Goal: Task Accomplishment & Management: Manage account settings

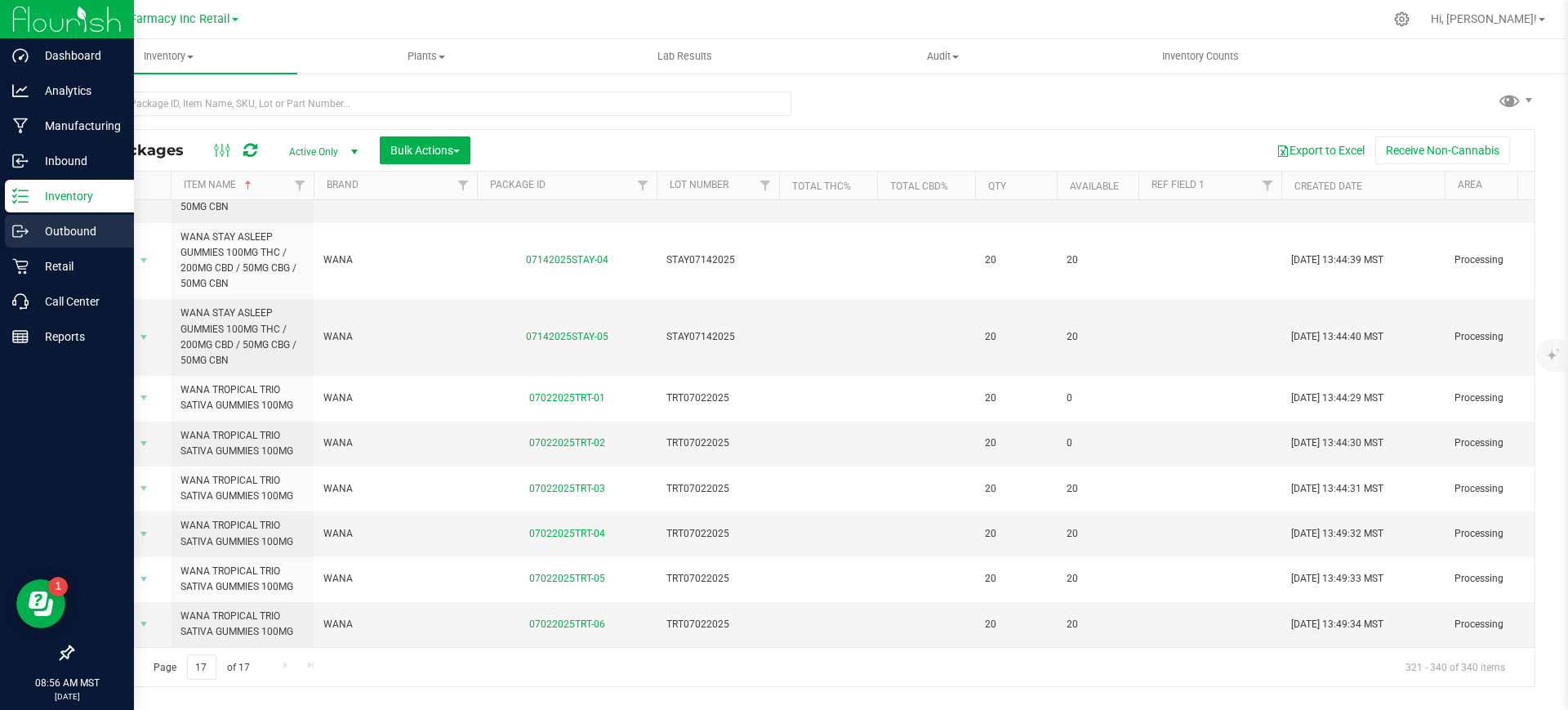
click at [20, 222] on div "Outbound" at bounding box center [69, 230] width 129 height 33
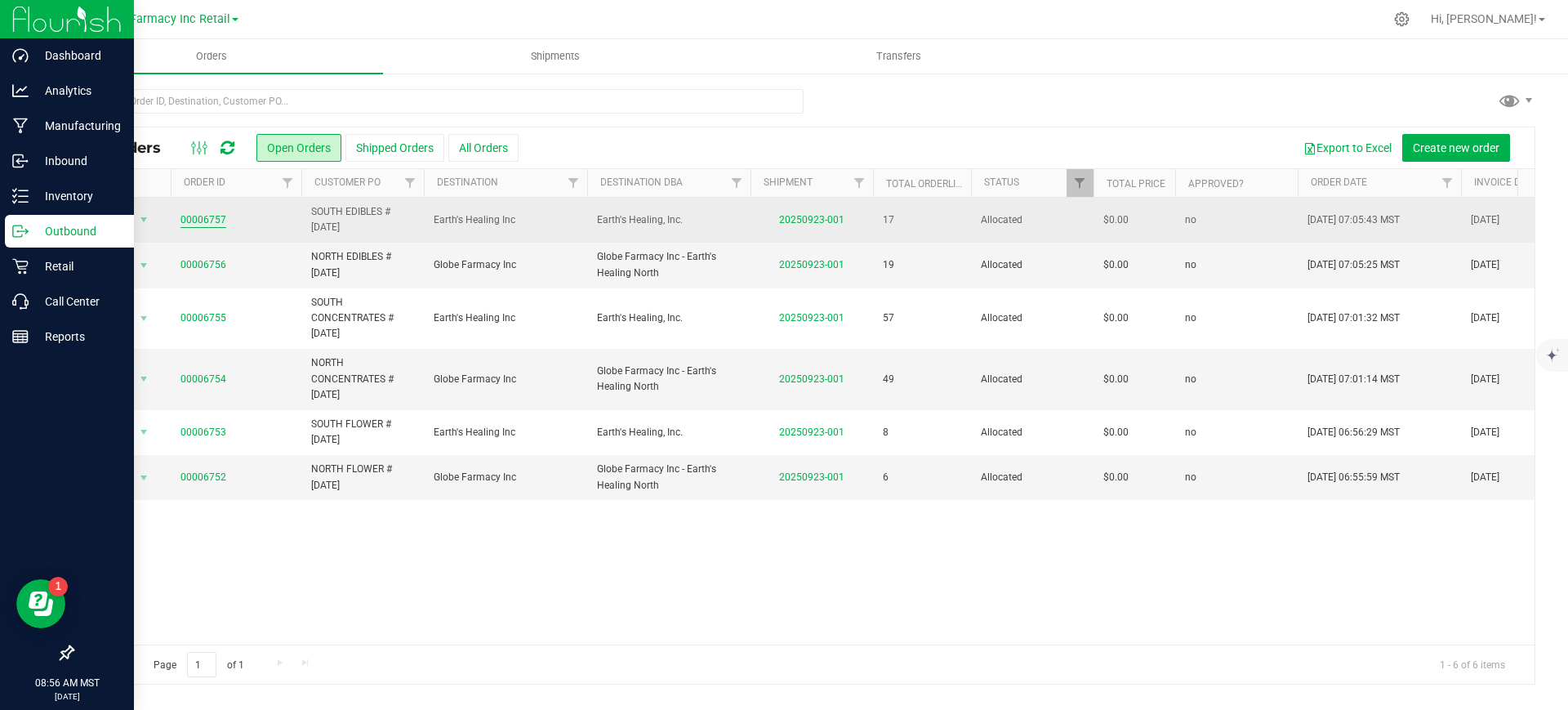
click at [199, 219] on link "00006757" at bounding box center [203, 220] width 46 height 16
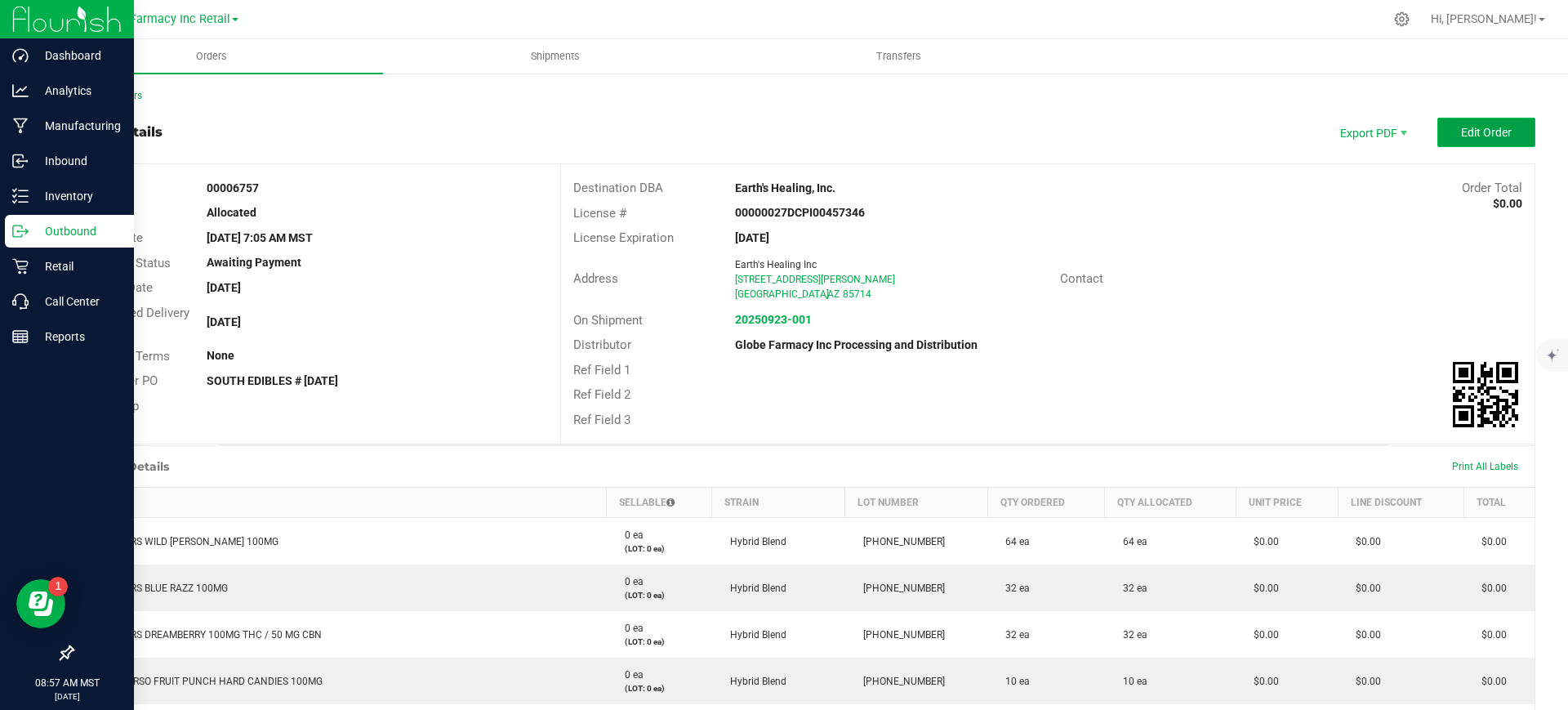
click at [1461, 126] on span "Edit Order" at bounding box center [1486, 133] width 51 height 13
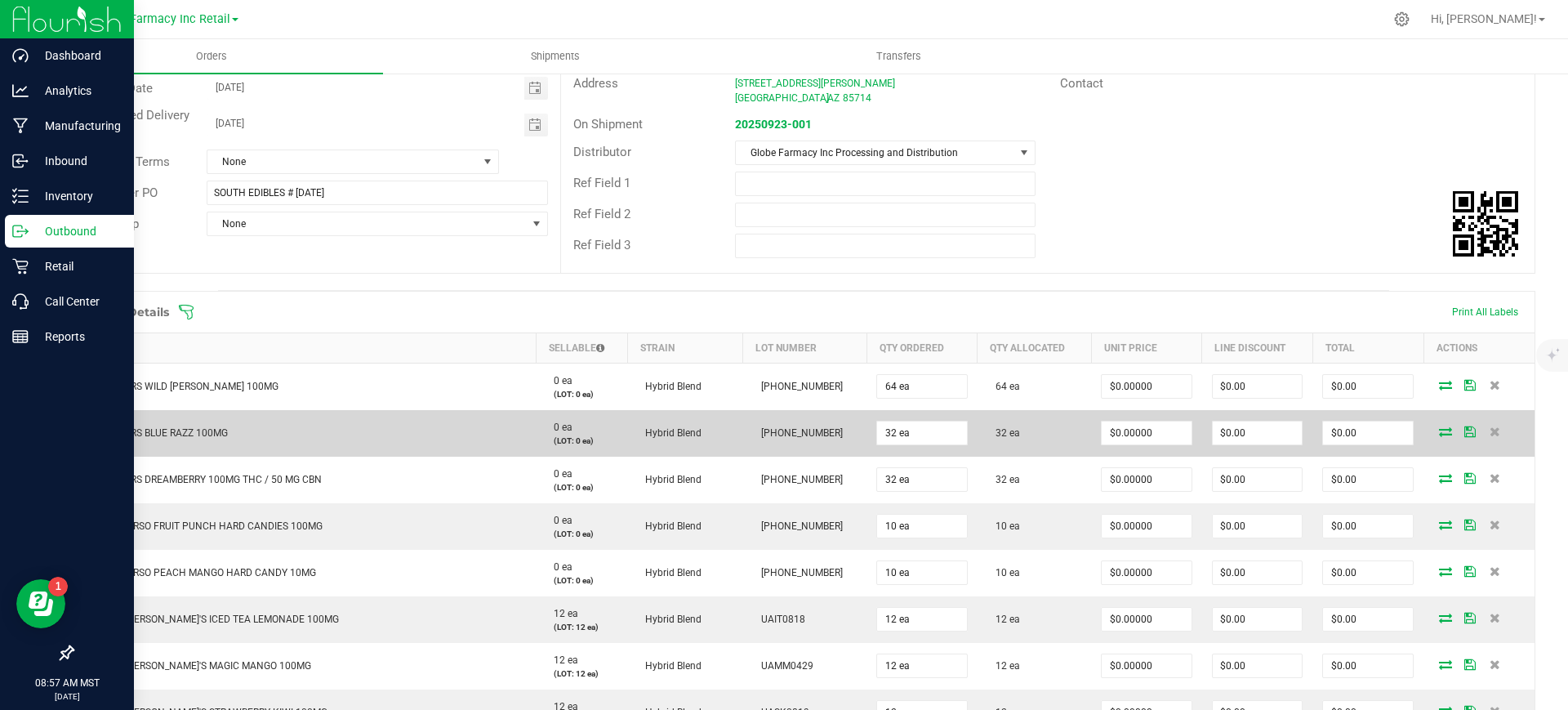
scroll to position [204, 0]
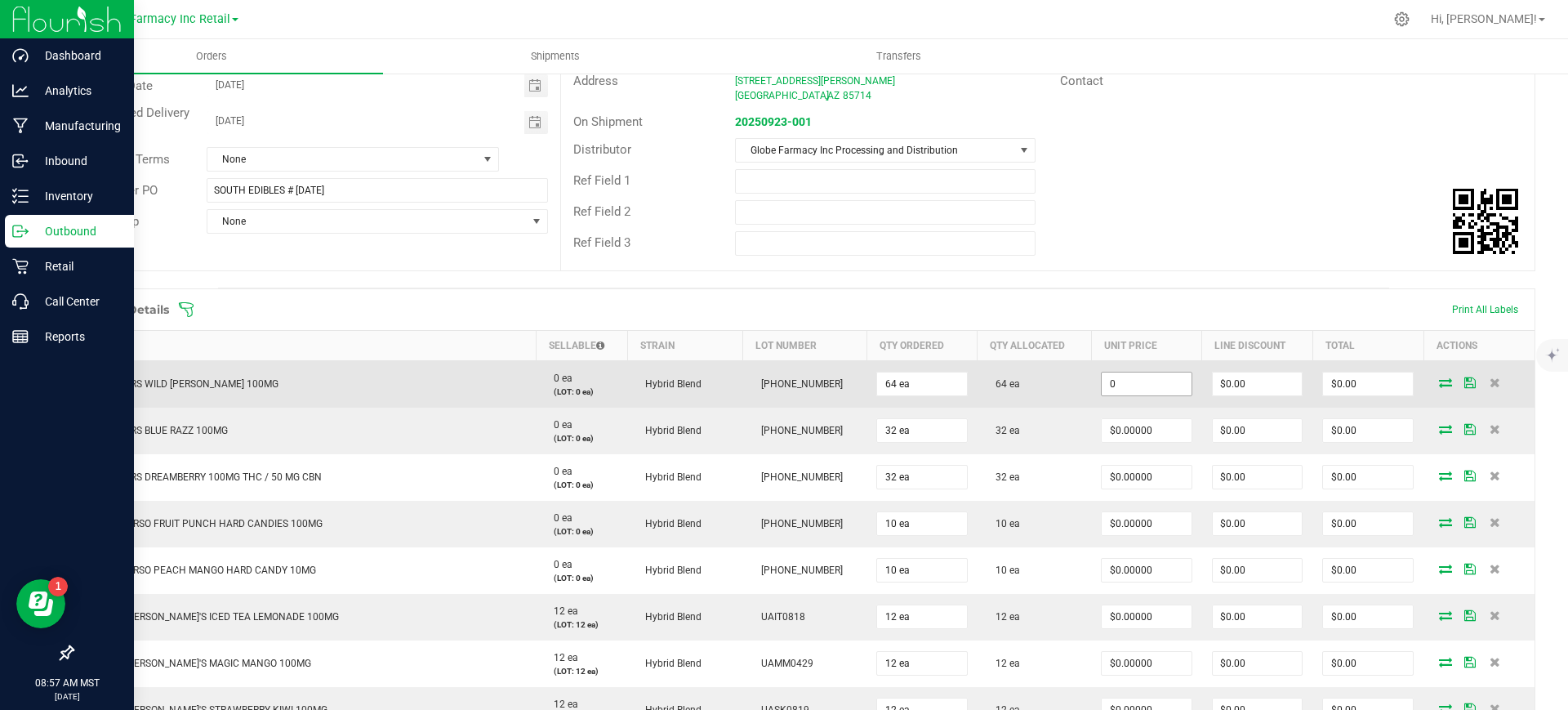
paste input "4"
click at [1138, 376] on input "4" at bounding box center [1147, 383] width 90 height 23
paste input
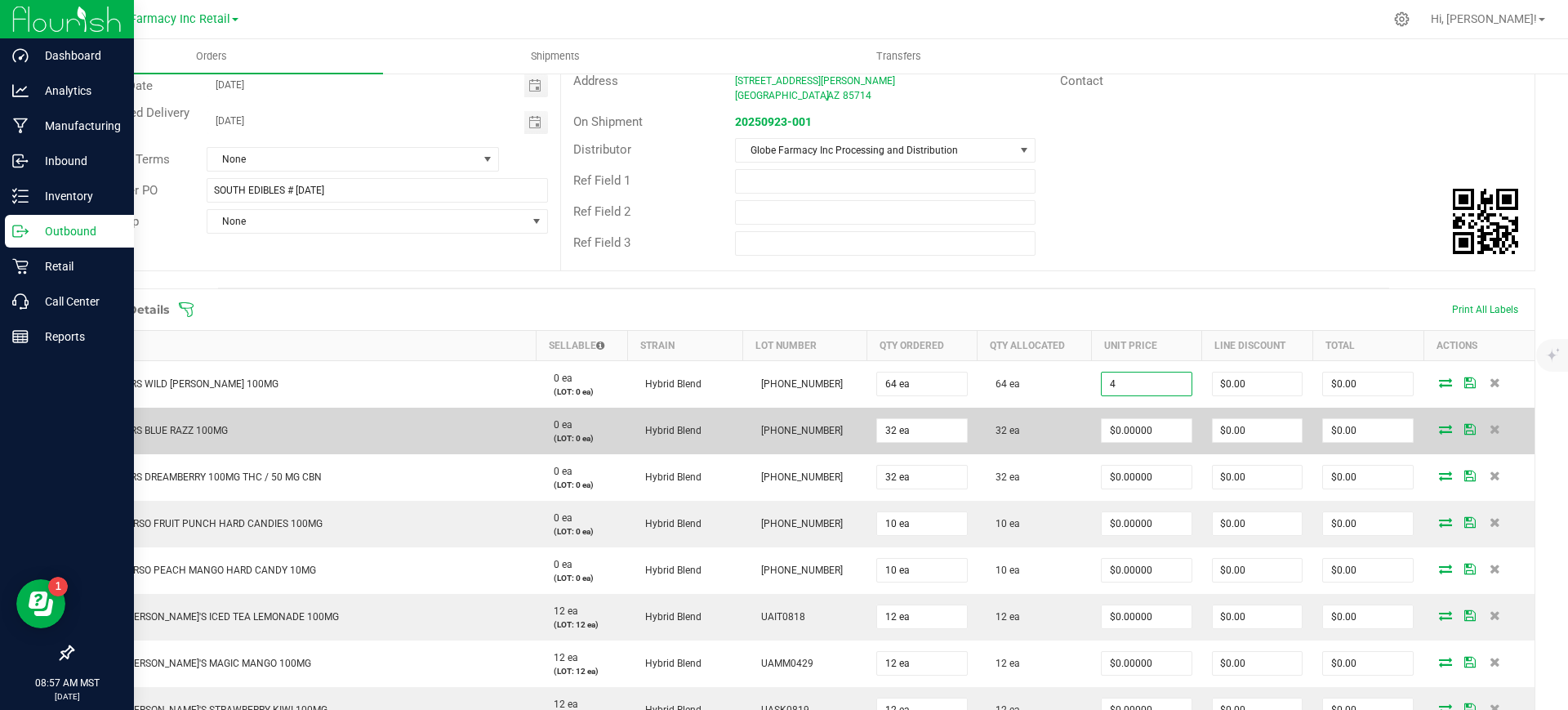
type input "$4.00000"
type input "$256.00"
click at [1057, 412] on td "32 ea" at bounding box center [1034, 431] width 113 height 47
paste input
click at [1113, 433] on input "0" at bounding box center [1147, 430] width 90 height 23
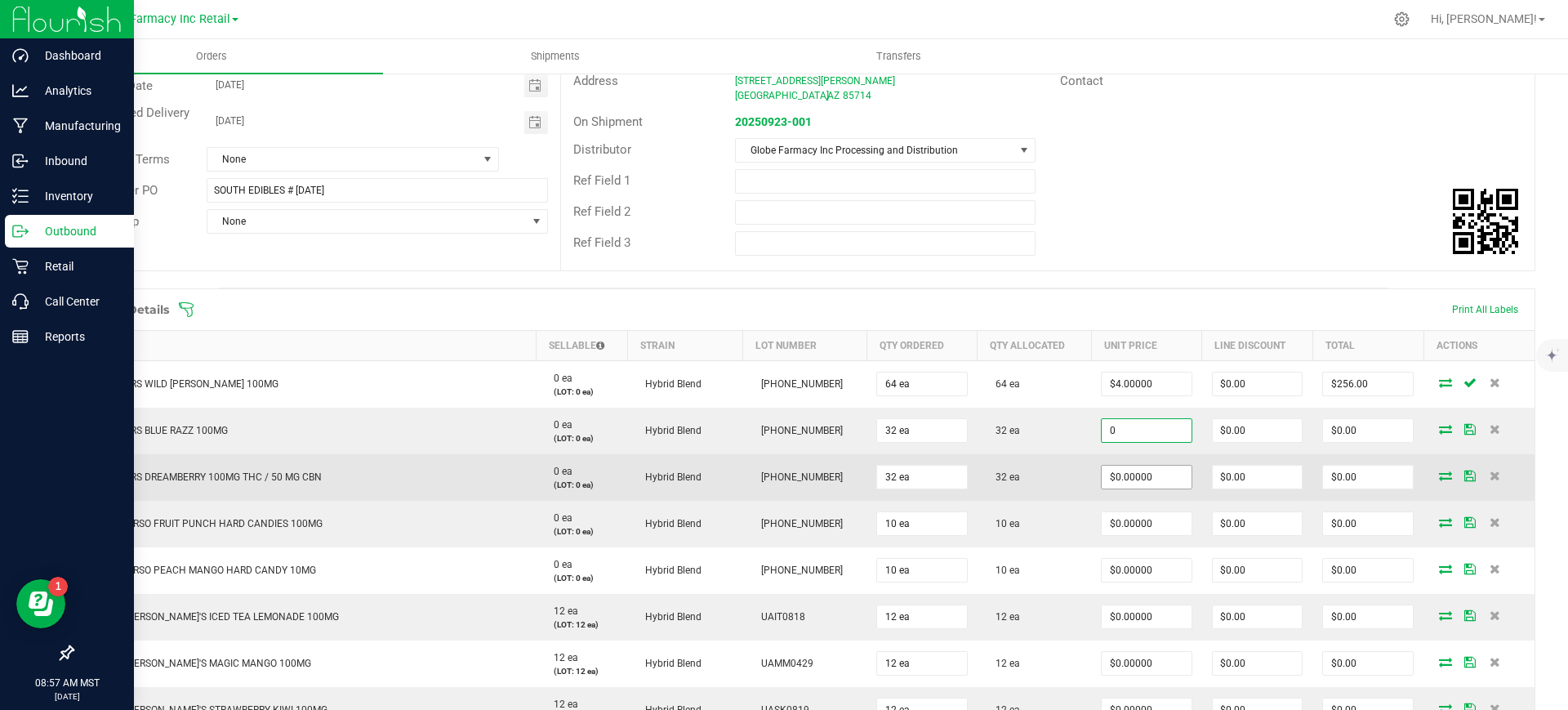
type input "$0.00000"
click at [1120, 471] on input "0" at bounding box center [1147, 476] width 90 height 23
paste input "4.5"
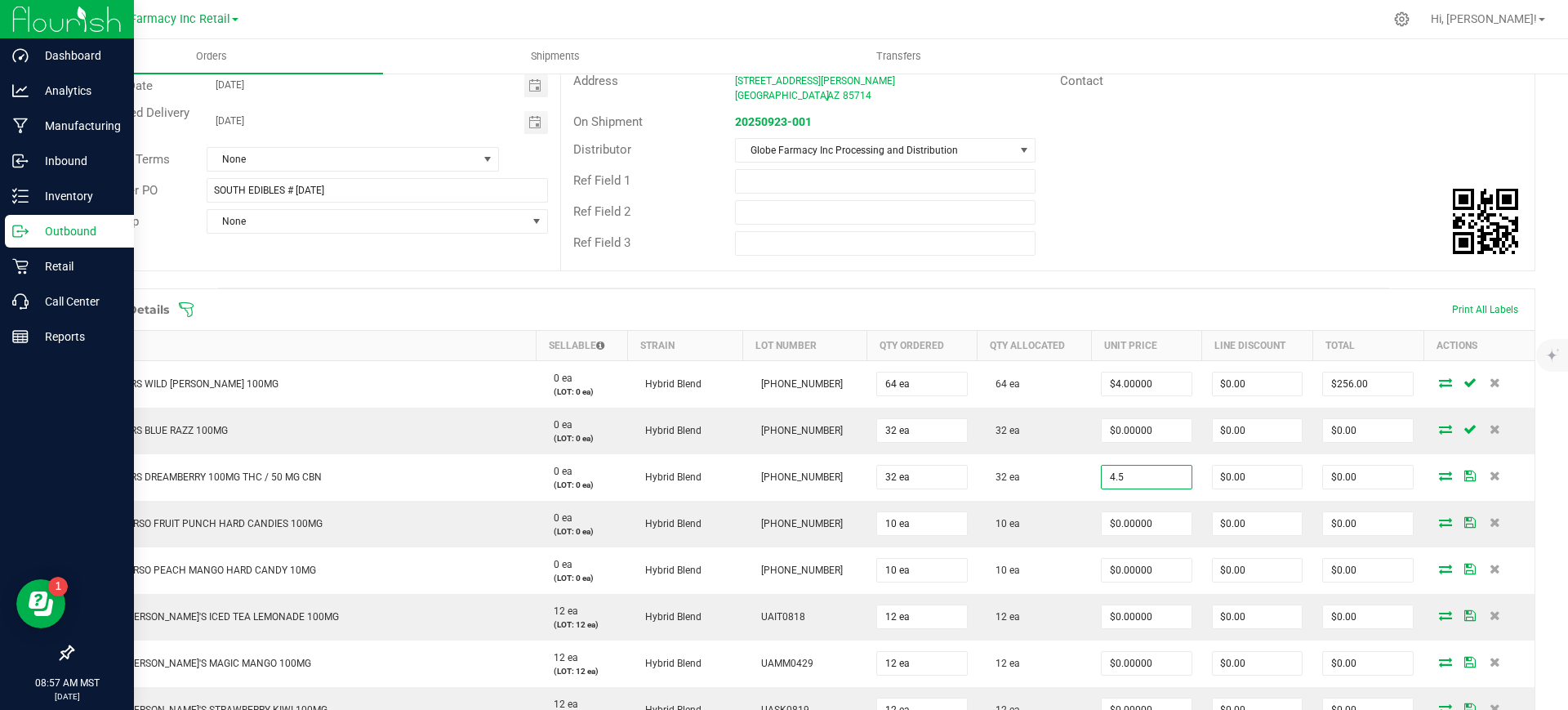
type input "$4.50000"
type input "$144.00"
paste input "4.5"
click at [1124, 427] on input "4.5" at bounding box center [1147, 430] width 90 height 23
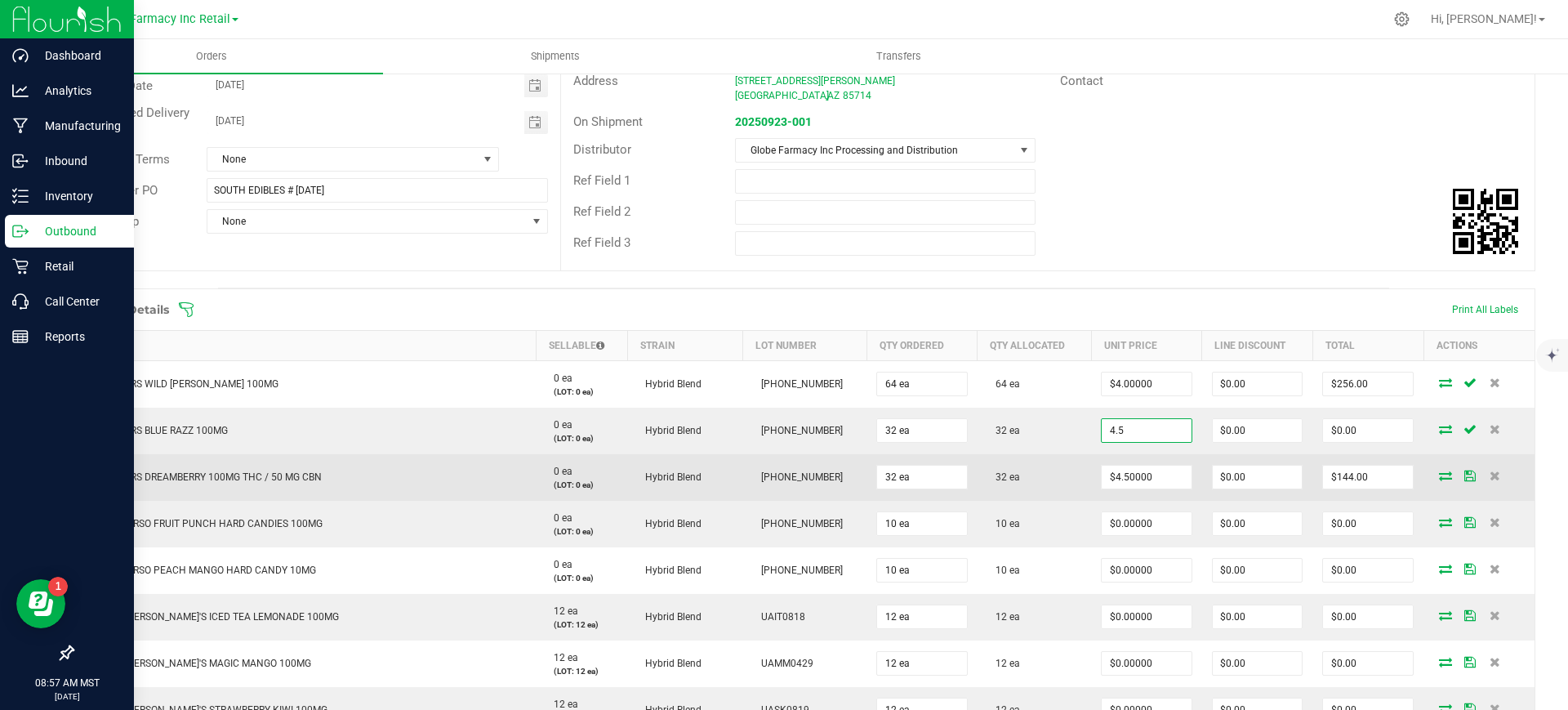
type input "$4.50000"
type input "$144.00"
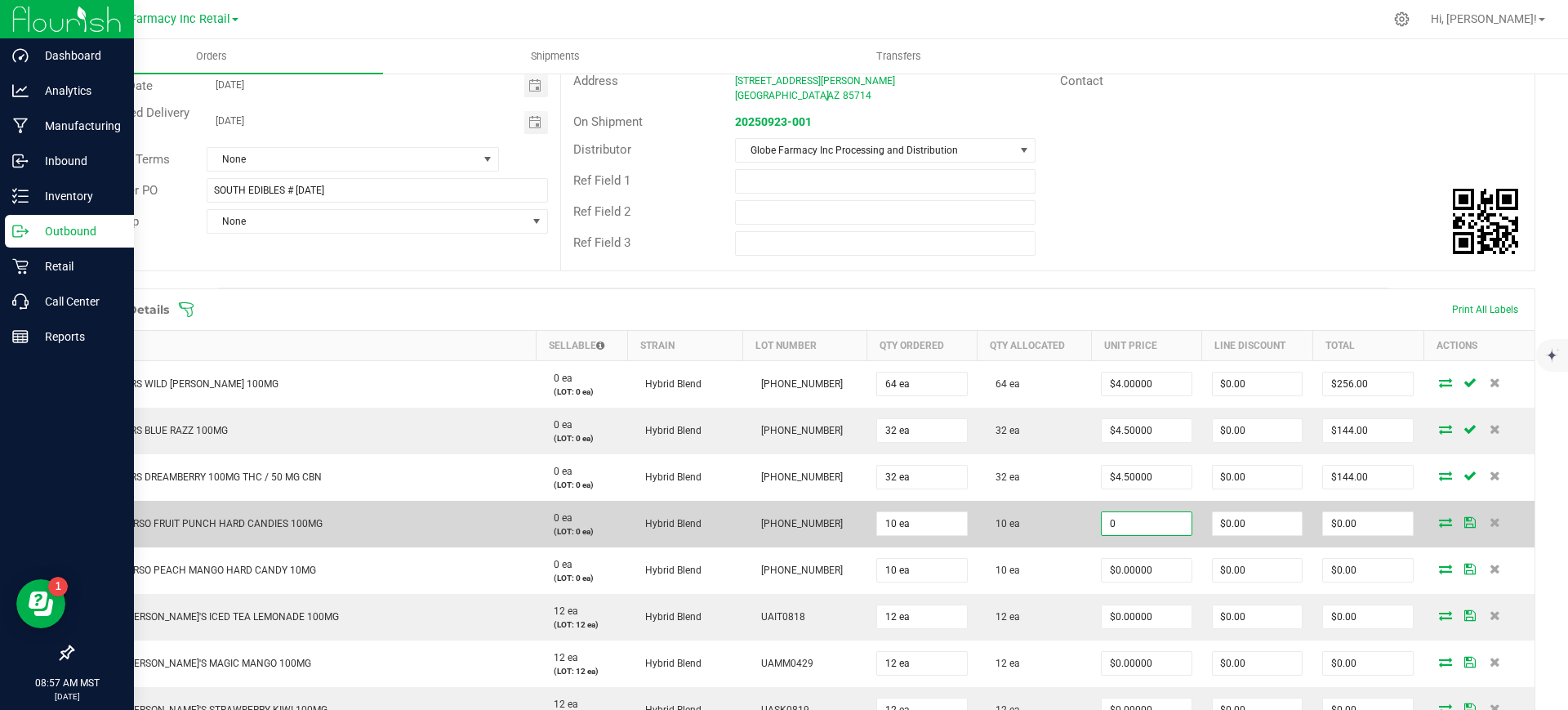
paste input "7.5"
click at [1125, 526] on input "7.5" at bounding box center [1147, 523] width 90 height 23
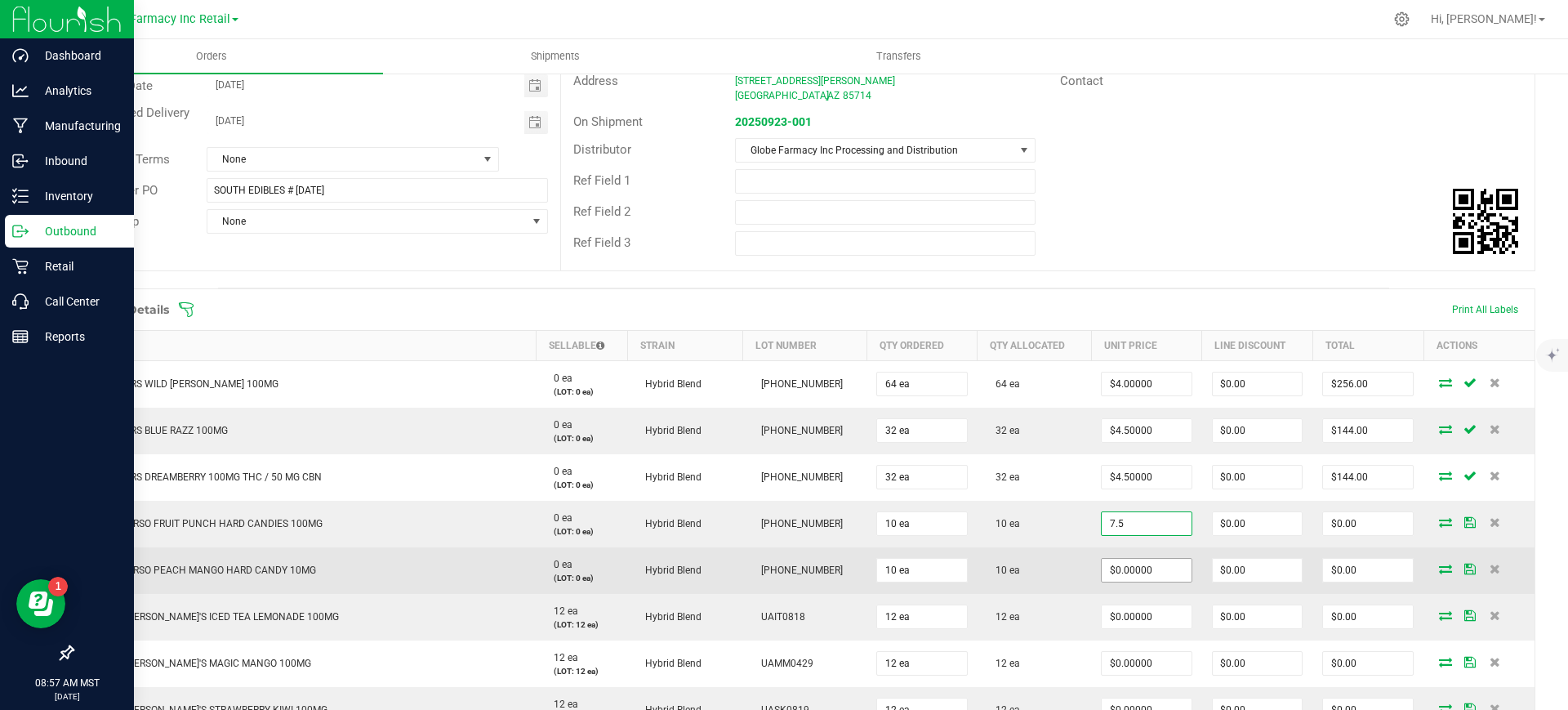
type input "$7.50000"
type input "$75.00"
click at [1133, 572] on input "0" at bounding box center [1147, 570] width 90 height 23
paste input "7.5"
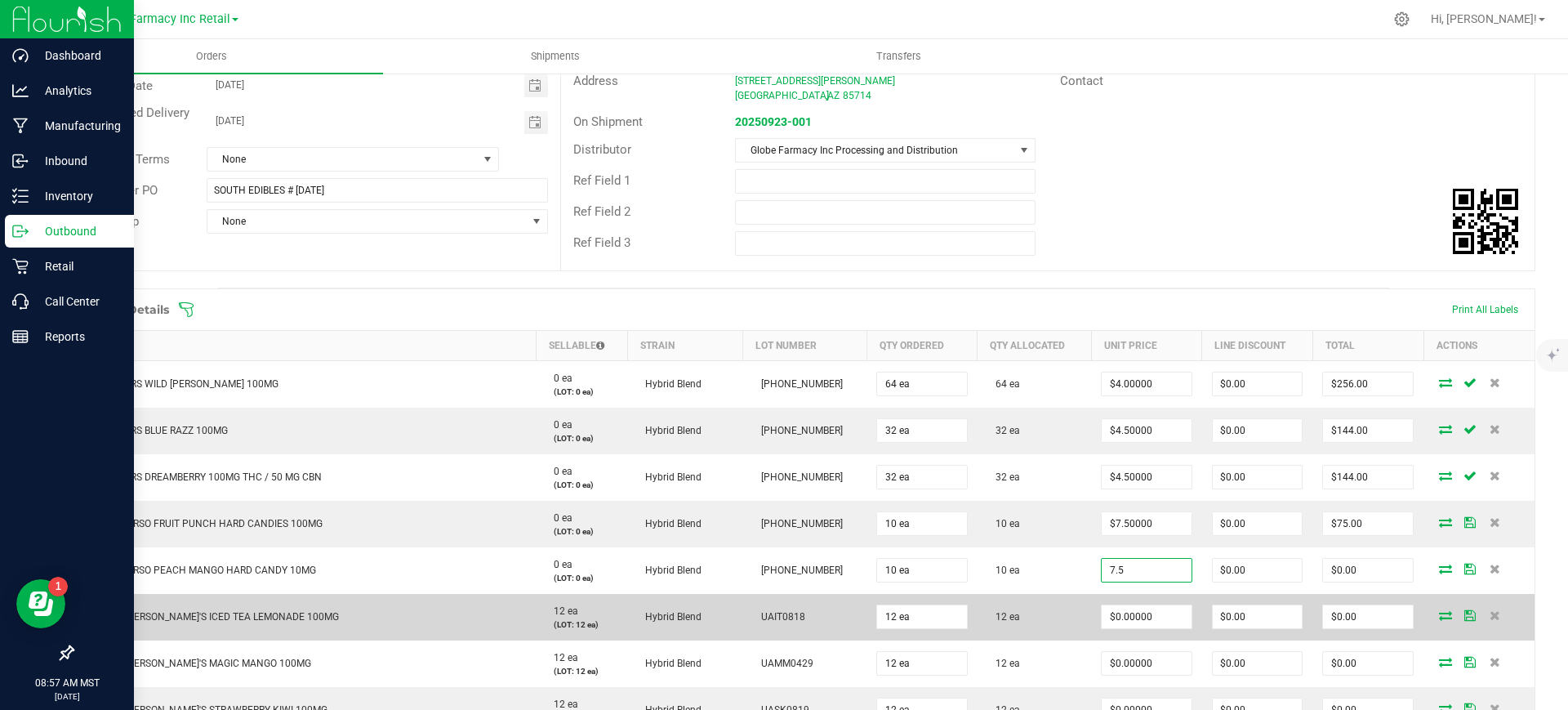
type input "$7.50000"
type input "$75.00"
click at [1064, 606] on td "12 ea" at bounding box center [1034, 617] width 113 height 47
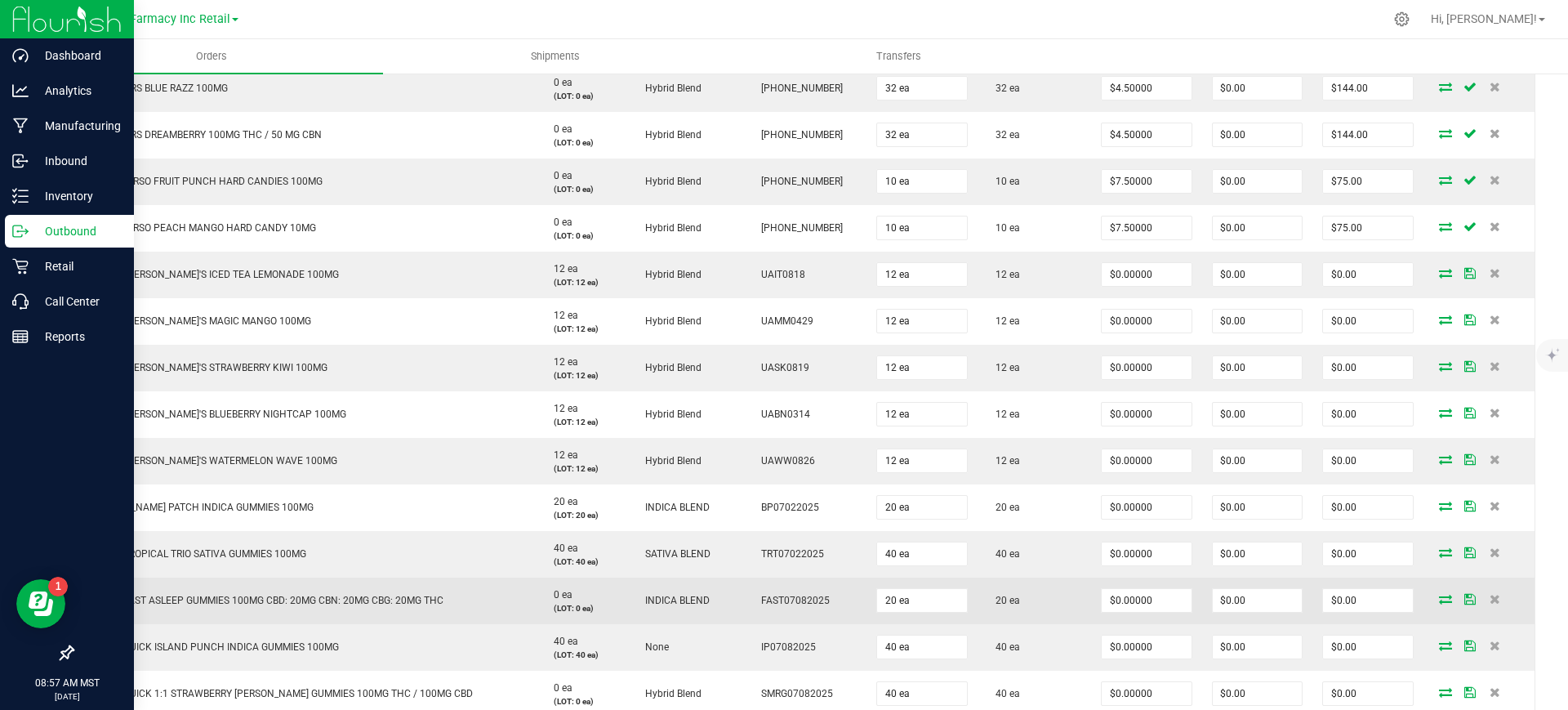
scroll to position [511, 0]
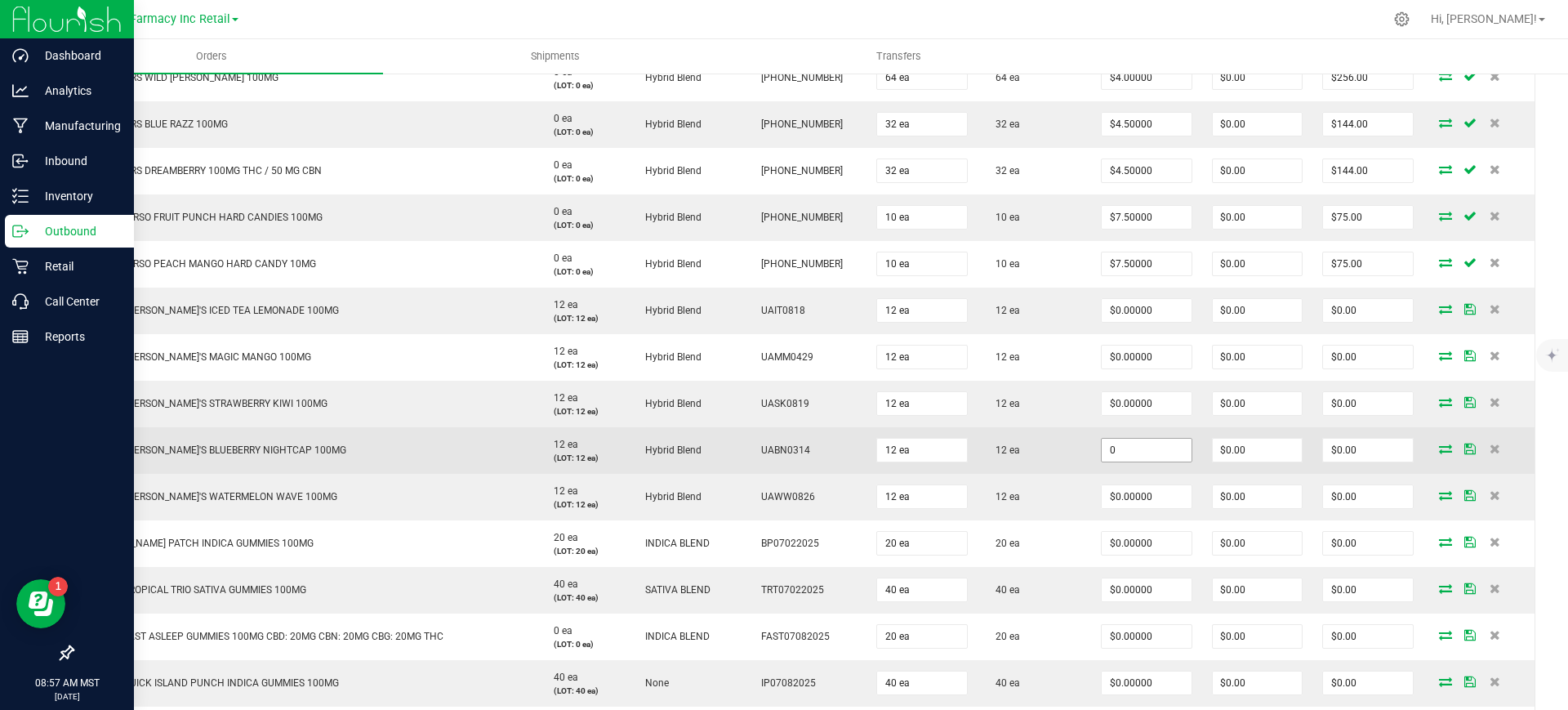
click at [1152, 449] on input "0" at bounding box center [1147, 450] width 90 height 23
paste input "3.25"
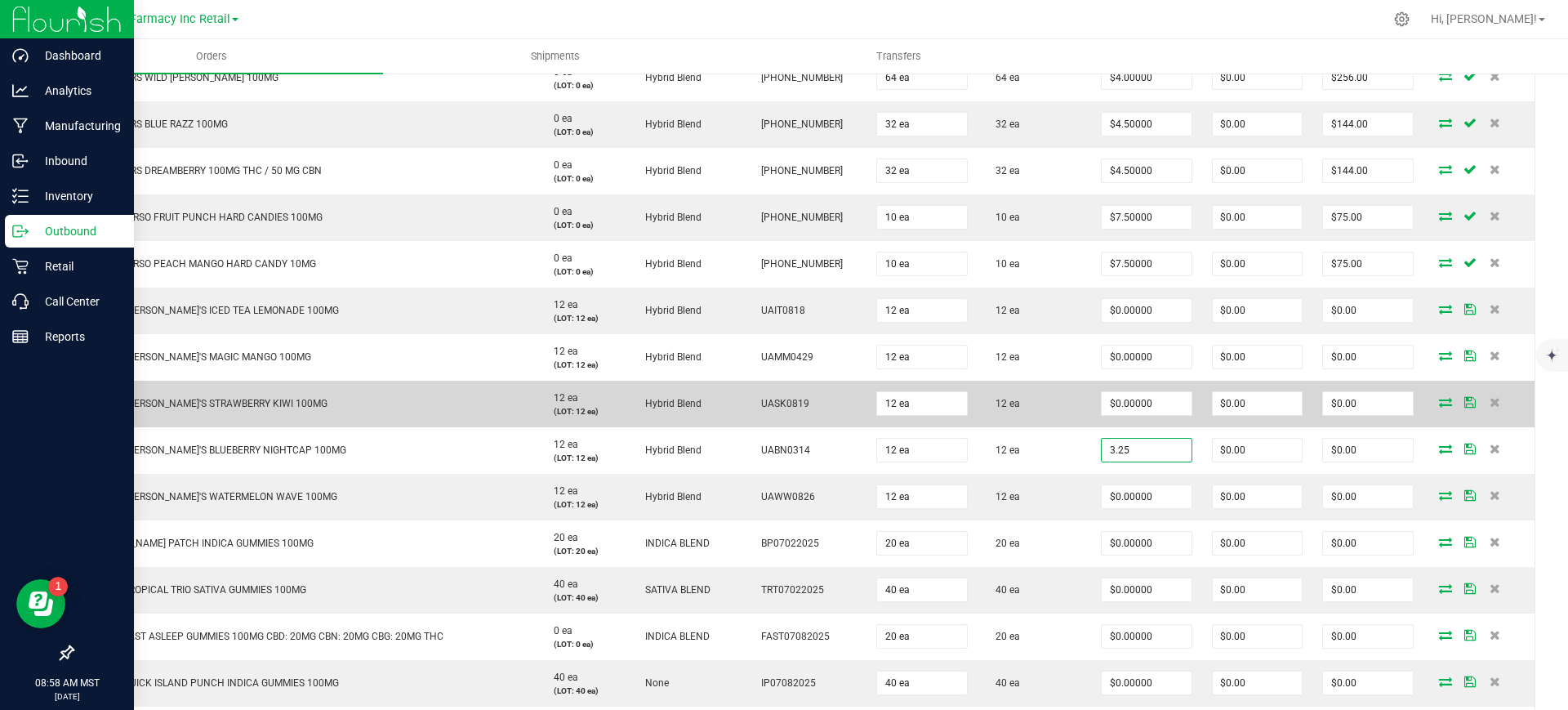
type input "$3.25000"
type input "$39.00"
click at [193, 387] on td "UNCLE [PERSON_NAME]'S STRAWBERRY KIWI 100MG" at bounding box center [304, 404] width 463 height 47
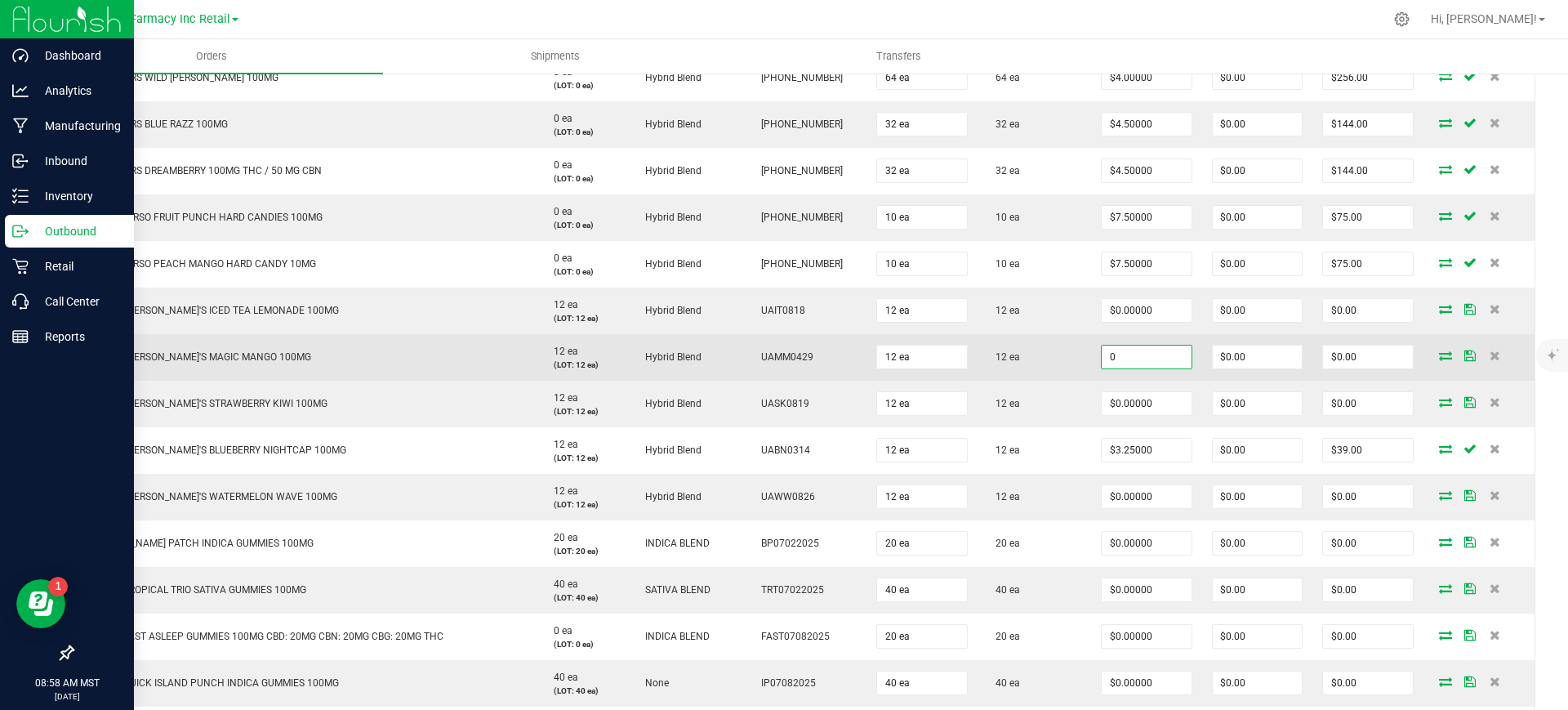
click at [1123, 365] on input "0" at bounding box center [1147, 356] width 90 height 23
paste input "3.25"
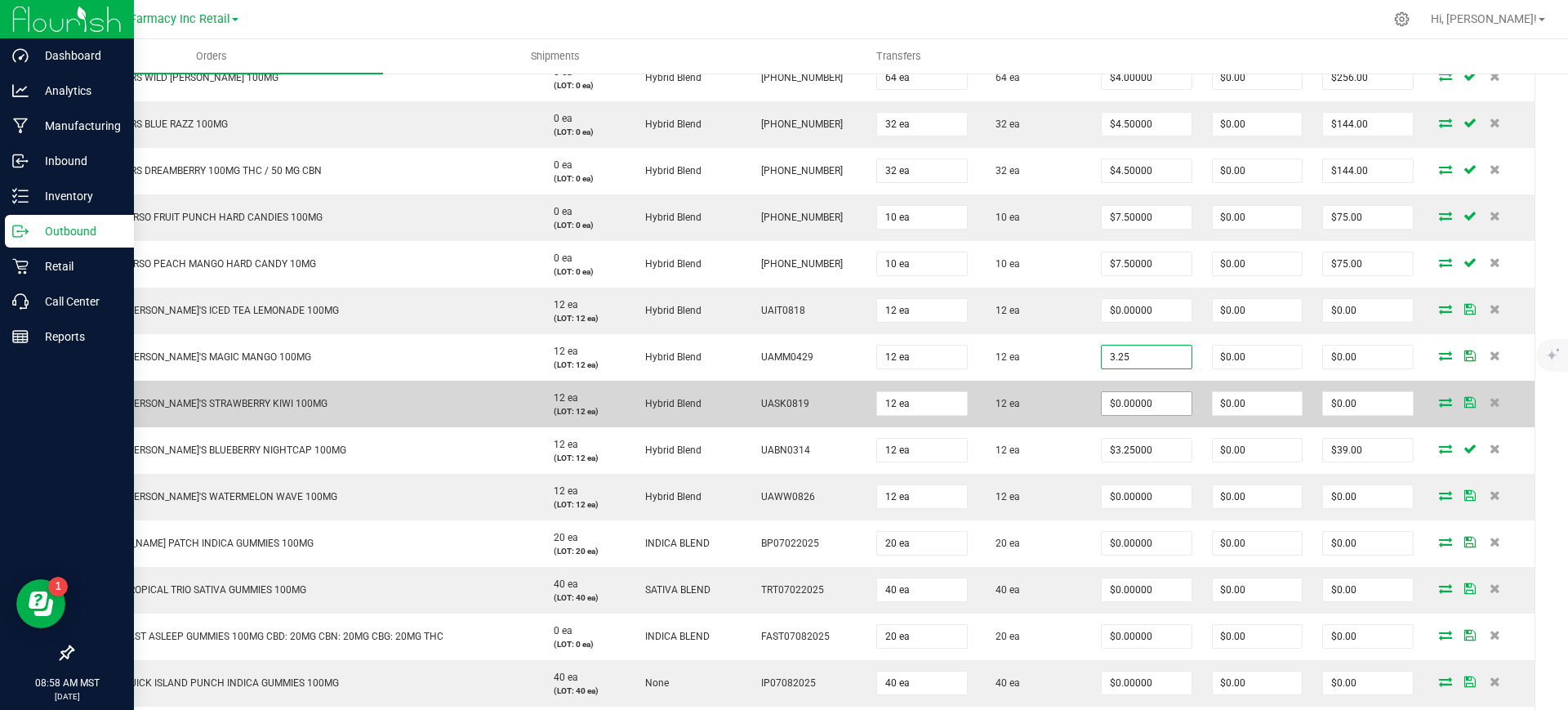
type input "$3.25000"
type input "$39.00"
click at [1143, 410] on input "0" at bounding box center [1147, 403] width 90 height 23
paste input "3.25"
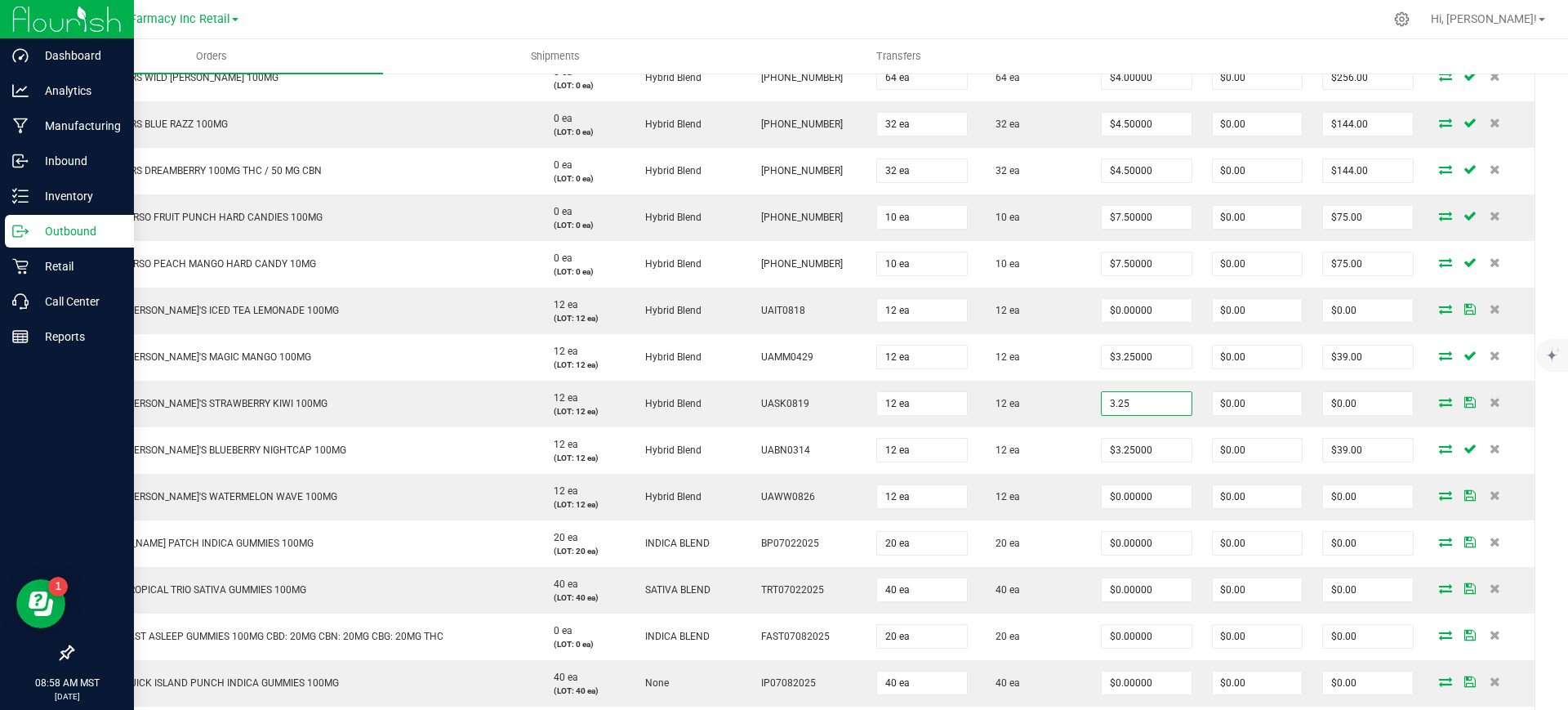
type input "$3.25000"
type input "$39.00"
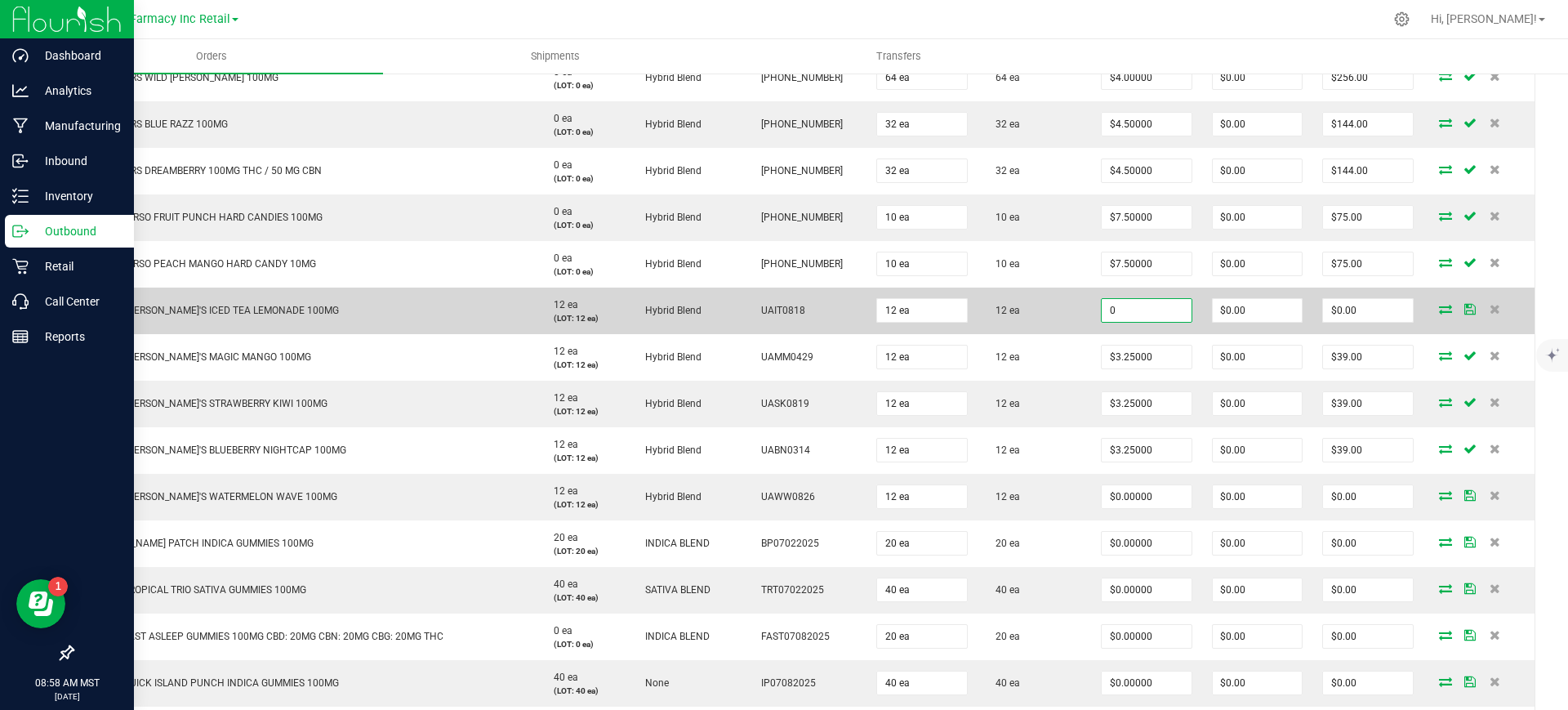
paste input "4.5"
click at [1123, 305] on input "0" at bounding box center [1147, 310] width 90 height 23
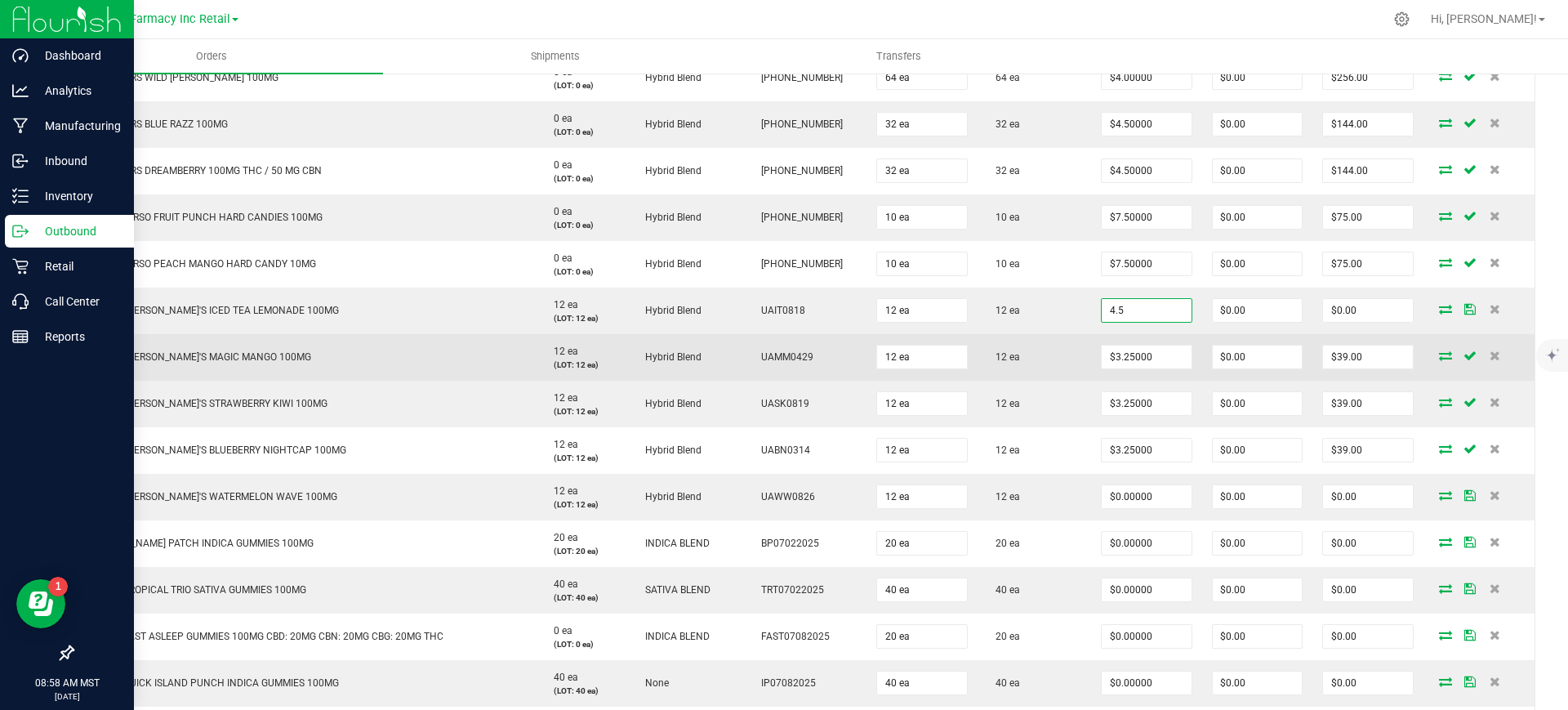
type input "$4.50000"
type input "$54.00"
click at [1059, 354] on td "12 ea" at bounding box center [1034, 357] width 113 height 47
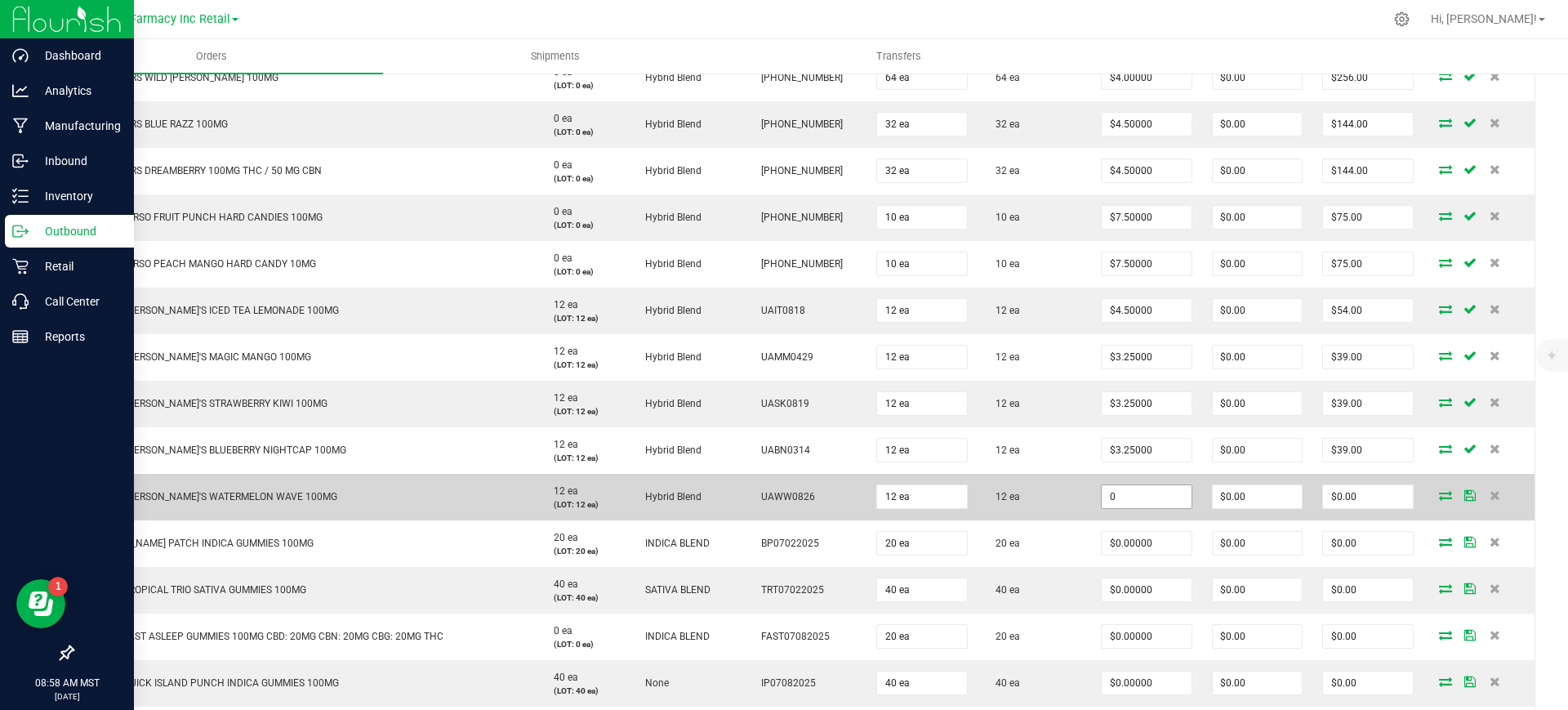
click at [1122, 491] on input "0" at bounding box center [1147, 496] width 90 height 23
paste input "4.5"
type input "$4.50000"
type input "$54.00"
click at [1052, 495] on td "12 ea" at bounding box center [1034, 497] width 113 height 47
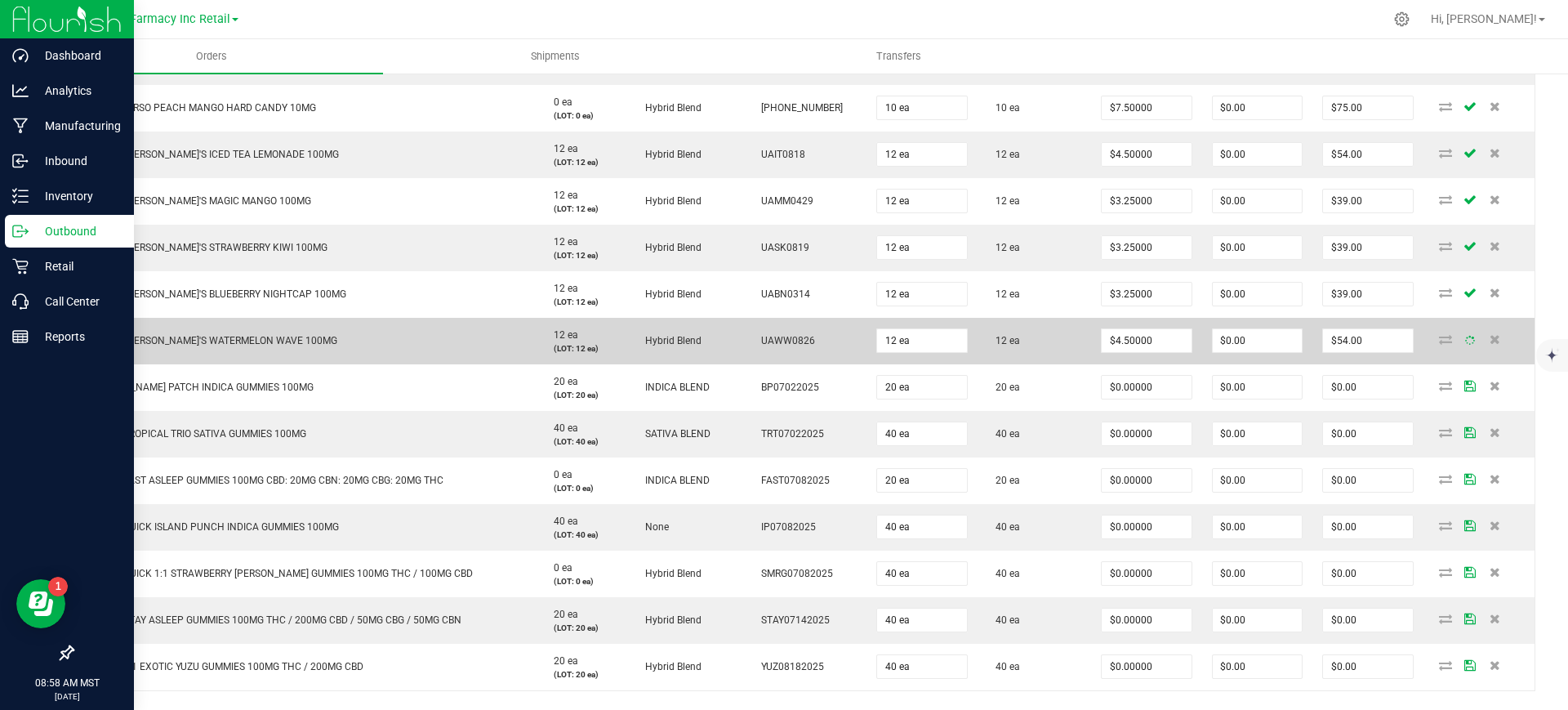
scroll to position [715, 0]
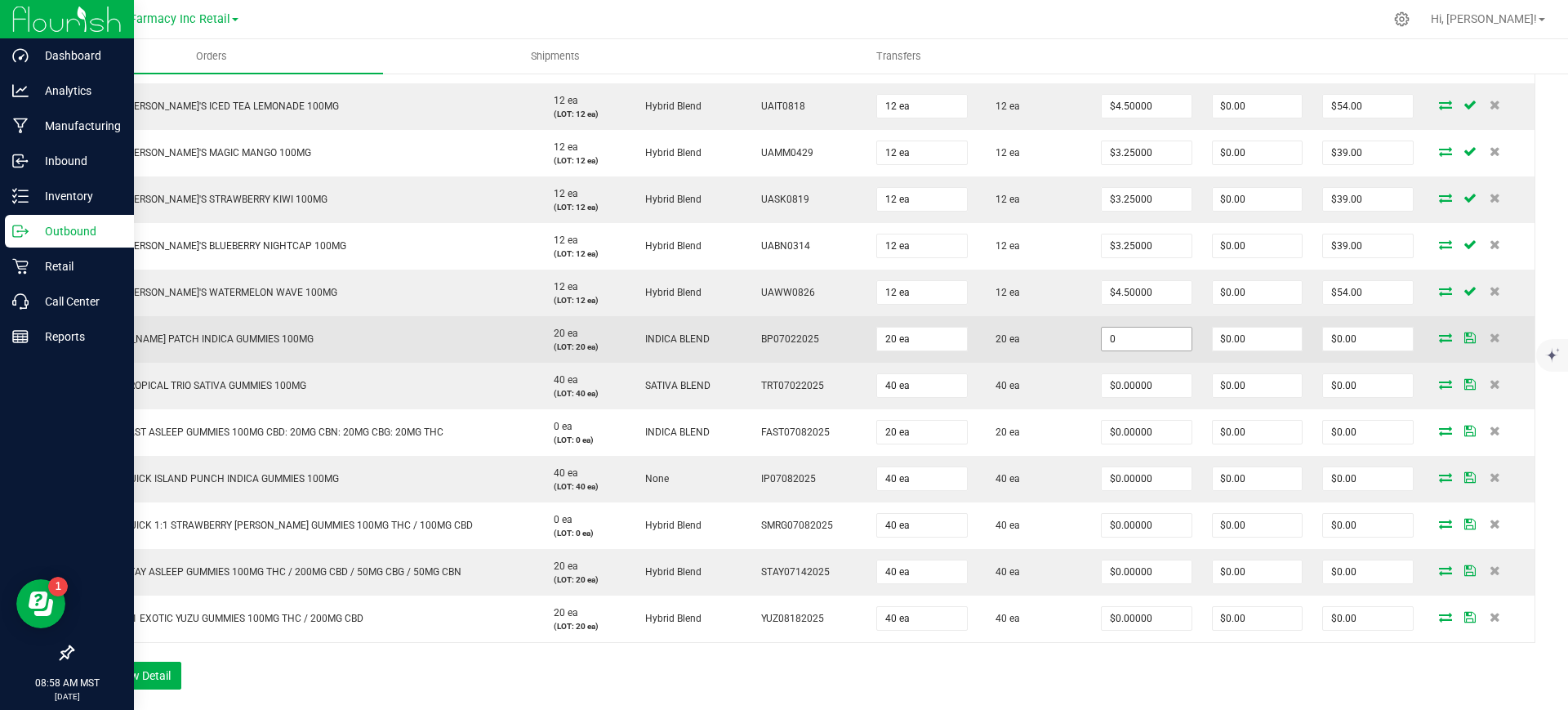
click at [1118, 337] on input "0" at bounding box center [1147, 339] width 90 height 23
paste input "3.75"
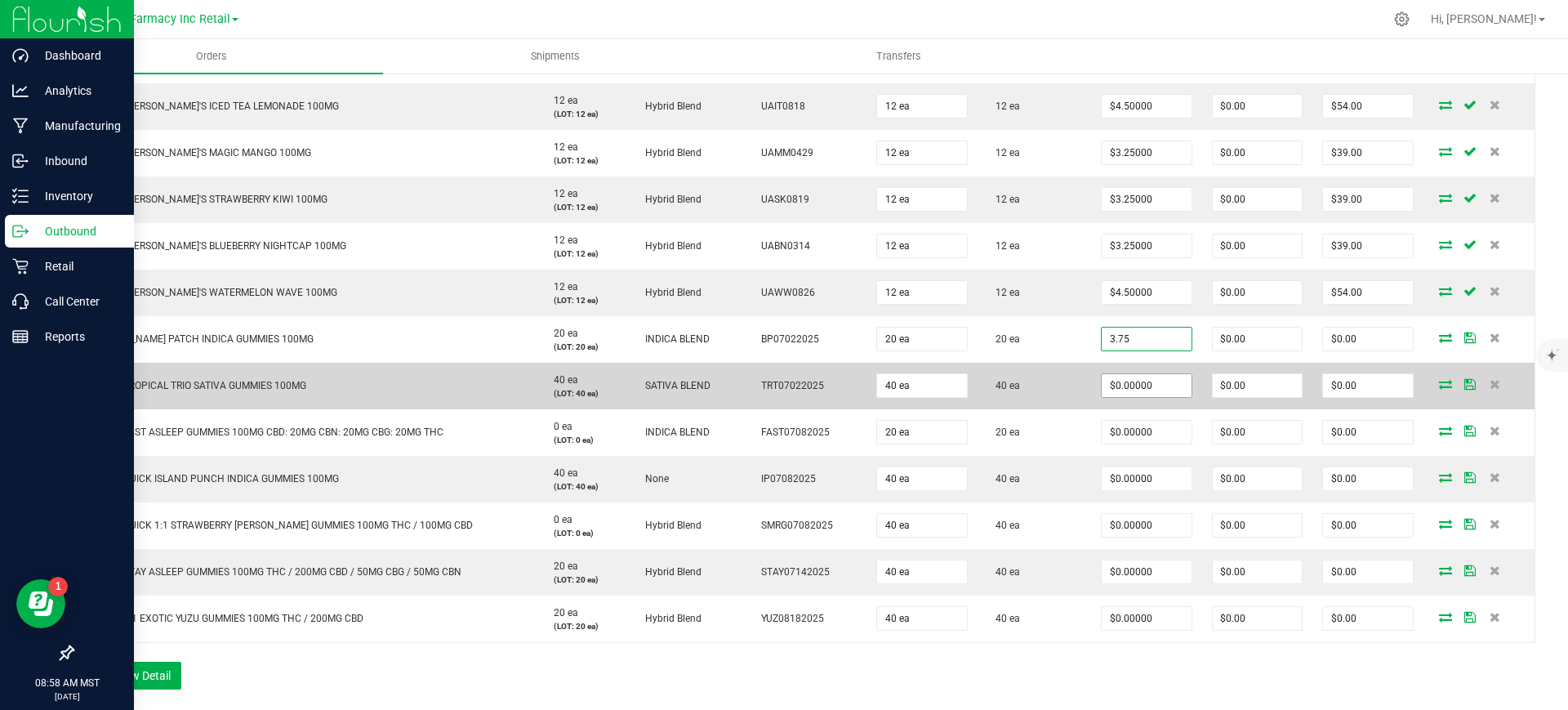
type input "$3.75000"
type input "$75.00"
paste input "3.75"
click at [1129, 393] on input "0" at bounding box center [1147, 385] width 90 height 23
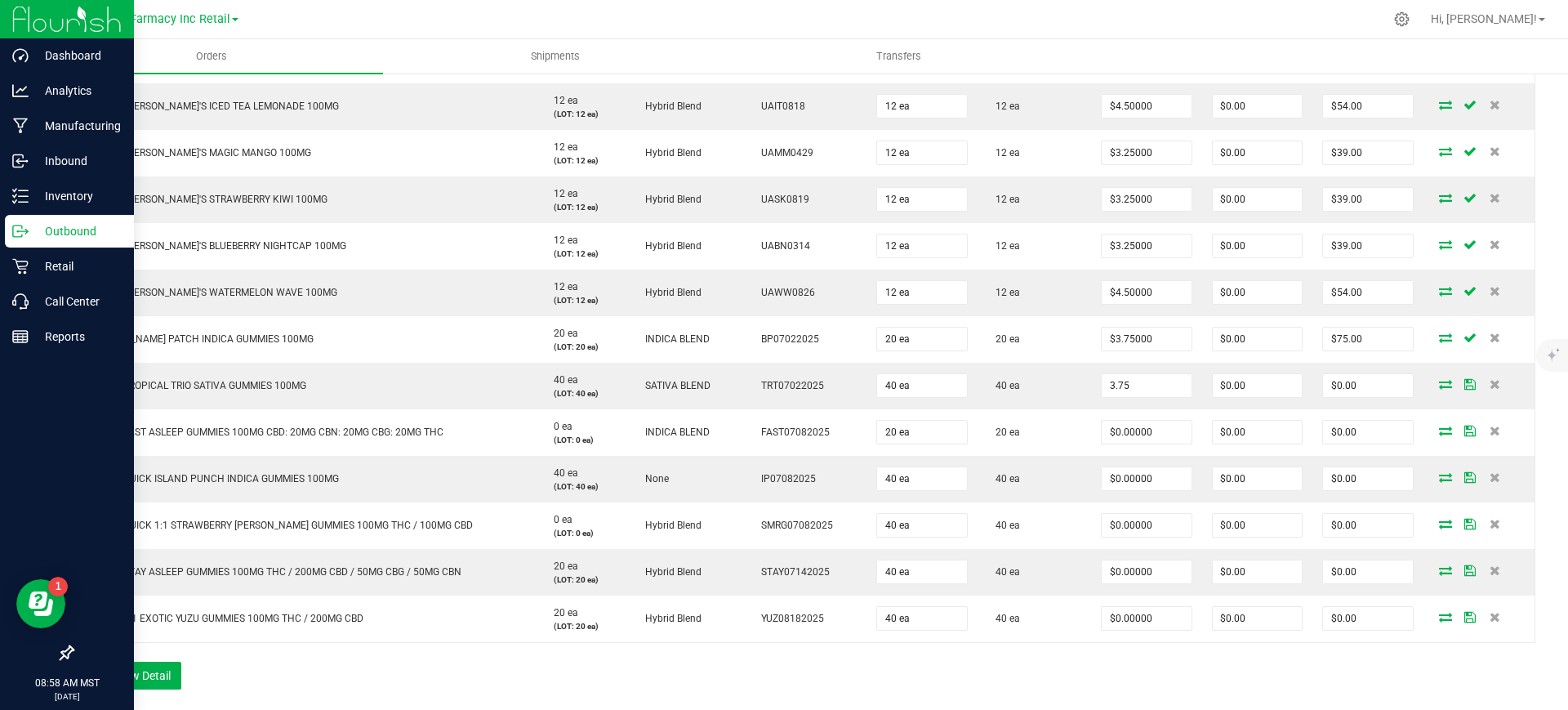
type input "$3.75000"
type input "$150.00"
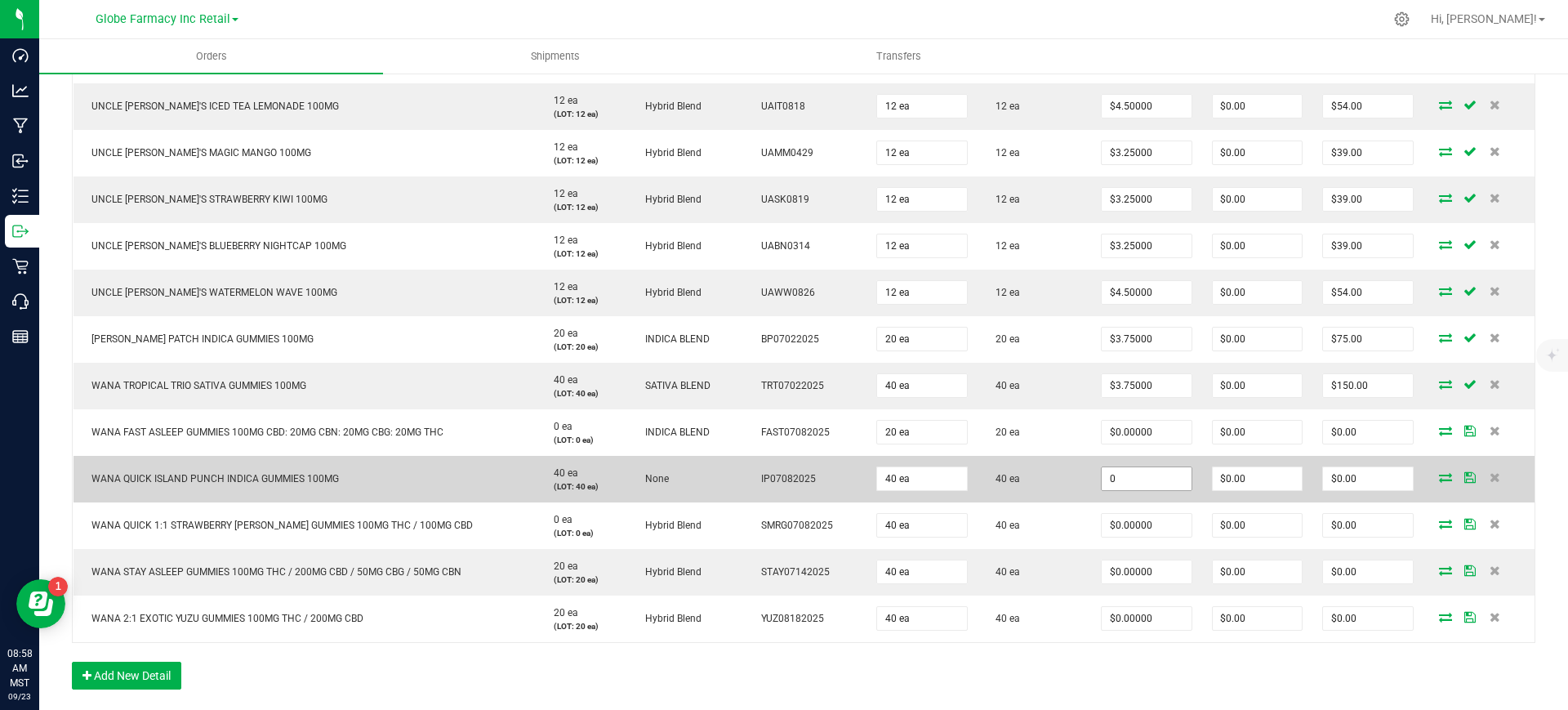
paste input "5"
click at [1142, 476] on input "0" at bounding box center [1147, 478] width 90 height 23
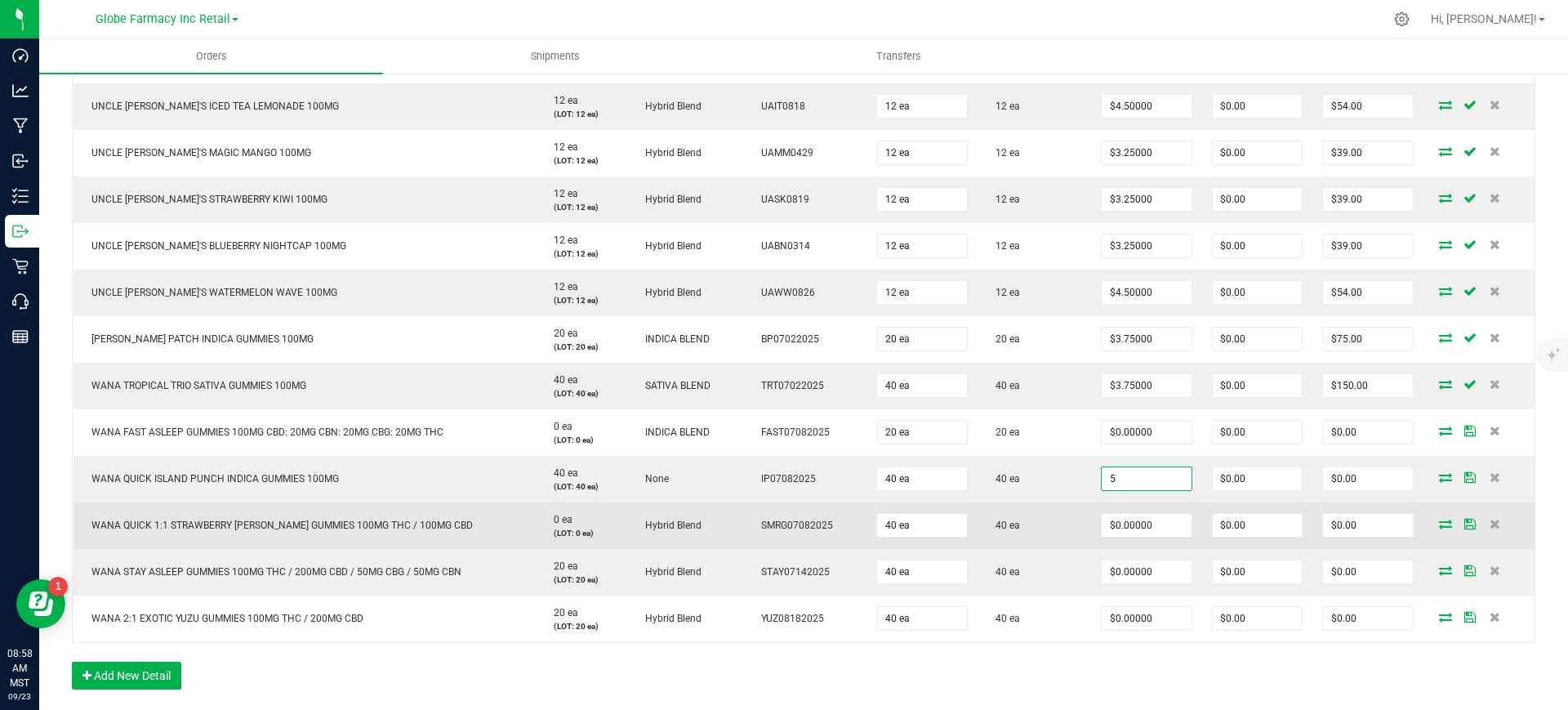
type input "$5.00000"
type input "$200.00"
click at [1062, 521] on td "40 ea" at bounding box center [1034, 526] width 113 height 47
click at [1120, 518] on input "0" at bounding box center [1147, 525] width 90 height 23
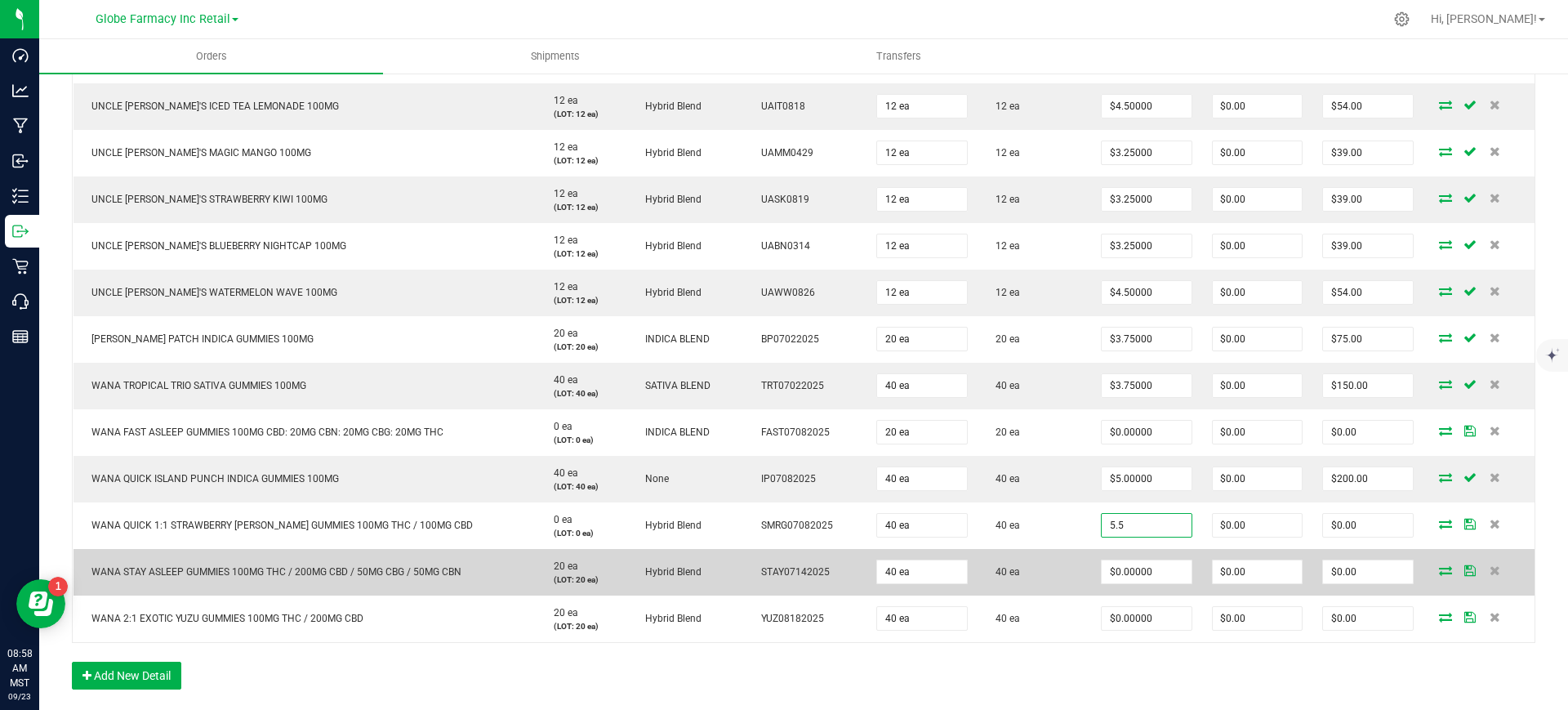
type input "$5.50000"
type input "$220.00"
click at [1069, 556] on td "40 ea" at bounding box center [1034, 572] width 113 height 47
click at [1159, 577] on input "0" at bounding box center [1147, 572] width 90 height 23
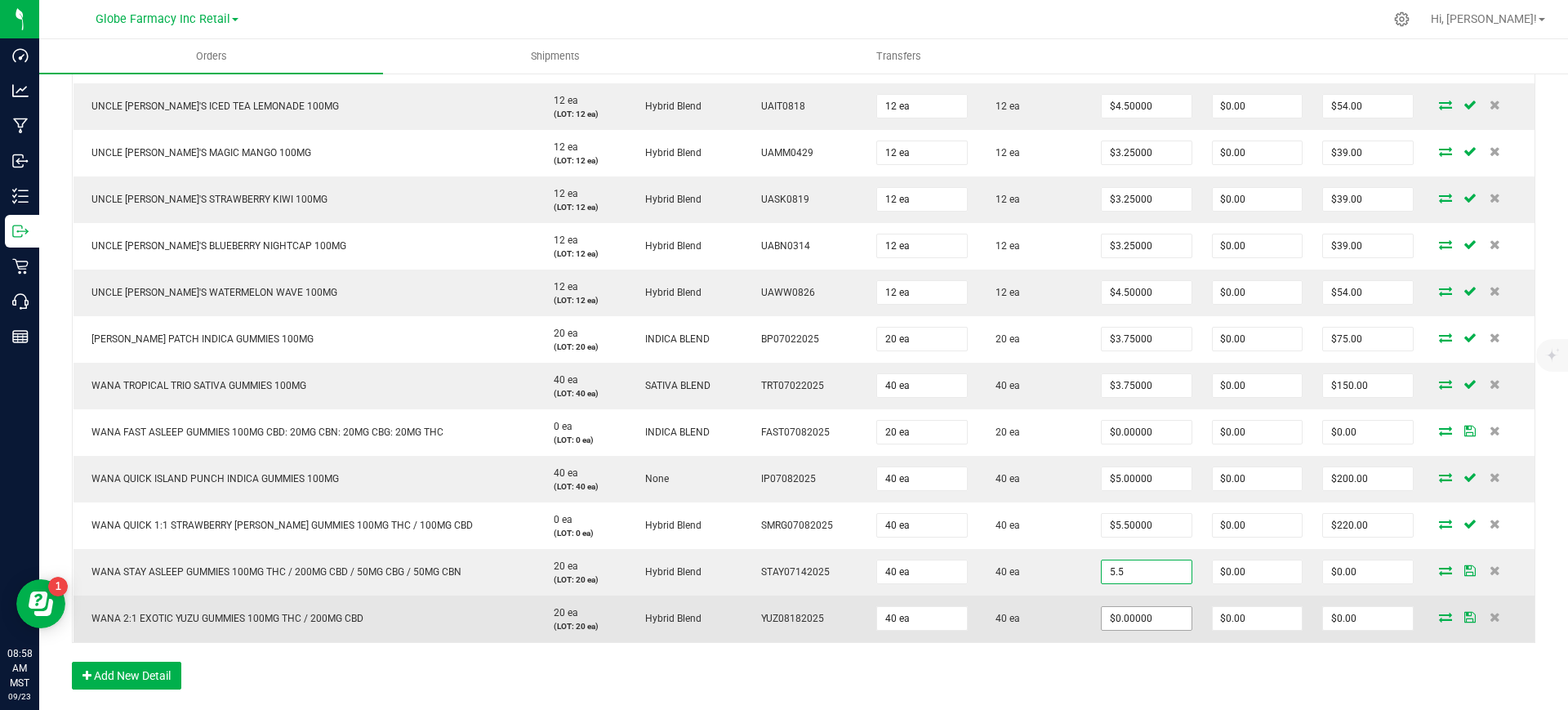
type input "$5.50000"
type input "$220.00"
click at [1123, 608] on input "0" at bounding box center [1147, 617] width 90 height 23
type input "$4.25000"
type input "$170.00"
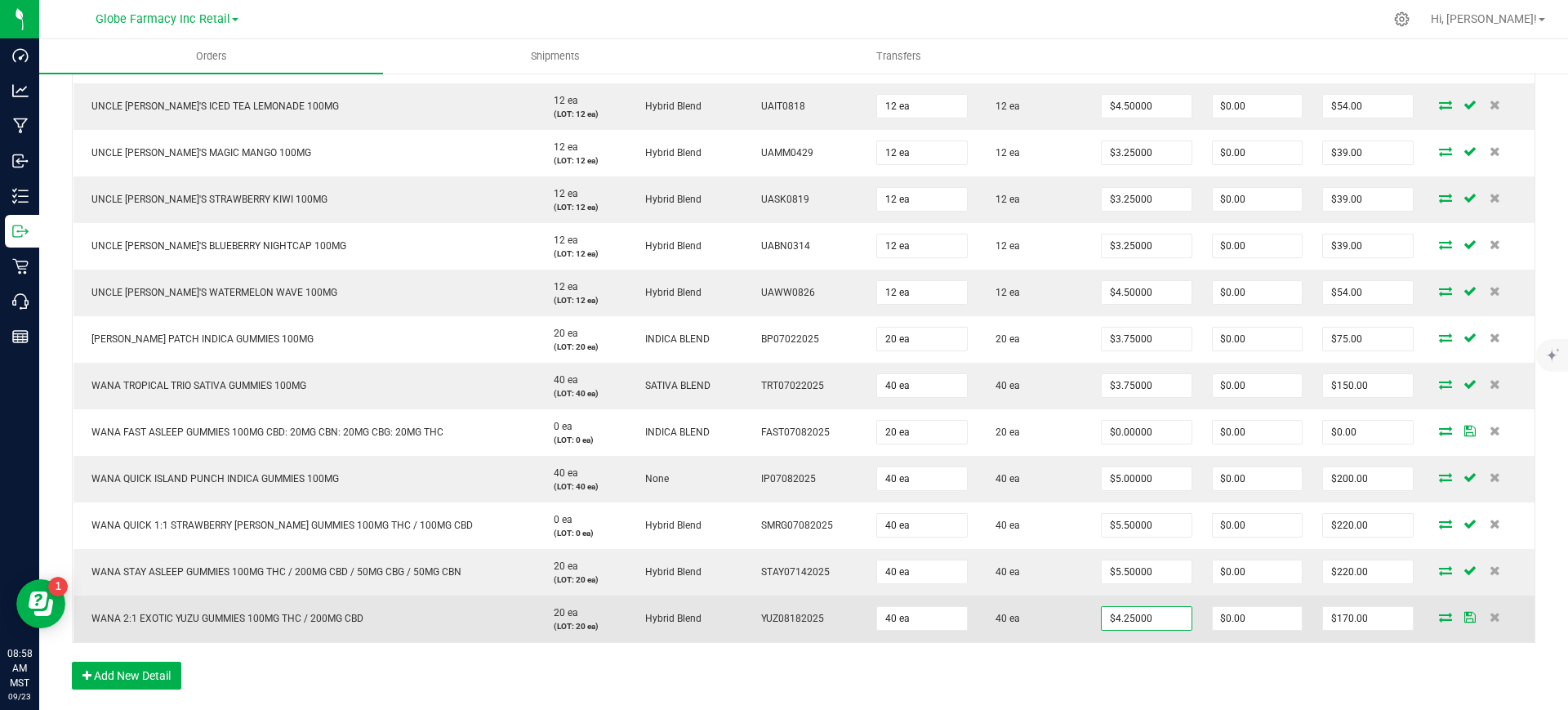
click at [1040, 596] on td "40 ea" at bounding box center [1034, 619] width 113 height 47
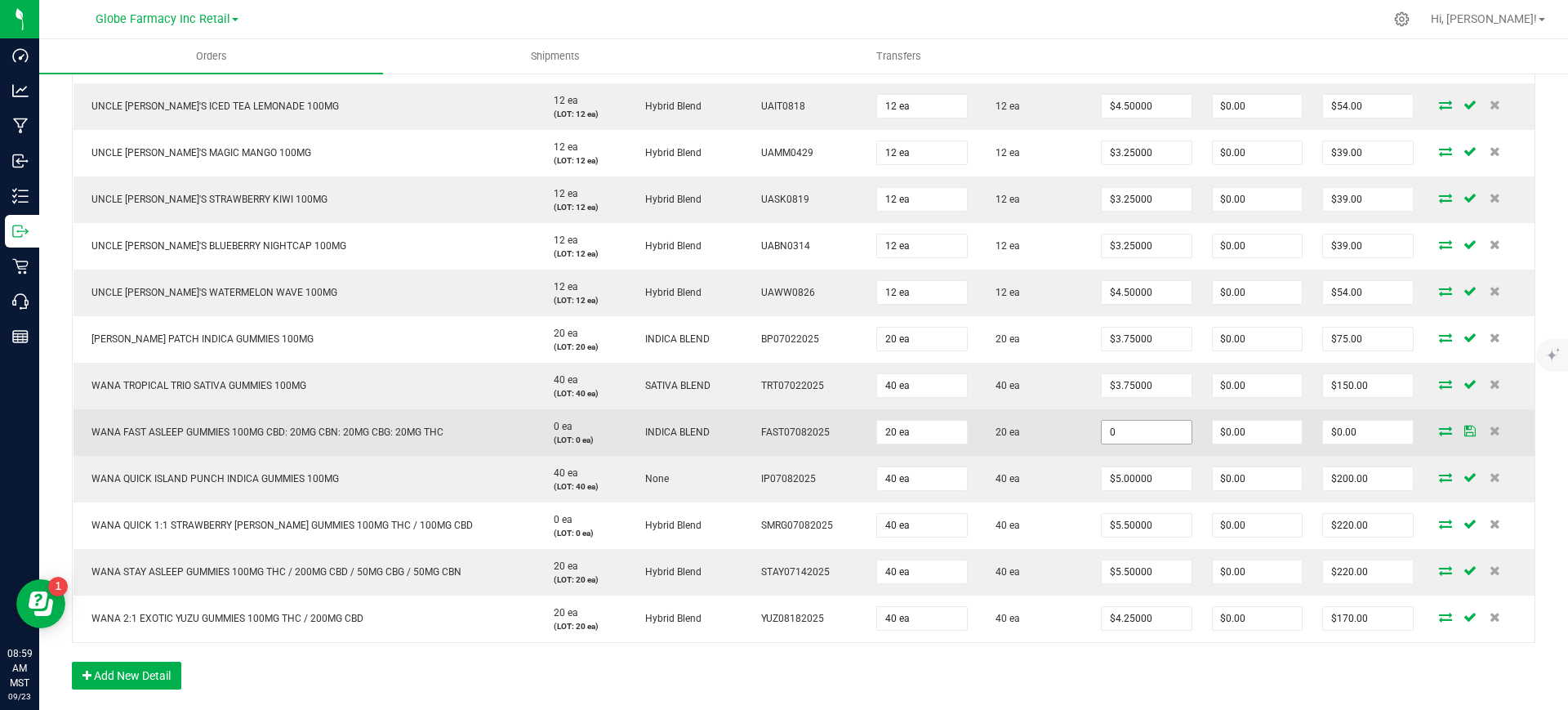
drag, startPoint x: 1135, startPoint y: 428, endPoint x: 1125, endPoint y: 433, distance: 11.2
click at [1135, 428] on input "0" at bounding box center [1147, 431] width 90 height 23
paste input "5.5"
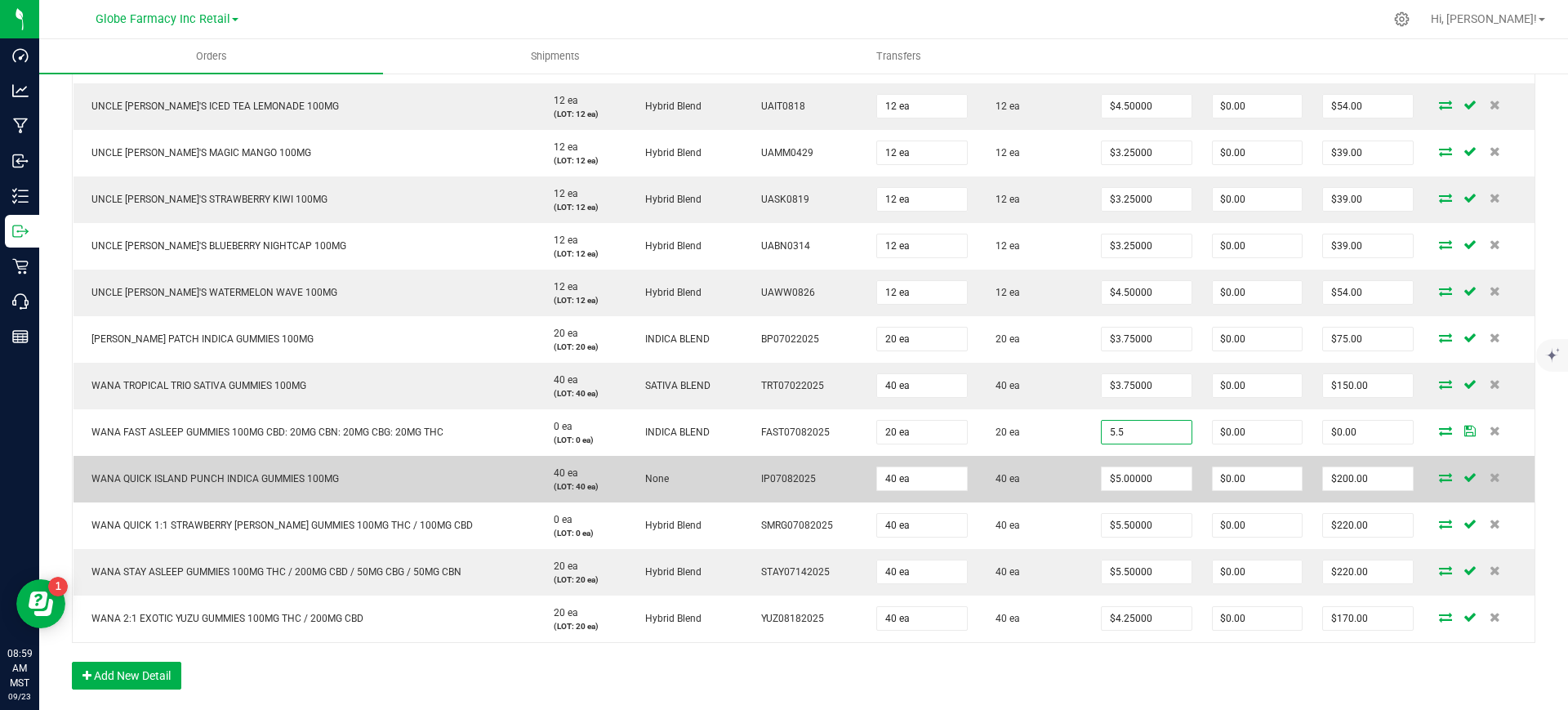
type input "$5.50000"
type input "$110.00"
click at [1072, 459] on td "40 ea" at bounding box center [1034, 479] width 113 height 47
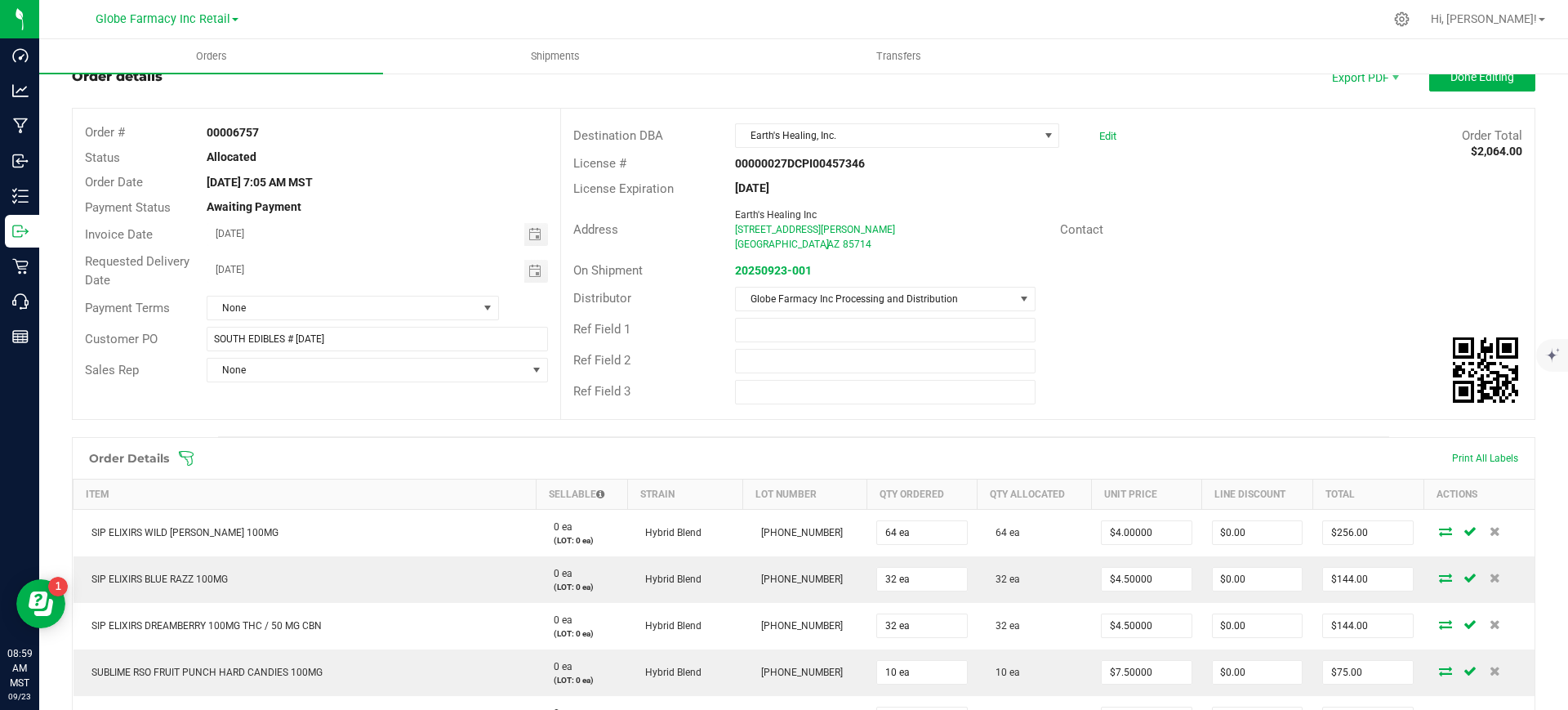
scroll to position [0, 0]
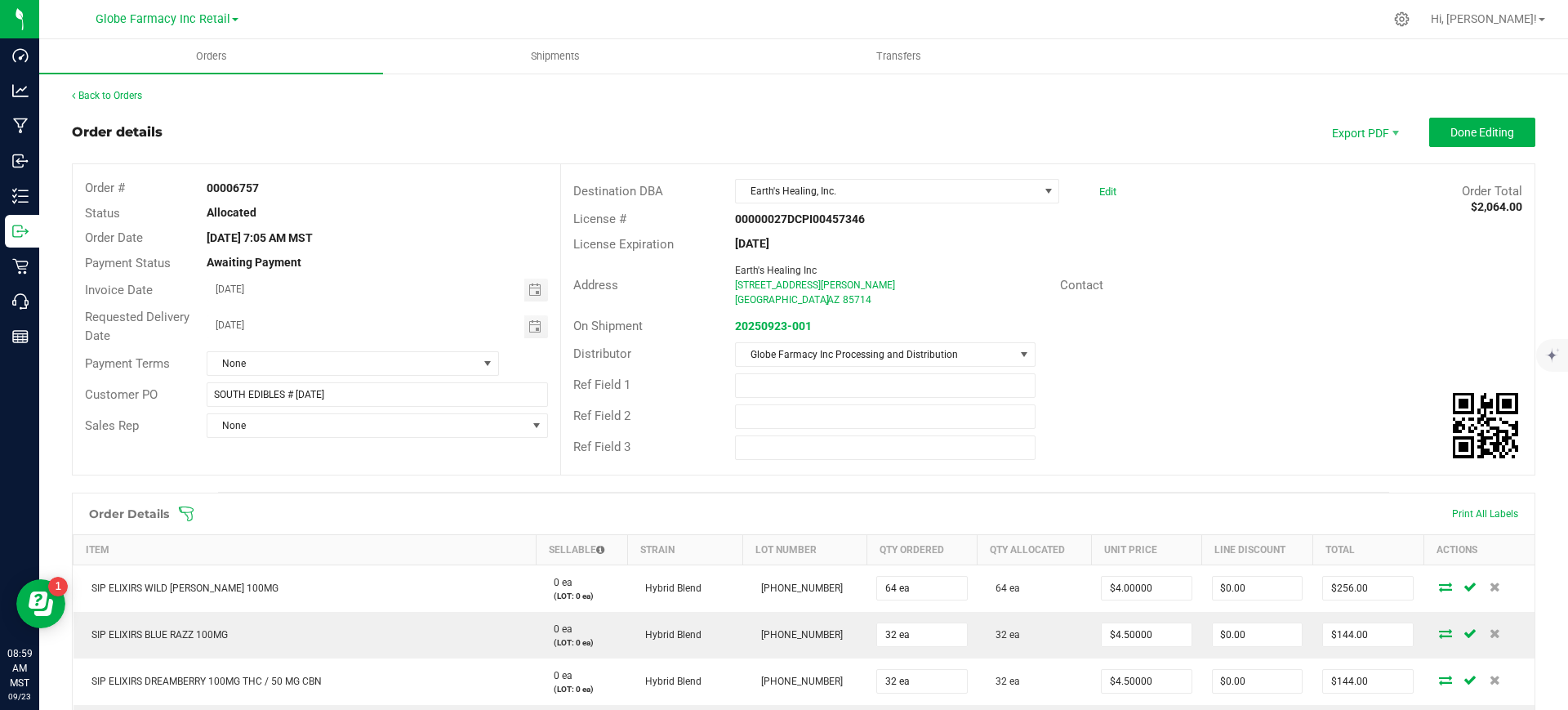
click at [1459, 102] on div "Back to Orders" at bounding box center [803, 96] width 1463 height 15
click at [1456, 126] on span "Done Editing" at bounding box center [1482, 133] width 63 height 13
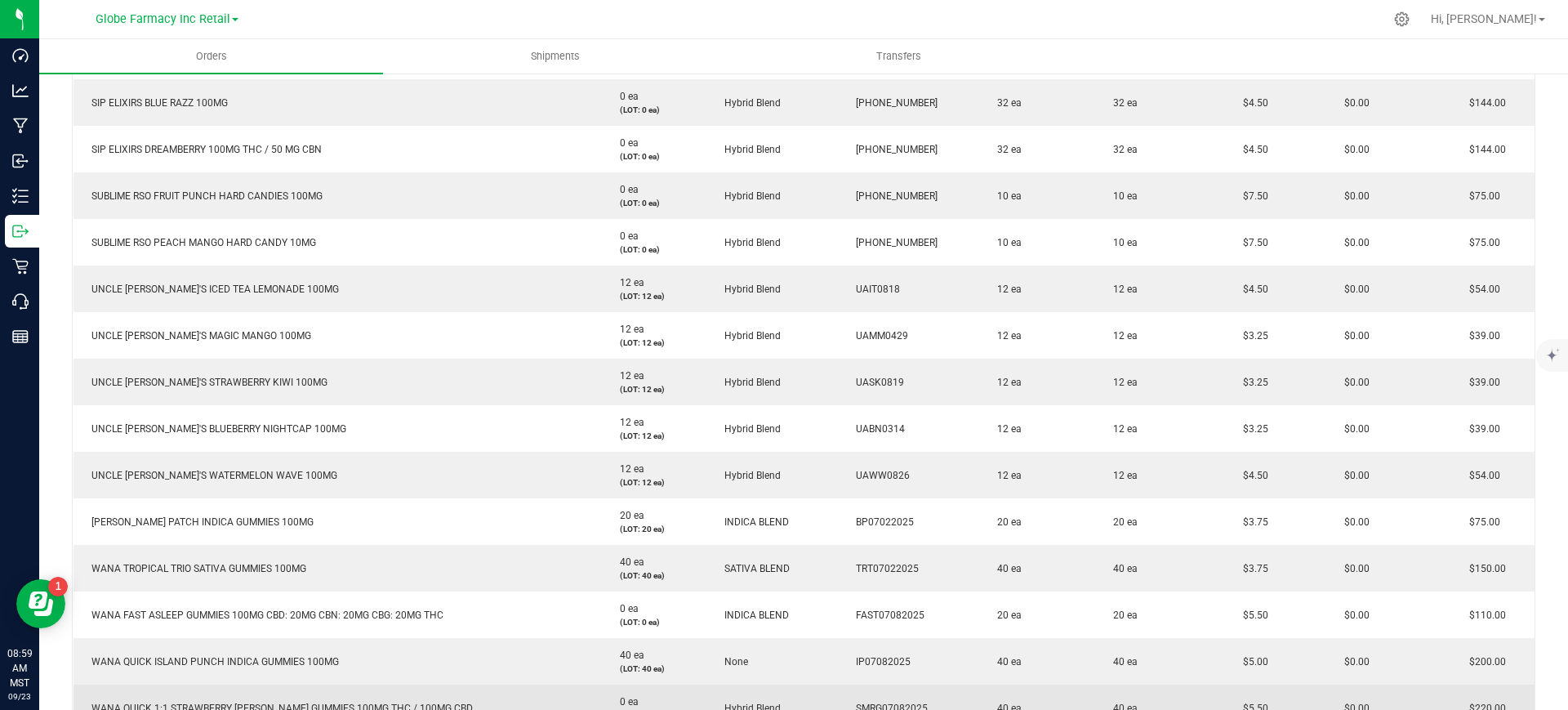
scroll to position [374, 0]
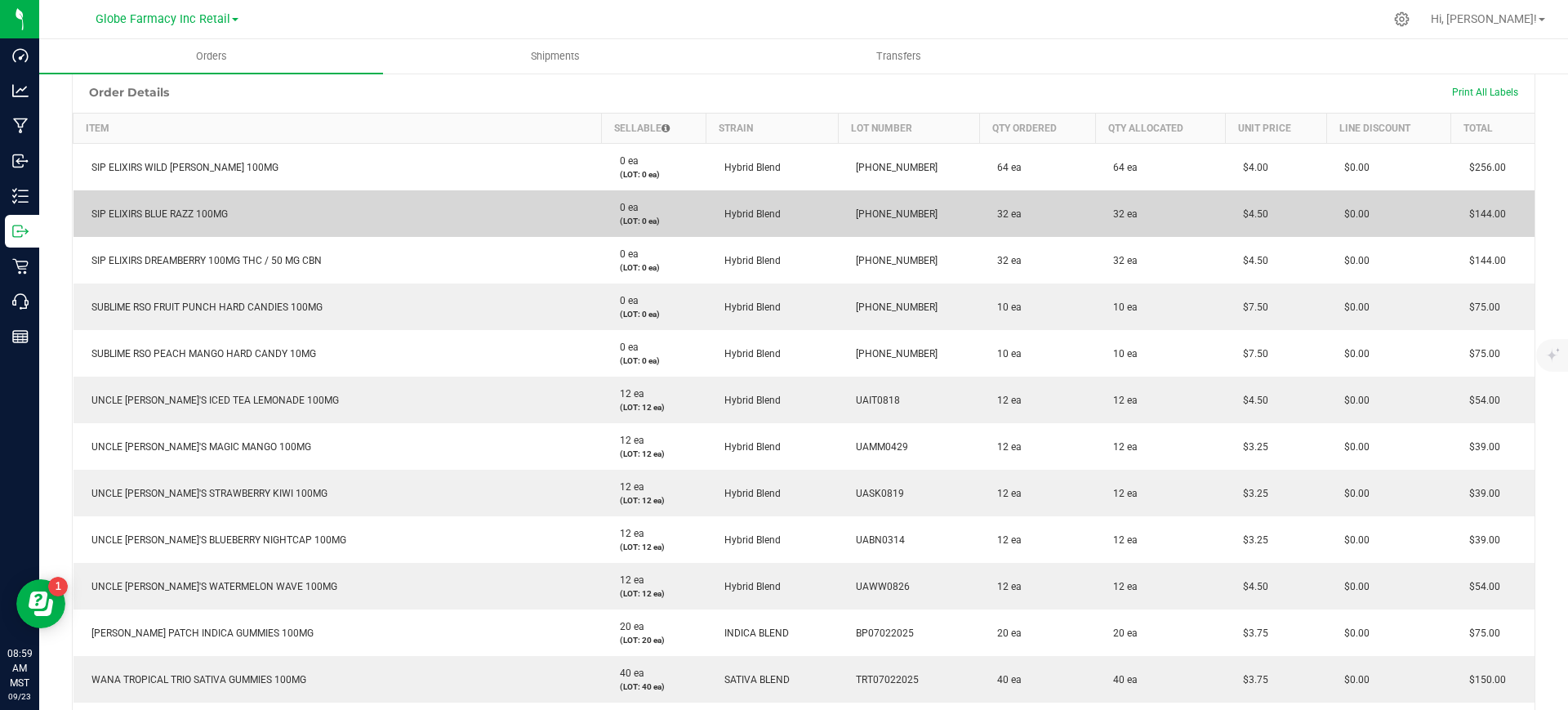
drag, startPoint x: 1259, startPoint y: 212, endPoint x: 1213, endPoint y: 214, distance: 46.0
click at [1225, 215] on td "$4.50" at bounding box center [1275, 214] width 101 height 47
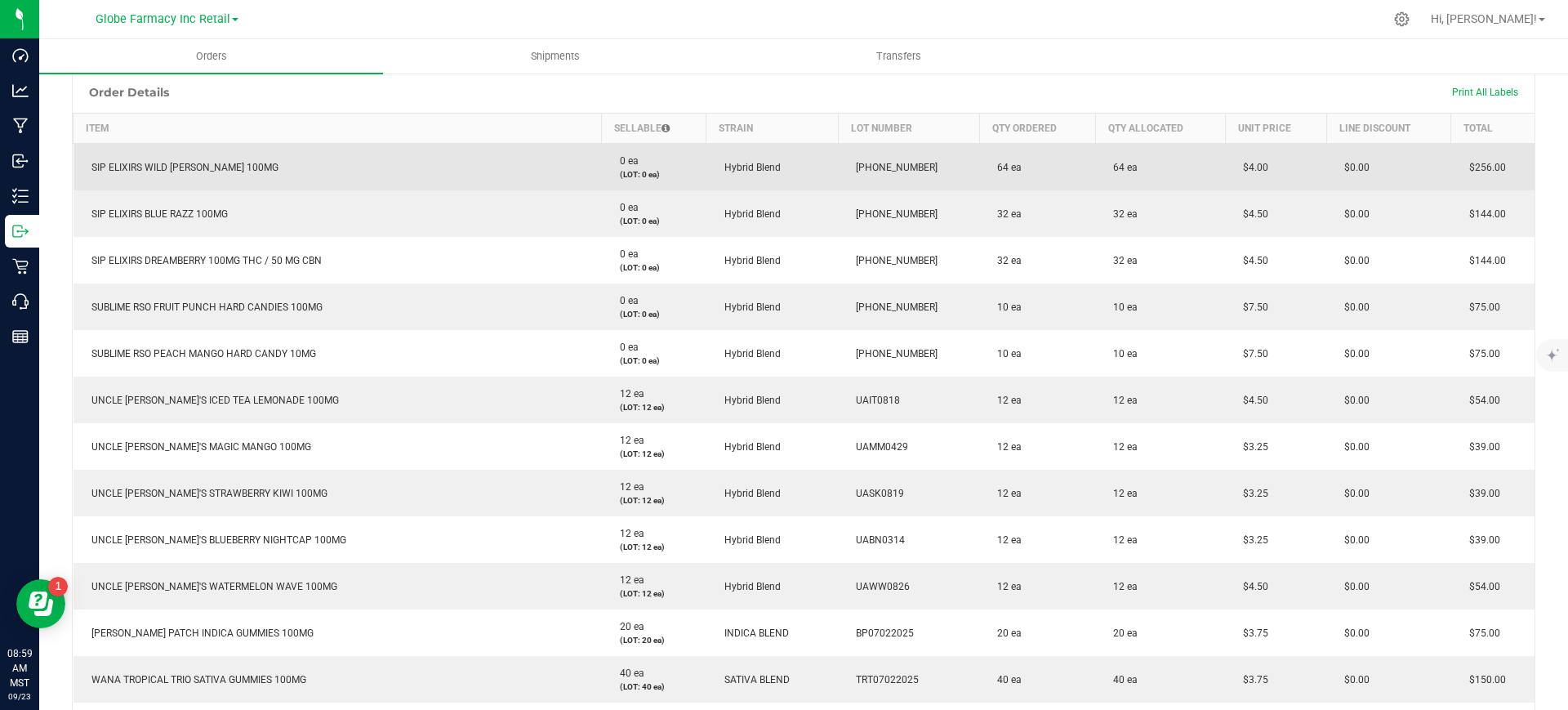
drag, startPoint x: 1262, startPoint y: 168, endPoint x: 1215, endPoint y: 173, distance: 47.3
click at [1225, 173] on td "$4.00" at bounding box center [1275, 167] width 101 height 48
copy span "$4.00"
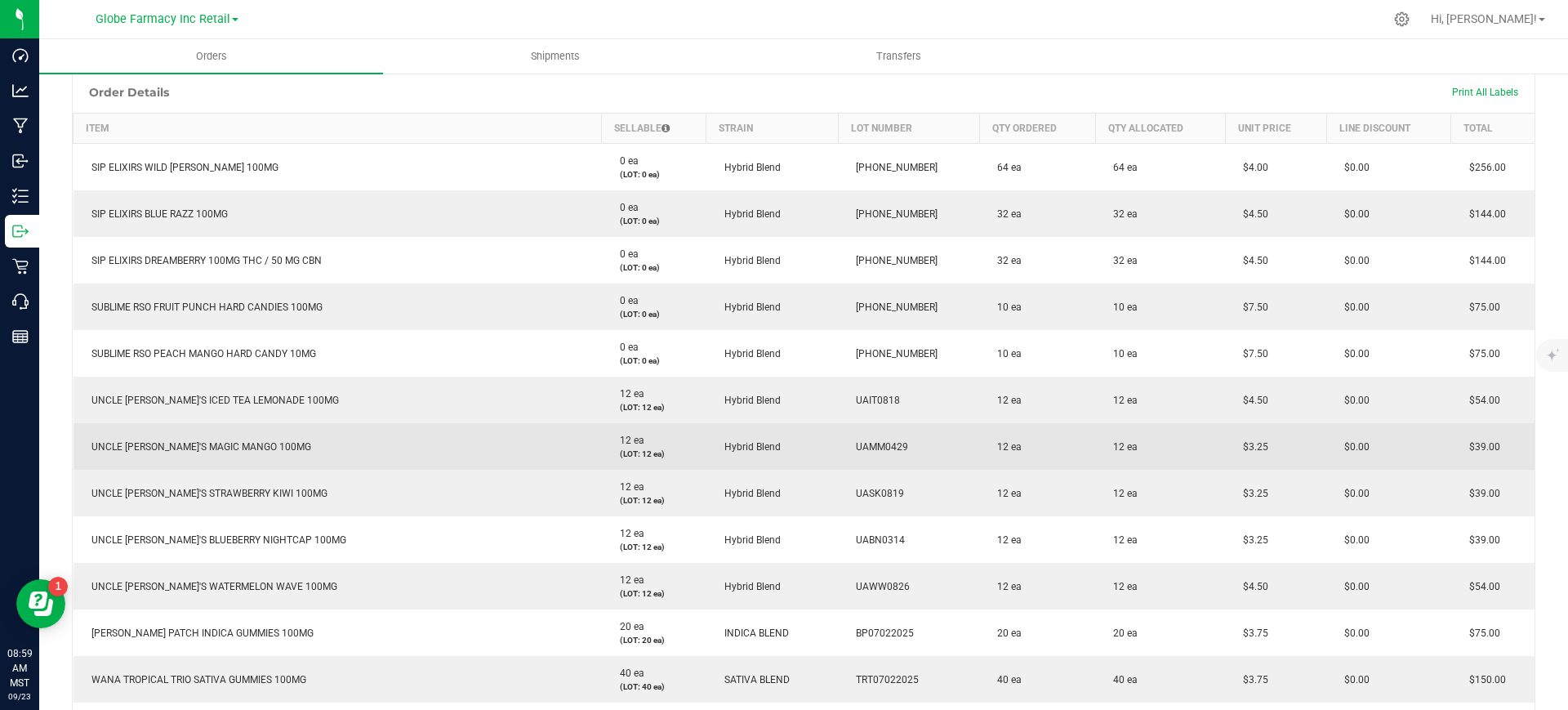
click at [1049, 465] on td "12 ea" at bounding box center [1037, 446] width 116 height 47
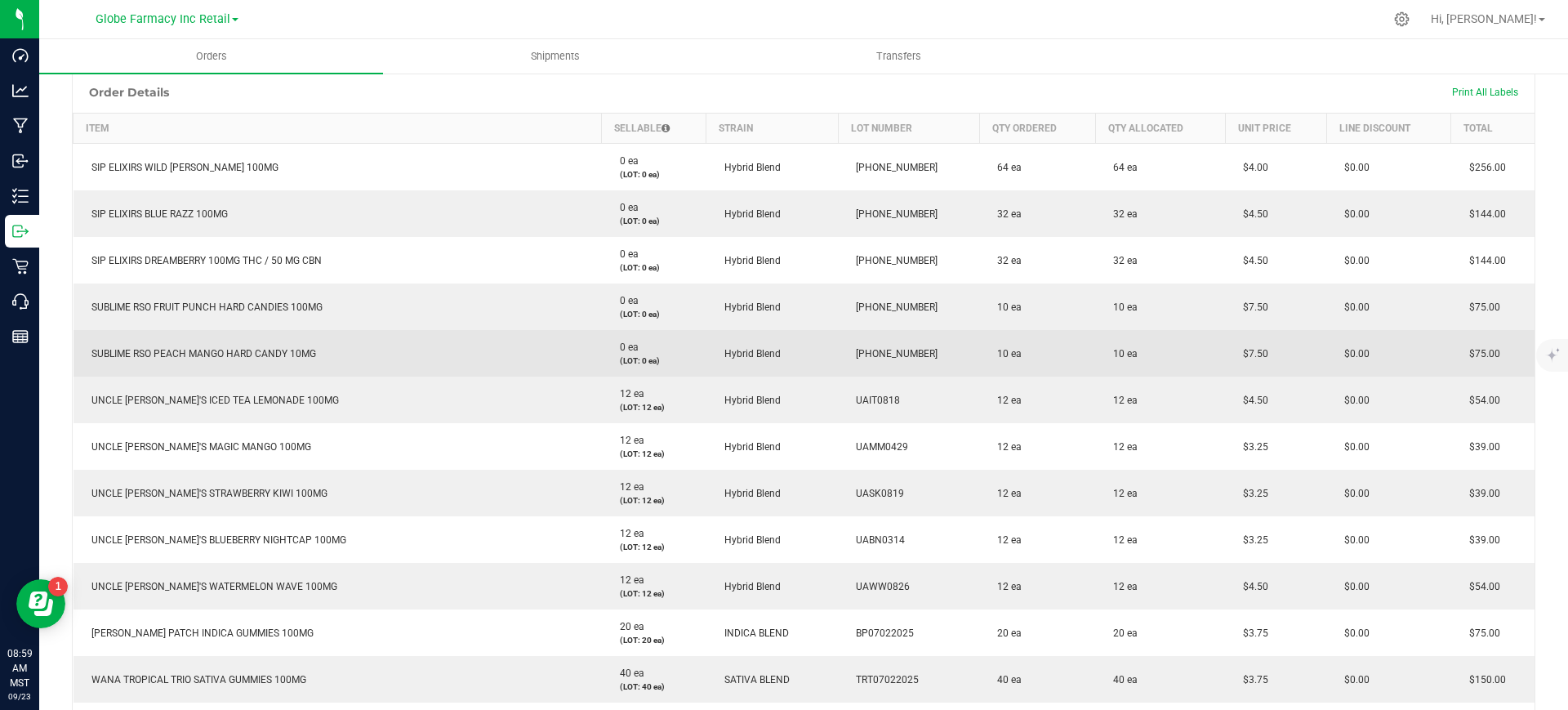
drag, startPoint x: 1268, startPoint y: 358, endPoint x: 1214, endPoint y: 358, distance: 54.0
click at [1225, 358] on td "$7.50" at bounding box center [1275, 354] width 101 height 47
copy span "$7.50"
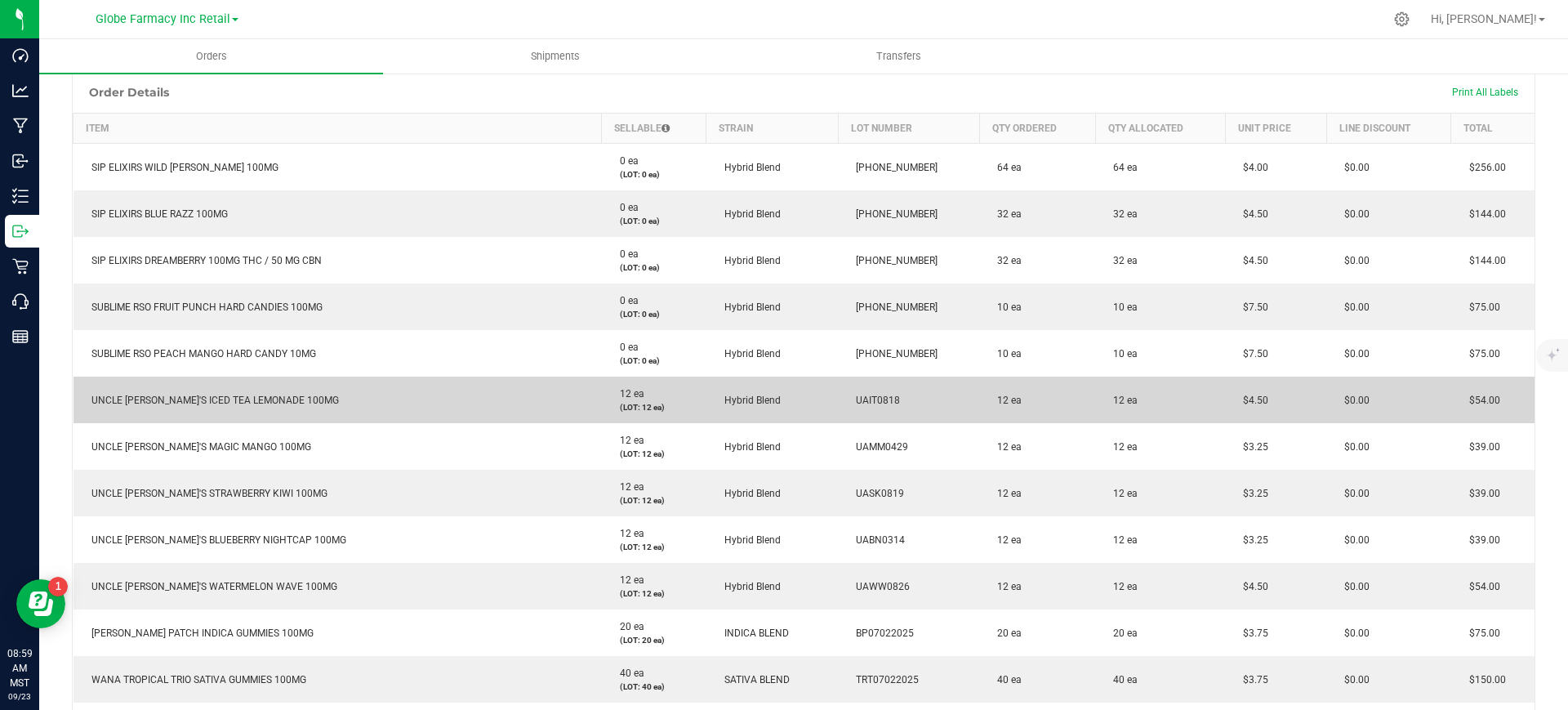
drag, startPoint x: 1256, startPoint y: 393, endPoint x: 1227, endPoint y: 405, distance: 31.4
click at [1227, 405] on td "$4.50" at bounding box center [1275, 400] width 101 height 47
copy span "$4.50"
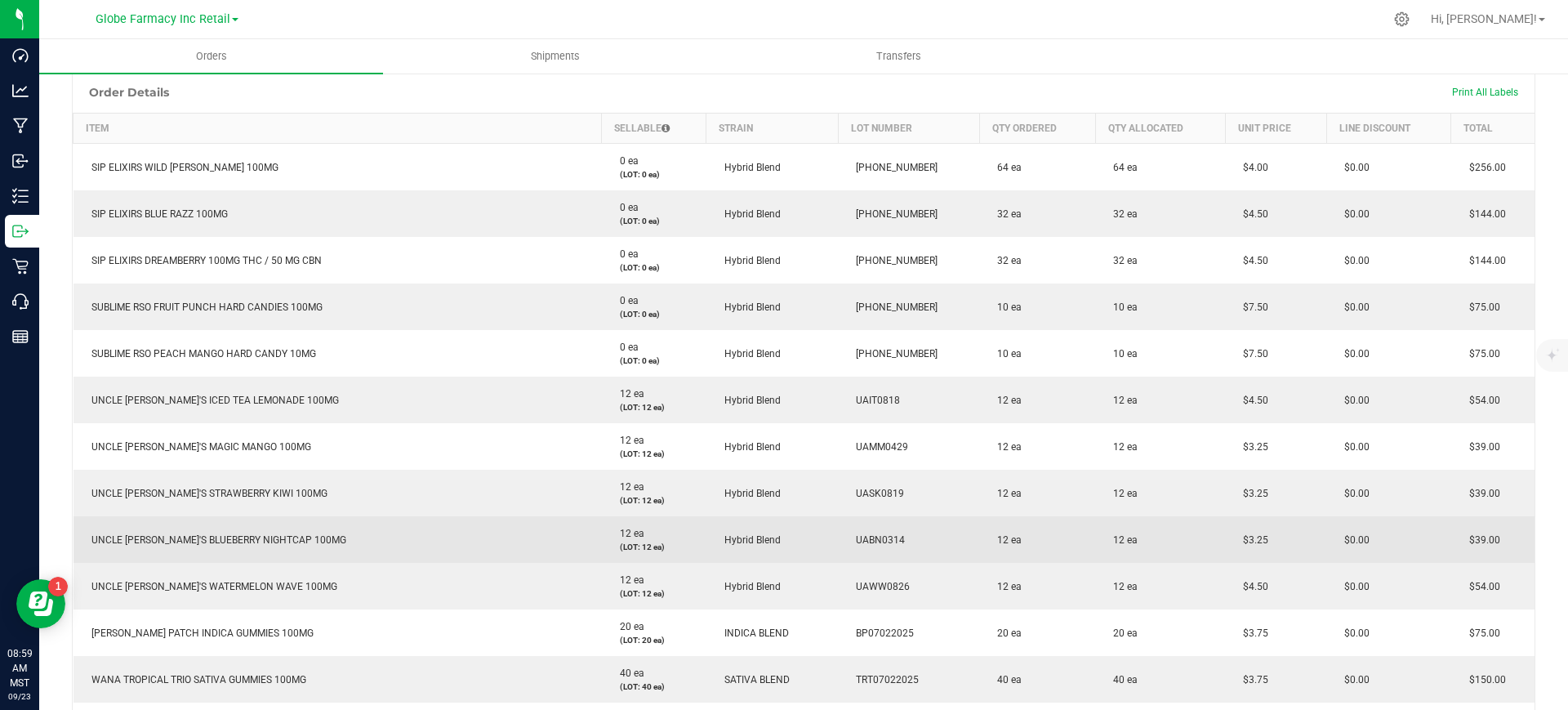
drag, startPoint x: 1182, startPoint y: 492, endPoint x: 1271, endPoint y: 533, distance: 98.0
click at [1182, 493] on td "12 ea" at bounding box center [1160, 493] width 130 height 47
drag, startPoint x: 1254, startPoint y: 538, endPoint x: 1218, endPoint y: 540, distance: 36.1
click at [1225, 540] on td "$3.25" at bounding box center [1275, 540] width 101 height 47
copy span "$3.25"
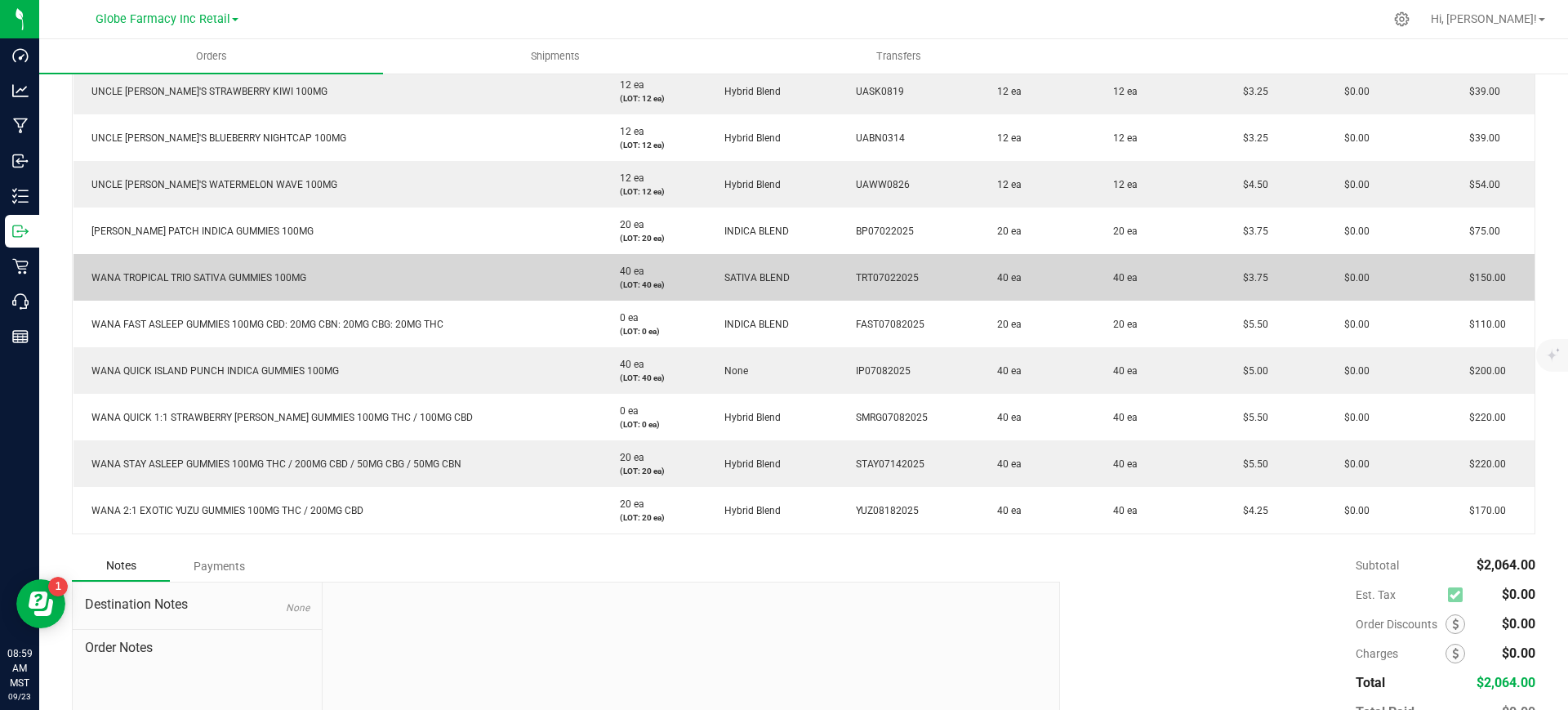
scroll to position [783, 0]
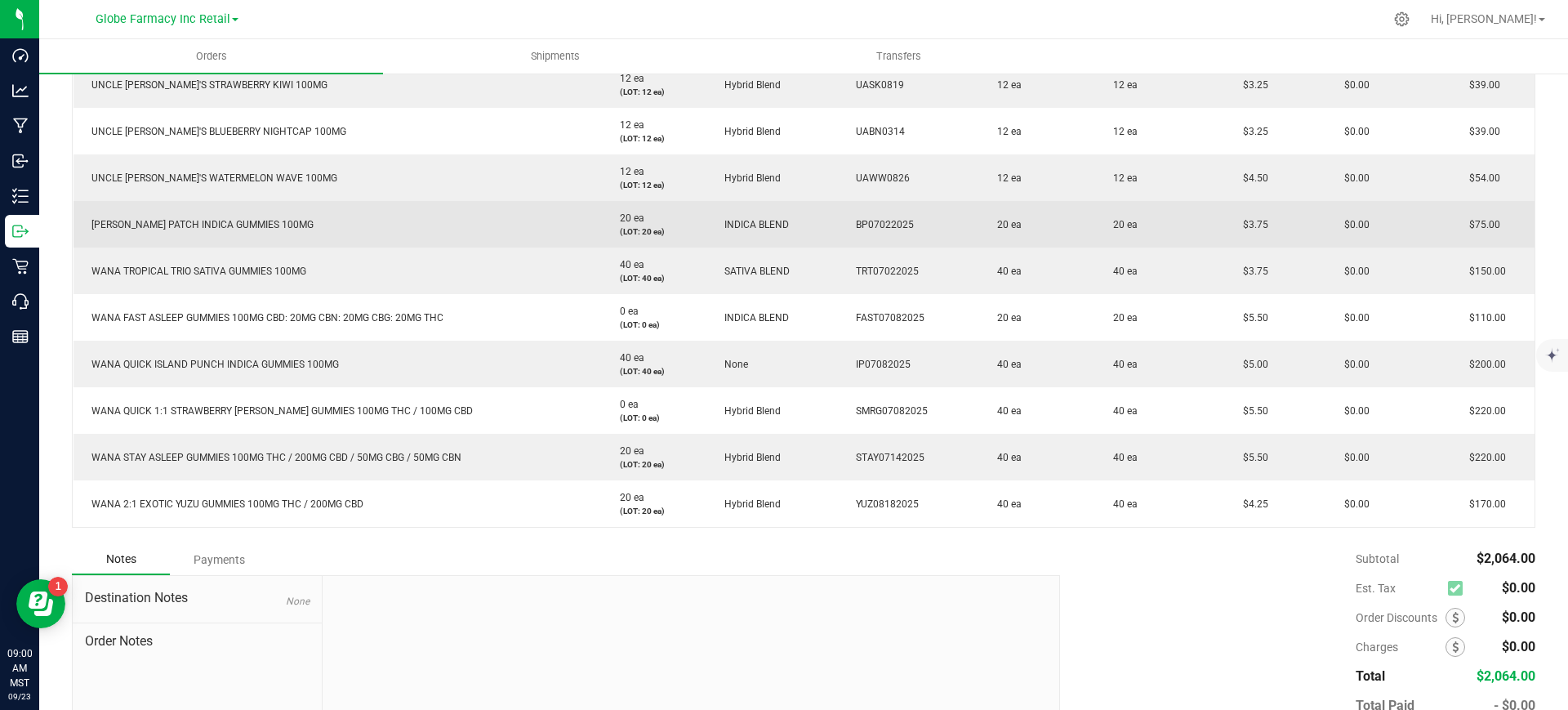
drag, startPoint x: 1254, startPoint y: 221, endPoint x: 1217, endPoint y: 225, distance: 37.2
click at [1225, 225] on td "$3.75" at bounding box center [1275, 224] width 101 height 47
copy span "$3.75"
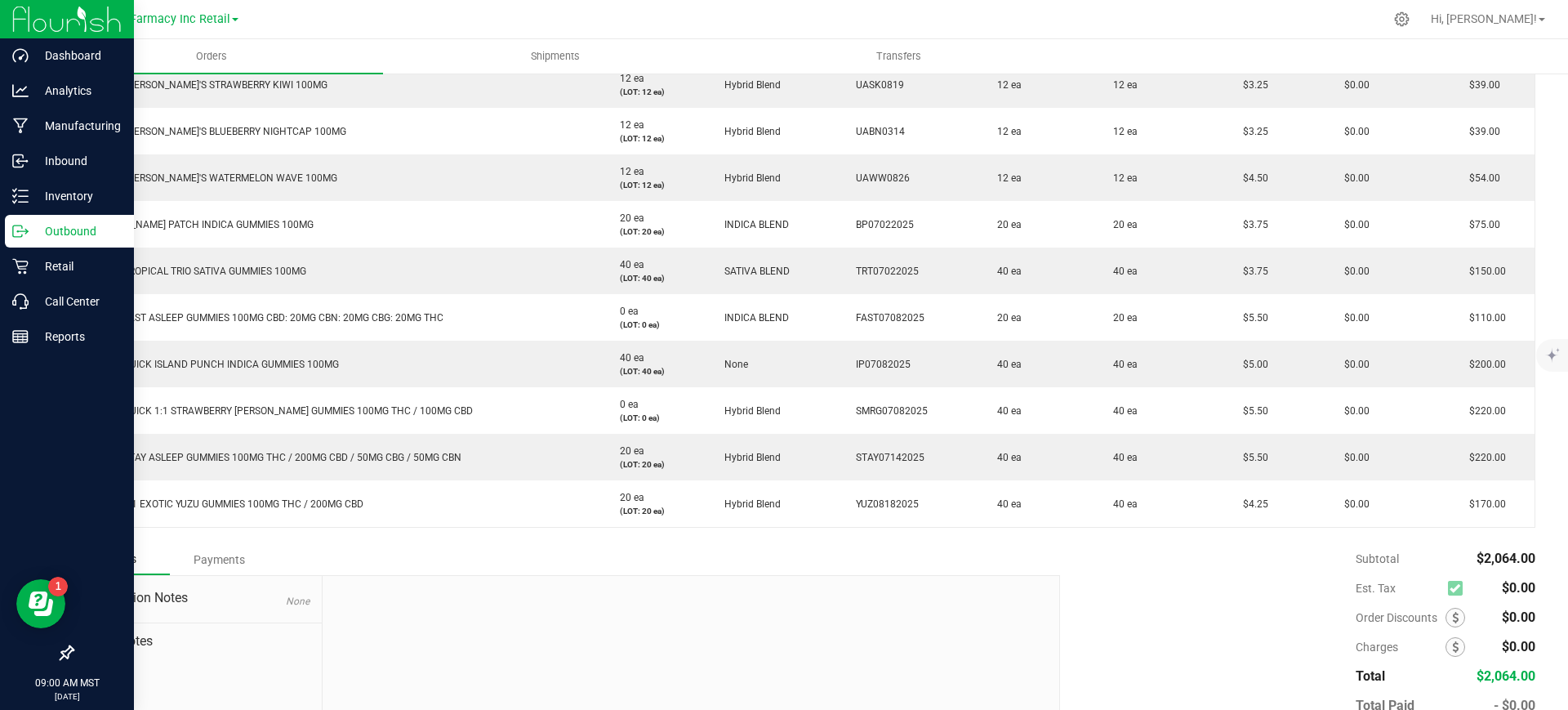
click at [32, 218] on div "Outbound" at bounding box center [69, 230] width 129 height 33
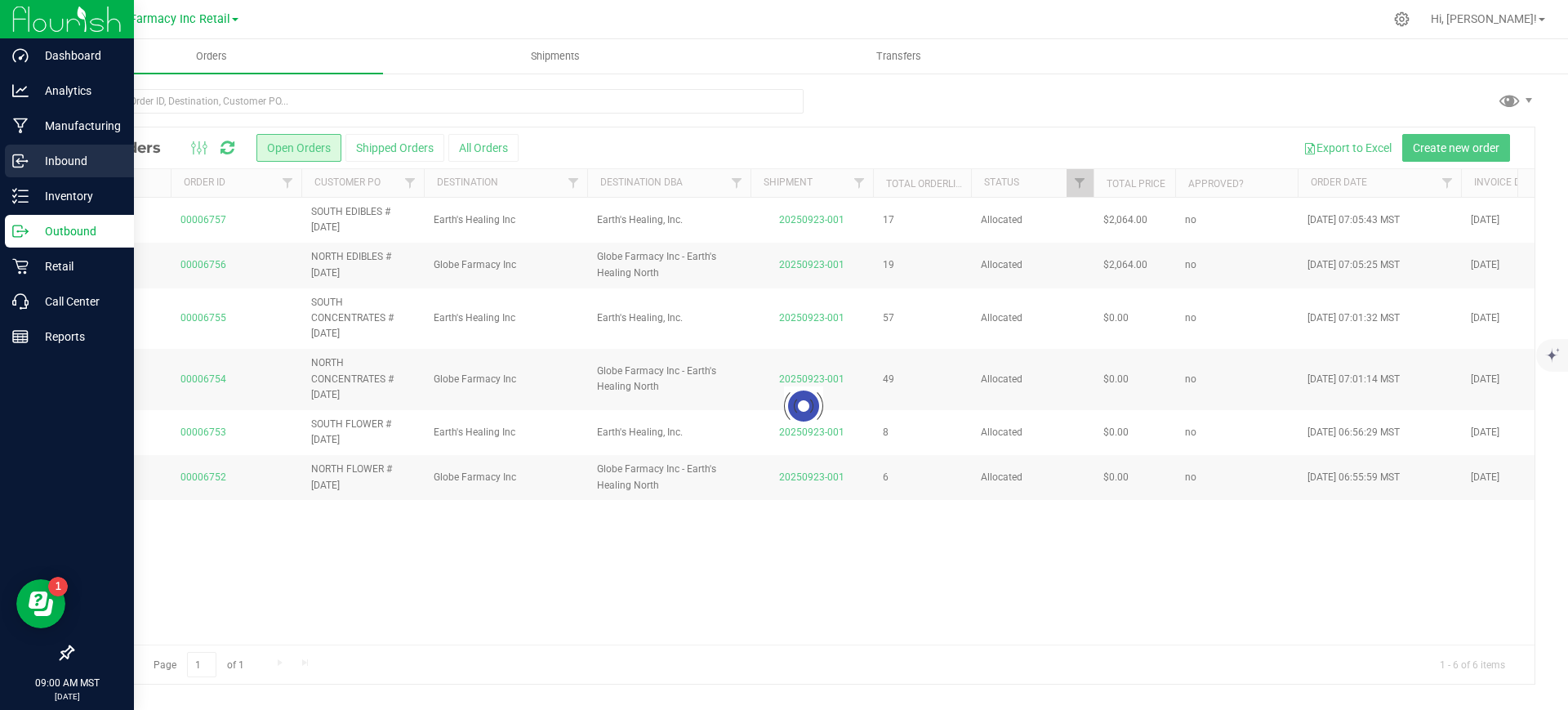
click at [41, 159] on p "Inbound" at bounding box center [77, 160] width 98 height 19
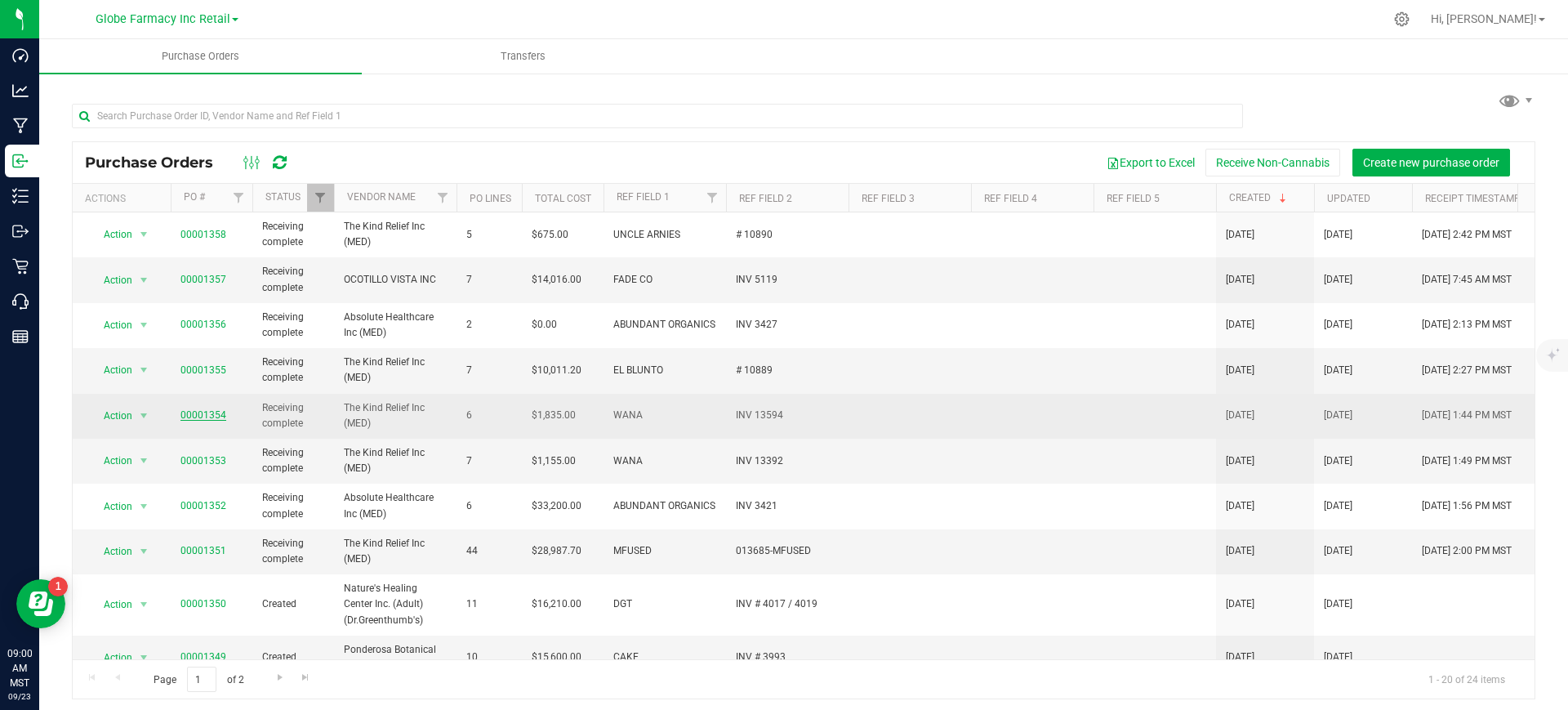
click at [205, 413] on link "00001354" at bounding box center [203, 415] width 46 height 12
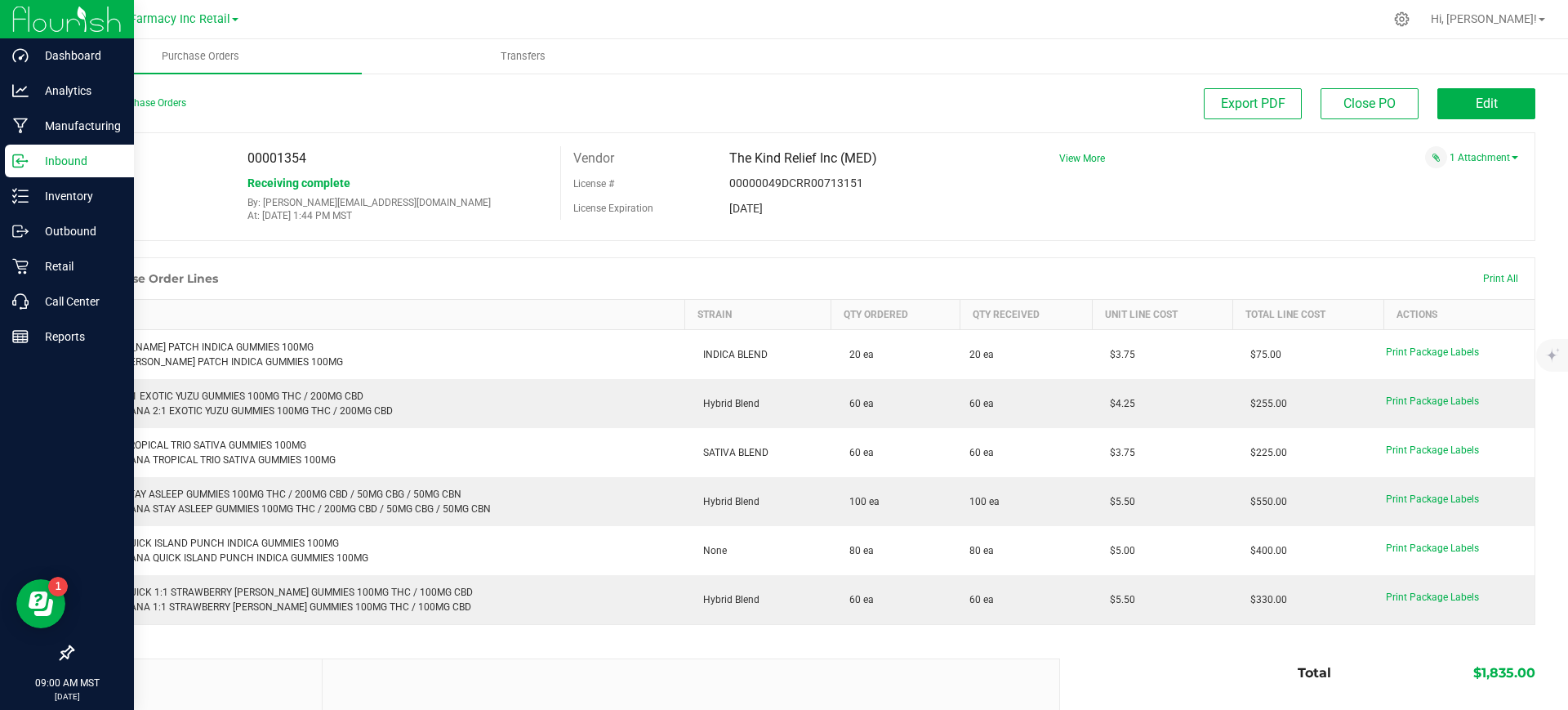
click at [18, 161] on line at bounding box center [22, 161] width 10 height 0
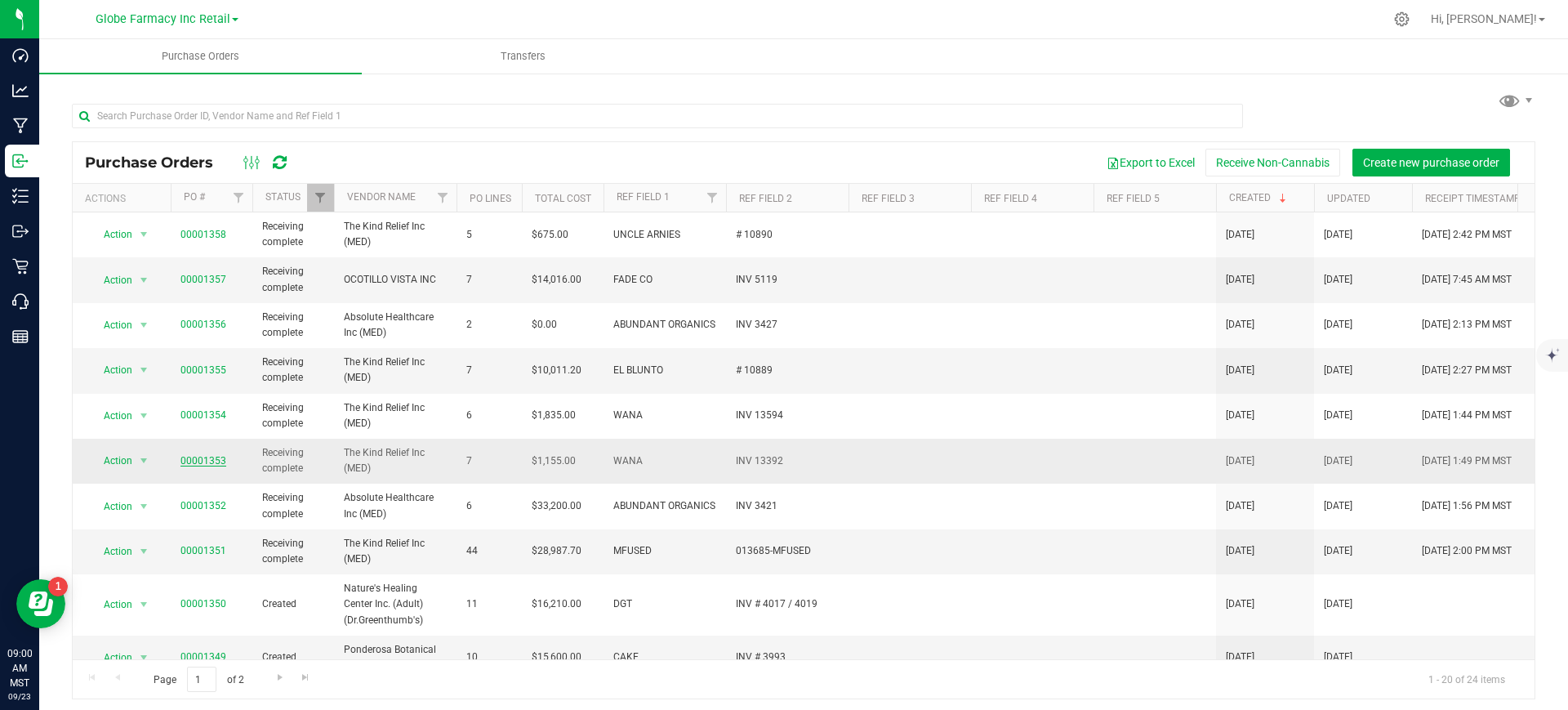
click at [191, 464] on link "00001353" at bounding box center [203, 461] width 46 height 12
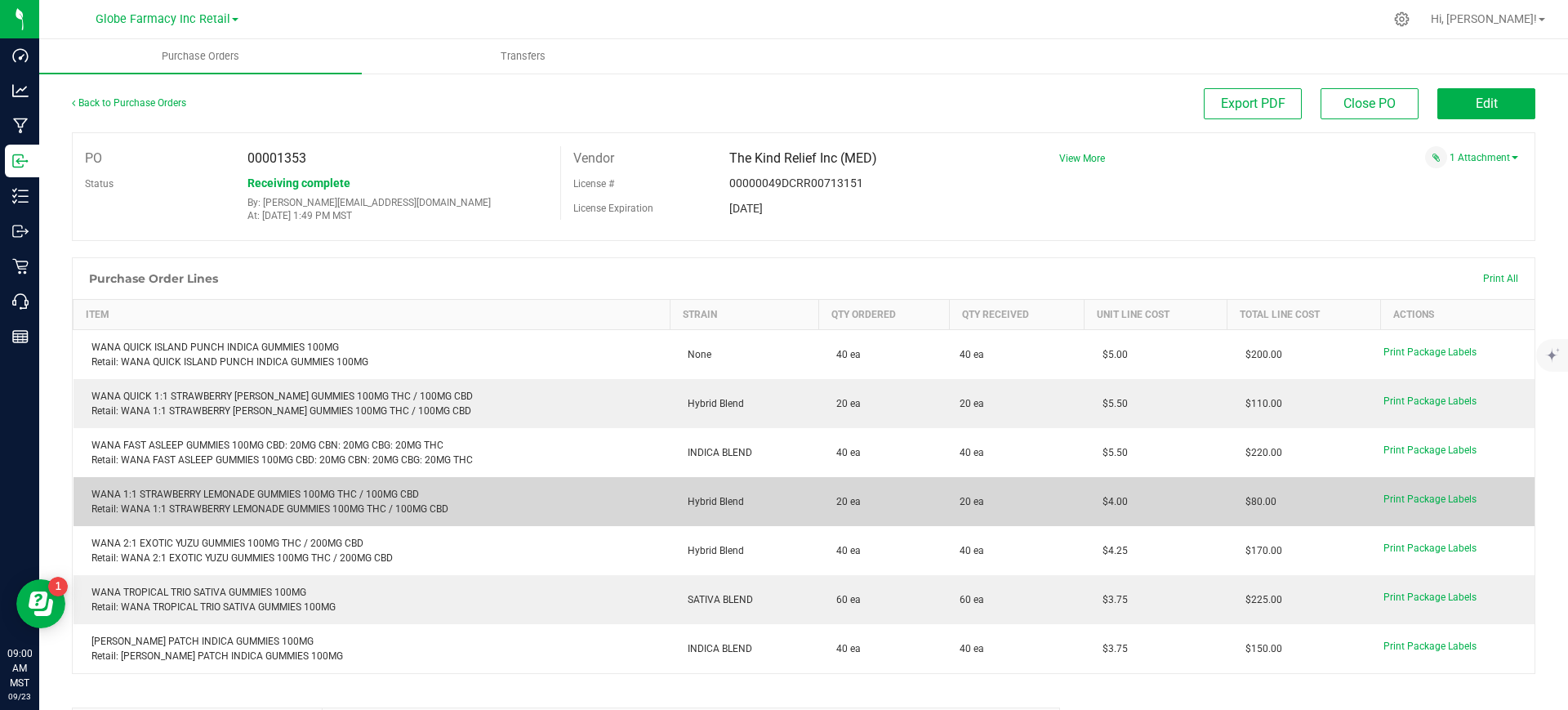
drag, startPoint x: 1121, startPoint y: 506, endPoint x: 1082, endPoint y: 506, distance: 39.0
click at [1084, 506] on td "$4.00" at bounding box center [1155, 501] width 143 height 49
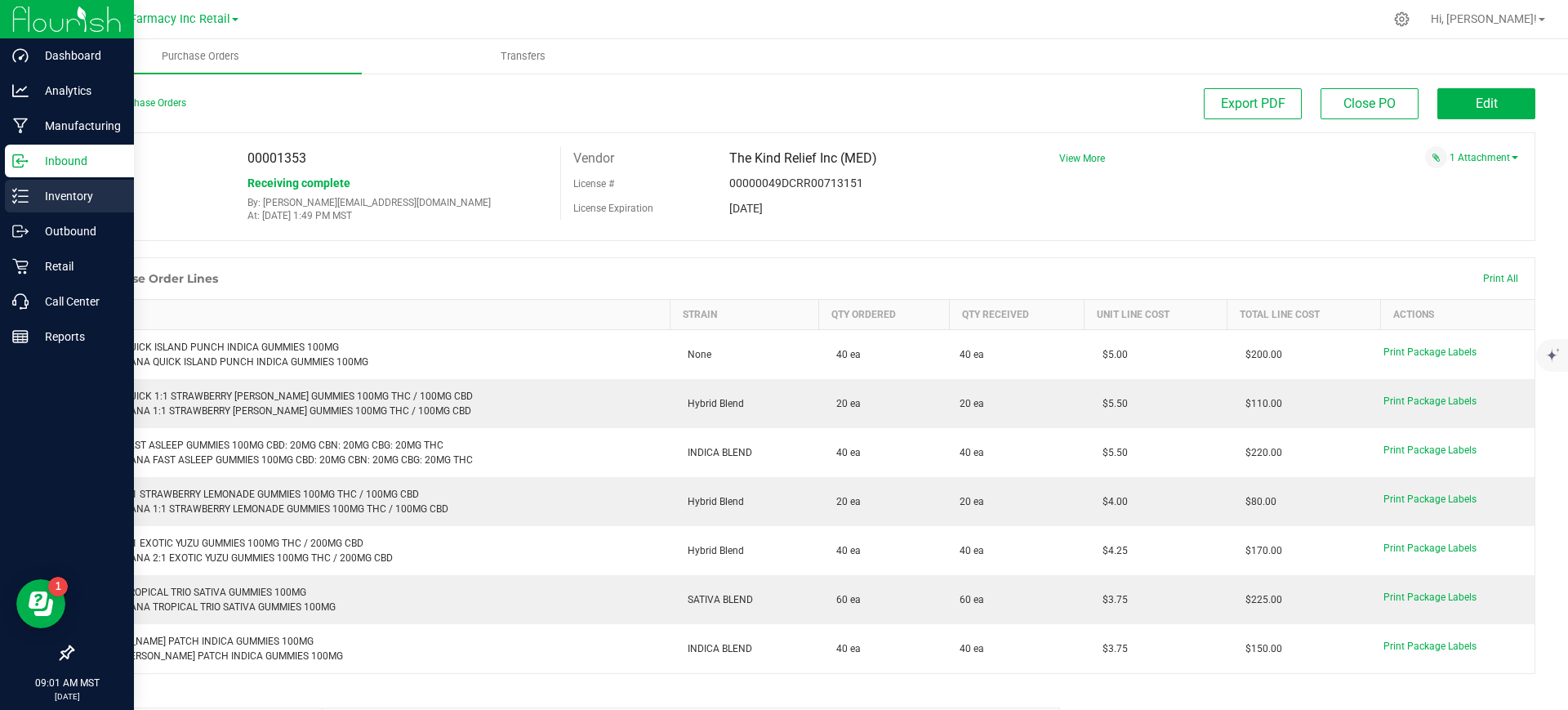
click at [3, 185] on link "Inventory" at bounding box center [67, 197] width 134 height 35
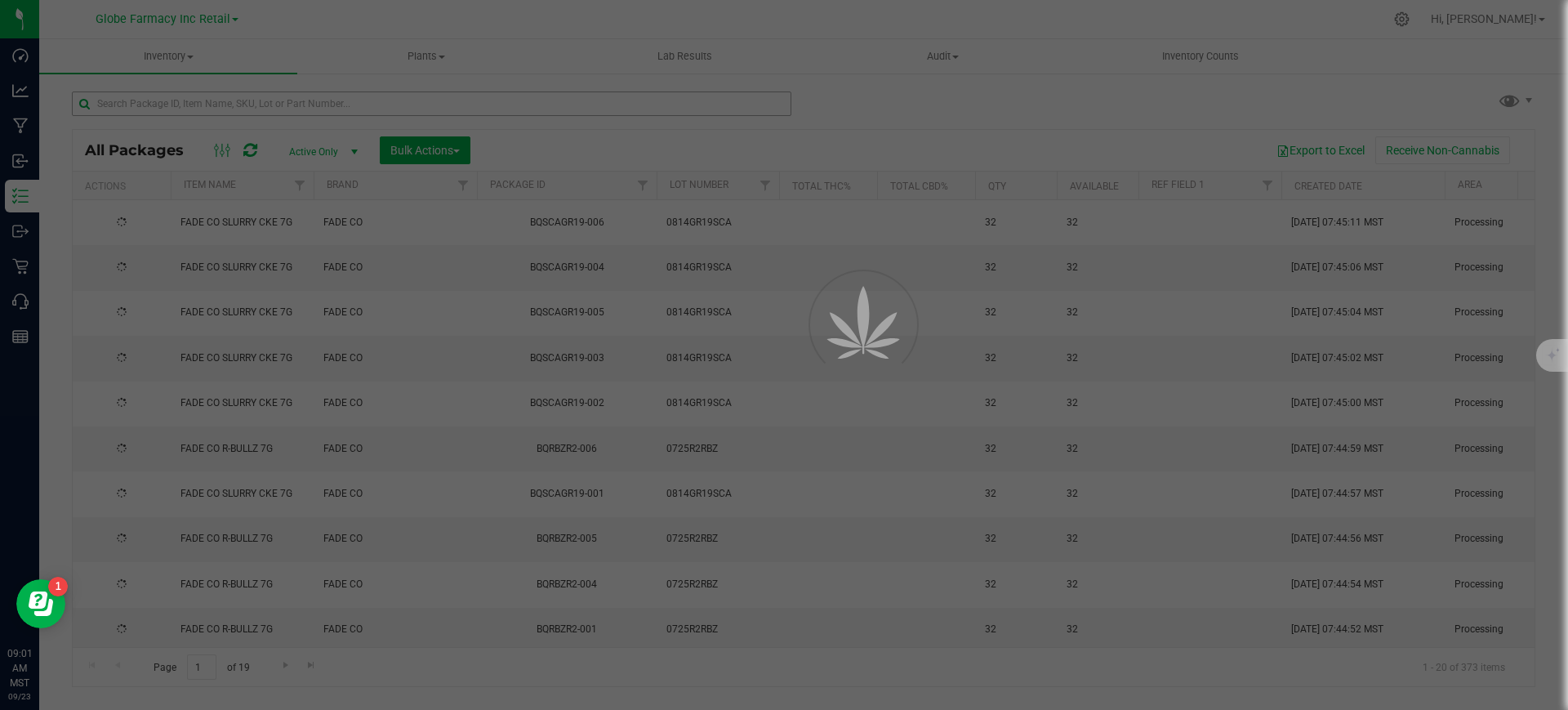
click at [254, 109] on div at bounding box center [784, 355] width 1568 height 710
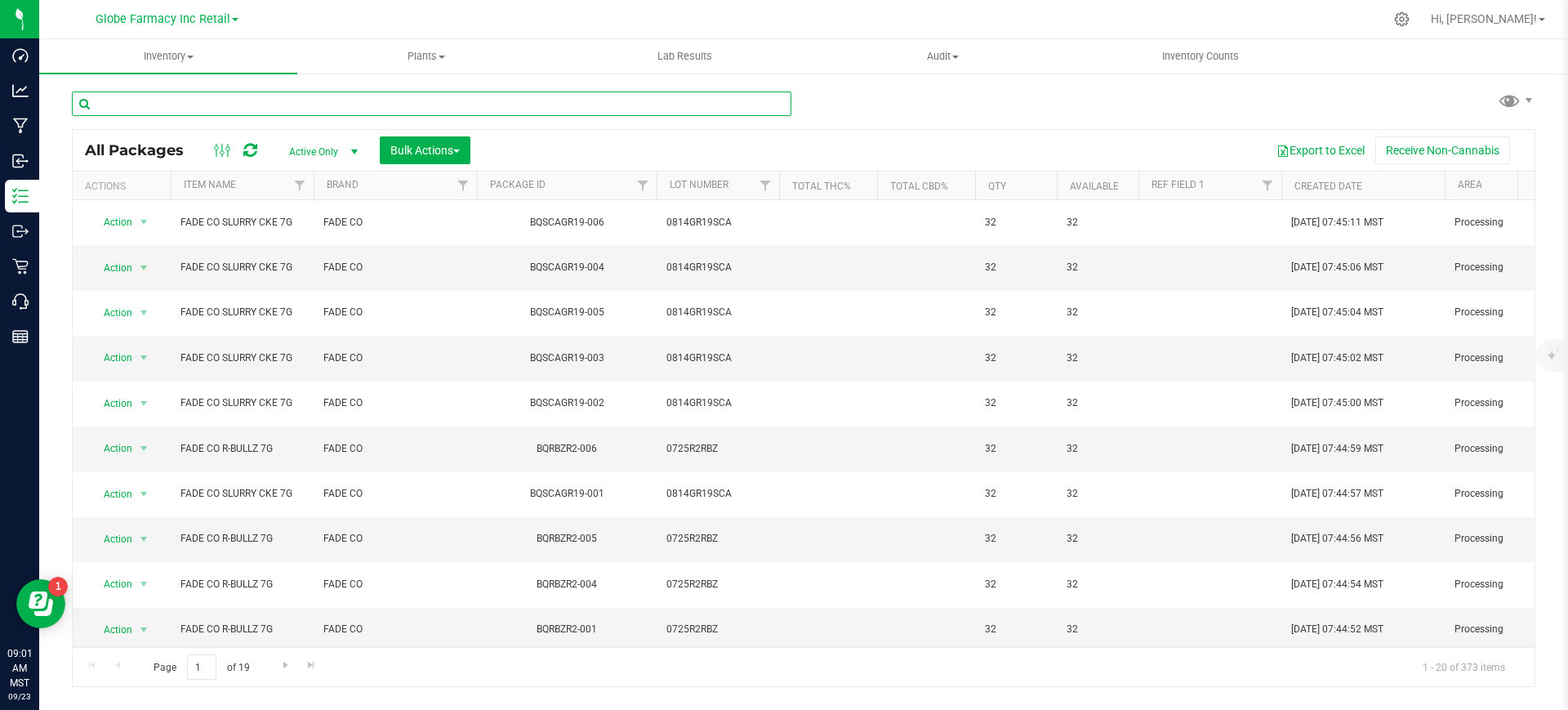
paste input "BRIX STRAWBERRY WATERMELON GUMMIES 1000MG"
click at [253, 105] on input "text" at bounding box center [431, 103] width 720 height 24
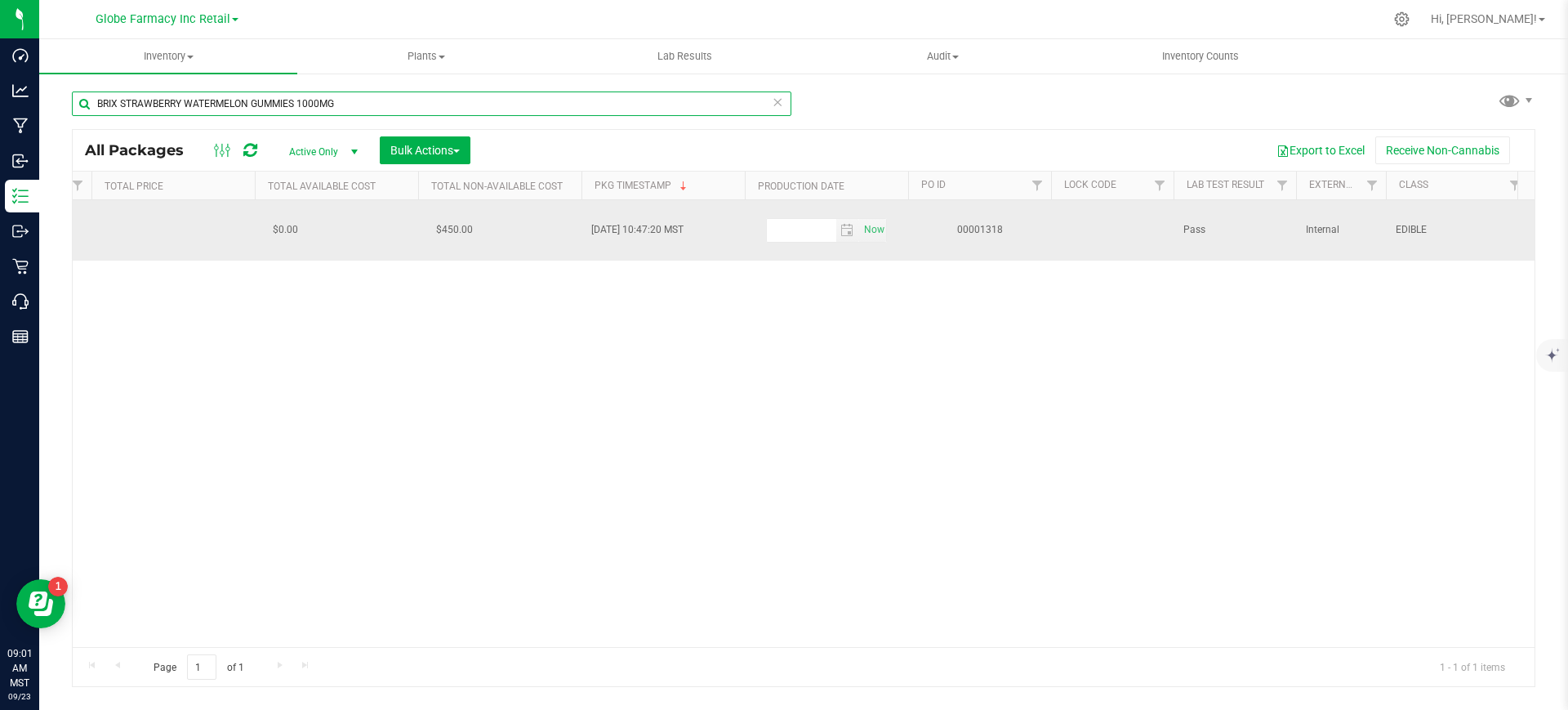
type input "BRIX STRAWBERRY WATERMELON GUMMIES 1000MG"
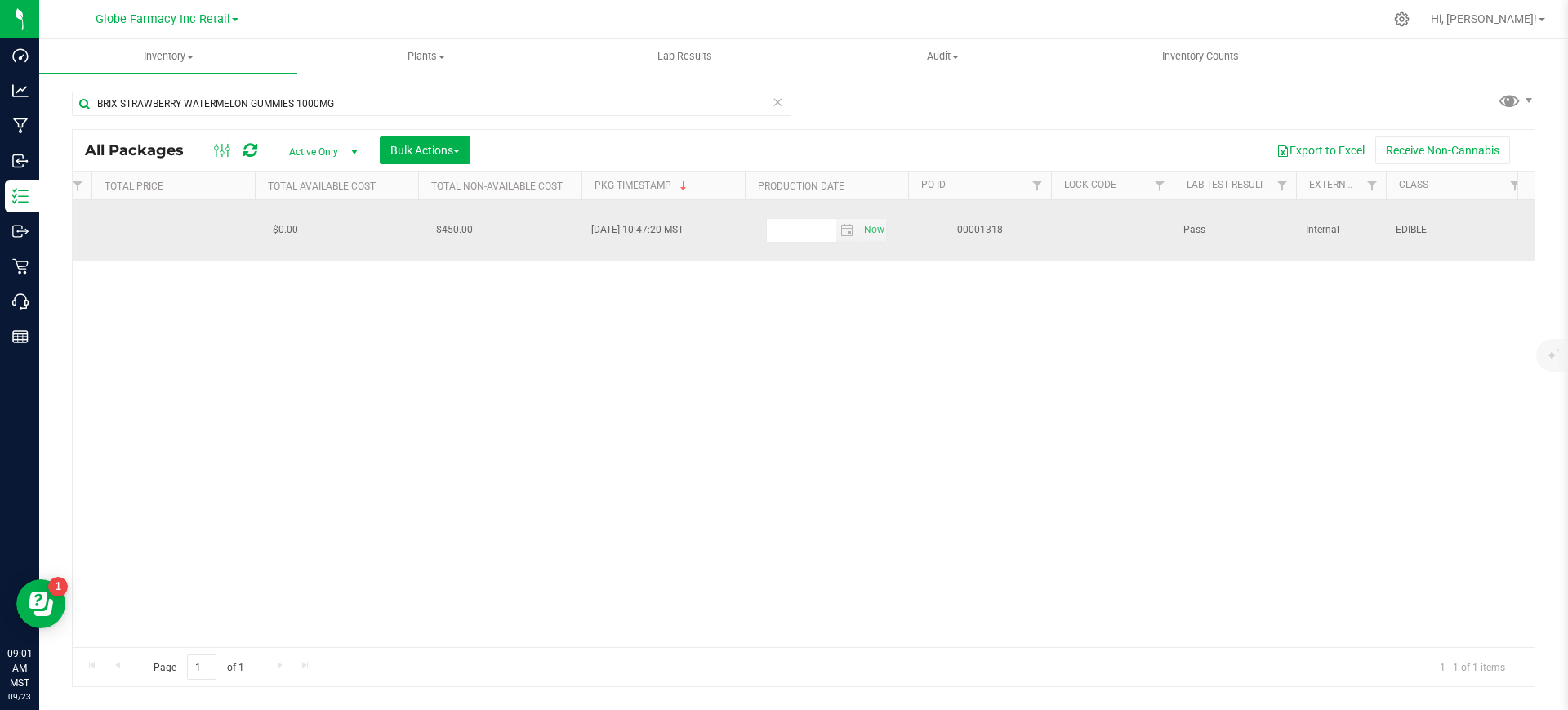
click at [977, 236] on td "00001318" at bounding box center [979, 230] width 143 height 60
click at [978, 226] on link "00001318" at bounding box center [979, 229] width 46 height 12
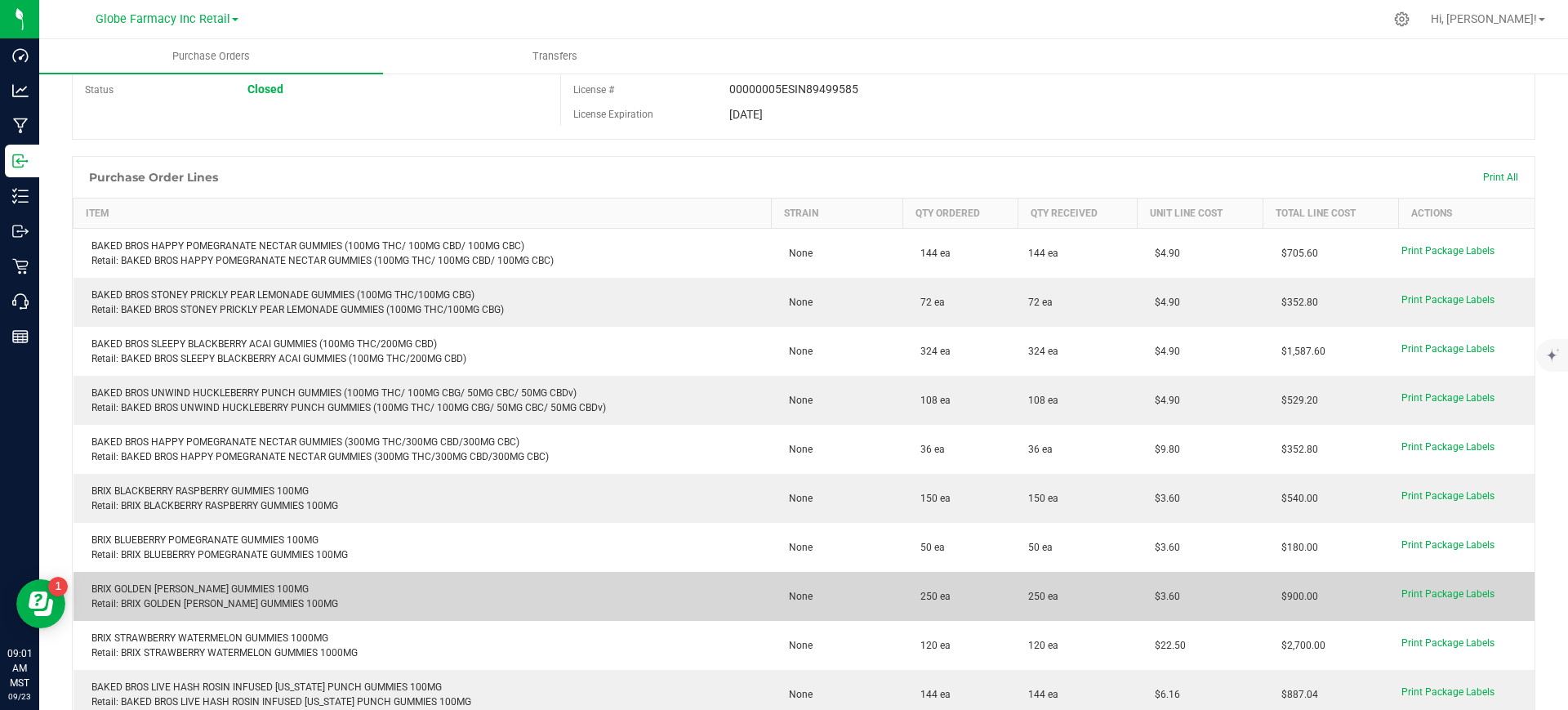
scroll to position [204, 0]
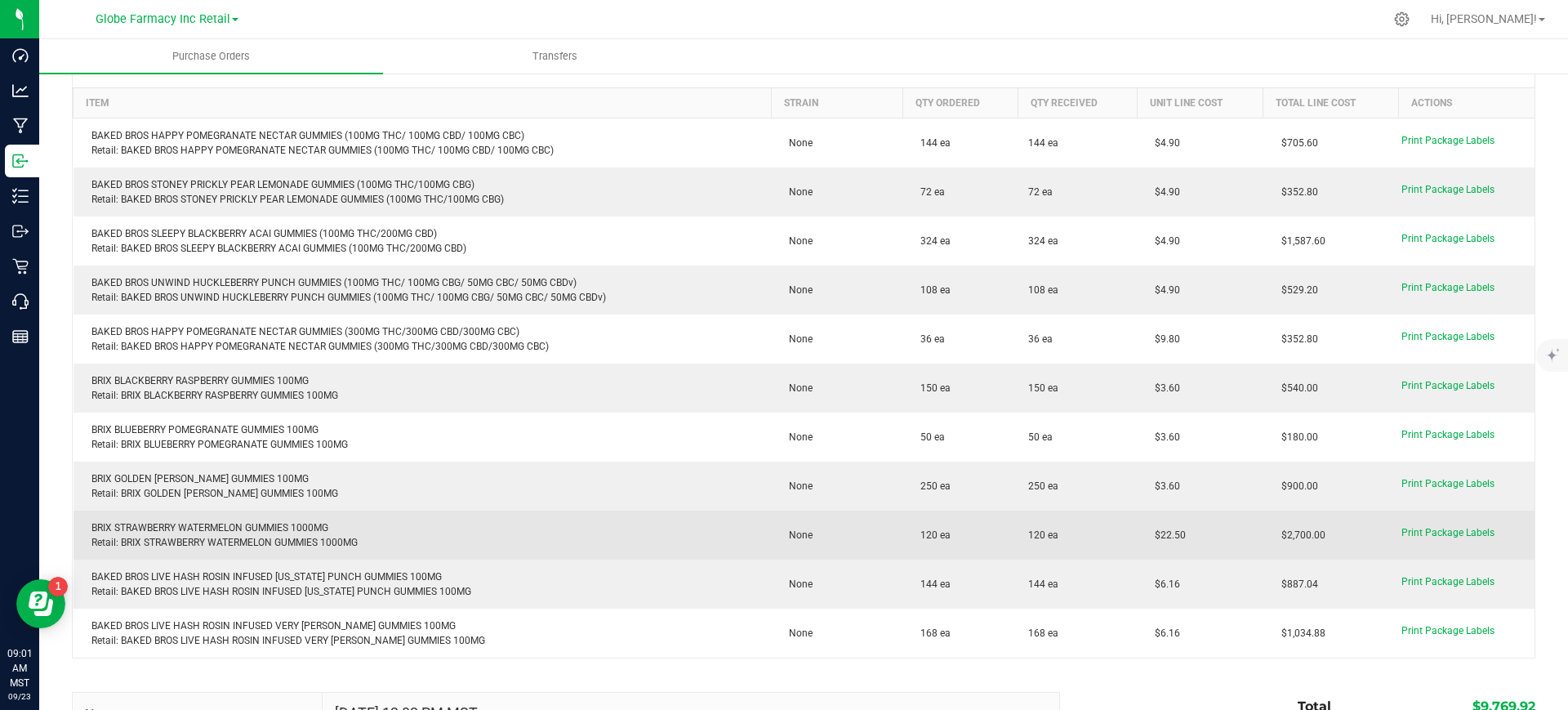
drag, startPoint x: 1192, startPoint y: 531, endPoint x: 1121, endPoint y: 538, distance: 71.3
click at [1121, 538] on purchase-order-line-row "BRIX STRAWBERRY WATERMELON GUMMIES 1000MG Retail: BRIX STRAWBERRY WATERMELON GU…" at bounding box center [804, 535] width 1462 height 49
copy purchase-order-line-row "$22.50"
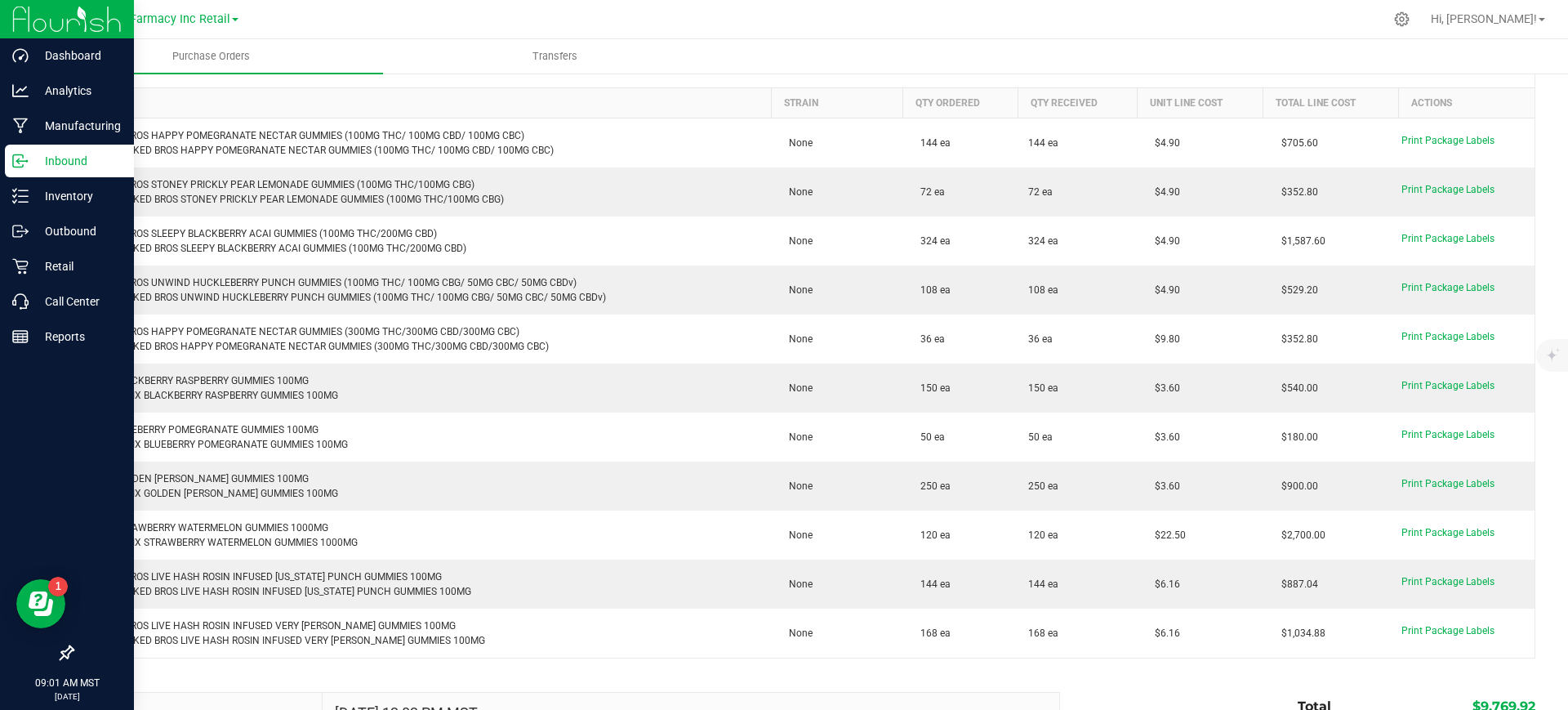
click at [1, 167] on link "Inbound" at bounding box center [67, 162] width 134 height 35
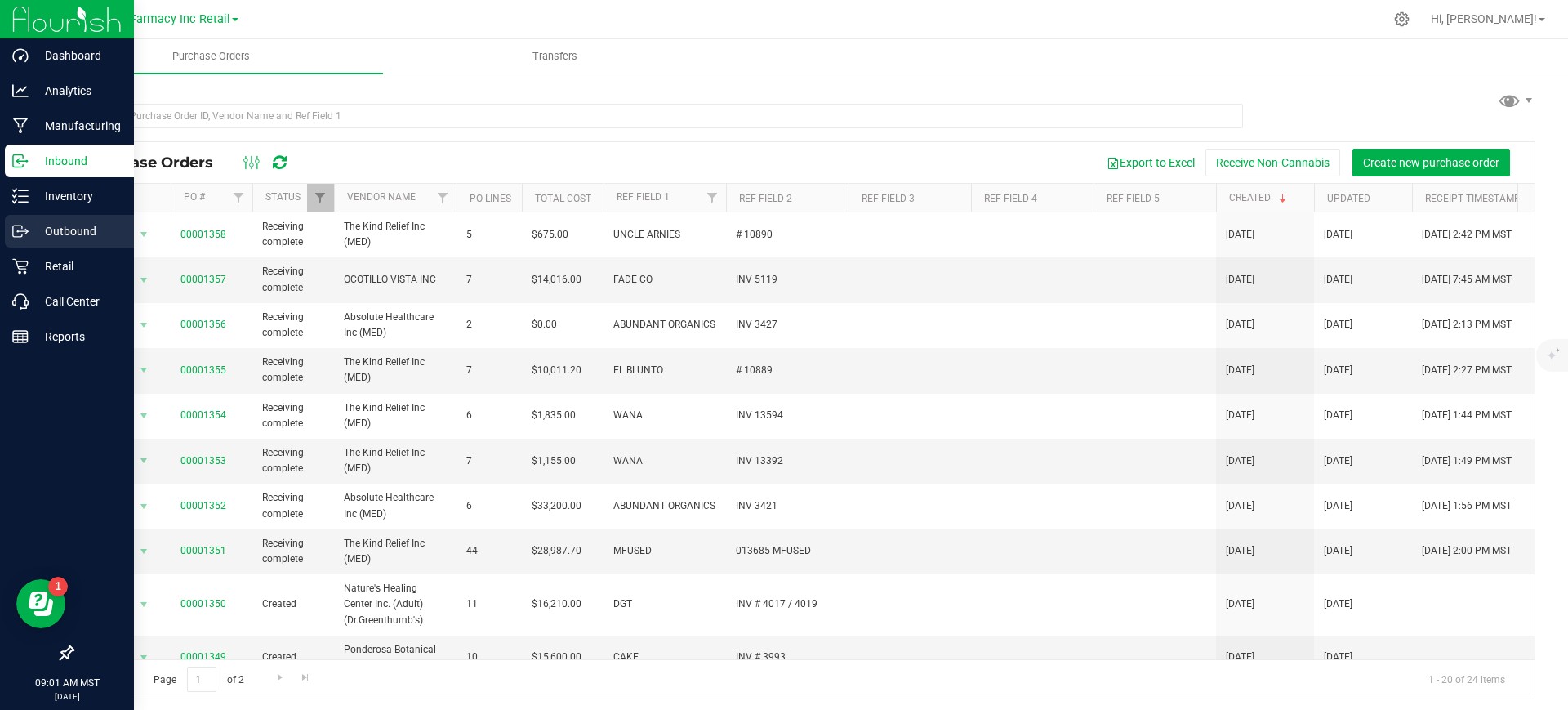
click at [18, 237] on icon at bounding box center [21, 231] width 17 height 17
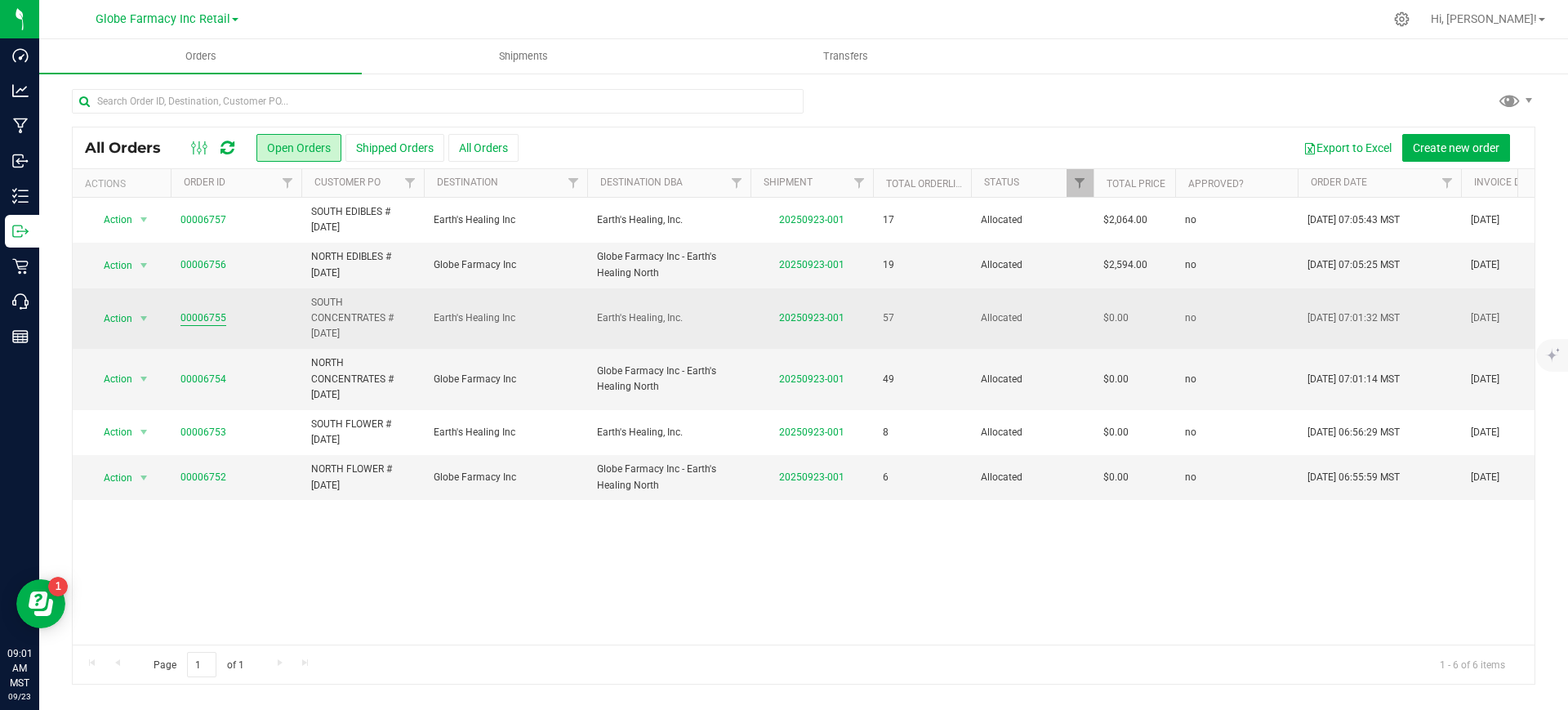
click at [198, 315] on link "00006755" at bounding box center [203, 318] width 46 height 16
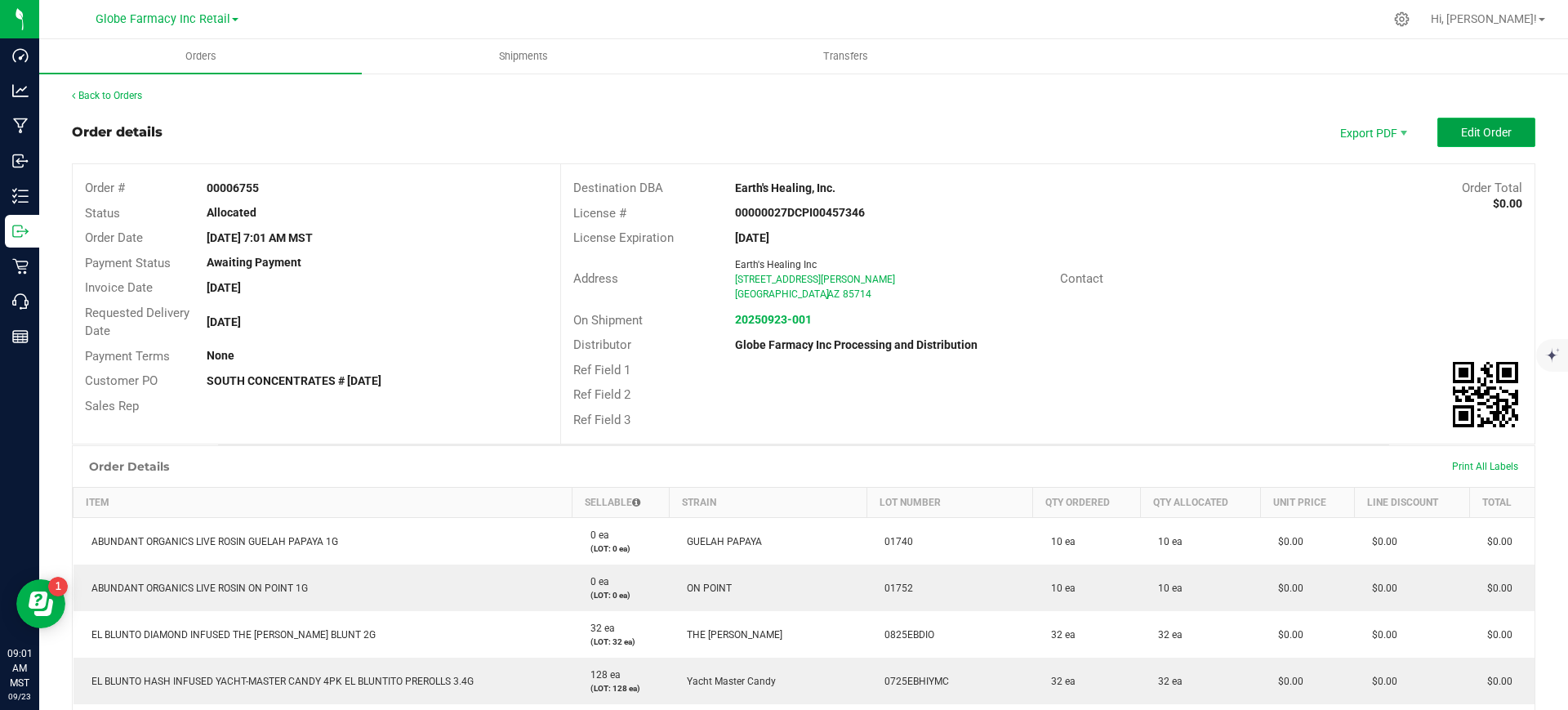
click at [1487, 142] on button "Edit Order" at bounding box center [1485, 132] width 98 height 29
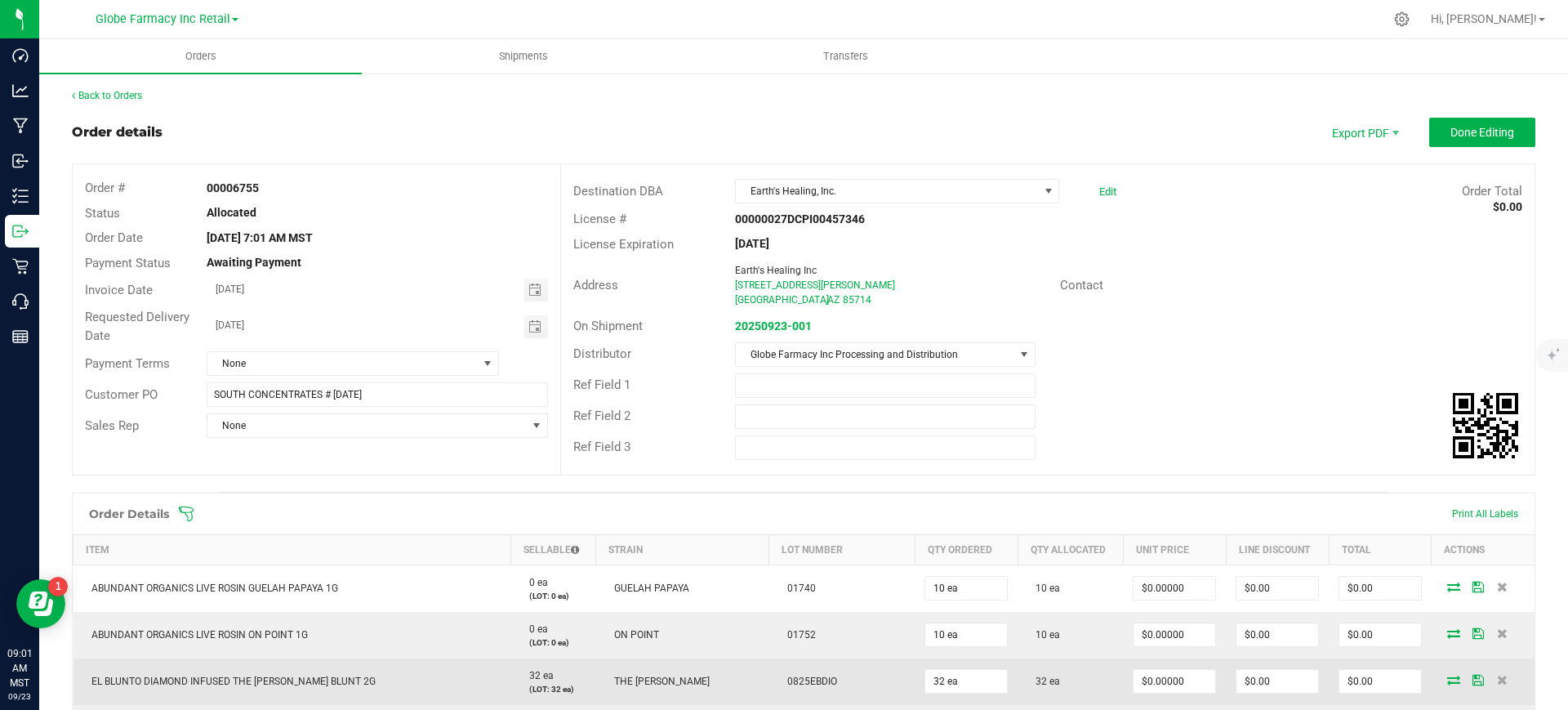
scroll to position [204, 0]
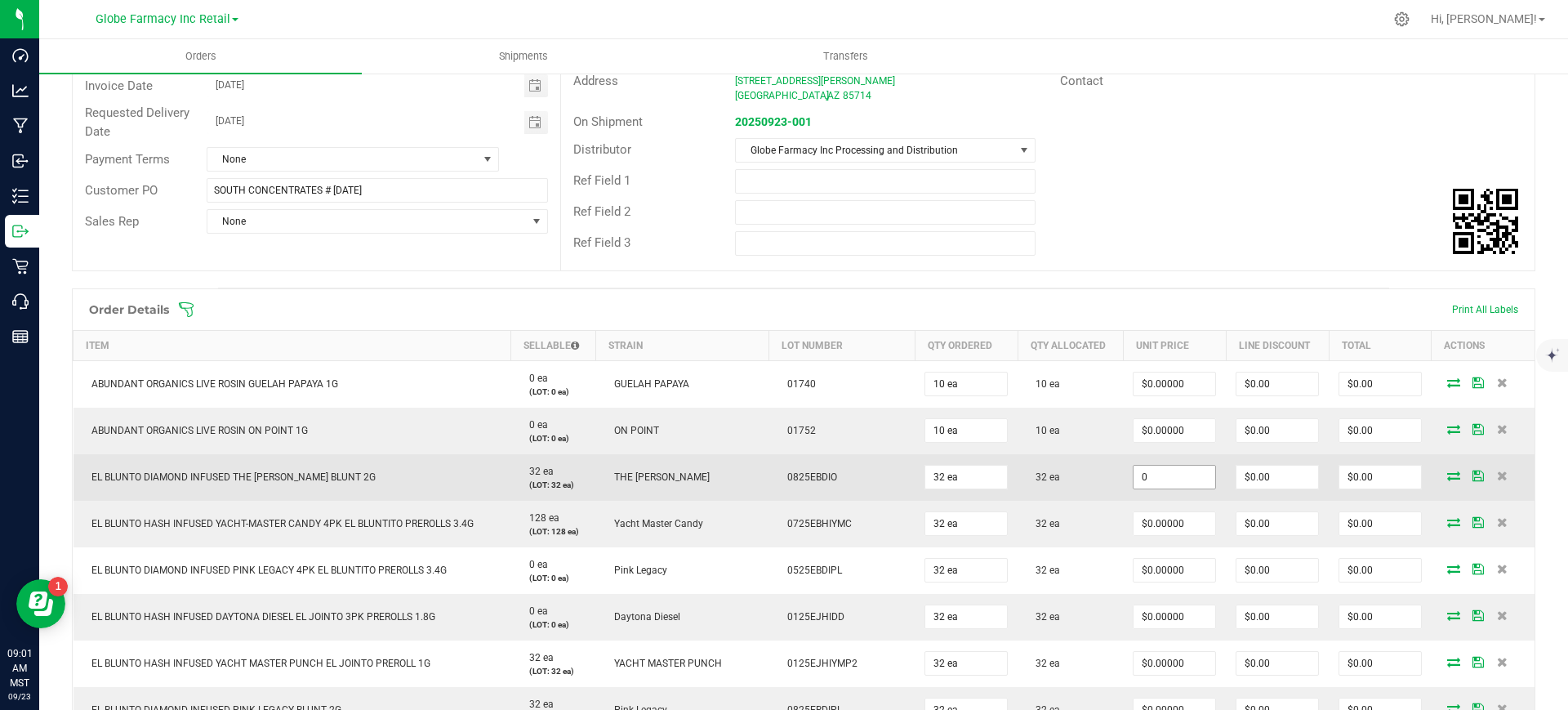
paste input "13.5"
click at [1134, 472] on input "0" at bounding box center [1174, 476] width 82 height 23
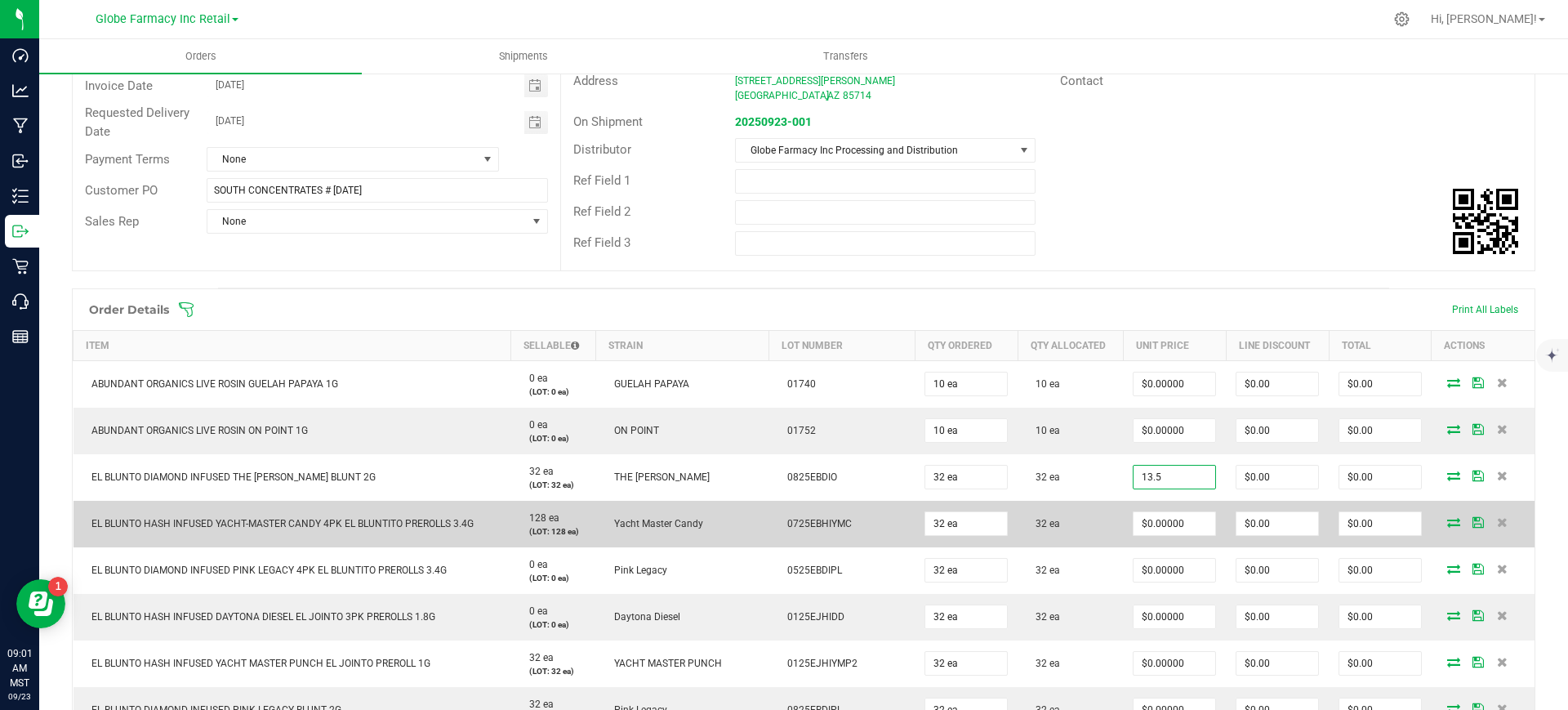
type input "$13.50000"
type input "$432.00"
click at [1084, 513] on td "32 ea" at bounding box center [1070, 524] width 105 height 47
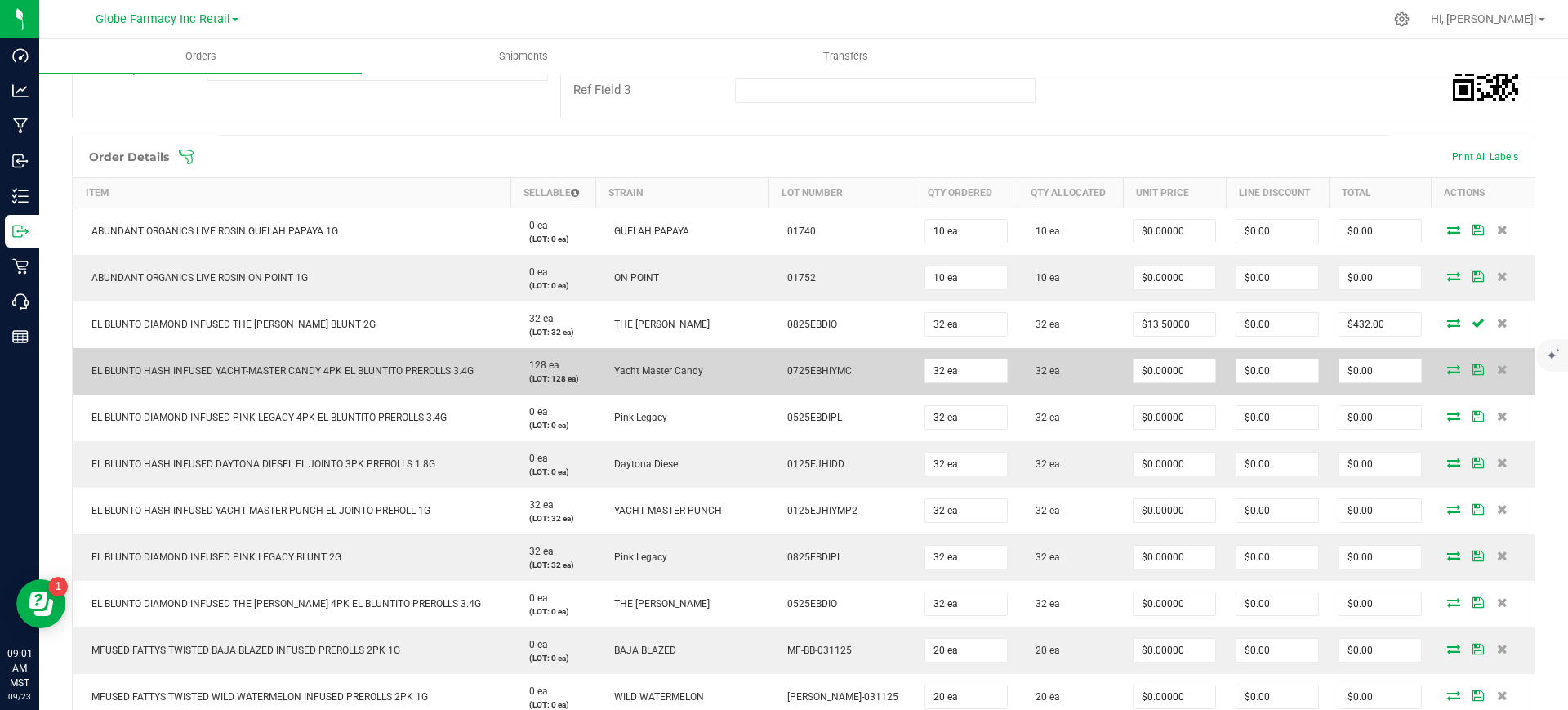
scroll to position [409, 0]
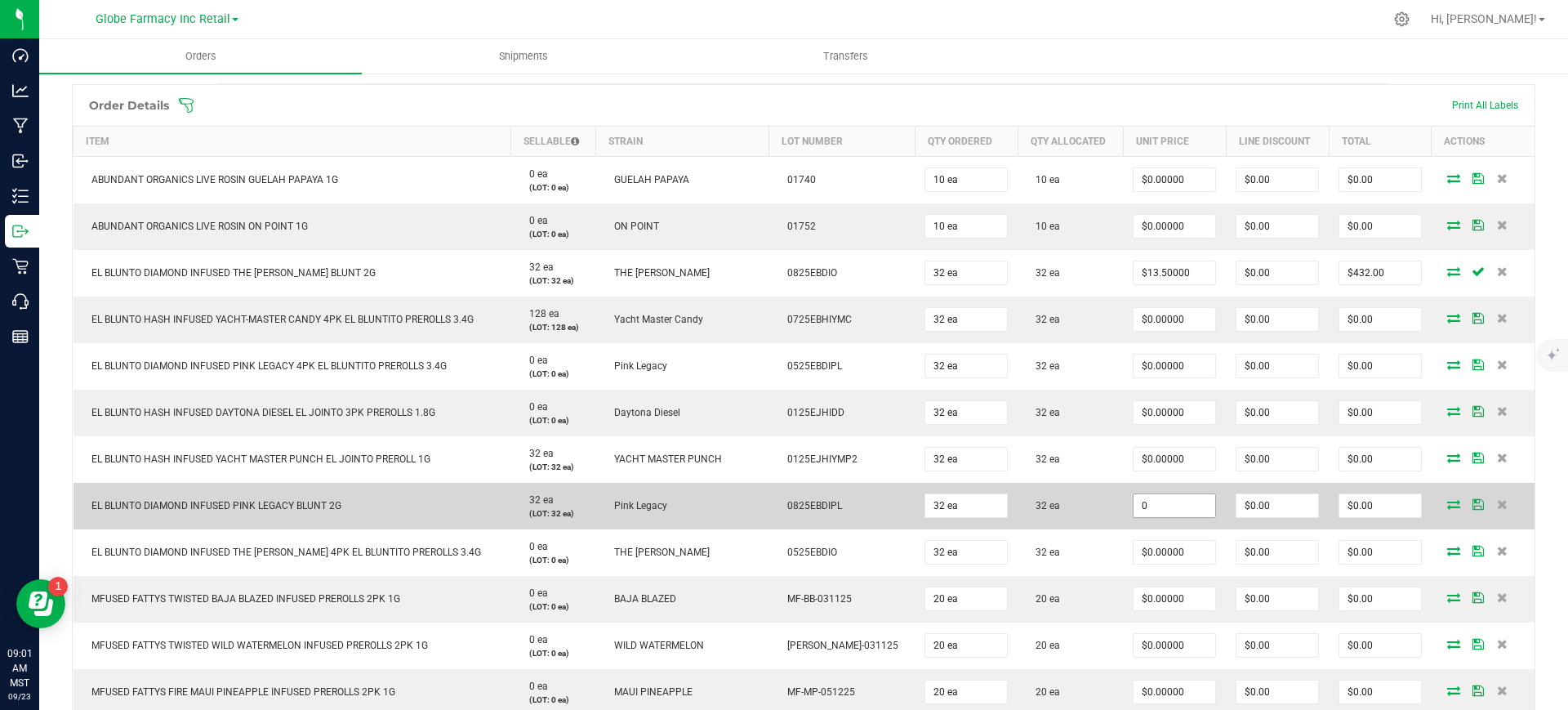
paste input "13.5"
click at [1155, 513] on input "0" at bounding box center [1174, 505] width 82 height 23
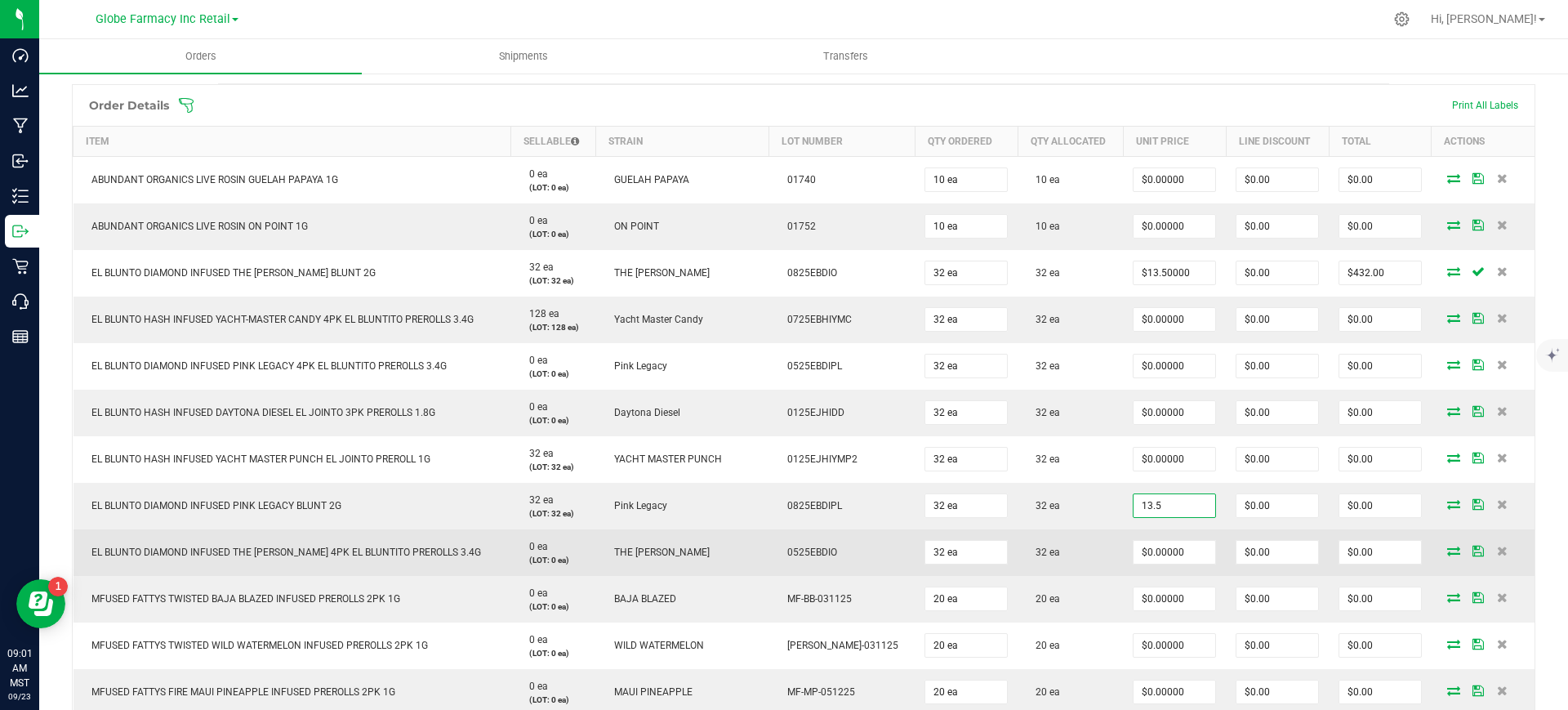
type input "$13.50000"
type input "$432.00"
click at [1078, 534] on td "32 ea" at bounding box center [1070, 552] width 105 height 47
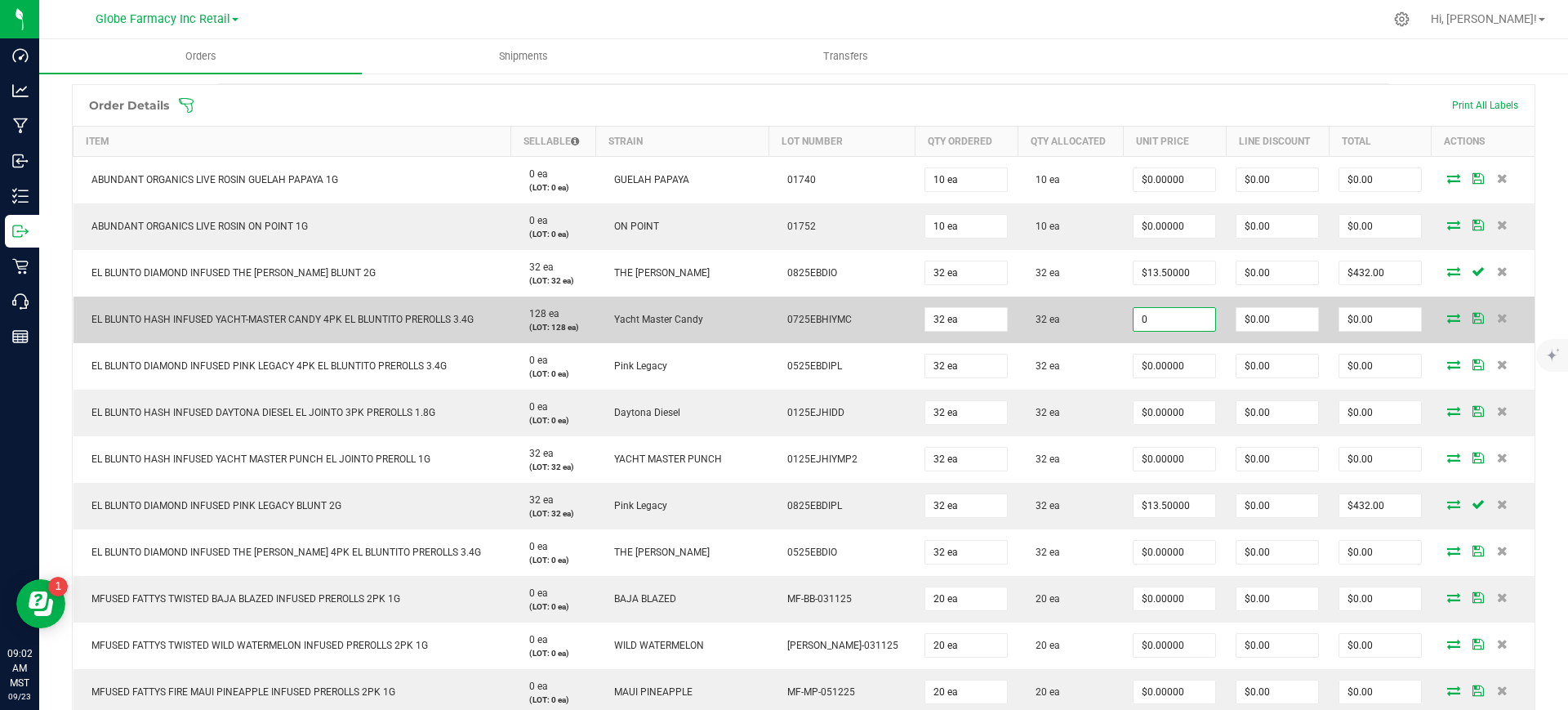
click at [1158, 313] on input "0" at bounding box center [1174, 319] width 82 height 23
paste input "2"
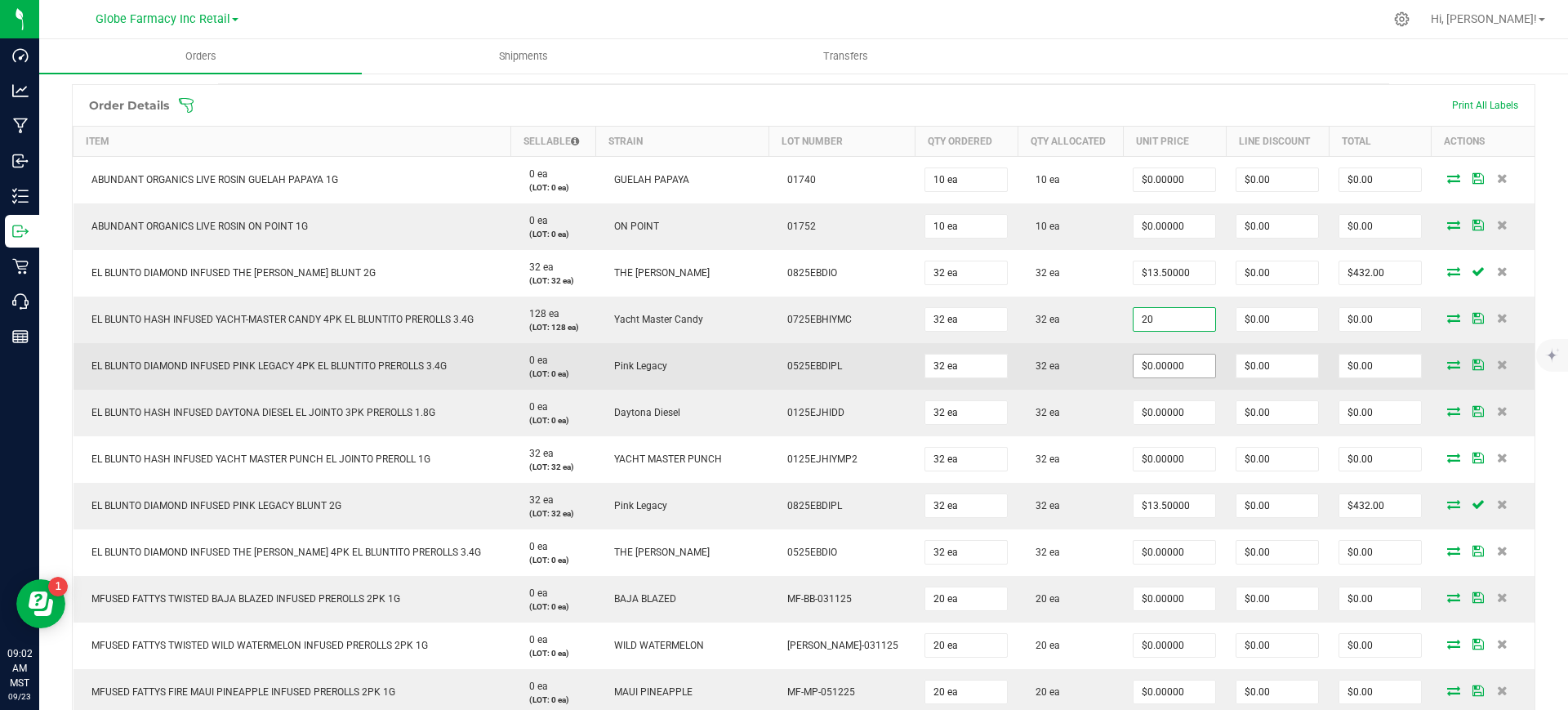
type input "$20.00000"
type input "$640.00"
click at [1156, 357] on input "0" at bounding box center [1174, 365] width 82 height 23
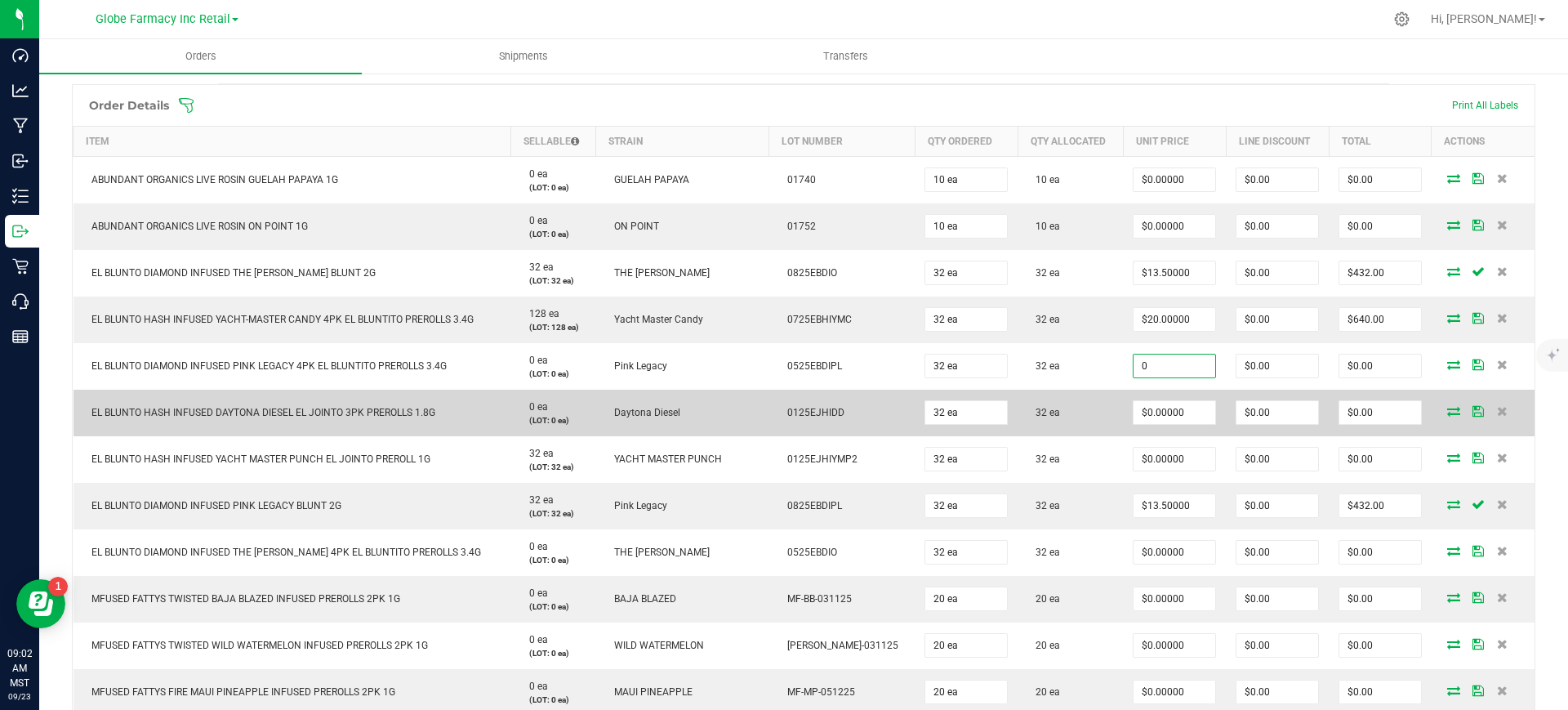
paste input "2"
type input "$20.00000"
type input "$640.00"
click at [1074, 400] on td "32 ea" at bounding box center [1070, 413] width 105 height 47
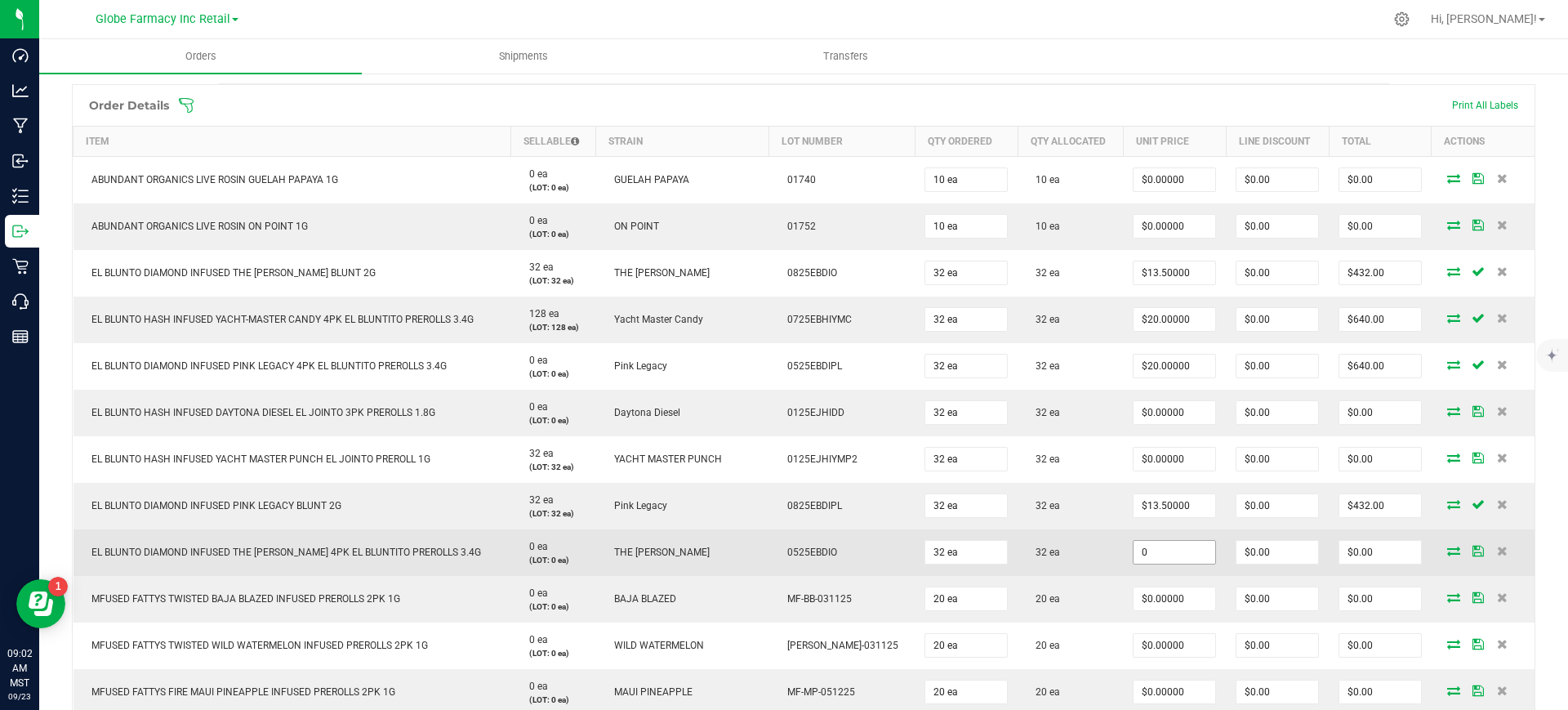
click at [1148, 556] on input "0" at bounding box center [1174, 551] width 82 height 23
paste input "2"
type input "$20.00000"
type input "$640.00"
click at [1084, 572] on td "32 ea" at bounding box center [1070, 552] width 105 height 47
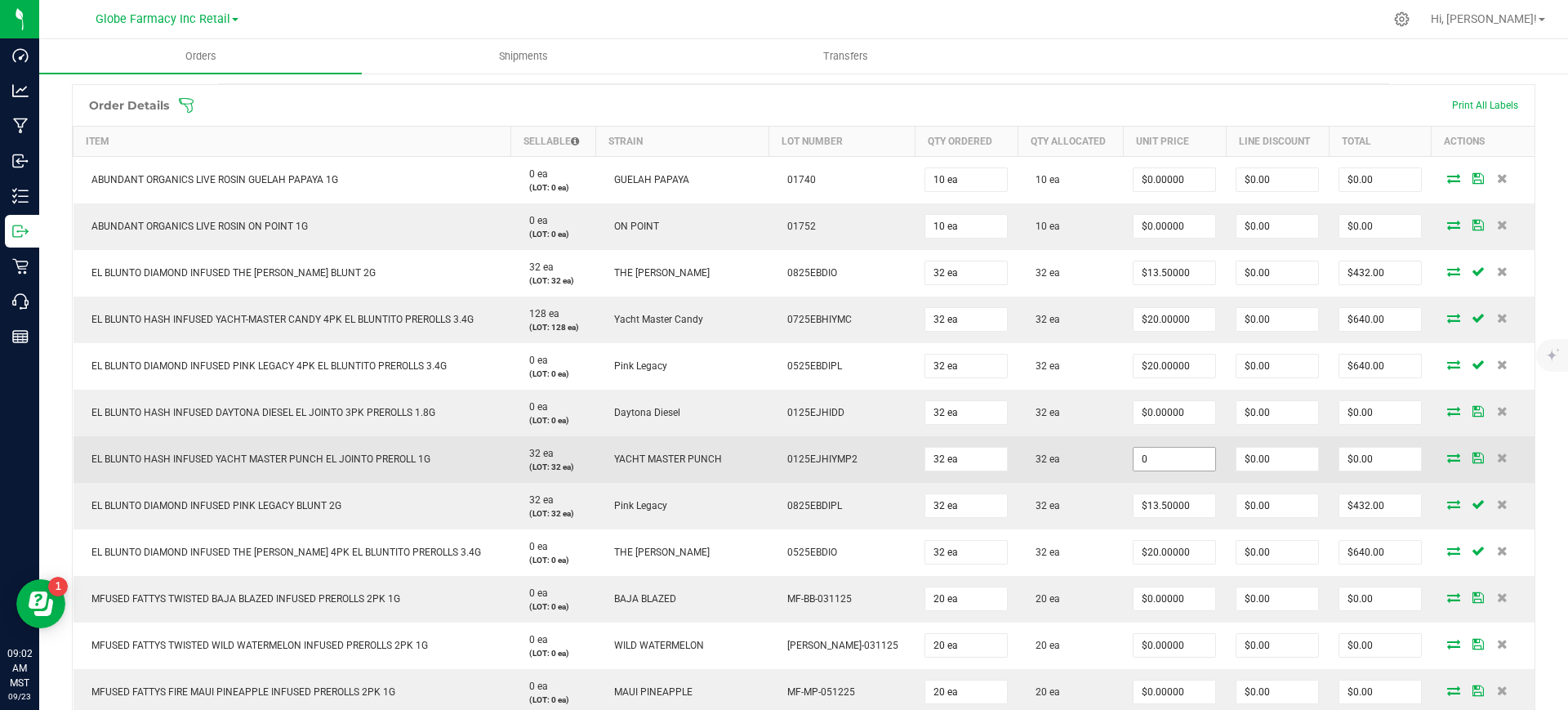
click at [1138, 464] on input "0" at bounding box center [1174, 459] width 82 height 23
paste input "5.95"
type input "$5.95000"
type input "$190.40"
click at [1078, 468] on td "32 ea" at bounding box center [1070, 460] width 105 height 47
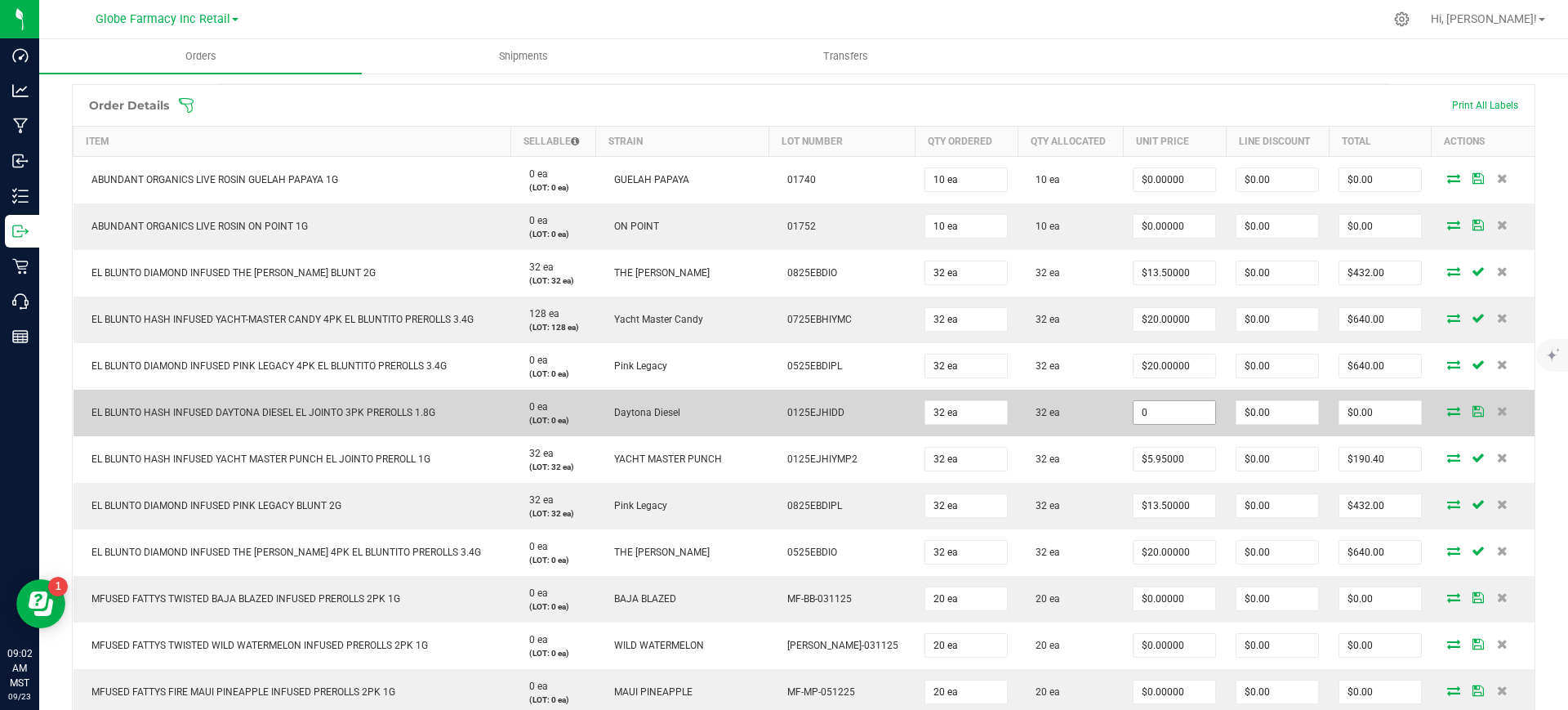
click at [1142, 410] on input "0" at bounding box center [1174, 412] width 82 height 23
paste input "12"
type input "$12.00000"
type input "$384.00"
click at [1082, 421] on td "32 ea" at bounding box center [1070, 413] width 105 height 47
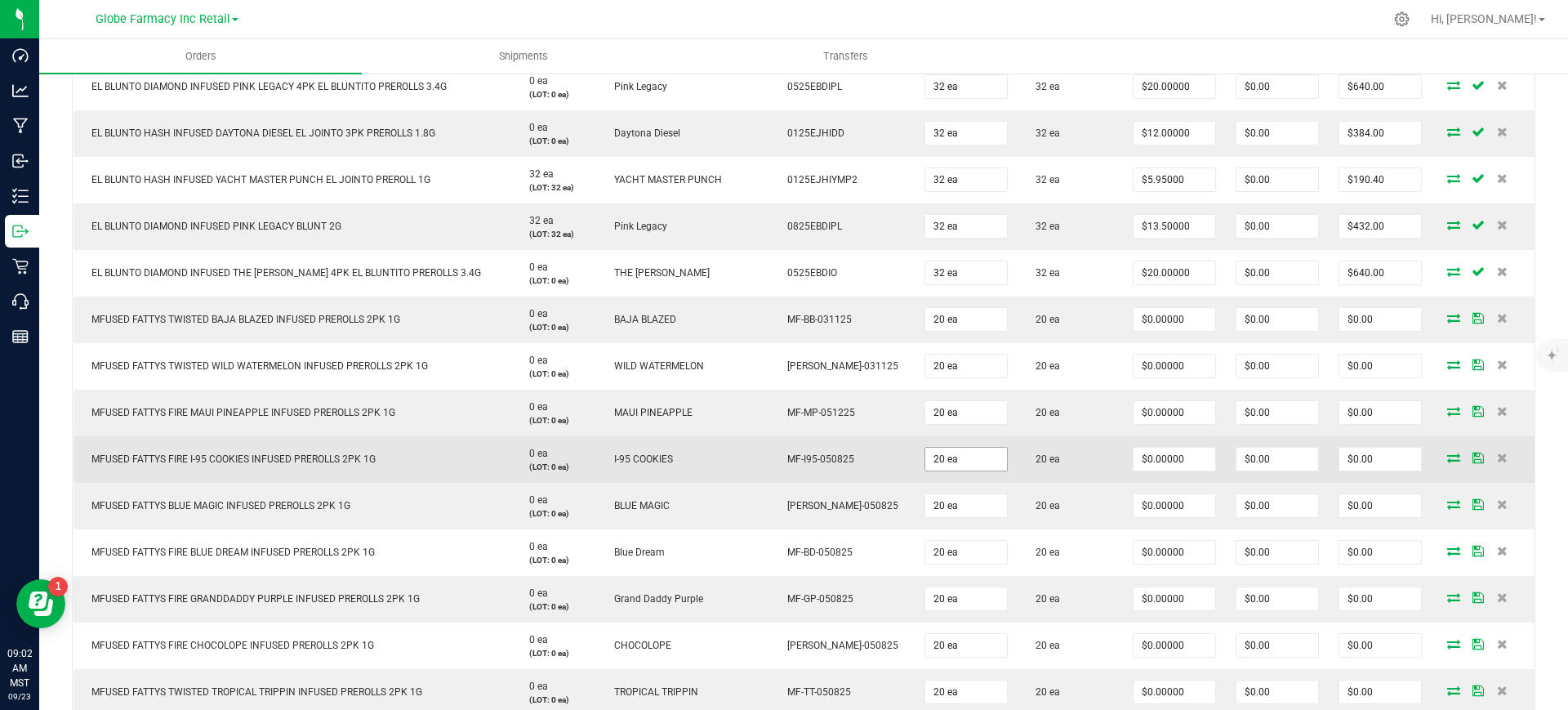
scroll to position [715, 0]
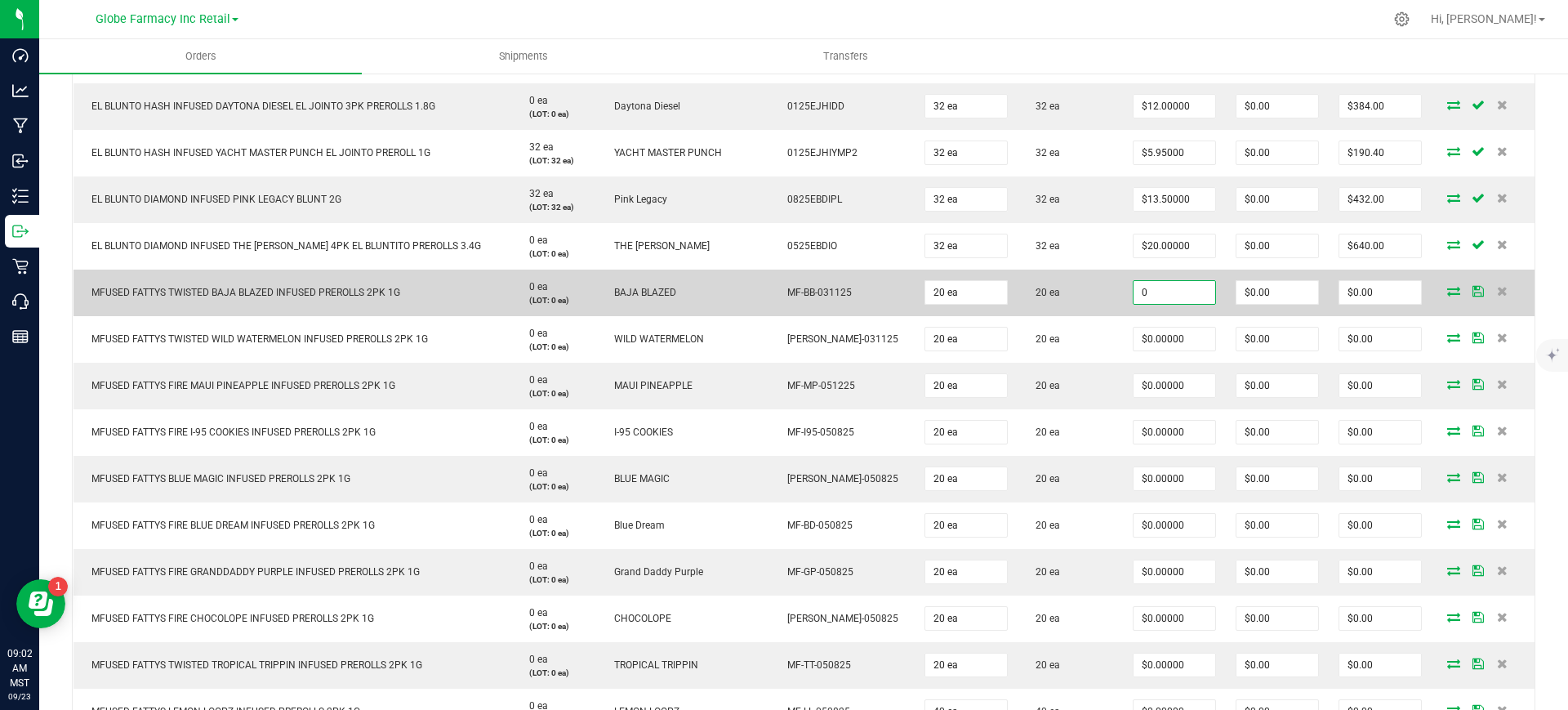
click at [1145, 293] on input "0" at bounding box center [1174, 292] width 82 height 23
paste input "5.625"
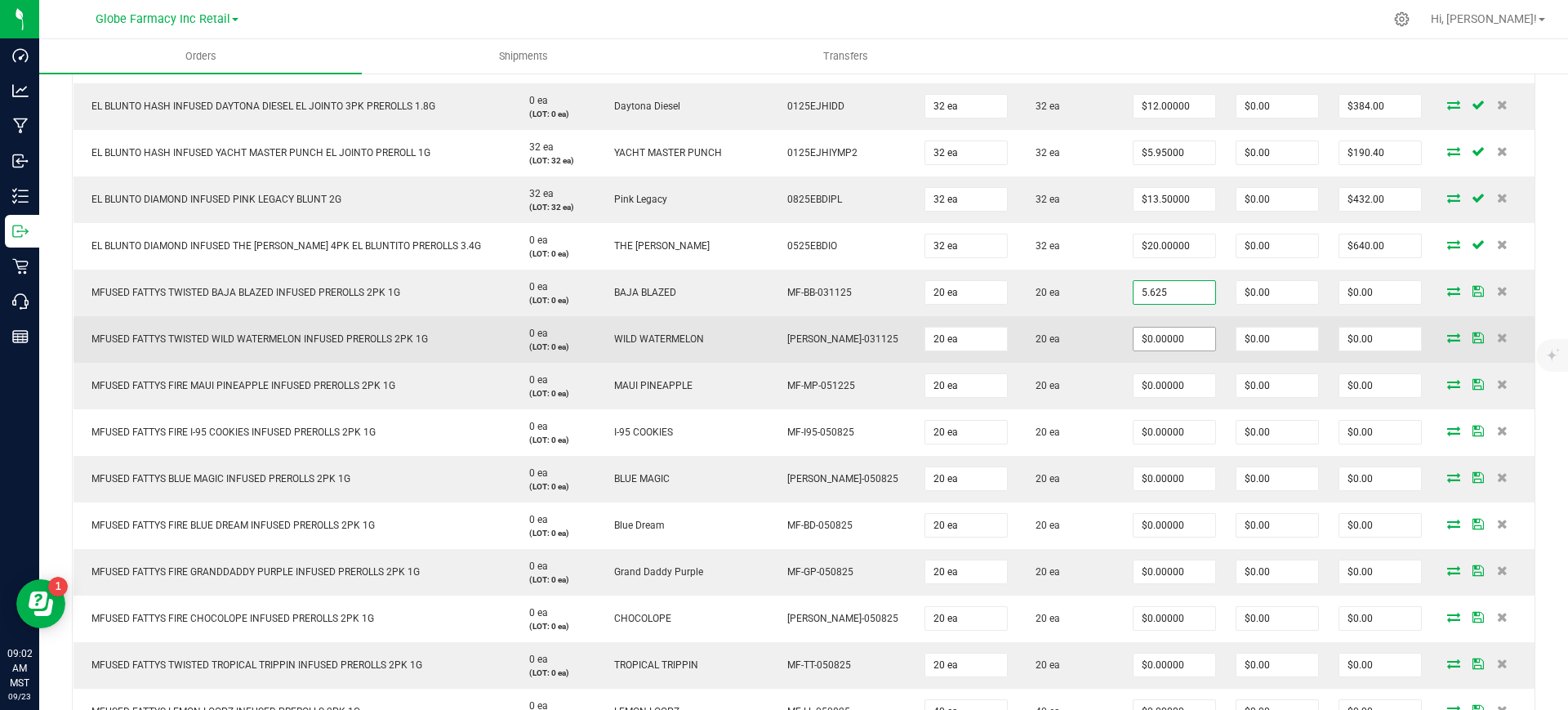
type input "$5.62500"
type input "$112.50"
click at [1161, 338] on input "0" at bounding box center [1174, 339] width 82 height 23
paste input "5.625"
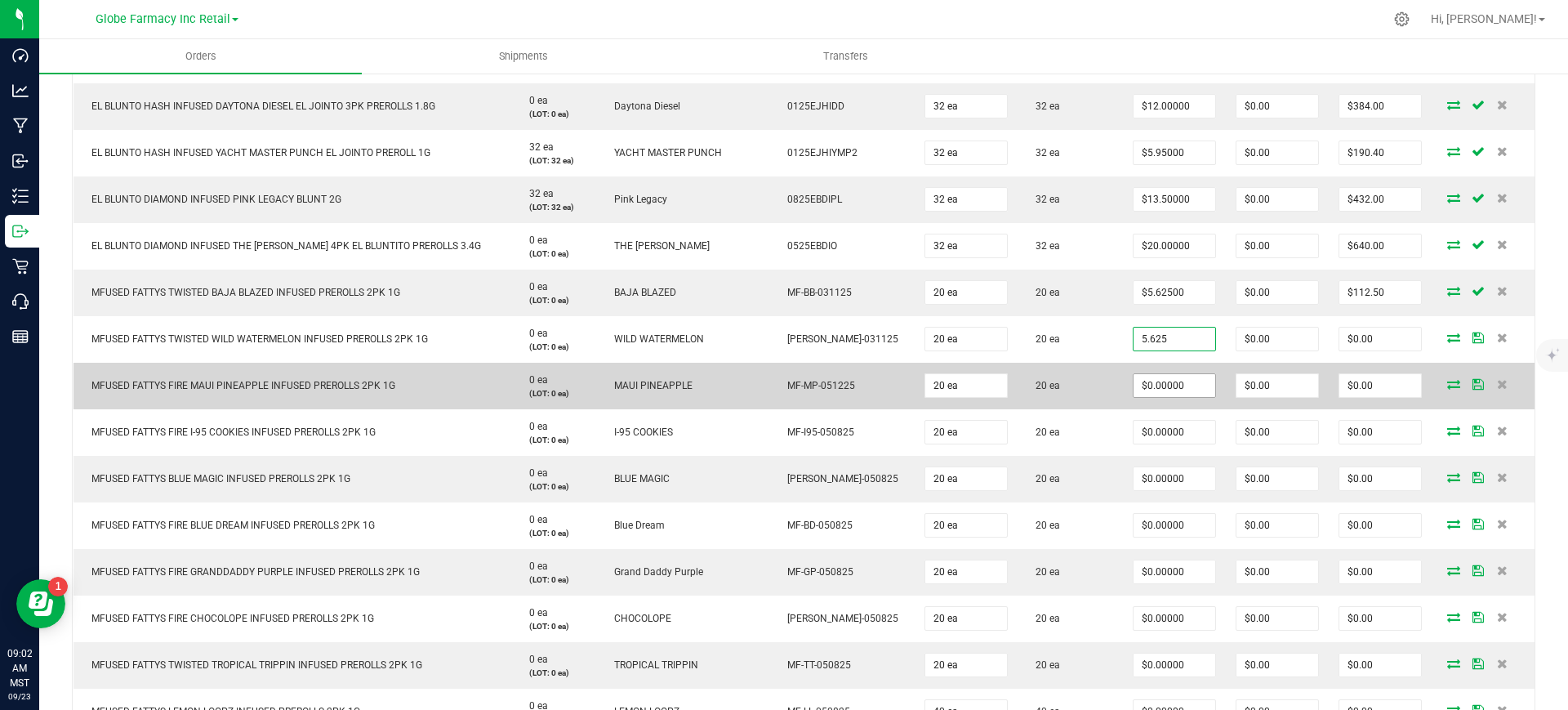
type input "5.625"
type input "0"
type input "$5.62500"
type input "$112.50"
click at [1167, 386] on input "0" at bounding box center [1174, 385] width 82 height 23
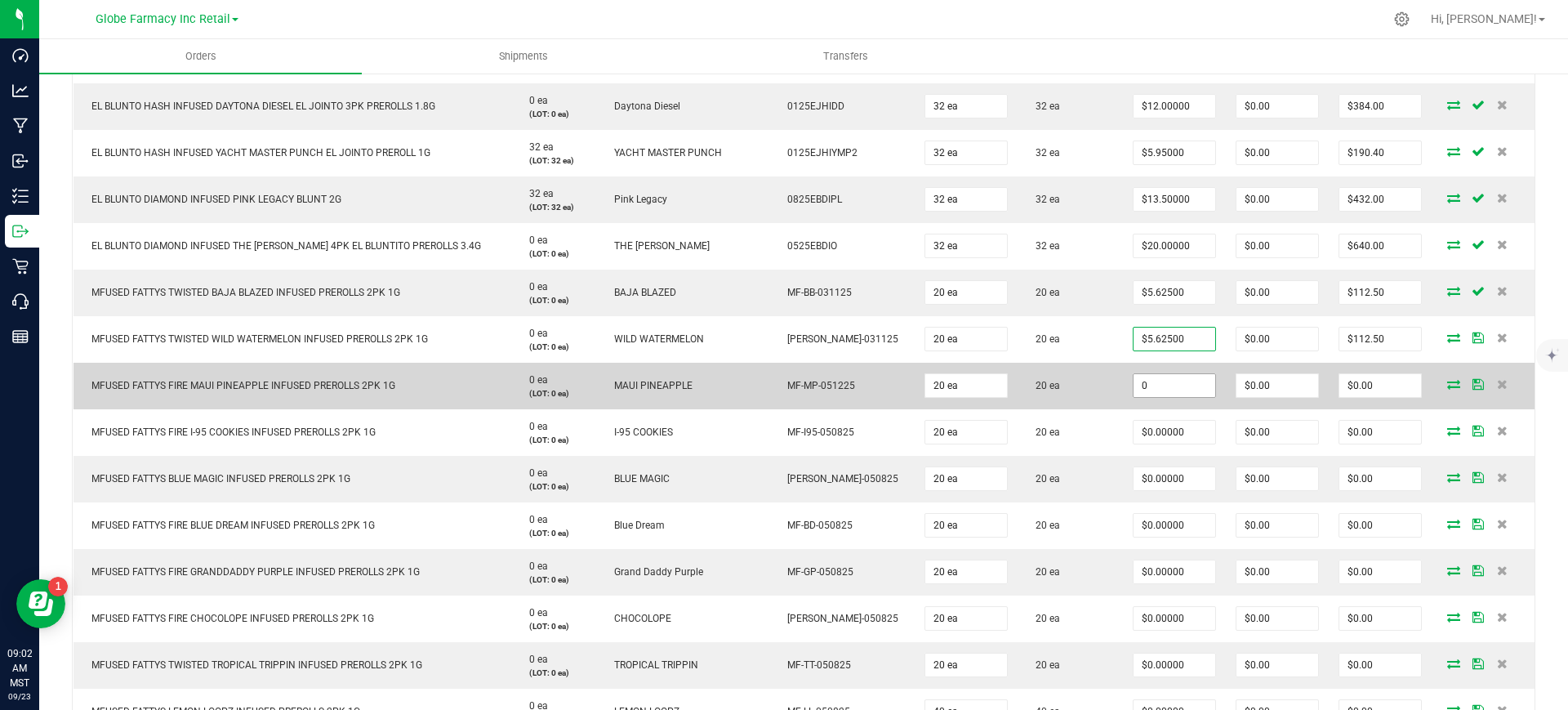
paste input "5.625"
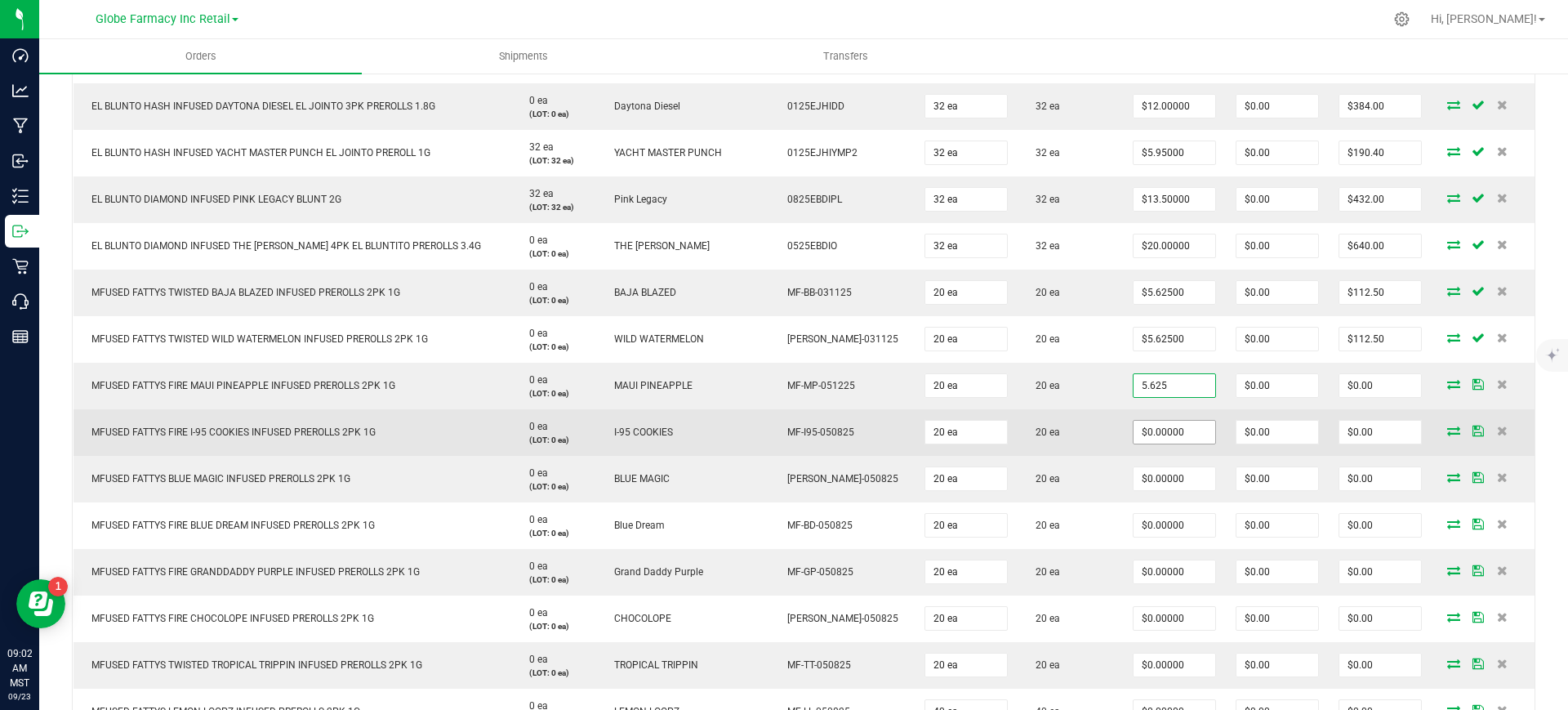
type input "5.625"
type input "0"
type input "$5.62500"
type input "$112.50"
click at [1167, 438] on input "0" at bounding box center [1174, 431] width 82 height 23
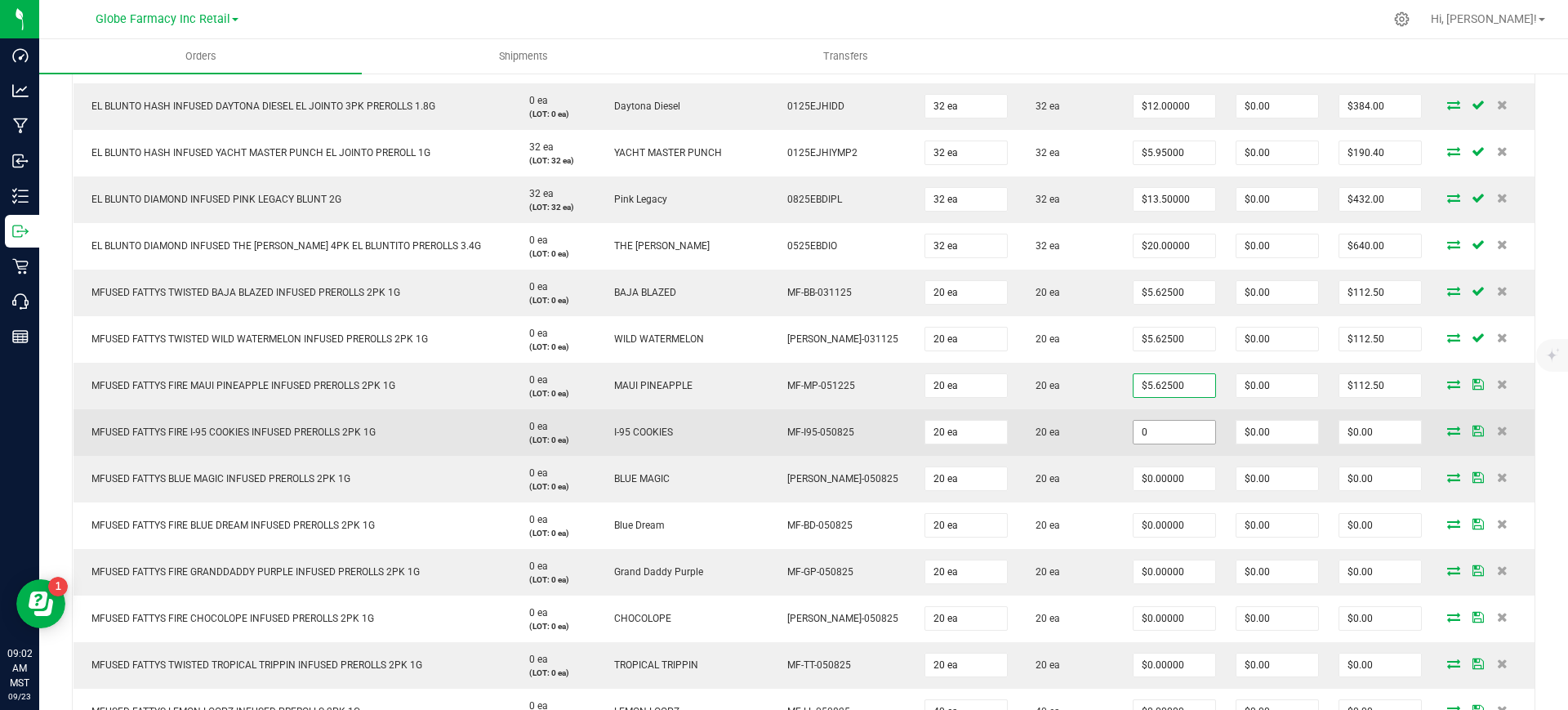
paste input "5.625"
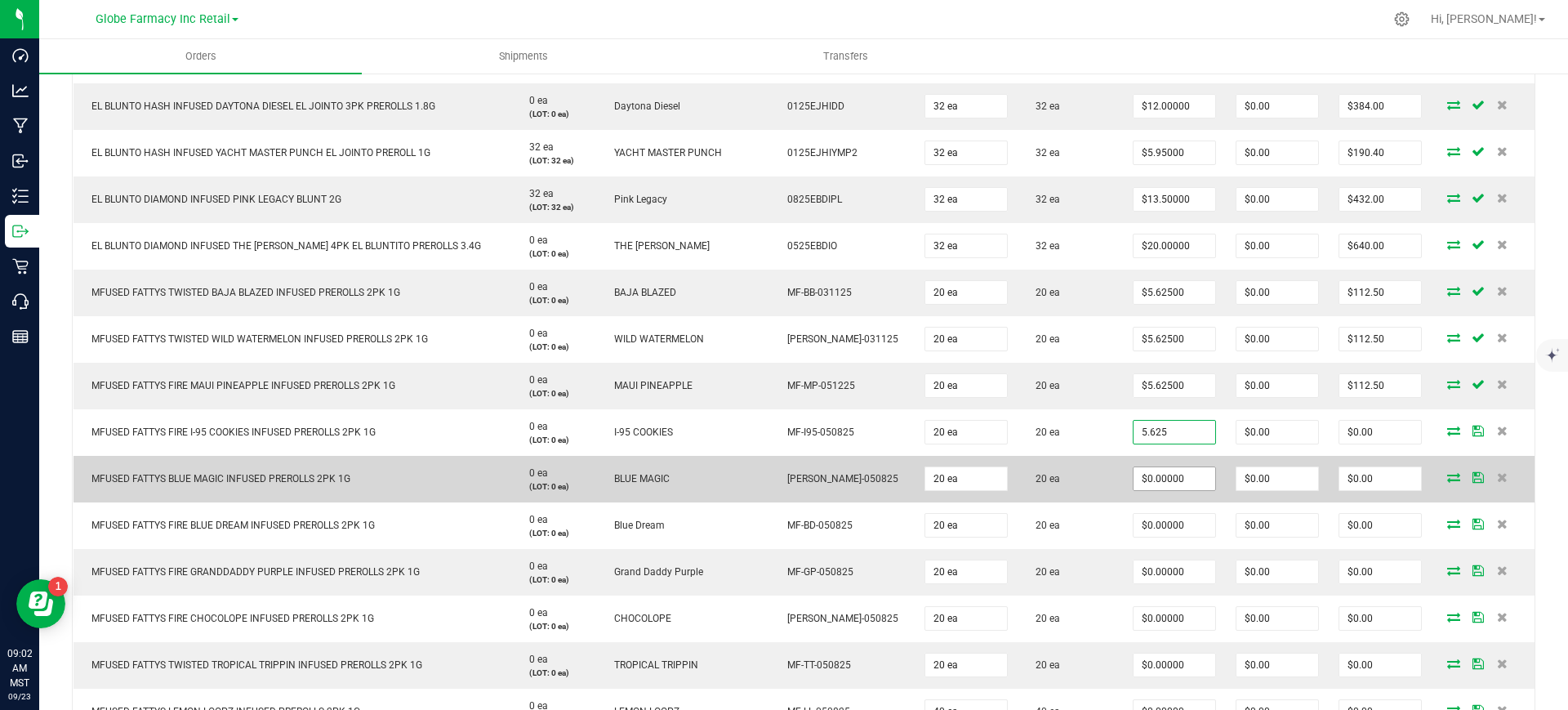
type input "5.625"
type input "0"
type input "$5.62500"
type input "$112.50"
click at [1150, 481] on input "0" at bounding box center [1174, 478] width 82 height 23
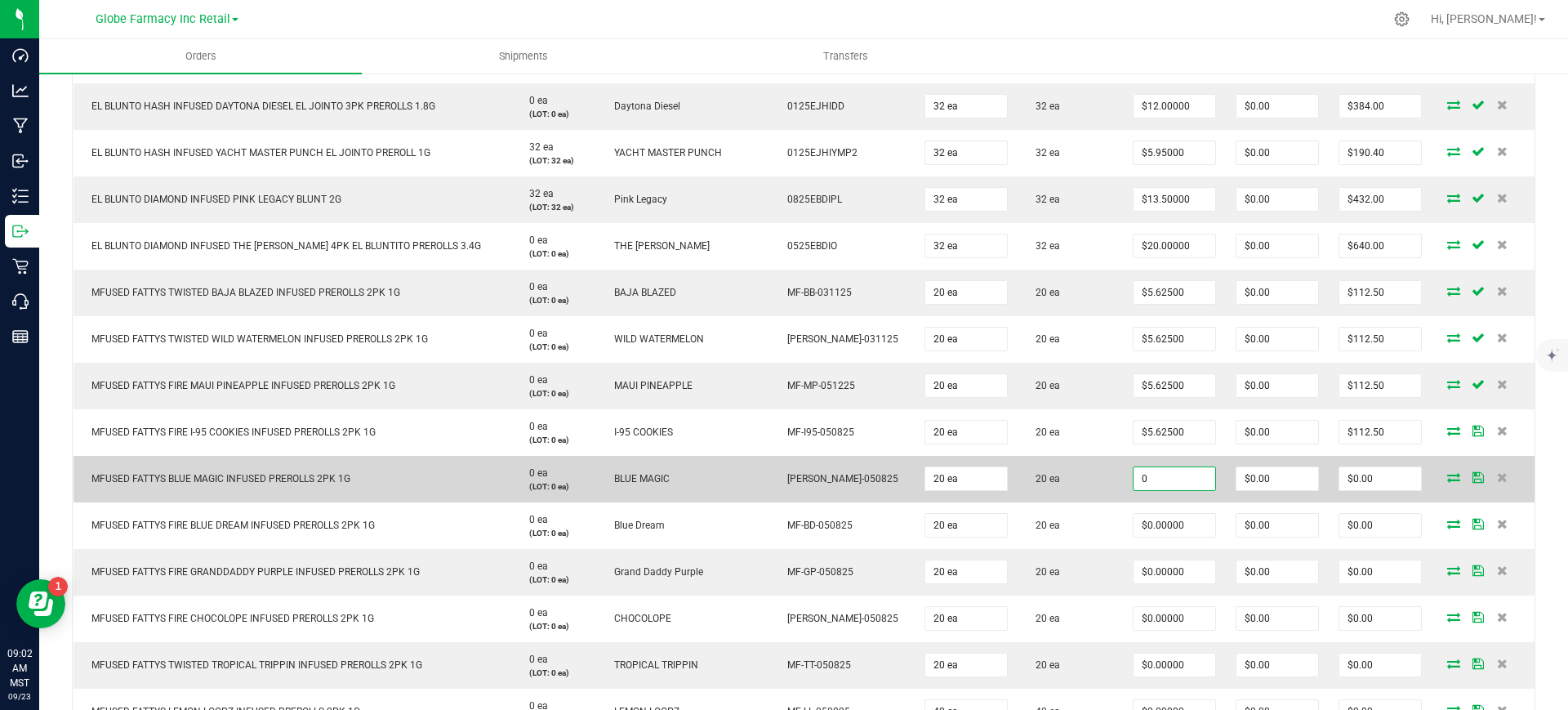
paste input "5.625"
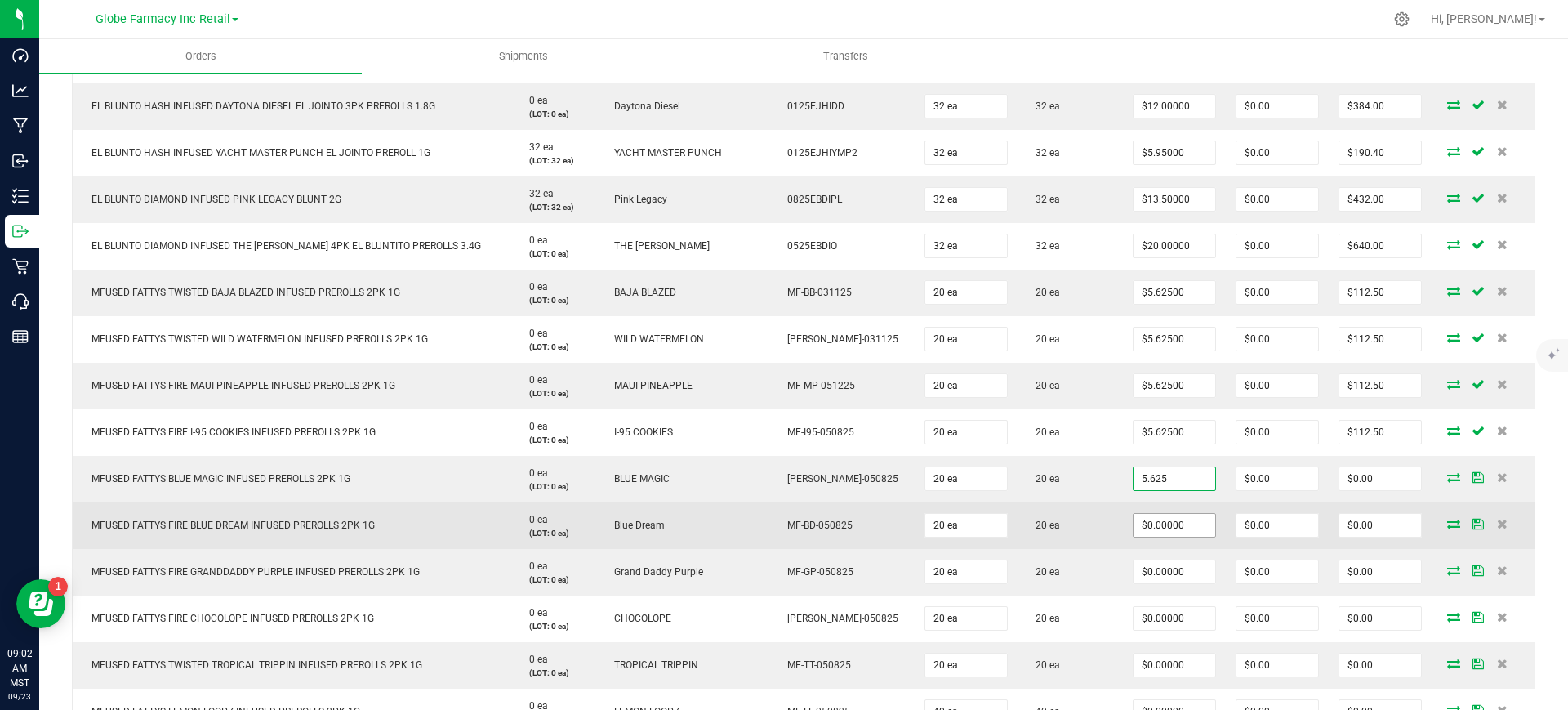
type input "5.625"
type input "0"
type input "$5.62500"
type input "$112.50"
click at [1150, 529] on input "0" at bounding box center [1174, 525] width 82 height 23
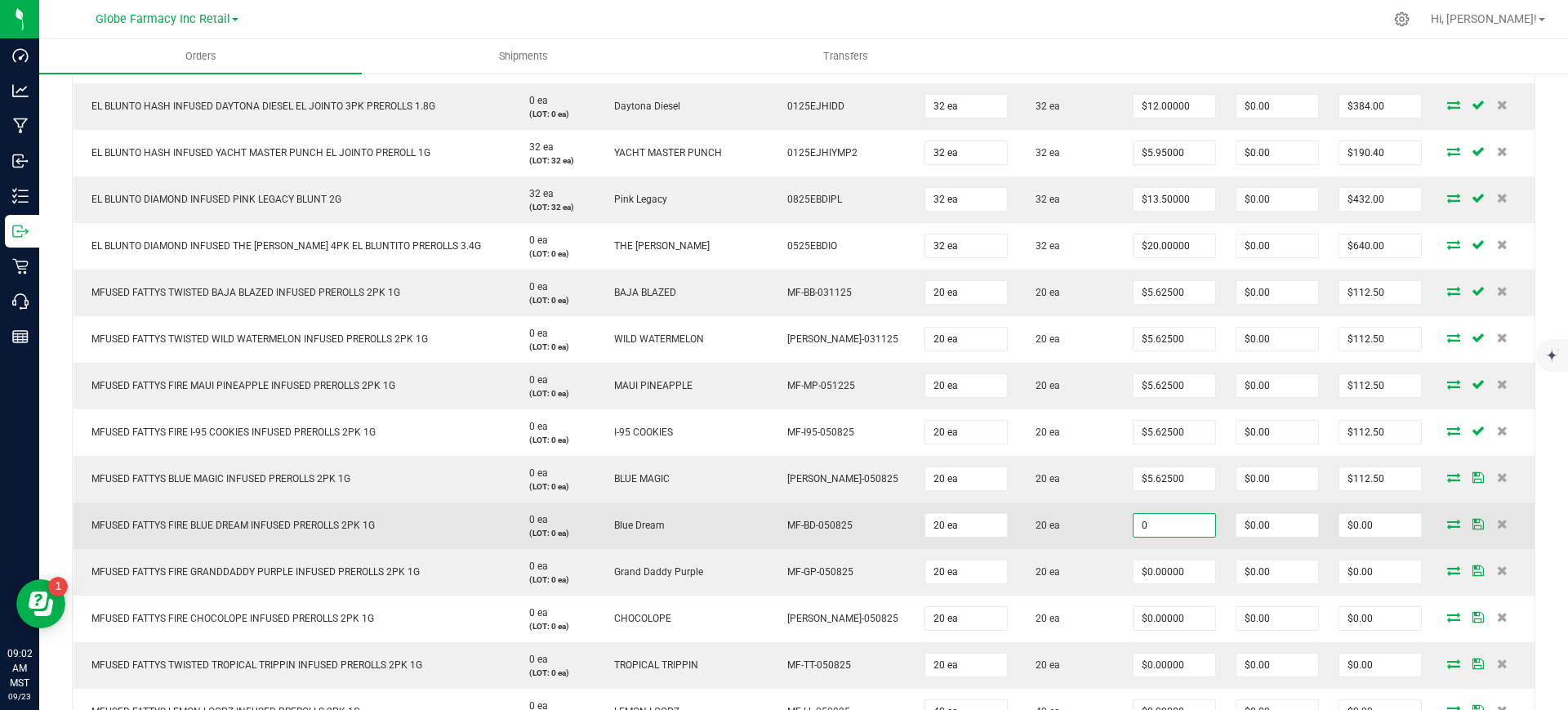
paste input "5.625"
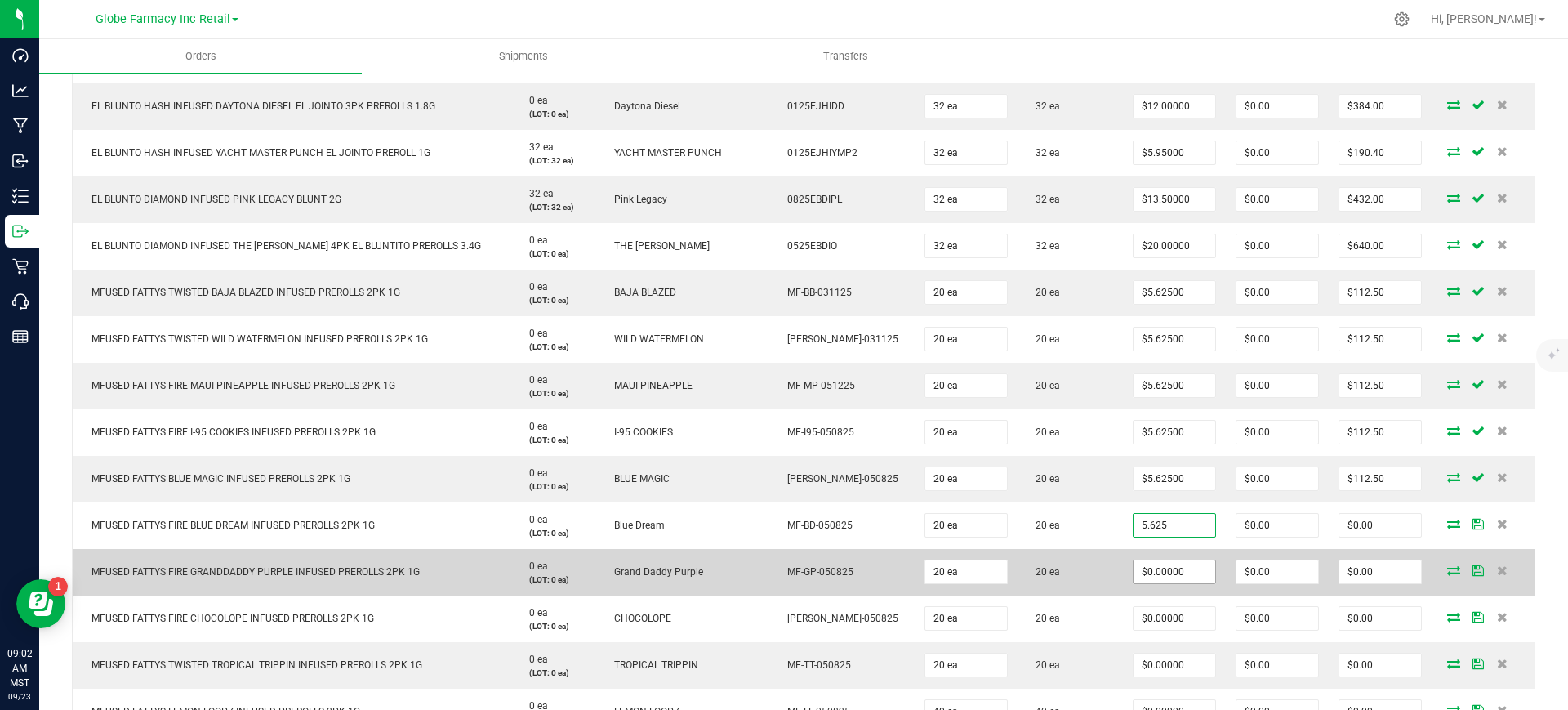
type input "5.625"
type input "0"
type input "$5.62500"
type input "$112.50"
click at [1157, 572] on input "0" at bounding box center [1174, 572] width 82 height 23
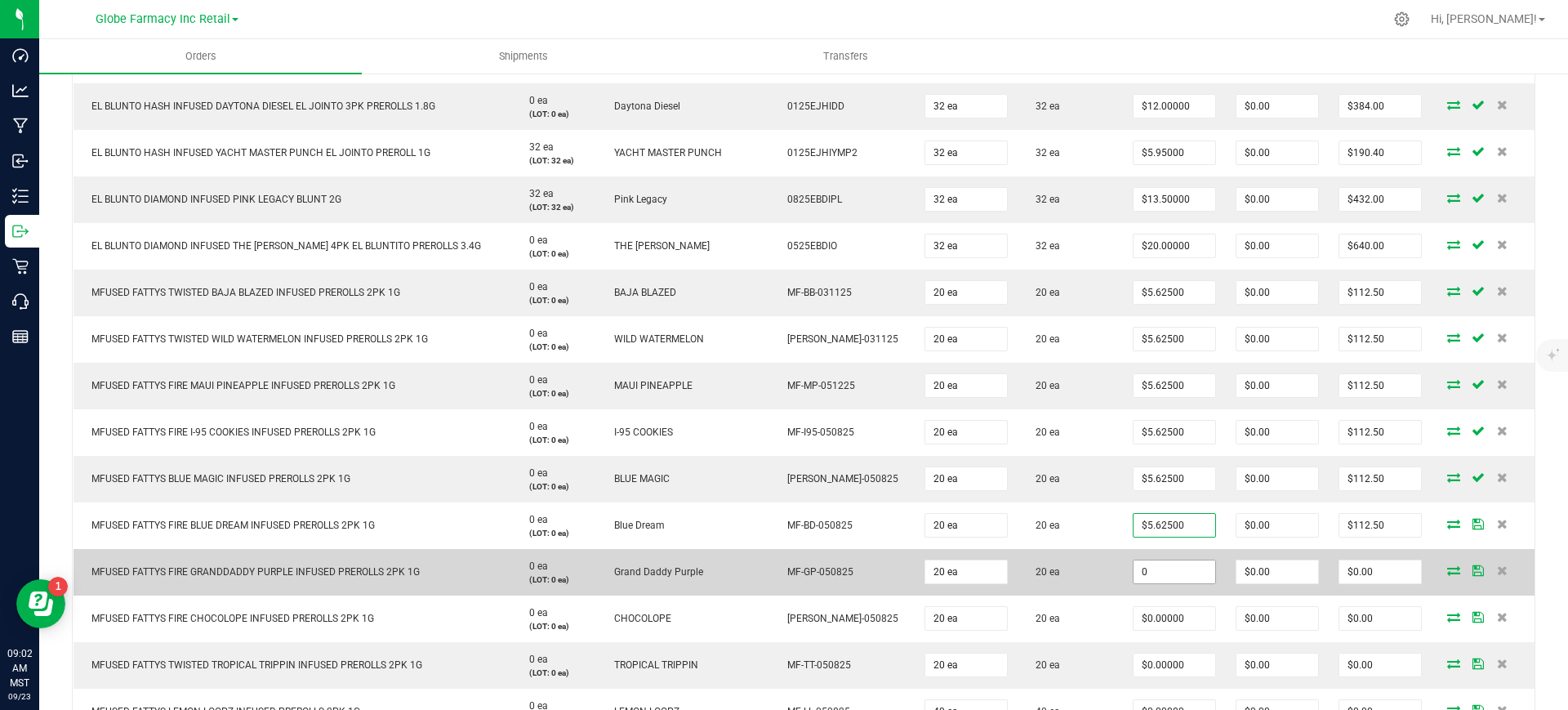
paste input "5.625"
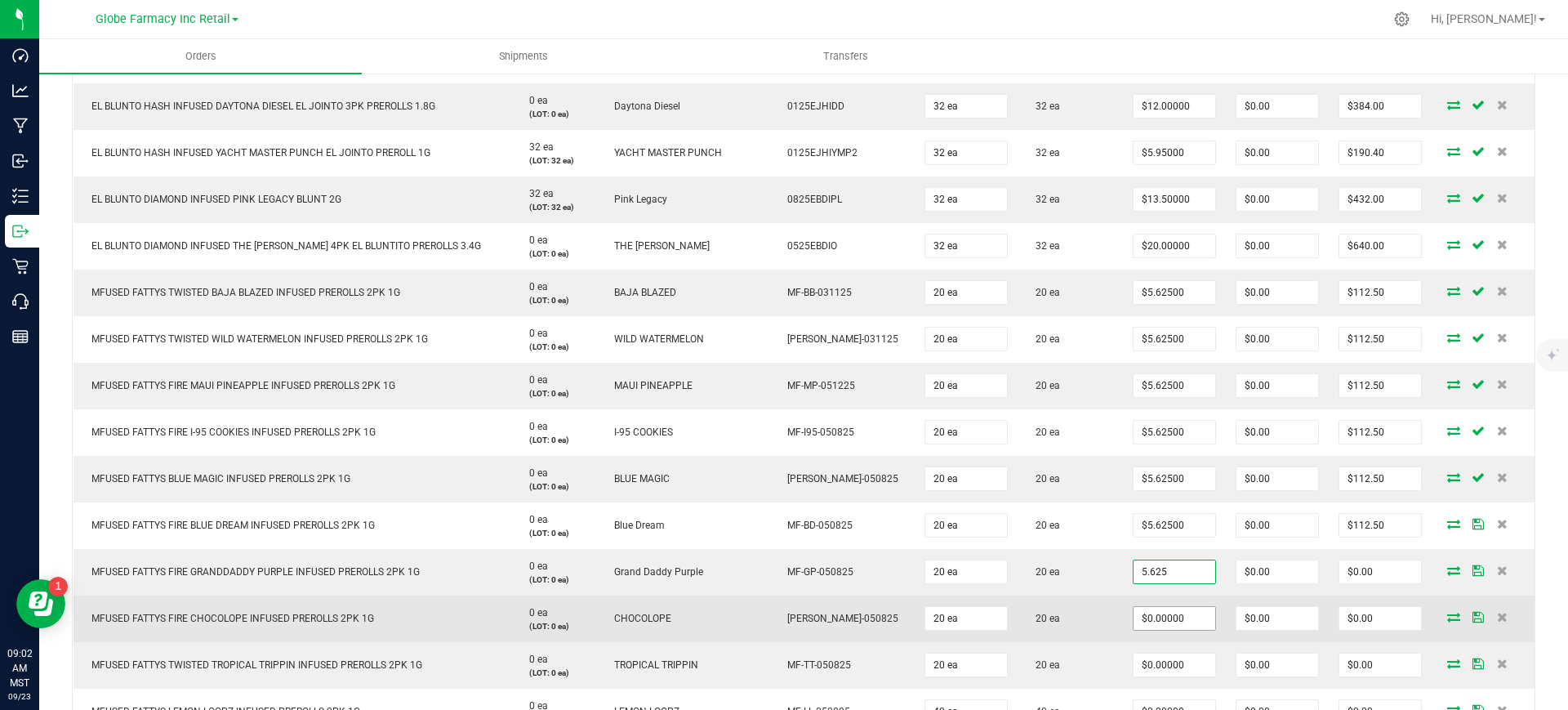
type input "$5.62500"
type input "$112.50"
click at [1178, 624] on input "0" at bounding box center [1174, 617] width 82 height 23
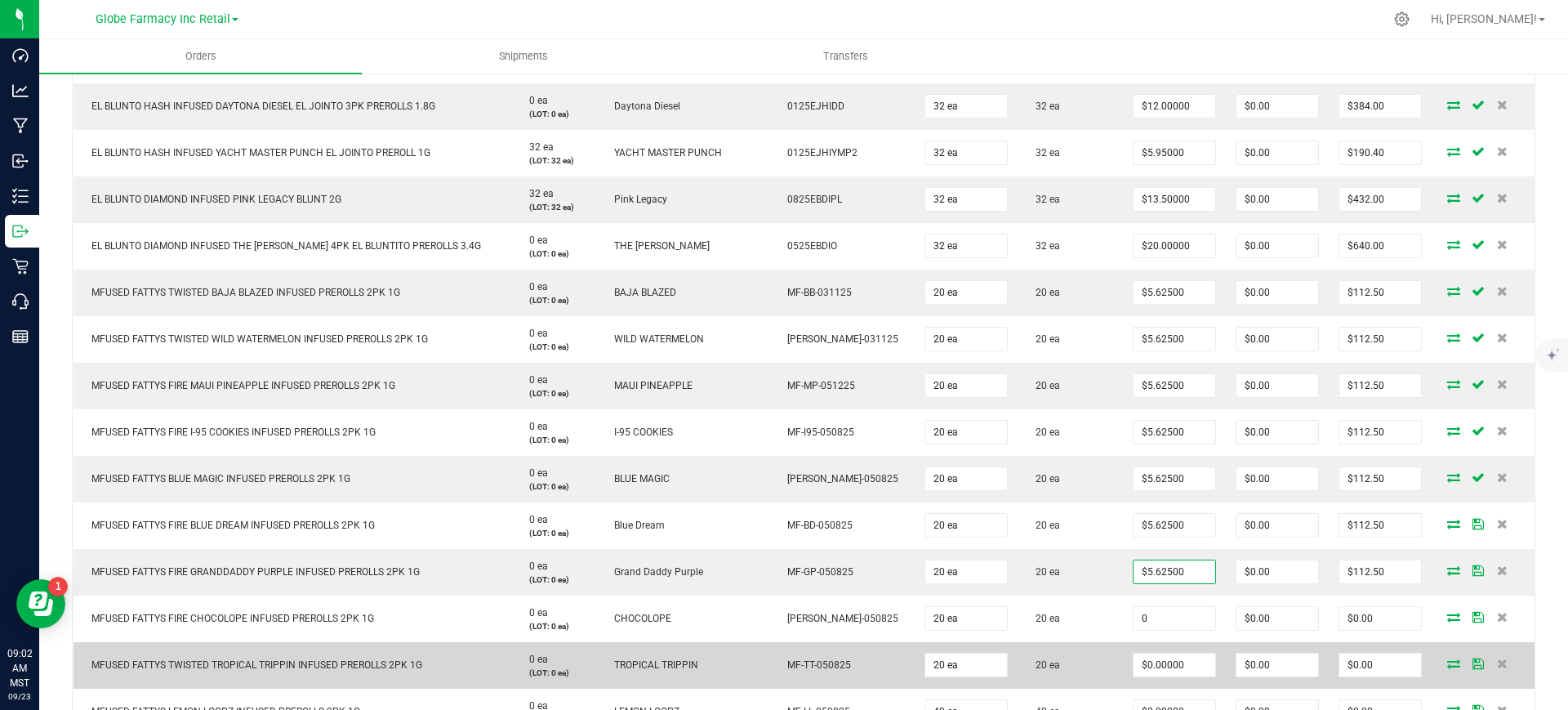
paste input "5.625"
type input "$5.62500"
type input "$112.50"
click at [1168, 667] on input "0" at bounding box center [1174, 664] width 82 height 23
paste input "5.625"
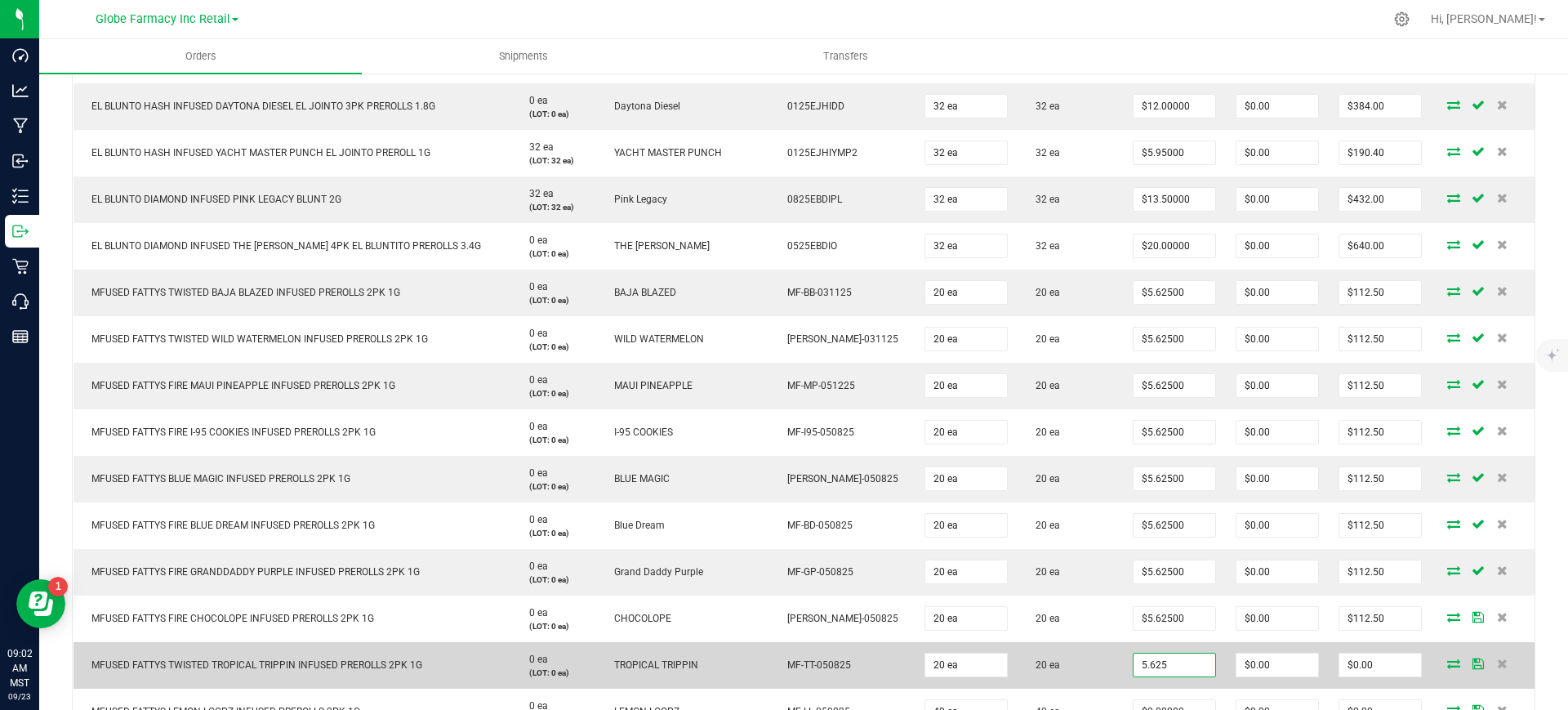
type input "$5.62500"
type input "$112.50"
click at [1045, 648] on td "20 ea" at bounding box center [1070, 666] width 105 height 47
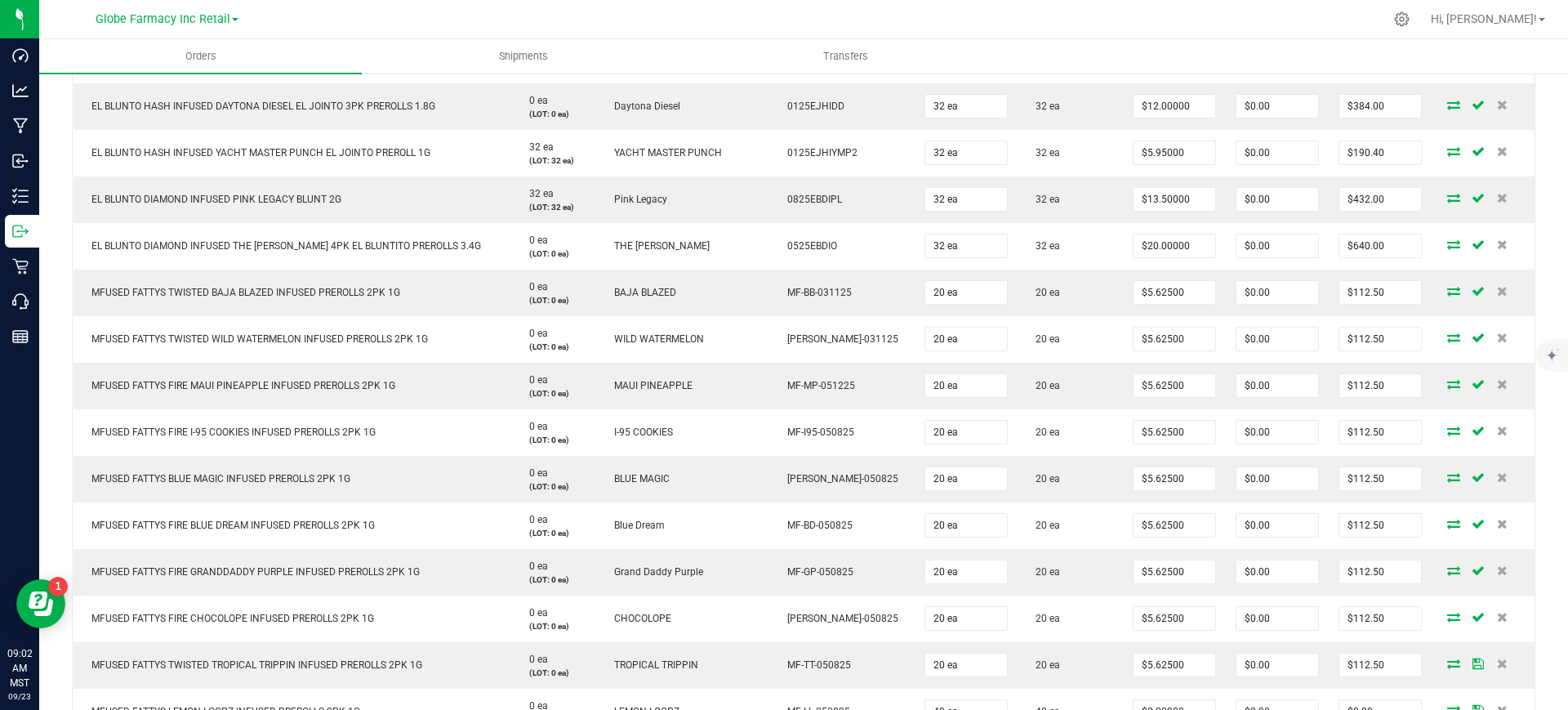
scroll to position [919, 0]
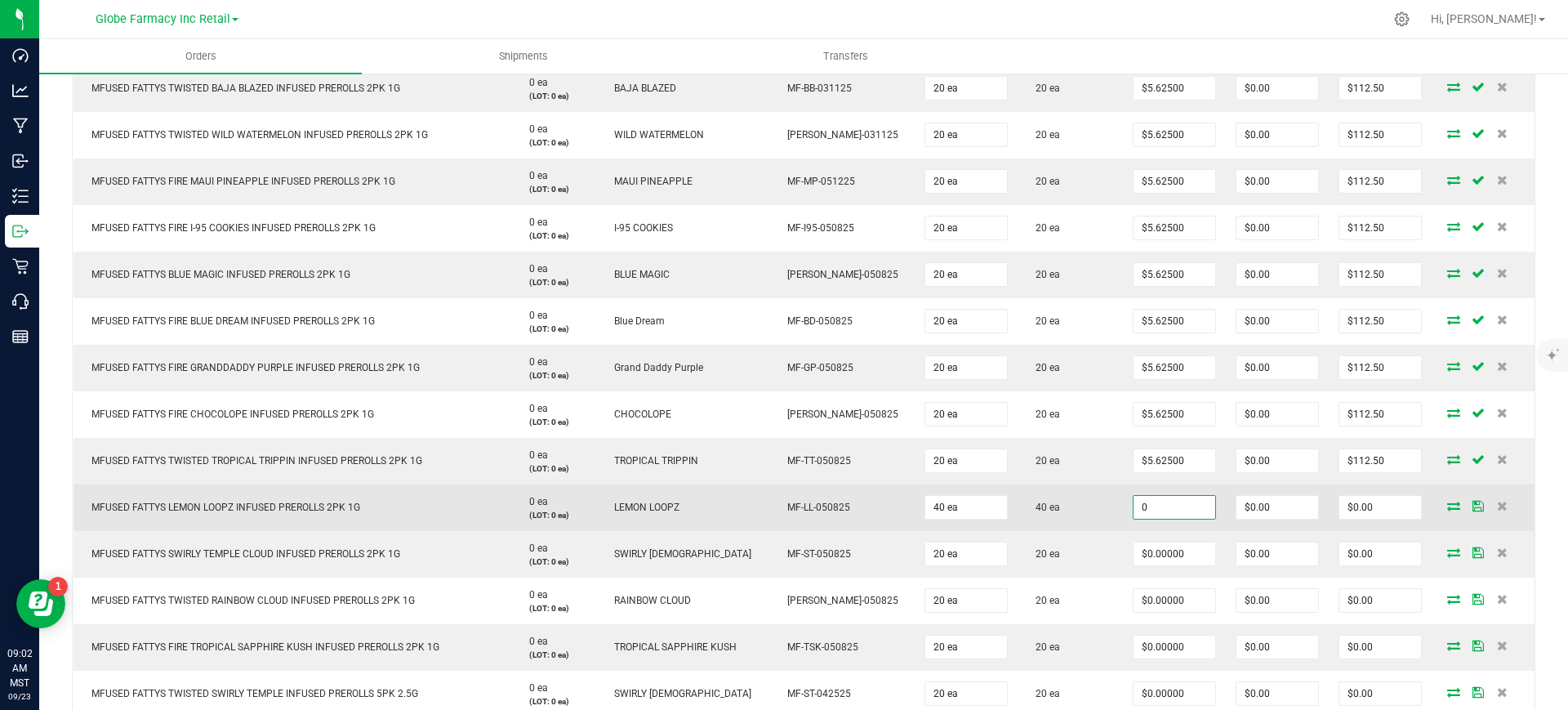
click at [1148, 508] on input "0" at bounding box center [1174, 506] width 82 height 23
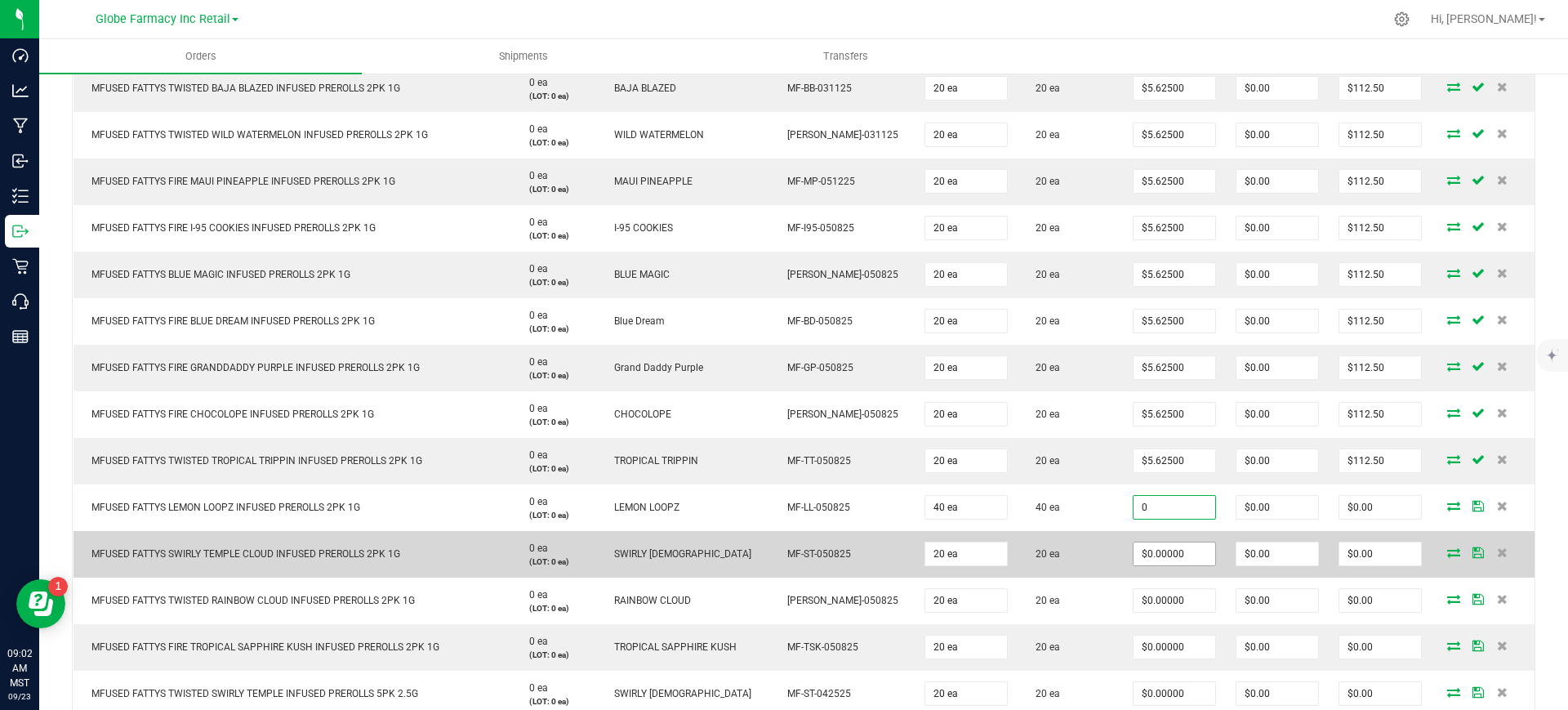
paste input "5.625"
type input "5.625"
type input "0"
type input "$5.62500"
type input "$225.00"
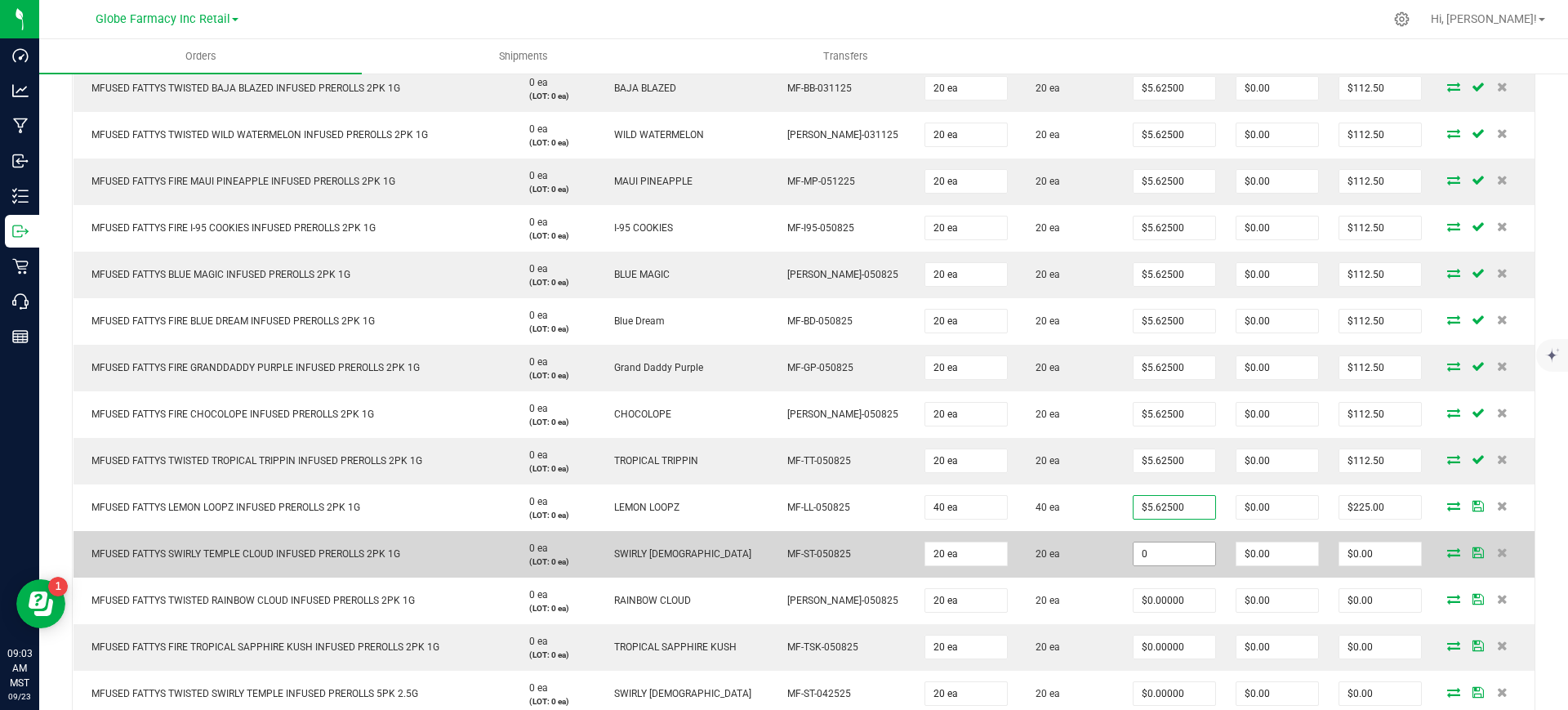
click at [1137, 558] on input "0" at bounding box center [1174, 553] width 82 height 23
paste input "5.625"
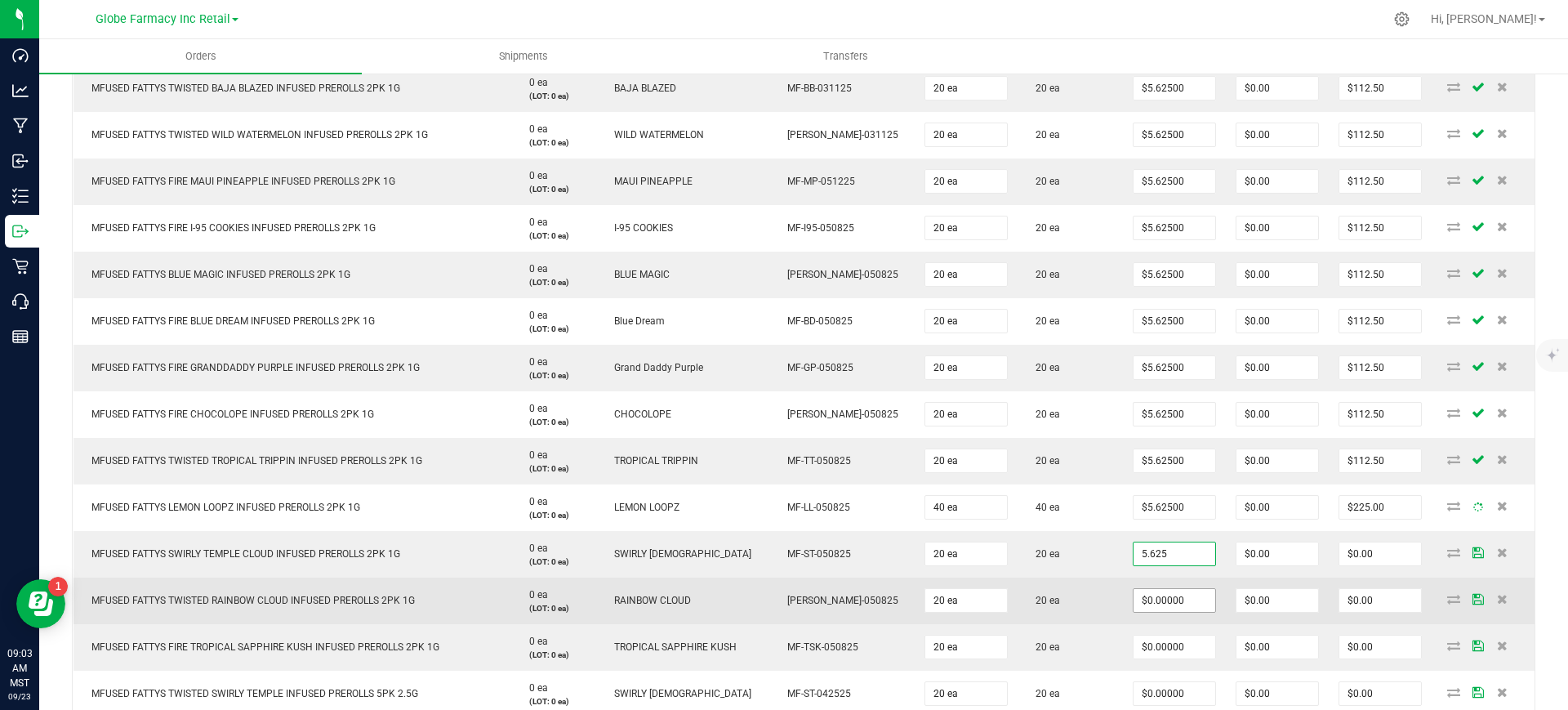
click at [1142, 602] on input "$0.00000" at bounding box center [1174, 600] width 82 height 23
type input "$5.62500"
type input "$112.50"
paste input "5.625"
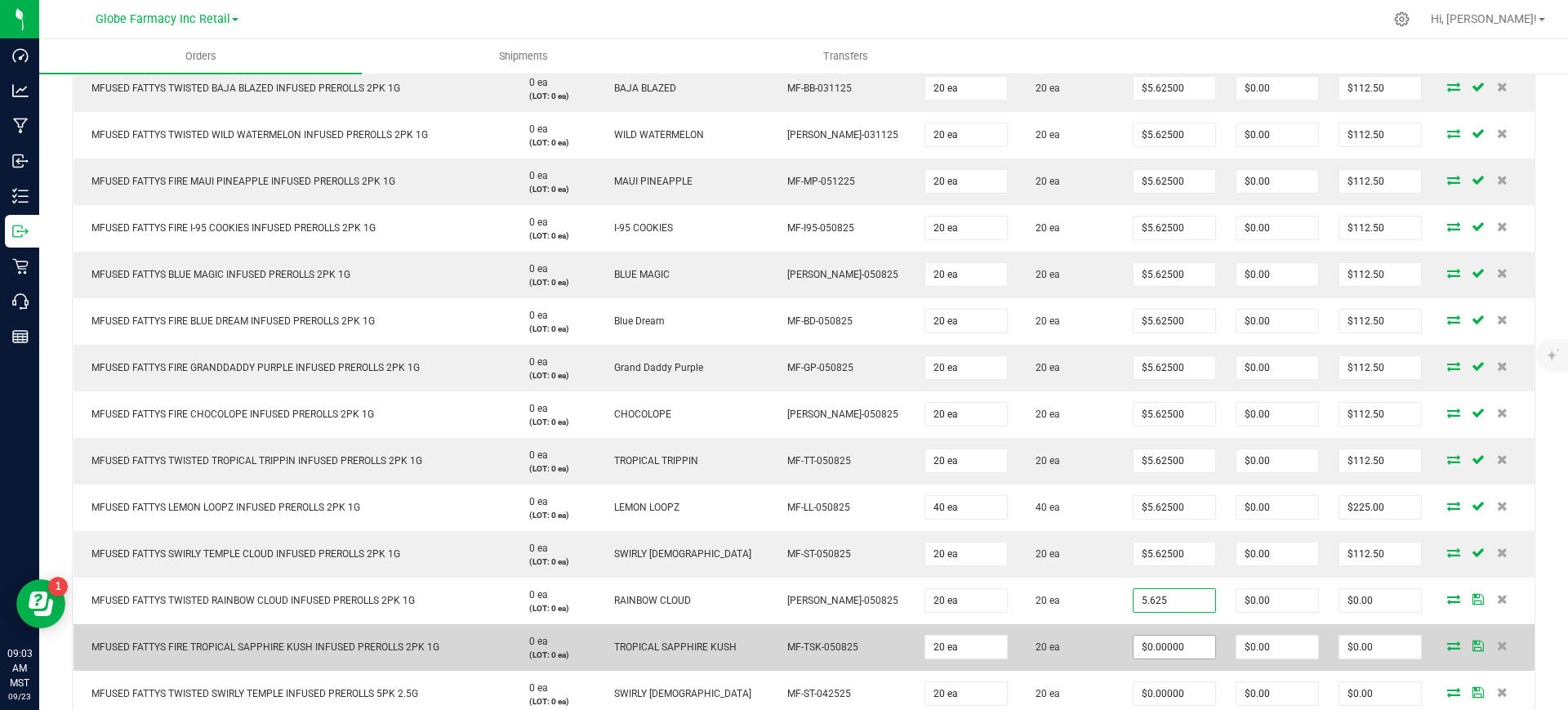
type input "5.625"
type input "0"
click at [1153, 646] on input "0" at bounding box center [1174, 647] width 82 height 23
paste input
type input "$5.62500"
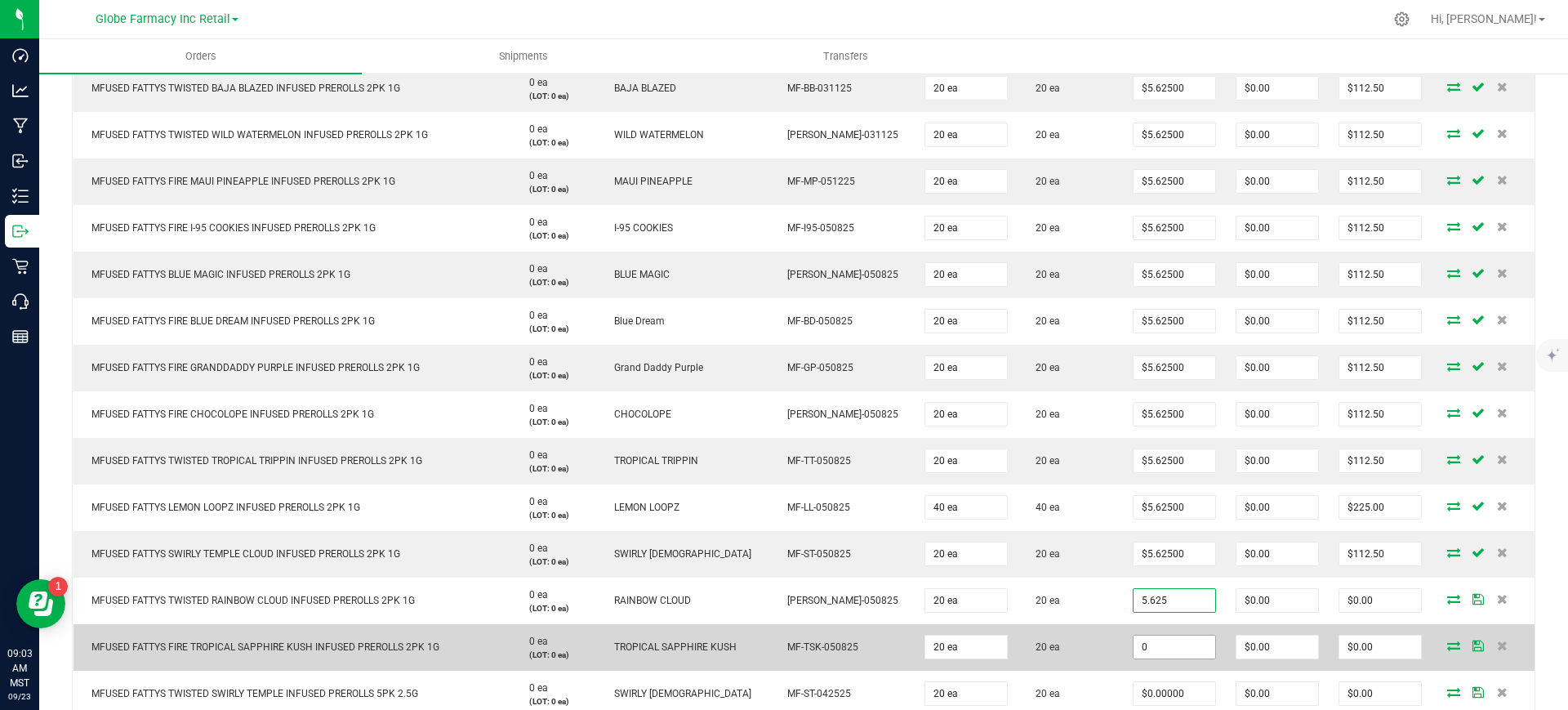
type input "$112.50"
click at [1091, 644] on td "20 ea" at bounding box center [1070, 647] width 105 height 47
click at [1133, 642] on input "0" at bounding box center [1174, 647] width 82 height 23
paste input "5.625"
type input "5.625"
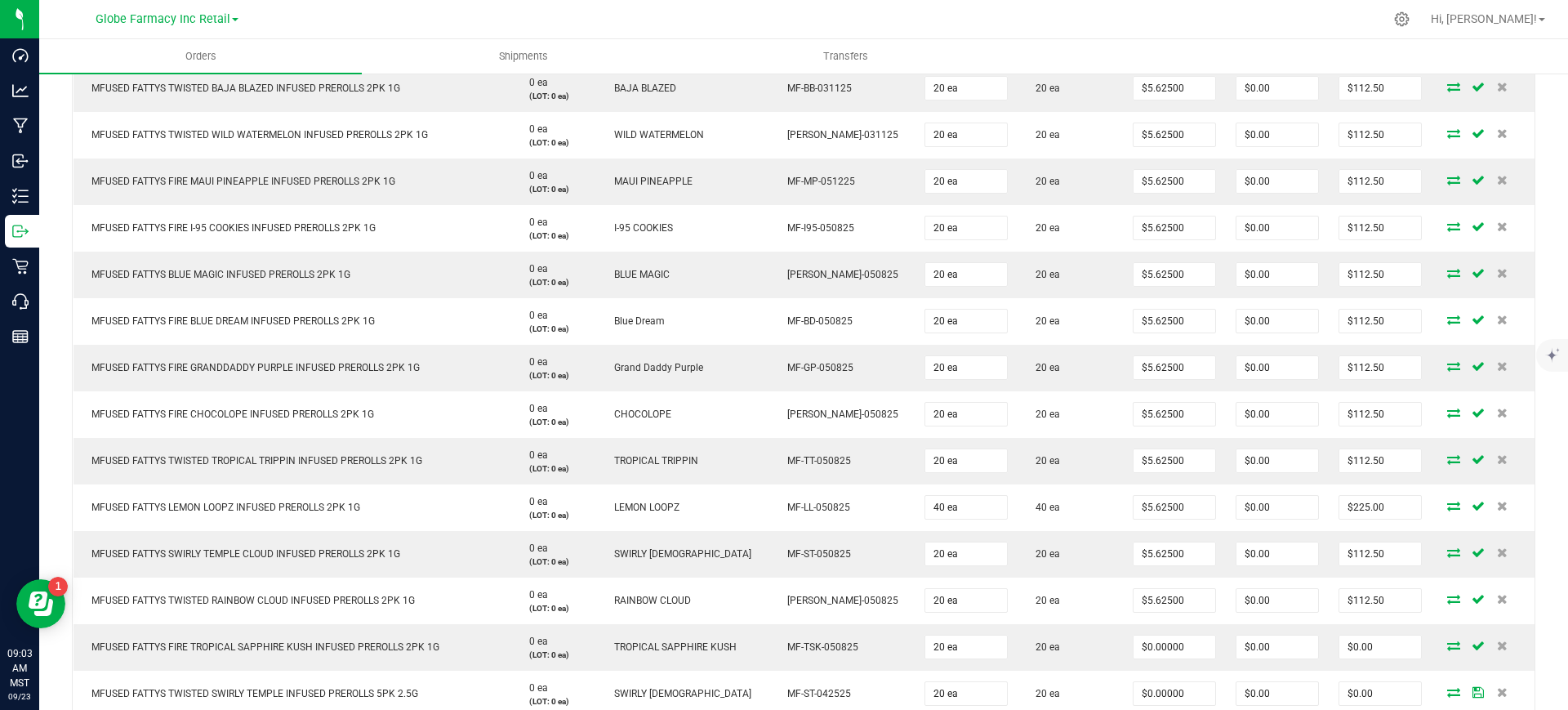
click at [1073, 644] on td "20 ea" at bounding box center [1070, 647] width 105 height 47
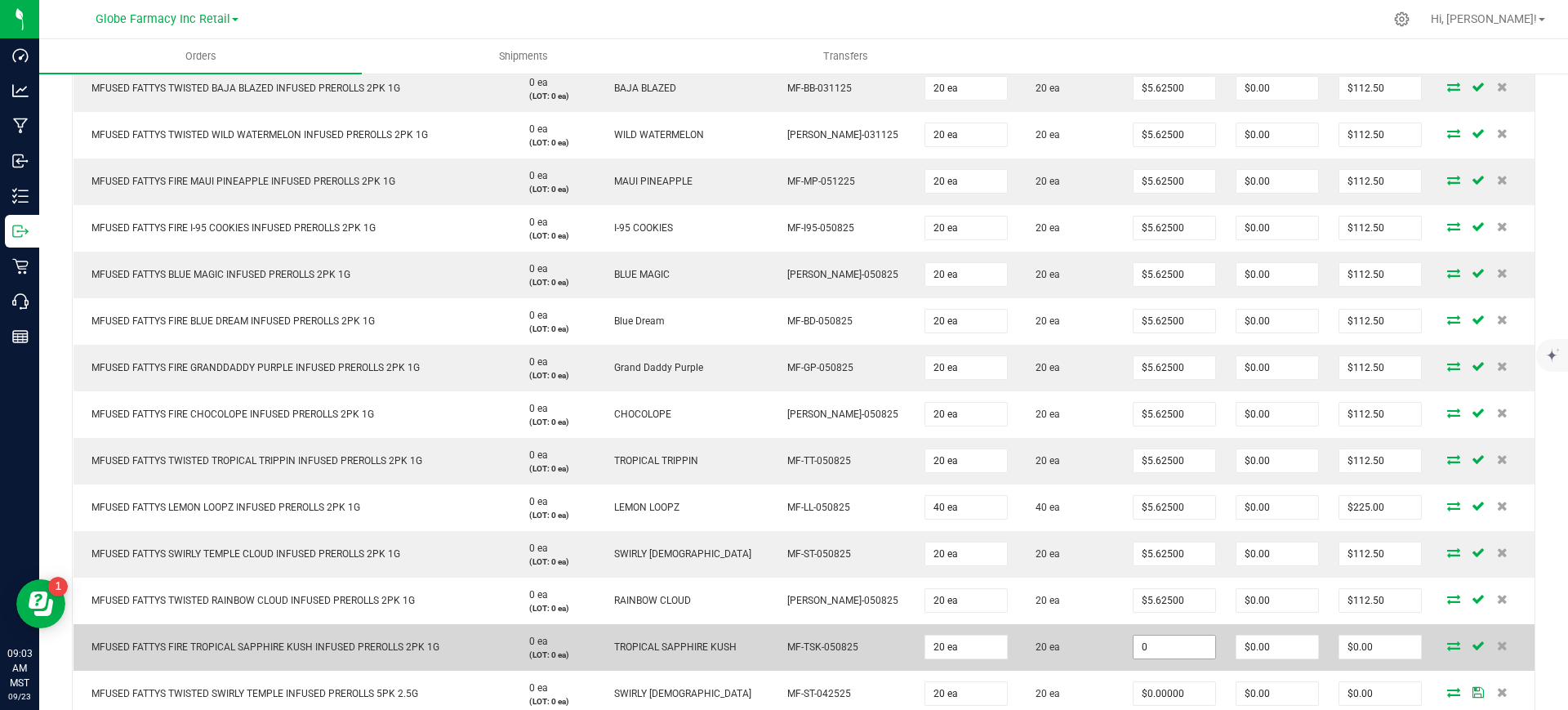
click at [1164, 642] on input "0" at bounding box center [1174, 647] width 82 height 23
paste input "5.625"
type input "$5.62500"
type input "$112.50"
click at [1123, 643] on td "$5.62500" at bounding box center [1173, 647] width 103 height 47
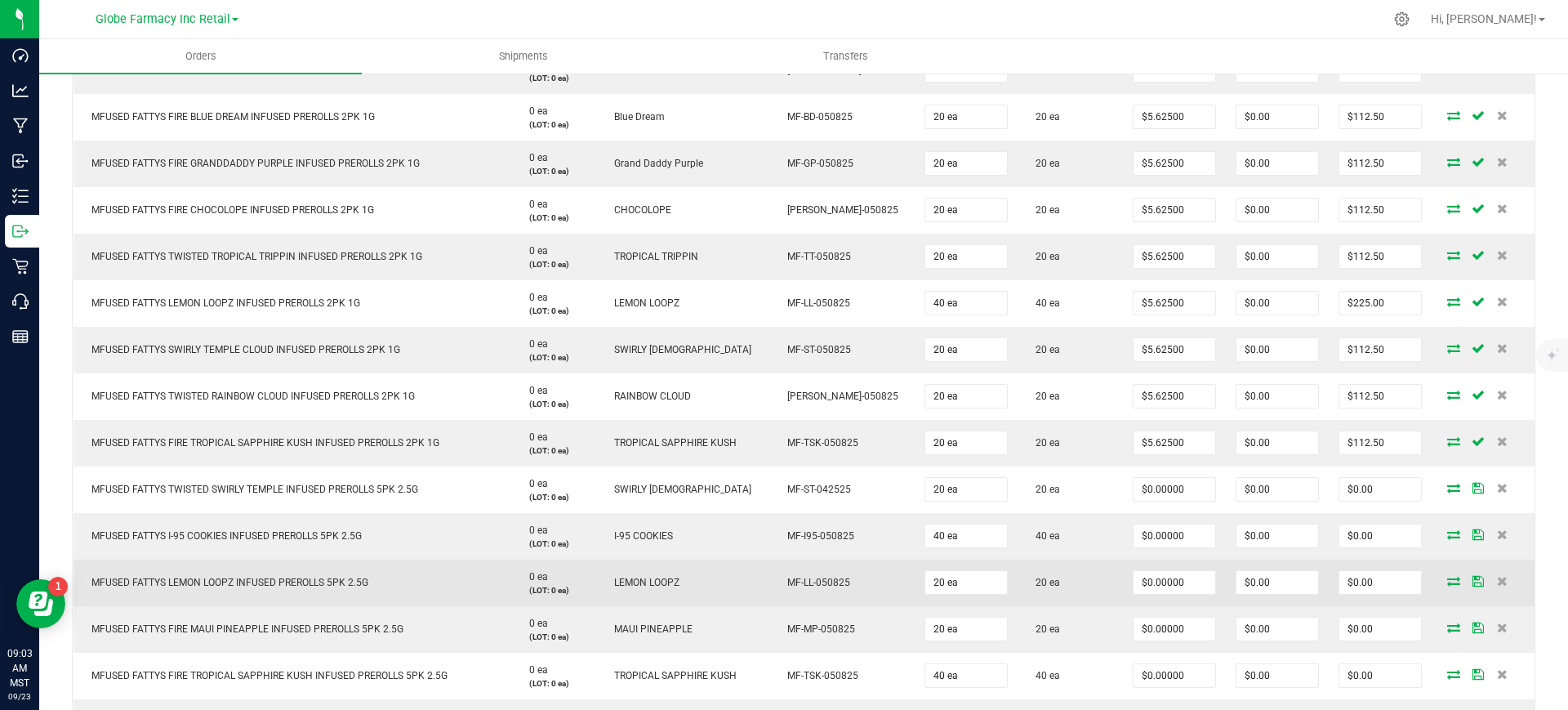
scroll to position [1226, 0]
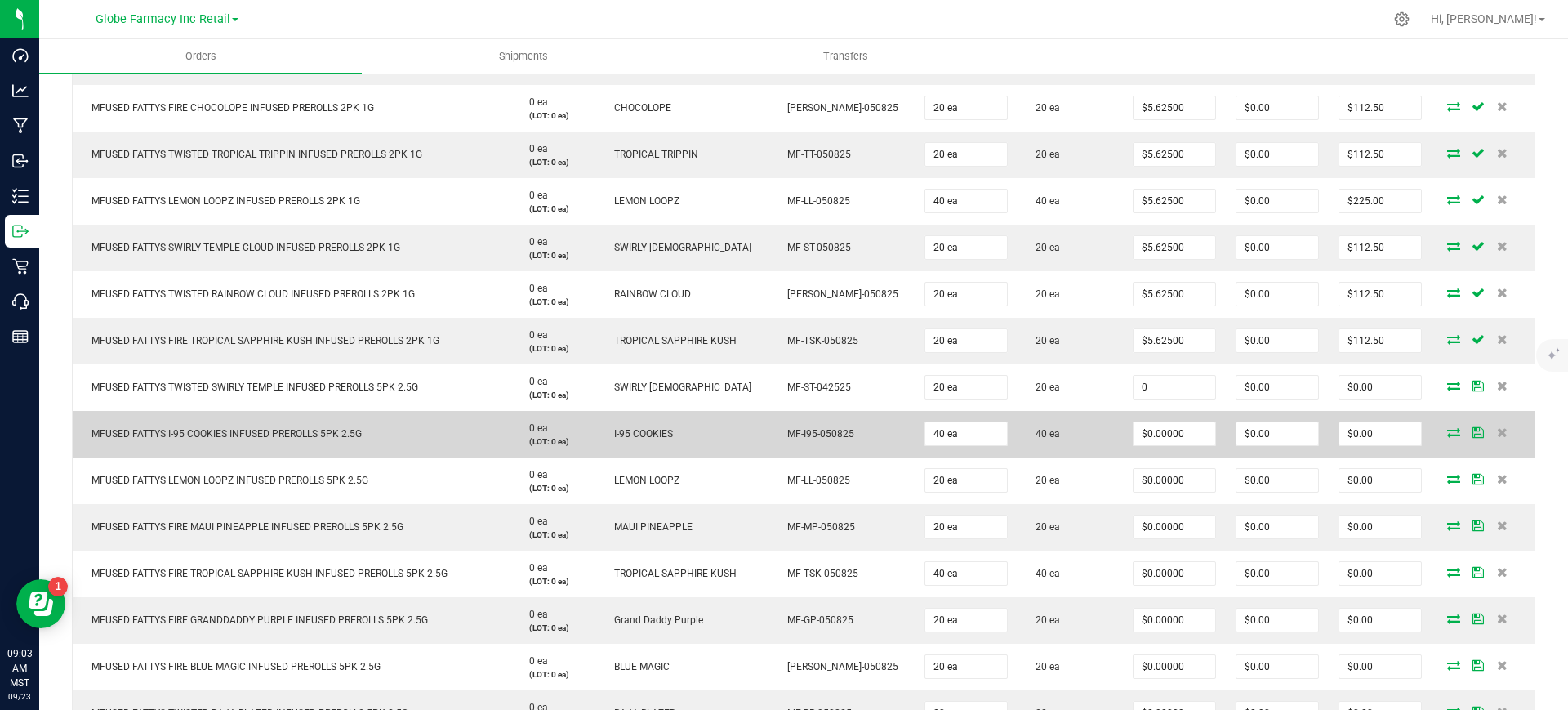
drag, startPoint x: 1160, startPoint y: 385, endPoint x: 1158, endPoint y: 411, distance: 26.1
click at [1160, 385] on input "0" at bounding box center [1174, 386] width 82 height 23
paste input "11.25"
type input "$11.25000"
type input "$225.00"
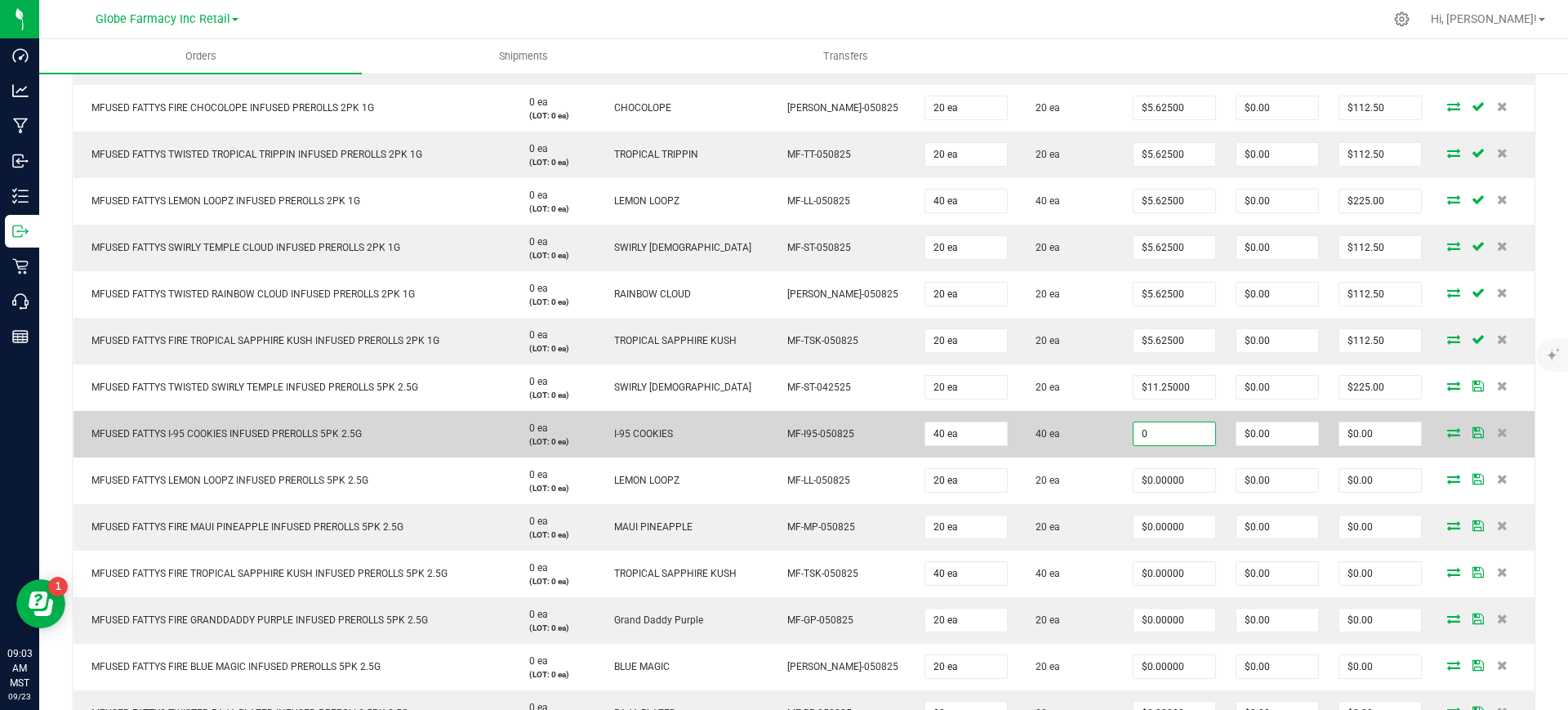
click at [1149, 427] on input "0" at bounding box center [1174, 433] width 82 height 23
paste input "11.25"
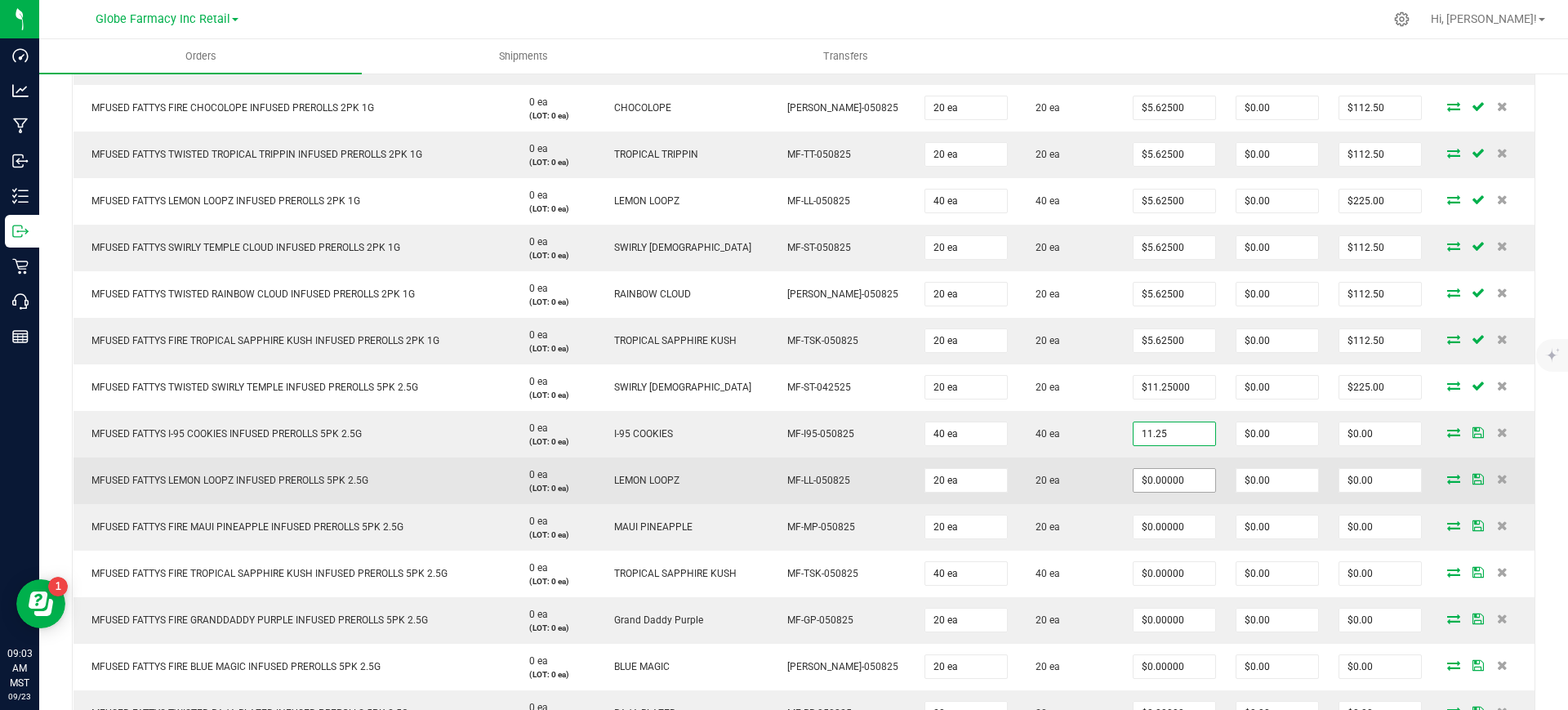
type input "11.25"
type input "0"
type input "$11.25000"
type input "$450.00"
click at [1154, 479] on input "0" at bounding box center [1174, 480] width 82 height 23
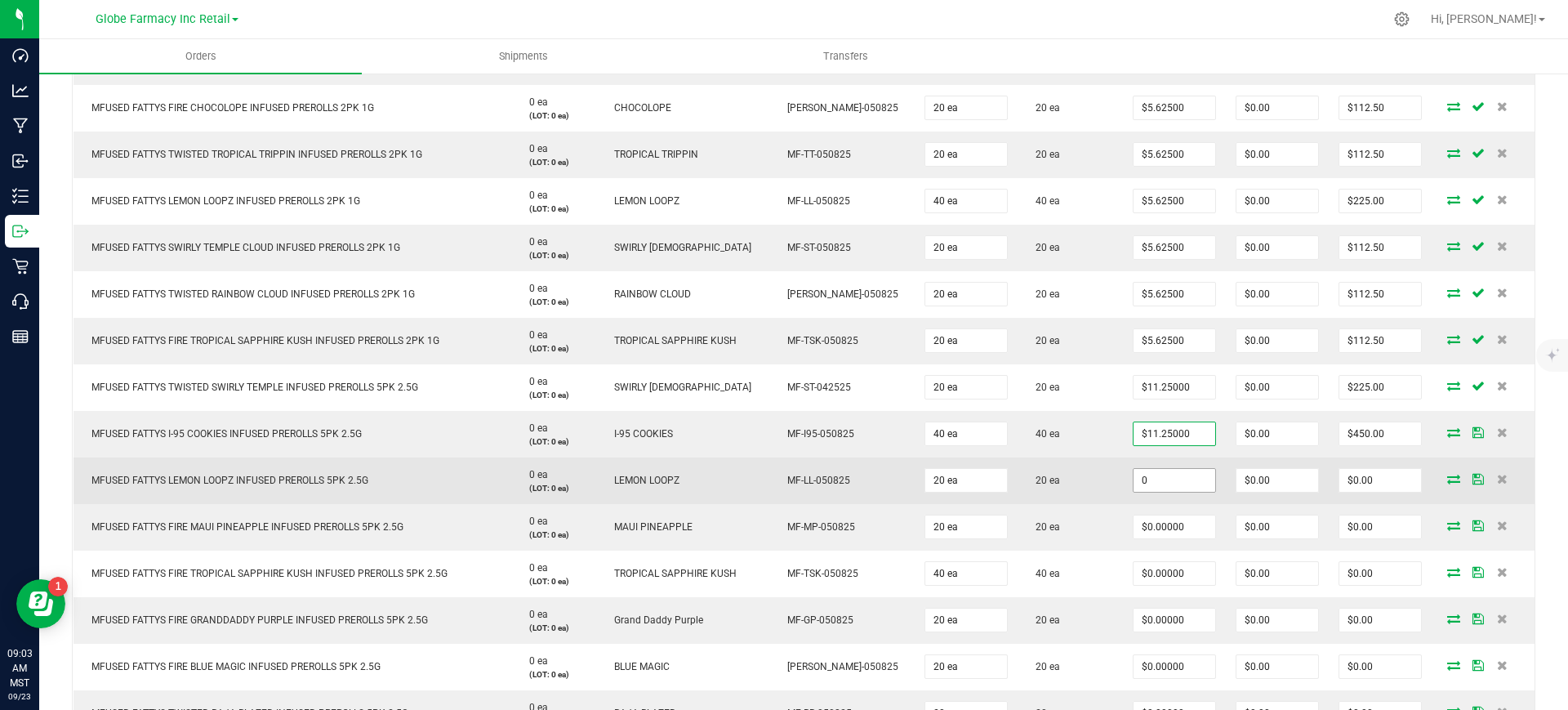
paste input "11.25"
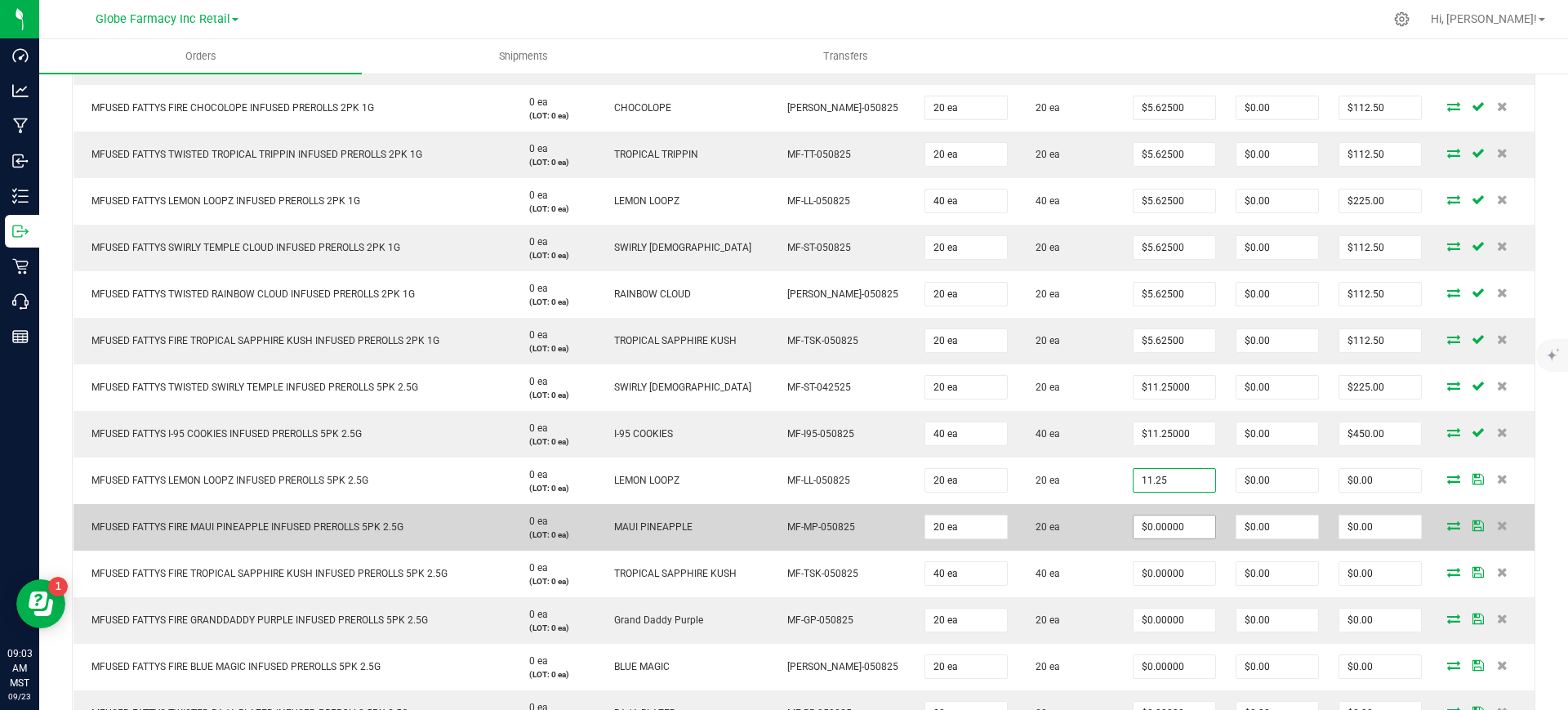
type input "$11.25000"
type input "$225.00"
click at [1156, 526] on input "0" at bounding box center [1174, 526] width 82 height 23
paste input "11.25"
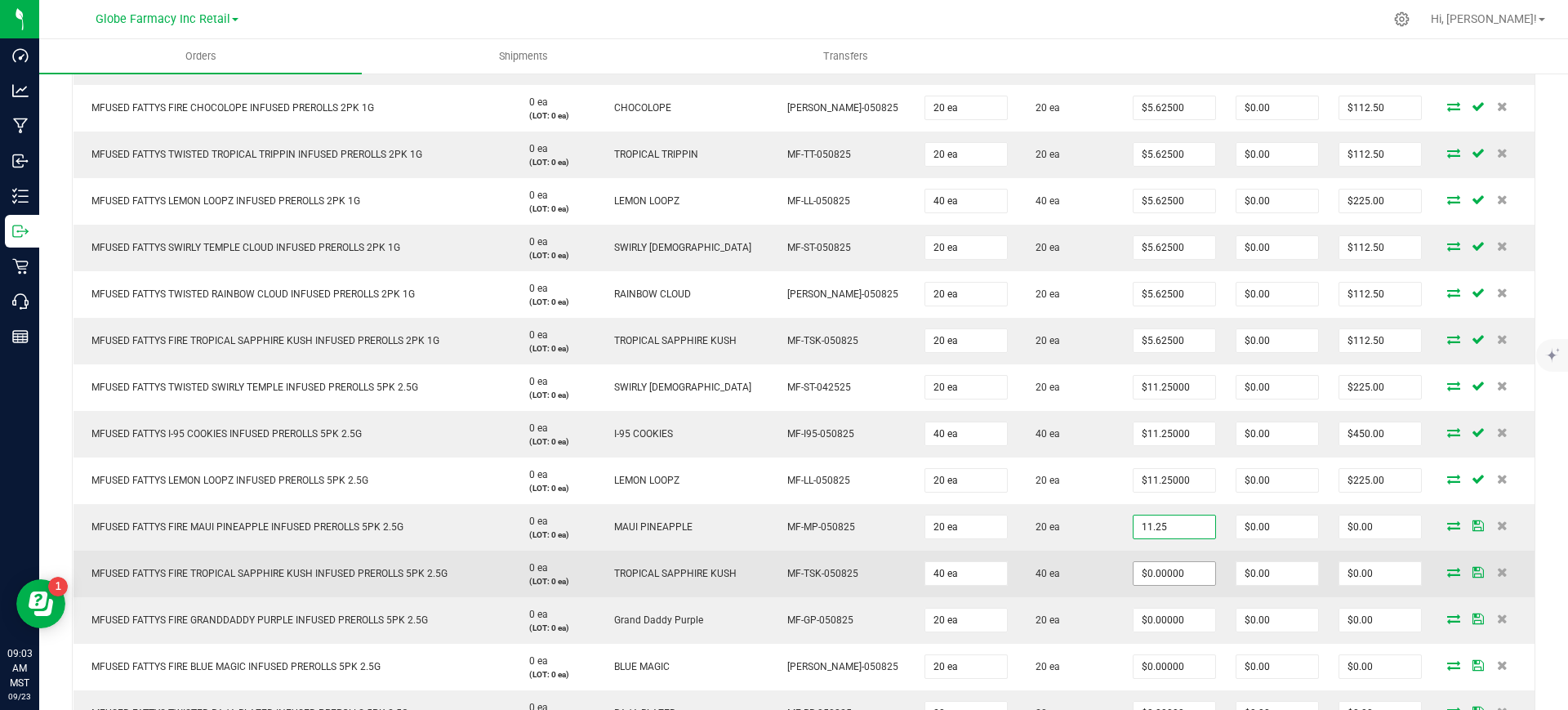
type input "$11.25000"
type input "$225.00"
paste input "11.25"
click at [1163, 577] on input "0" at bounding box center [1174, 573] width 82 height 23
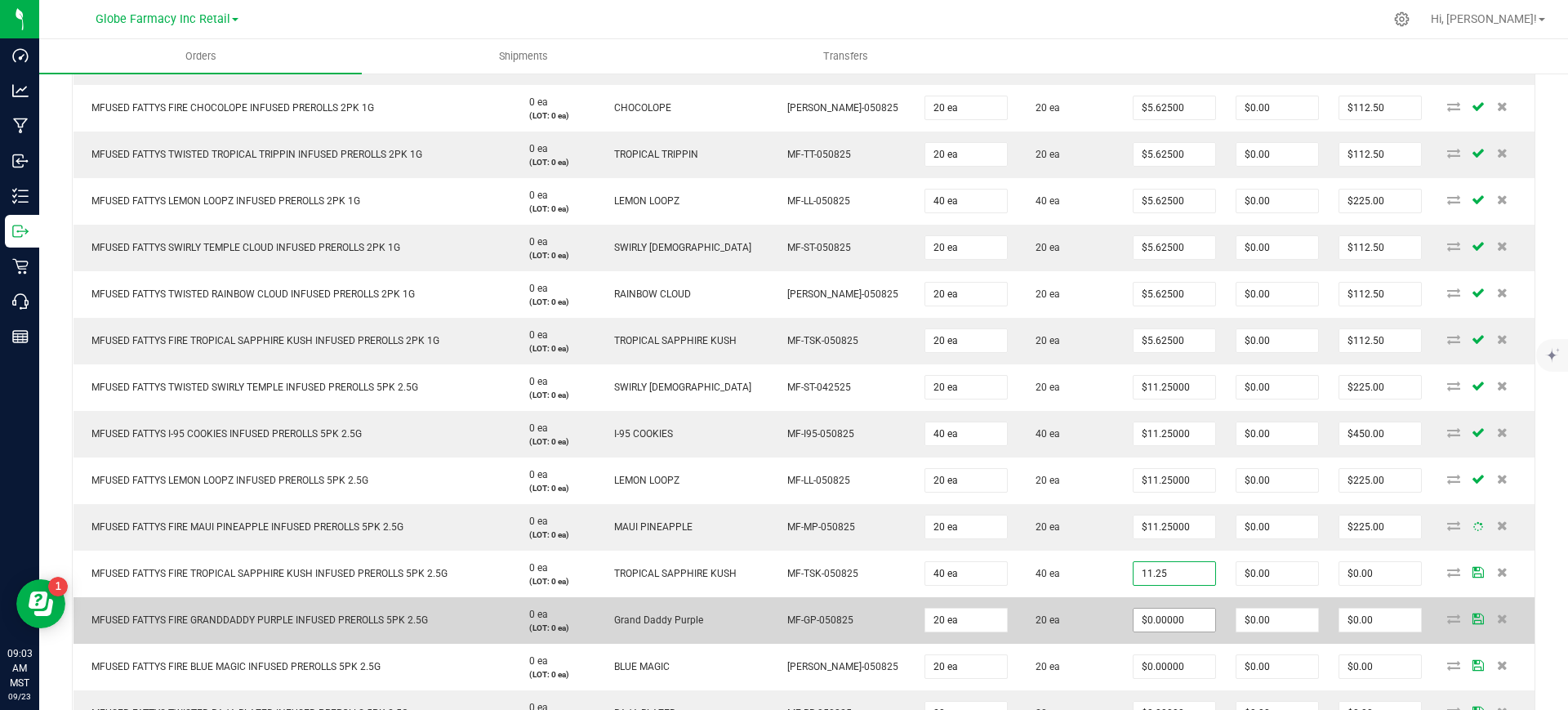
type input "11.25"
type input "0"
type input "$11.25000"
type input "$450.00"
click at [1160, 623] on input "0" at bounding box center [1174, 619] width 82 height 23
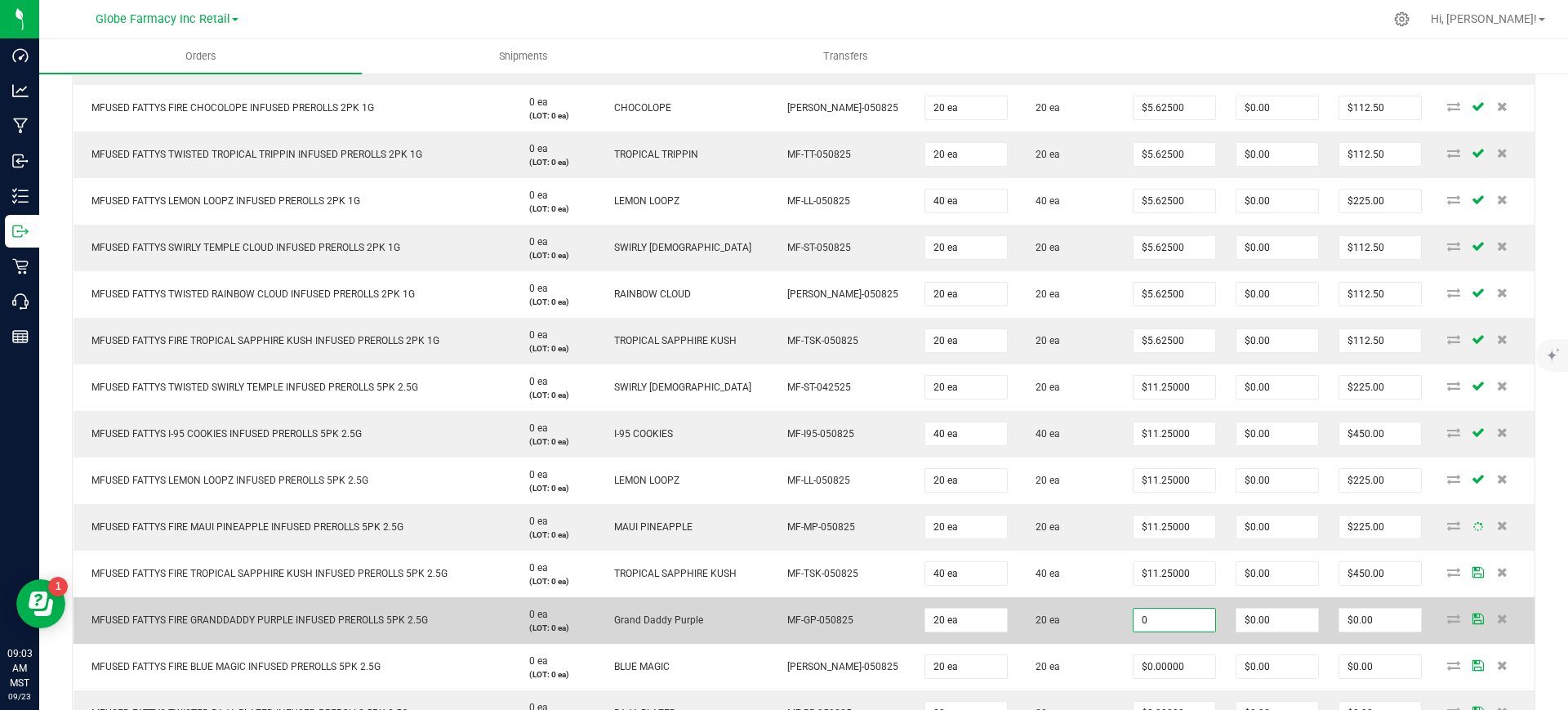
paste input "11.25"
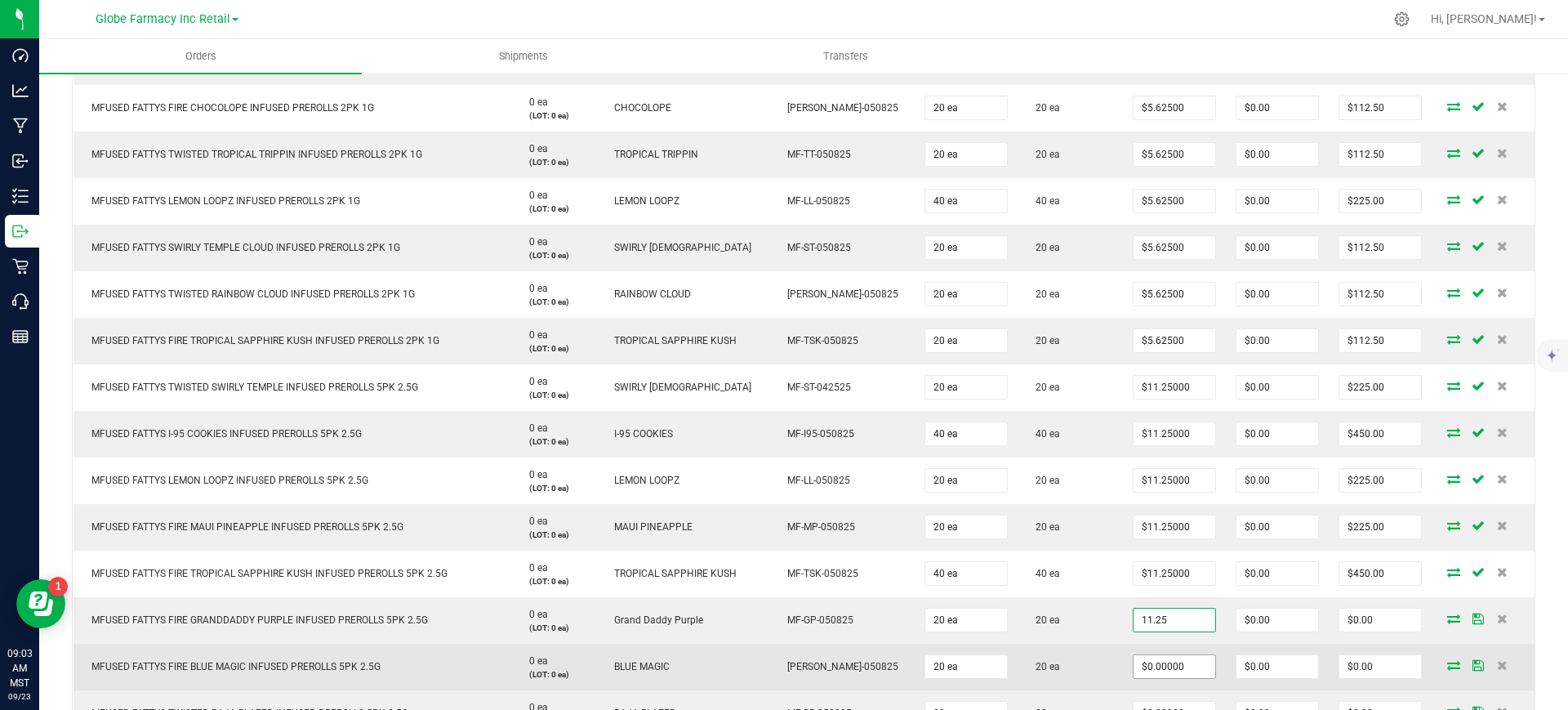
type input "11.25"
type input "0"
type input "$11.25000"
type input "$225.00"
click at [1152, 661] on input "0" at bounding box center [1174, 666] width 82 height 23
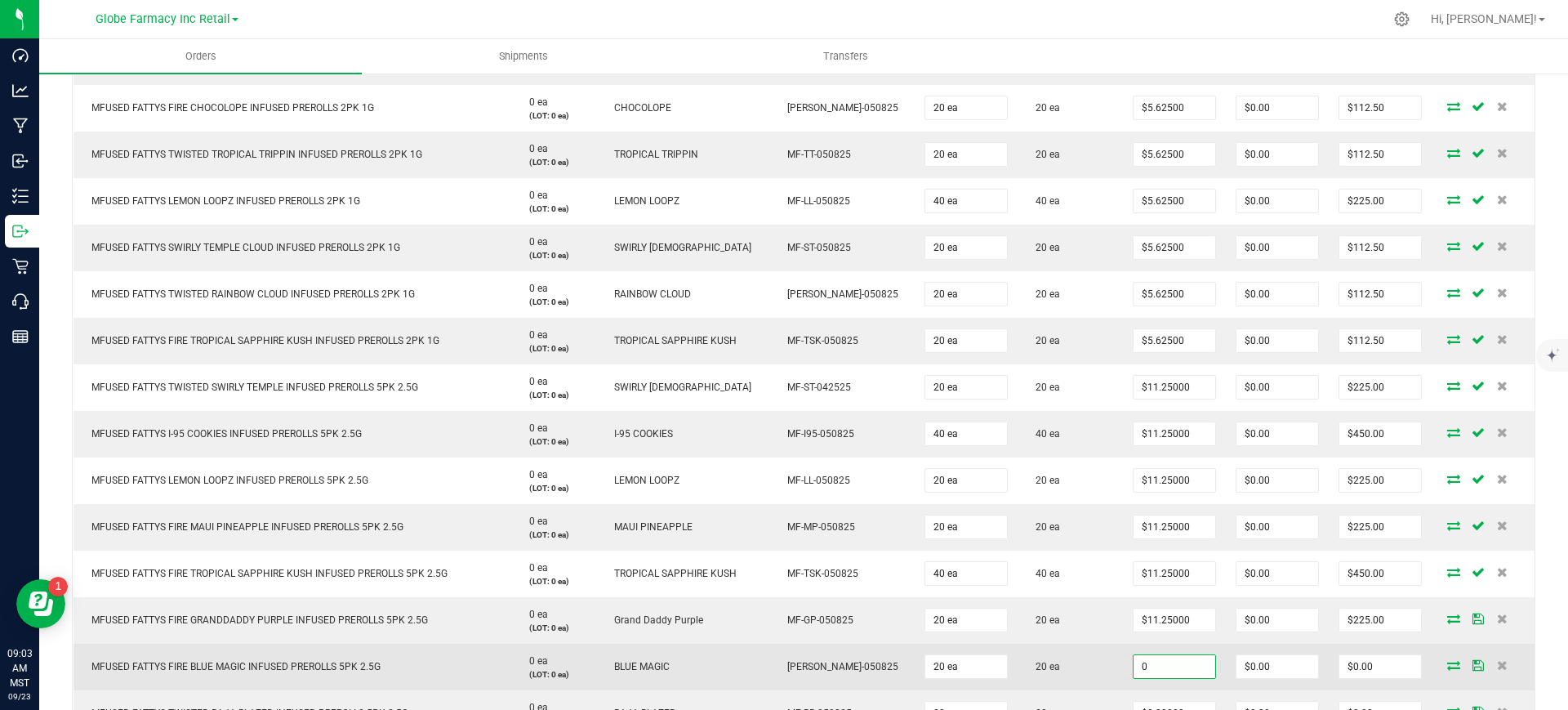
paste input "11.25"
type input "$11.25000"
type input "$225.00"
click at [1081, 647] on td "20 ea" at bounding box center [1070, 667] width 105 height 47
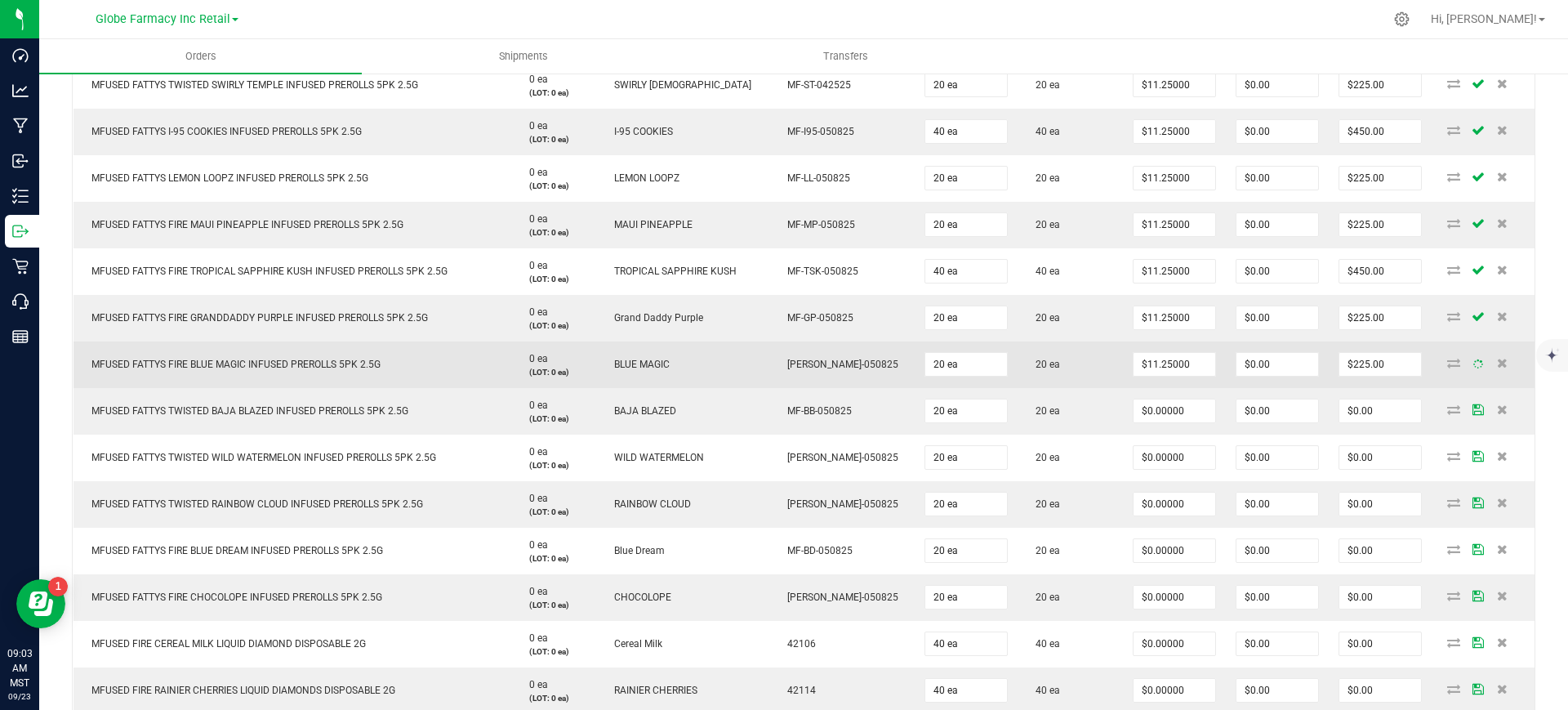
scroll to position [1532, 0]
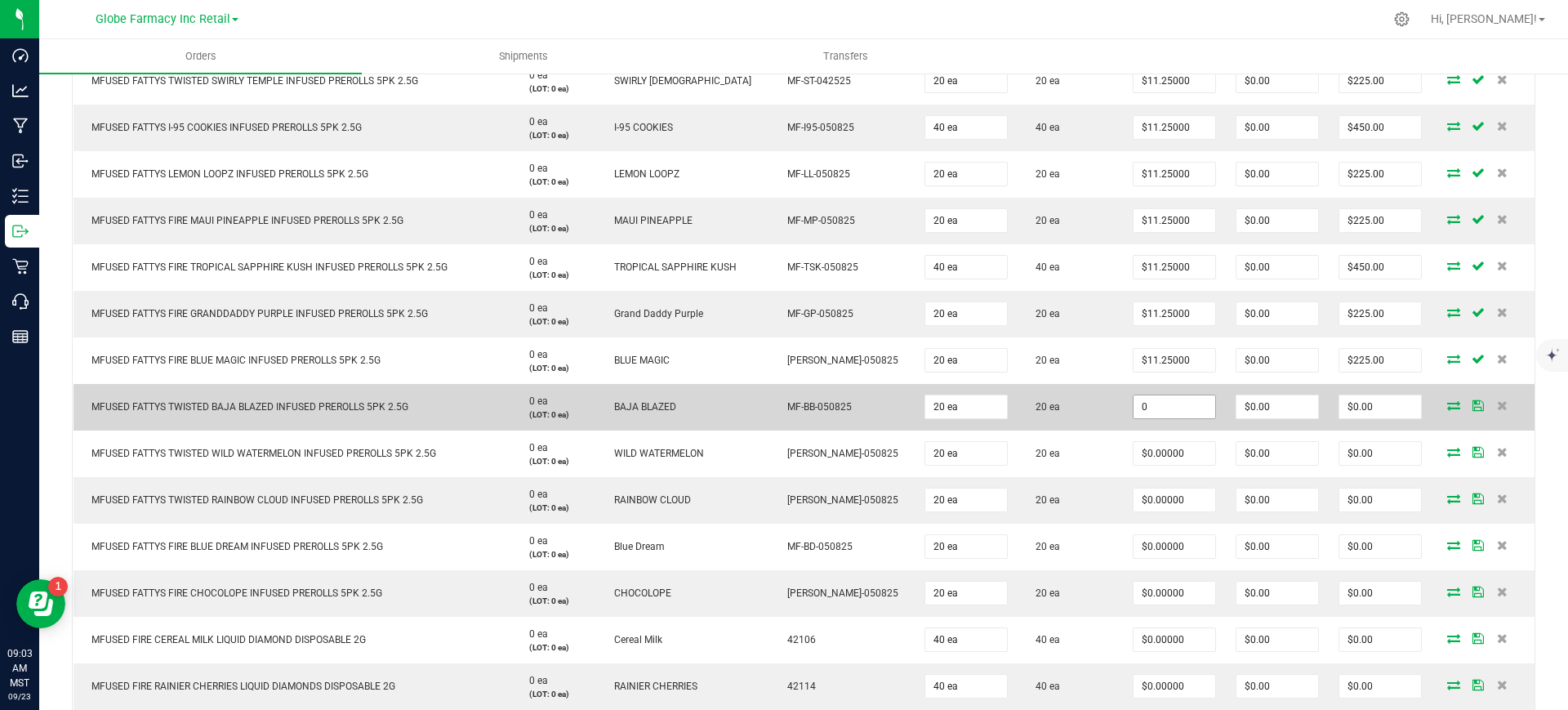
click at [1138, 409] on input "0" at bounding box center [1174, 406] width 82 height 23
paste input "11.25"
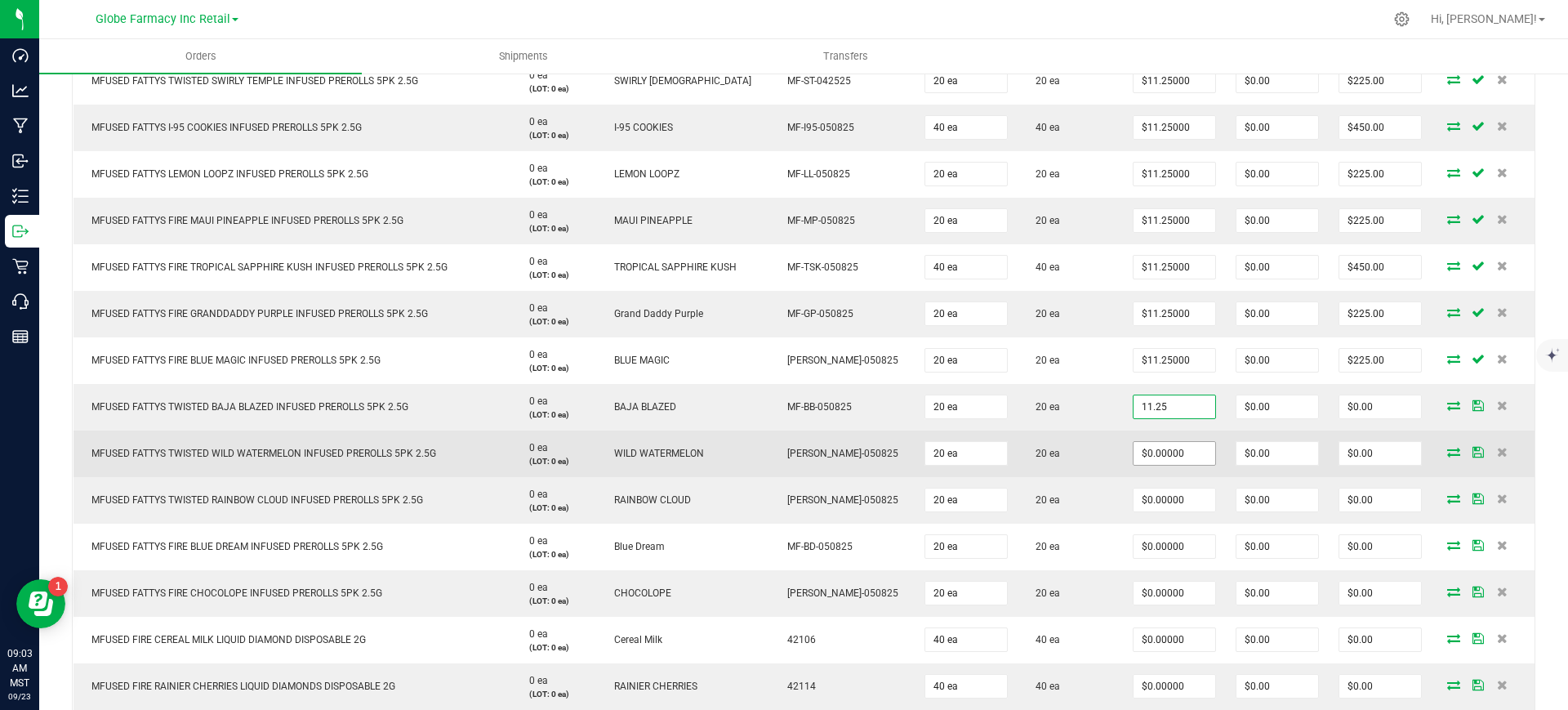
type input "11.25"
type input "0"
type input "$11.25000"
type input "$225.00"
click at [1145, 453] on input "0" at bounding box center [1174, 453] width 82 height 23
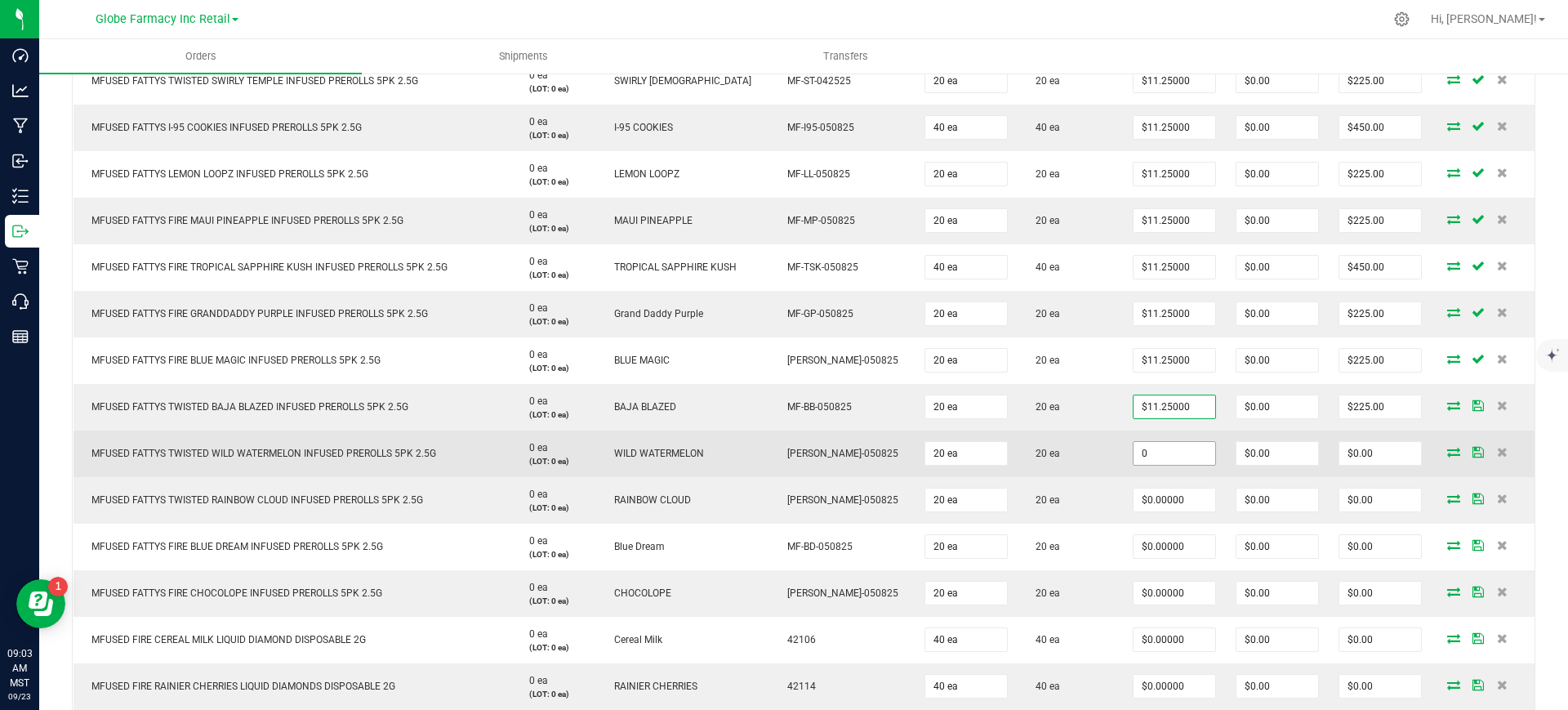
paste input "11.25"
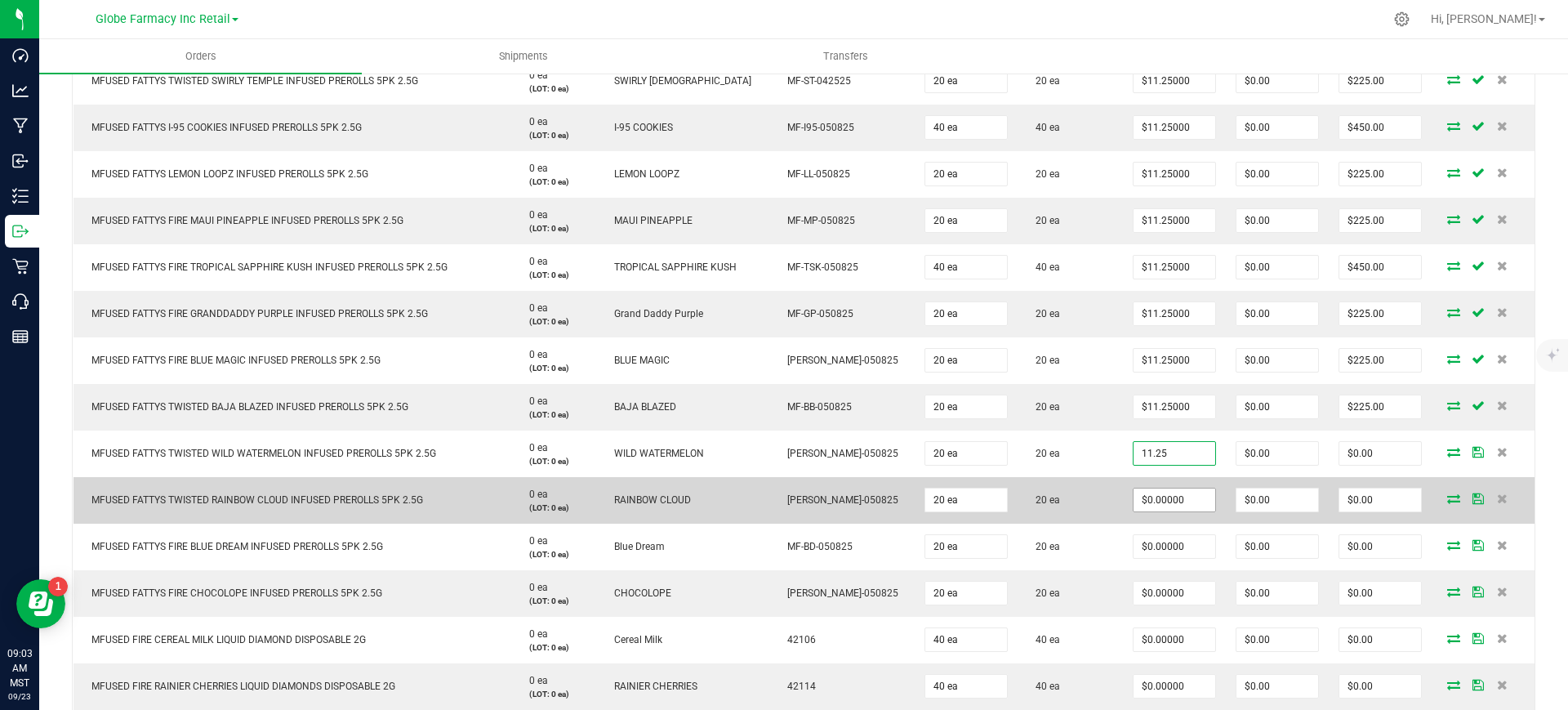
type input "11.25"
type input "0"
type input "$11.25000"
type input "$225.00"
click at [1153, 496] on input "0" at bounding box center [1174, 499] width 82 height 23
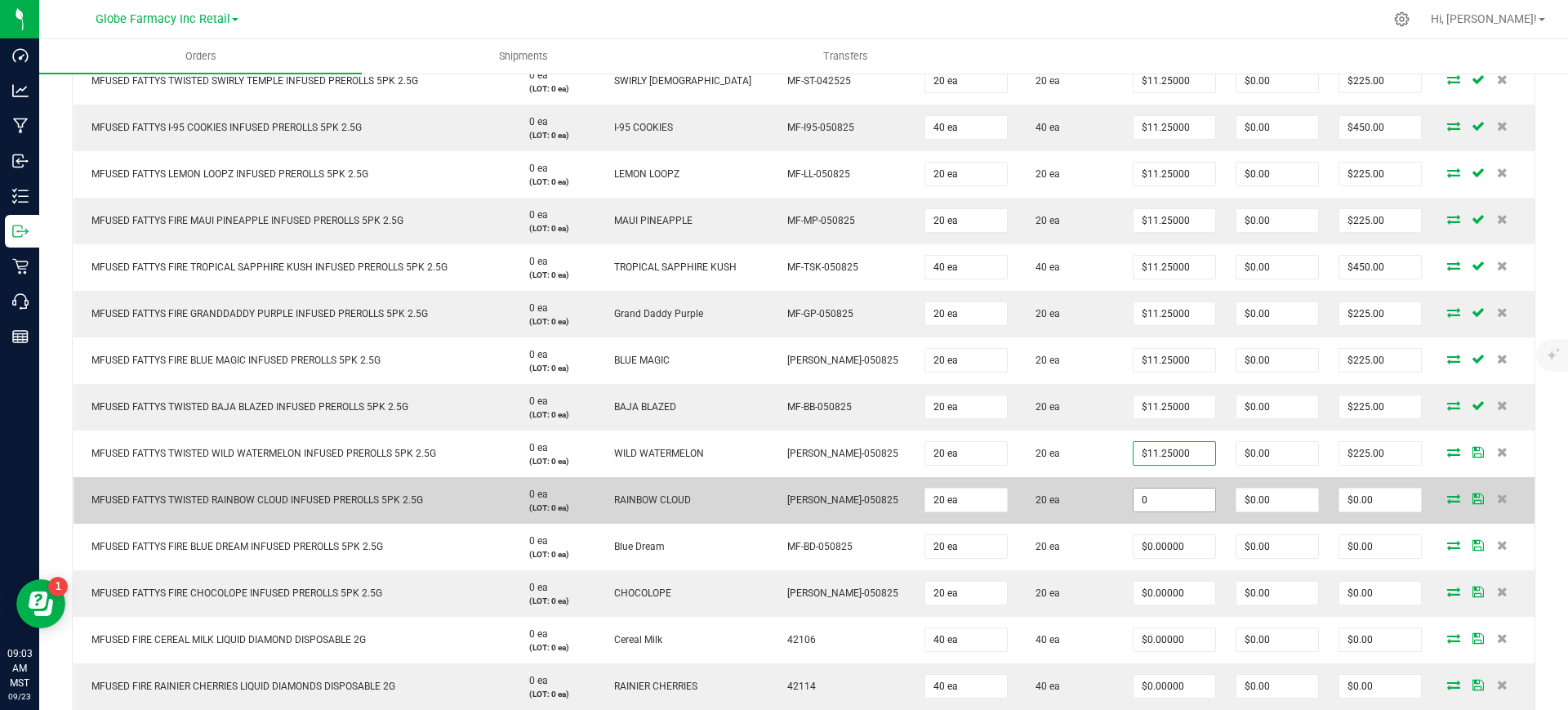
paste input "11.25"
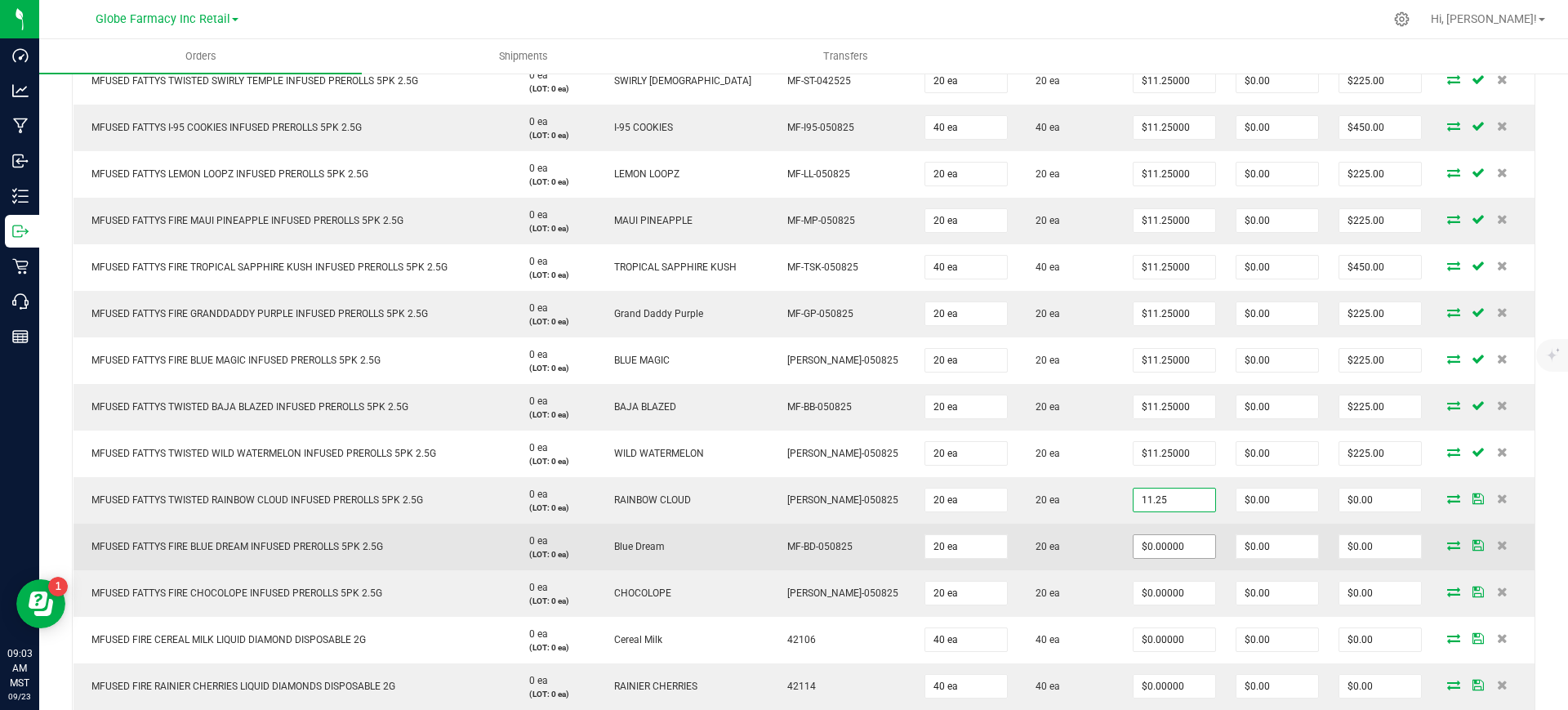
type input "$11.25000"
type input "$225.00"
click at [1158, 551] on input "0" at bounding box center [1174, 546] width 82 height 23
paste input "11.25"
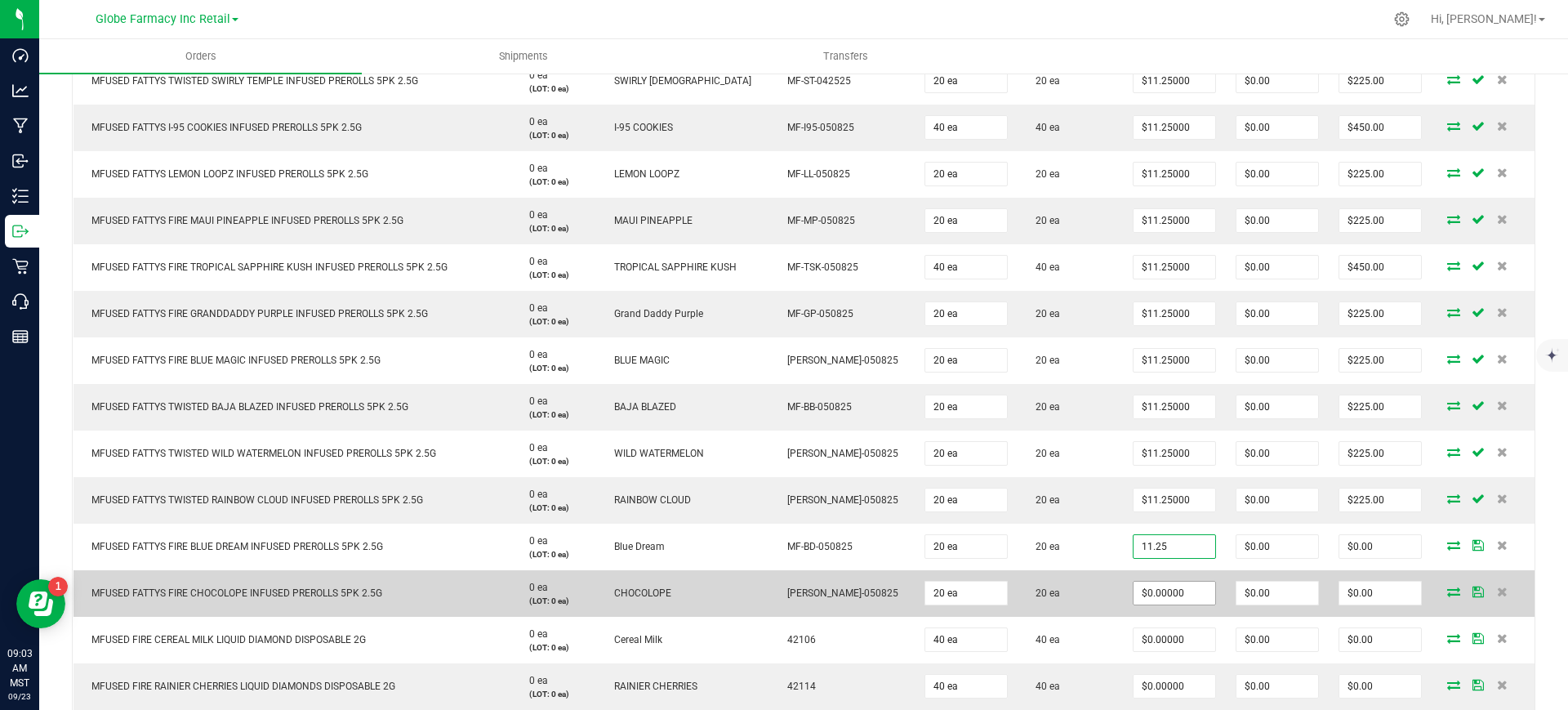
type input "$11.25000"
type input "$225.00"
click at [1153, 592] on input "0" at bounding box center [1174, 592] width 82 height 23
paste input "11.25"
type input "$11.25000"
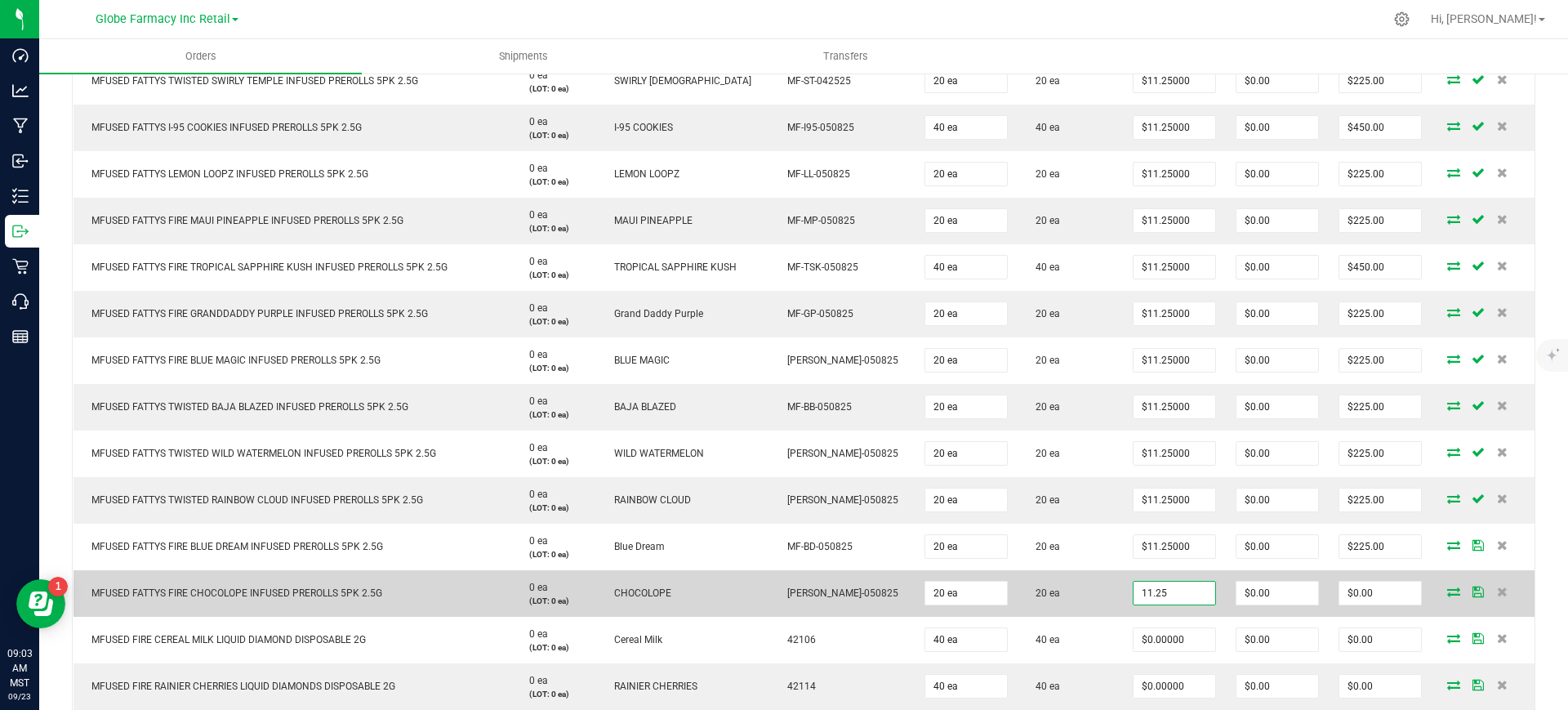
type input "$225.00"
click at [1088, 605] on td "20 ea" at bounding box center [1070, 593] width 105 height 47
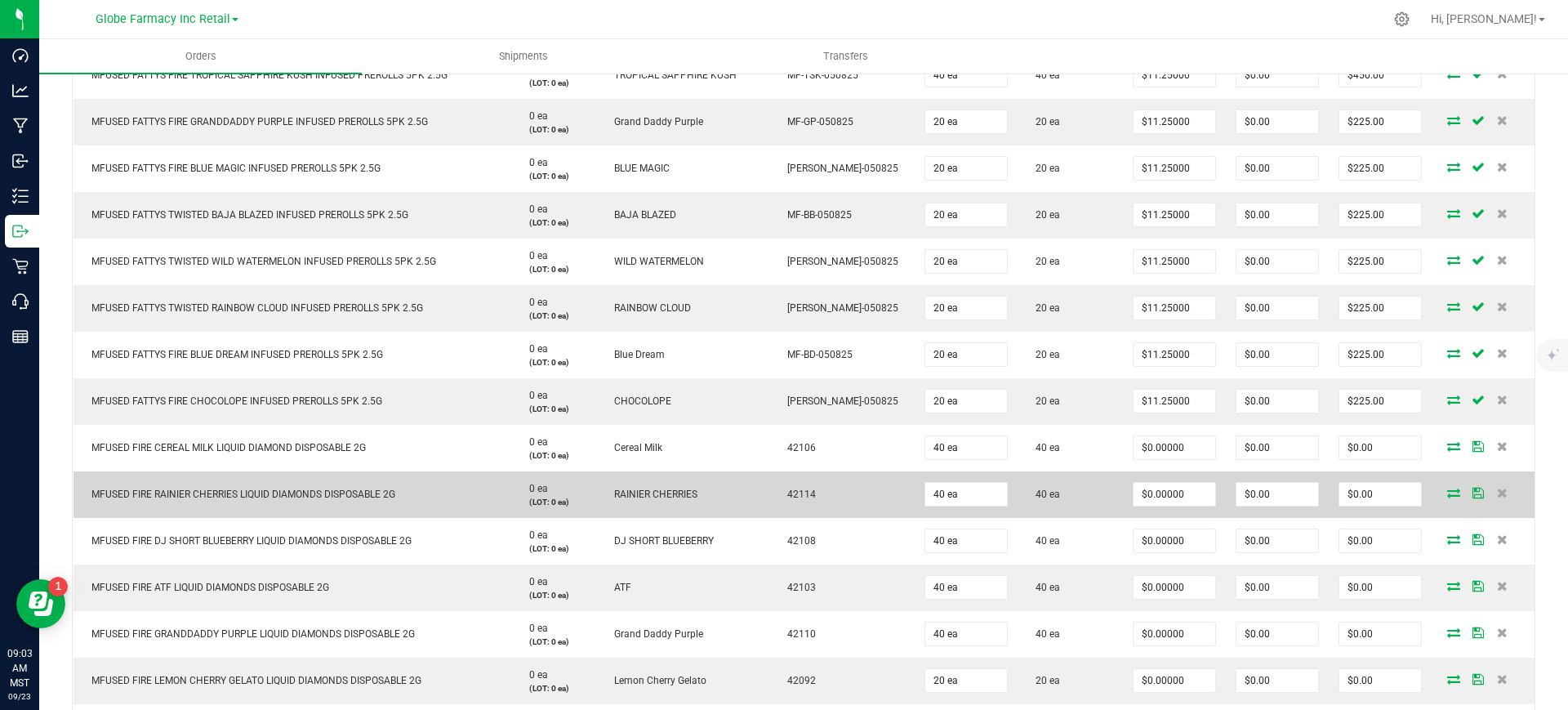
scroll to position [1736, 0]
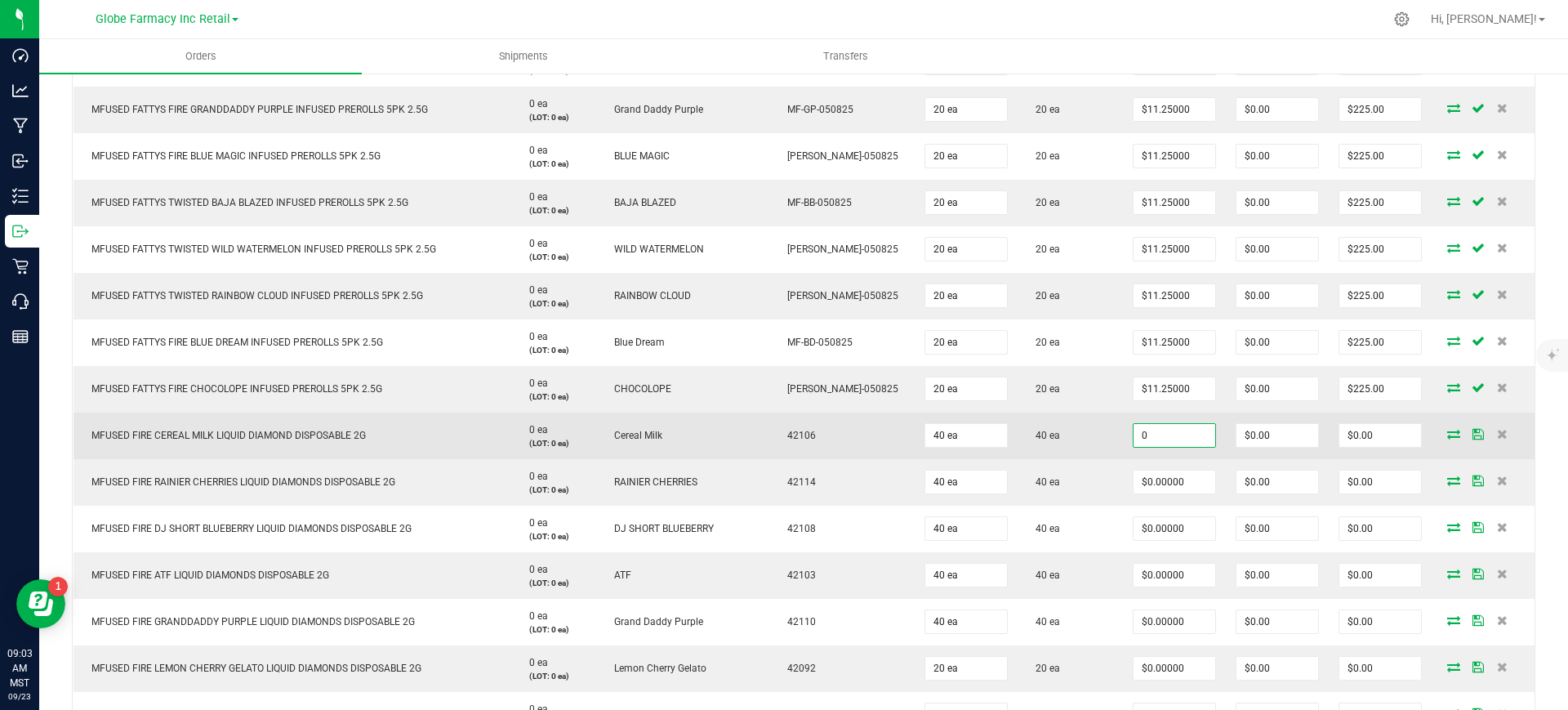
click at [1135, 431] on input "0" at bounding box center [1174, 435] width 82 height 23
paste input "18.75"
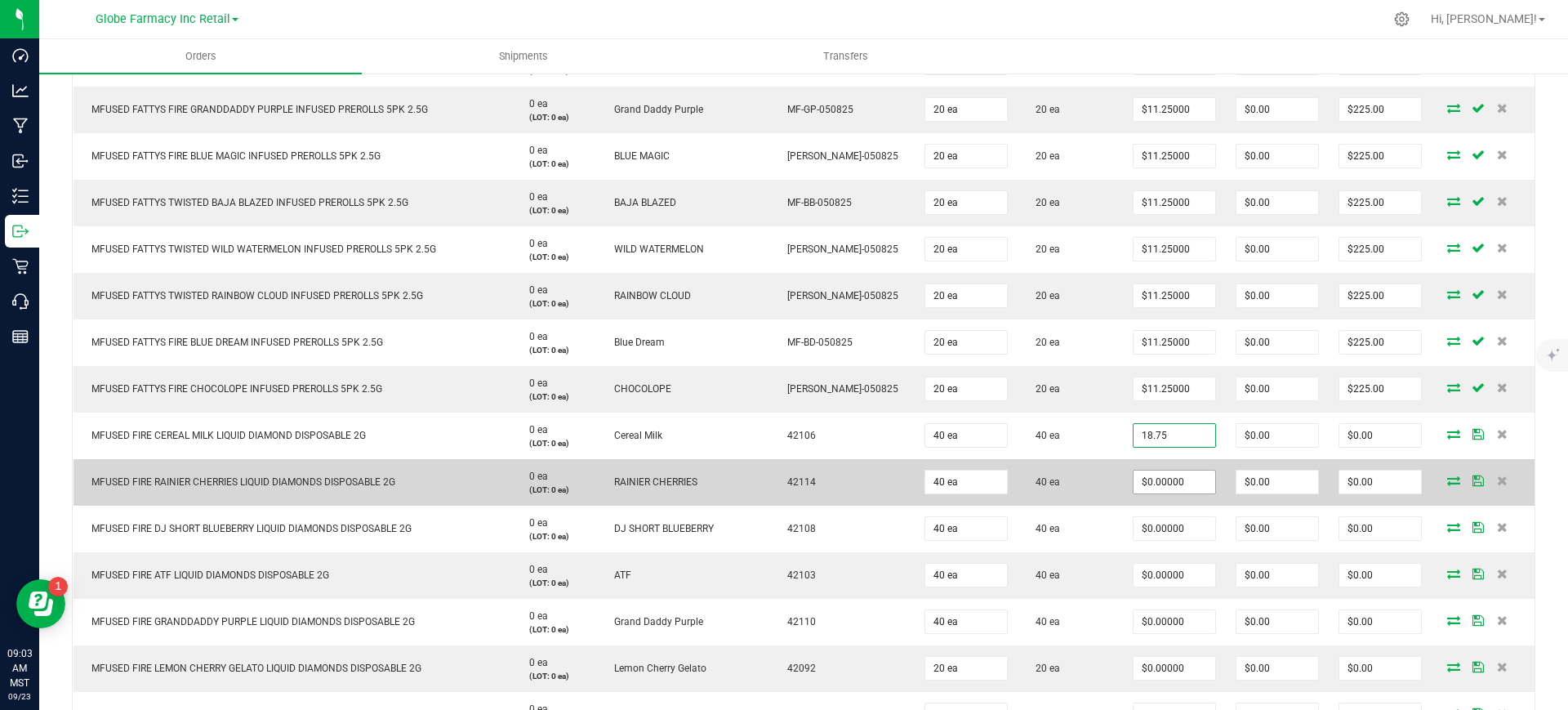
type input "18.75"
type input "0"
type input "$18.75000"
type input "$750.00"
click at [1147, 486] on input "0" at bounding box center [1174, 481] width 82 height 23
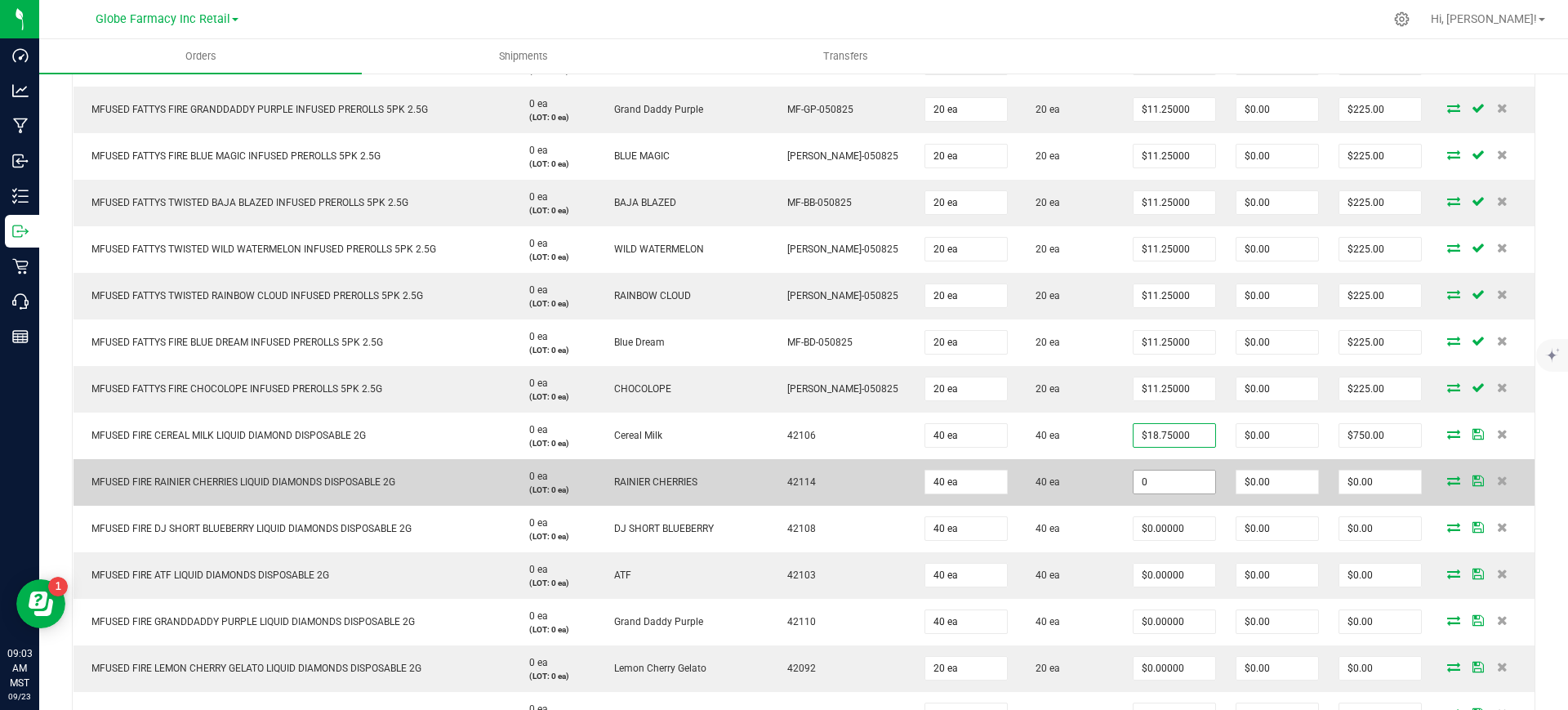
paste input "18.75"
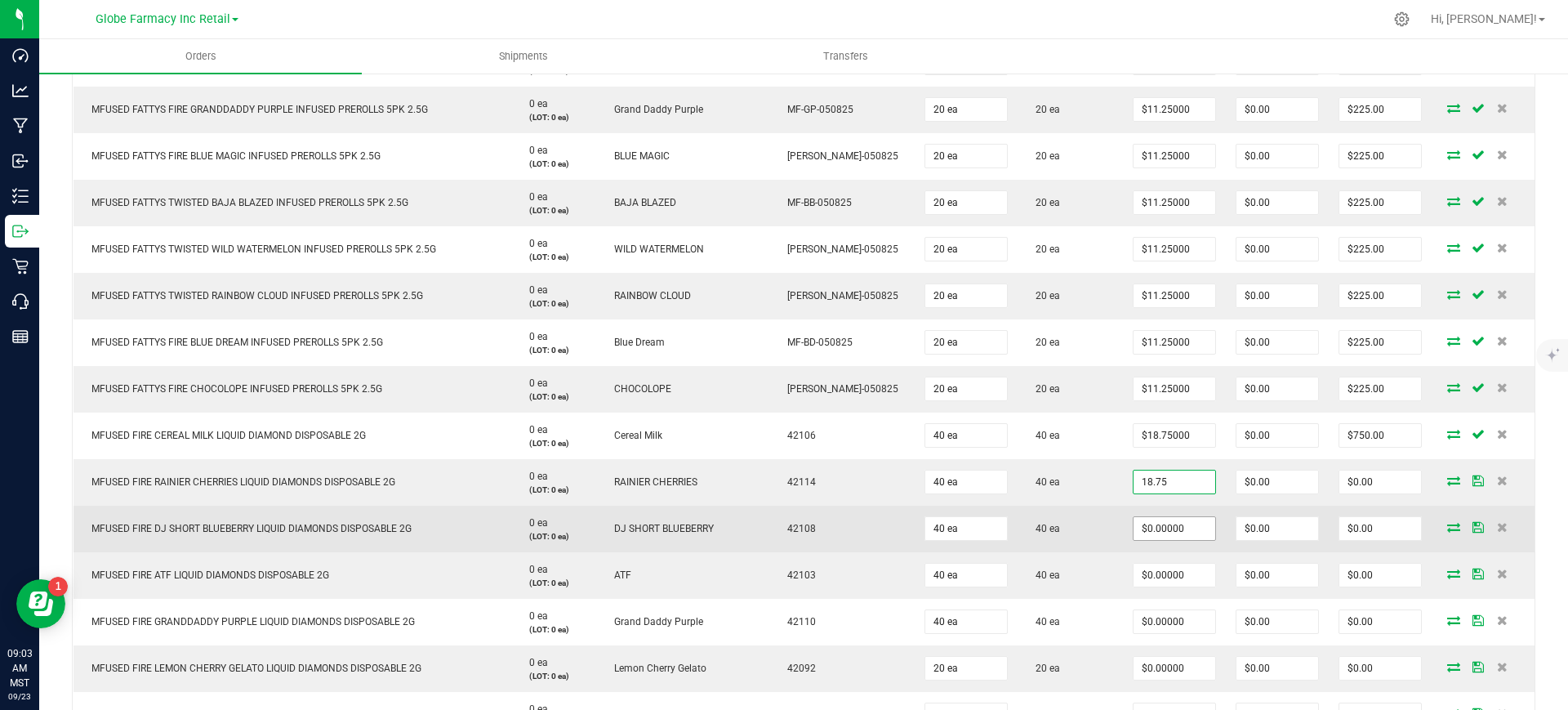
type input "18.75"
type input "0"
type input "$18.75000"
type input "$750.00"
click at [1143, 527] on input "0" at bounding box center [1174, 528] width 82 height 23
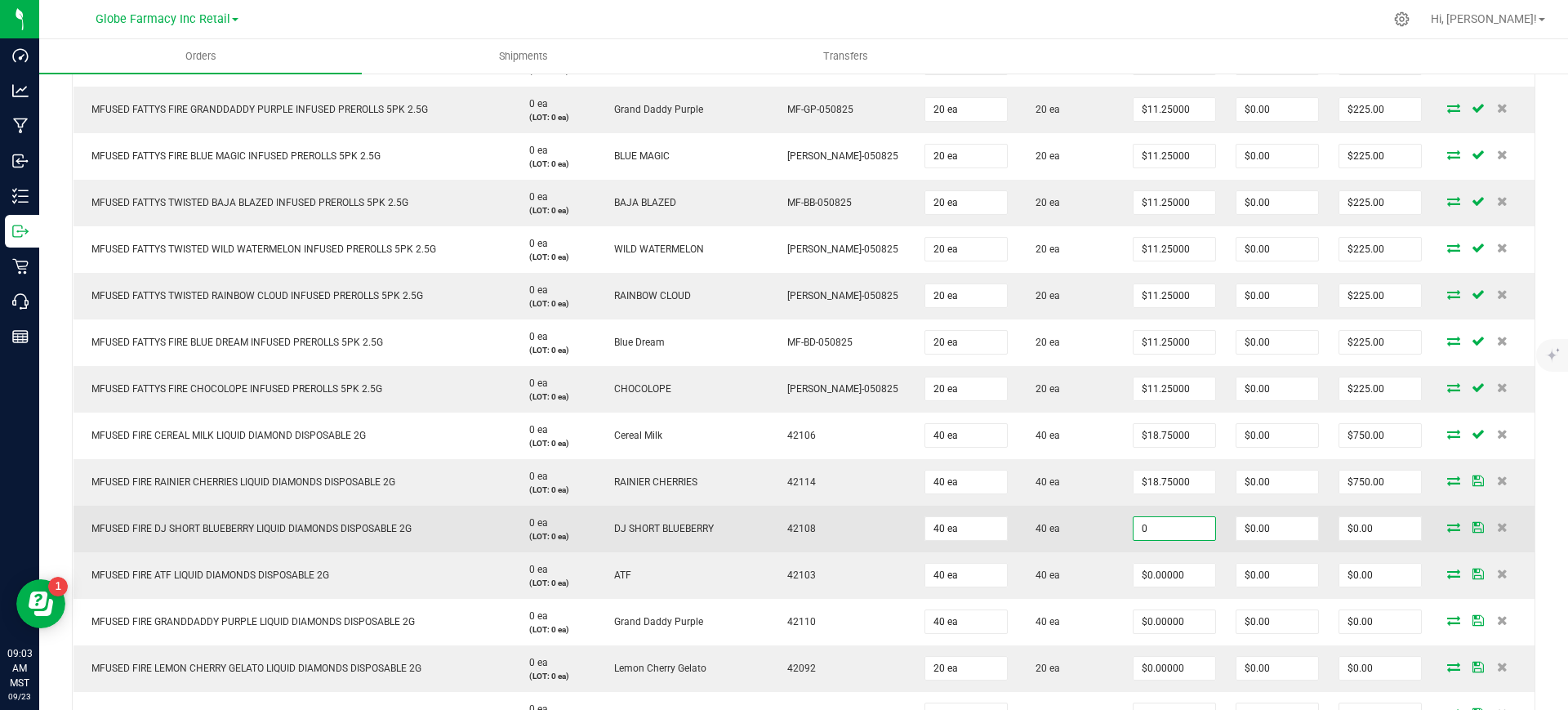
paste input "18.75"
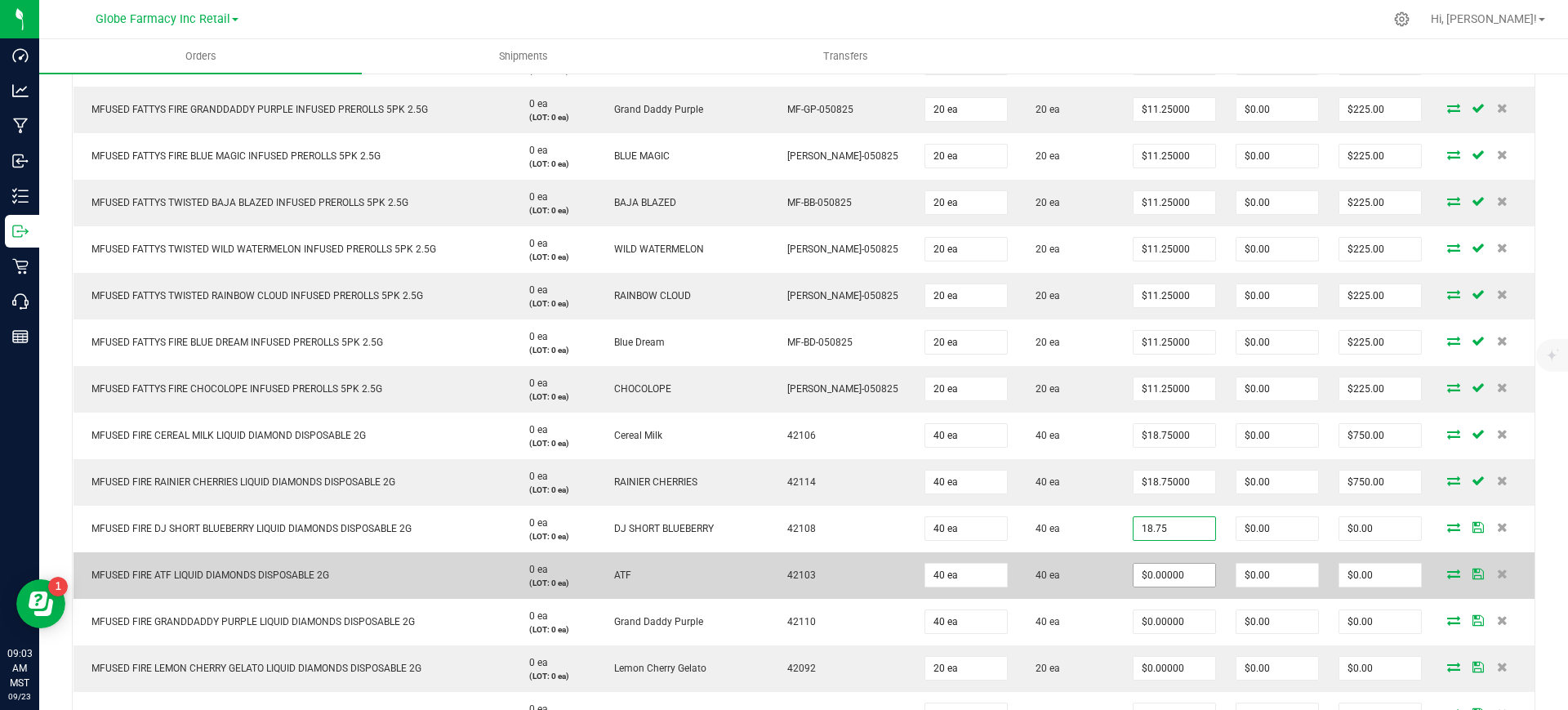
type input "$18.75000"
type input "$750.00"
click at [1147, 573] on input "0" at bounding box center [1174, 575] width 82 height 23
paste
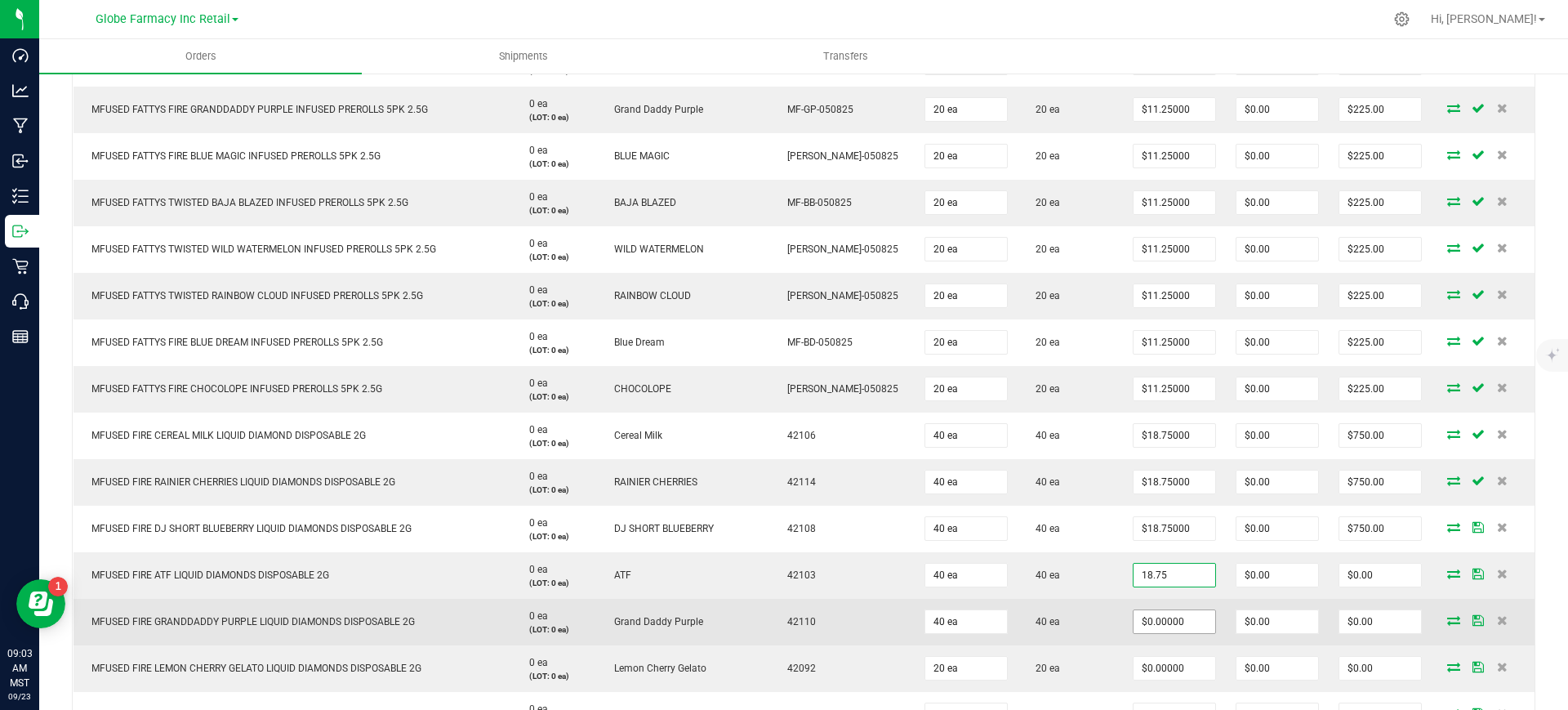
type input "$18.75000"
type input "$750.00"
click at [1167, 617] on input "0" at bounding box center [1174, 621] width 82 height 23
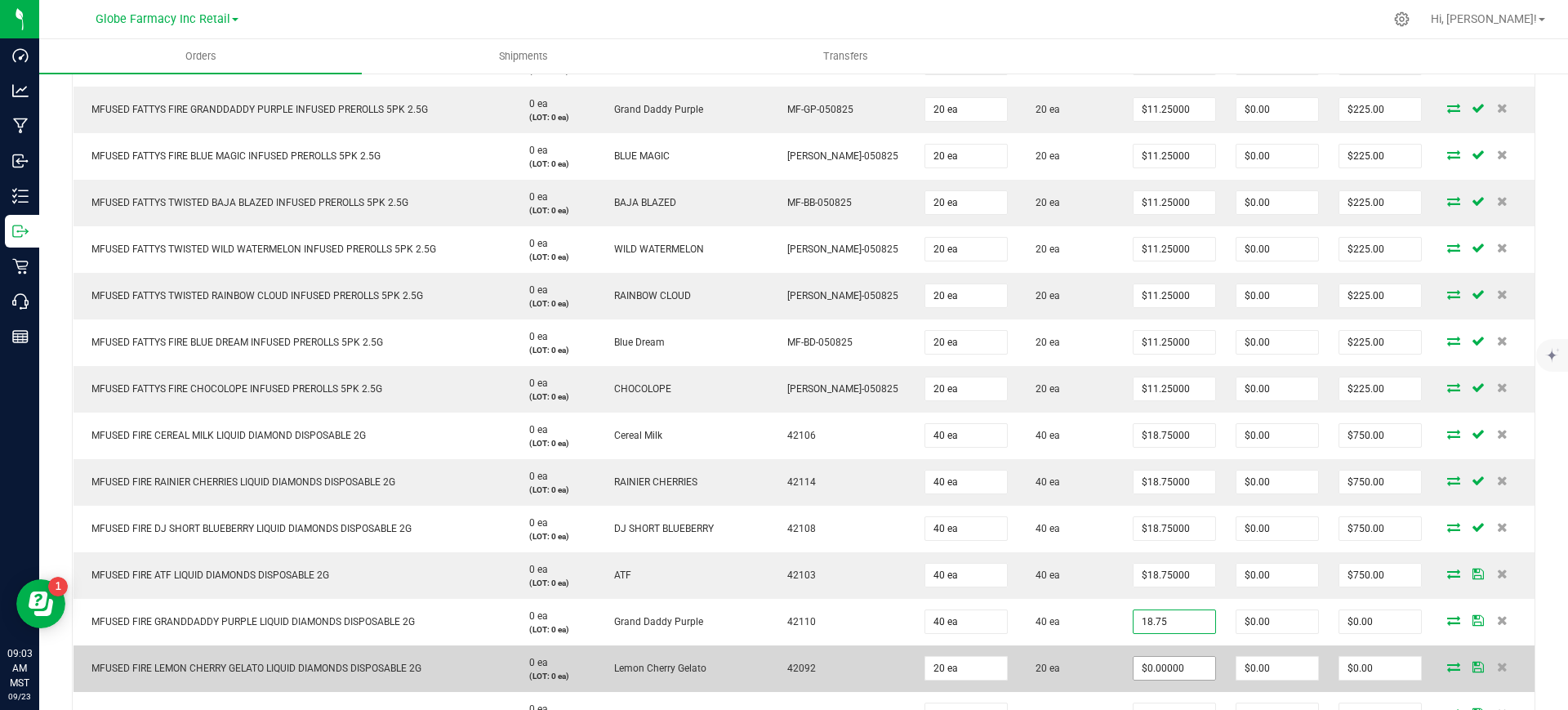
type input "$18.75000"
type input "$750.00"
click at [1145, 680] on span "$0.00000" at bounding box center [1174, 667] width 83 height 24
click at [1139, 672] on input "0" at bounding box center [1174, 667] width 82 height 23
type input "$18.75000"
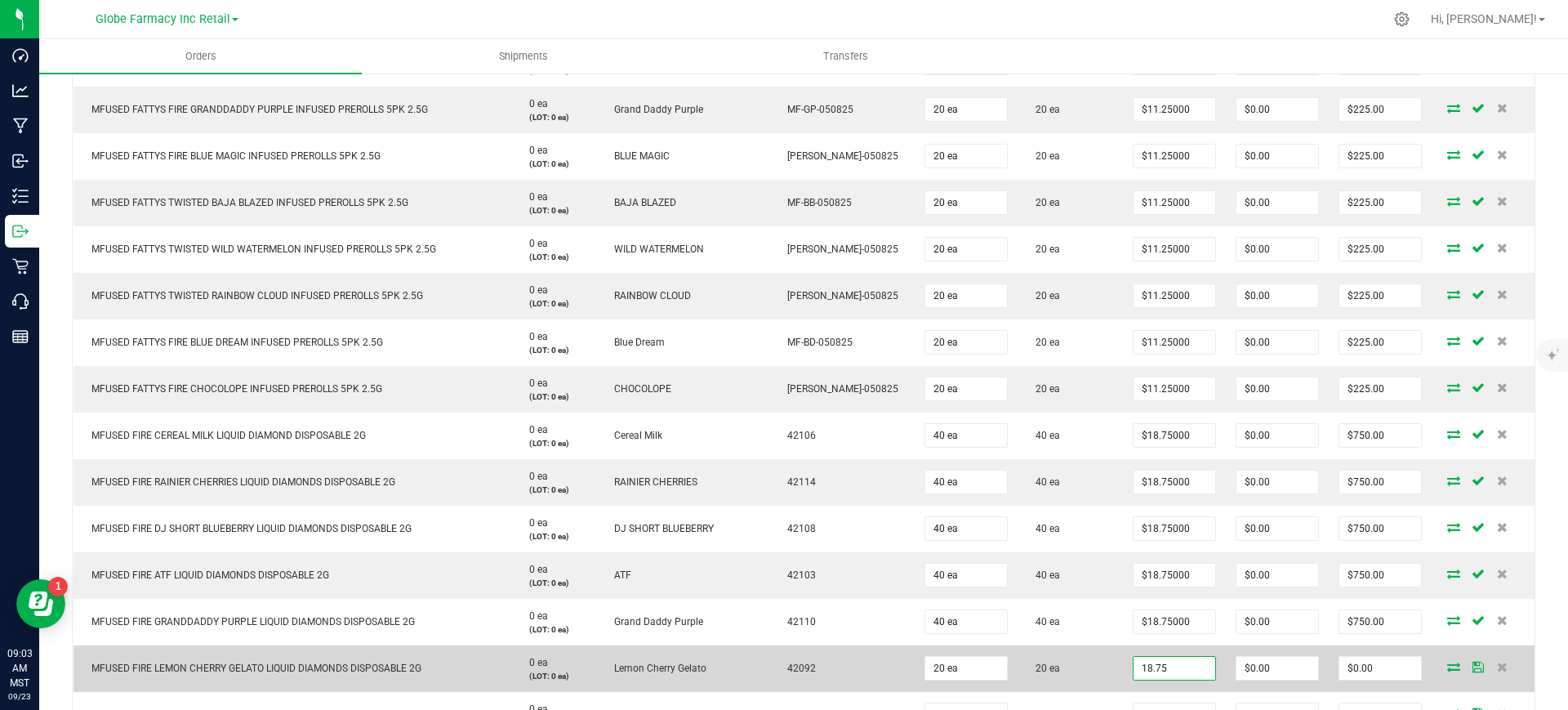
type input "$375.00"
click at [1074, 657] on td "20 ea" at bounding box center [1070, 668] width 105 height 47
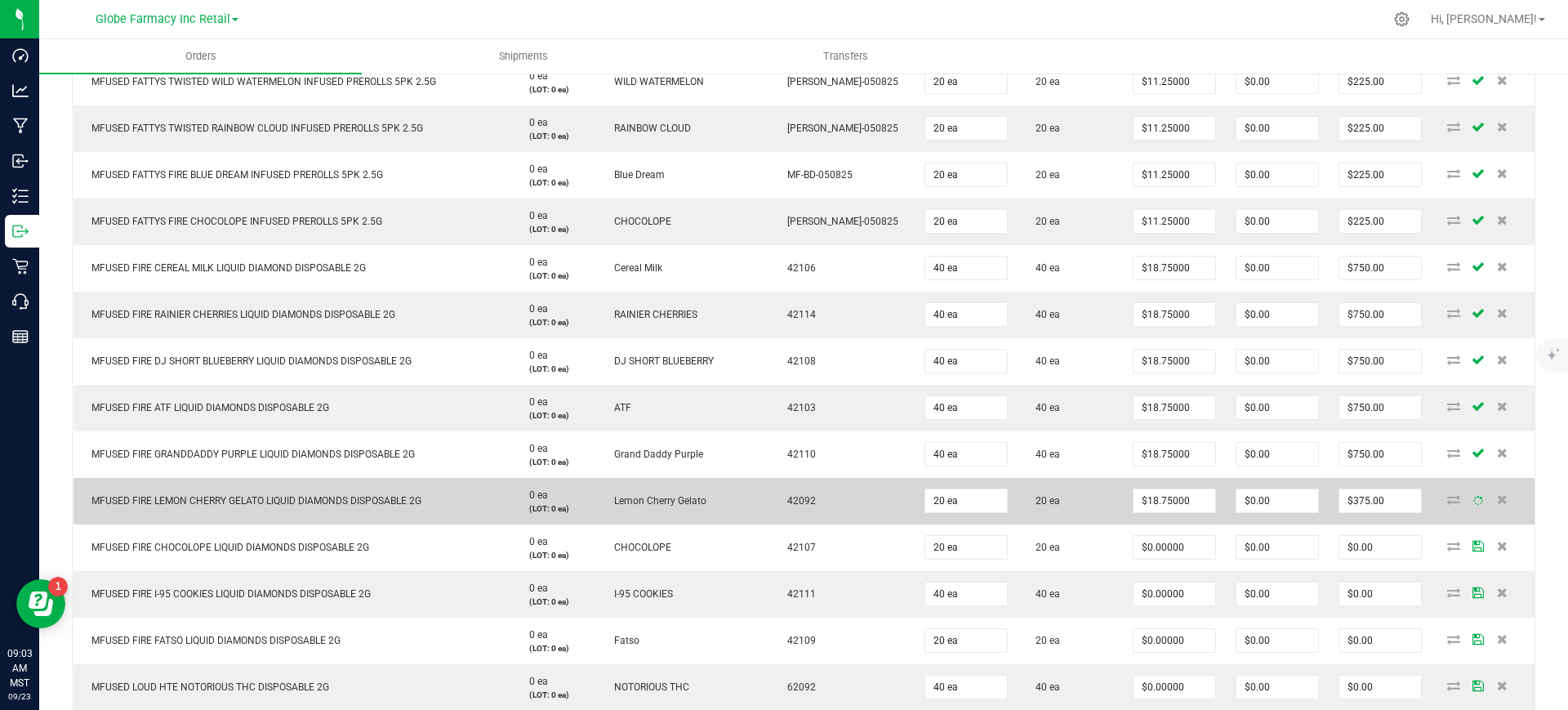
scroll to position [1940, 0]
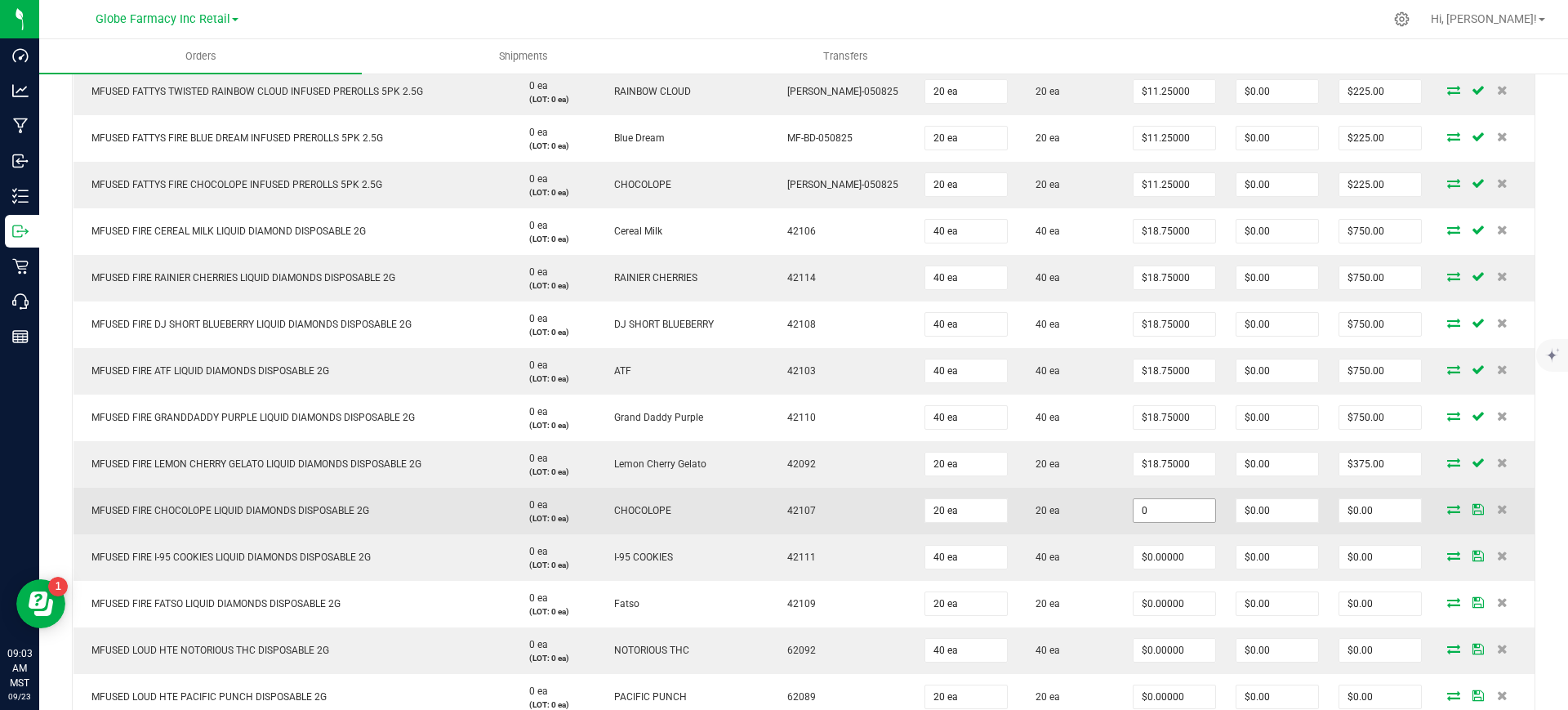
click at [1140, 509] on input "0" at bounding box center [1174, 510] width 82 height 23
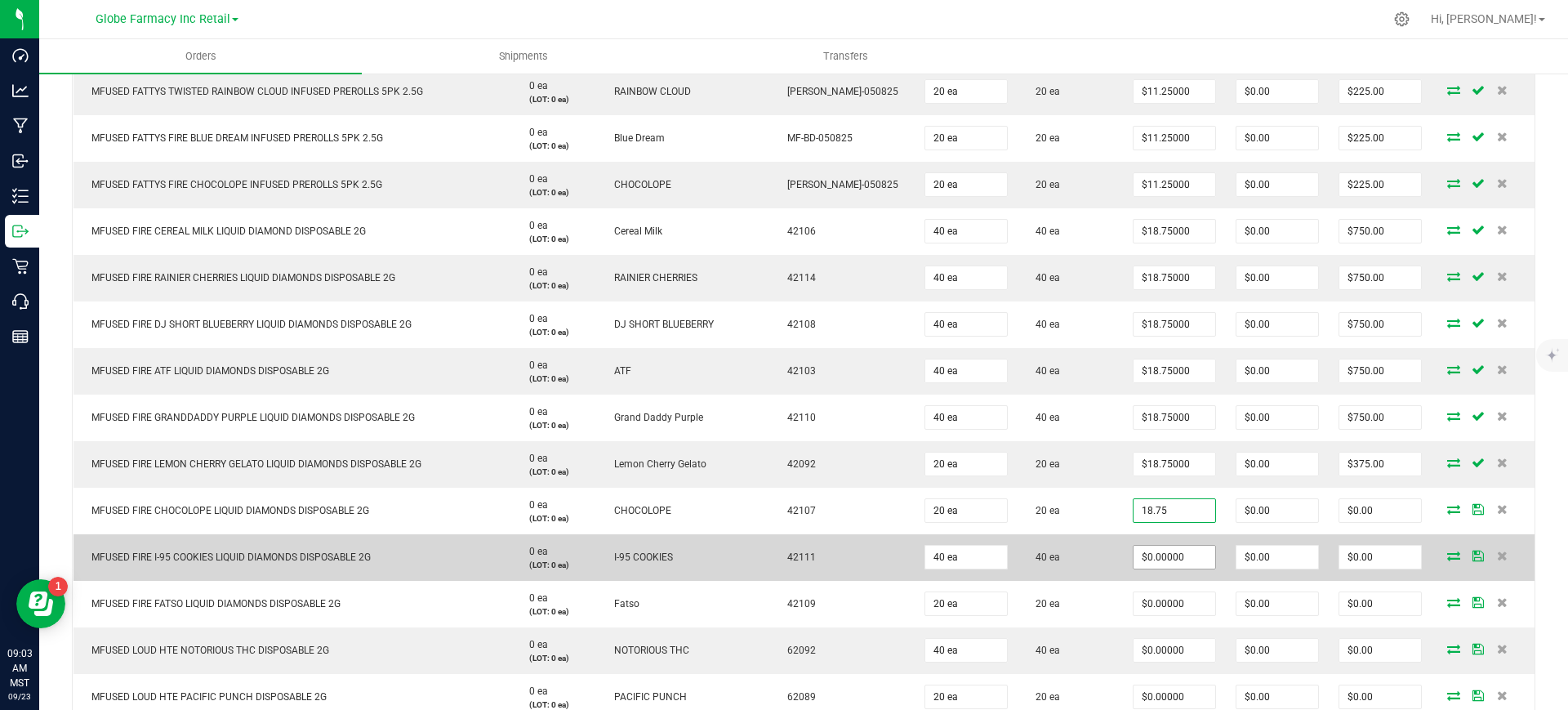
type input "18.75"
type input "0"
type input "$18.75000"
type input "$375.00"
click at [1148, 556] on input "0" at bounding box center [1174, 556] width 82 height 23
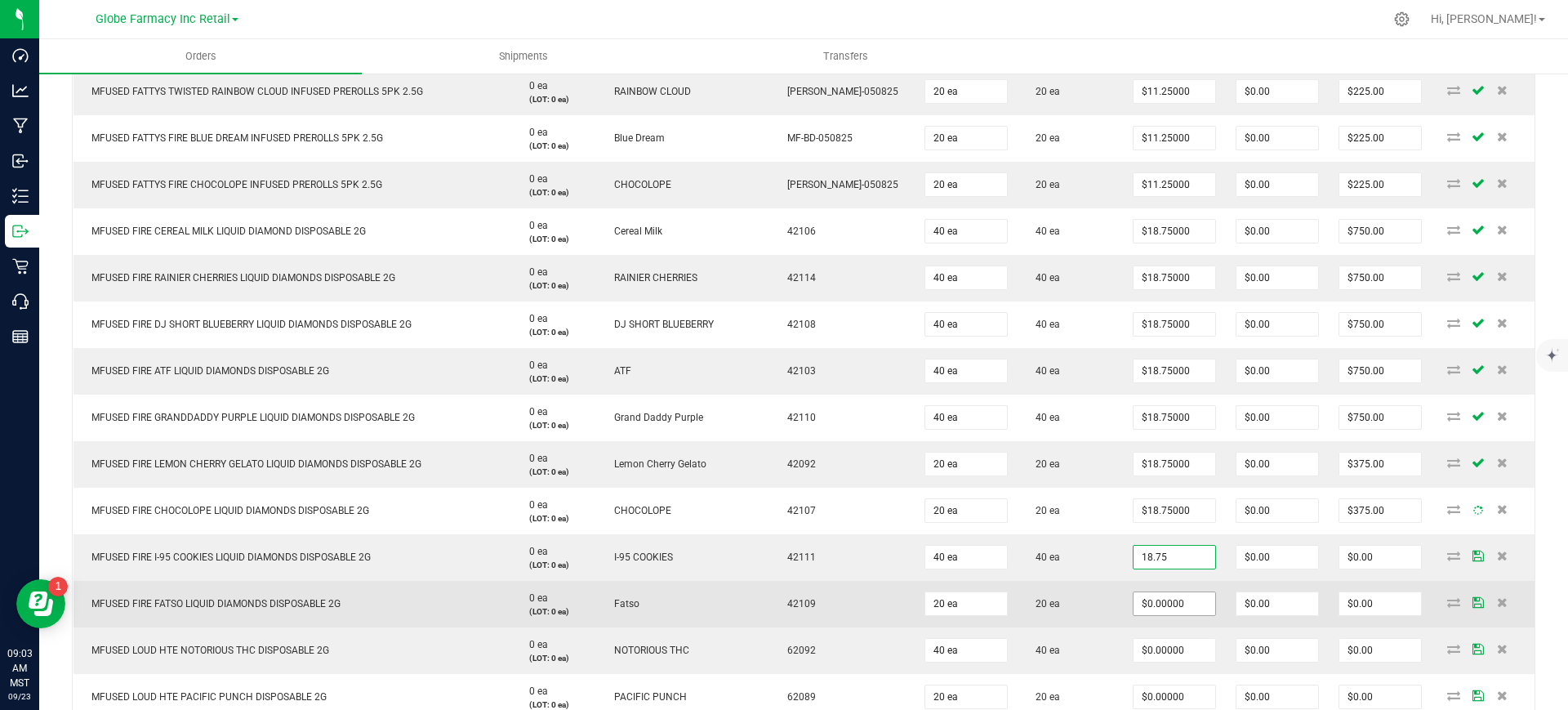
type input "$18.75000"
type input "$750.00"
click at [1151, 594] on input "0" at bounding box center [1174, 603] width 82 height 23
type input "$18.75000"
type input "$375.00"
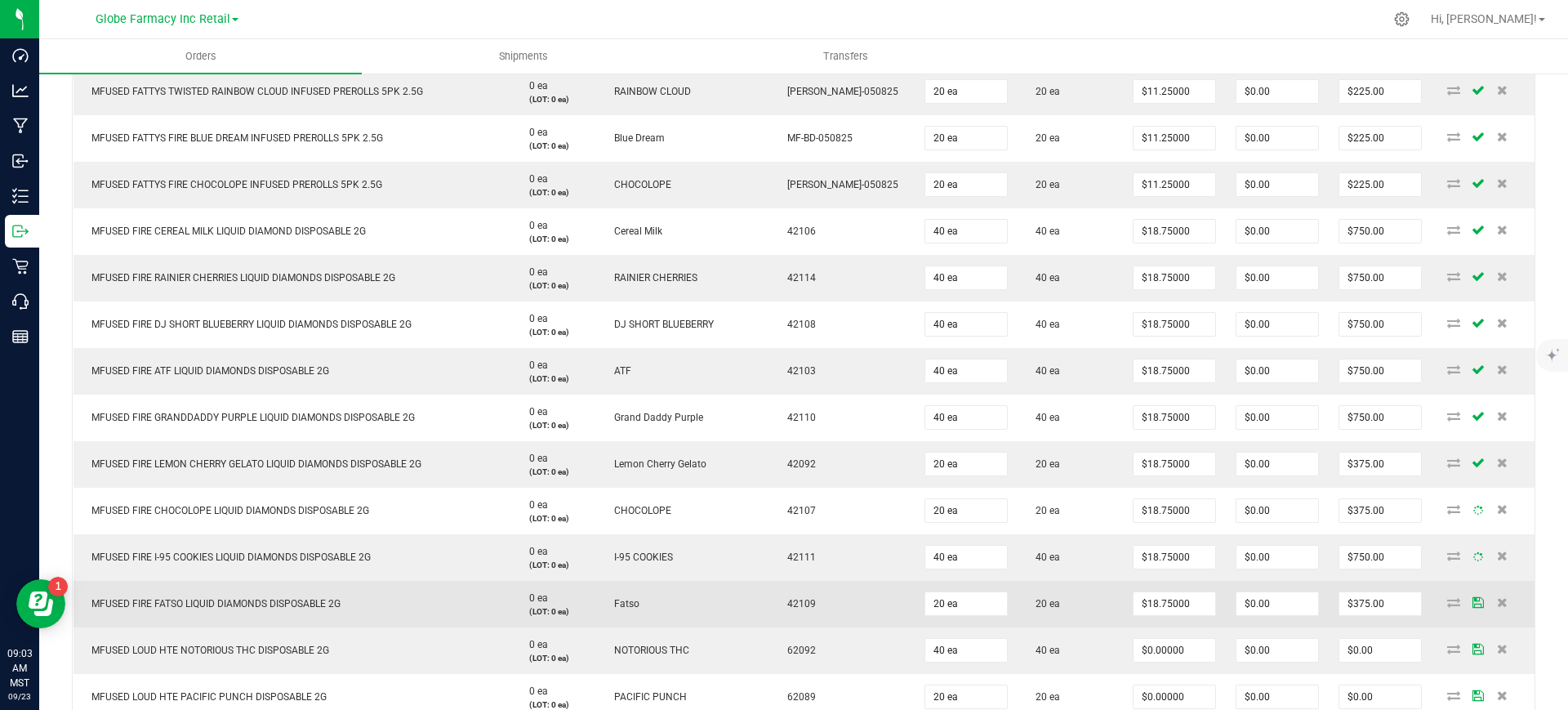
click at [1083, 605] on td "20 ea" at bounding box center [1070, 604] width 105 height 47
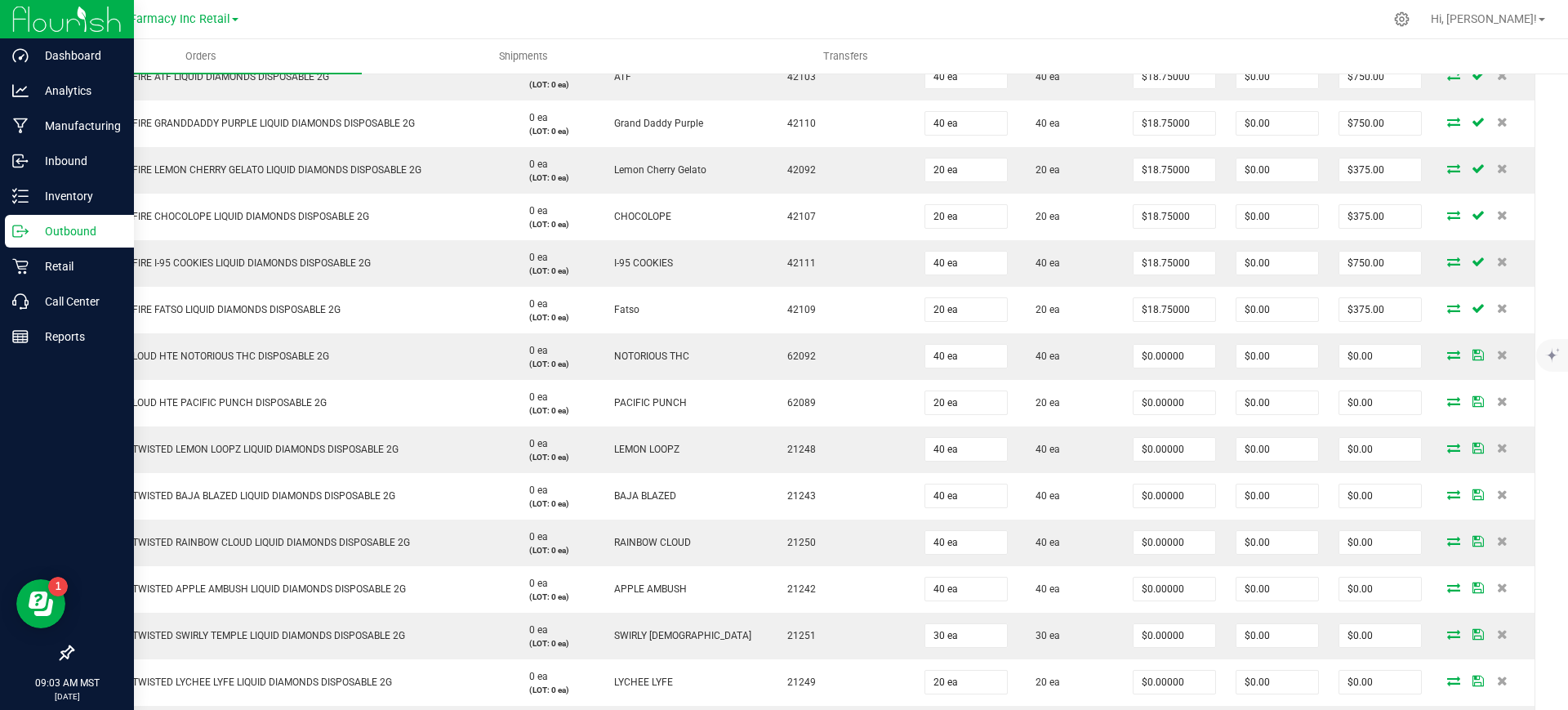
scroll to position [2246, 0]
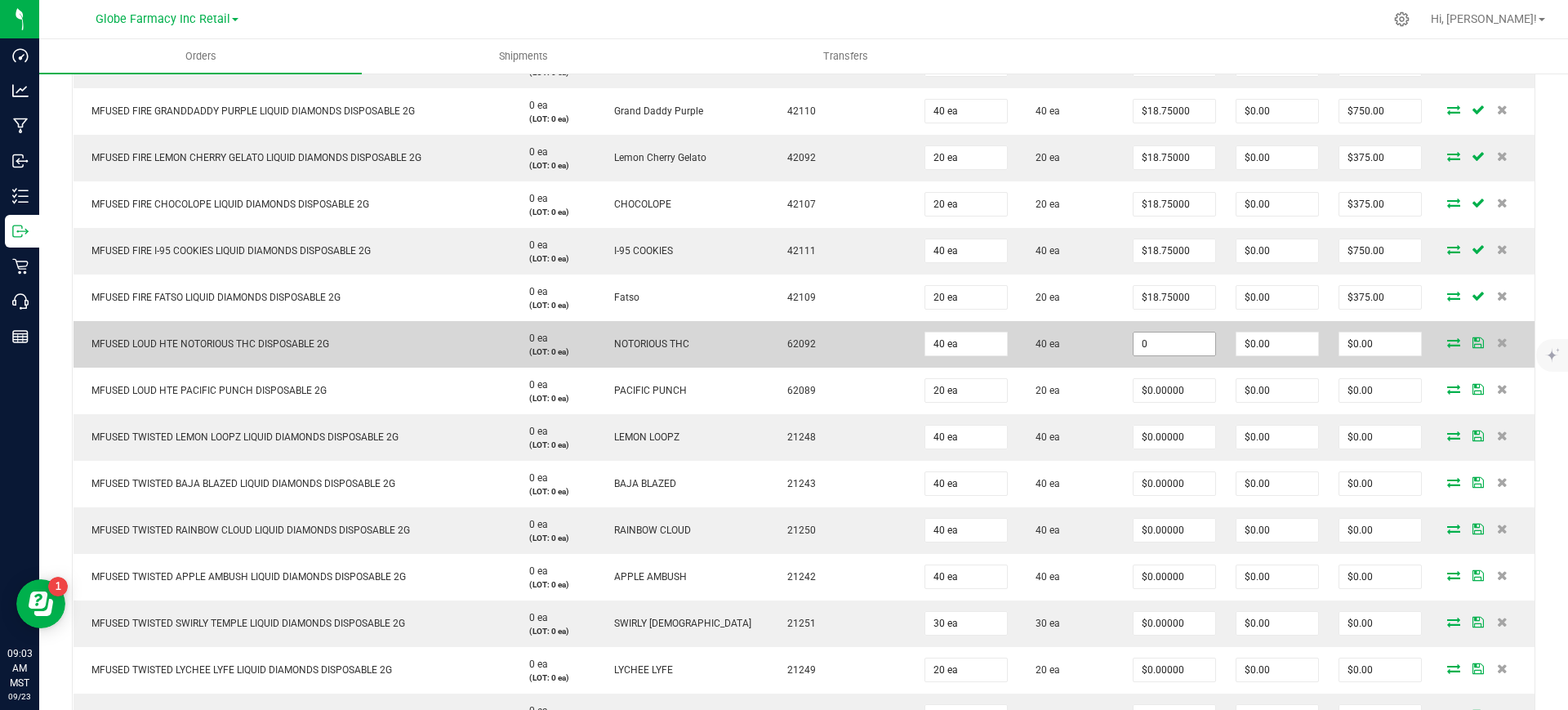
click at [1152, 340] on input "0" at bounding box center [1174, 343] width 82 height 23
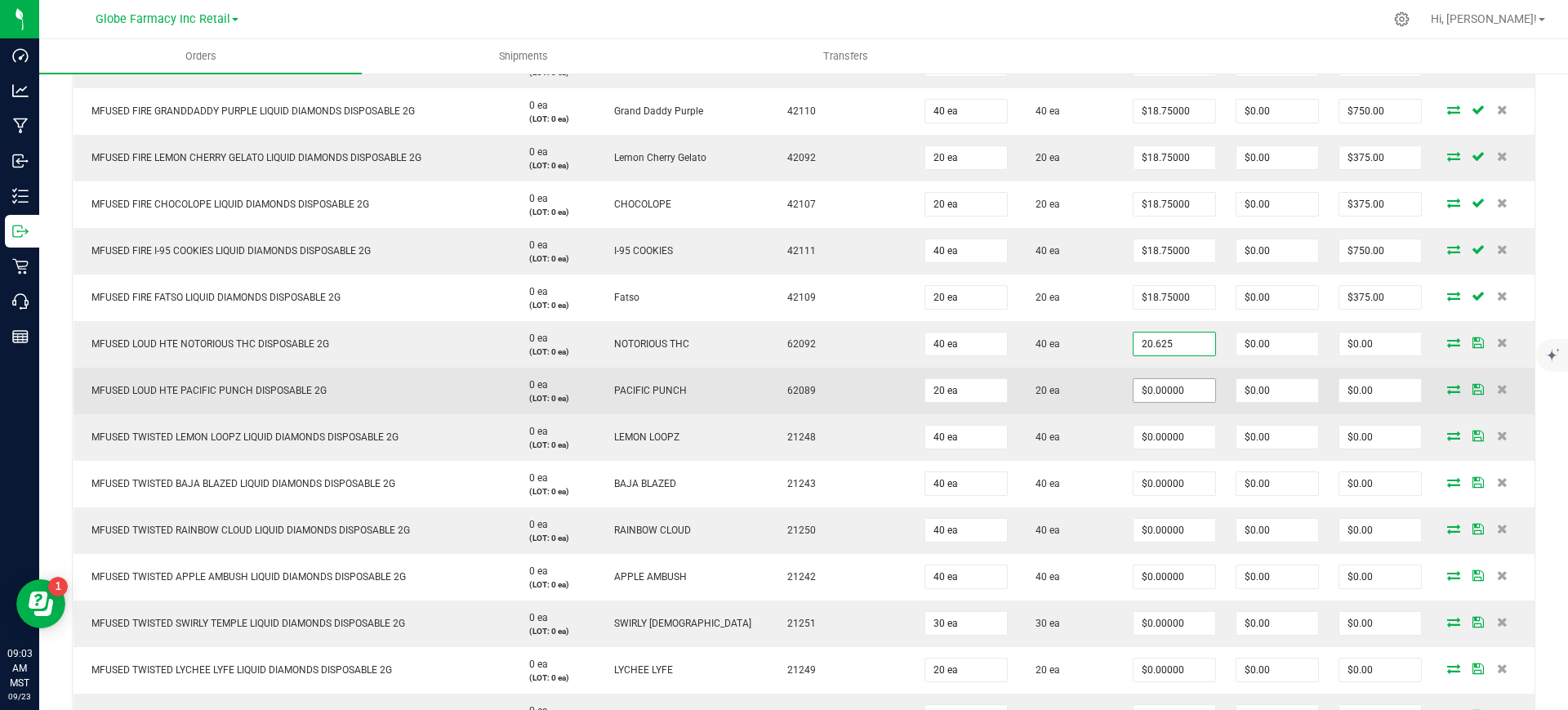
type input "$20.62500"
type input "$825.00"
click at [1159, 388] on input "0" at bounding box center [1174, 390] width 82 height 23
paste input "20.625"
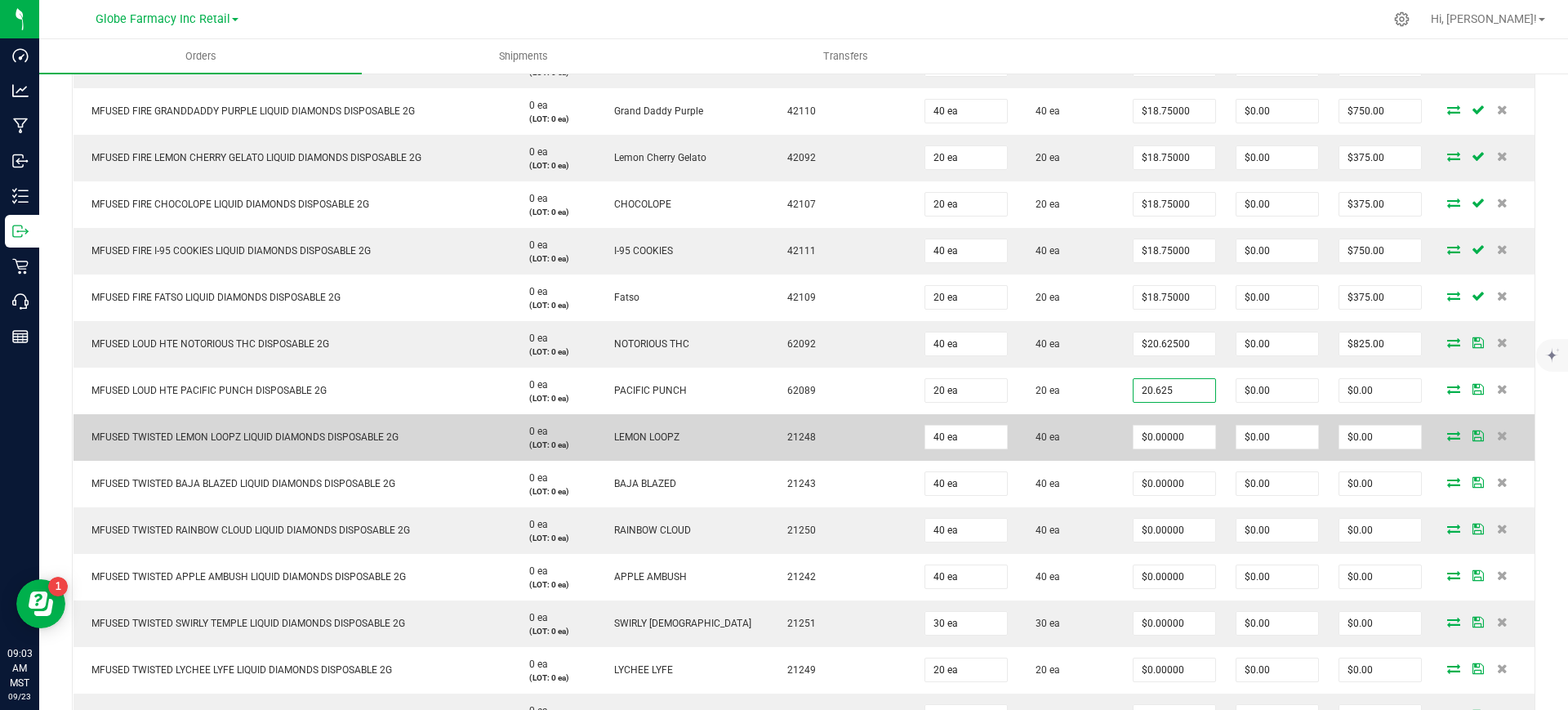
type input "$20.62500"
type input "$412.50"
click at [1078, 425] on td "40 ea" at bounding box center [1070, 437] width 105 height 47
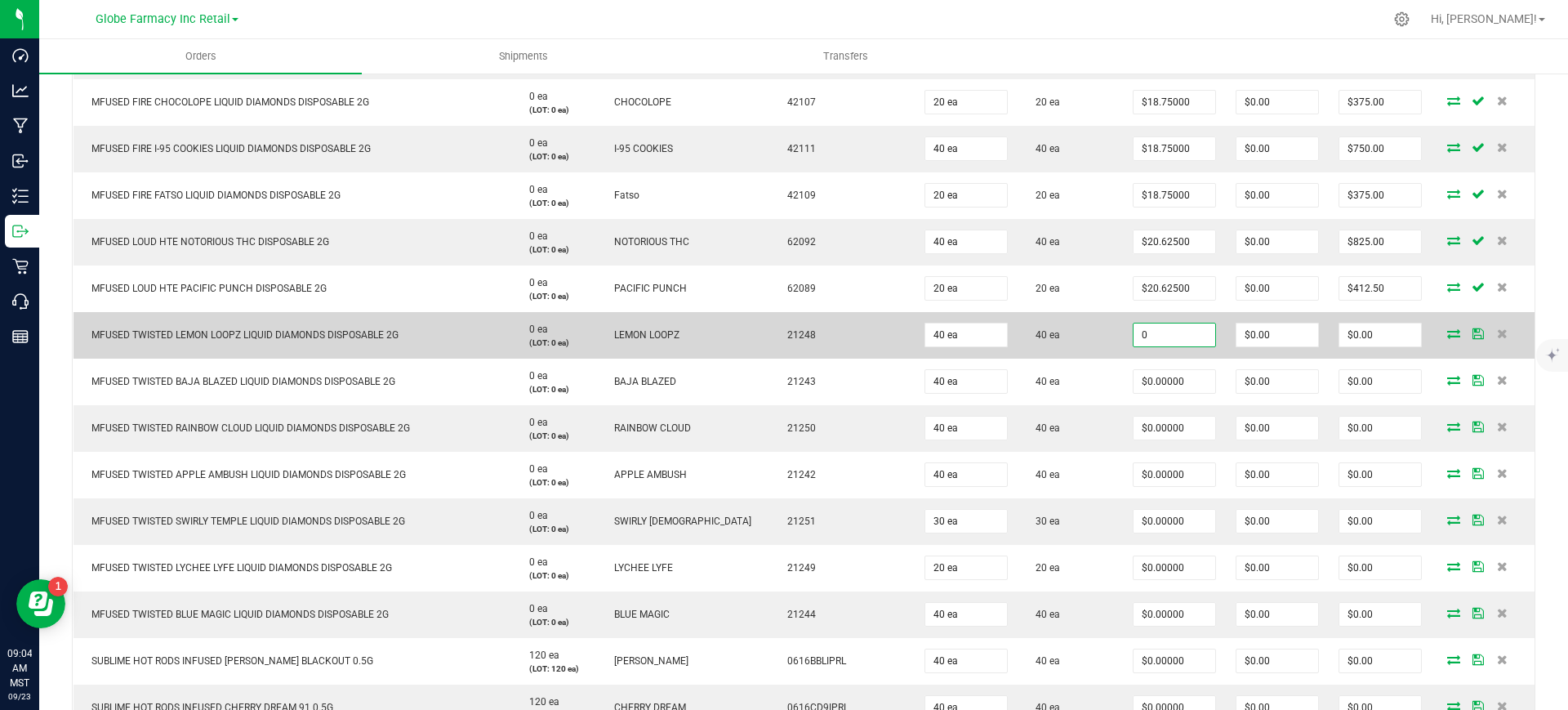
click at [1169, 335] on input "0" at bounding box center [1174, 335] width 82 height 23
paste input "16.875"
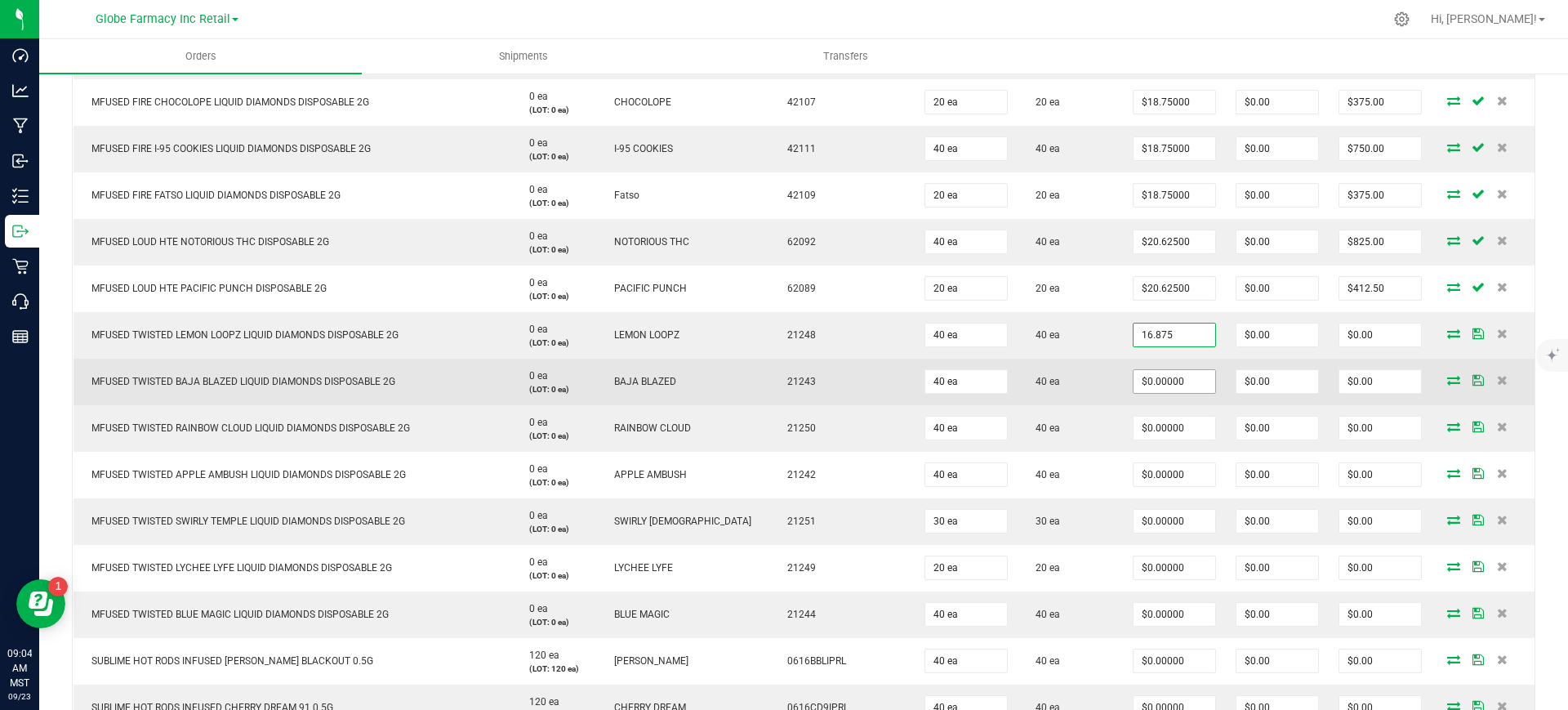
type input "16.875"
type input "0"
type input "$16.87500"
type input "$675.00"
click at [1166, 387] on input "0" at bounding box center [1174, 381] width 82 height 23
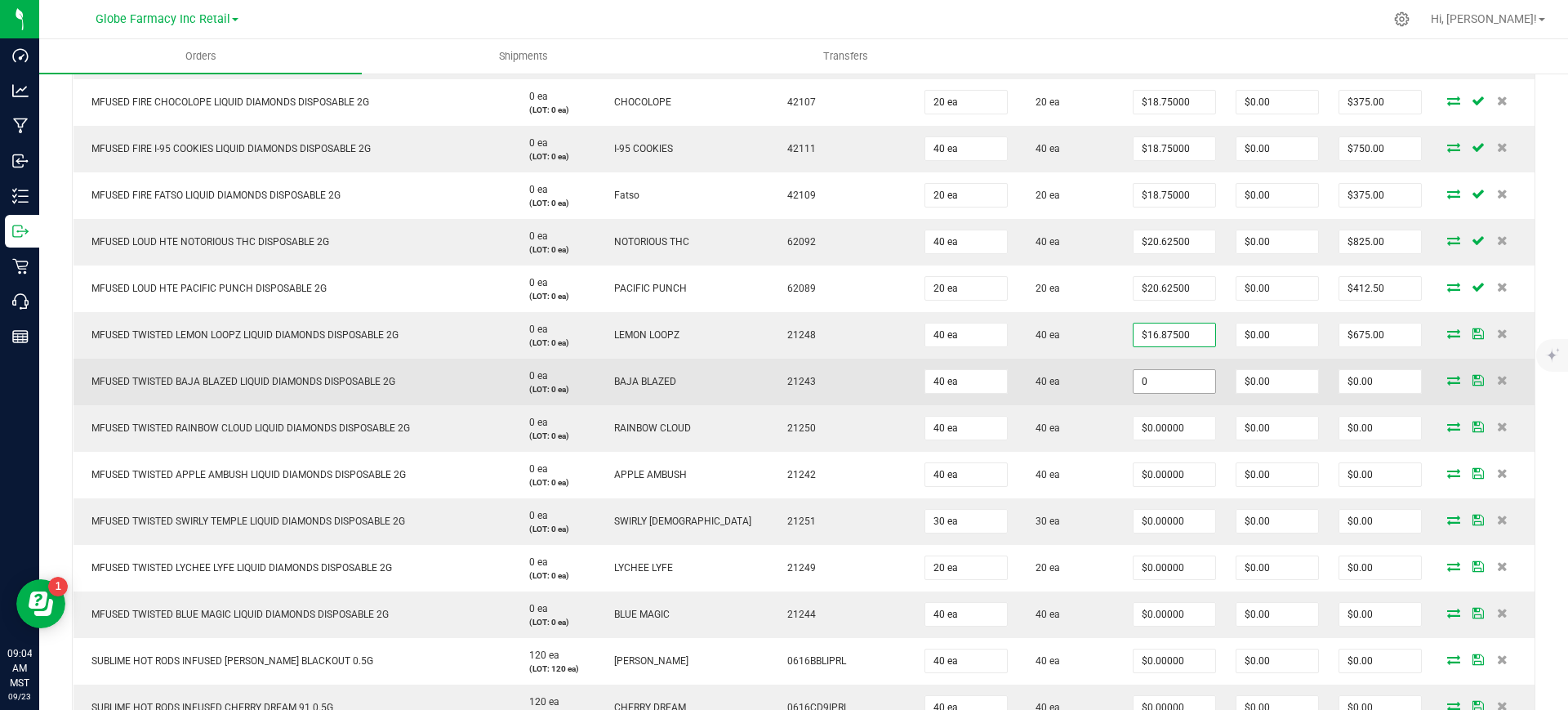
paste input "16.875"
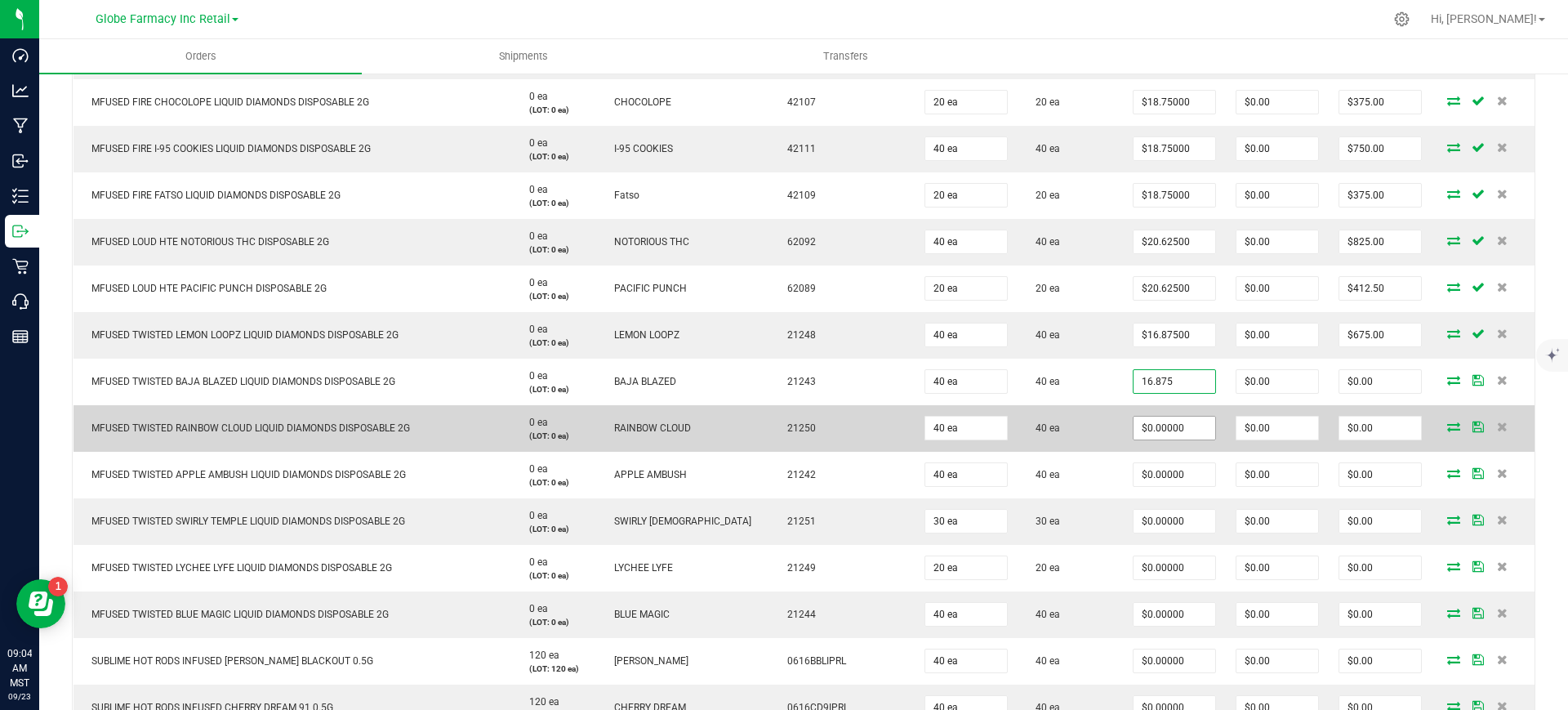
type input "16.875"
type input "0"
type input "$16.87500"
type input "$675.00"
click at [1165, 430] on input "0" at bounding box center [1174, 427] width 82 height 23
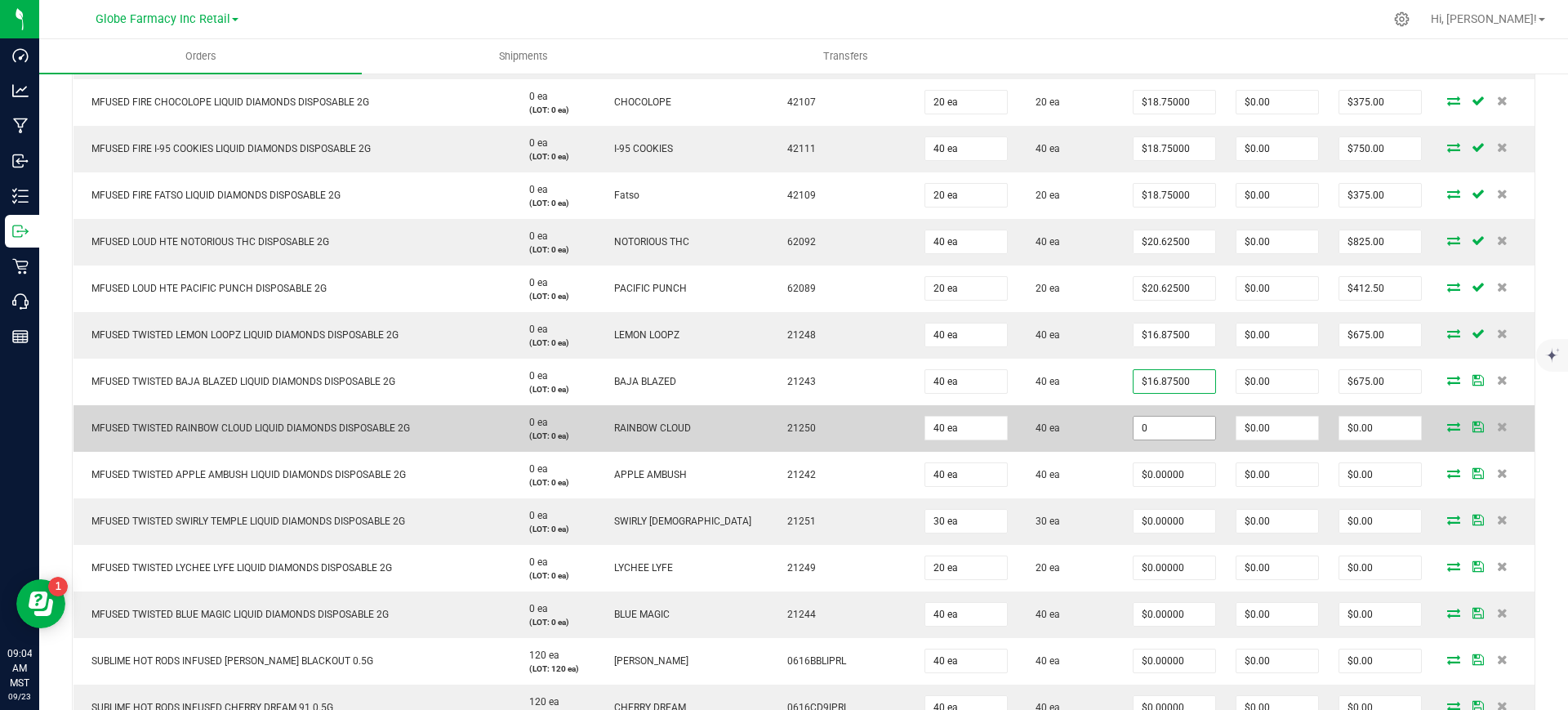
paste input "16.875"
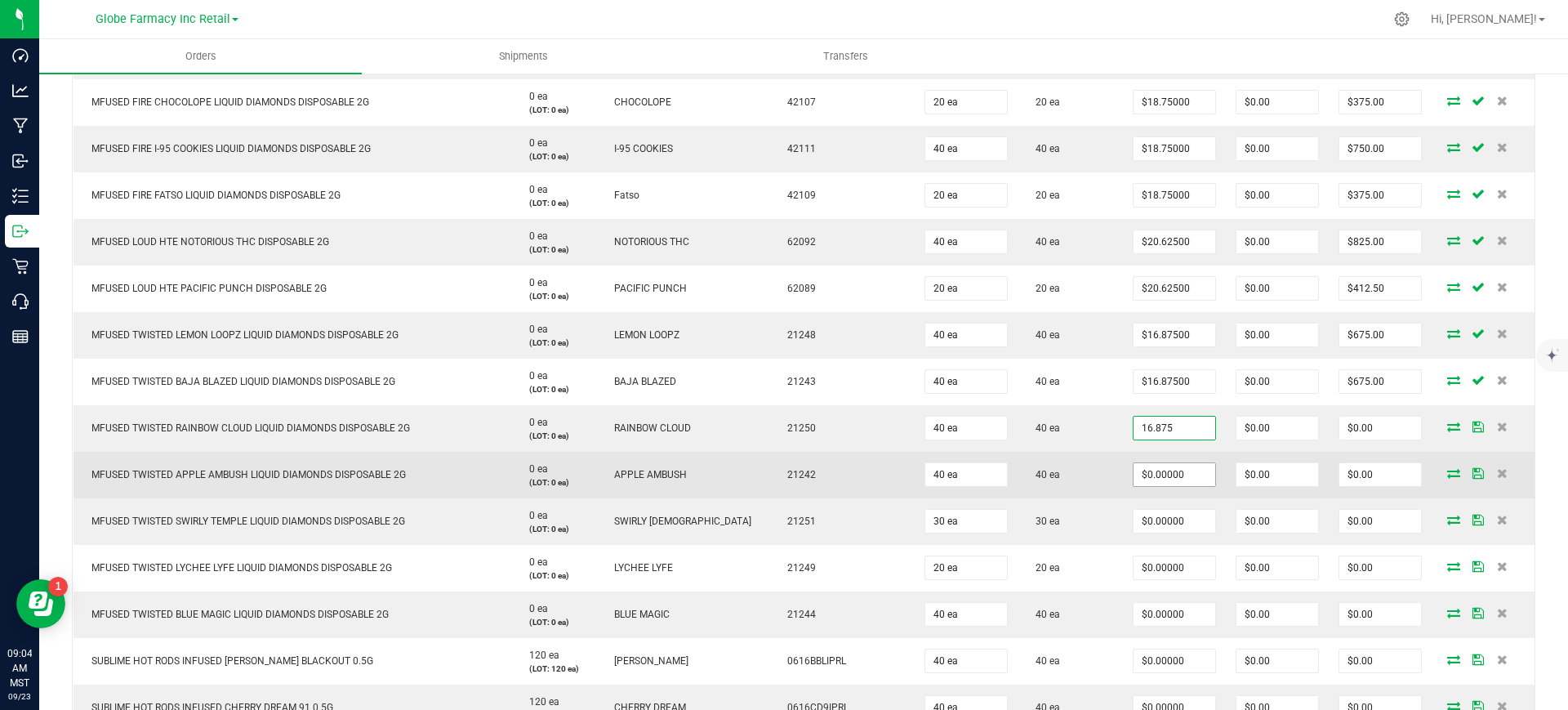
type input "$16.87500"
type input "$675.00"
paste input "16.875"
click at [1157, 479] on input "0" at bounding box center [1174, 474] width 82 height 23
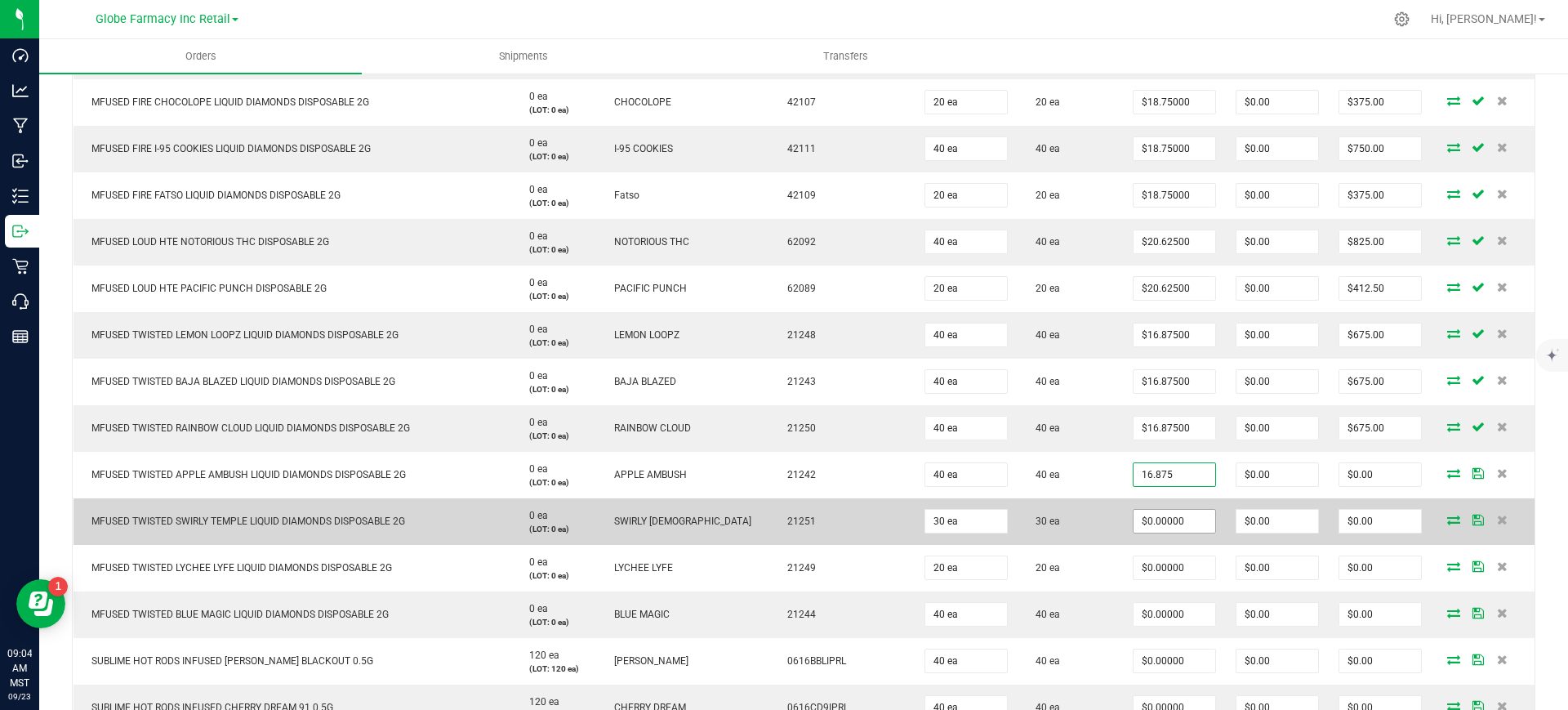
type input "16.875"
type input "0"
type input "$16.87500"
type input "$675.00"
click at [1153, 527] on input "0" at bounding box center [1174, 521] width 82 height 23
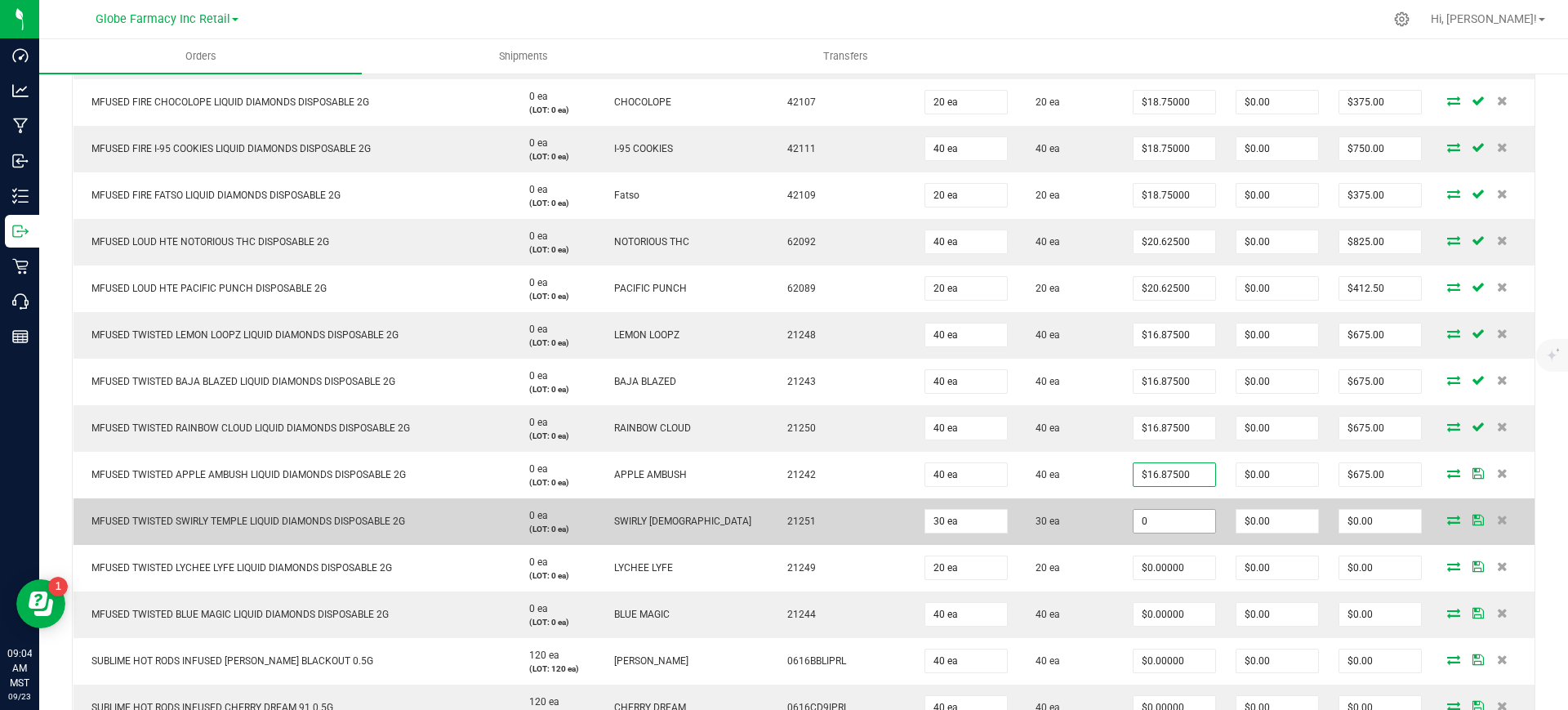
paste input "16.875"
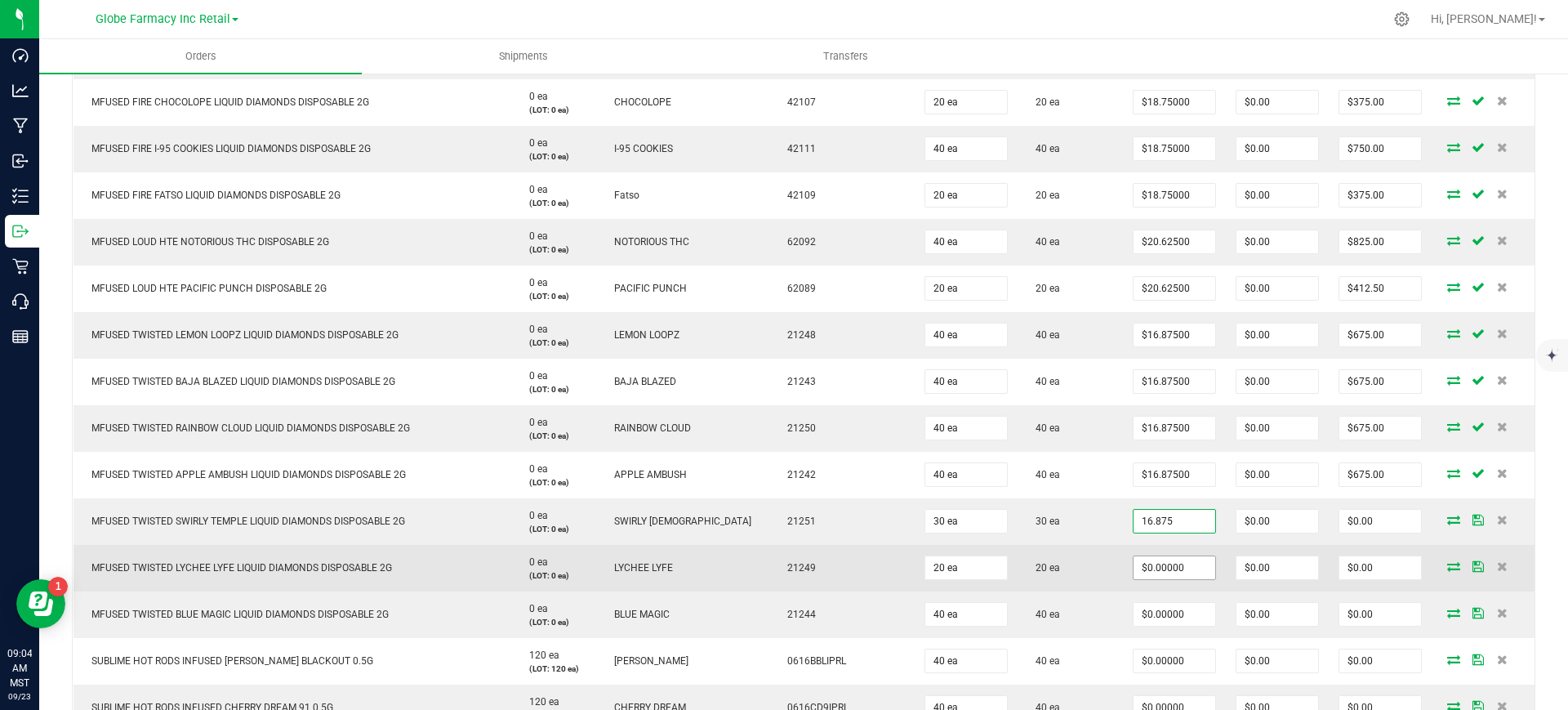
type input "16.875"
type input "0"
type input "$16.87500"
type input "$506.25"
click at [1155, 569] on input "0" at bounding box center [1174, 567] width 82 height 23
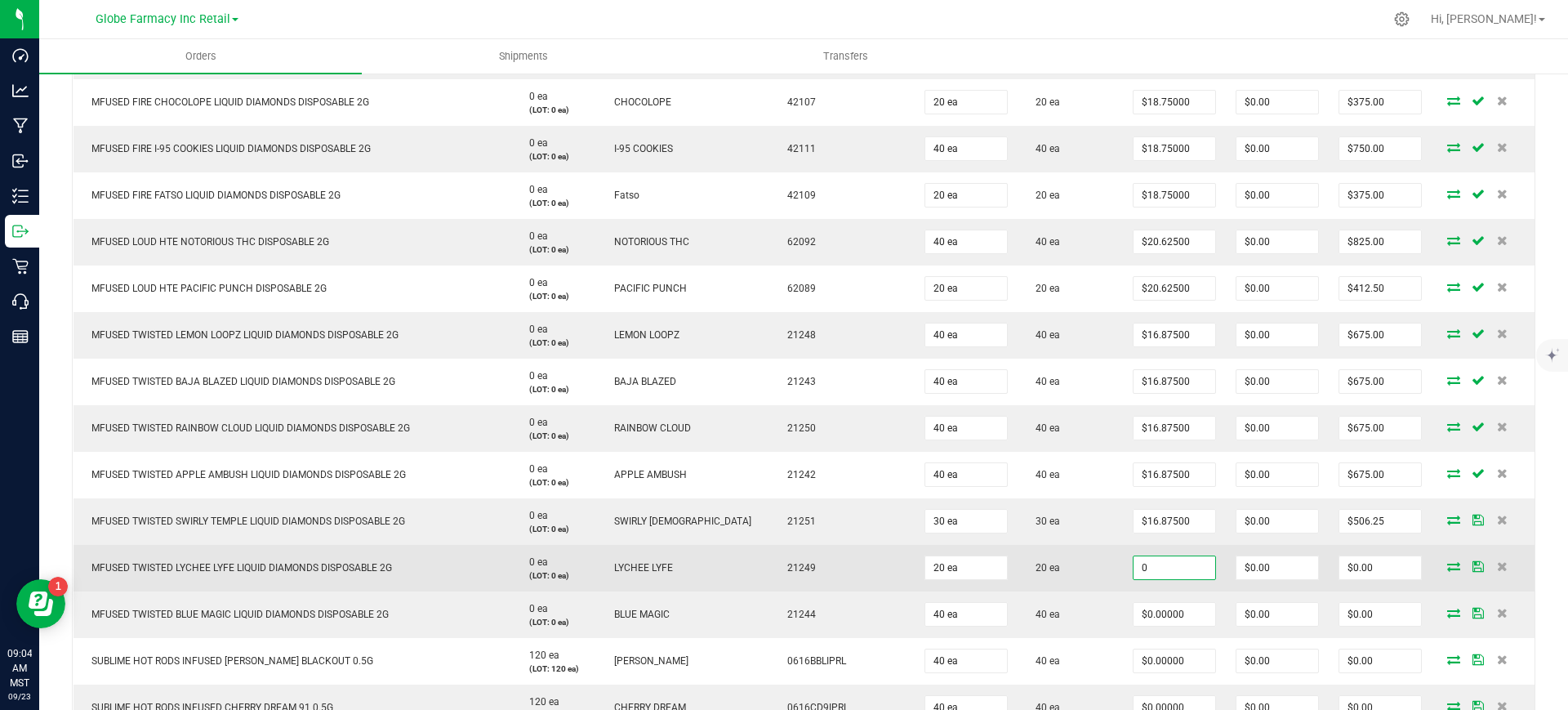
paste input "16.875"
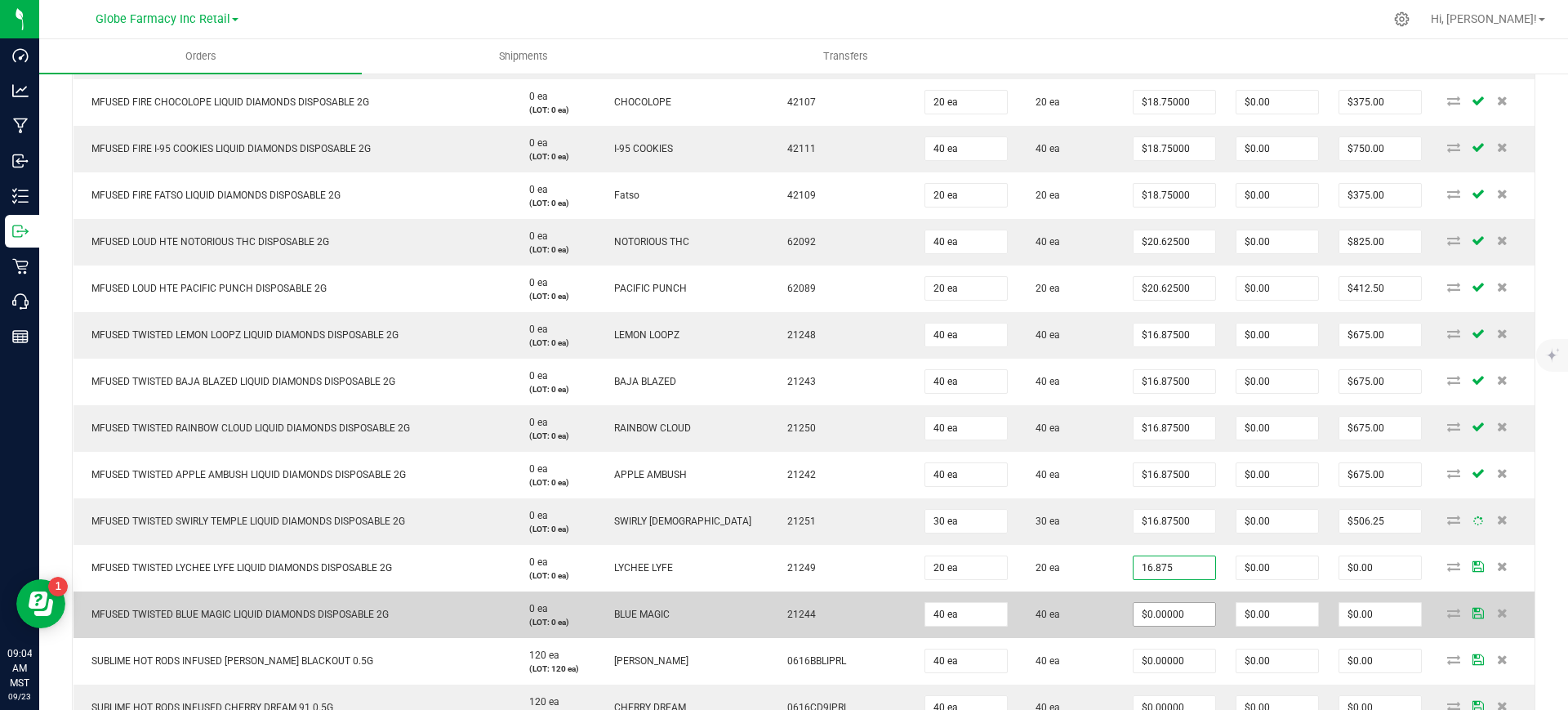
type input "16.875"
click at [1150, 612] on input "$0.00000" at bounding box center [1174, 614] width 82 height 23
type input "0"
paste input "16.875"
type input "$16.87500"
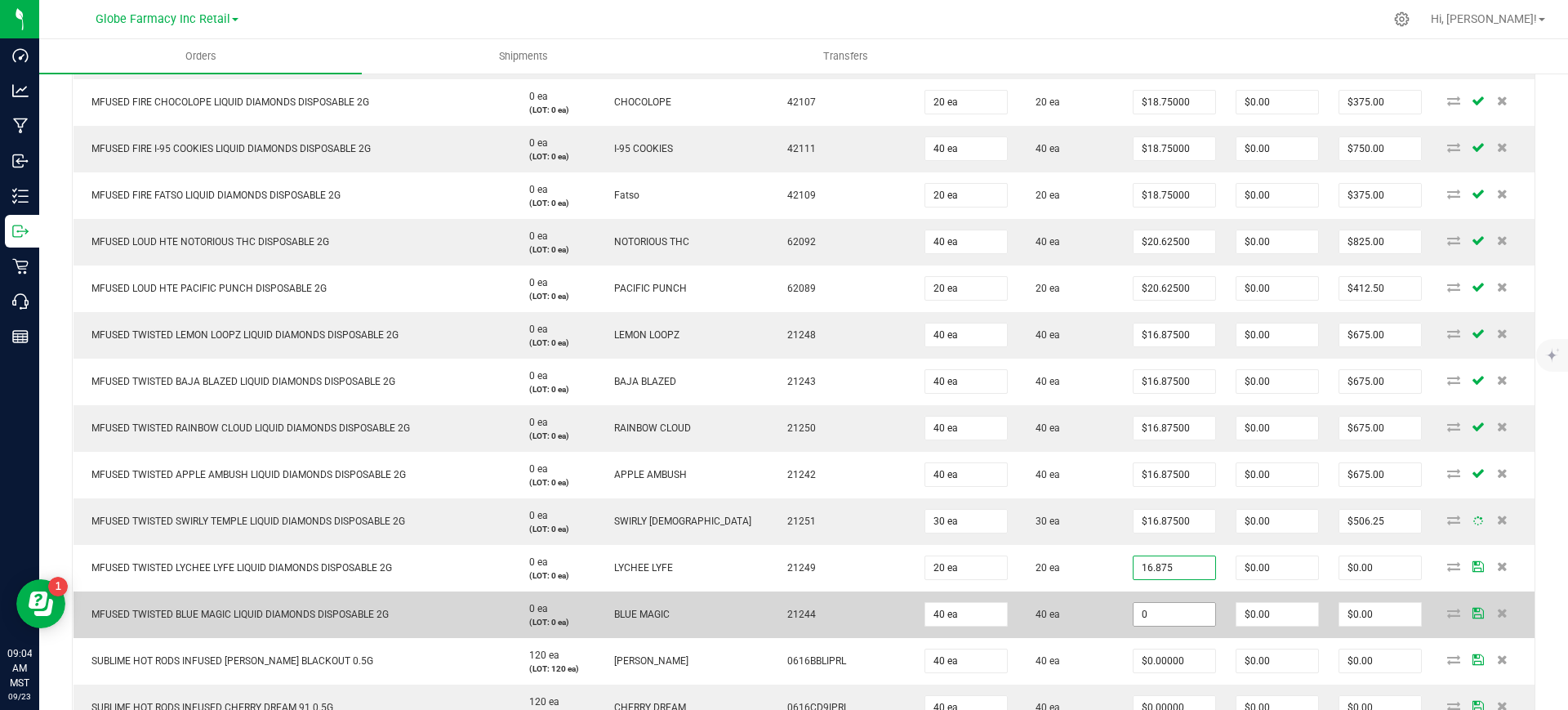
type input "$337.50"
type input "$16.87500"
type input "$675.00"
click at [1068, 608] on td "40 ea" at bounding box center [1070, 615] width 105 height 47
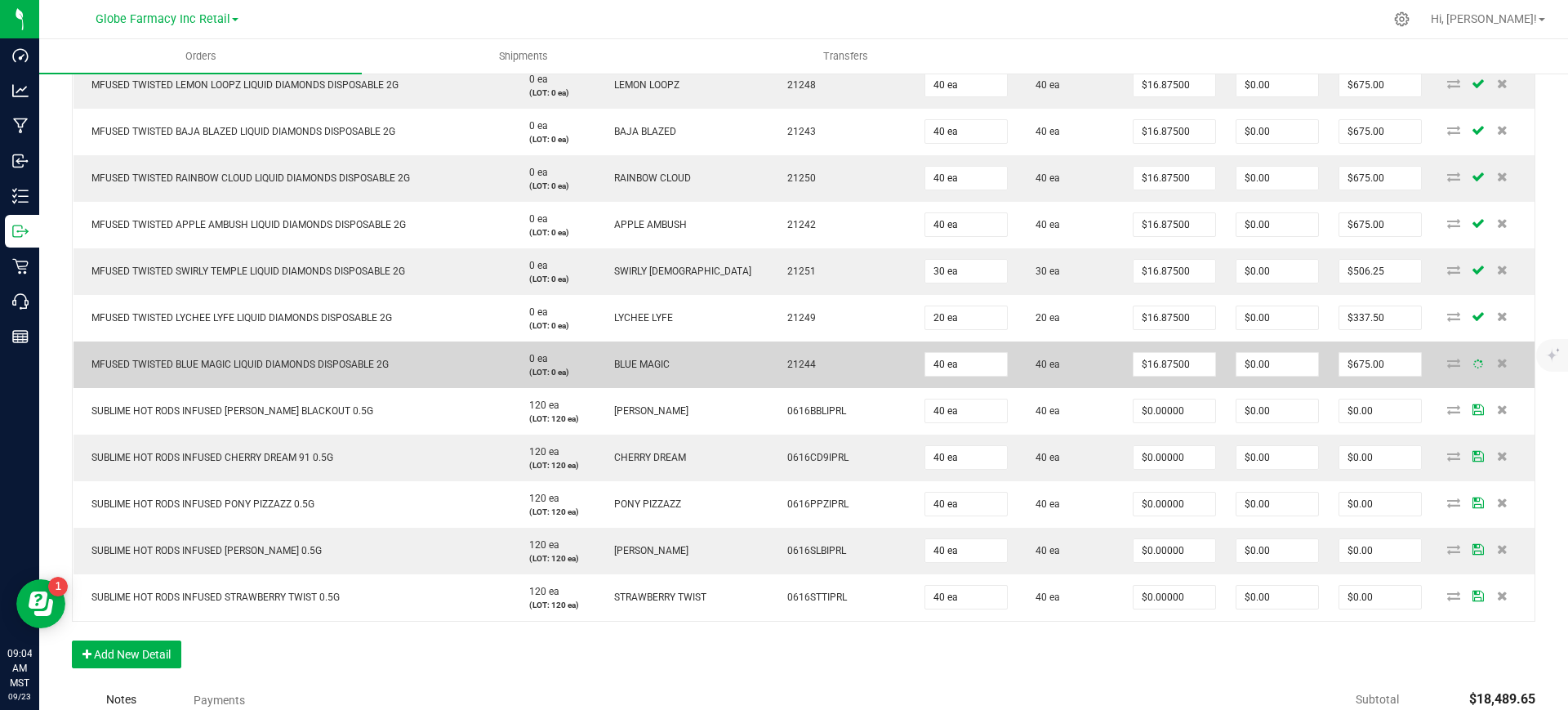
scroll to position [2655, 0]
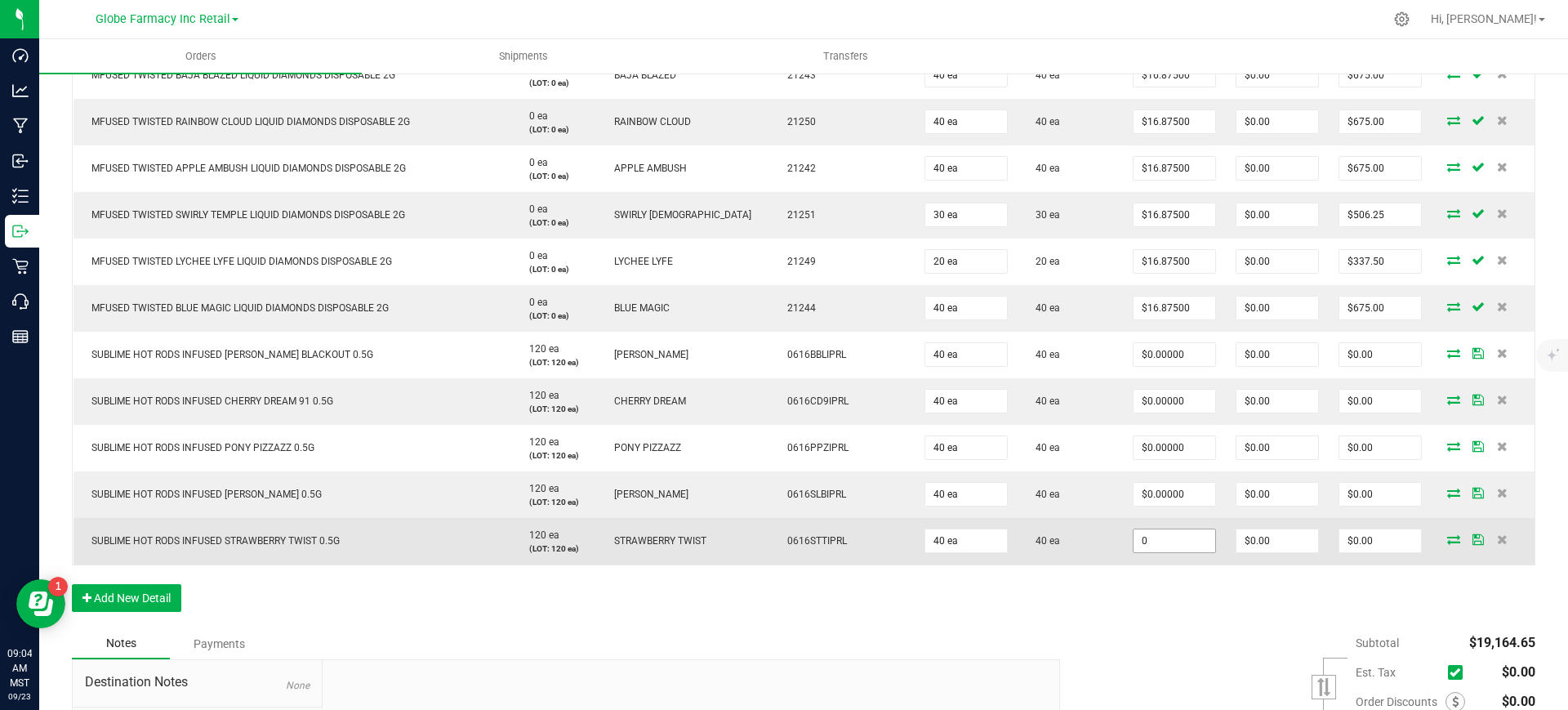
click at [1141, 537] on input "0" at bounding box center [1174, 540] width 82 height 23
paste input "2.5"
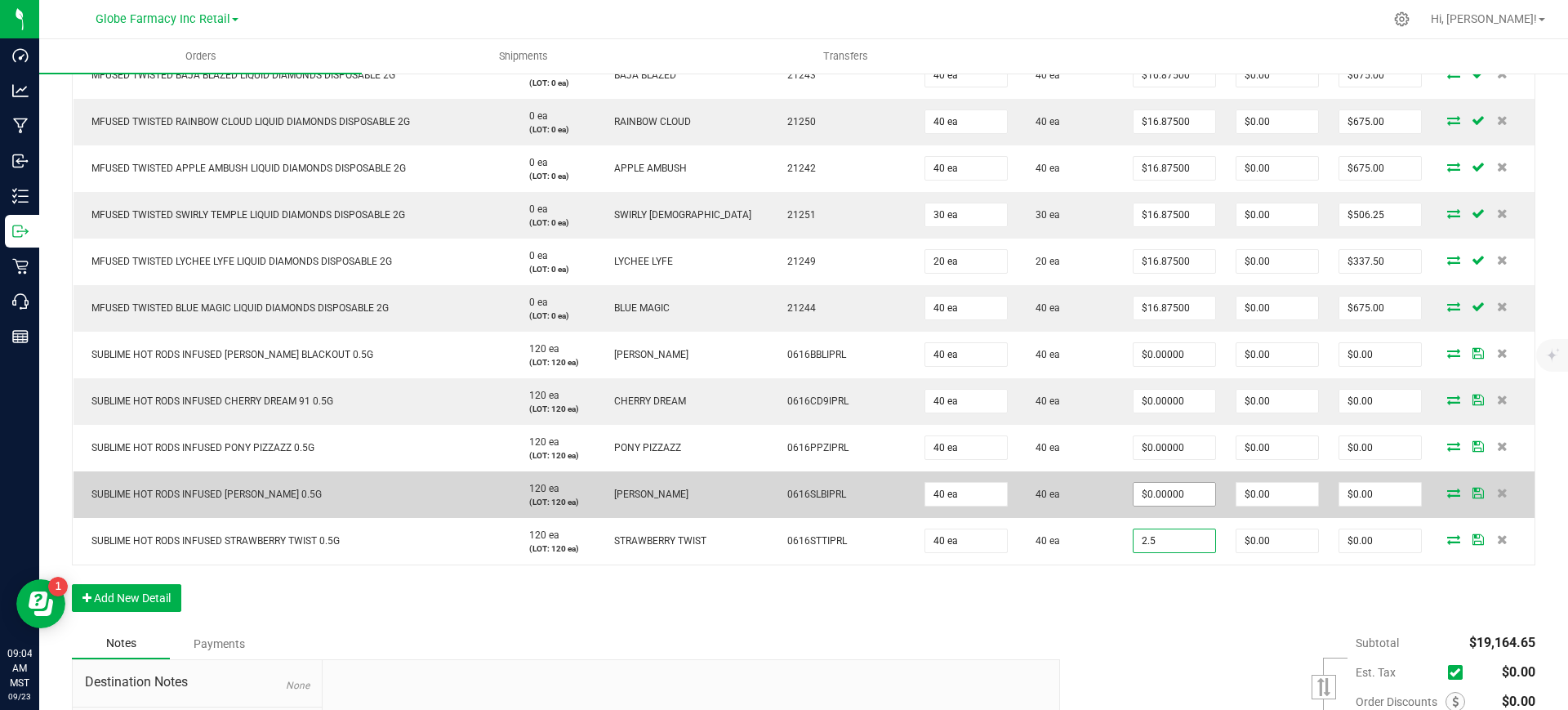
type input "2.5"
paste input "2.5"
type input "2.5"
type input "$2.50000"
type input "$100.00"
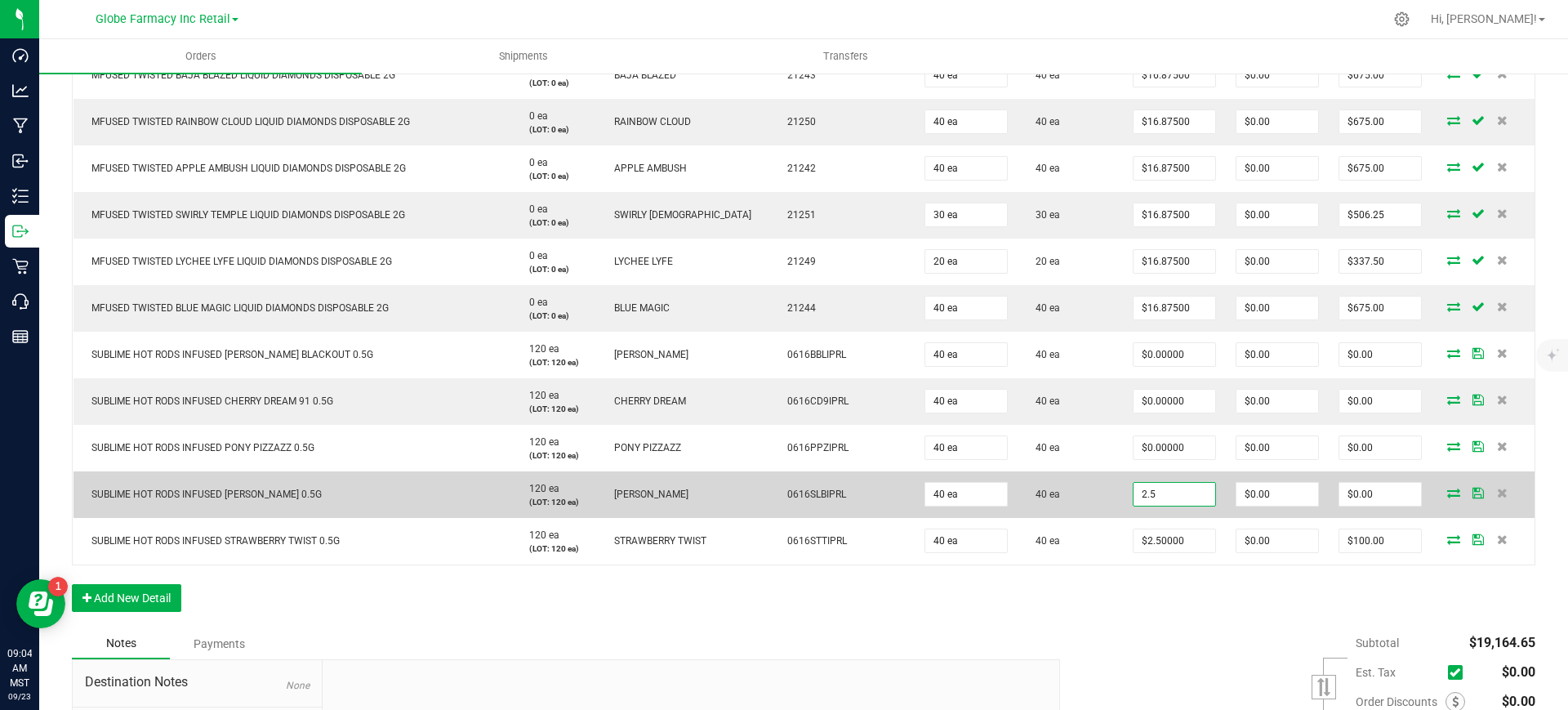
click at [1152, 491] on input "2.5" at bounding box center [1174, 494] width 82 height 23
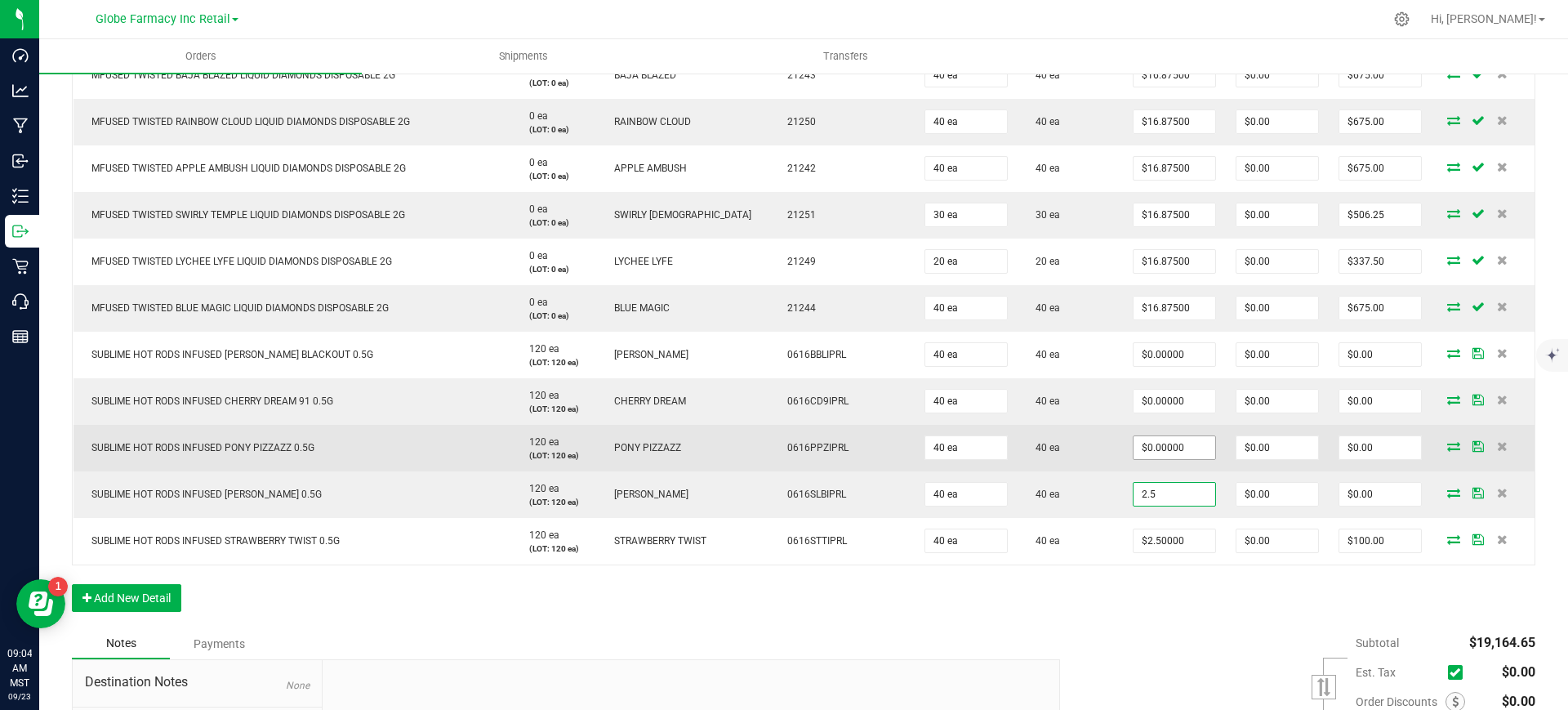
type input "2.5"
type input "0"
type input "$2.50000"
type input "$100.00"
paste input "2.5"
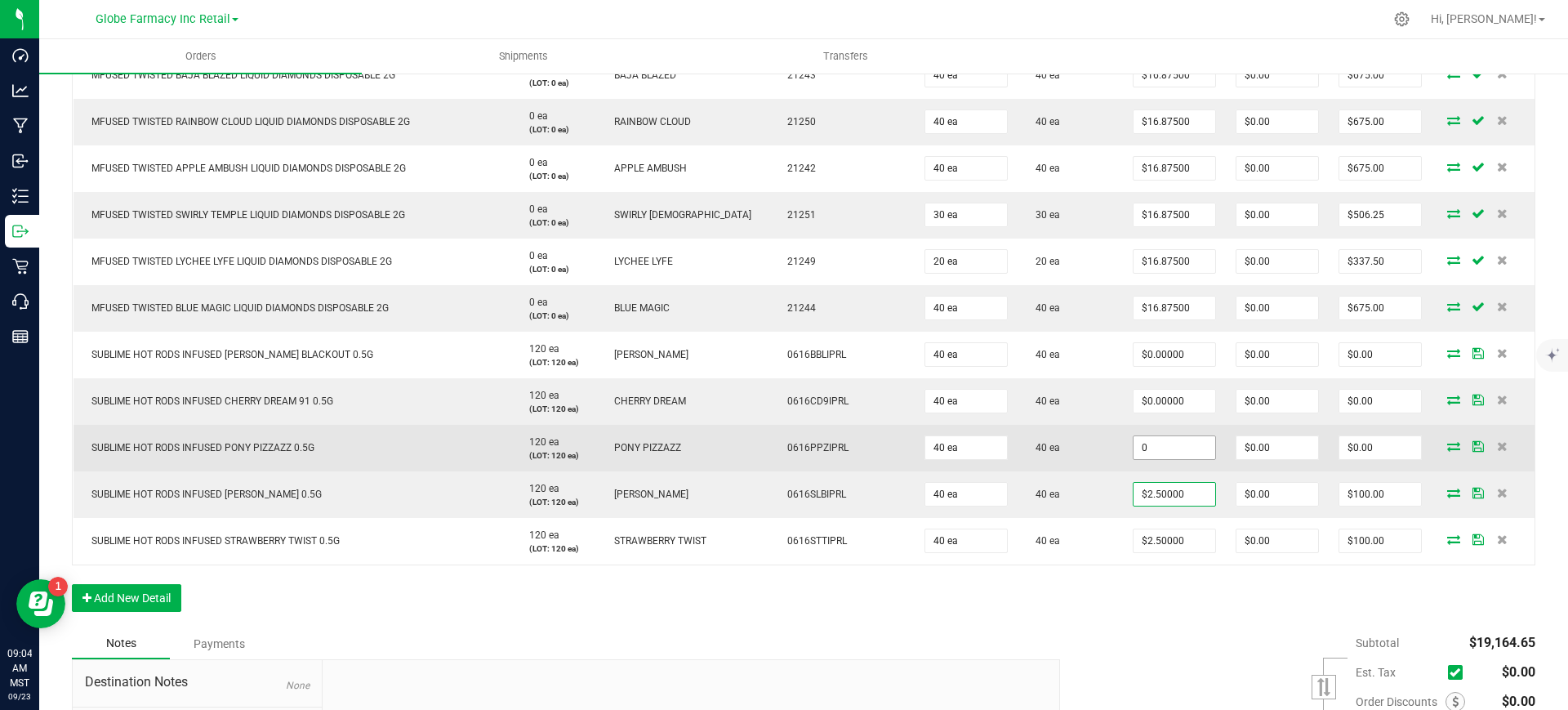
drag, startPoint x: 1146, startPoint y: 444, endPoint x: 1150, endPoint y: 410, distance: 34.2
click at [1146, 443] on input "0" at bounding box center [1174, 447] width 82 height 23
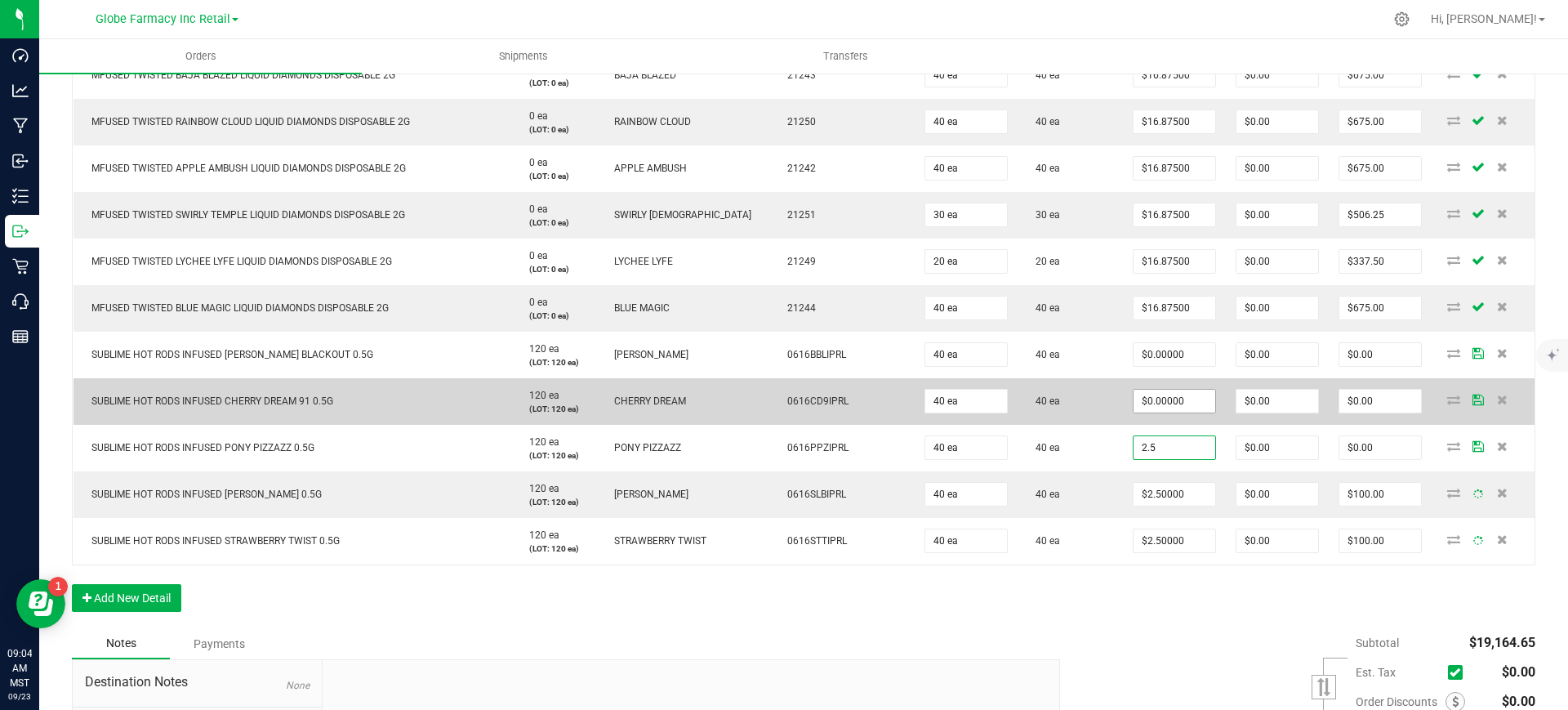
type input "2.5"
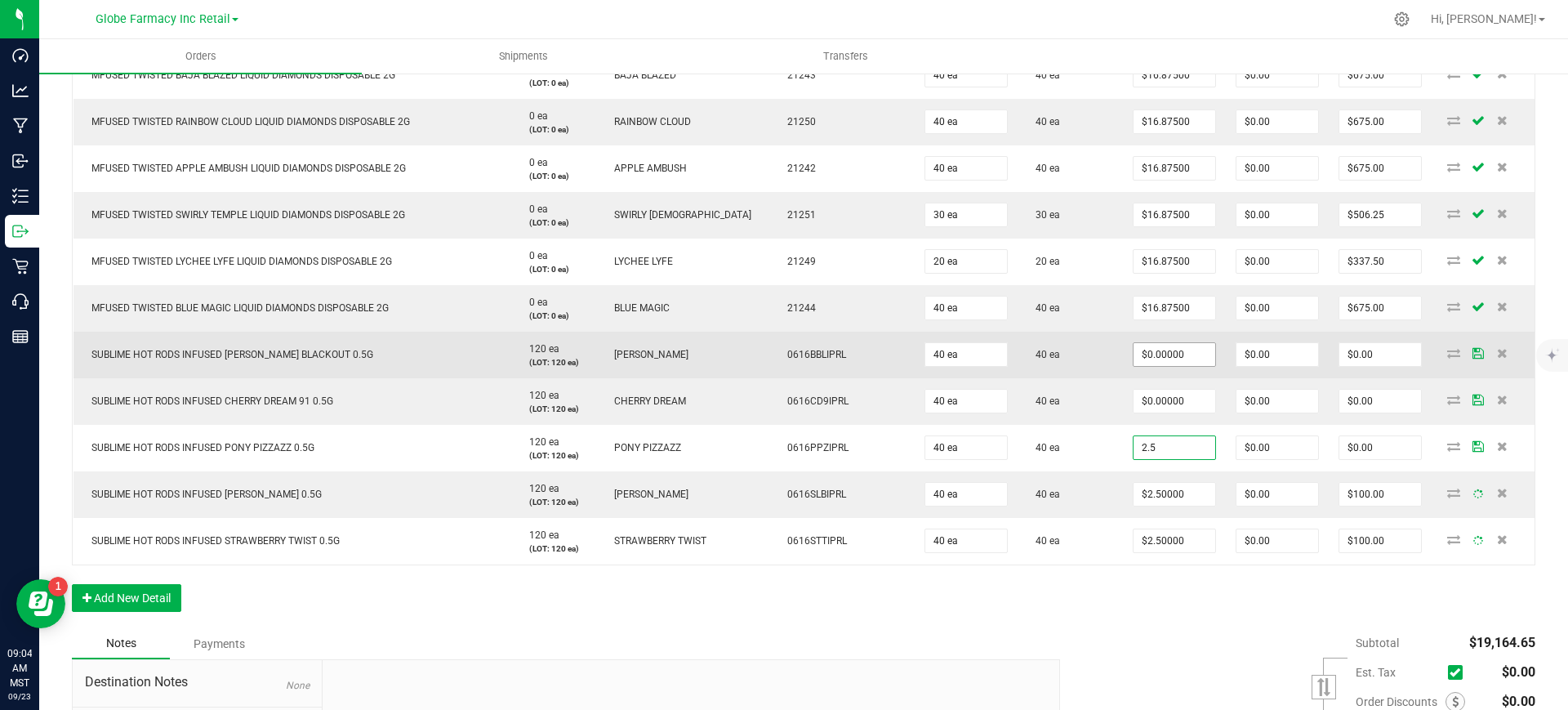
type input "0"
type input "$2.50000"
type input "$100.00"
drag, startPoint x: 1151, startPoint y: 399, endPoint x: 1146, endPoint y: 363, distance: 36.3
click at [1151, 400] on input "0" at bounding box center [1174, 400] width 82 height 23
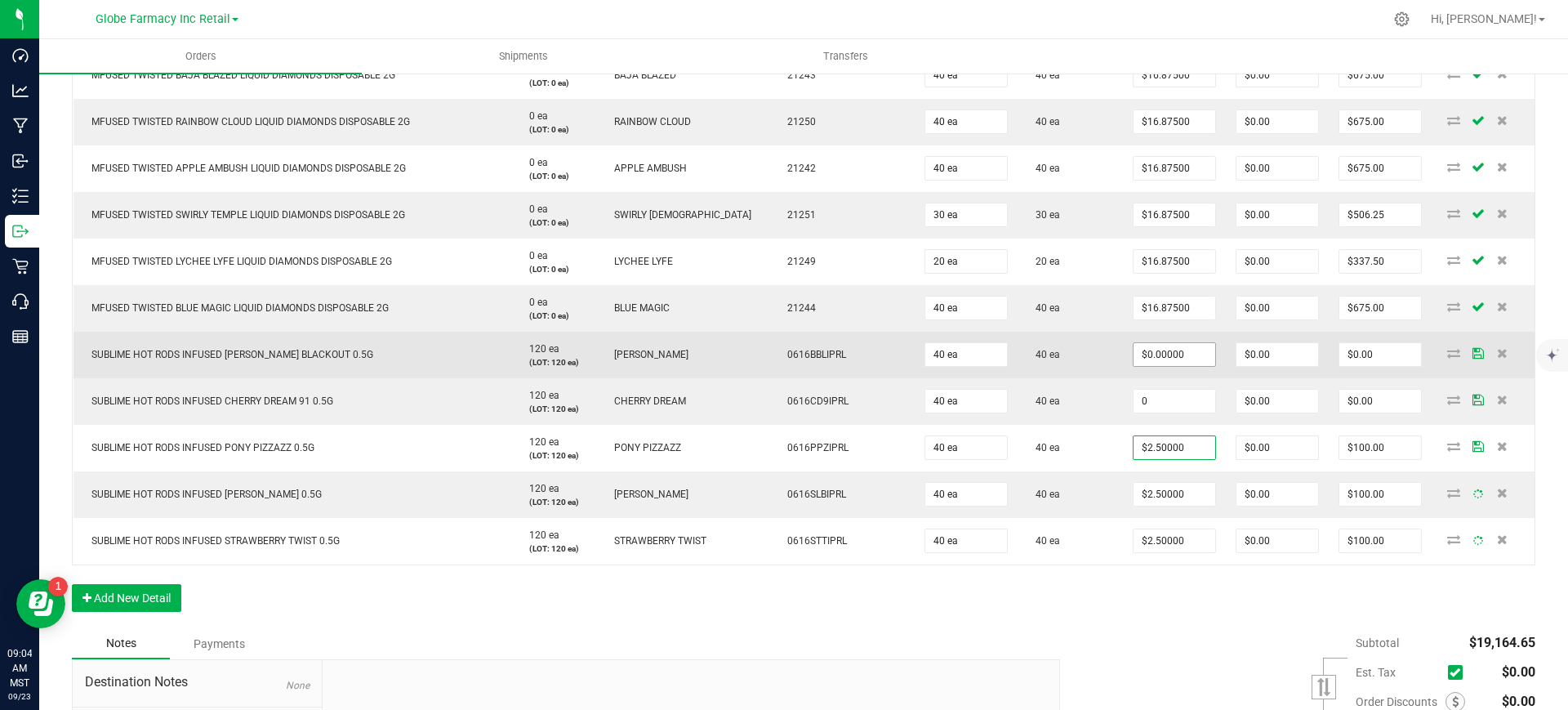
paste input "2.5"
type input "2.5"
type input "0"
type input "$2.50000"
type input "$100.00"
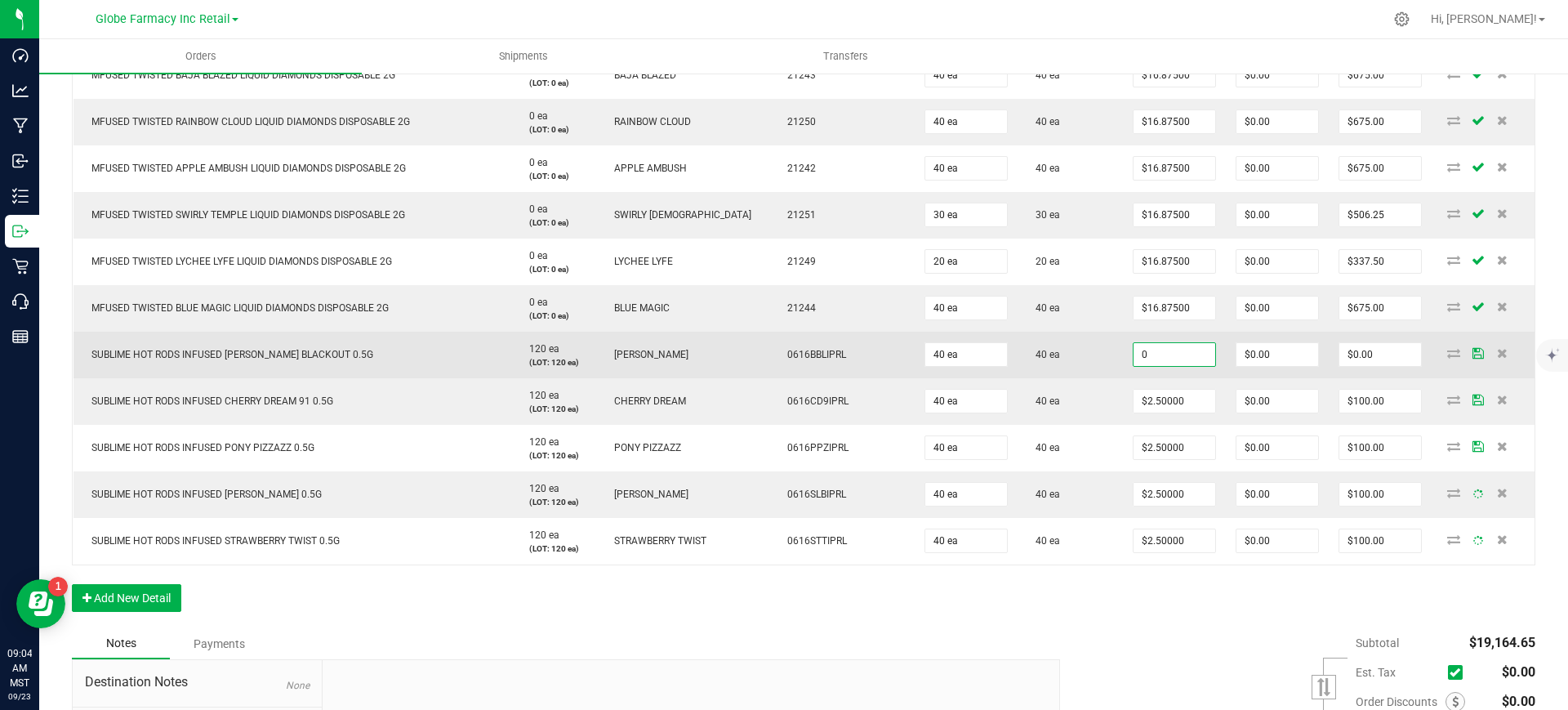
click at [1145, 354] on input "0" at bounding box center [1174, 354] width 82 height 23
paste input "2.5"
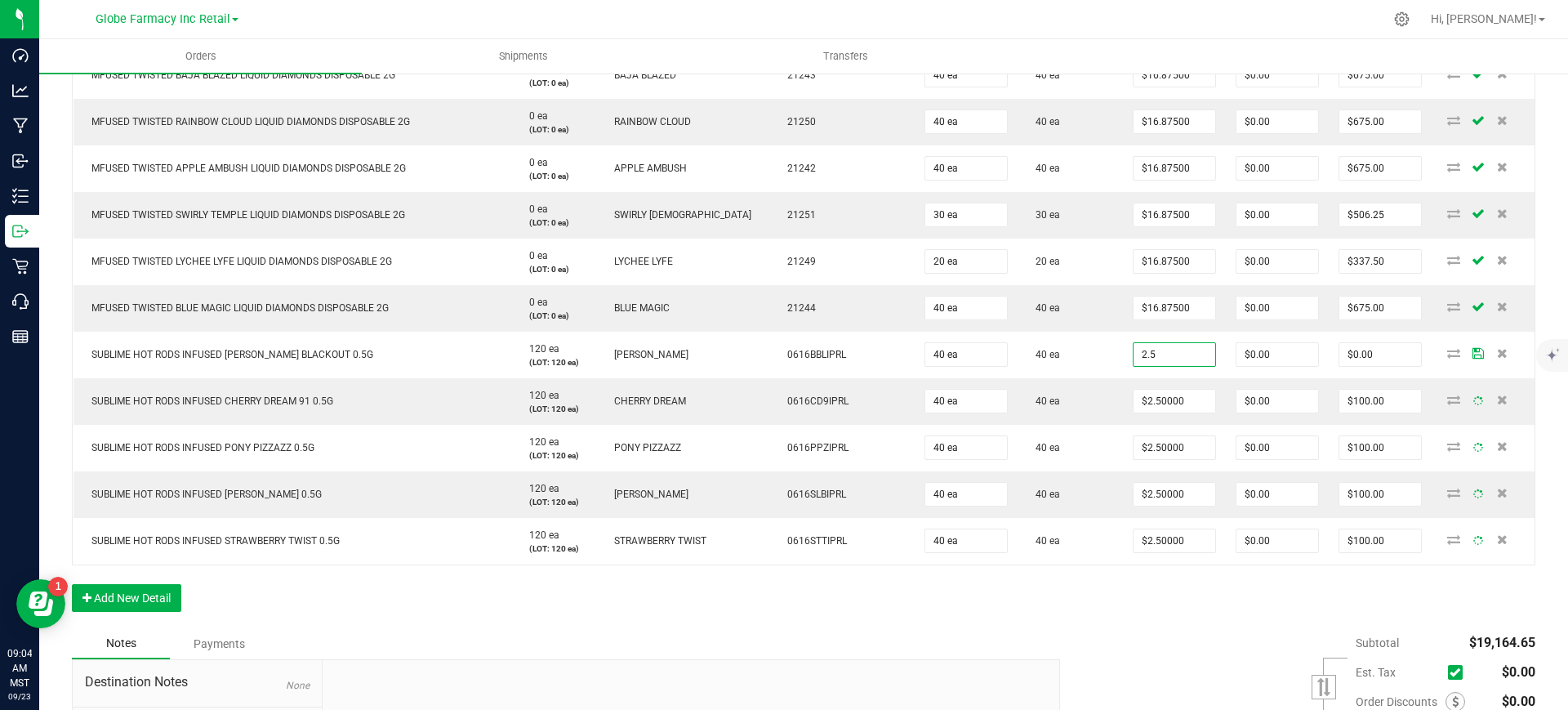
type input "$2.50000"
type input "$100.00"
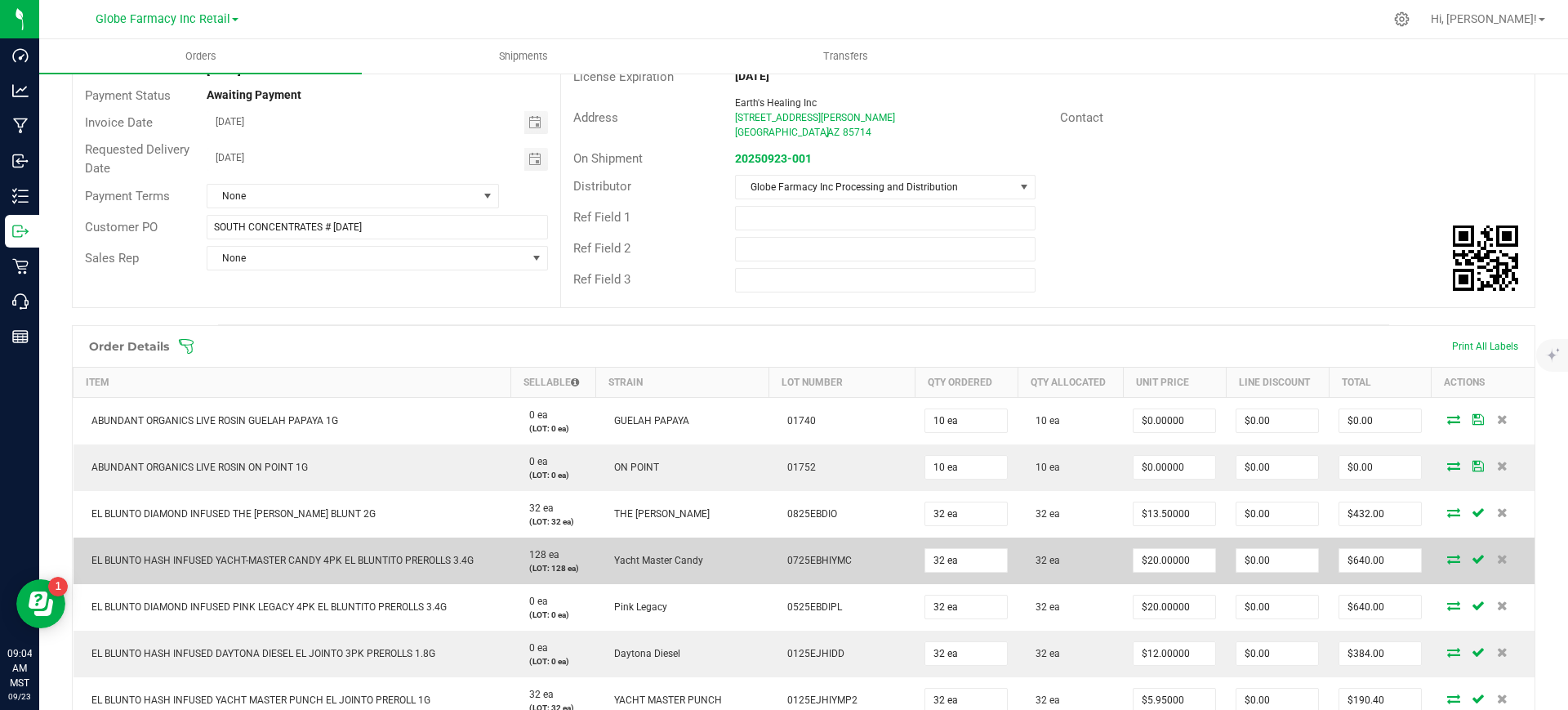
scroll to position [0, 0]
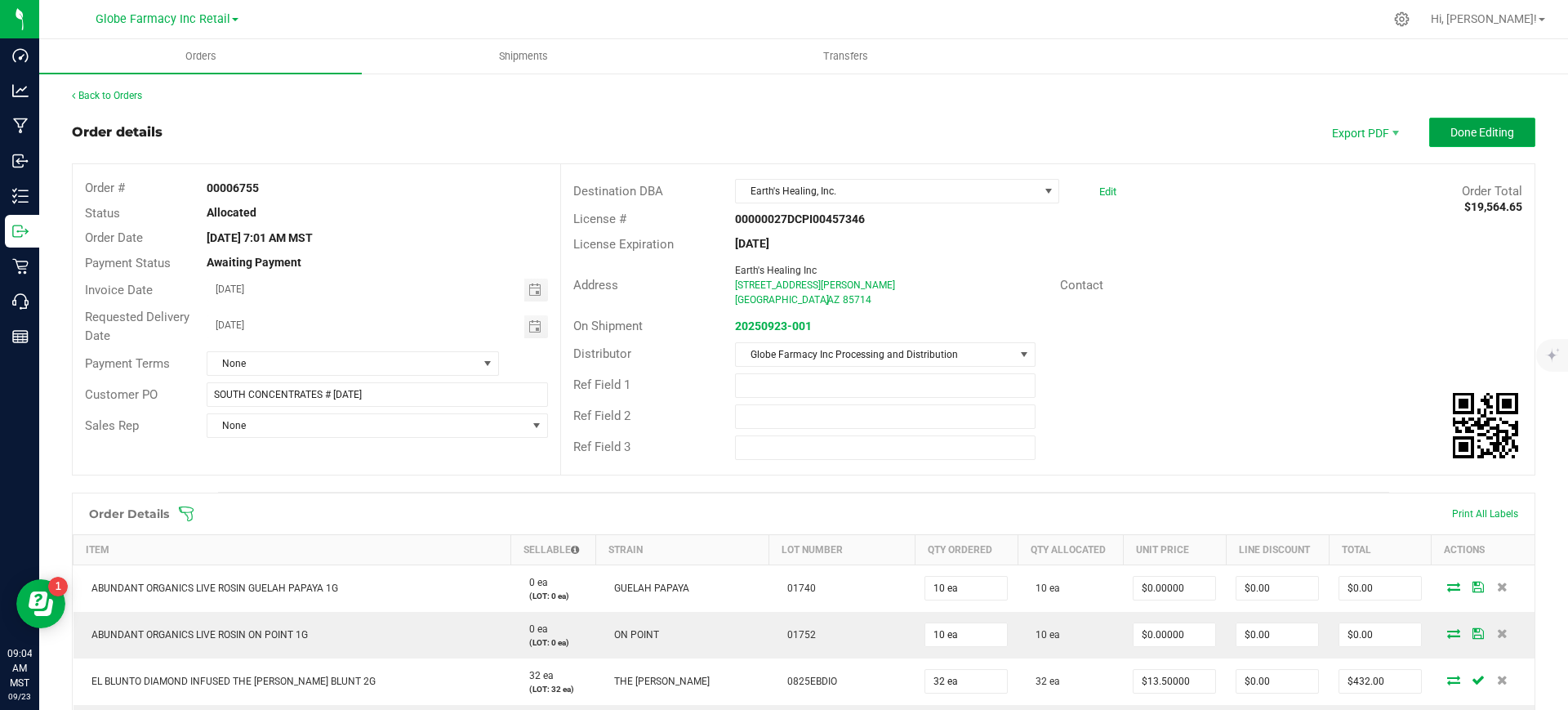
click at [1488, 135] on span "Done Editing" at bounding box center [1482, 133] width 63 height 13
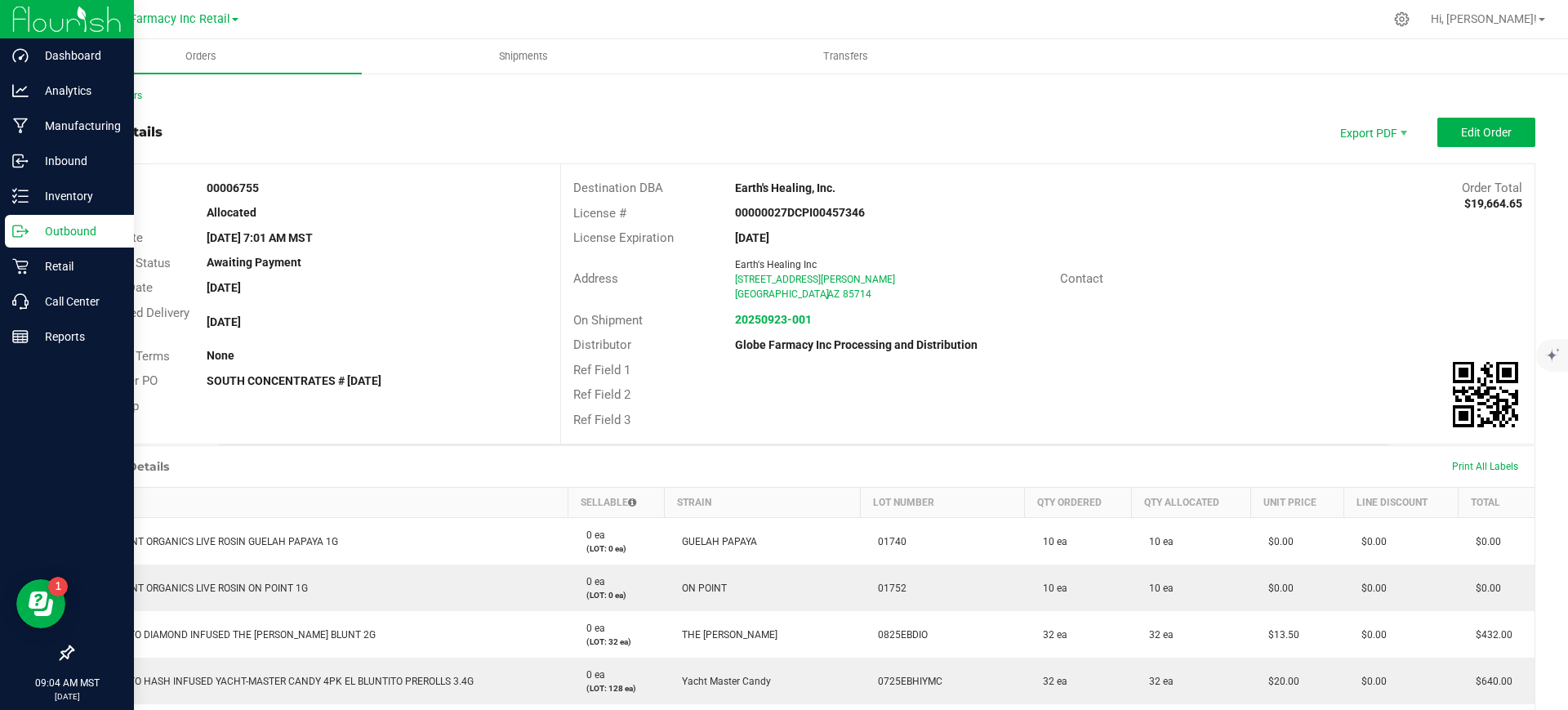
click at [11, 235] on div "Outbound" at bounding box center [69, 230] width 129 height 33
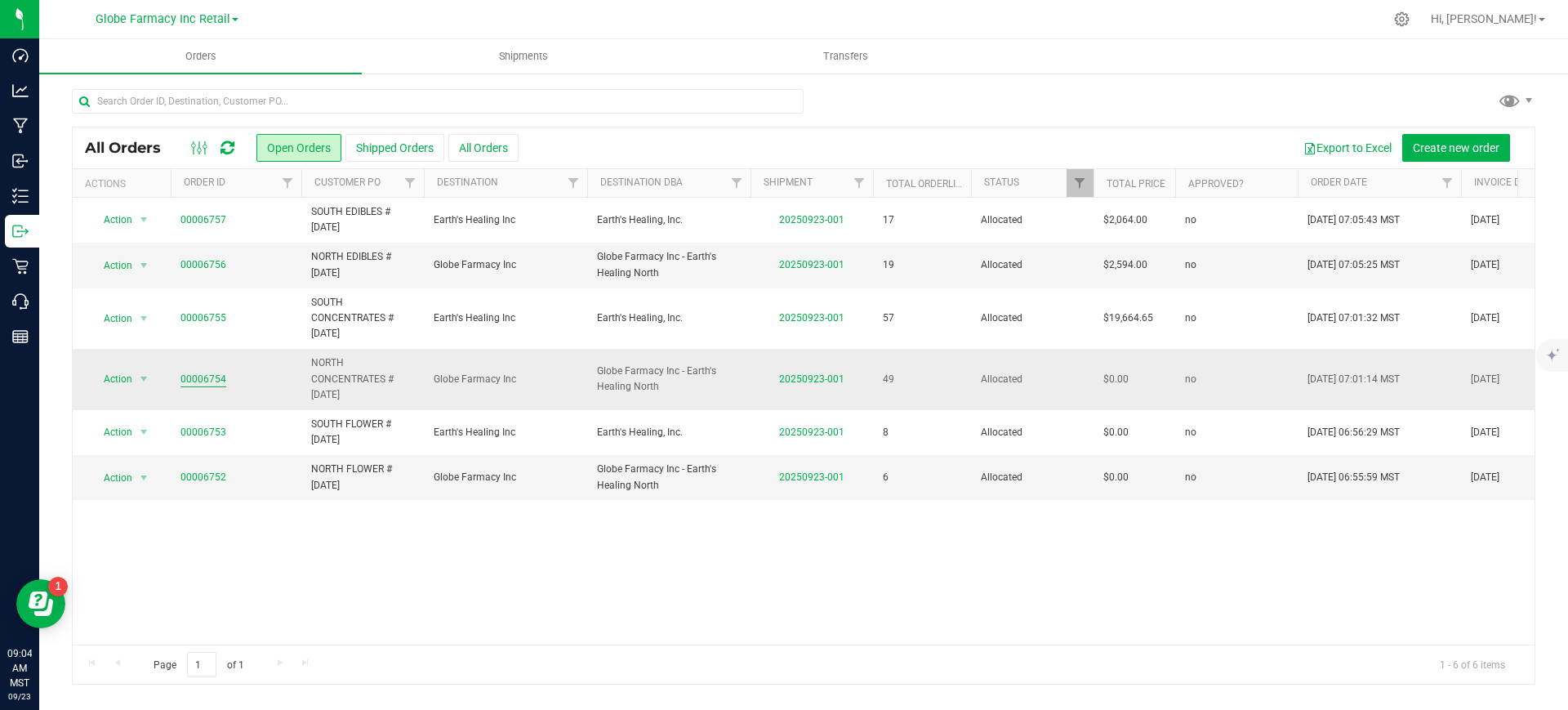
click at [199, 375] on link "00006754" at bounding box center [203, 379] width 46 height 16
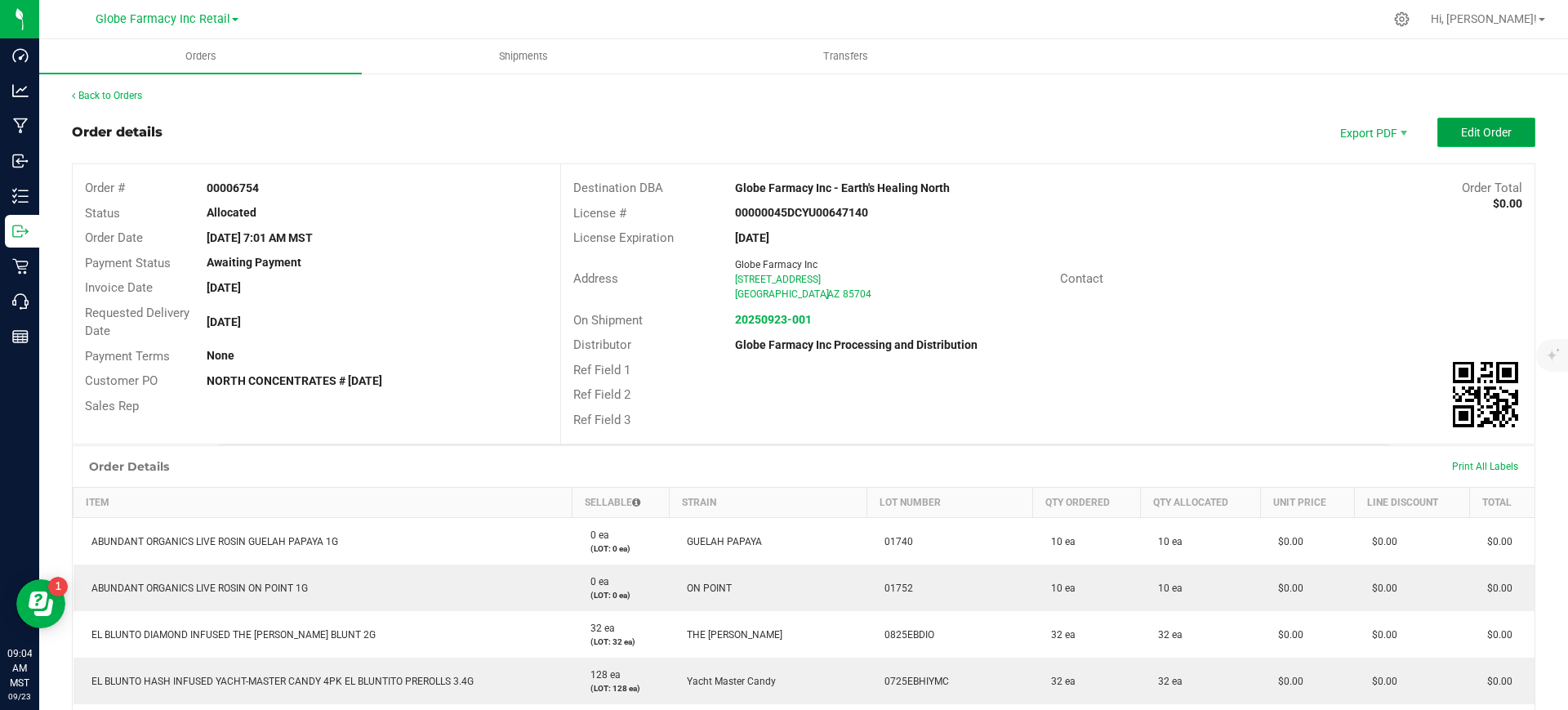
click at [1461, 133] on span "Edit Order" at bounding box center [1486, 133] width 51 height 13
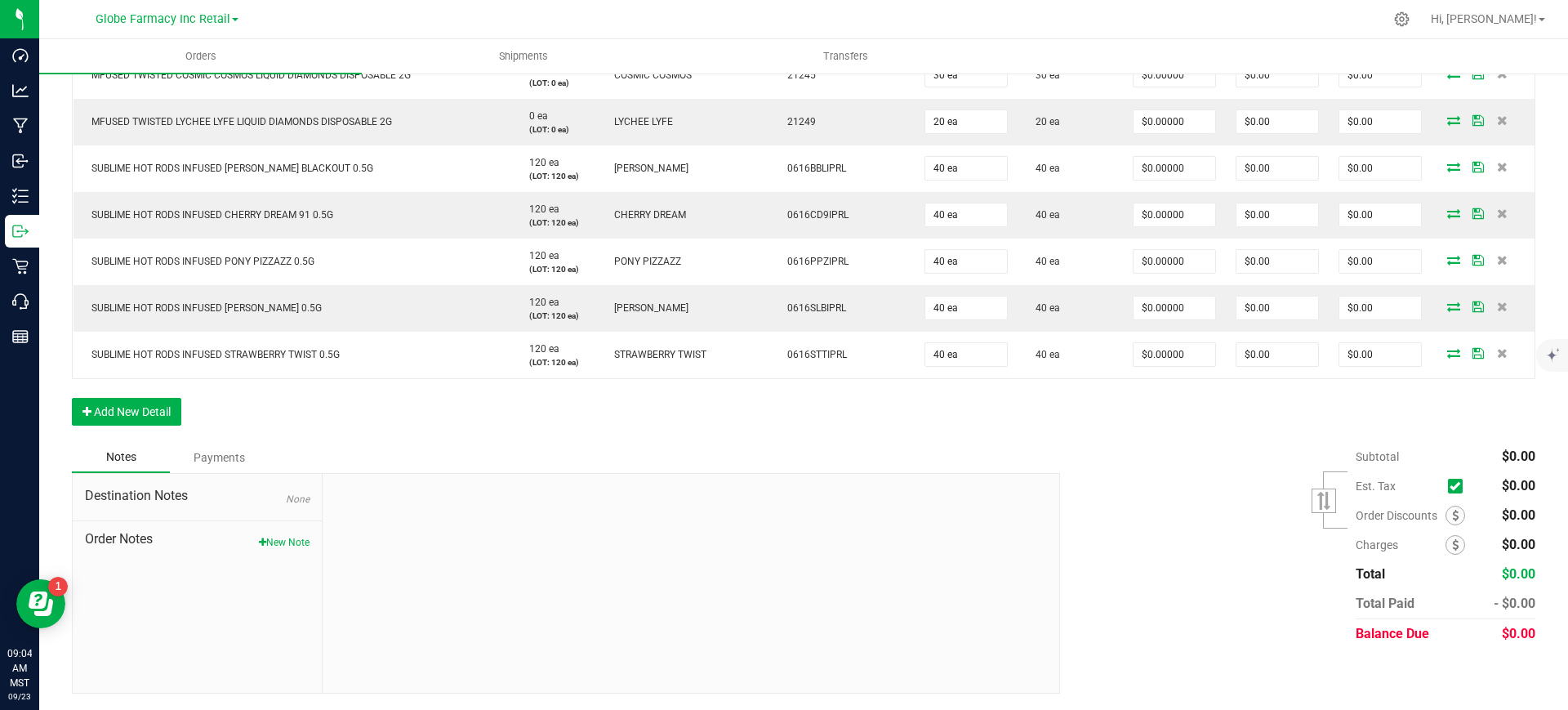
scroll to position [2366, 0]
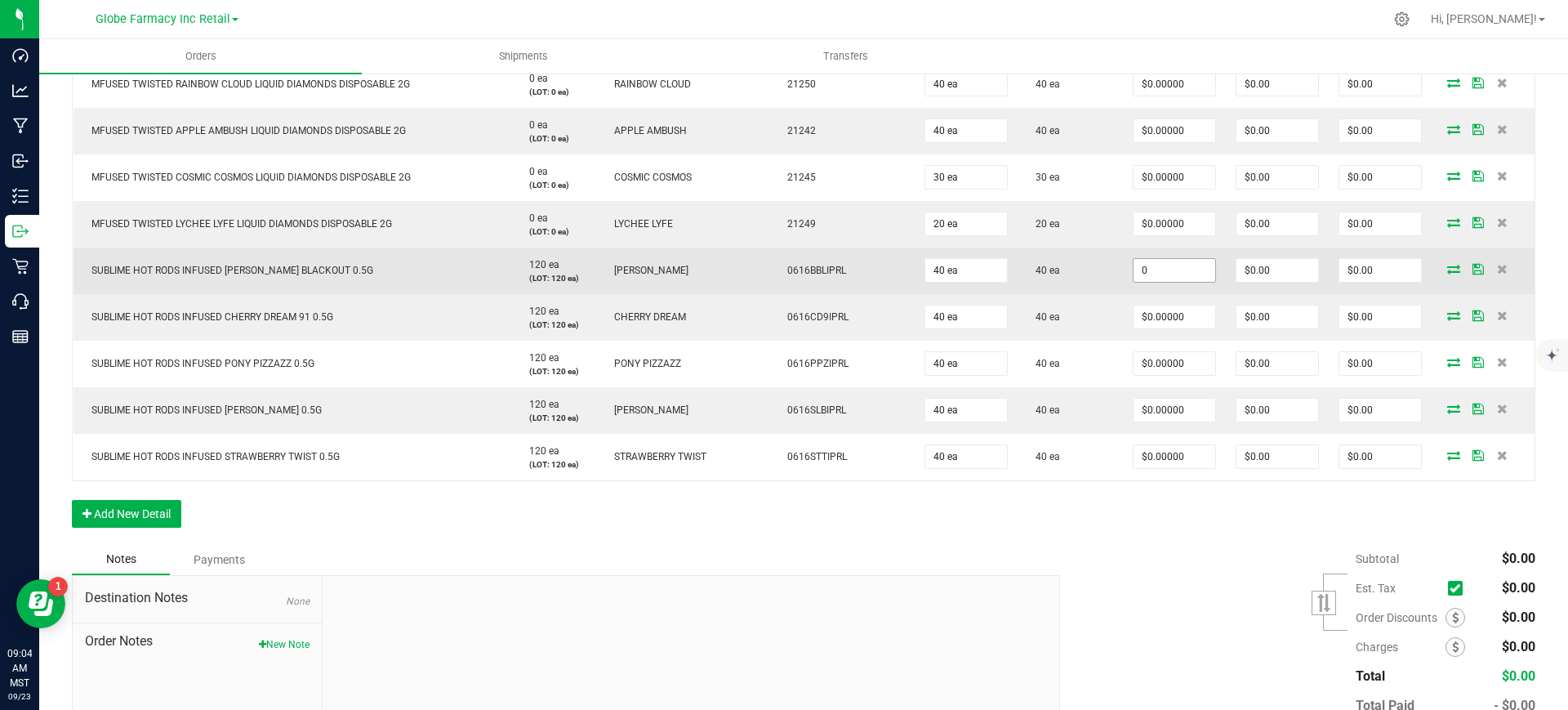
paste input "2.5"
drag, startPoint x: 1129, startPoint y: 264, endPoint x: 1138, endPoint y: 272, distance: 12.0
click at [1133, 264] on input "0" at bounding box center [1174, 269] width 82 height 23
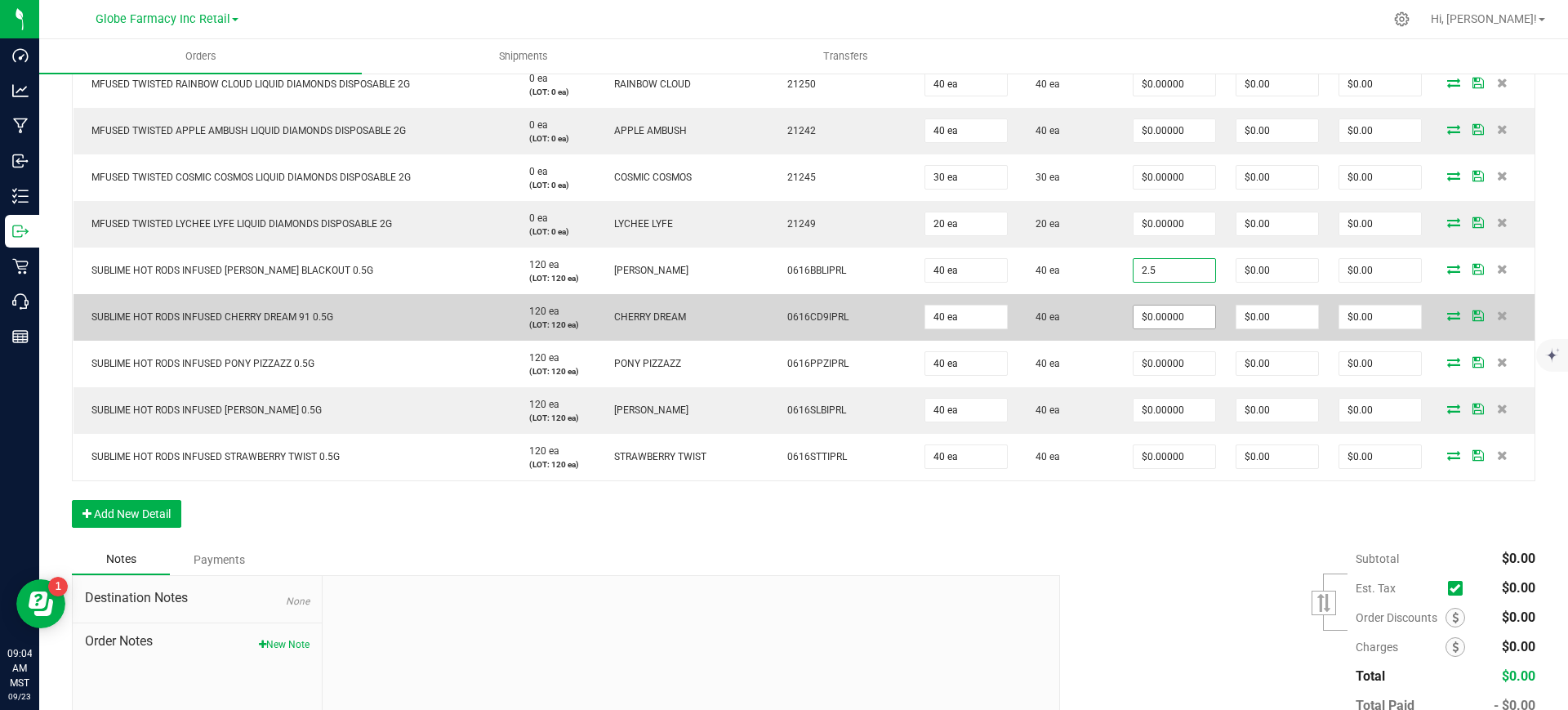
type input "$2.50000"
type input "$100.00"
paste input "2.5"
click at [1159, 320] on input "0" at bounding box center [1174, 316] width 82 height 23
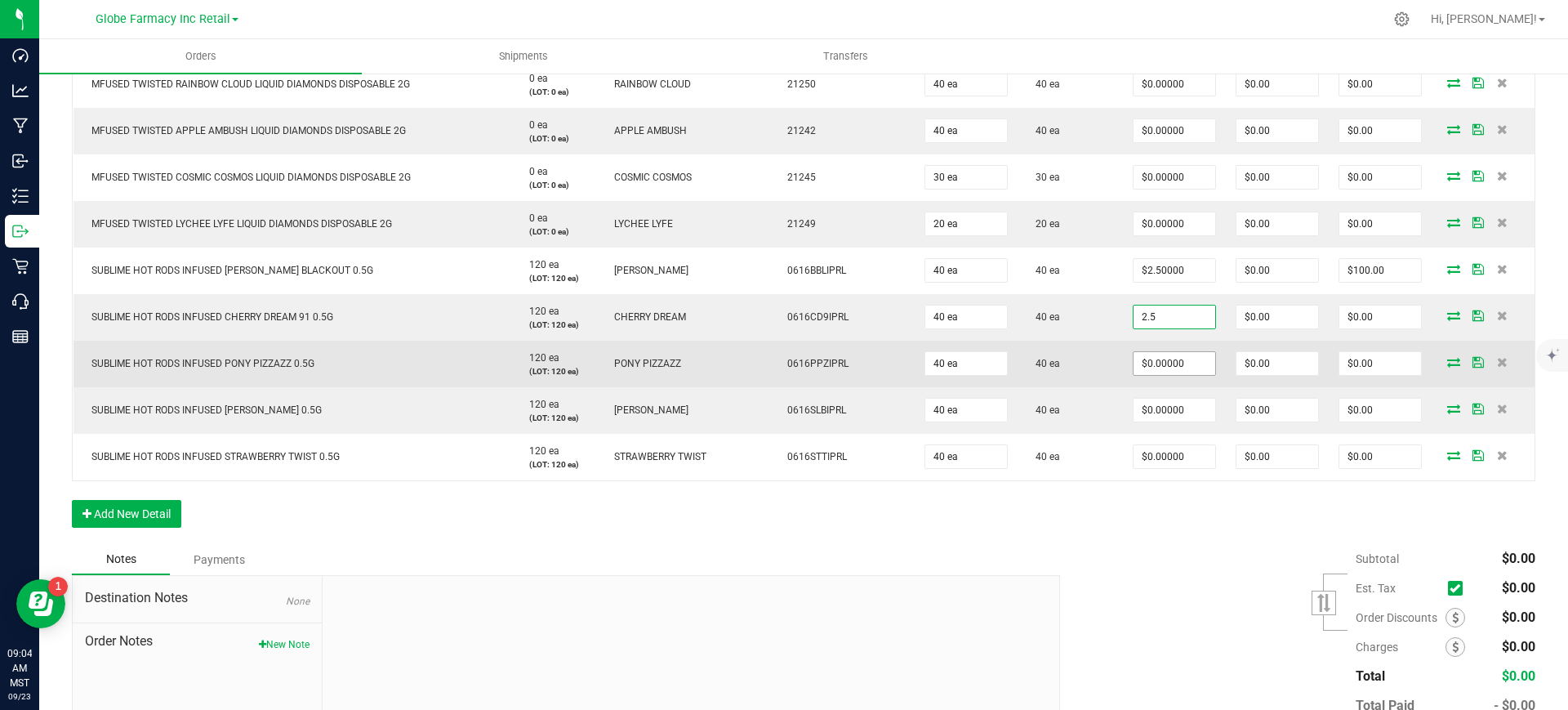
type input "$2.50000"
type input "$100.00"
click at [1152, 368] on input "0" at bounding box center [1174, 363] width 82 height 23
paste input "2.5"
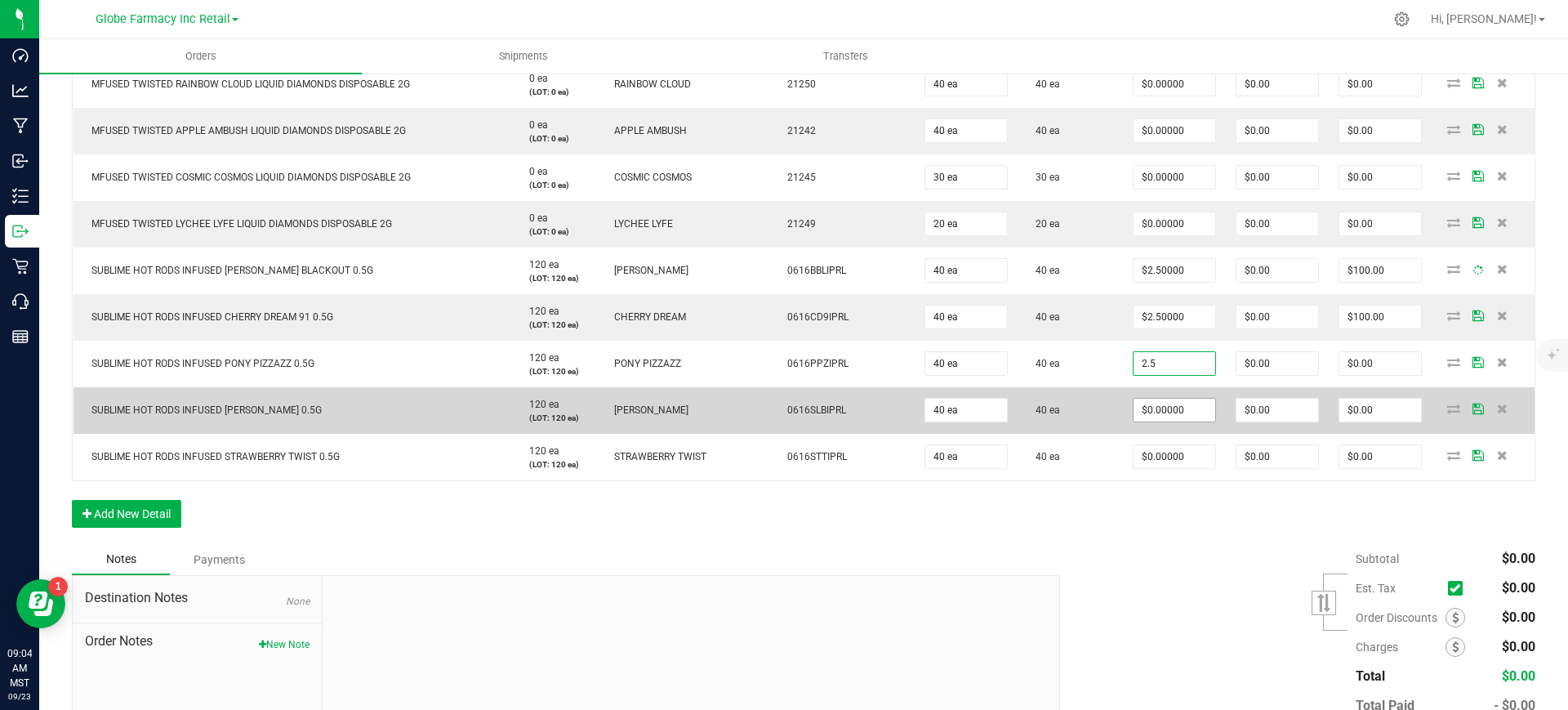
type input "$2.50000"
click at [1150, 410] on input "0" at bounding box center [1174, 410] width 82 height 23
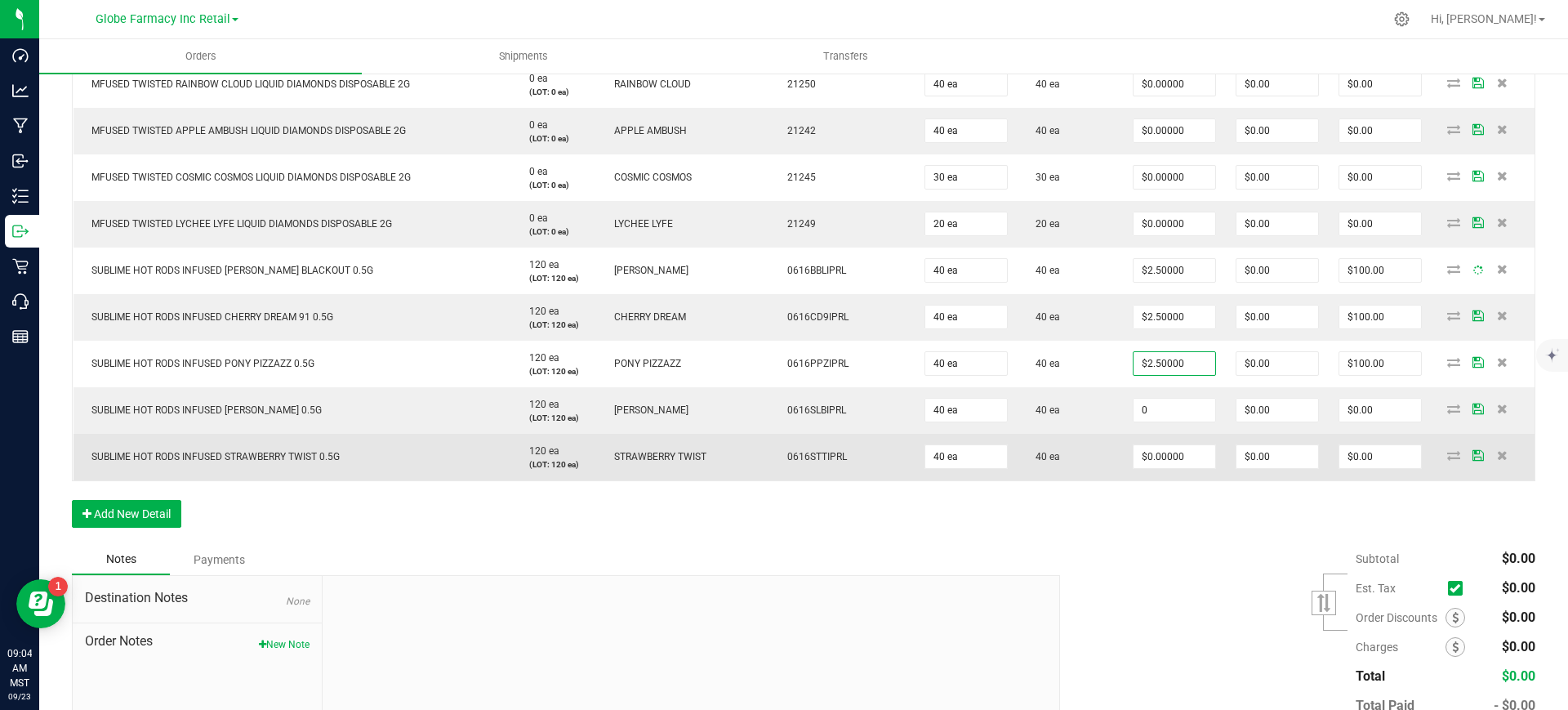
paste input "2.5"
click at [1143, 458] on input "0" at bounding box center [1174, 456] width 82 height 23
paste input "2.5"
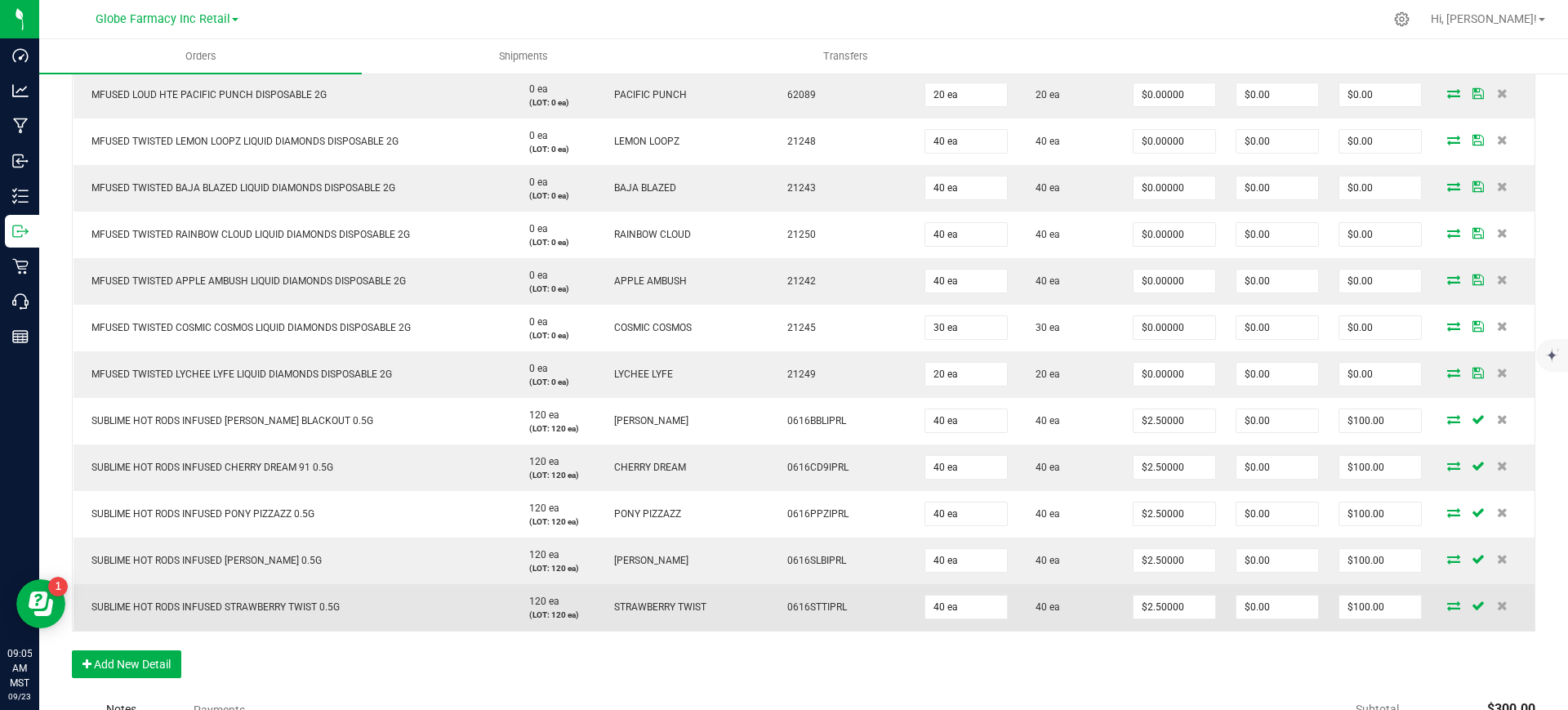
scroll to position [2163, 0]
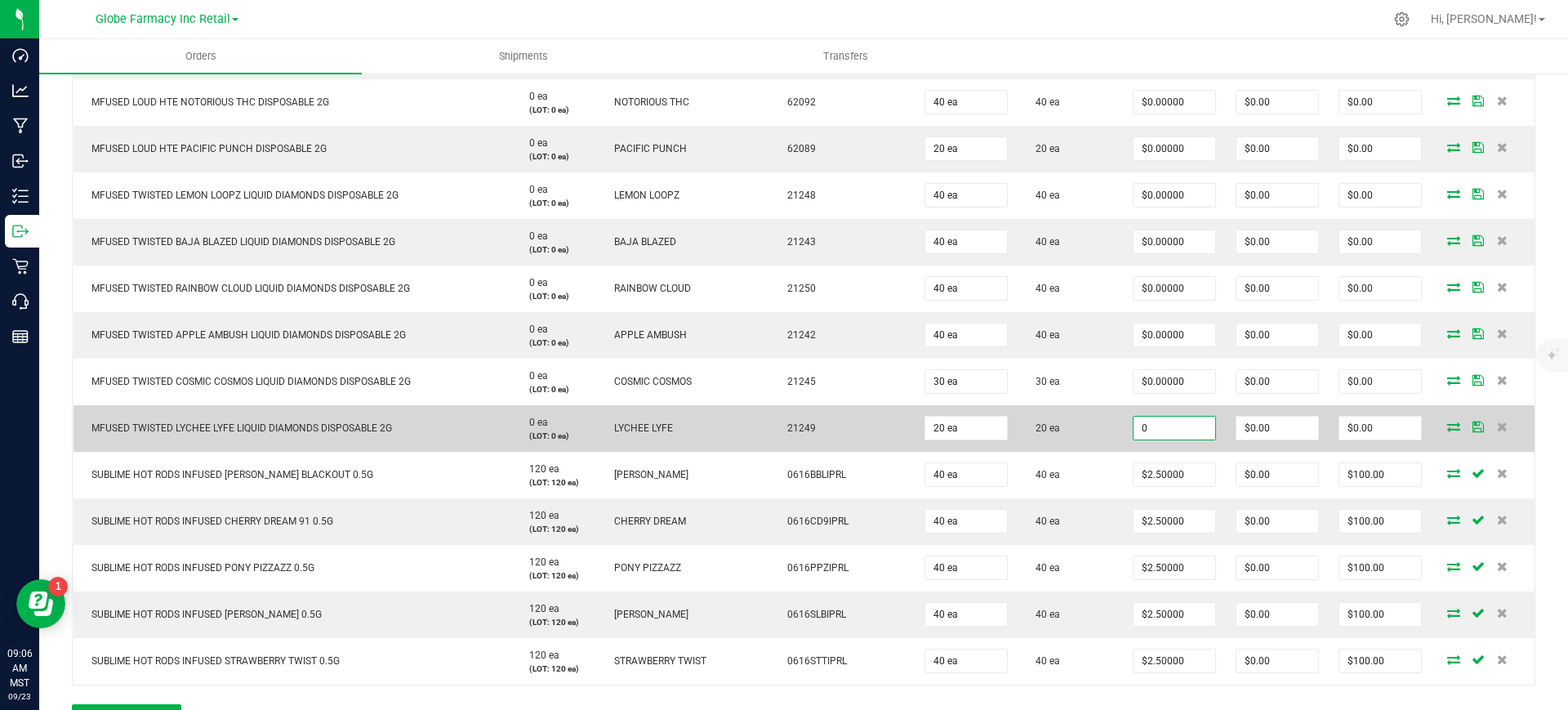
paste input "16.875"
click at [1152, 428] on input "0" at bounding box center [1174, 427] width 82 height 23
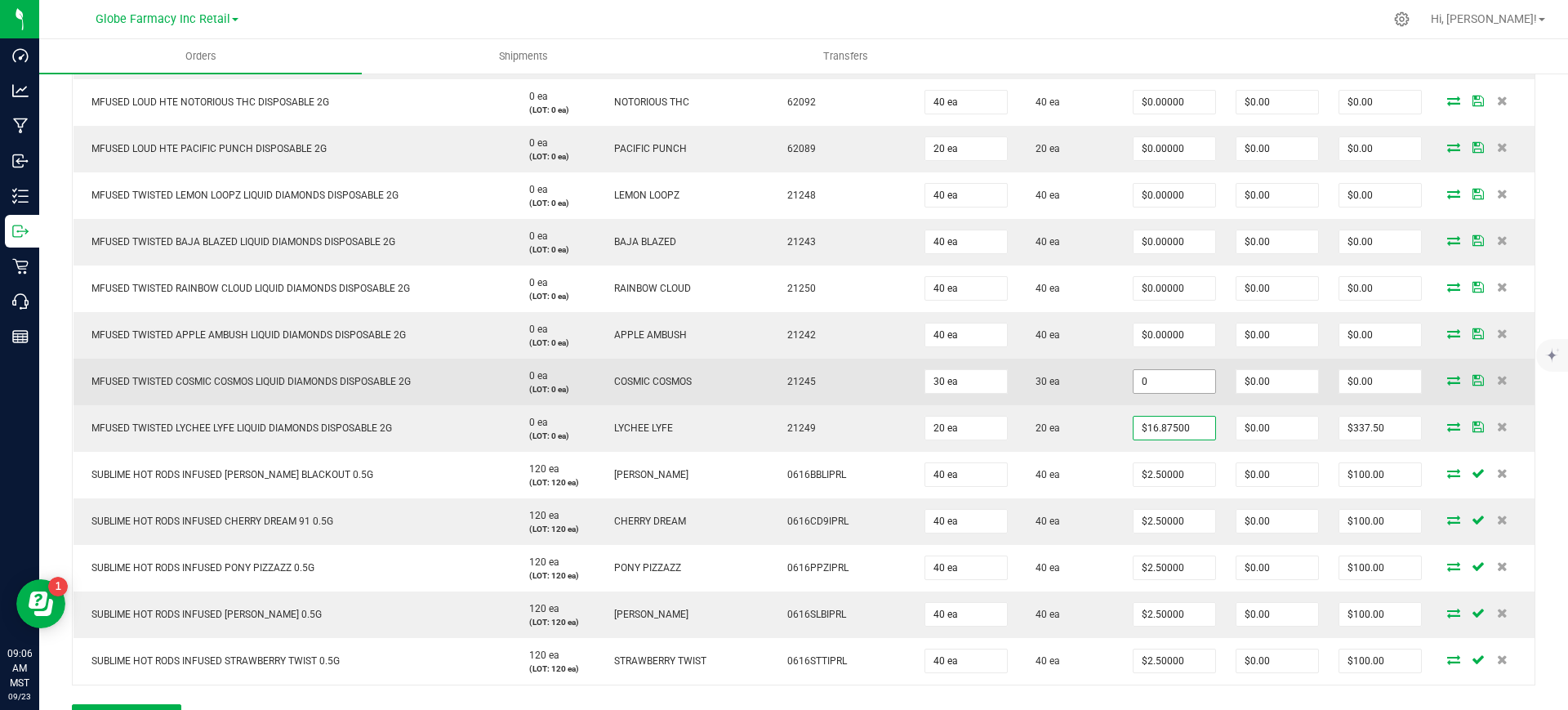
paste input "16.875"
click at [1150, 379] on input "0" at bounding box center [1174, 381] width 82 height 23
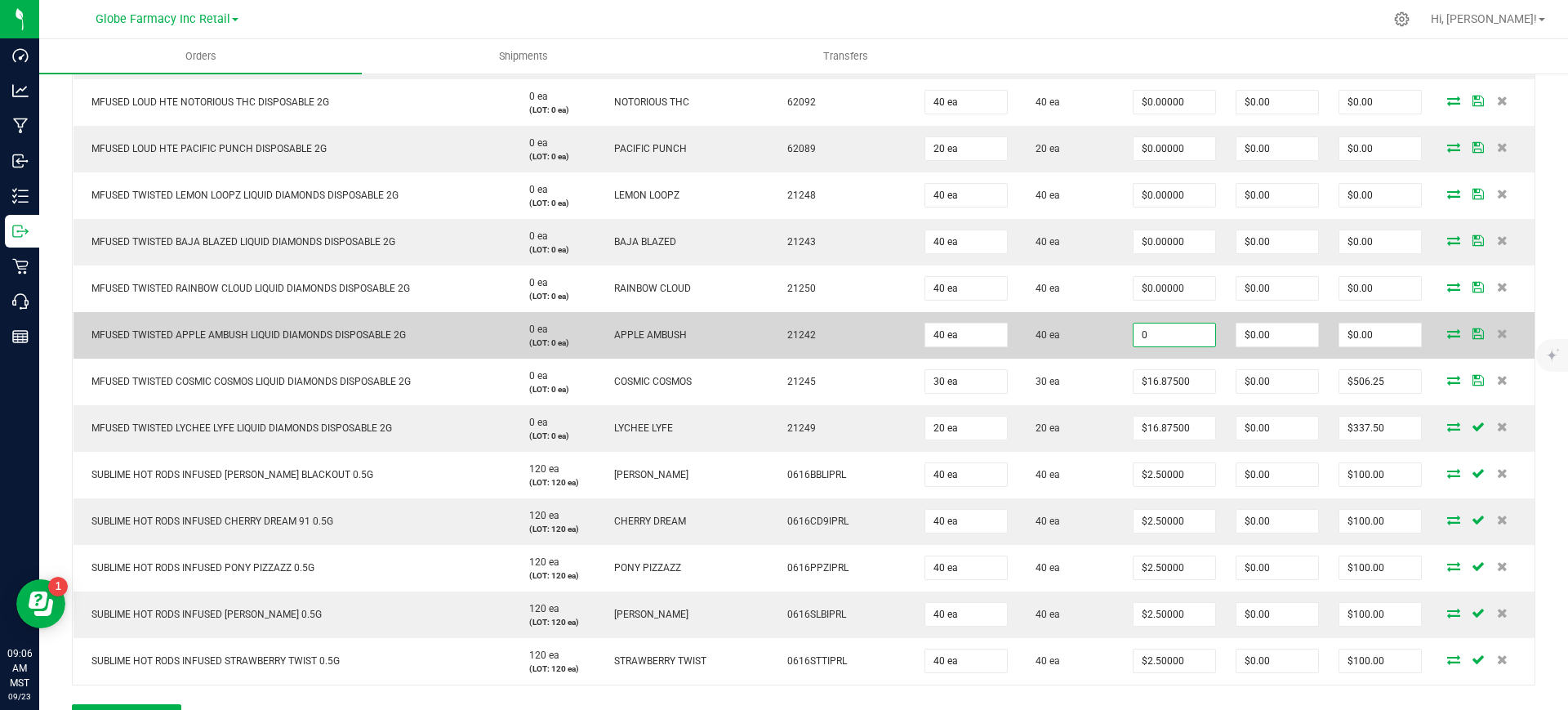
click at [1151, 331] on input "0" at bounding box center [1174, 335] width 82 height 23
paste input "16.875"
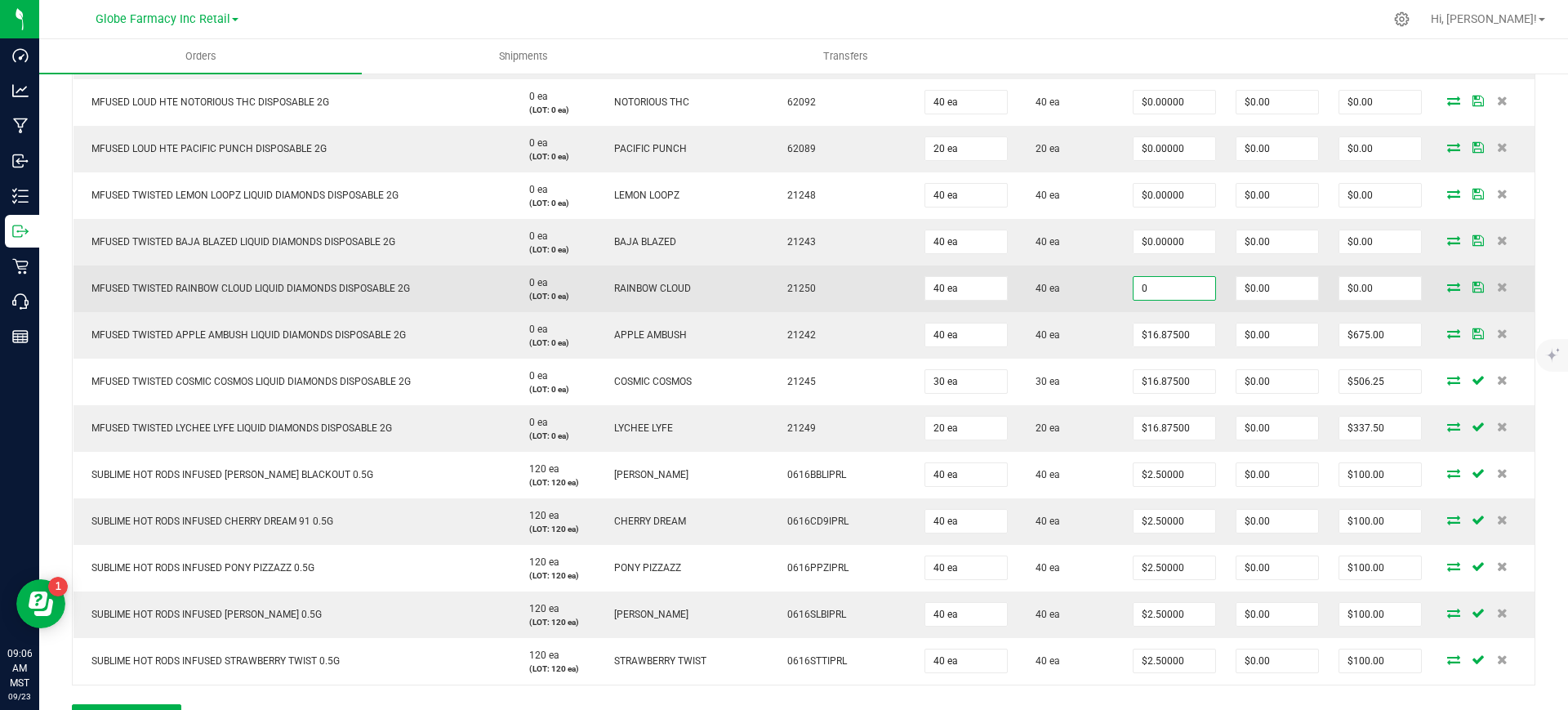
paste input "16.875"
click at [1147, 293] on input "0" at bounding box center [1174, 288] width 82 height 23
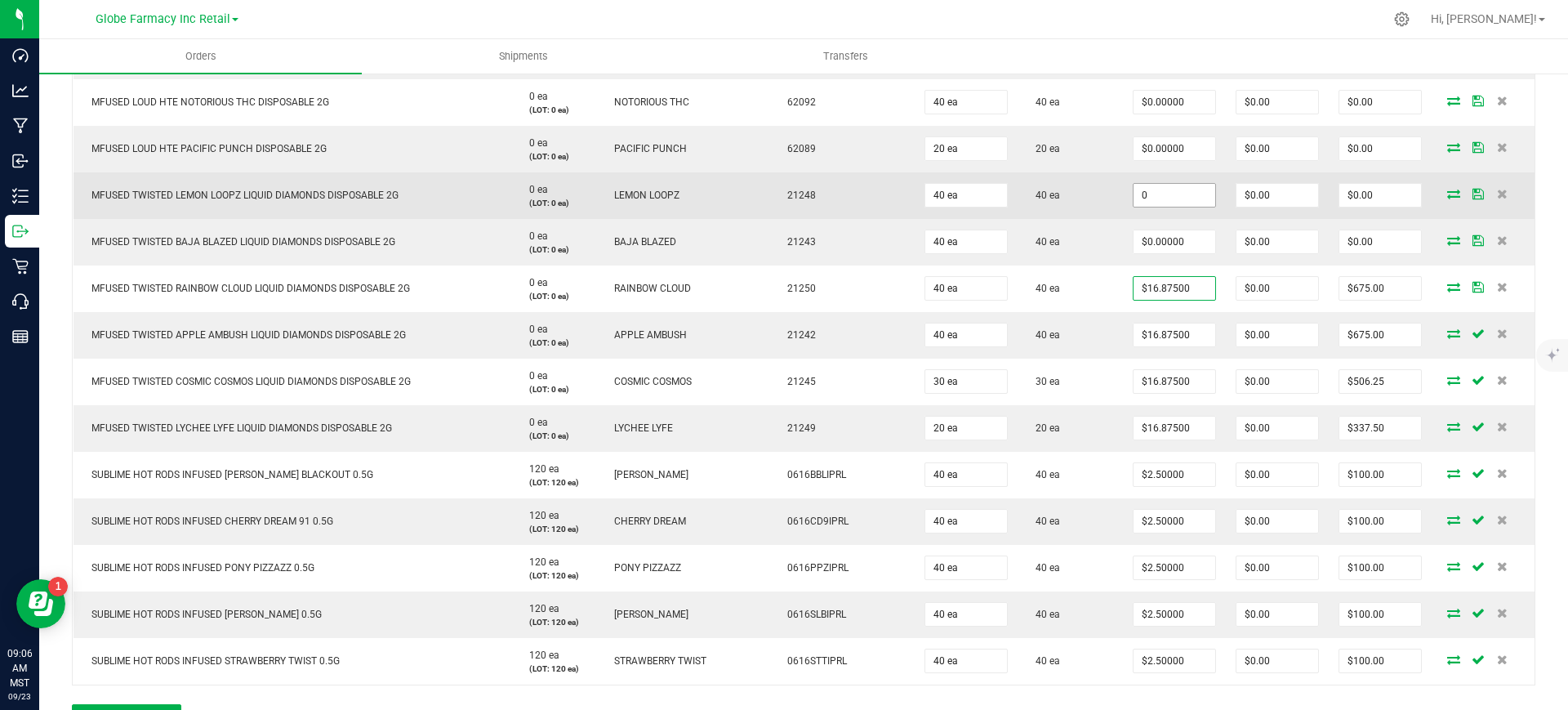
click at [1153, 191] on input "0" at bounding box center [1174, 194] width 82 height 23
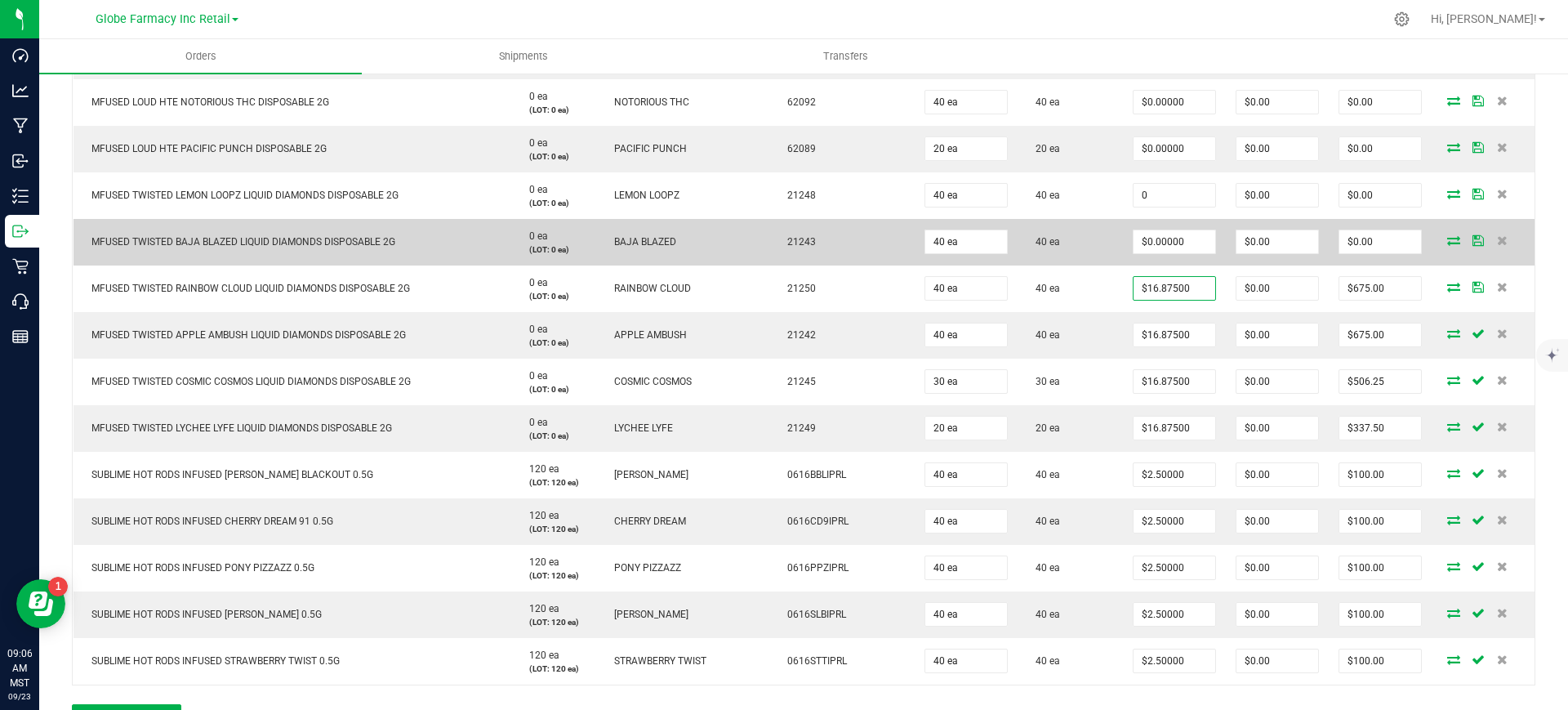
paste input "16.875"
drag, startPoint x: 1163, startPoint y: 238, endPoint x: 1159, endPoint y: 248, distance: 10.8
click at [1163, 239] on input "0" at bounding box center [1174, 241] width 82 height 23
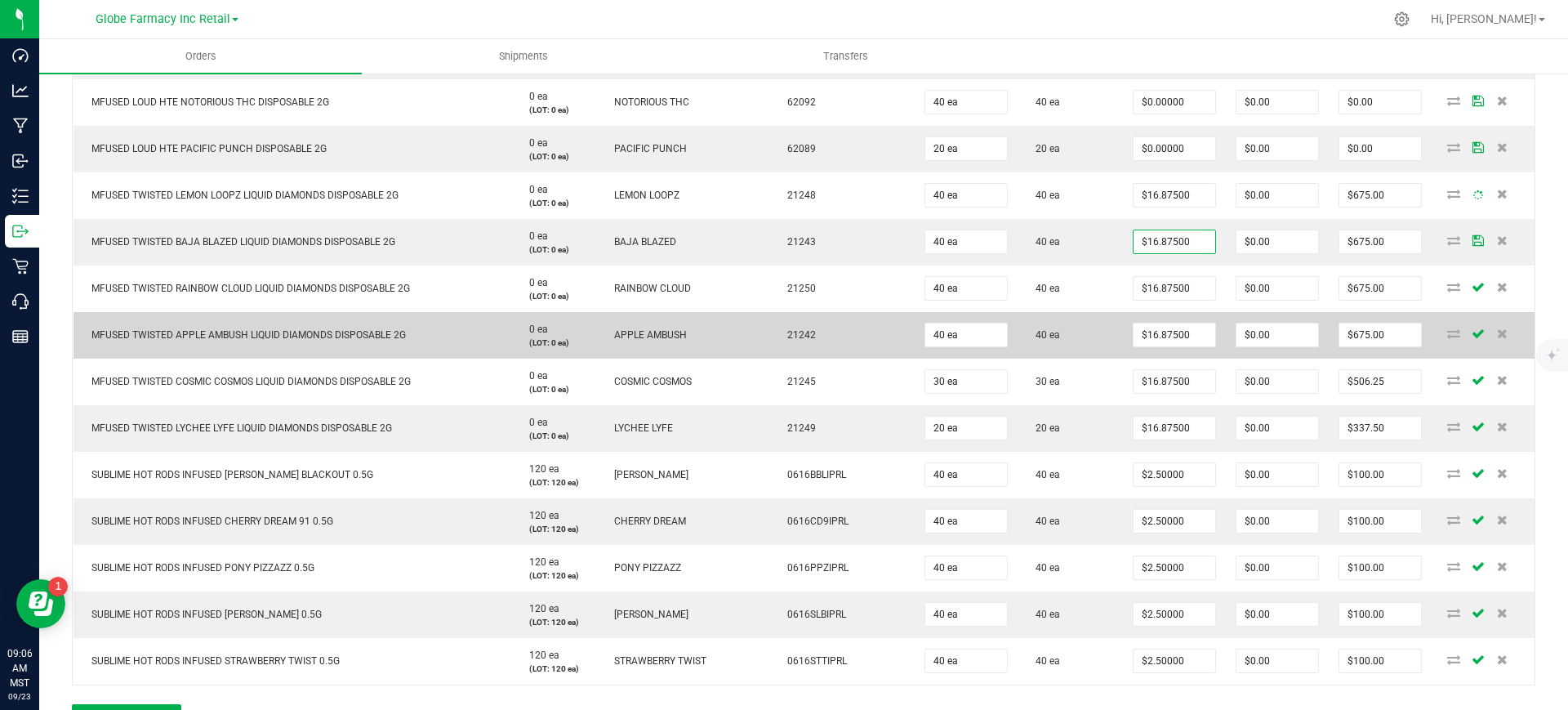
click at [1083, 313] on td "40 ea" at bounding box center [1070, 335] width 105 height 47
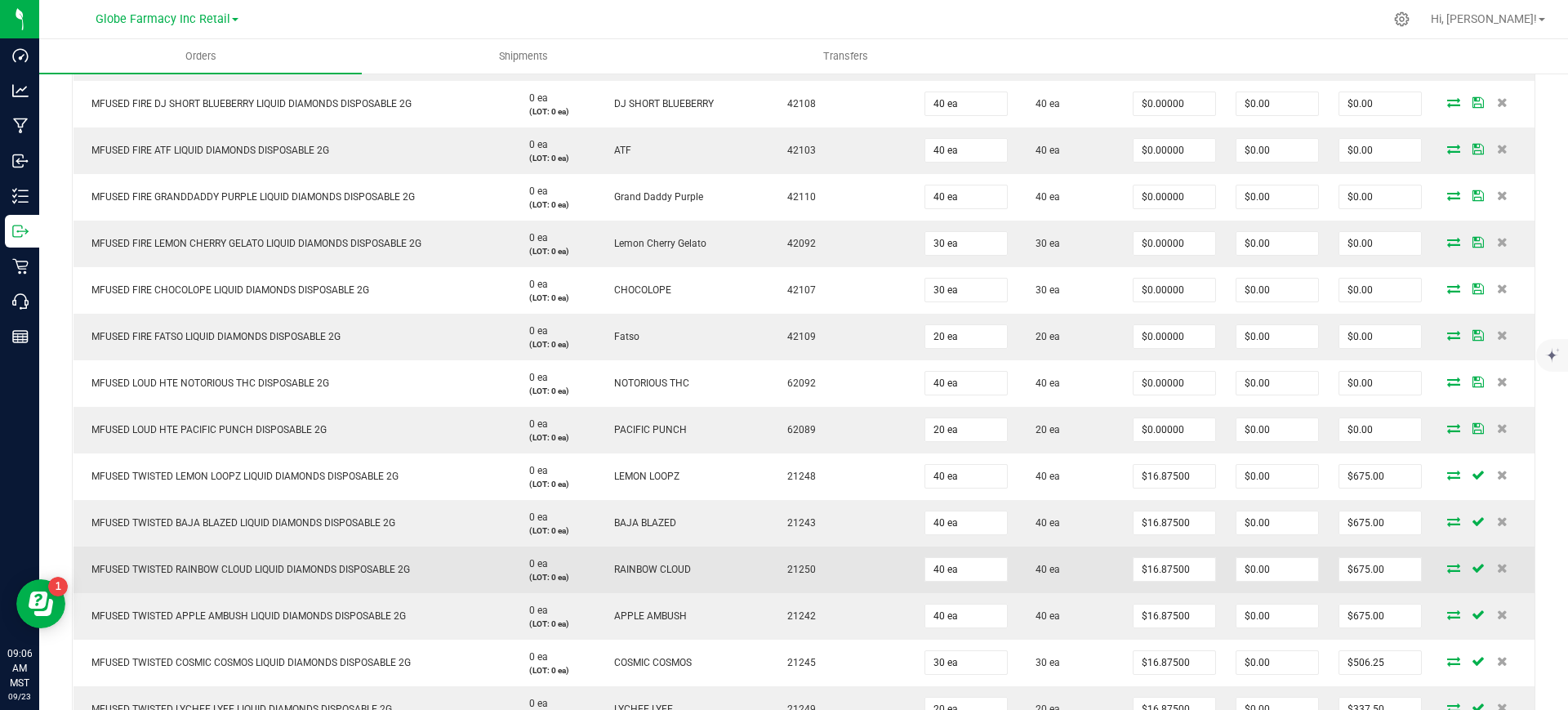
scroll to position [1856, 0]
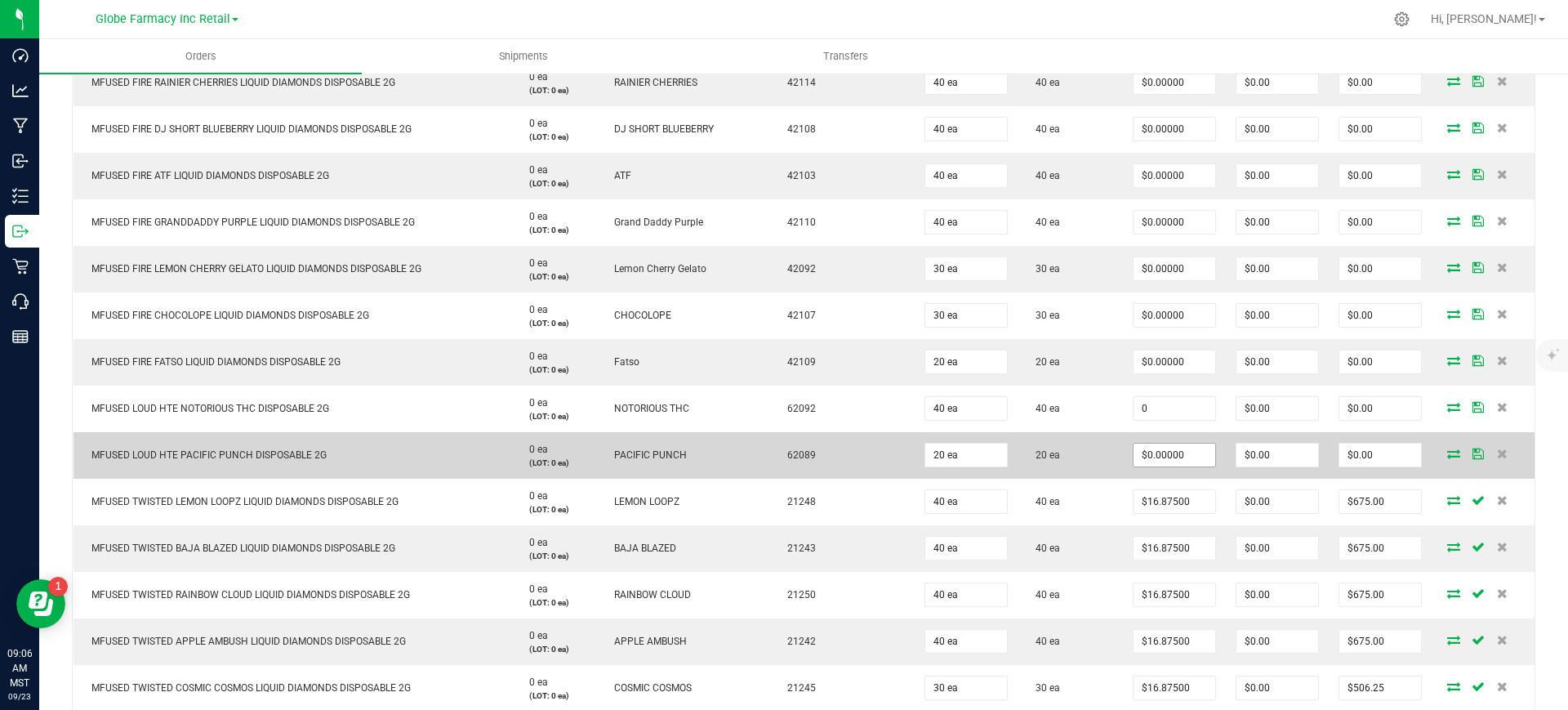
drag, startPoint x: 1118, startPoint y: 408, endPoint x: 1138, endPoint y: 454, distance: 50.2
click at [1133, 408] on input "0" at bounding box center [1174, 408] width 82 height 23
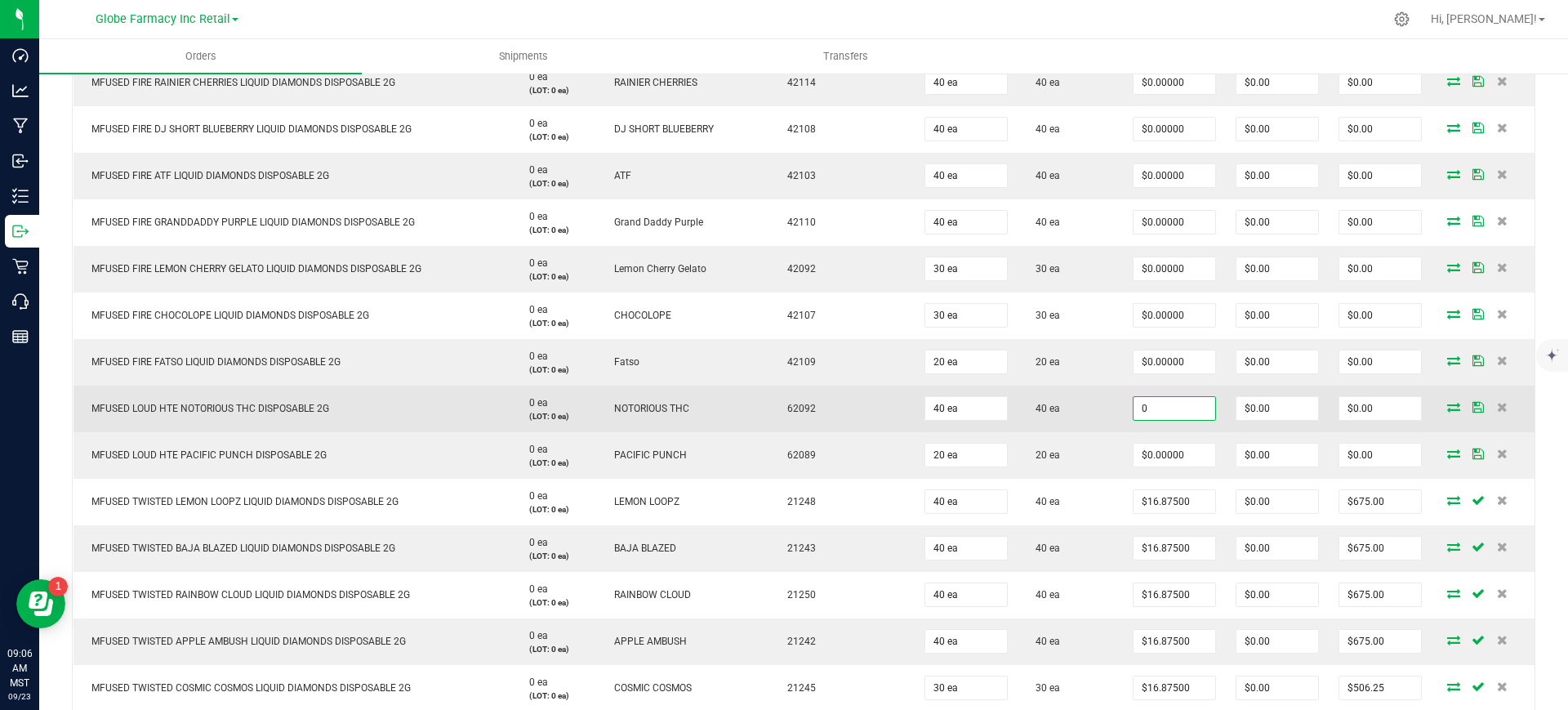
click at [1149, 411] on input "0" at bounding box center [1174, 408] width 82 height 23
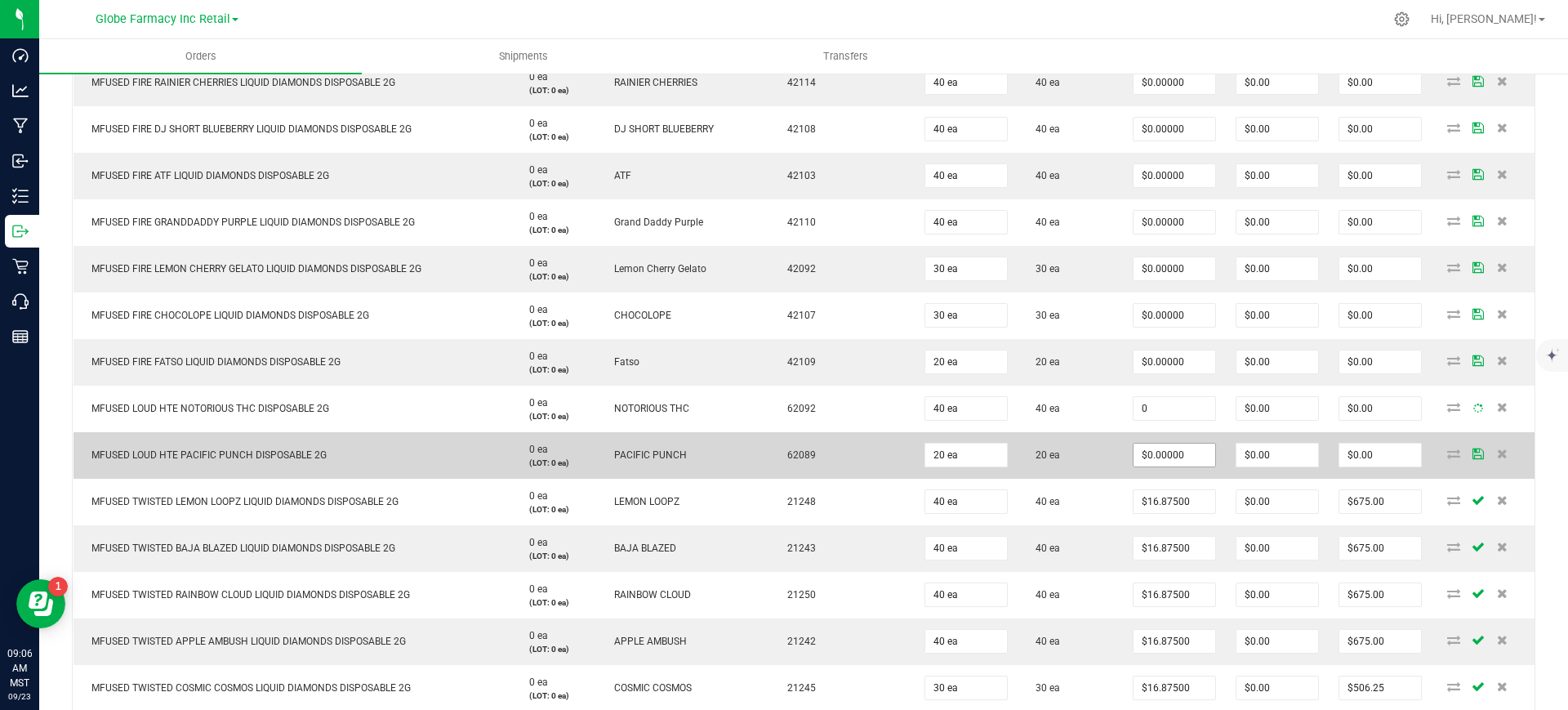
paste input "20.625"
drag, startPoint x: 1144, startPoint y: 411, endPoint x: 1152, endPoint y: 446, distance: 35.9
click at [1144, 410] on input "0" at bounding box center [1174, 408] width 82 height 23
paste input "20.625"
click at [1152, 465] on input "0" at bounding box center [1174, 455] width 82 height 23
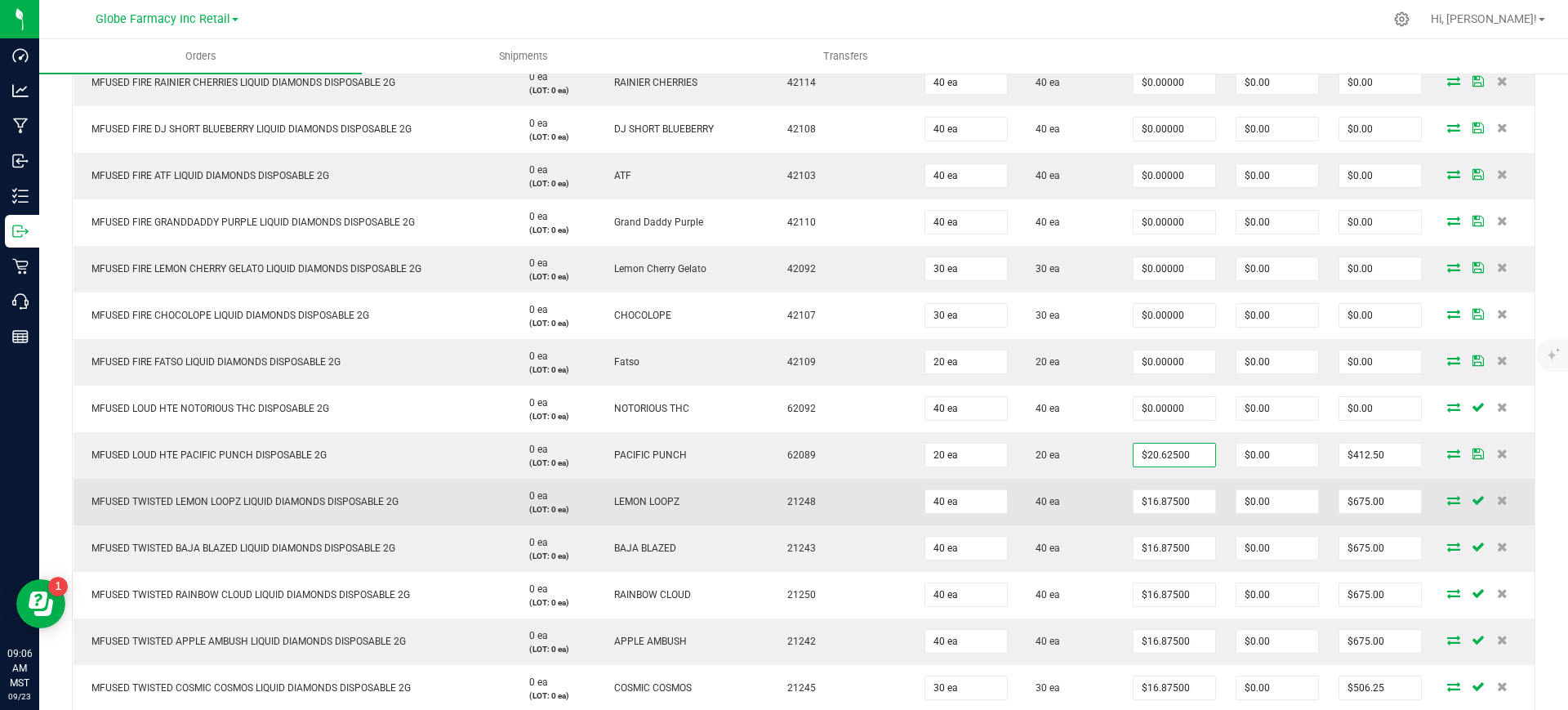
click at [1064, 488] on td "40 ea" at bounding box center [1070, 502] width 105 height 47
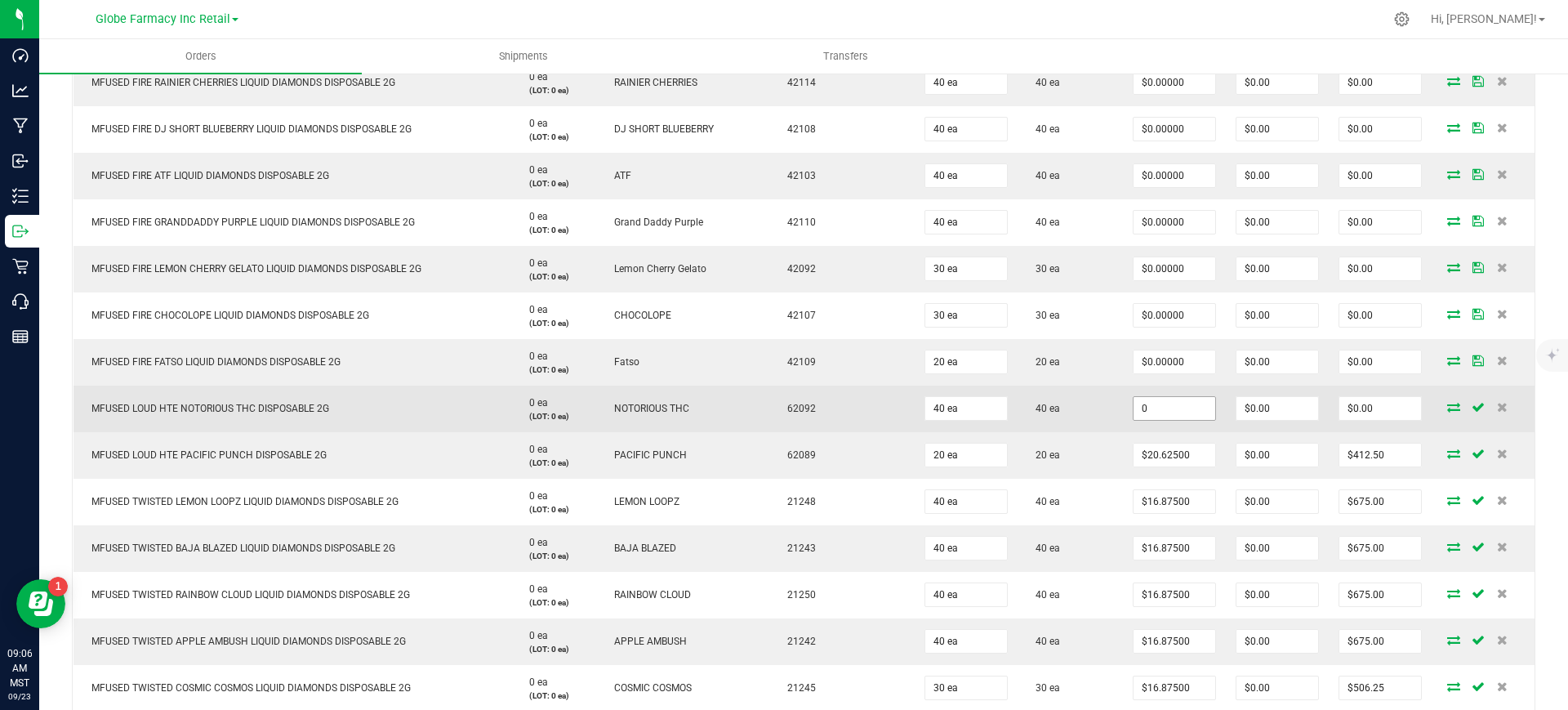
click at [1164, 405] on input "0" at bounding box center [1174, 408] width 82 height 23
paste input "20.625"
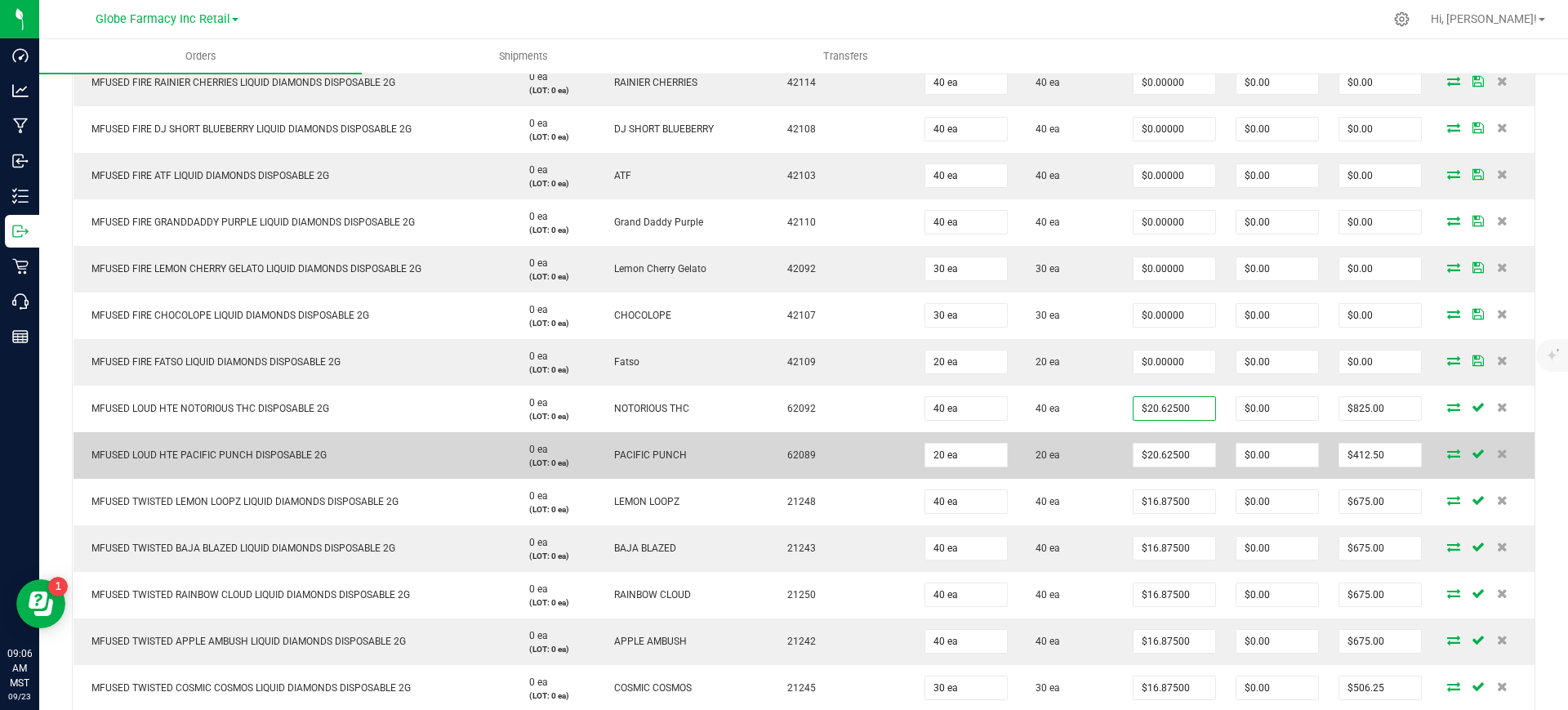
click at [1062, 460] on td "20 ea" at bounding box center [1070, 456] width 105 height 47
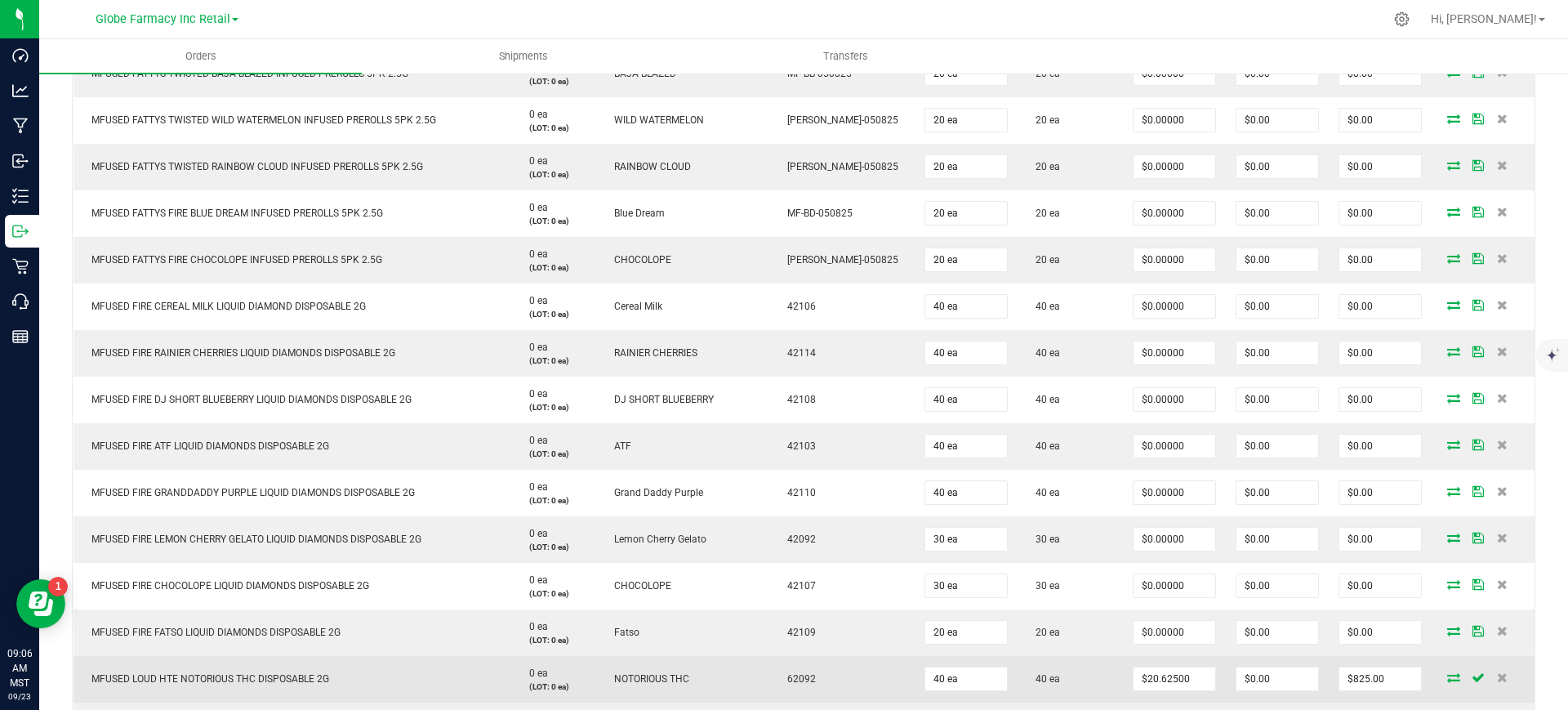
scroll to position [1549, 0]
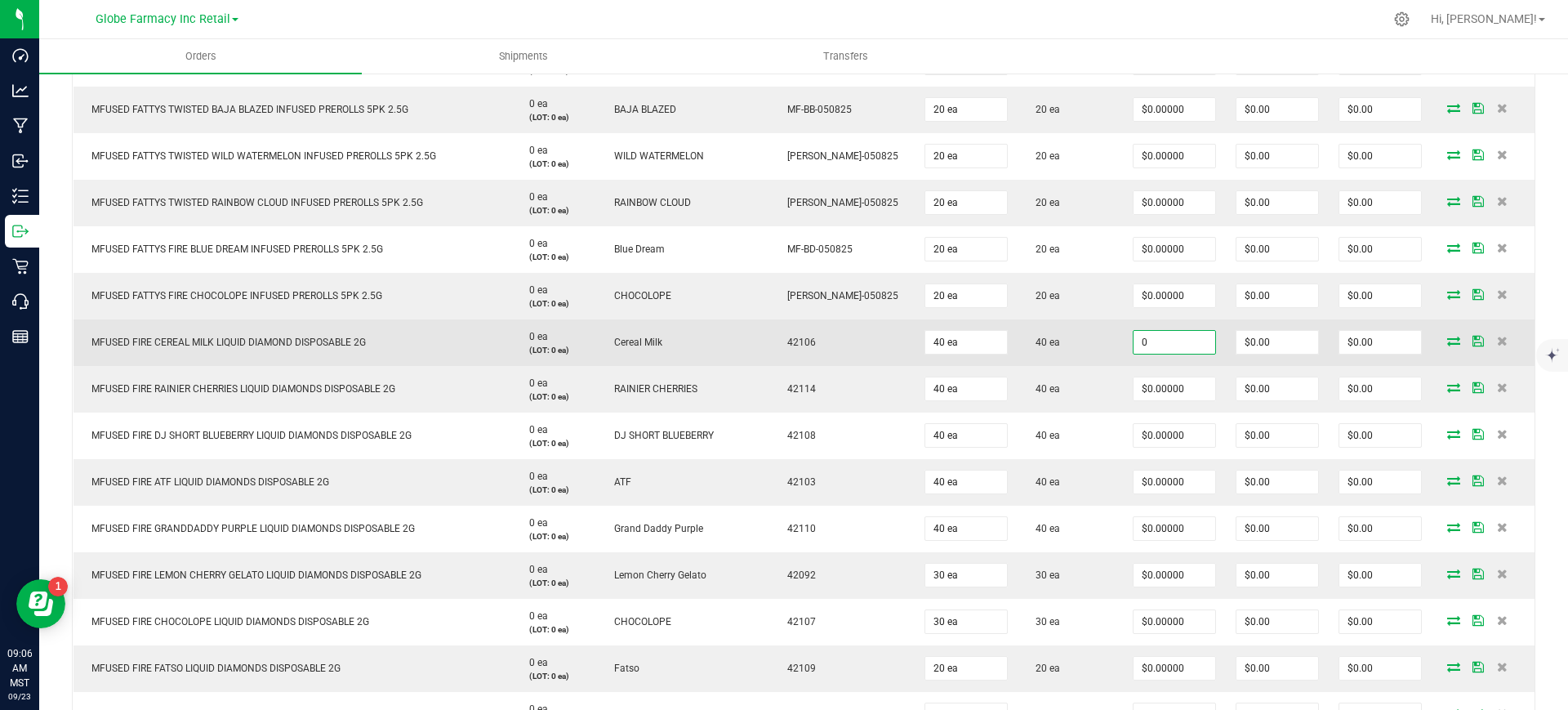
paste input "18.75"
click at [1155, 344] on input "0" at bounding box center [1174, 342] width 82 height 23
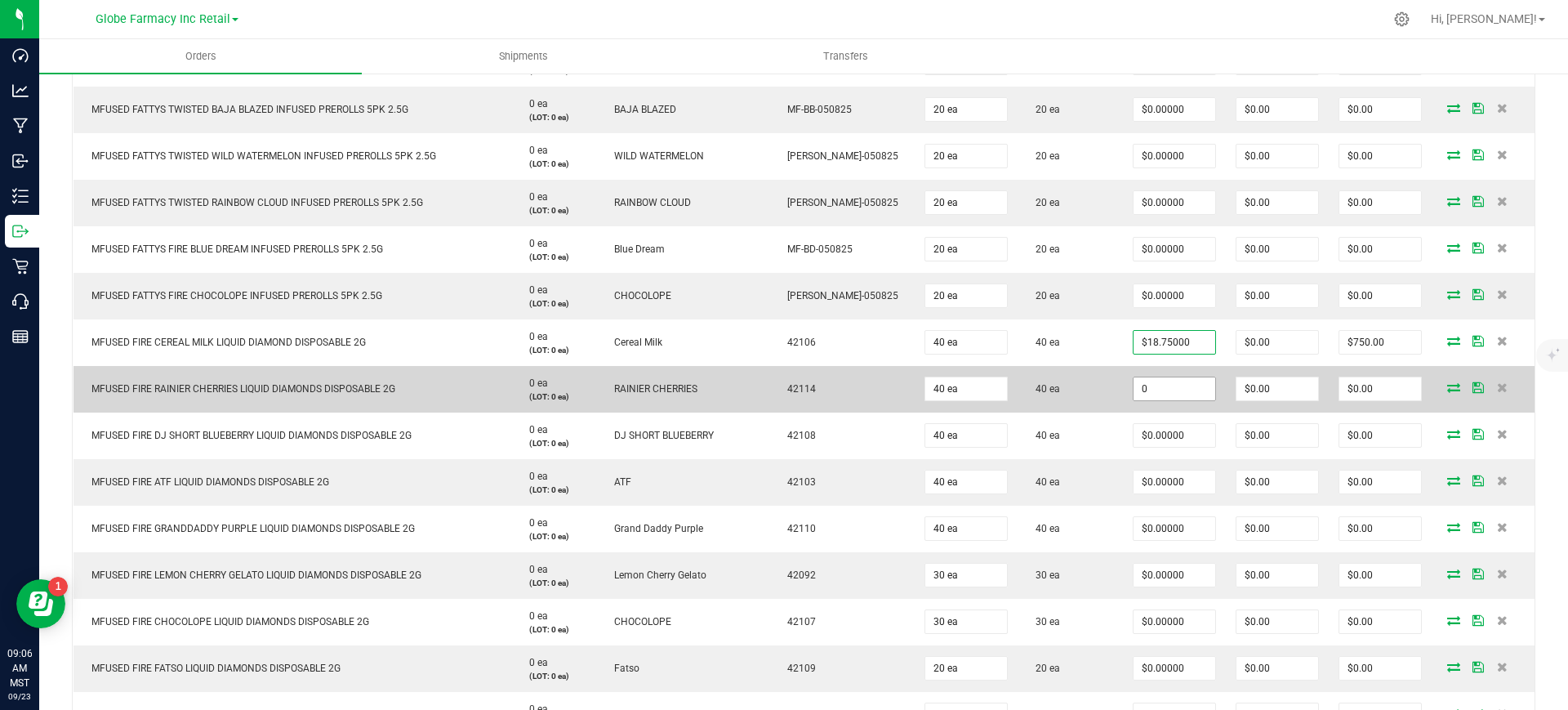
click at [1154, 377] on input "0" at bounding box center [1174, 388] width 82 height 23
paste input "18.75"
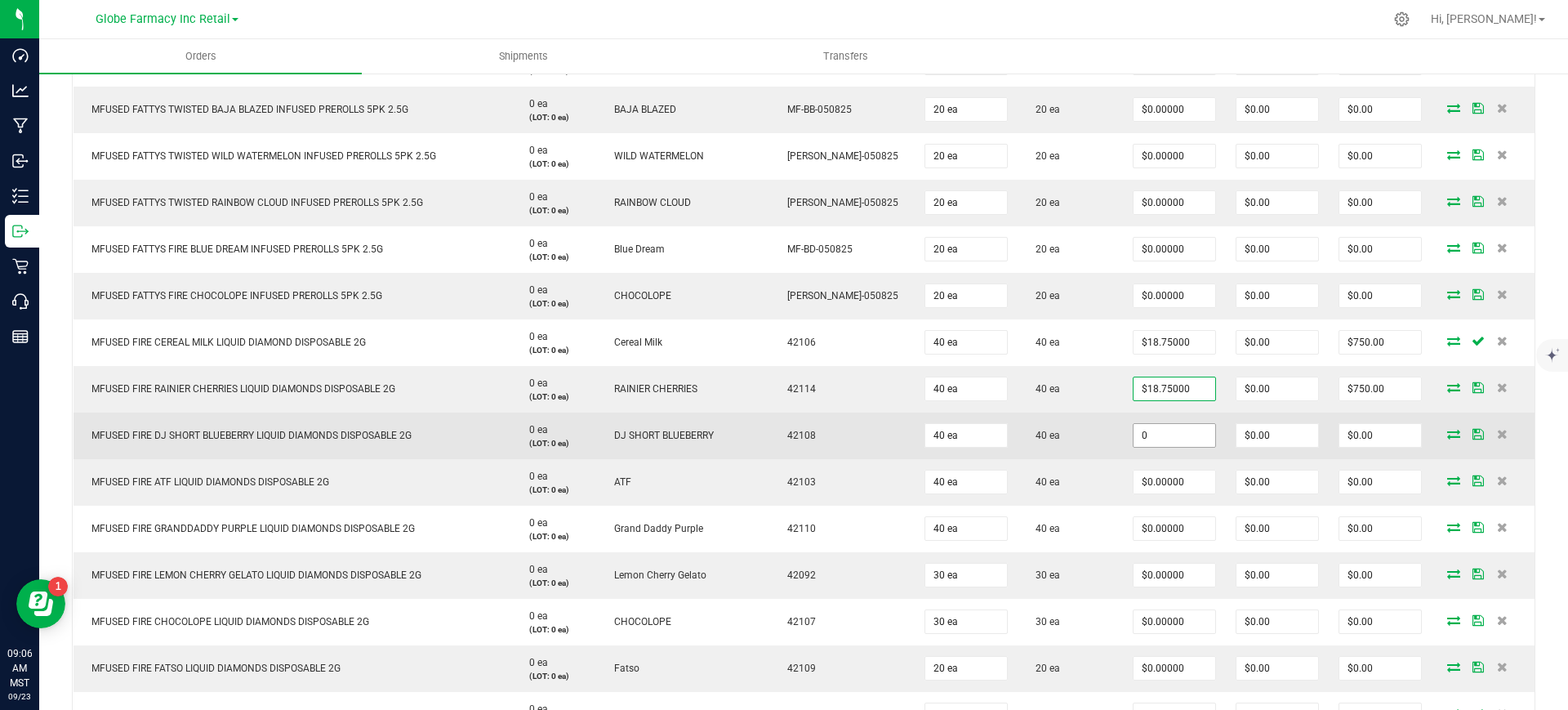
paste input "18.75"
click at [1155, 431] on input "0" at bounding box center [1174, 435] width 82 height 23
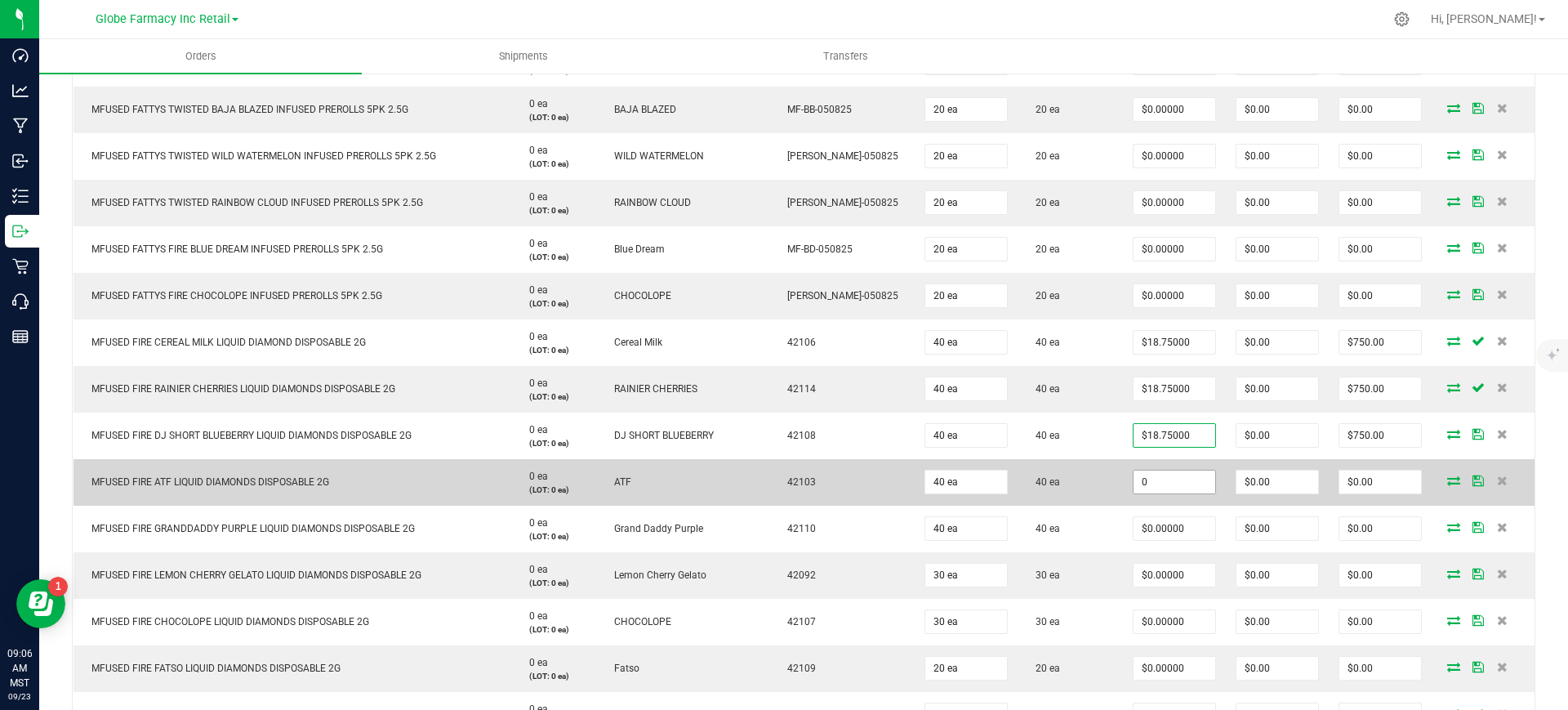
paste input "18.75"
click at [1162, 486] on input "18.75" at bounding box center [1174, 481] width 82 height 23
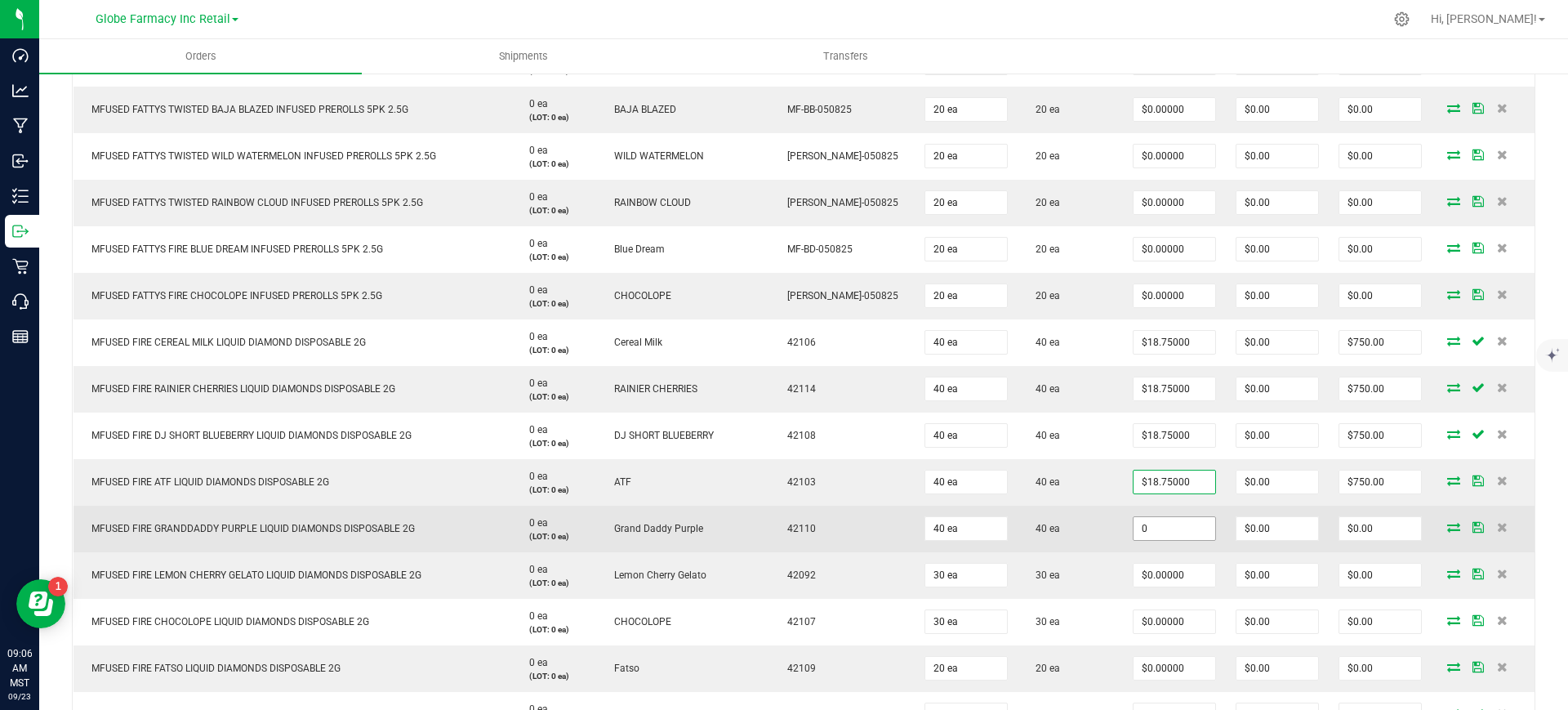
click at [1161, 531] on input "0" at bounding box center [1174, 528] width 82 height 23
paste input "18.75"
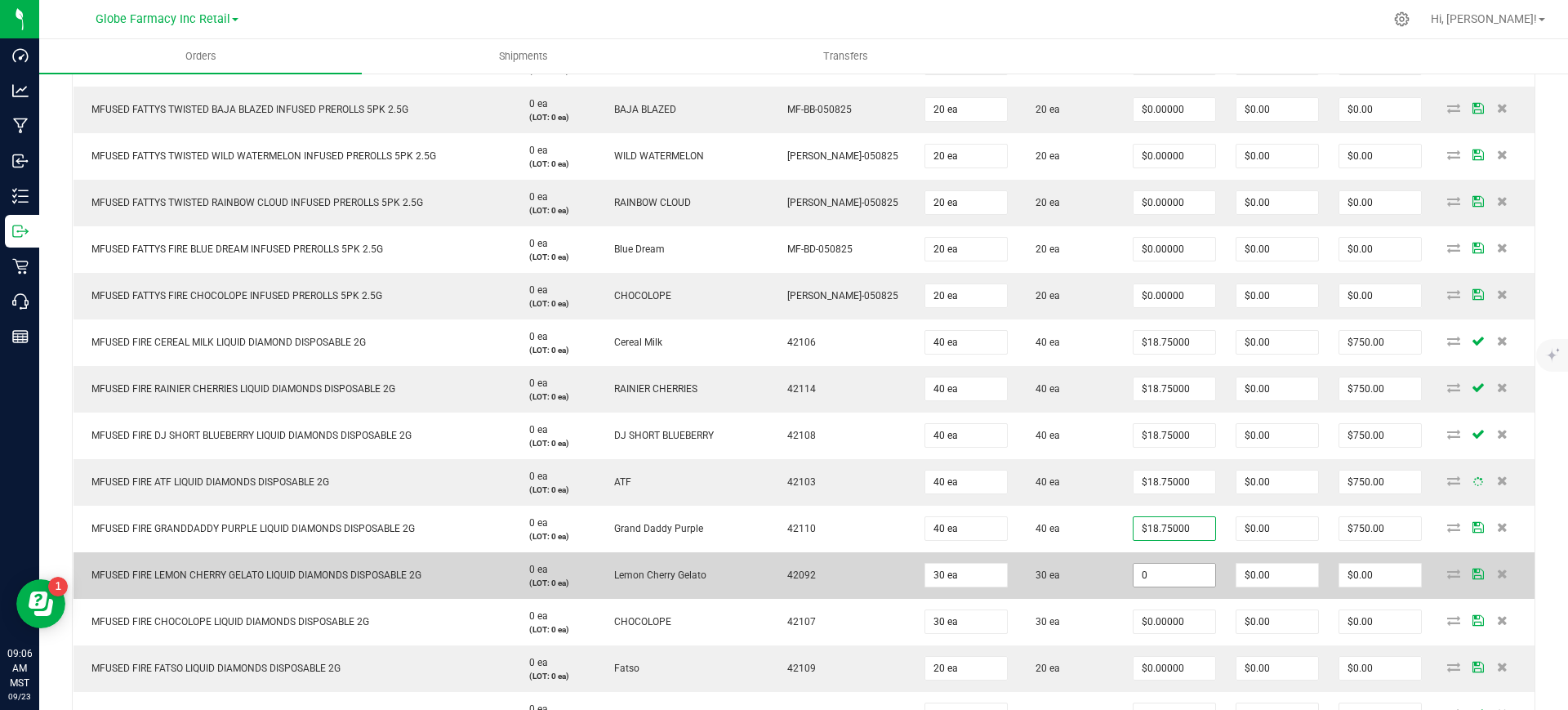
paste input "18.75"
click at [1154, 580] on input "0" at bounding box center [1174, 575] width 82 height 23
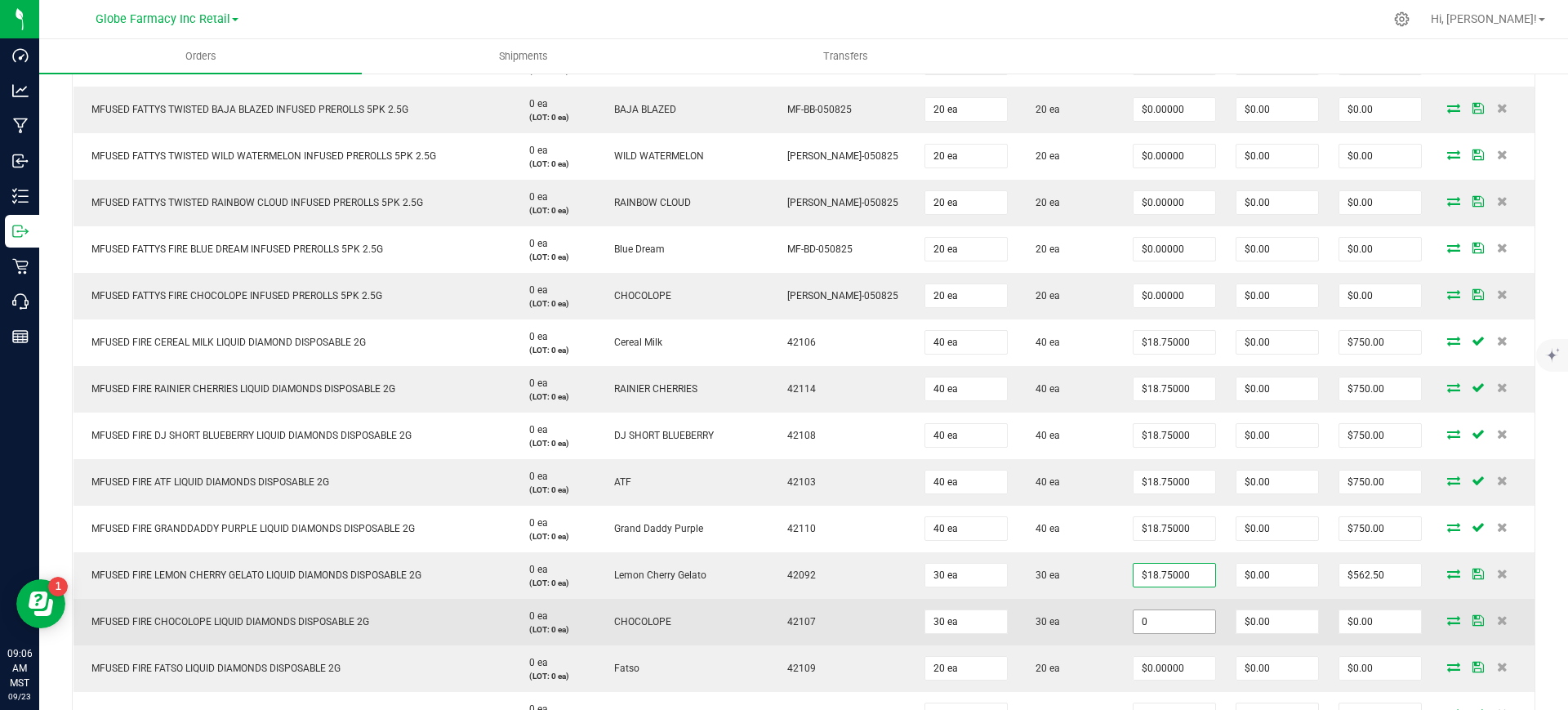
click at [1150, 612] on input "0" at bounding box center [1174, 621] width 82 height 23
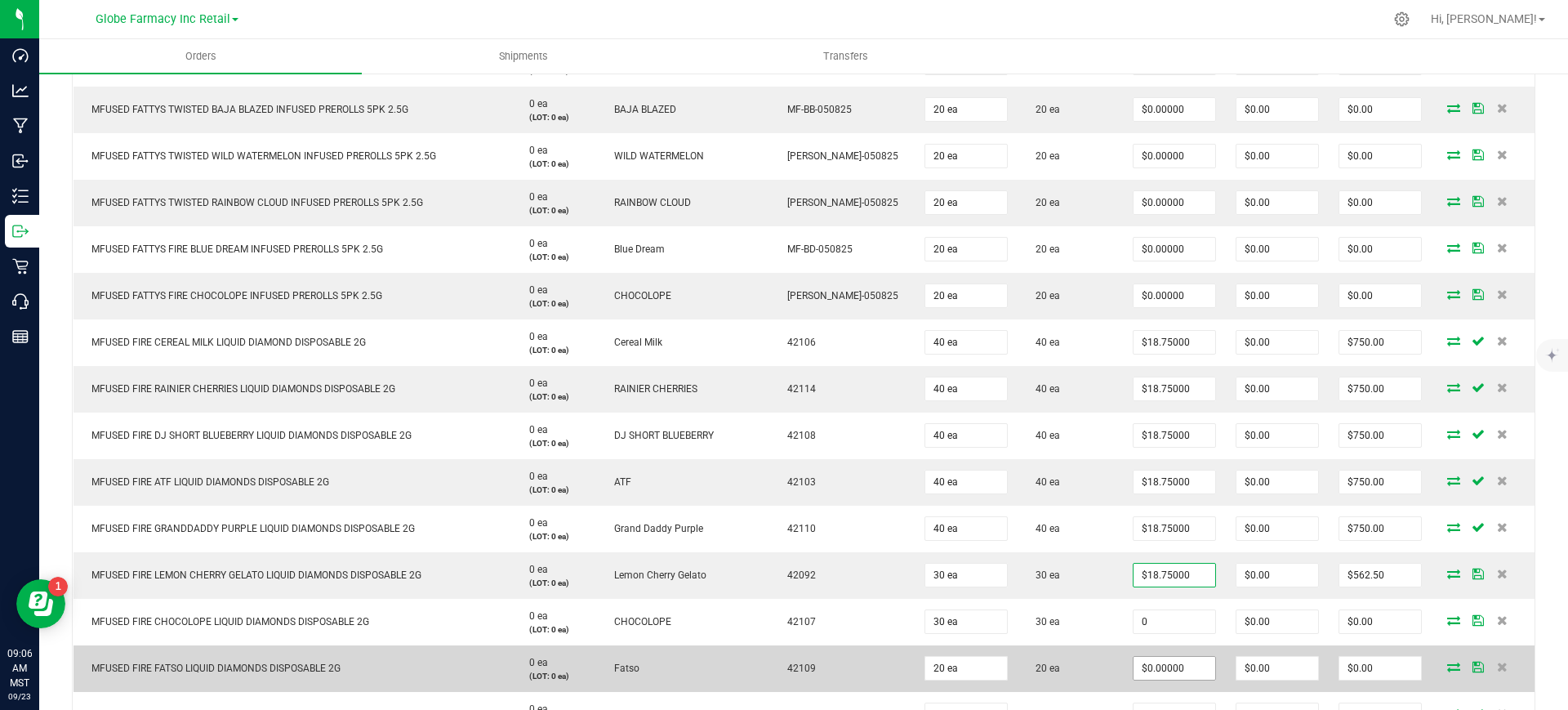
paste input "18.75"
click at [1162, 681] on td "$0.00000" at bounding box center [1173, 668] width 103 height 47
click at [1153, 668] on input "0" at bounding box center [1174, 667] width 82 height 23
paste input "18.75"
click at [1076, 672] on td "20 ea" at bounding box center [1070, 668] width 105 height 47
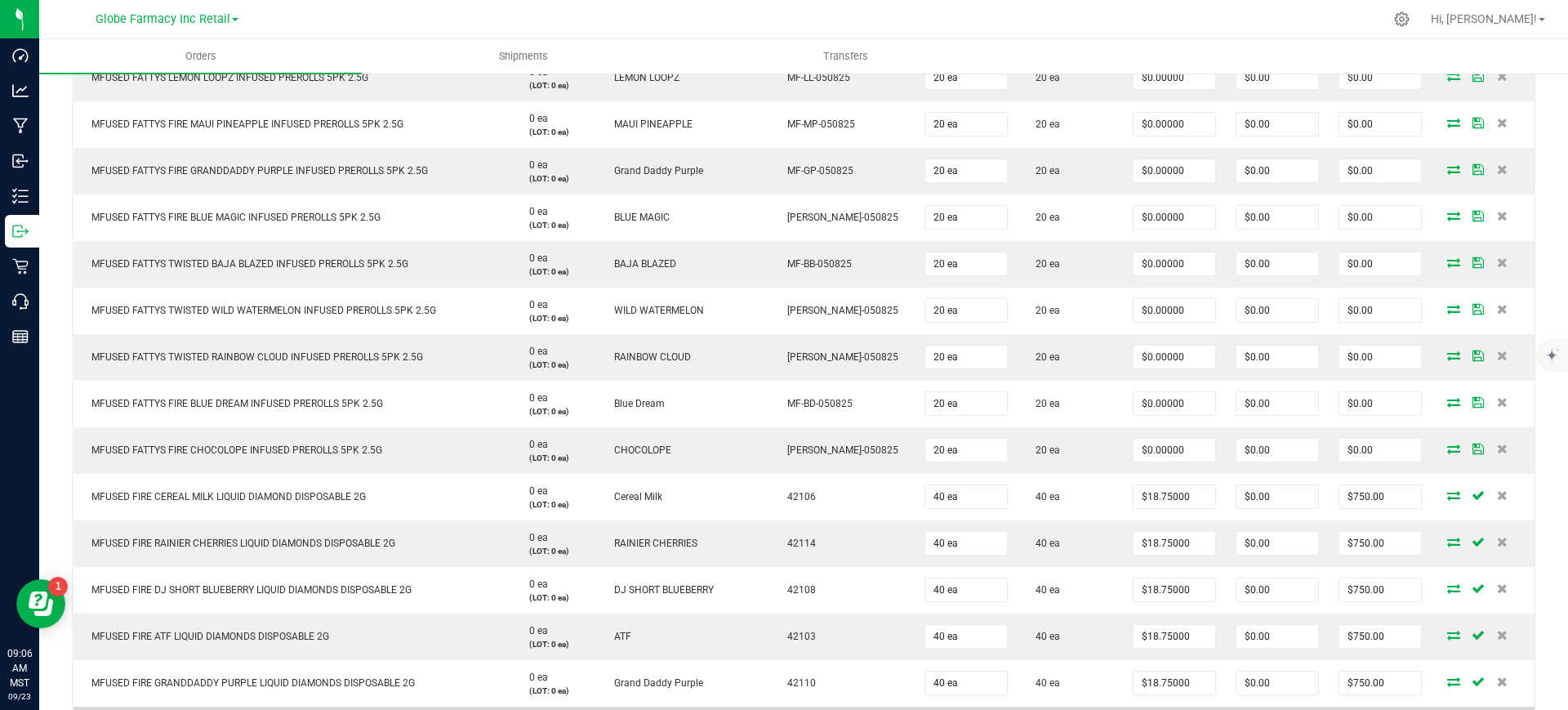
scroll to position [1346, 0]
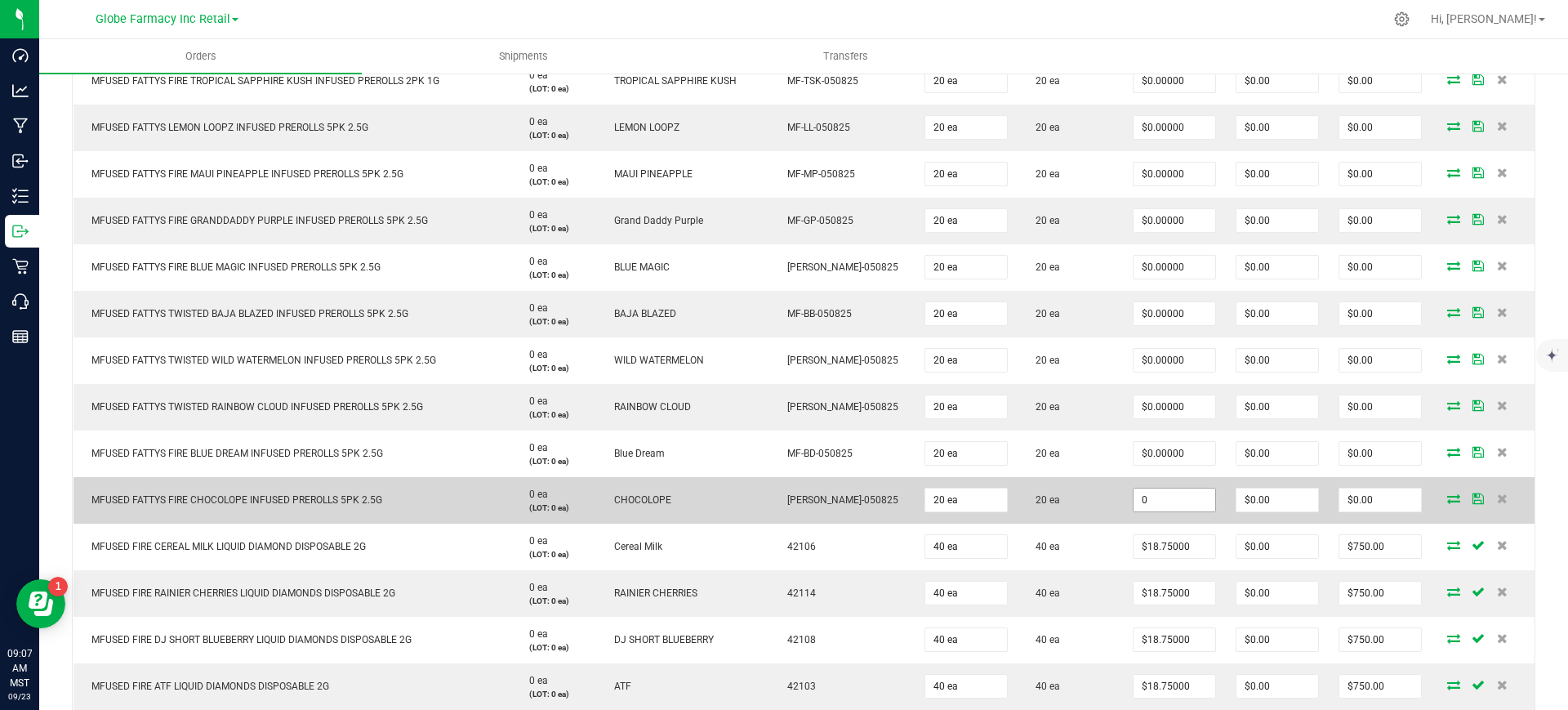
paste input "11.25"
click at [1162, 498] on input "0" at bounding box center [1174, 499] width 82 height 23
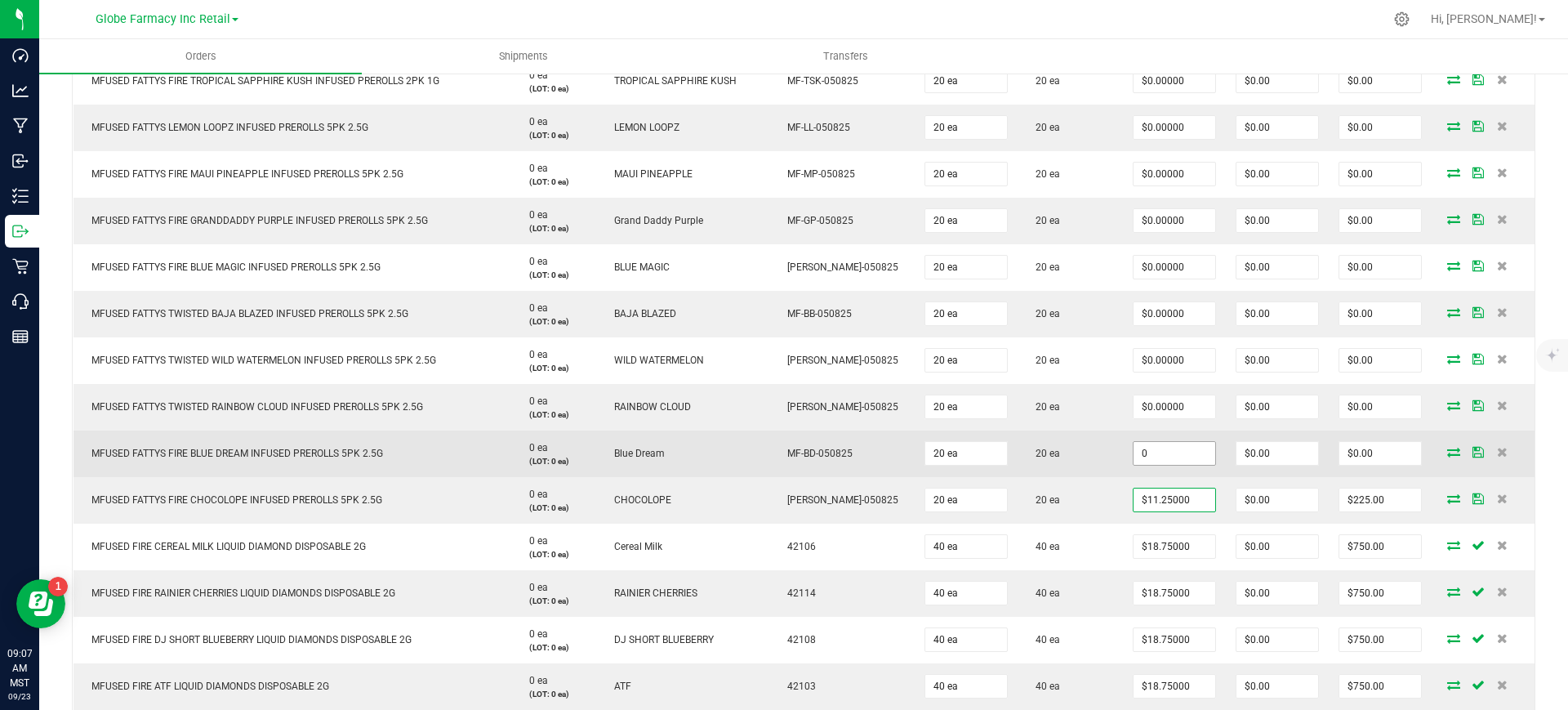
paste input "11.25"
click at [1142, 456] on input "0" at bounding box center [1174, 453] width 82 height 23
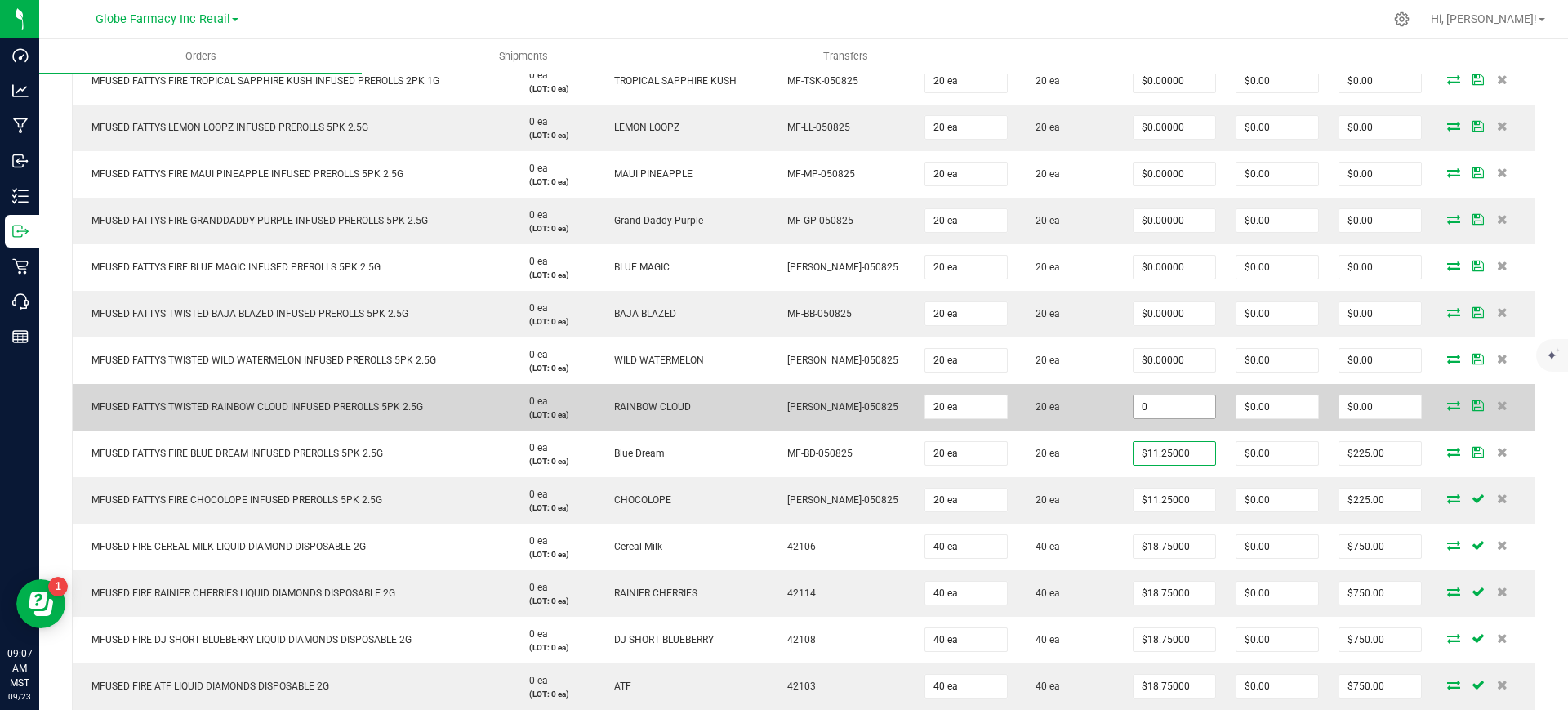
paste input "11.25"
click at [1140, 408] on input "0" at bounding box center [1174, 406] width 82 height 23
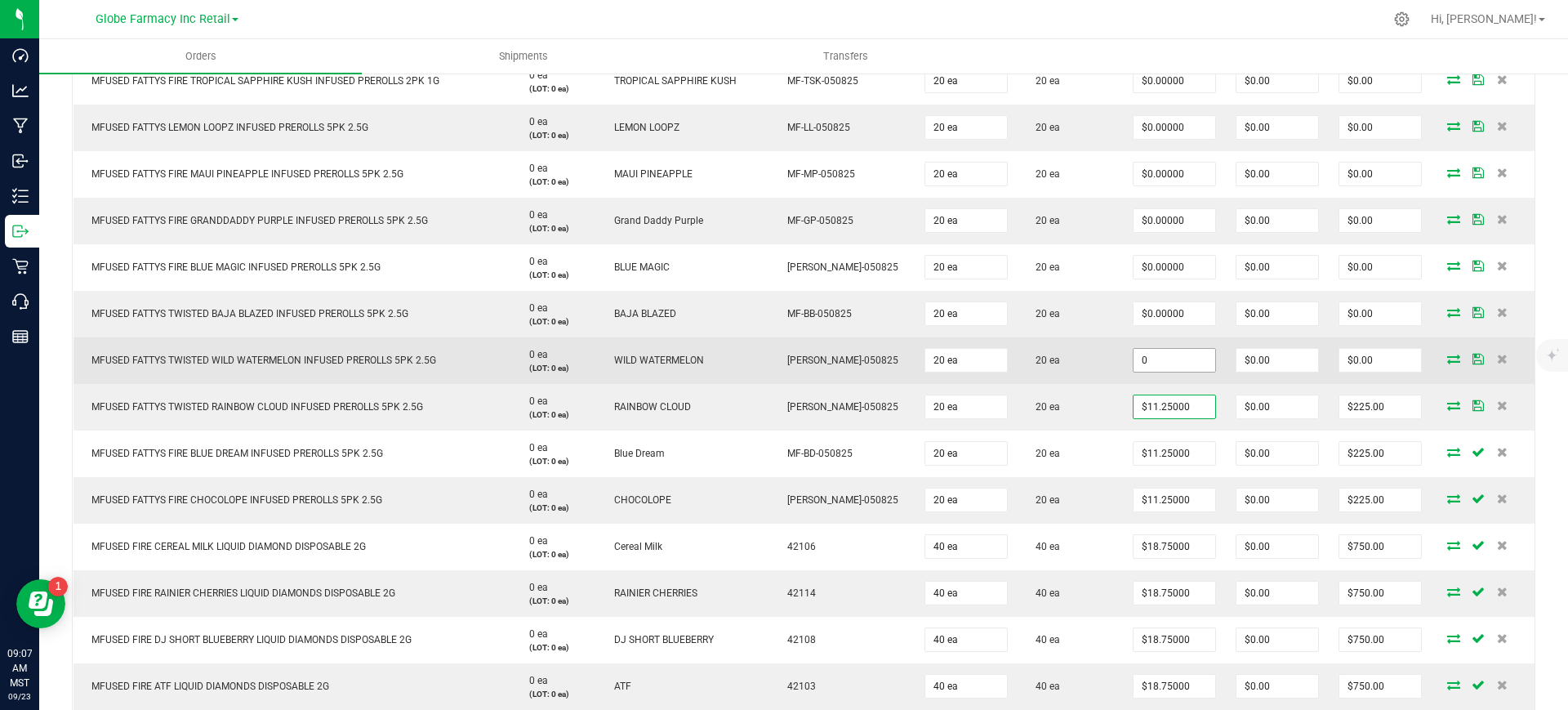
paste input "11.25"
click at [1140, 364] on input "0" at bounding box center [1174, 360] width 82 height 23
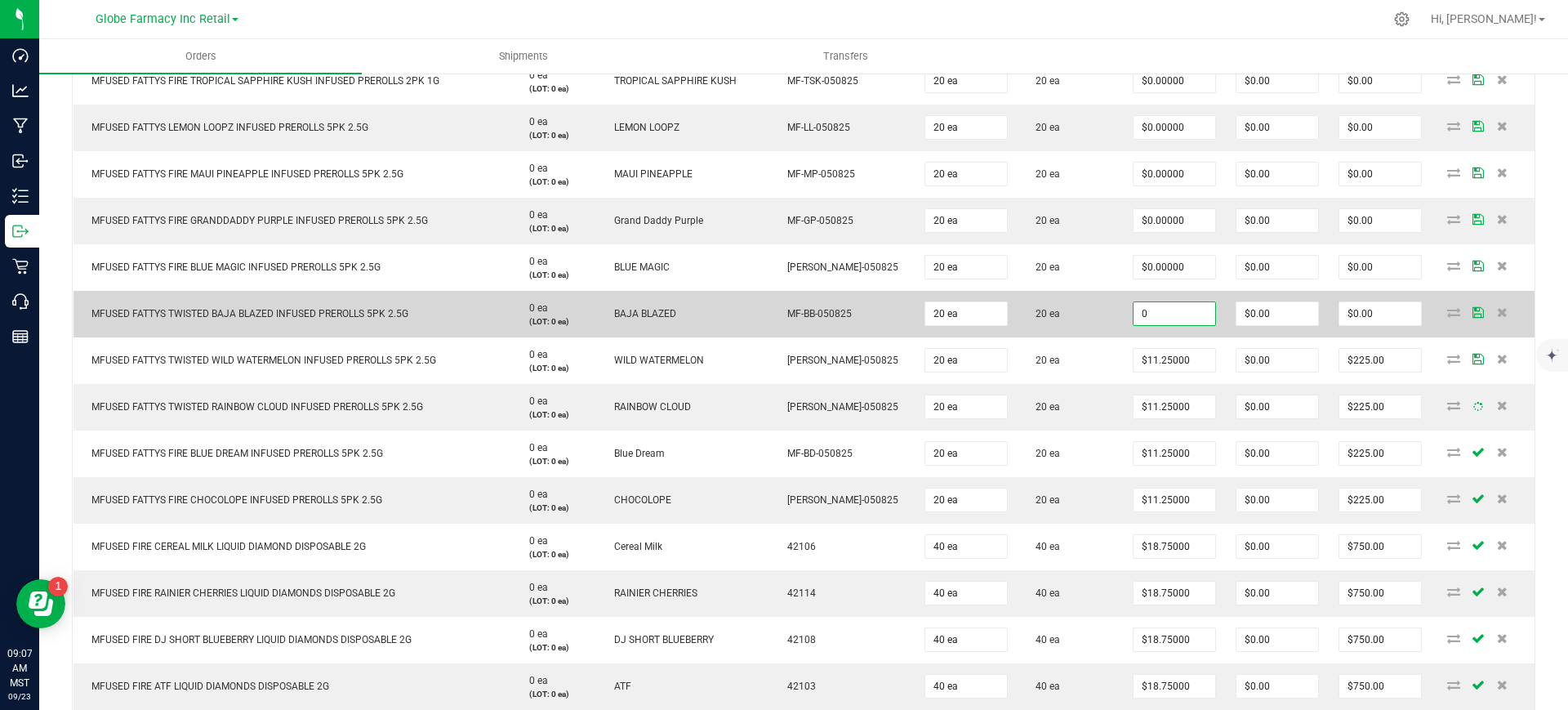
click at [1150, 312] on input "0" at bounding box center [1174, 313] width 82 height 23
click at [1092, 335] on td "20 ea" at bounding box center [1070, 315] width 105 height 47
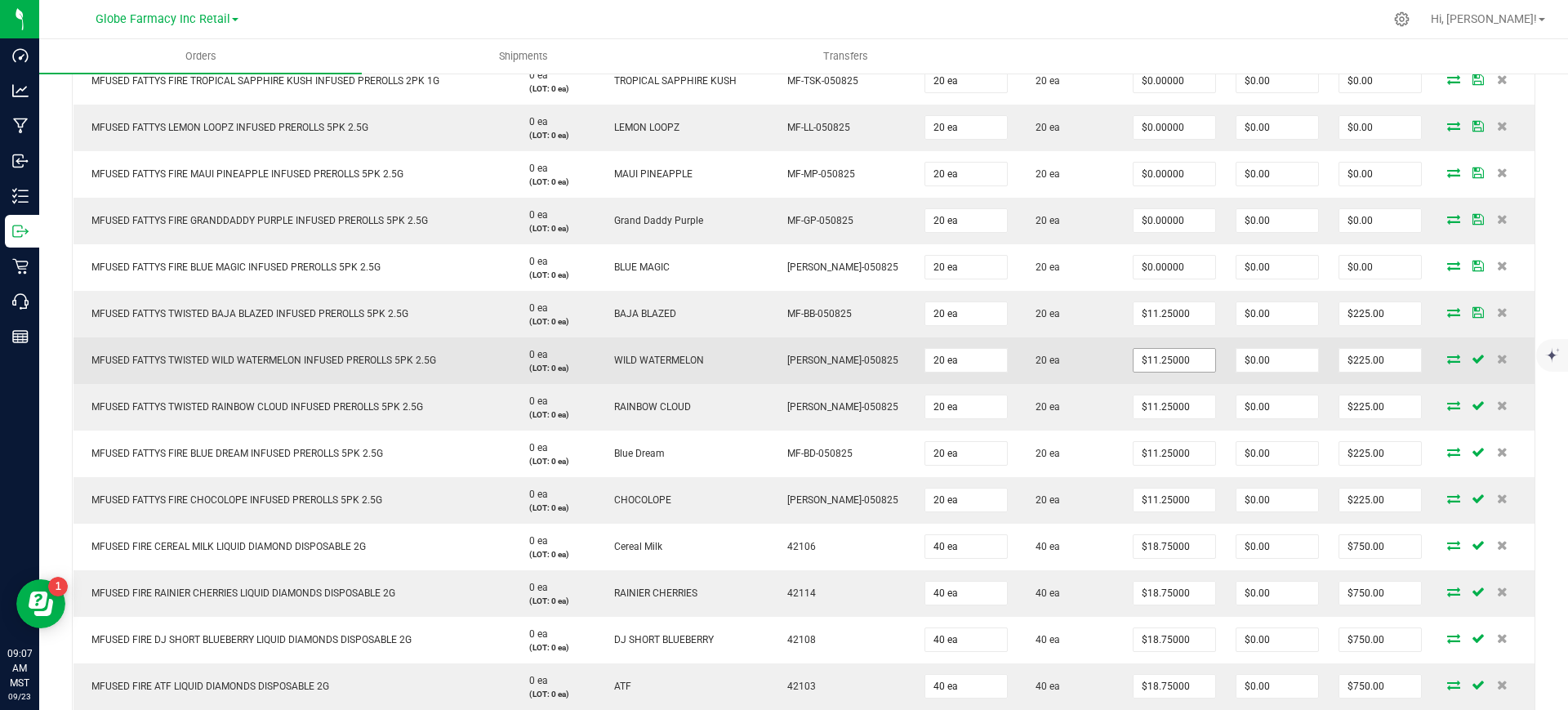
scroll to position [1243, 0]
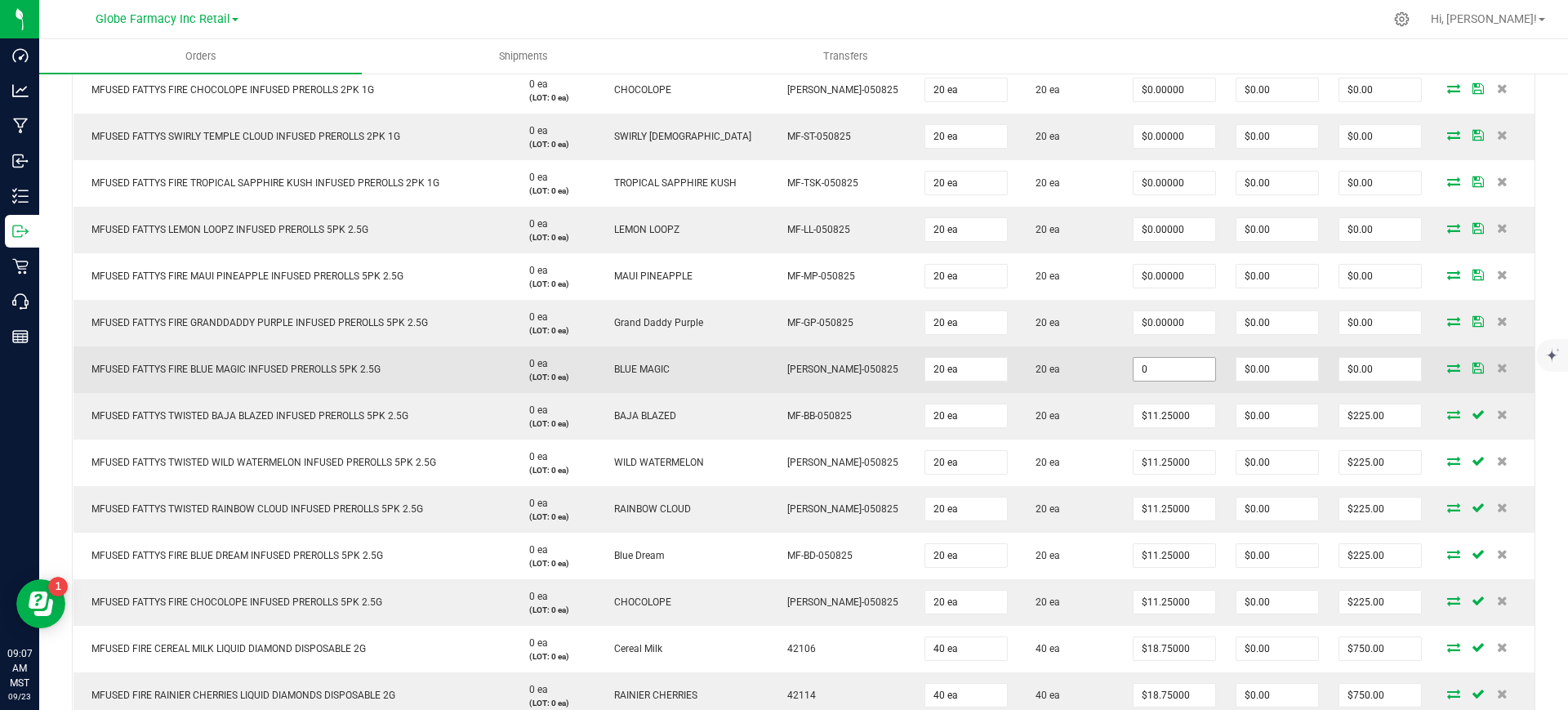
click at [1167, 370] on input "0" at bounding box center [1174, 369] width 82 height 23
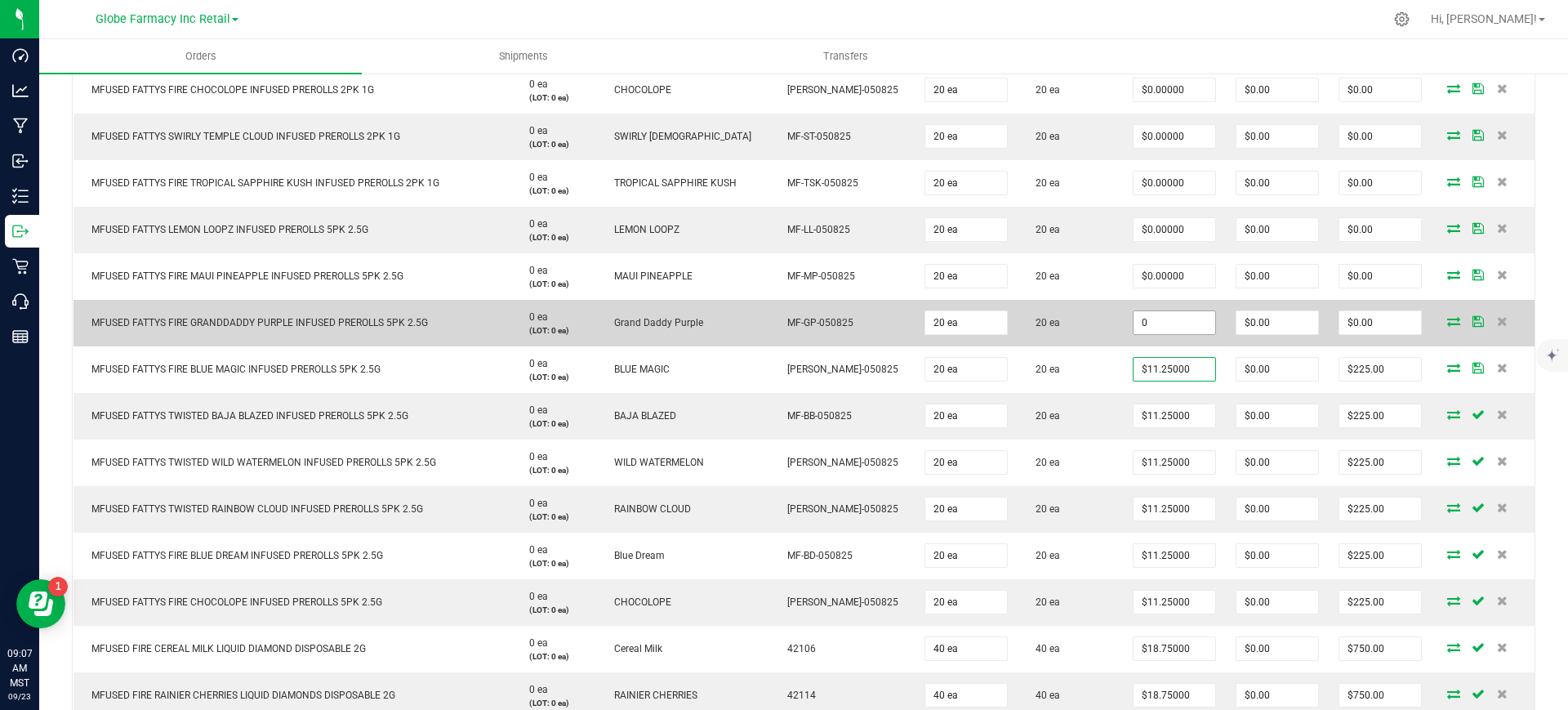
click at [1150, 322] on input "0" at bounding box center [1174, 322] width 82 height 23
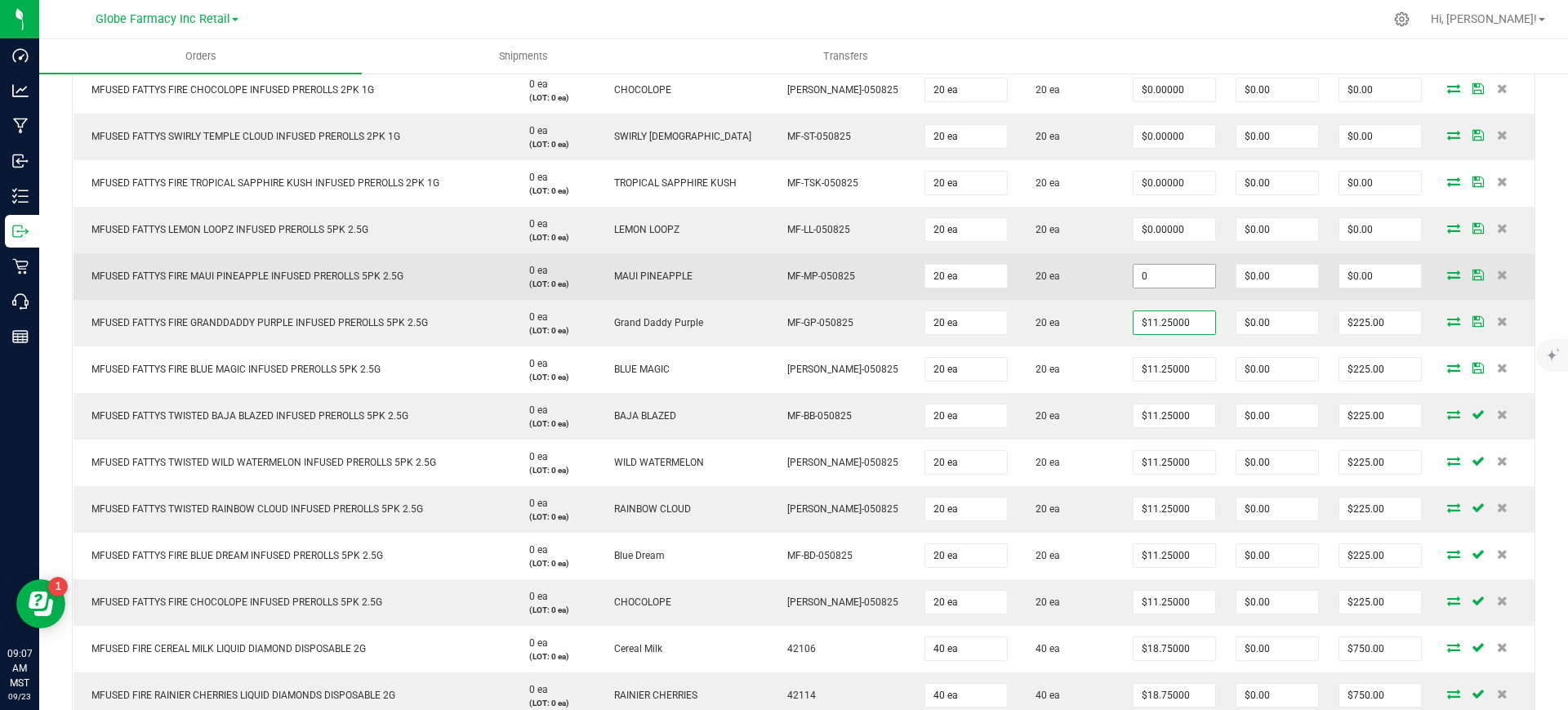
click at [1181, 279] on input "0" at bounding box center [1174, 275] width 82 height 23
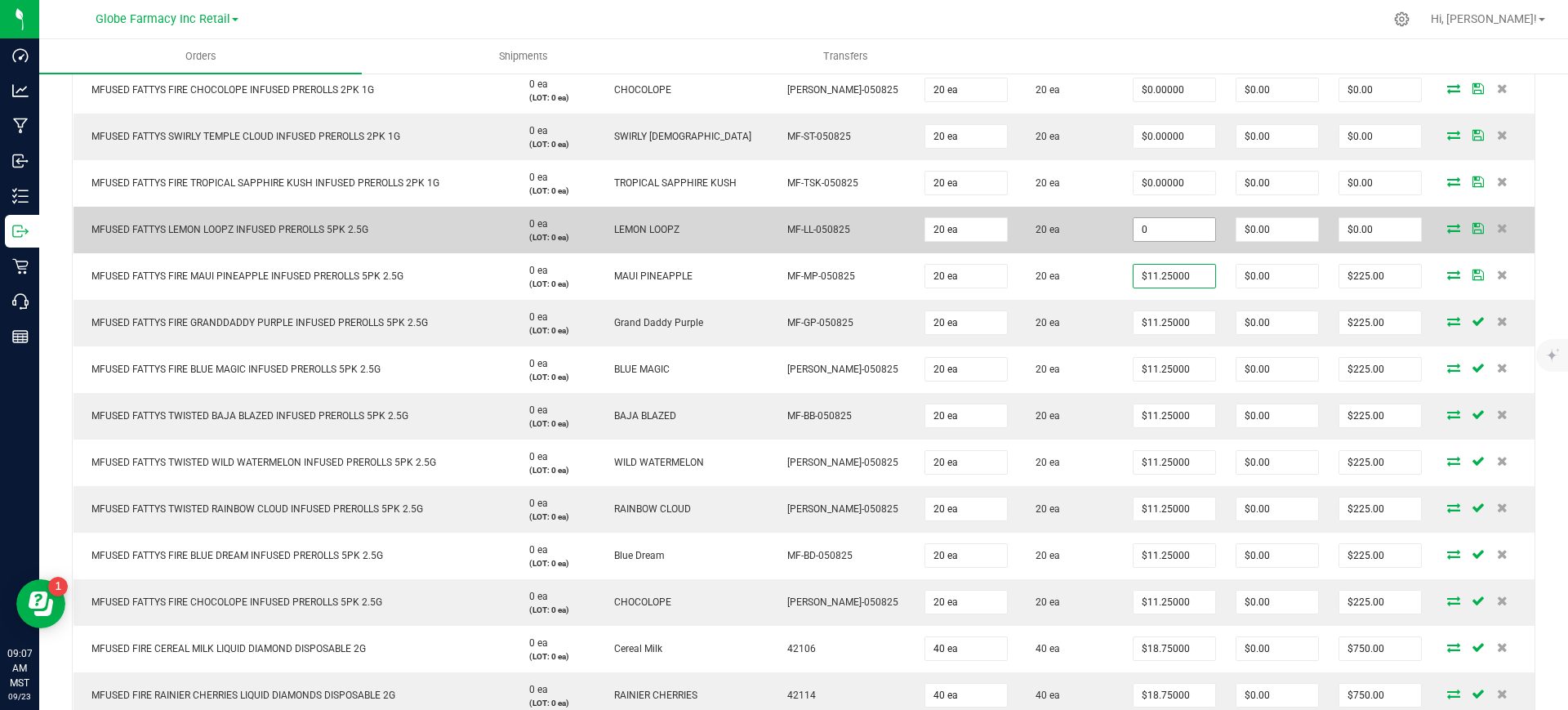
click at [1165, 237] on input "0" at bounding box center [1174, 229] width 82 height 23
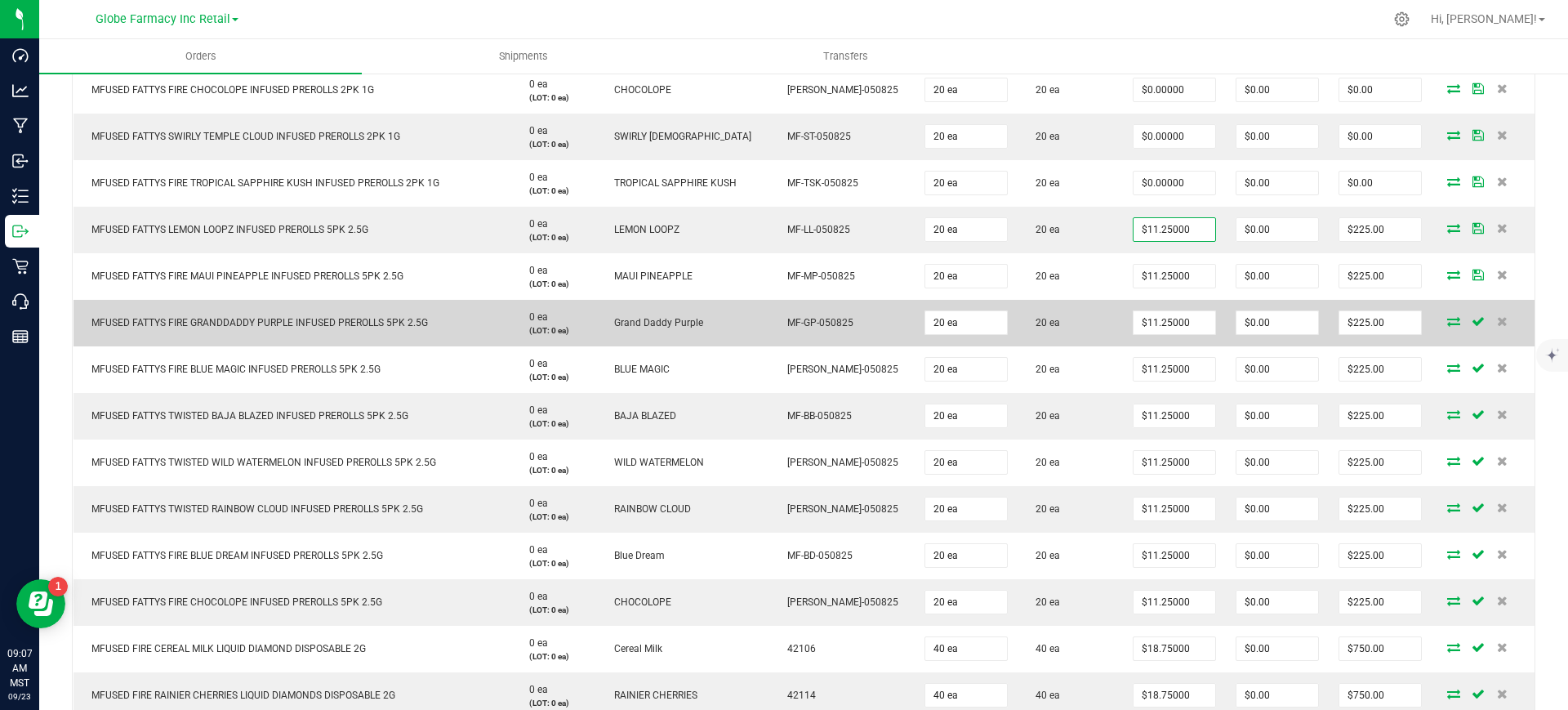
click at [1073, 323] on td "20 ea" at bounding box center [1070, 323] width 105 height 47
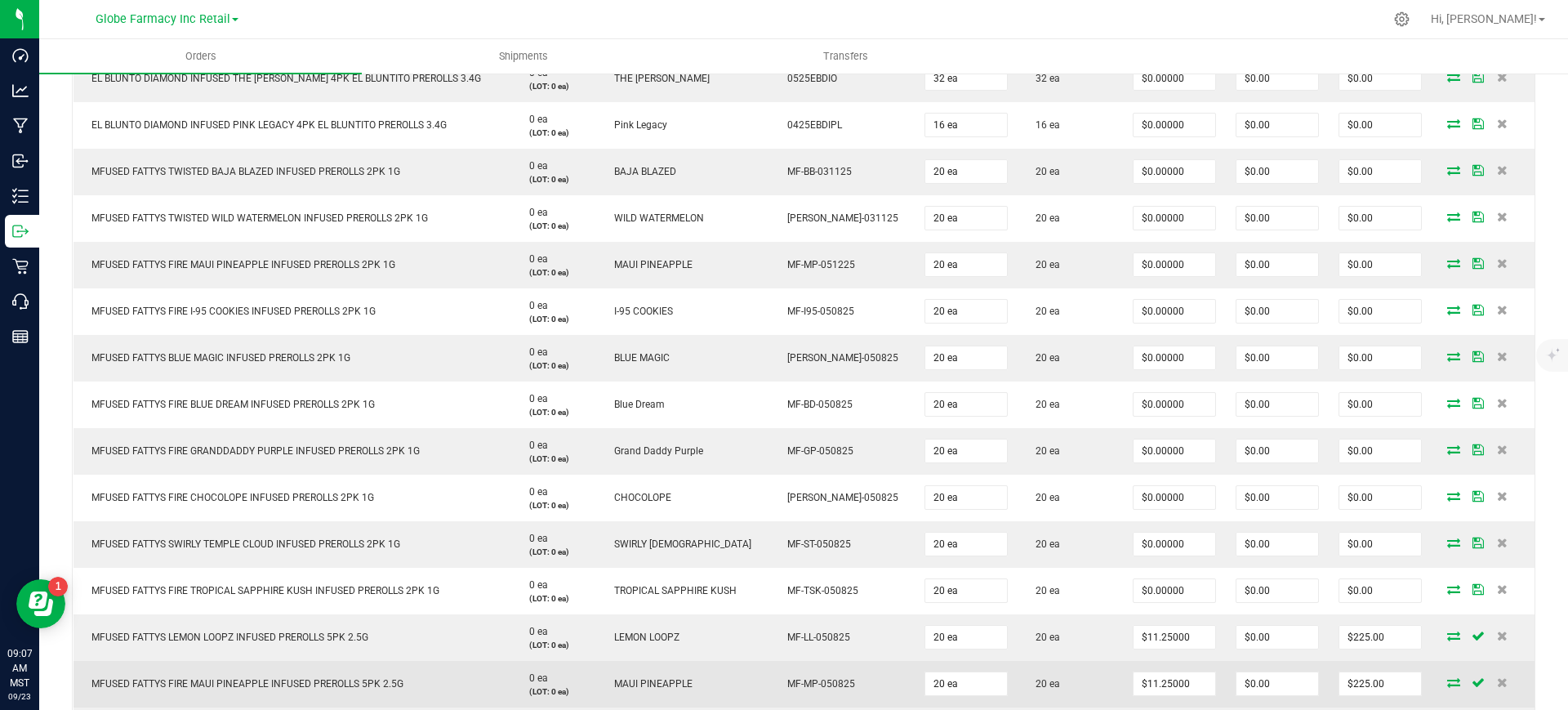
scroll to position [835, 0]
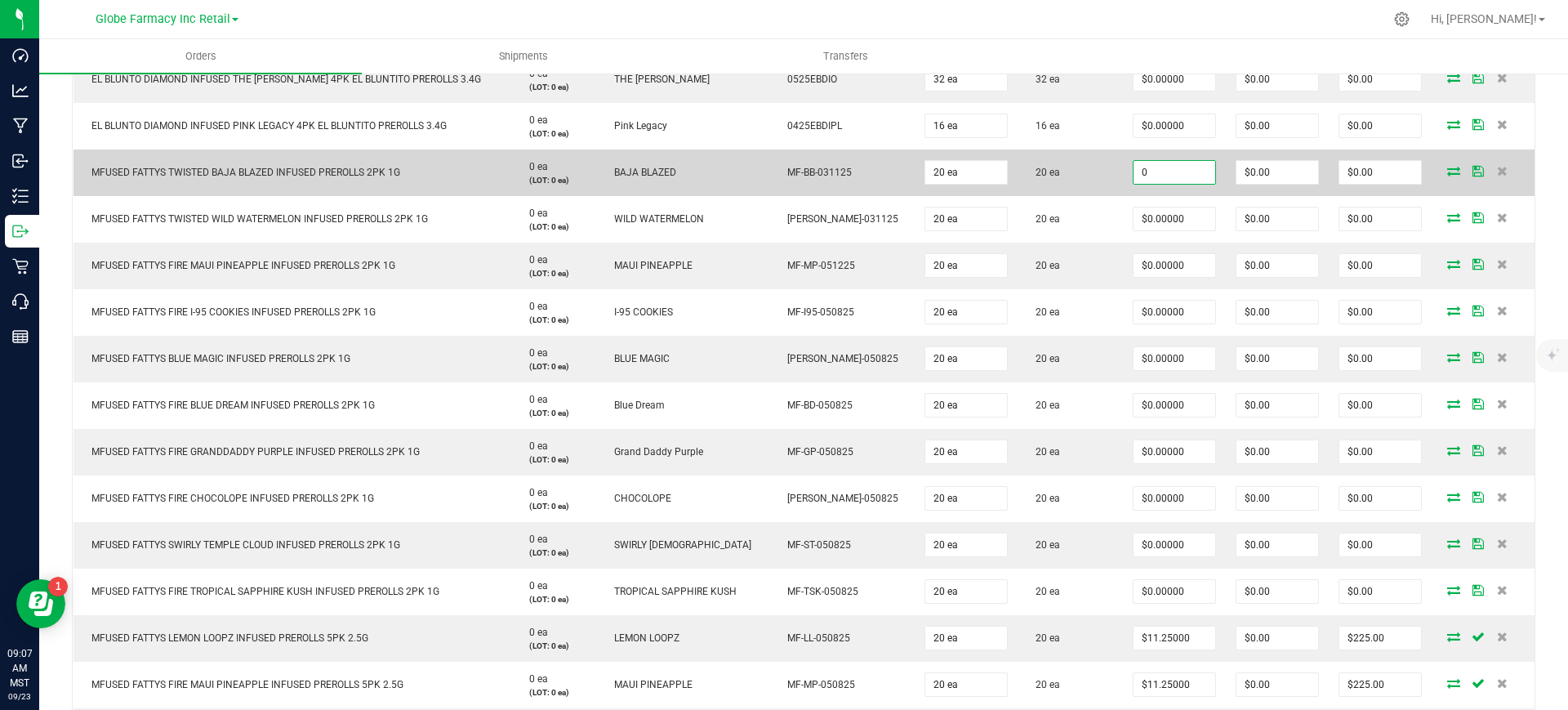
click at [1146, 173] on input "0" at bounding box center [1174, 172] width 82 height 23
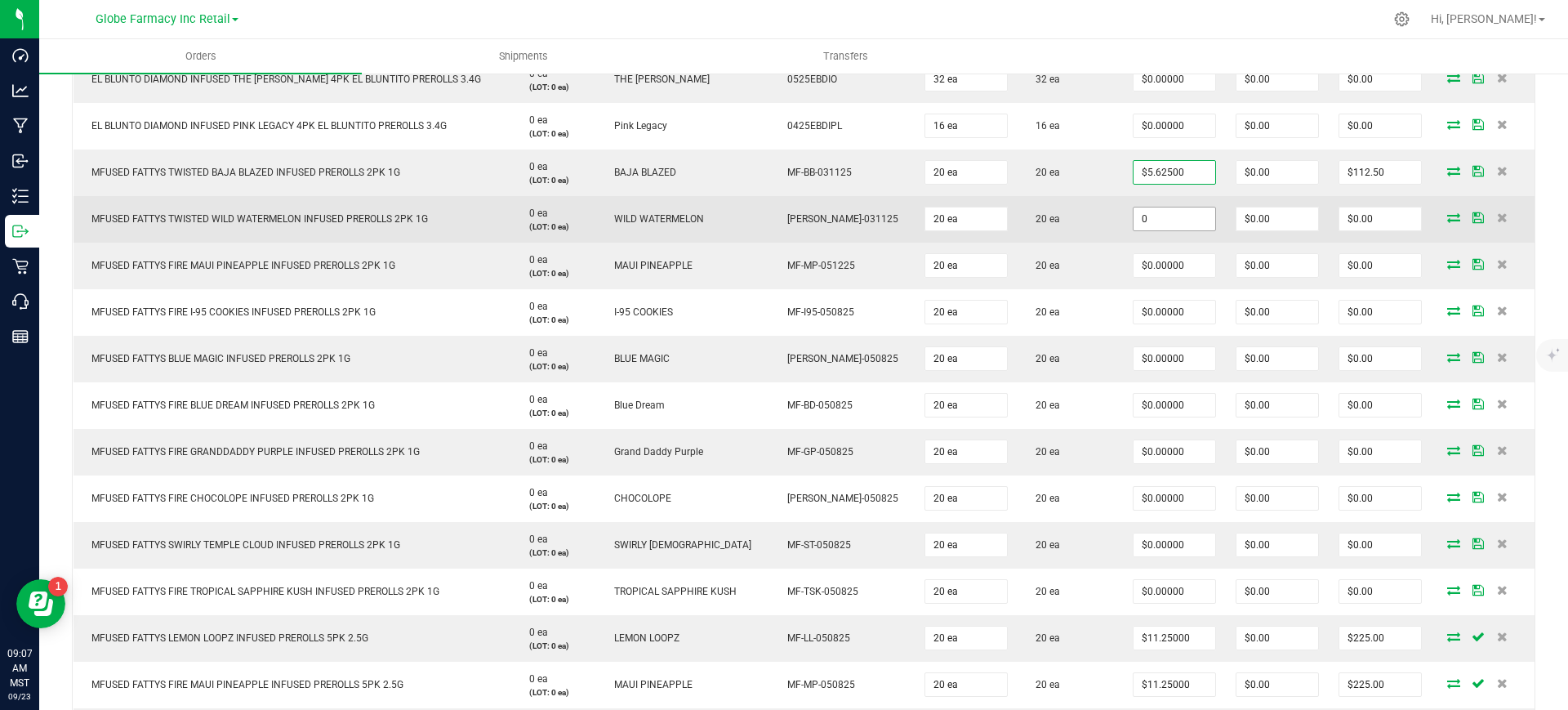
click at [1148, 222] on input "0" at bounding box center [1174, 219] width 82 height 23
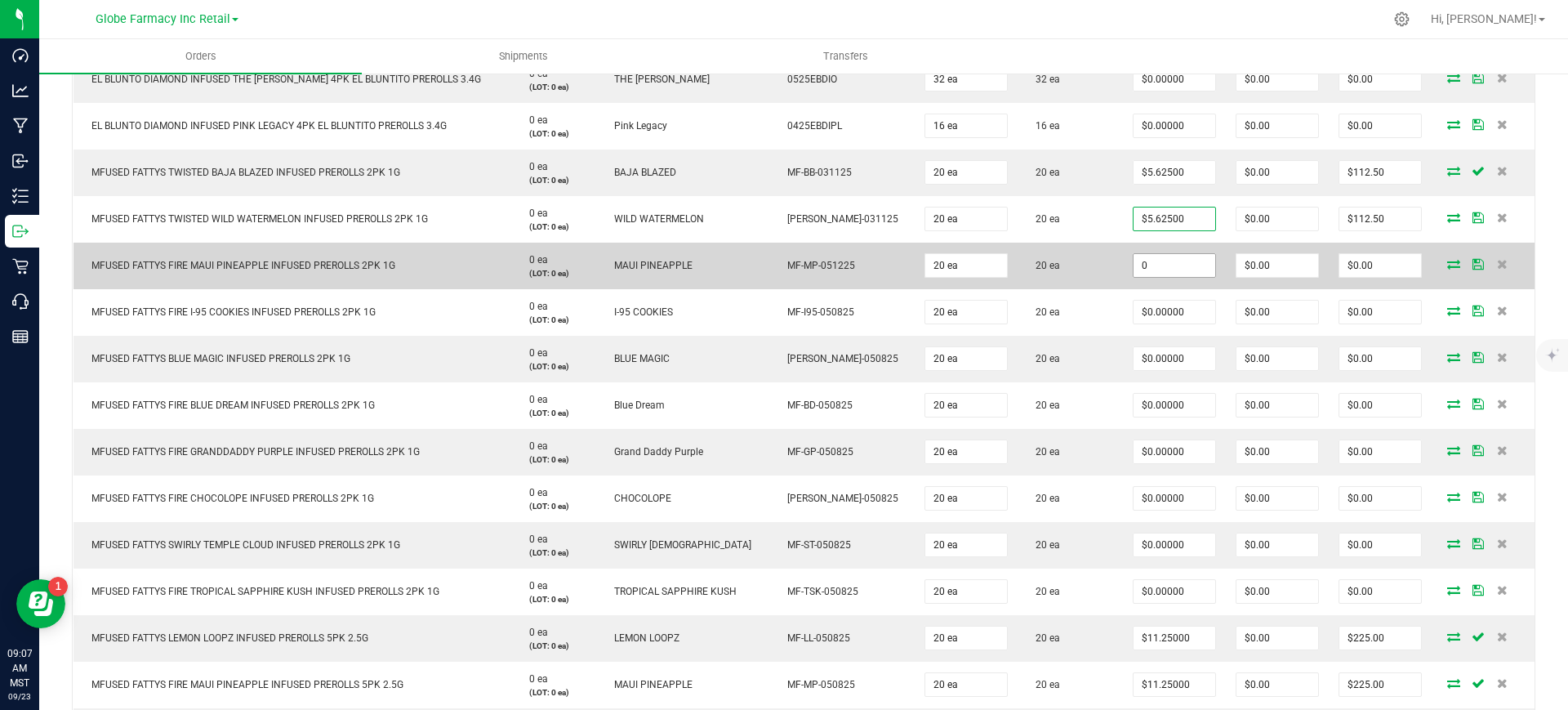
click at [1158, 263] on input "0" at bounding box center [1174, 264] width 82 height 23
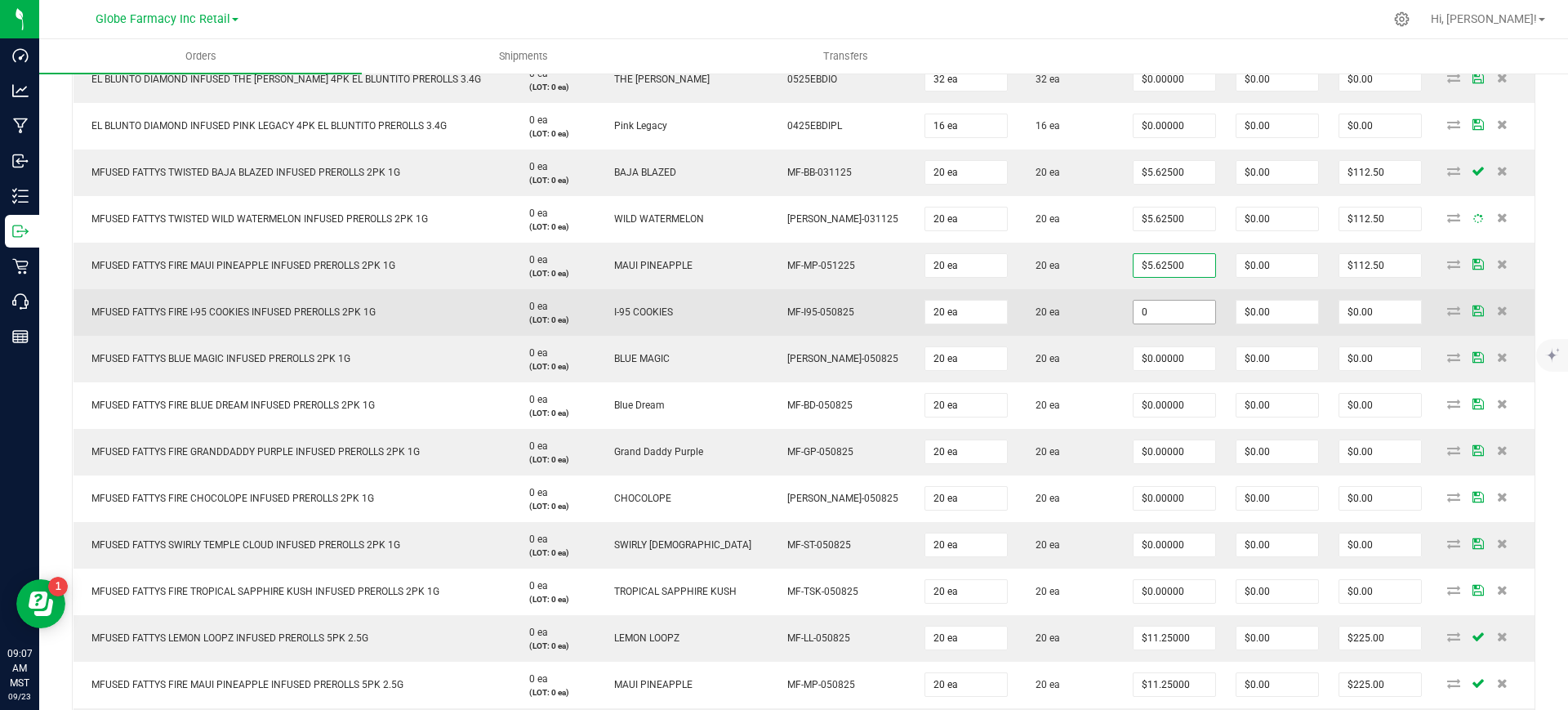
click at [1163, 308] on input "0" at bounding box center [1174, 311] width 82 height 23
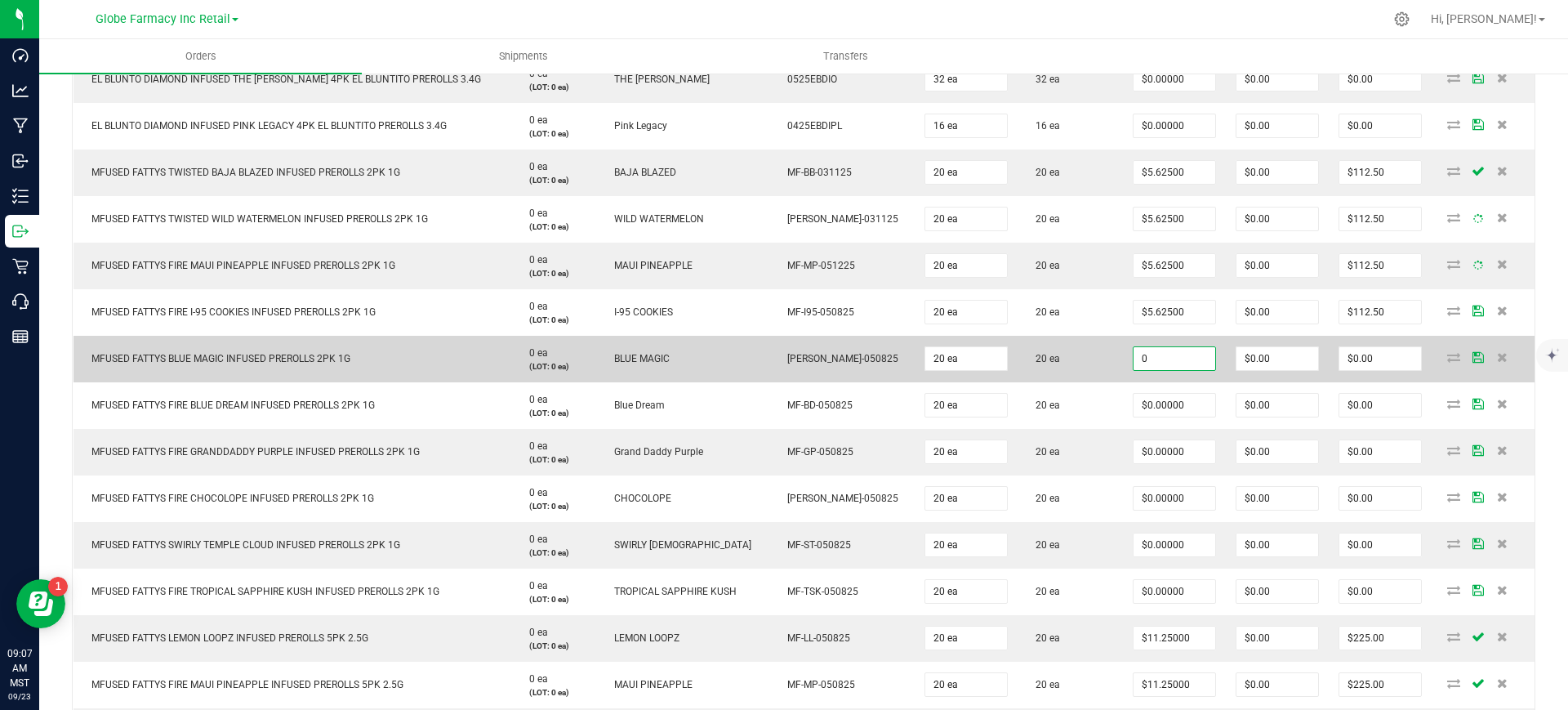
click at [1171, 354] on input "0" at bounding box center [1174, 358] width 82 height 23
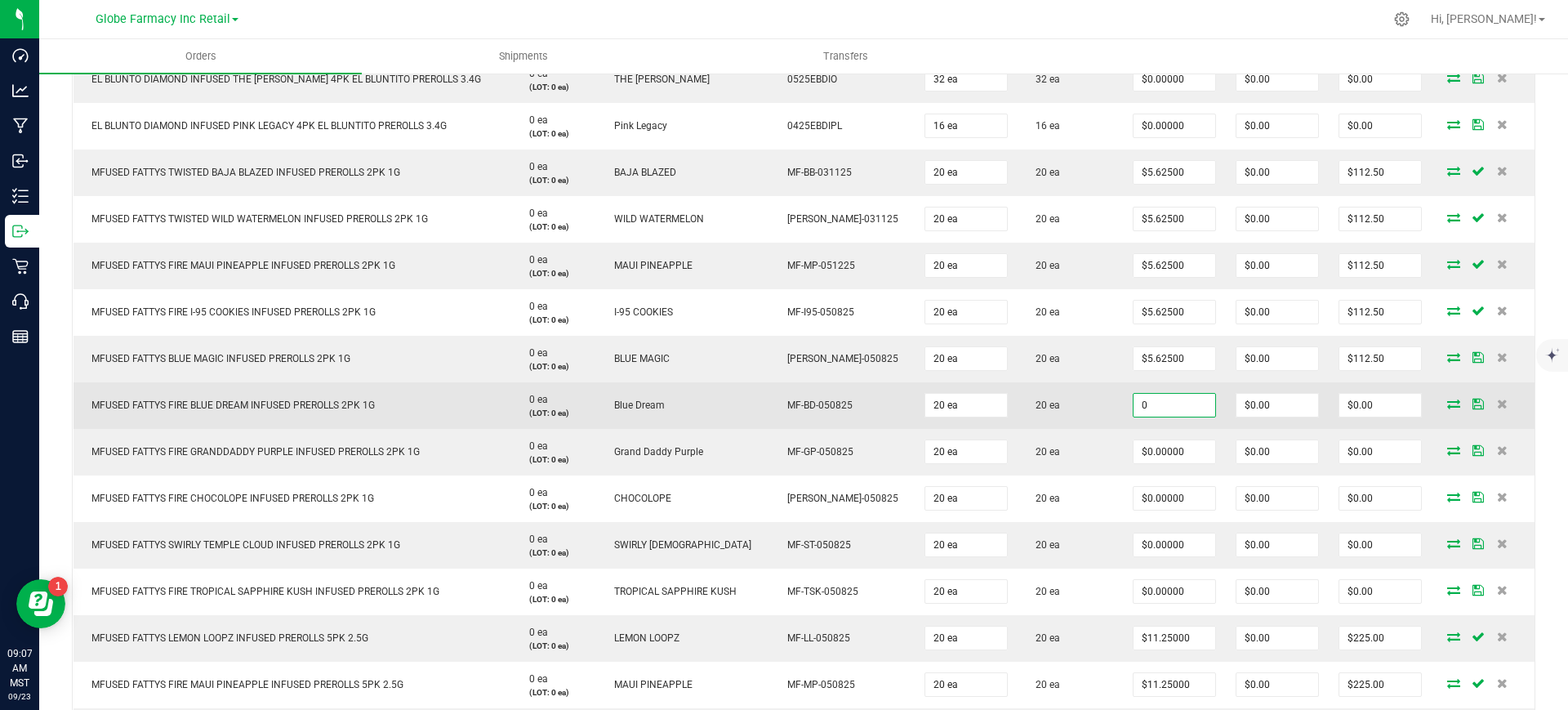
click at [1165, 395] on input "0" at bounding box center [1174, 405] width 82 height 23
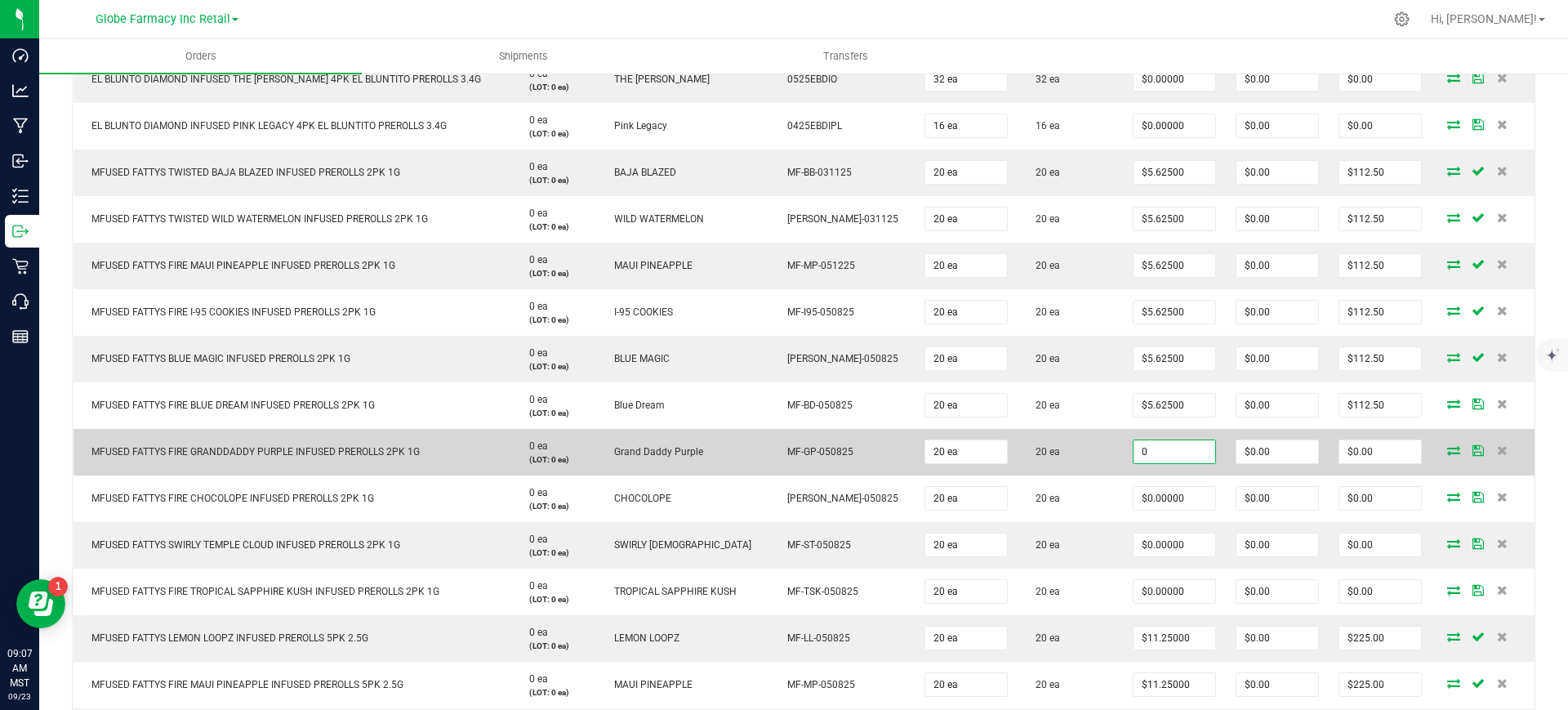
click at [1163, 449] on input "0" at bounding box center [1174, 451] width 82 height 23
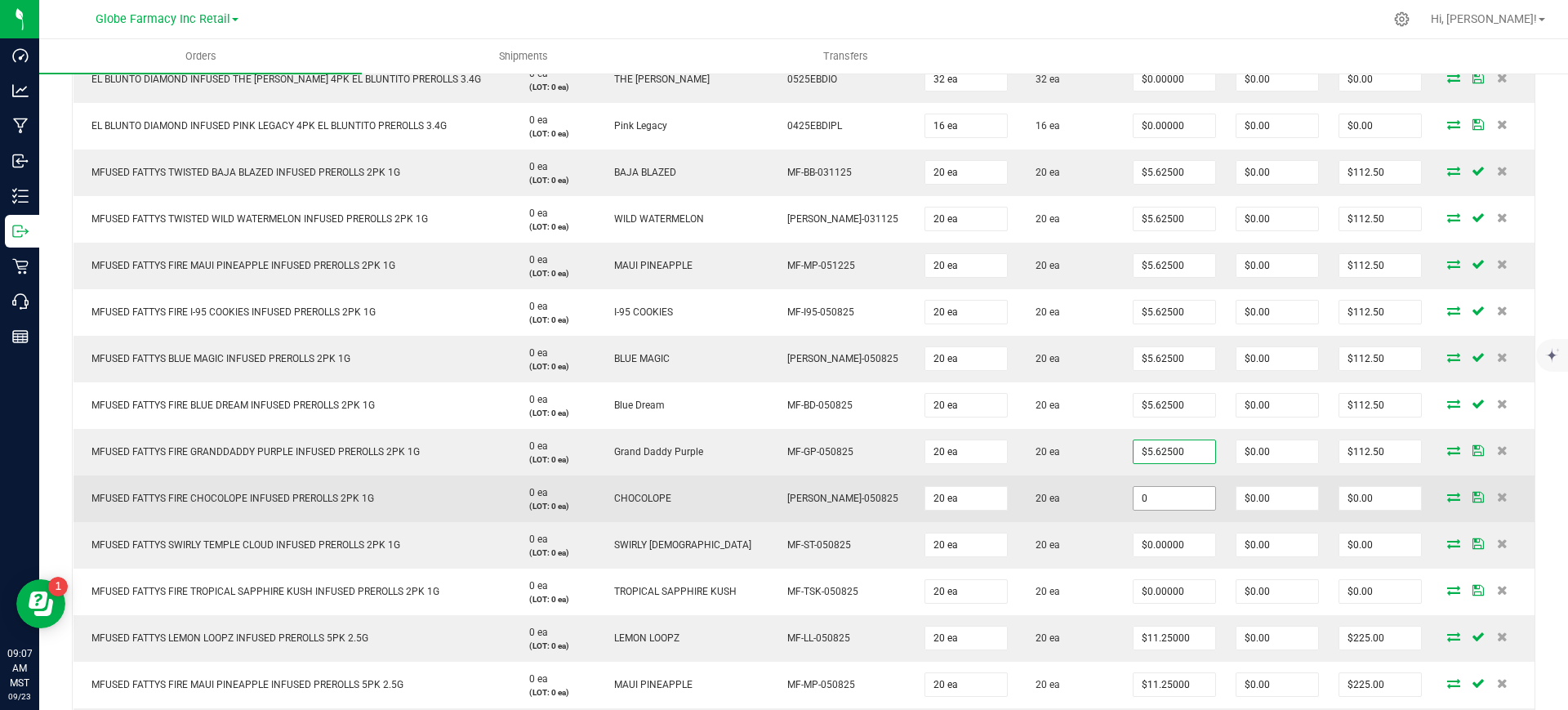
click at [1163, 495] on input "0" at bounding box center [1174, 498] width 82 height 23
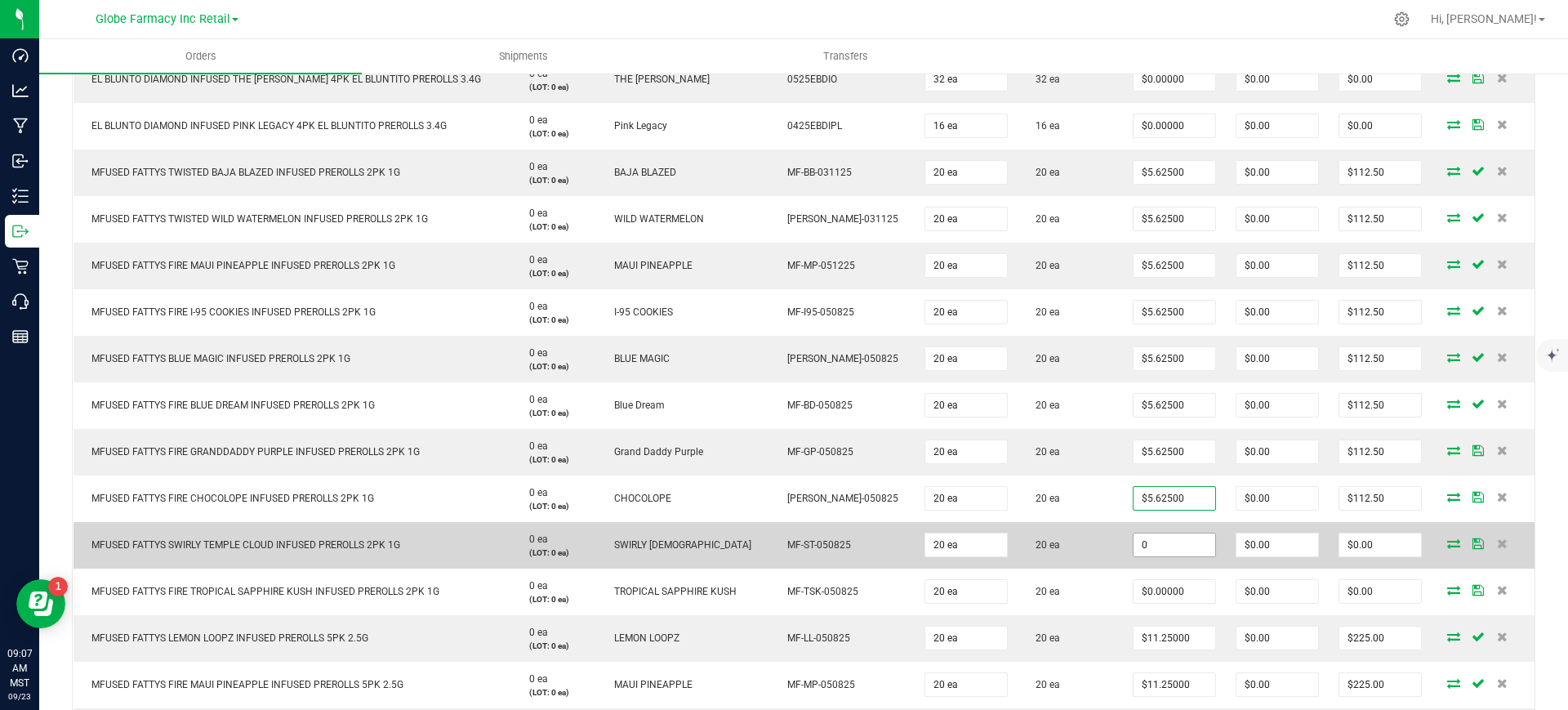
click at [1163, 539] on input "0" at bounding box center [1174, 544] width 82 height 23
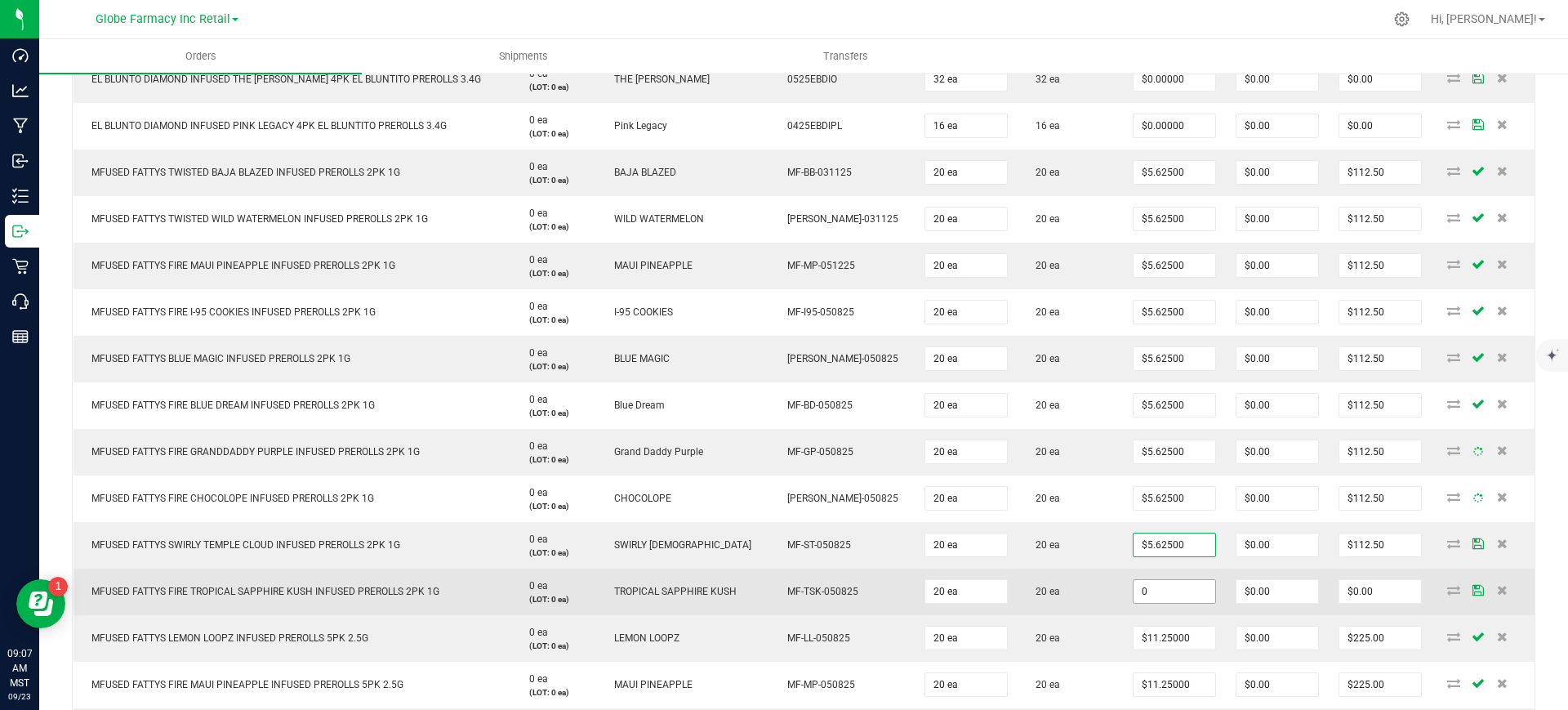
click at [1163, 585] on input "0" at bounding box center [1174, 591] width 82 height 23
click at [1040, 595] on td "20 ea" at bounding box center [1070, 592] width 105 height 47
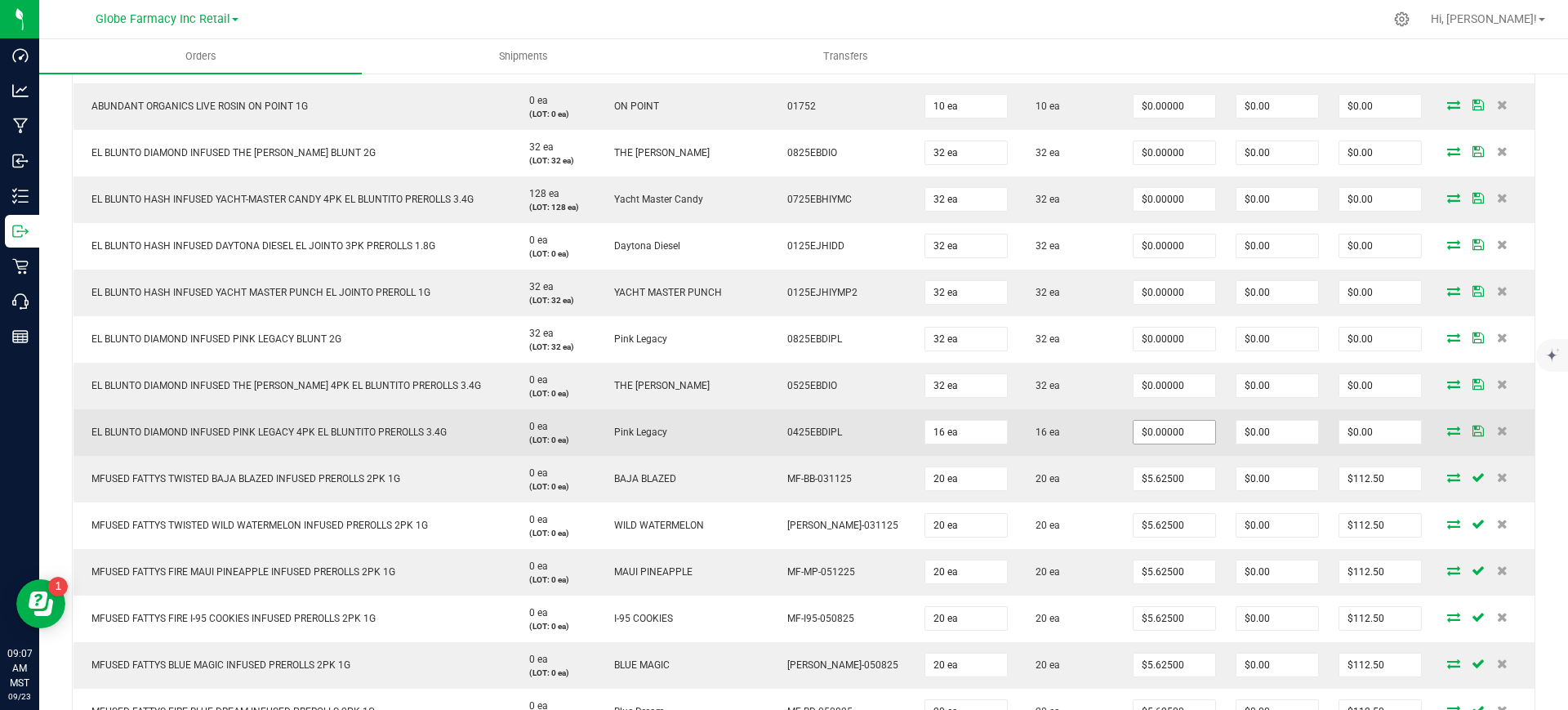
scroll to position [426, 0]
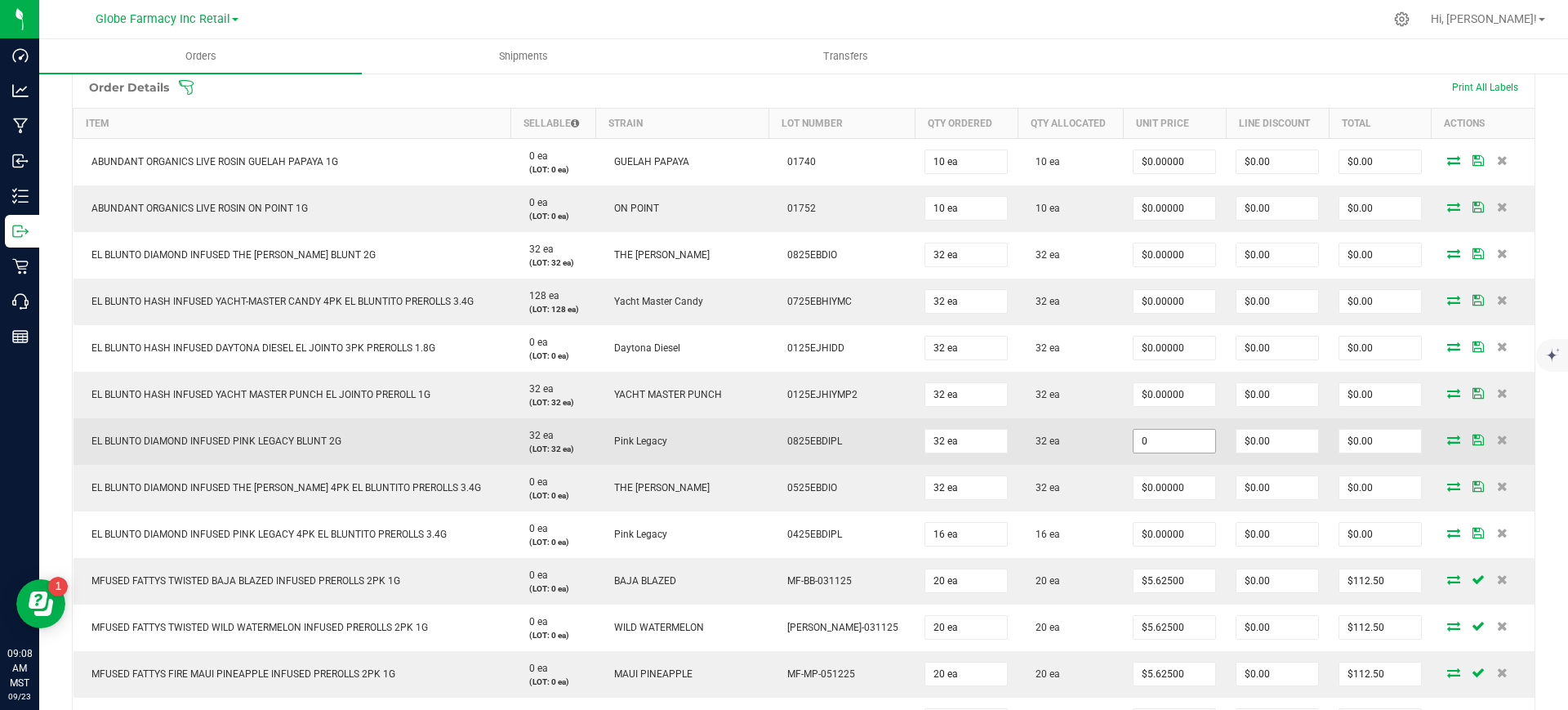
drag, startPoint x: 1143, startPoint y: 441, endPoint x: 1127, endPoint y: 447, distance: 17.1
click at [1143, 441] on input "0" at bounding box center [1174, 441] width 82 height 23
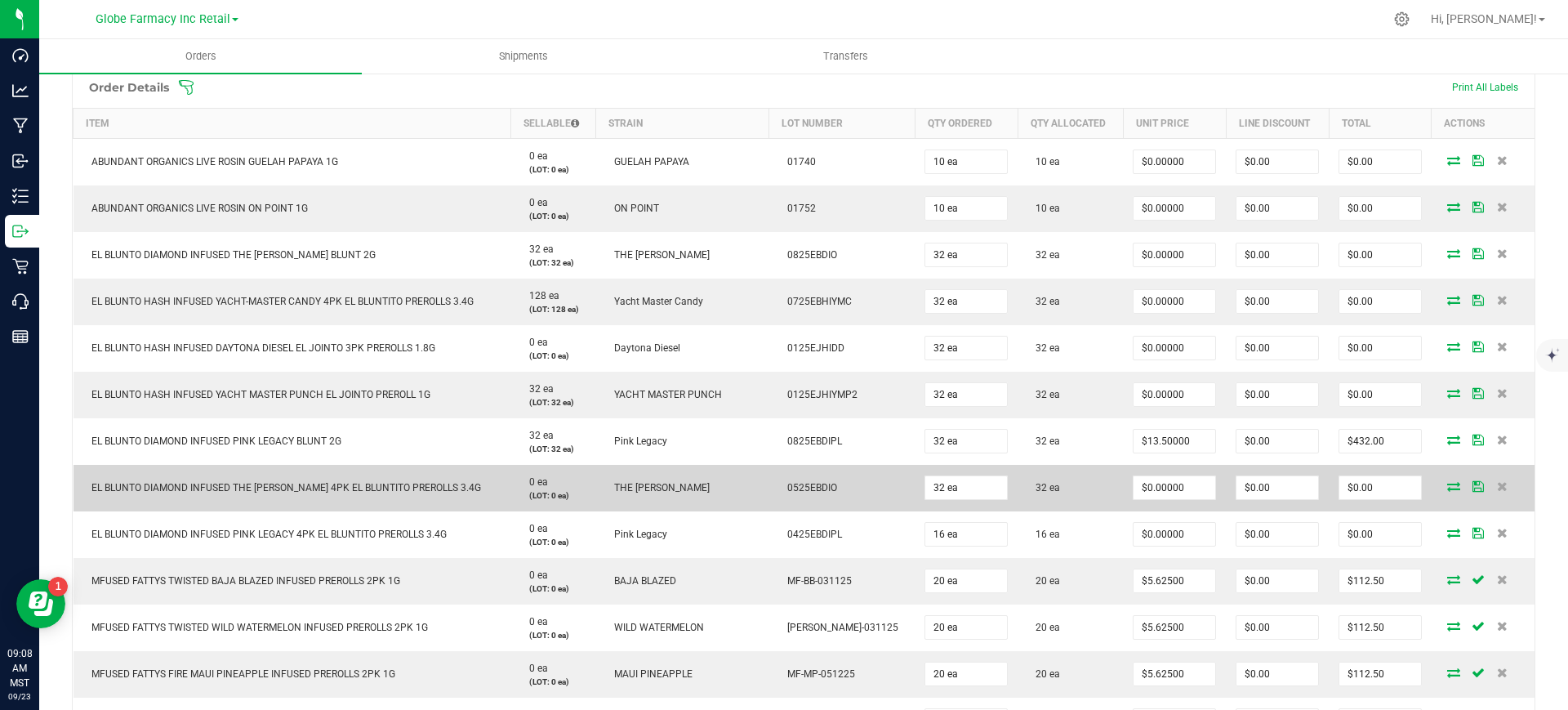
click at [1070, 467] on td "32 ea" at bounding box center [1070, 488] width 105 height 47
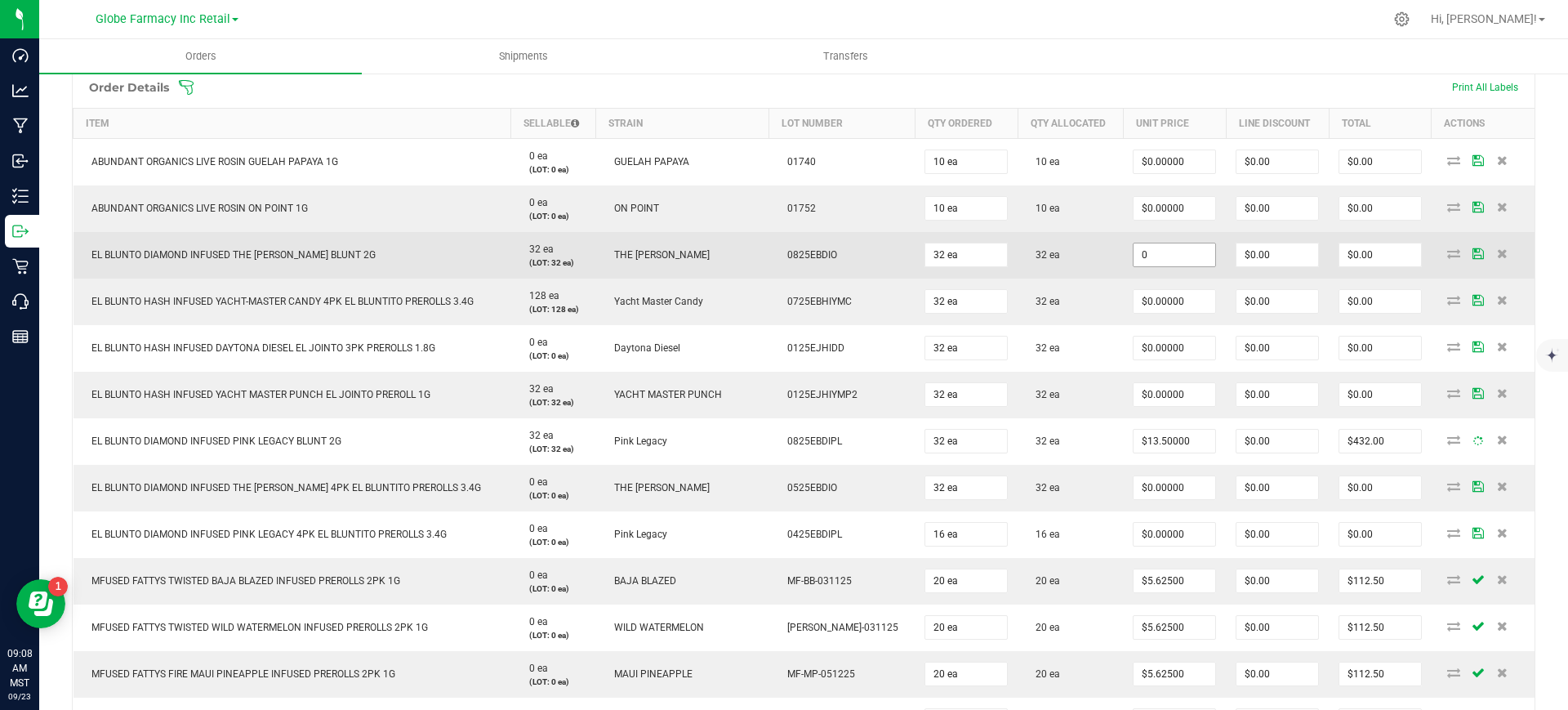
click at [1187, 262] on input "0" at bounding box center [1174, 254] width 82 height 23
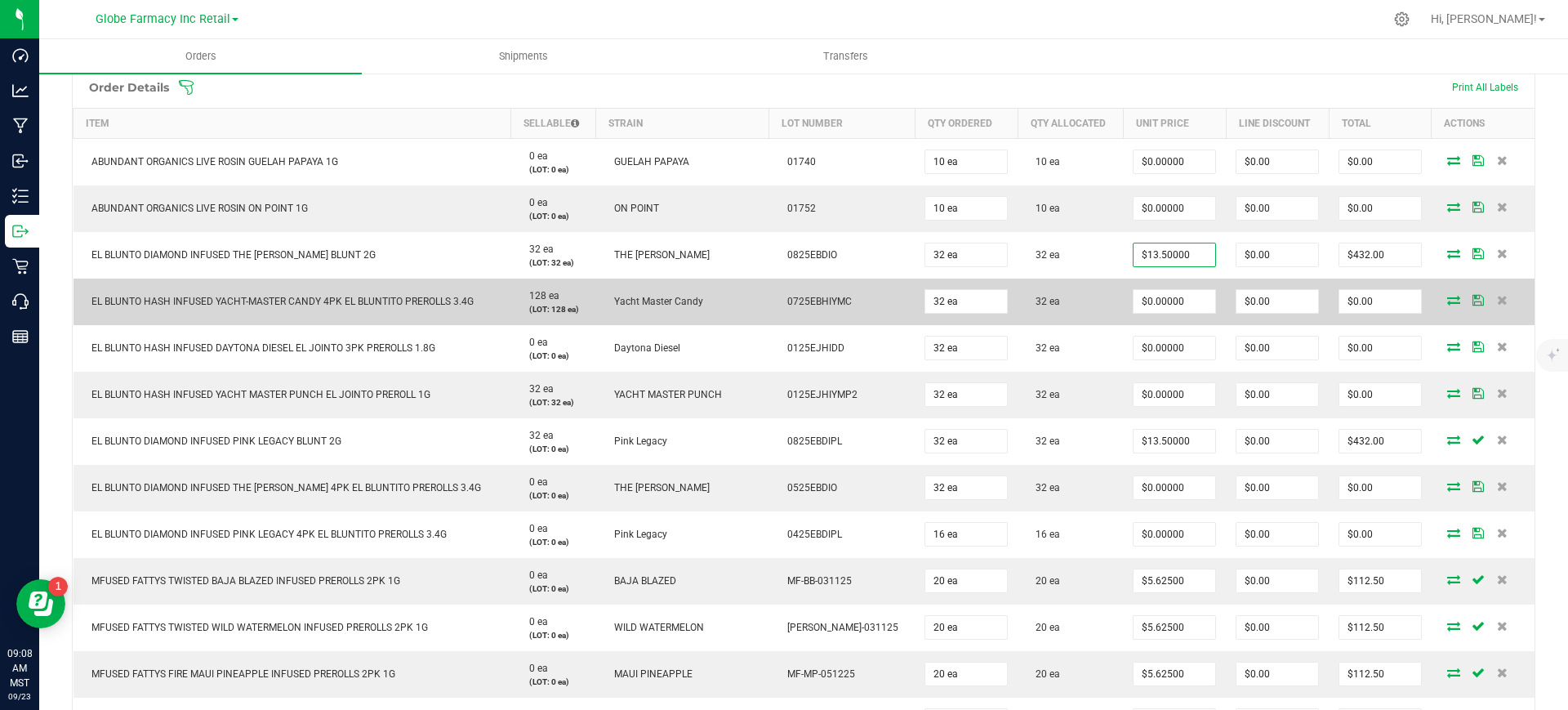
click at [1088, 311] on td "32 ea" at bounding box center [1070, 302] width 105 height 47
click at [1165, 301] on input "0" at bounding box center [1174, 301] width 82 height 23
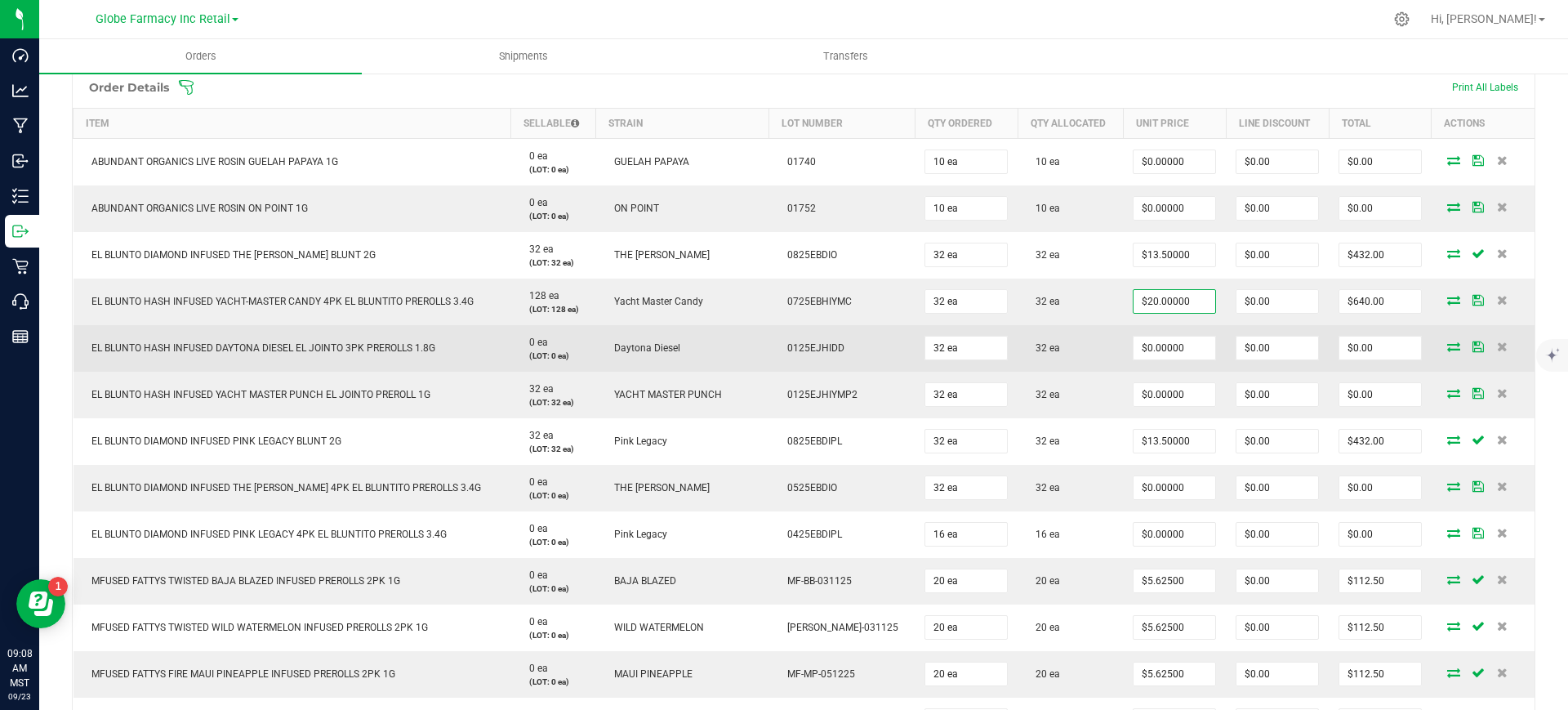
click at [1078, 355] on td "32 ea" at bounding box center [1070, 349] width 105 height 47
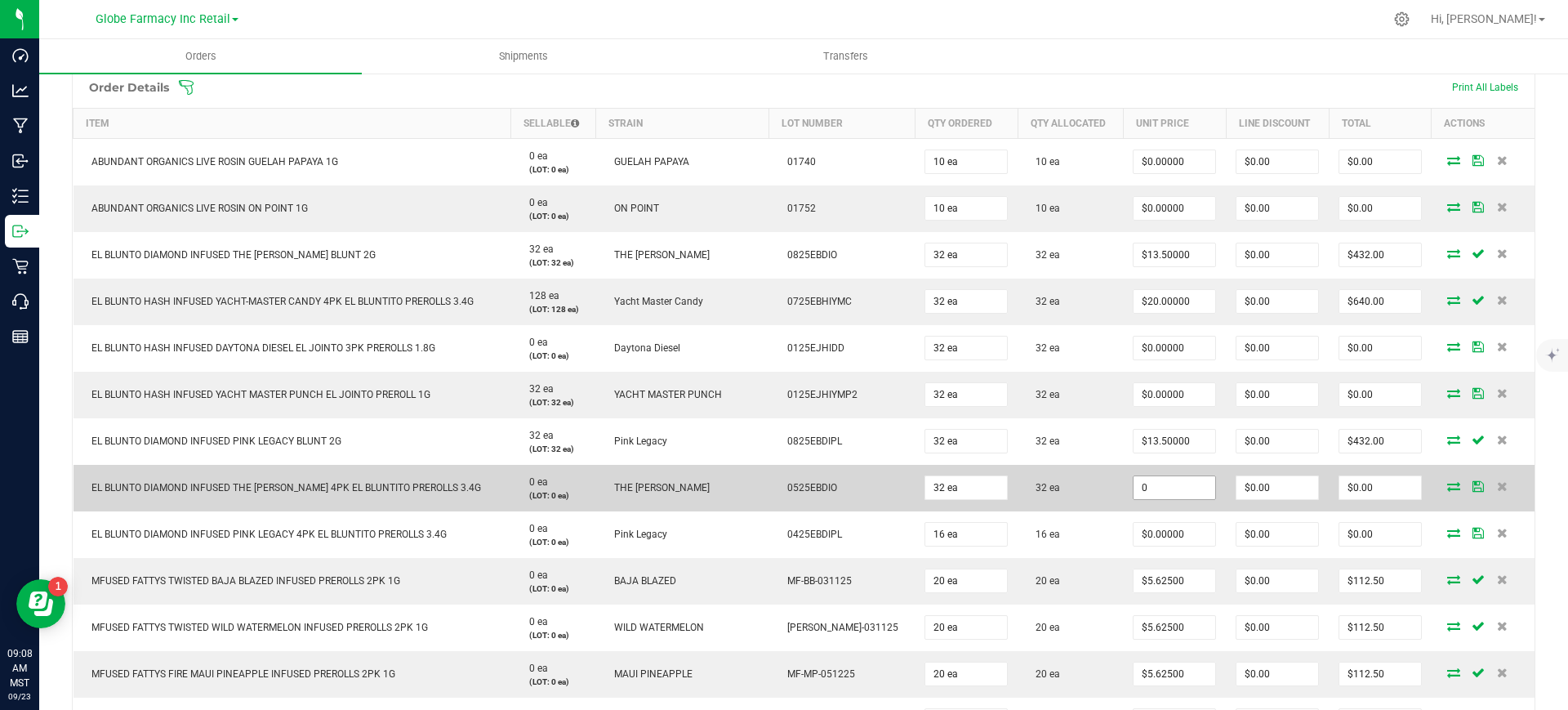
click at [1138, 481] on input "0" at bounding box center [1174, 487] width 82 height 23
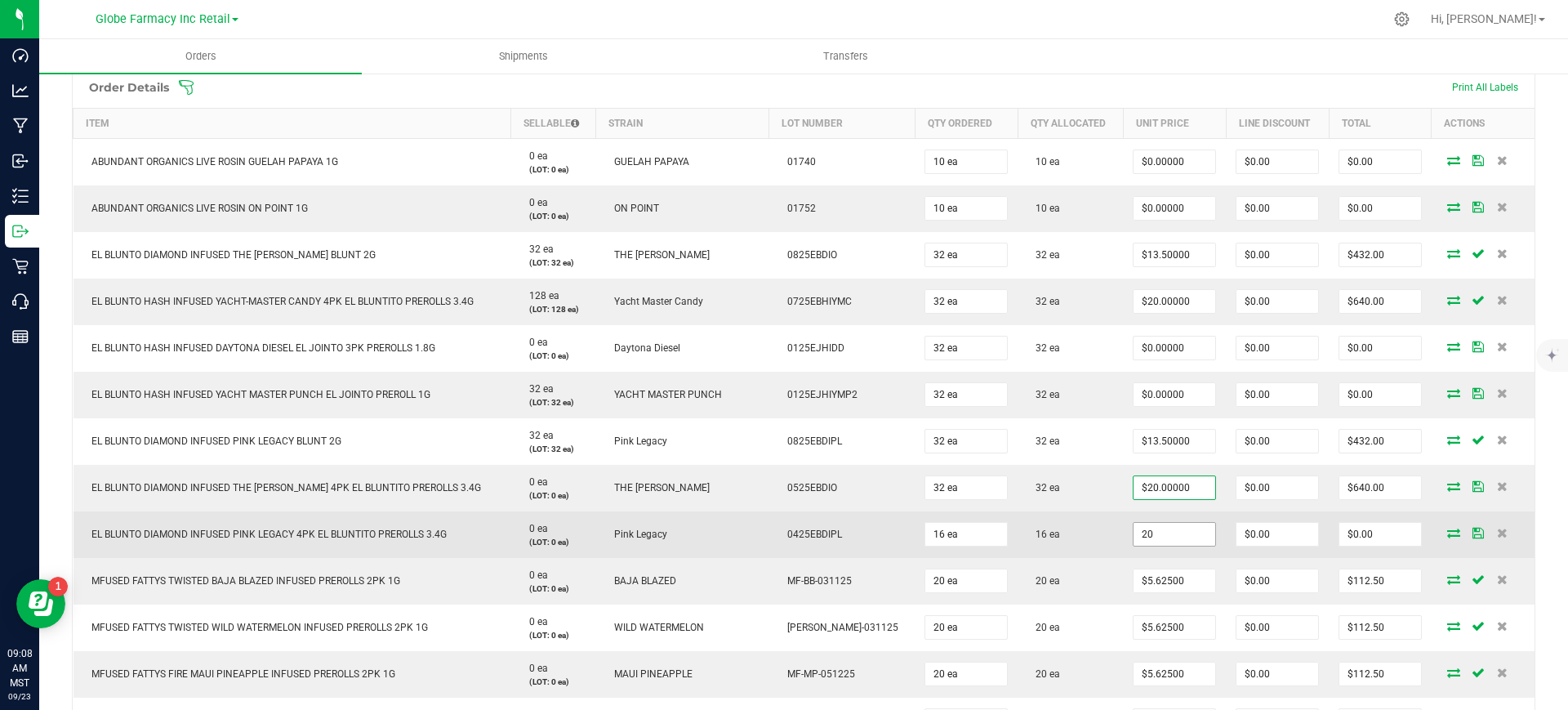
click at [1147, 536] on input "20" at bounding box center [1174, 534] width 82 height 23
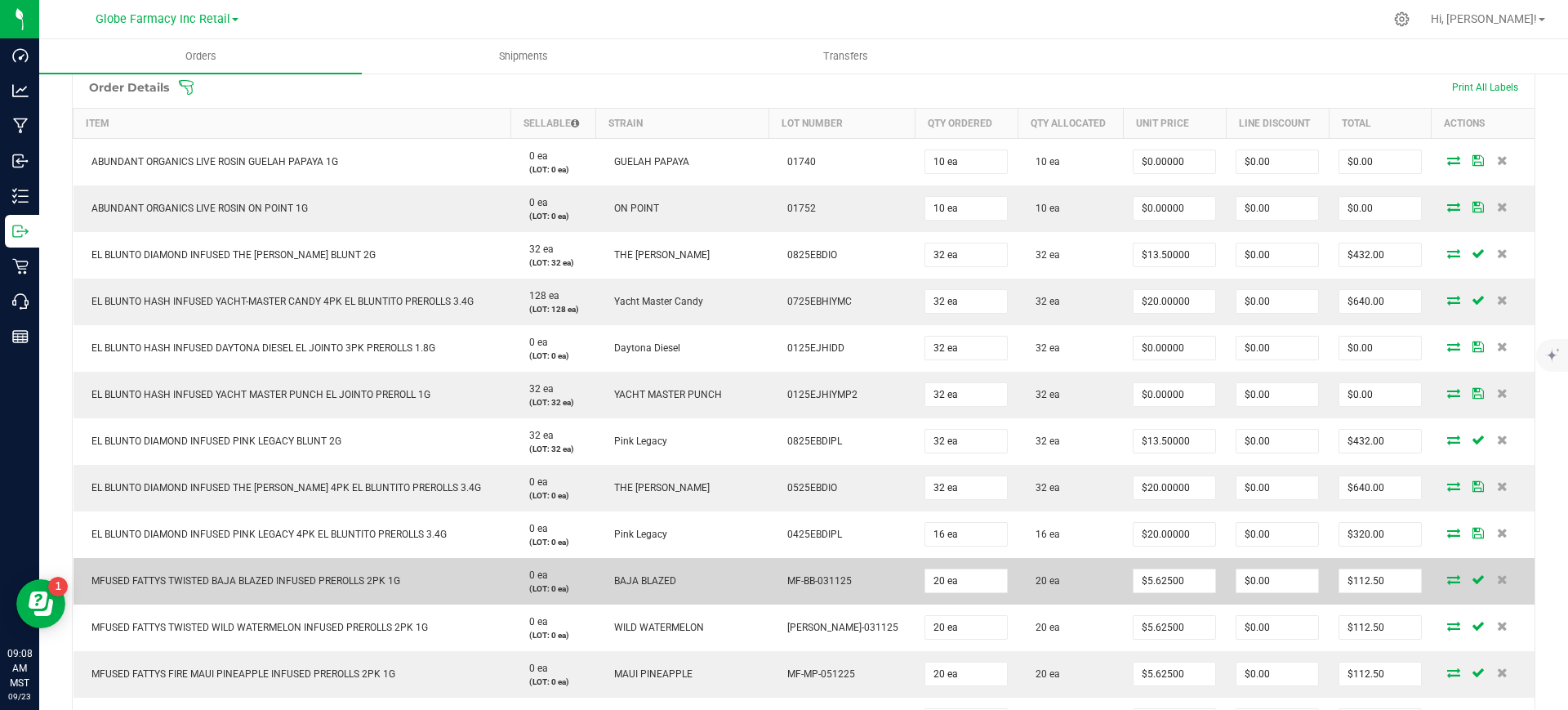
click at [1073, 561] on td "20 ea" at bounding box center [1070, 582] width 105 height 47
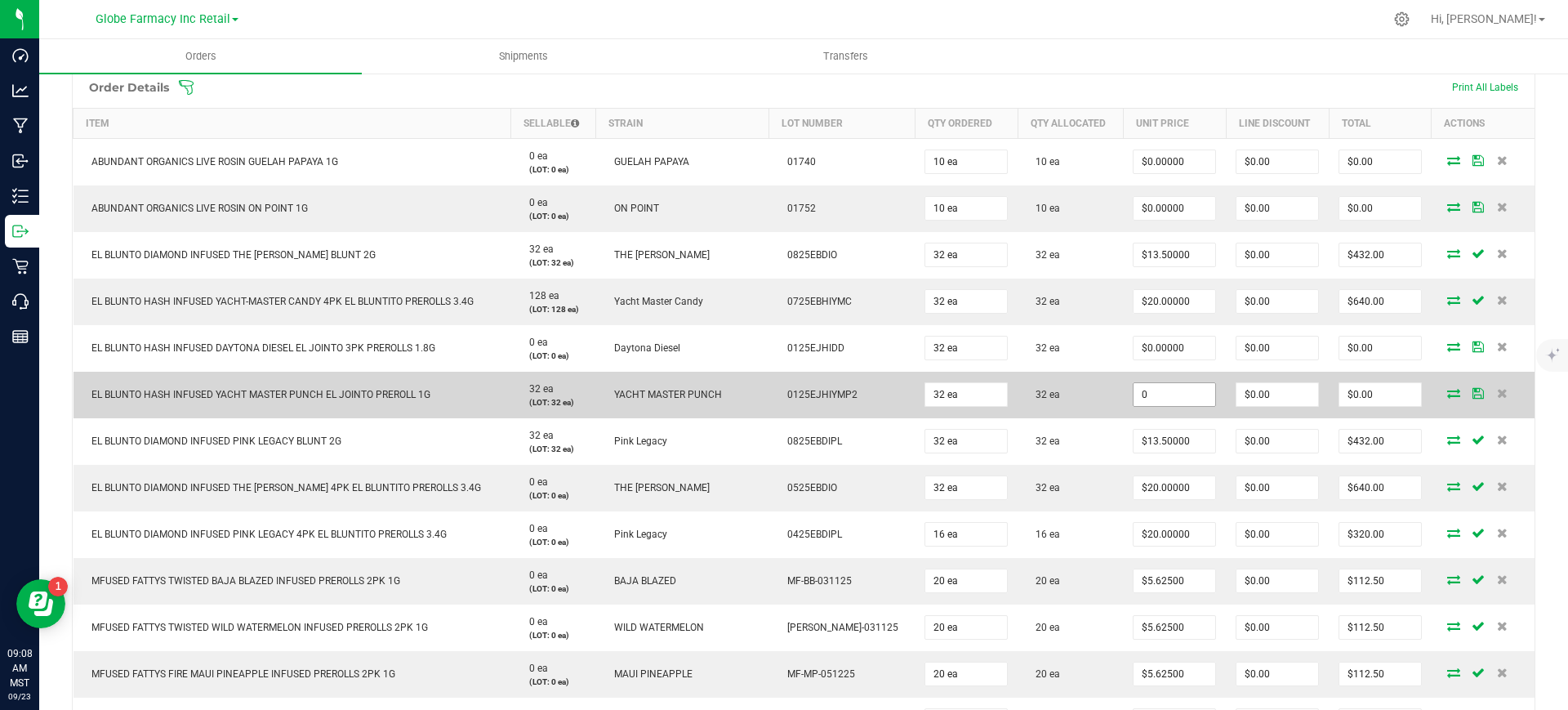
drag, startPoint x: 1159, startPoint y: 390, endPoint x: 1150, endPoint y: 395, distance: 10.3
click at [1159, 390] on input "0" at bounding box center [1174, 394] width 82 height 23
click at [1091, 405] on td "32 ea" at bounding box center [1070, 395] width 105 height 47
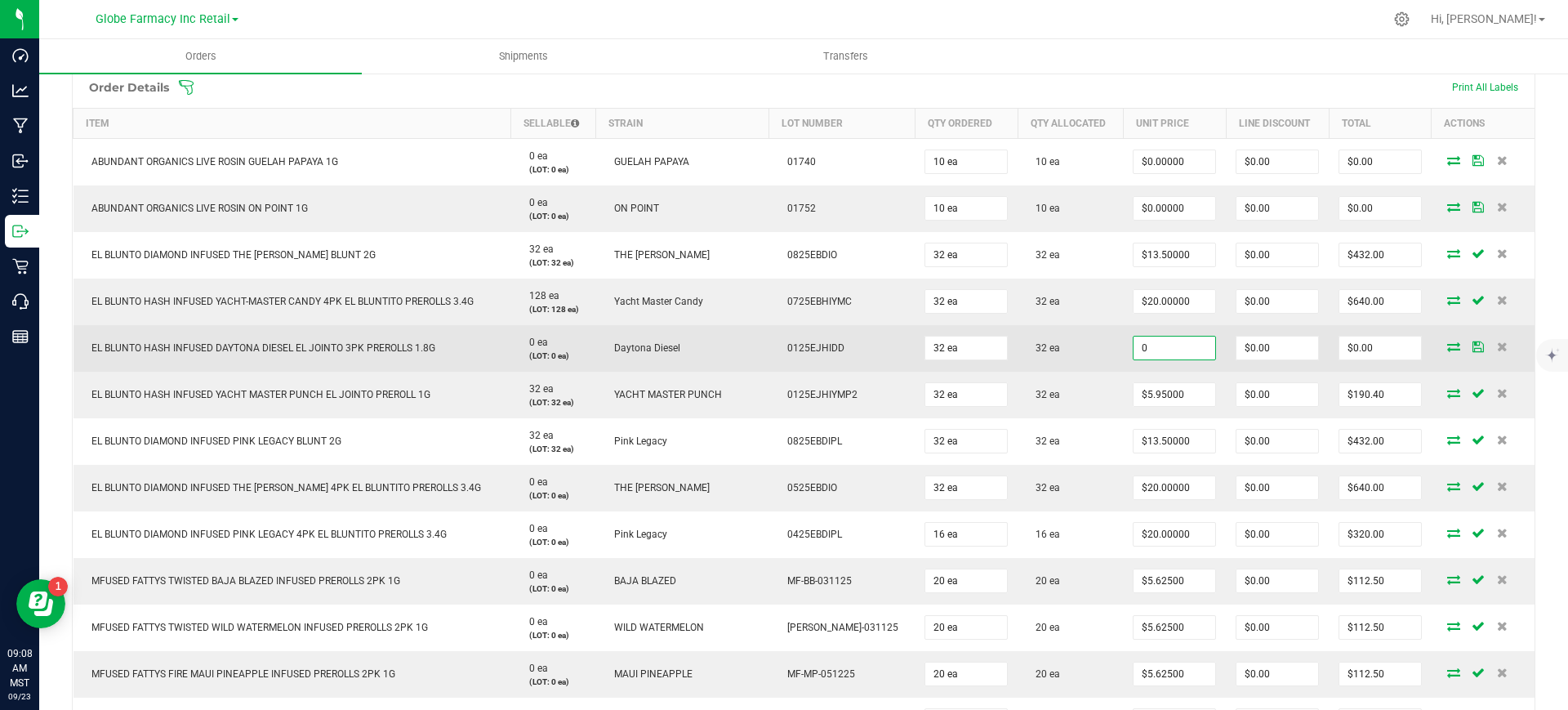
click at [1161, 345] on input "0" at bounding box center [1174, 347] width 82 height 23
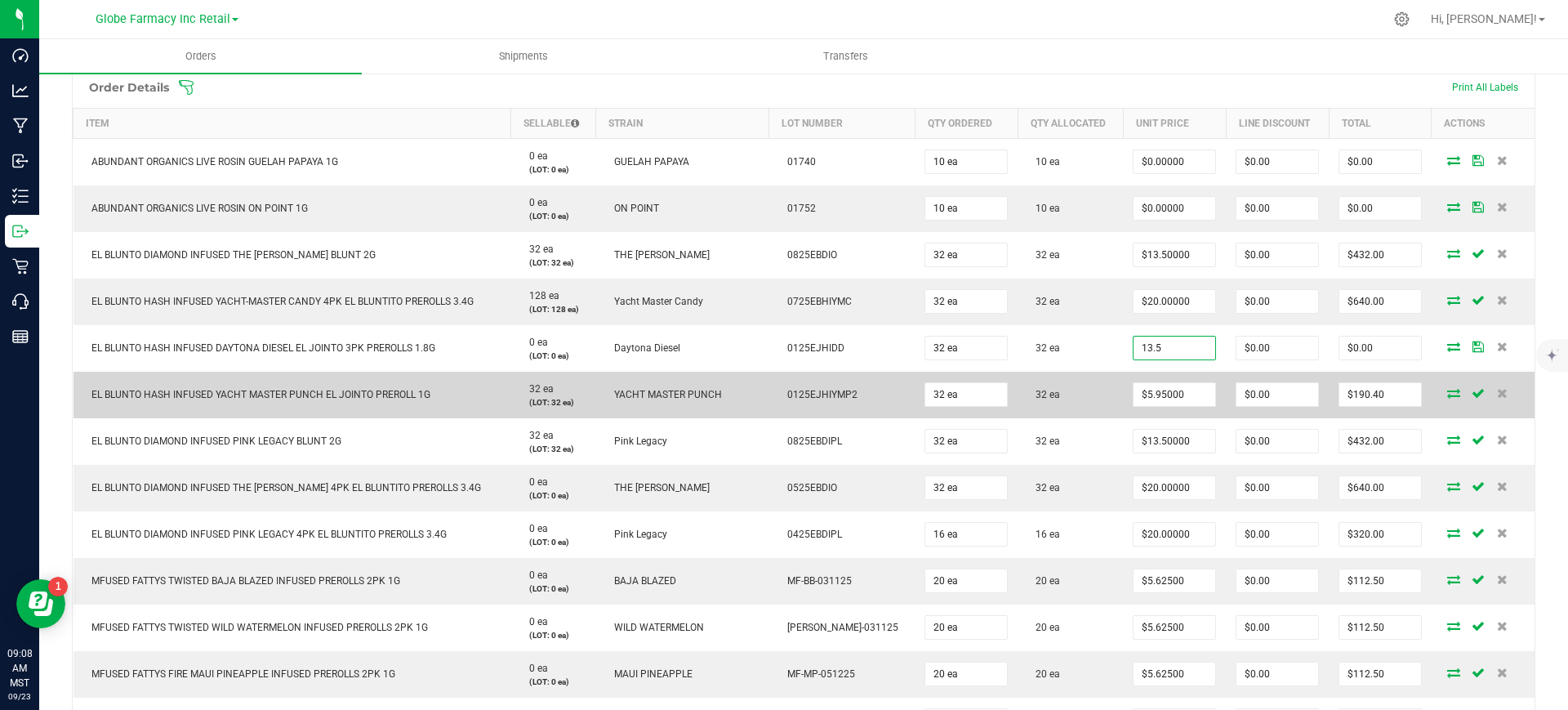
click at [1075, 410] on td "32 ea" at bounding box center [1070, 395] width 105 height 47
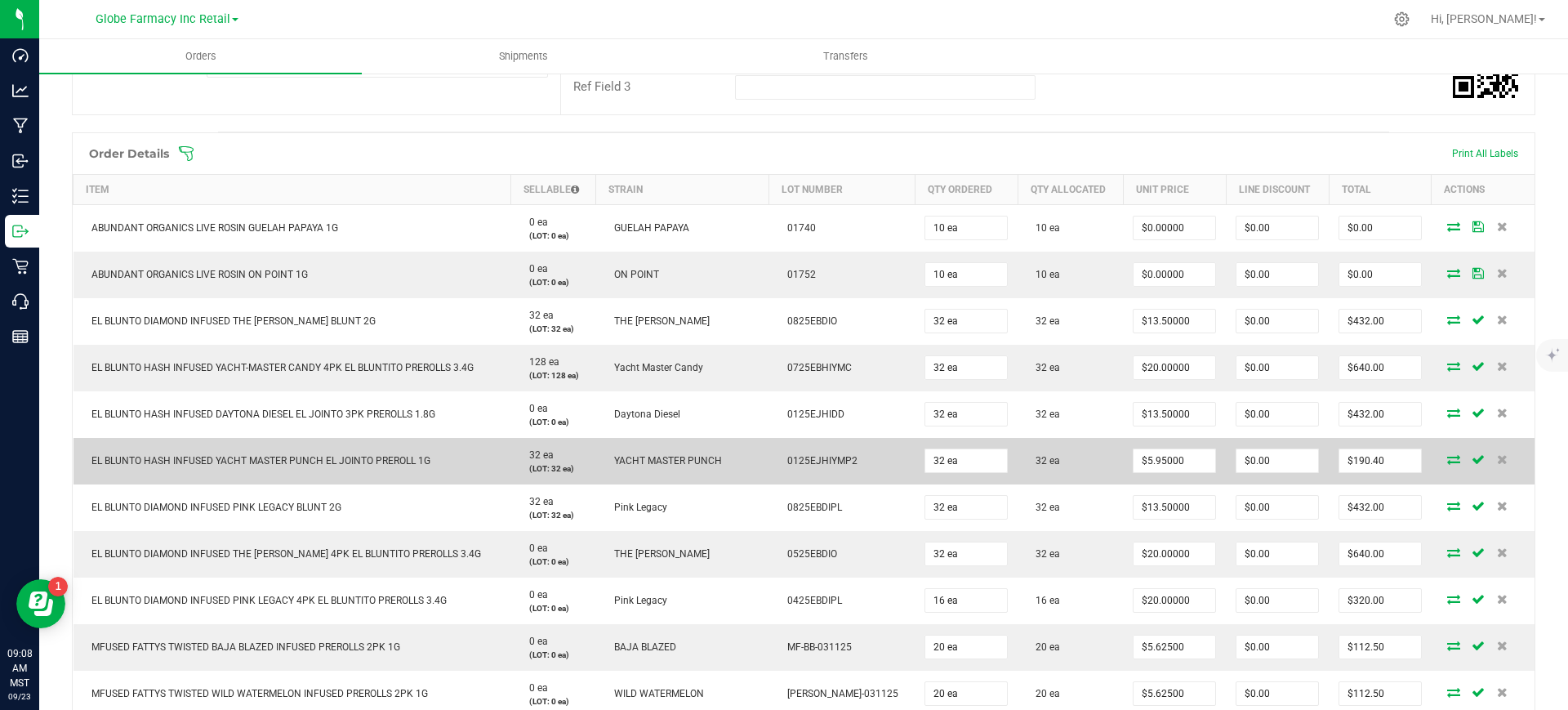
scroll to position [325, 0]
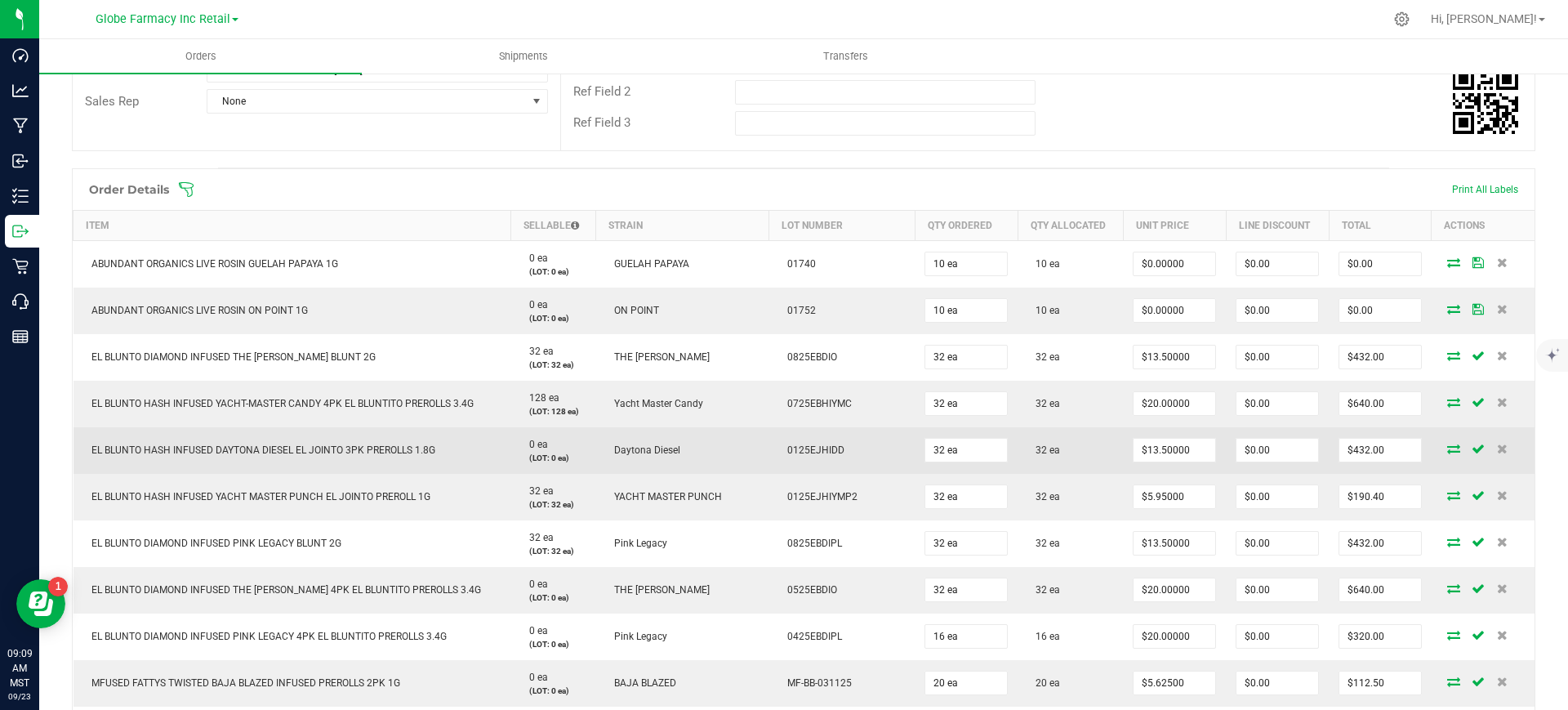
click at [1078, 465] on td "32 ea" at bounding box center [1070, 451] width 105 height 47
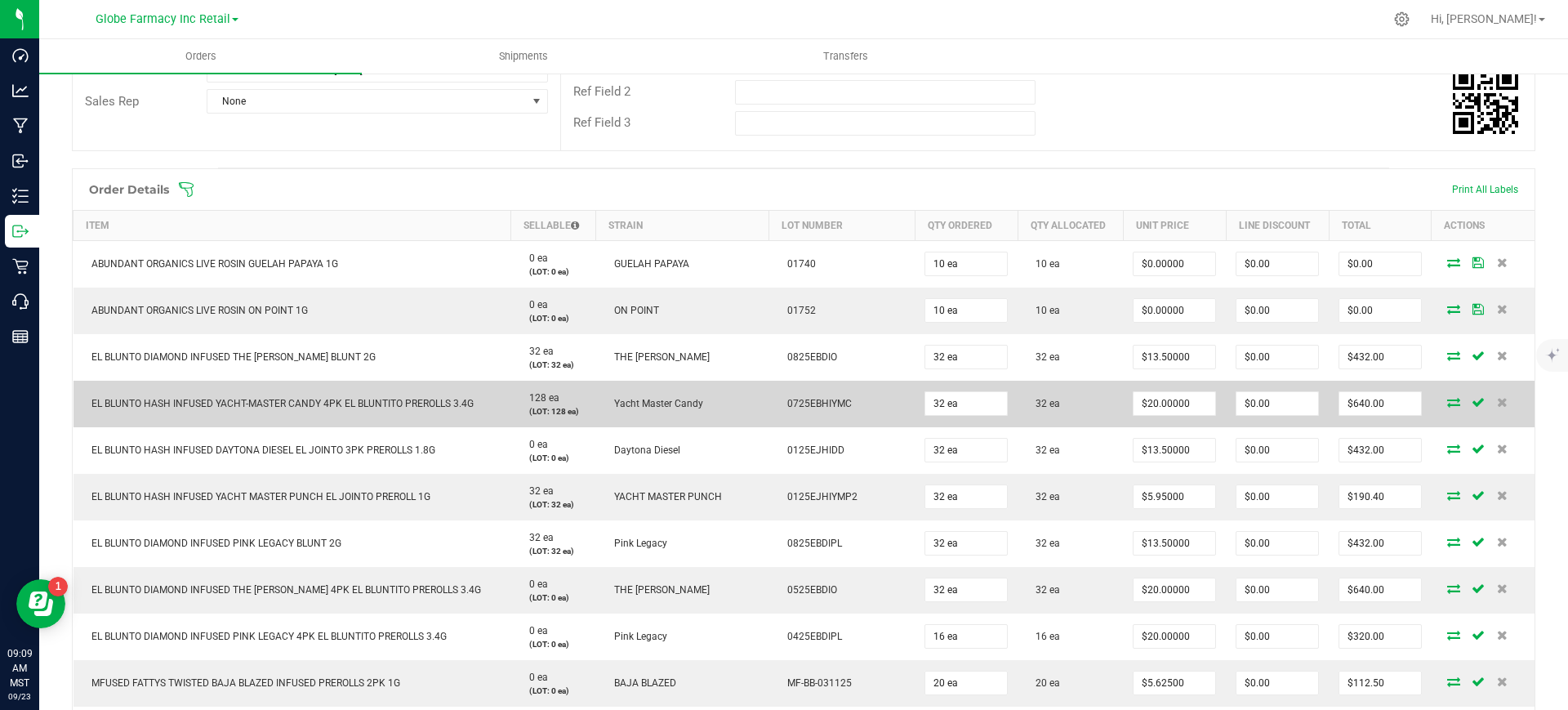
click at [1064, 412] on td "32 ea" at bounding box center [1070, 404] width 105 height 47
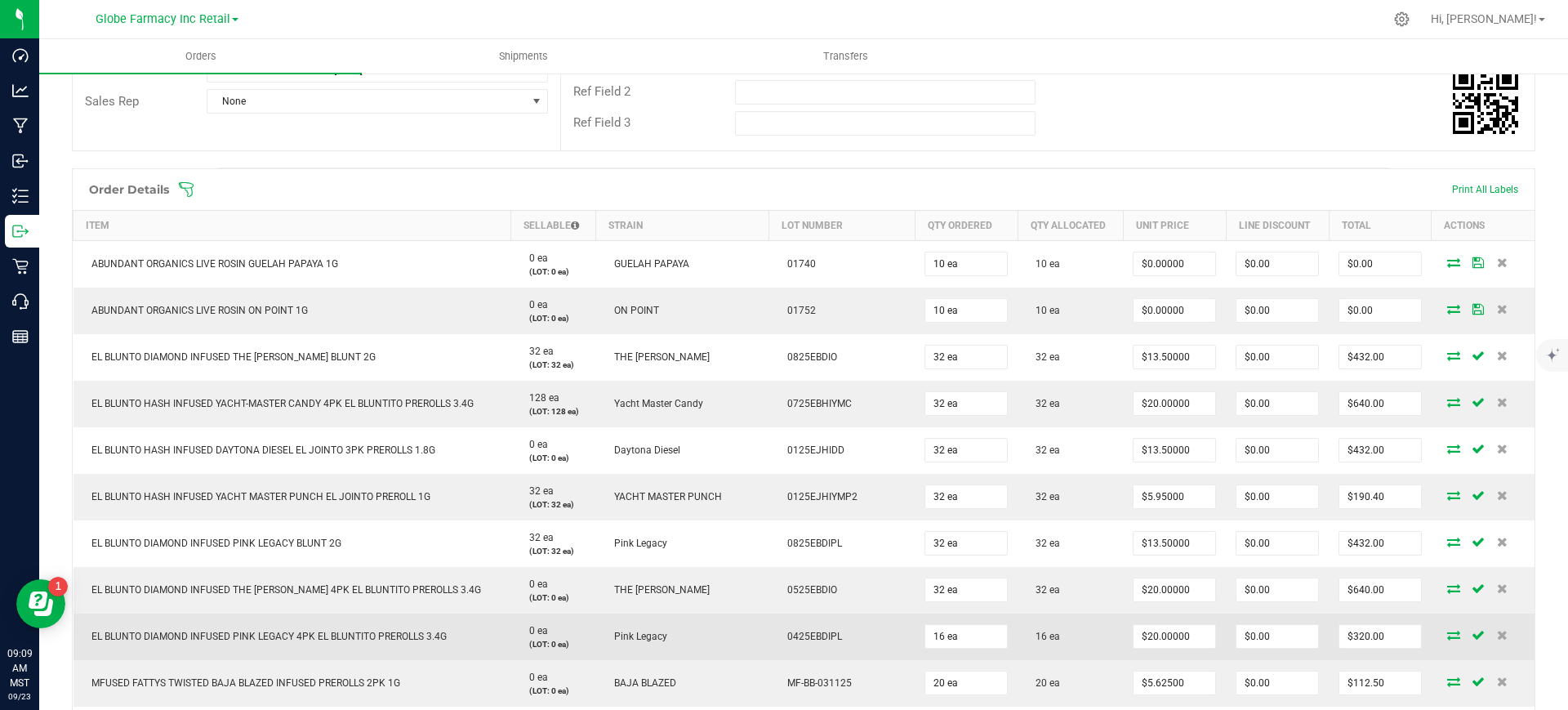
click at [1059, 626] on td "16 ea" at bounding box center [1070, 637] width 105 height 47
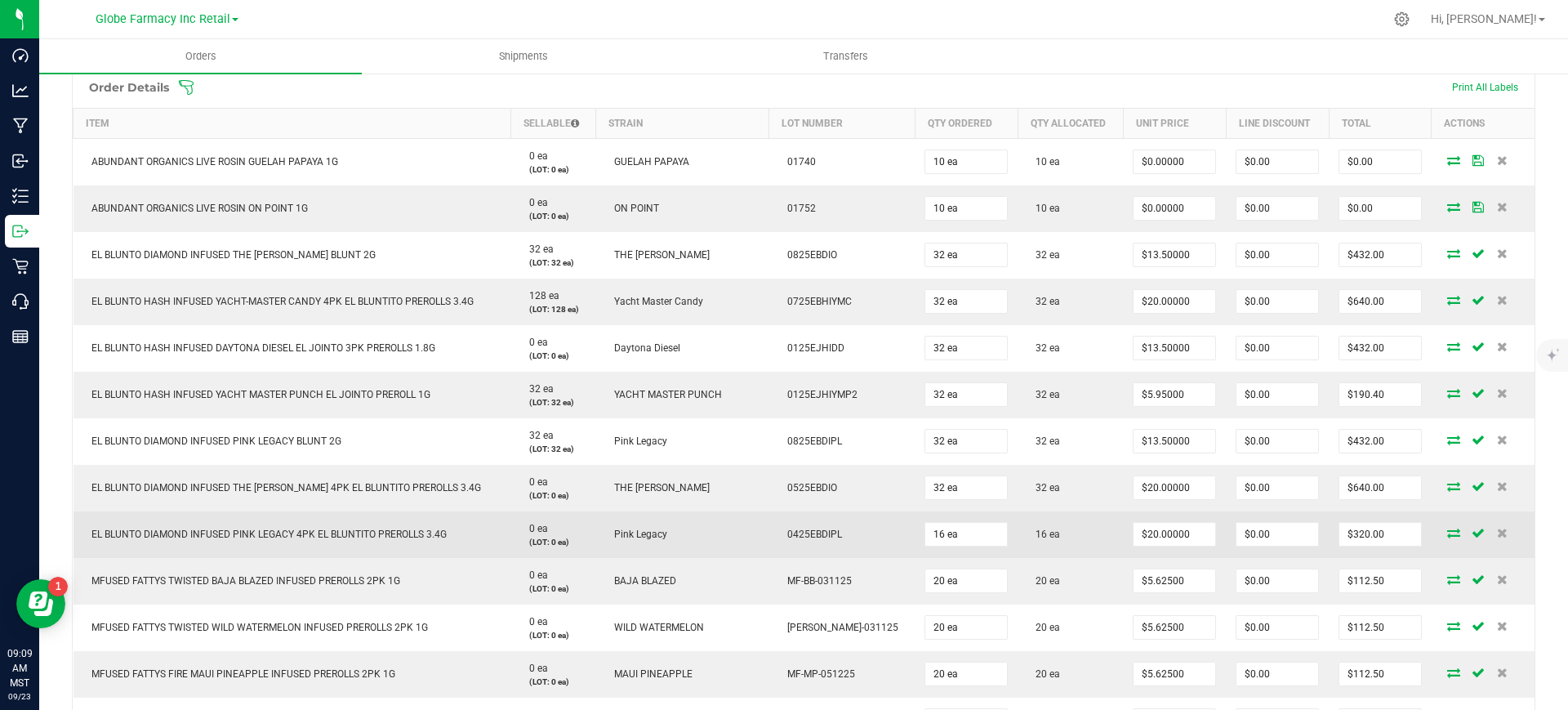
scroll to position [0, 0]
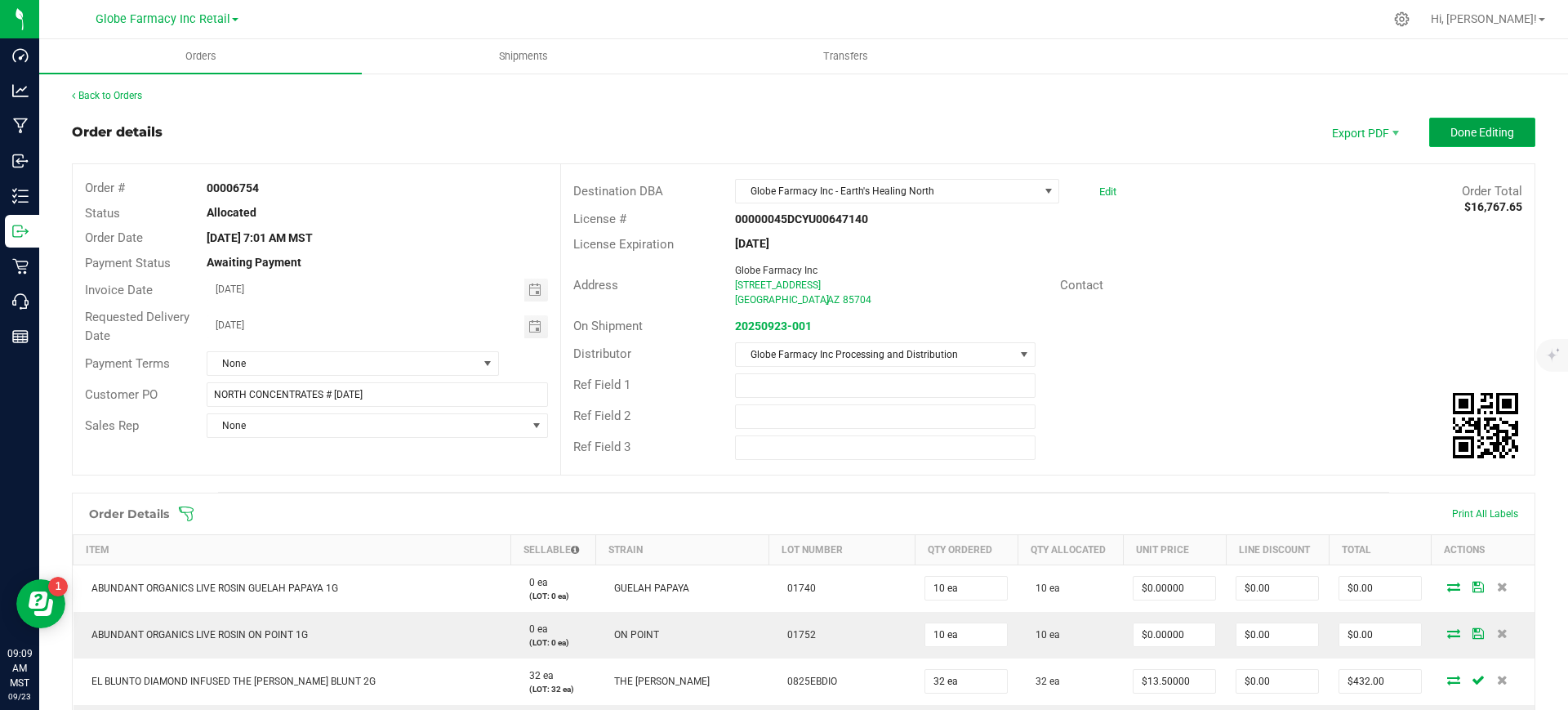
click at [1479, 126] on span "Done Editing" at bounding box center [1482, 133] width 63 height 13
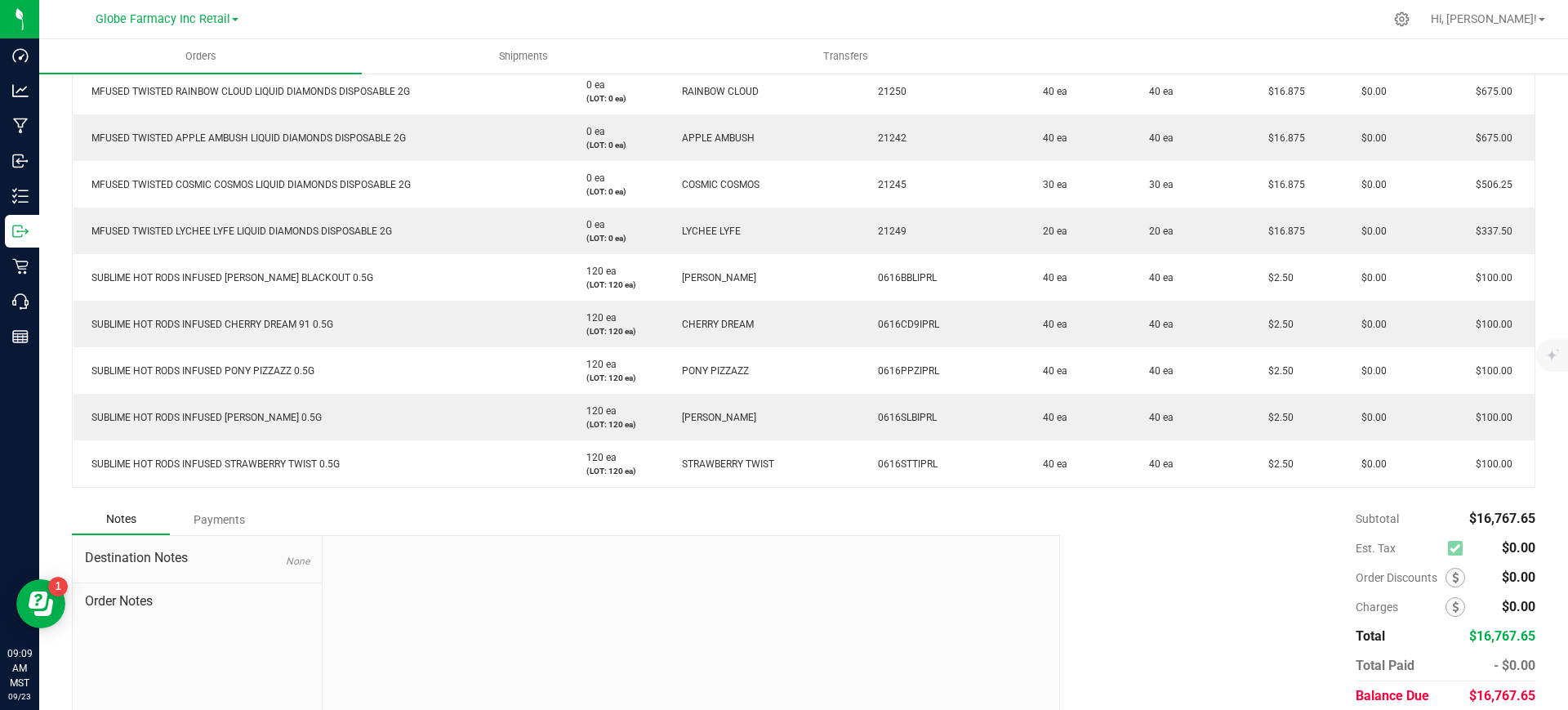
scroll to position [2349, 0]
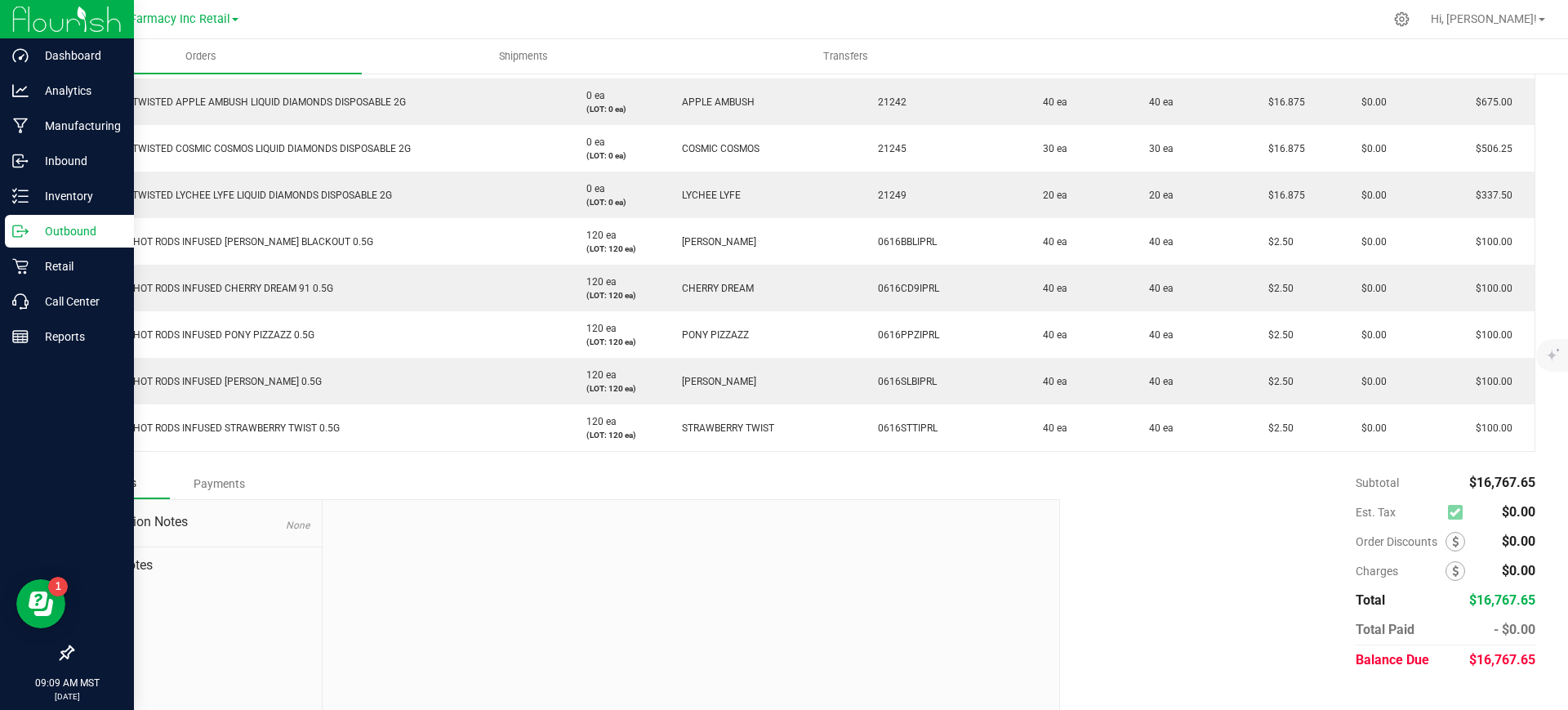
click at [23, 235] on icon at bounding box center [21, 231] width 17 height 17
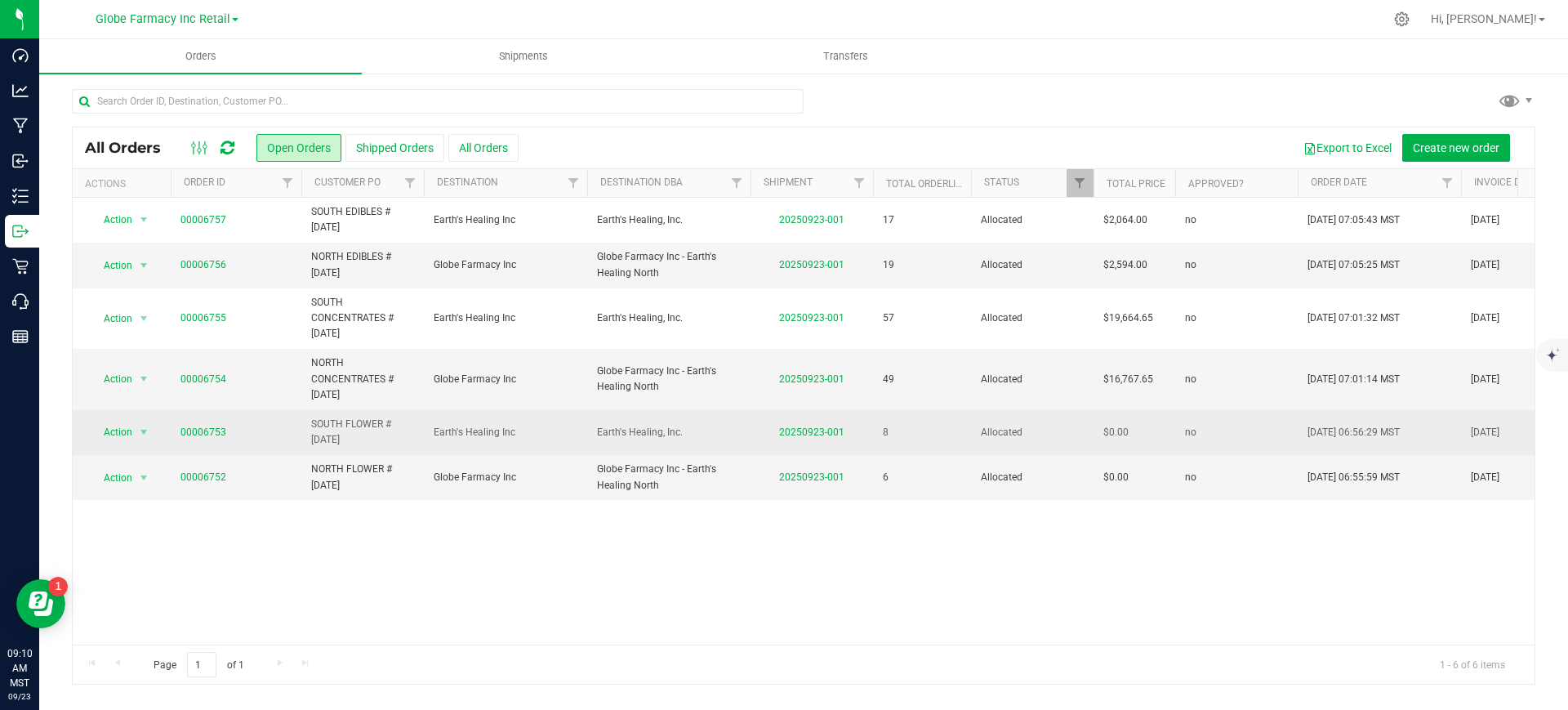
click at [176, 430] on td "00006753" at bounding box center [236, 432] width 131 height 45
click at [224, 426] on span "00006753" at bounding box center [235, 432] width 111 height 16
click at [208, 433] on link "00006753" at bounding box center [203, 432] width 46 height 16
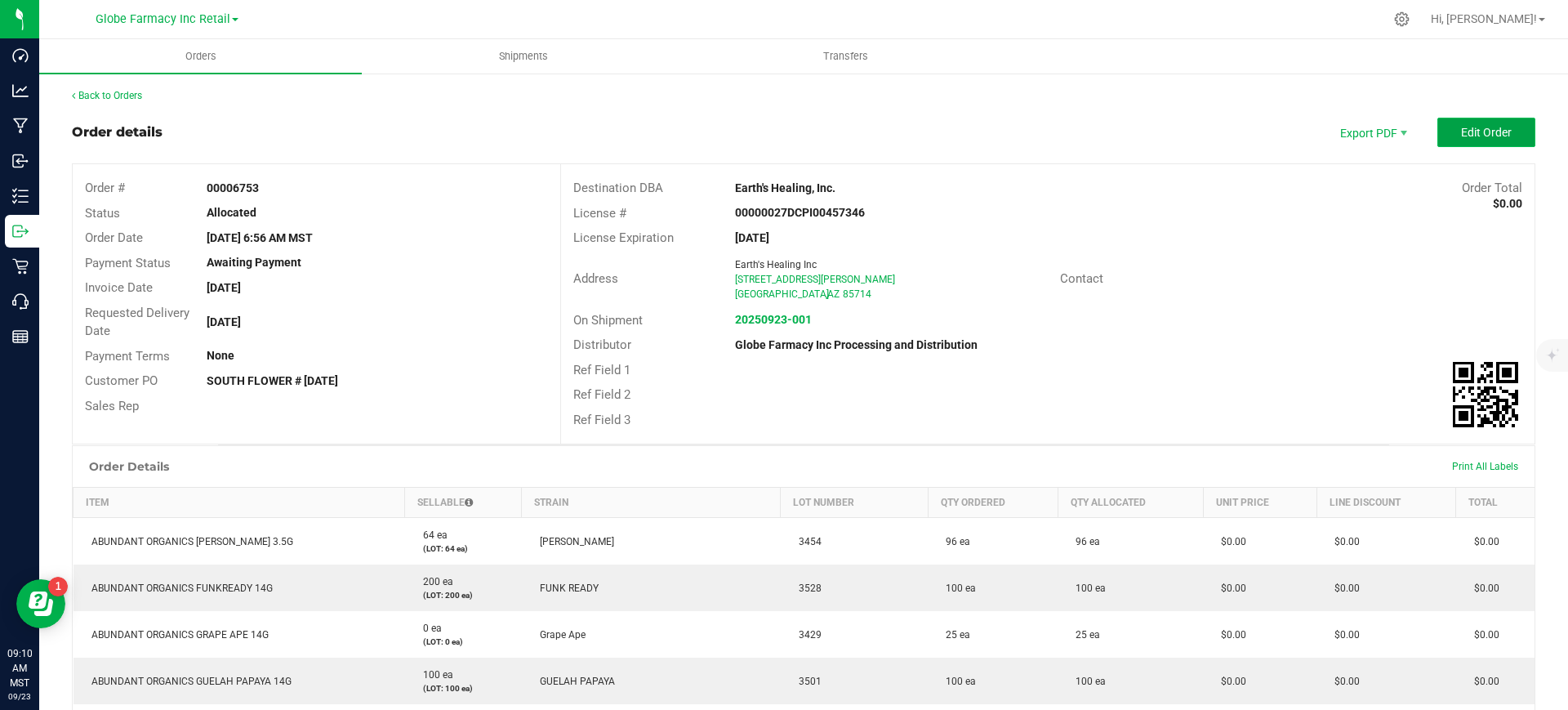
click at [1477, 138] on span "Edit Order" at bounding box center [1486, 133] width 51 height 13
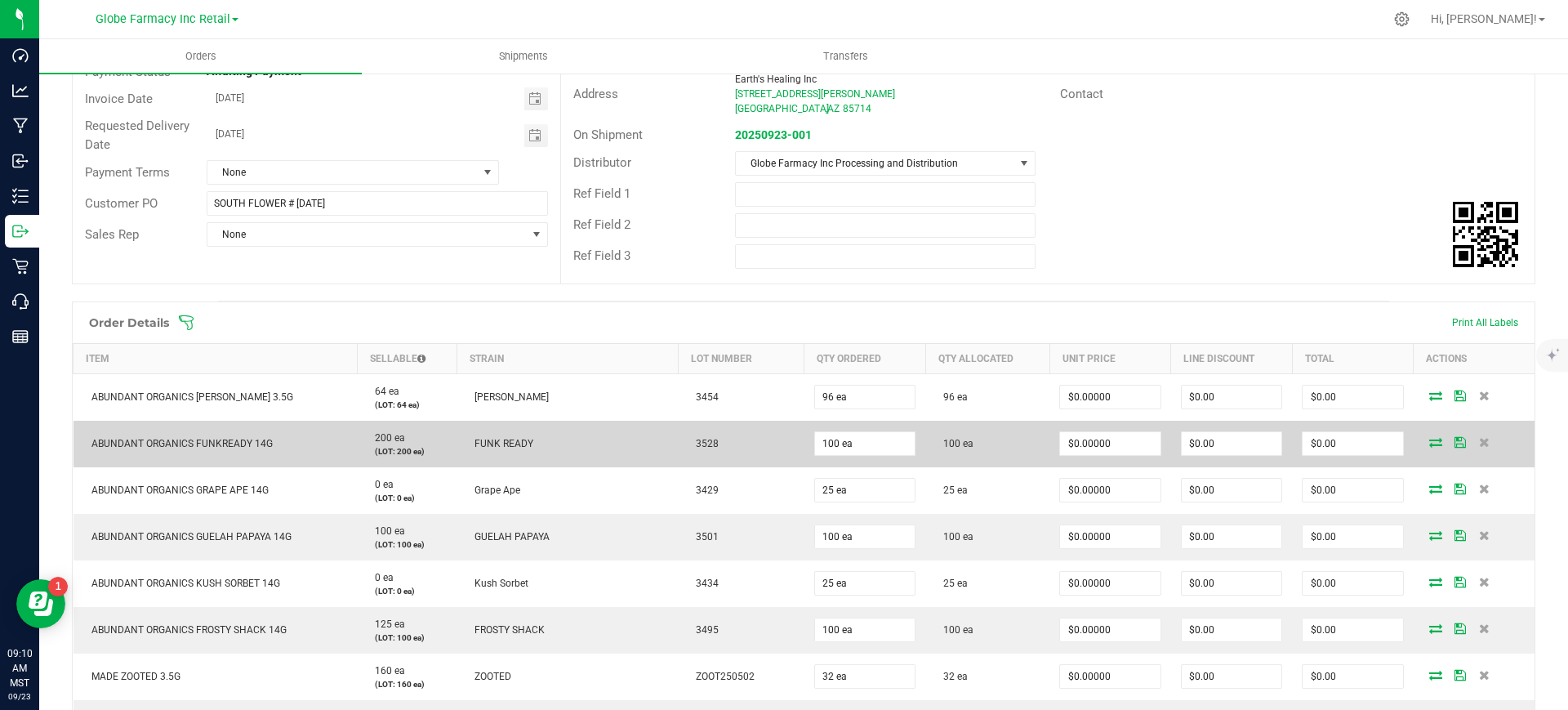
scroll to position [204, 0]
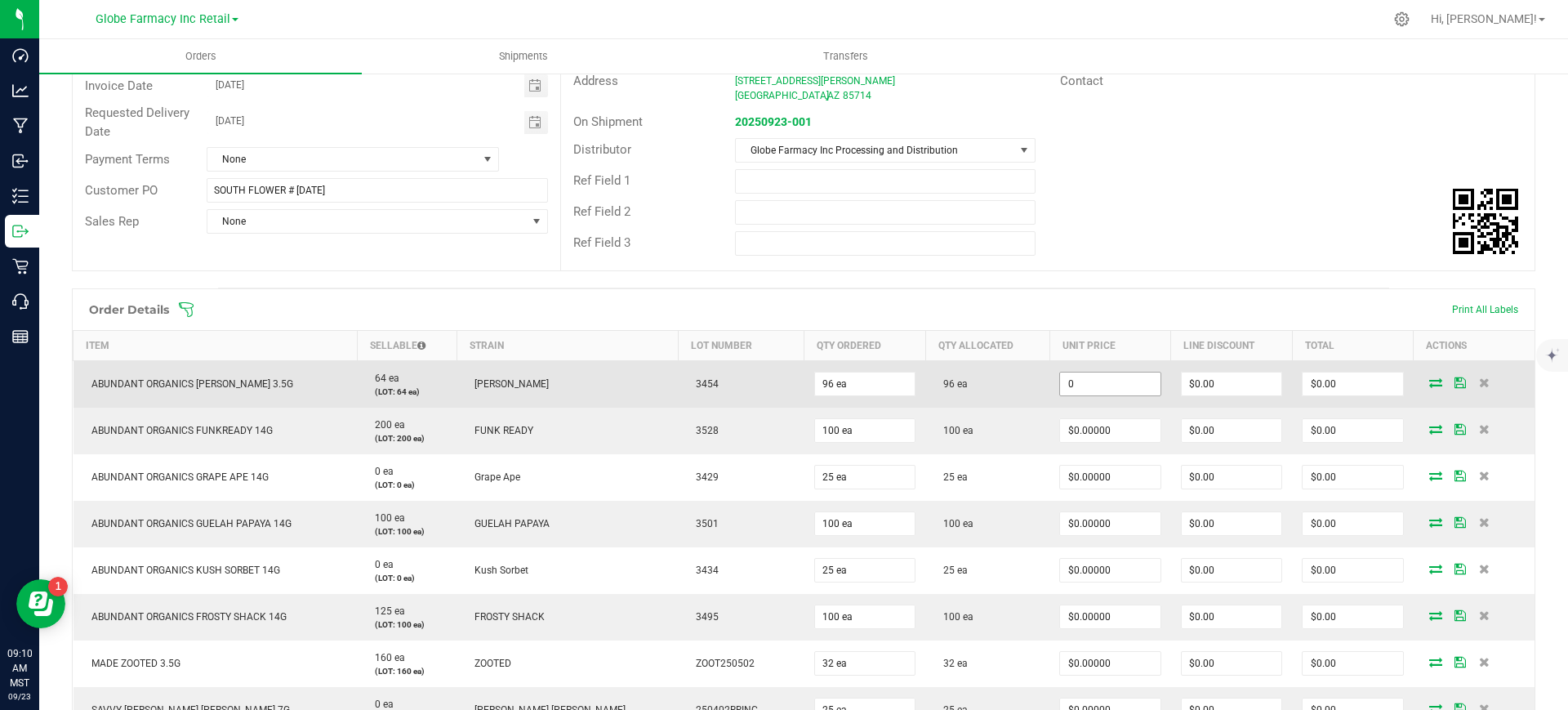
click at [1060, 382] on input "0" at bounding box center [1109, 383] width 99 height 23
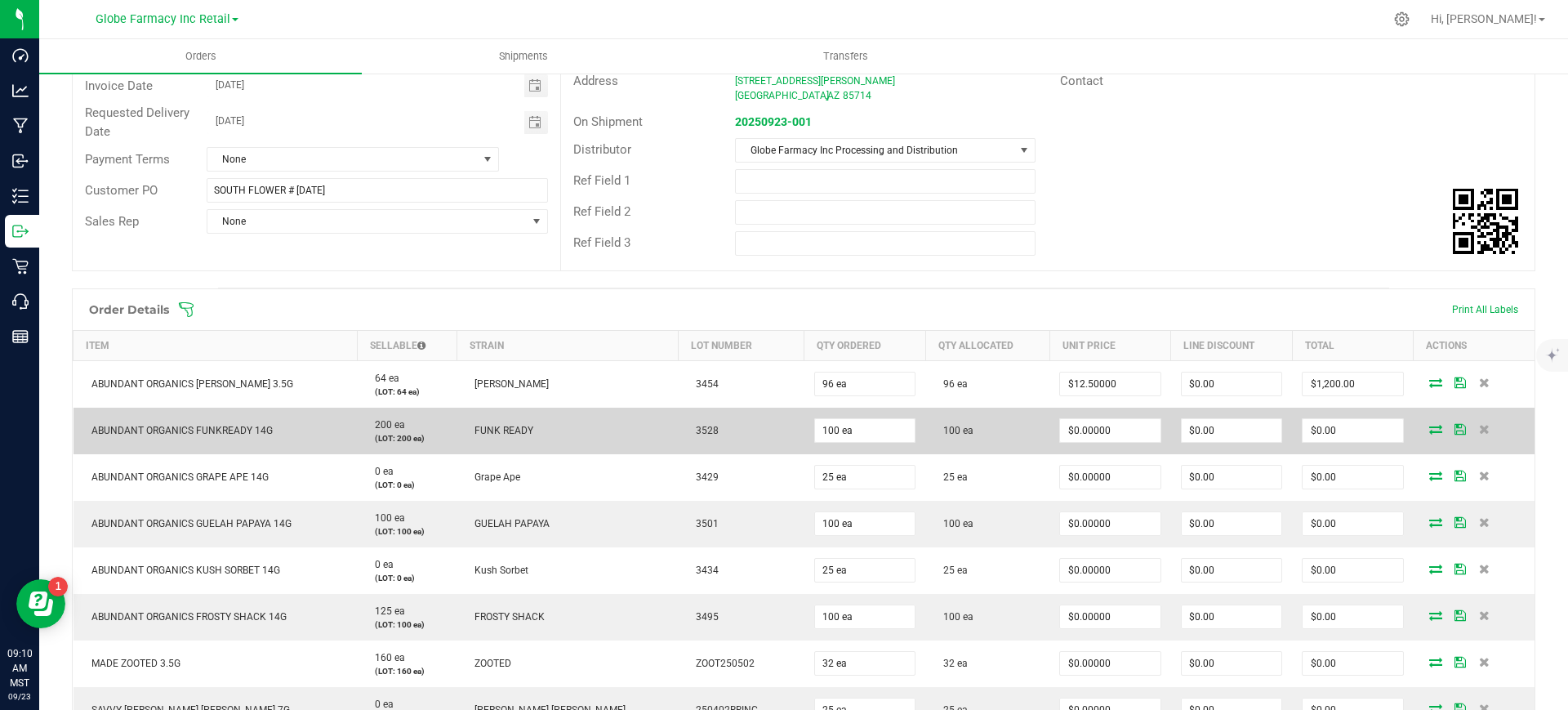
click at [985, 446] on td "100 ea" at bounding box center [987, 431] width 124 height 47
click at [1085, 428] on input "27.27273" at bounding box center [1109, 430] width 99 height 23
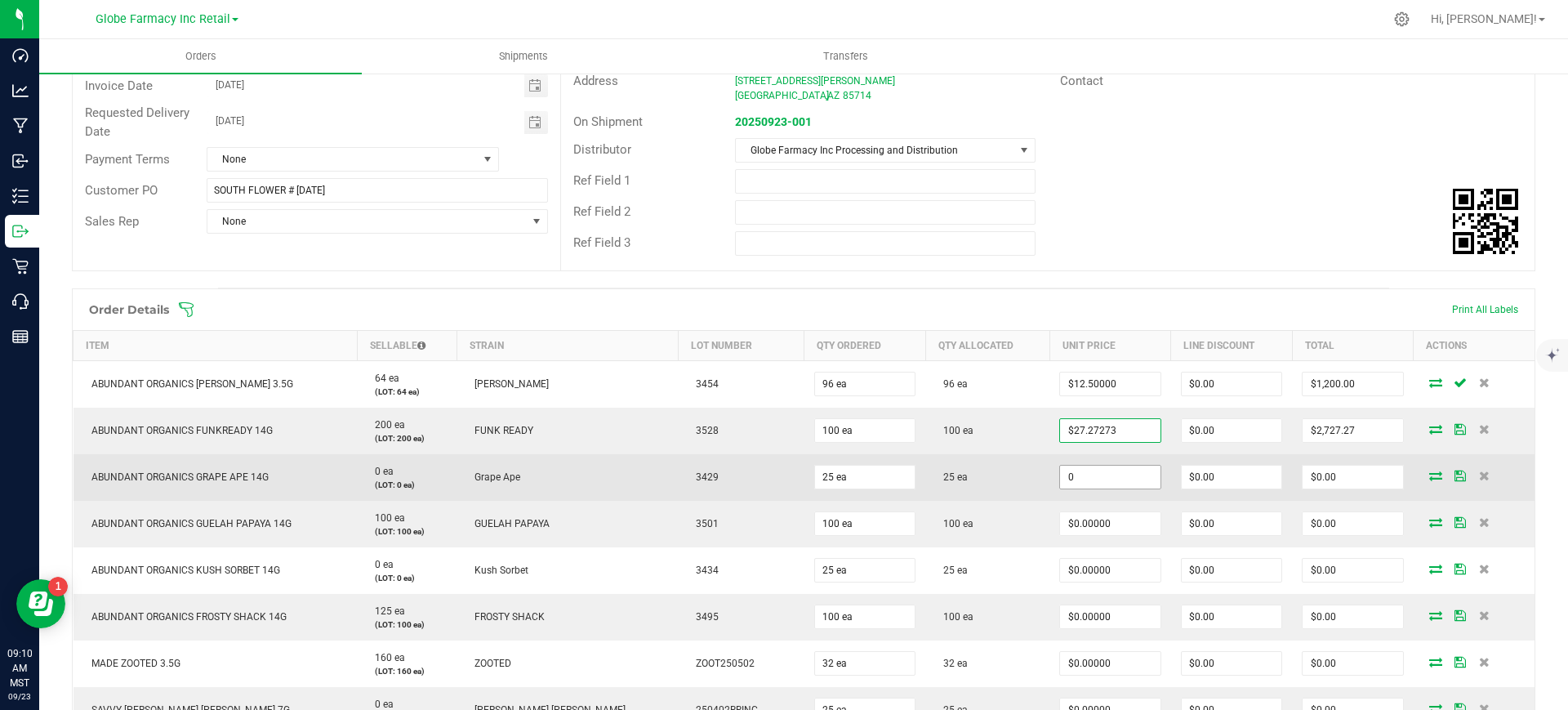
click at [1091, 475] on input "0" at bounding box center [1109, 476] width 99 height 23
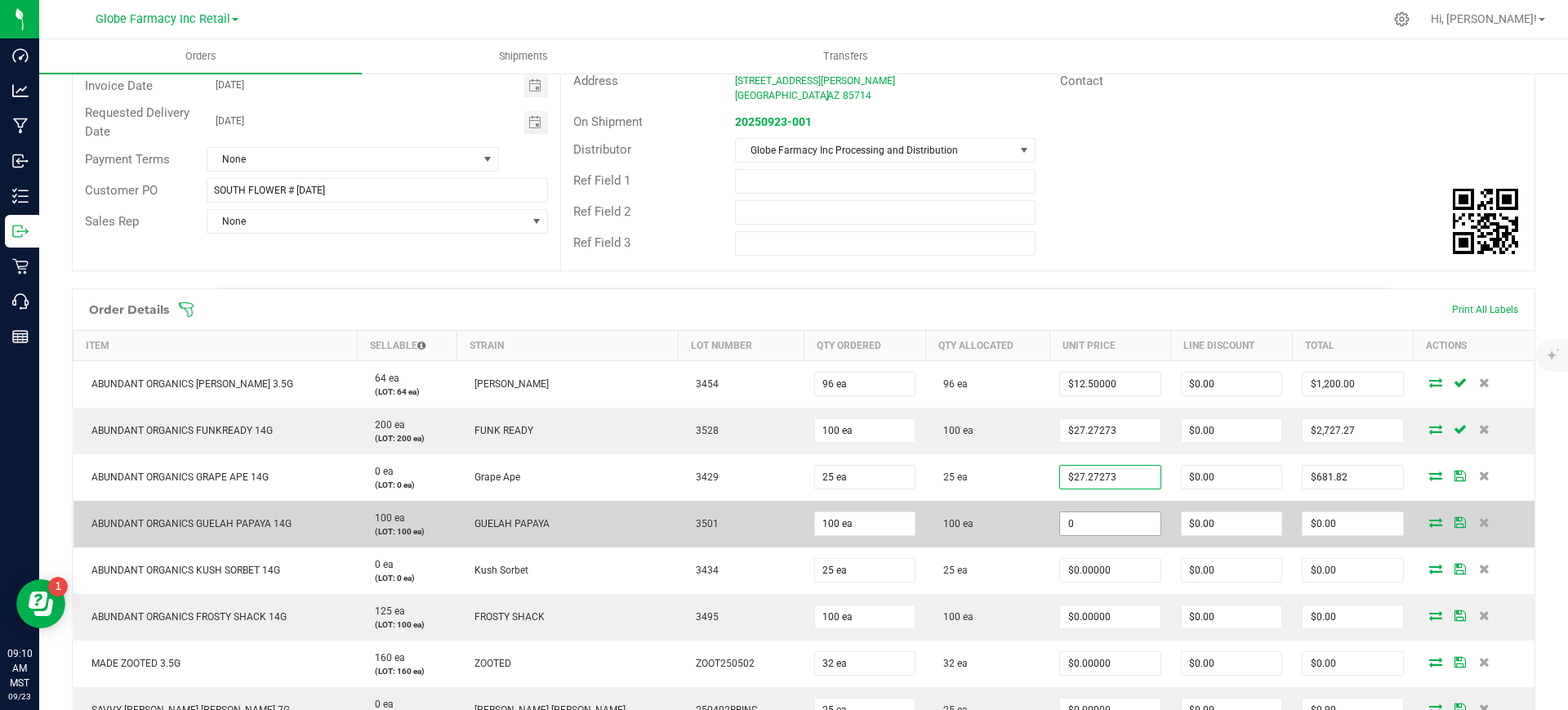
click at [1079, 517] on input "0" at bounding box center [1109, 523] width 99 height 23
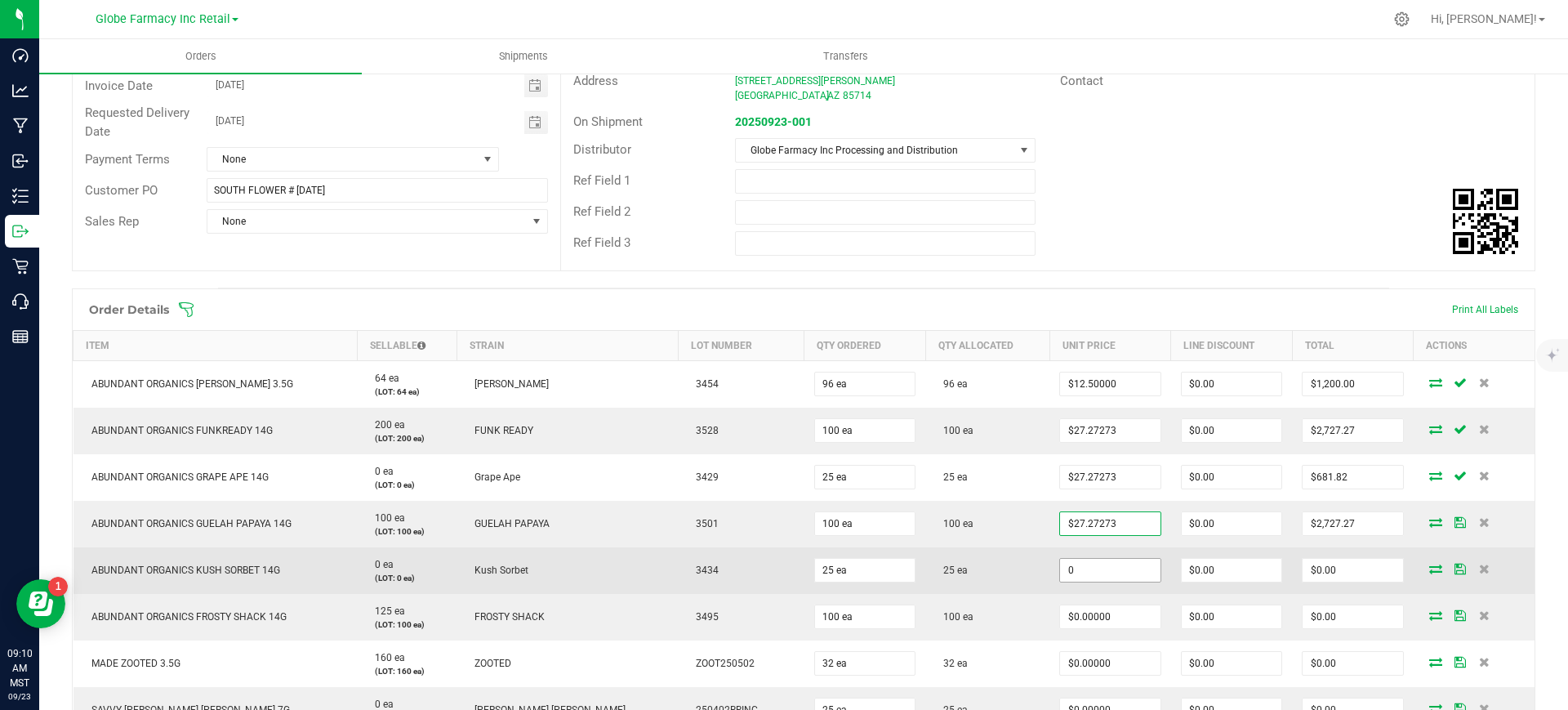
click at [1089, 571] on input "0" at bounding box center [1109, 570] width 99 height 23
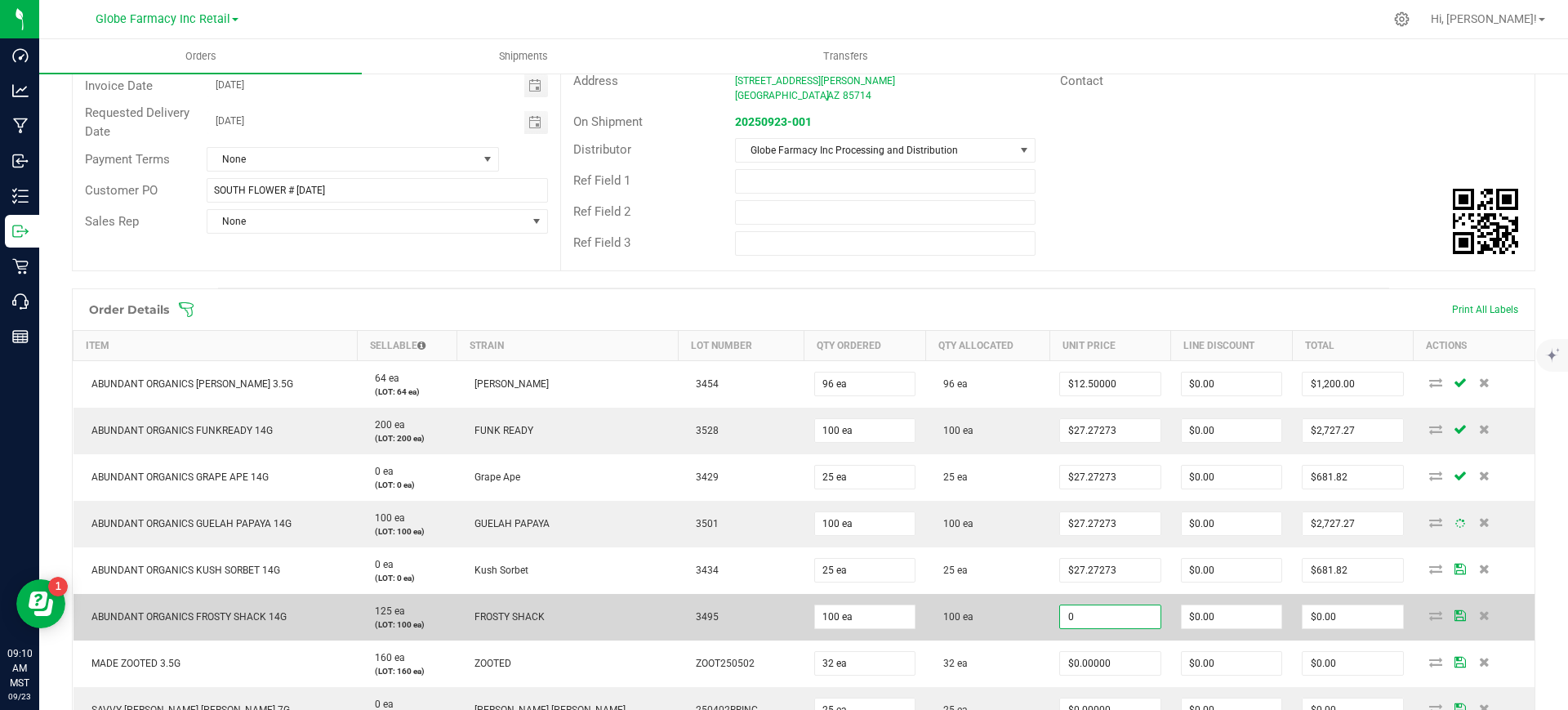
click at [1094, 617] on input "0" at bounding box center [1109, 616] width 99 height 23
click at [972, 629] on td "100 ea" at bounding box center [987, 617] width 124 height 47
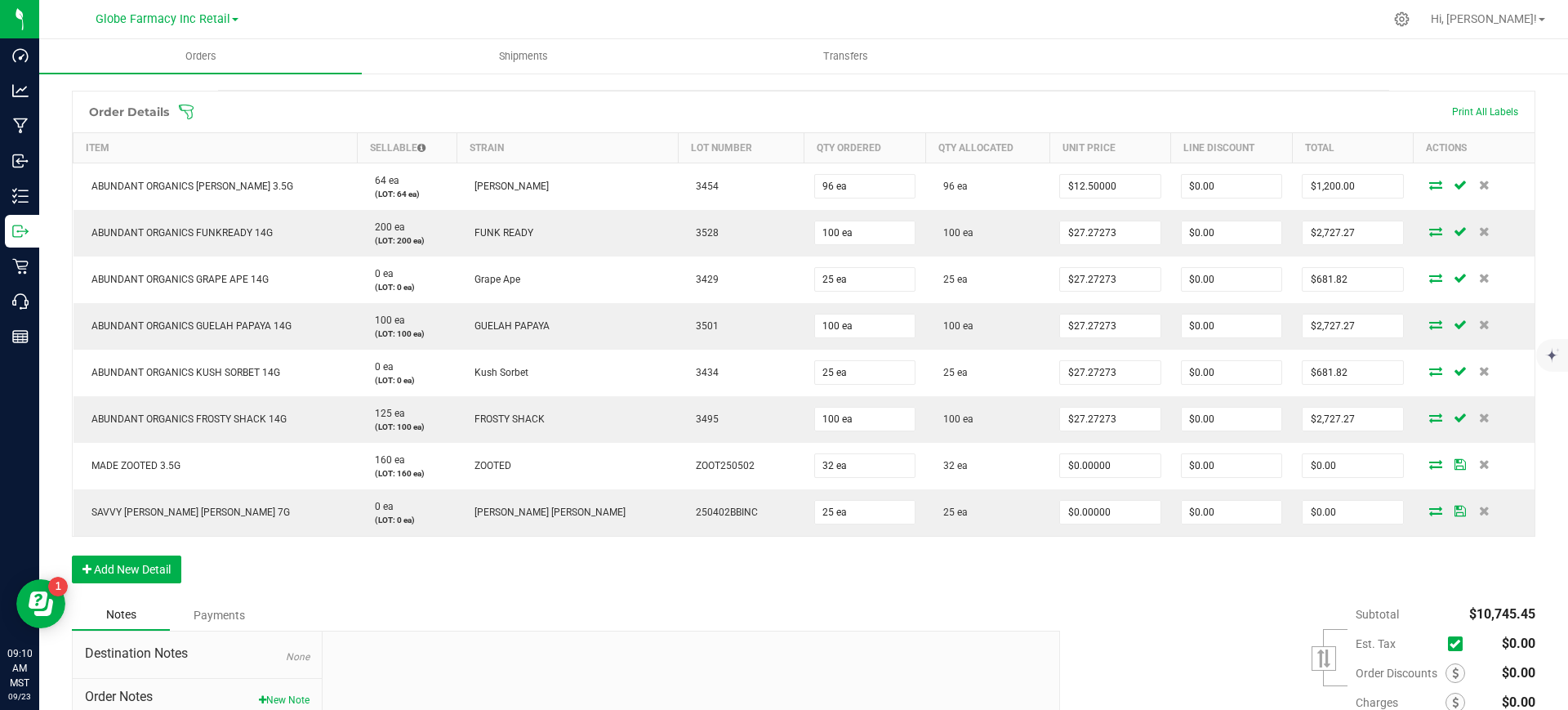
scroll to position [409, 0]
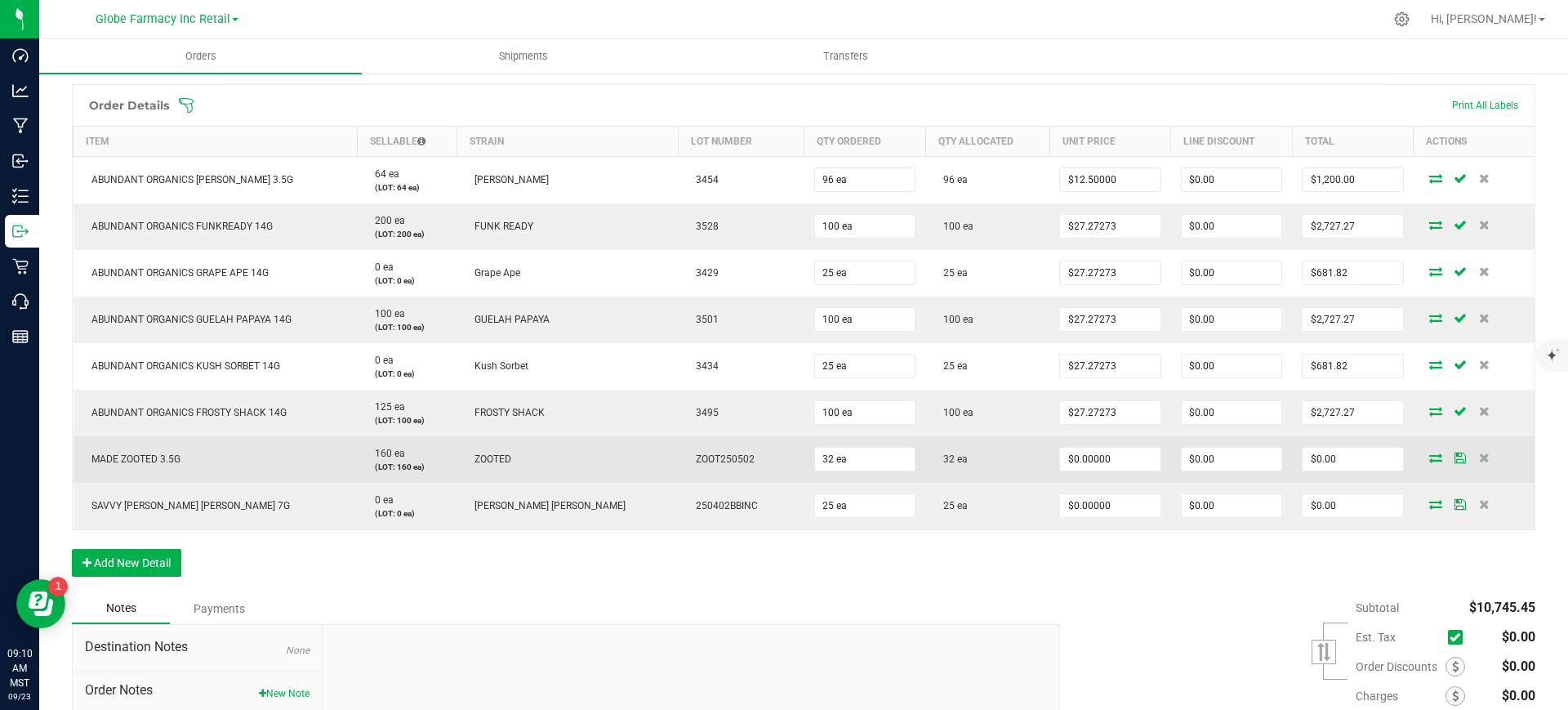
click at [175, 455] on span "MADE ZOOTED 3.5G" at bounding box center [132, 459] width 98 height 12
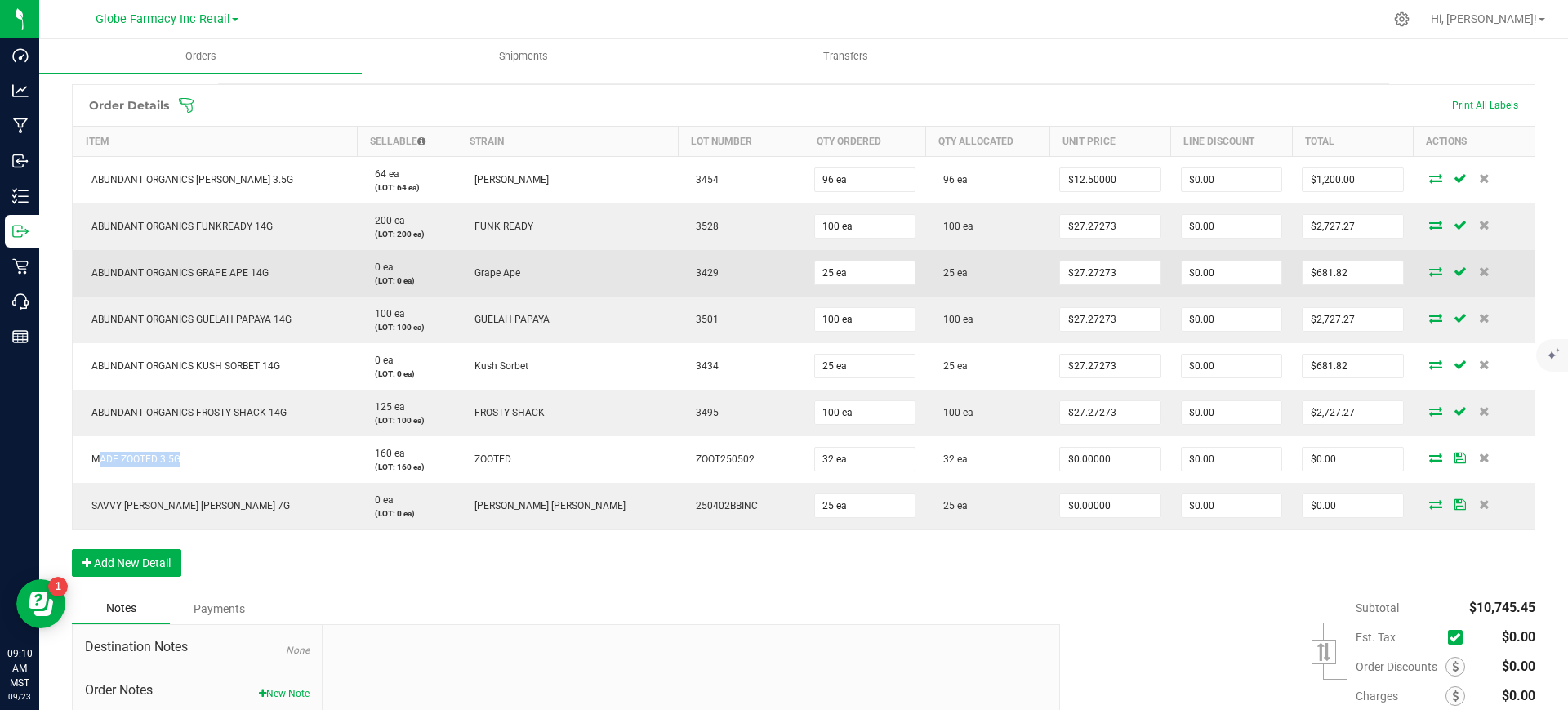
copy span "MADE ZOOTED 3.5G"
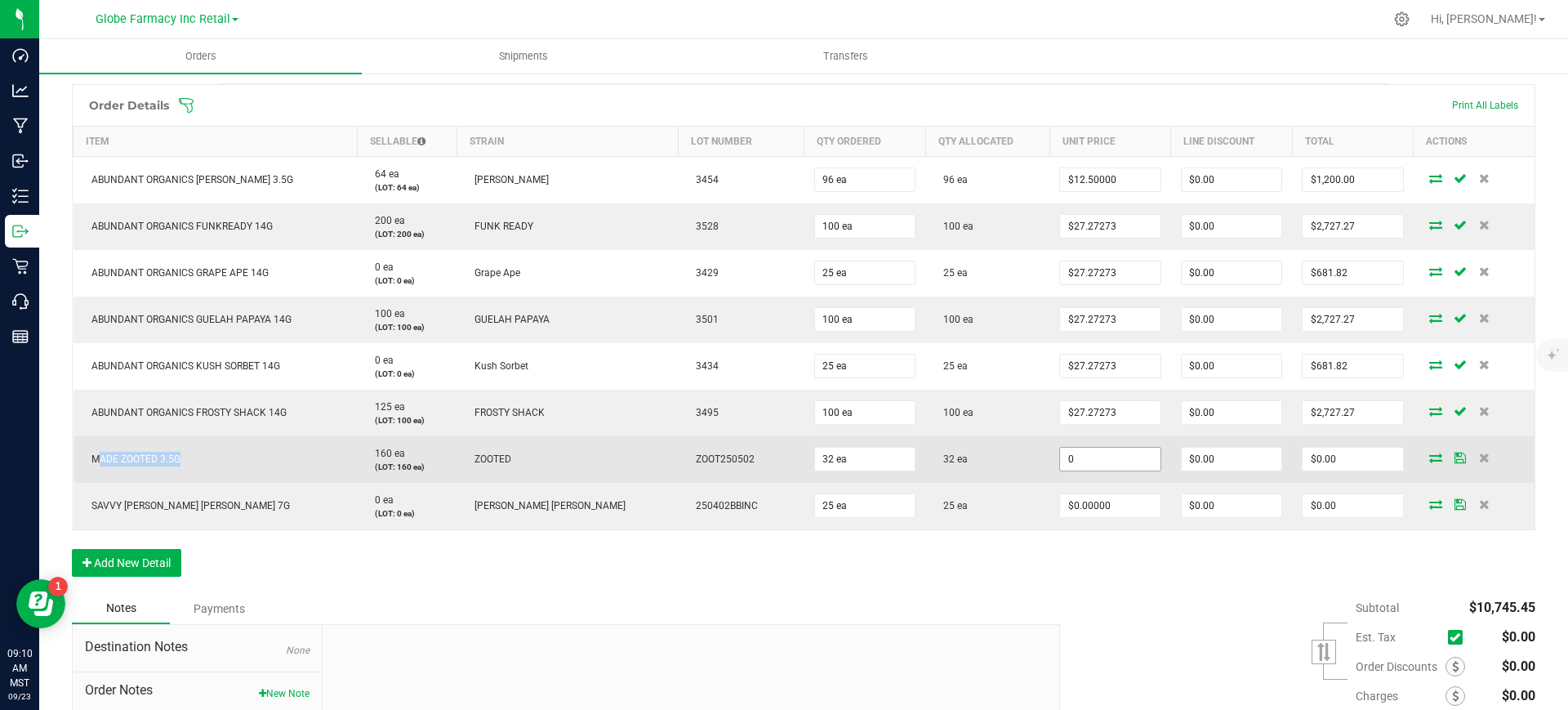
click at [1077, 451] on input "0" at bounding box center [1109, 459] width 99 height 23
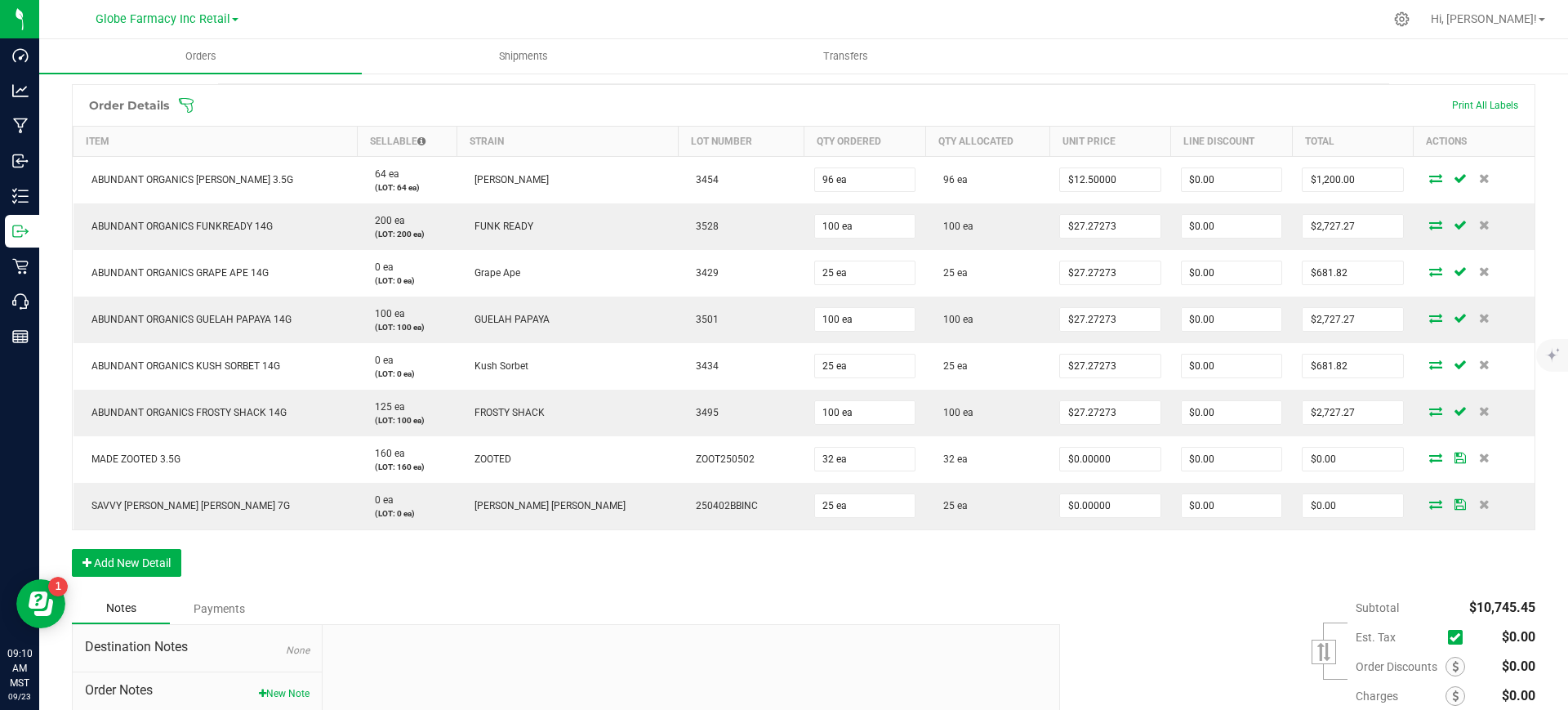
click at [995, 561] on div "Order Details Print All Labels Item Sellable Strain Lot Number Qty Ordered Qty …" at bounding box center [803, 339] width 1463 height 509
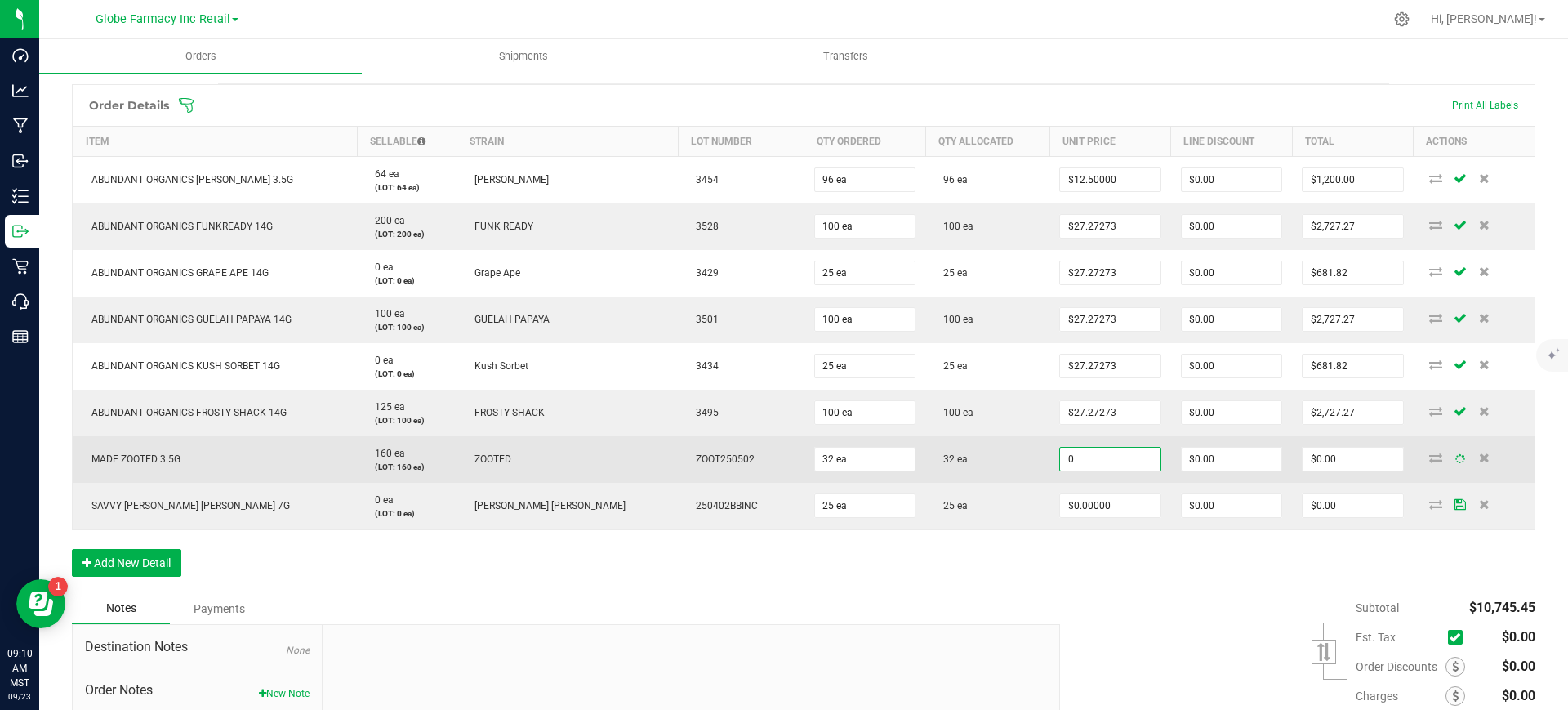
click at [1060, 461] on input "0" at bounding box center [1109, 459] width 99 height 23
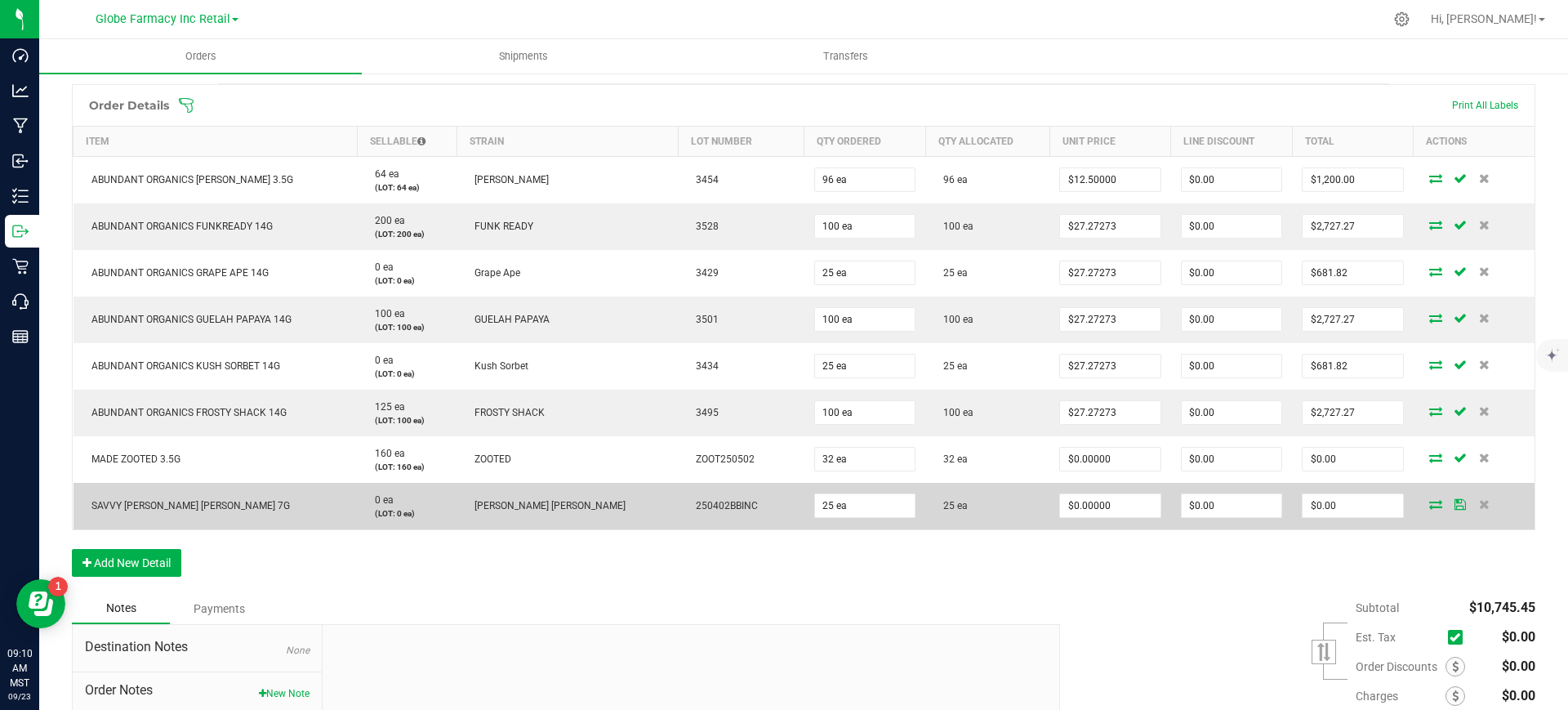
click at [183, 513] on td "SAVVY [PERSON_NAME] [PERSON_NAME] 7G" at bounding box center [215, 506] width 284 height 47
copy span "SAVVY [PERSON_NAME] [PERSON_NAME] 7G"
click at [1060, 510] on input "0" at bounding box center [1109, 505] width 99 height 23
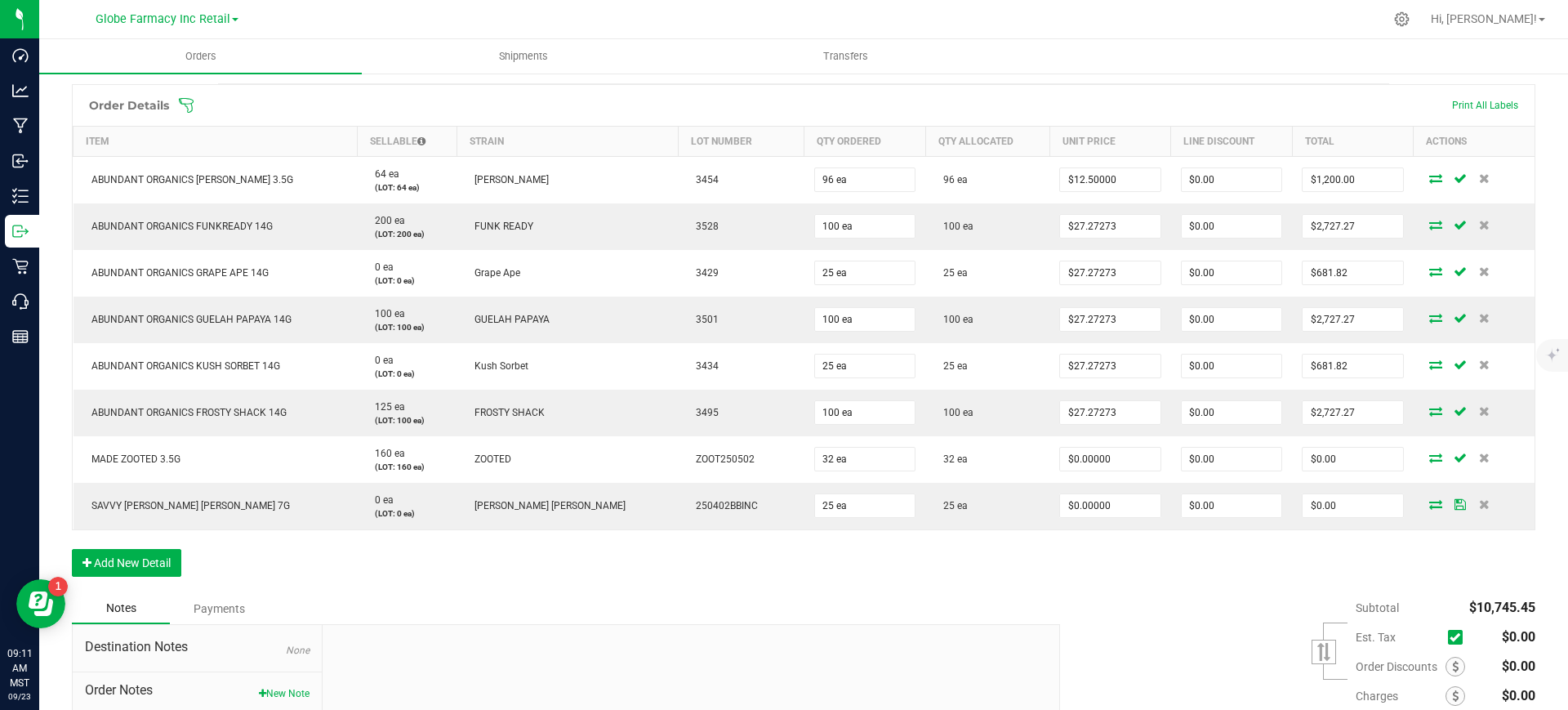
click at [994, 572] on div "Order Details Print All Labels Item Sellable Strain Lot Number Qty Ordered Qty …" at bounding box center [803, 339] width 1463 height 509
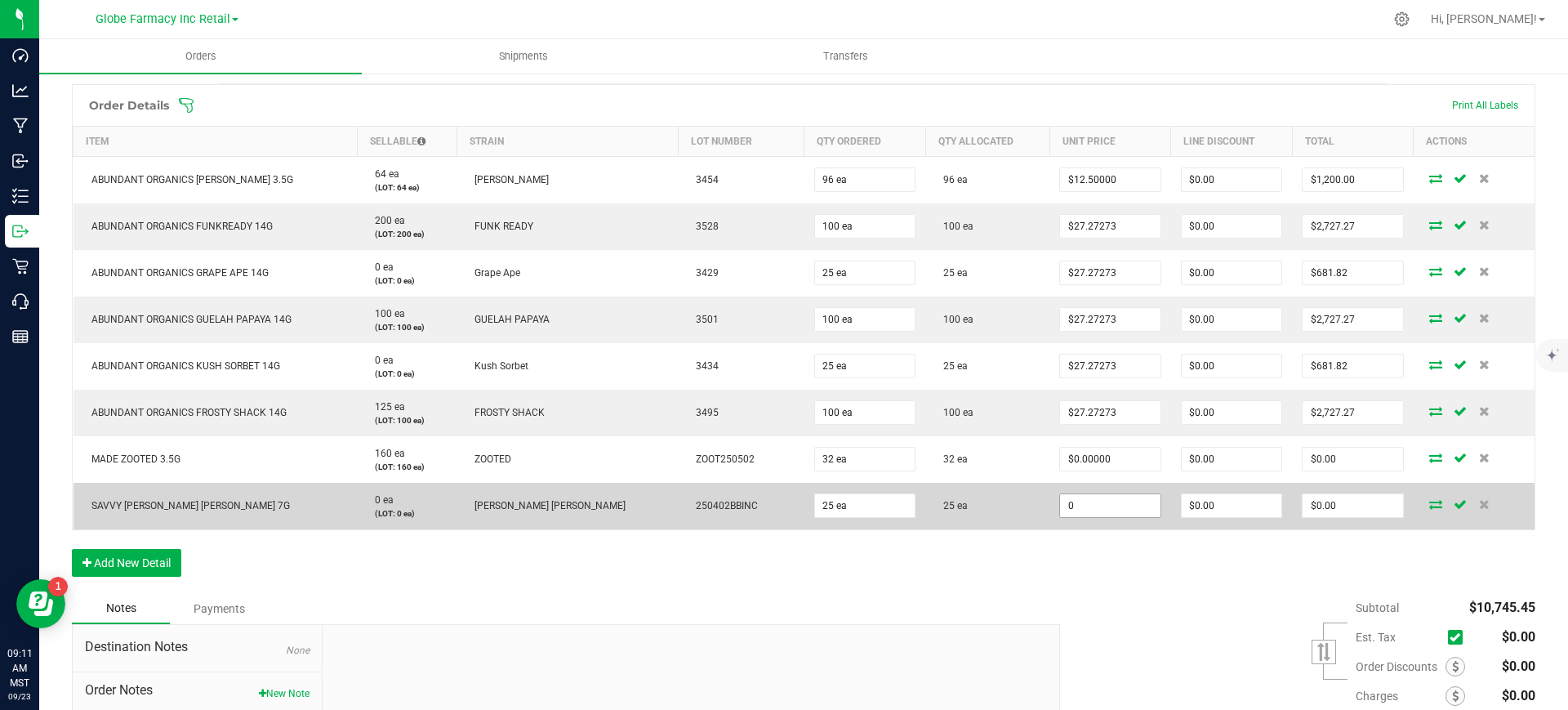
click at [1073, 508] on input "0" at bounding box center [1109, 505] width 99 height 23
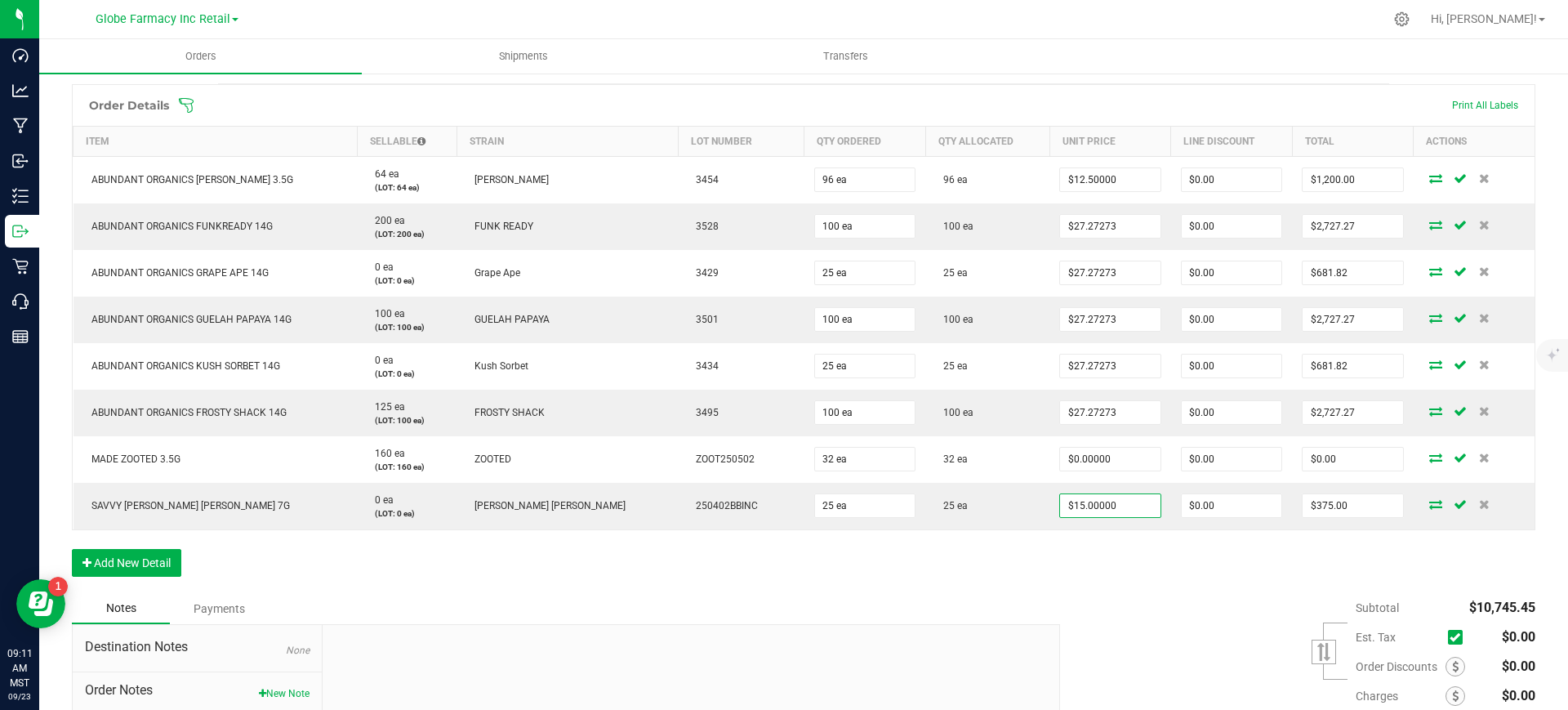
click at [1081, 597] on div "Subtotal $10,745.45 Est. Tax" at bounding box center [1291, 697] width 487 height 207
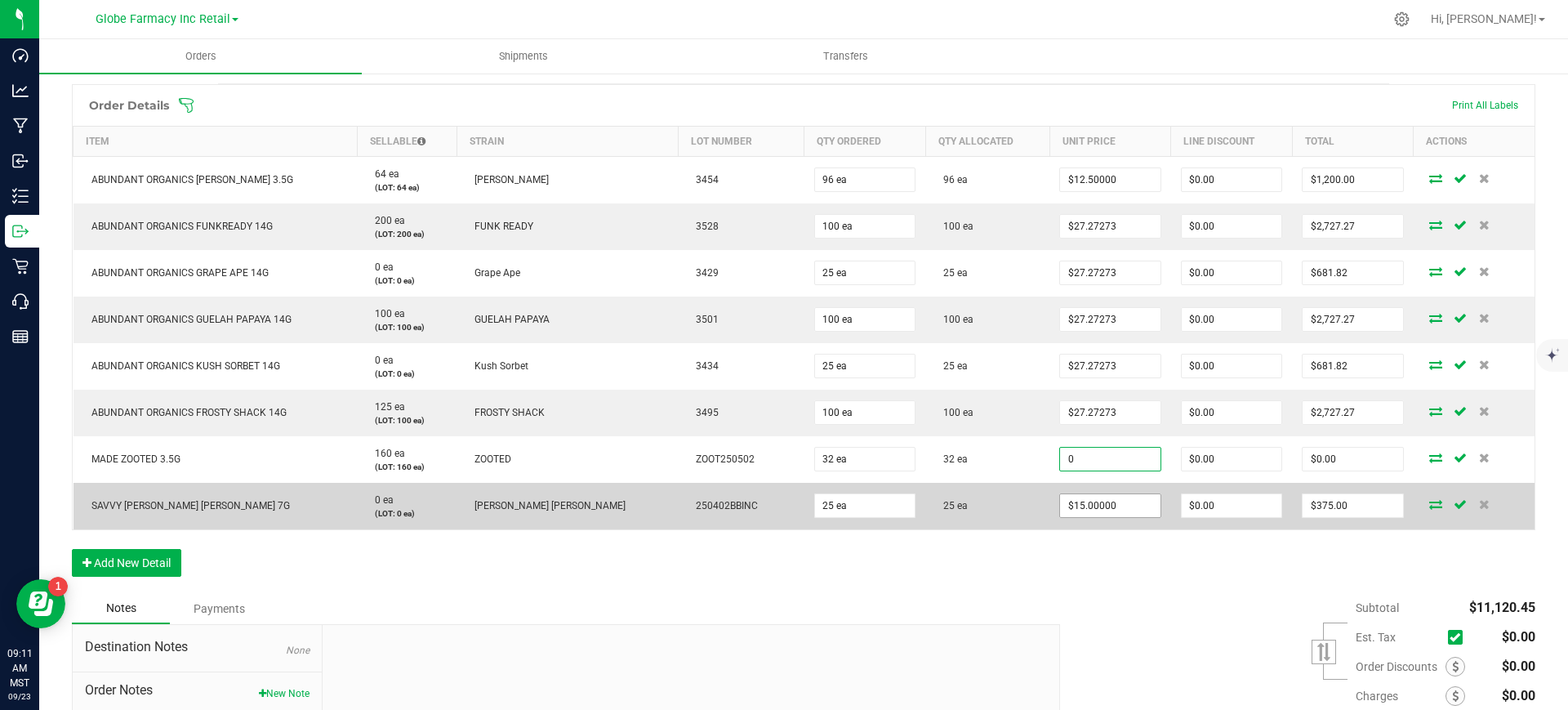
drag, startPoint x: 1058, startPoint y: 466, endPoint x: 1054, endPoint y: 503, distance: 37.2
click at [1060, 466] on input "0" at bounding box center [1109, 459] width 99 height 23
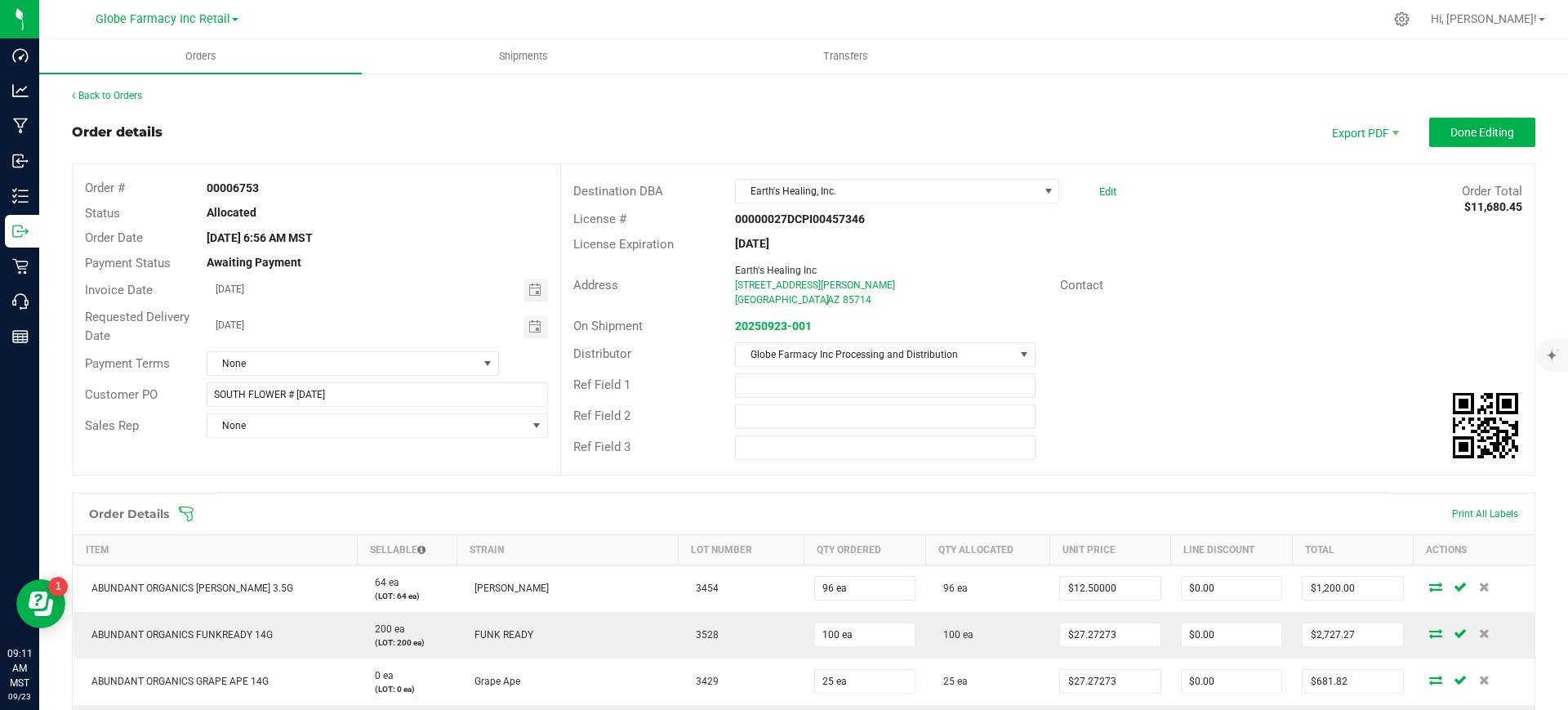
click at [1453, 113] on div "Back to Orders Order details Export PDF Done Editing Order # 00006753 Status Al…" at bounding box center [803, 671] width 1463 height 1165
click at [1456, 126] on span "Done Editing" at bounding box center [1482, 133] width 63 height 13
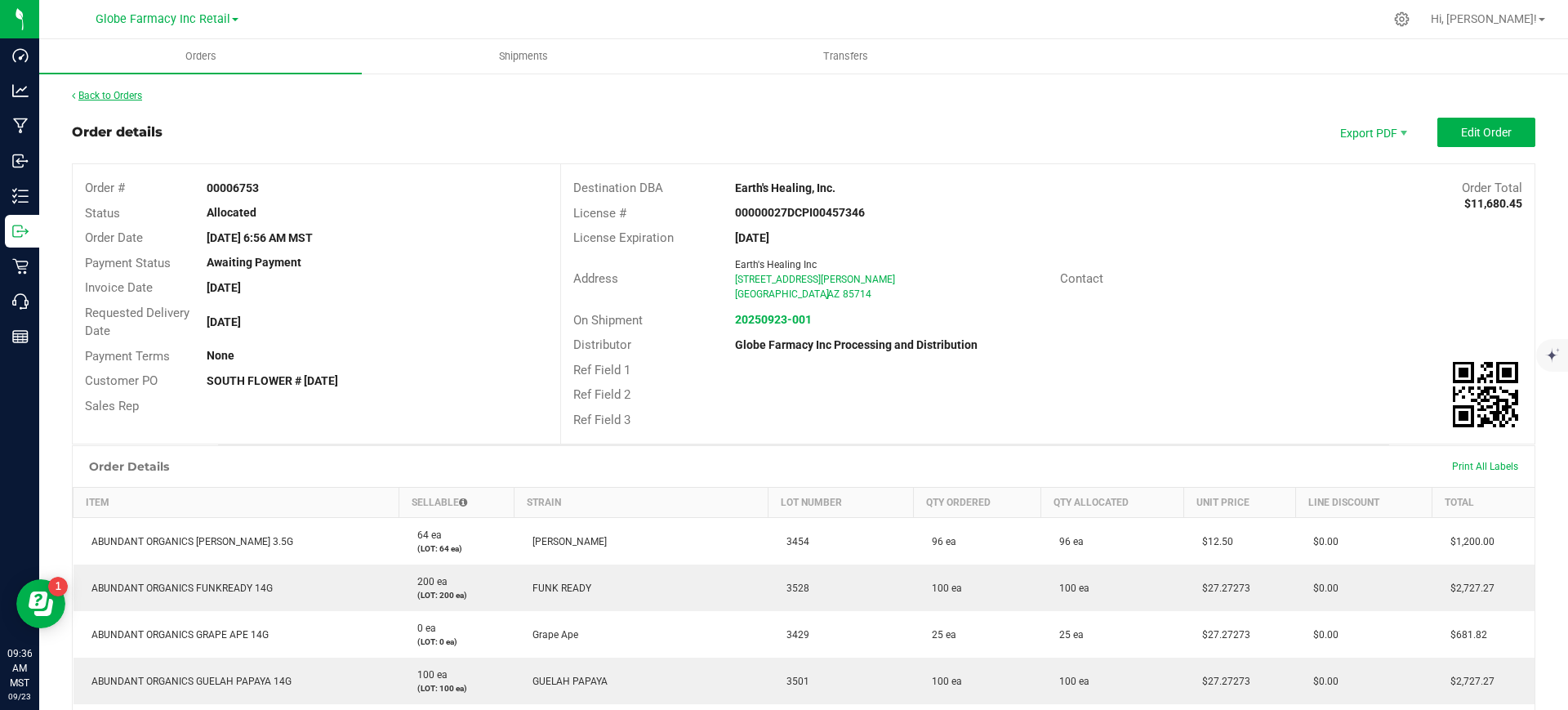
click at [142, 94] on link "Back to Orders" at bounding box center [107, 96] width 70 height 12
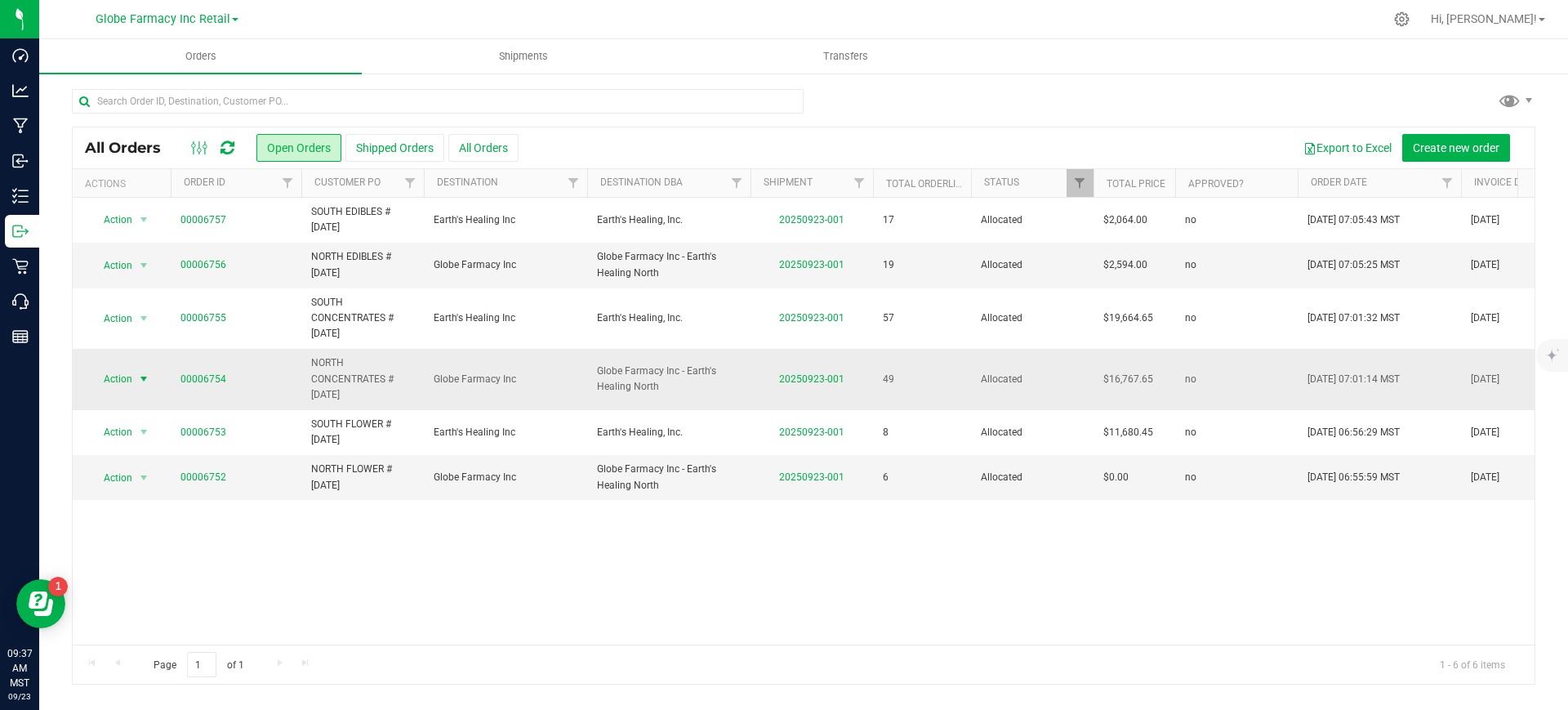
click at [137, 381] on span "select" at bounding box center [144, 379] width 20 height 23
click at [134, 598] on li "Print invoice" at bounding box center [151, 597] width 123 height 24
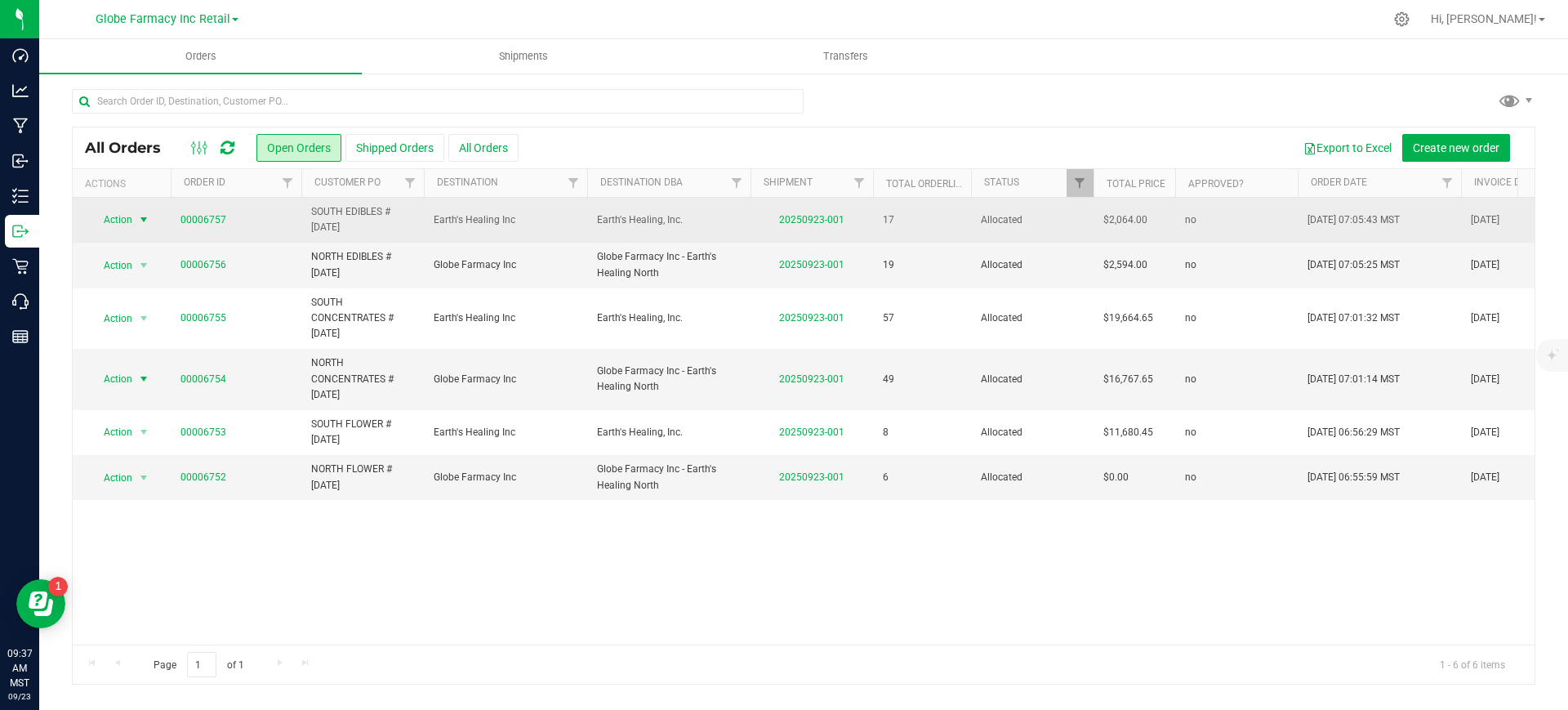
click at [123, 220] on span "Action" at bounding box center [111, 219] width 44 height 23
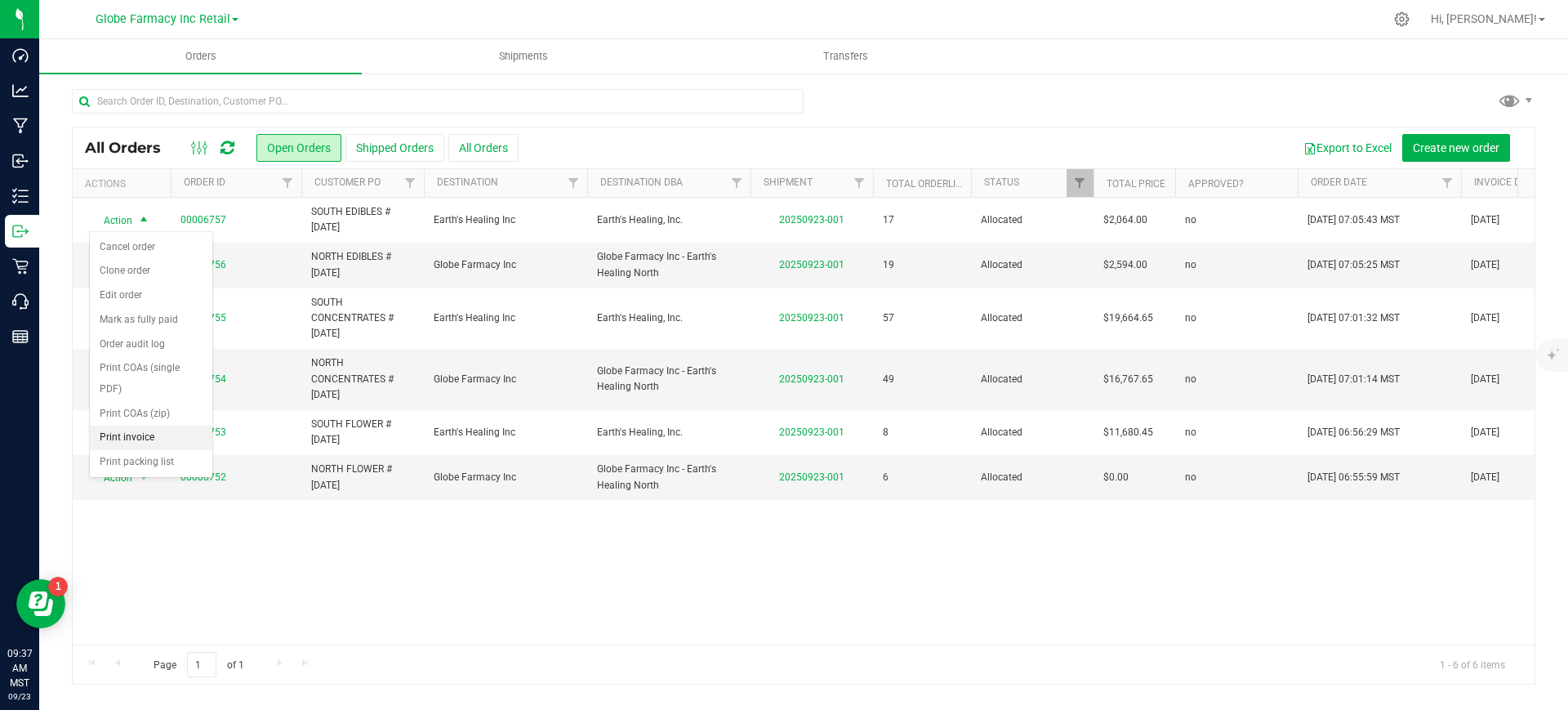
click at [133, 436] on li "Print invoice" at bounding box center [151, 437] width 123 height 24
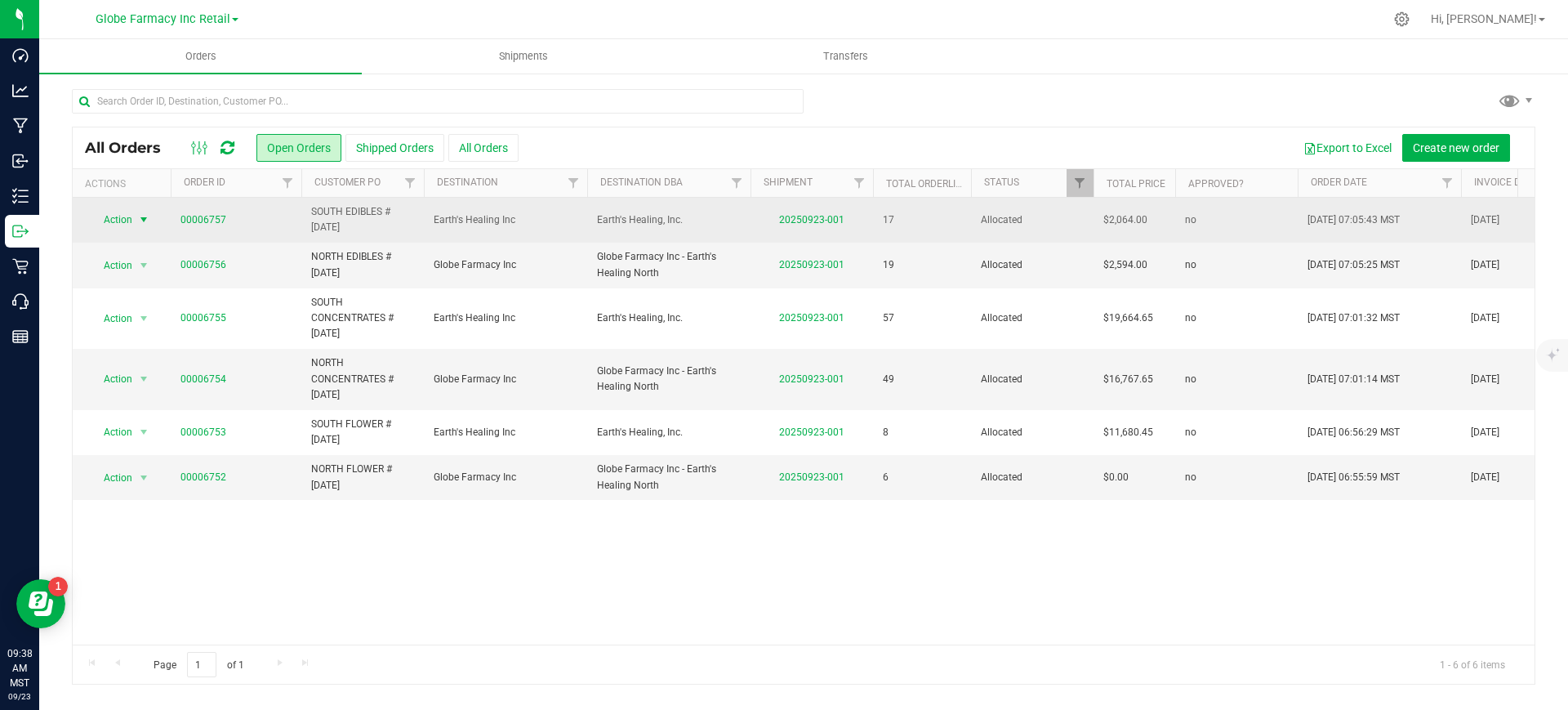
click at [134, 222] on span "select" at bounding box center [144, 219] width 20 height 23
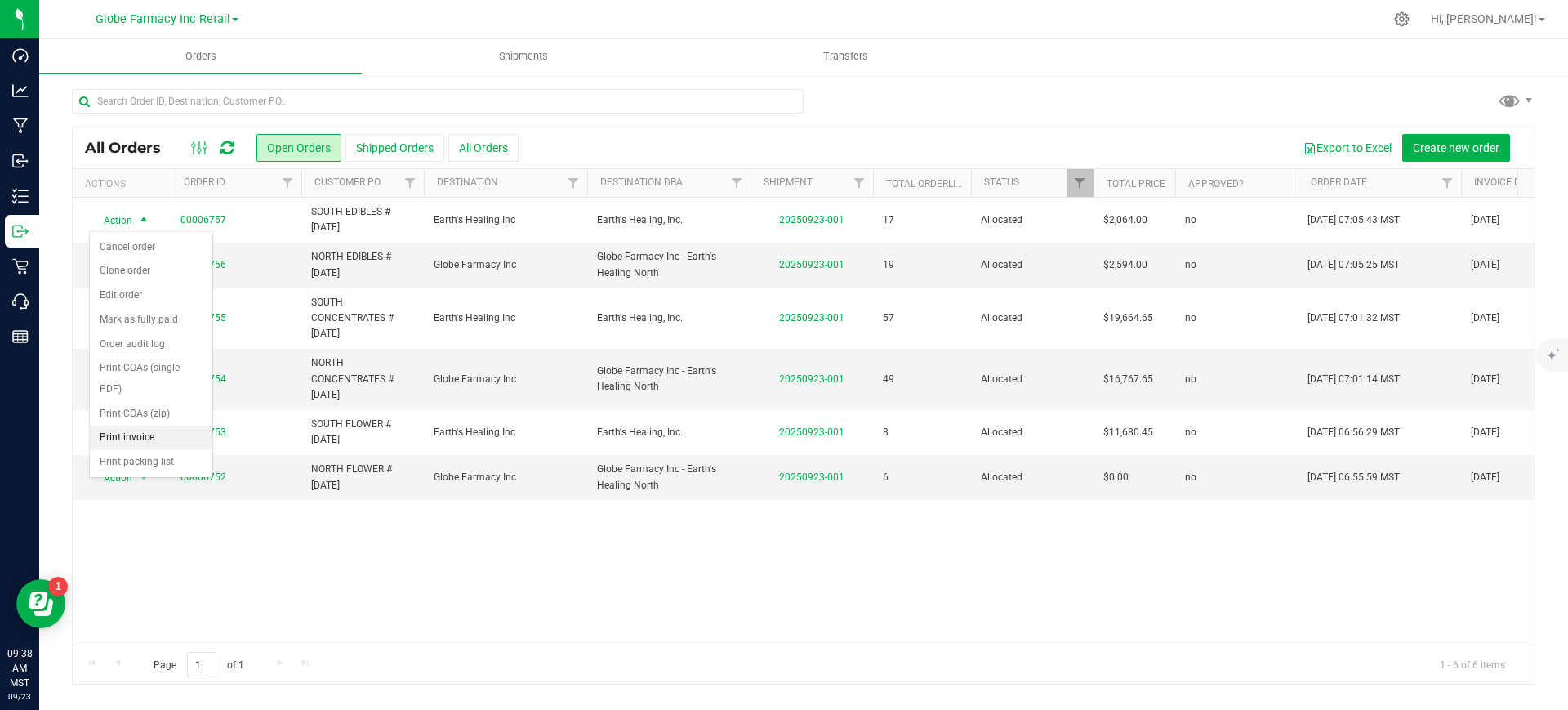
click at [164, 435] on li "Print invoice" at bounding box center [151, 437] width 123 height 24
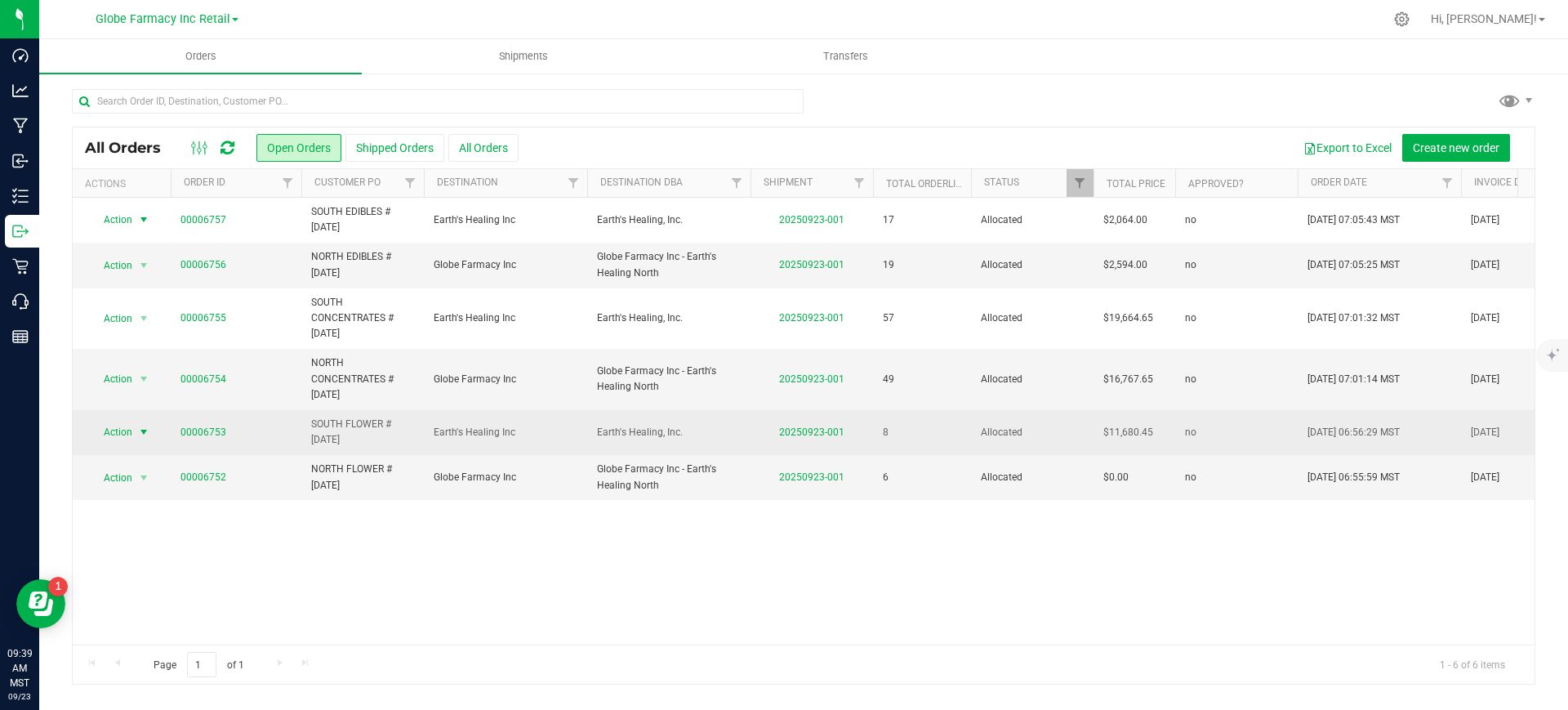
click at [109, 436] on span "Action" at bounding box center [111, 431] width 44 height 23
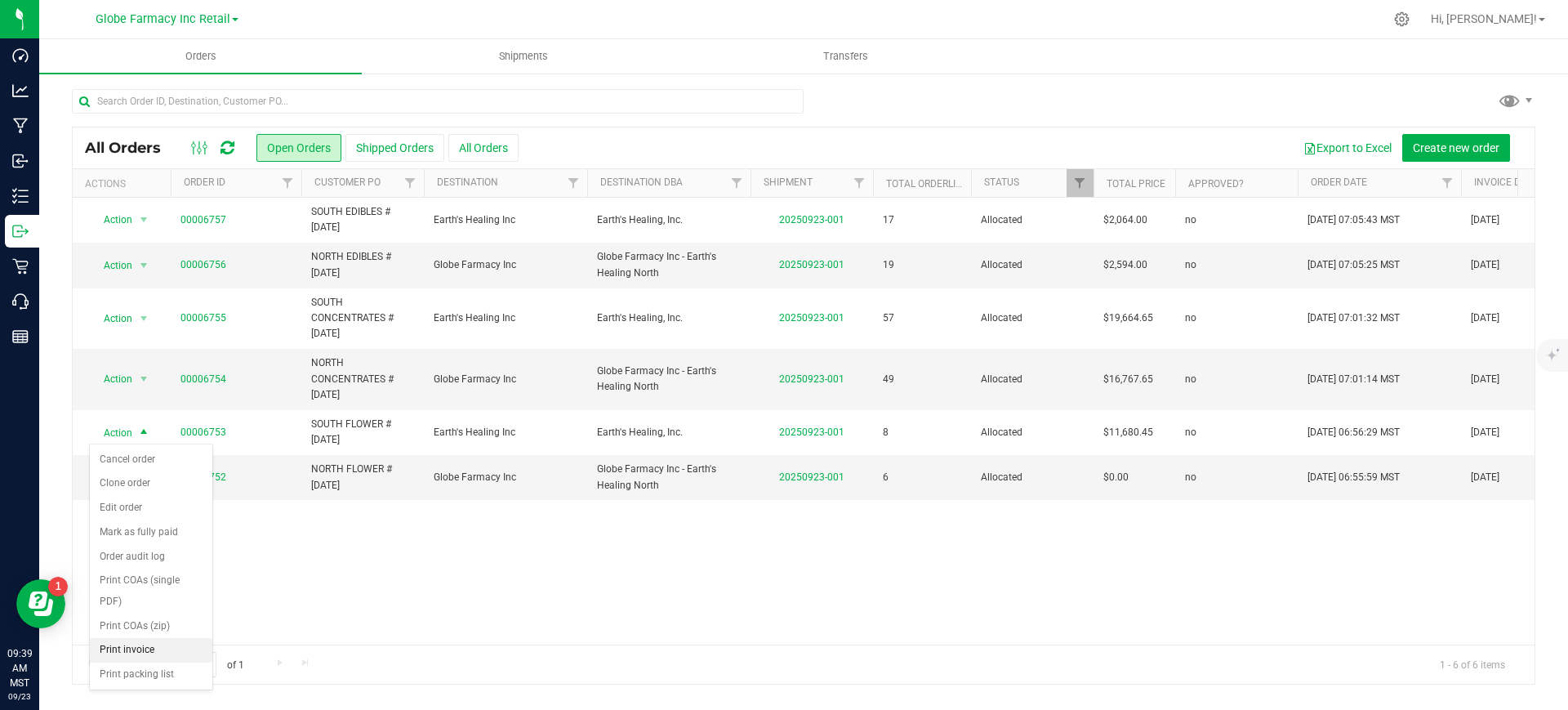
click at [148, 646] on li "Print invoice" at bounding box center [151, 650] width 123 height 24
click at [127, 267] on span "Action" at bounding box center [111, 264] width 44 height 23
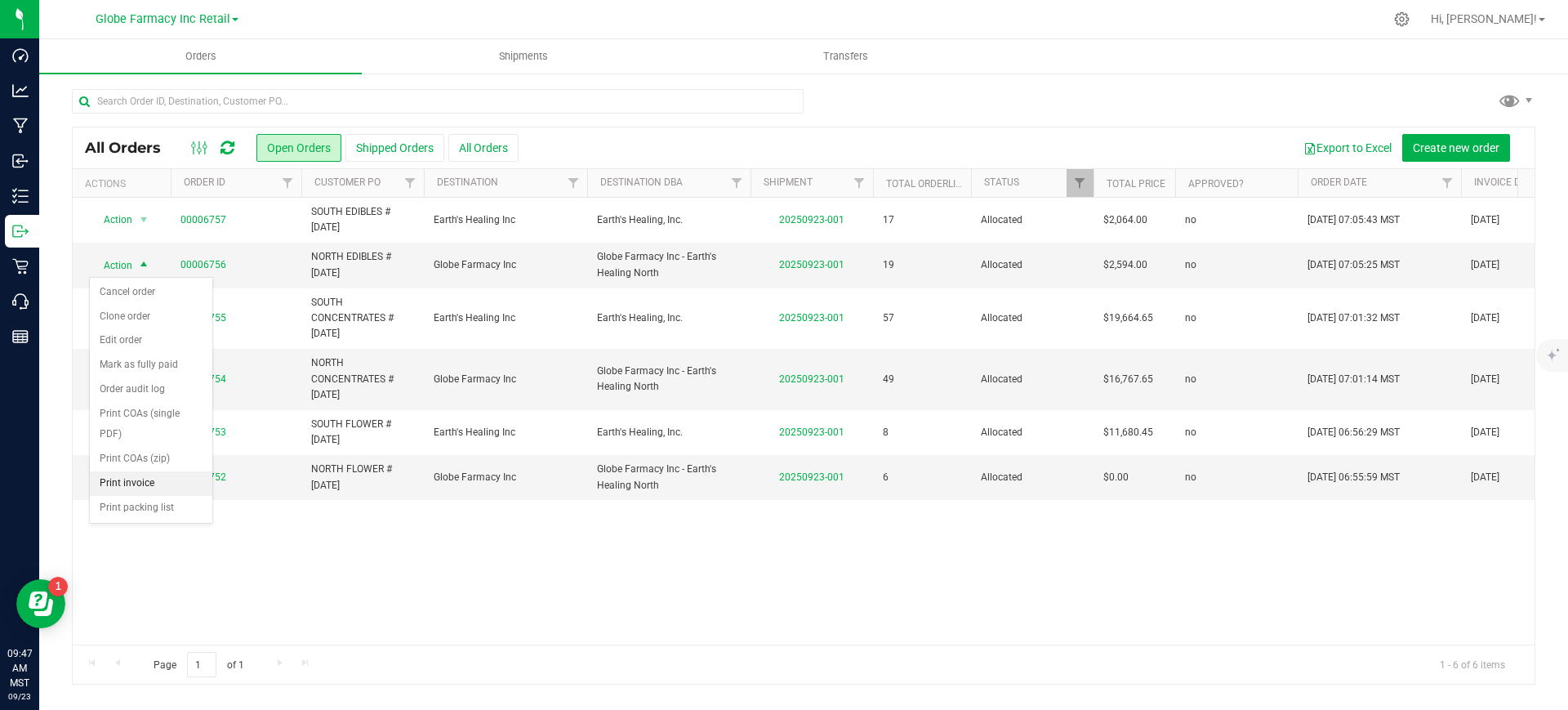
click at [143, 480] on li "Print invoice" at bounding box center [151, 483] width 123 height 24
click at [204, 476] on link "00006752" at bounding box center [203, 477] width 46 height 16
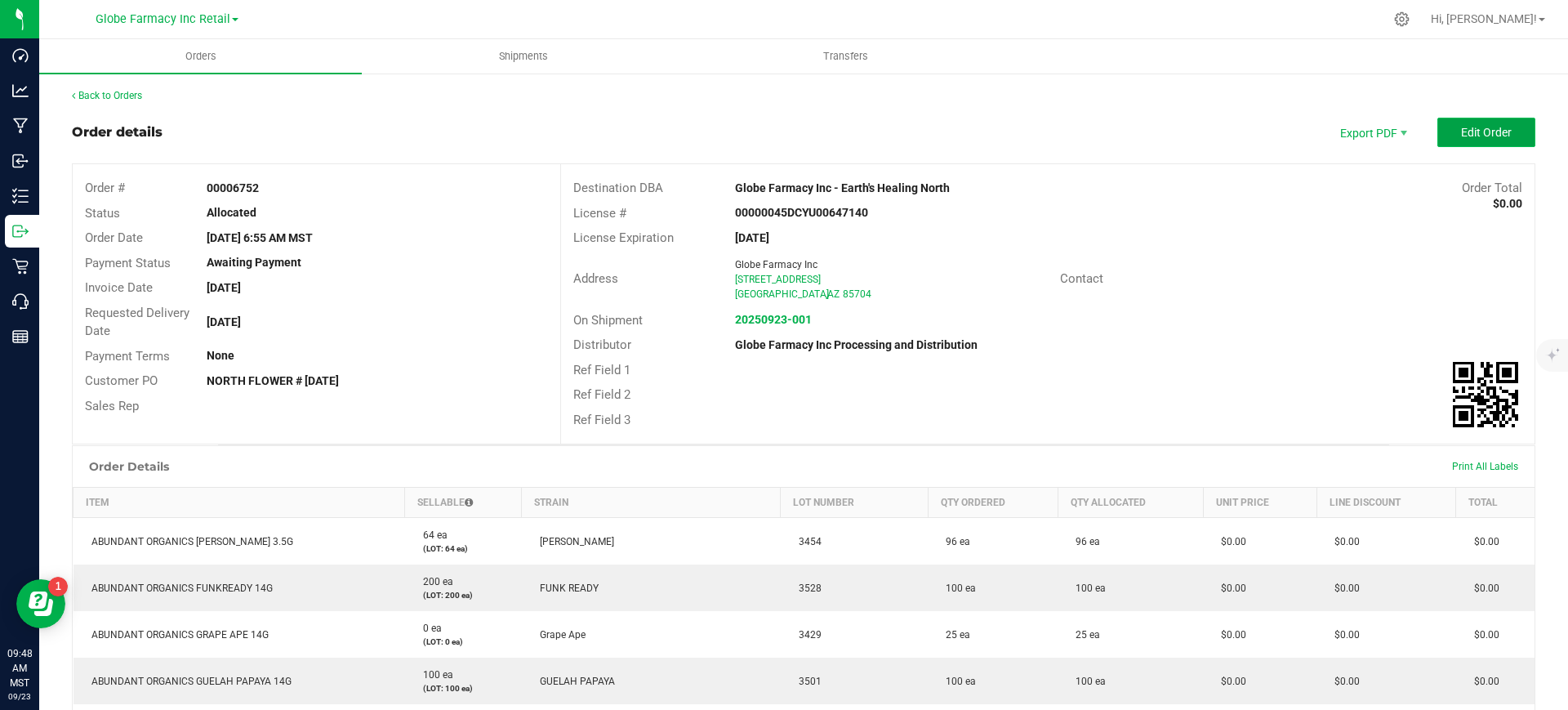
click at [1504, 140] on button "Edit Order" at bounding box center [1485, 132] width 98 height 29
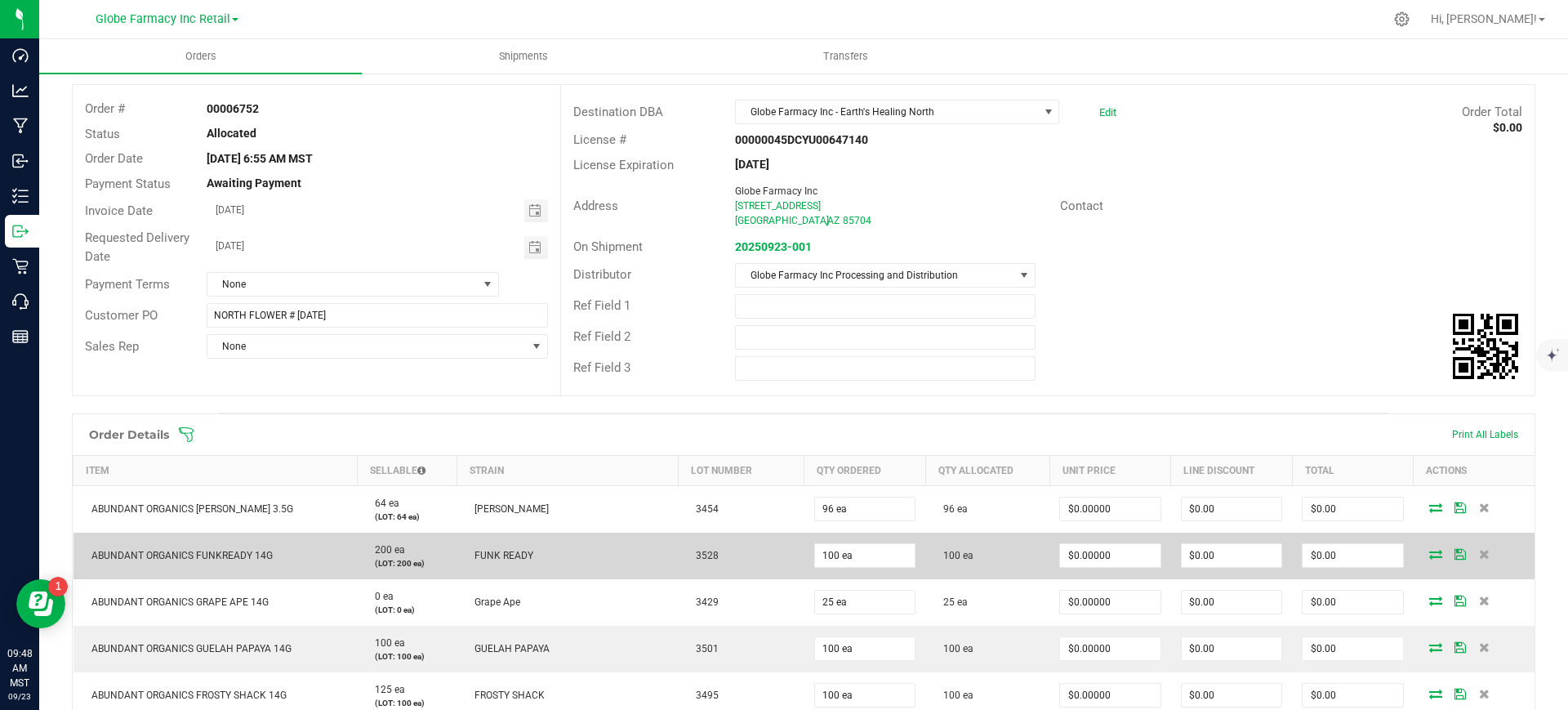
scroll to position [204, 0]
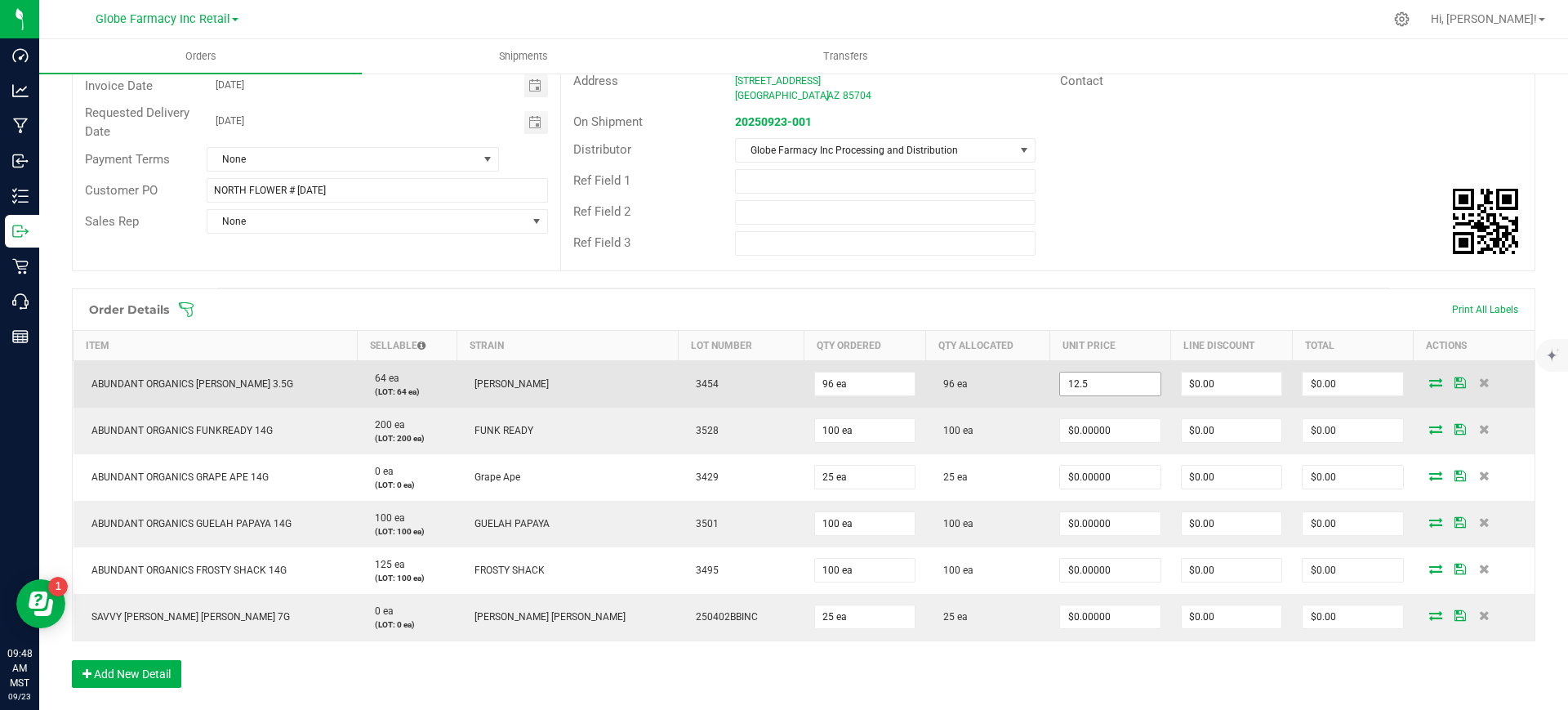
click at [1080, 372] on input "12.5" at bounding box center [1109, 383] width 99 height 23
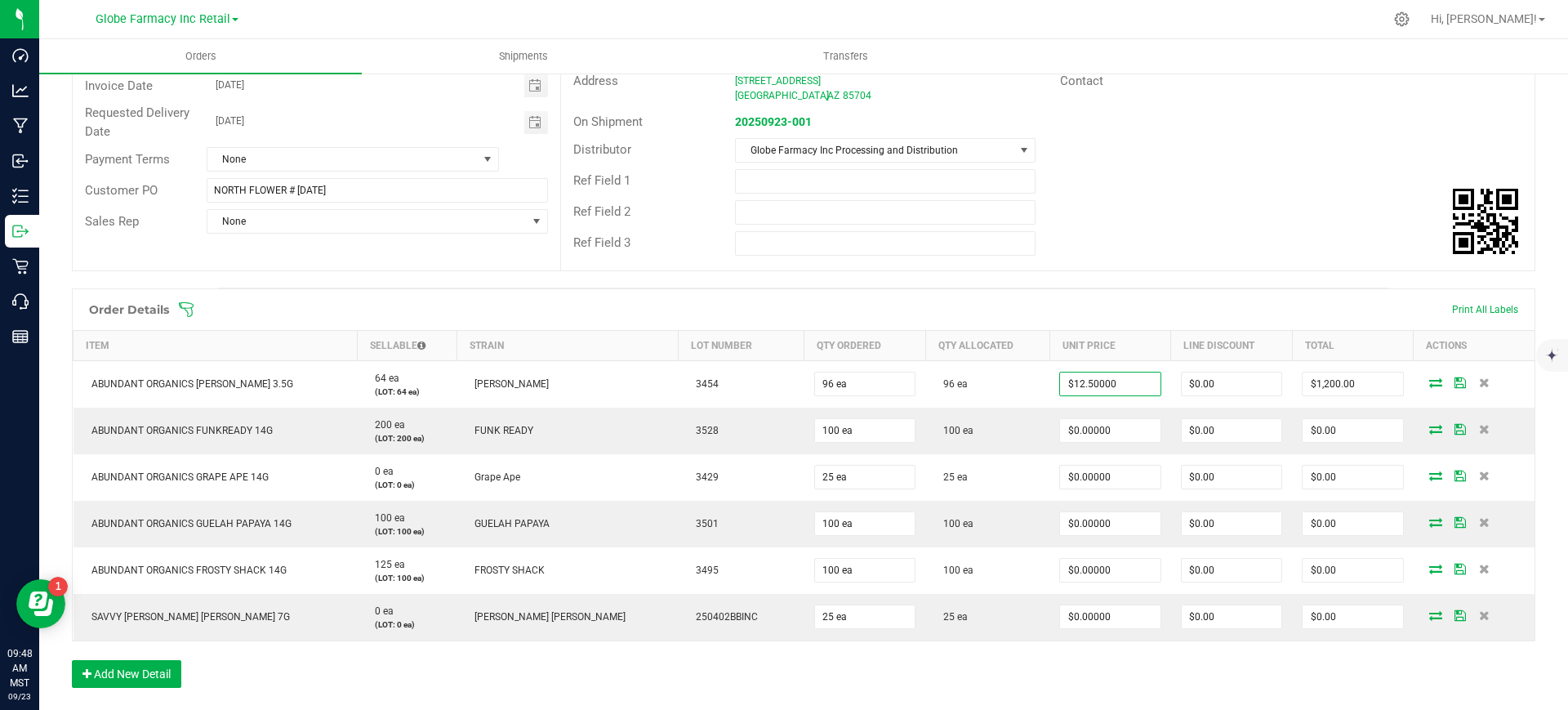
click at [1177, 313] on span at bounding box center [909, 310] width 1463 height 17
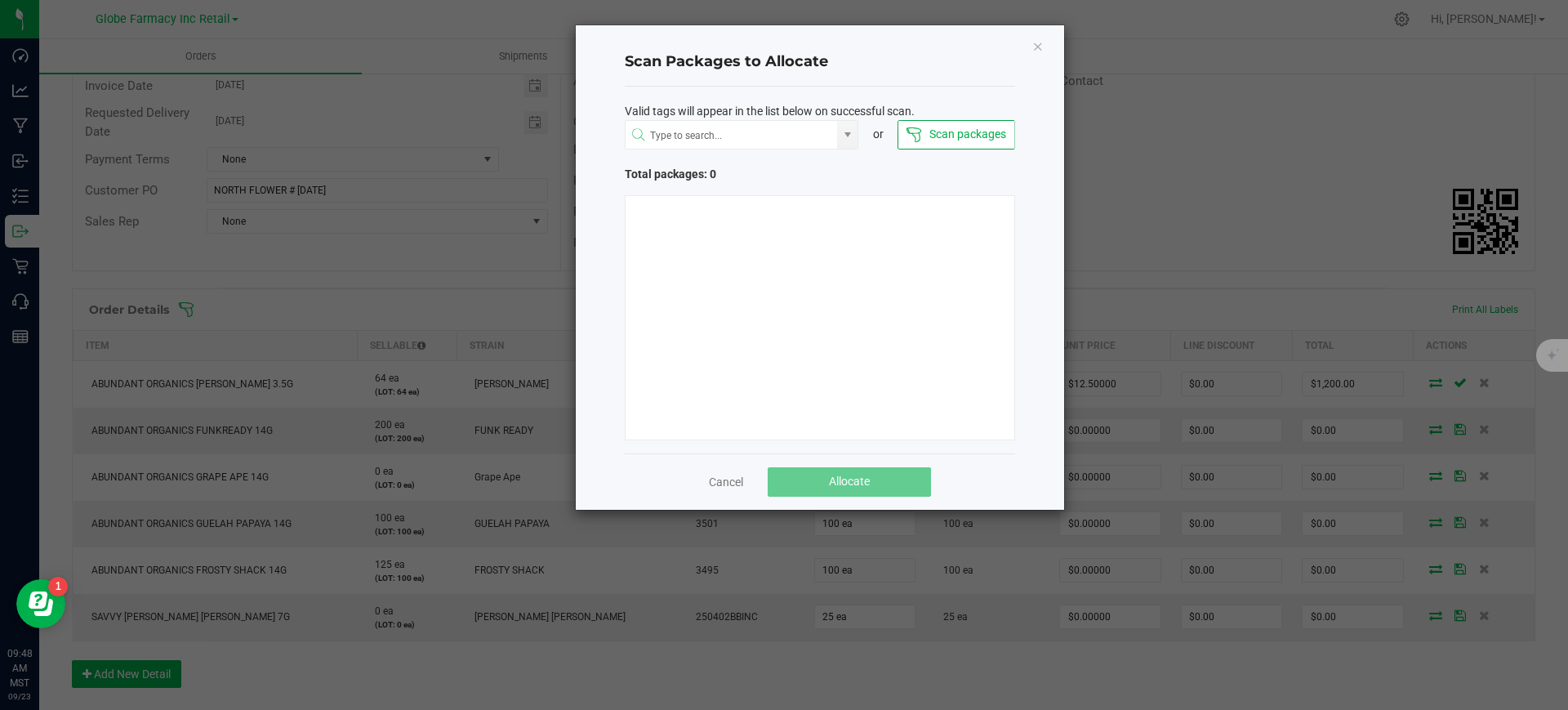
click at [1043, 50] on icon "Close" at bounding box center [1038, 45] width 12 height 19
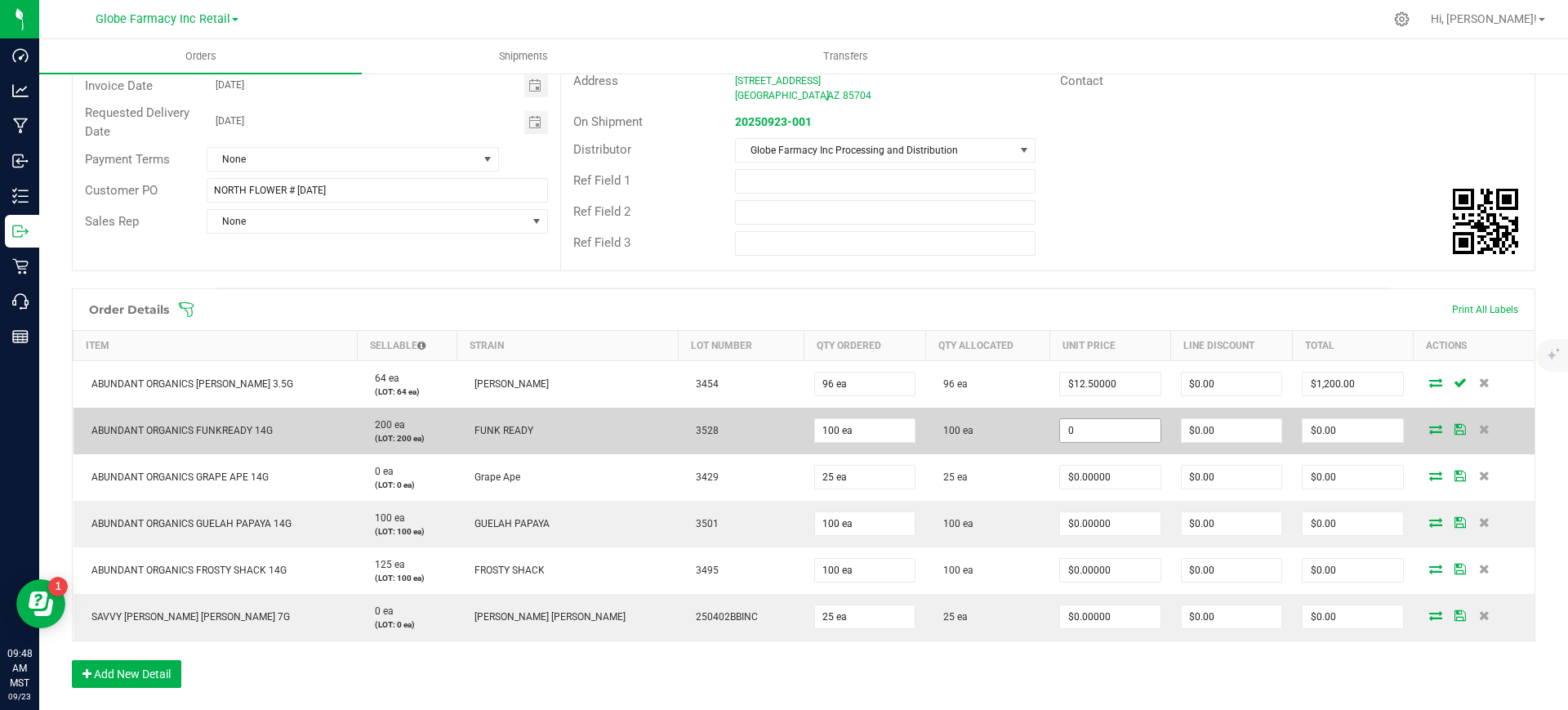
click at [1060, 437] on input "0" at bounding box center [1109, 430] width 99 height 23
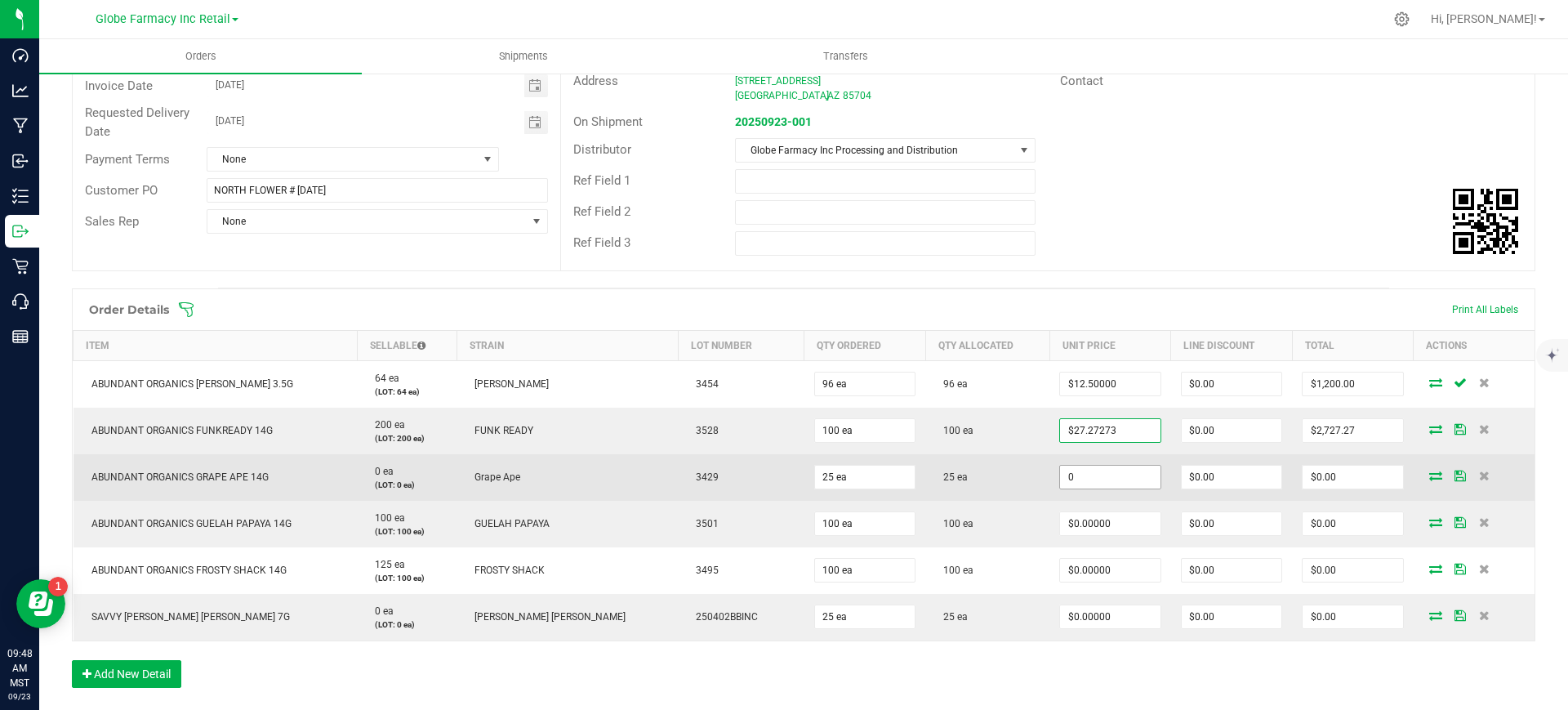
click at [1075, 468] on input "0" at bounding box center [1109, 476] width 99 height 23
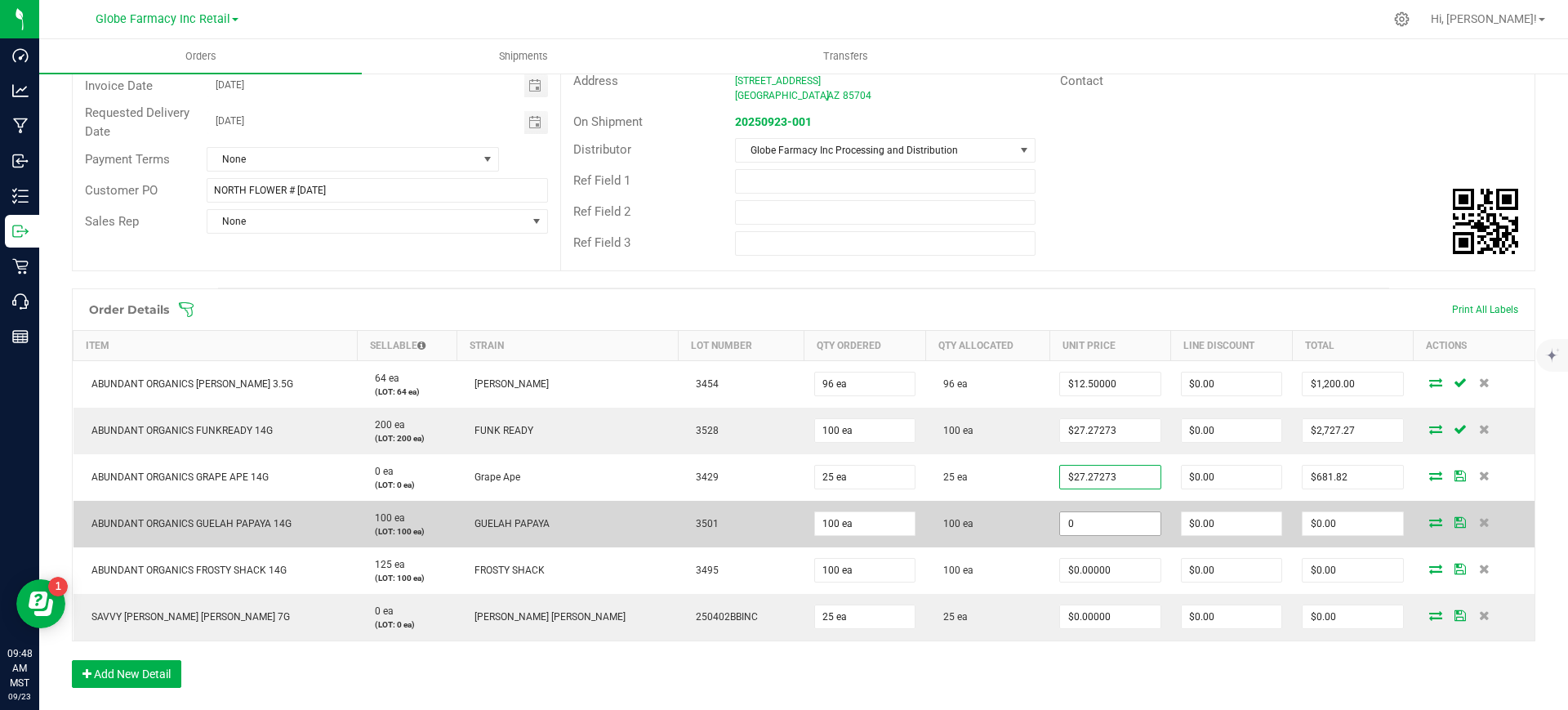
click at [1075, 526] on input "0" at bounding box center [1109, 523] width 99 height 23
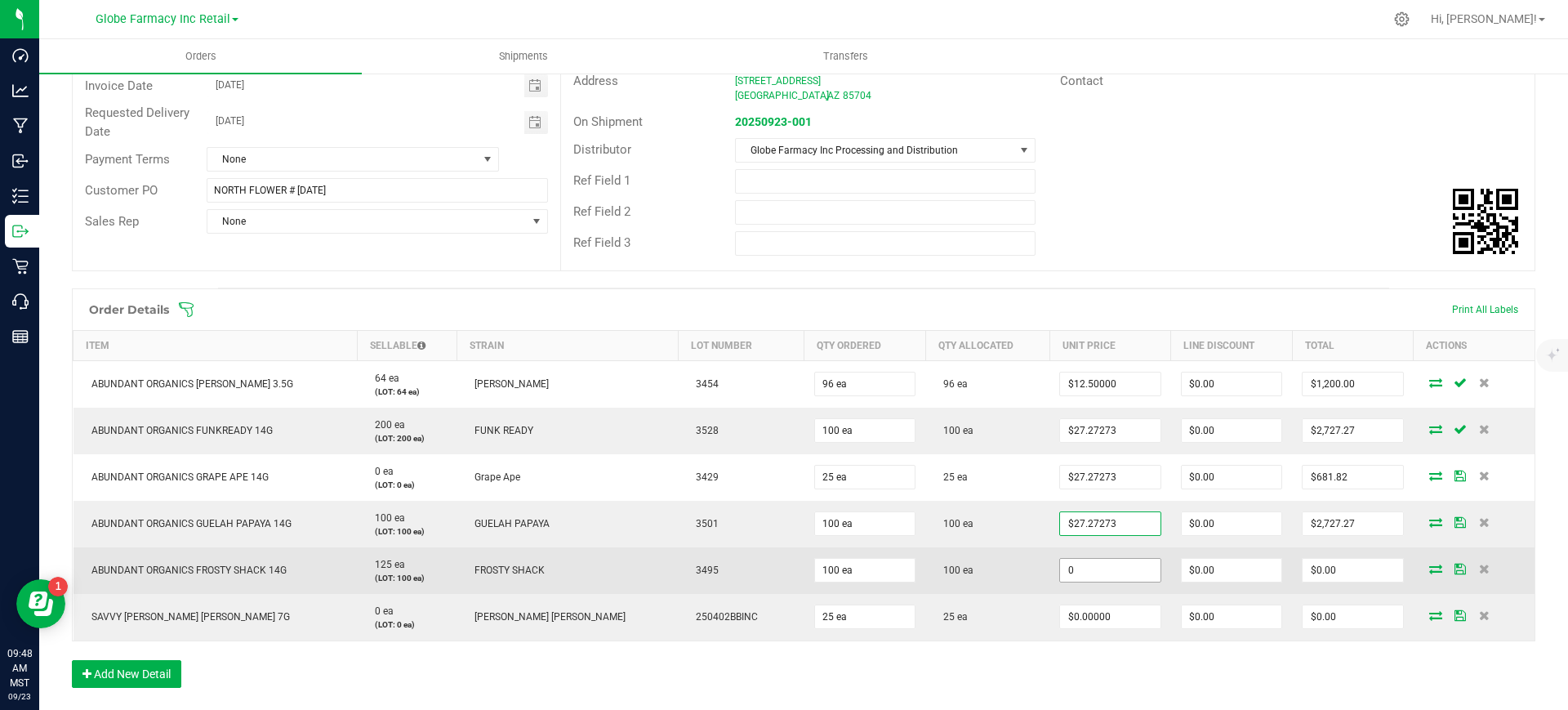
click at [1073, 566] on input "0" at bounding box center [1109, 570] width 99 height 23
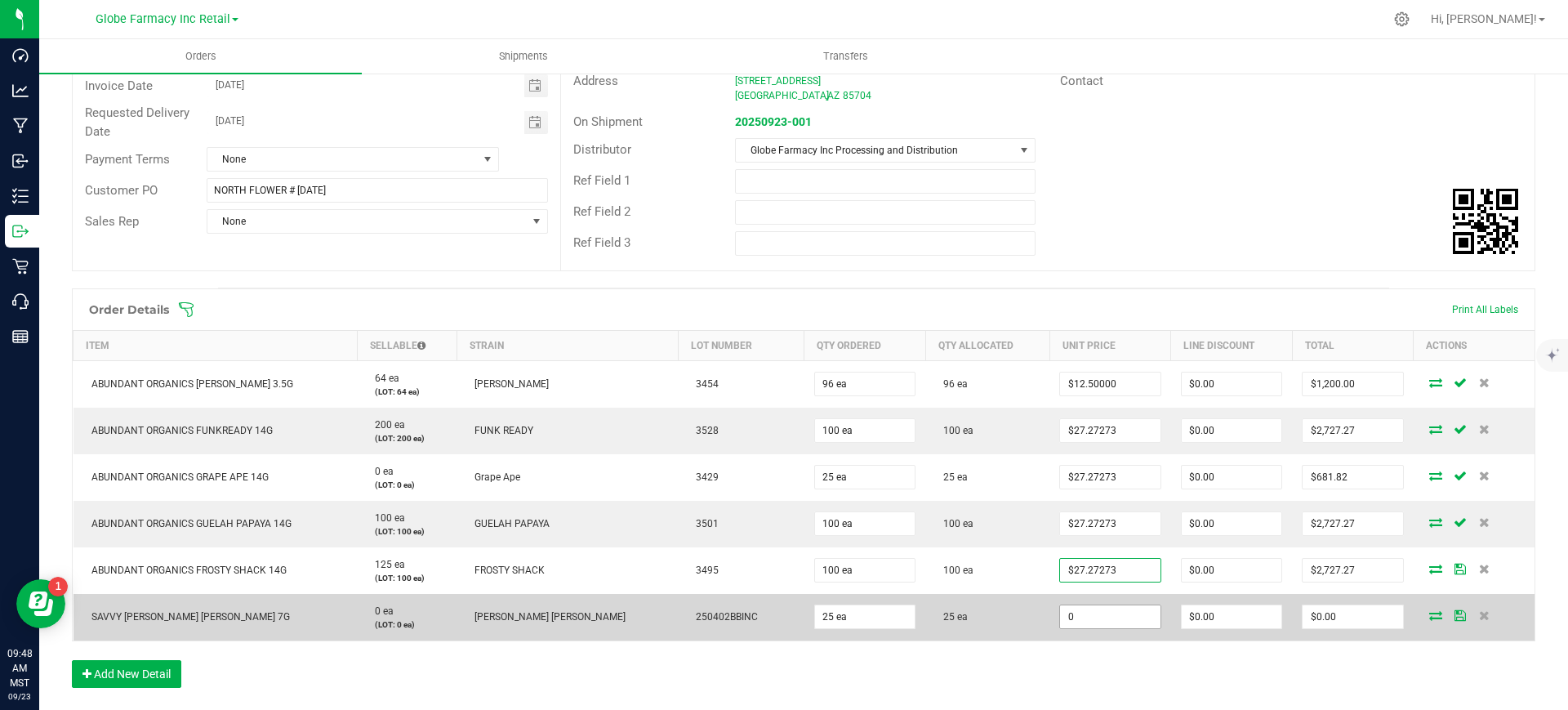
click at [1091, 624] on input "0" at bounding box center [1109, 616] width 99 height 23
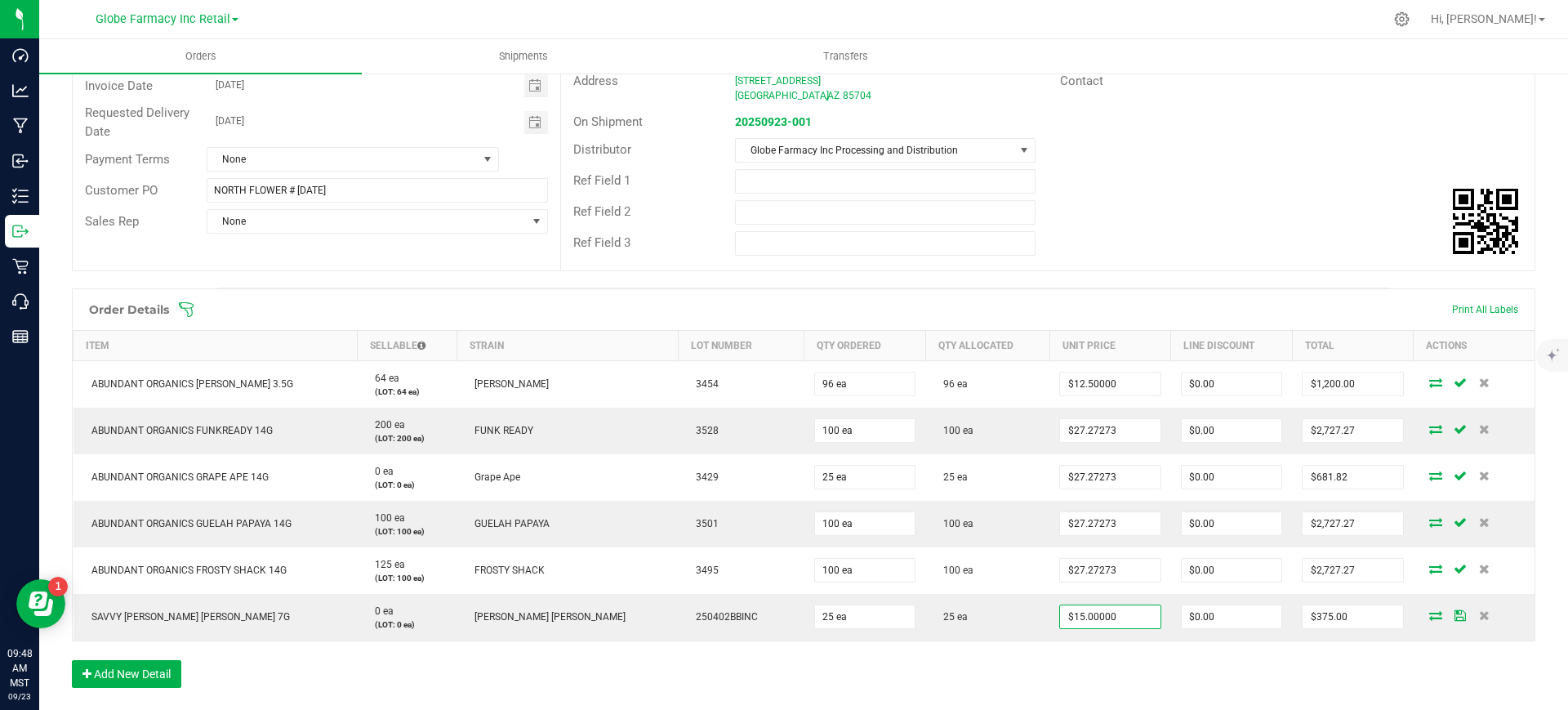
click at [1033, 661] on div "Order Details Print All Labels Item Sellable Strain Lot Number Qty Ordered Qty …" at bounding box center [803, 496] width 1463 height 415
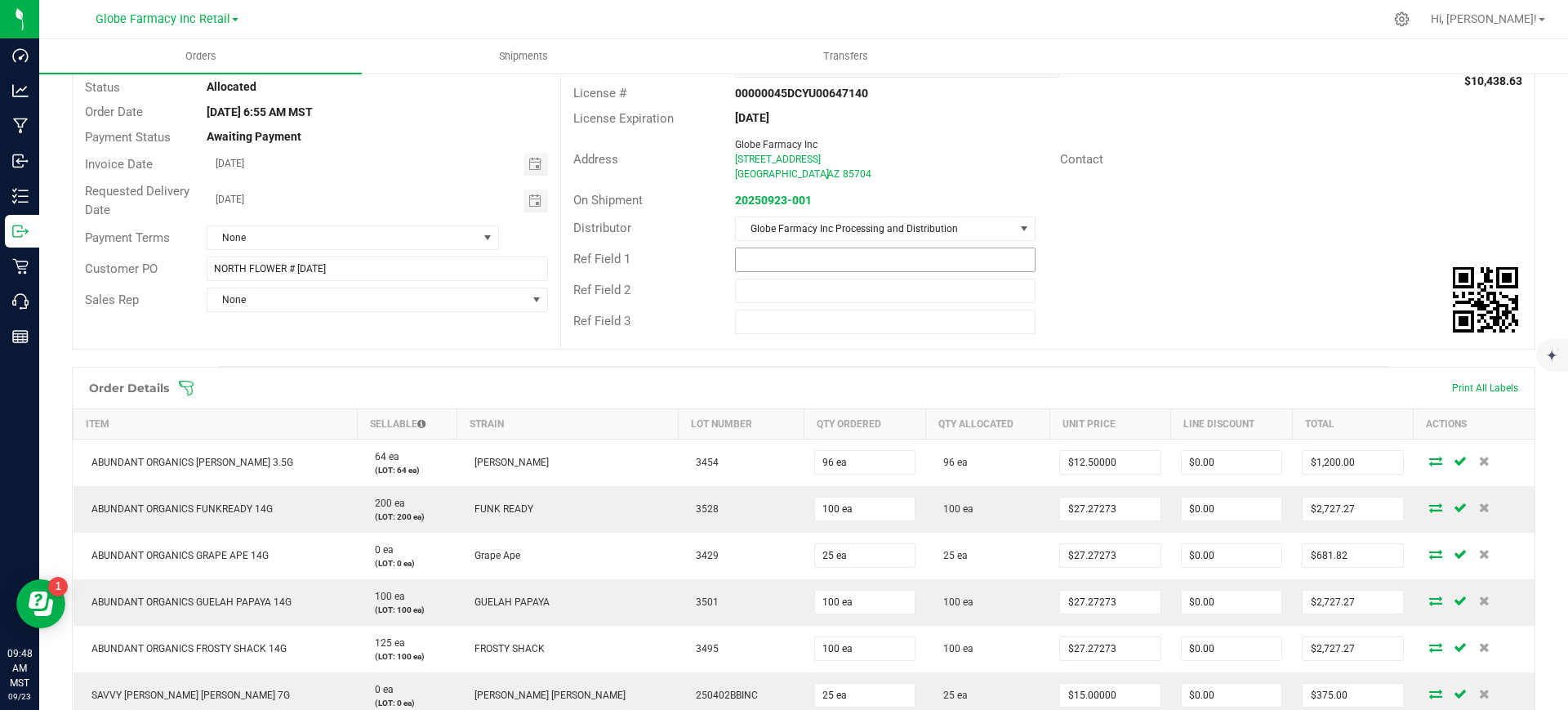
scroll to position [0, 0]
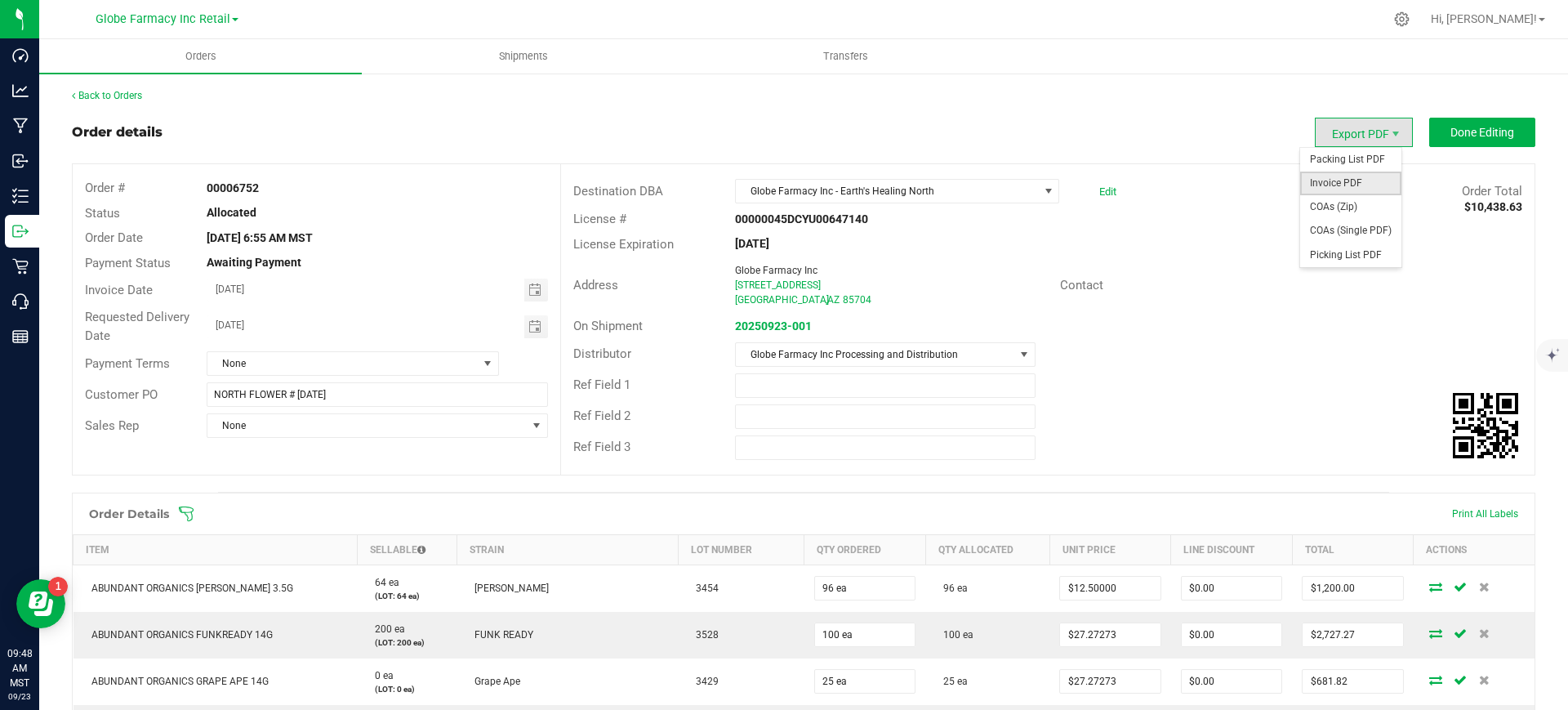
click at [1347, 176] on span "Invoice PDF" at bounding box center [1350, 184] width 101 height 23
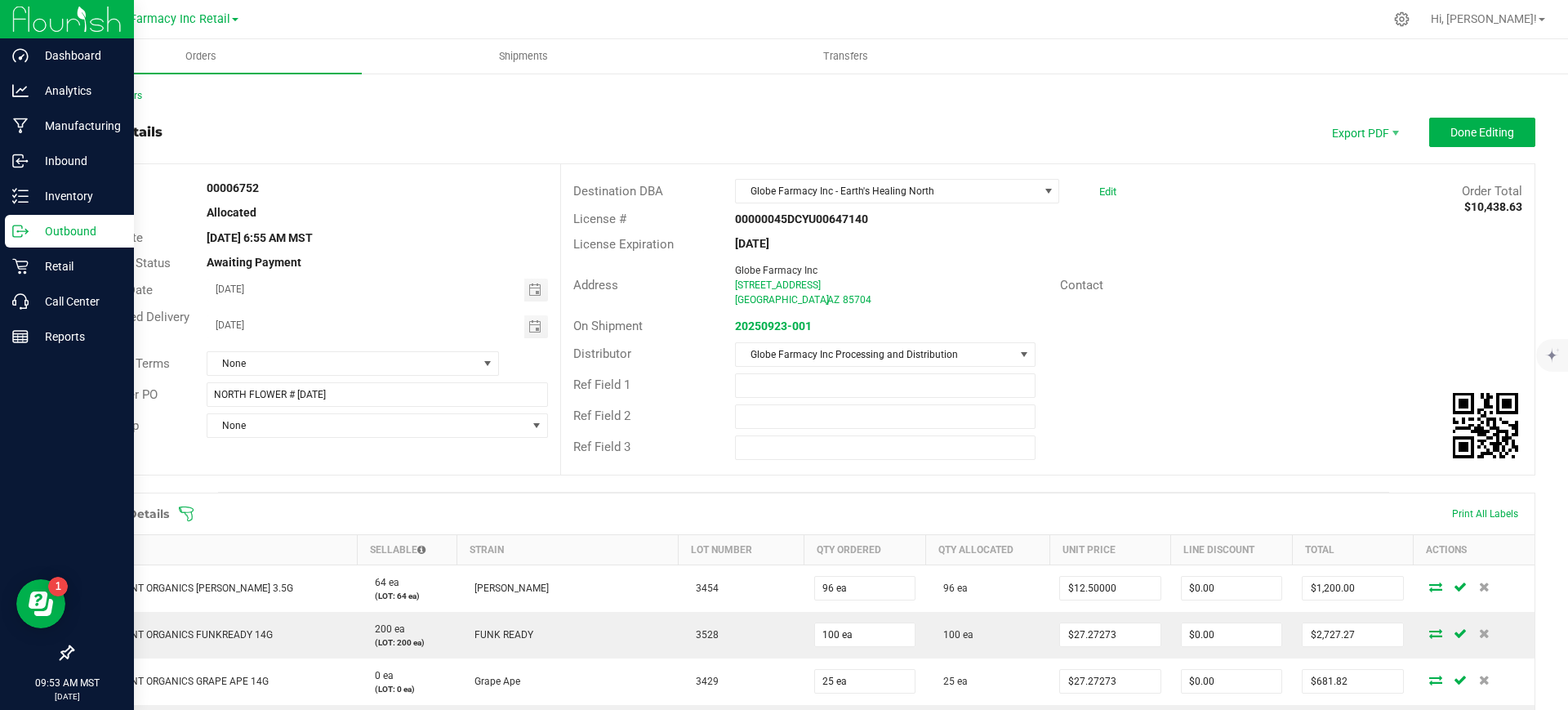
click at [38, 230] on p "Outbound" at bounding box center [77, 230] width 98 height 19
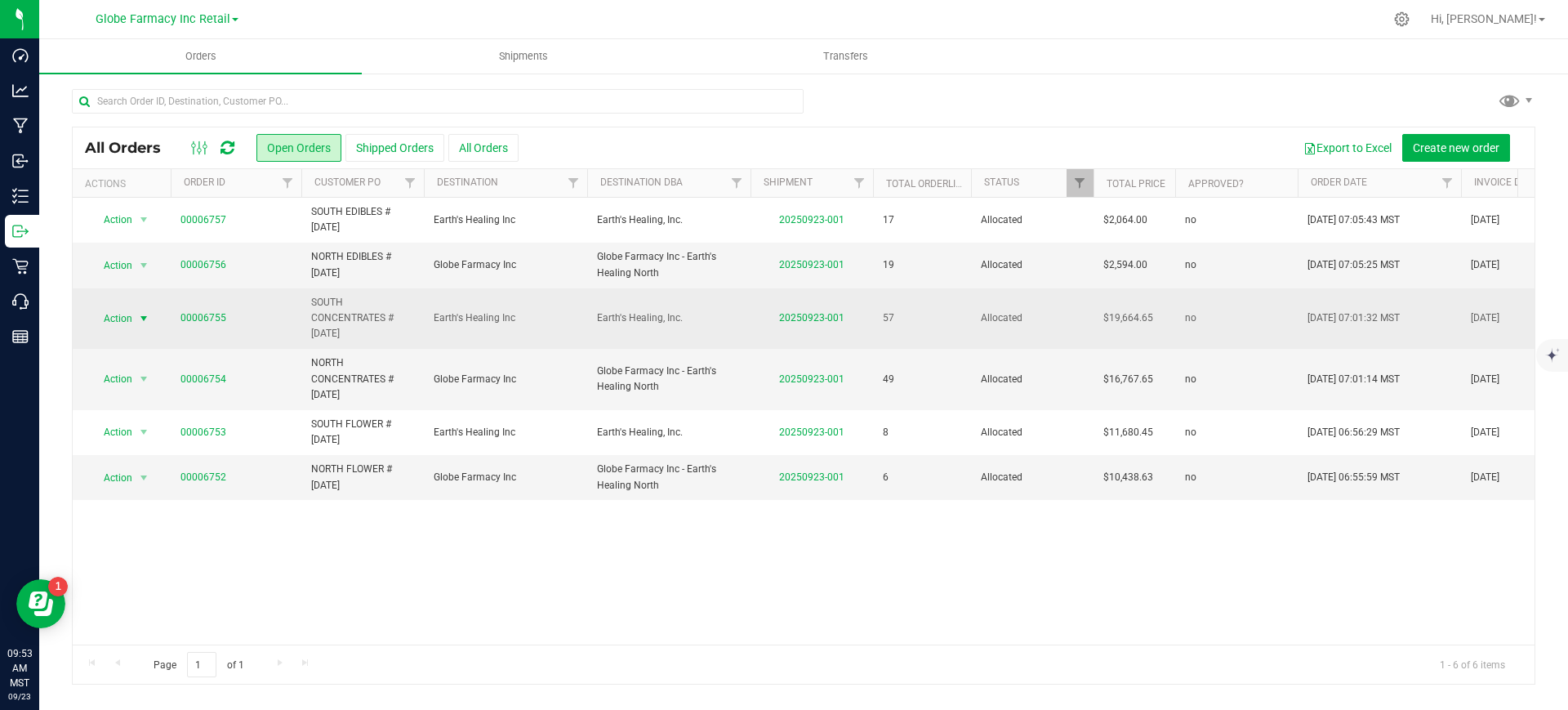
click at [134, 326] on span "select" at bounding box center [144, 318] width 20 height 23
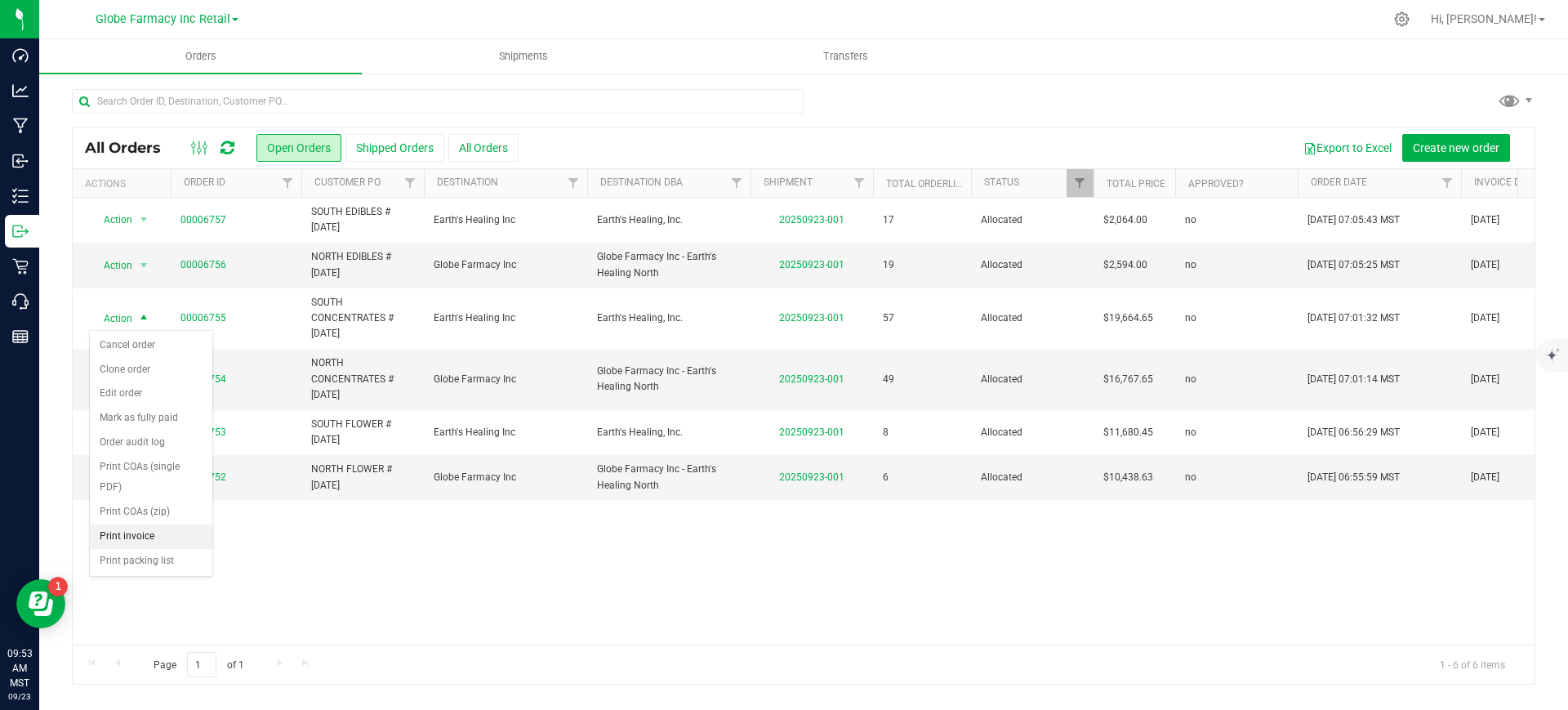
click at [138, 529] on li "Print invoice" at bounding box center [151, 536] width 123 height 24
click at [502, 63] on uib-tab-heading "Shipments" at bounding box center [523, 56] width 321 height 33
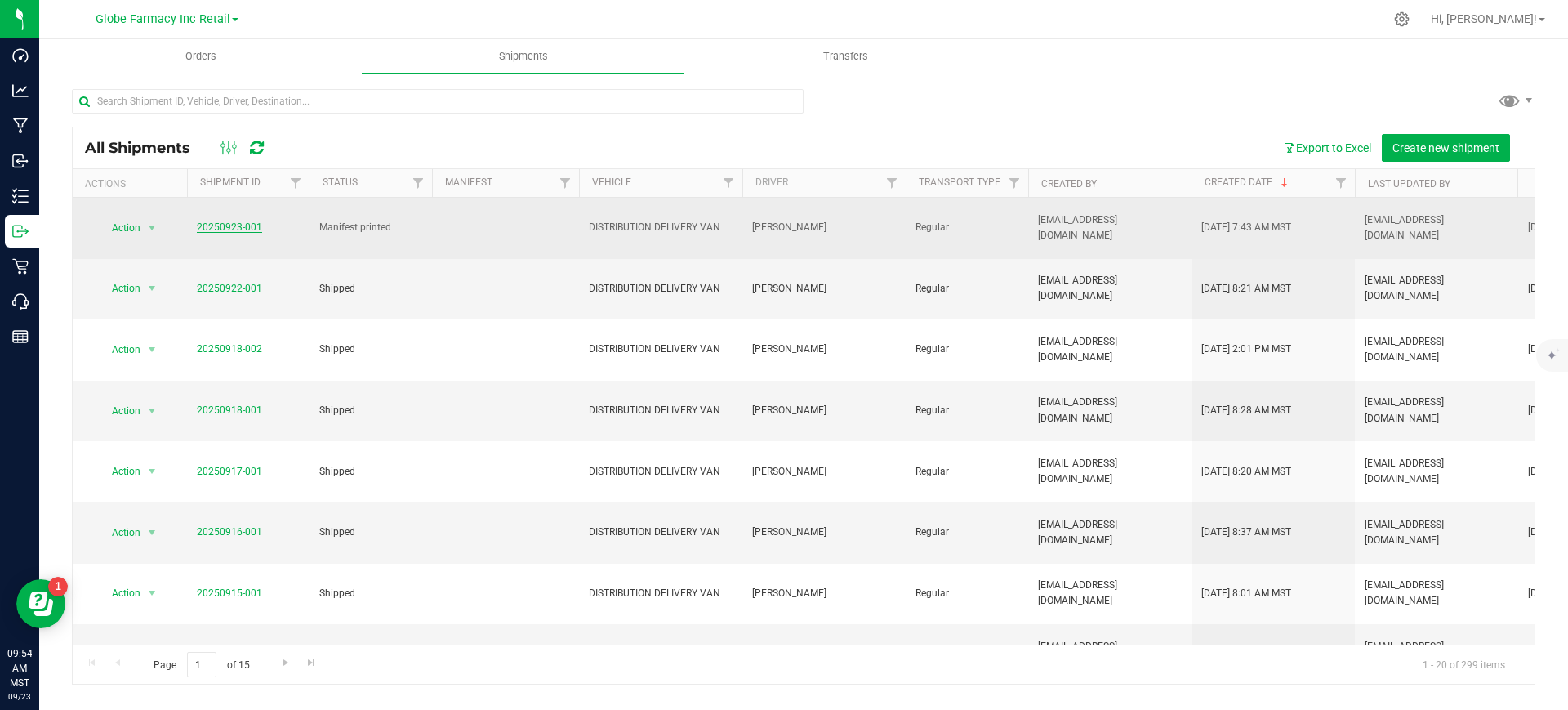
click at [214, 225] on link "20250923-001" at bounding box center [229, 227] width 65 height 12
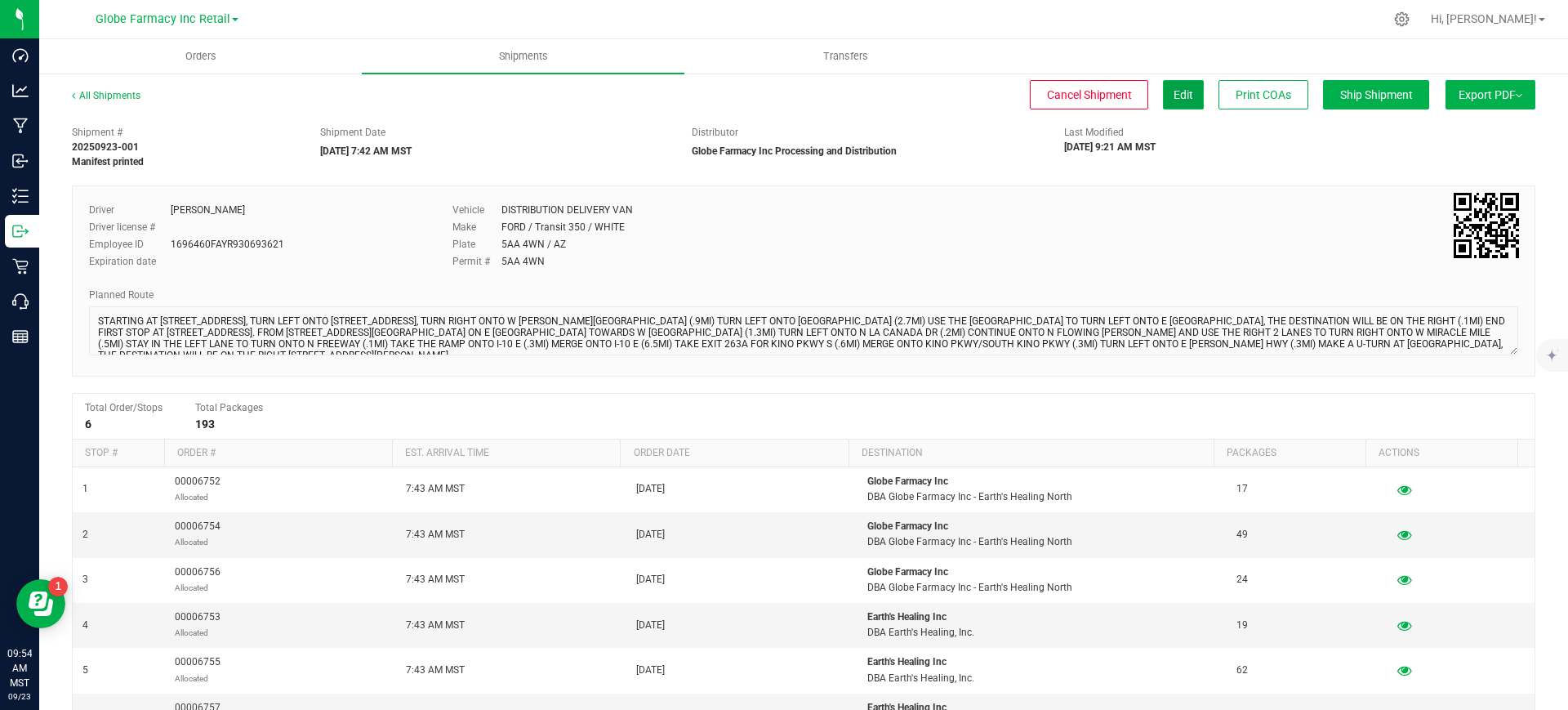
click at [1163, 90] on button "Edit" at bounding box center [1183, 94] width 41 height 29
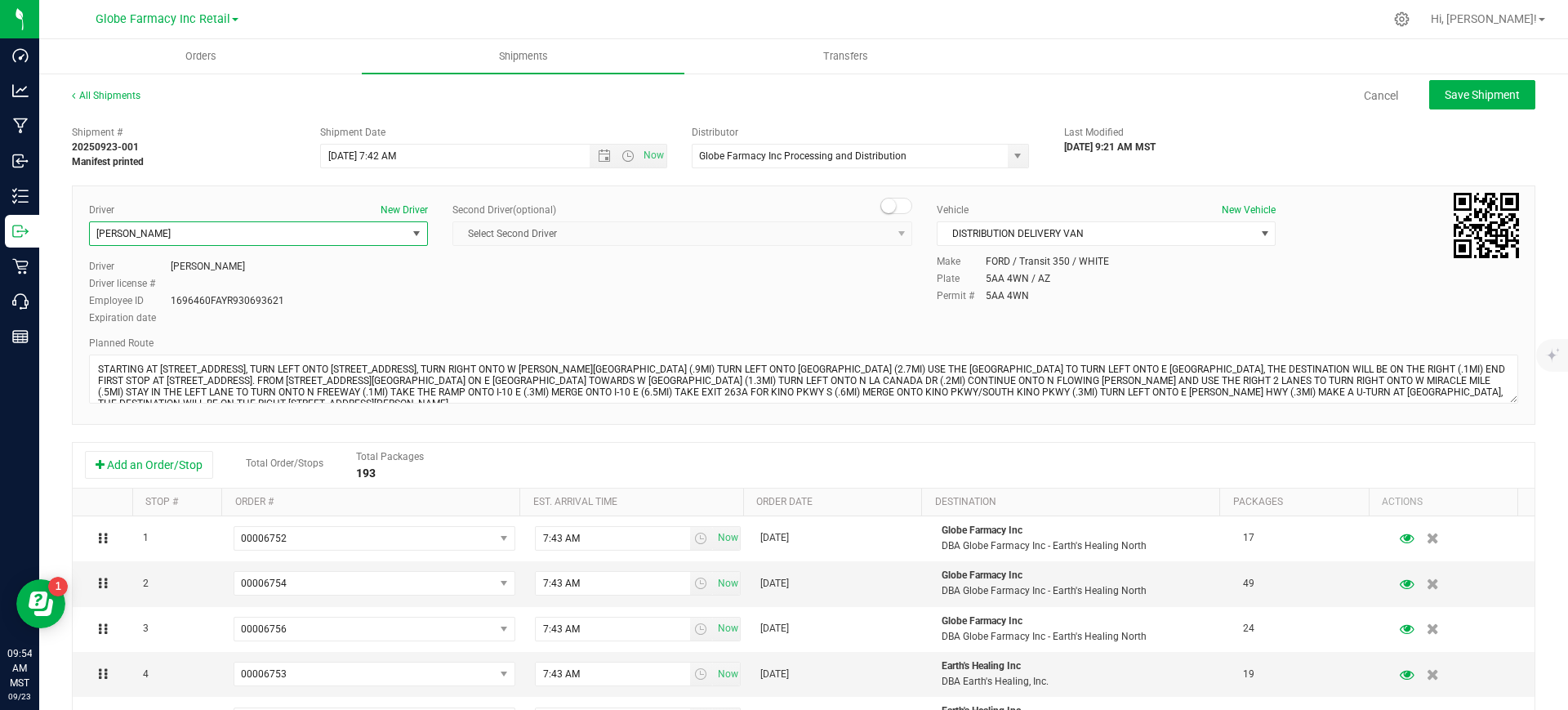
click at [249, 229] on span "[PERSON_NAME]" at bounding box center [249, 233] width 317 height 23
click at [204, 300] on li "Tyler Robbins" at bounding box center [256, 302] width 333 height 24
click at [1446, 97] on span "Save Shipment" at bounding box center [1482, 95] width 75 height 13
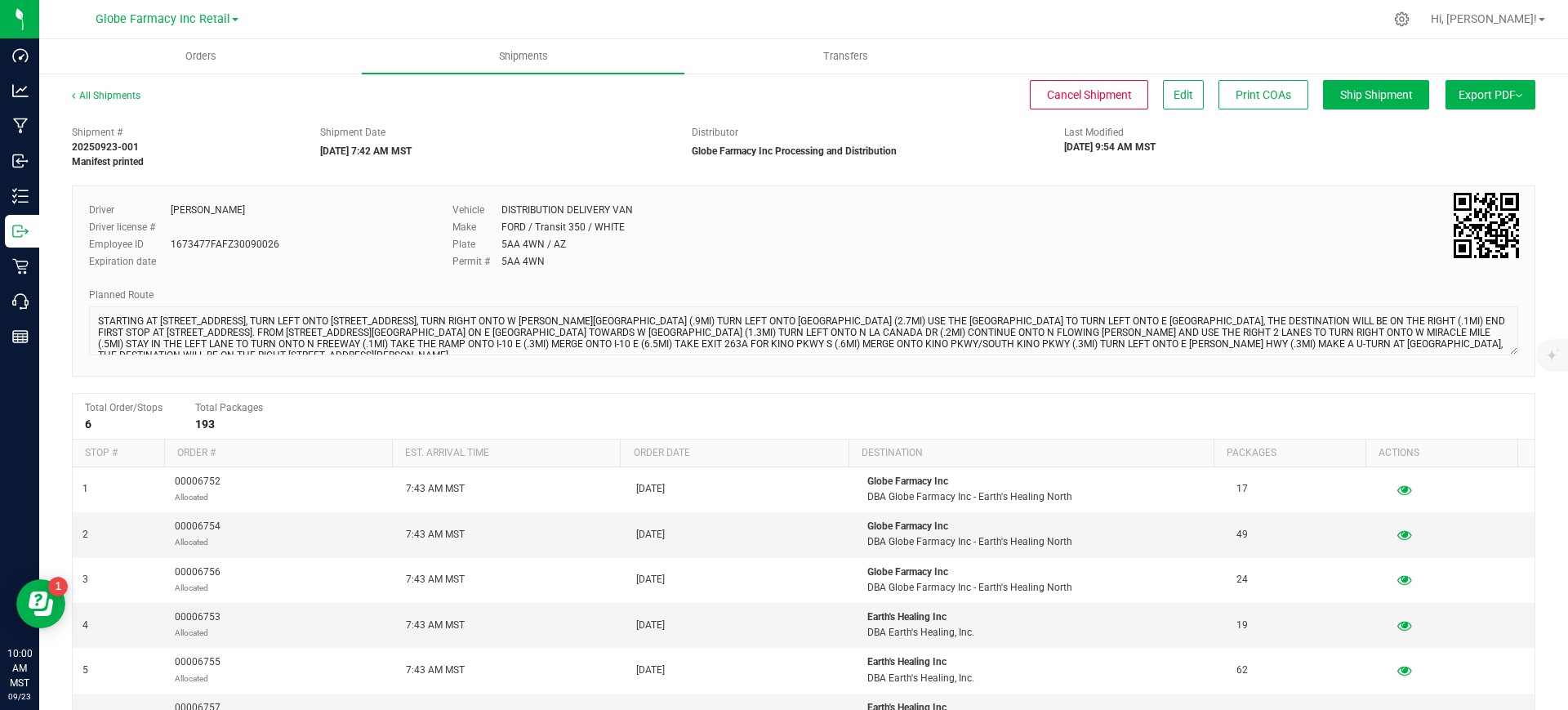
click at [1459, 90] on span "Export PDF" at bounding box center [1490, 95] width 63 height 13
click at [1475, 133] on span "Manifest by Package ID" at bounding box center [1466, 131] width 103 height 12
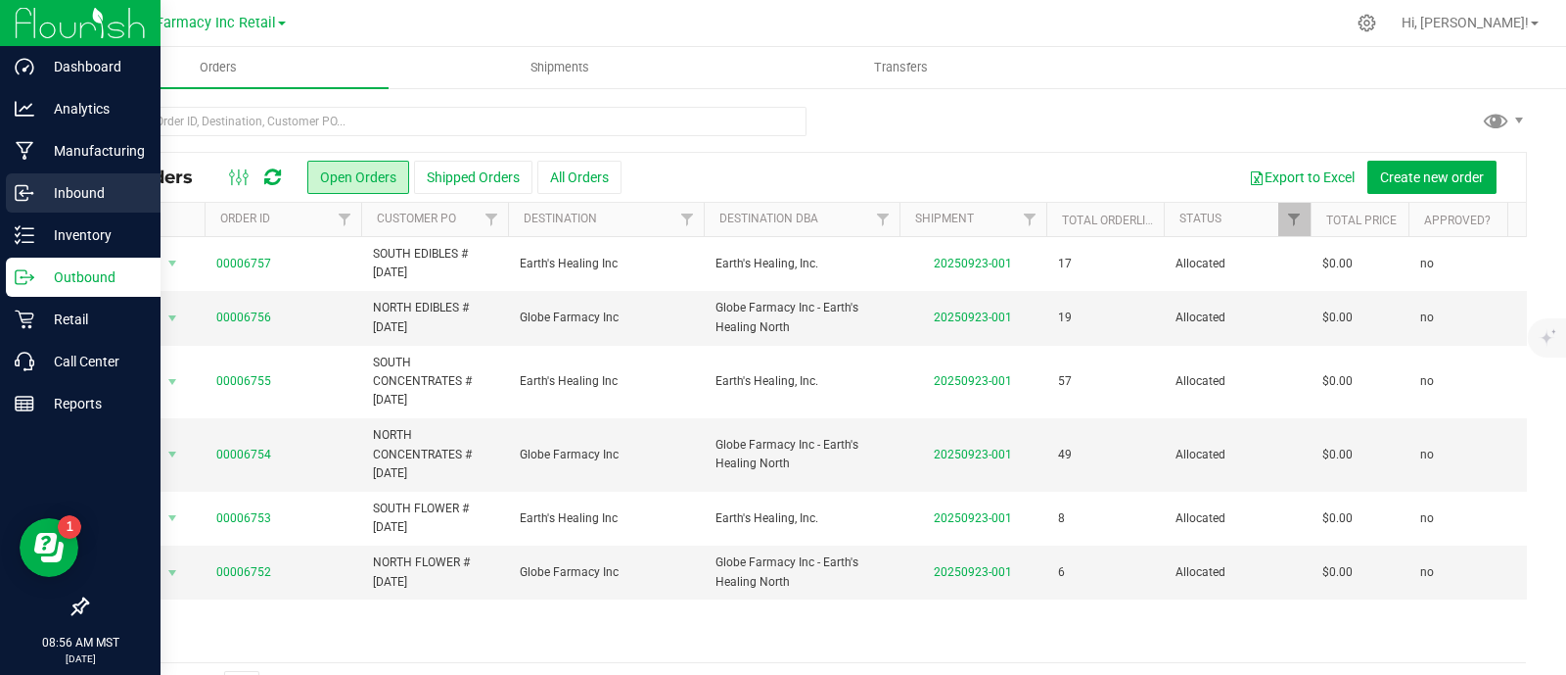
click at [20, 201] on icon at bounding box center [25, 193] width 20 height 20
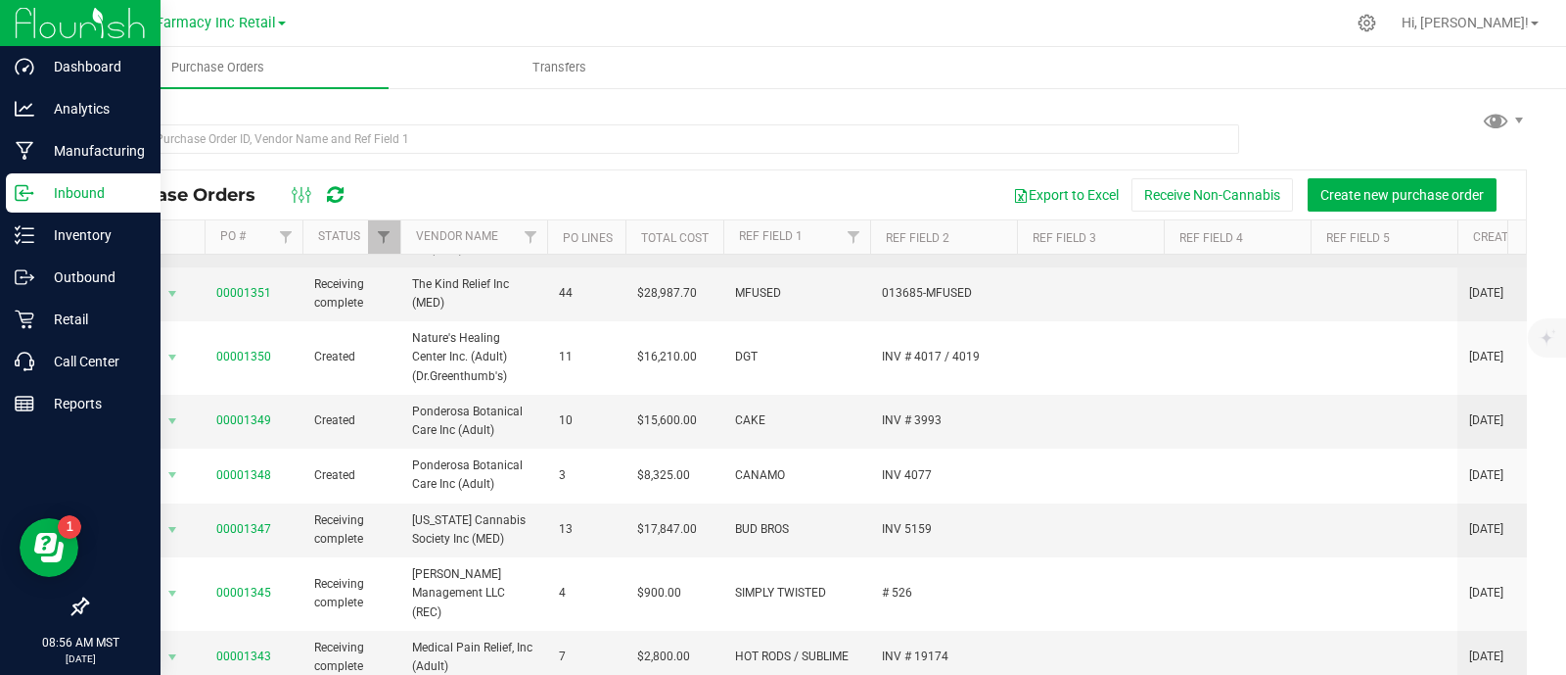
scroll to position [612, 0]
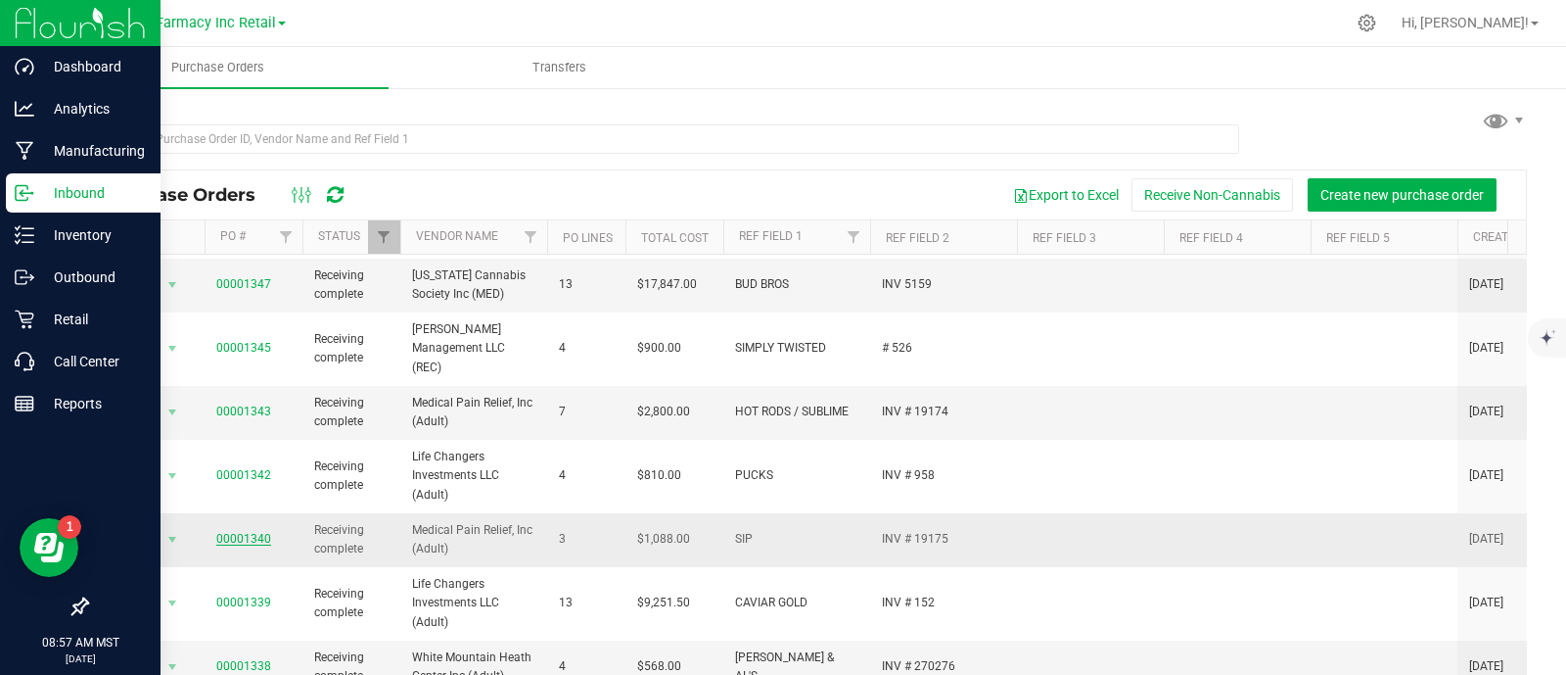
click at [250, 532] on link "00001340" at bounding box center [243, 539] width 55 height 14
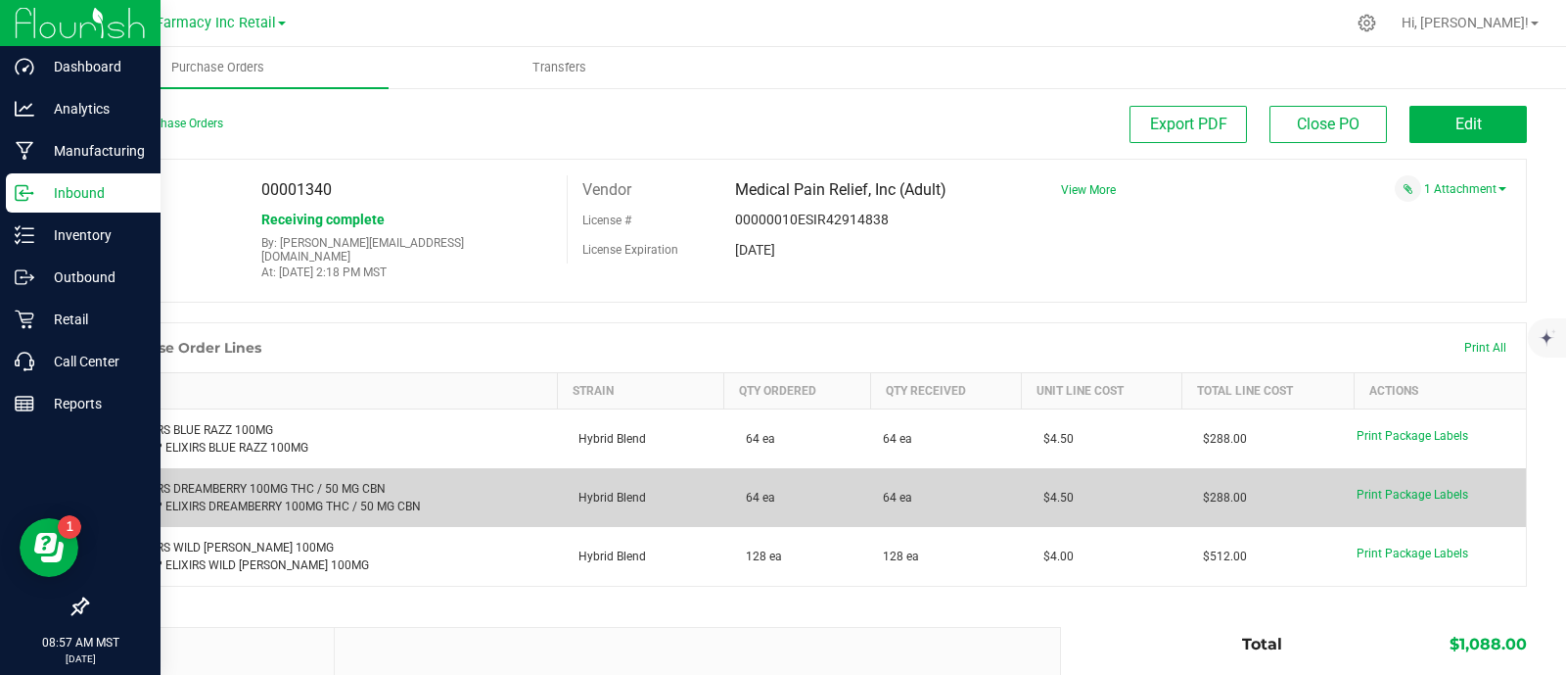
drag, startPoint x: 1080, startPoint y: 482, endPoint x: 1023, endPoint y: 481, distance: 56.8
click at [1023, 481] on td "$4.50" at bounding box center [1102, 497] width 161 height 59
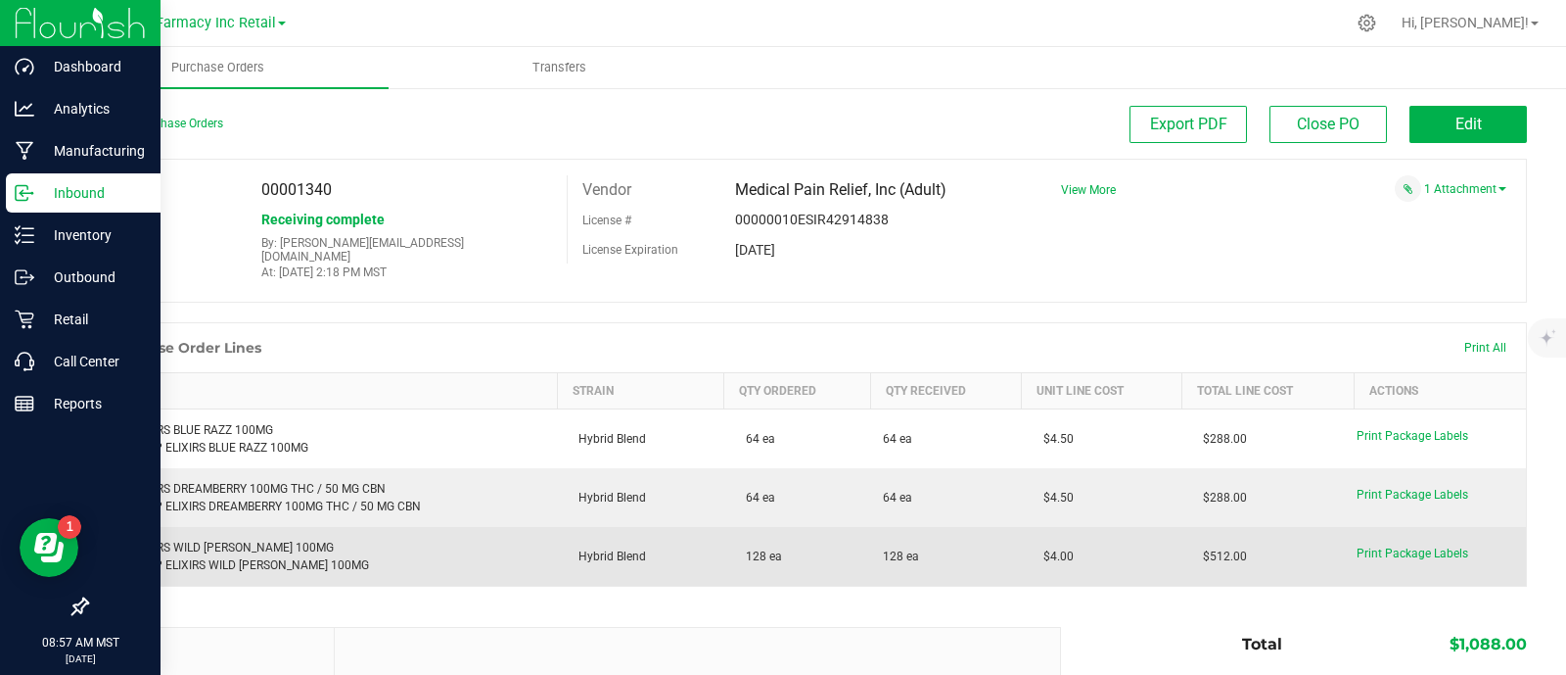
click at [1047, 527] on td "$4.00" at bounding box center [1102, 556] width 161 height 59
drag, startPoint x: 1076, startPoint y: 540, endPoint x: 1023, endPoint y: 542, distance: 52.9
click at [1023, 542] on td "$4.00" at bounding box center [1102, 556] width 161 height 59
copy span "$4.00"
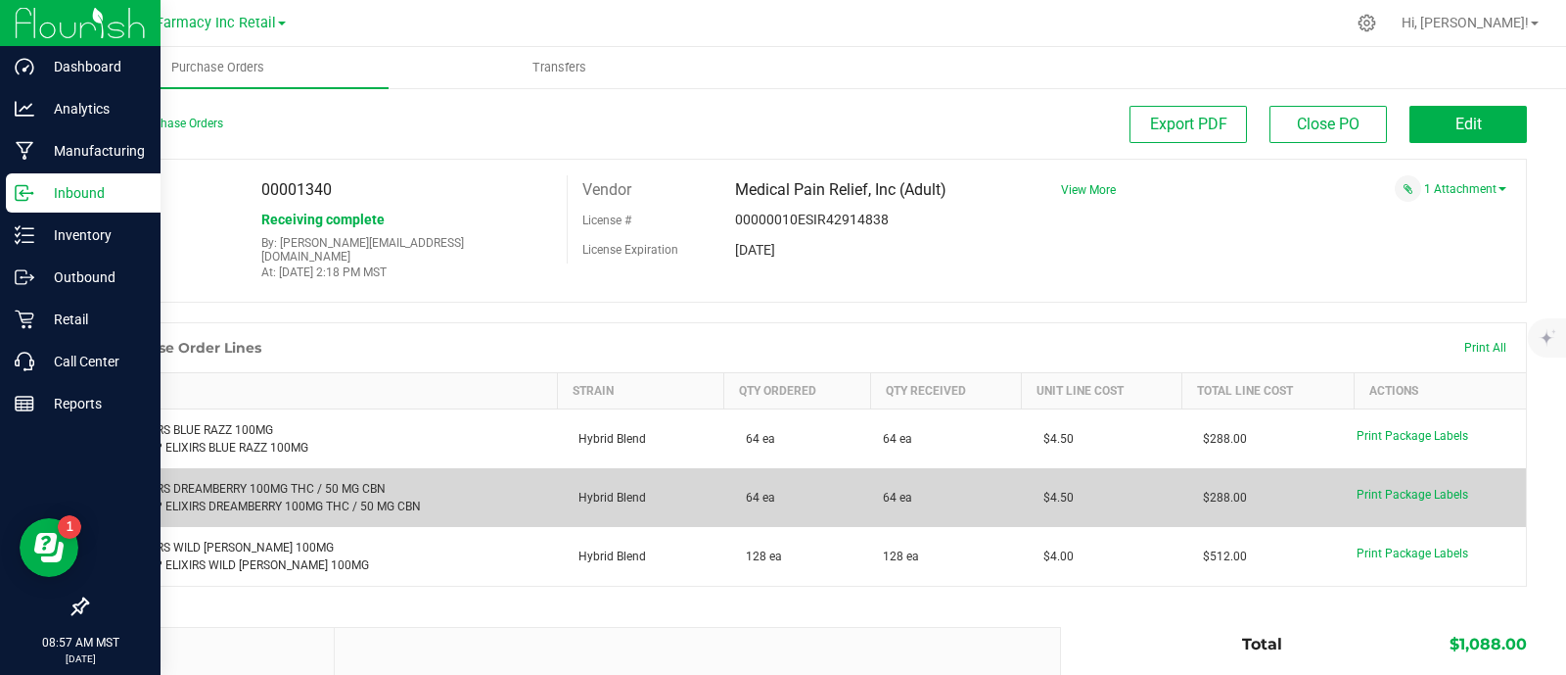
drag, startPoint x: 1071, startPoint y: 479, endPoint x: 1002, endPoint y: 482, distance: 69.6
click at [1002, 482] on purchase-order-line-row "SIP ELIXIRS DREAMBERRY 100MG THC / 50 MG CBN Retail: SIP ELIXIRS DREAMBERRY 100…" at bounding box center [807, 497] width 1439 height 59
copy purchase-order-line-row "$4.50"
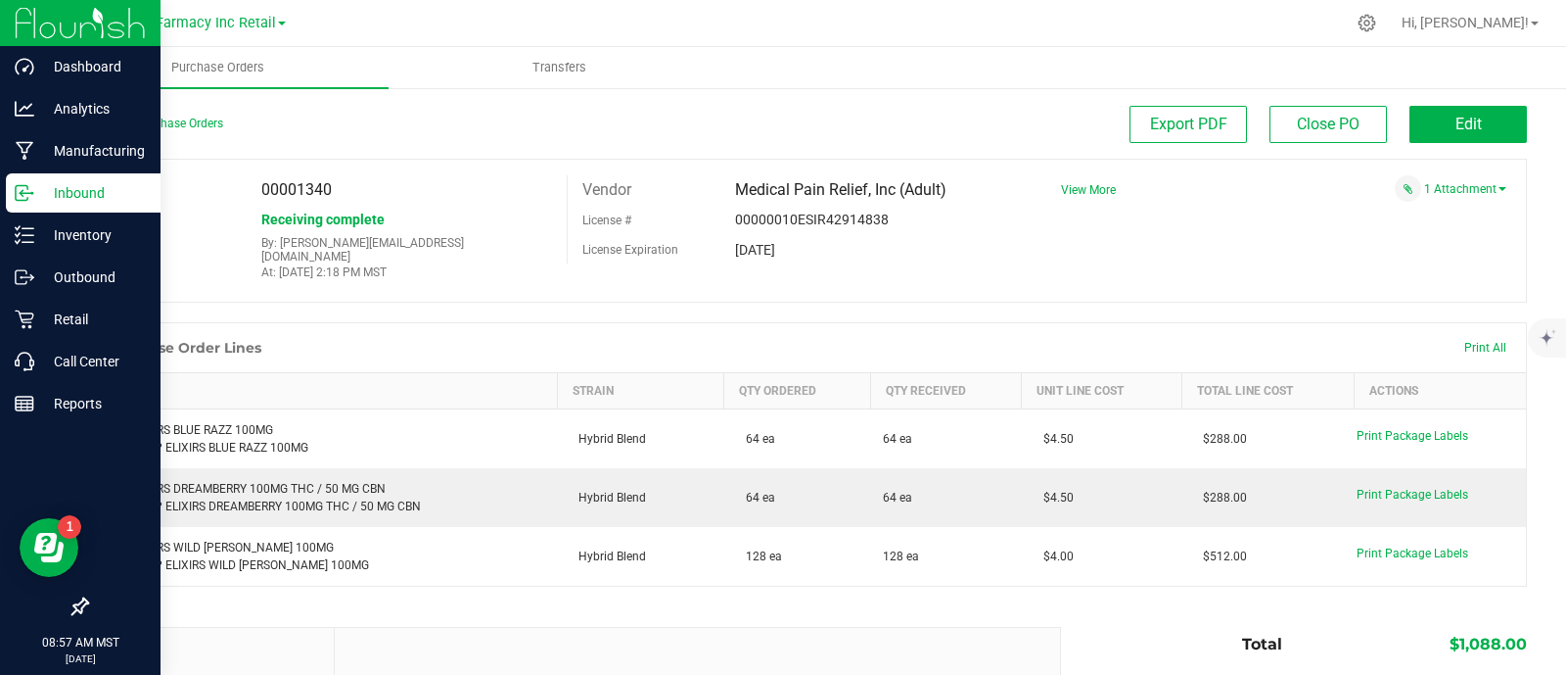
click at [11, 181] on div "Inbound" at bounding box center [83, 192] width 155 height 39
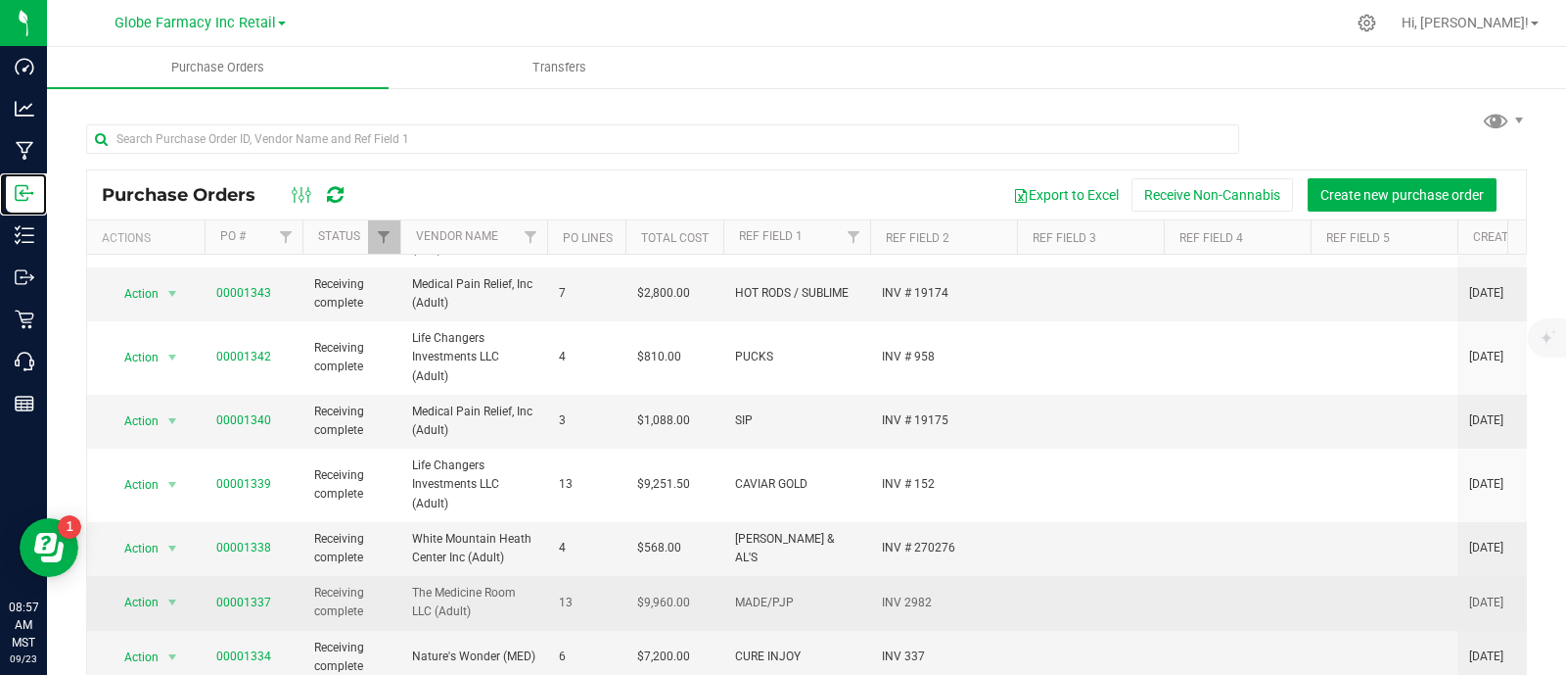
scroll to position [71, 0]
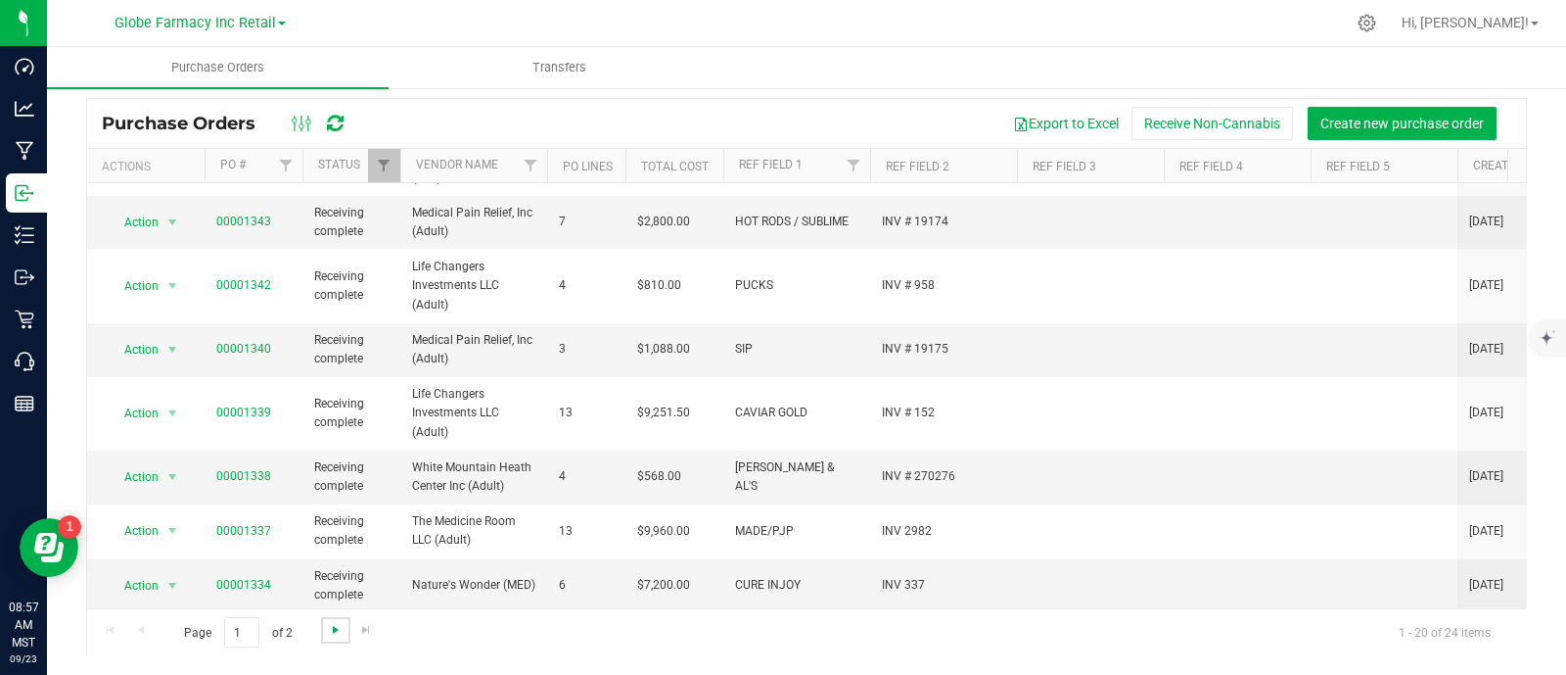
click at [329, 629] on span "Go to the next page" at bounding box center [336, 630] width 16 height 16
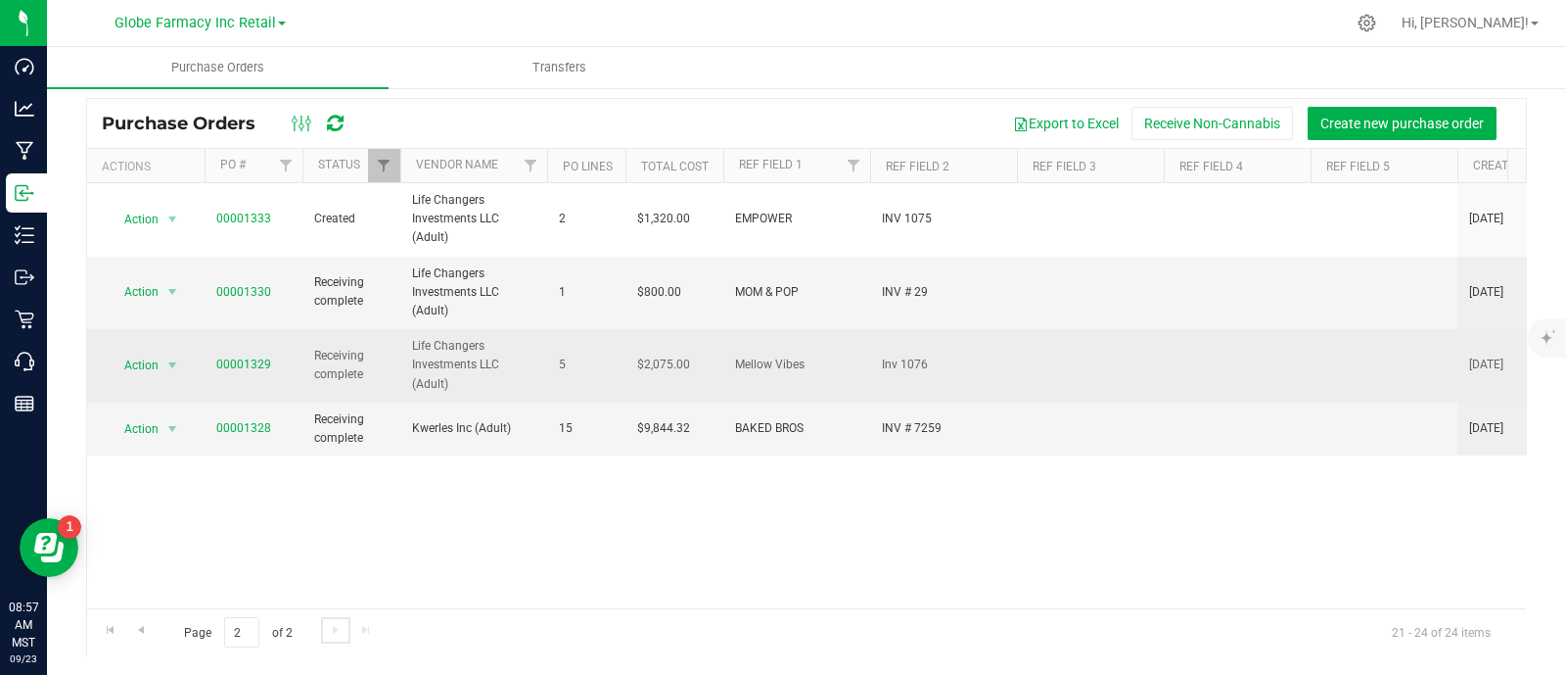
scroll to position [0, 0]
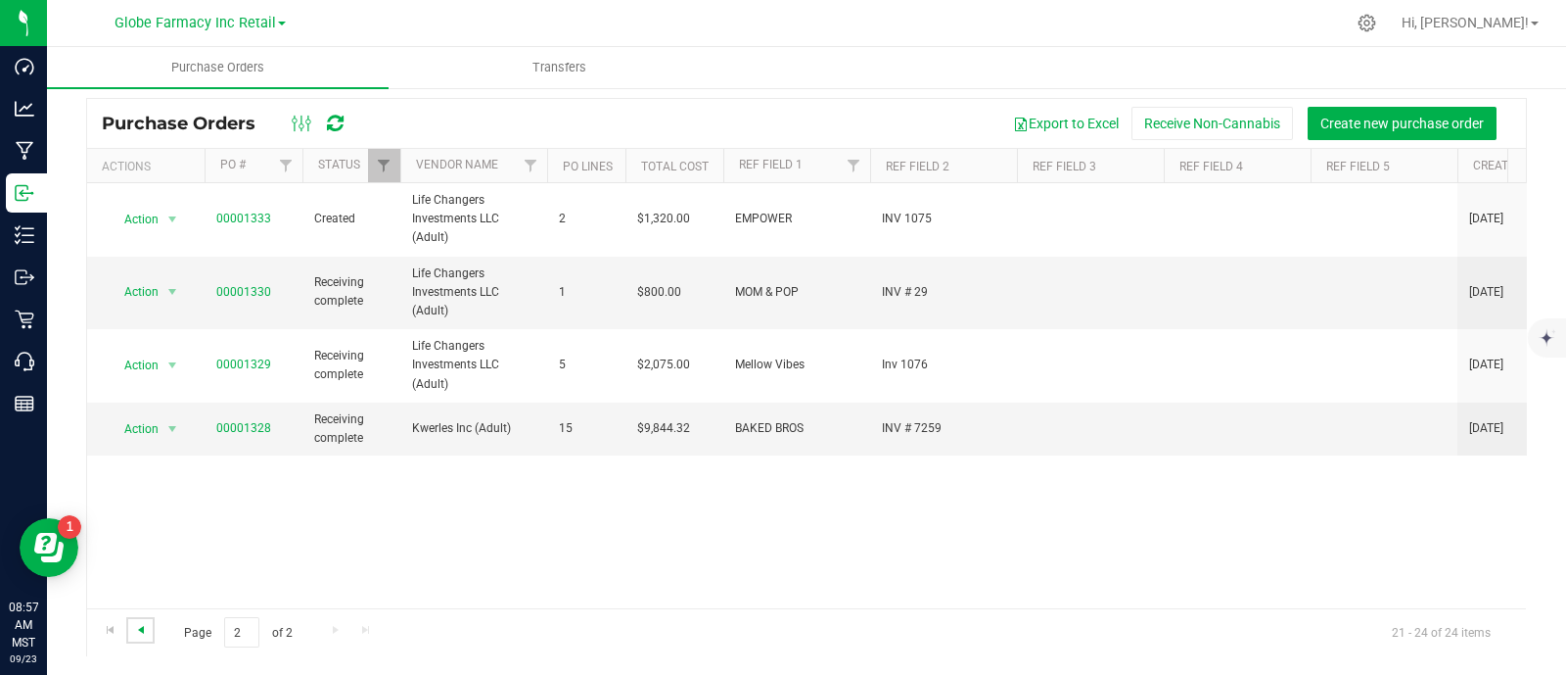
click at [139, 629] on span "Go to the previous page" at bounding box center [141, 630] width 16 height 16
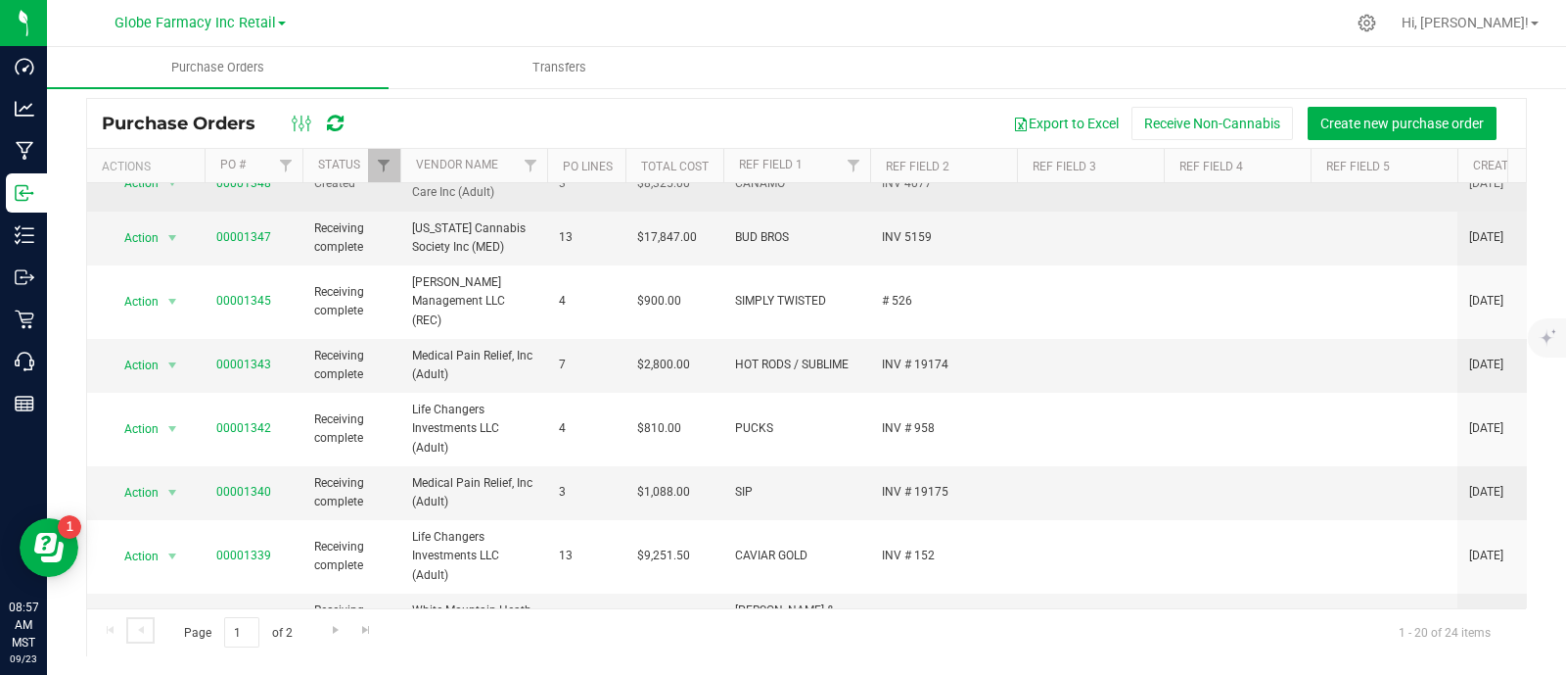
scroll to position [612, 0]
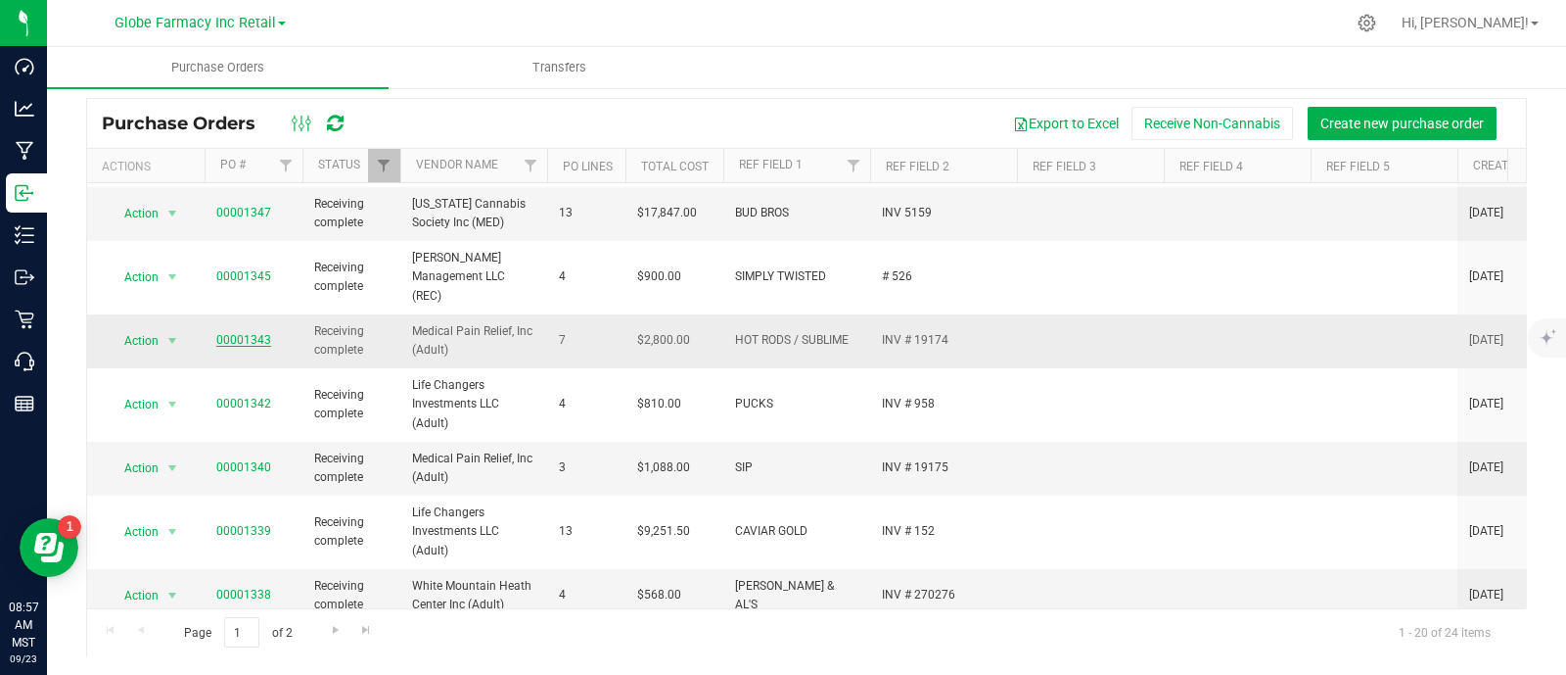
click at [267, 333] on link "00001343" at bounding box center [243, 340] width 55 height 14
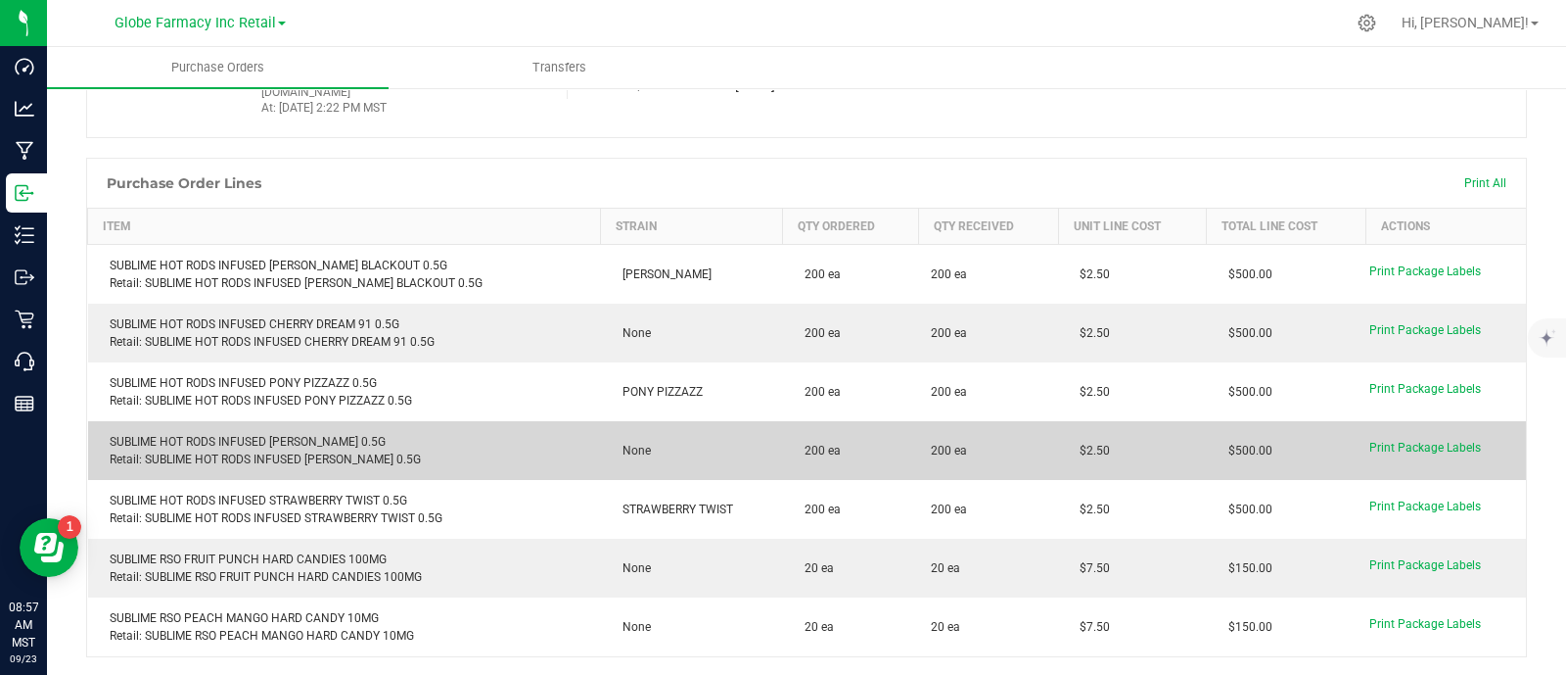
scroll to position [316, 0]
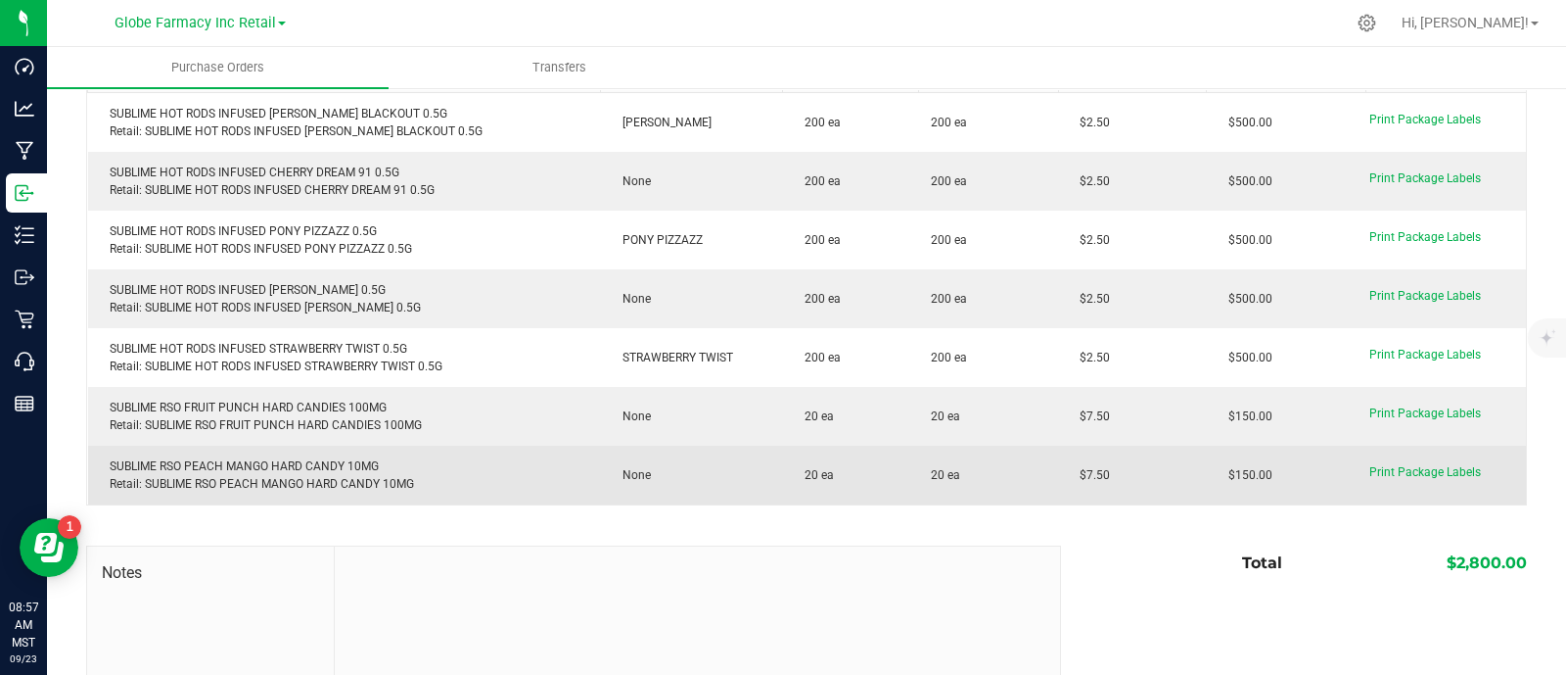
drag, startPoint x: 1052, startPoint y: 467, endPoint x: 1039, endPoint y: 467, distance: 13.7
click at [1058, 467] on td "$7.50" at bounding box center [1132, 474] width 149 height 59
copy span "$7.50"
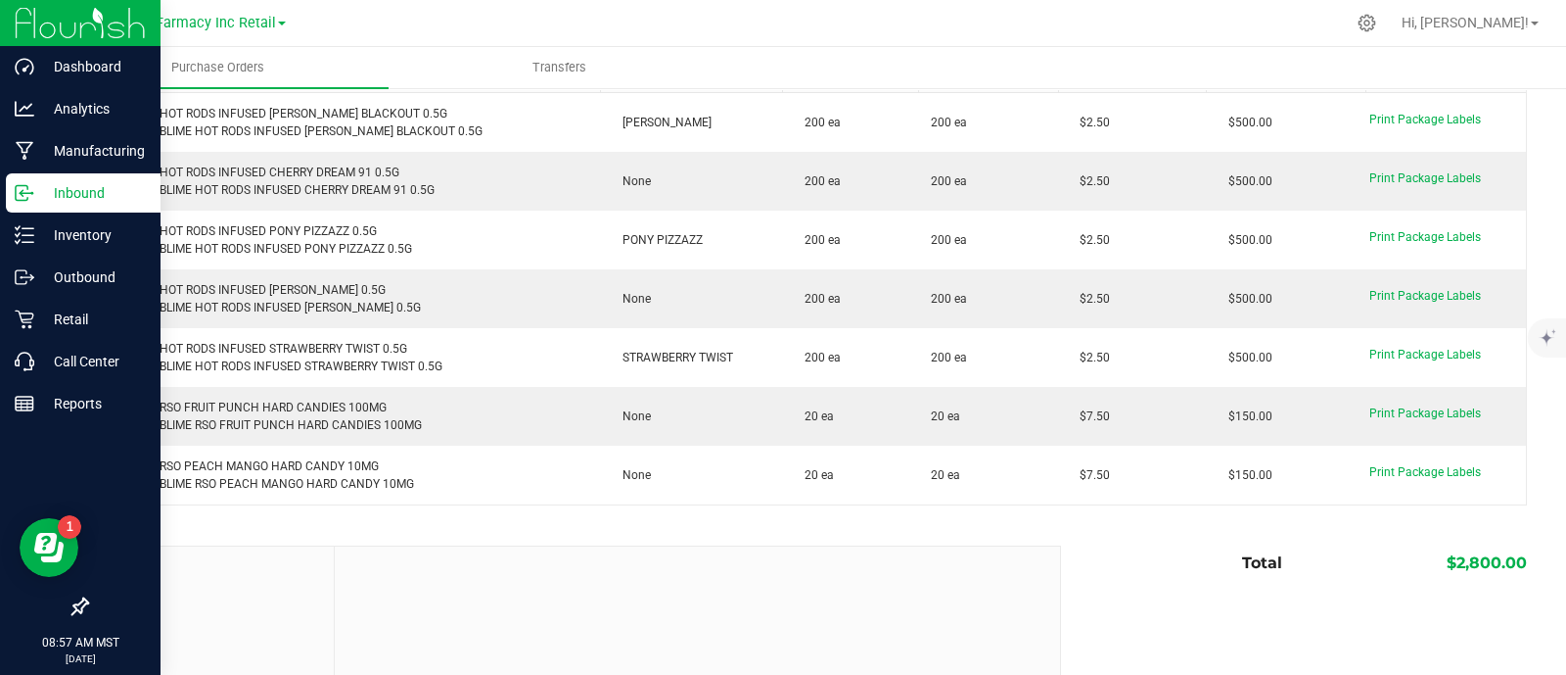
click at [20, 193] on icon at bounding box center [25, 193] width 20 height 20
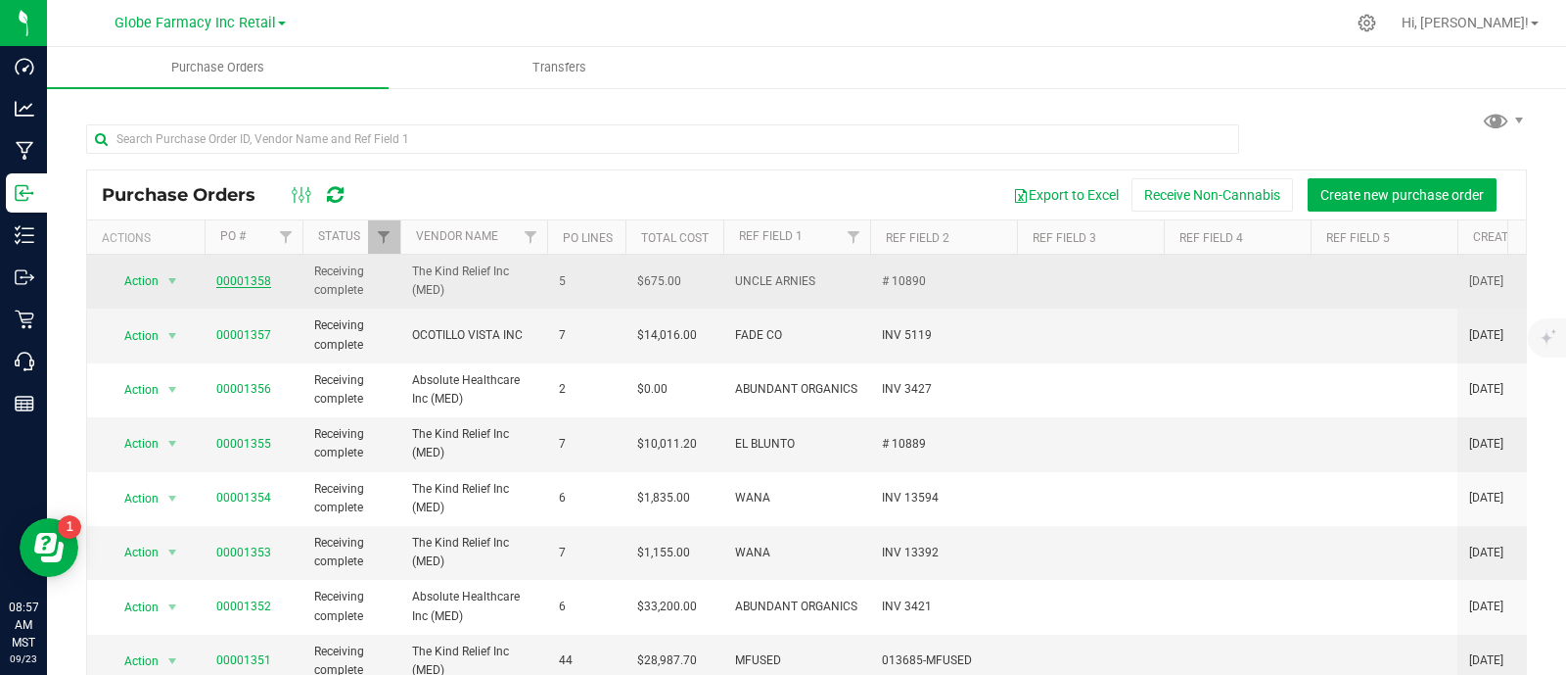
click at [223, 274] on link "00001358" at bounding box center [243, 281] width 55 height 14
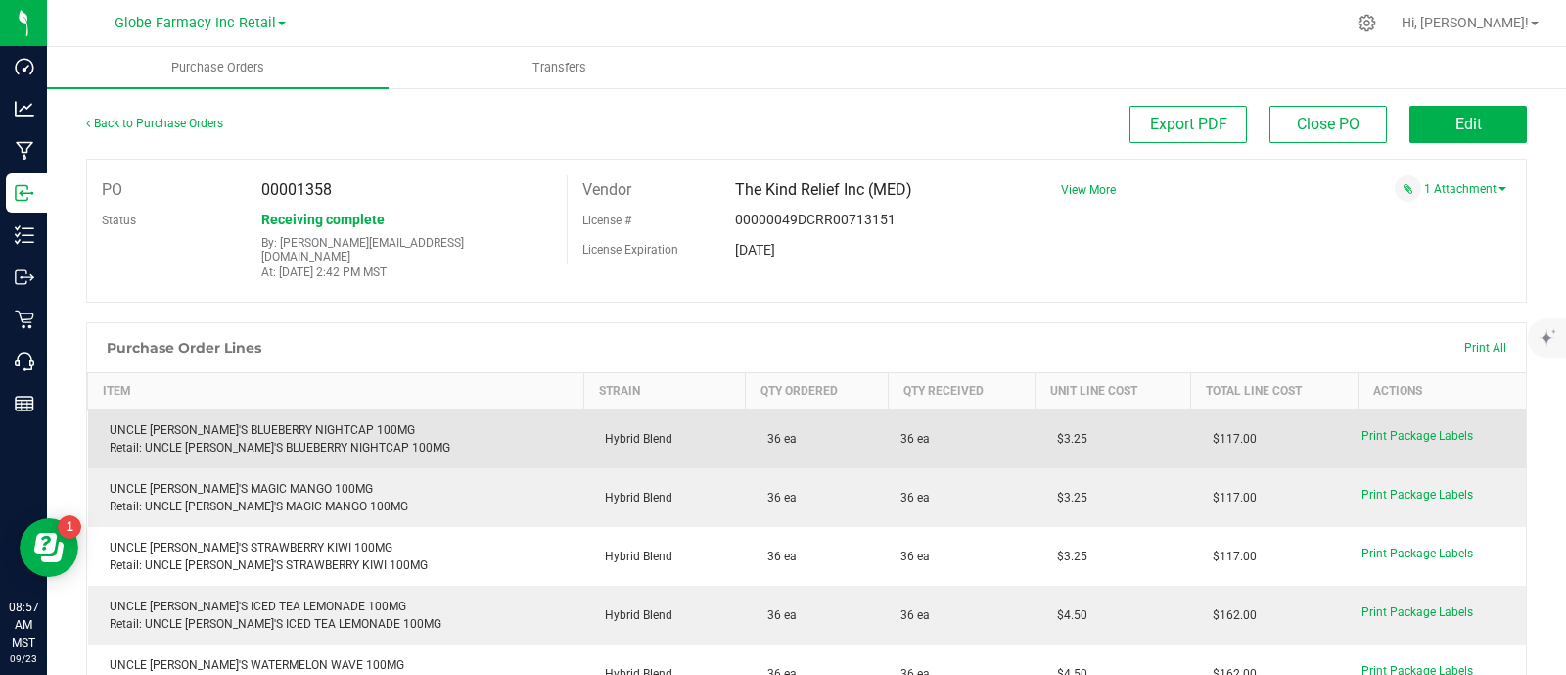
drag, startPoint x: 1061, startPoint y: 428, endPoint x: 1008, endPoint y: 428, distance: 52.9
click at [1036, 428] on td "$3.25" at bounding box center [1114, 439] width 156 height 60
copy span "$3.25"
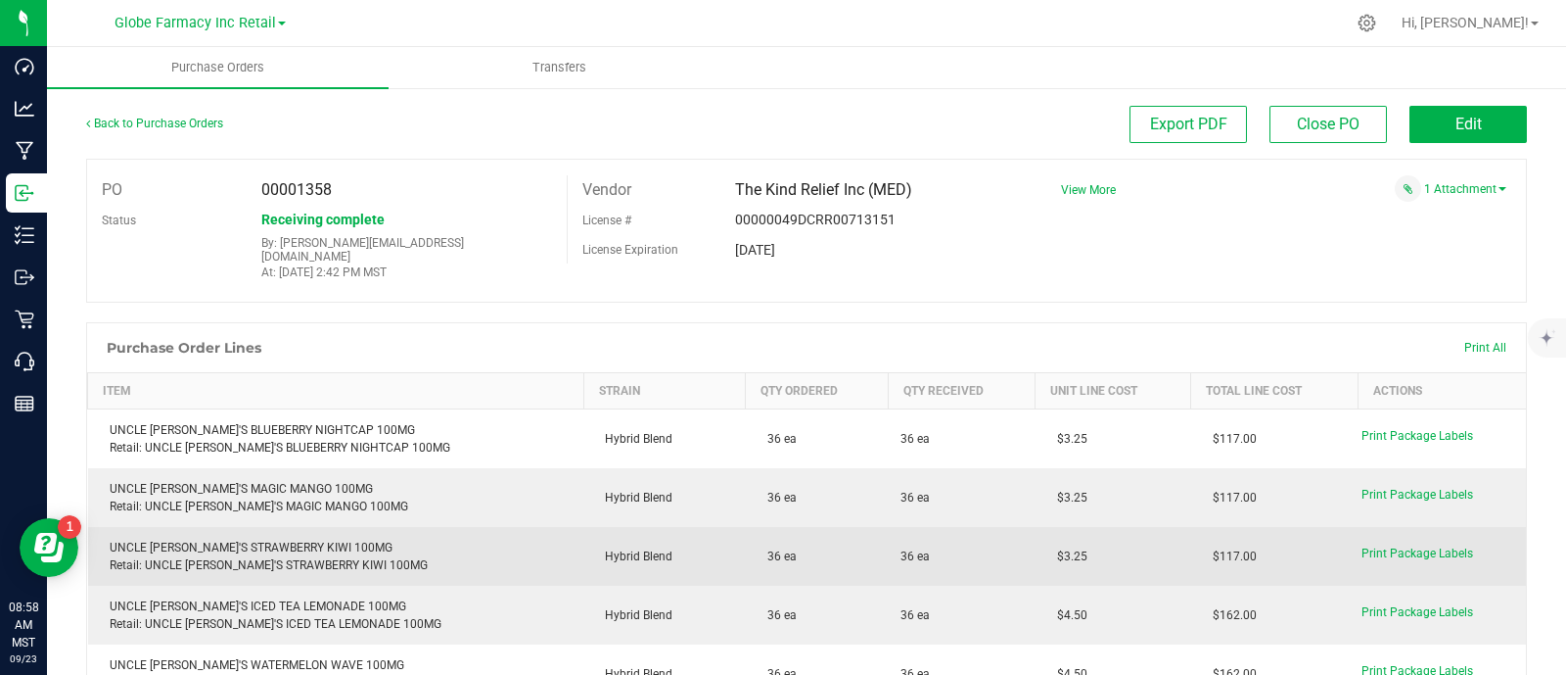
click at [1085, 527] on td "$3.25" at bounding box center [1114, 556] width 156 height 59
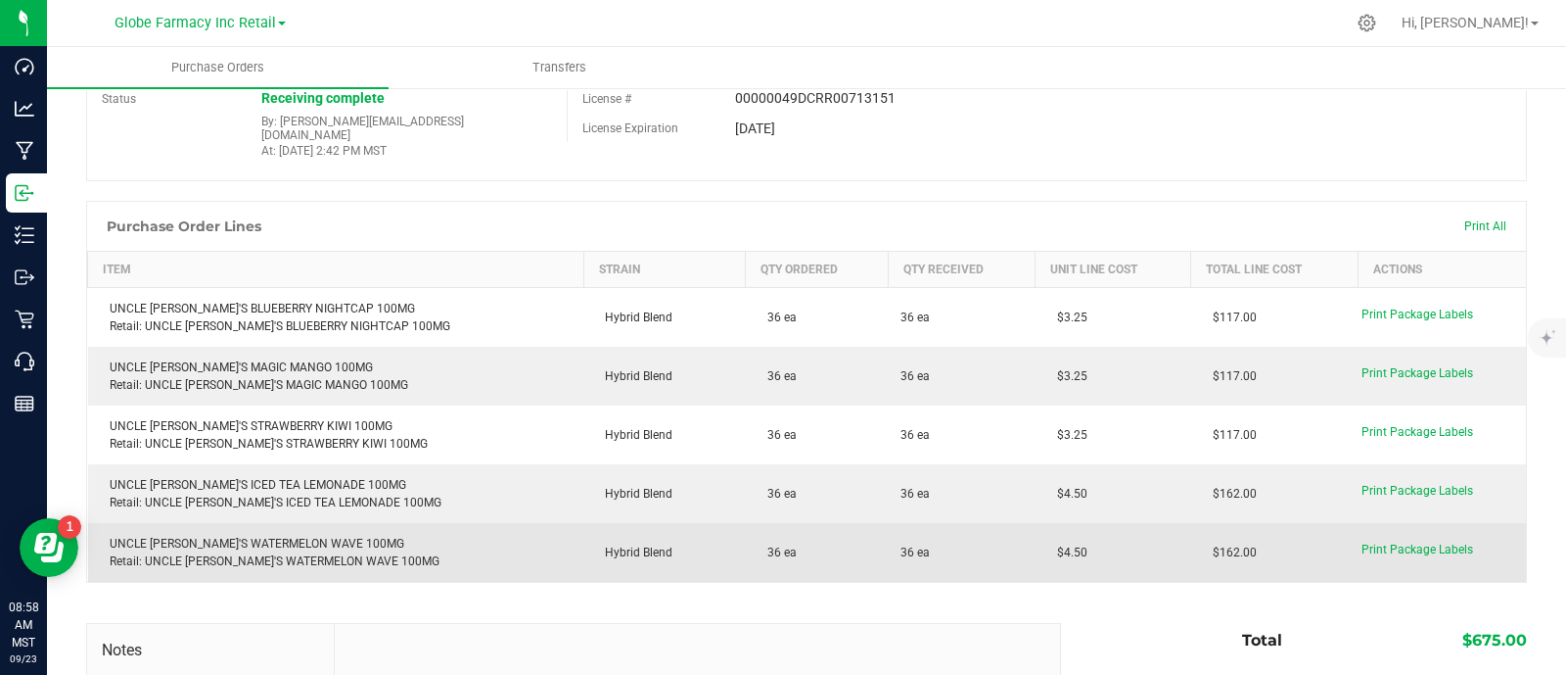
drag, startPoint x: 1065, startPoint y: 533, endPoint x: 1005, endPoint y: 540, distance: 60.2
click at [1036, 540] on td "$4.50" at bounding box center [1114, 552] width 156 height 59
copy span "$4.50"
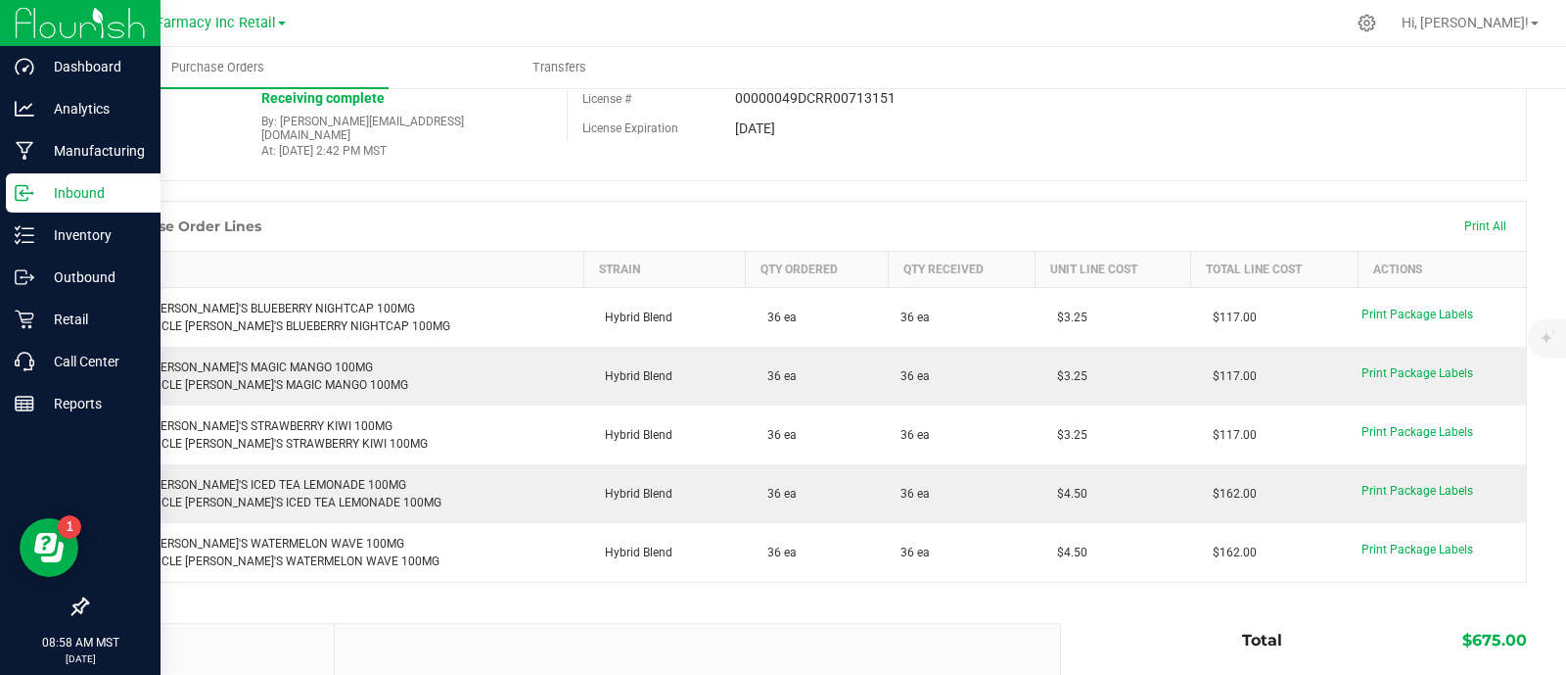
click at [24, 191] on icon at bounding box center [25, 193] width 20 height 20
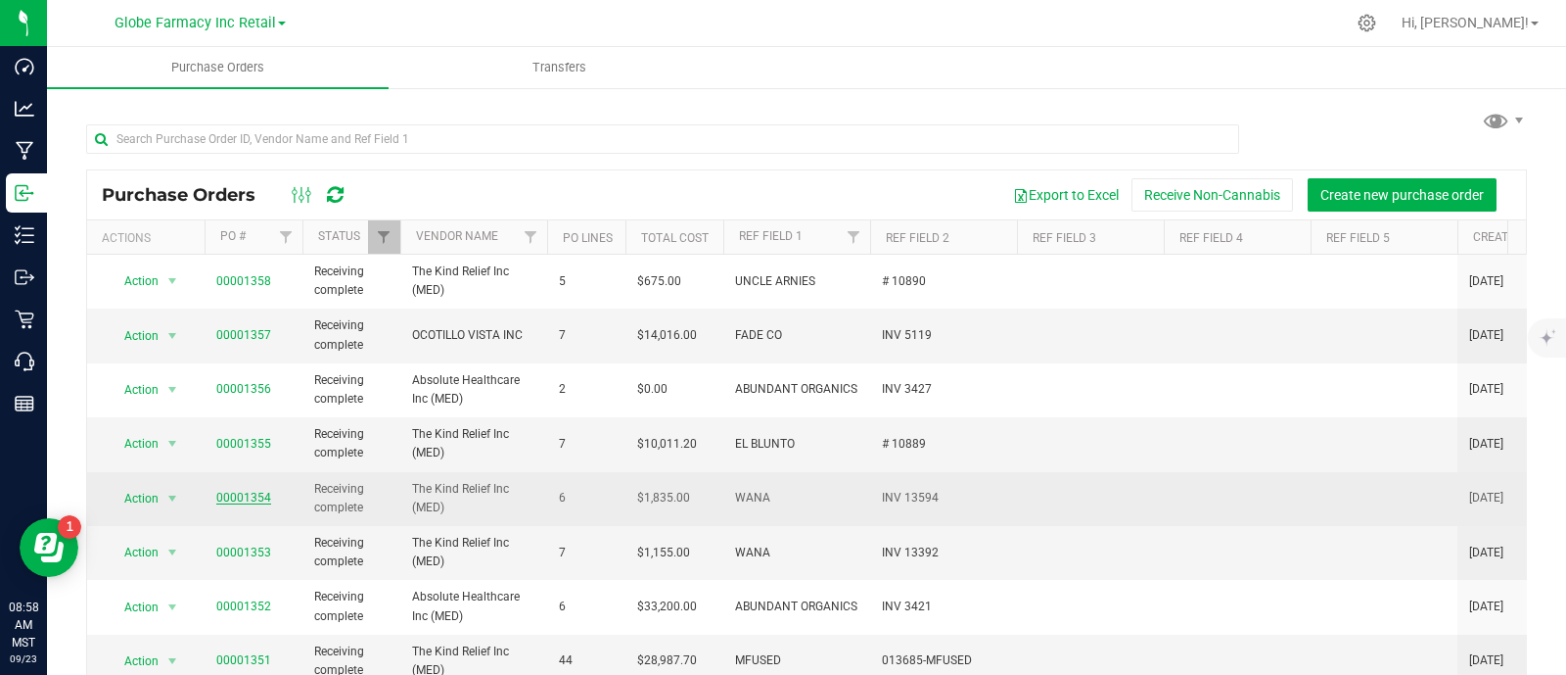
click at [255, 492] on link "00001354" at bounding box center [243, 498] width 55 height 14
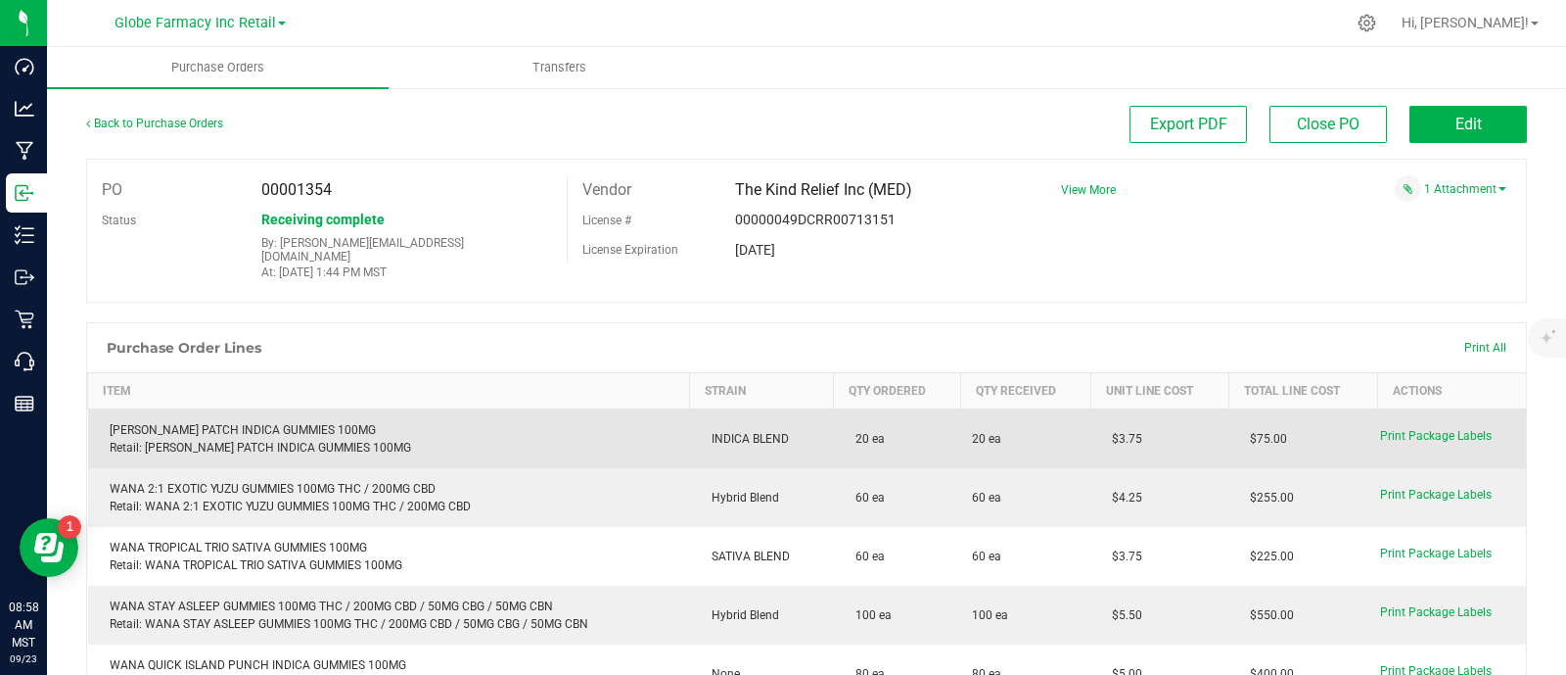
drag, startPoint x: 1148, startPoint y: 430, endPoint x: 1097, endPoint y: 429, distance: 51.9
click at [1091, 430] on td "$3.75" at bounding box center [1160, 439] width 138 height 60
copy span "$3.75"
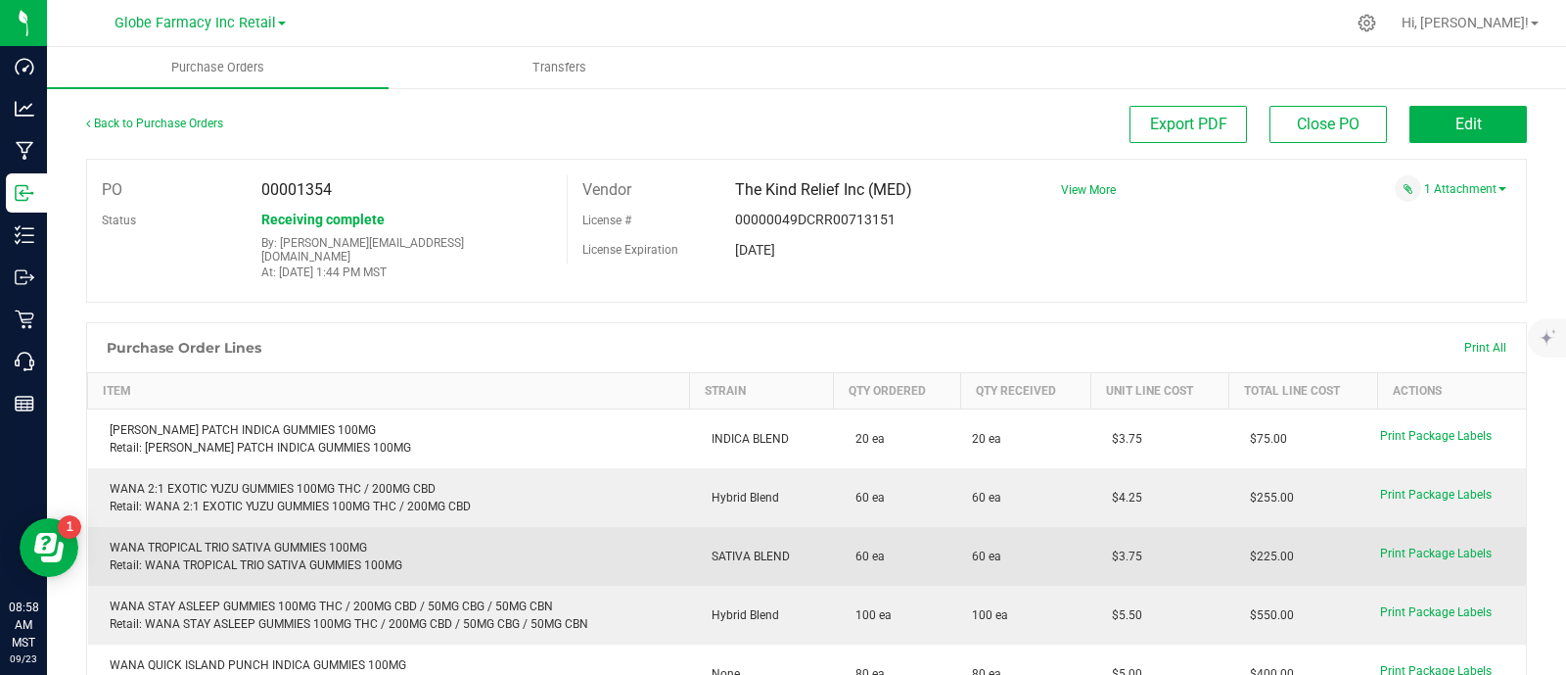
click at [822, 527] on td "SATIVA BLEND" at bounding box center [762, 556] width 144 height 59
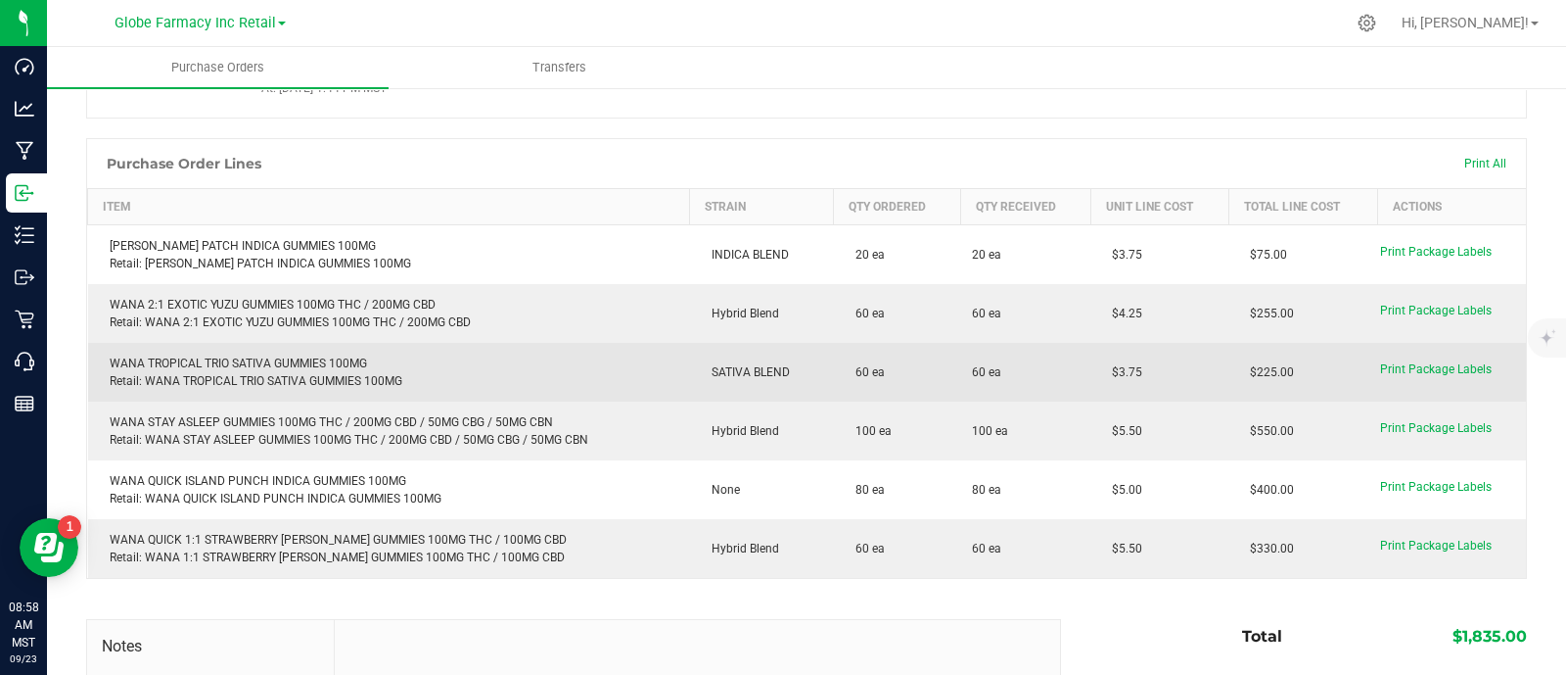
scroll to position [244, 0]
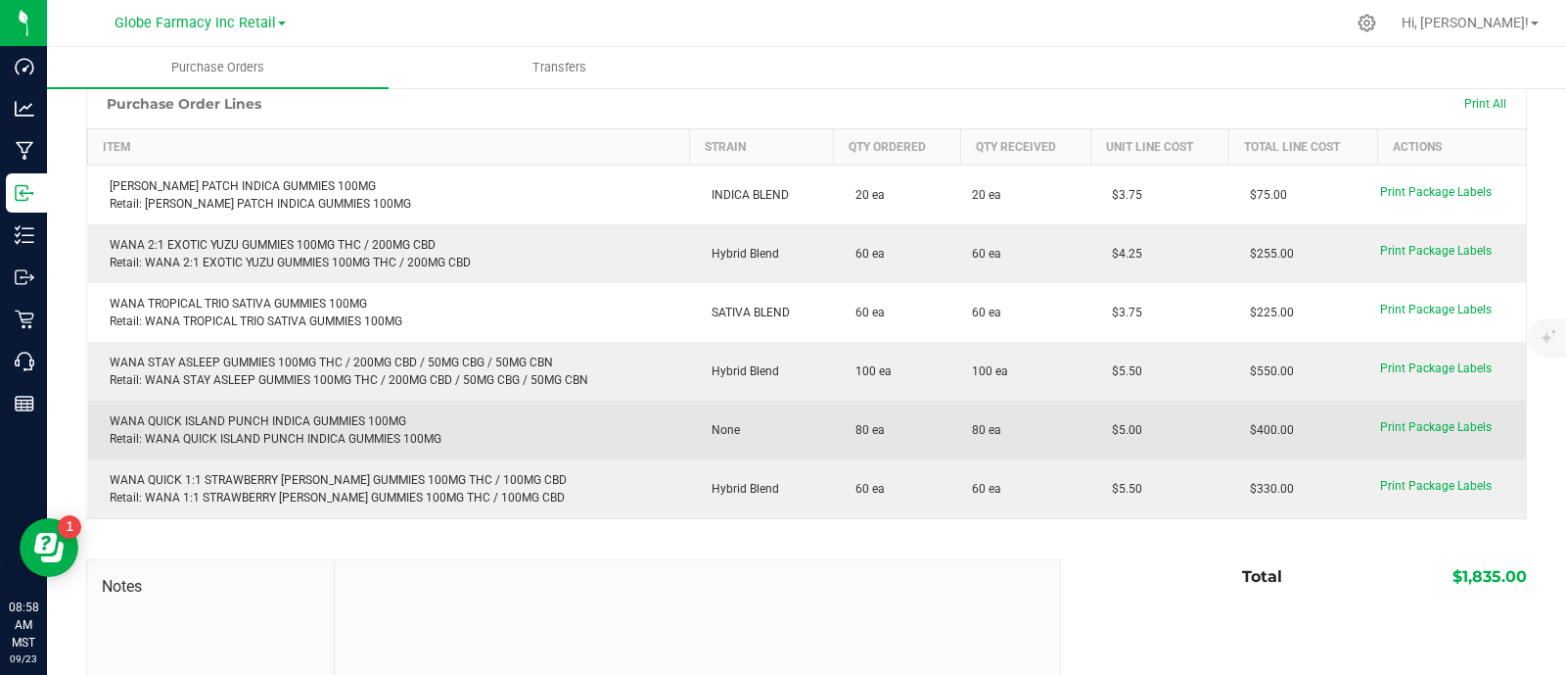
click at [1093, 415] on td "$5.00" at bounding box center [1160, 429] width 138 height 59
copy span "$5.00"
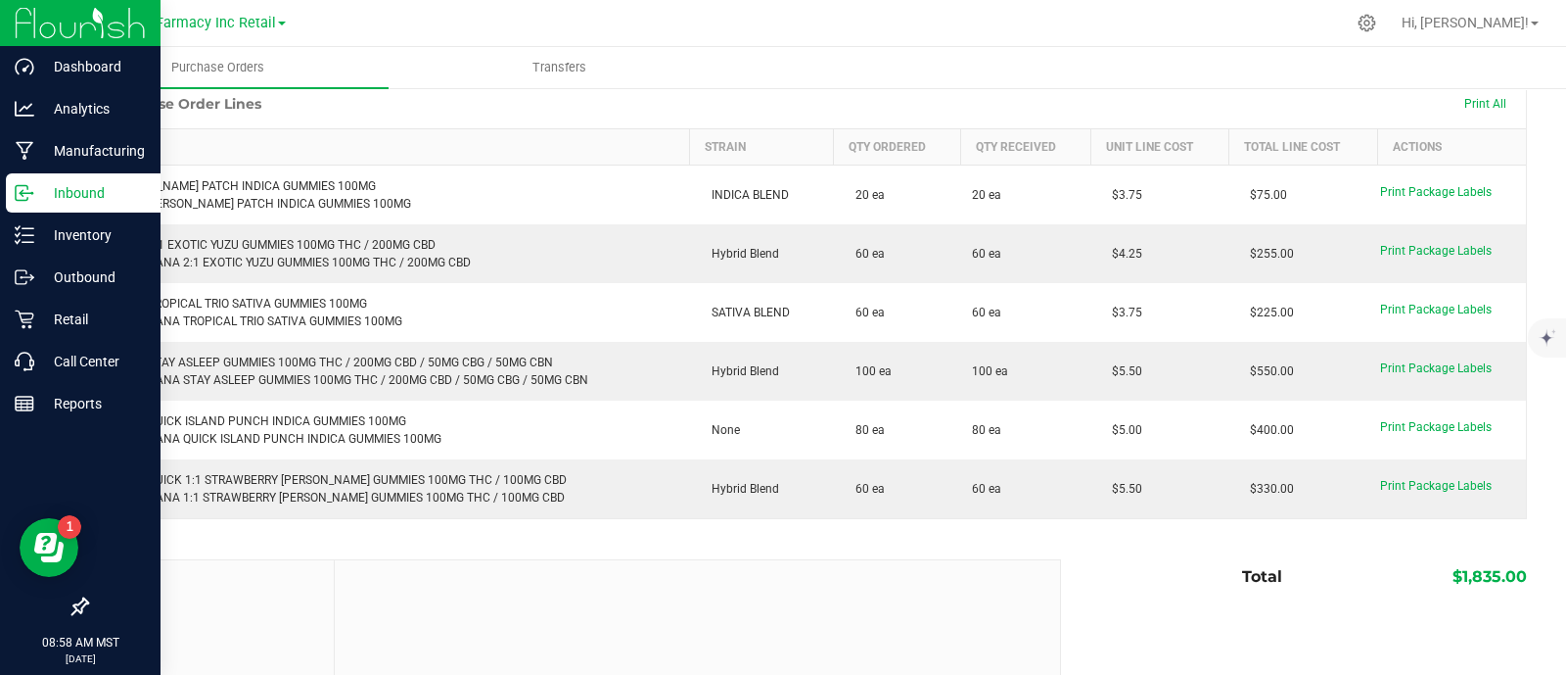
click at [22, 193] on line at bounding box center [26, 193] width 12 height 0
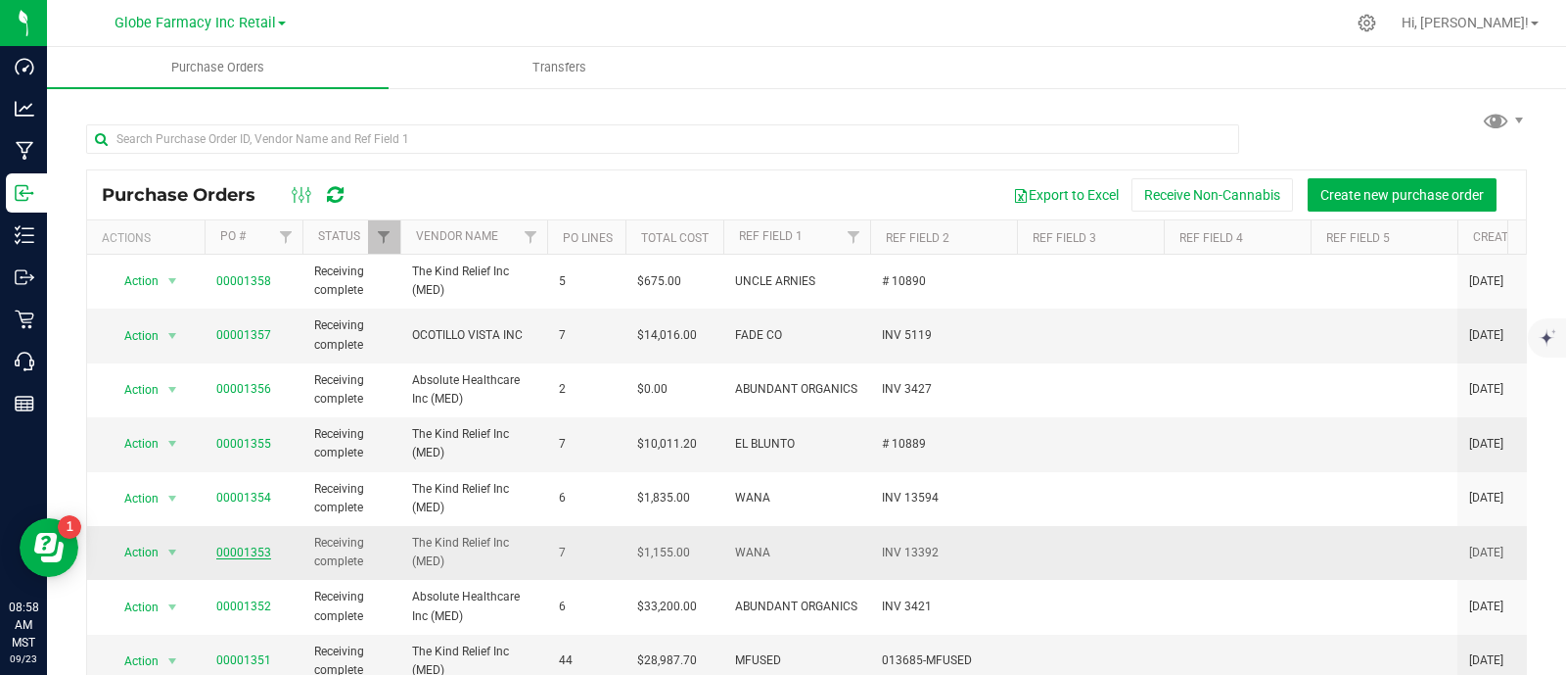
click at [256, 545] on link "00001353" at bounding box center [243, 552] width 55 height 14
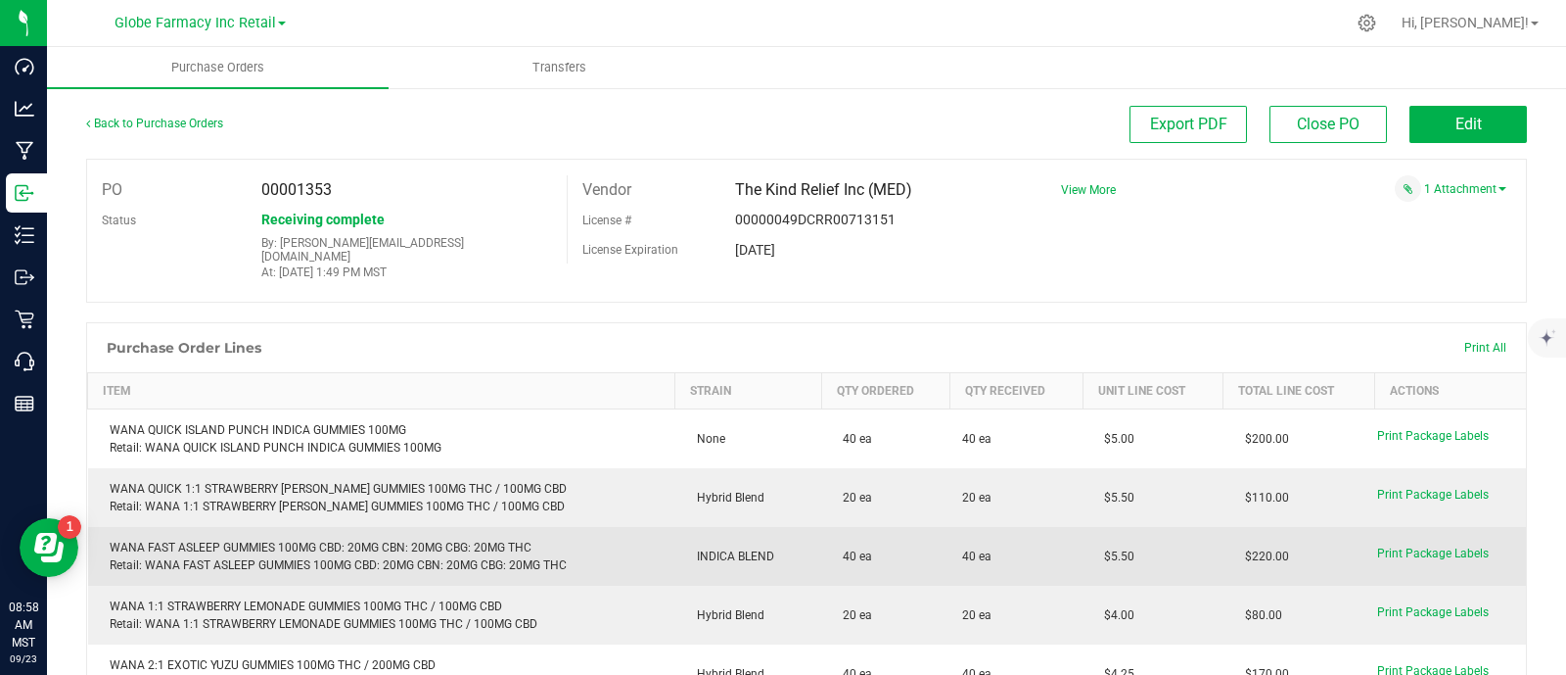
scroll to position [121, 0]
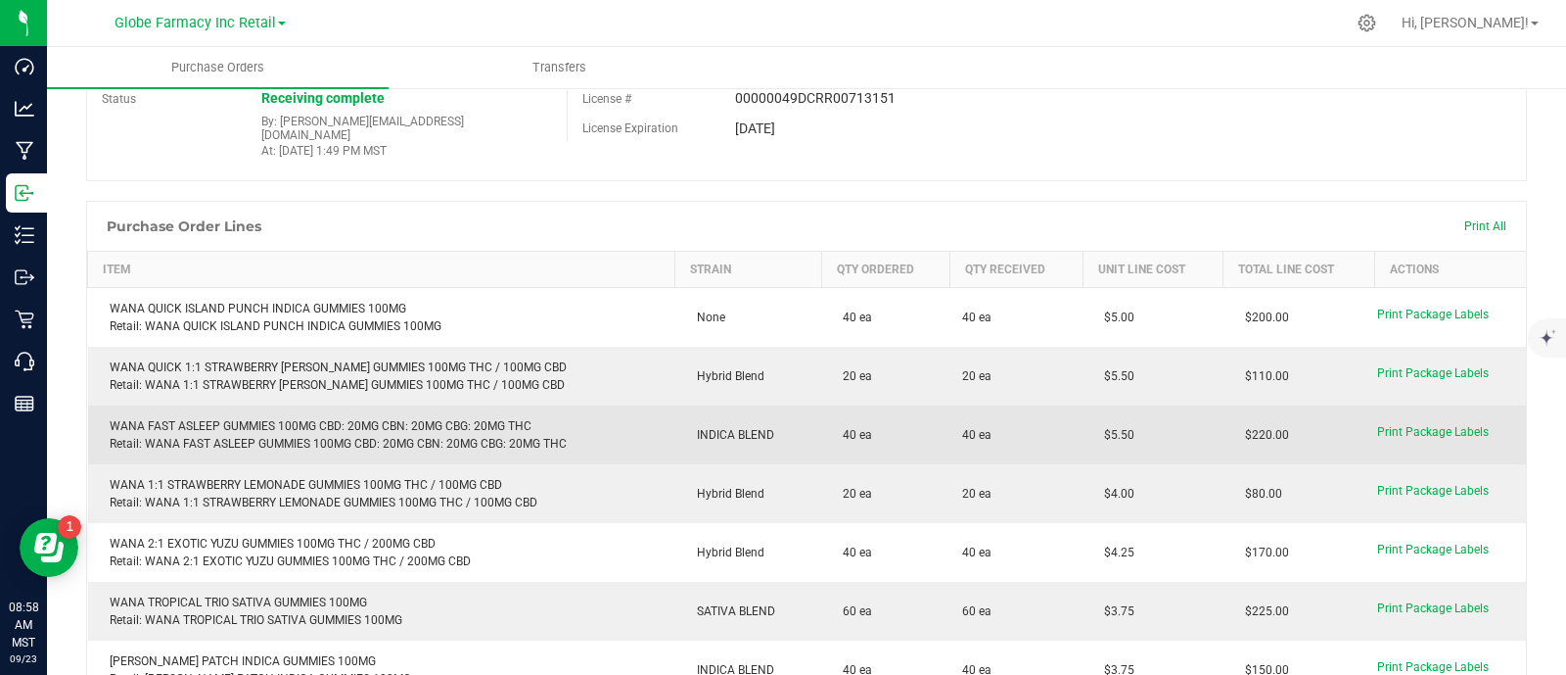
click at [1049, 418] on purchase-order-line-row "WANA FAST ASLEEP GUMMIES 100MG CBD: 20MG CBN: 20MG CBG: 20MG THC Retail: WANA F…" at bounding box center [807, 434] width 1439 height 59
copy purchase-order-line-row "$5.50"
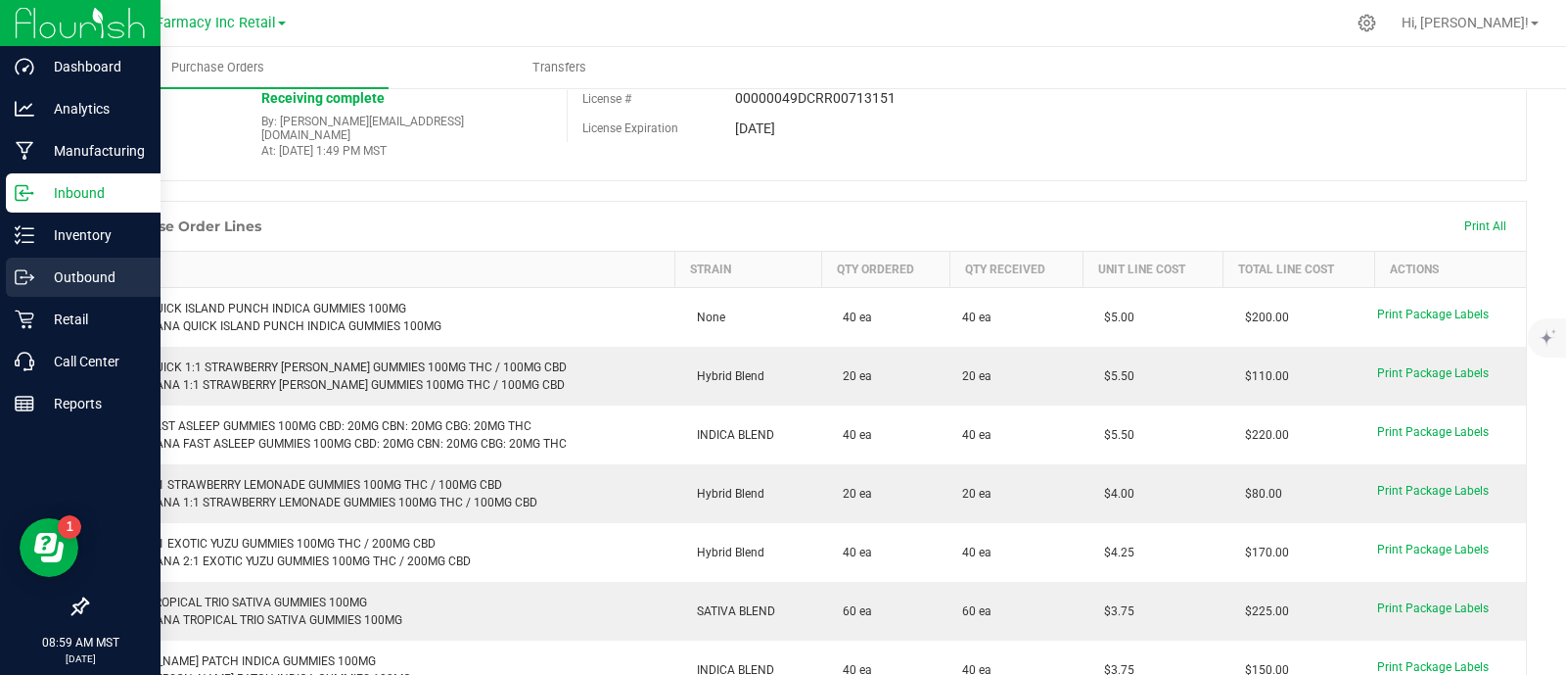
click at [11, 260] on div "Outbound" at bounding box center [83, 276] width 155 height 39
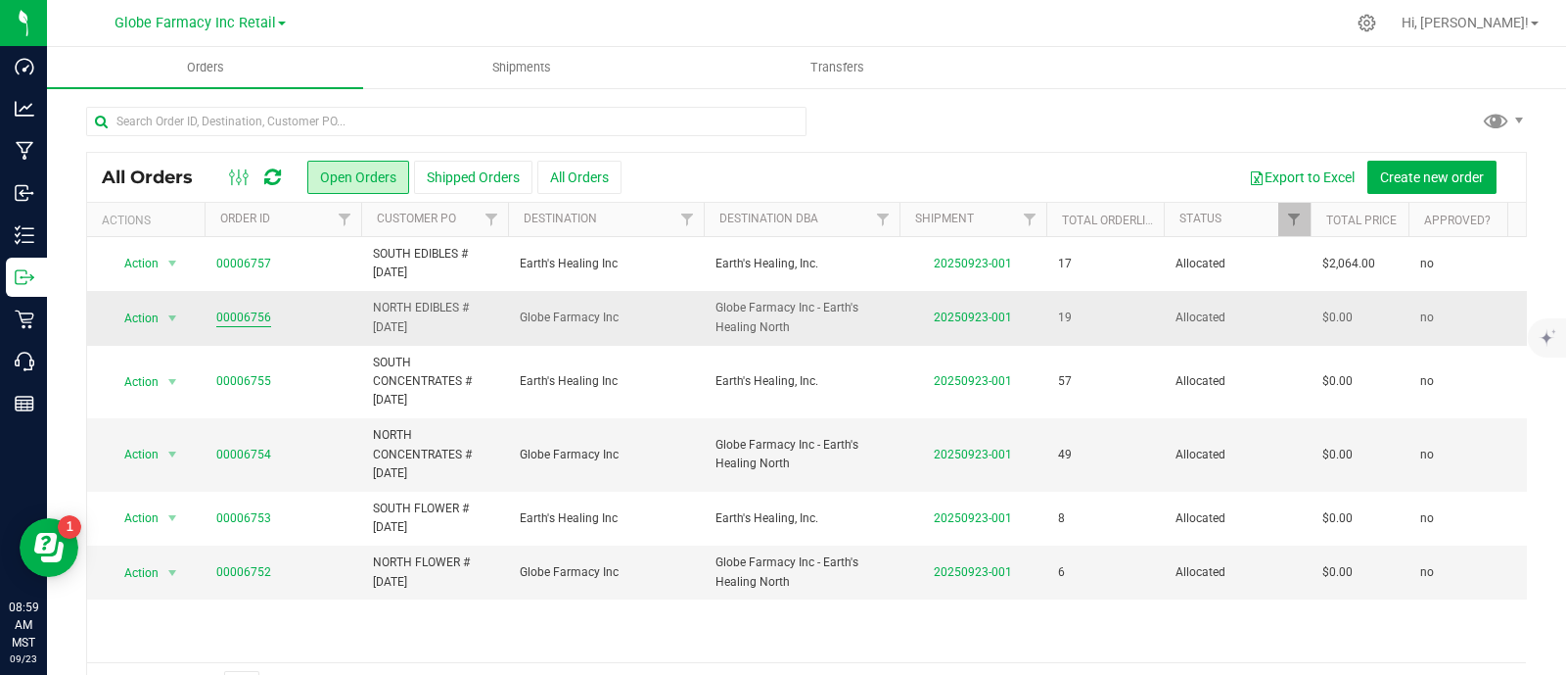
click at [240, 308] on link "00006756" at bounding box center [243, 317] width 55 height 19
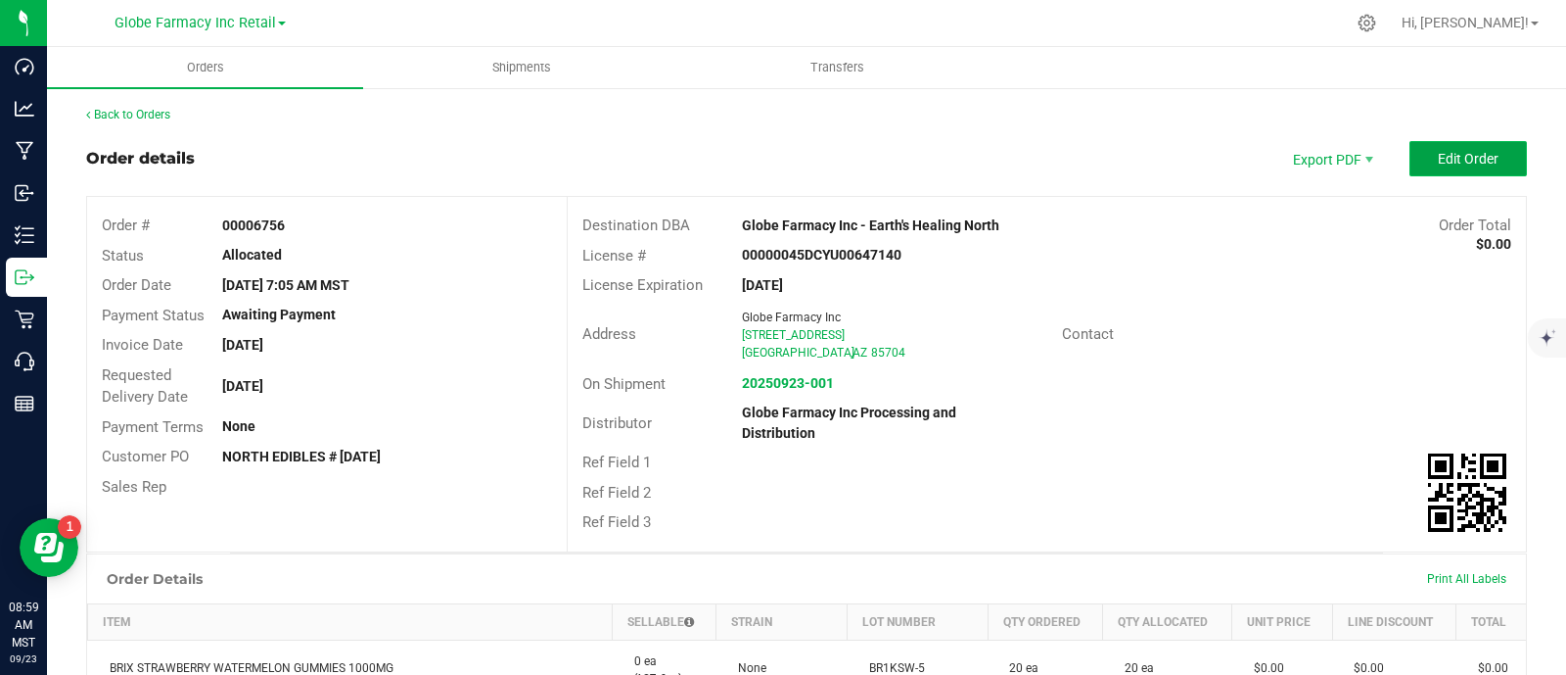
click at [1446, 154] on span "Edit Order" at bounding box center [1468, 159] width 61 height 16
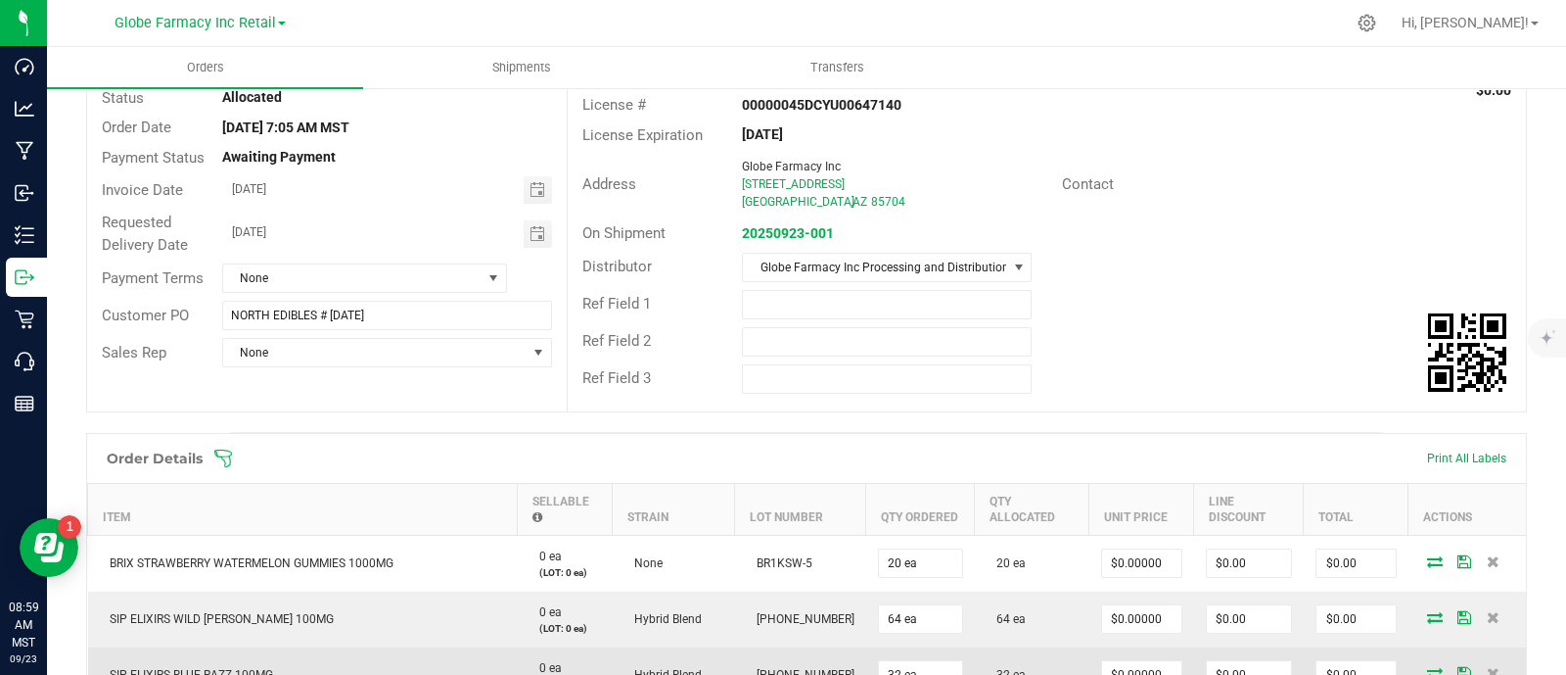
scroll to position [367, 0]
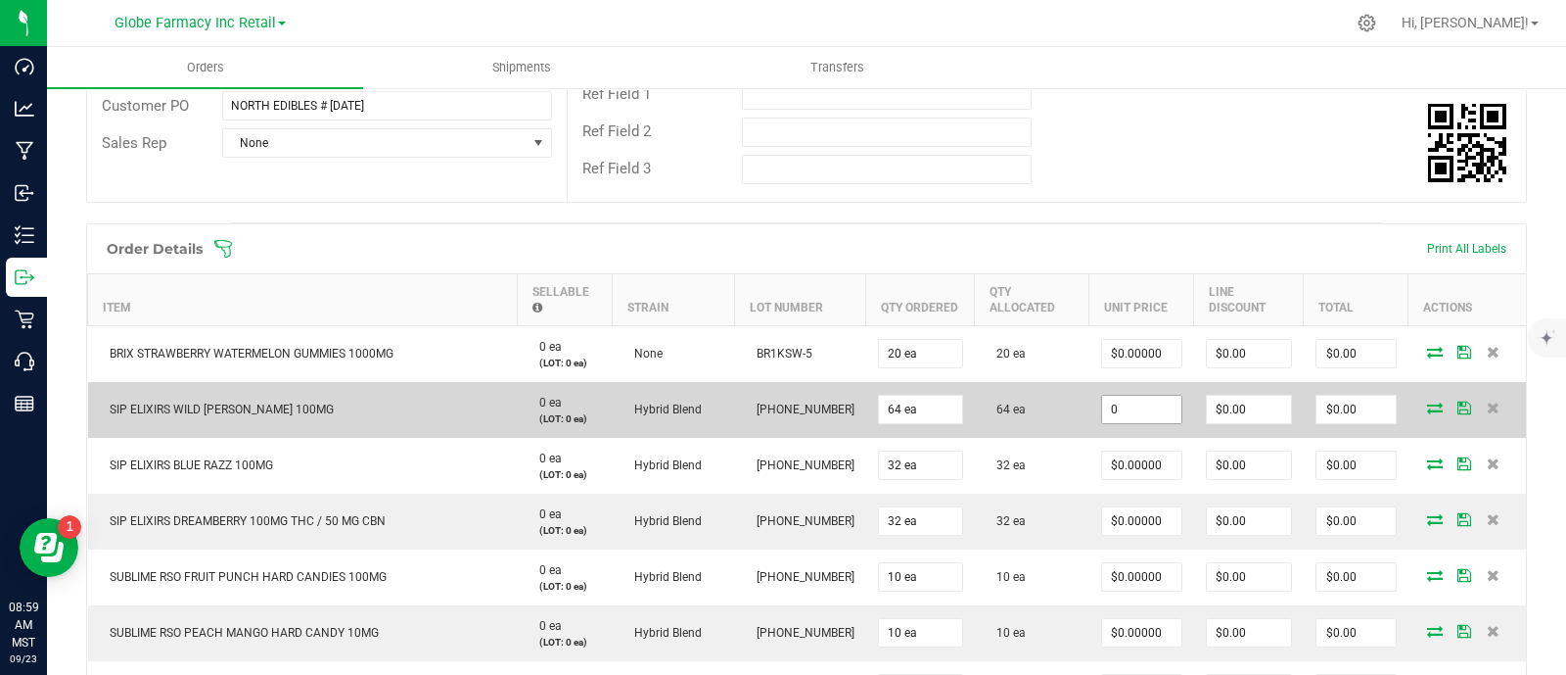
click at [1116, 403] on input "0" at bounding box center [1141, 409] width 79 height 27
paste input "4"
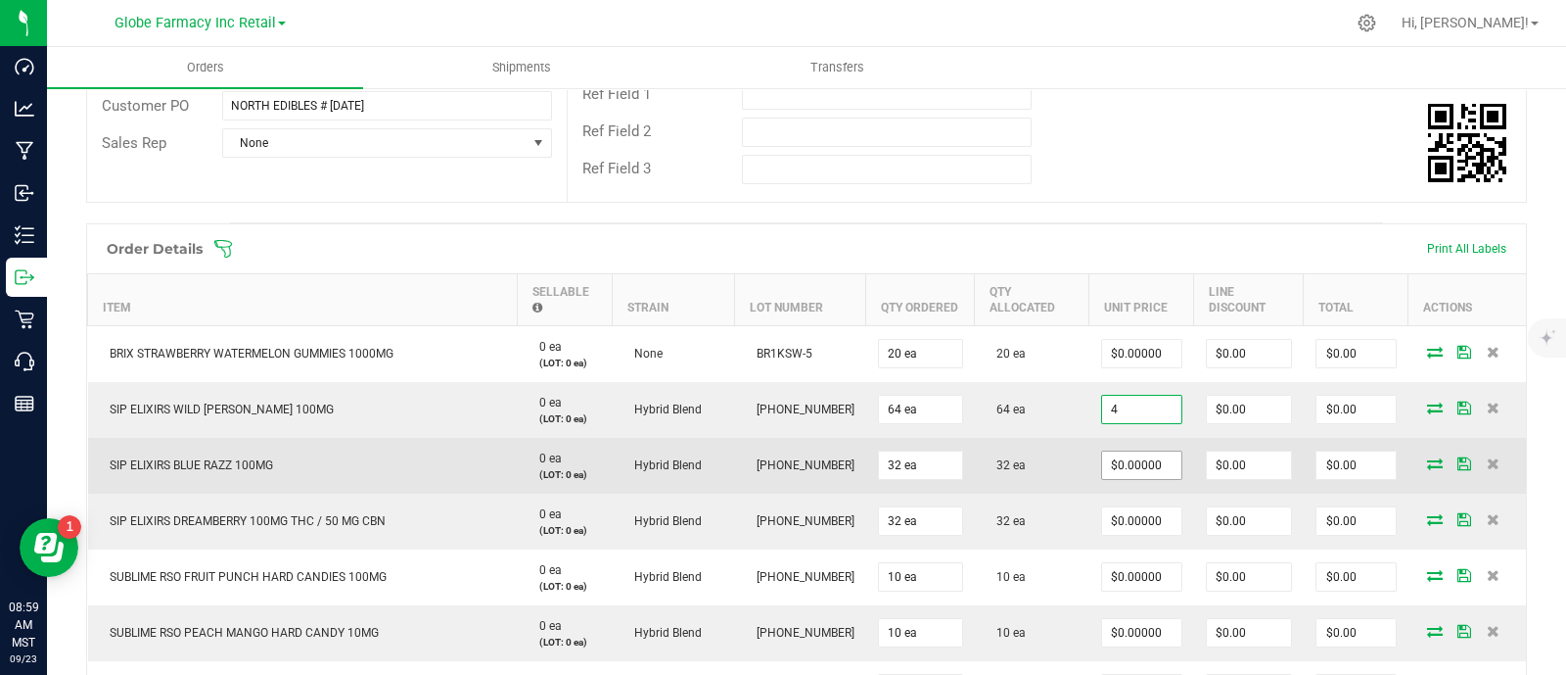
type input "$4.00000"
type input "$256.00"
click at [1131, 468] on input "0" at bounding box center [1141, 464] width 79 height 27
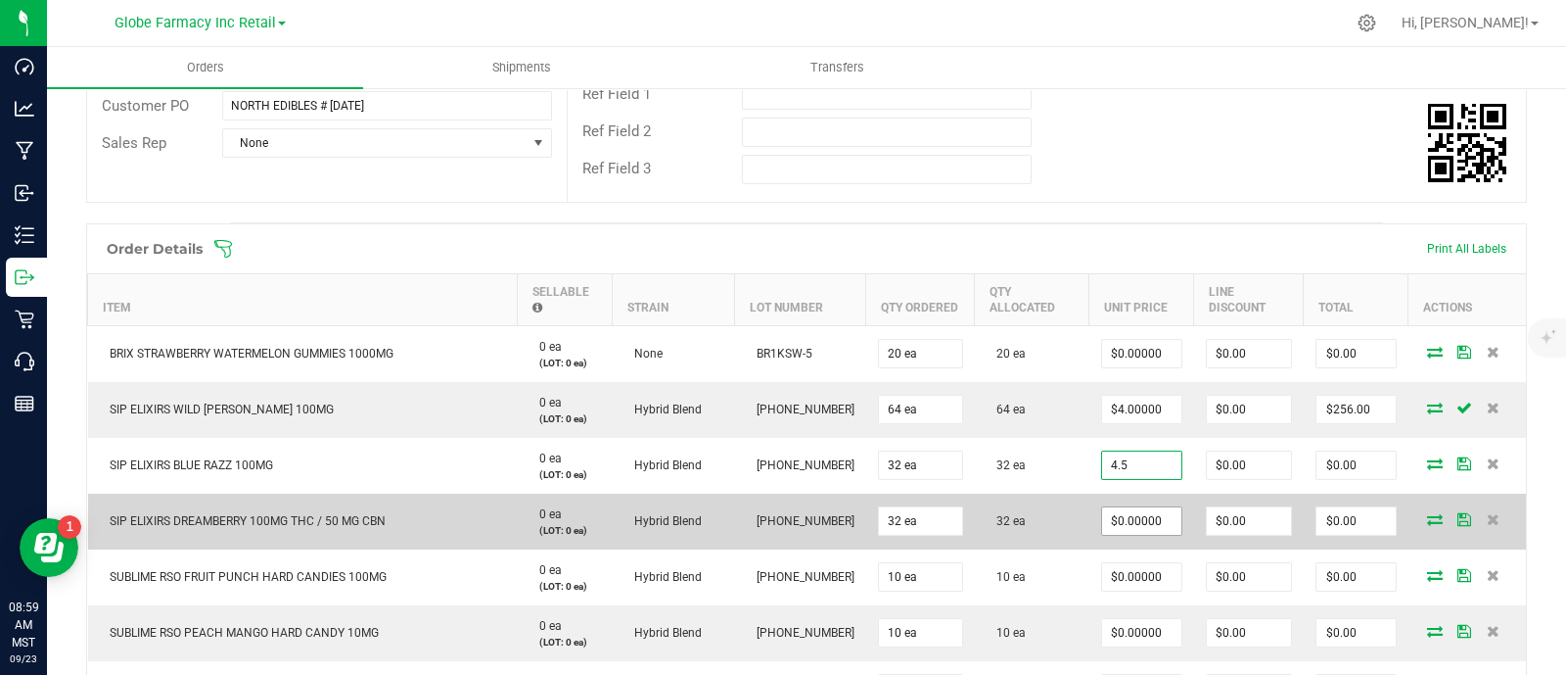
type input "$4.50000"
type input "$144.00"
click at [1128, 519] on input "0" at bounding box center [1141, 520] width 79 height 27
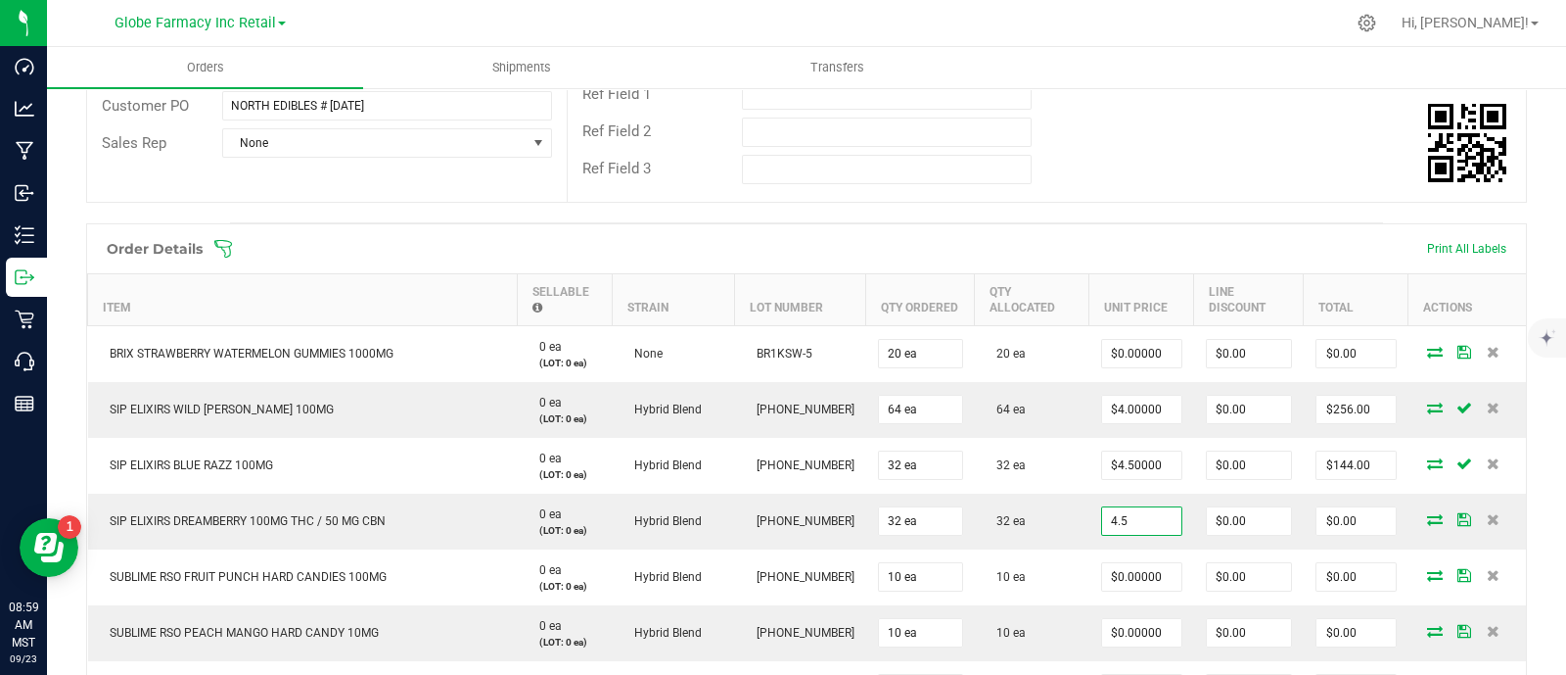
type input "$4.50000"
type input "$144.00"
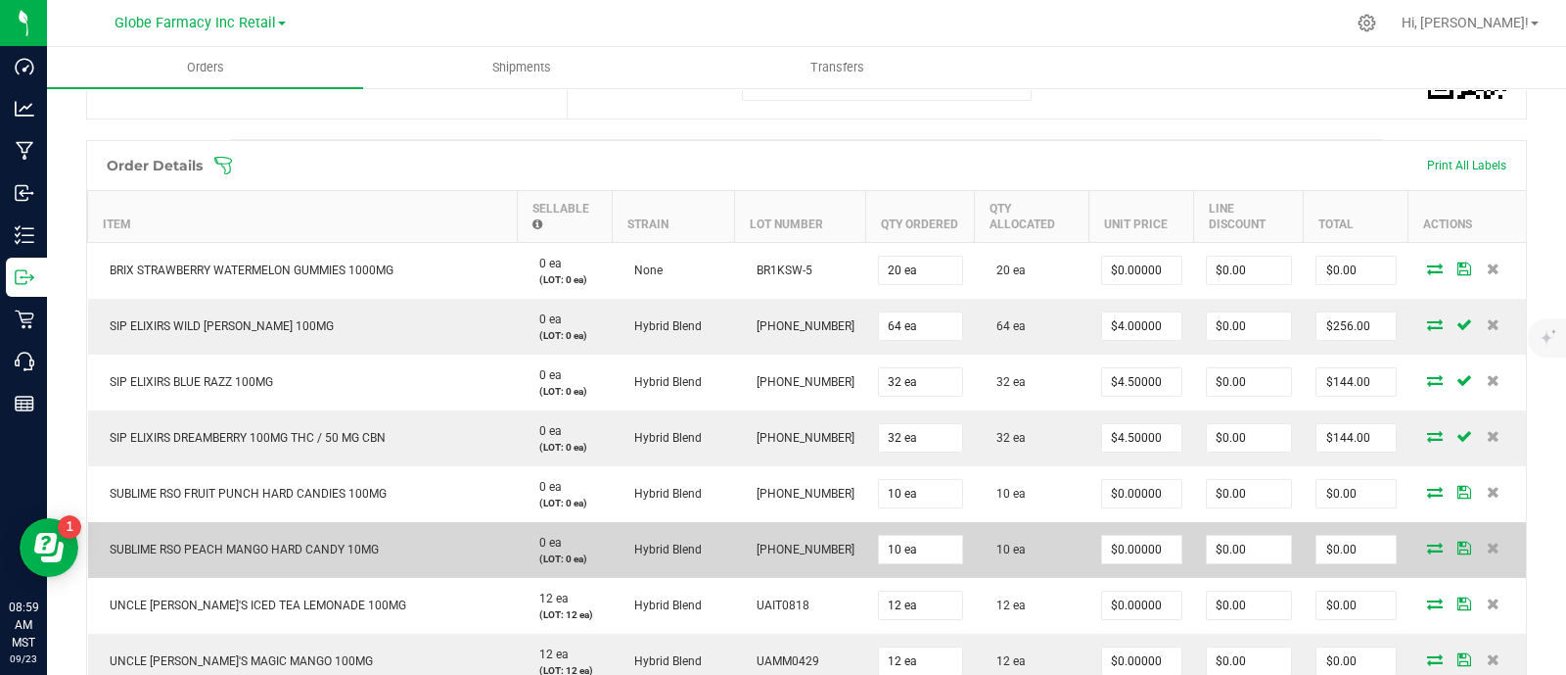
scroll to position [489, 0]
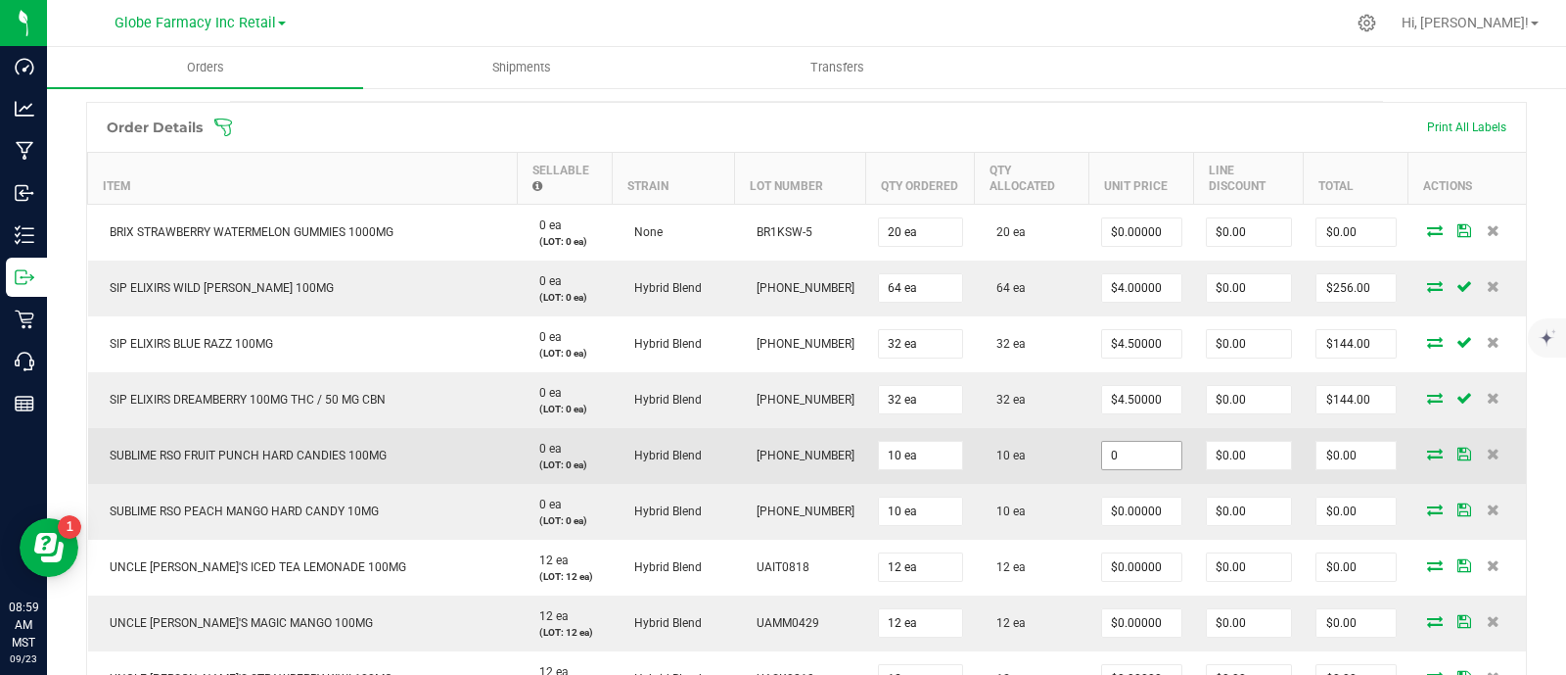
paste input "7.5"
click at [1106, 455] on input "7.5" at bounding box center [1141, 455] width 79 height 27
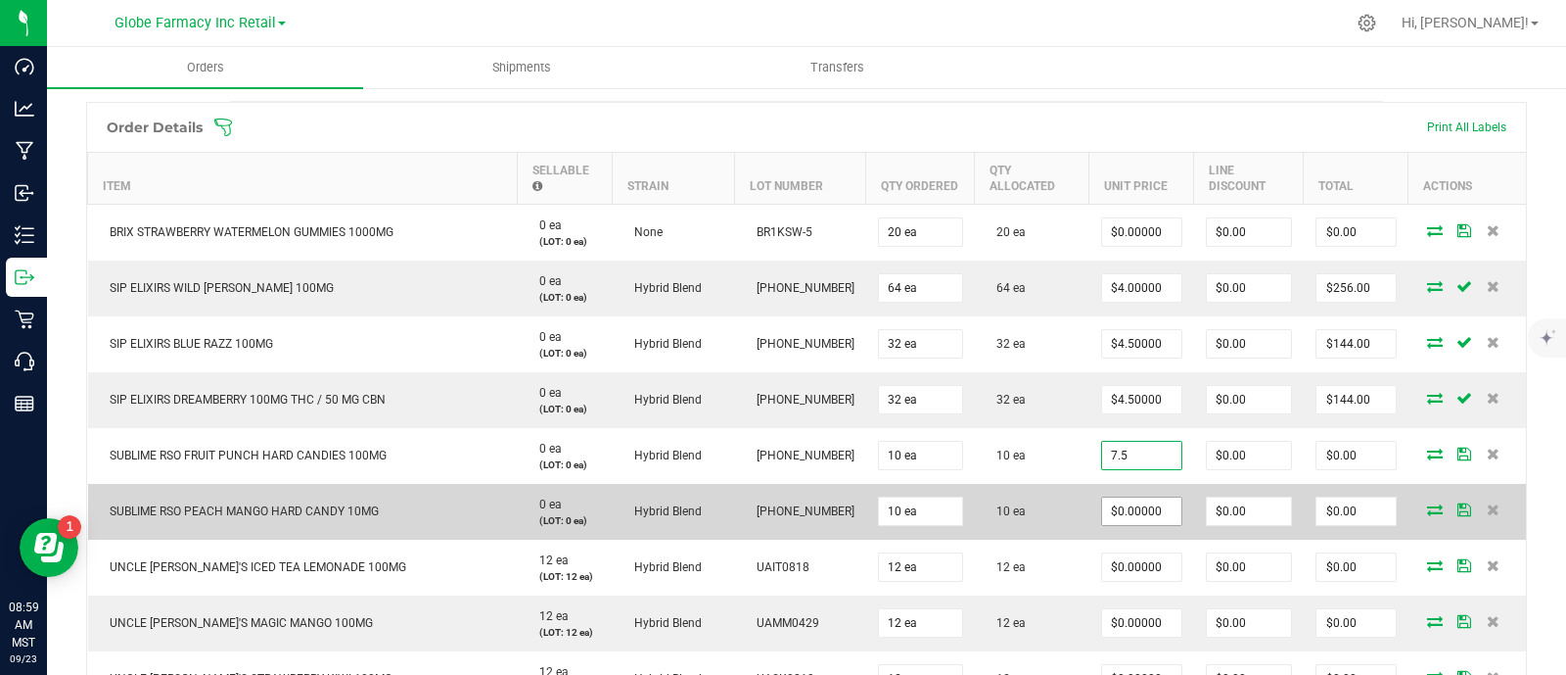
type input "$7.50000"
type input "$75.00"
click at [1141, 508] on input "0" at bounding box center [1141, 510] width 79 height 27
paste input "7.5"
type input "$7.50000"
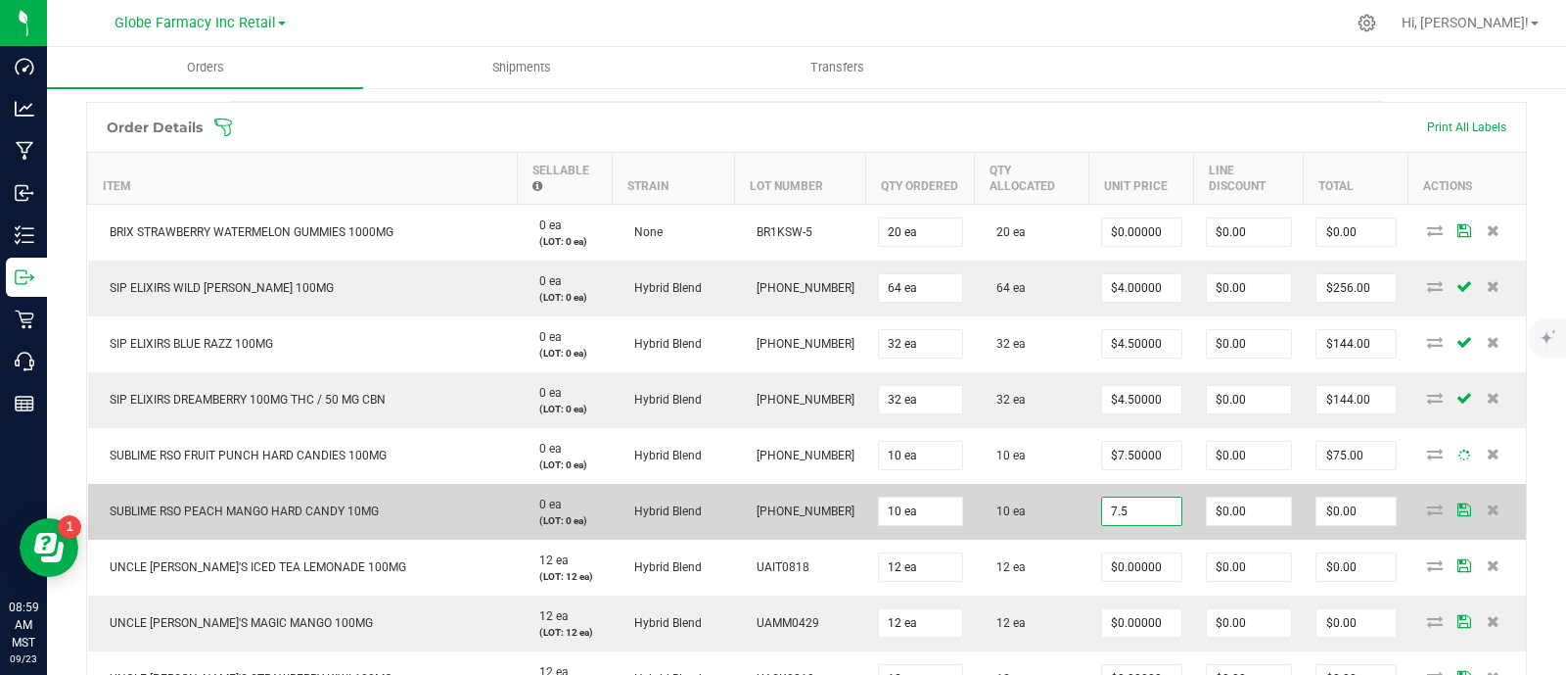
type input "$75.00"
click at [1015, 519] on td "10 ea" at bounding box center [1032, 512] width 115 height 56
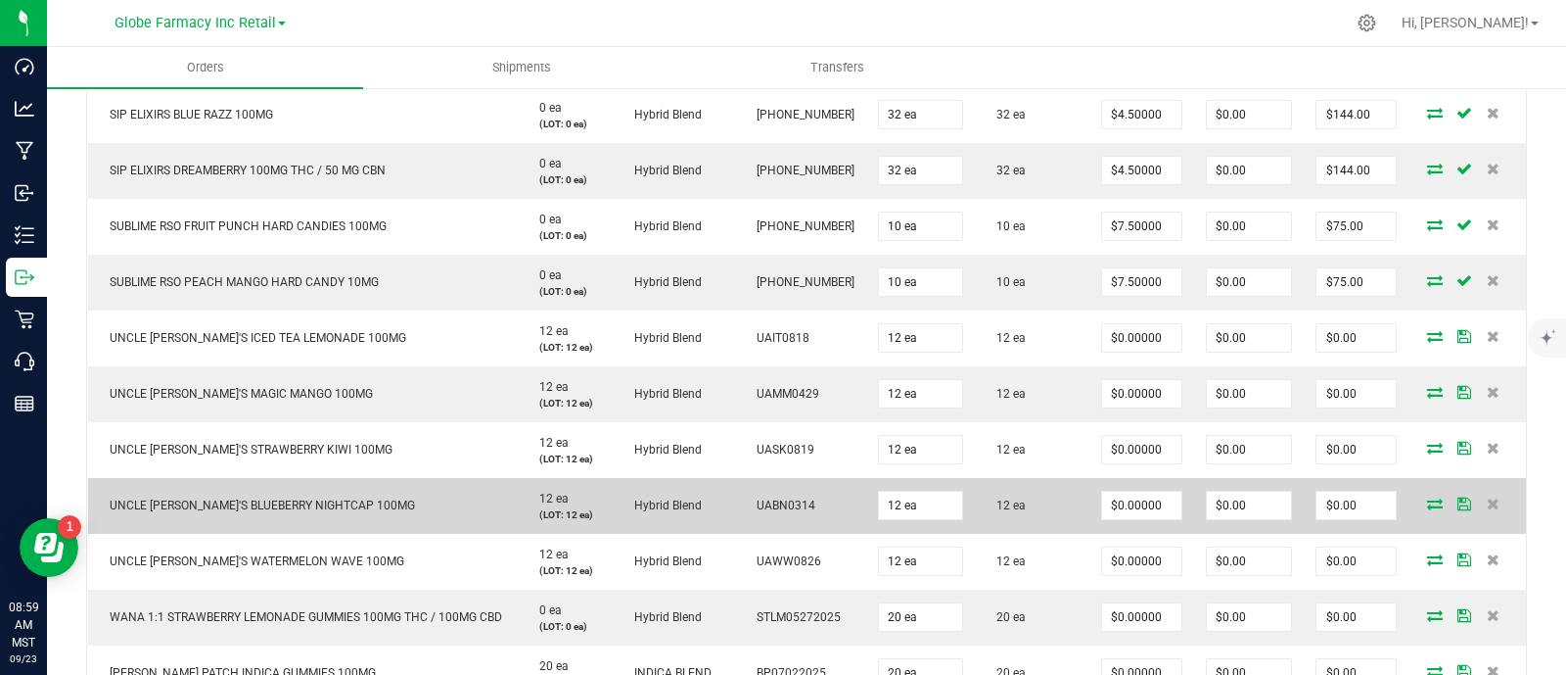
scroll to position [734, 0]
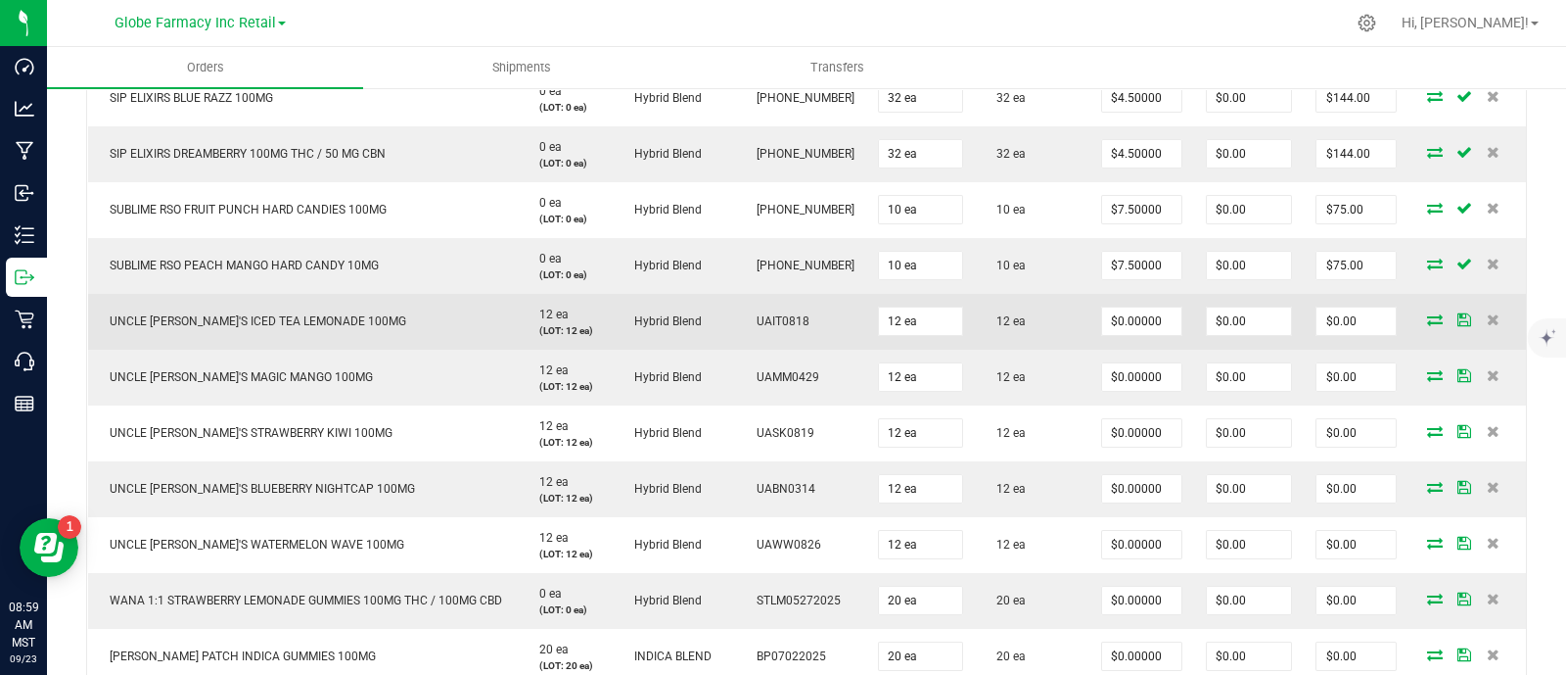
click at [220, 319] on span "UNCLE [PERSON_NAME]'S ICED TEA LEMONADE 100MG" at bounding box center [253, 321] width 306 height 14
click at [1102, 318] on input "0" at bounding box center [1141, 320] width 79 height 27
paste input "4.5"
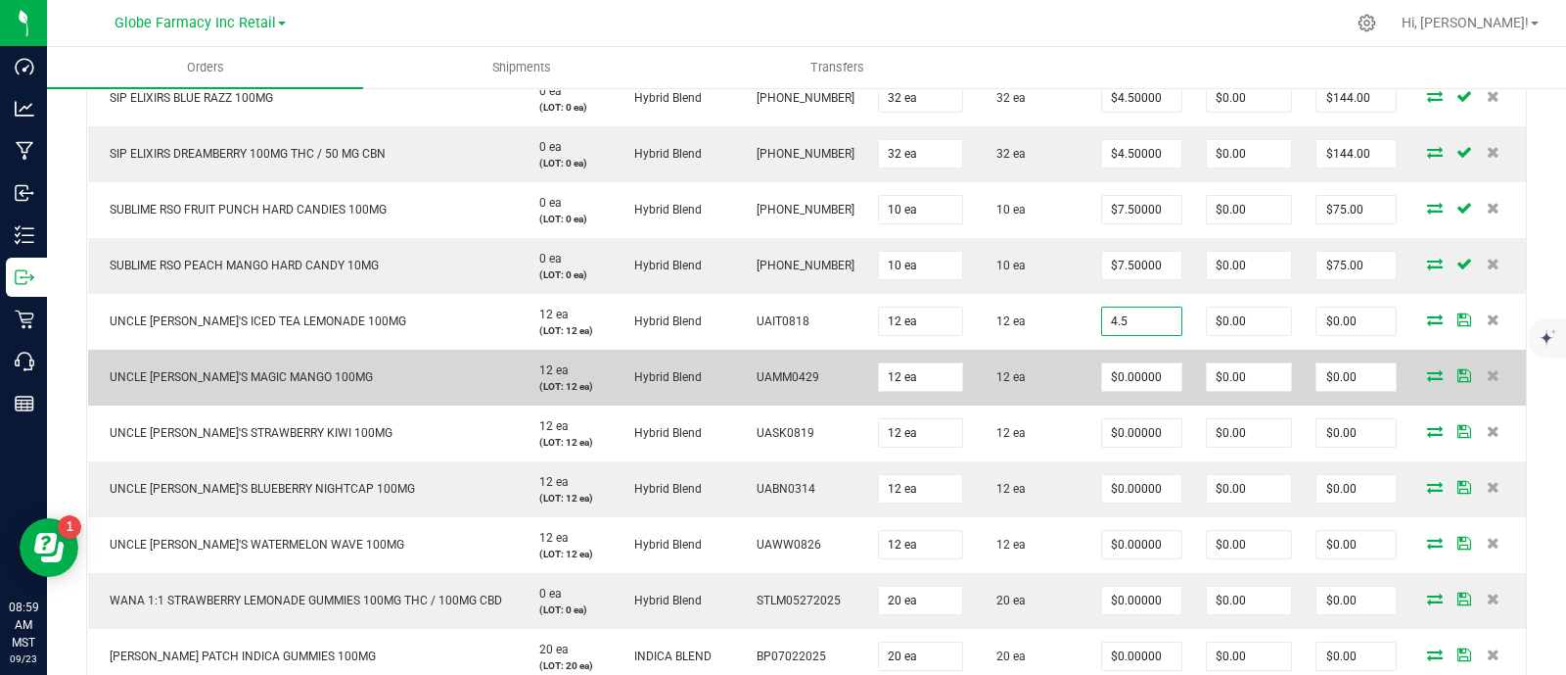
type input "$4.50000"
type input "$54.00"
click at [1056, 367] on td "12 ea" at bounding box center [1032, 378] width 115 height 56
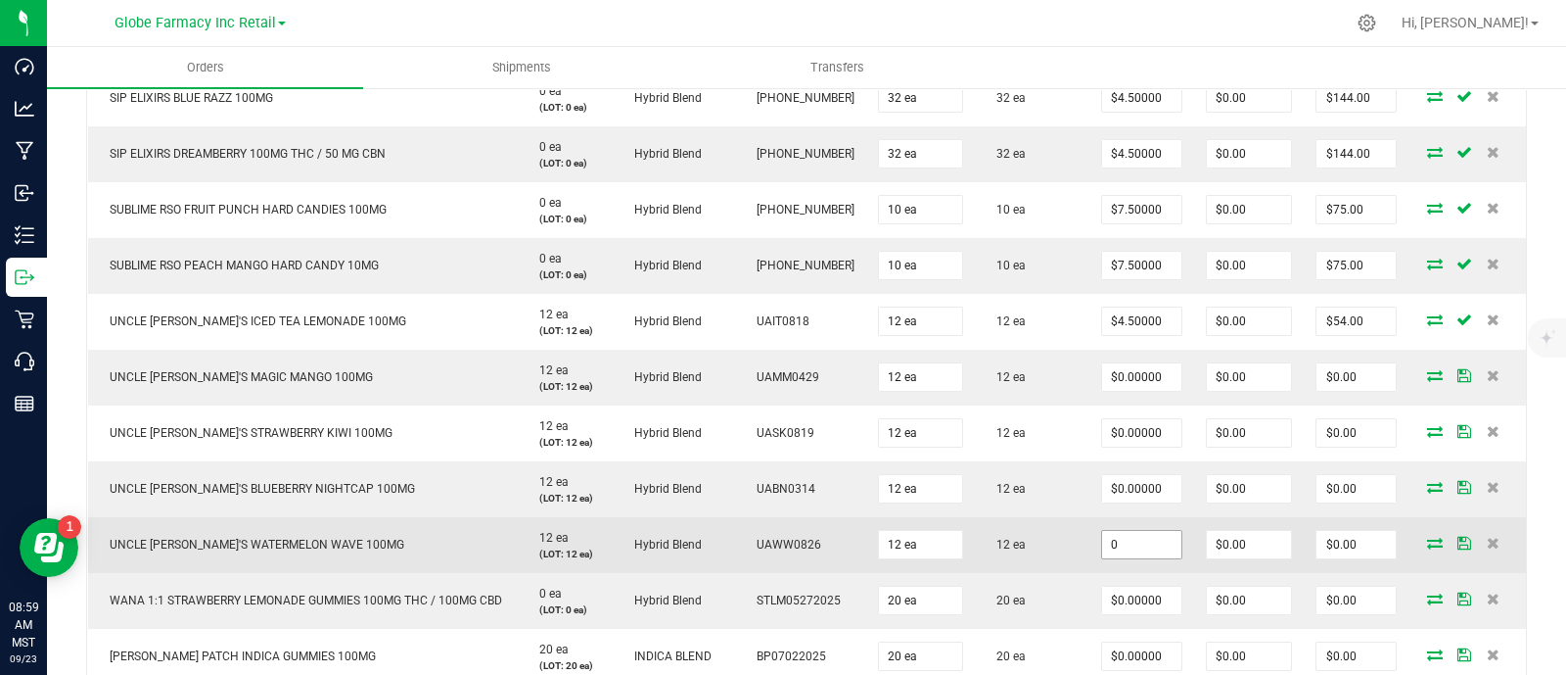
paste input "4.5"
click at [1137, 533] on input "0" at bounding box center [1141, 544] width 79 height 27
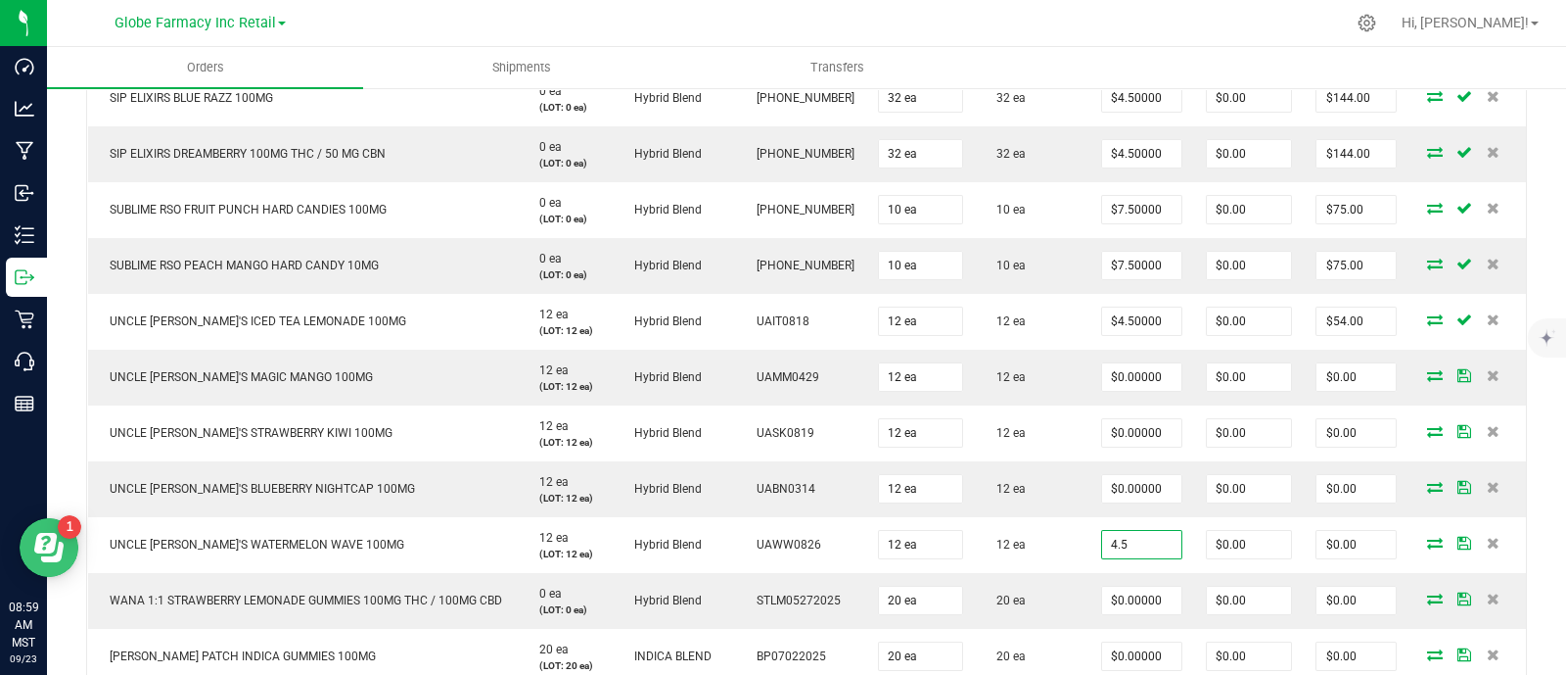
type input "$4.50000"
type input "$54.00"
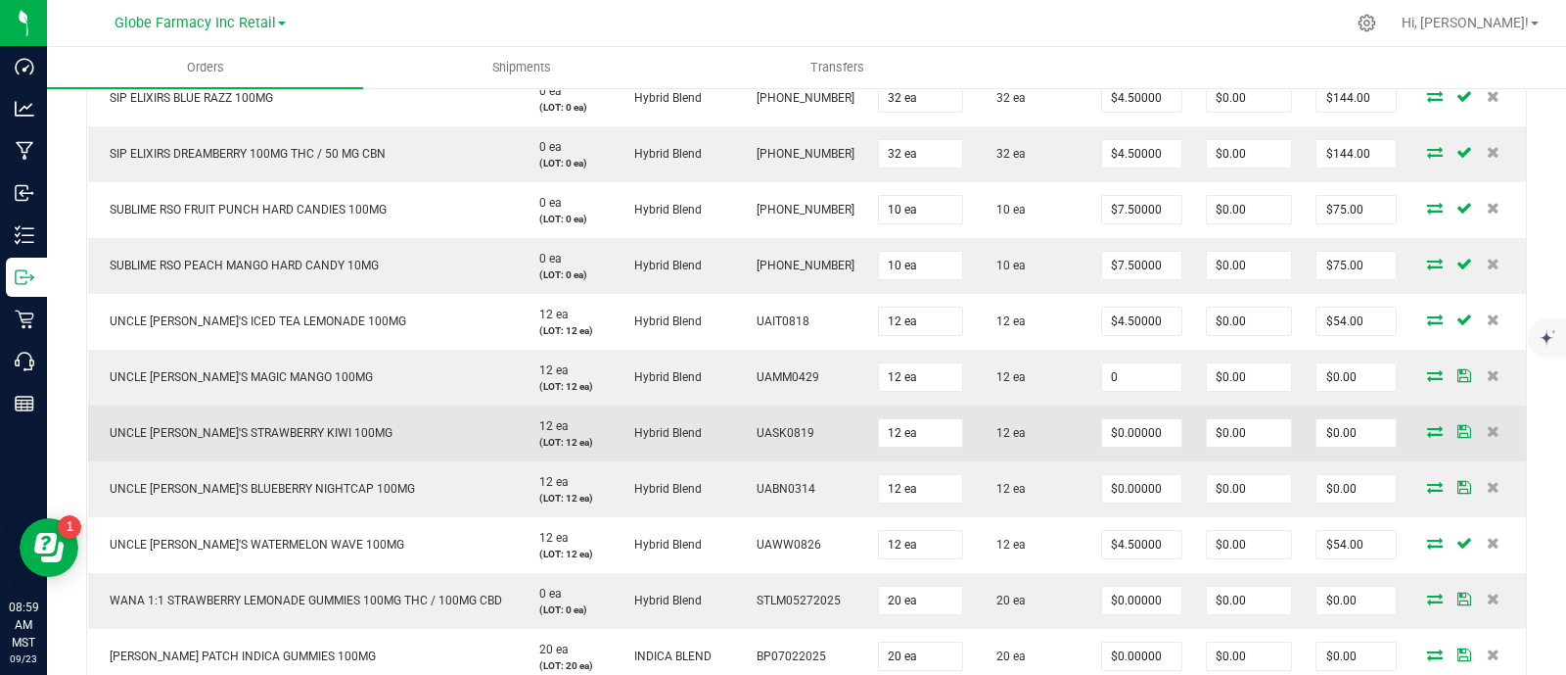
drag, startPoint x: 1135, startPoint y: 378, endPoint x: 1140, endPoint y: 412, distance: 34.6
click at [1135, 378] on input "0" at bounding box center [1141, 376] width 79 height 27
paste input "3.25"
type input "$3.25000"
type input "$39.00"
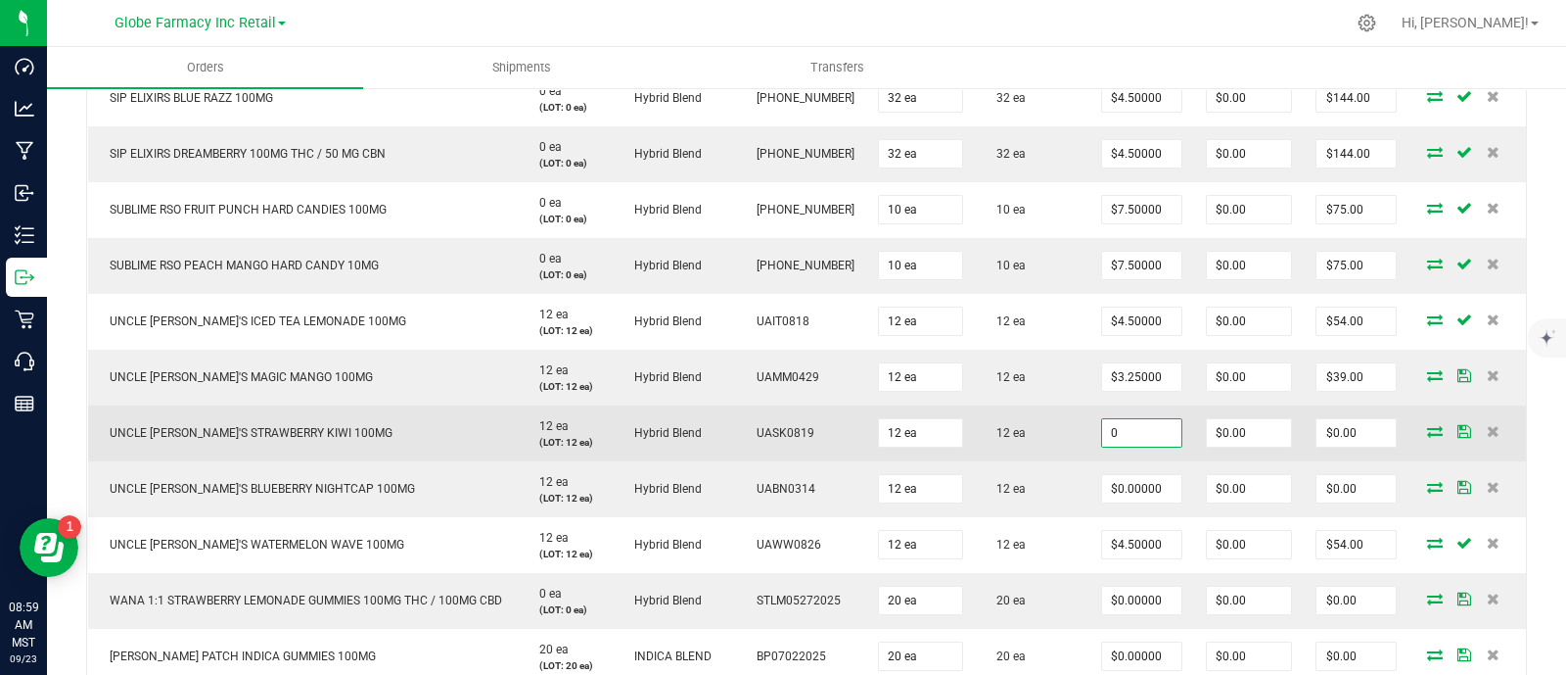
click at [1139, 429] on input "0" at bounding box center [1141, 432] width 79 height 27
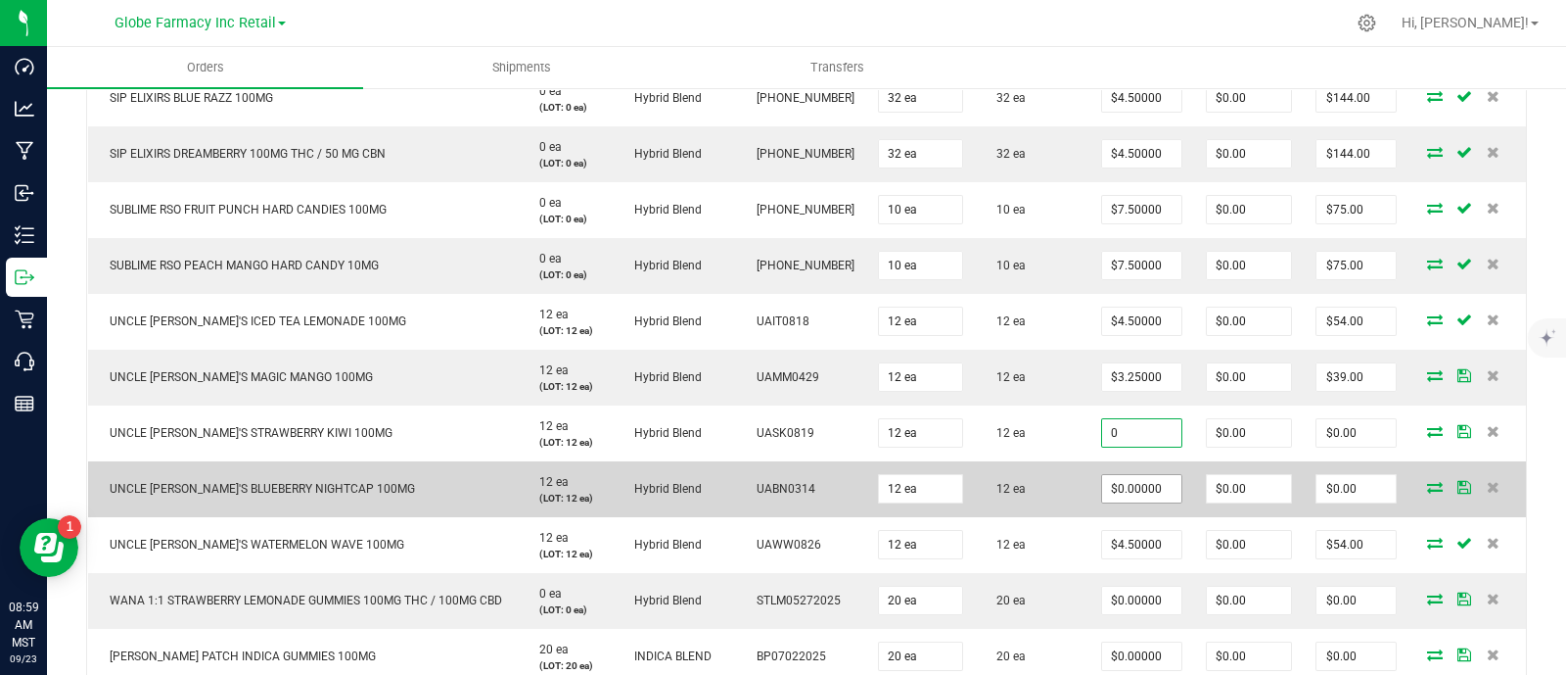
paste input "3.25"
type input "$3.25000"
type input "$39.00"
click at [1132, 491] on input "0" at bounding box center [1141, 488] width 79 height 27
paste input "3.25"
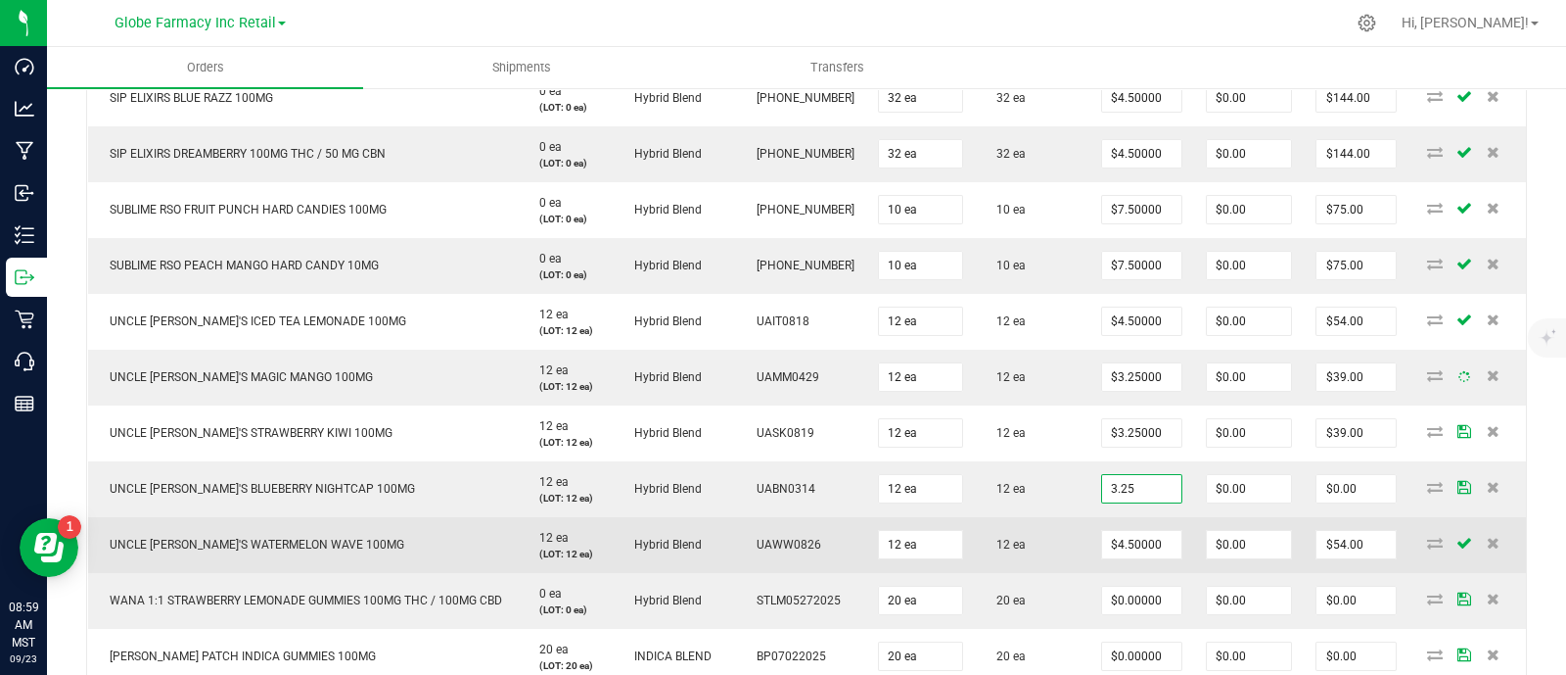
type input "$3.25000"
type input "$39.00"
click at [1043, 517] on td "12 ea" at bounding box center [1032, 545] width 115 height 56
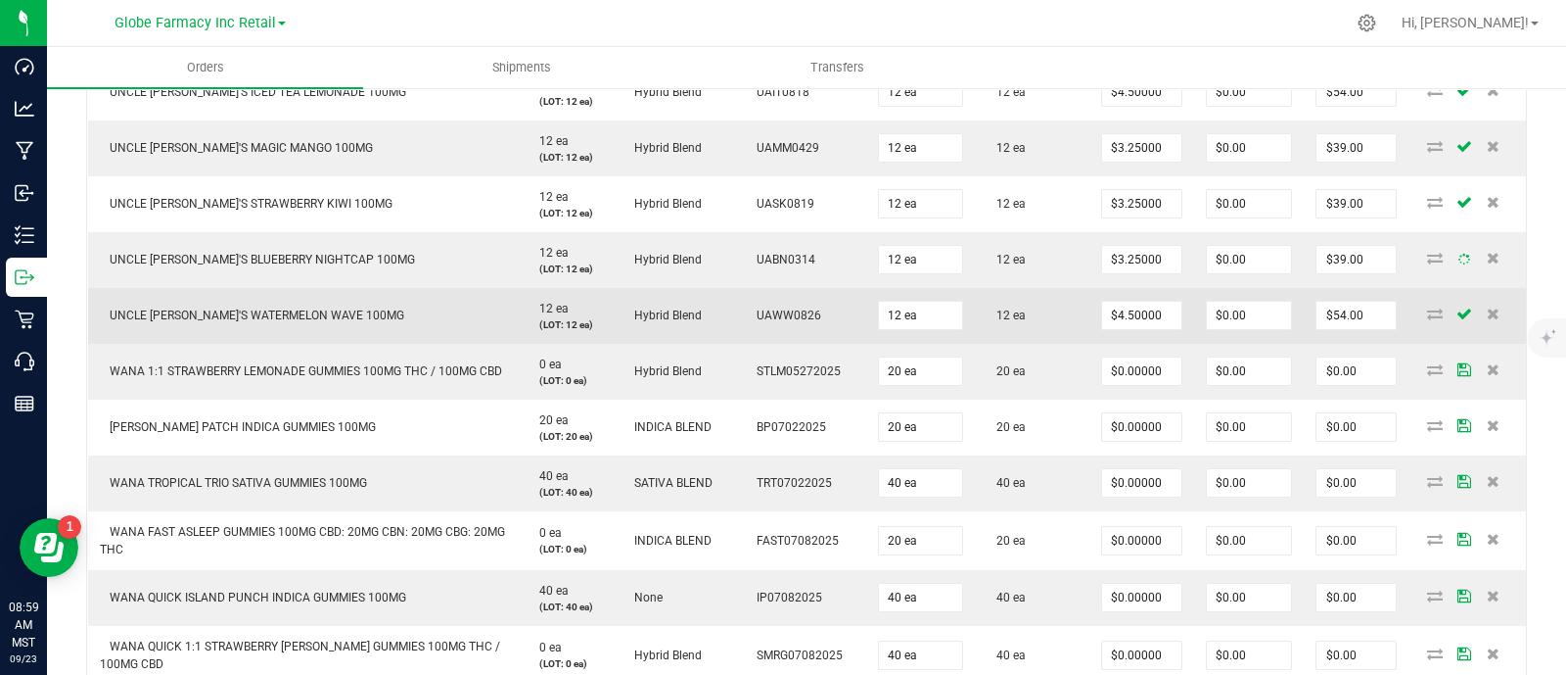
scroll to position [978, 0]
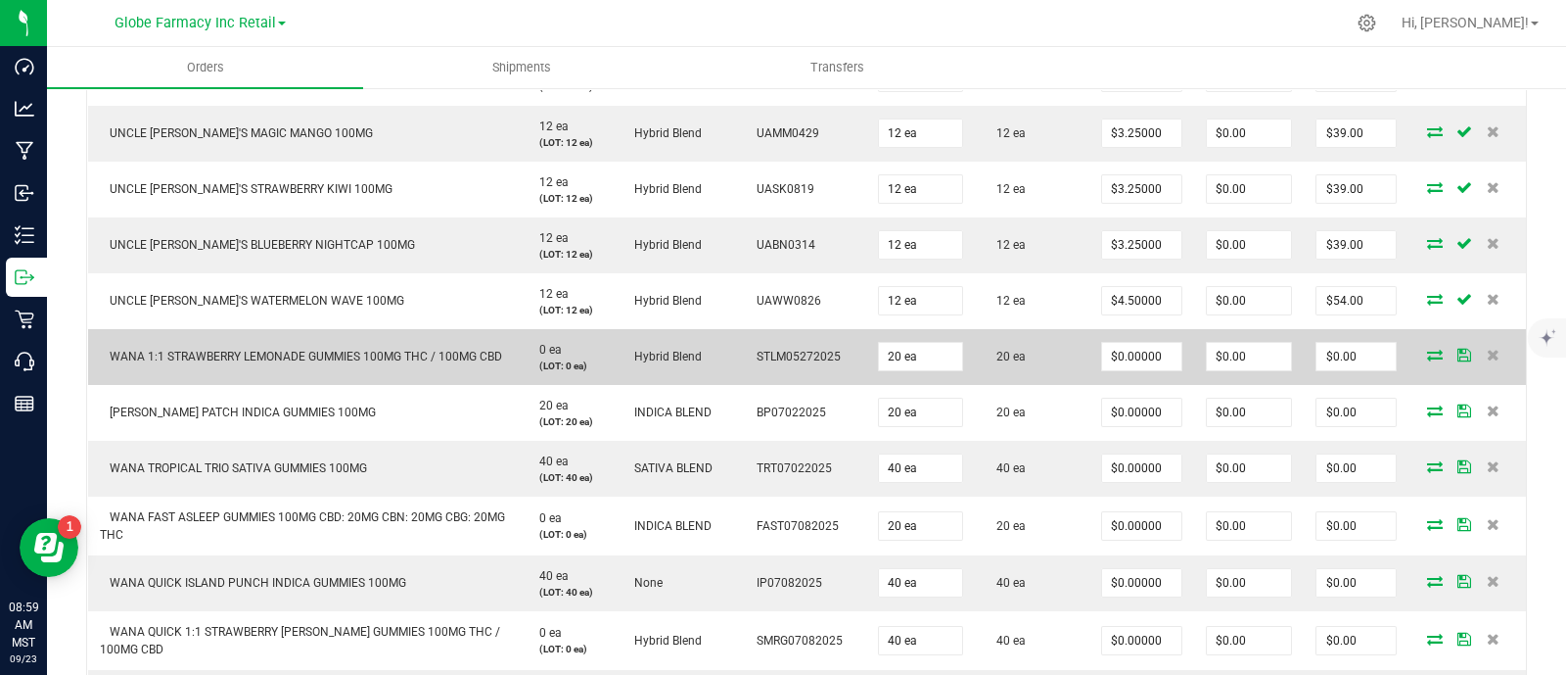
click at [269, 350] on span "WANA 1:1 STRAWBERRY LEMONADE GUMMIES 100MG THC / 100MG CBD" at bounding box center [301, 357] width 402 height 14
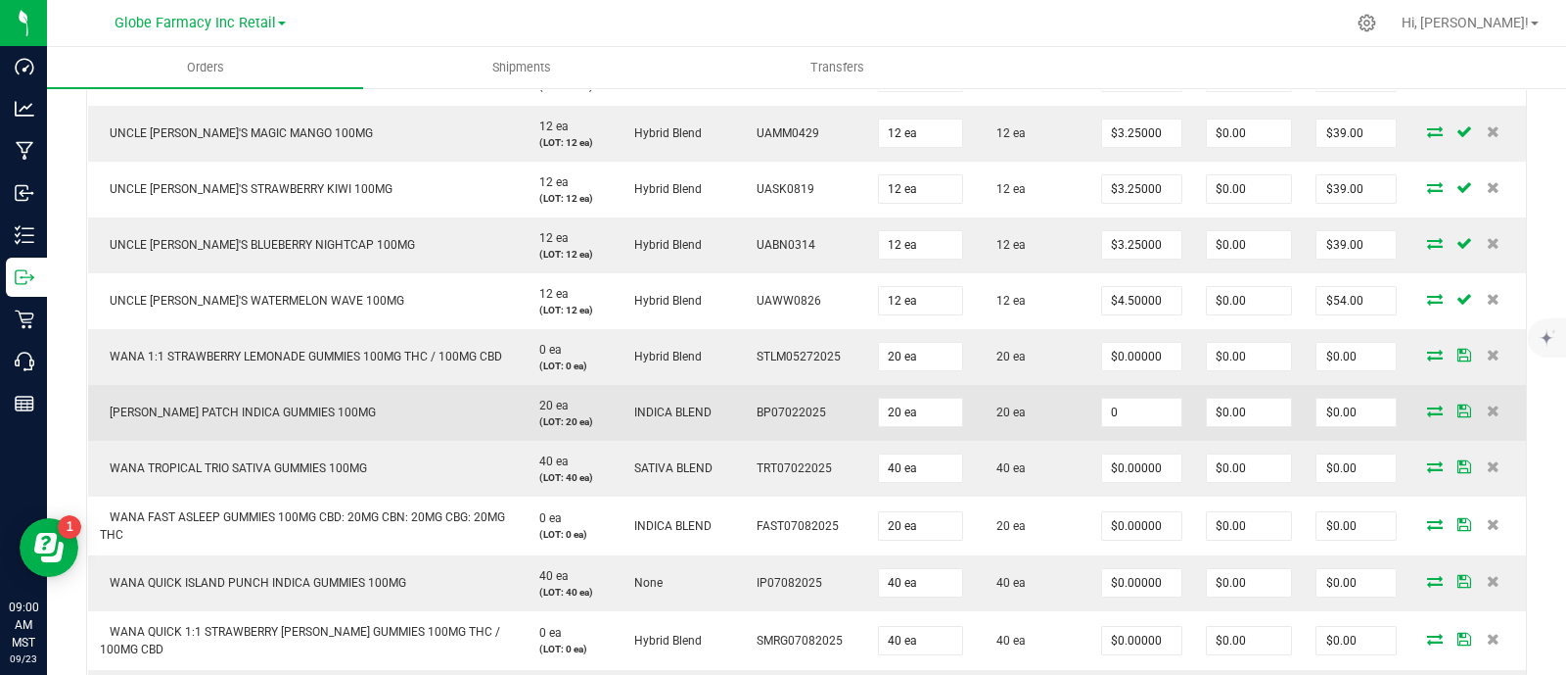
paste input "3.75"
drag, startPoint x: 1151, startPoint y: 409, endPoint x: 1102, endPoint y: 429, distance: 52.7
click at [1151, 409] on input "0" at bounding box center [1141, 411] width 79 height 27
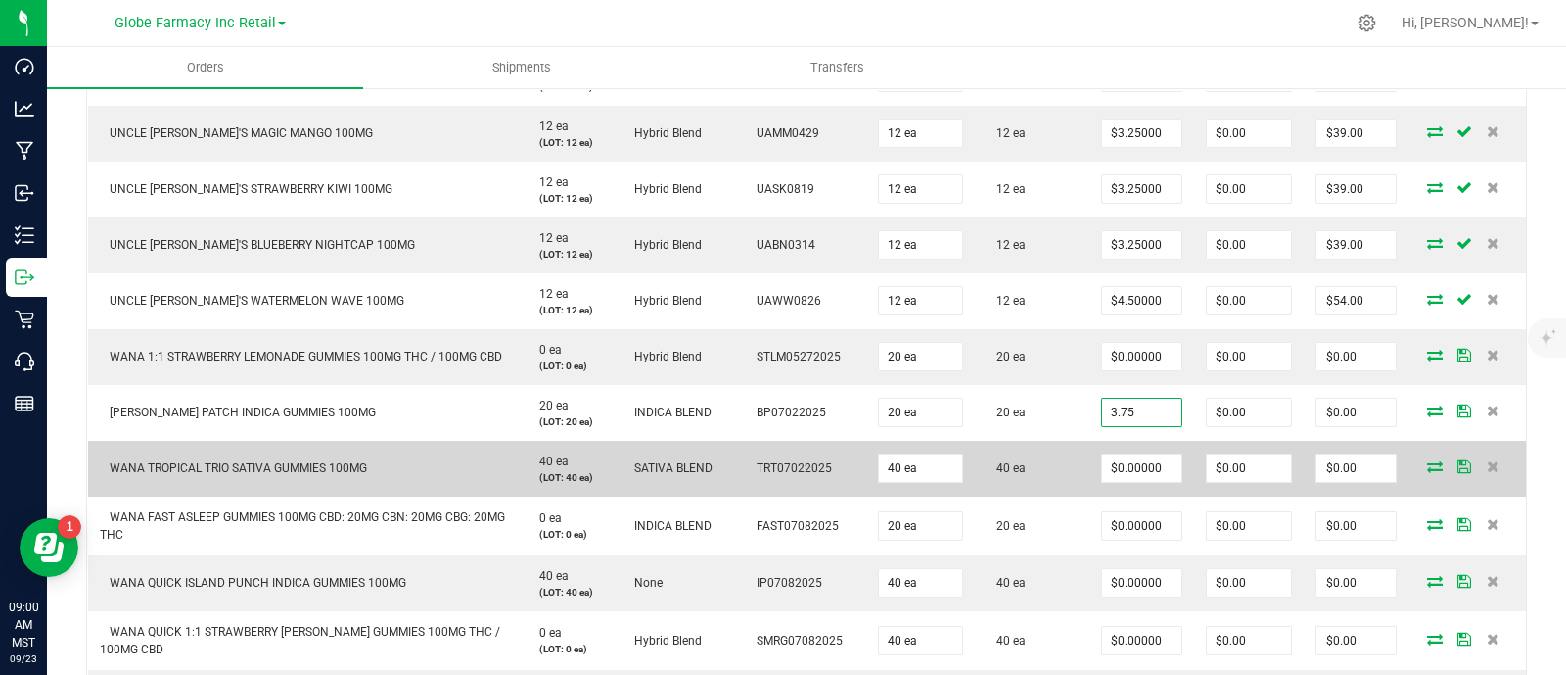
type input "$3.75000"
type input "$75.00"
click at [1065, 444] on td "40 ea" at bounding box center [1032, 469] width 115 height 56
click at [1116, 467] on input "0" at bounding box center [1141, 467] width 79 height 27
paste input "3.75"
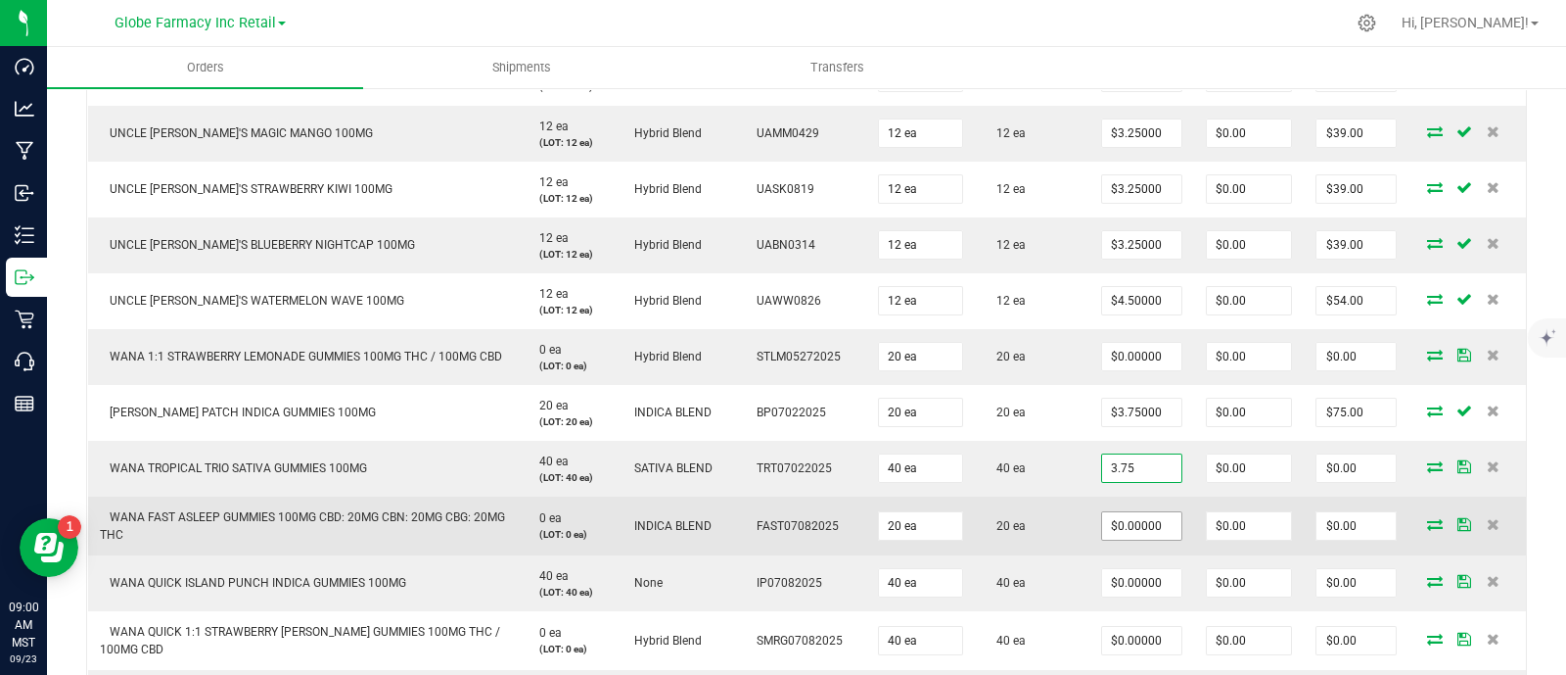
type input "$3.75000"
type input "$150.00"
click at [1101, 518] on span "$0.00000" at bounding box center [1141, 525] width 81 height 29
click at [1121, 525] on input "0" at bounding box center [1141, 525] width 79 height 27
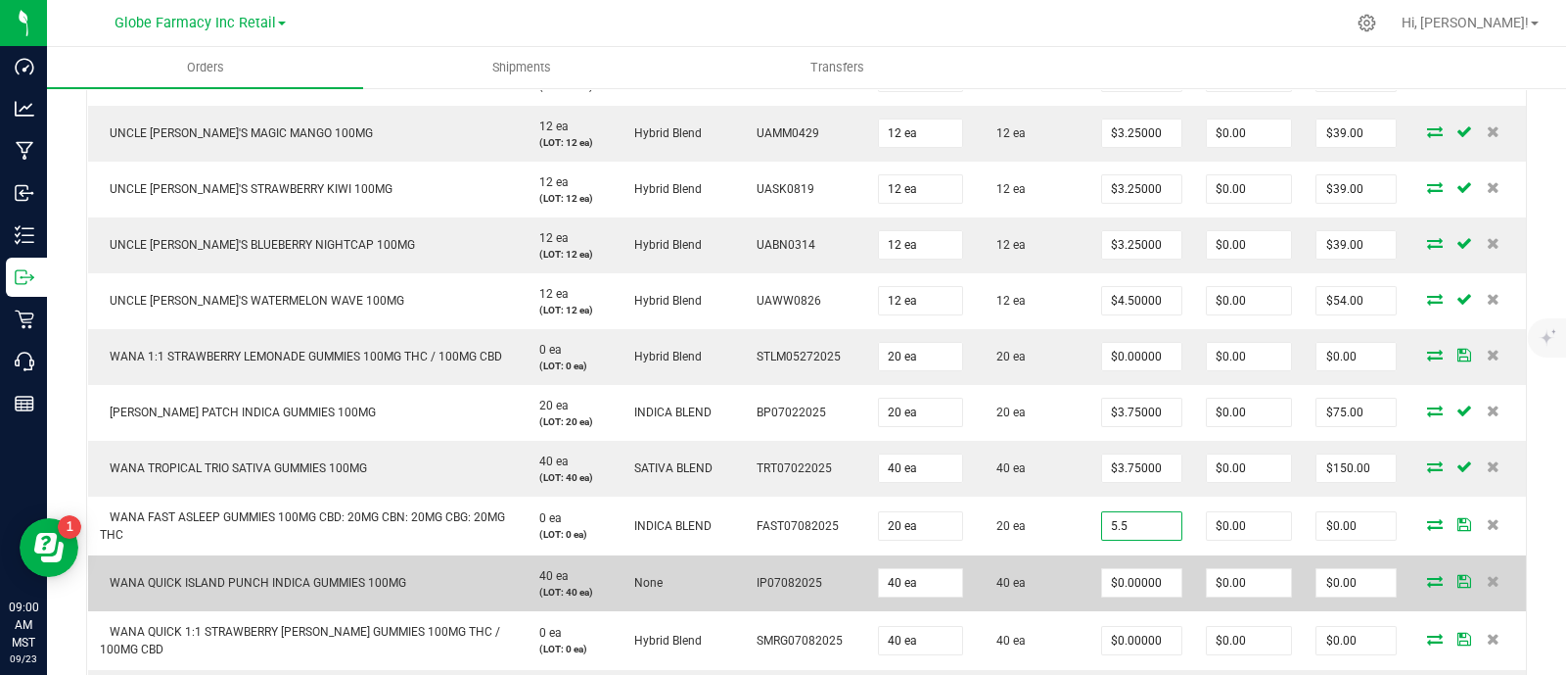
type input "$5.50000"
type input "$110.00"
click at [1062, 560] on td "40 ea" at bounding box center [1032, 583] width 115 height 56
click at [1149, 588] on input "0" at bounding box center [1141, 582] width 79 height 27
type input "$5.00000"
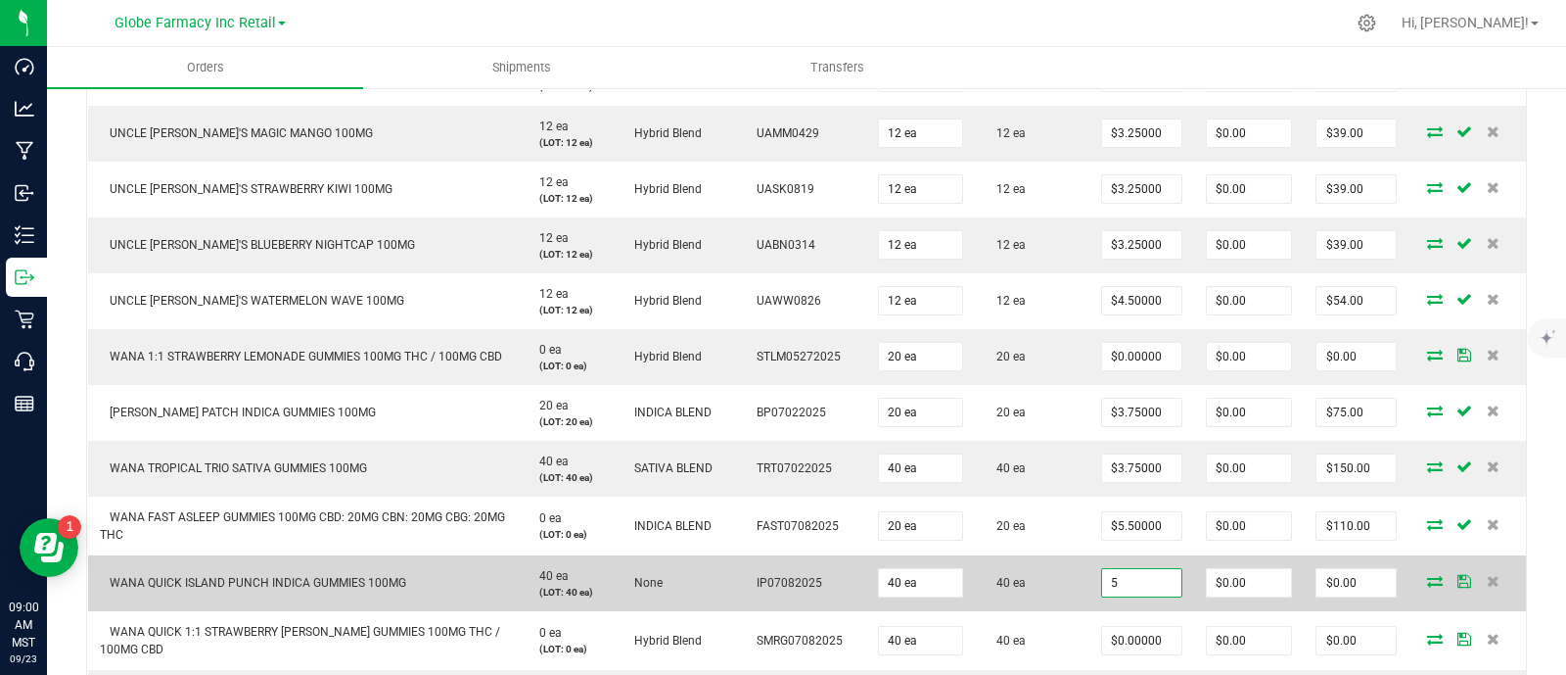
type input "$200.00"
click at [1053, 597] on td "40 ea" at bounding box center [1032, 583] width 115 height 56
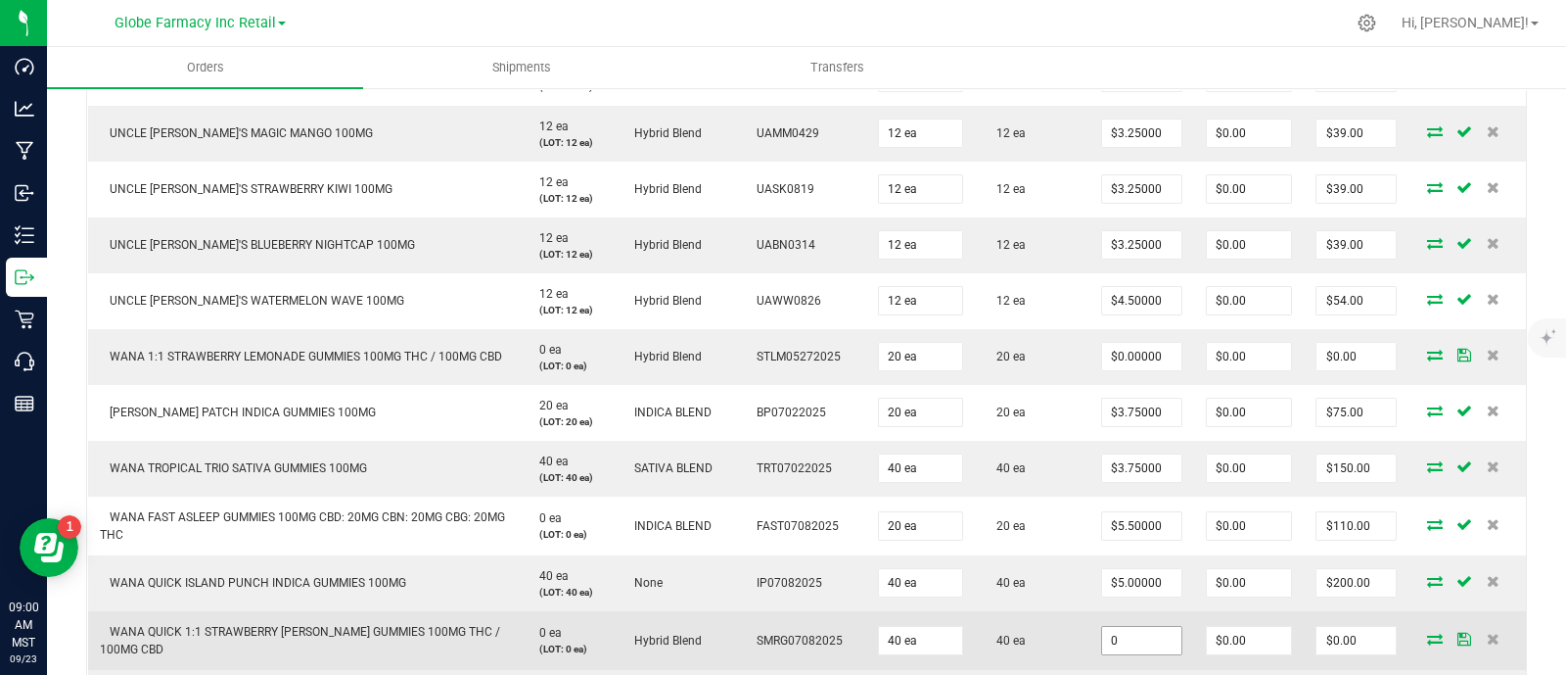
click at [1133, 648] on input "0" at bounding box center [1141, 640] width 79 height 27
type input "$5.50000"
type input "$220.00"
click at [1048, 635] on td "40 ea" at bounding box center [1032, 640] width 115 height 59
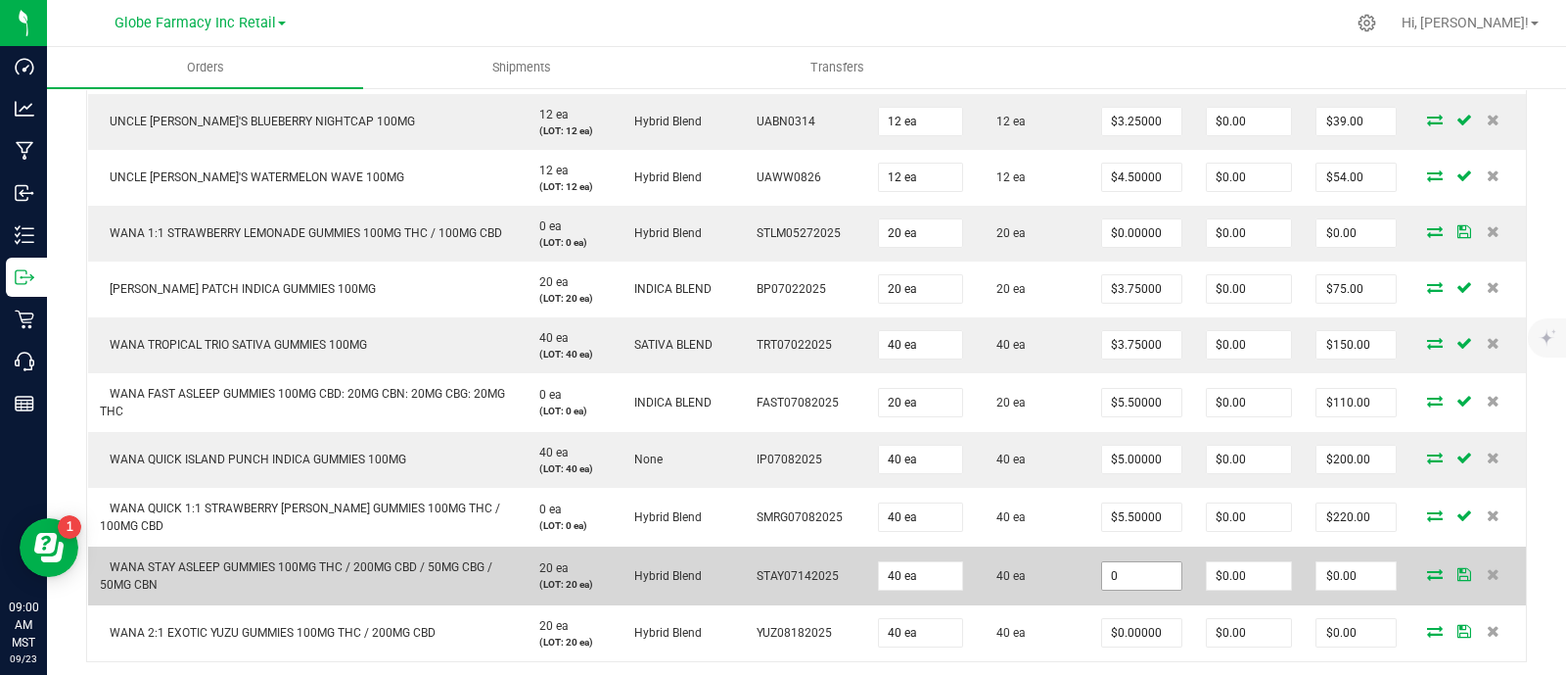
click at [1110, 584] on input "0" at bounding box center [1141, 575] width 79 height 27
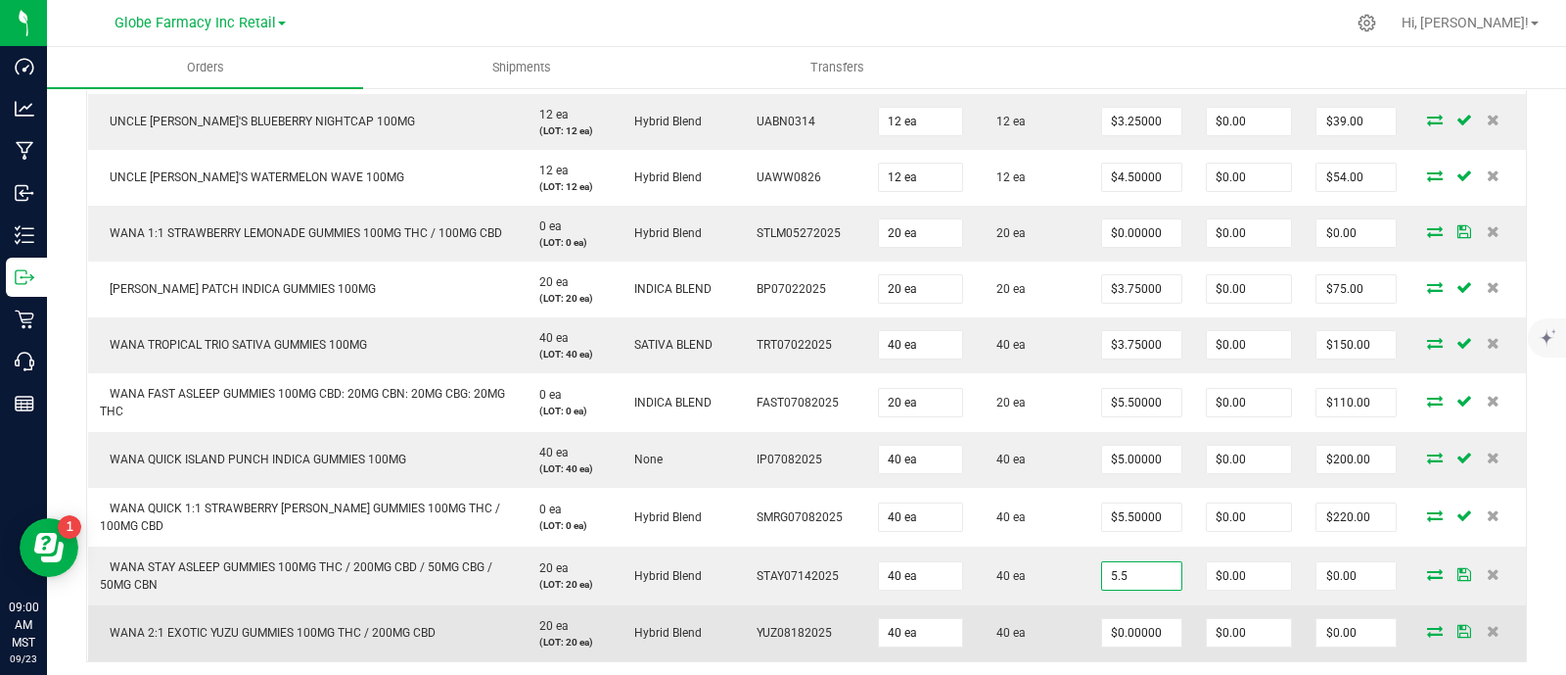
type input "$5.50000"
type input "$220.00"
click at [1090, 613] on td "$0.00000" at bounding box center [1142, 633] width 105 height 56
click at [1144, 628] on input "0" at bounding box center [1141, 632] width 79 height 27
type input "$4.25000"
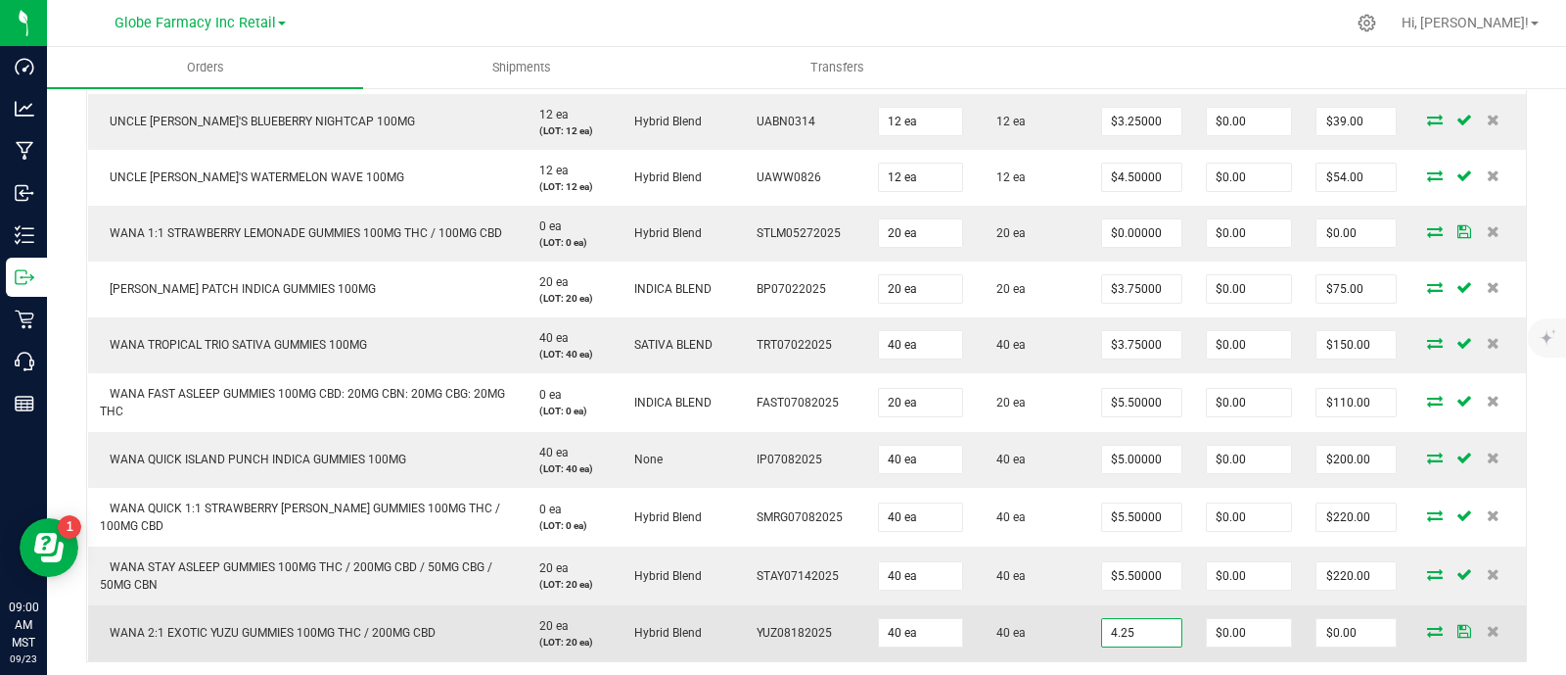
type input "$170.00"
click at [1031, 639] on td "40 ea" at bounding box center [1032, 633] width 115 height 56
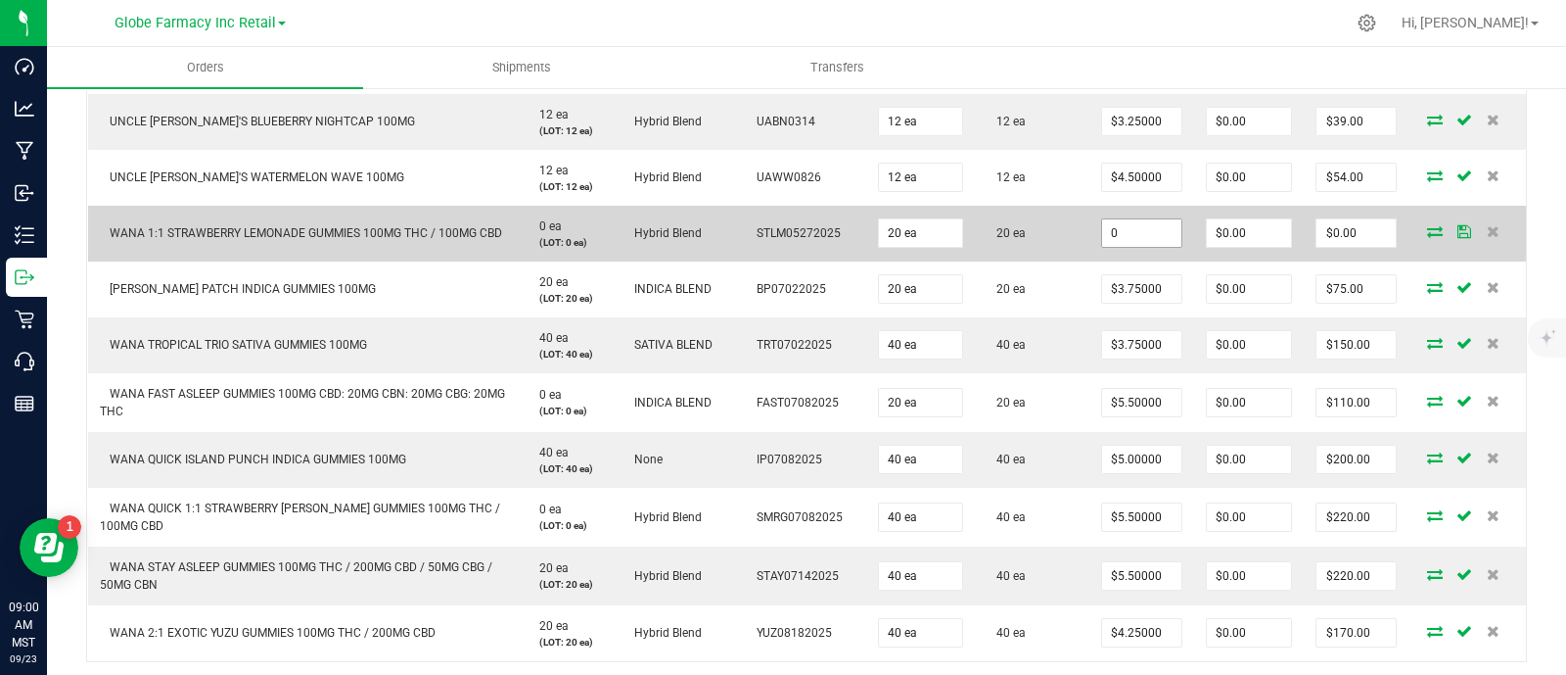
click at [1118, 234] on input "0" at bounding box center [1141, 232] width 79 height 27
paste input "4"
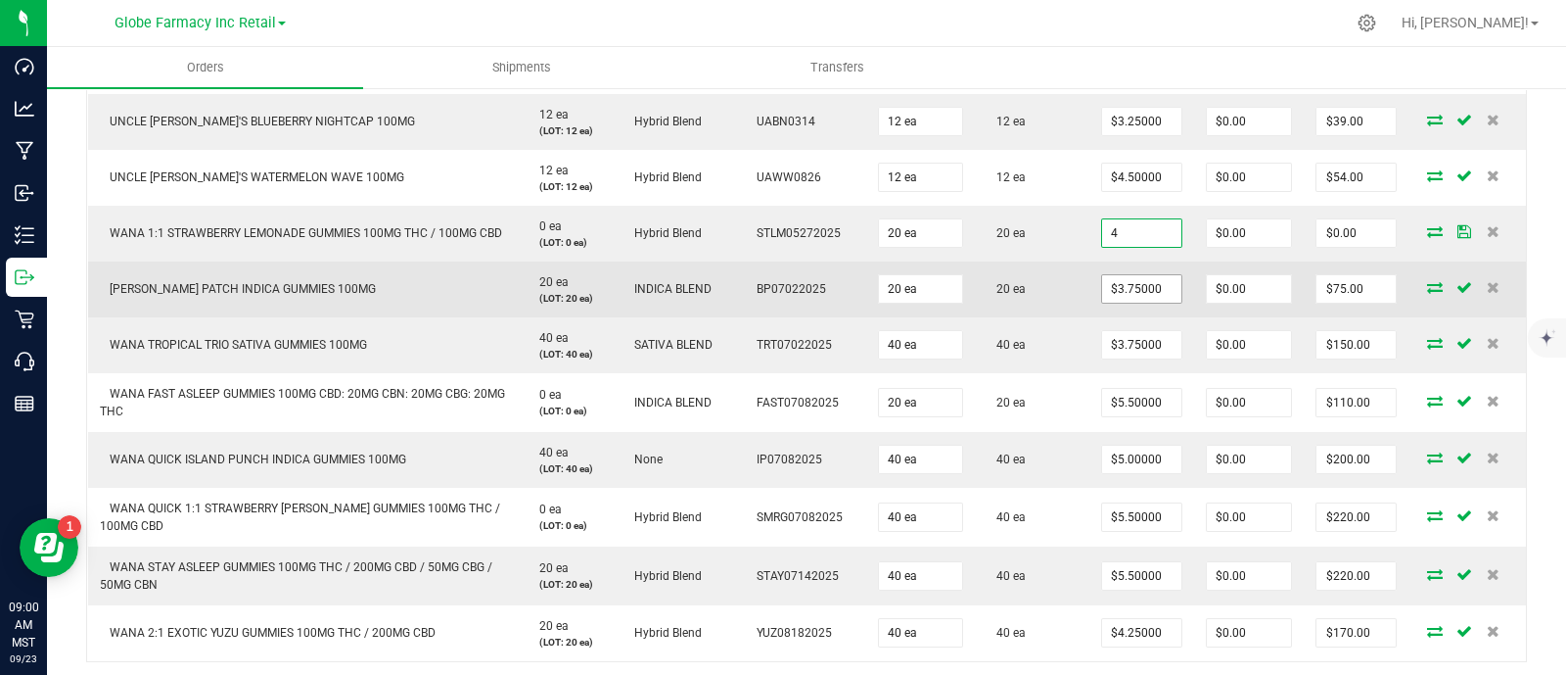
type input "$4.00000"
type input "$80.00"
click at [1102, 286] on input "3.75" at bounding box center [1141, 288] width 79 height 27
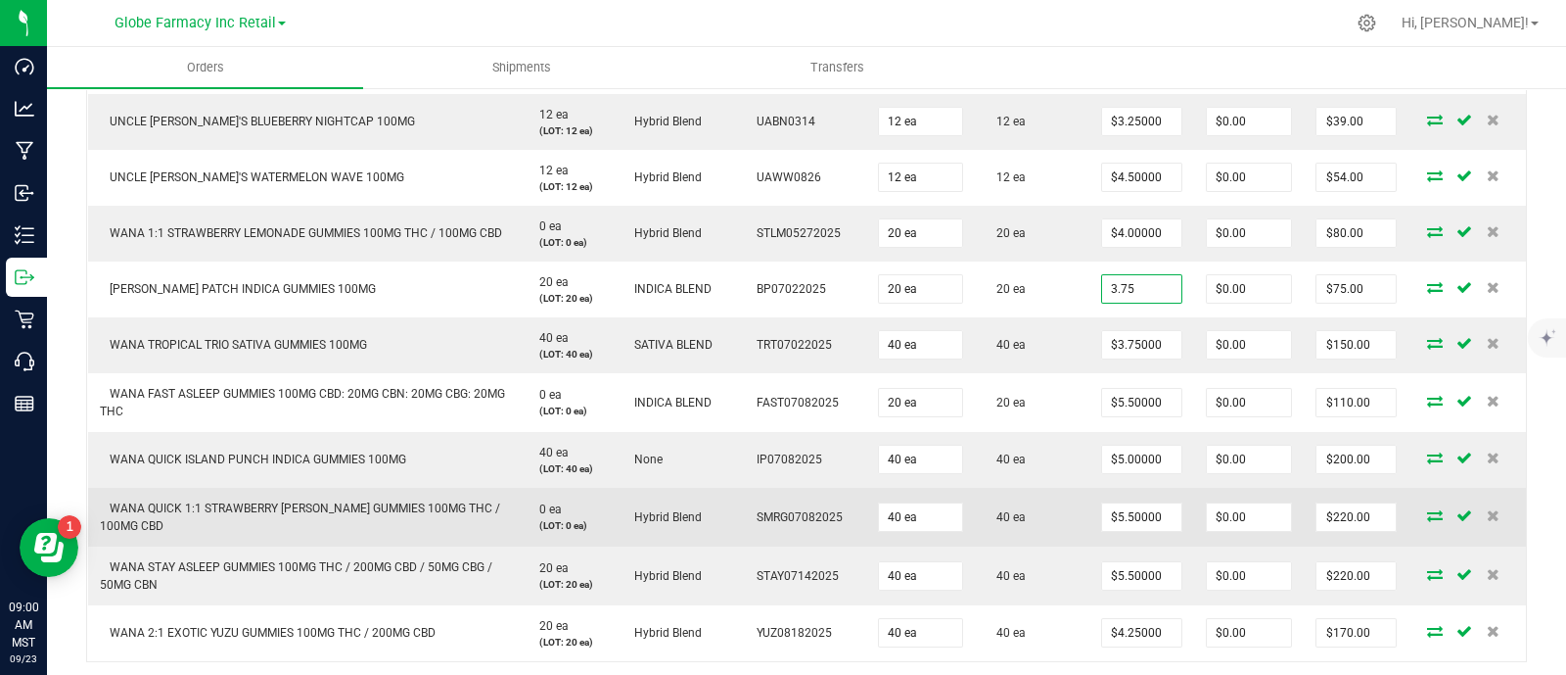
type input "$3.75000"
click at [1049, 488] on tbody "BRIX STRAWBERRY WATERMELON GUMMIES 1000MG 0 ea (LOT: 0 ea) None BR1KSW-5 20 ea …" at bounding box center [807, 126] width 1439 height 1070
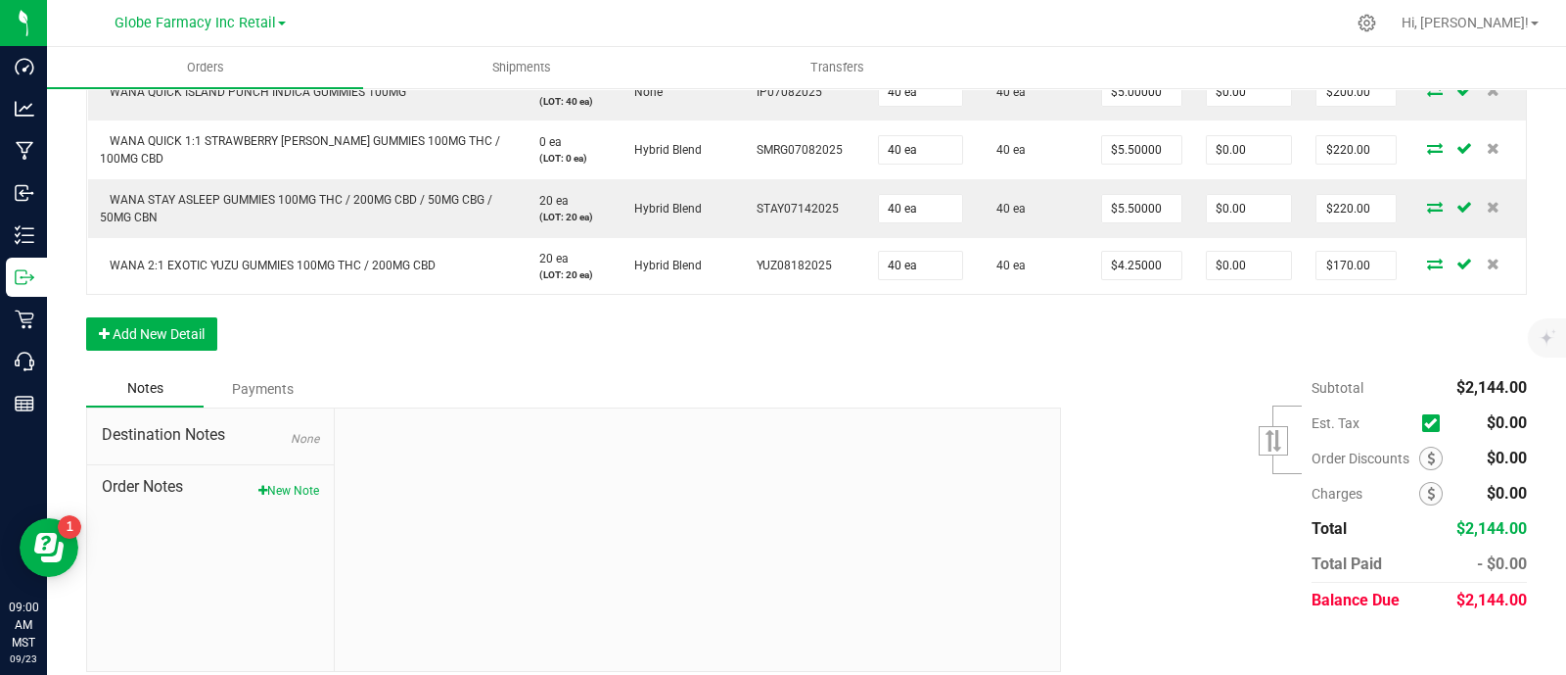
click at [1048, 489] on div "Subtotal $2,144.00 Est. Tax" at bounding box center [1287, 494] width 481 height 248
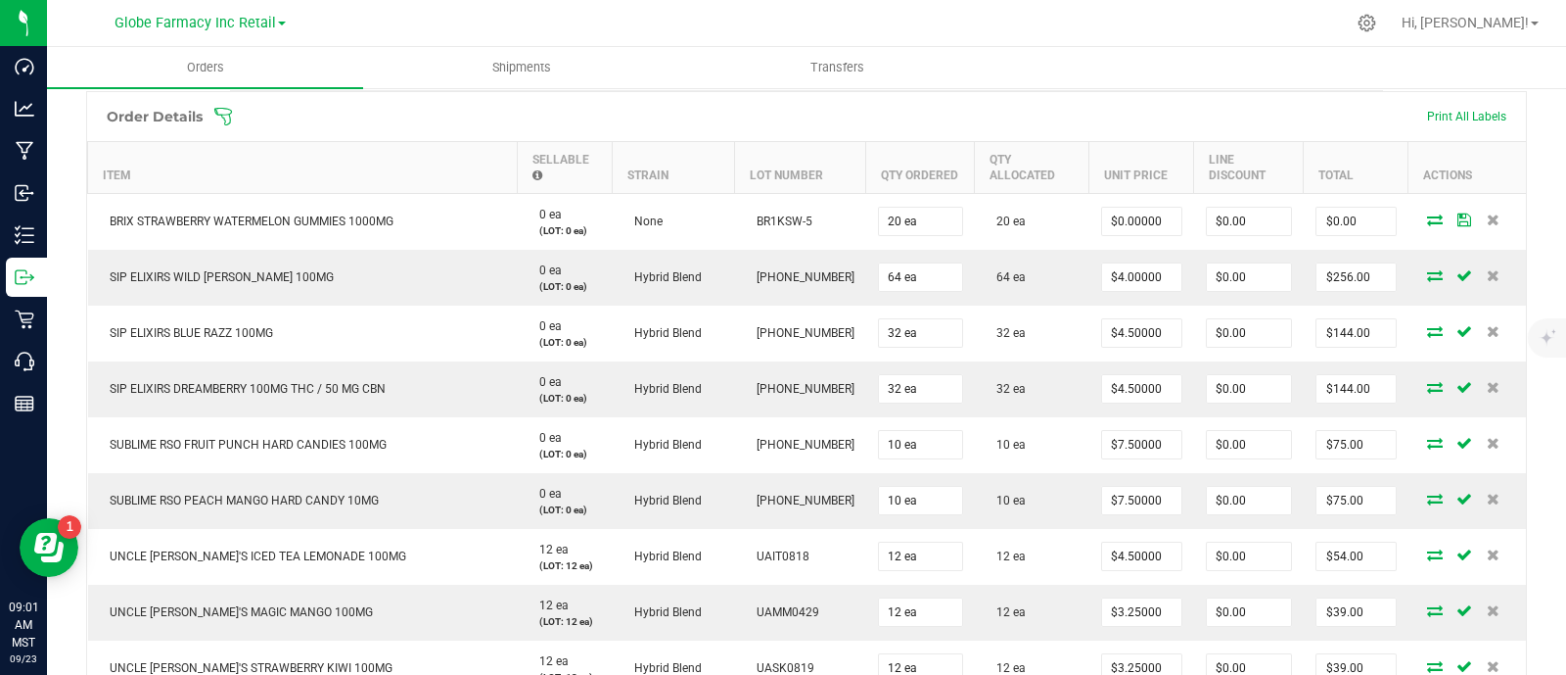
scroll to position [121, 0]
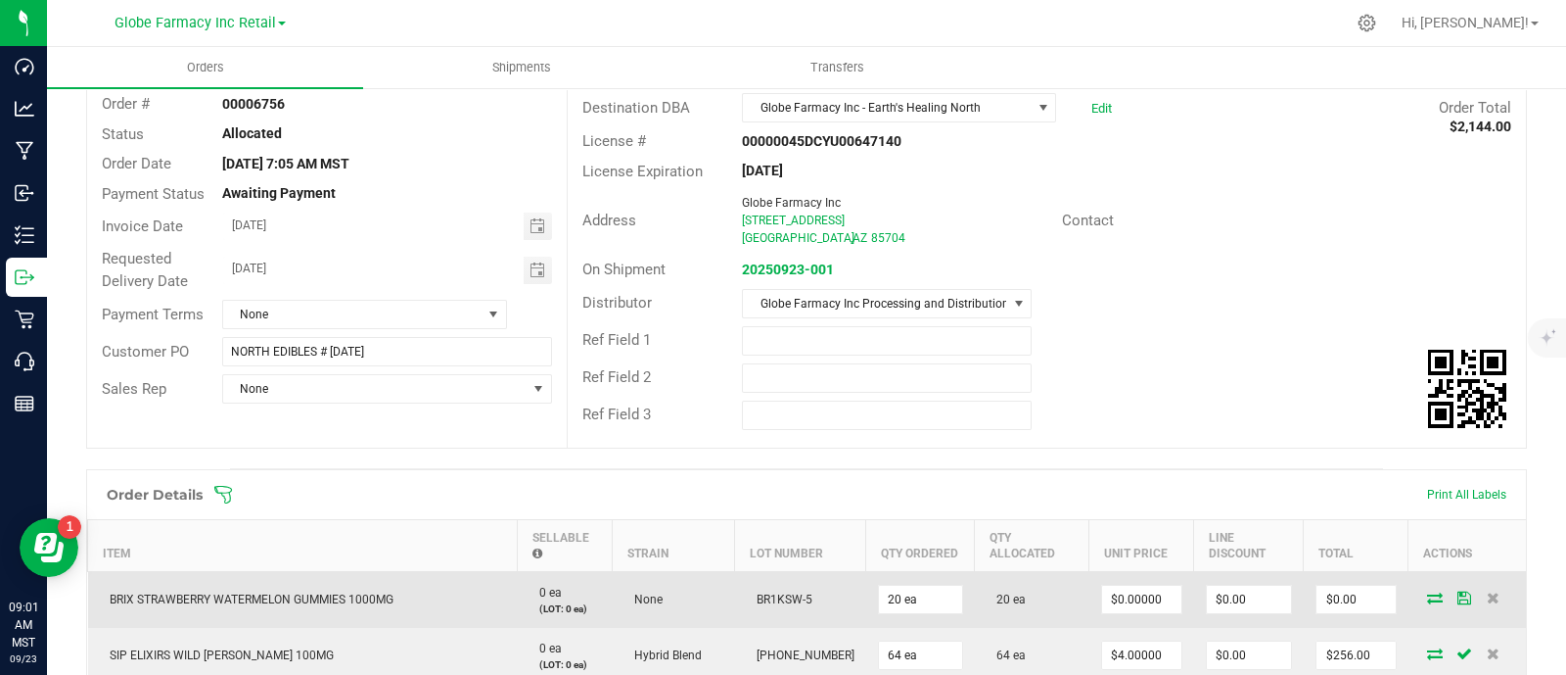
click at [265, 592] on span "BRIX STRAWBERRY WATERMELON GUMMIES 1000MG" at bounding box center [247, 599] width 294 height 14
copy span "BRIX STRAWBERRY WATERMELON GUMMIES 1000MG"
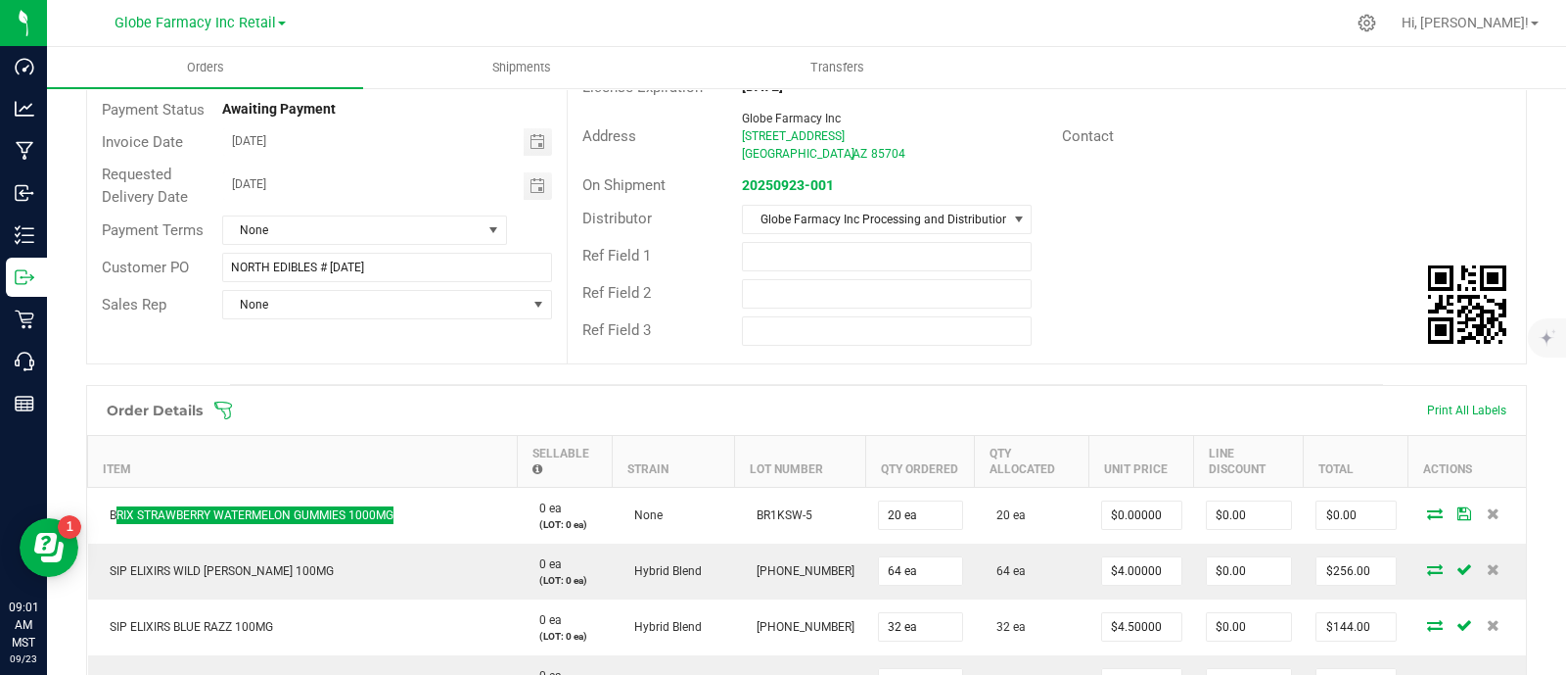
scroll to position [244, 0]
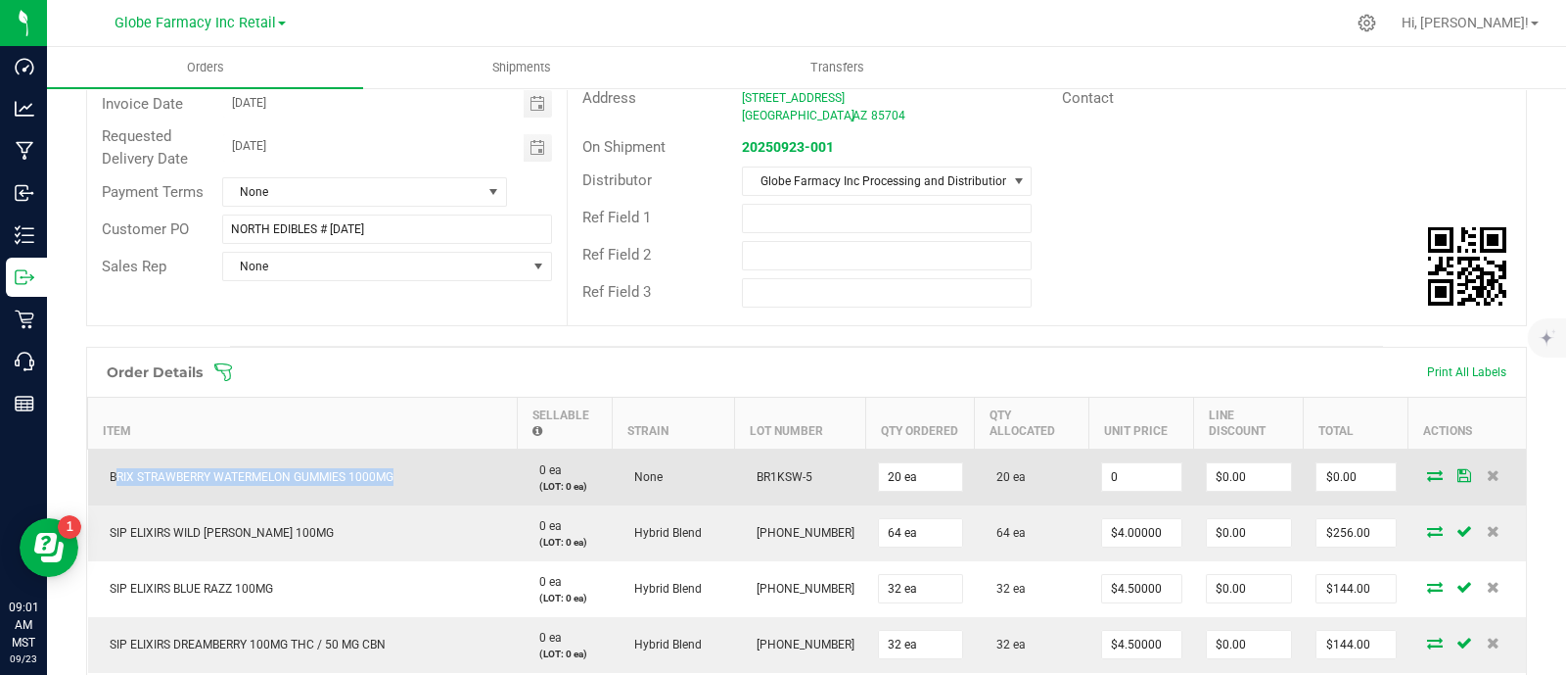
paste input
drag, startPoint x: 1143, startPoint y: 476, endPoint x: 1016, endPoint y: 491, distance: 127.1
click at [1144, 477] on input "0" at bounding box center [1141, 476] width 79 height 27
type input "$0.00000"
click at [1014, 491] on td "20 ea" at bounding box center [1032, 476] width 115 height 57
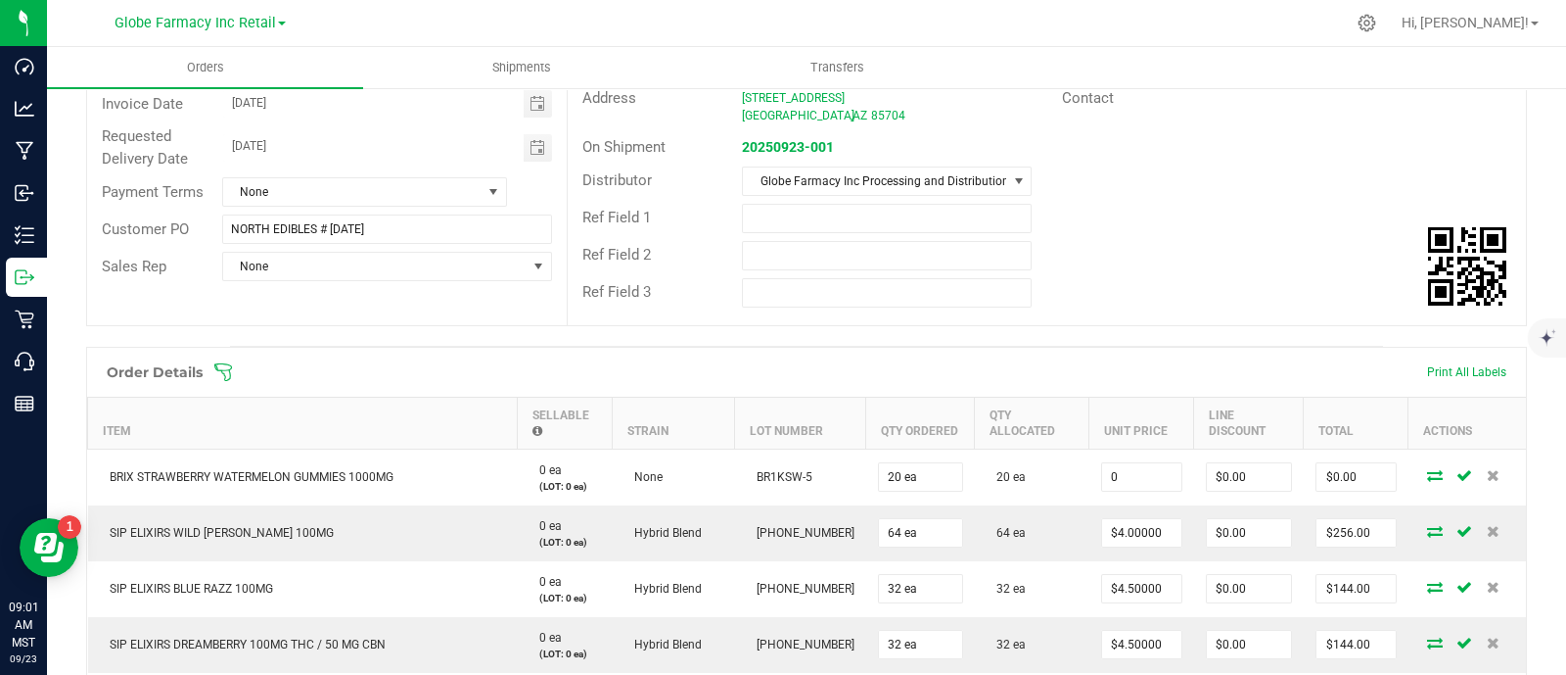
click at [1153, 463] on input "0" at bounding box center [1141, 476] width 79 height 27
paste input "22.5"
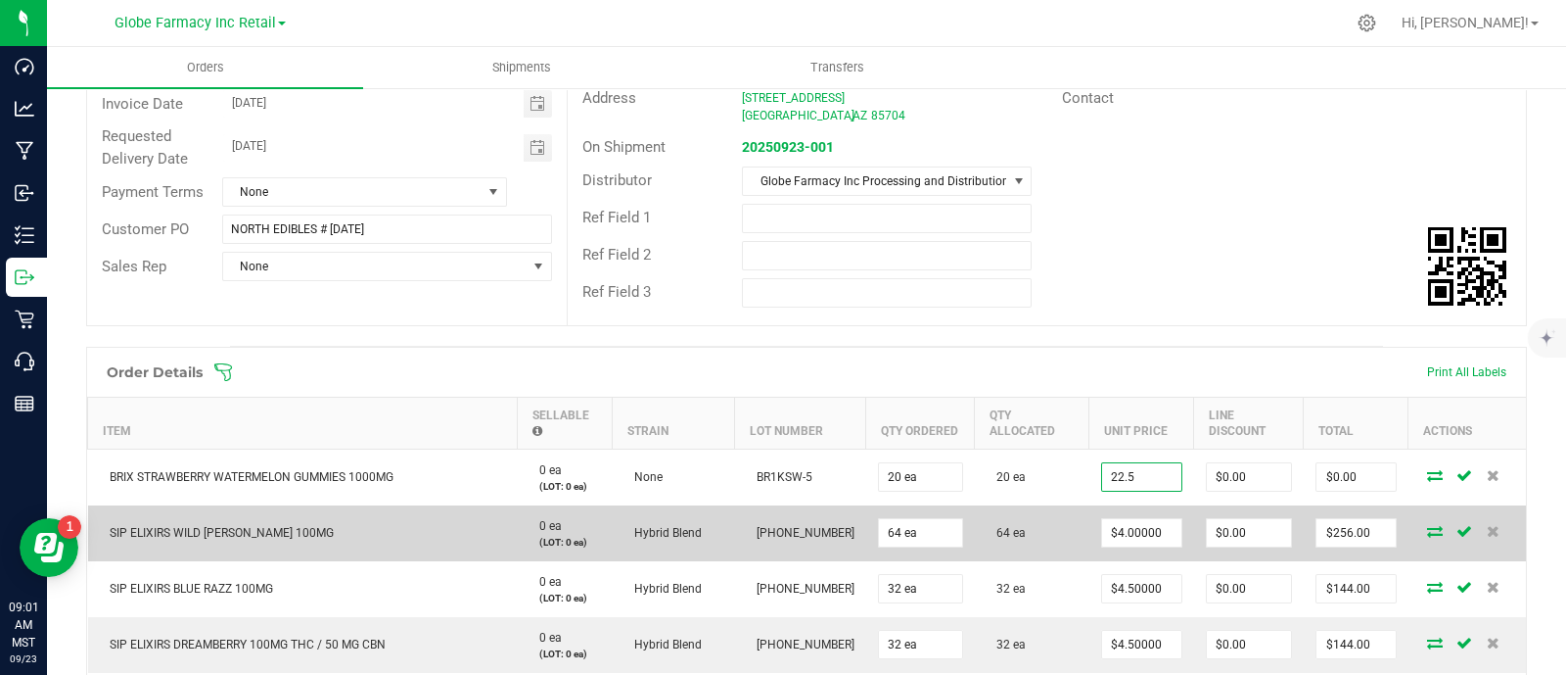
type input "$22.50000"
type input "$450.00"
click at [1045, 545] on td "64 ea" at bounding box center [1032, 533] width 115 height 56
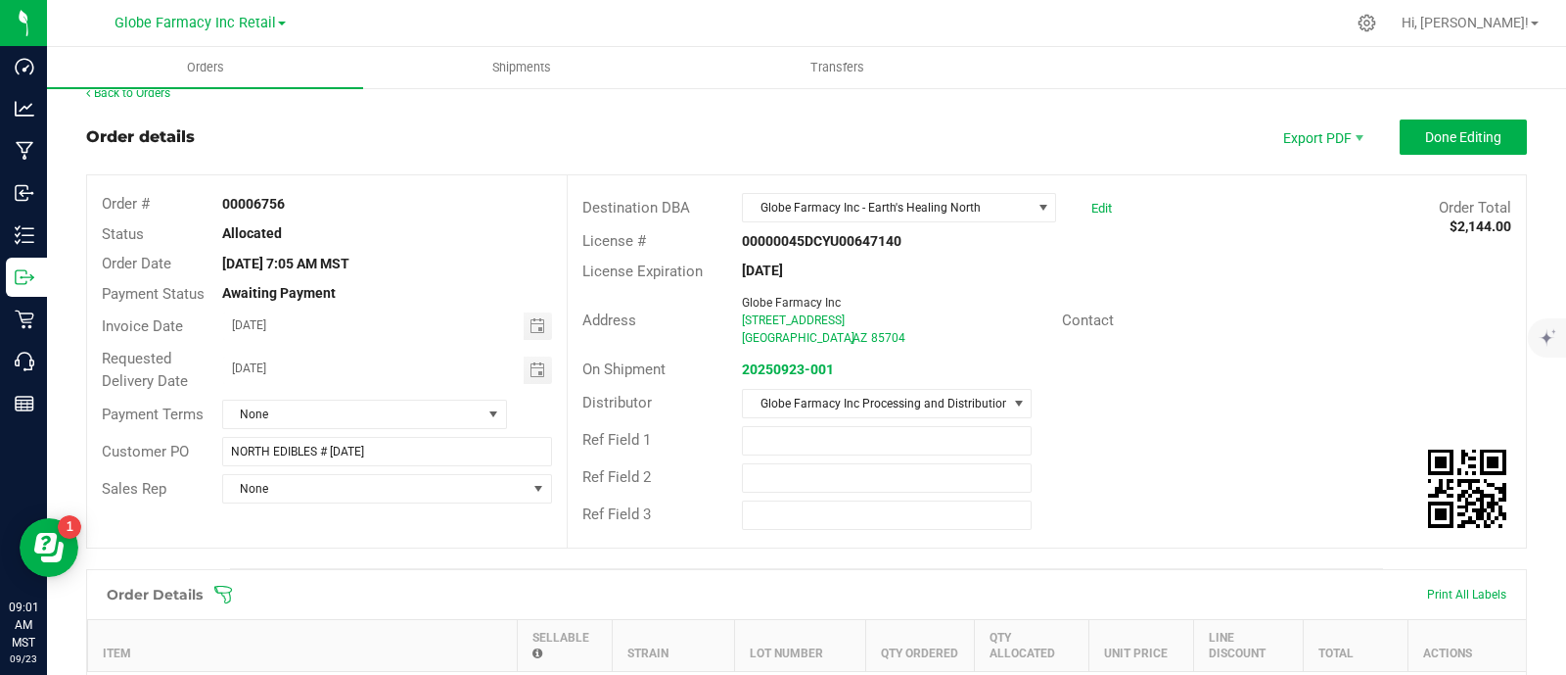
scroll to position [0, 0]
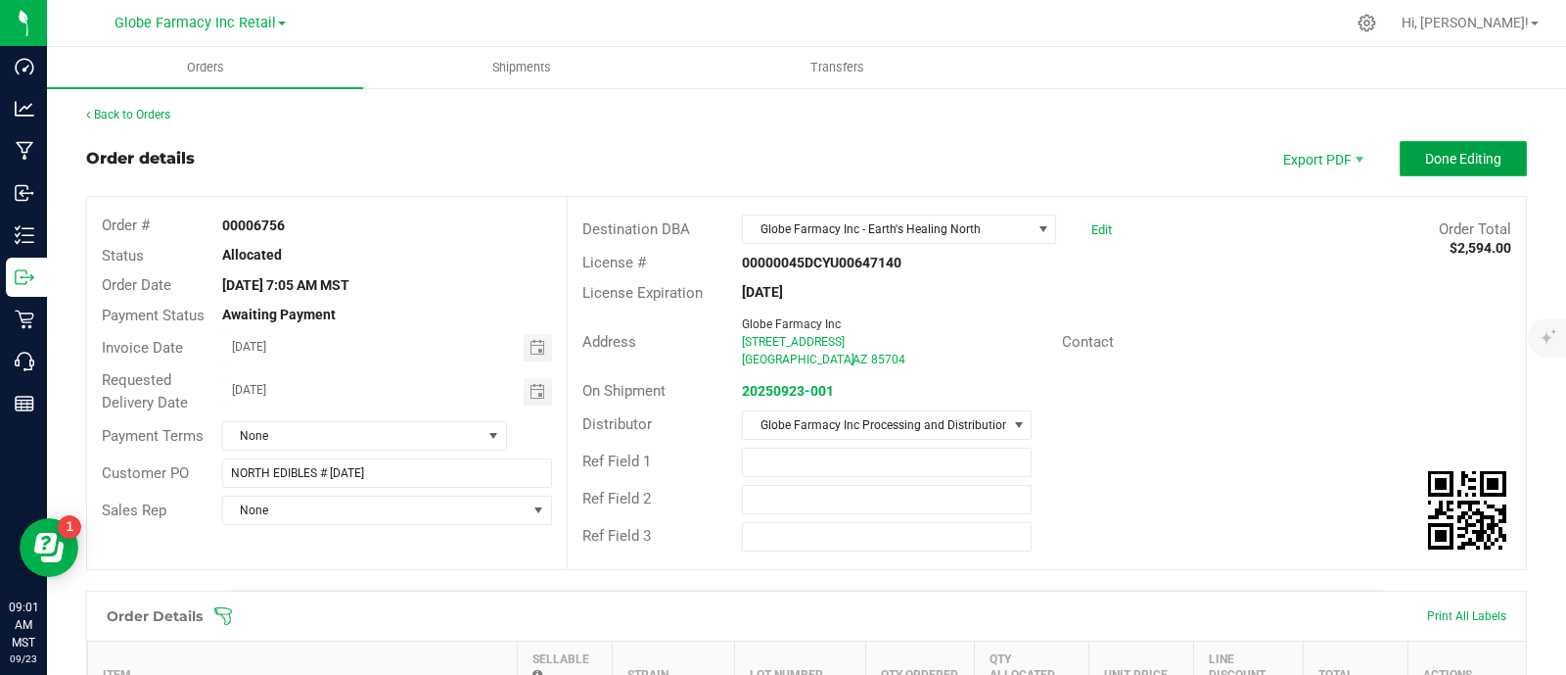
click at [1452, 163] on span "Done Editing" at bounding box center [1464, 159] width 76 height 16
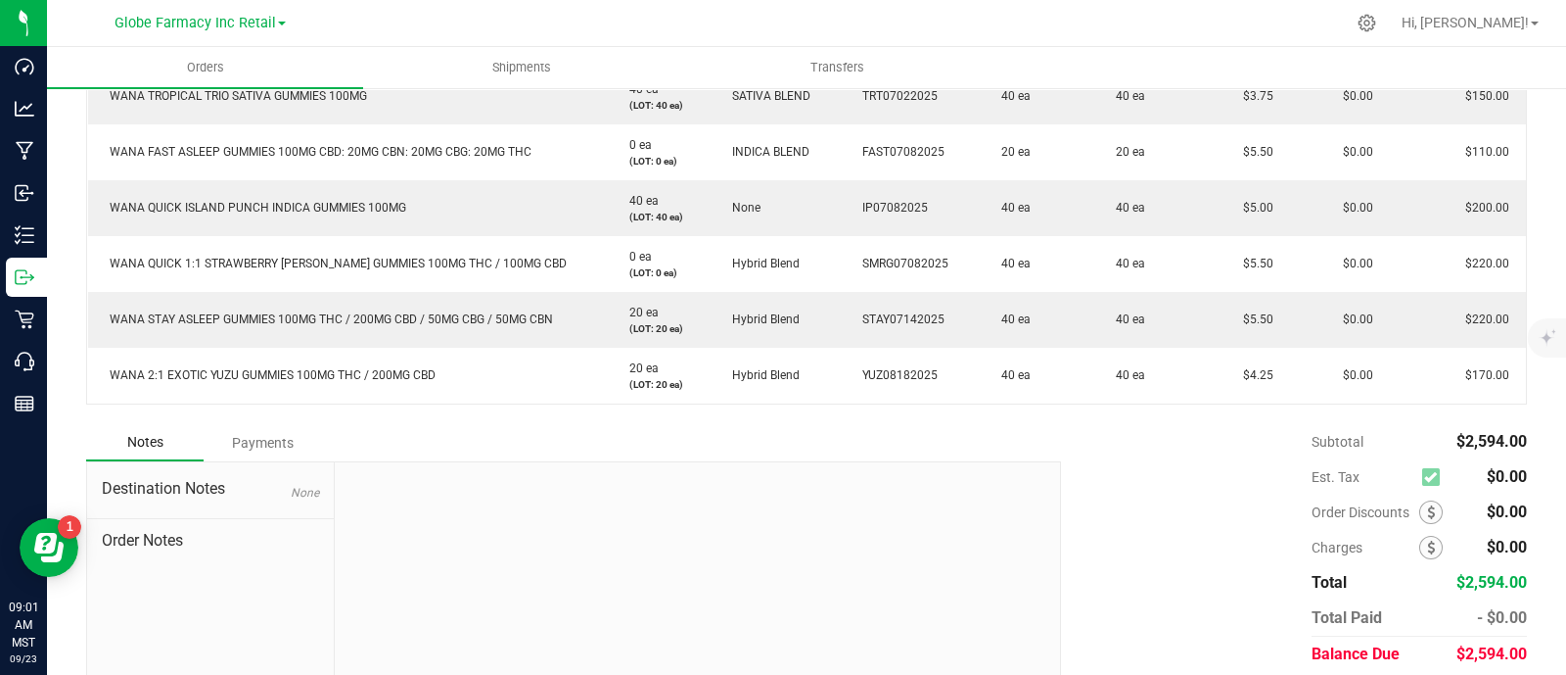
scroll to position [1366, 0]
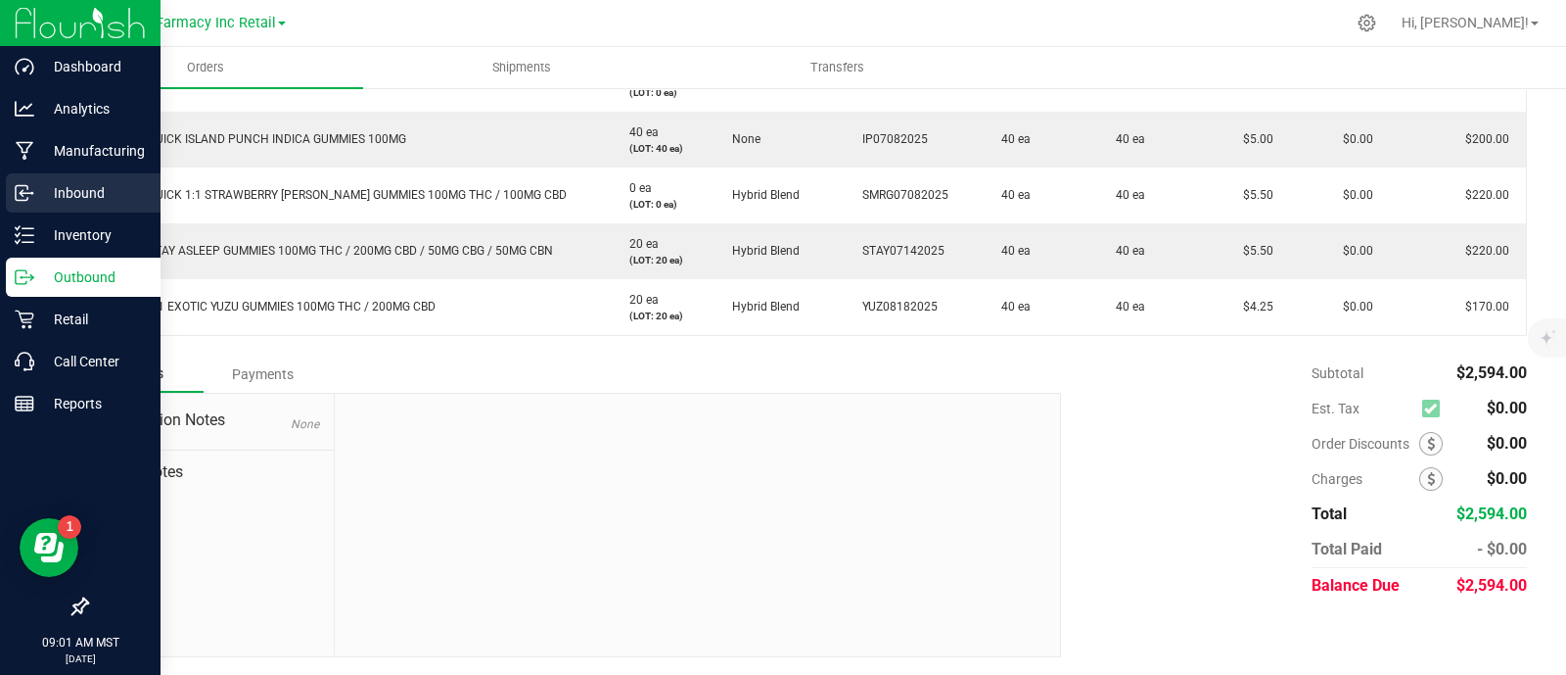
drag, startPoint x: 23, startPoint y: 193, endPoint x: 5, endPoint y: 193, distance: 17.6
click at [23, 193] on line at bounding box center [26, 193] width 12 height 0
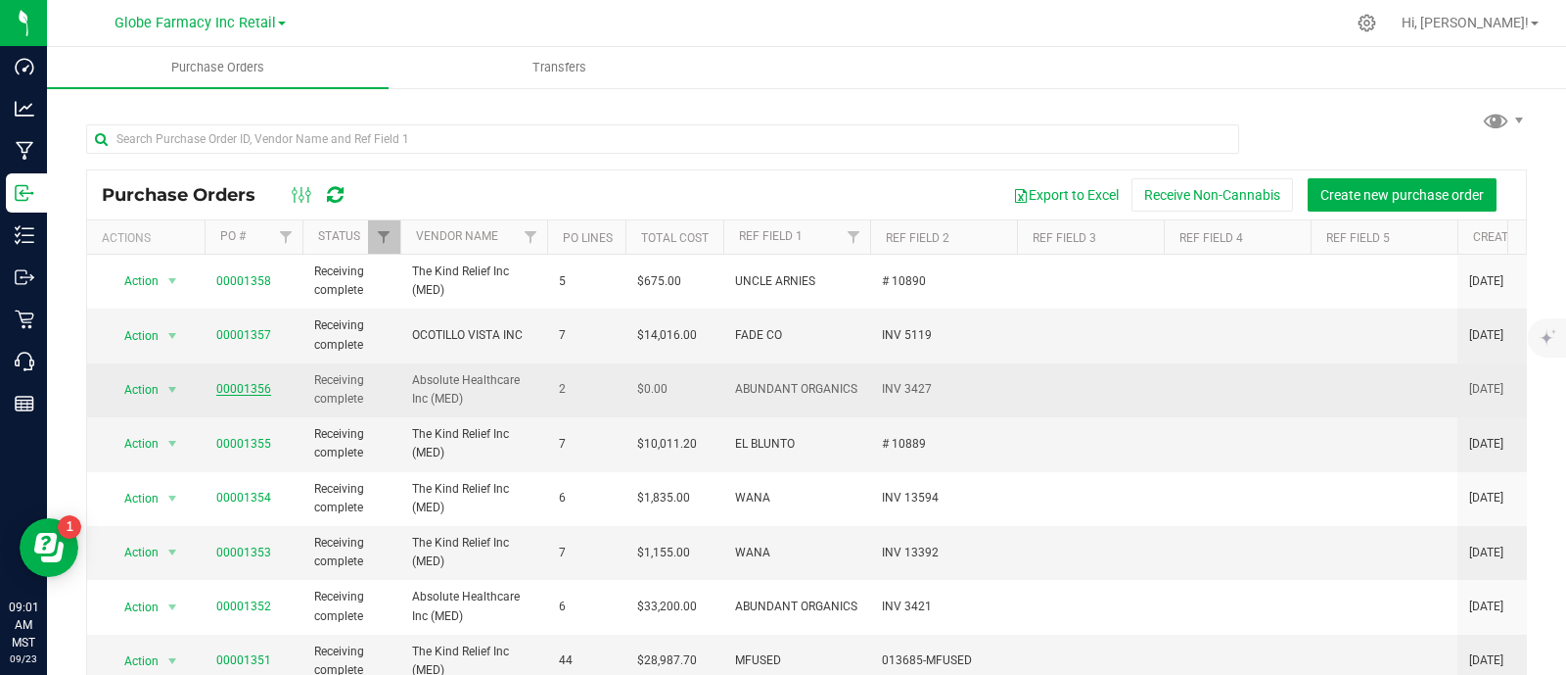
click at [224, 388] on link "00001356" at bounding box center [243, 389] width 55 height 14
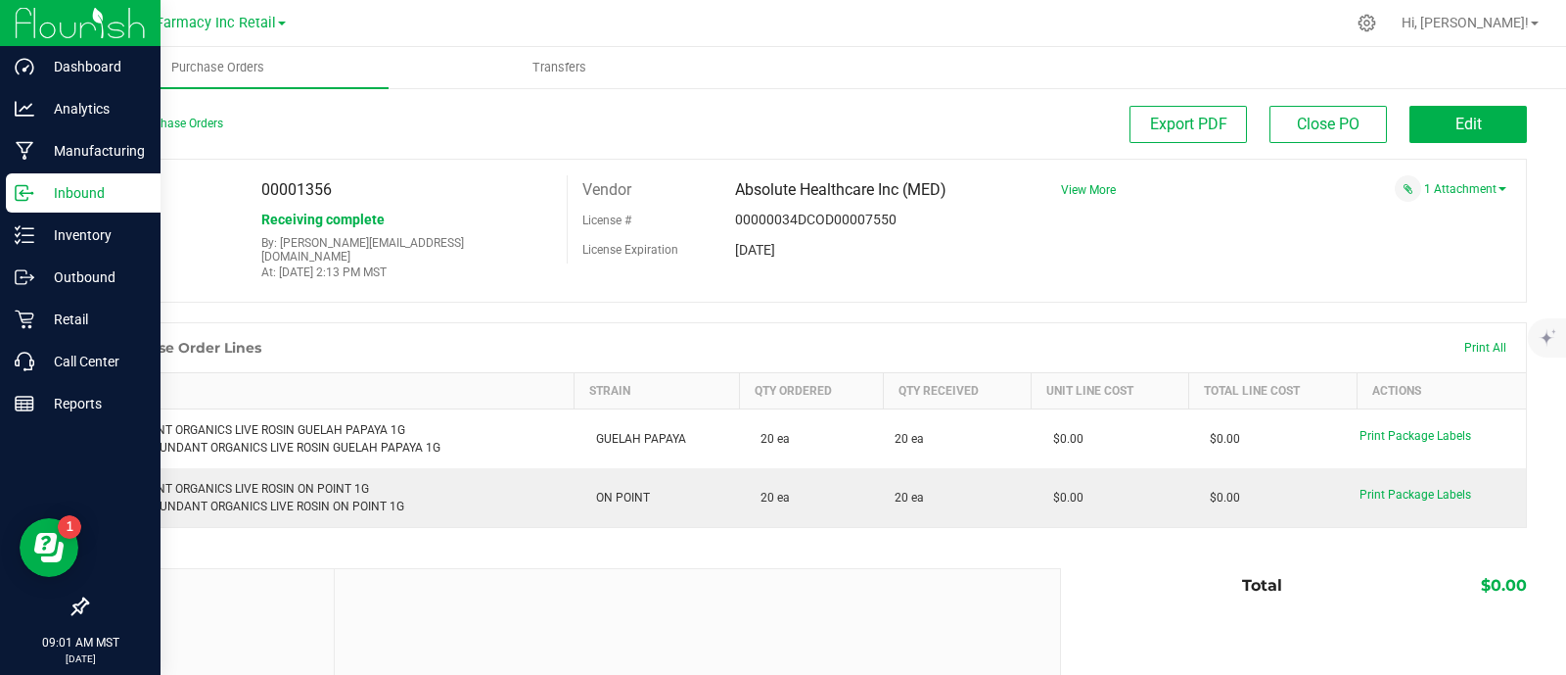
click at [44, 195] on p "Inbound" at bounding box center [92, 192] width 117 height 23
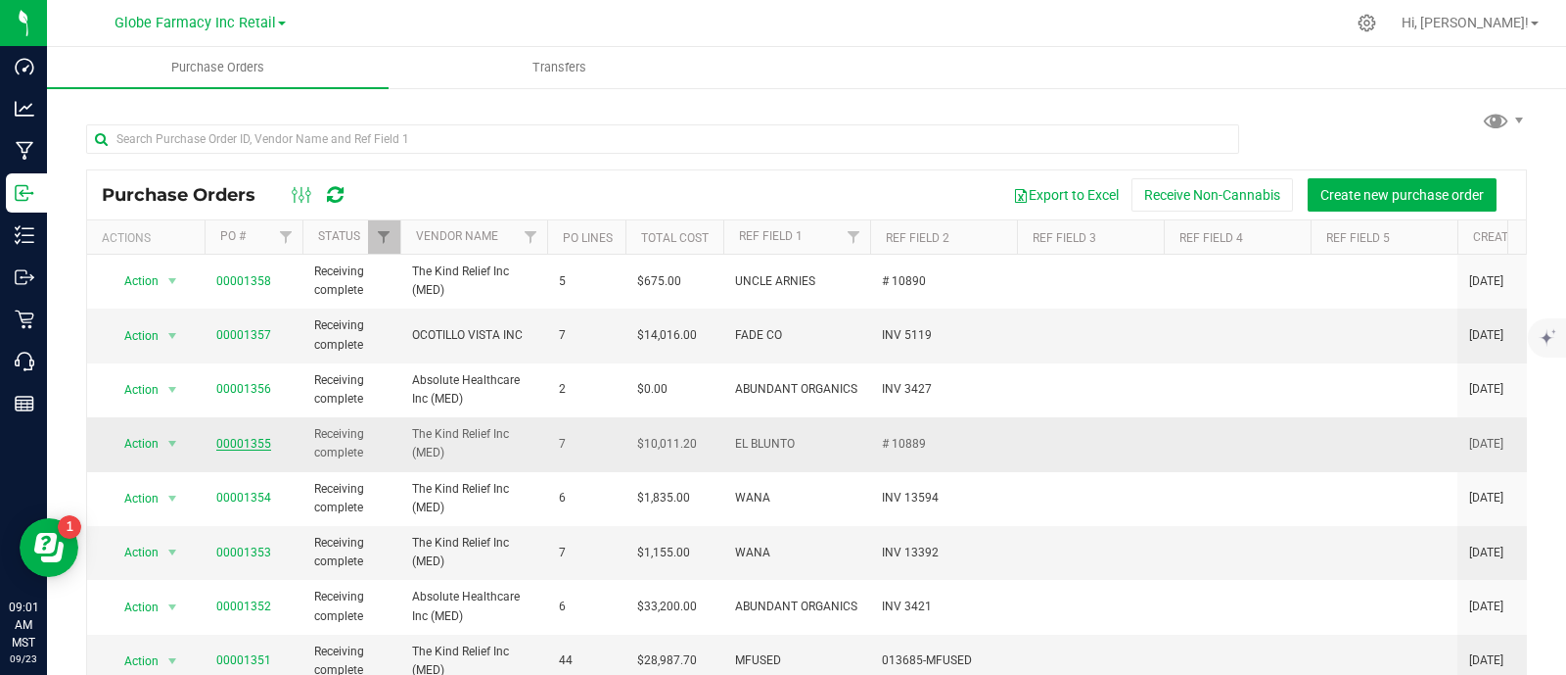
click at [262, 437] on link "00001355" at bounding box center [243, 444] width 55 height 14
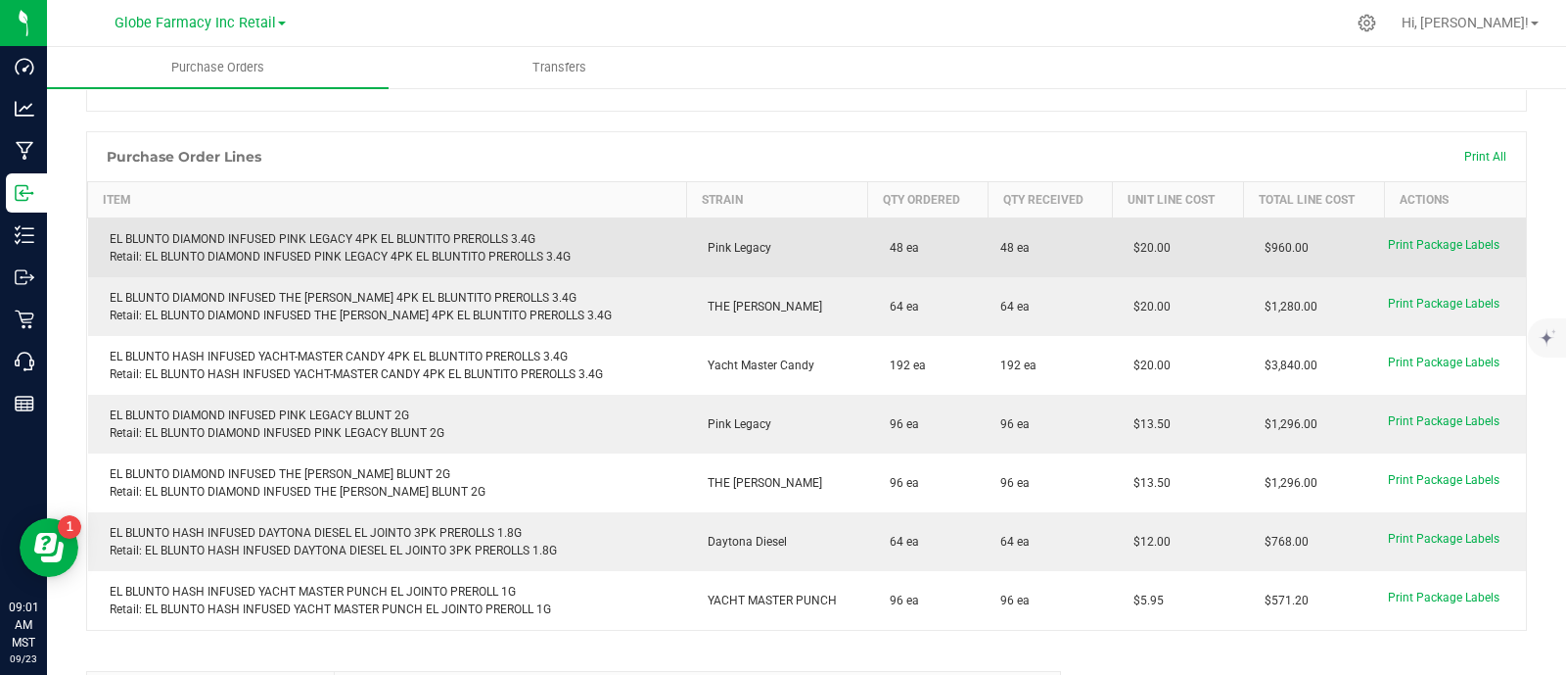
scroll to position [244, 0]
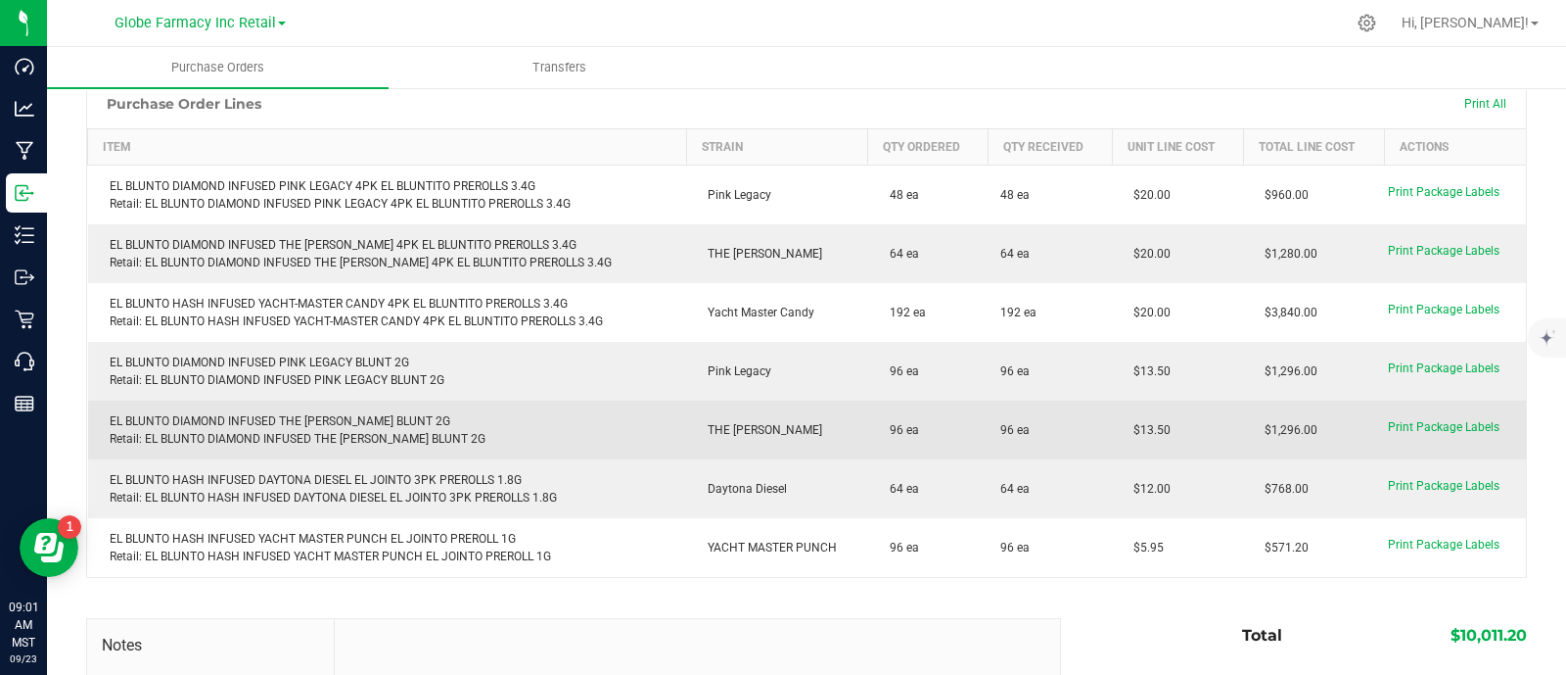
drag, startPoint x: 1165, startPoint y: 412, endPoint x: 1116, endPoint y: 419, distance: 49.4
click at [1116, 419] on td "$13.50" at bounding box center [1177, 429] width 131 height 59
copy span "$13.50"
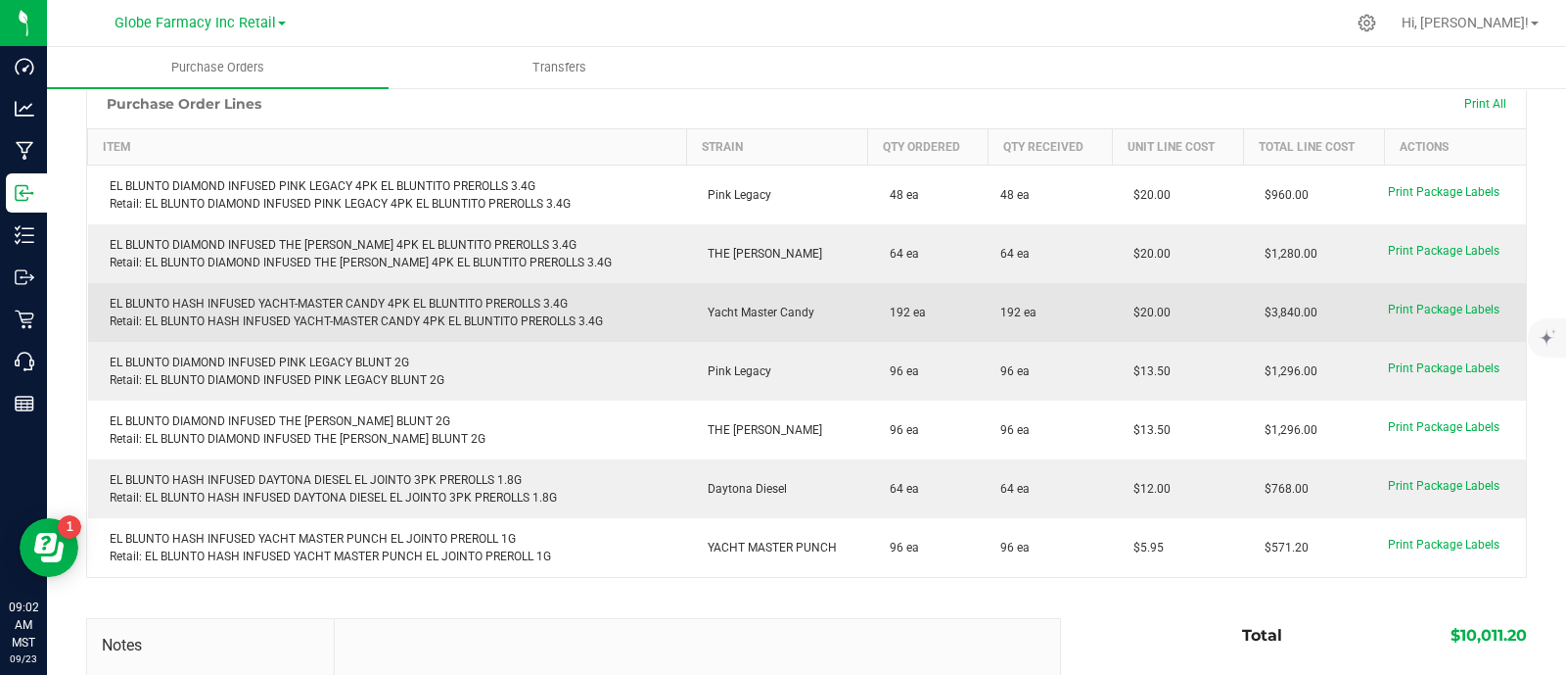
drag, startPoint x: 1140, startPoint y: 297, endPoint x: 1115, endPoint y: 304, distance: 25.7
click at [1115, 304] on td "$20.00" at bounding box center [1177, 312] width 131 height 59
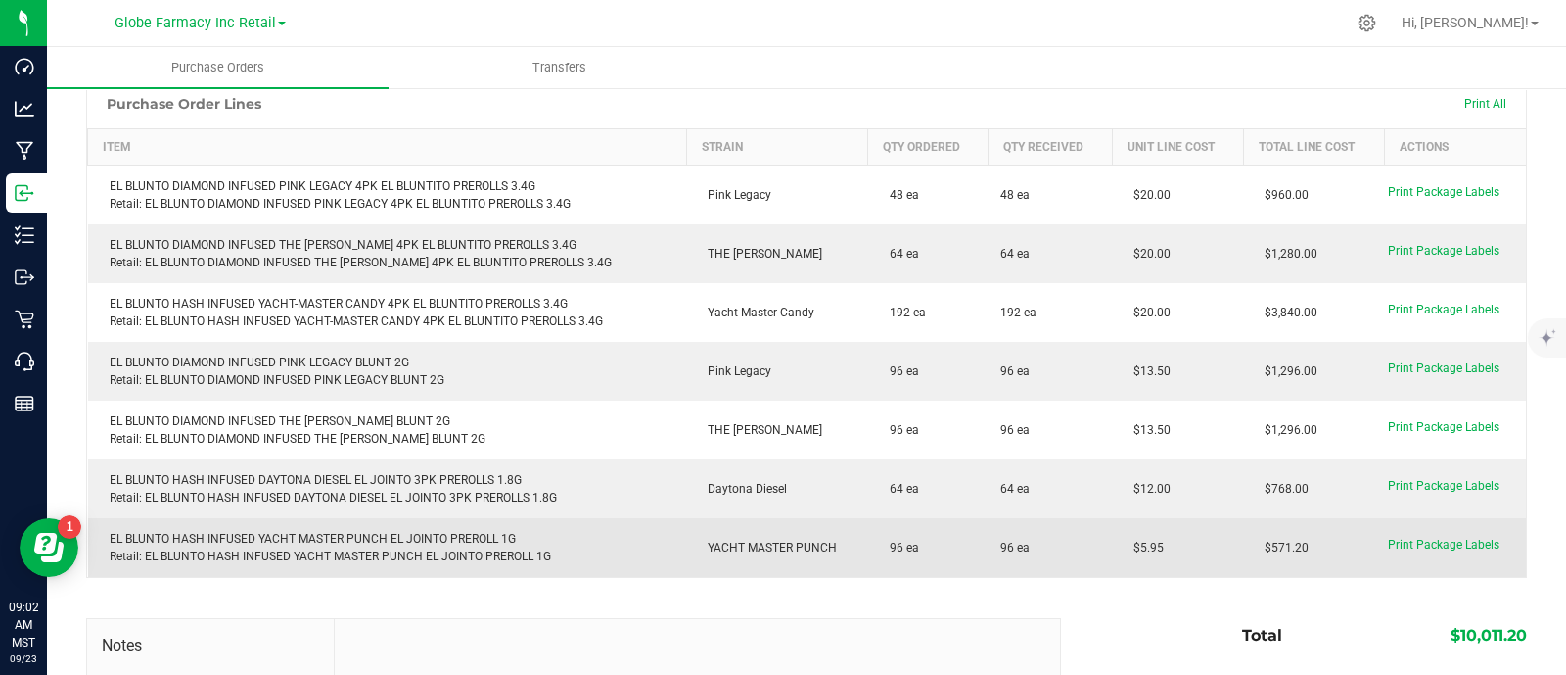
click at [1093, 527] on purchase-order-line-row "EL BLUNTO HASH INFUSED YACHT MASTER PUNCH EL JOINTO PREROLL 1G Retail: EL BLUNT…" at bounding box center [807, 547] width 1439 height 59
click at [1139, 540] on span "$5.95" at bounding box center [1144, 547] width 40 height 14
drag, startPoint x: 1165, startPoint y: 531, endPoint x: 1104, endPoint y: 533, distance: 60.7
click at [1112, 533] on td "$5.95" at bounding box center [1177, 547] width 131 height 59
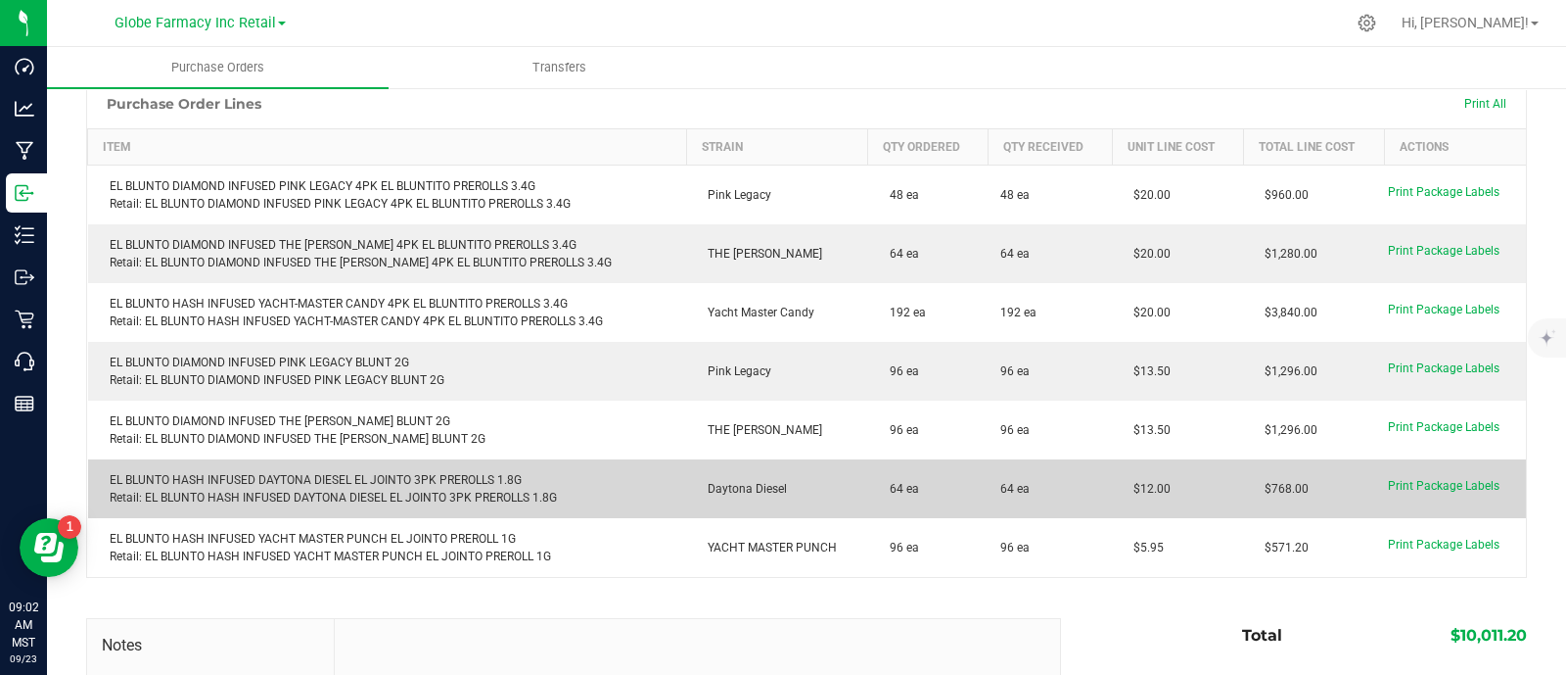
drag, startPoint x: 1135, startPoint y: 471, endPoint x: 1095, endPoint y: 470, distance: 40.2
click at [1095, 470] on purchase-order-line-row "EL BLUNTO HASH INFUSED DAYTONA DIESEL EL JOINTO 3PK PREROLLS 1.8G Retail: EL BL…" at bounding box center [807, 488] width 1439 height 59
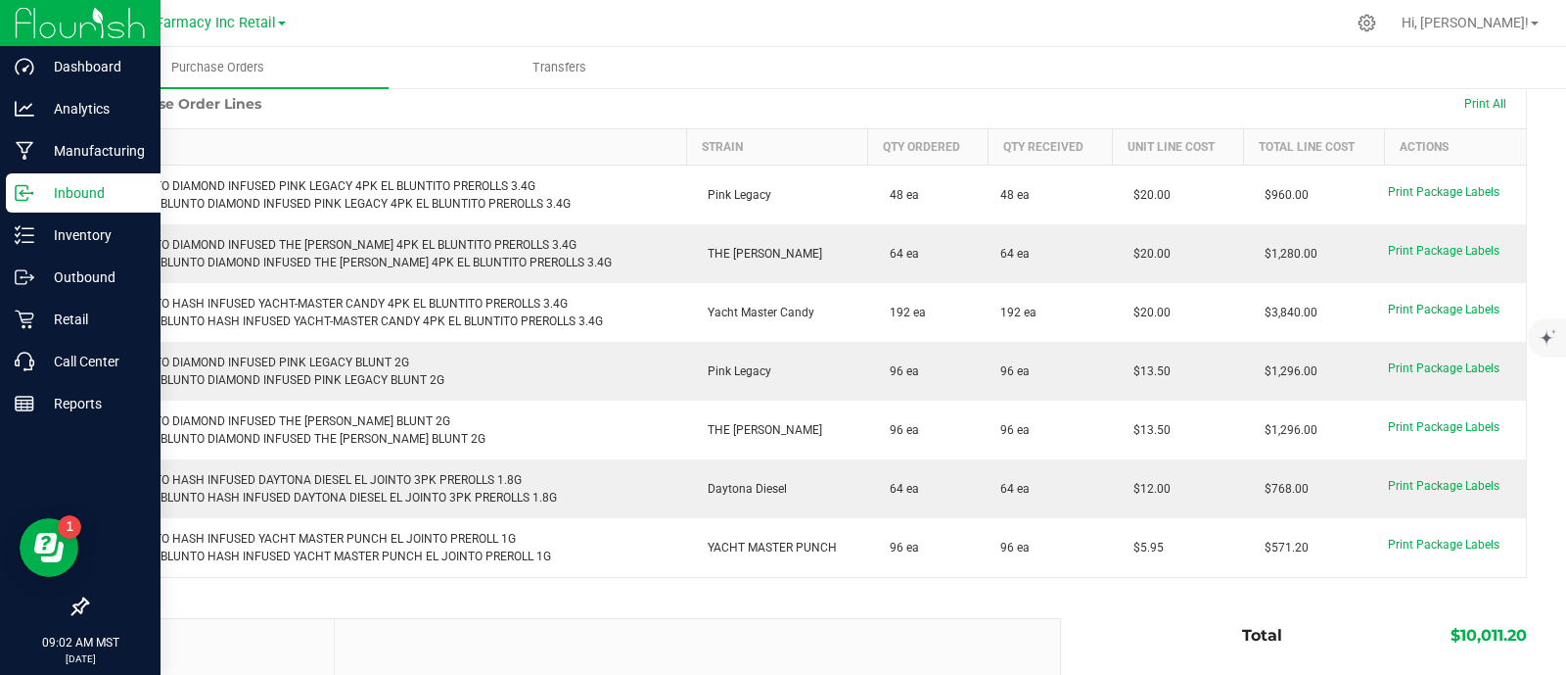
click at [27, 193] on line at bounding box center [26, 193] width 12 height 0
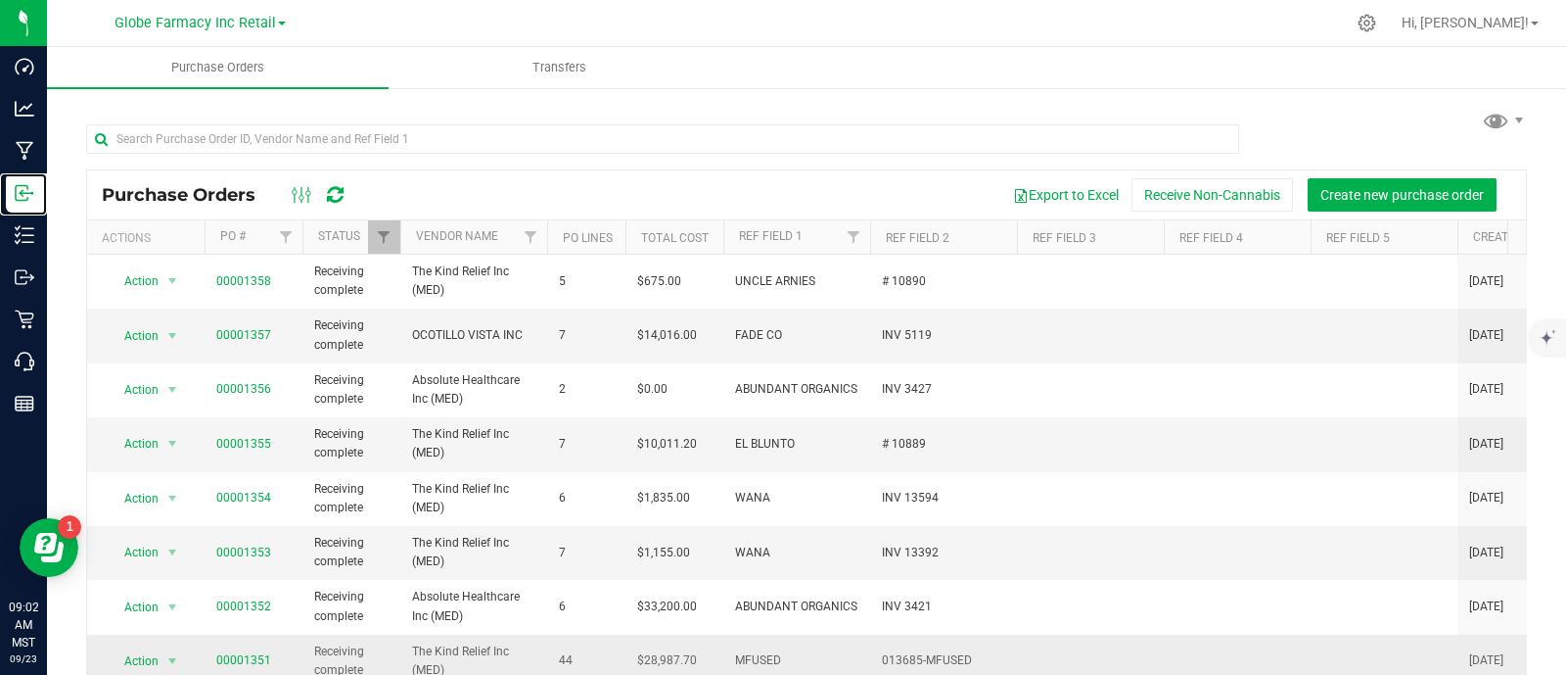
scroll to position [244, 0]
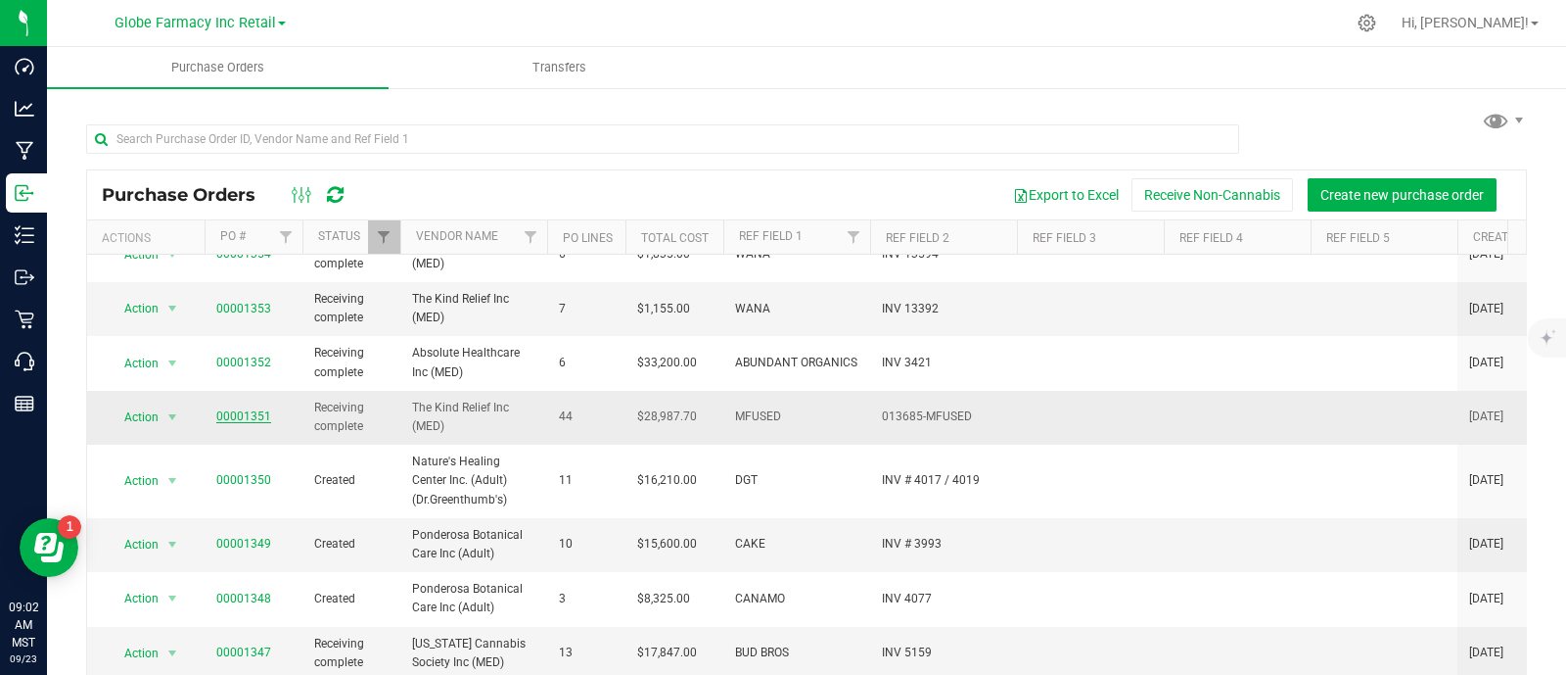
click at [250, 409] on link "00001351" at bounding box center [243, 416] width 55 height 14
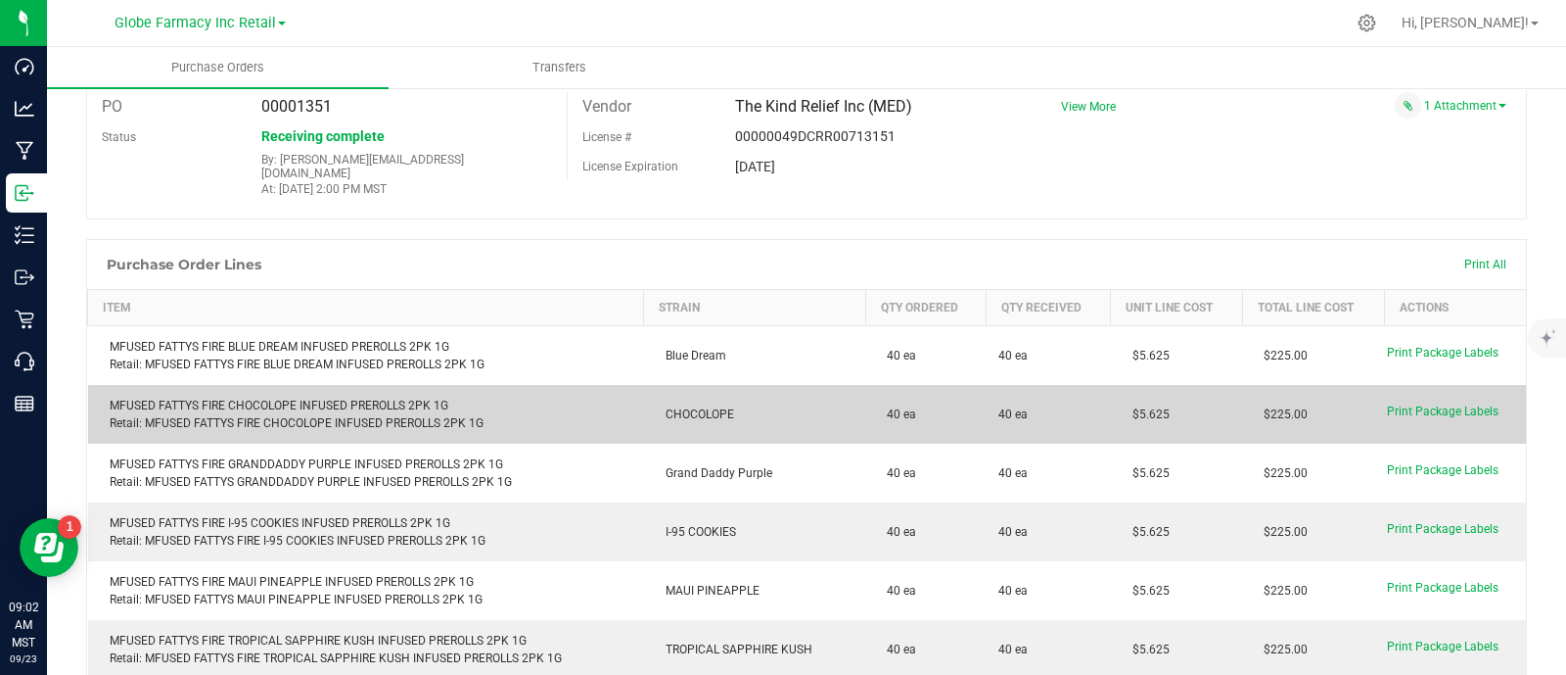
scroll to position [121, 0]
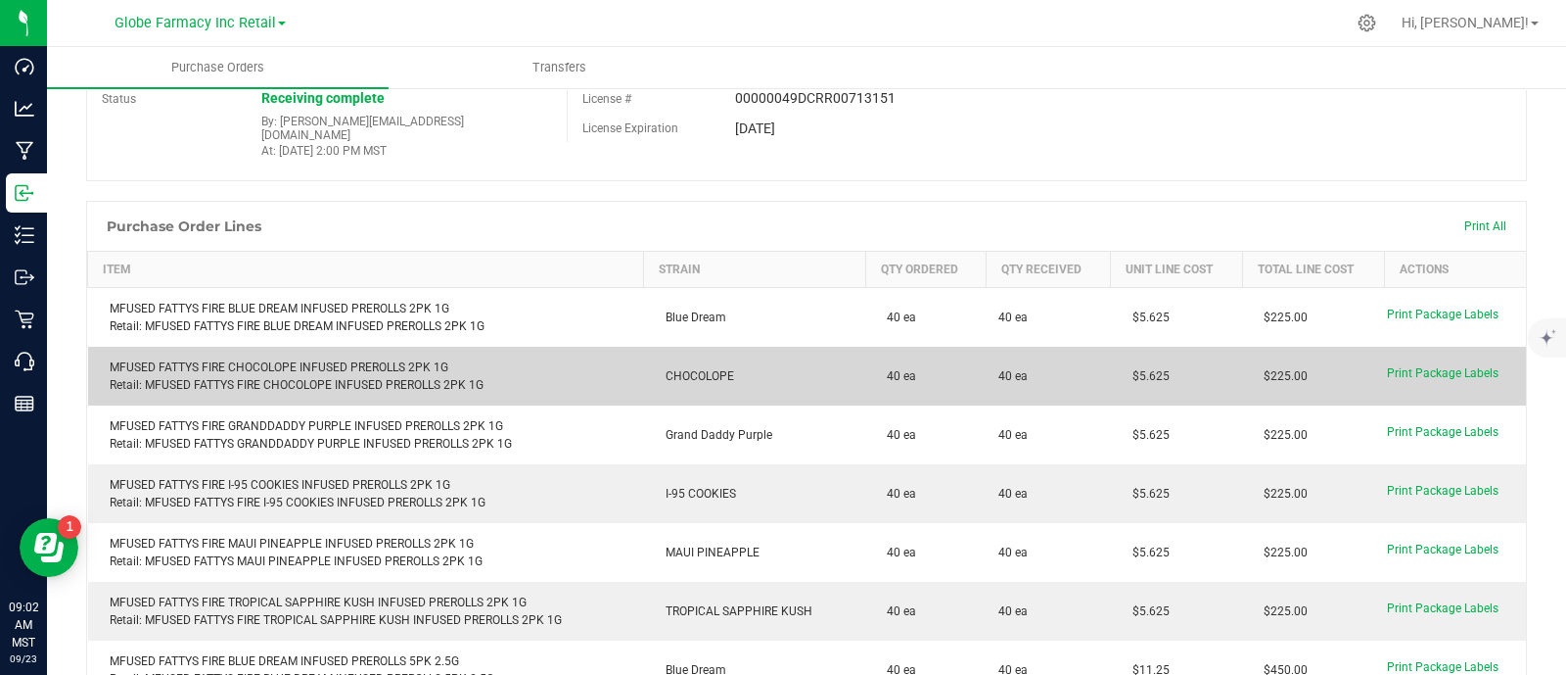
drag, startPoint x: 1162, startPoint y: 359, endPoint x: 1079, endPoint y: 356, distance: 83.3
click at [1079, 356] on purchase-order-line-row "MFUSED FATTYS FIRE CHOCOLOPE INFUSED PREROLLS 2PK 1G Retail: MFUSED FATTYS FIRE…" at bounding box center [807, 376] width 1439 height 59
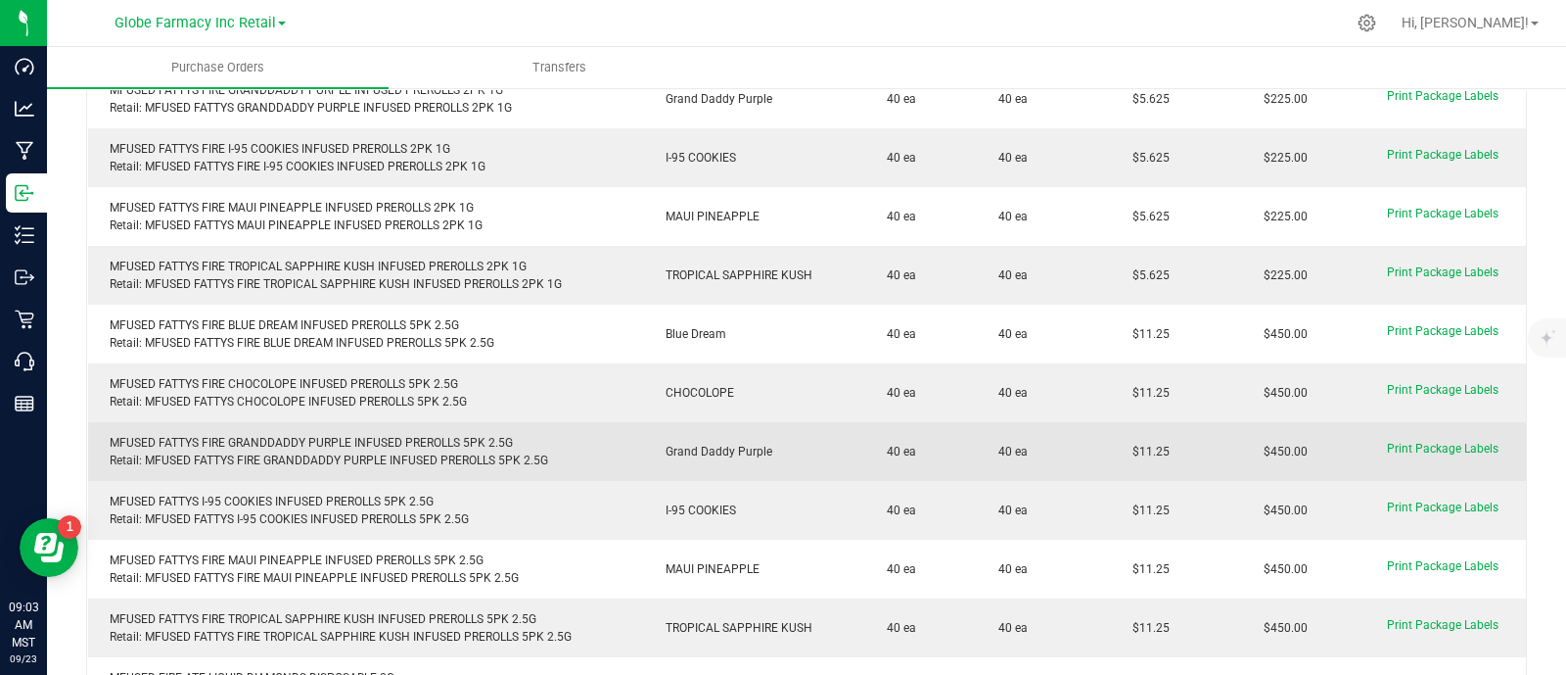
scroll to position [489, 0]
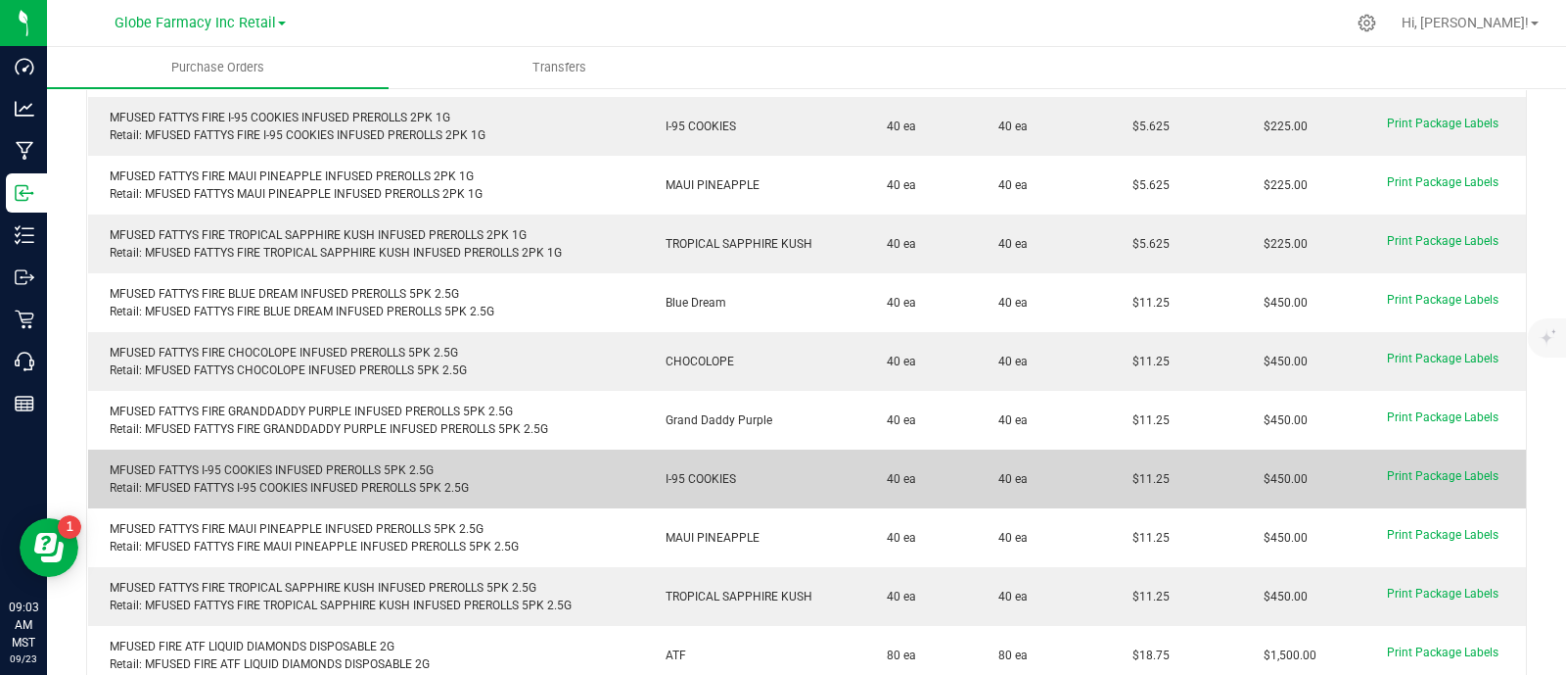
drag, startPoint x: 1180, startPoint y: 467, endPoint x: 1097, endPoint y: 472, distance: 83.4
click at [1111, 472] on td "$11.25" at bounding box center [1177, 478] width 132 height 59
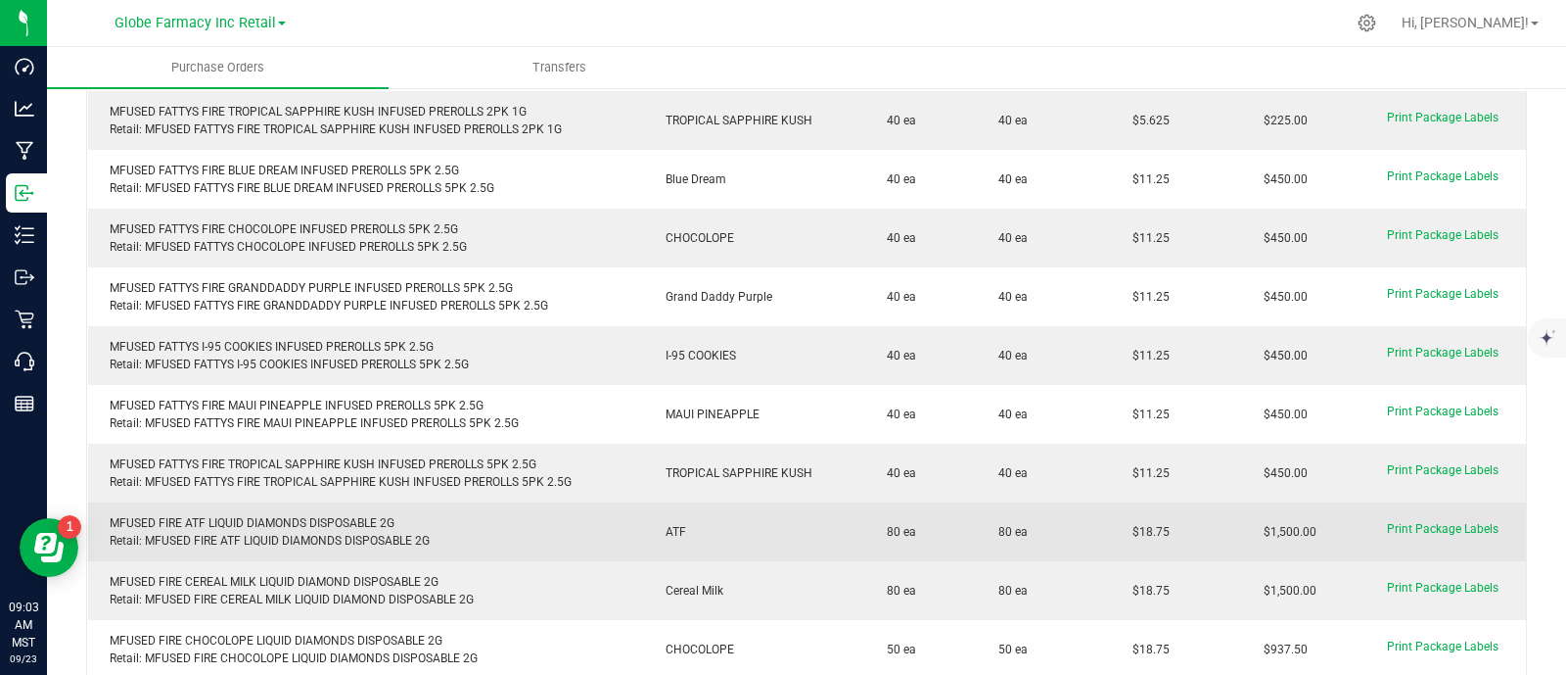
scroll to position [734, 0]
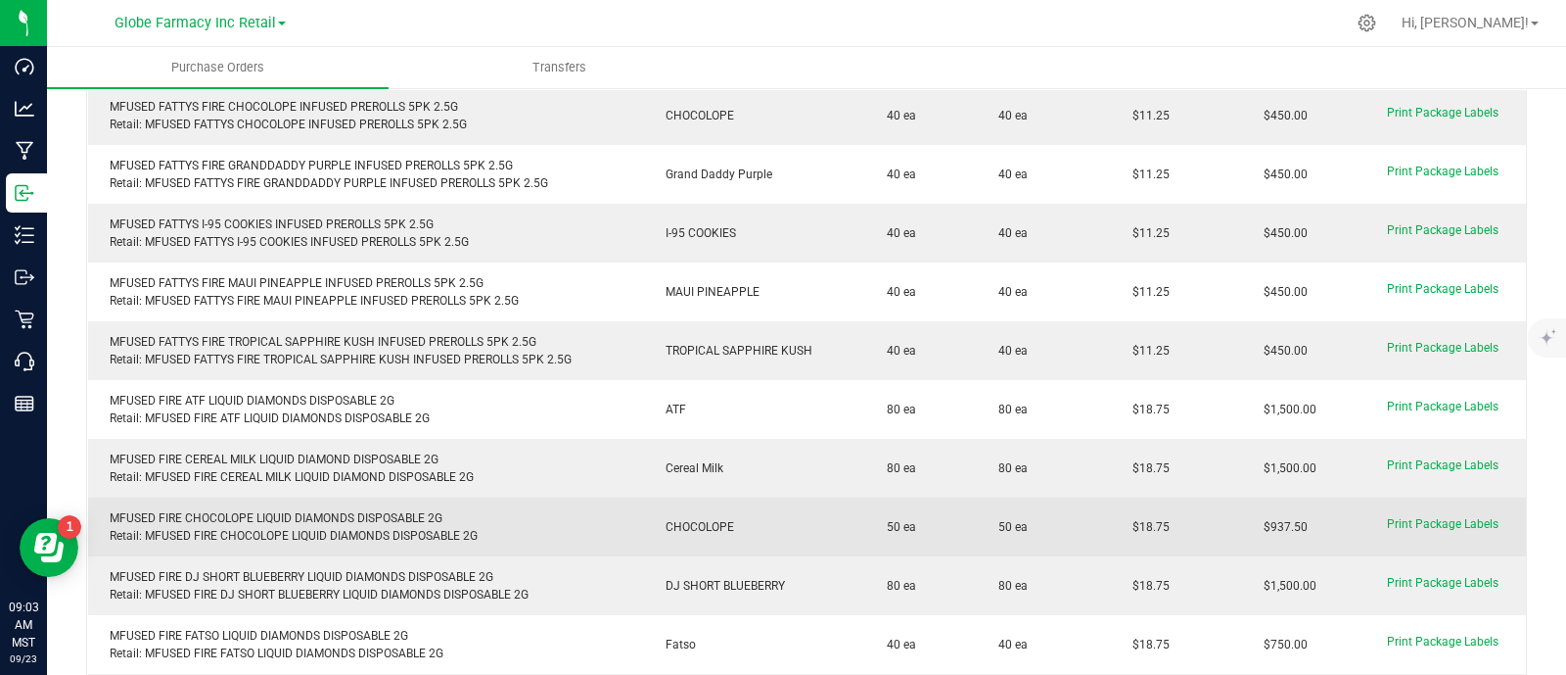
drag, startPoint x: 1155, startPoint y: 516, endPoint x: 1092, endPoint y: 518, distance: 63.7
click at [1111, 518] on td "$18.75" at bounding box center [1177, 526] width 132 height 59
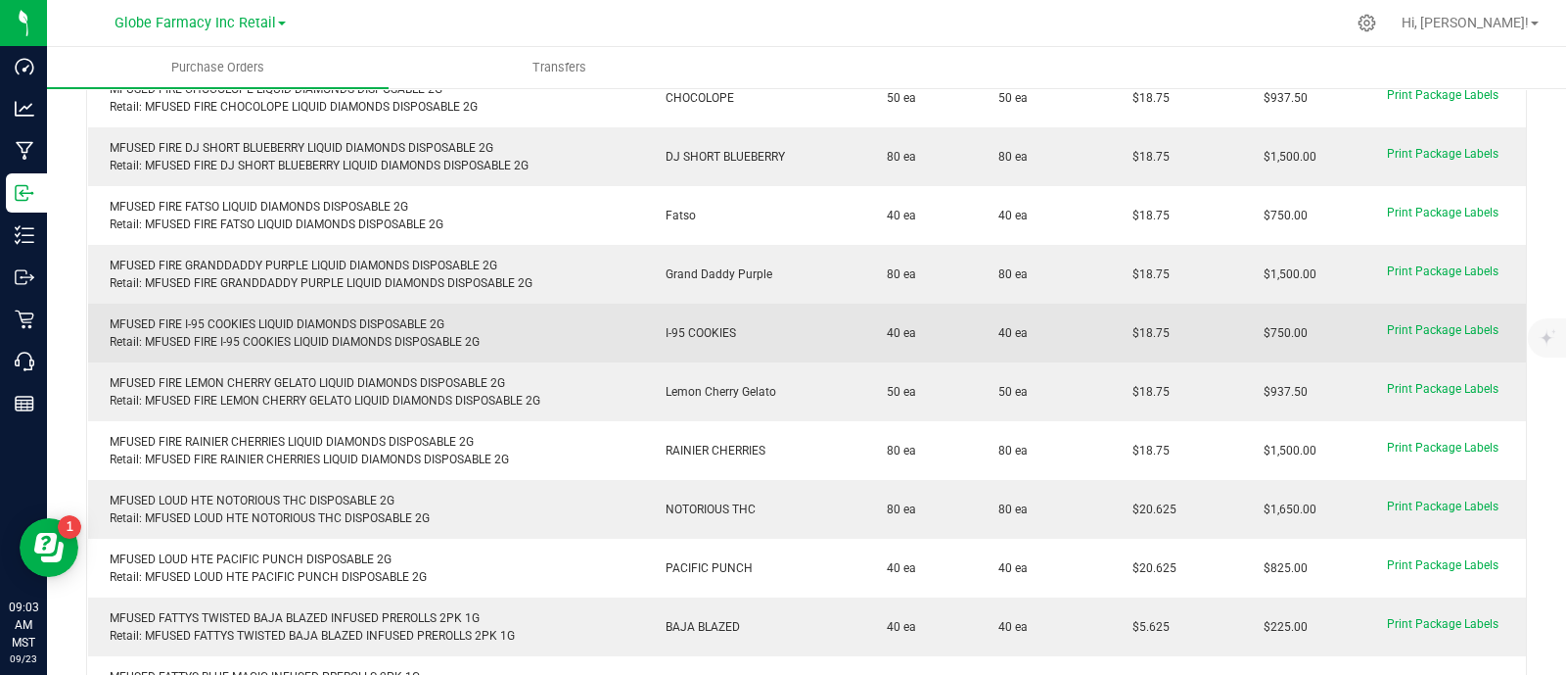
scroll to position [1224, 0]
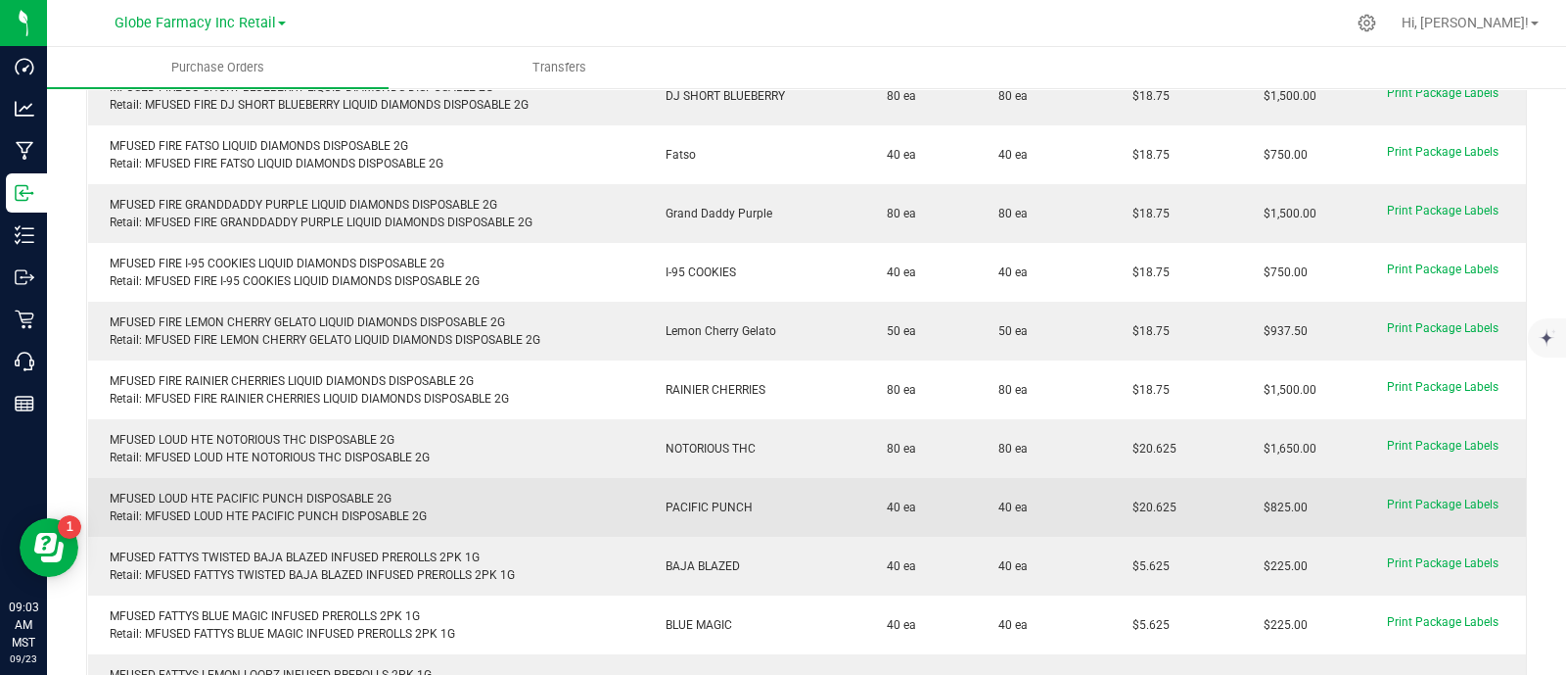
drag, startPoint x: 1163, startPoint y: 491, endPoint x: 1072, endPoint y: 495, distance: 91.2
click at [1072, 495] on purchase-order-line-row "MFUSED LOUD HTE PACIFIC PUNCH DISPOSABLE 2G Retail: MFUSED LOUD HTE PACIFIC PUN…" at bounding box center [807, 507] width 1439 height 59
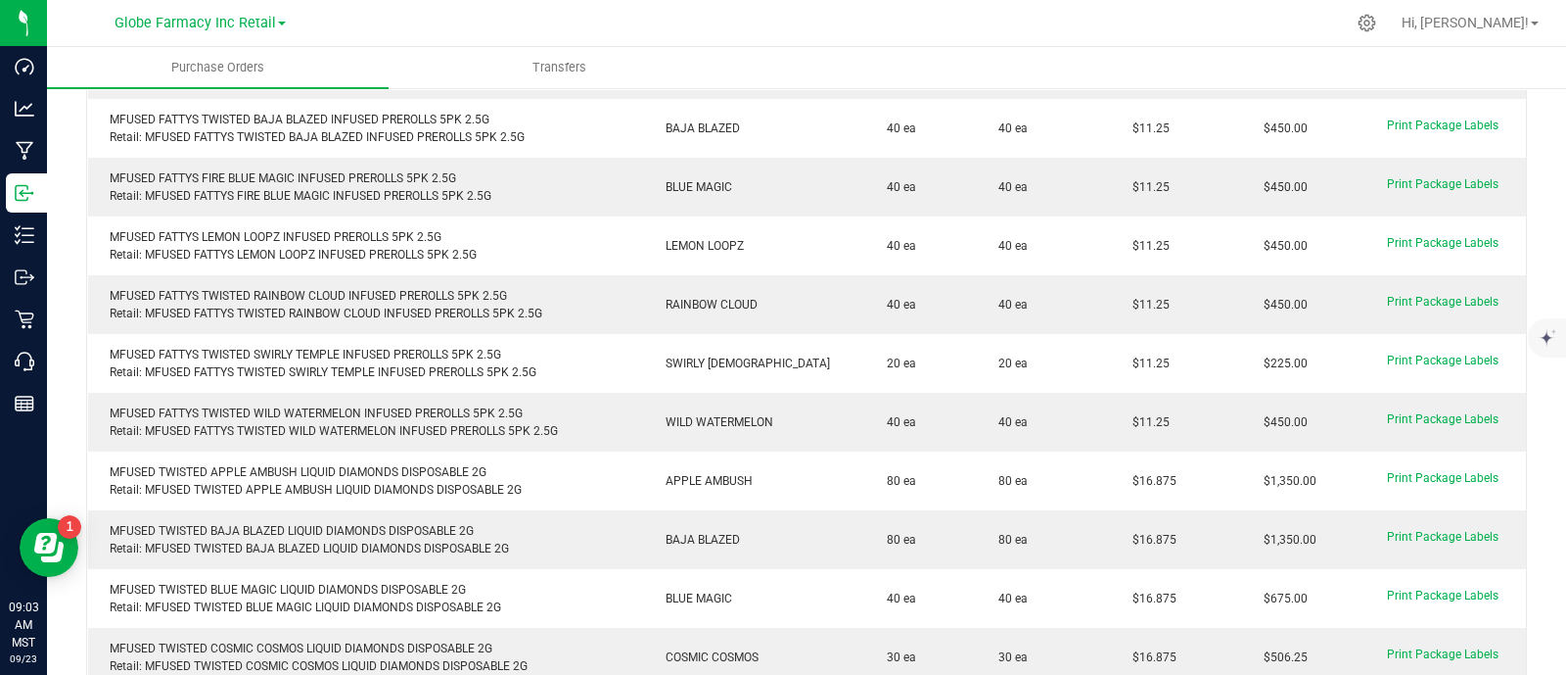
scroll to position [2081, 0]
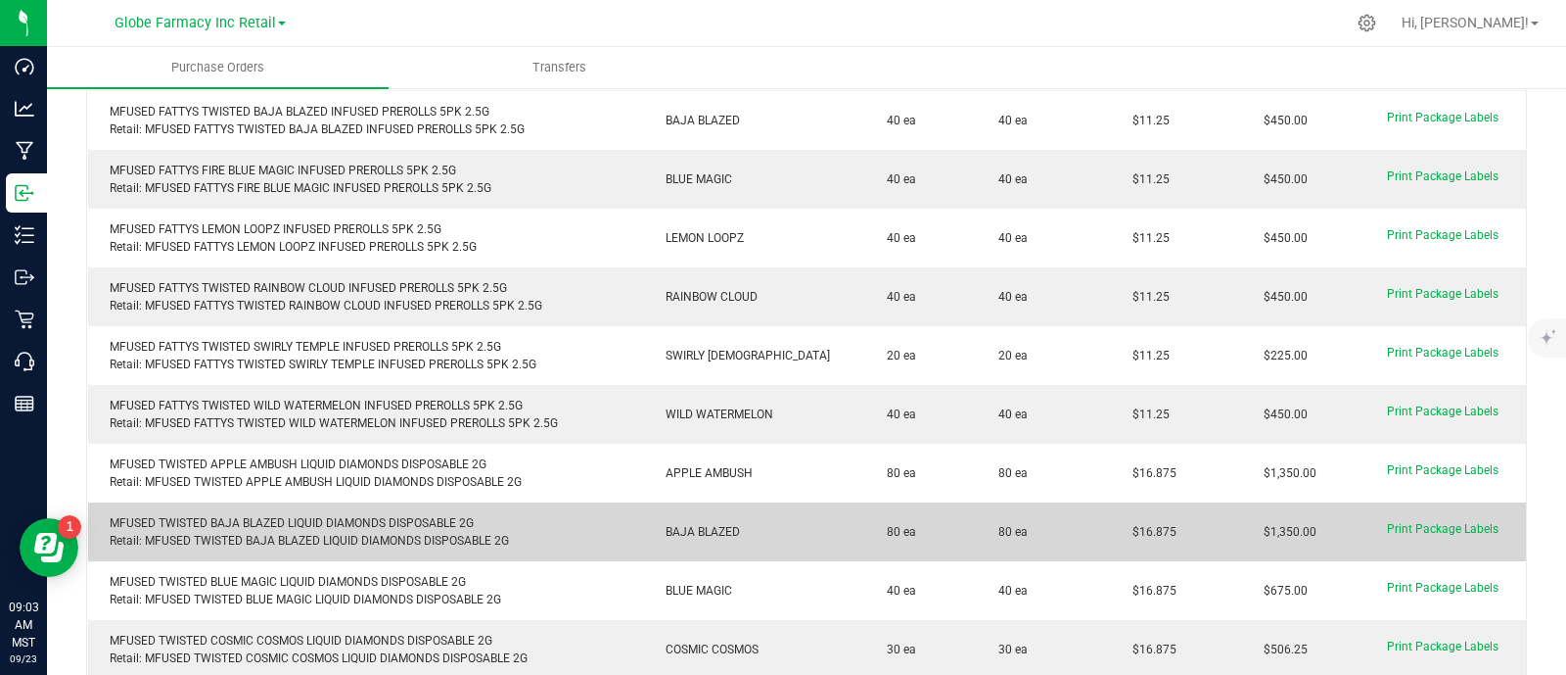
drag, startPoint x: 1155, startPoint y: 513, endPoint x: 1097, endPoint y: 516, distance: 58.8
click at [1111, 516] on td "$16.875" at bounding box center [1177, 531] width 132 height 59
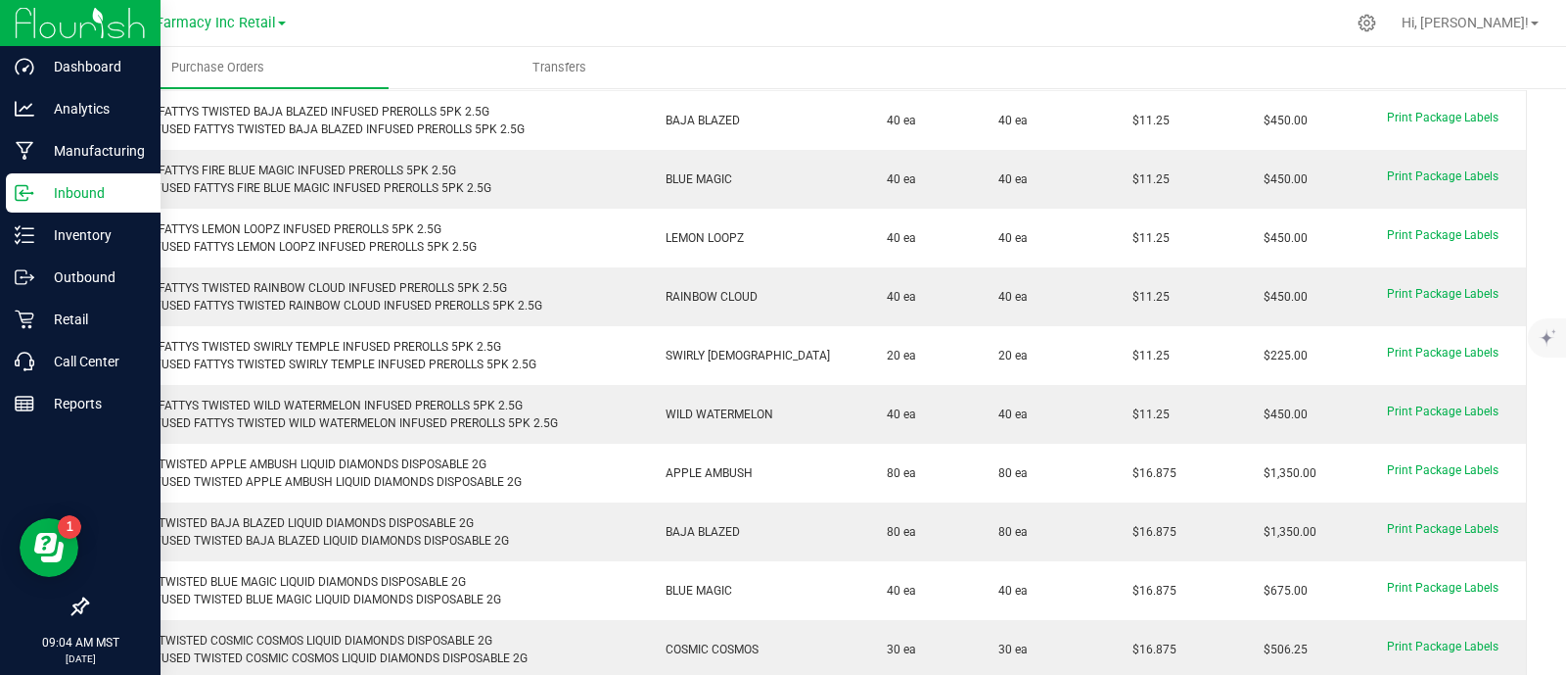
click at [15, 196] on icon at bounding box center [25, 193] width 20 height 20
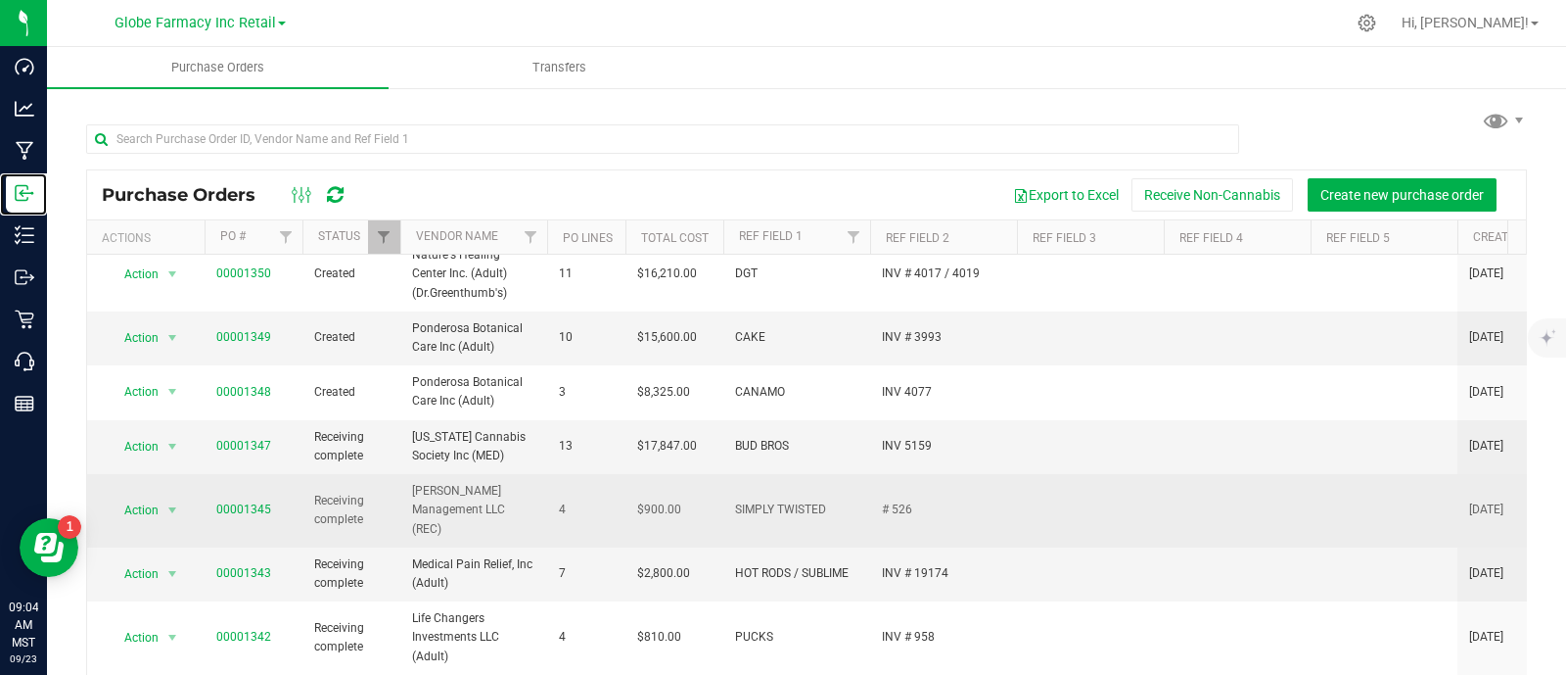
scroll to position [489, 0]
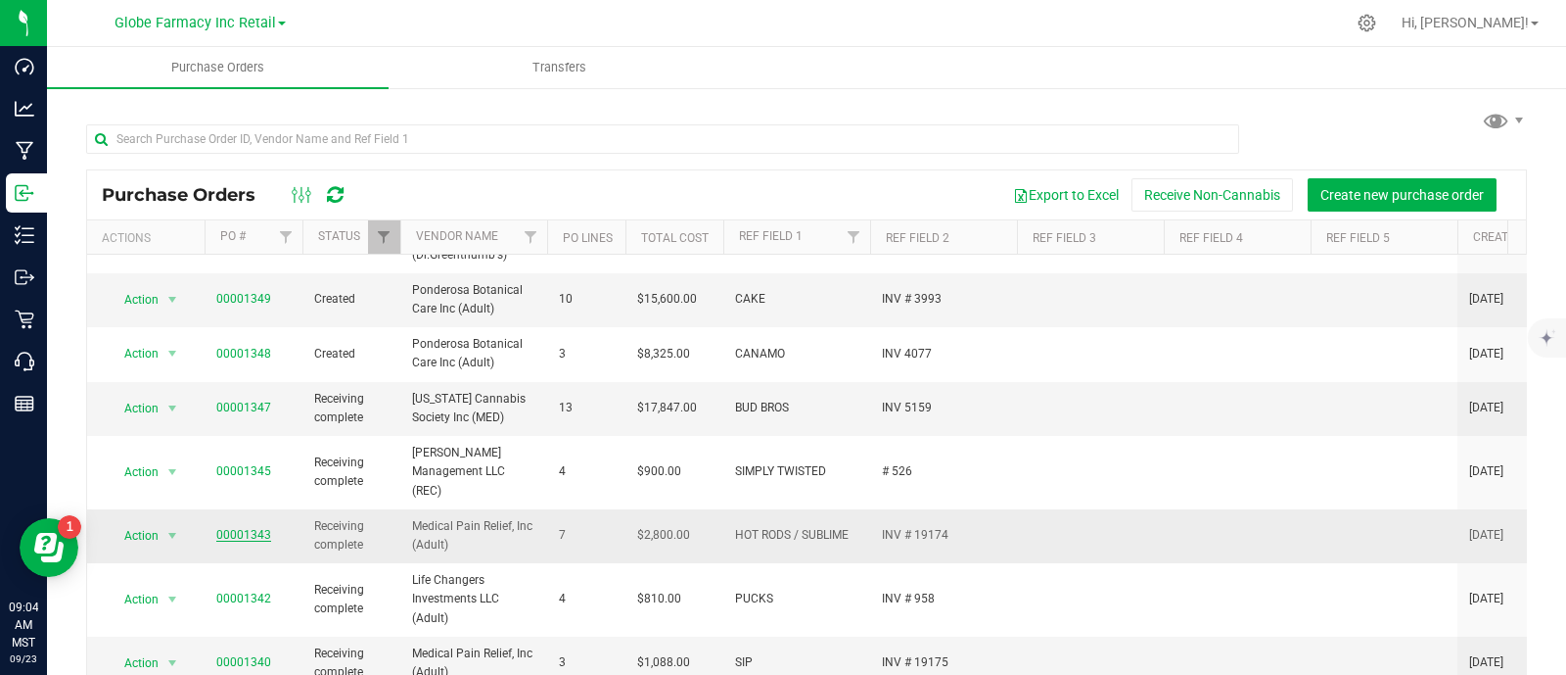
click at [239, 528] on link "00001343" at bounding box center [243, 535] width 55 height 14
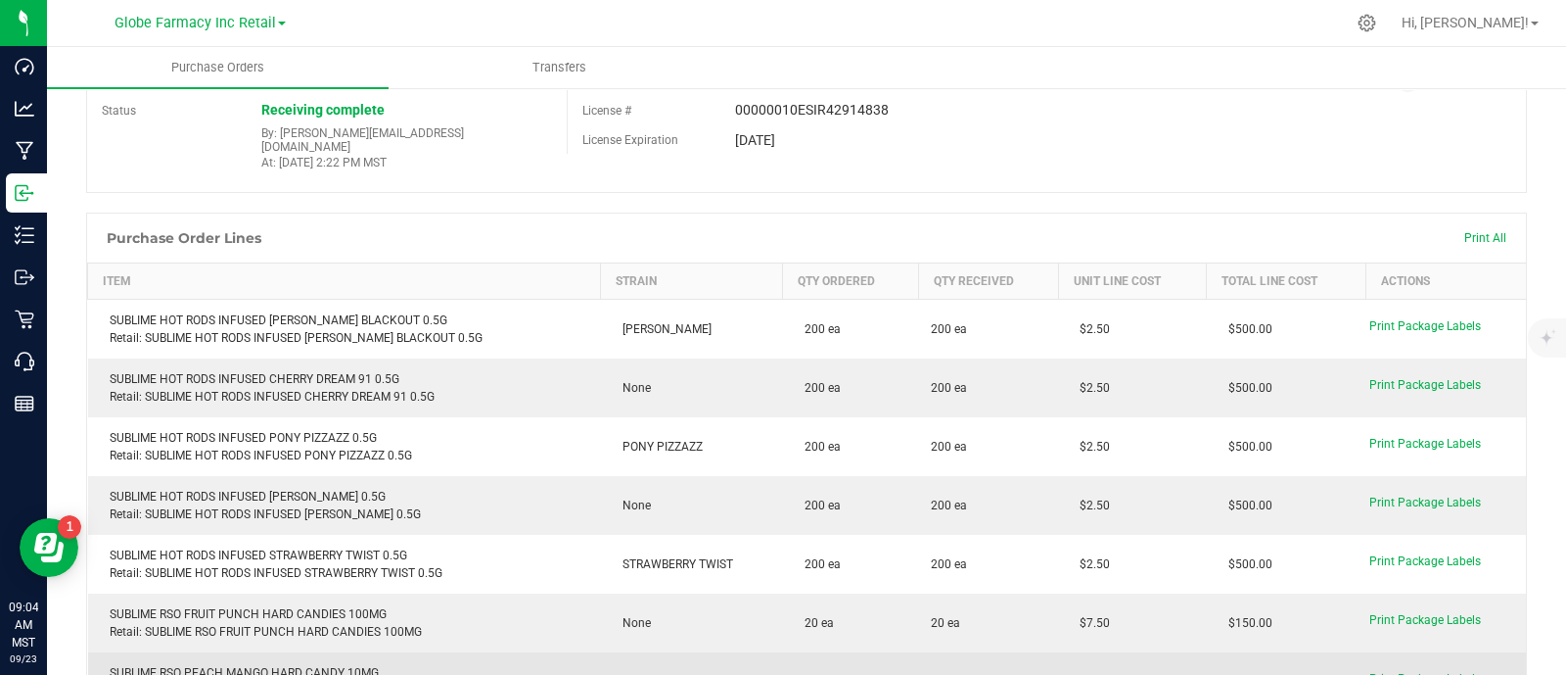
scroll to position [244, 0]
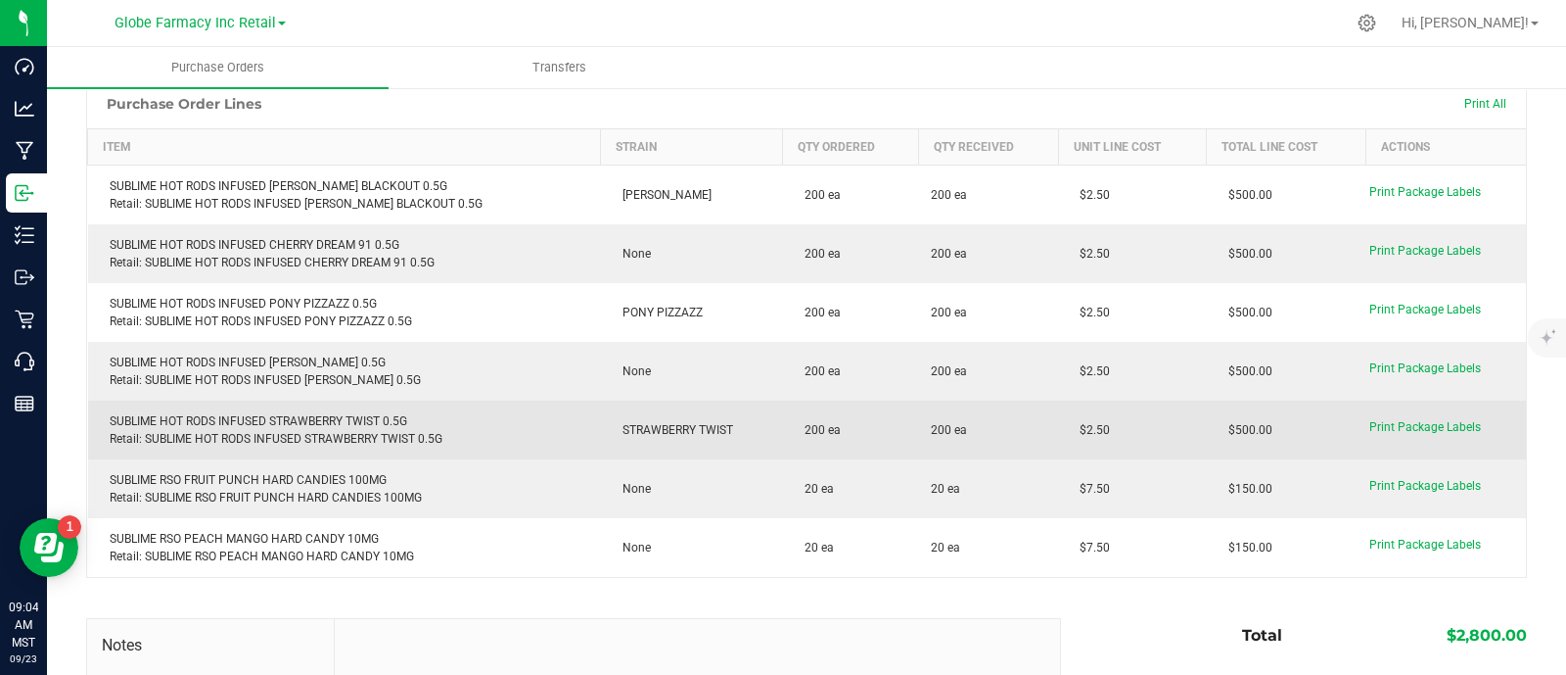
drag, startPoint x: 1085, startPoint y: 418, endPoint x: 1048, endPoint y: 418, distance: 37.2
click at [1058, 418] on td "$2.50" at bounding box center [1132, 429] width 149 height 59
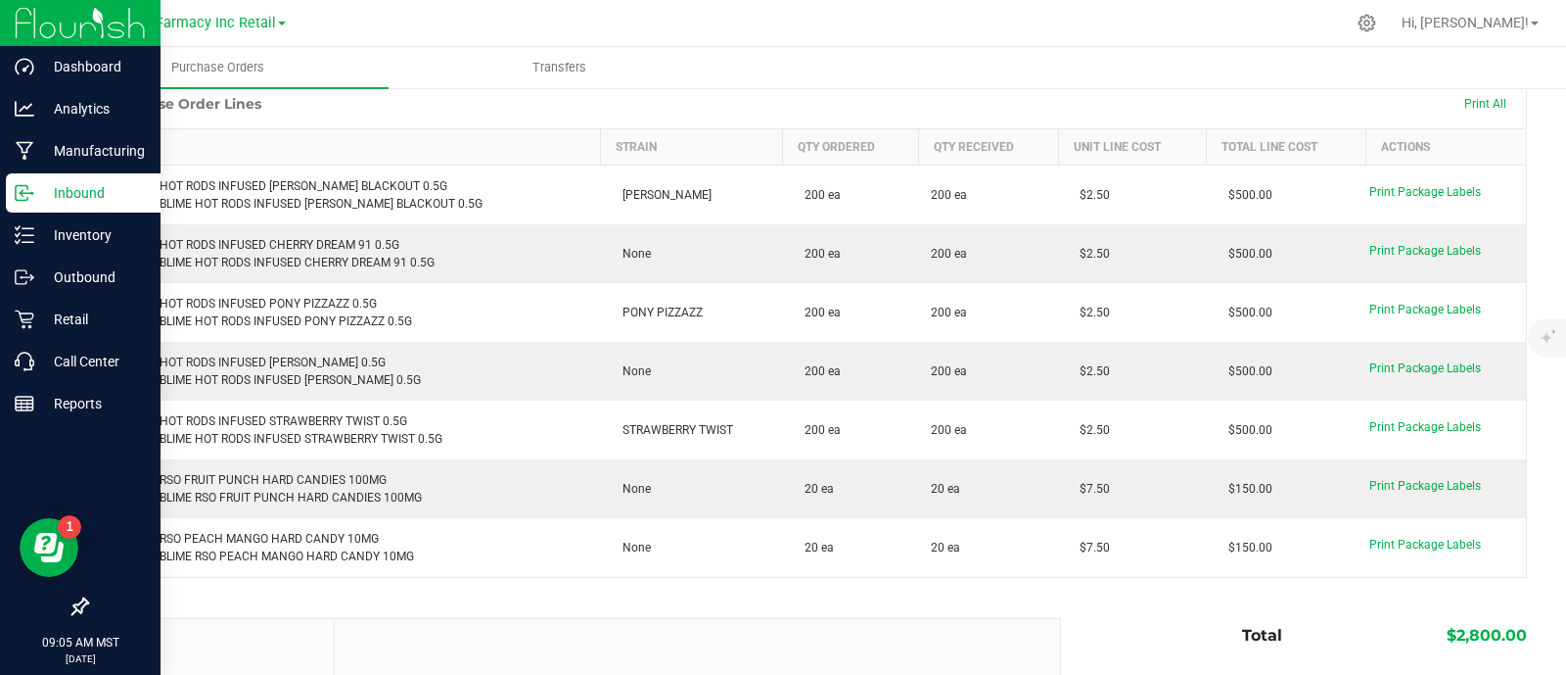
click at [20, 193] on icon at bounding box center [25, 193] width 20 height 20
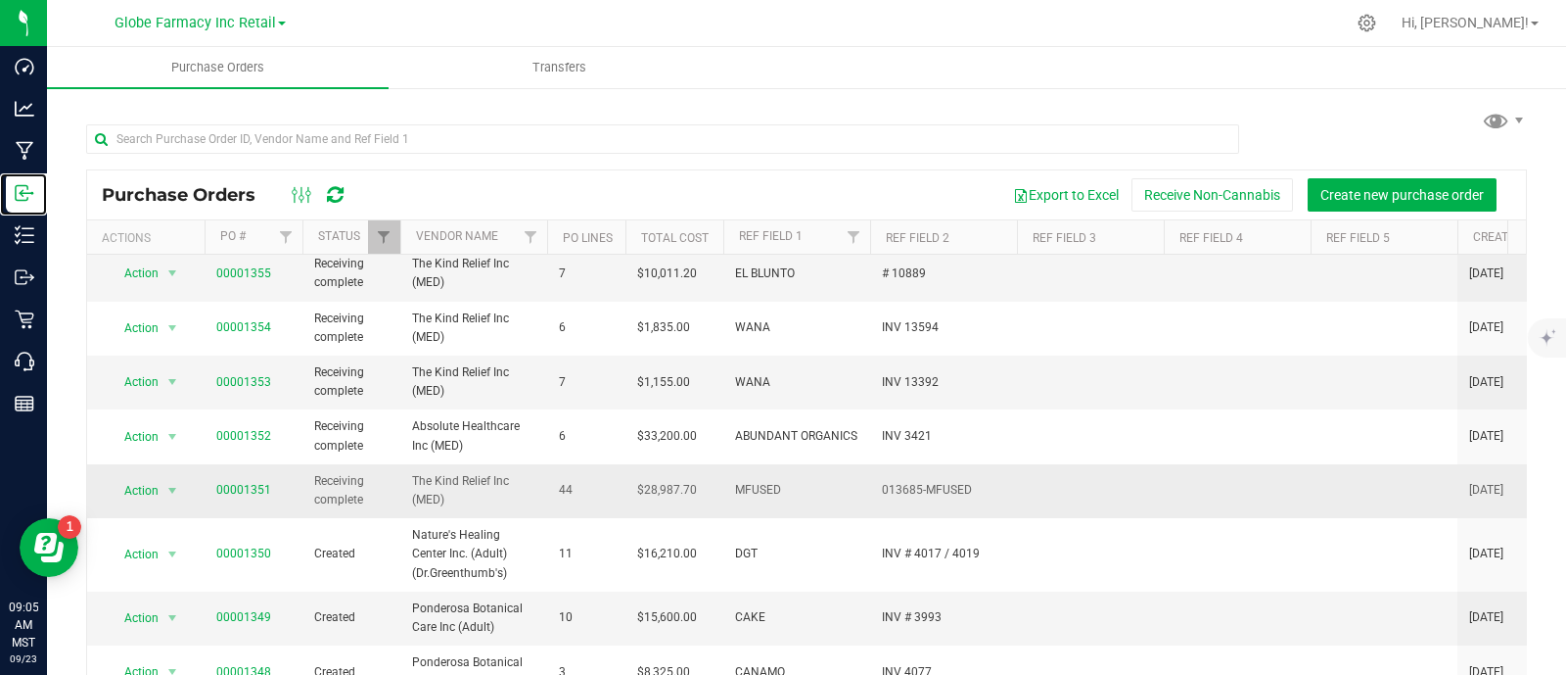
scroll to position [244, 0]
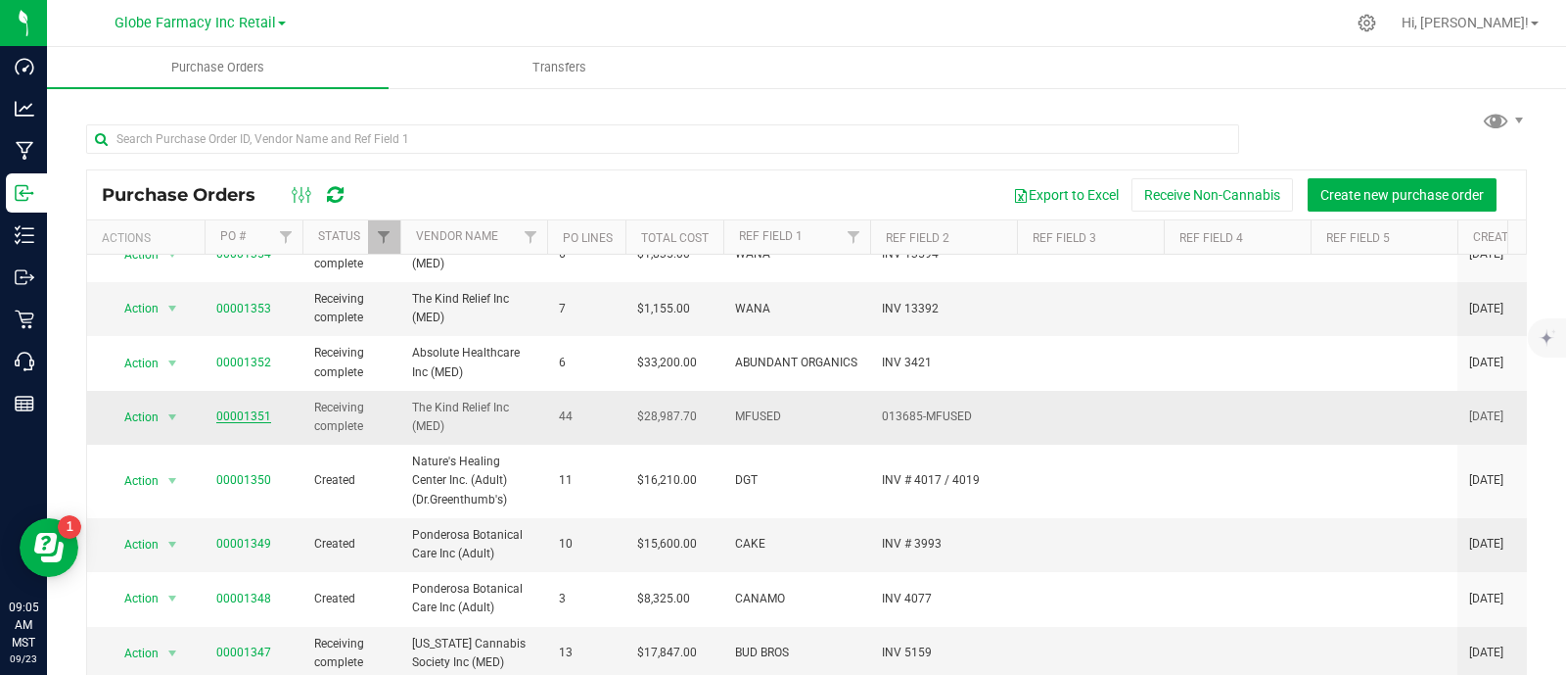
click at [264, 414] on link "00001351" at bounding box center [243, 416] width 55 height 14
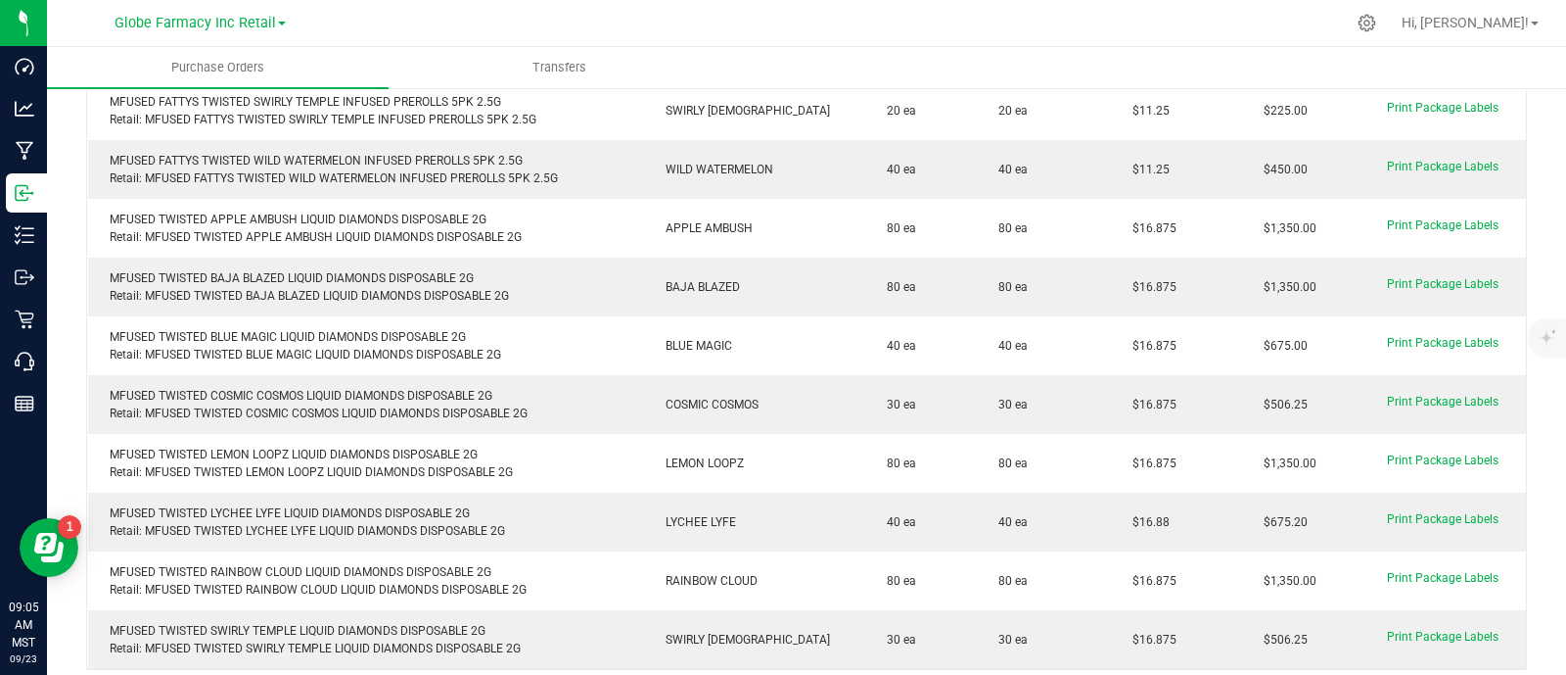
scroll to position [2570, 0]
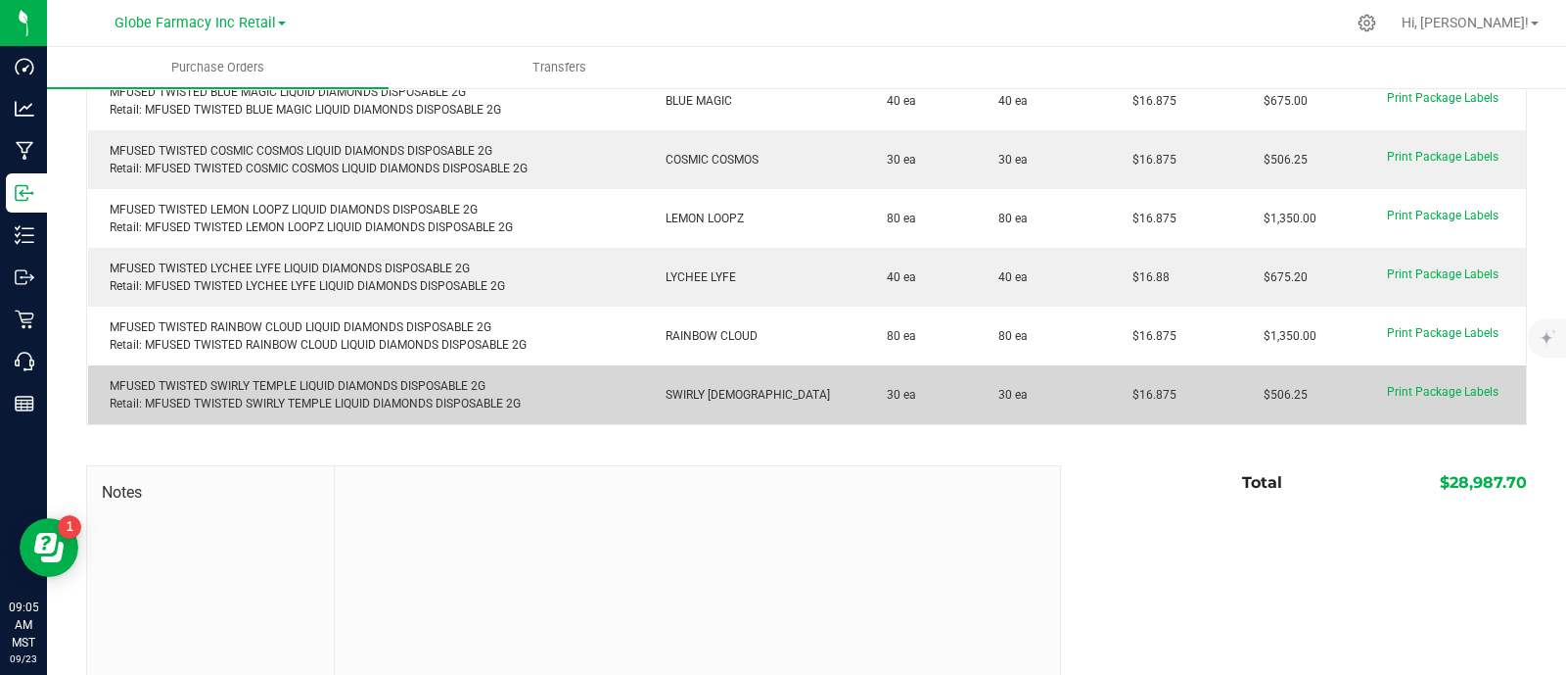
drag, startPoint x: 1177, startPoint y: 379, endPoint x: 1107, endPoint y: 374, distance: 69.7
click at [1111, 374] on td "$16.875" at bounding box center [1177, 394] width 132 height 59
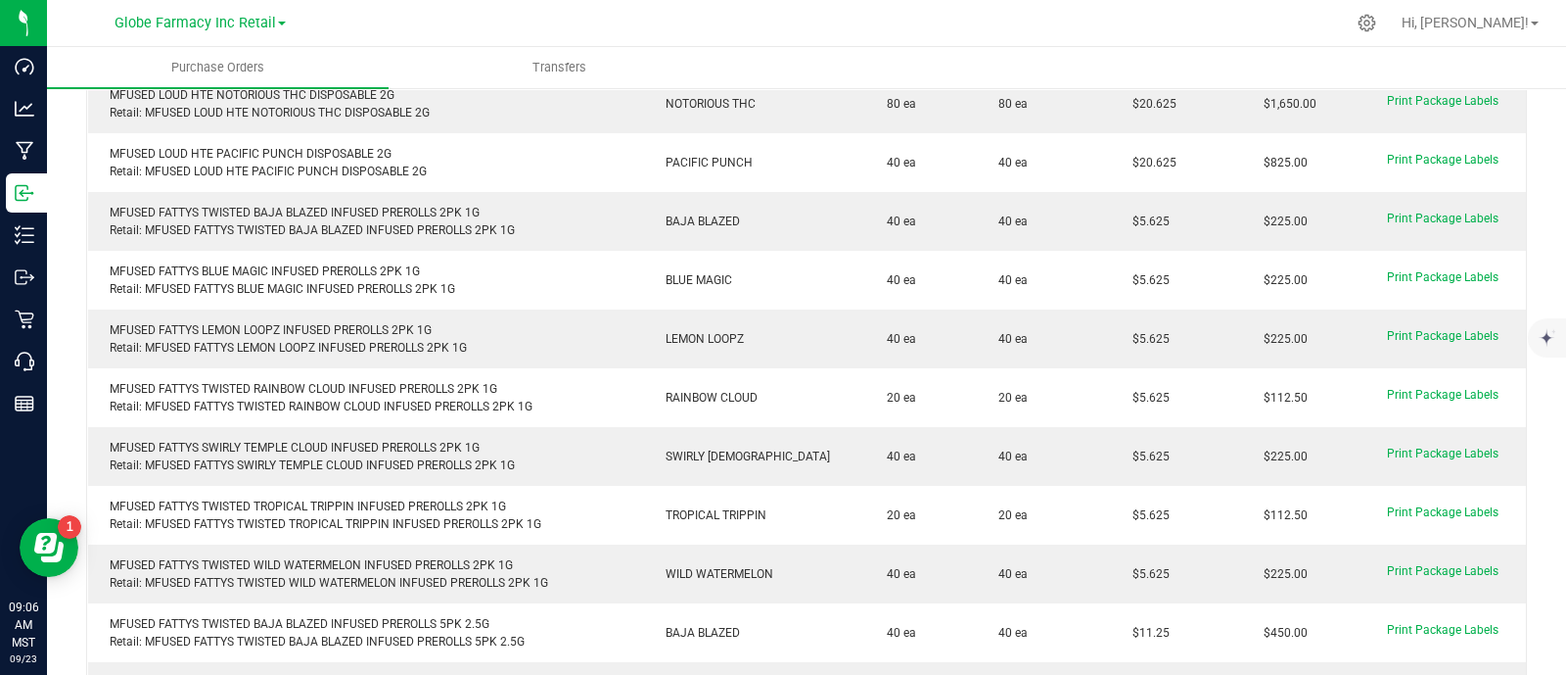
scroll to position [1469, 0]
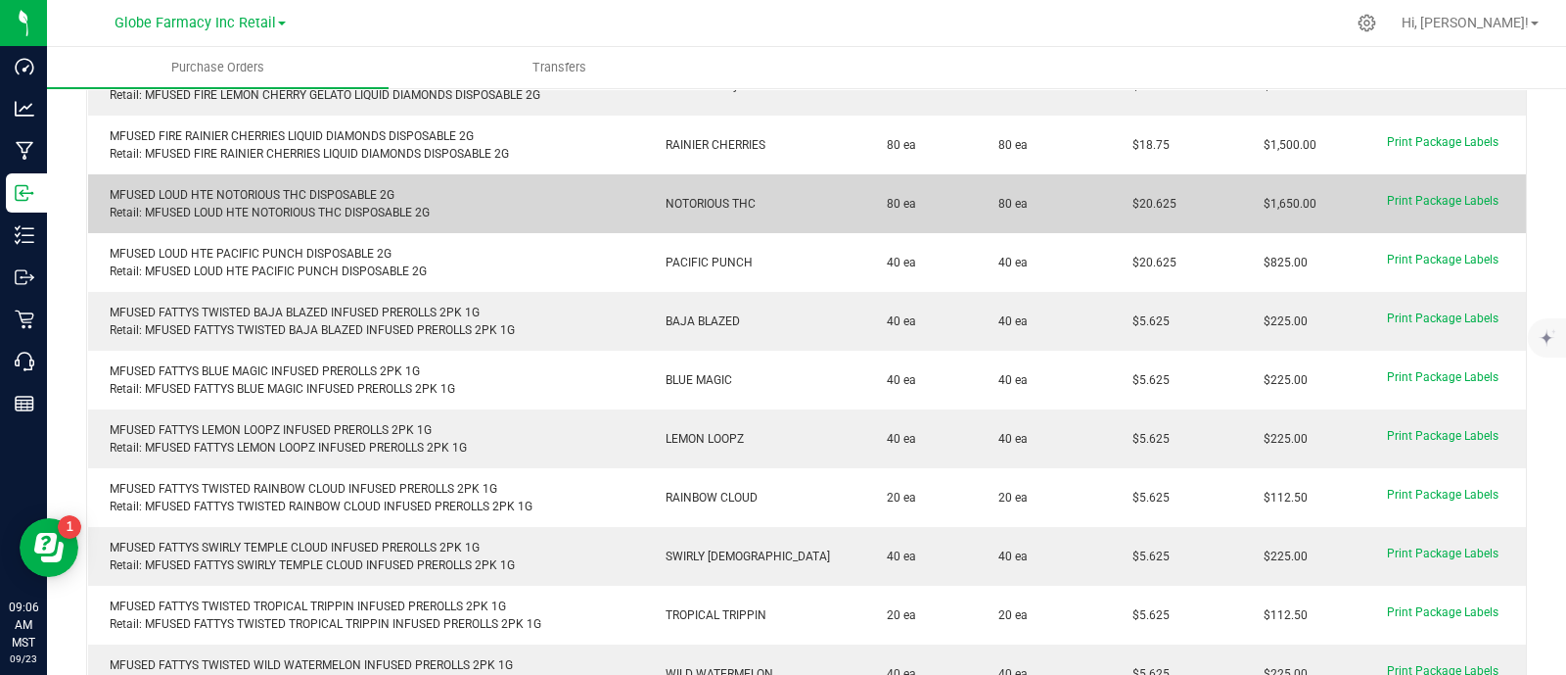
drag, startPoint x: 1147, startPoint y: 187, endPoint x: 1108, endPoint y: 195, distance: 39.9
click at [1111, 195] on td "$20.625" at bounding box center [1177, 203] width 132 height 59
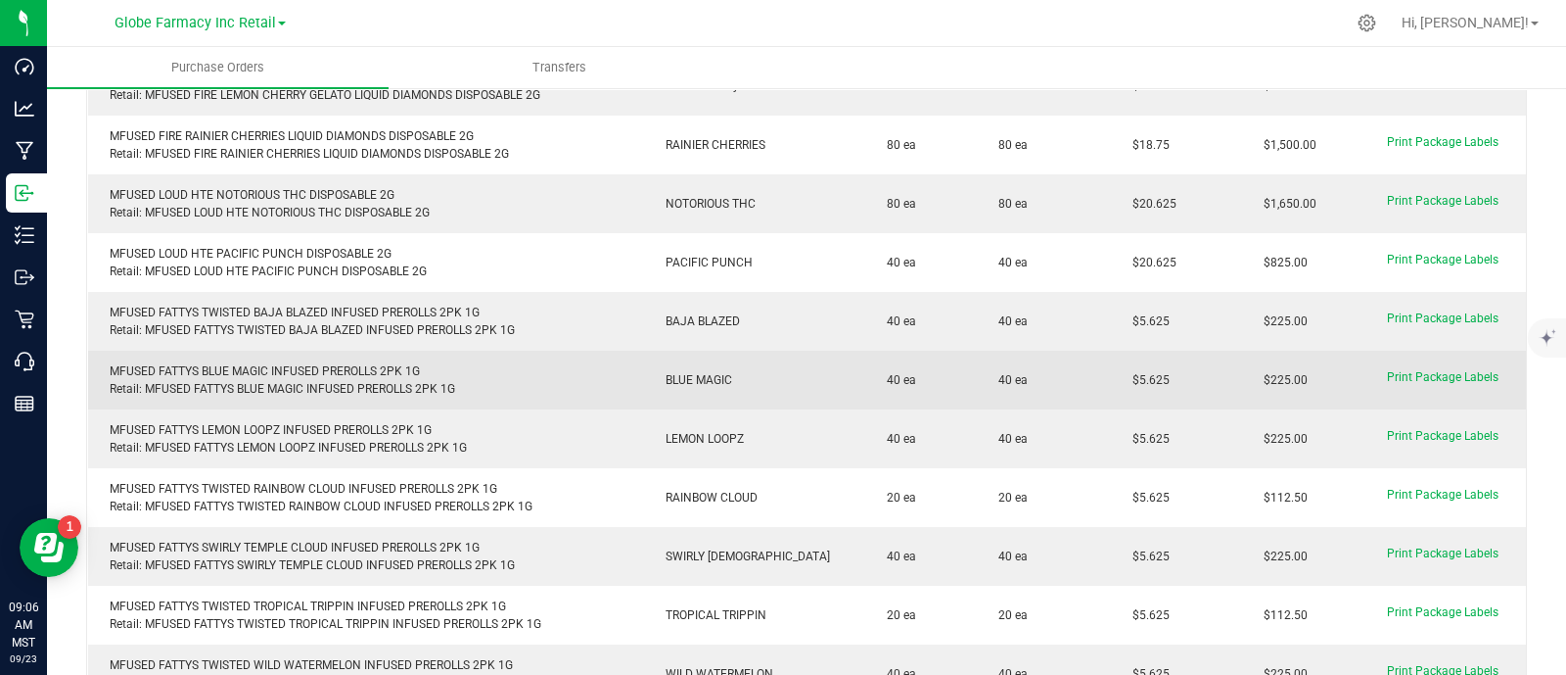
scroll to position [1224, 0]
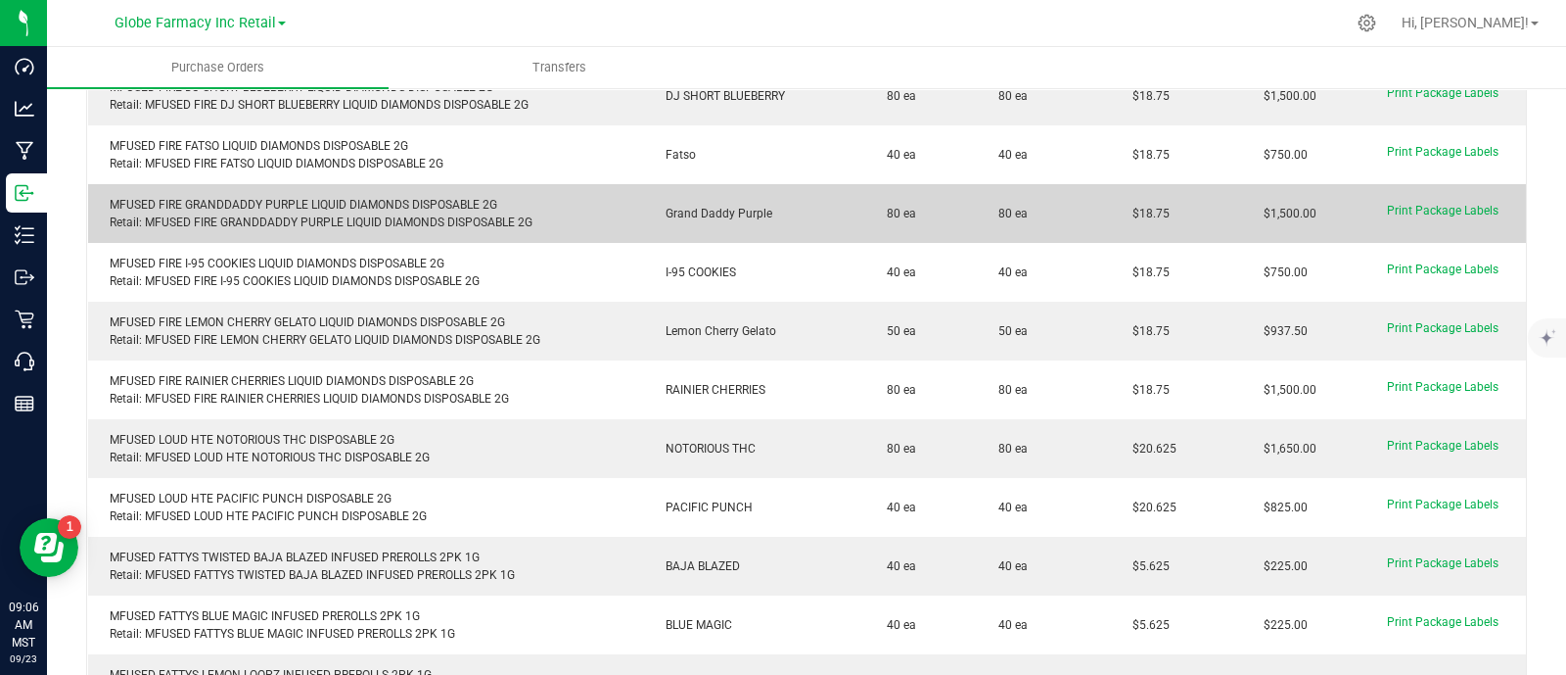
drag, startPoint x: 1149, startPoint y: 206, endPoint x: 1116, endPoint y: 205, distance: 33.3
click at [1086, 208] on purchase-order-line-row "MFUSED FIRE GRANDDADDY PURPLE LIQUID DIAMONDS DISPOSABLE 2G Retail: MFUSED FIRE…" at bounding box center [807, 213] width 1439 height 59
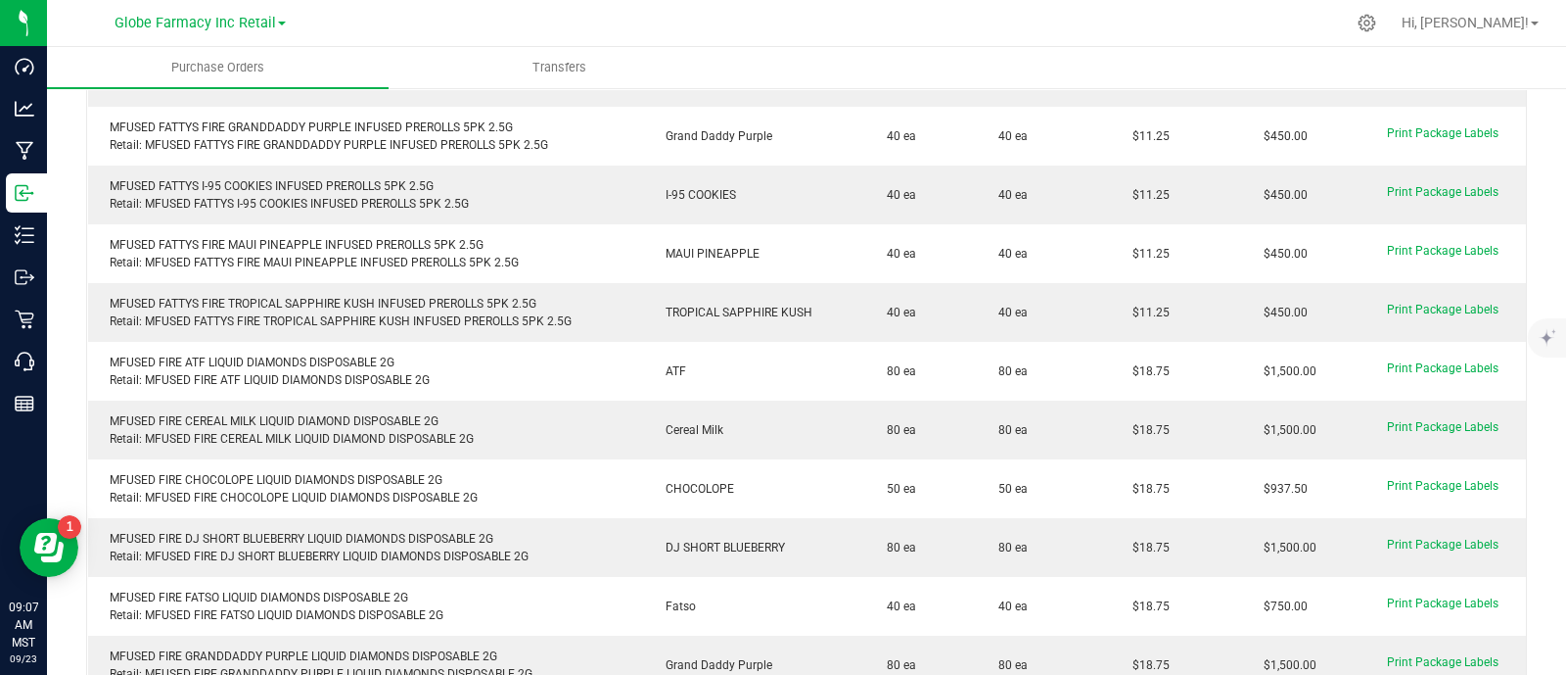
scroll to position [734, 0]
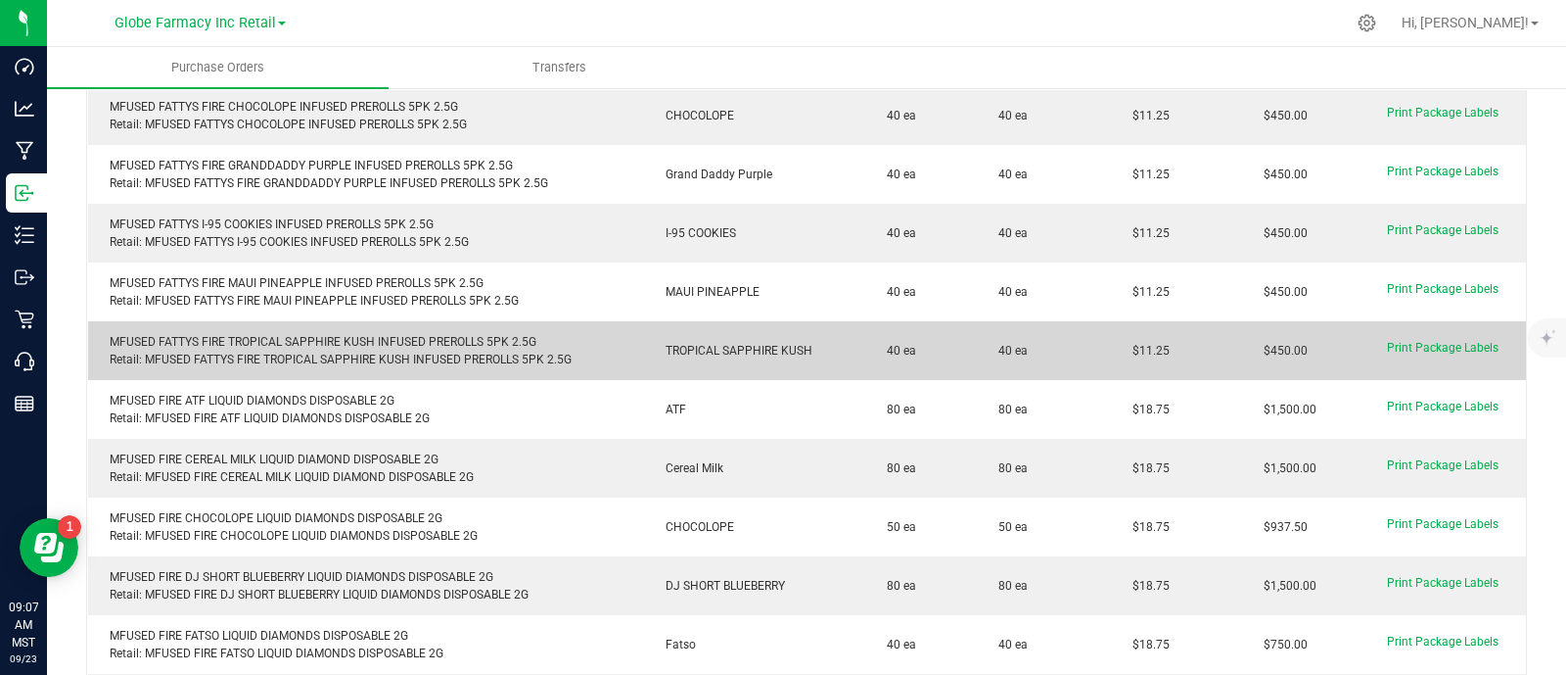
click at [1111, 340] on td "$11.25" at bounding box center [1177, 350] width 132 height 59
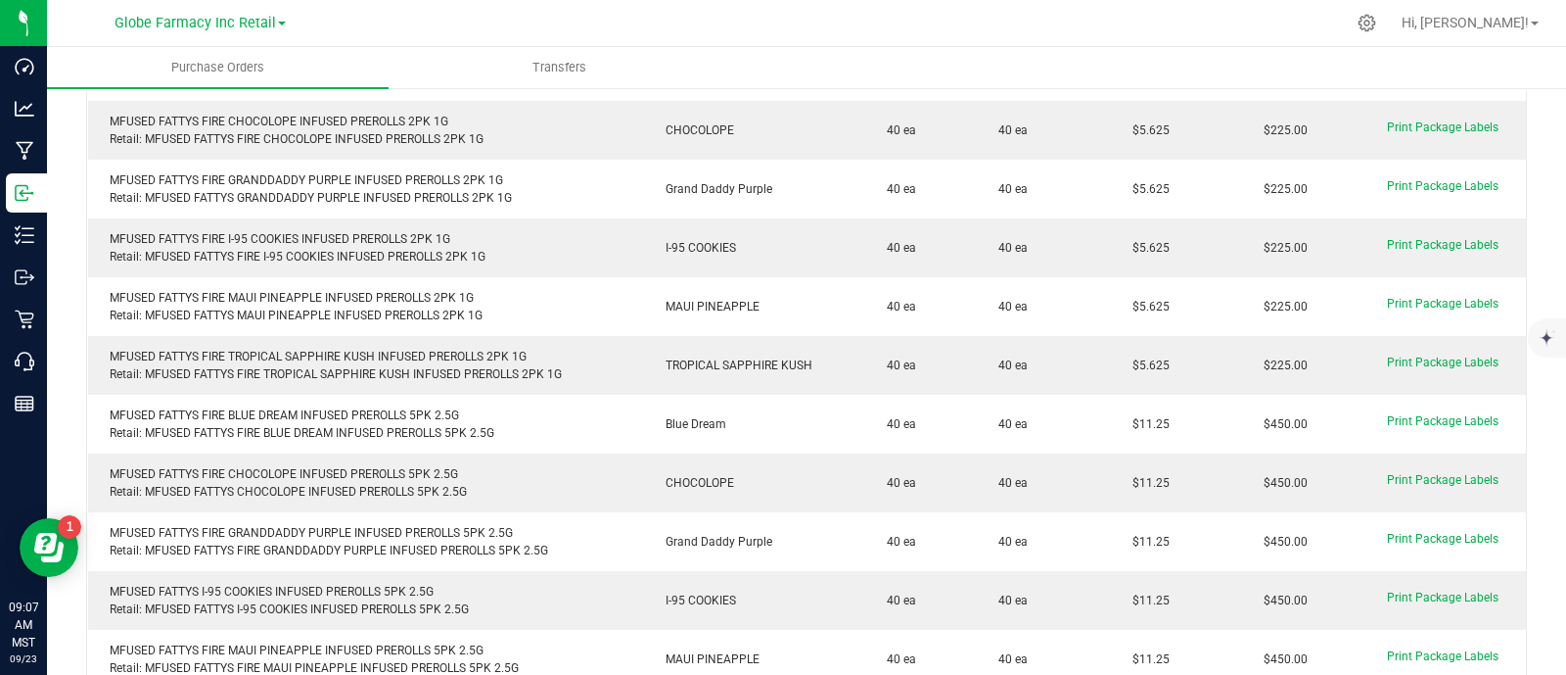
scroll to position [244, 0]
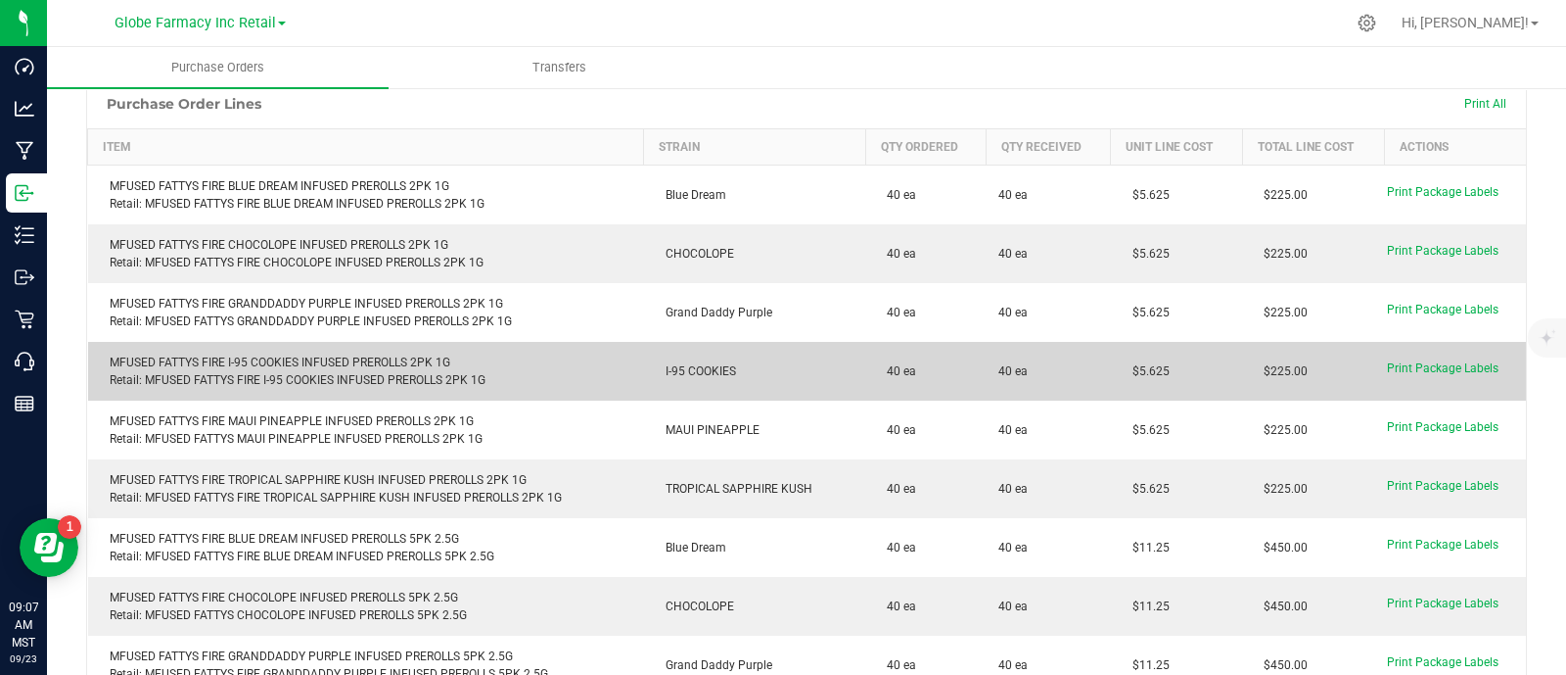
drag, startPoint x: 1160, startPoint y: 357, endPoint x: 1096, endPoint y: 361, distance: 64.7
click at [1111, 361] on td "$5.625" at bounding box center [1177, 371] width 132 height 59
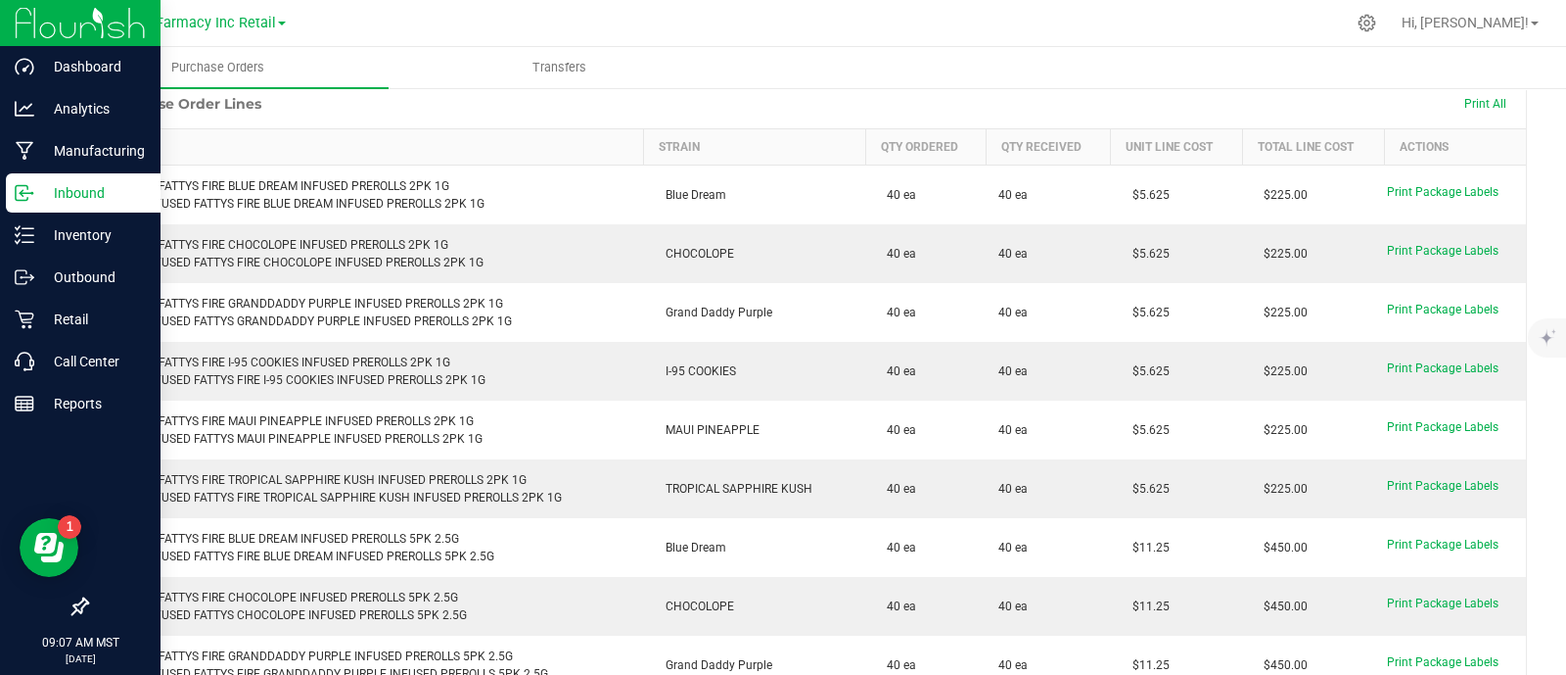
click at [25, 190] on icon at bounding box center [25, 193] width 20 height 20
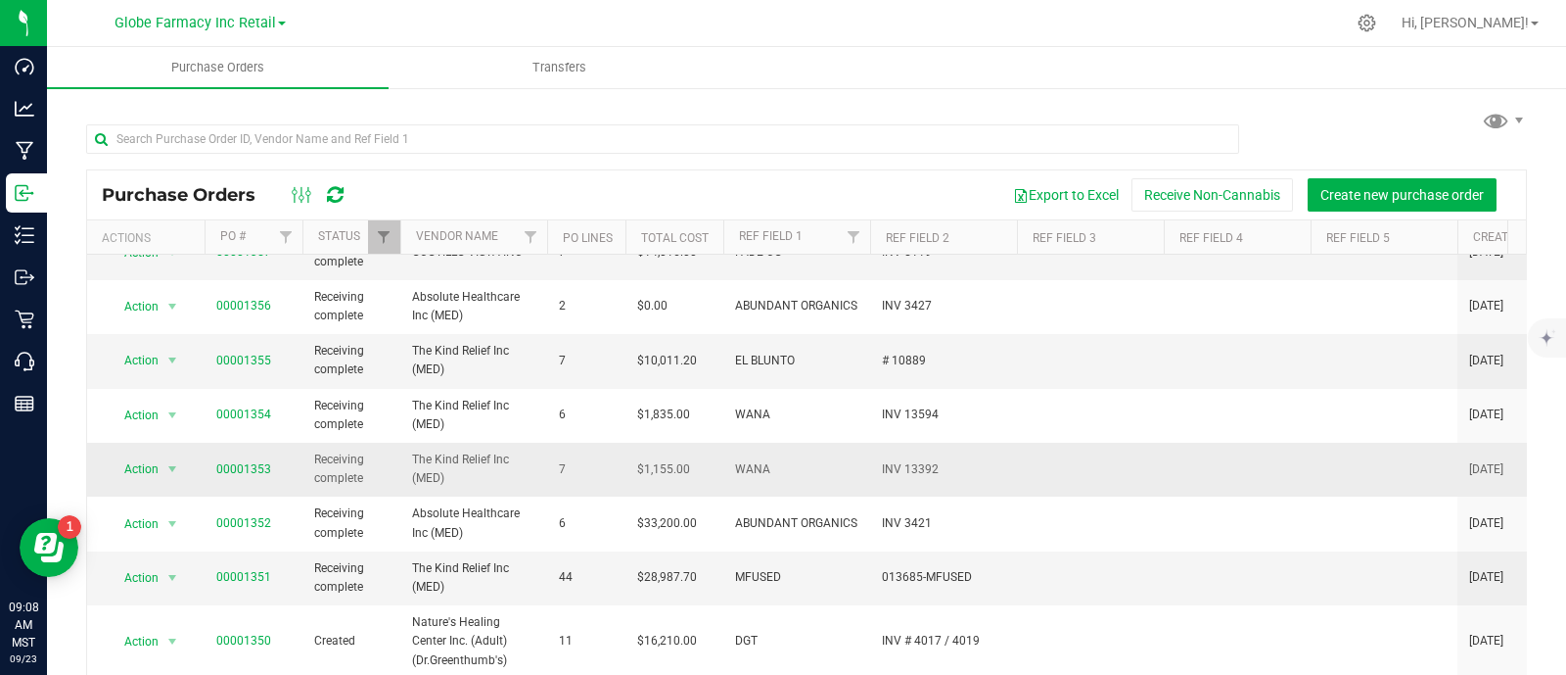
scroll to position [121, 0]
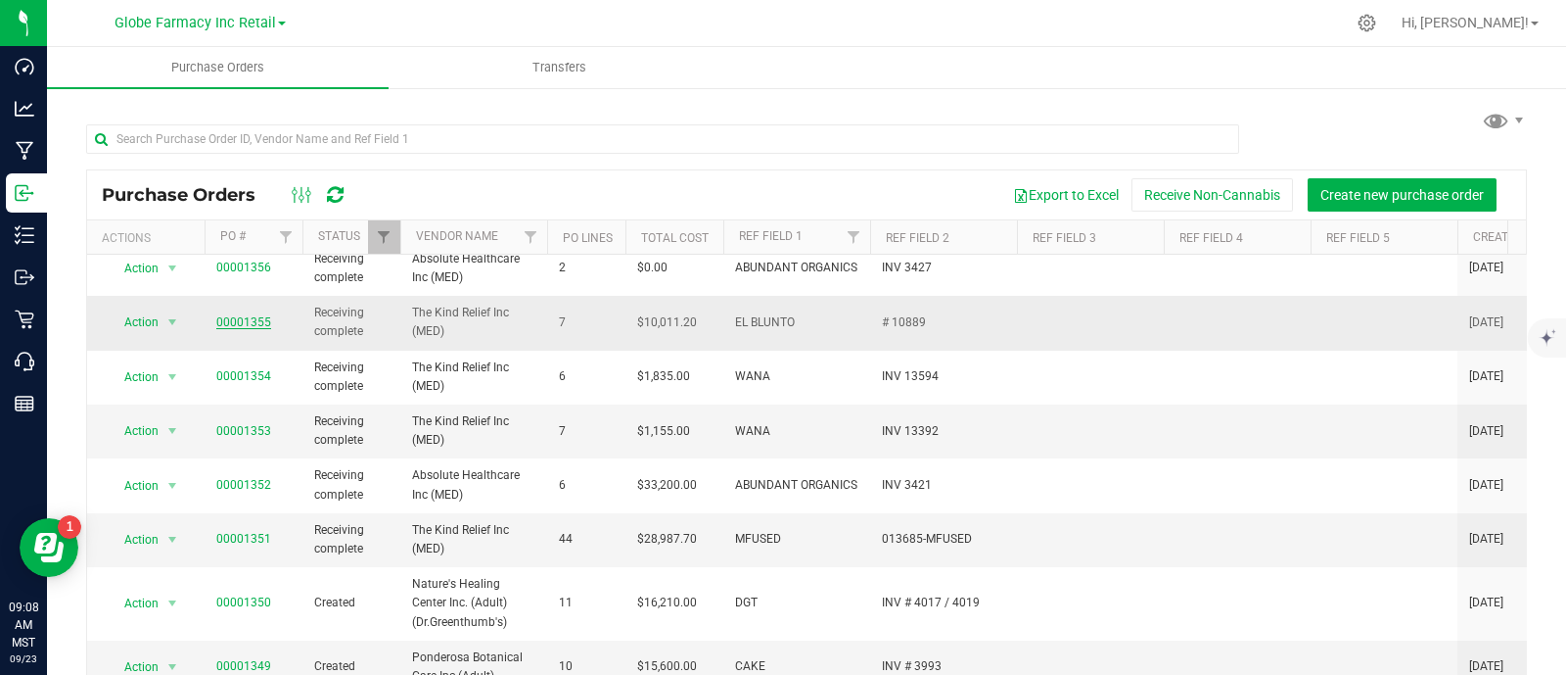
click at [230, 323] on link "00001355" at bounding box center [243, 322] width 55 height 14
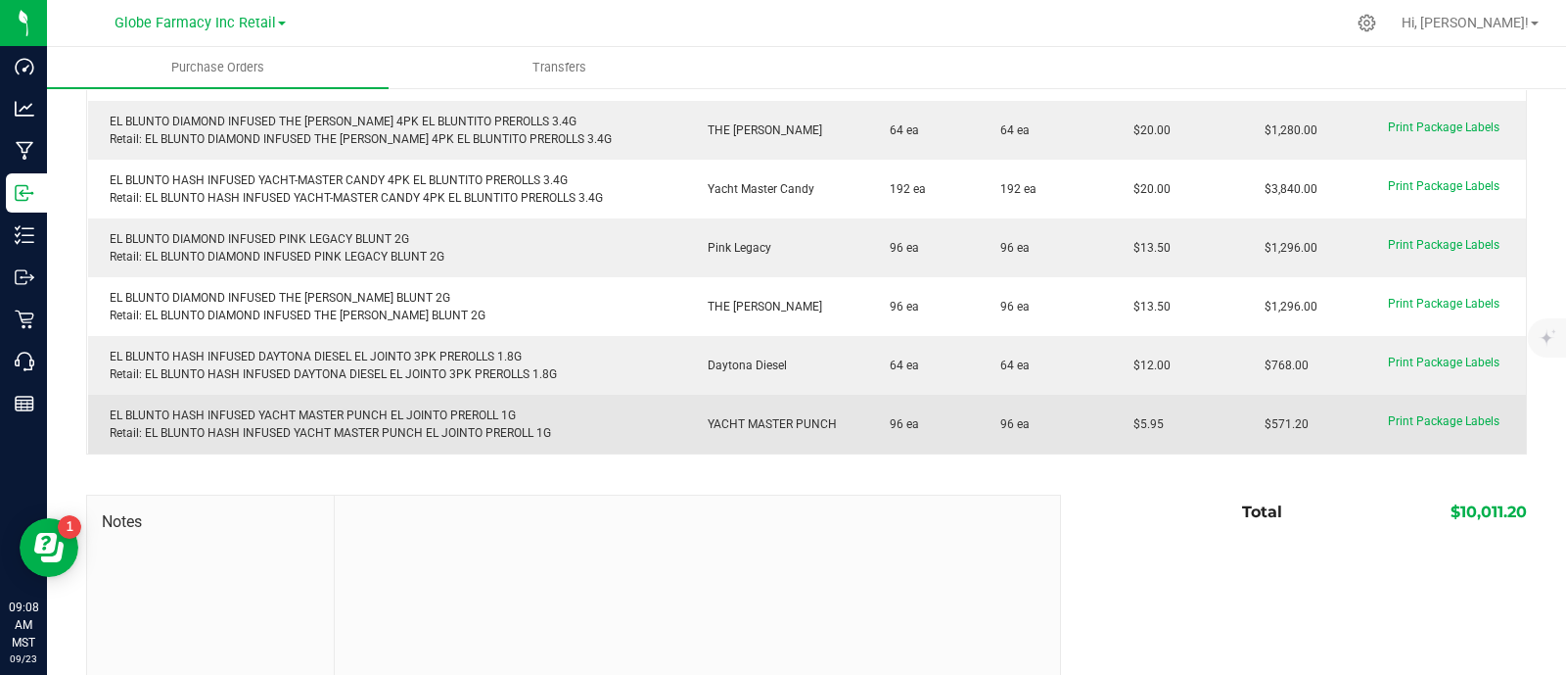
scroll to position [244, 0]
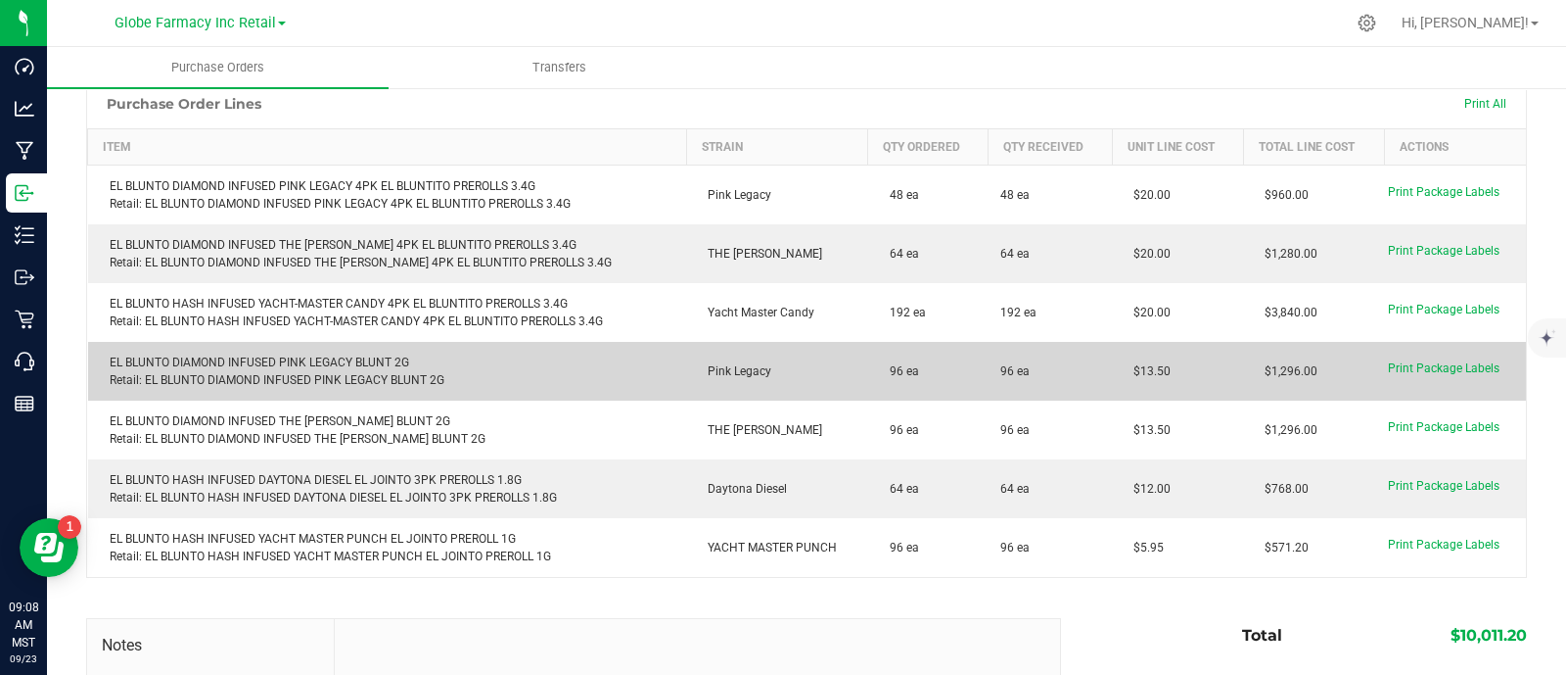
drag, startPoint x: 1141, startPoint y: 355, endPoint x: 1125, endPoint y: 355, distance: 15.7
click at [1112, 357] on td "$13.50" at bounding box center [1177, 371] width 131 height 59
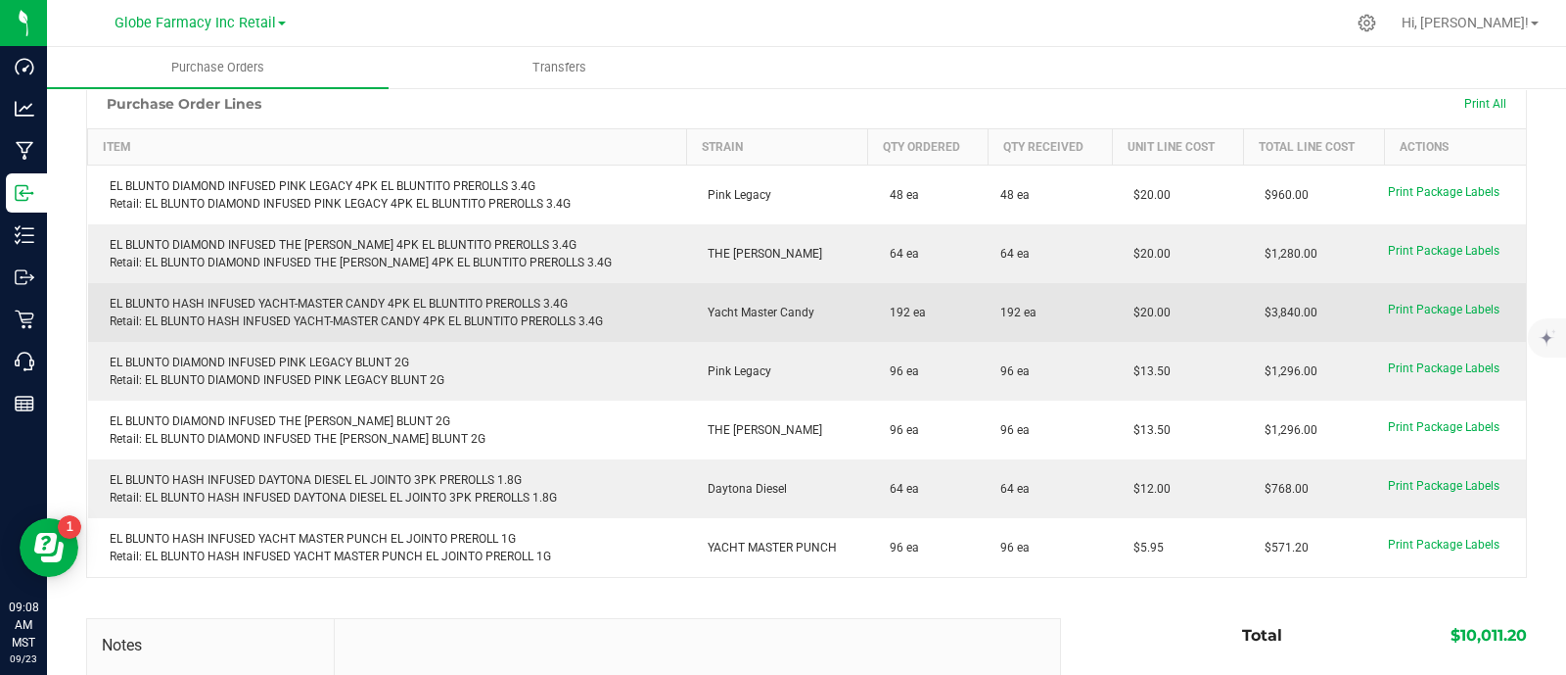
drag, startPoint x: 1161, startPoint y: 293, endPoint x: 1102, endPoint y: 298, distance: 58.9
click at [1112, 298] on td "$20.00" at bounding box center [1177, 312] width 131 height 59
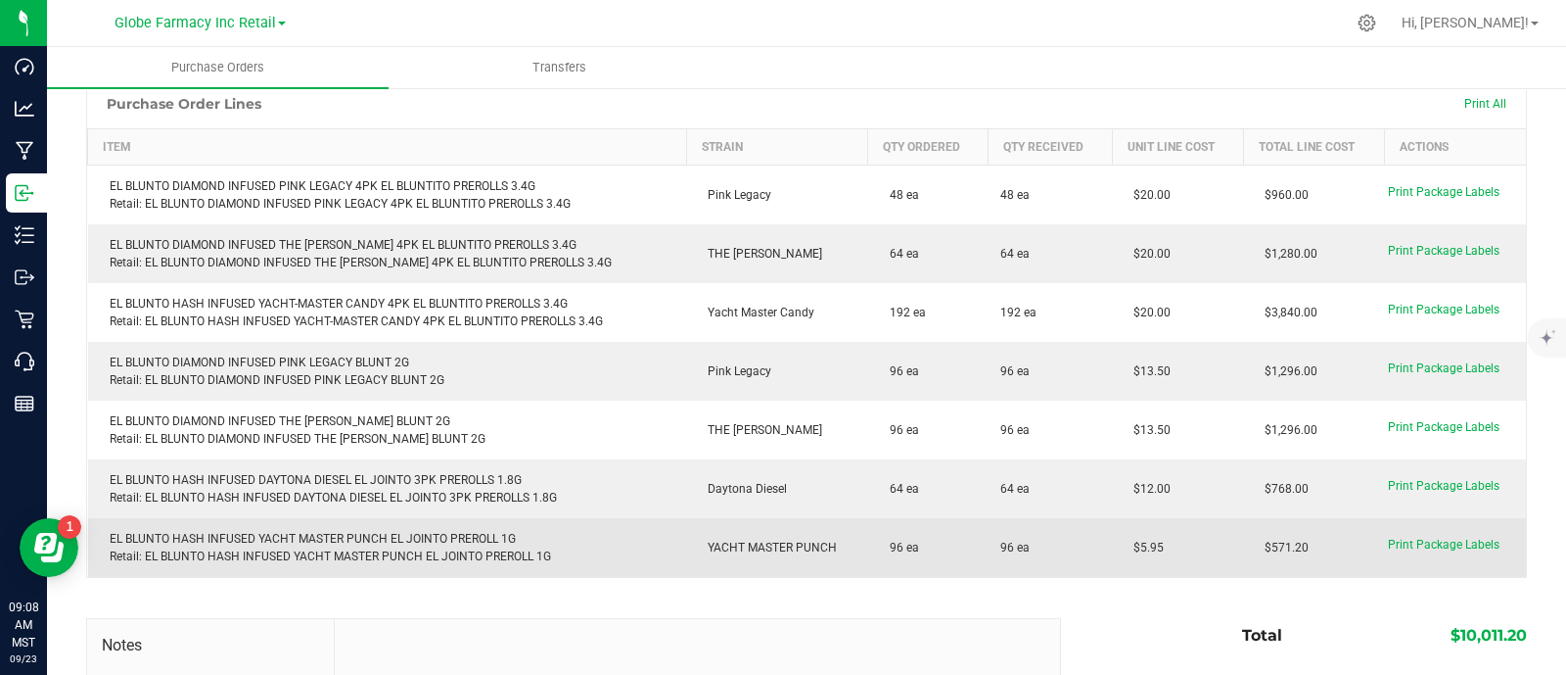
drag, startPoint x: 1149, startPoint y: 526, endPoint x: 1095, endPoint y: 536, distance: 55.7
click at [1112, 535] on td "$5.95" at bounding box center [1177, 547] width 131 height 59
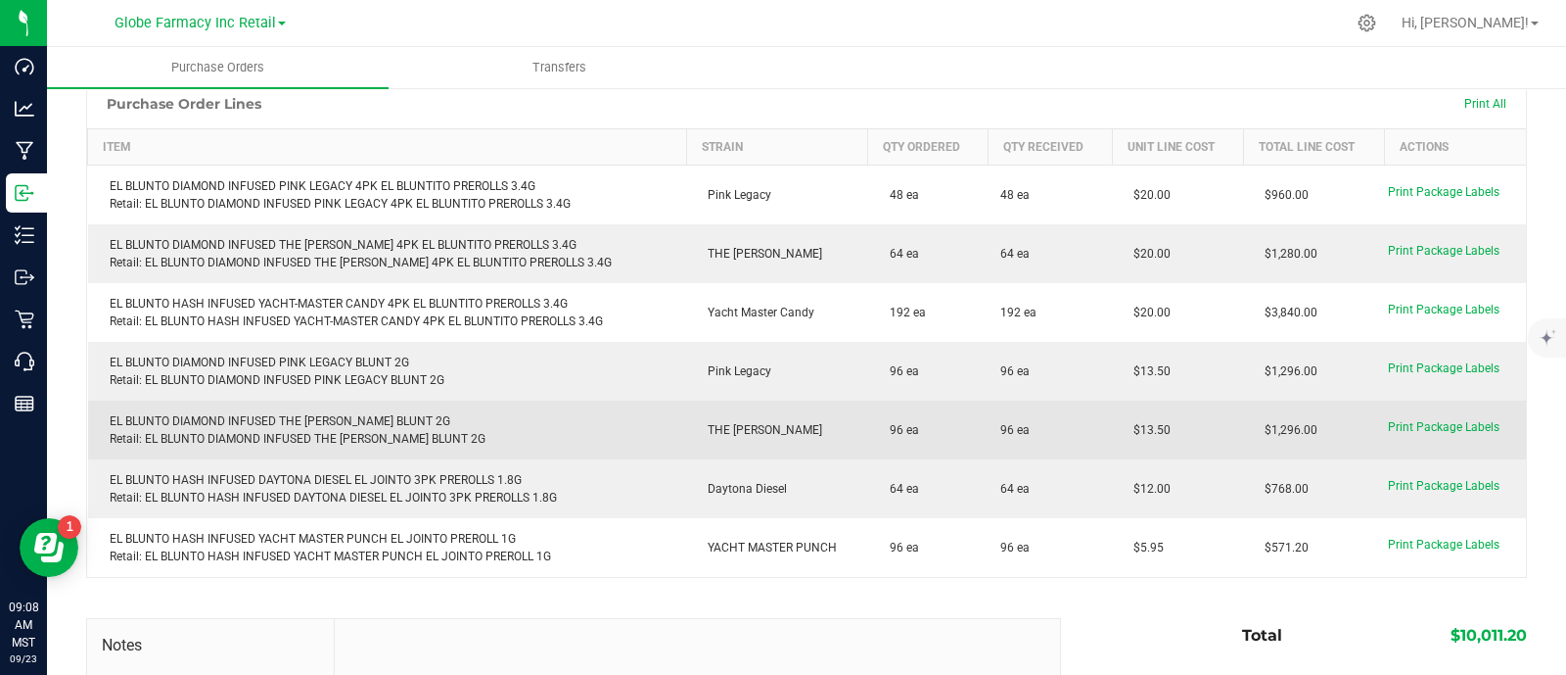
drag, startPoint x: 1153, startPoint y: 412, endPoint x: 1116, endPoint y: 414, distance: 37.3
click at [1117, 414] on td "$13.50" at bounding box center [1177, 429] width 131 height 59
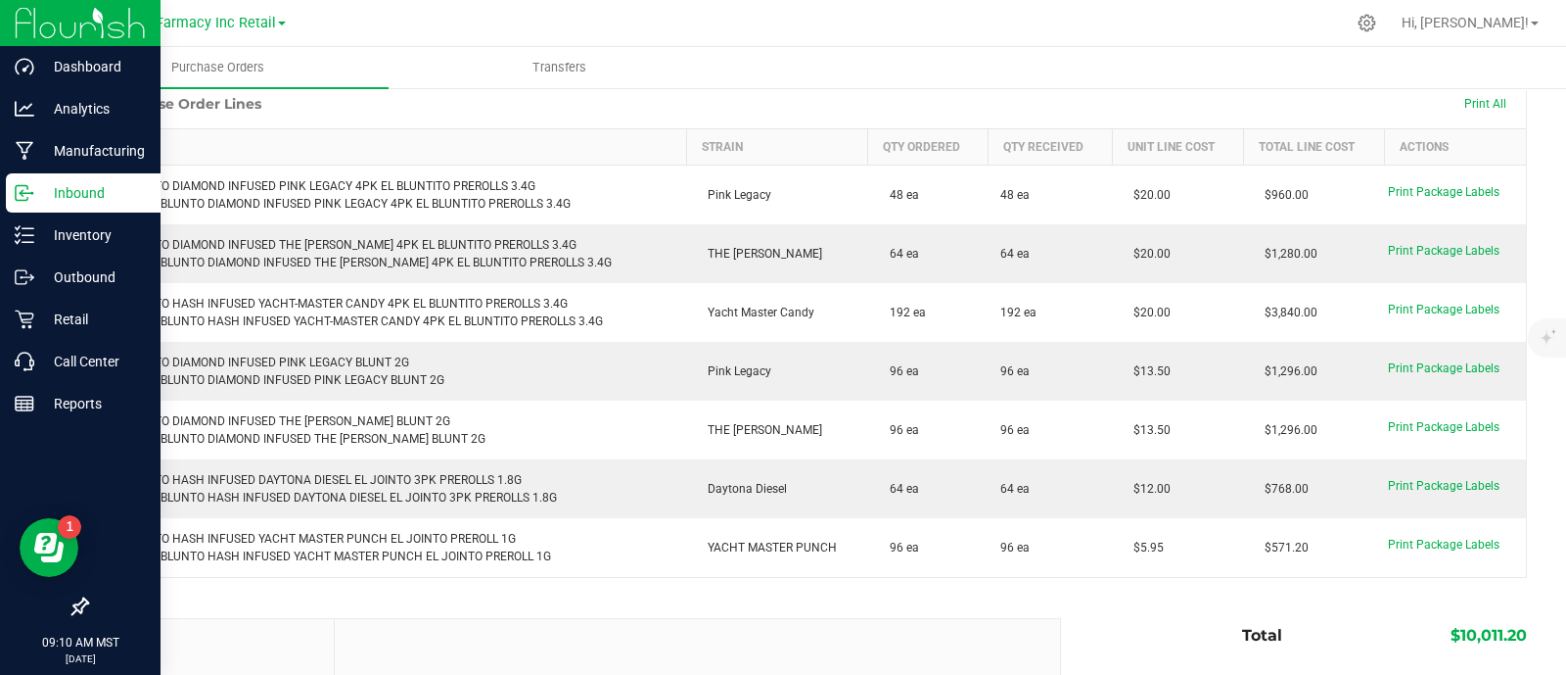
click at [30, 197] on icon at bounding box center [25, 193] width 20 height 20
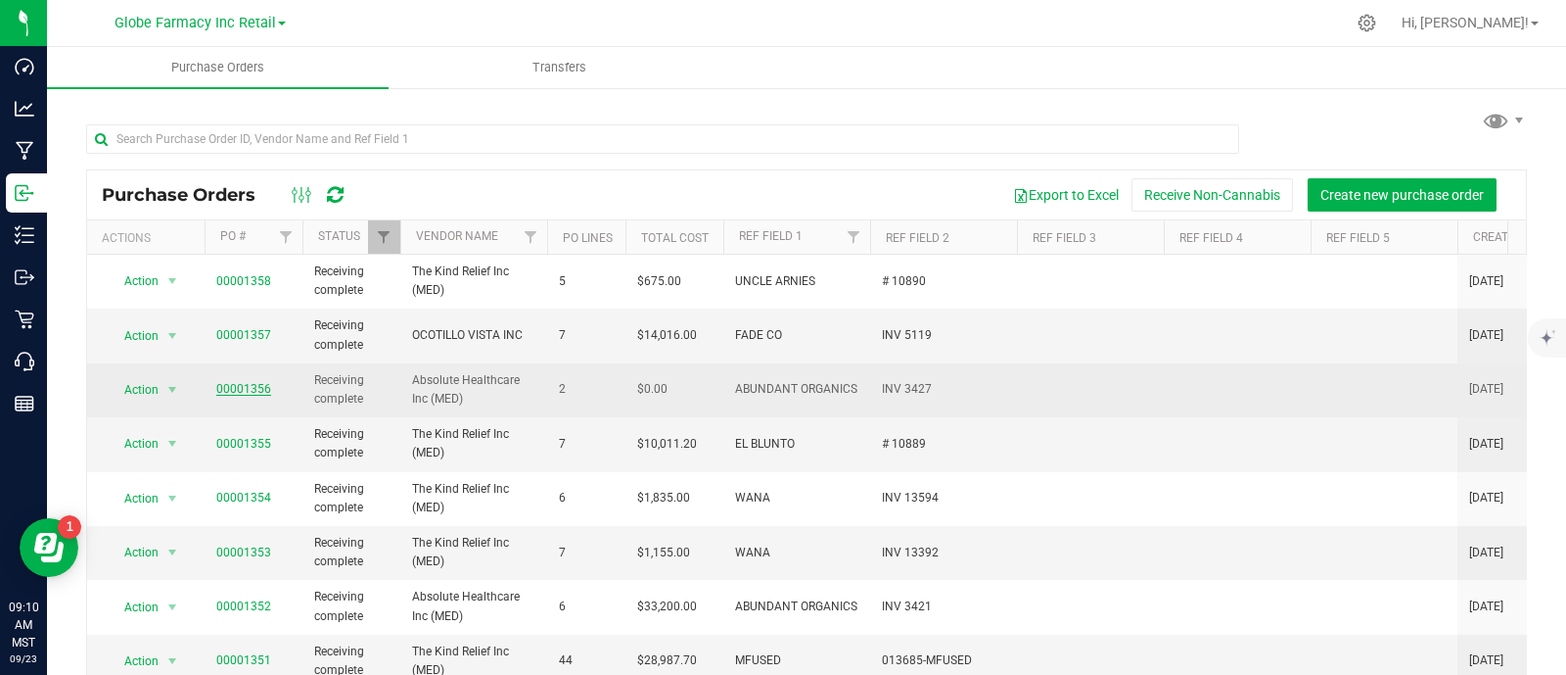
click at [243, 384] on link "00001356" at bounding box center [243, 389] width 55 height 14
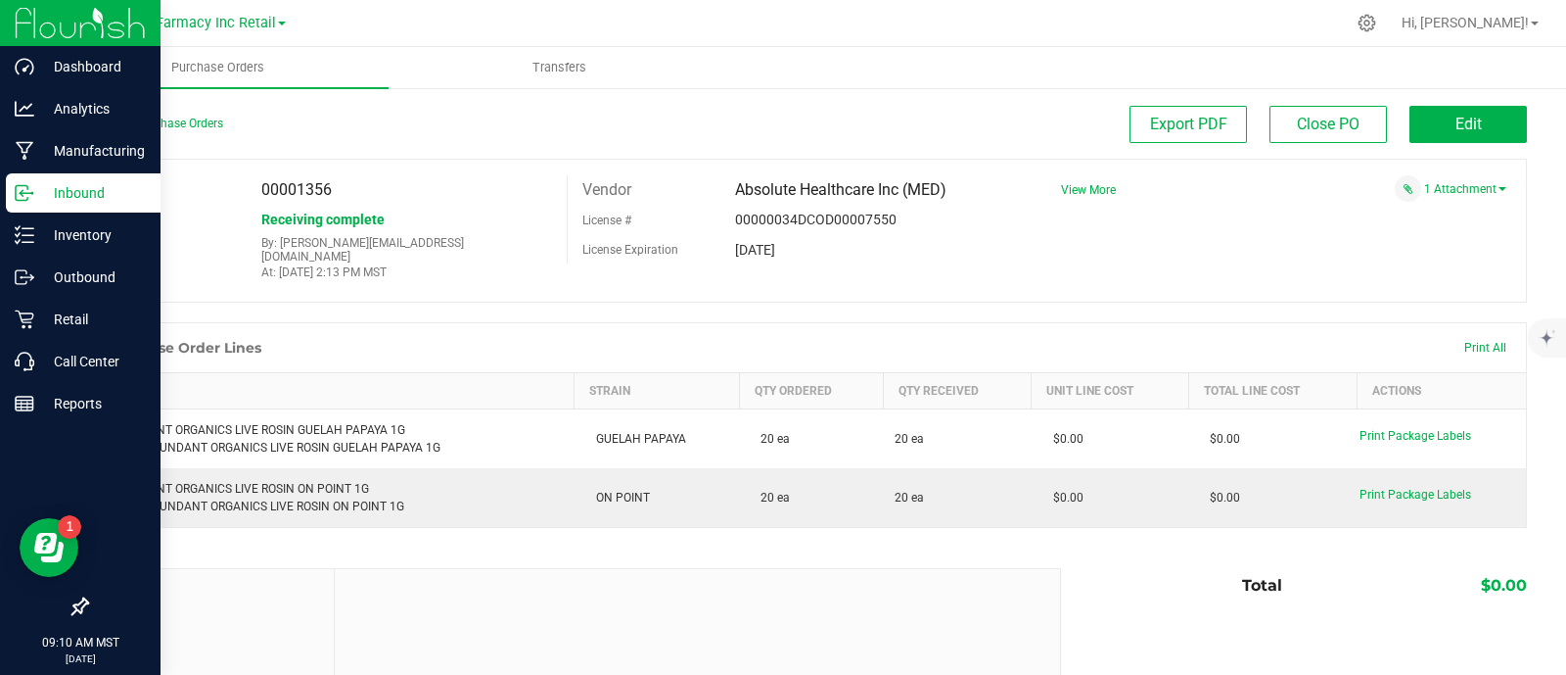
click at [22, 197] on icon at bounding box center [25, 193] width 20 height 20
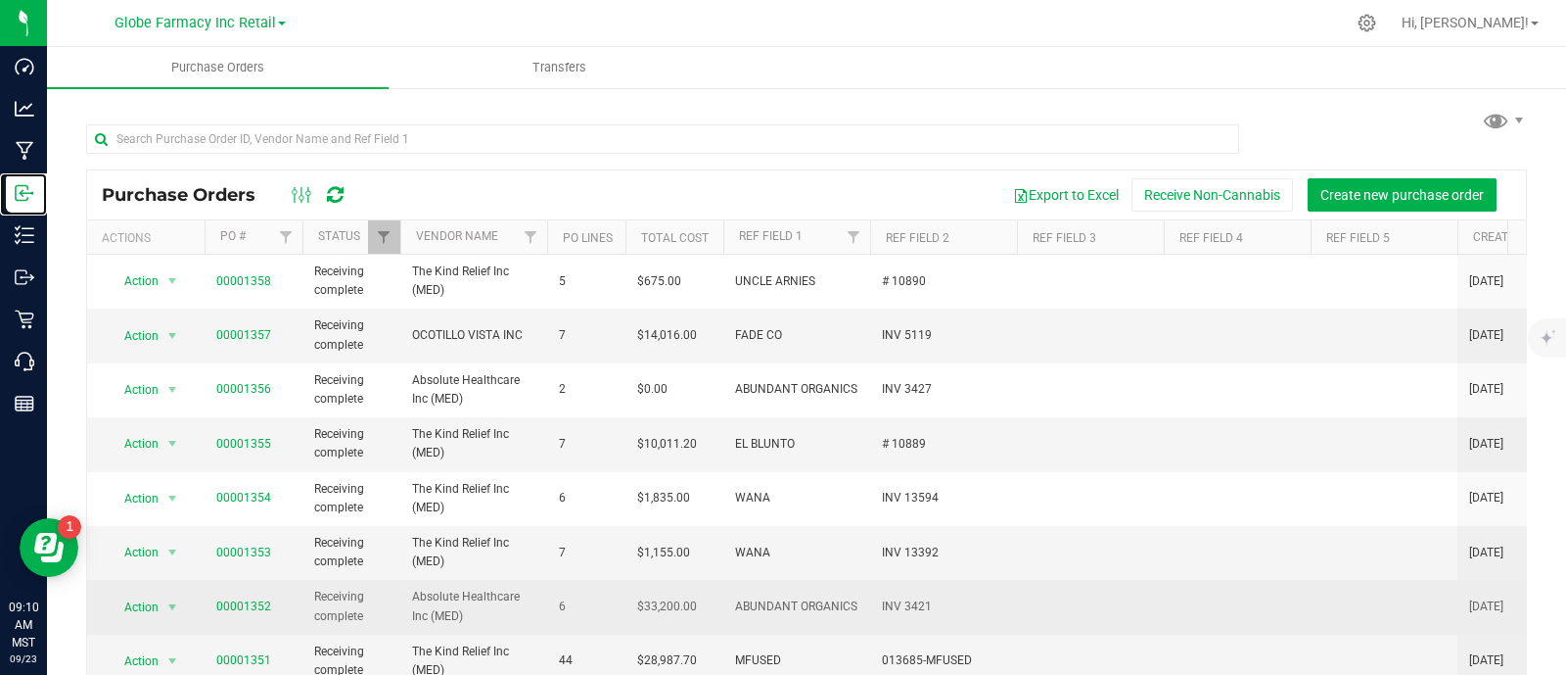
scroll to position [121, 0]
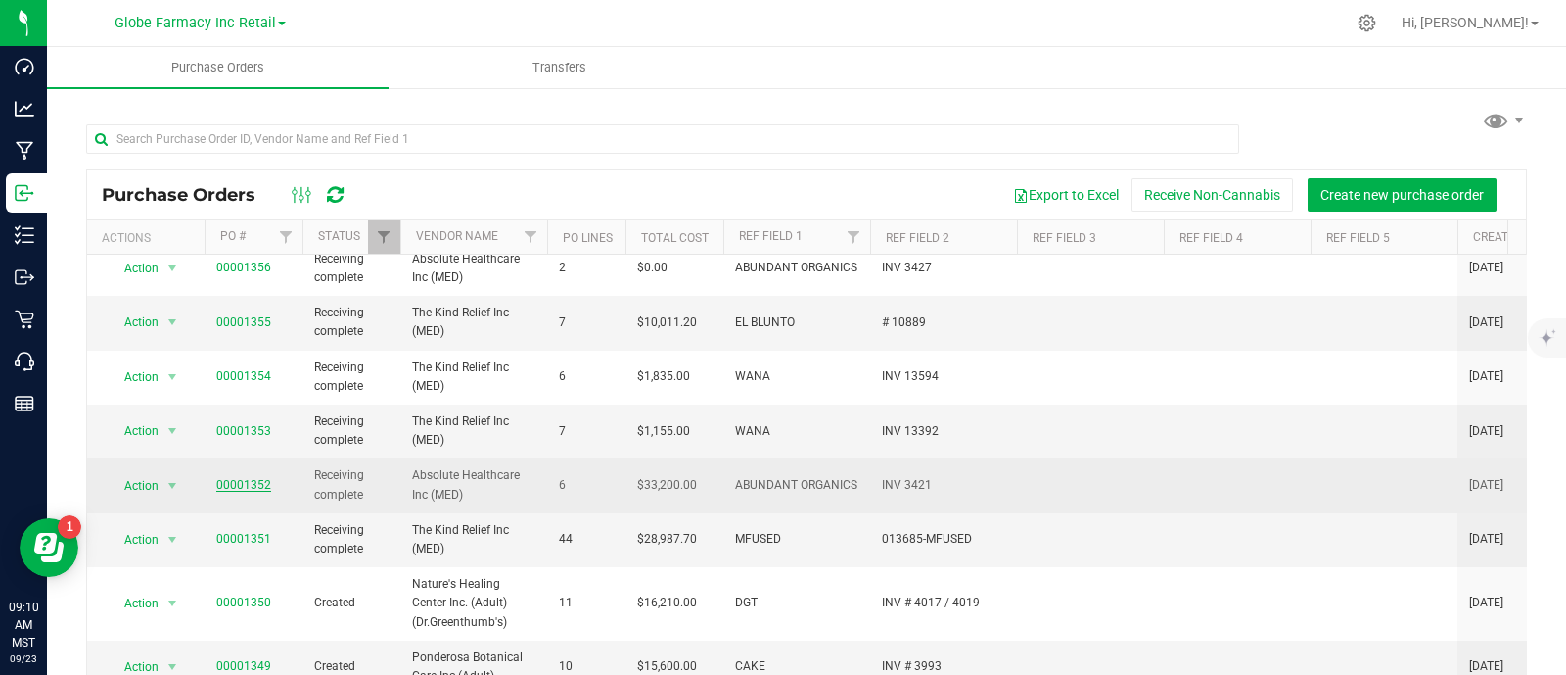
click at [250, 483] on link "00001352" at bounding box center [243, 485] width 55 height 14
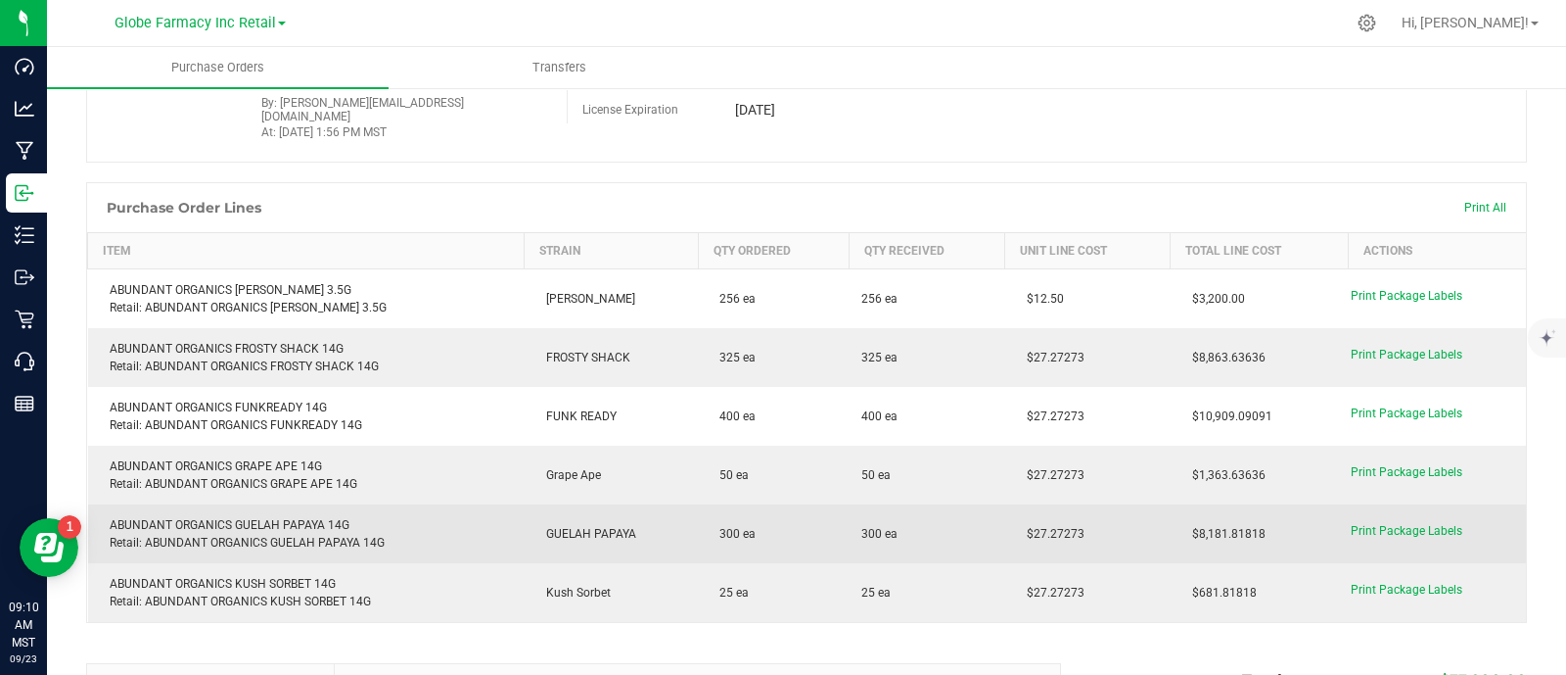
scroll to position [244, 0]
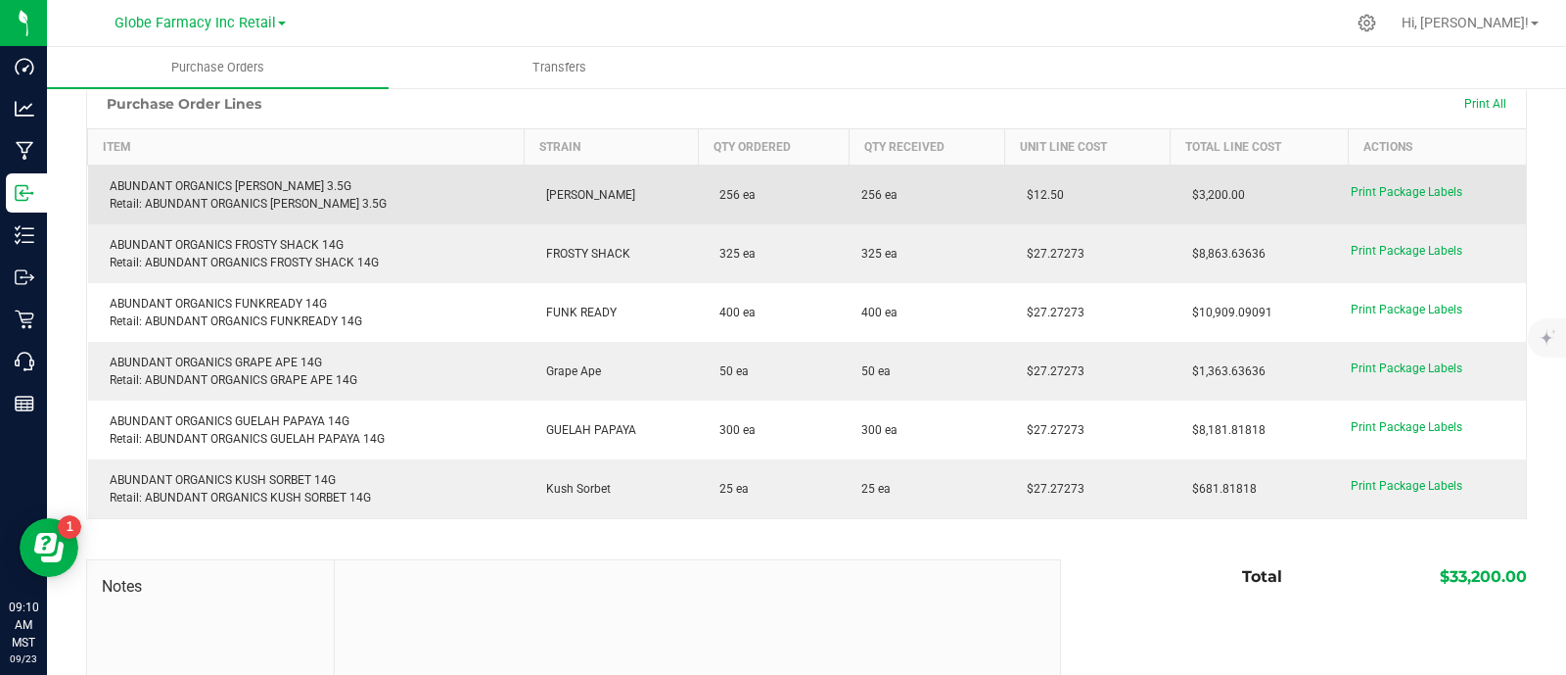
drag, startPoint x: 1007, startPoint y: 177, endPoint x: 990, endPoint y: 178, distance: 17.7
click at [990, 178] on purchase-order-line-row "ABUNDANT ORGANICS [PERSON_NAME] 3.5G Retail: ABUNDANT ORGANICS [PERSON_NAME] 3.…" at bounding box center [807, 195] width 1439 height 60
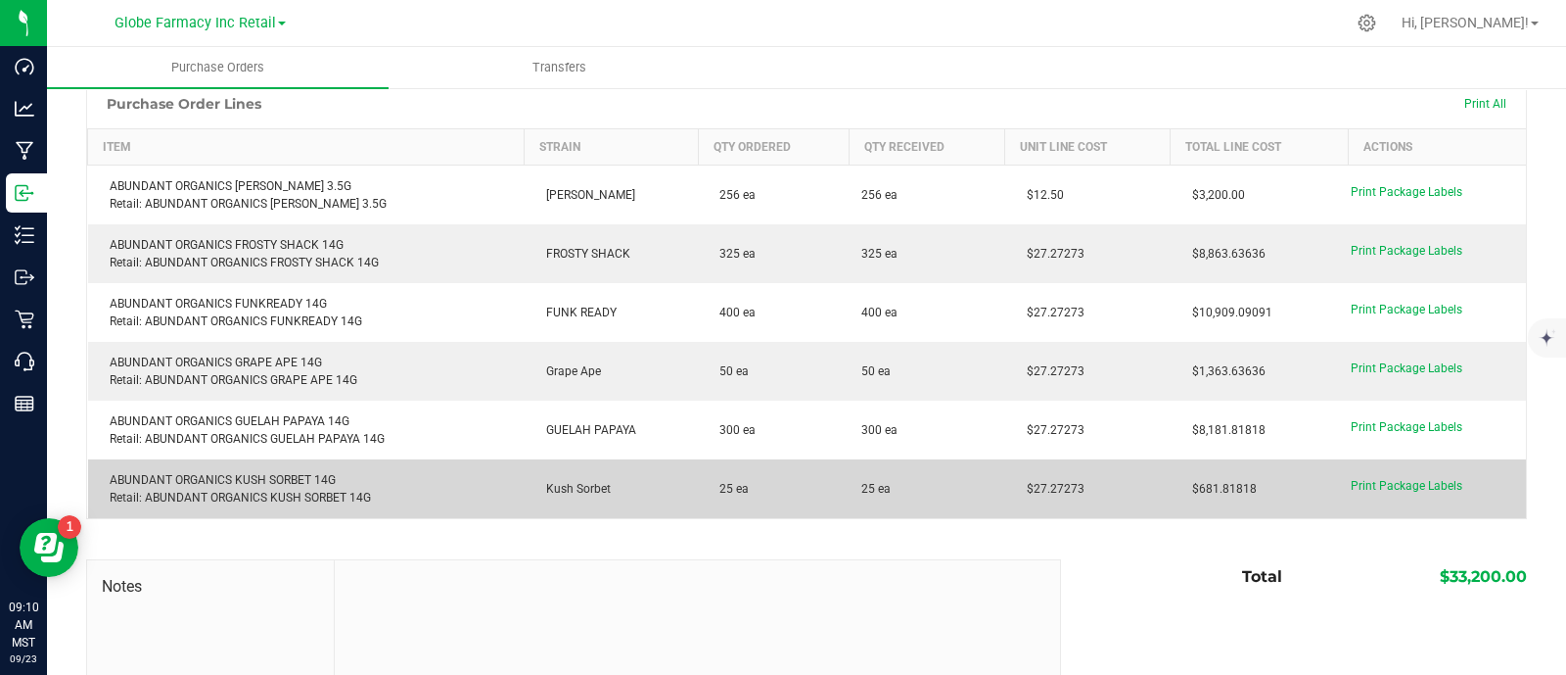
drag, startPoint x: 1082, startPoint y: 472, endPoint x: 1007, endPoint y: 484, distance: 75.3
click at [1005, 484] on td "$27.27273" at bounding box center [1087, 488] width 165 height 59
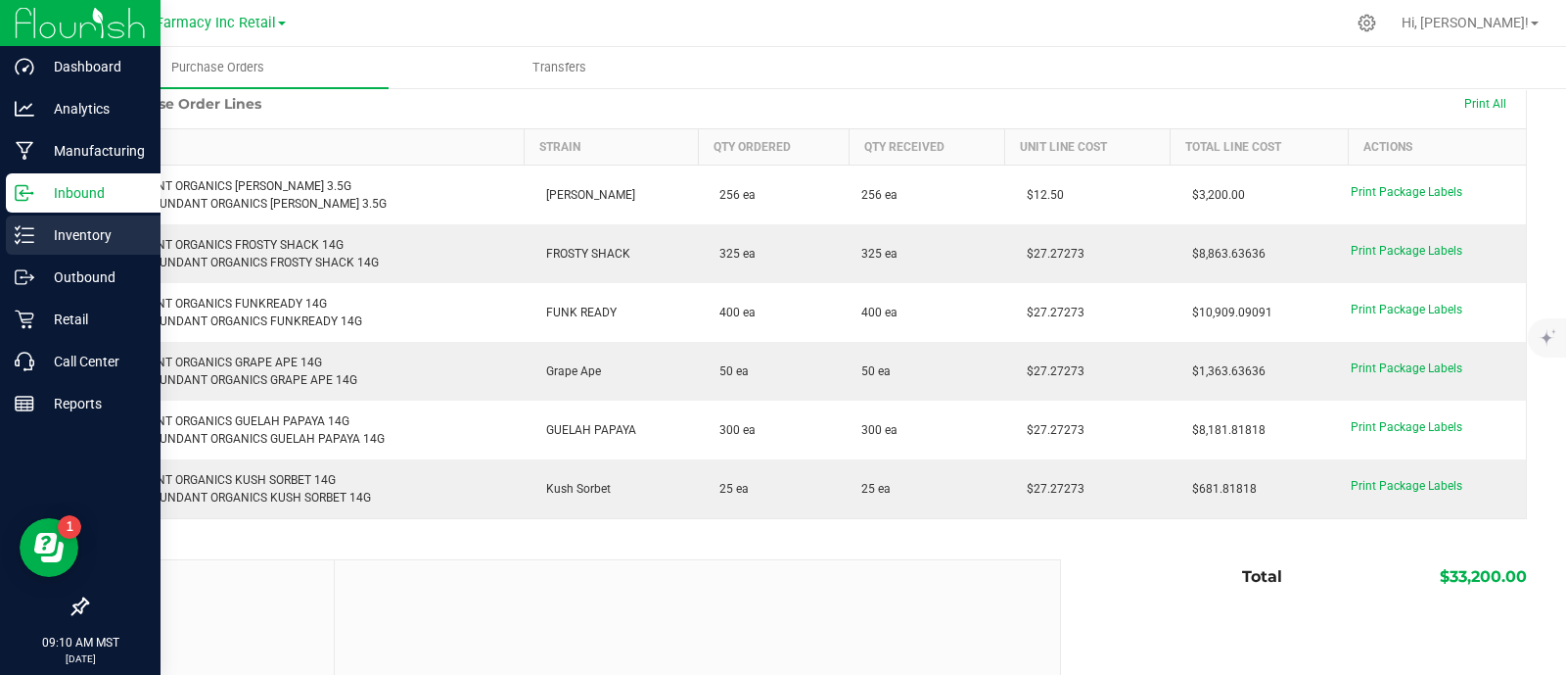
click at [15, 250] on div "Inventory" at bounding box center [83, 234] width 155 height 39
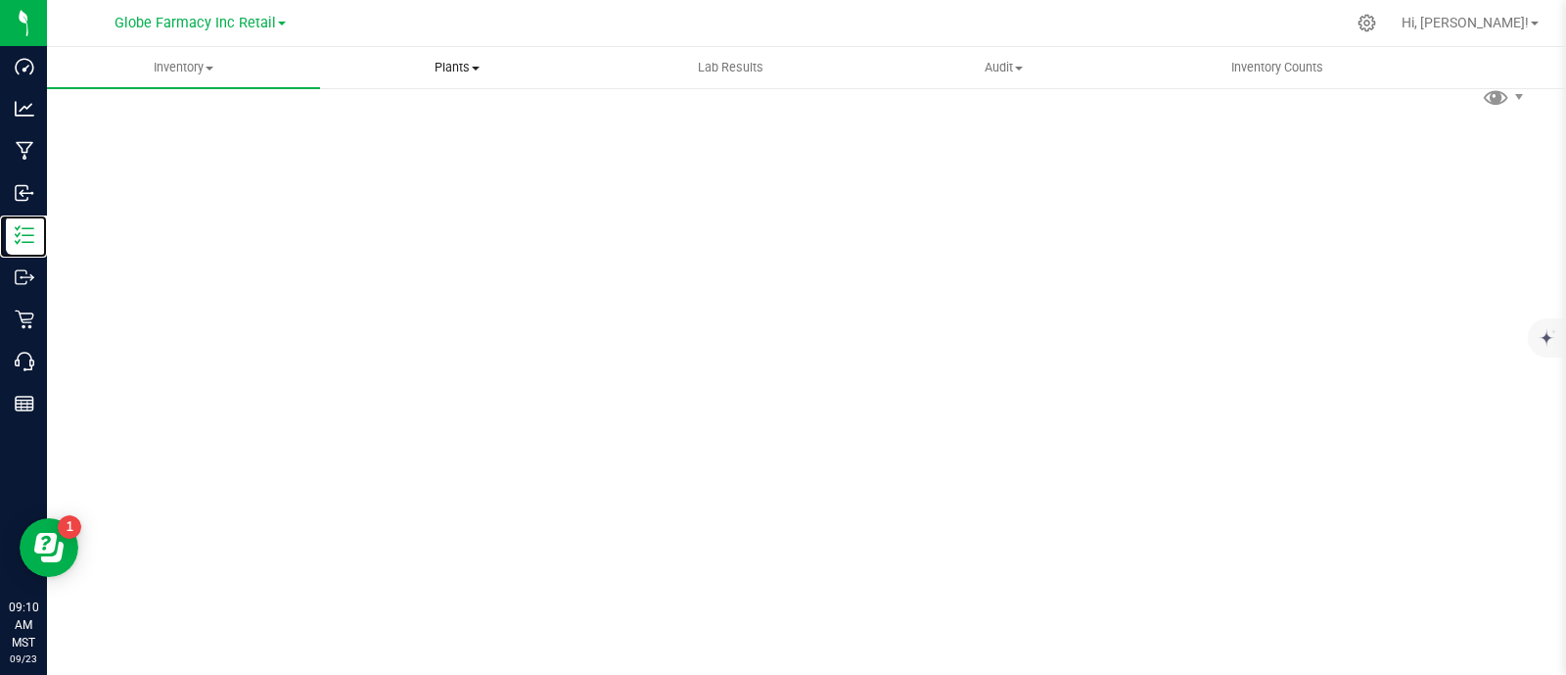
scroll to position [9, 0]
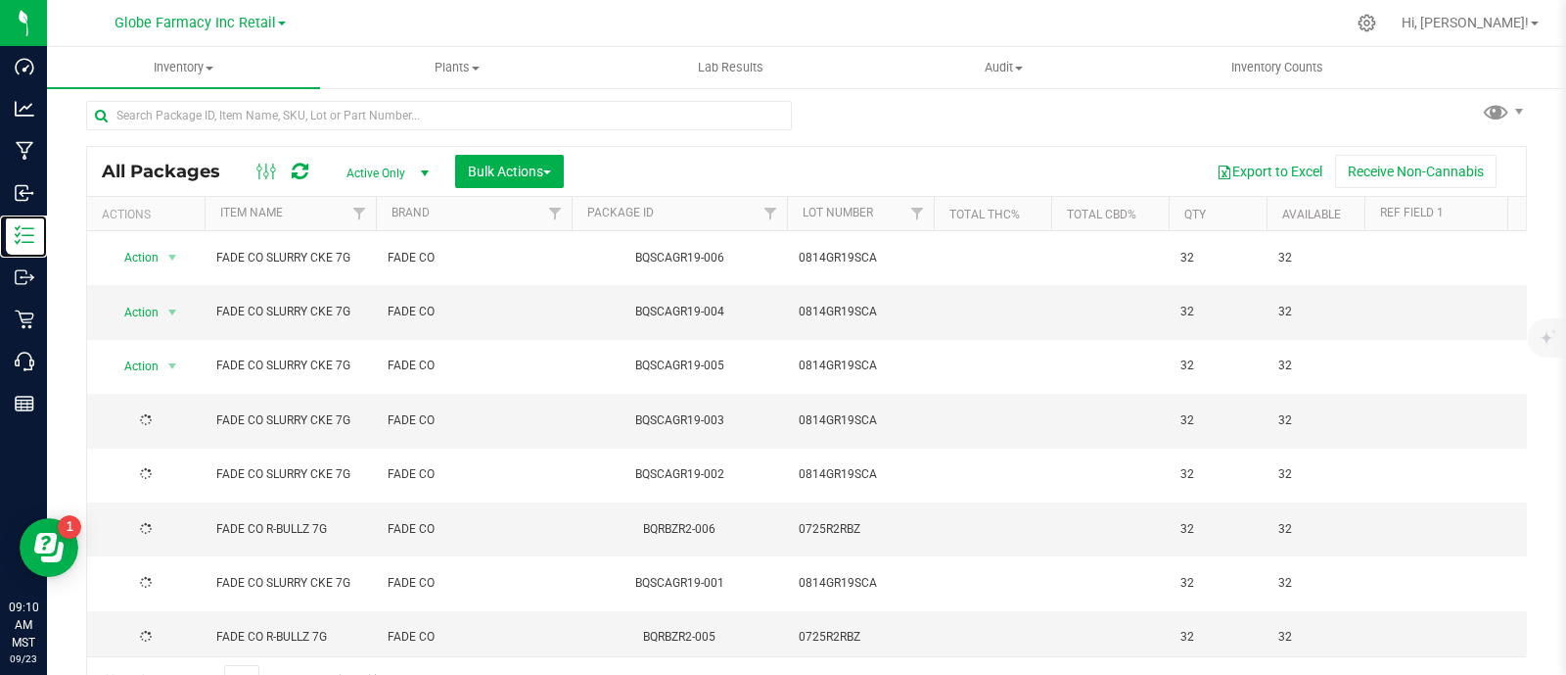
scroll to position [37, 0]
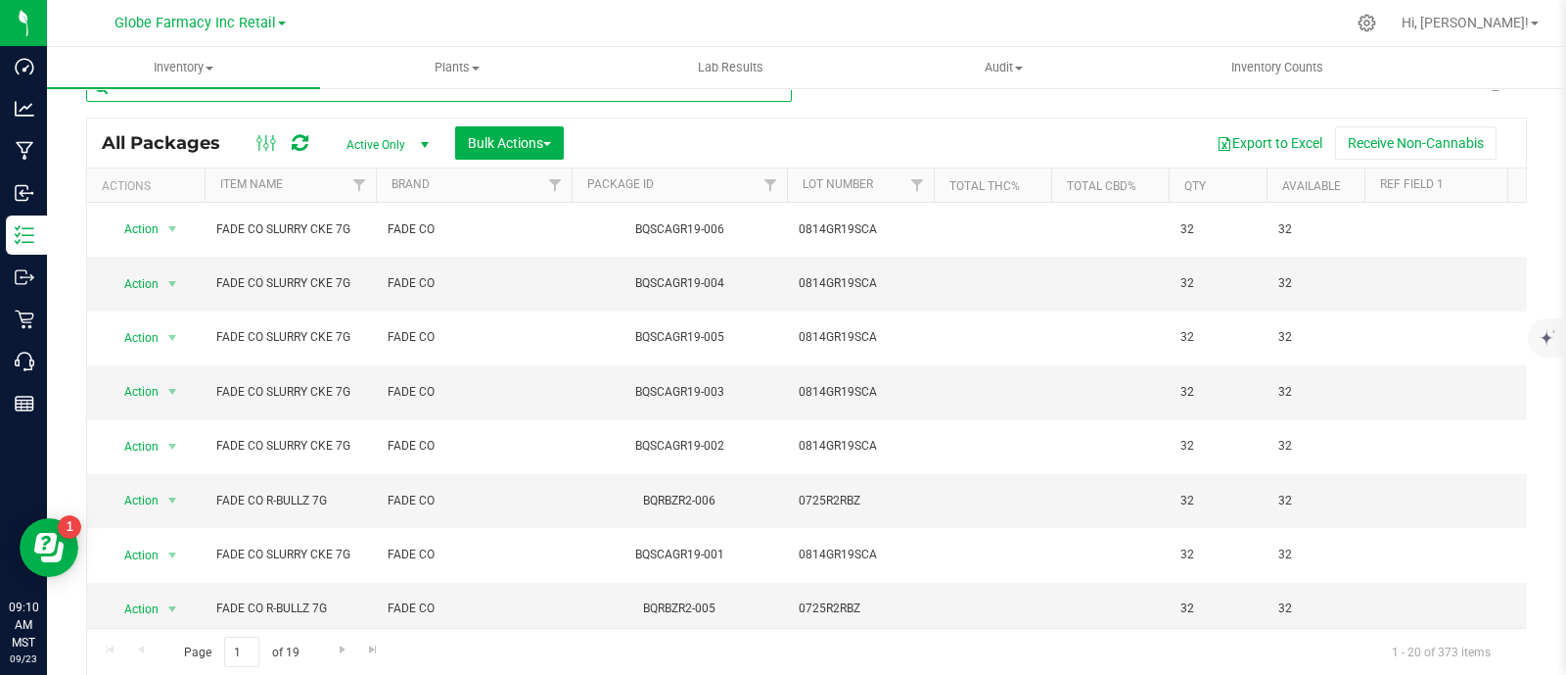
click at [372, 93] on input "text" at bounding box center [439, 86] width 706 height 29
paste input "MADE ZOOTED 3.5G"
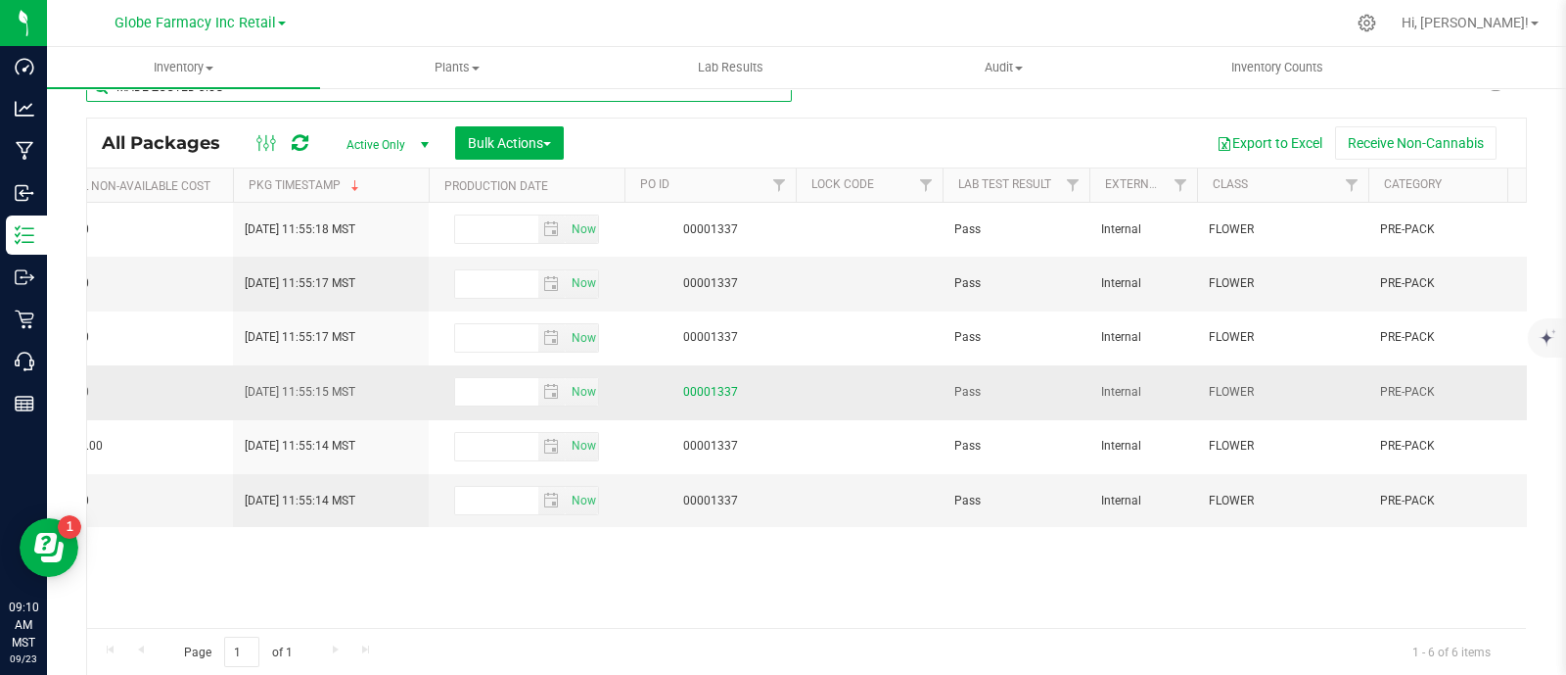
type input "MADE ZOOTED 3.5G"
click at [708, 385] on link "00001337" at bounding box center [710, 392] width 55 height 14
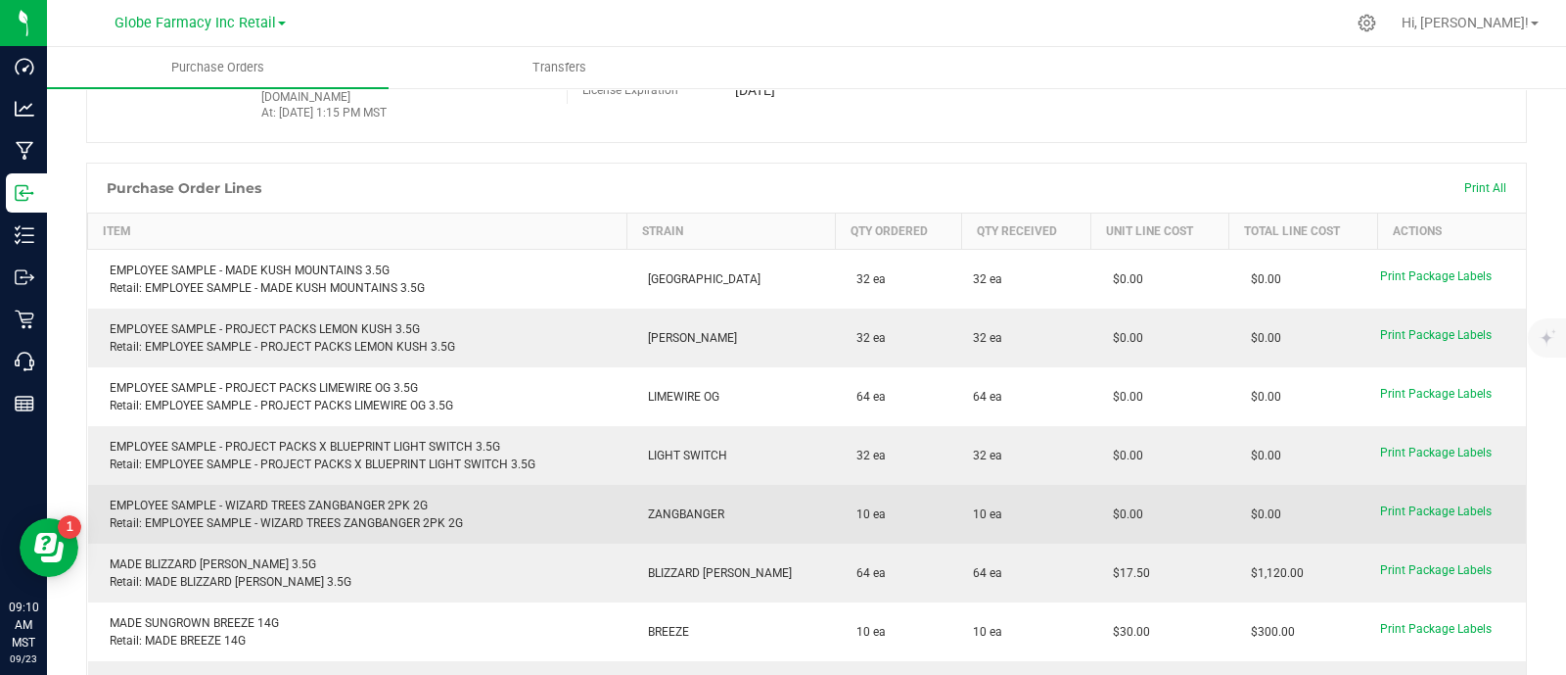
scroll to position [282, 0]
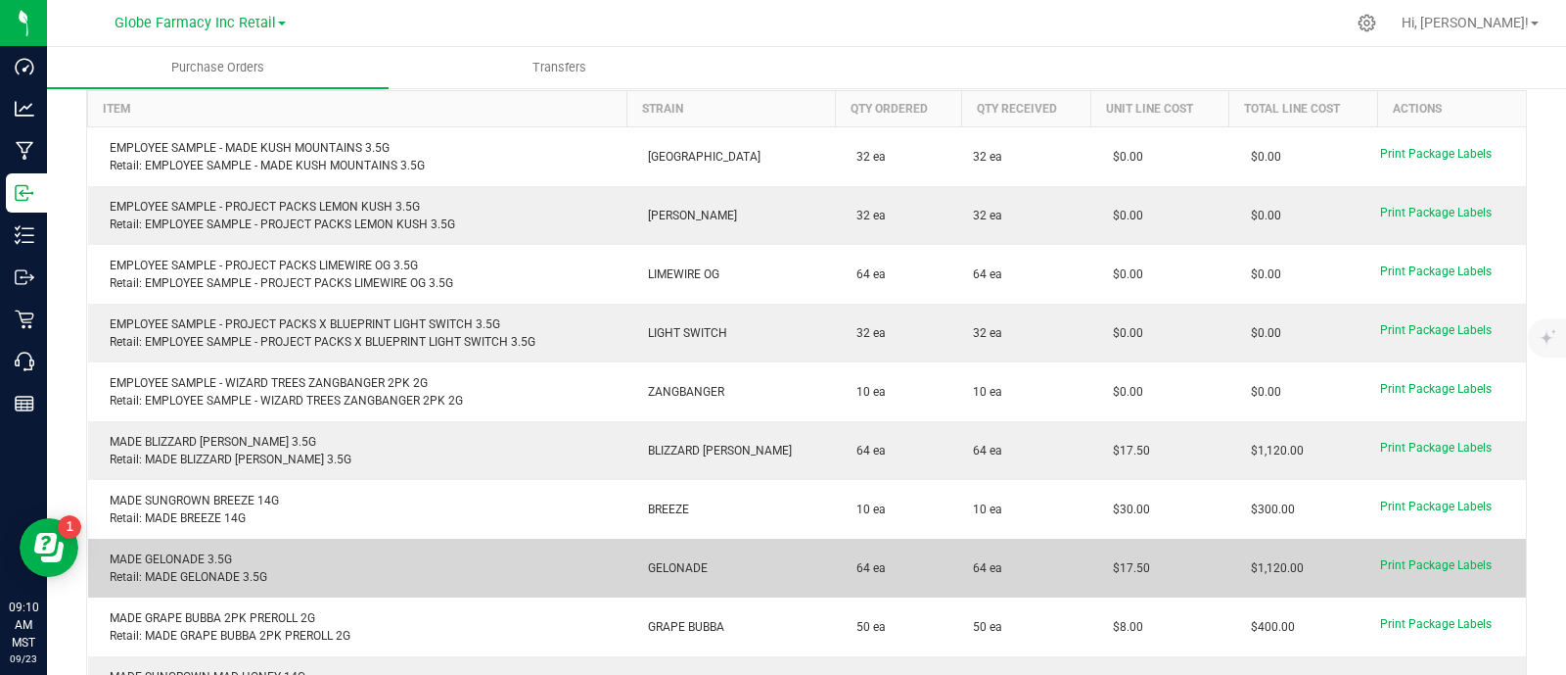
drag, startPoint x: 1087, startPoint y: 559, endPoint x: 1111, endPoint y: 560, distance: 24.5
click at [1048, 560] on purchase-order-line-row "MADE GELONADE 3.5G Retail: MADE GELONADE 3.5G GELONADE 64 ea 64 ea $17.50 $1,12…" at bounding box center [807, 567] width 1439 height 59
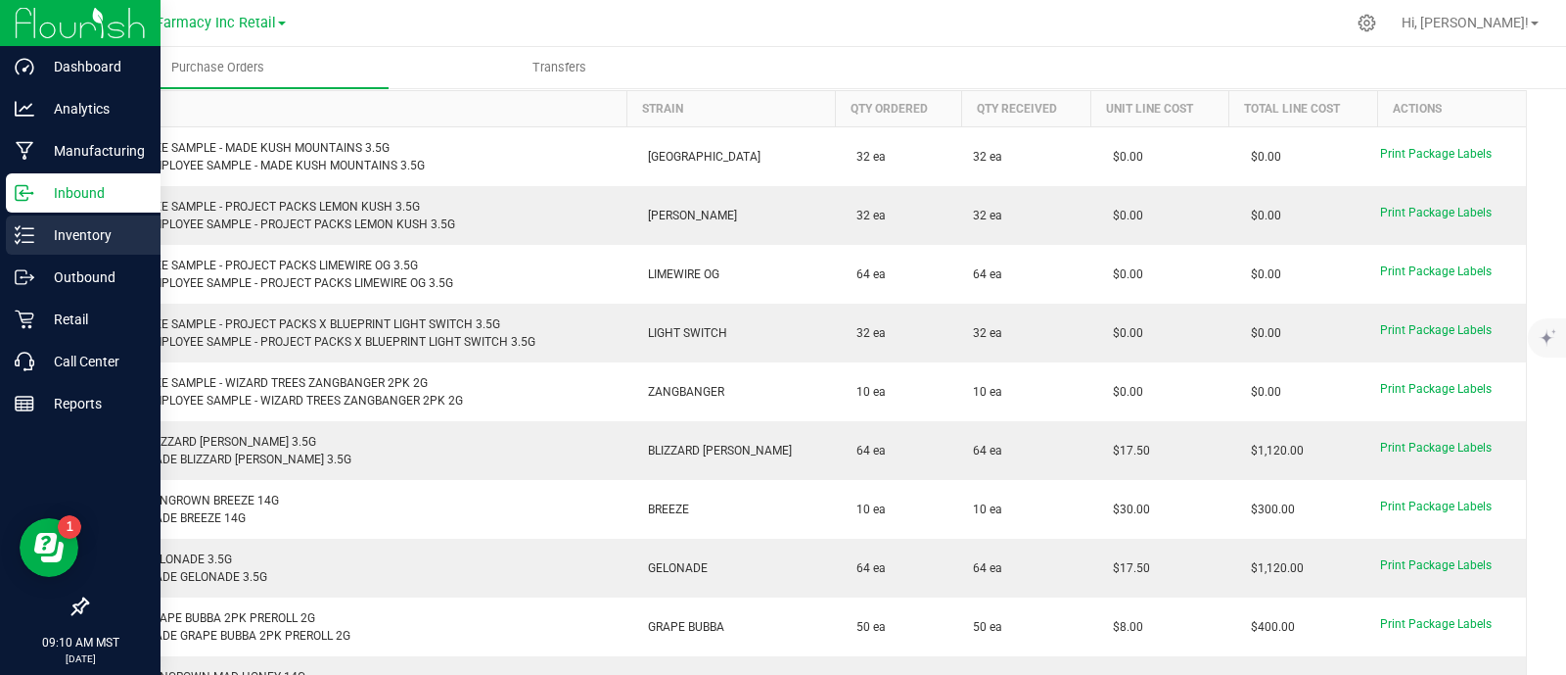
click at [24, 232] on icon at bounding box center [25, 235] width 20 height 20
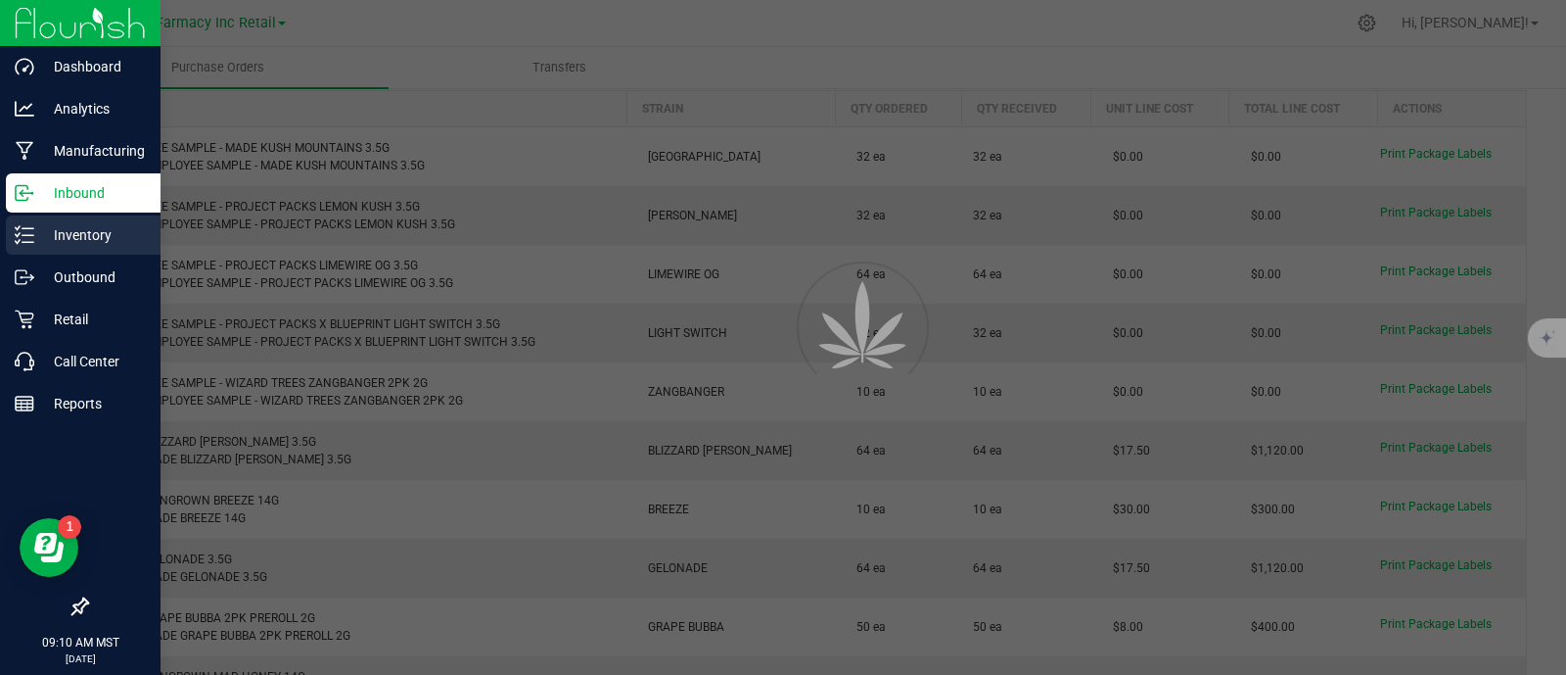
scroll to position [9, 0]
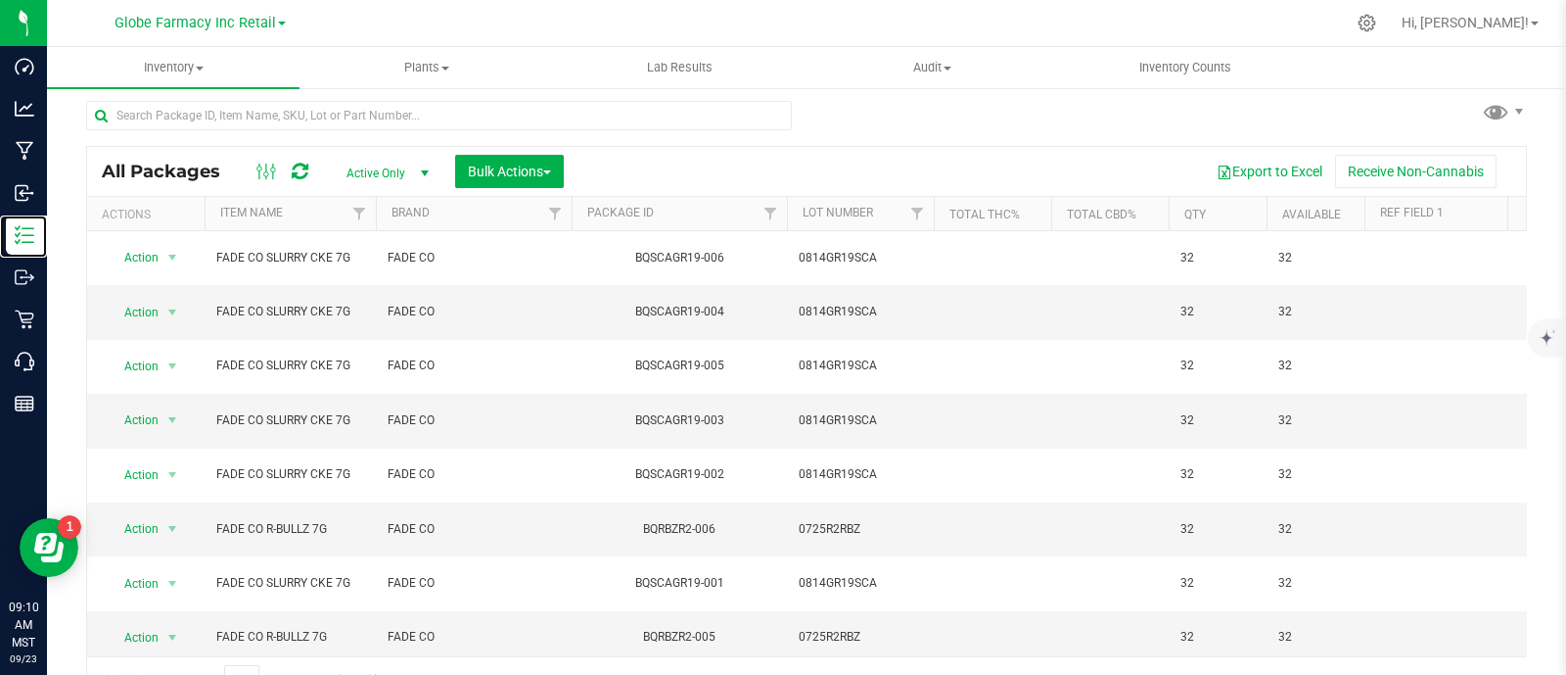
scroll to position [37, 0]
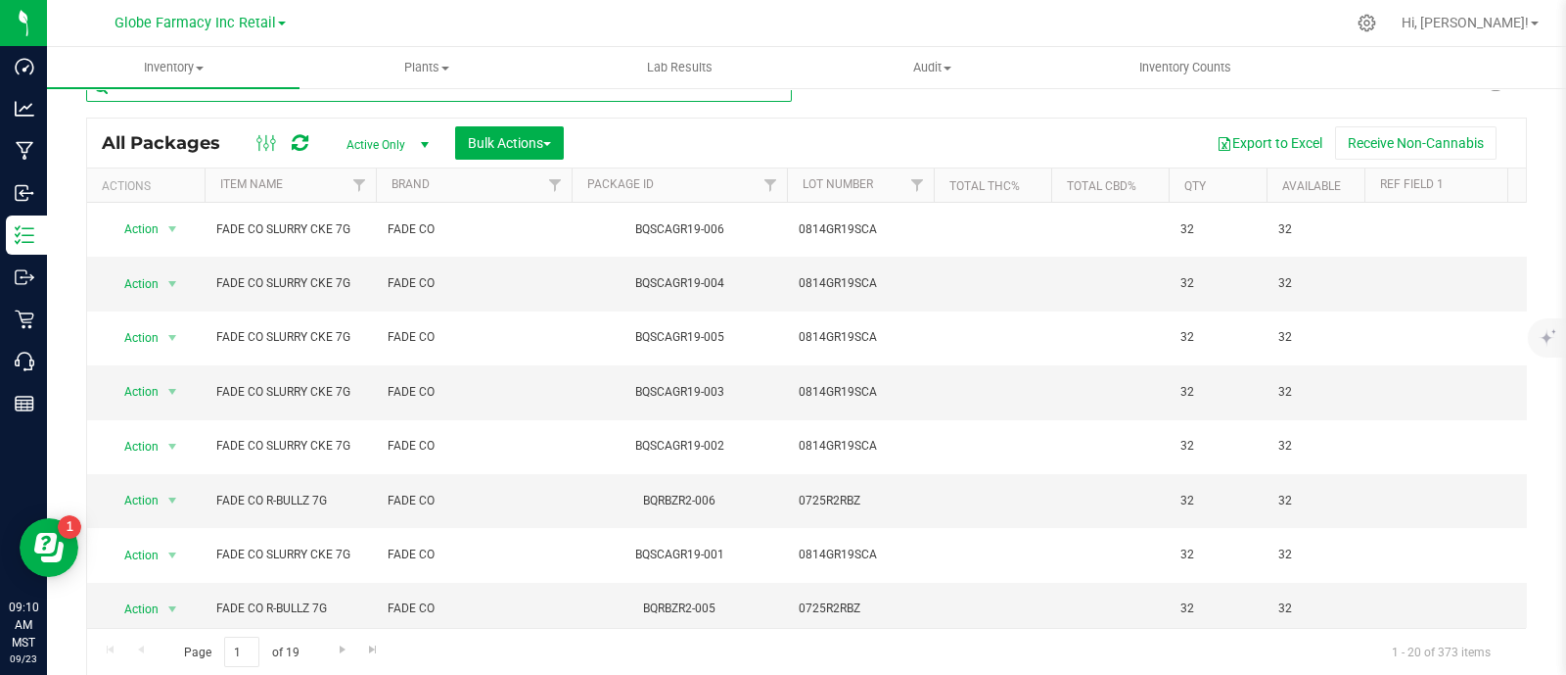
click at [260, 95] on input "text" at bounding box center [439, 86] width 706 height 29
paste input "SAVVY [PERSON_NAME] [PERSON_NAME] 7G"
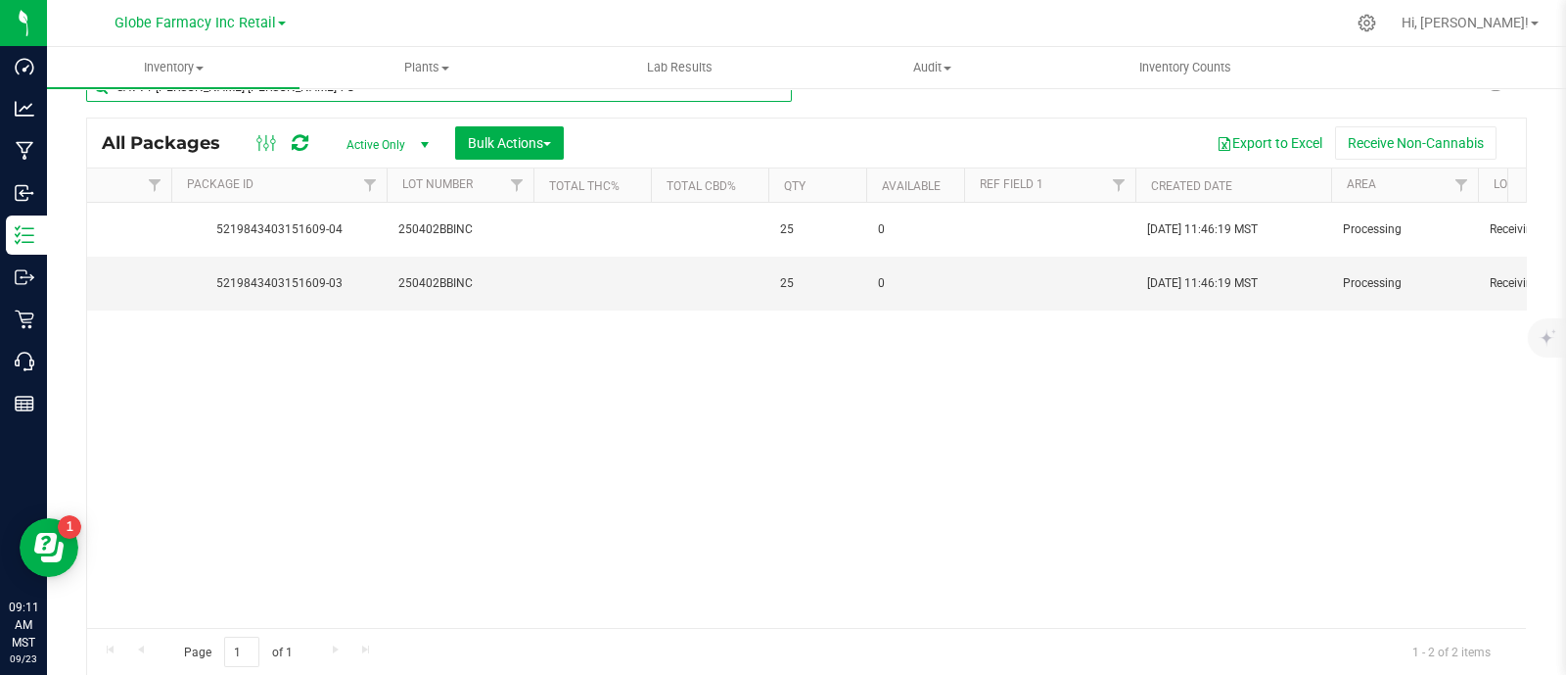
scroll to position [0, 495]
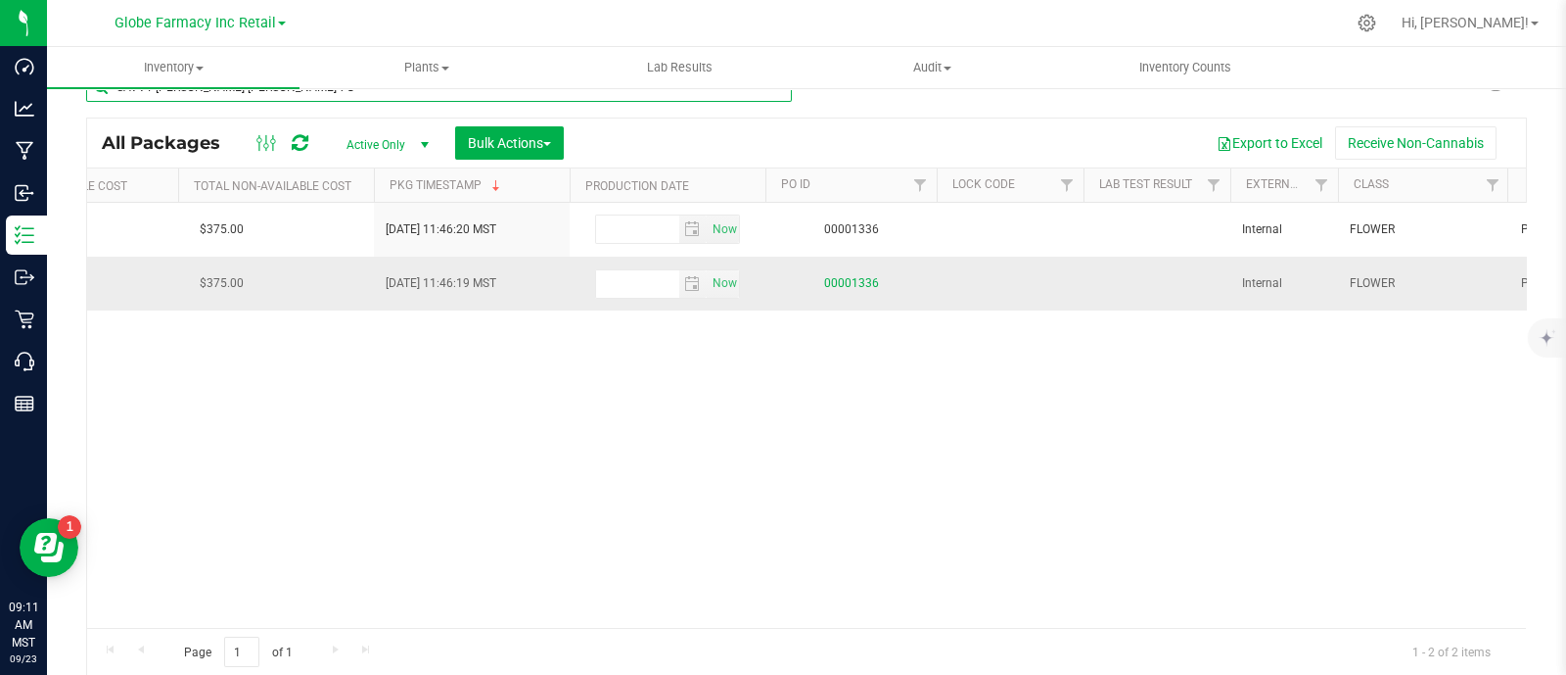
type input "SAVVY [PERSON_NAME] [PERSON_NAME] 7G"
click at [838, 281] on link "00001336" at bounding box center [851, 283] width 55 height 14
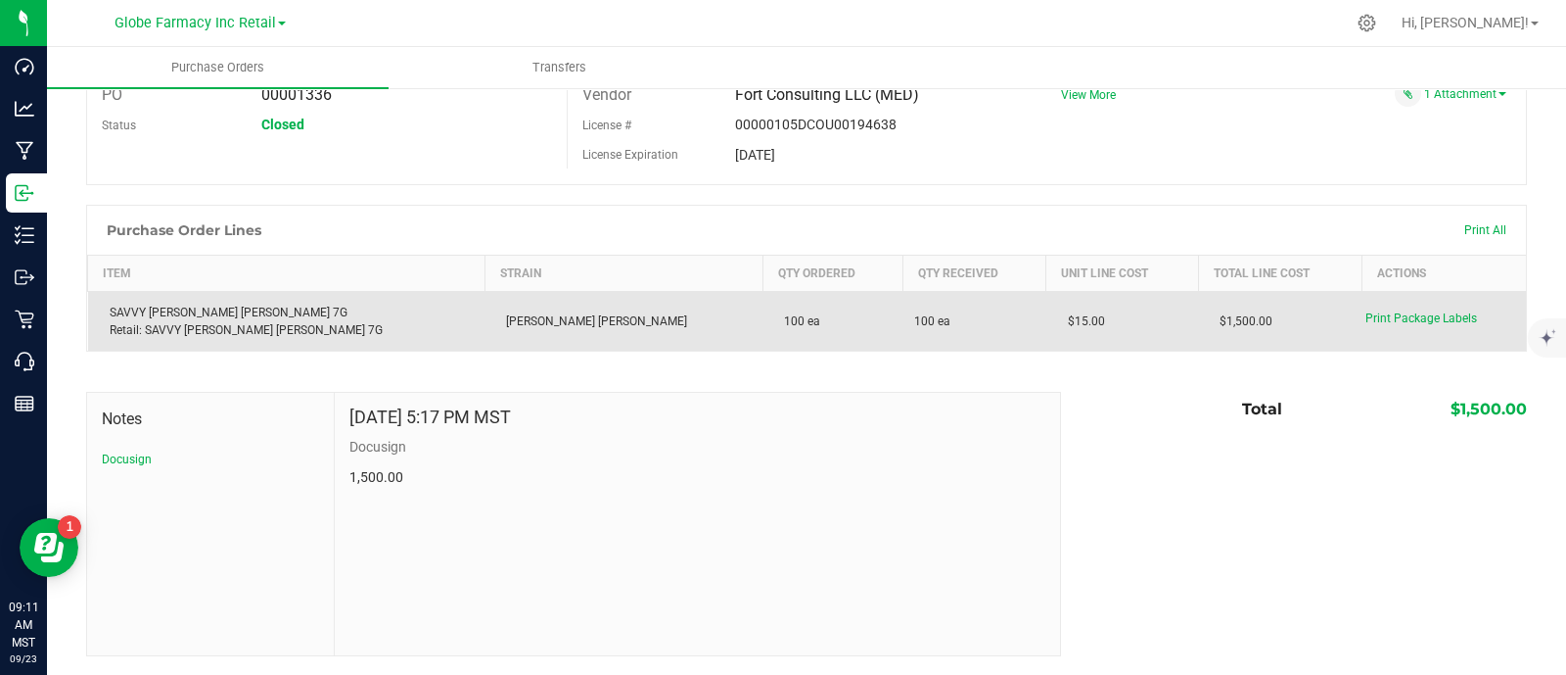
drag, startPoint x: 972, startPoint y: 325, endPoint x: 934, endPoint y: 329, distance: 38.4
click at [943, 329] on purchase-order-line-row "SAVVY [PERSON_NAME] [PERSON_NAME] 7G Retail: SAVVY [PERSON_NAME] [PERSON_NAME] …" at bounding box center [807, 322] width 1439 height 60
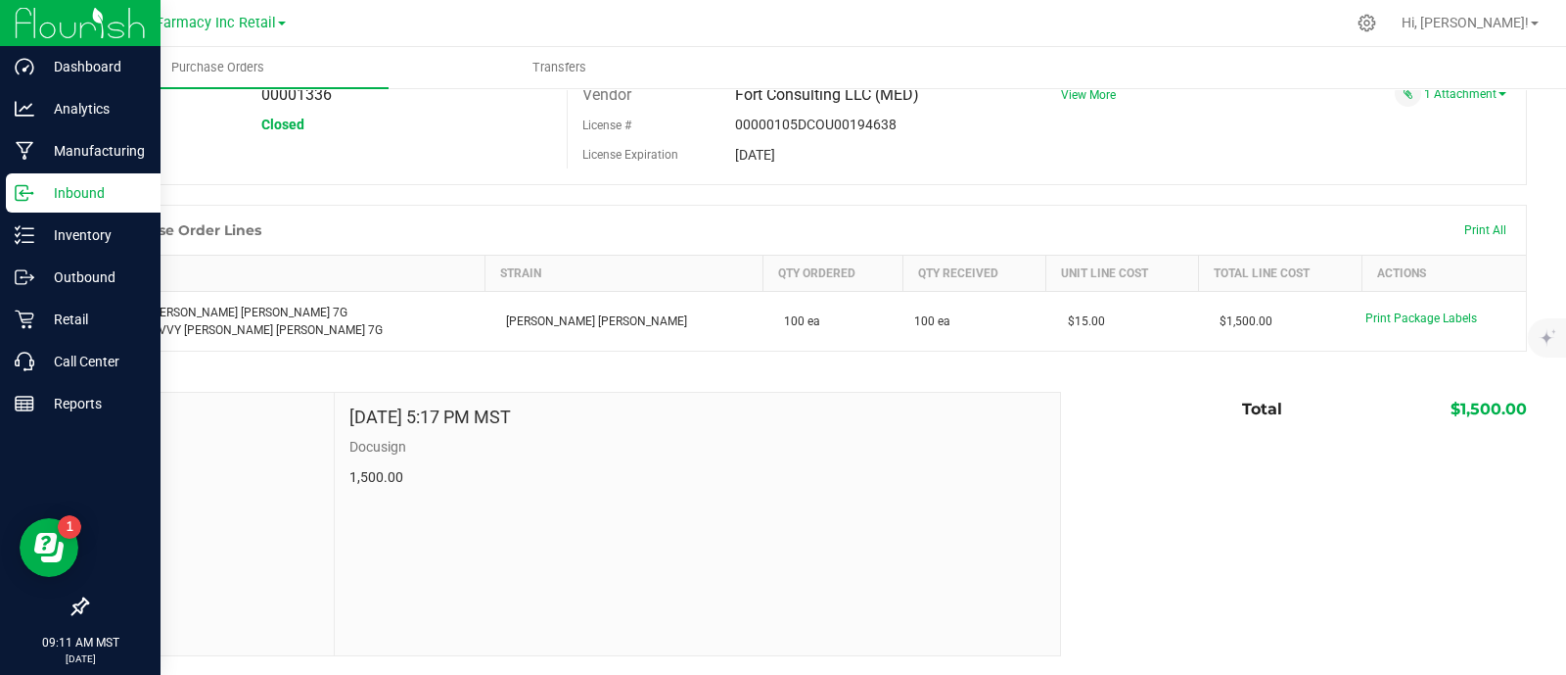
click at [32, 198] on icon at bounding box center [25, 193] width 20 height 20
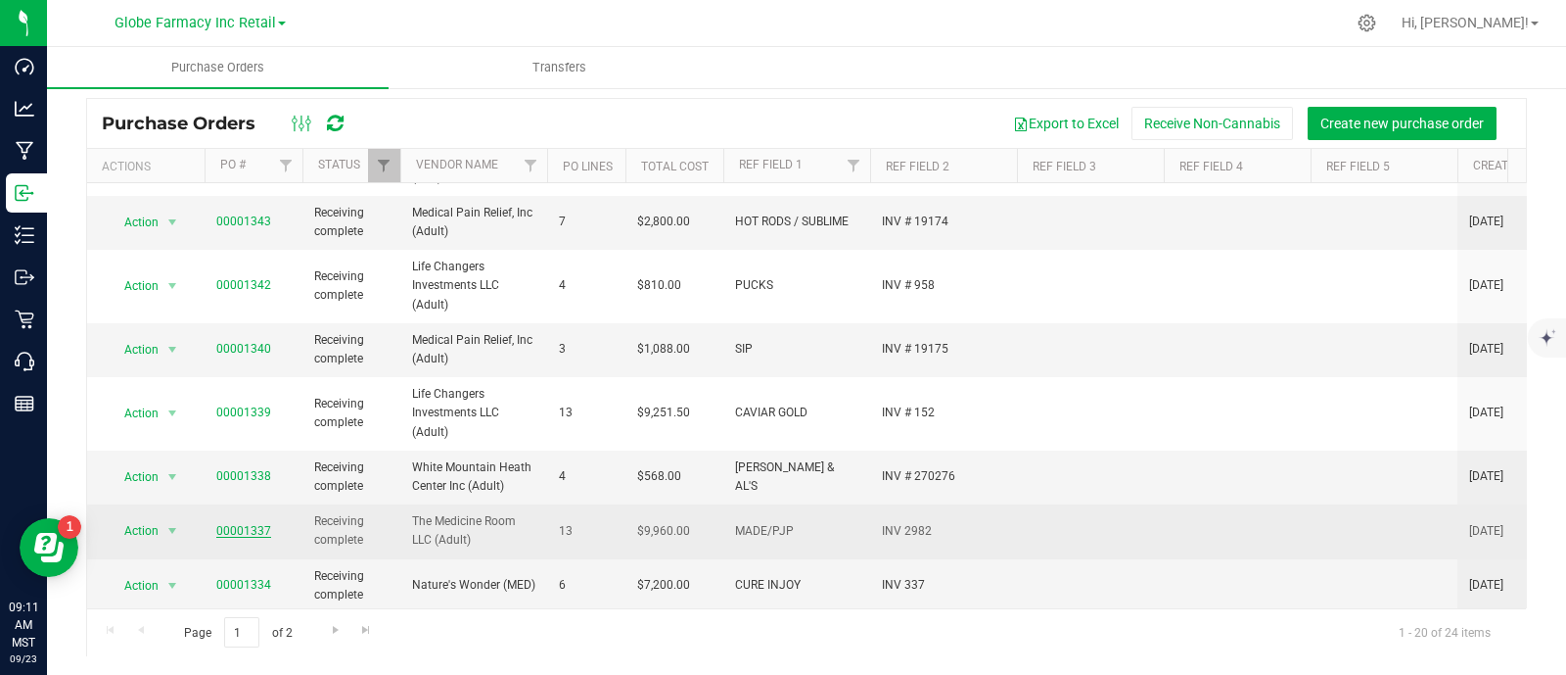
click at [243, 524] on link "00001337" at bounding box center [243, 531] width 55 height 14
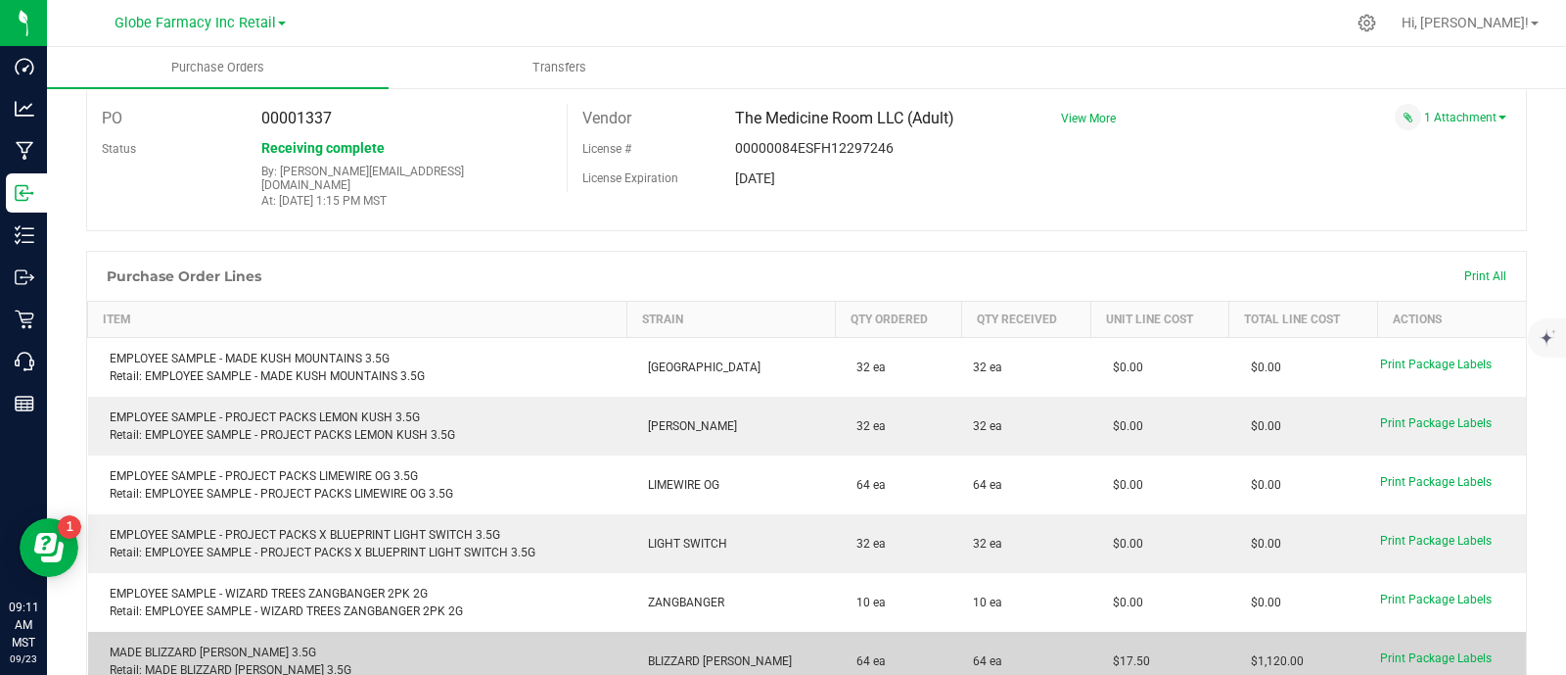
drag, startPoint x: 1121, startPoint y: 638, endPoint x: 1113, endPoint y: 647, distance: 11.8
click at [1092, 644] on td "$17.50" at bounding box center [1161, 660] width 138 height 59
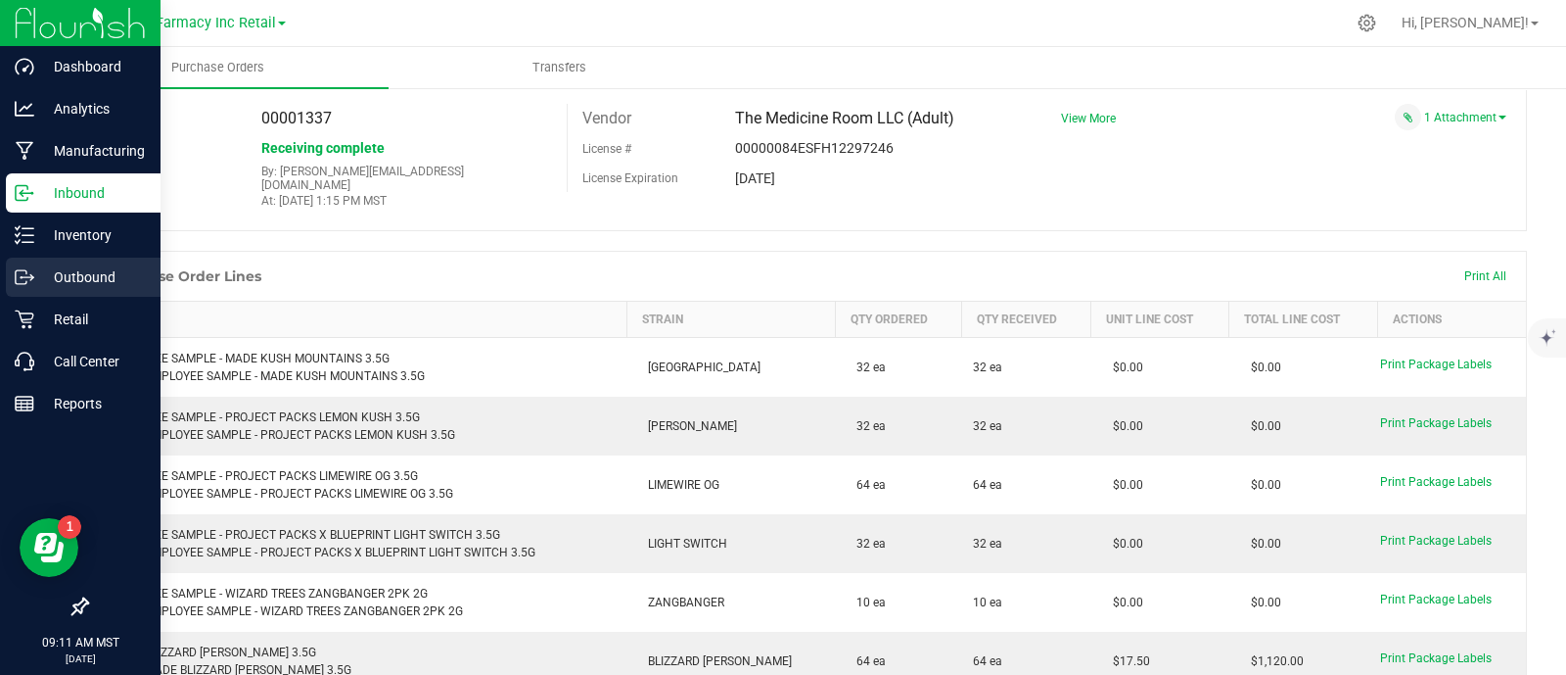
click at [23, 273] on icon at bounding box center [25, 277] width 20 height 20
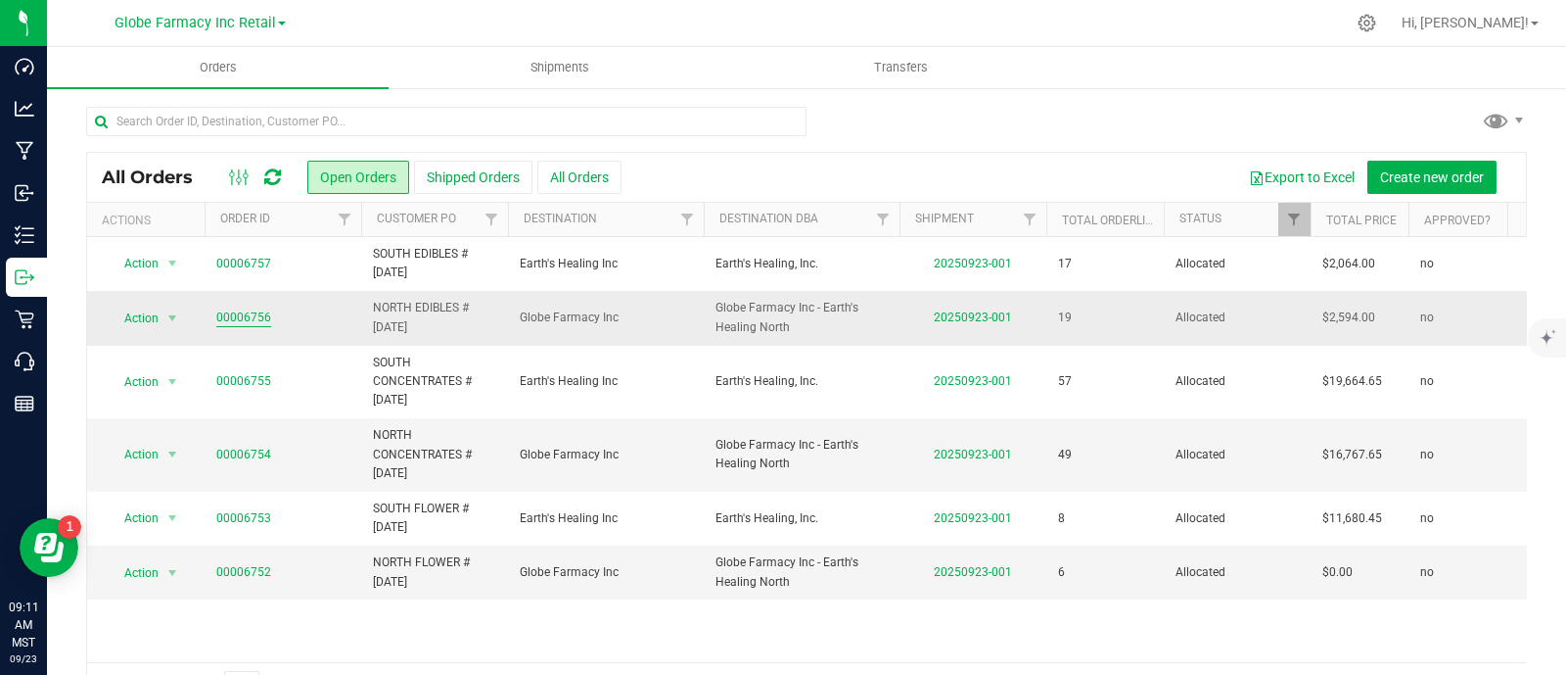
click at [227, 308] on link "00006756" at bounding box center [243, 317] width 55 height 19
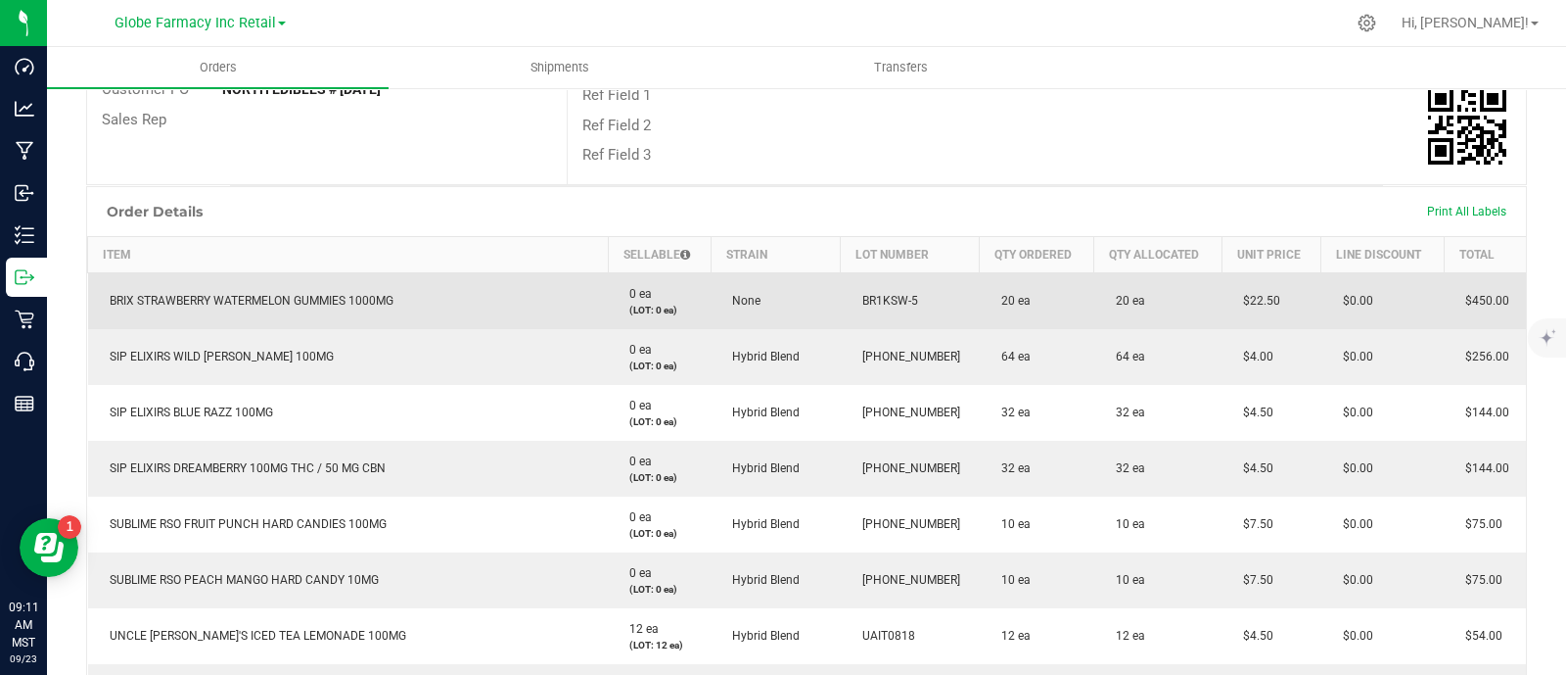
click at [250, 315] on td "BRIX STRAWBERRY WATERMELON GUMMIES 1000MG" at bounding box center [348, 300] width 521 height 57
click at [250, 305] on span "BRIX STRAWBERRY WATERMELON GUMMIES 1000MG" at bounding box center [247, 301] width 294 height 14
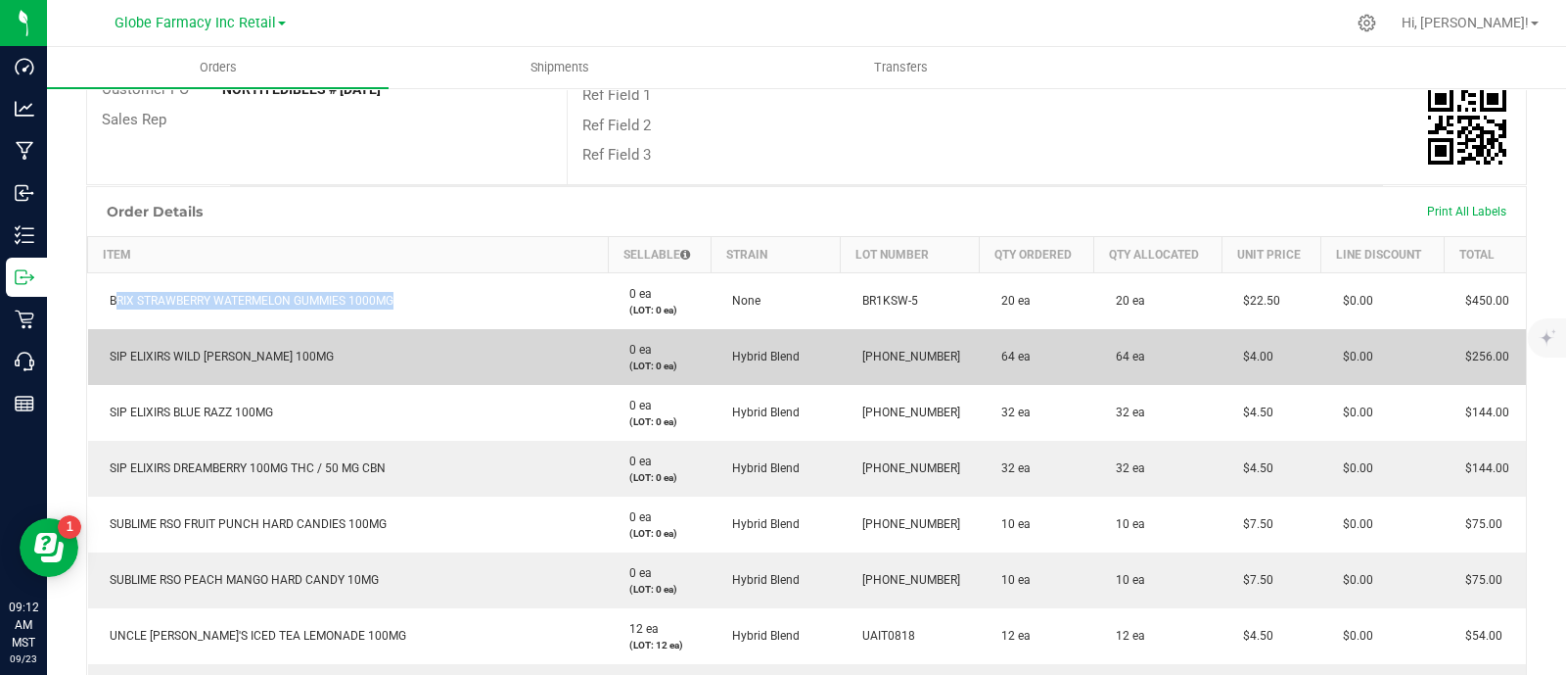
click at [230, 350] on span "SIP ELIXIRS WILD [PERSON_NAME] 100MG" at bounding box center [217, 357] width 234 height 14
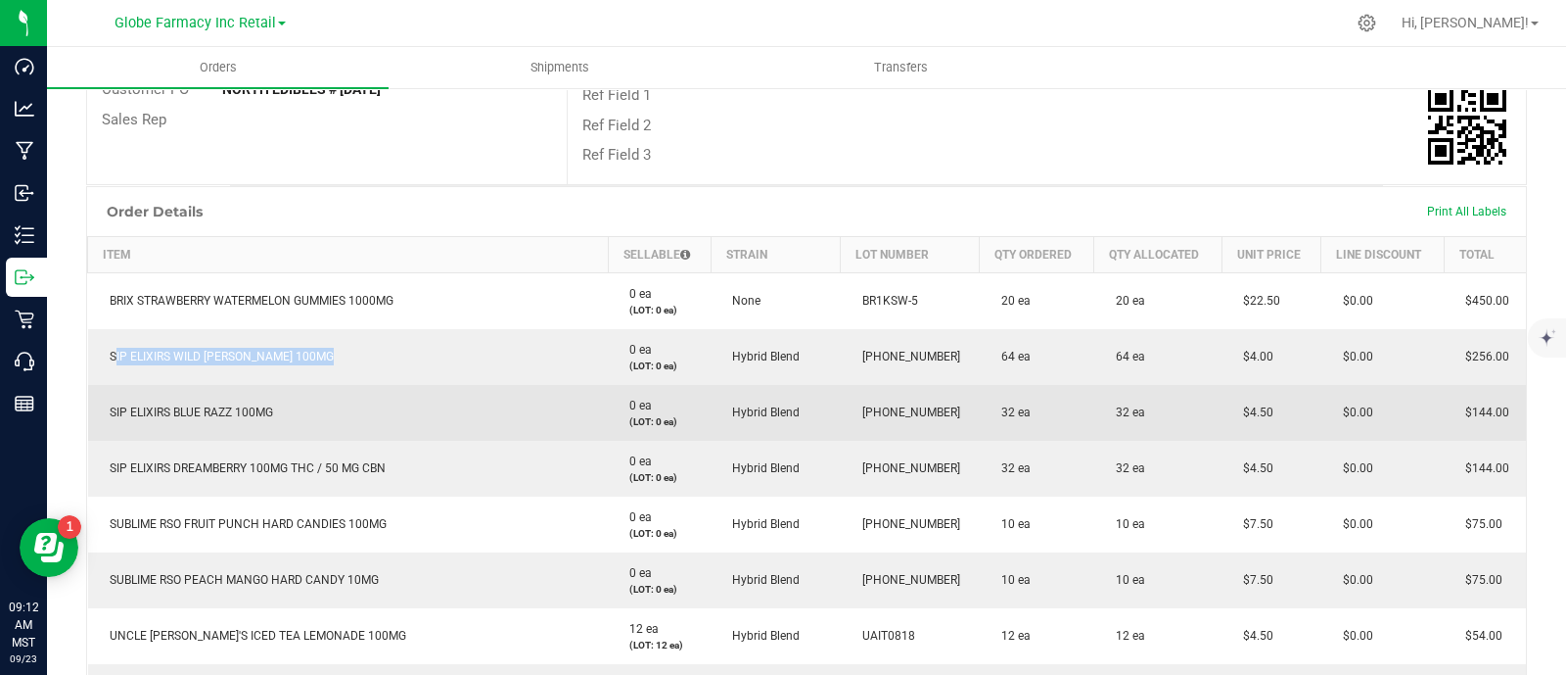
click at [205, 416] on span "SIP ELIXIRS BLUE RAZZ 100MG" at bounding box center [186, 412] width 173 height 14
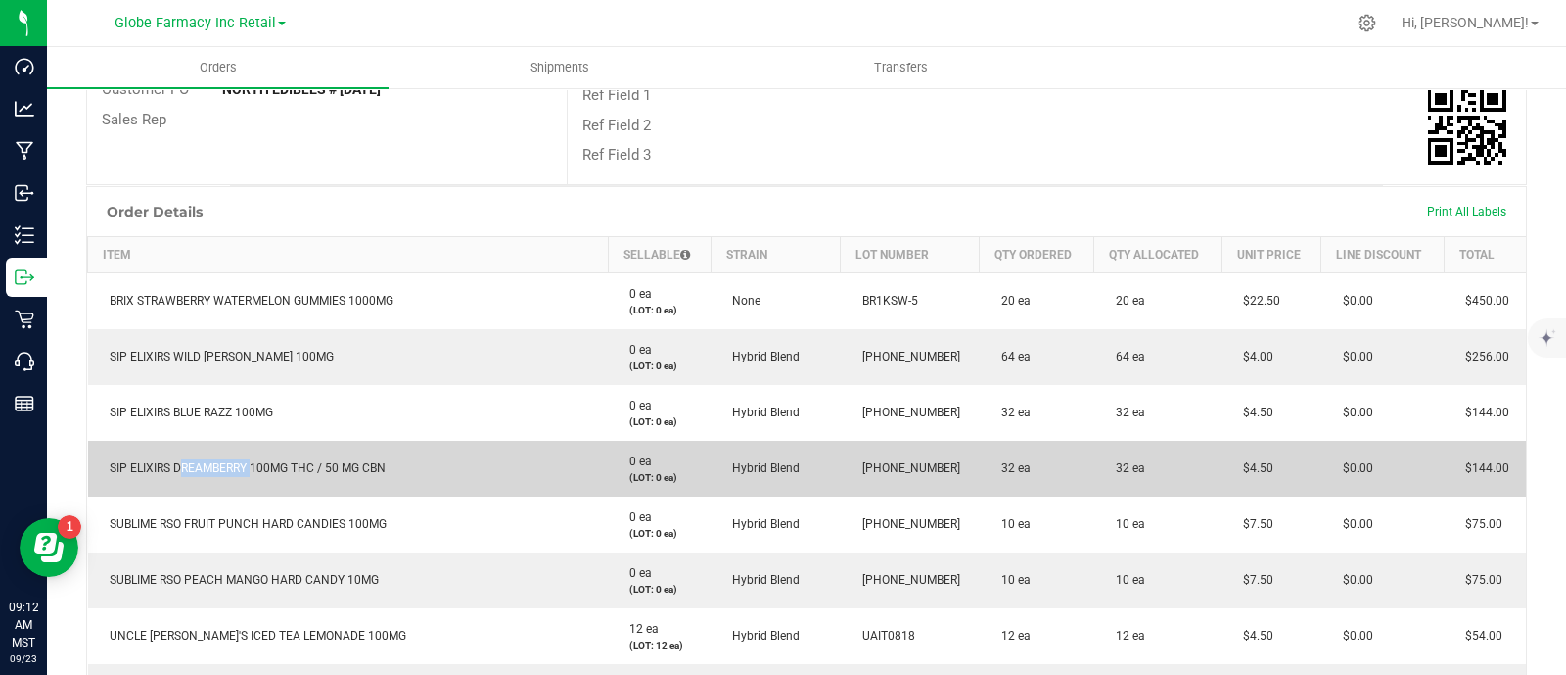
drag, startPoint x: 247, startPoint y: 466, endPoint x: 175, endPoint y: 463, distance: 71.5
click at [175, 463] on span "SIP ELIXIRS DREAMBERRY 100MG THC / 50 MG CBN" at bounding box center [243, 468] width 286 height 14
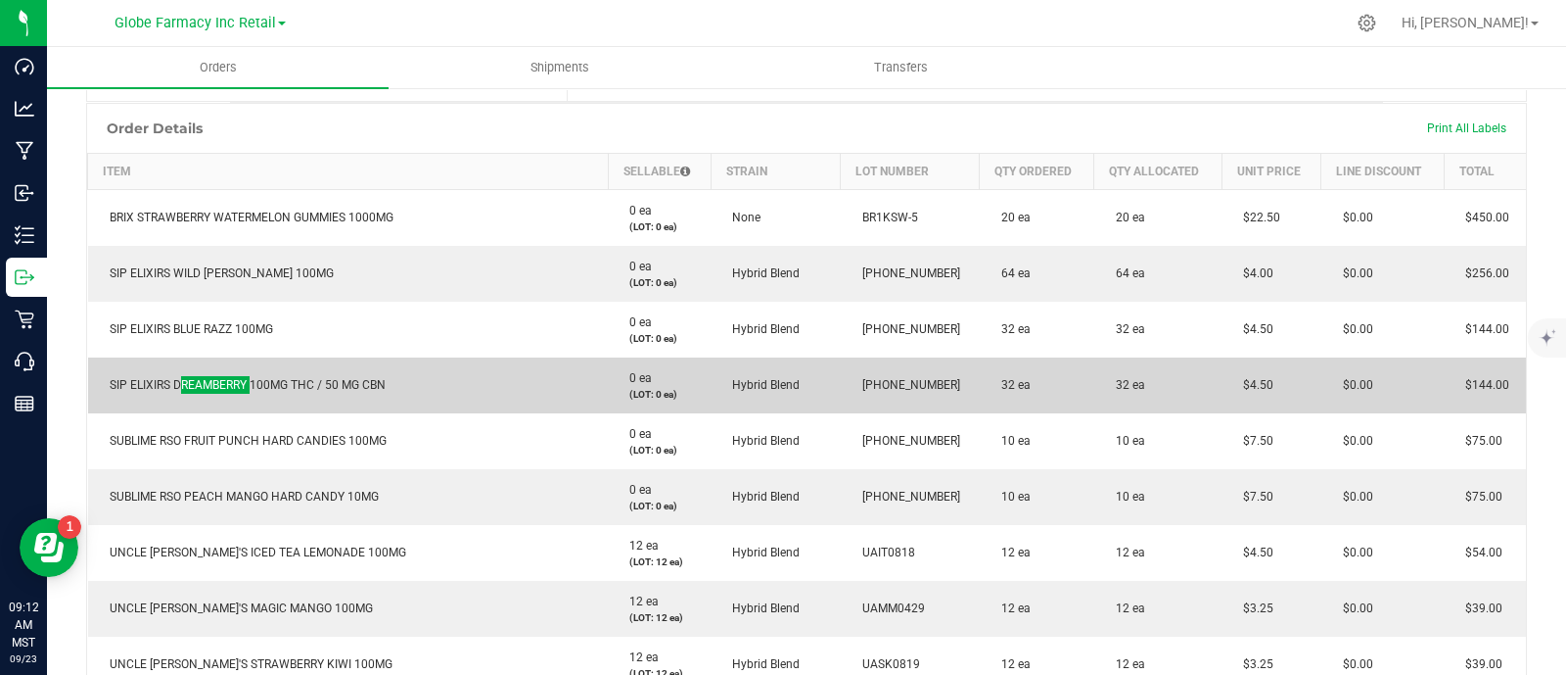
scroll to position [489, 0]
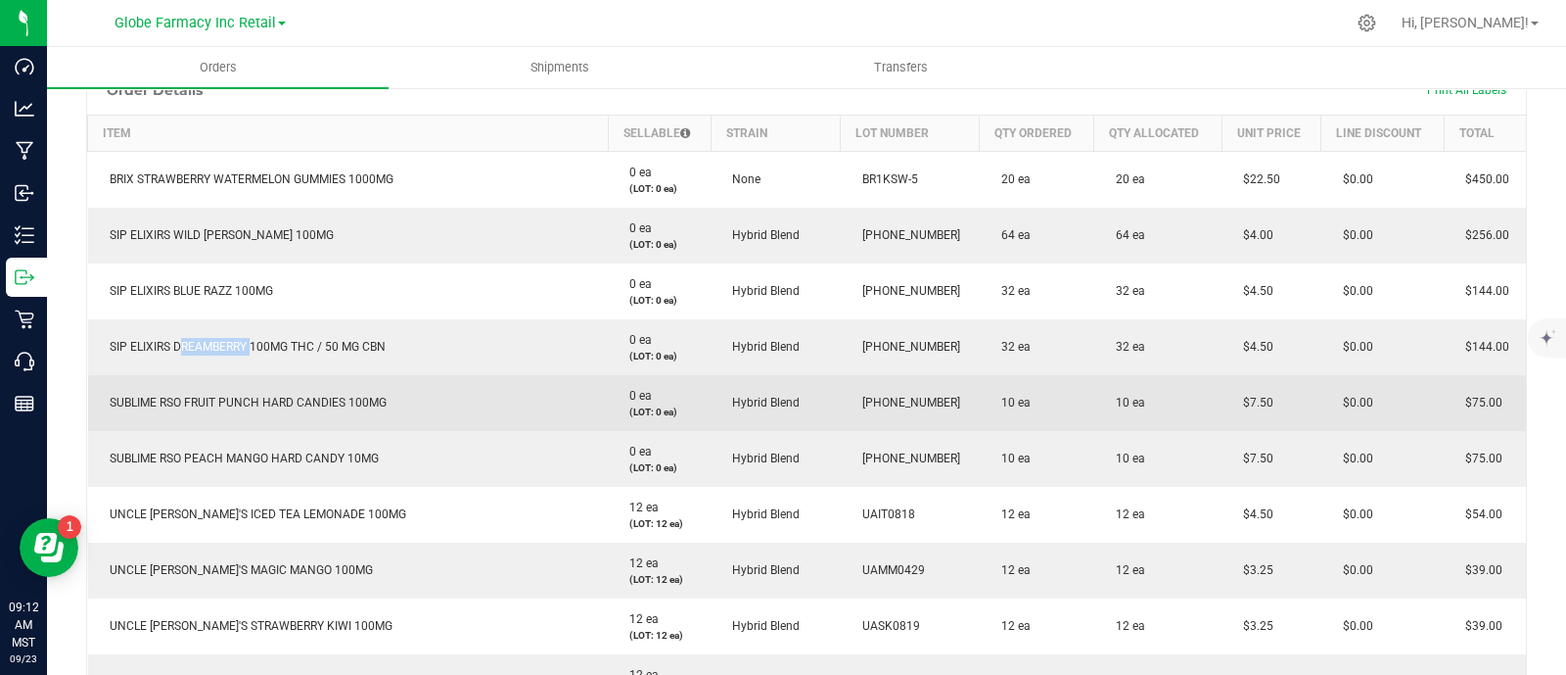
click at [171, 408] on td "SUBLIME RSO FRUIT PUNCH HARD CANDIES 100MG" at bounding box center [348, 403] width 521 height 56
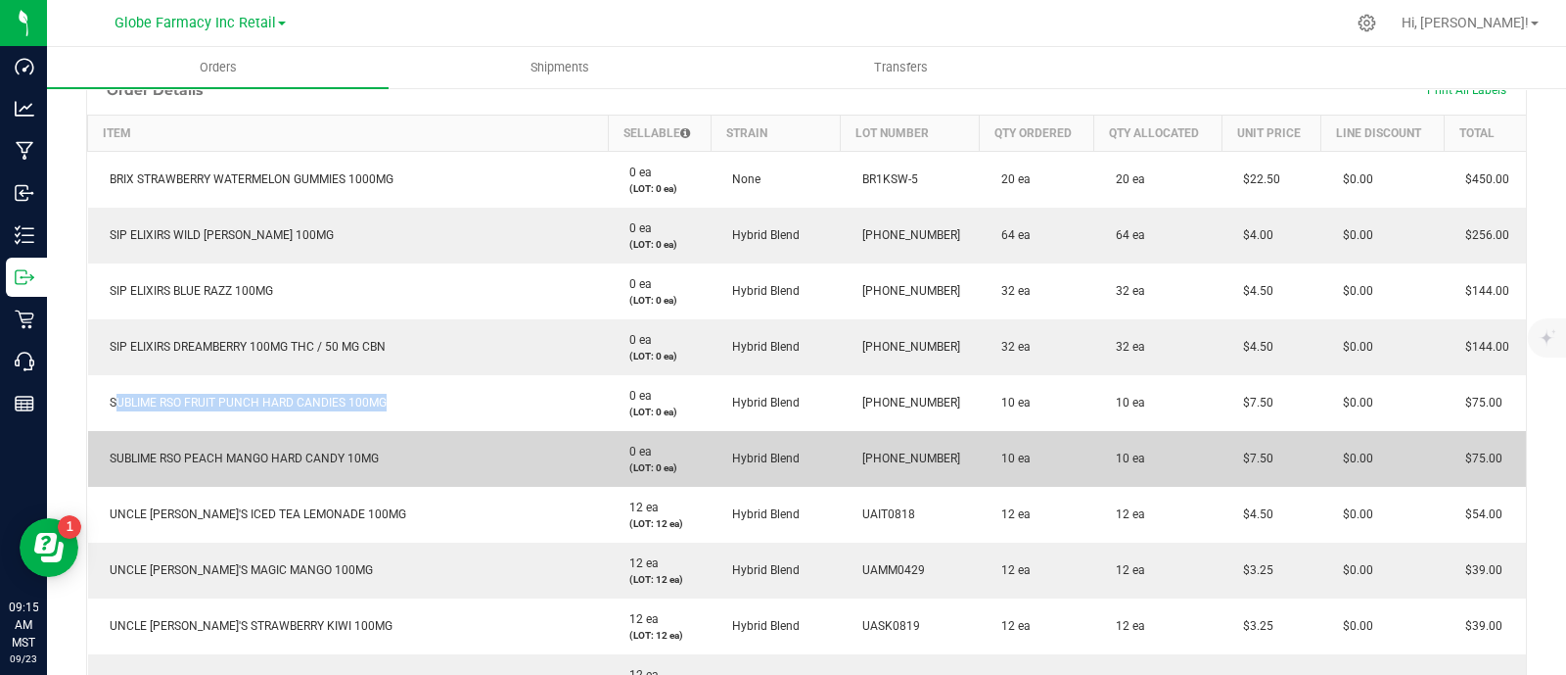
click at [216, 460] on span "SUBLIME RSO PEACH MANGO HARD CANDY 10MG" at bounding box center [239, 458] width 279 height 14
click at [216, 459] on span "SUBLIME RSO PEACH MANGO HARD CANDY 10MG" at bounding box center [239, 458] width 279 height 14
click at [215, 458] on span "SUBLIME RSO PEACH MANGO HARD CANDY 10MG" at bounding box center [239, 458] width 279 height 14
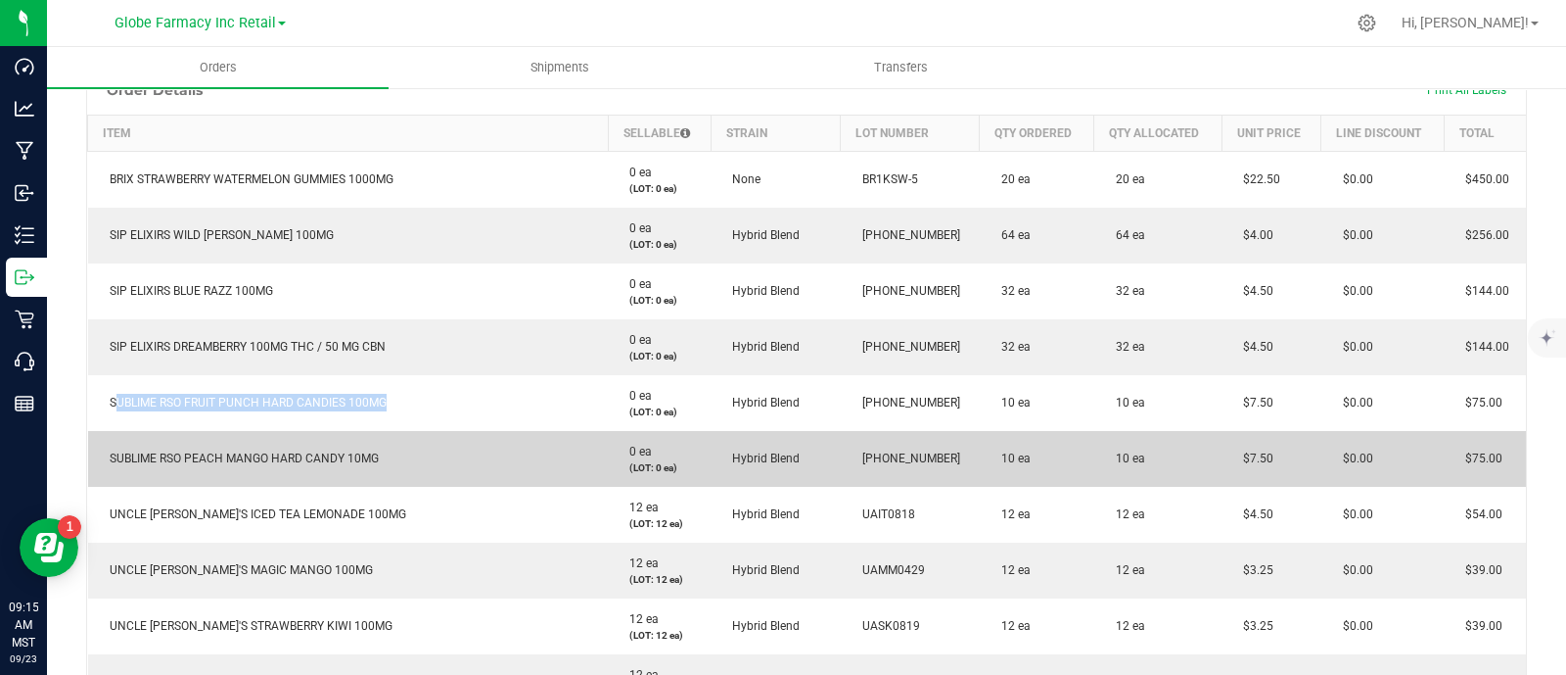
click at [215, 458] on span "SUBLIME RSO PEACH MANGO HARD CANDY 10MG" at bounding box center [239, 458] width 279 height 14
click at [171, 452] on span "SUBLIME RSO PEACH MANGO HARD CANDY 10MG" at bounding box center [239, 458] width 279 height 14
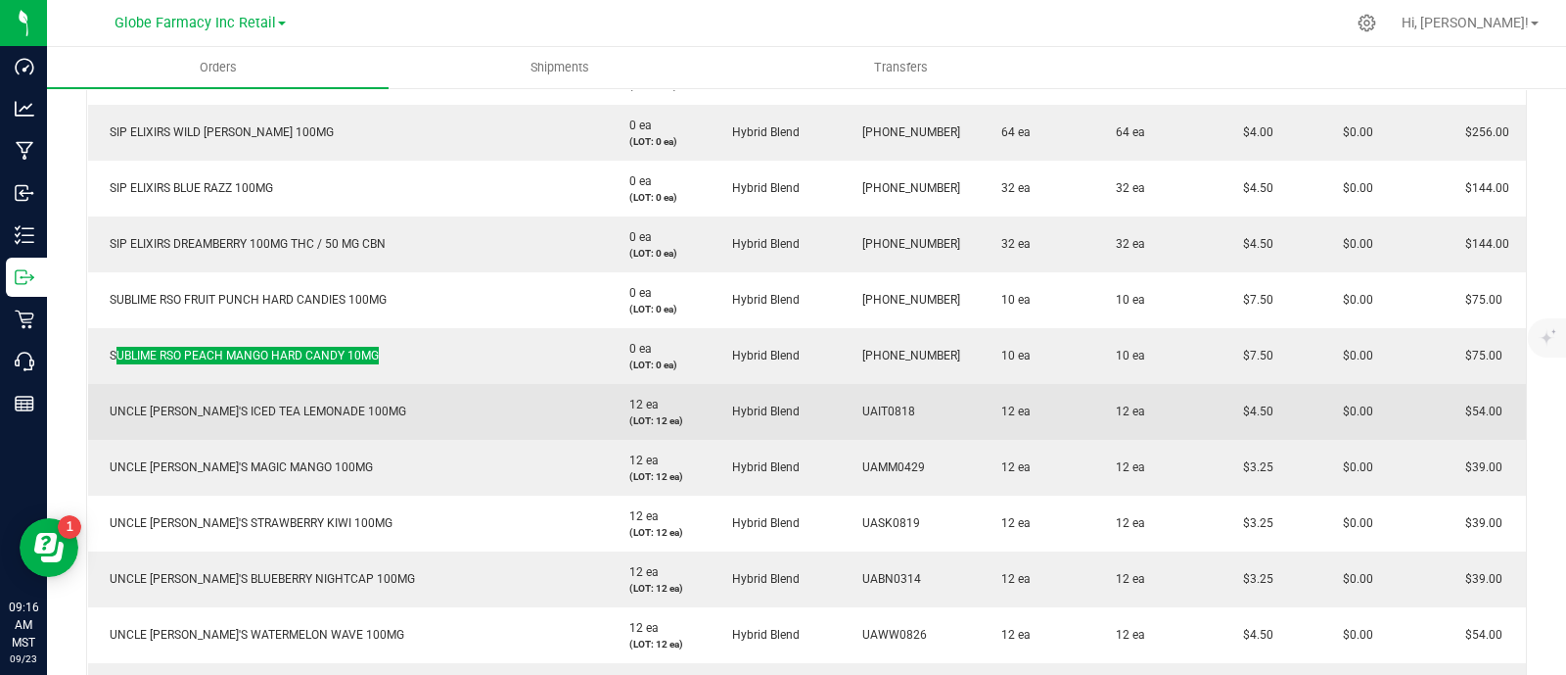
scroll to position [612, 0]
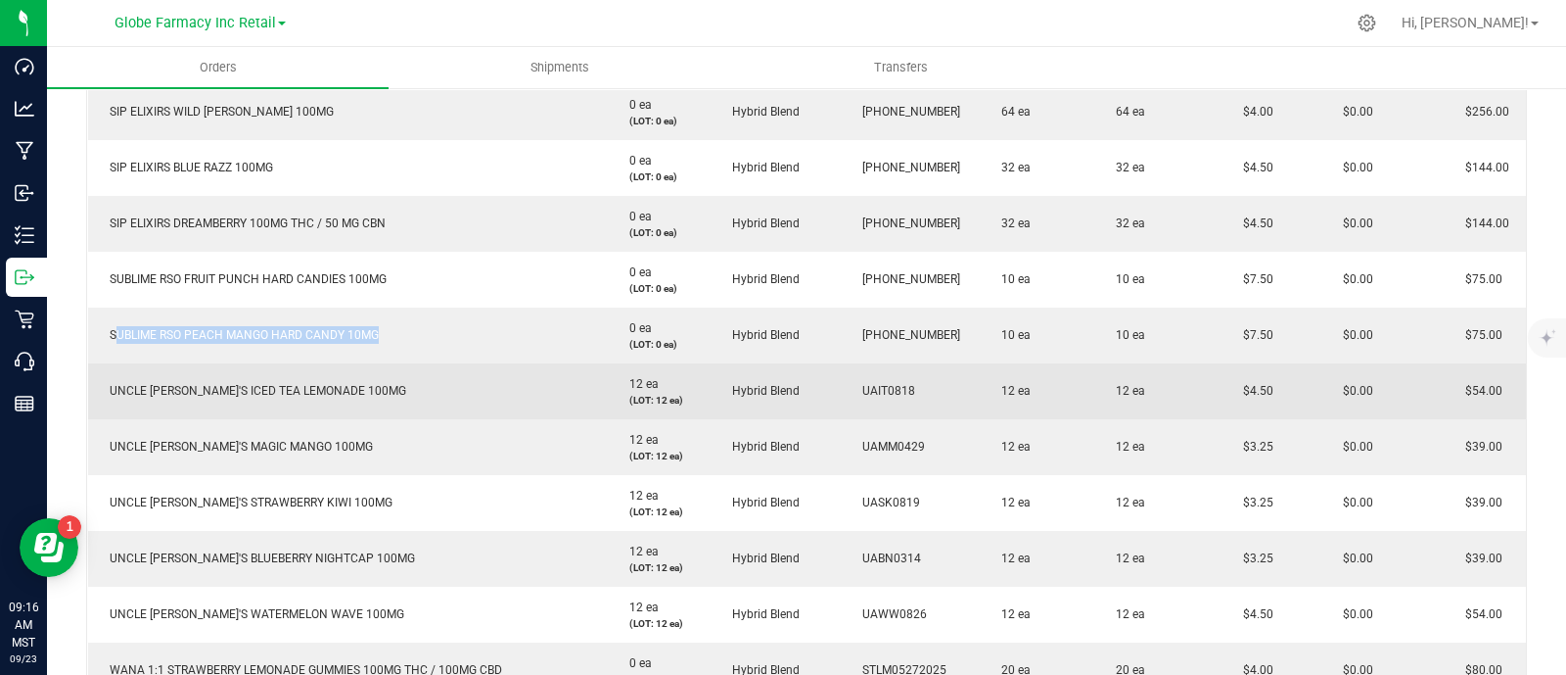
click at [225, 390] on span "UNCLE [PERSON_NAME]'S ICED TEA LEMONADE 100MG" at bounding box center [253, 391] width 306 height 14
click at [225, 389] on span "UNCLE [PERSON_NAME]'S ICED TEA LEMONADE 100MG" at bounding box center [253, 391] width 306 height 14
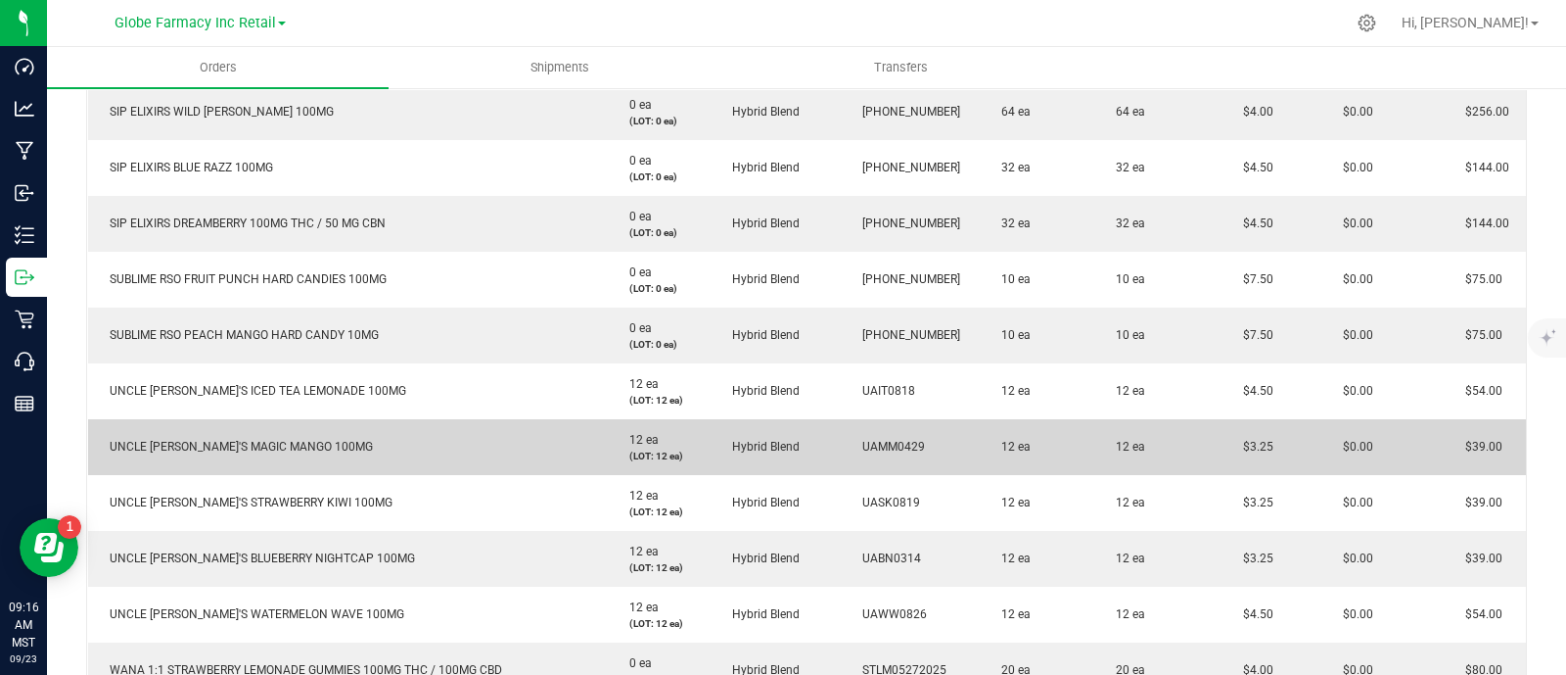
click at [236, 447] on span "UNCLE [PERSON_NAME]'S MAGIC MANGO 100MG" at bounding box center [236, 447] width 273 height 14
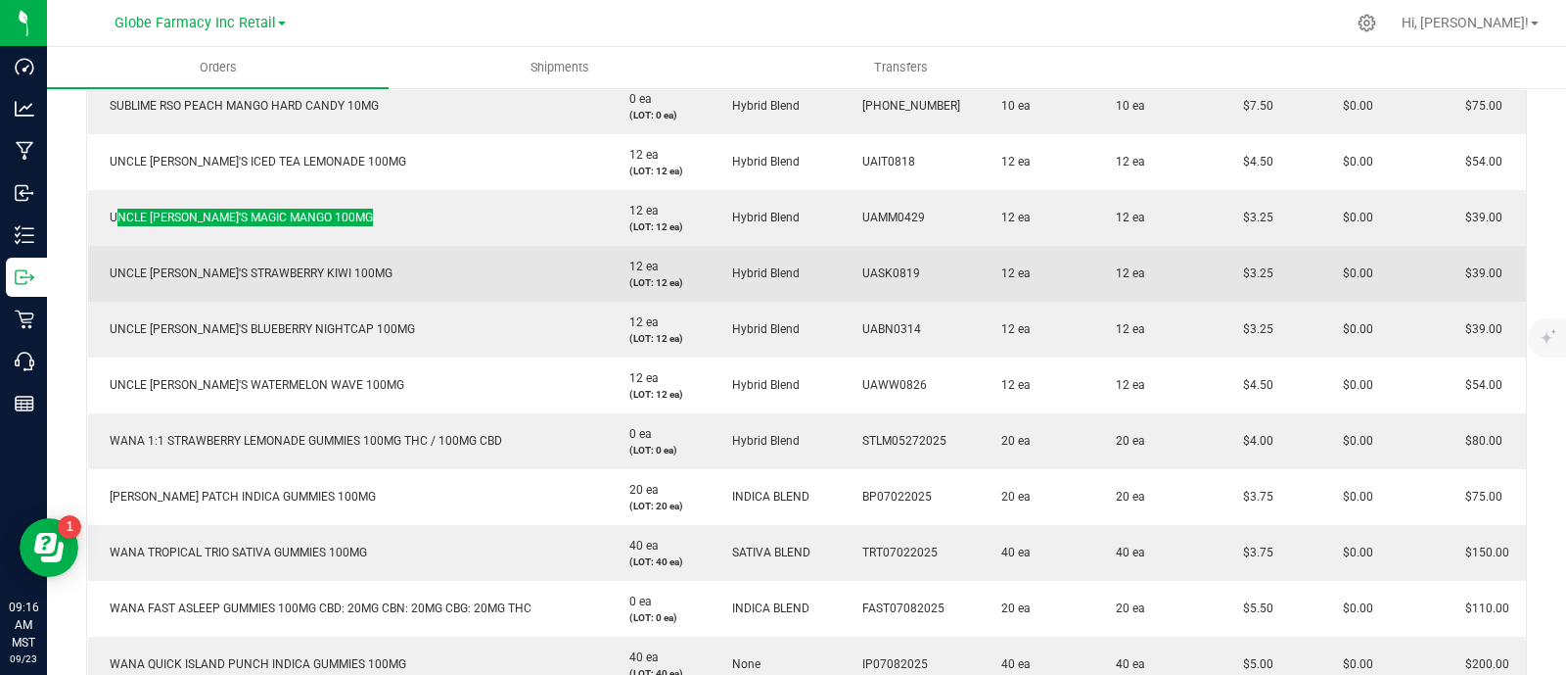
scroll to position [856, 0]
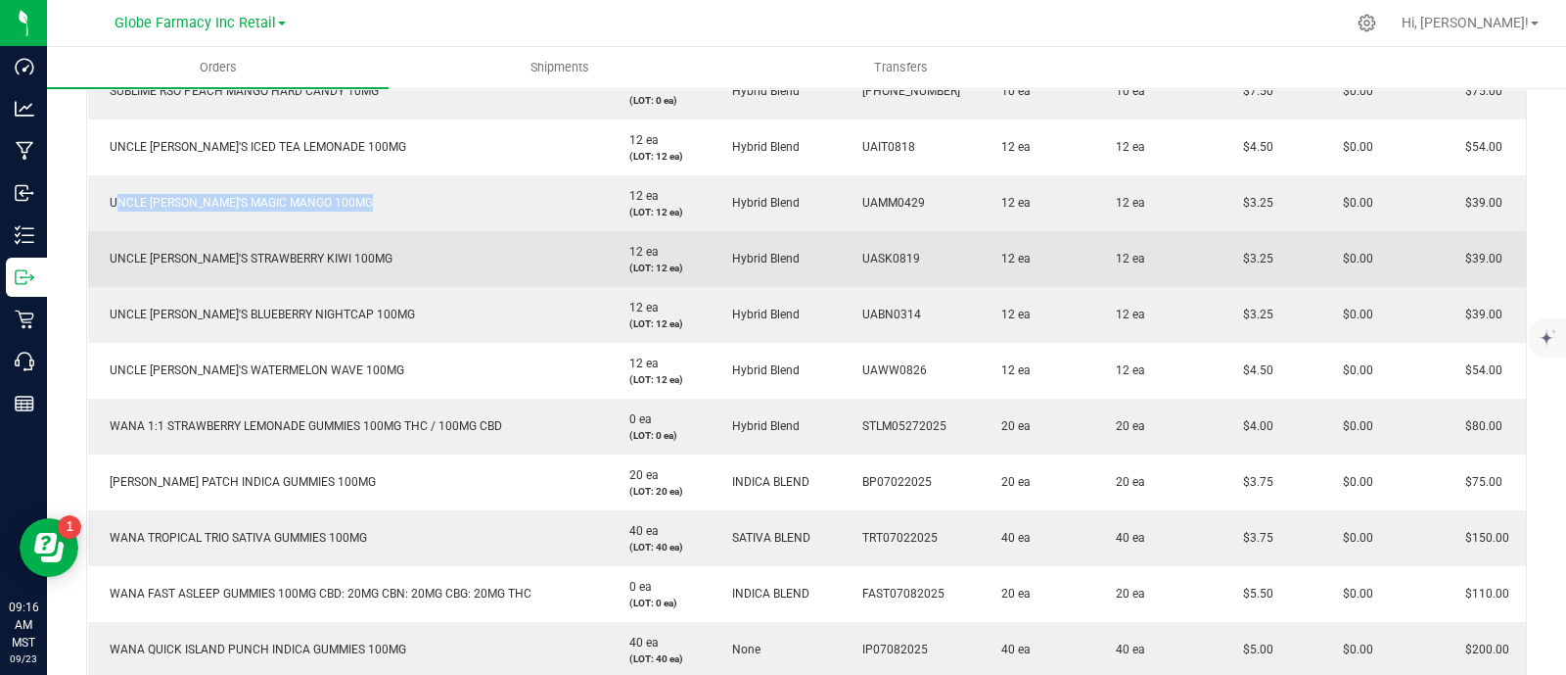
click at [180, 252] on span "UNCLE [PERSON_NAME]'S STRAWBERRY KIWI 100MG" at bounding box center [246, 259] width 293 height 14
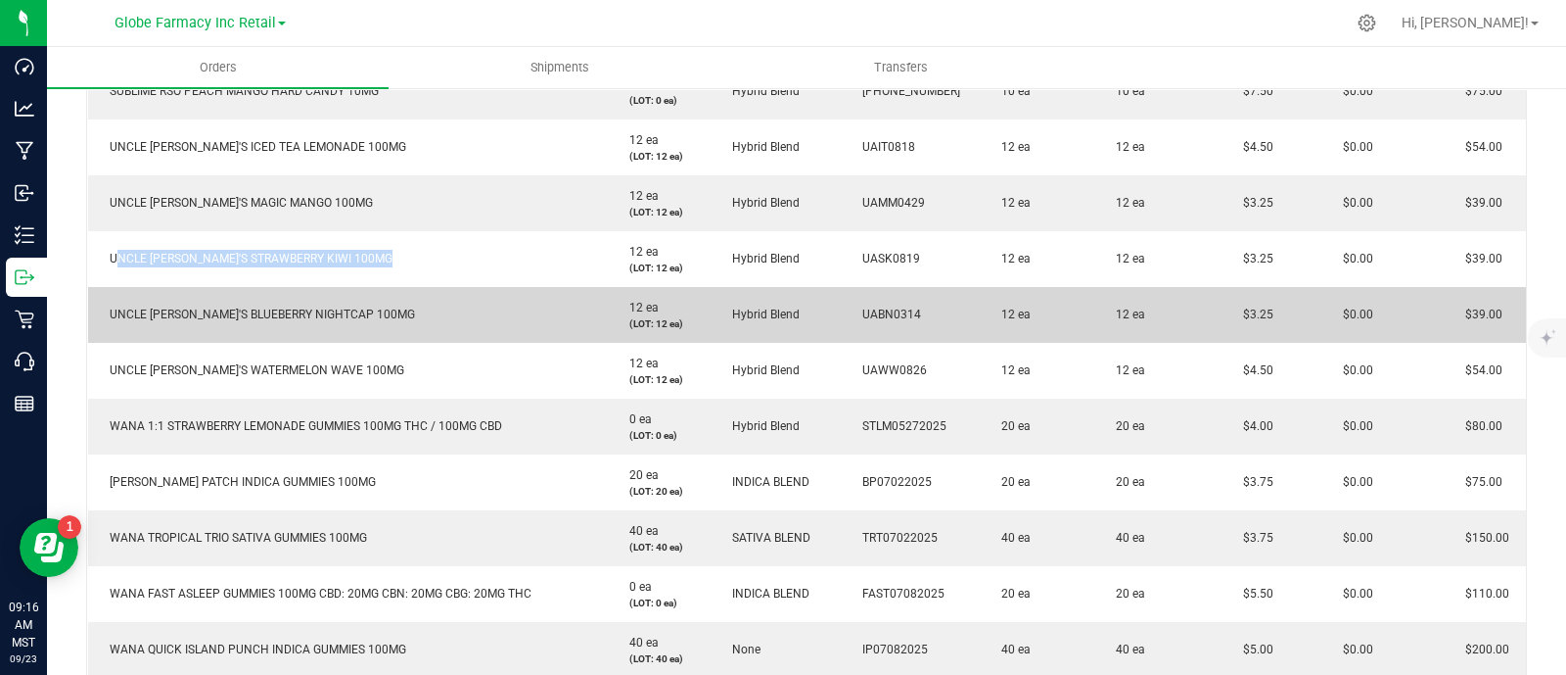
drag, startPoint x: 279, startPoint y: 295, endPoint x: 283, endPoint y: 309, distance: 15.2
click at [279, 296] on td "UNCLE [PERSON_NAME]'S BLUEBERRY NIGHTCAP 100MG" at bounding box center [348, 315] width 521 height 56
click at [283, 310] on span "UNCLE [PERSON_NAME]'S BLUEBERRY NIGHTCAP 100MG" at bounding box center [257, 314] width 315 height 14
click at [284, 310] on span "UNCLE [PERSON_NAME]'S BLUEBERRY NIGHTCAP 100MG" at bounding box center [257, 314] width 315 height 14
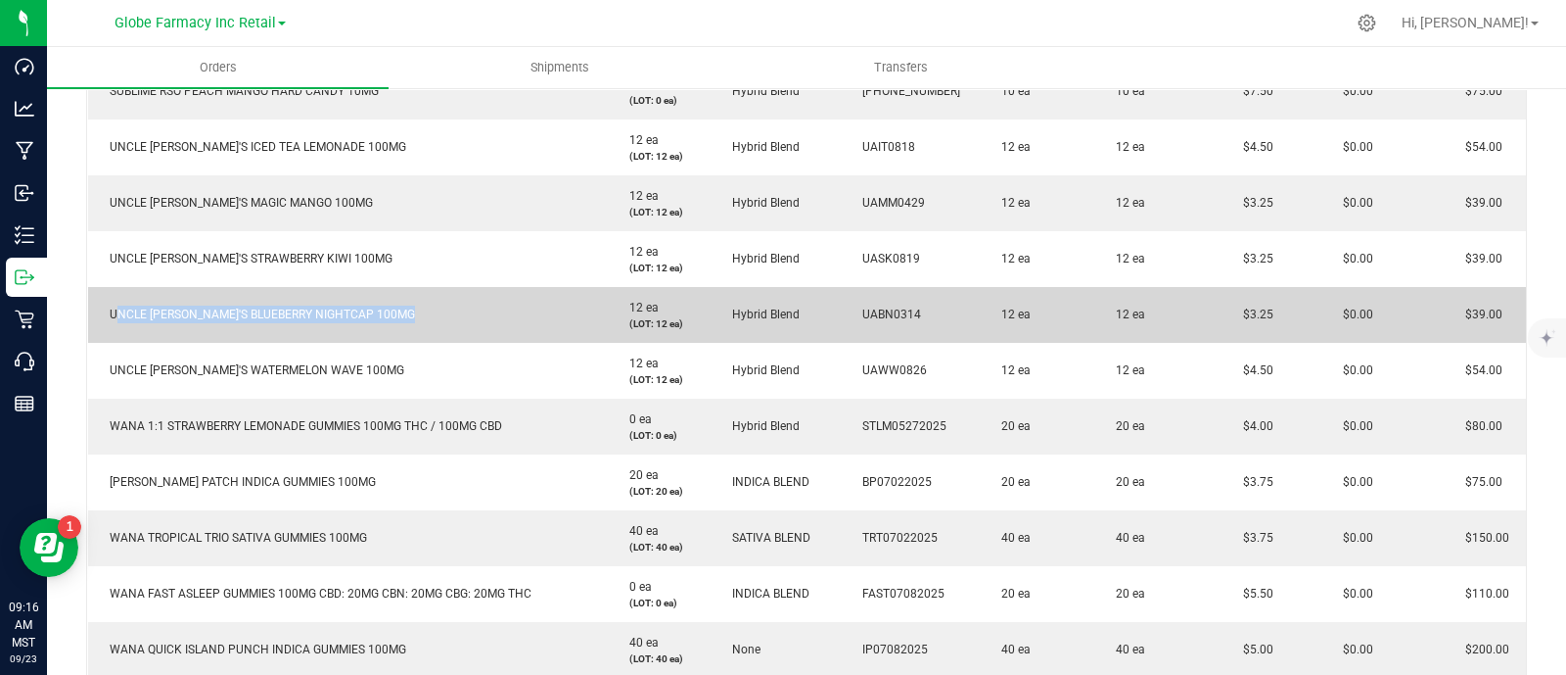
click at [284, 310] on span "UNCLE [PERSON_NAME]'S BLUEBERRY NIGHTCAP 100MG" at bounding box center [257, 314] width 315 height 14
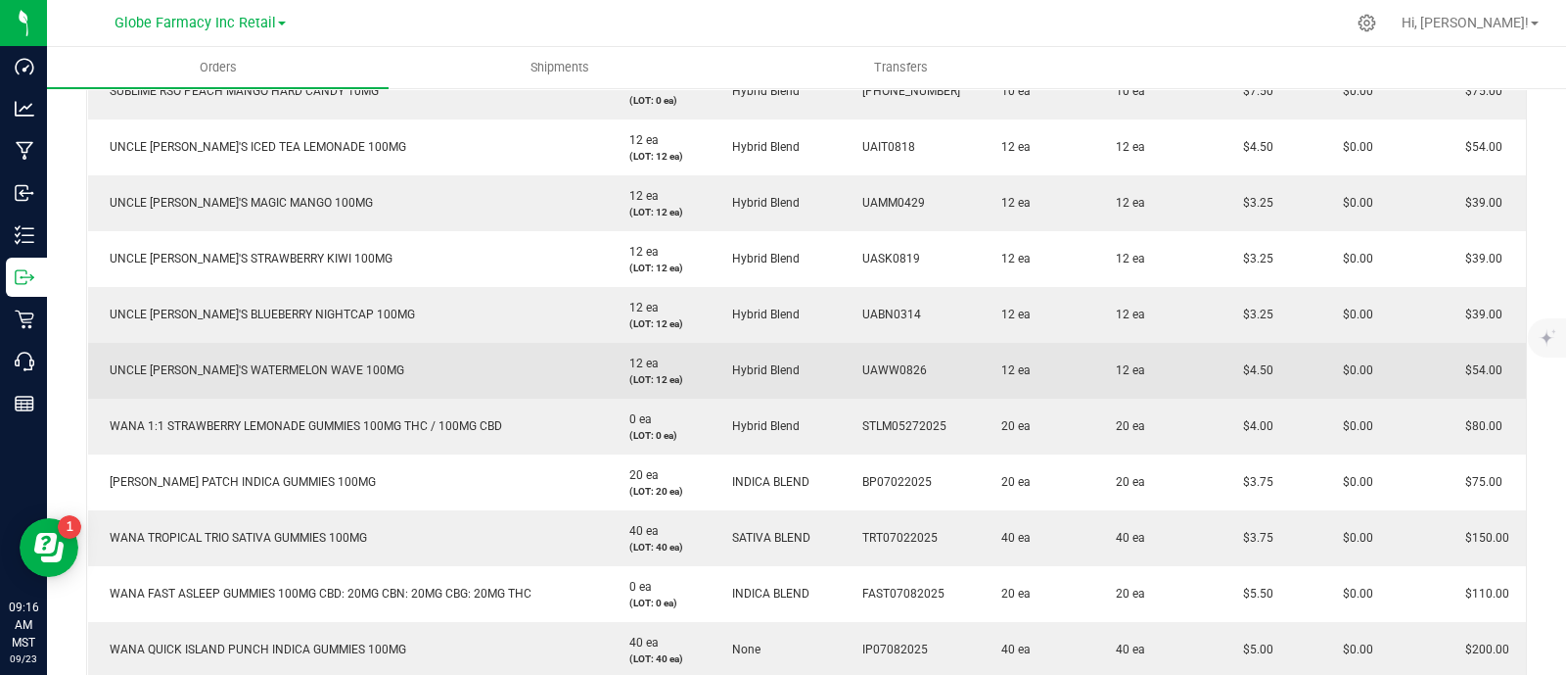
click at [257, 364] on span "UNCLE [PERSON_NAME]'S WATERMELON WAVE 100MG" at bounding box center [252, 370] width 304 height 14
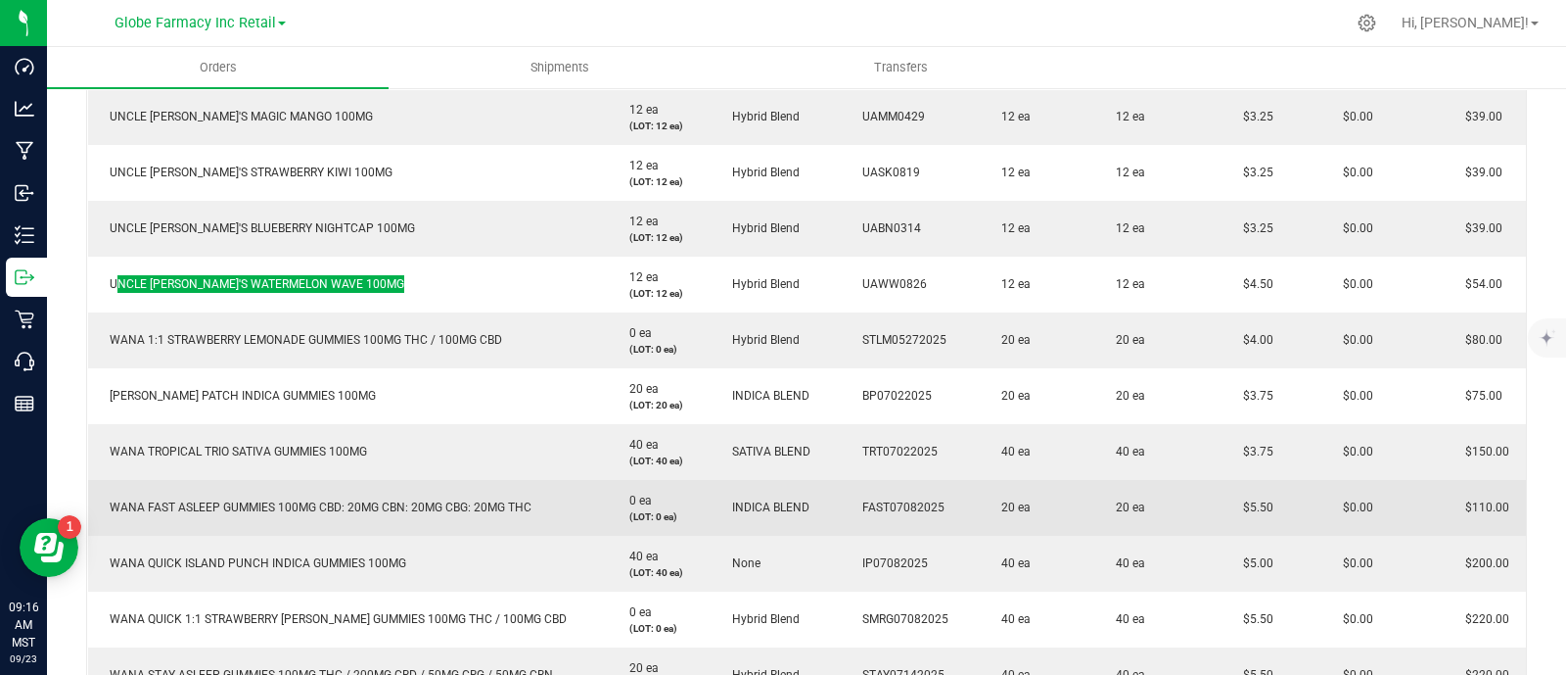
scroll to position [1101, 0]
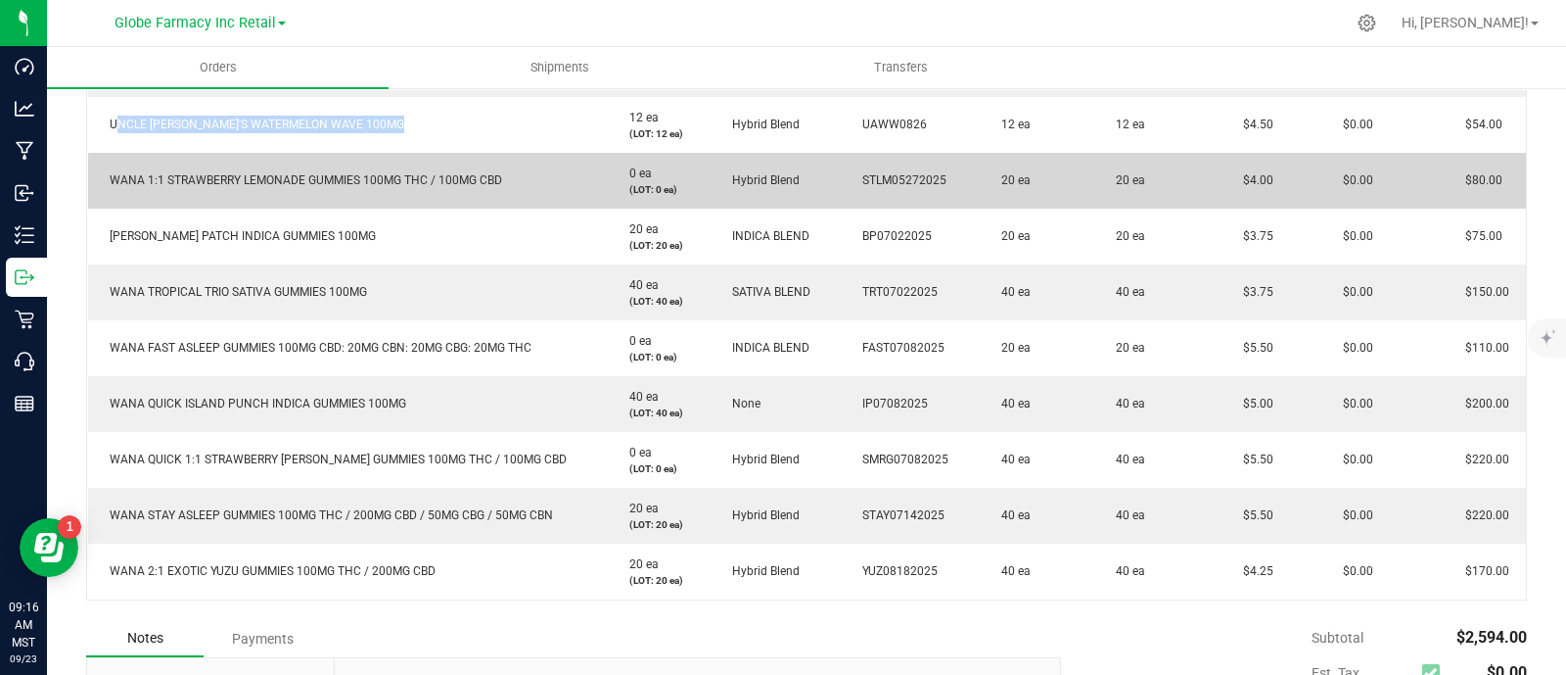
click at [194, 174] on span "WANA 1:1 STRAWBERRY LEMONADE GUMMIES 100MG THC / 100MG CBD" at bounding box center [301, 180] width 402 height 14
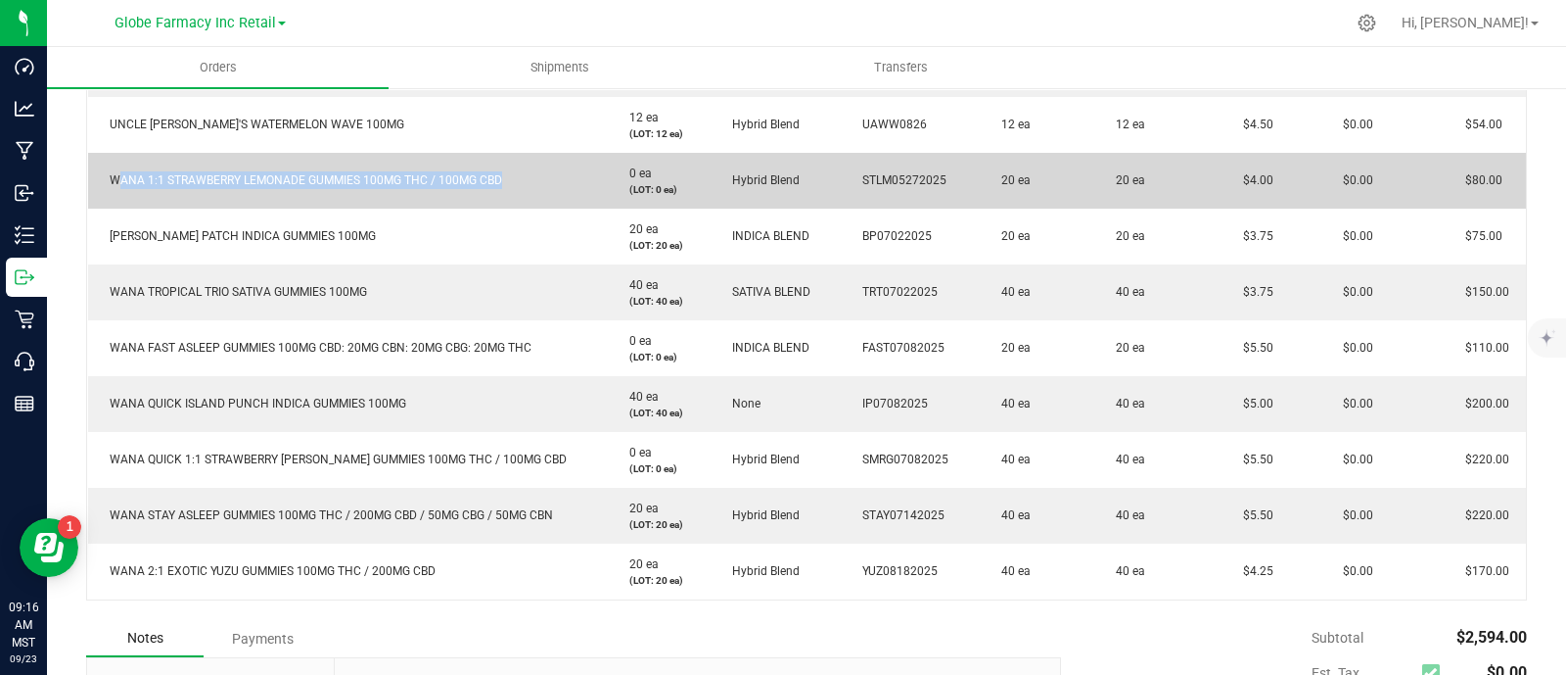
click at [194, 174] on span "WANA 1:1 STRAWBERRY LEMONADE GUMMIES 100MG THC / 100MG CBD" at bounding box center [301, 180] width 402 height 14
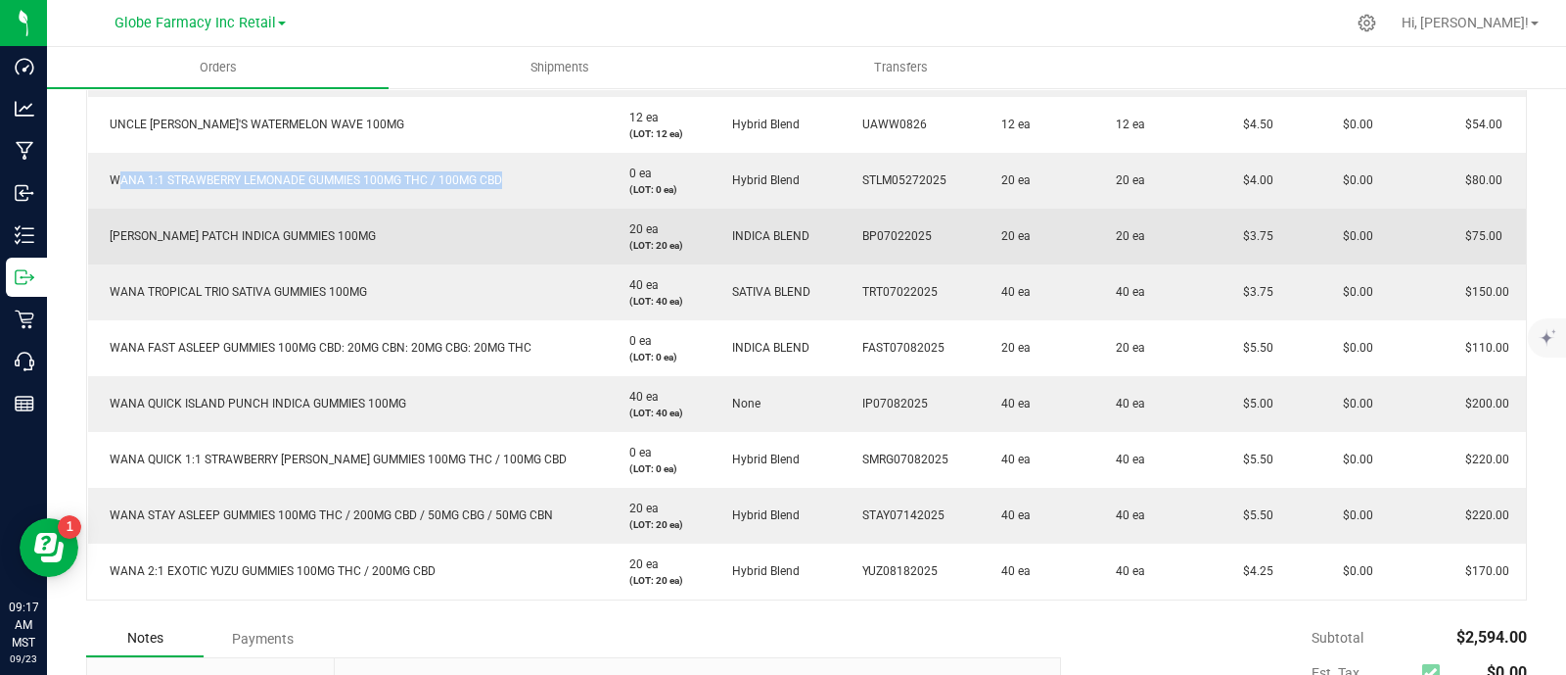
click at [266, 233] on span "[PERSON_NAME] PATCH INDICA GUMMIES 100MG" at bounding box center [238, 236] width 276 height 14
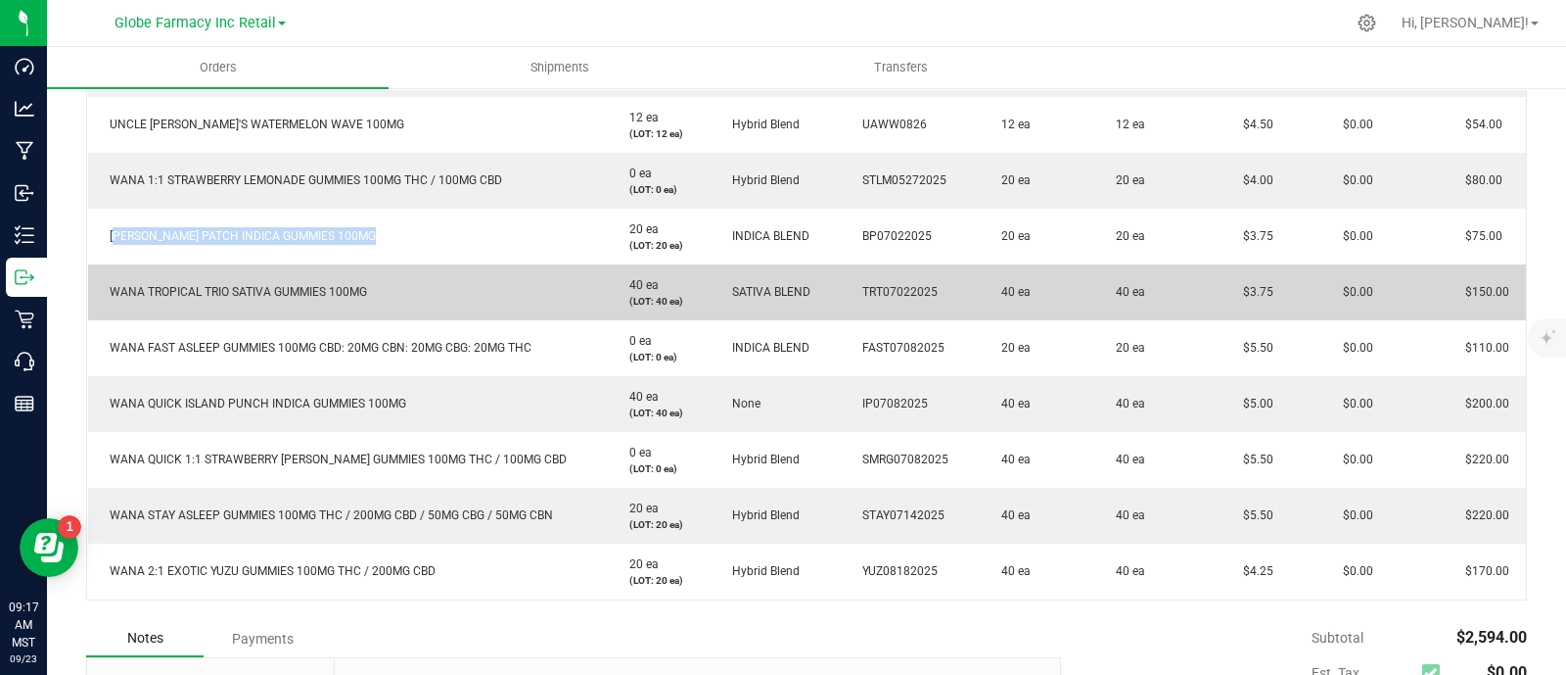
click at [255, 296] on span "WANA TROPICAL TRIO SATIVA GUMMIES 100MG" at bounding box center [233, 292] width 267 height 14
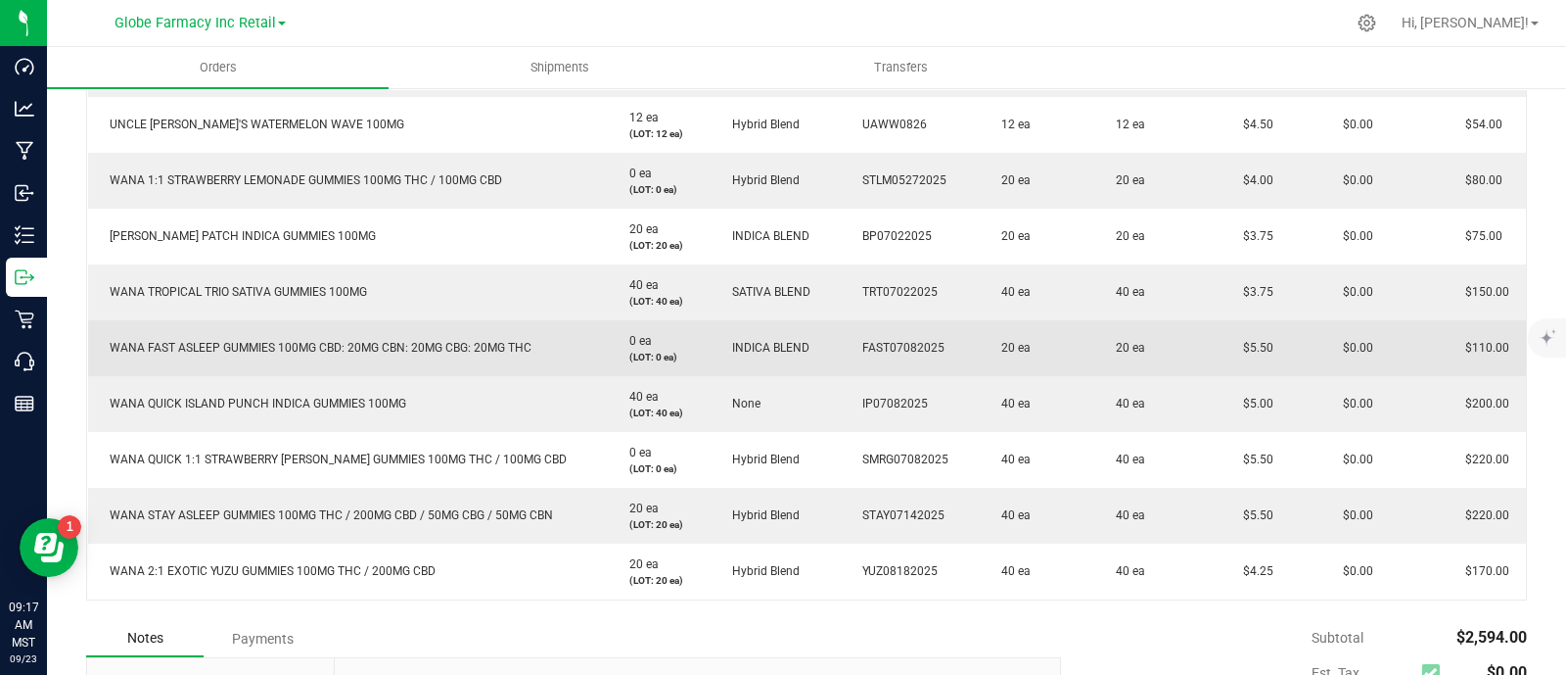
click at [193, 344] on span "WANA FAST ASLEEP GUMMIES 100MG CBD: 20MG CBN: 20MG CBG: 20MG THC" at bounding box center [316, 348] width 432 height 14
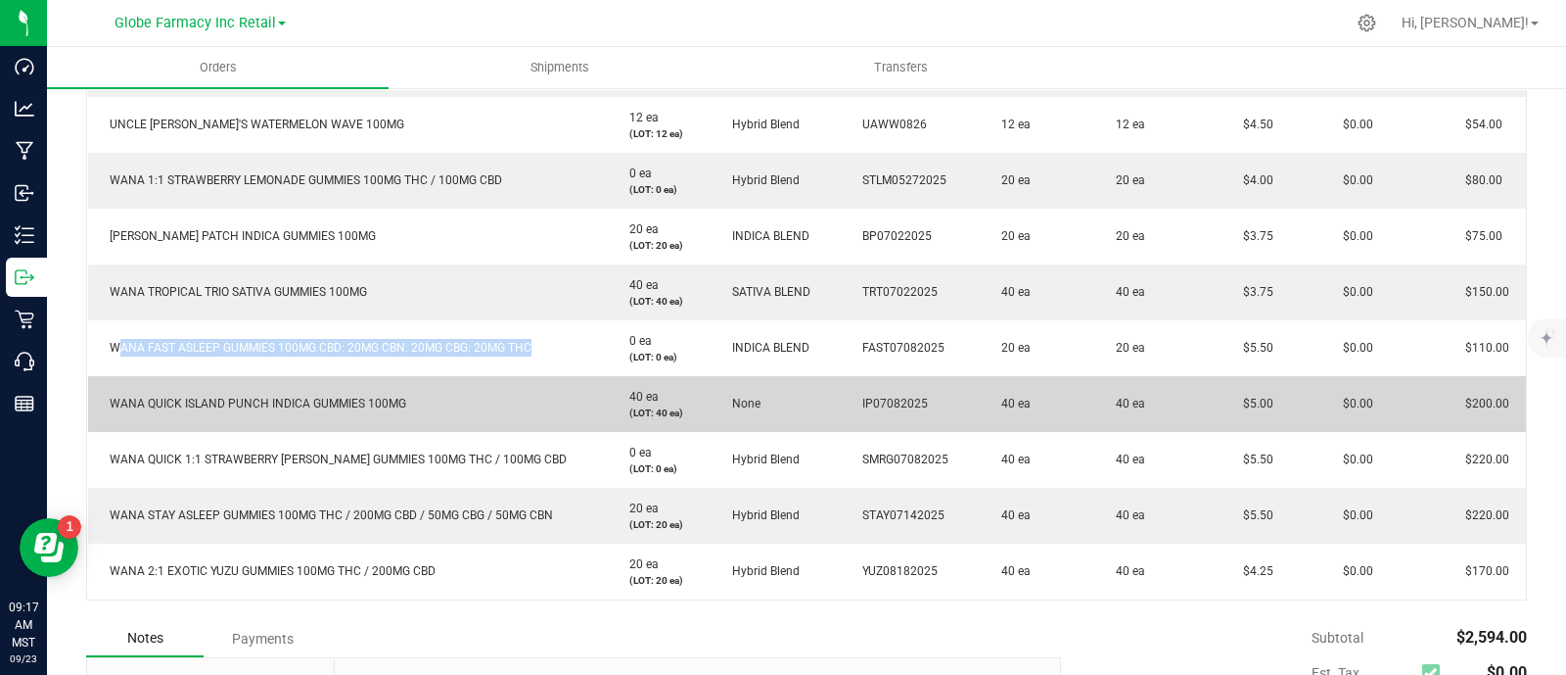
click at [254, 410] on td "WANA QUICK ISLAND PUNCH INDICA GUMMIES 100MG" at bounding box center [348, 404] width 521 height 56
click at [250, 401] on span "WANA QUICK ISLAND PUNCH INDICA GUMMIES 100MG" at bounding box center [253, 404] width 306 height 14
click at [250, 400] on span "WANA QUICK ISLAND PUNCH INDICA GUMMIES 100MG" at bounding box center [253, 404] width 306 height 14
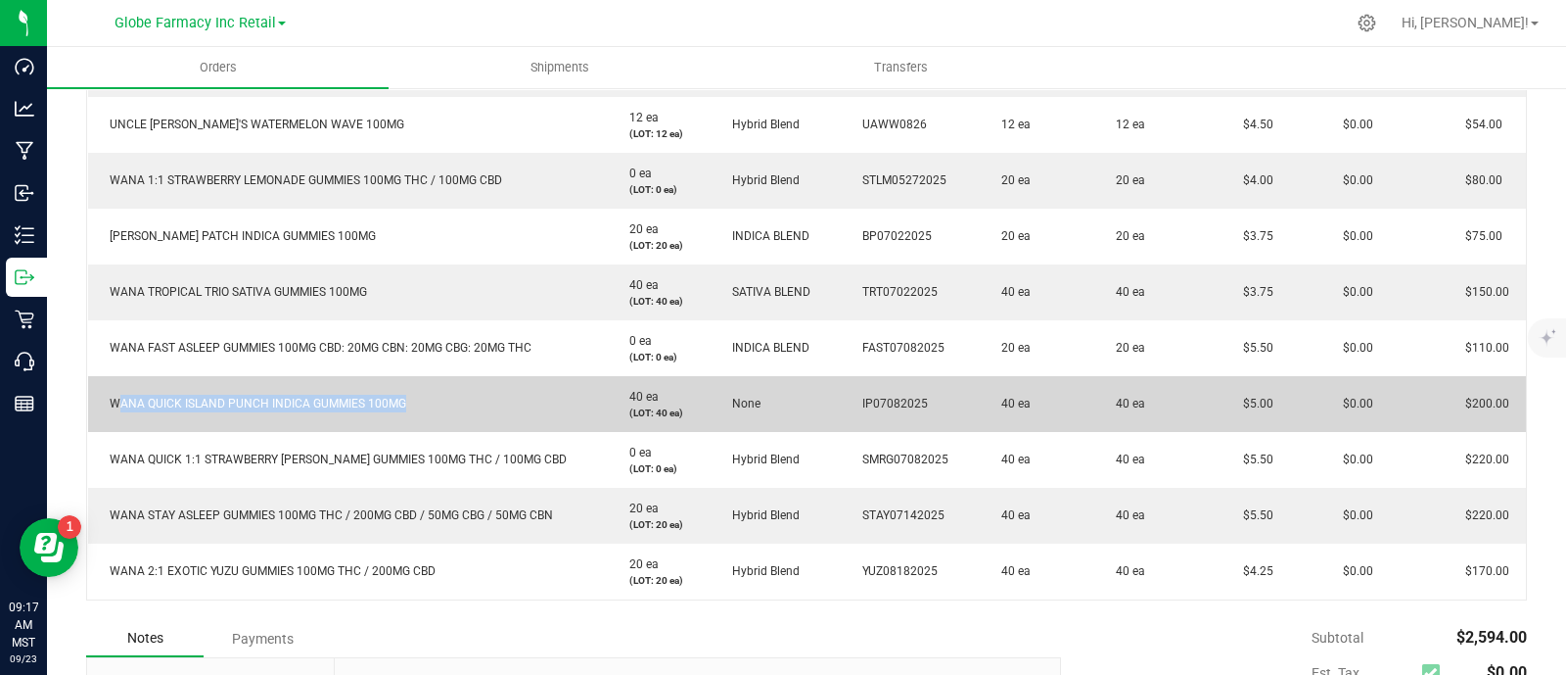
click at [250, 400] on span "WANA QUICK ISLAND PUNCH INDICA GUMMIES 100MG" at bounding box center [253, 404] width 306 height 14
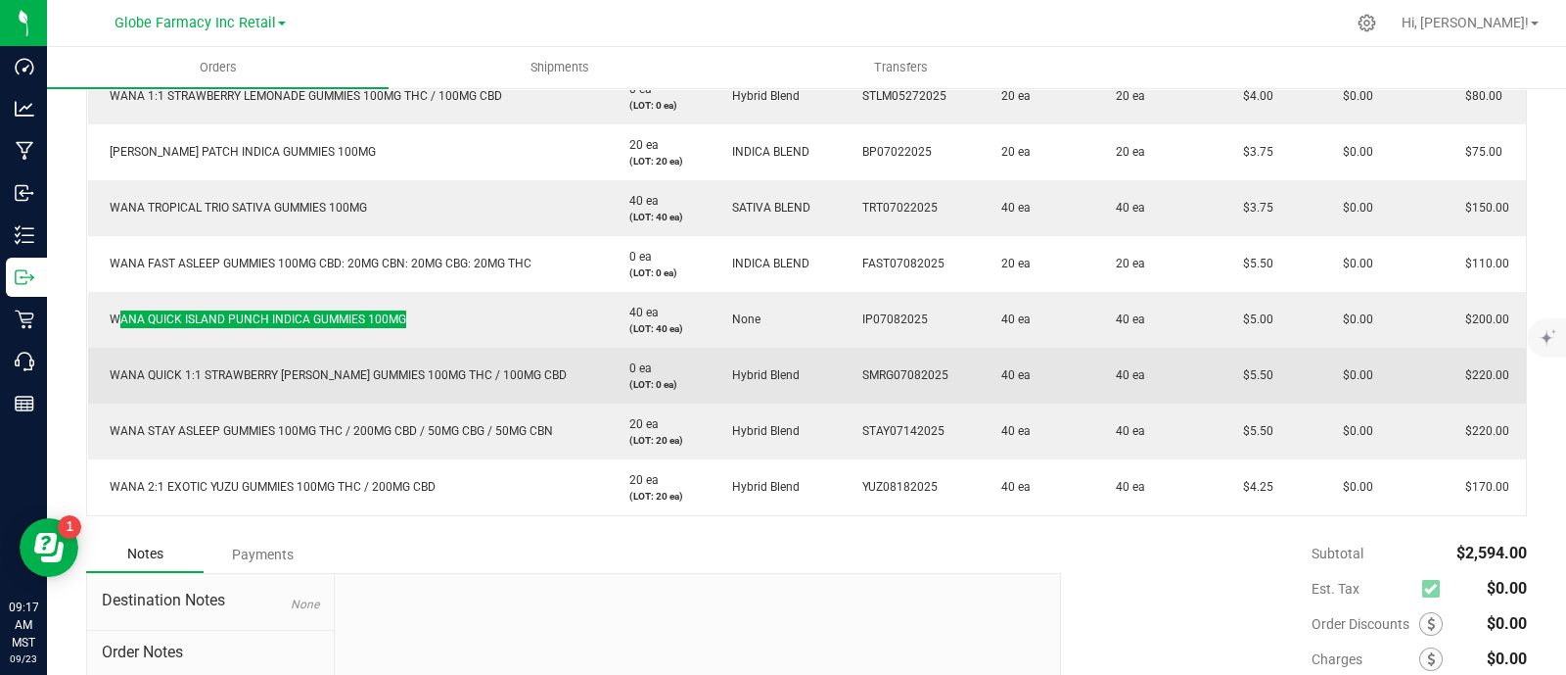
scroll to position [1224, 0]
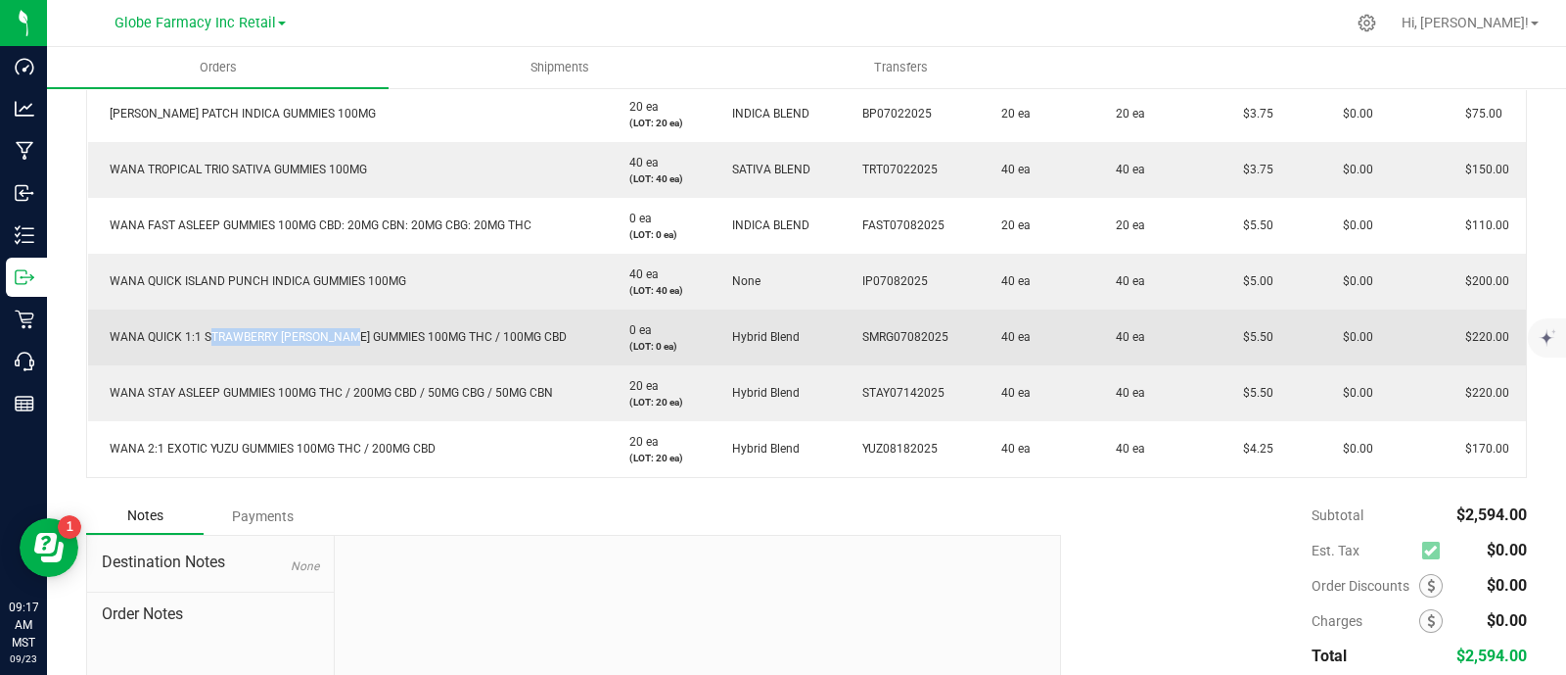
drag, startPoint x: 286, startPoint y: 336, endPoint x: 202, endPoint y: 329, distance: 84.5
click at [202, 330] on span "WANA QUICK 1:1 STRAWBERRY [PERSON_NAME] GUMMIES 100MG THC / 100MG CBD" at bounding box center [333, 337] width 467 height 14
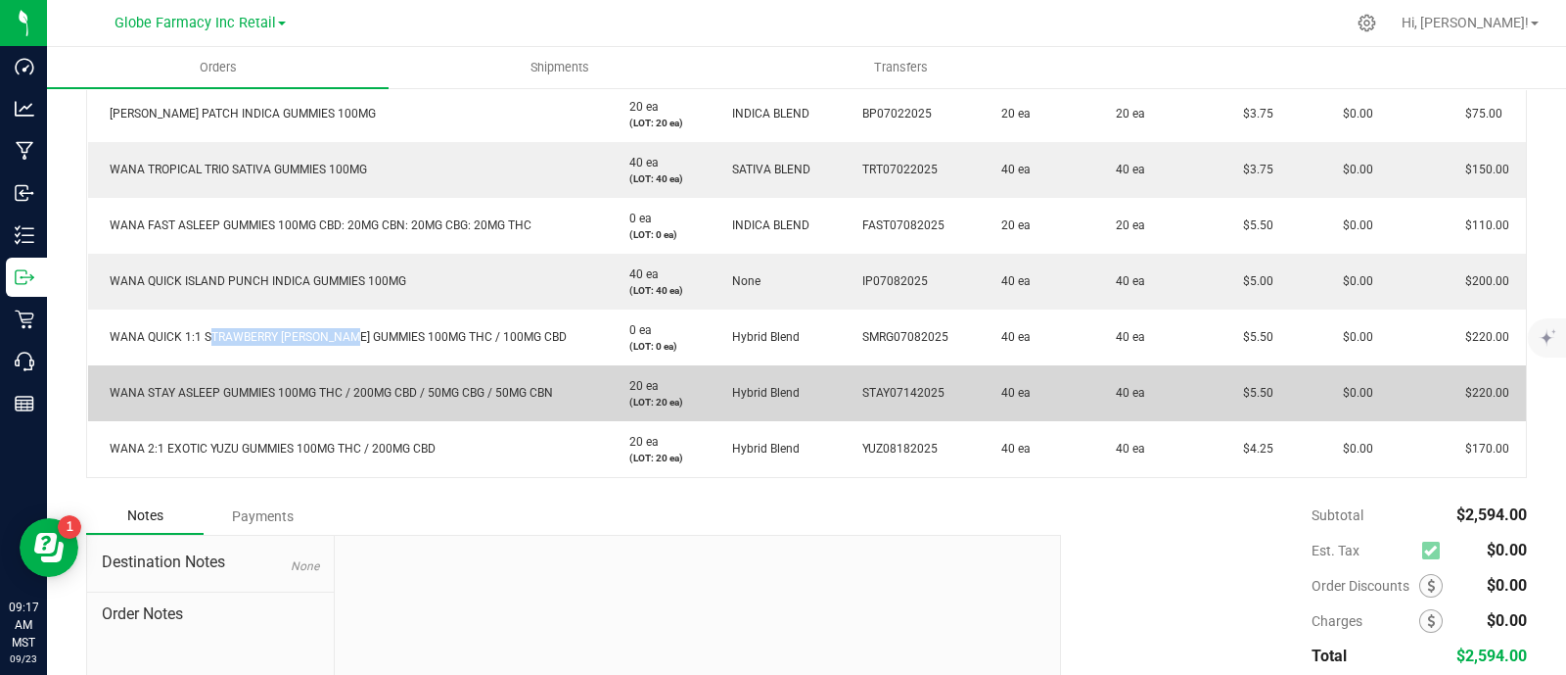
click at [265, 392] on span "WANA STAY ASLEEP GUMMIES 100MG THC / 200MG CBD / 50MG CBG / 50MG CBN" at bounding box center [326, 393] width 453 height 14
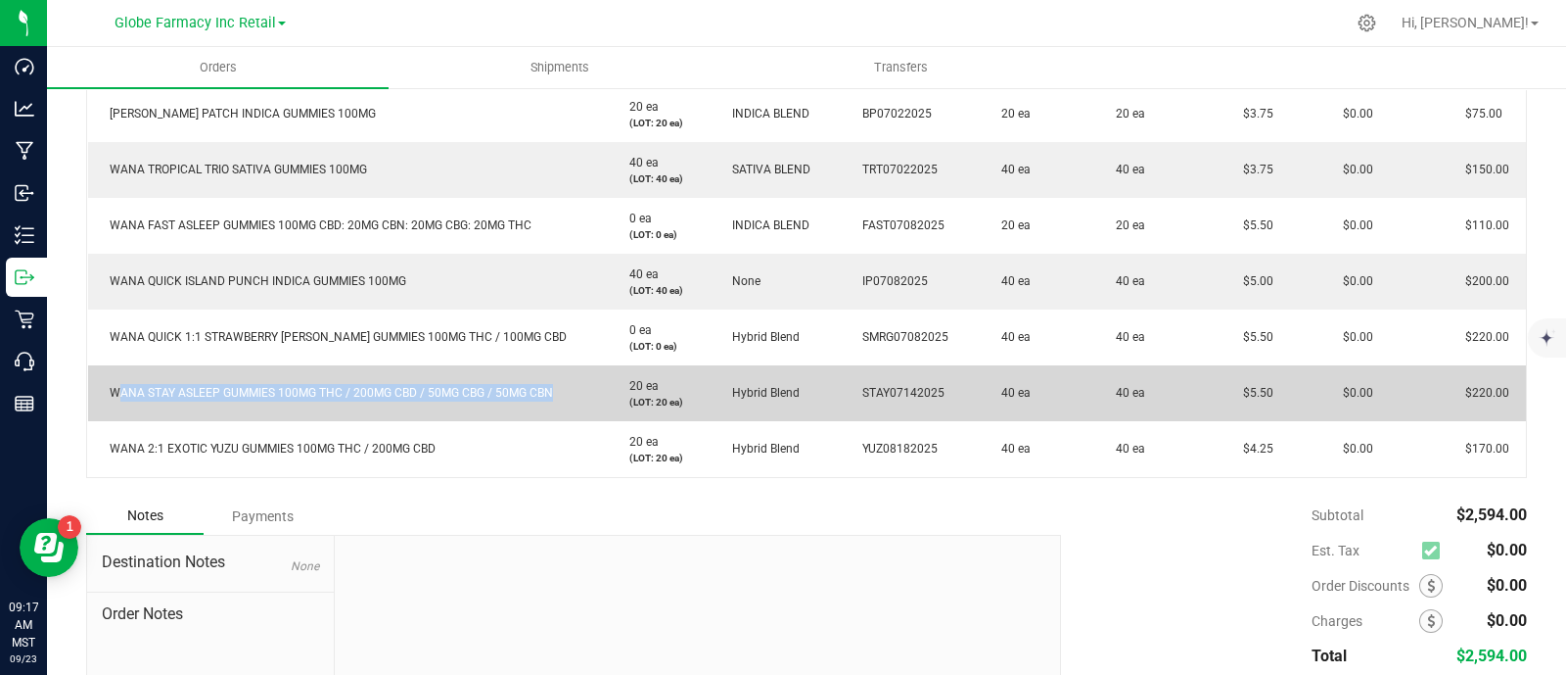
click at [265, 392] on span "WANA STAY ASLEEP GUMMIES 100MG THC / 200MG CBD / 50MG CBG / 50MG CBN" at bounding box center [326, 393] width 453 height 14
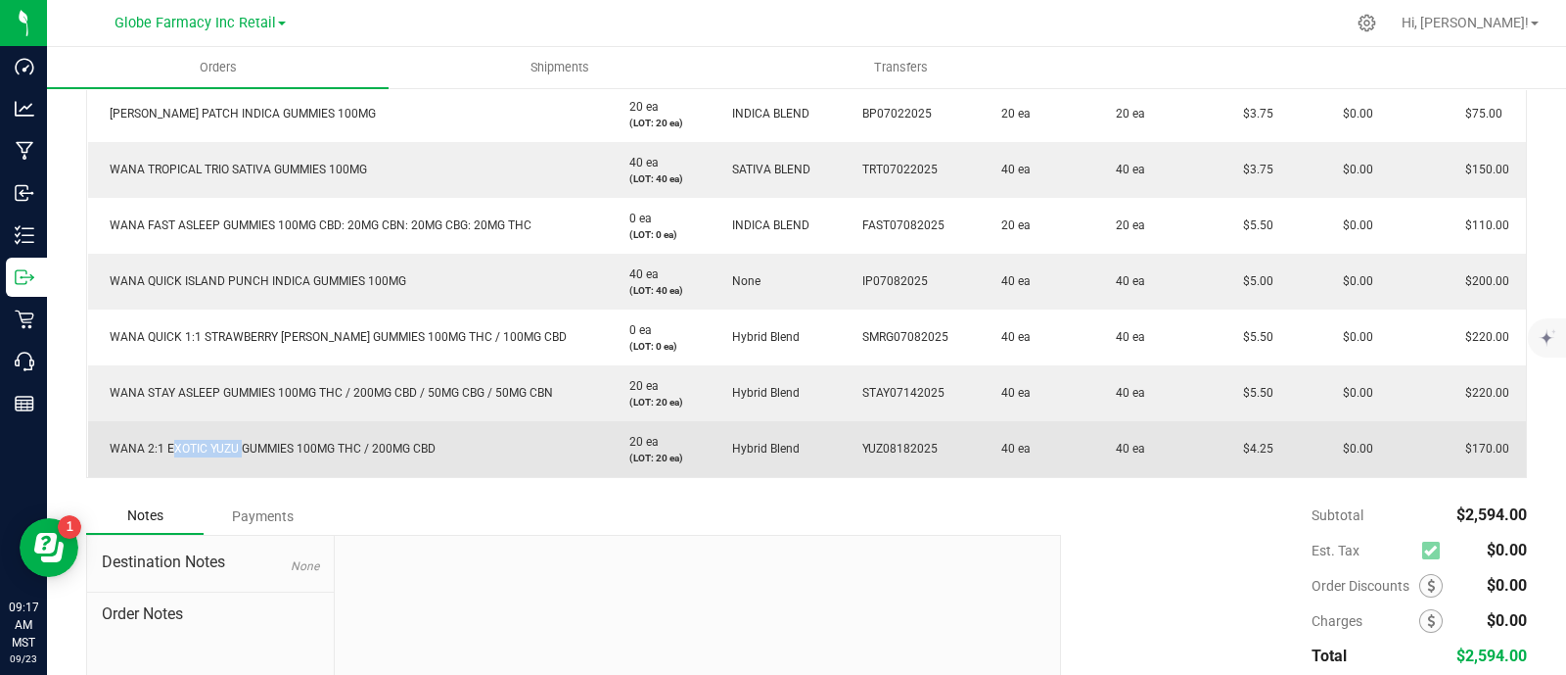
drag, startPoint x: 234, startPoint y: 444, endPoint x: 166, endPoint y: 444, distance: 67.6
click at [166, 444] on span "WANA 2:1 EXOTIC YUZU GUMMIES 100MG THC / 200MG CBD" at bounding box center [268, 449] width 336 height 14
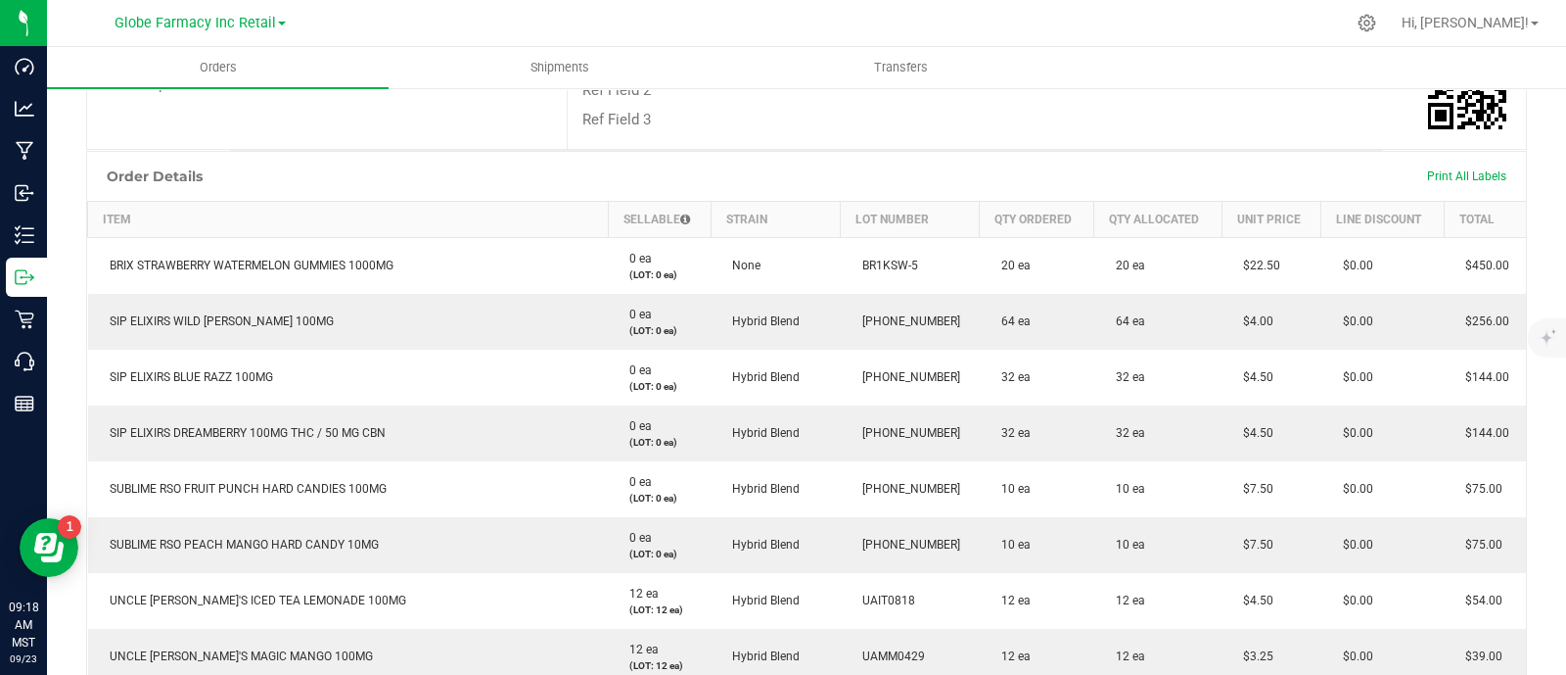
scroll to position [367, 0]
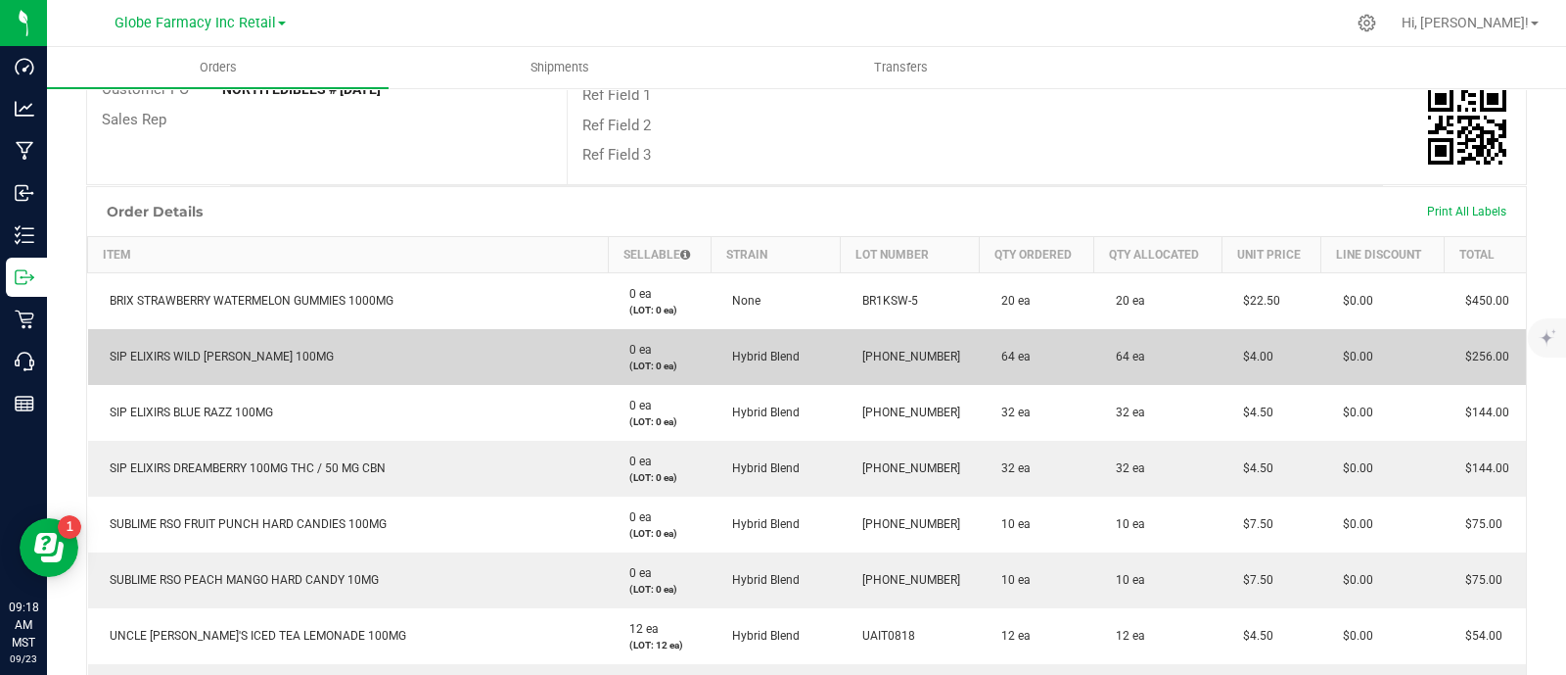
click at [1263, 359] on td "$4.00" at bounding box center [1272, 357] width 100 height 56
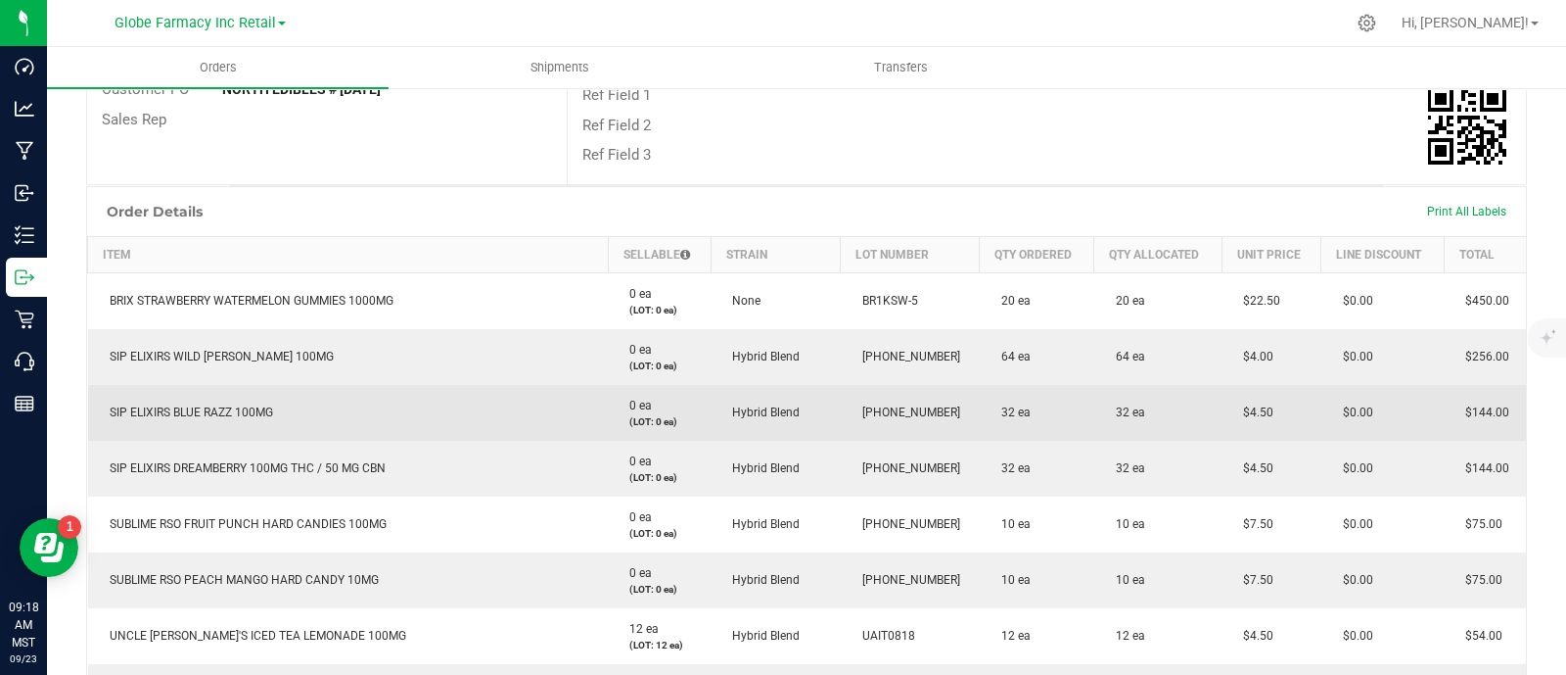
drag, startPoint x: 1255, startPoint y: 405, endPoint x: 1201, endPoint y: 418, distance: 55.3
click at [1201, 418] on outbound-order-line-row "SIP ELIXIRS BLUE RAZZ 100MG 0 ea (LOT: 0 ea) Hybrid Blend [PHONE_NUMBER] 32 ea …" at bounding box center [807, 413] width 1439 height 56
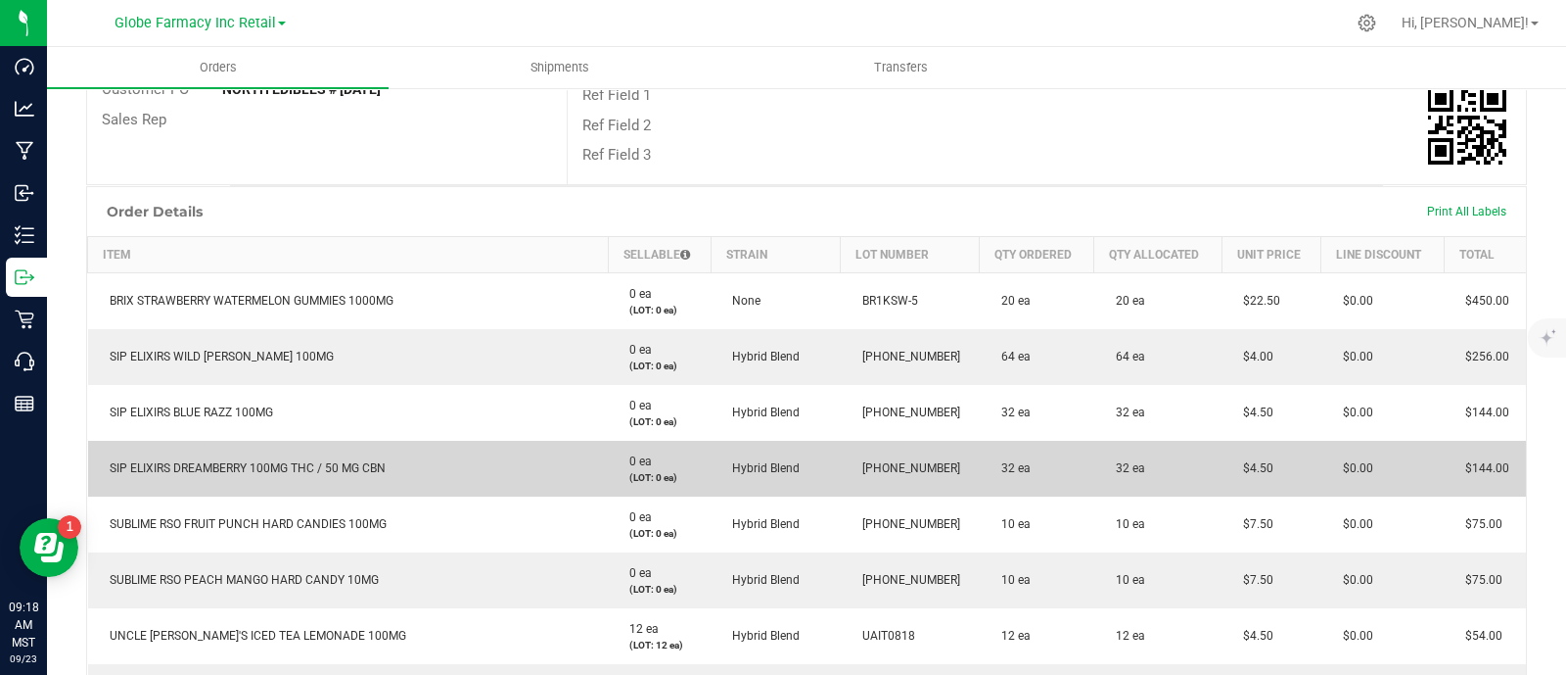
click at [1050, 467] on td "32 ea" at bounding box center [1037, 469] width 115 height 56
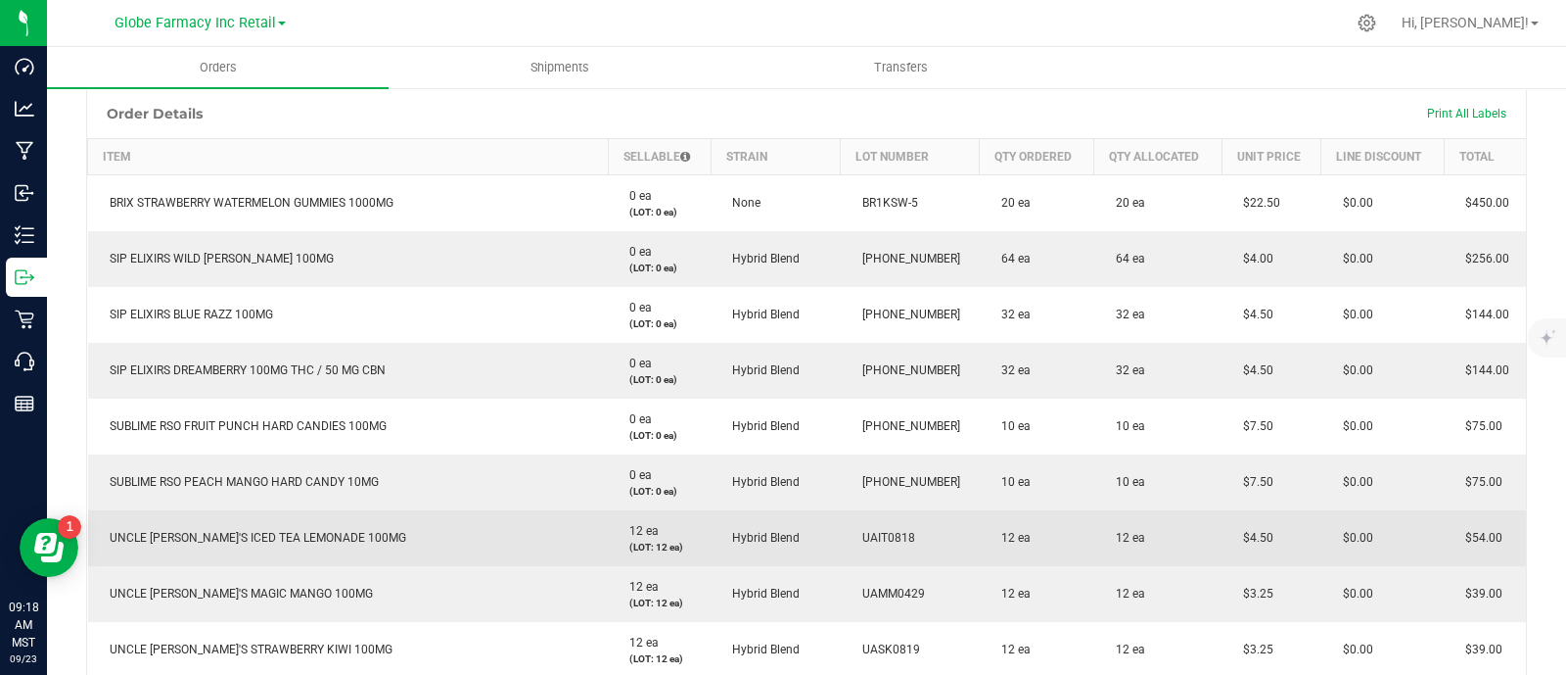
scroll to position [489, 0]
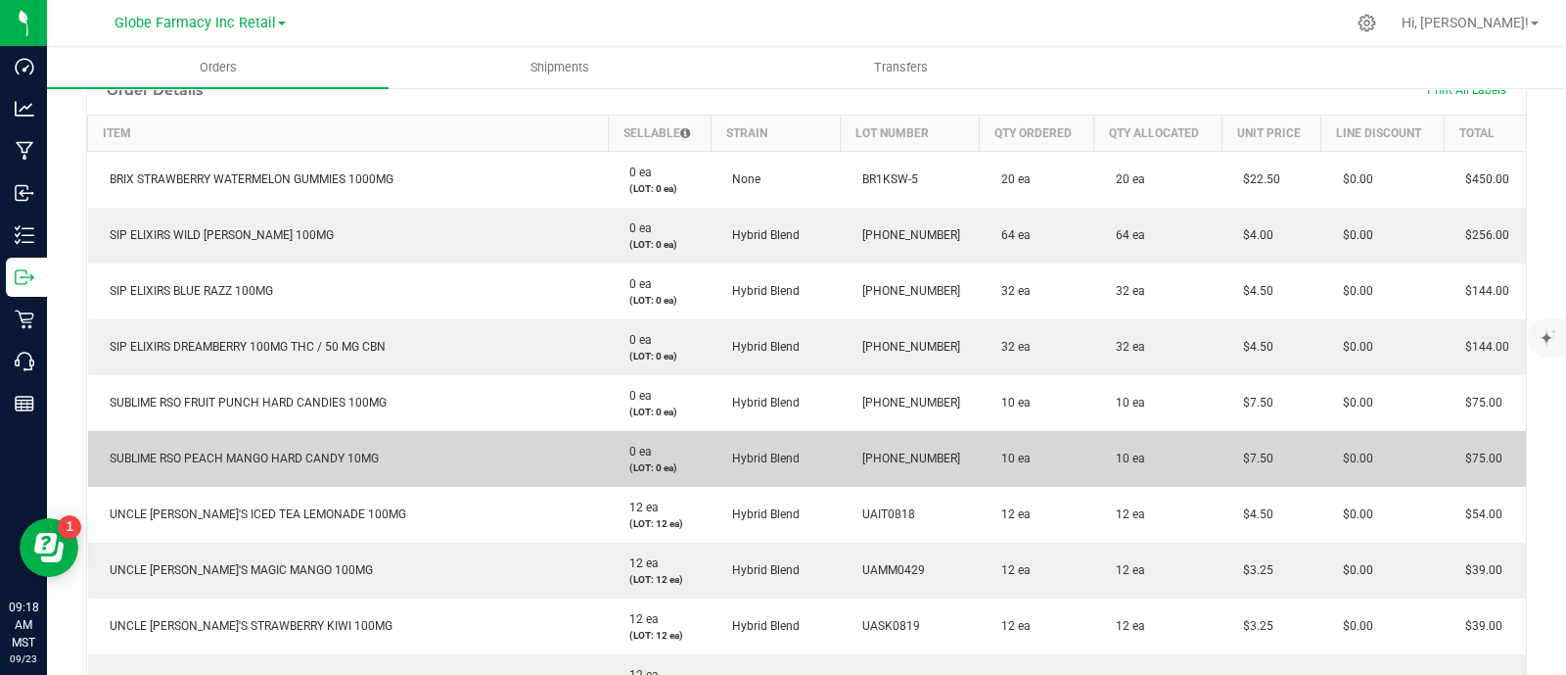
drag, startPoint x: 1260, startPoint y: 466, endPoint x: 1214, endPoint y: 470, distance: 46.2
click at [1222, 470] on td "$7.50" at bounding box center [1272, 459] width 100 height 56
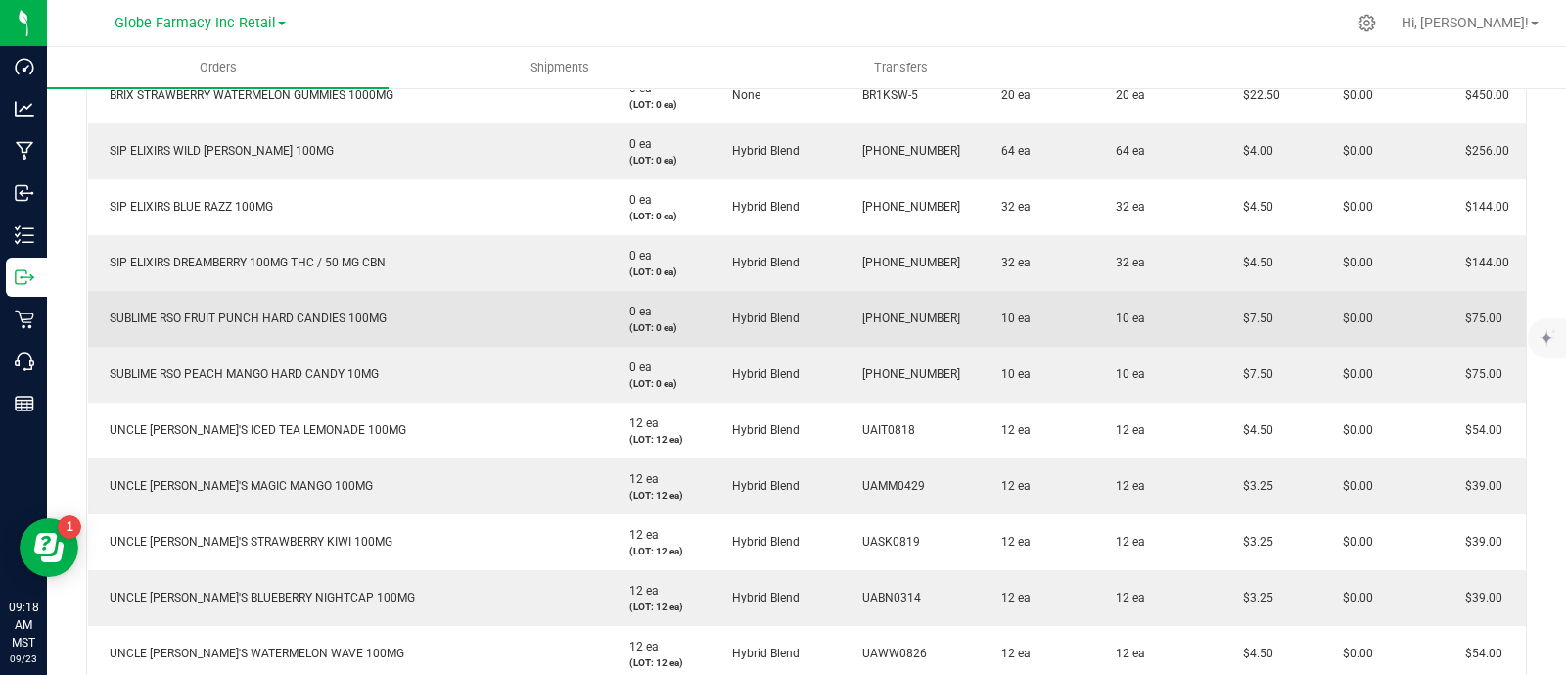
scroll to position [612, 0]
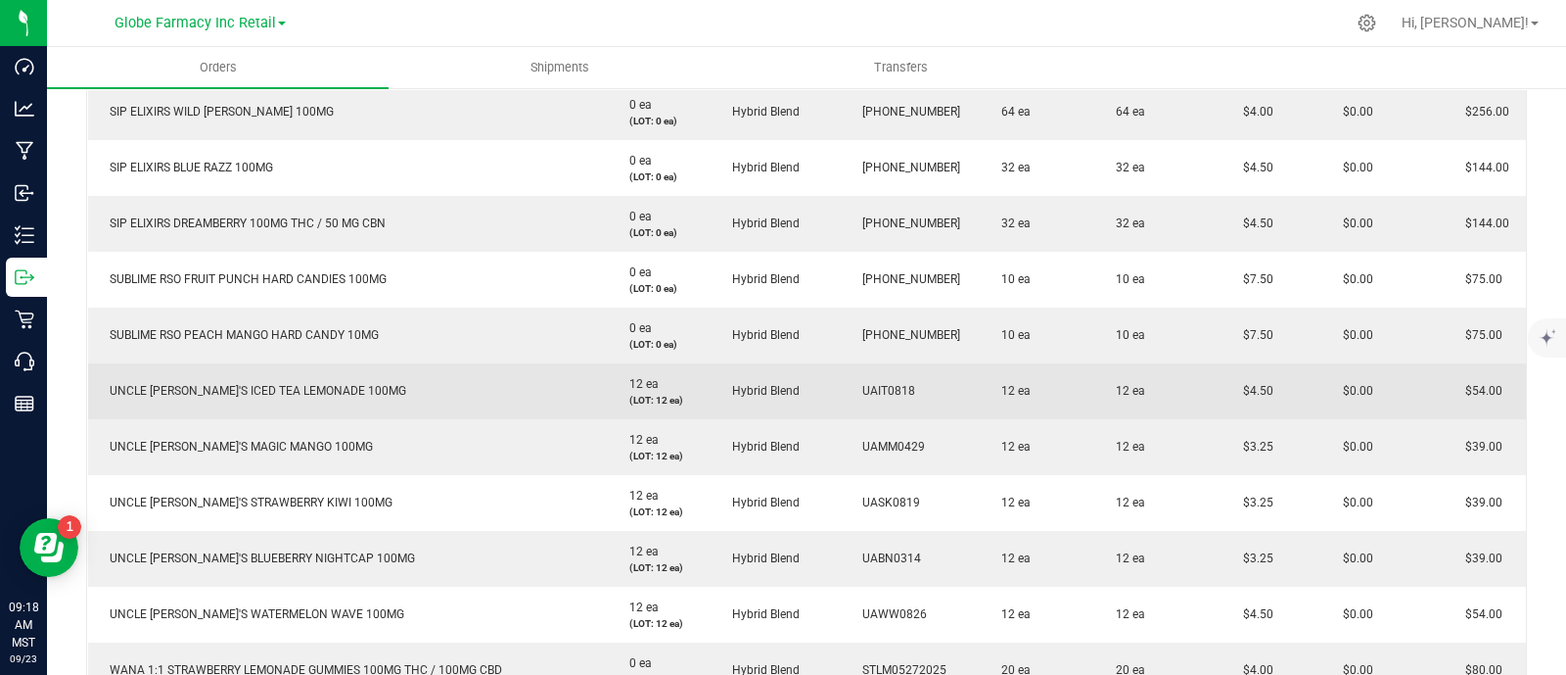
drag, startPoint x: 1264, startPoint y: 384, endPoint x: 1205, endPoint y: 387, distance: 58.8
click at [1222, 387] on td "$4.50" at bounding box center [1272, 391] width 100 height 56
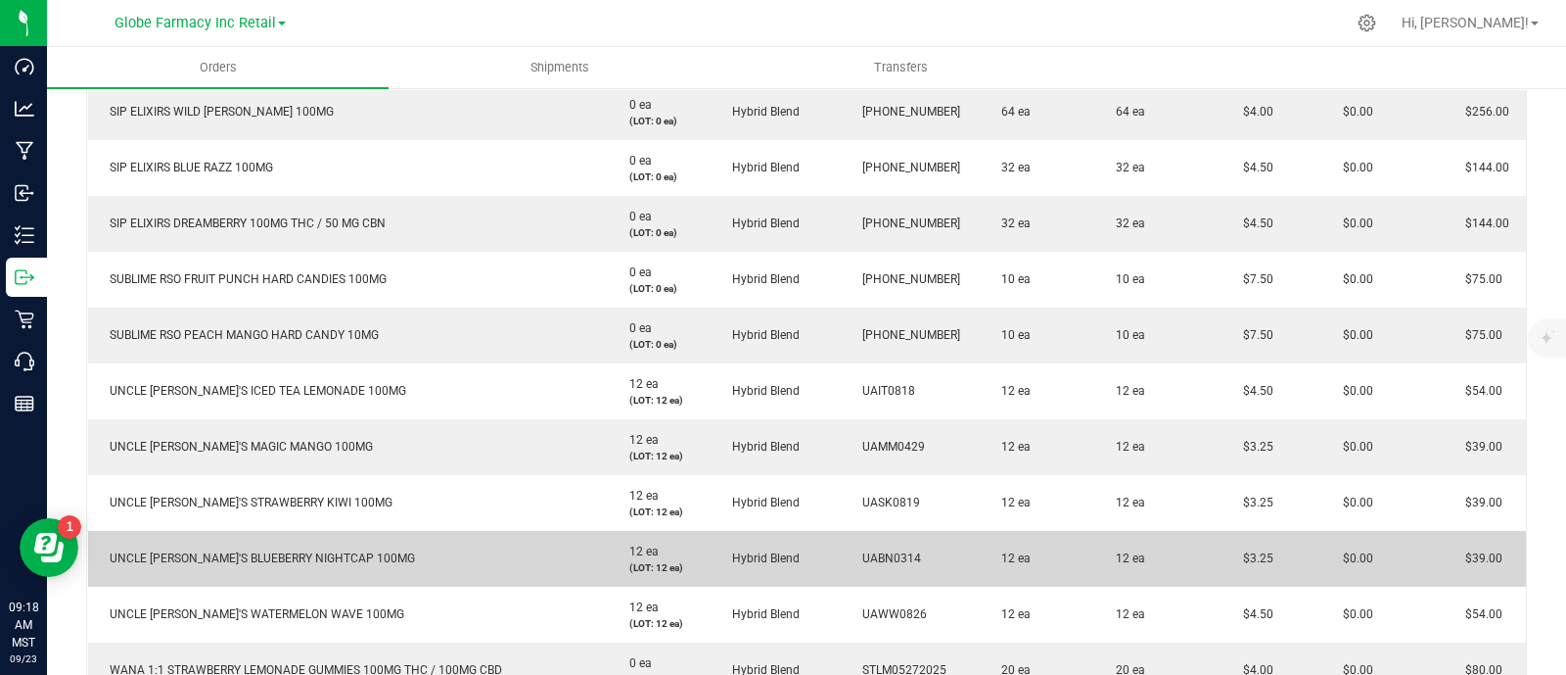
drag, startPoint x: 1273, startPoint y: 554, endPoint x: 1223, endPoint y: 556, distance: 50.0
click at [1222, 559] on td "$3.25" at bounding box center [1272, 559] width 100 height 56
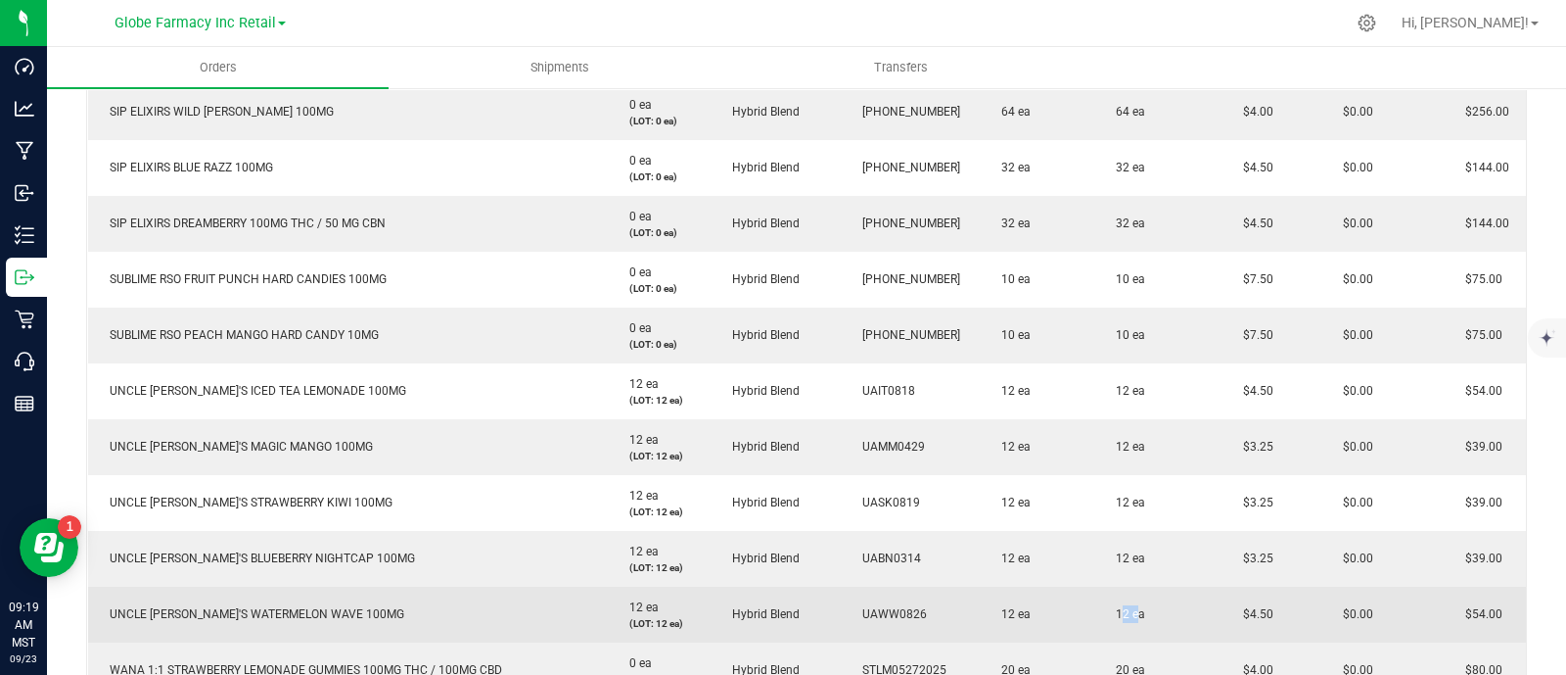
drag, startPoint x: 1106, startPoint y: 619, endPoint x: 1083, endPoint y: 619, distance: 23.5
click at [1095, 619] on td "12 ea" at bounding box center [1159, 614] width 128 height 56
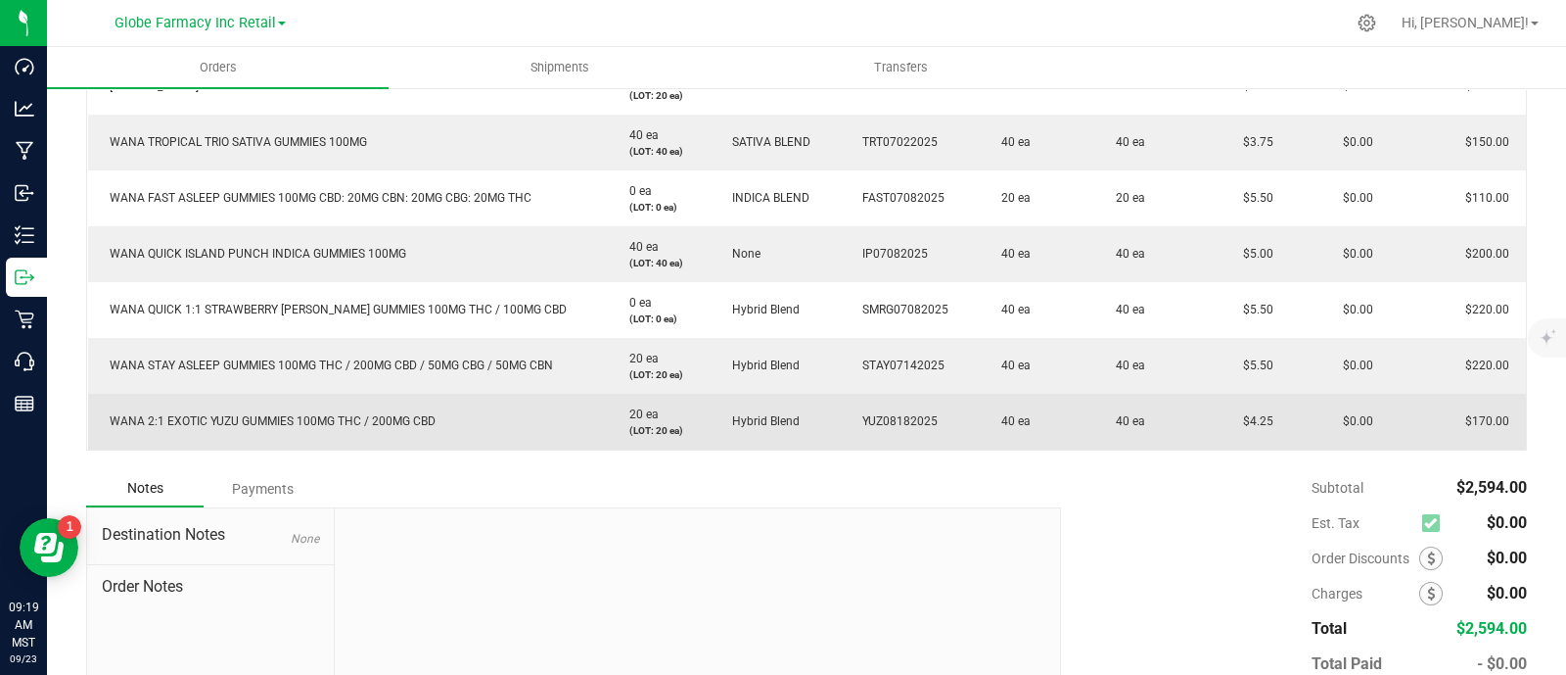
scroll to position [1243, 0]
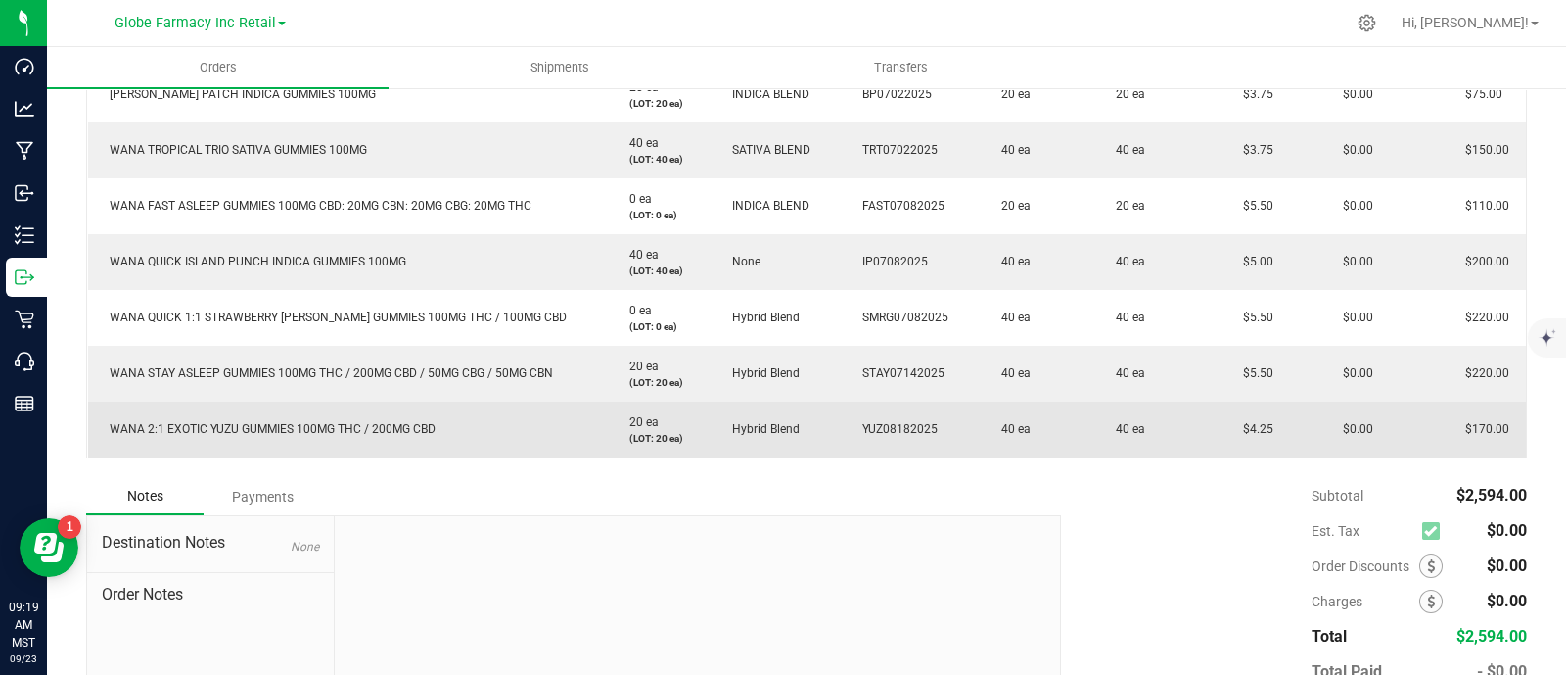
drag, startPoint x: 1224, startPoint y: 424, endPoint x: 1195, endPoint y: 426, distance: 28.5
click at [1195, 426] on outbound-order-line-row "WANA 2:1 EXOTIC YUZU GUMMIES 100MG THC / 200MG CBD 20 ea (LOT: 20 ea) Hybrid Bl…" at bounding box center [807, 429] width 1439 height 56
drag, startPoint x: 1108, startPoint y: 428, endPoint x: 1088, endPoint y: 430, distance: 20.7
click at [1106, 430] on span "40 ea" at bounding box center [1125, 429] width 39 height 14
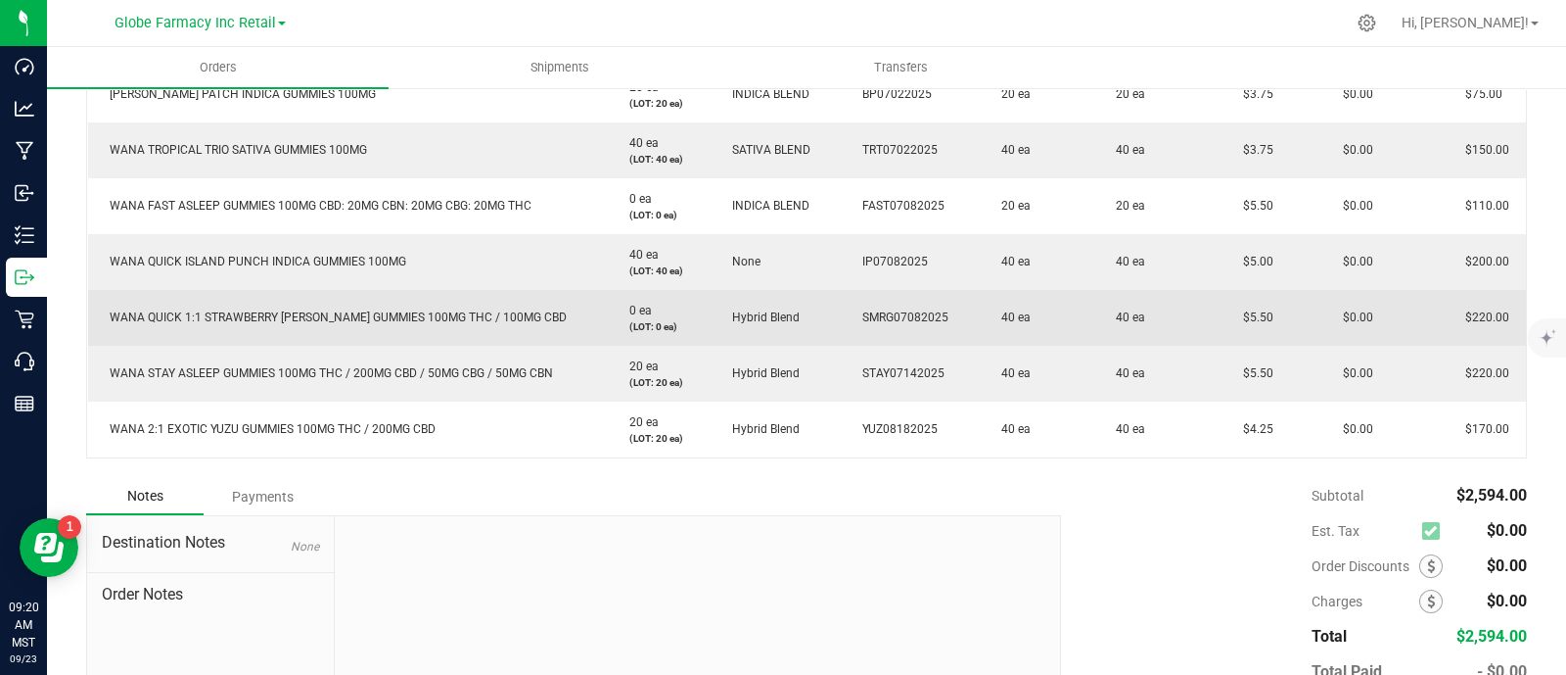
click at [671, 290] on td "0 ea (LOT: 0 ea)" at bounding box center [659, 318] width 103 height 56
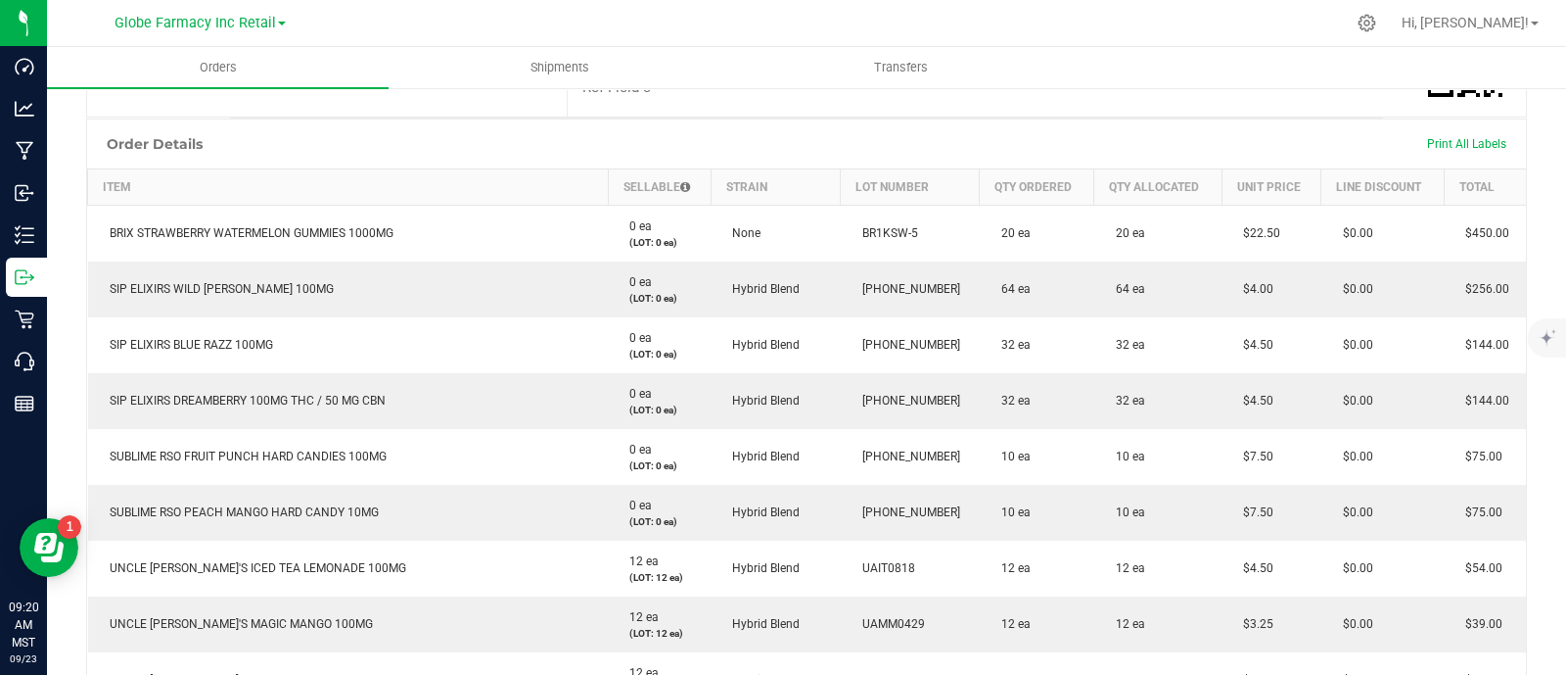
scroll to position [264, 0]
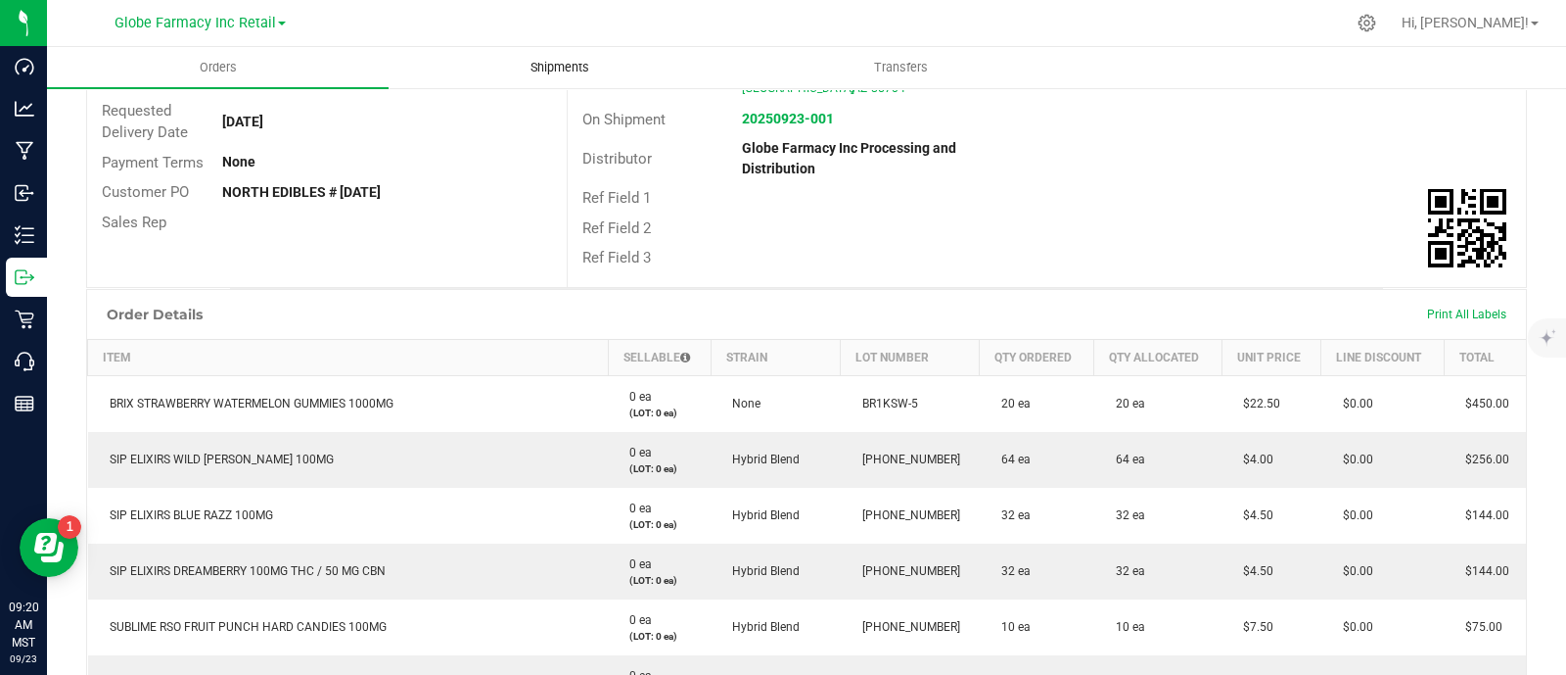
click at [570, 61] on span "Shipments" at bounding box center [560, 68] width 112 height 18
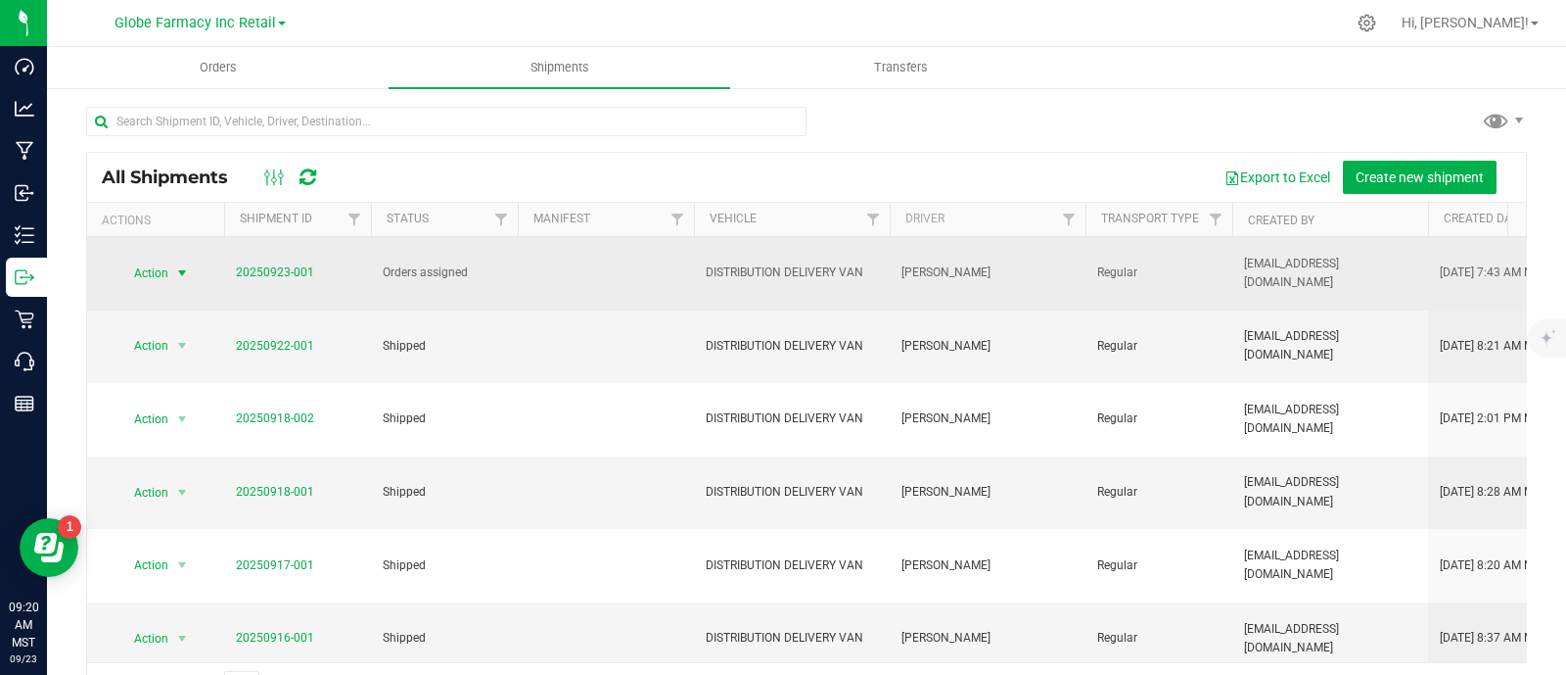
click at [162, 276] on span "Action" at bounding box center [143, 272] width 53 height 27
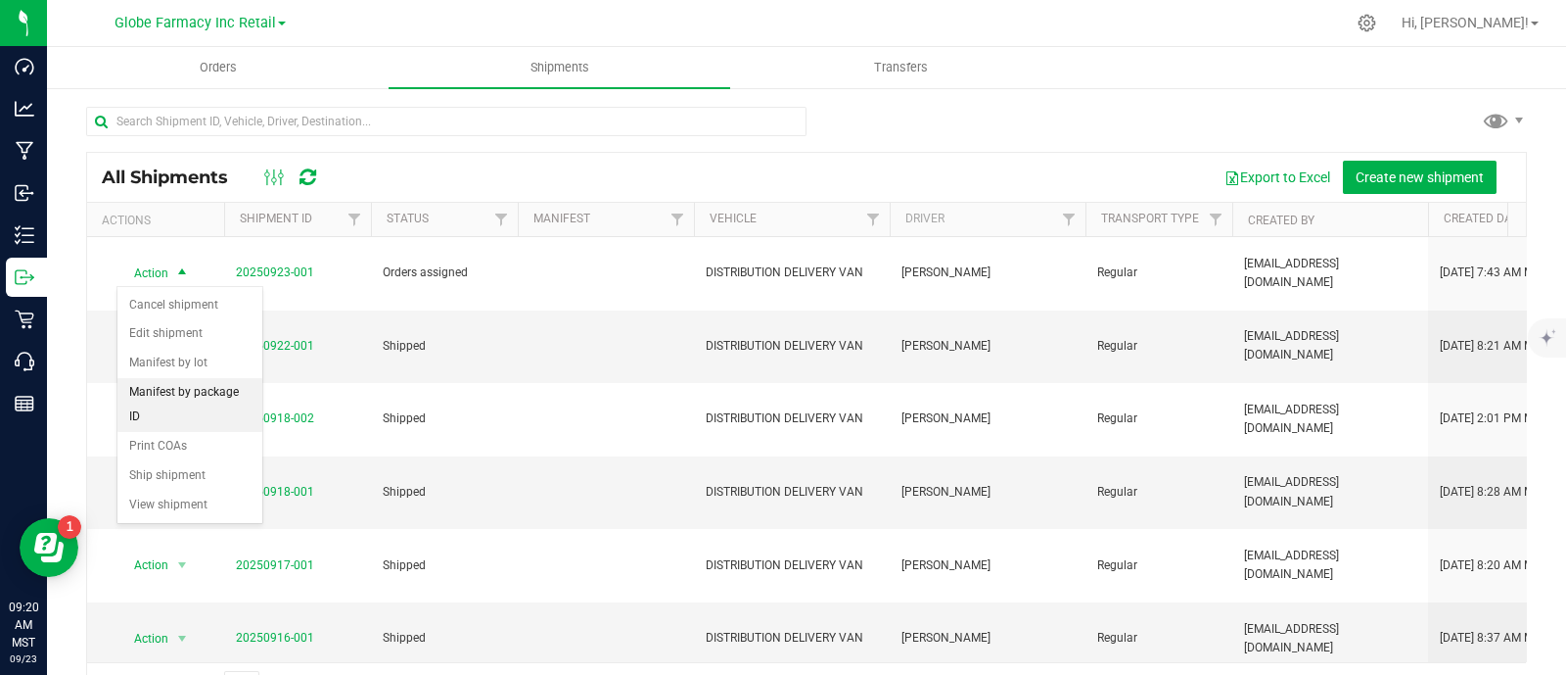
click at [196, 402] on li "Manifest by package ID" at bounding box center [189, 405] width 145 height 54
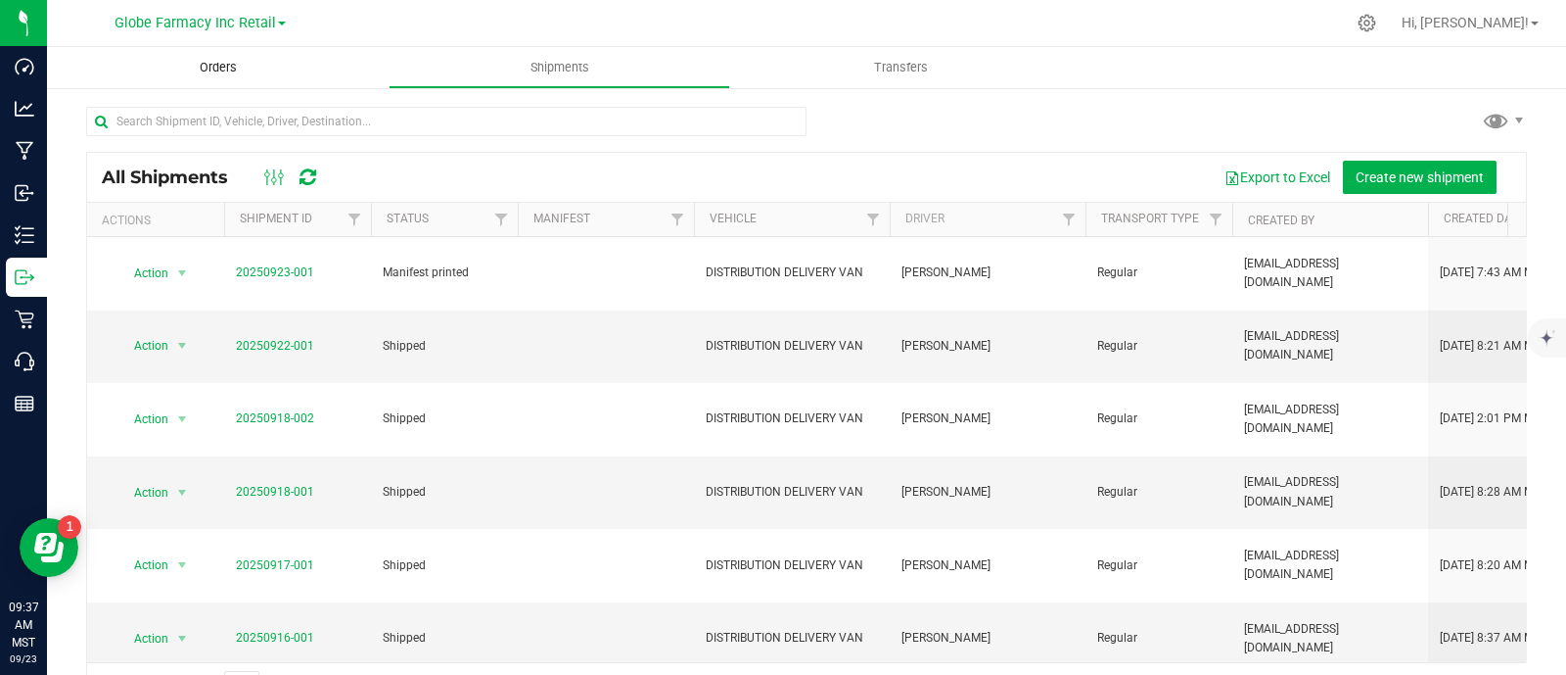
drag, startPoint x: 1439, startPoint y: 28, endPoint x: 56, endPoint y: 66, distance: 1383.9
click at [1377, 28] on icon at bounding box center [1368, 24] width 18 height 18
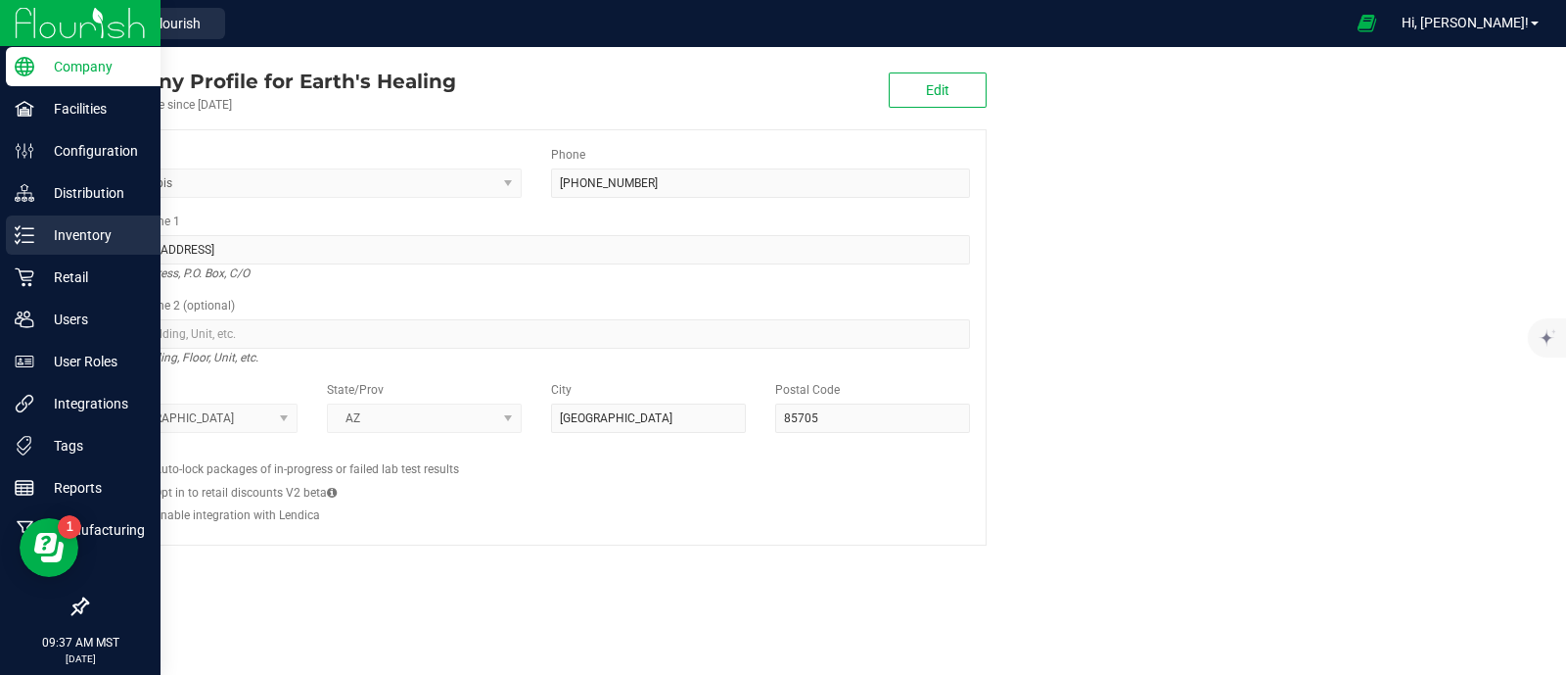
click at [17, 228] on icon at bounding box center [18, 227] width 4 height 3
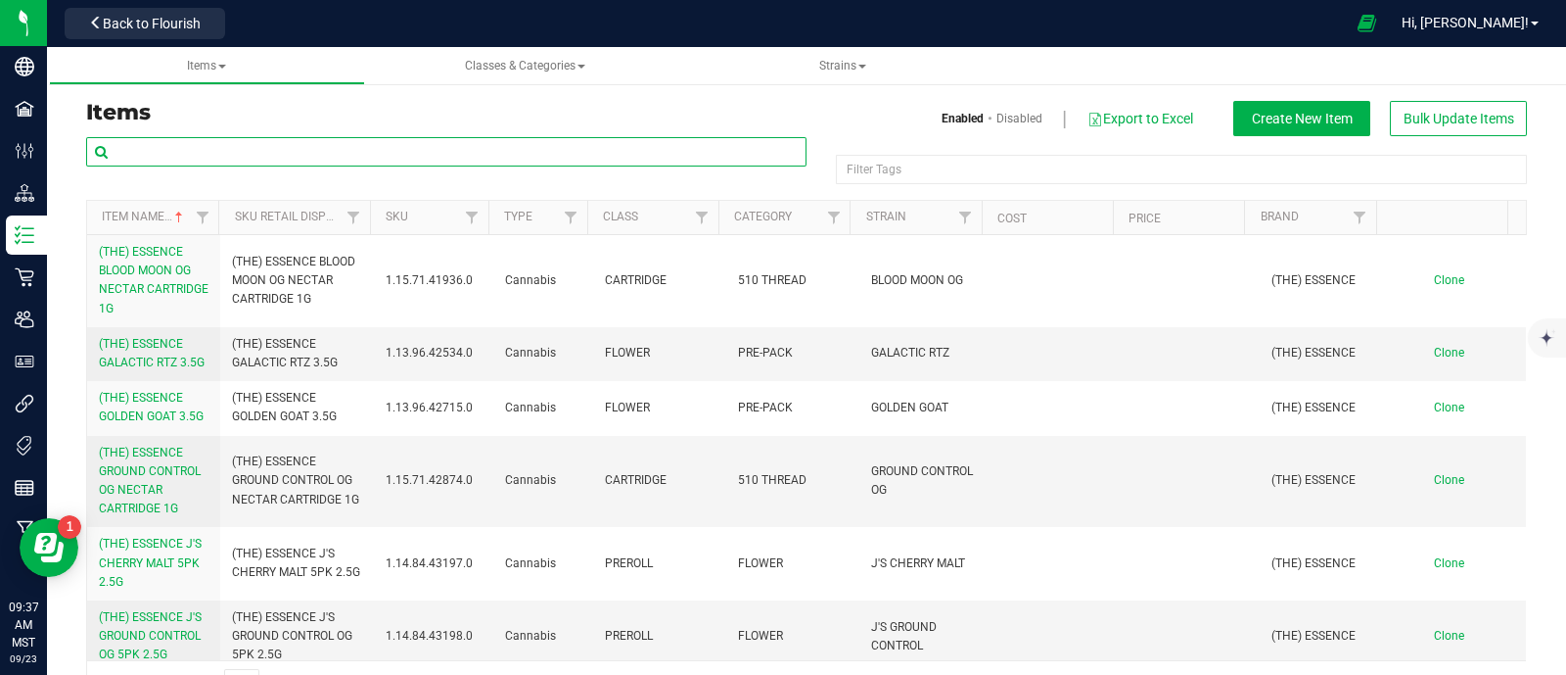
click at [314, 142] on input "text" at bounding box center [446, 151] width 721 height 29
paste input "SUBLIME RSO FRUIT PUNCH HARD CANDIES 100MG"
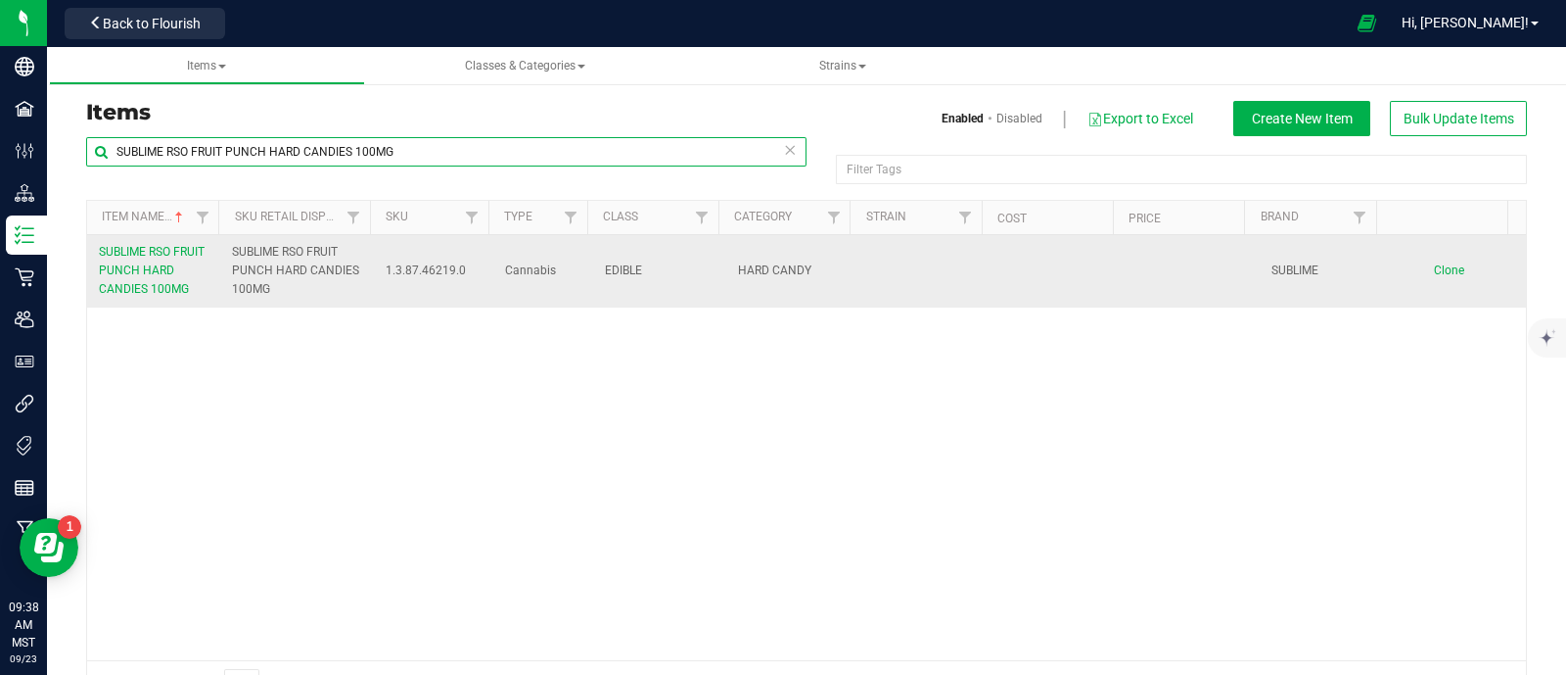
type input "SUBLIME RSO FRUIT PUNCH HARD CANDIES 100MG"
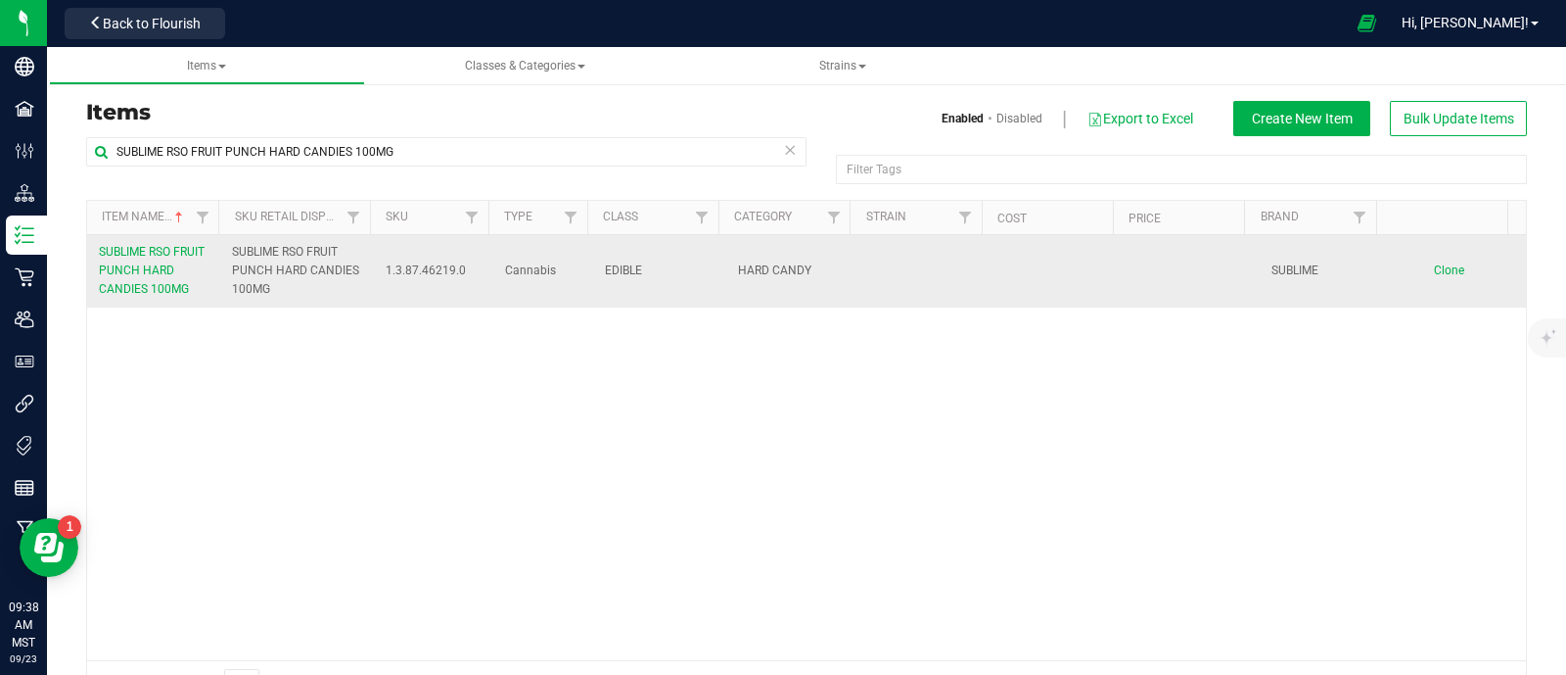
click at [114, 259] on link "SUBLIME RSO FRUIT PUNCH HARD CANDIES 100MG" at bounding box center [154, 271] width 110 height 57
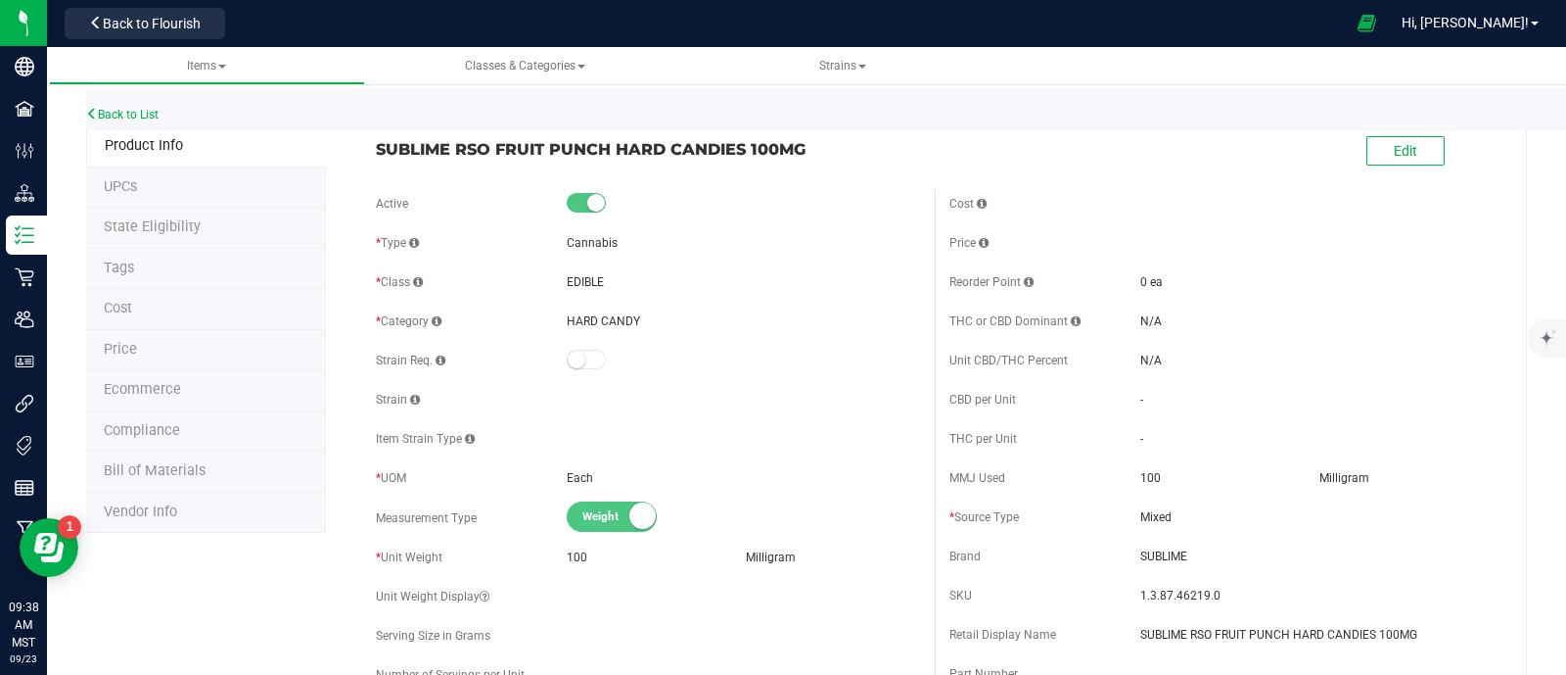
click at [156, 381] on span "Ecommerce" at bounding box center [142, 389] width 77 height 17
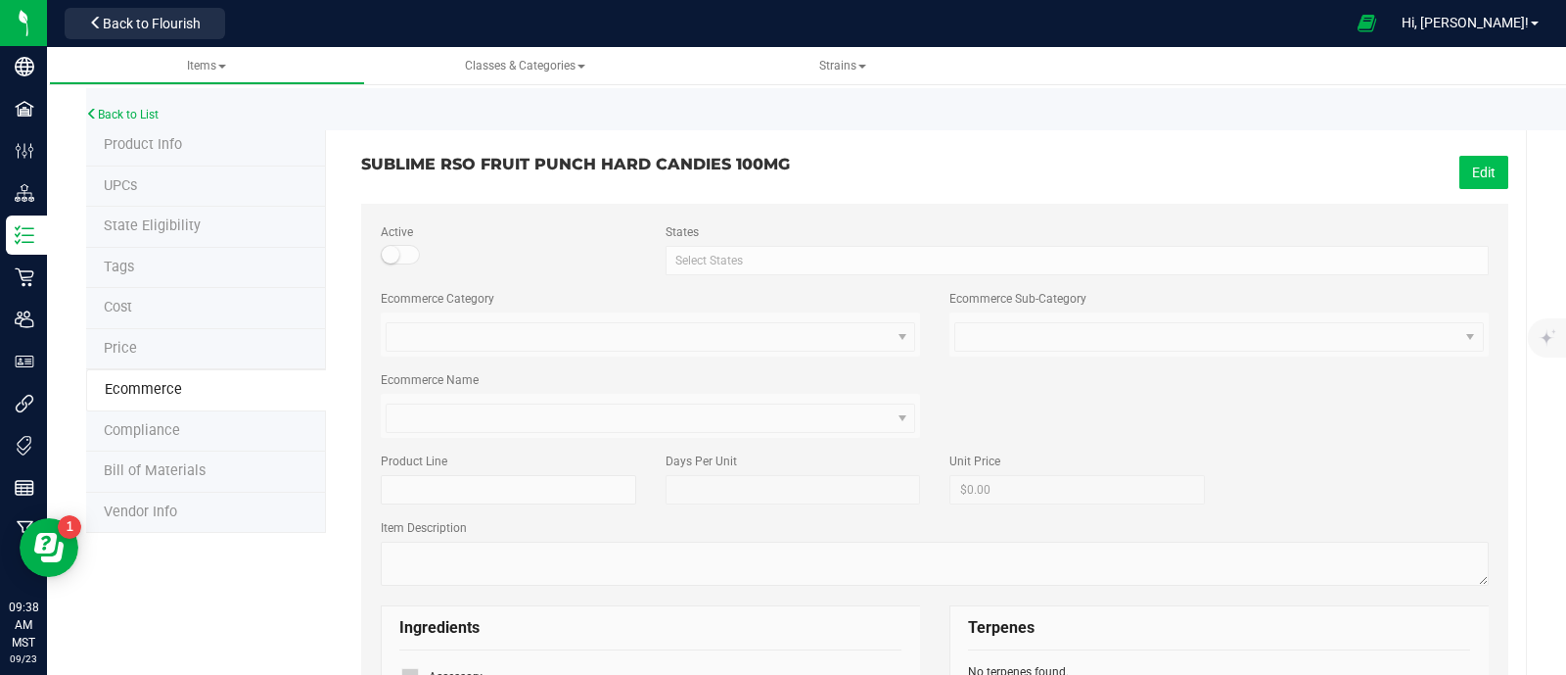
click at [1464, 176] on button "Edit" at bounding box center [1484, 172] width 49 height 33
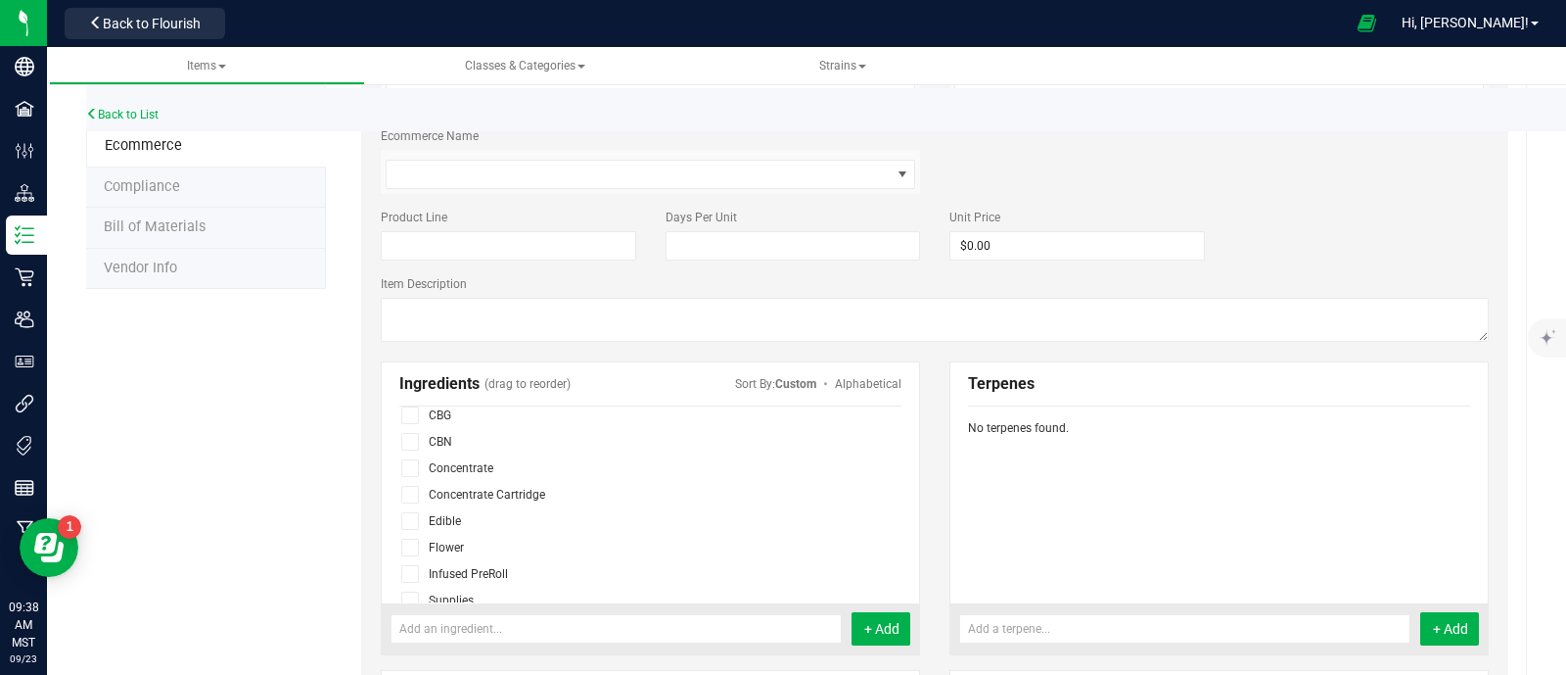
scroll to position [119, 0]
click at [407, 472] on icon at bounding box center [409, 472] width 13 height 0
click at [0, 0] on input "checkbox" at bounding box center [0, 0] width 0 height 0
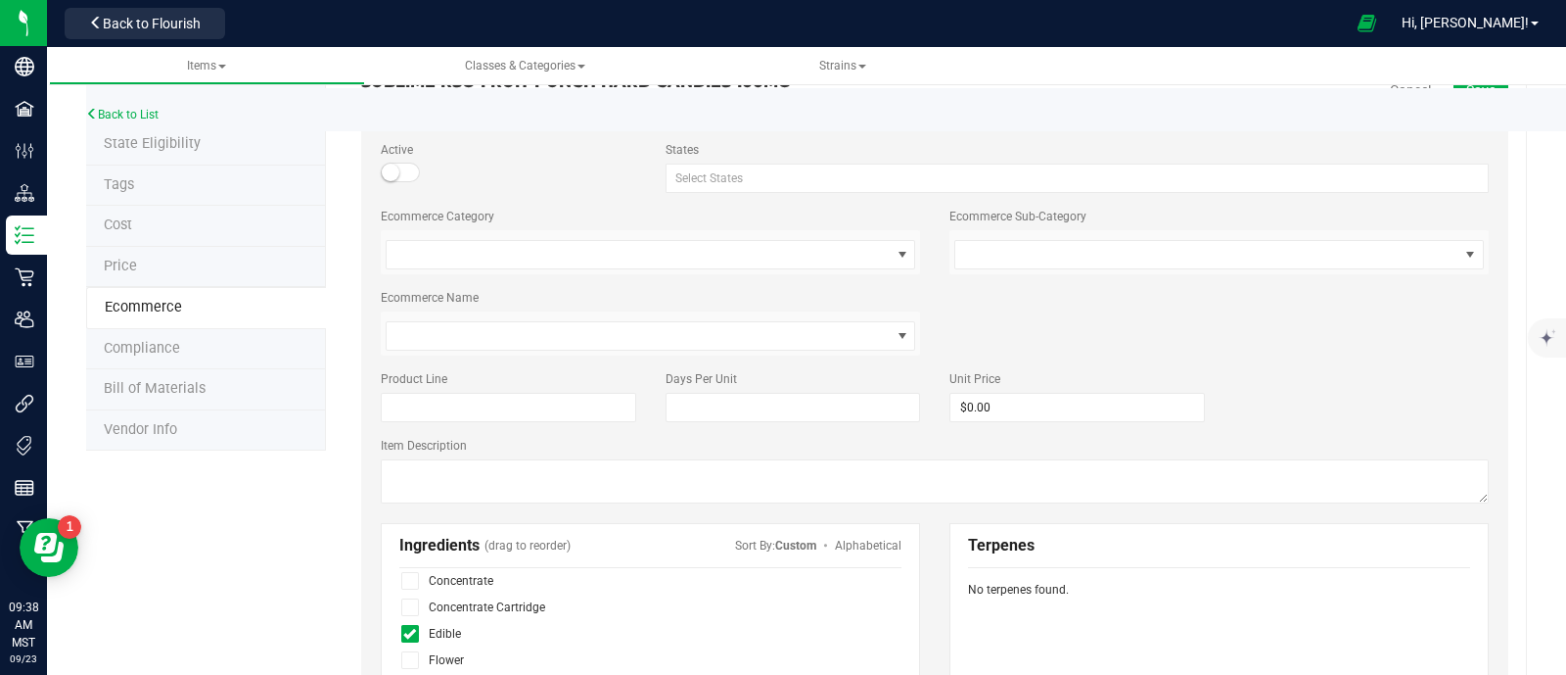
scroll to position [0, 0]
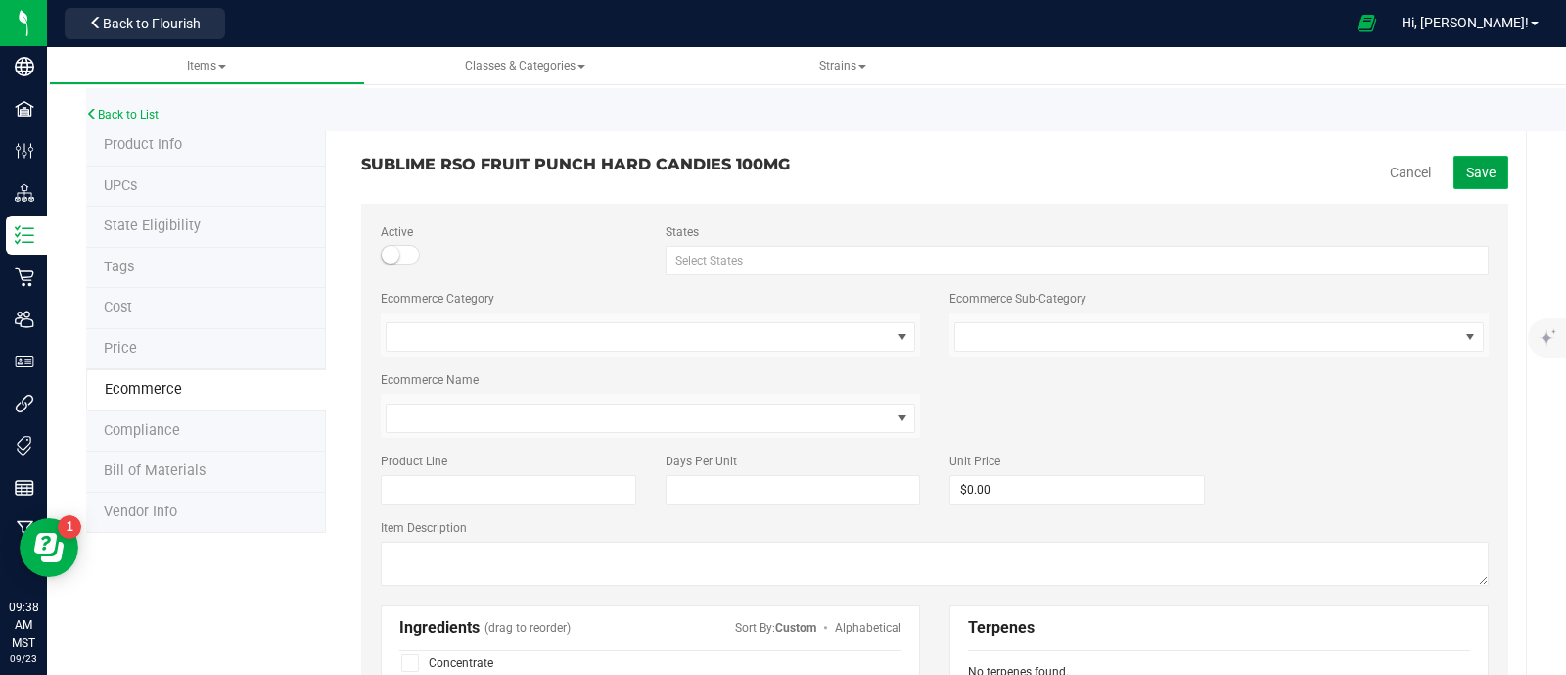
click at [1464, 161] on button "Save" at bounding box center [1481, 172] width 55 height 33
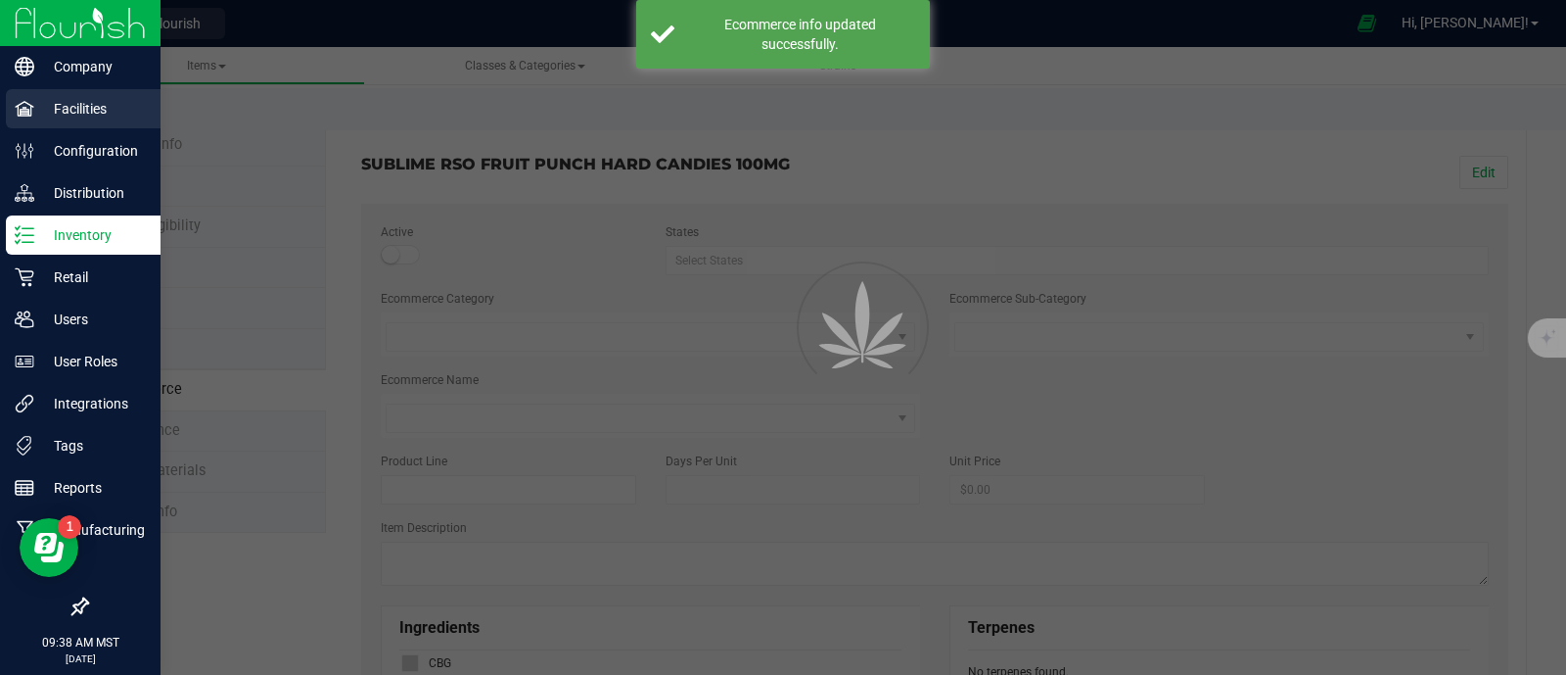
scroll to position [66, 0]
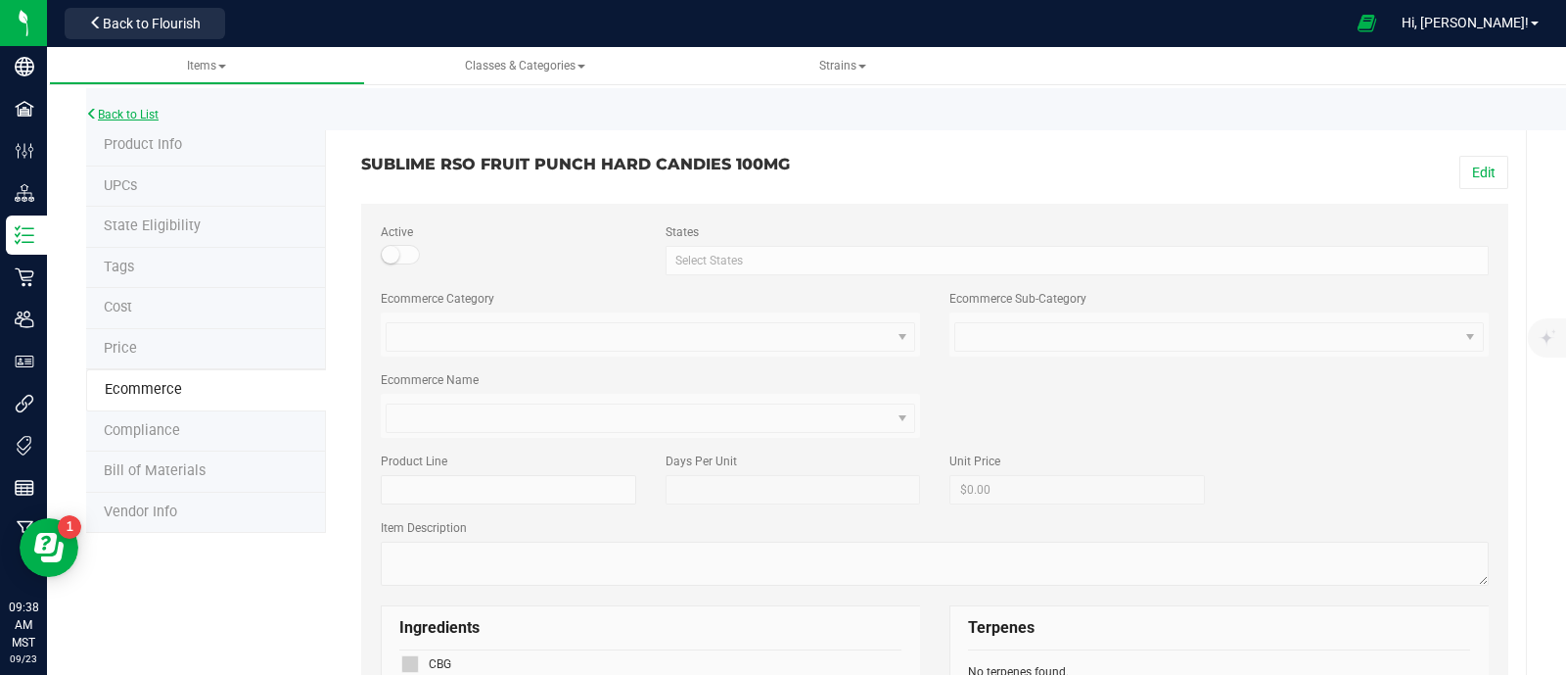
click at [117, 112] on link "Back to List" at bounding box center [122, 115] width 72 height 14
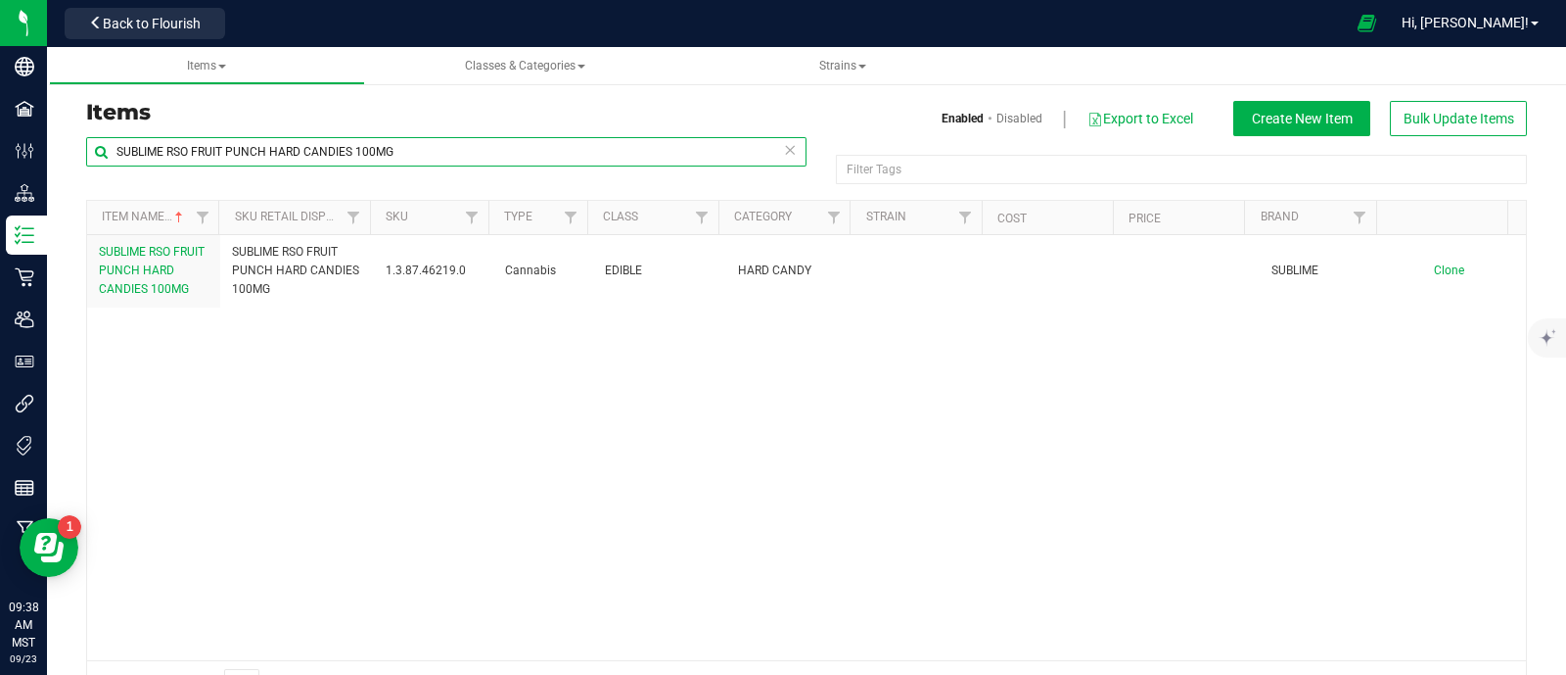
click at [364, 152] on input "SUBLIME RSO FRUIT PUNCH HARD CANDIES 100MG" at bounding box center [446, 151] width 721 height 29
paste input "PEACH MANGO HARD CANDY 10M"
type input "SUBLIME RSO PEACH MANGO HARD CANDY 10M"
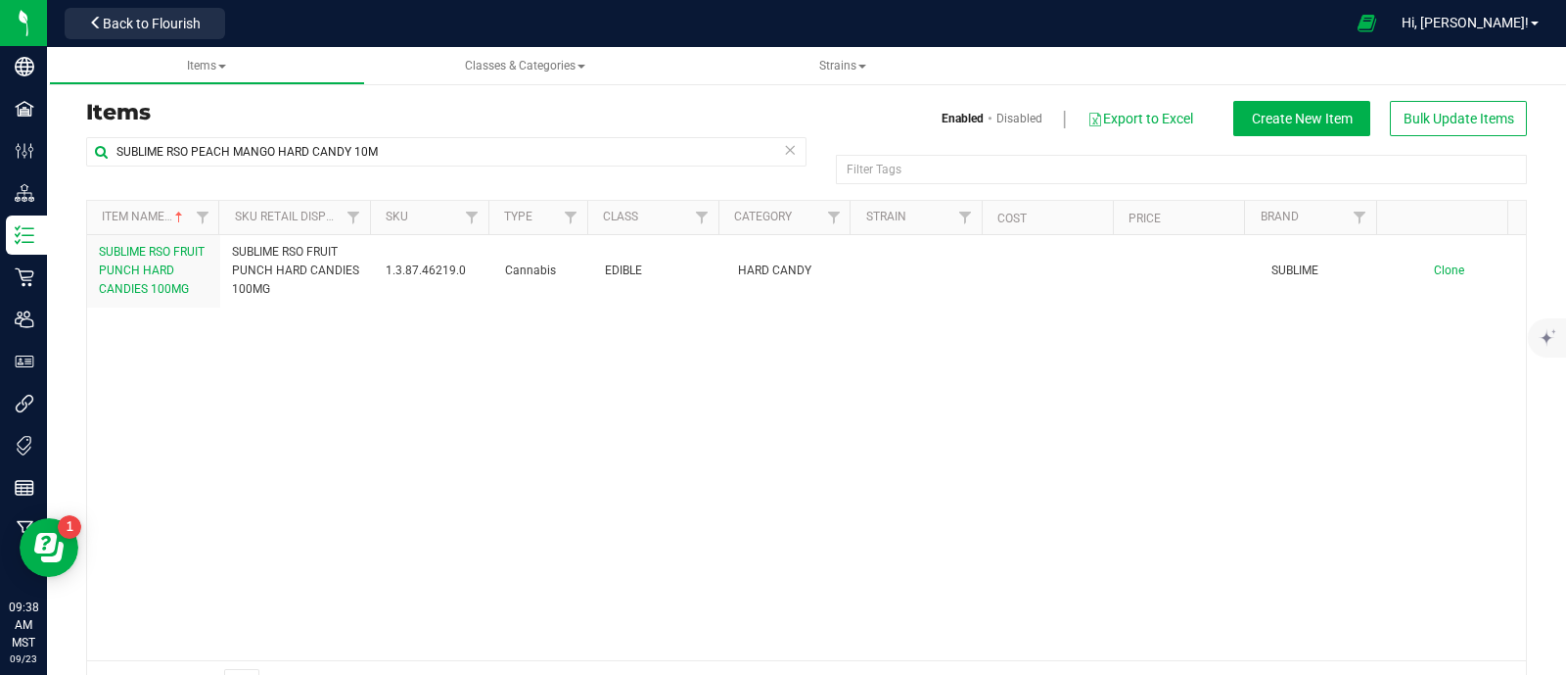
click at [342, 475] on div "SUBLIME RSO FRUIT PUNCH HARD CANDIES 100MG SUBLIME RSO FRUIT PUNCH HARD CANDIES…" at bounding box center [806, 447] width 1439 height 425
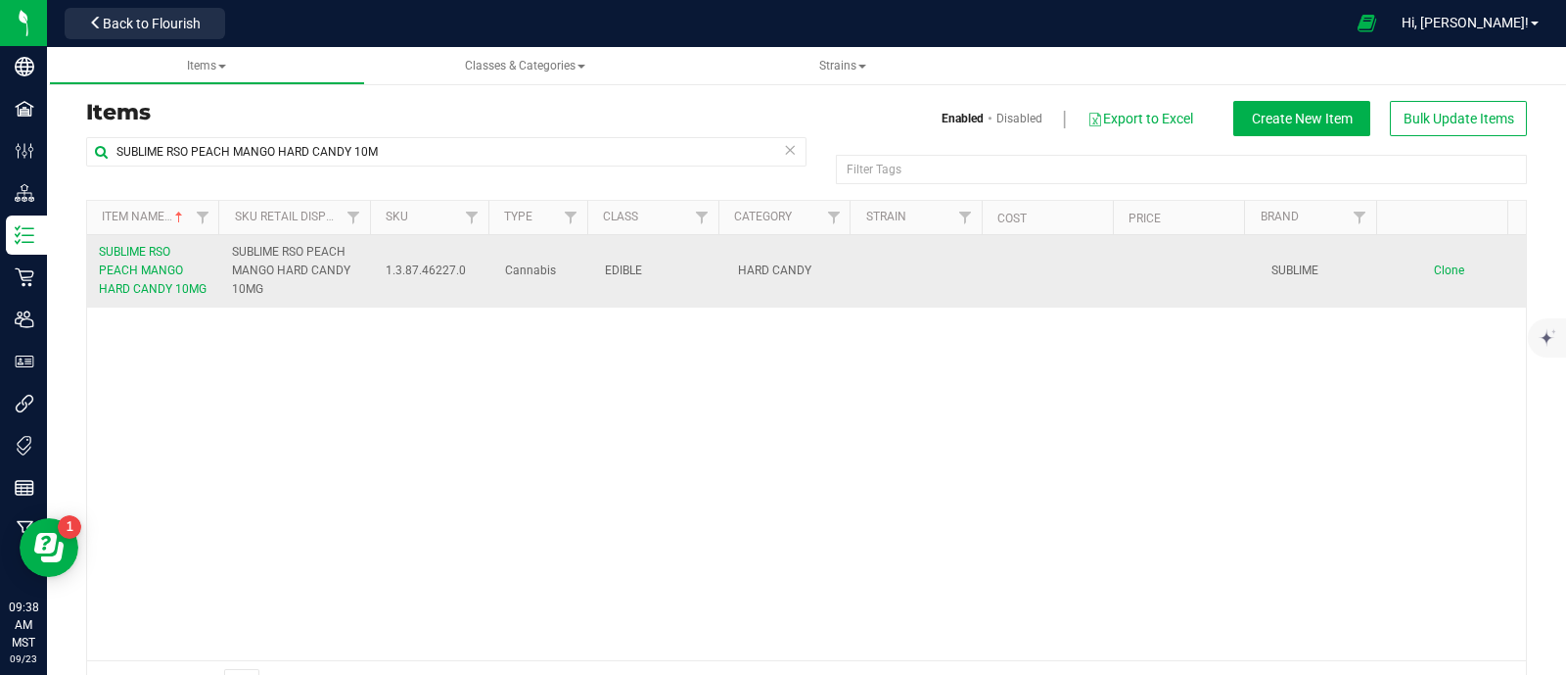
click at [132, 280] on link "SUBLIME RSO PEACH MANGO HARD CANDY 10MG" at bounding box center [154, 271] width 110 height 57
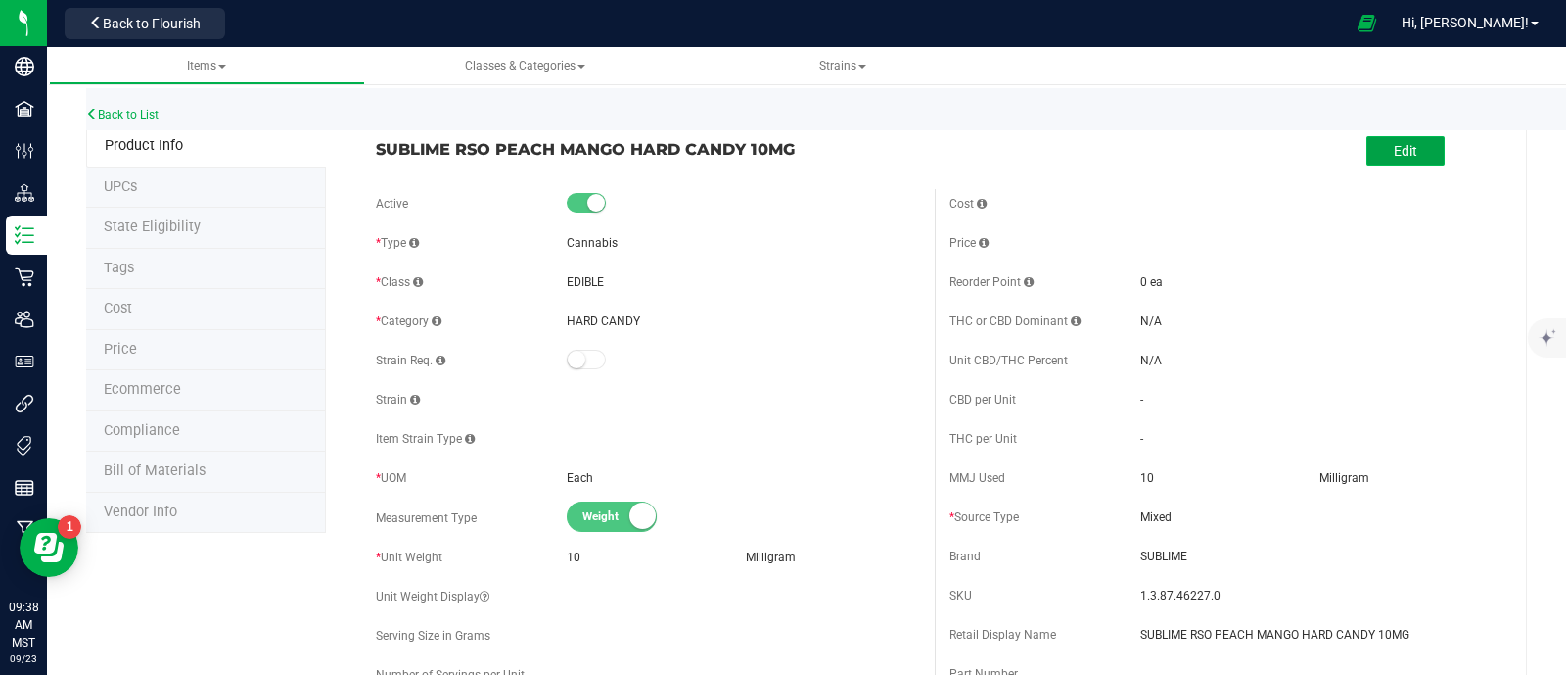
click at [1385, 139] on button "Edit" at bounding box center [1406, 150] width 78 height 29
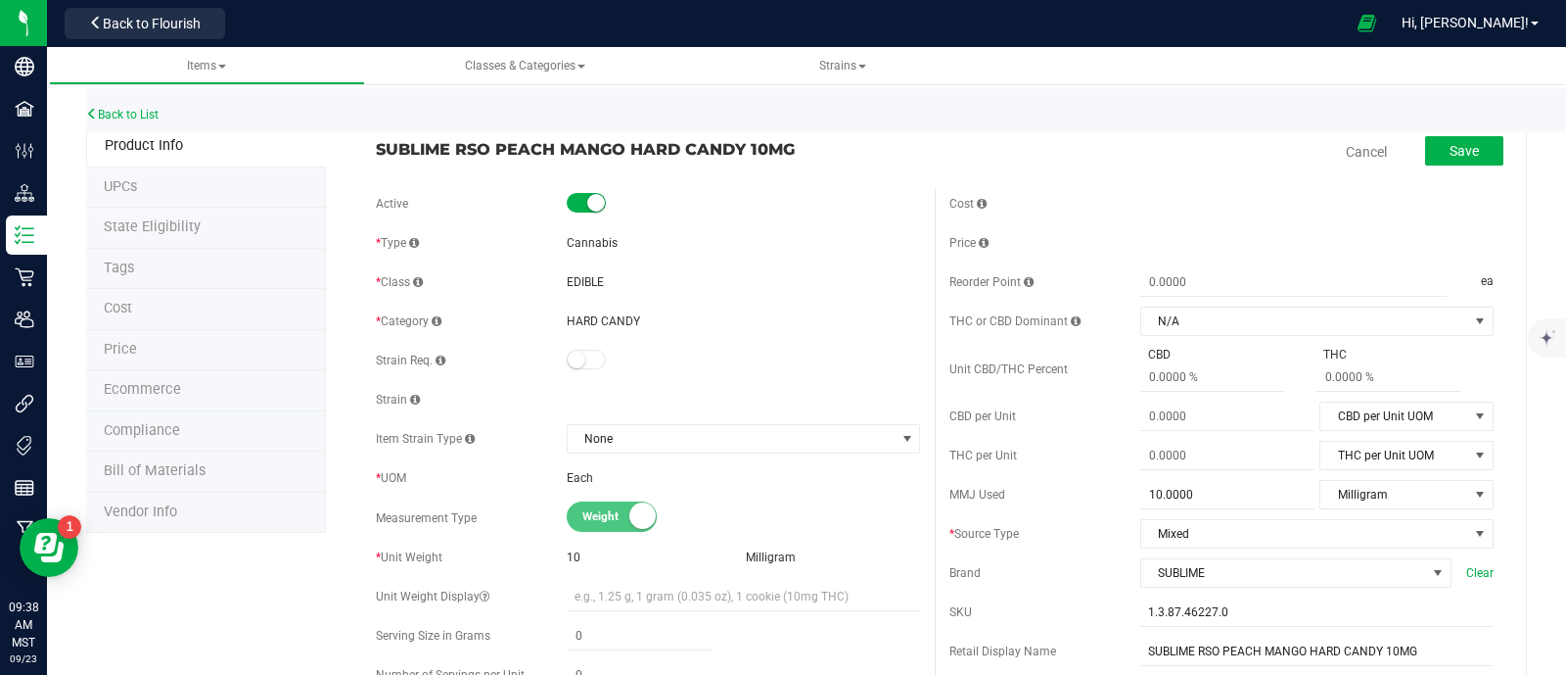
click at [204, 387] on li "Ecommerce" at bounding box center [206, 390] width 240 height 41
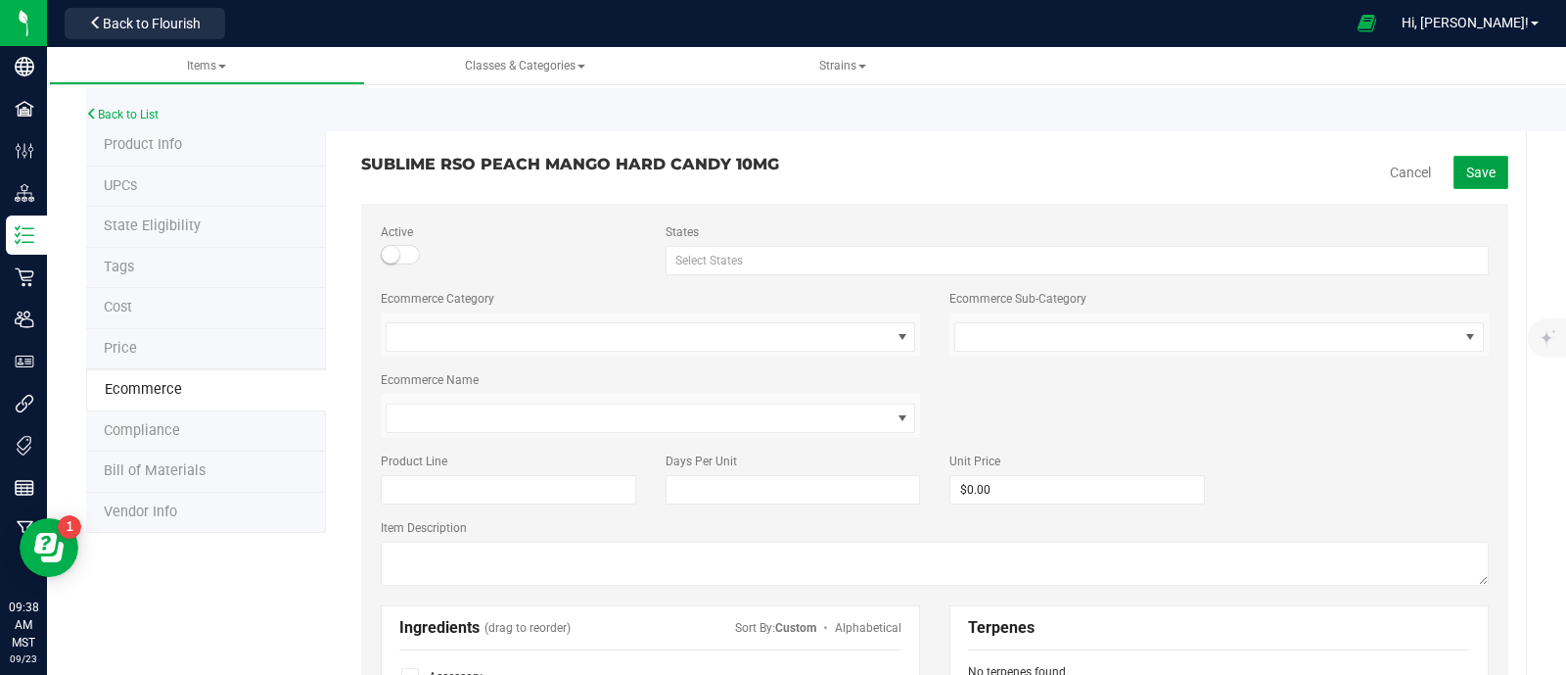
click at [1454, 166] on button "Save" at bounding box center [1481, 172] width 55 height 33
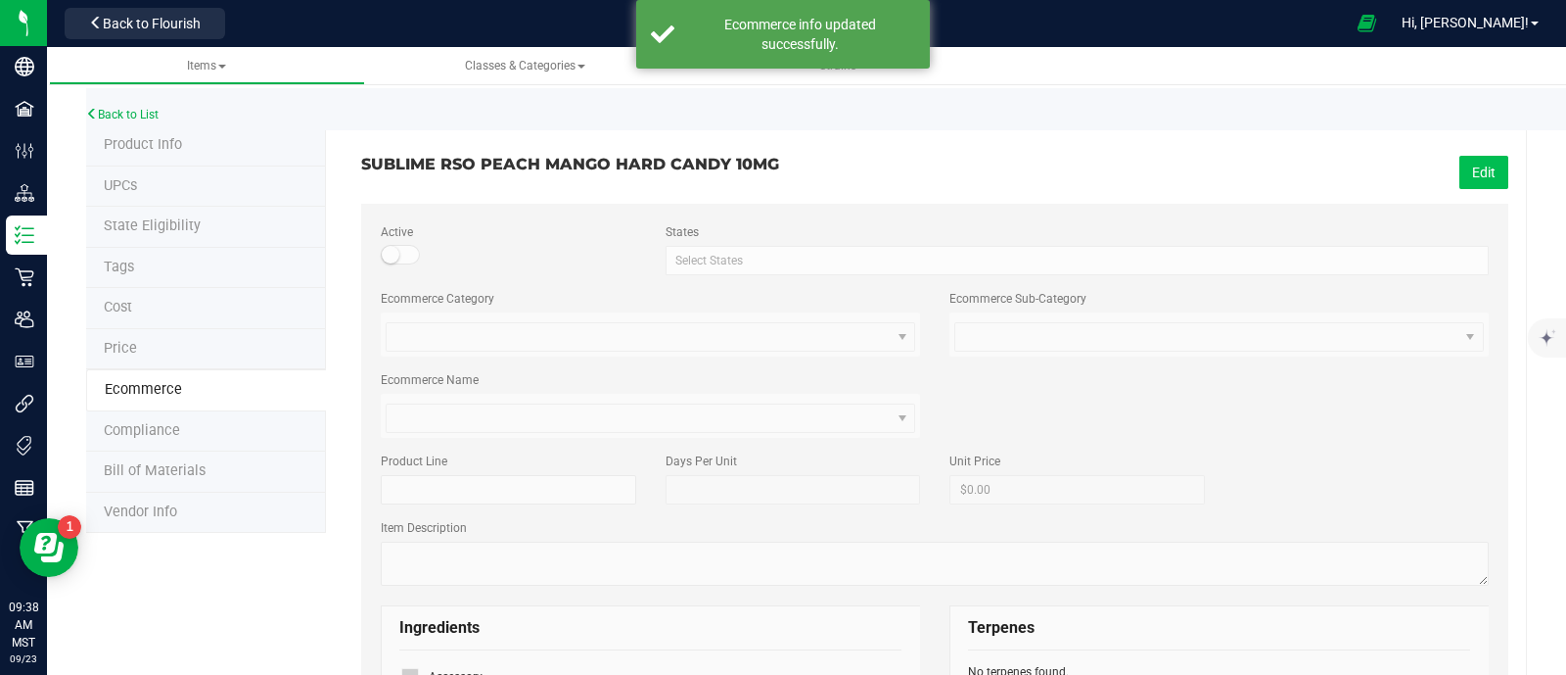
click at [1460, 167] on button "Edit" at bounding box center [1484, 172] width 49 height 33
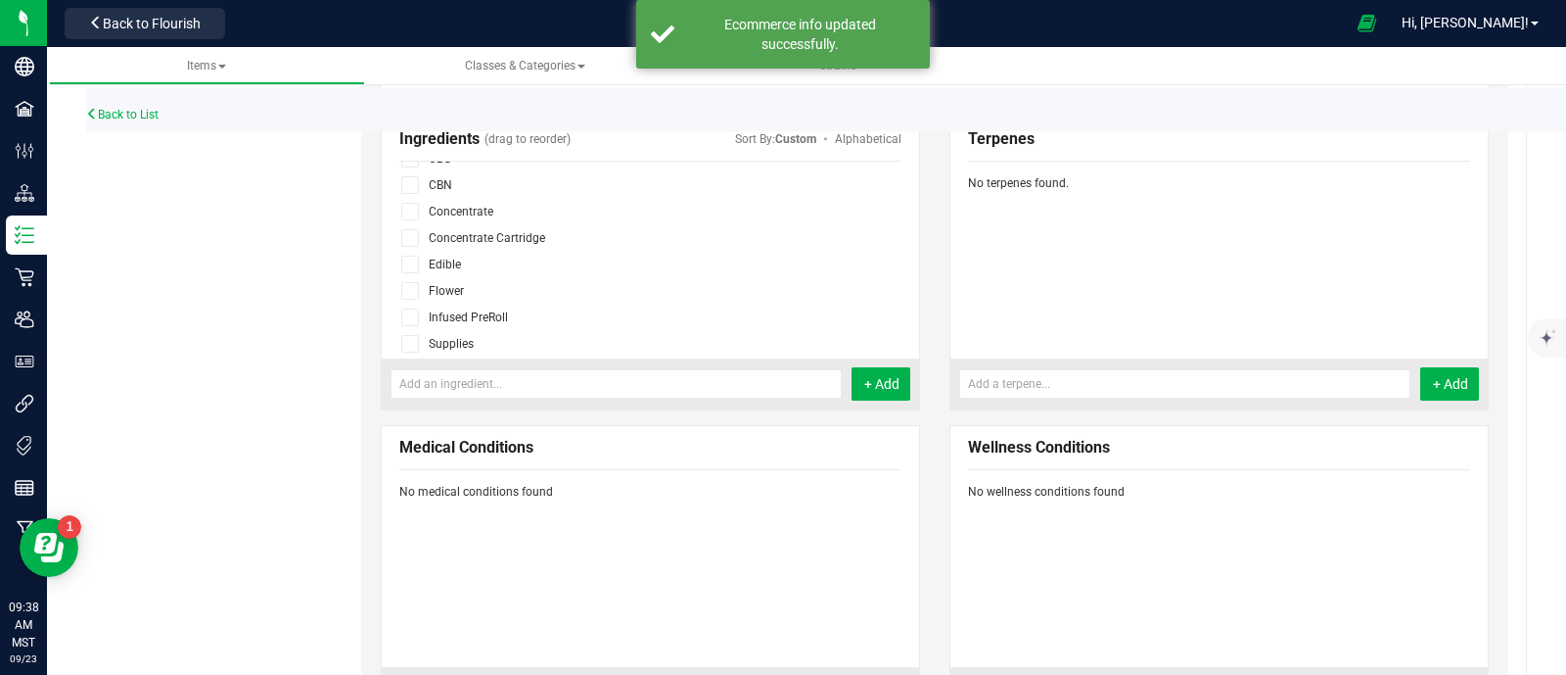
scroll to position [119, 0]
drag, startPoint x: 414, startPoint y: 221, endPoint x: 444, endPoint y: 240, distance: 34.8
click at [413, 222] on span at bounding box center [410, 227] width 18 height 18
click at [0, 0] on input "checkbox" at bounding box center [0, 0] width 0 height 0
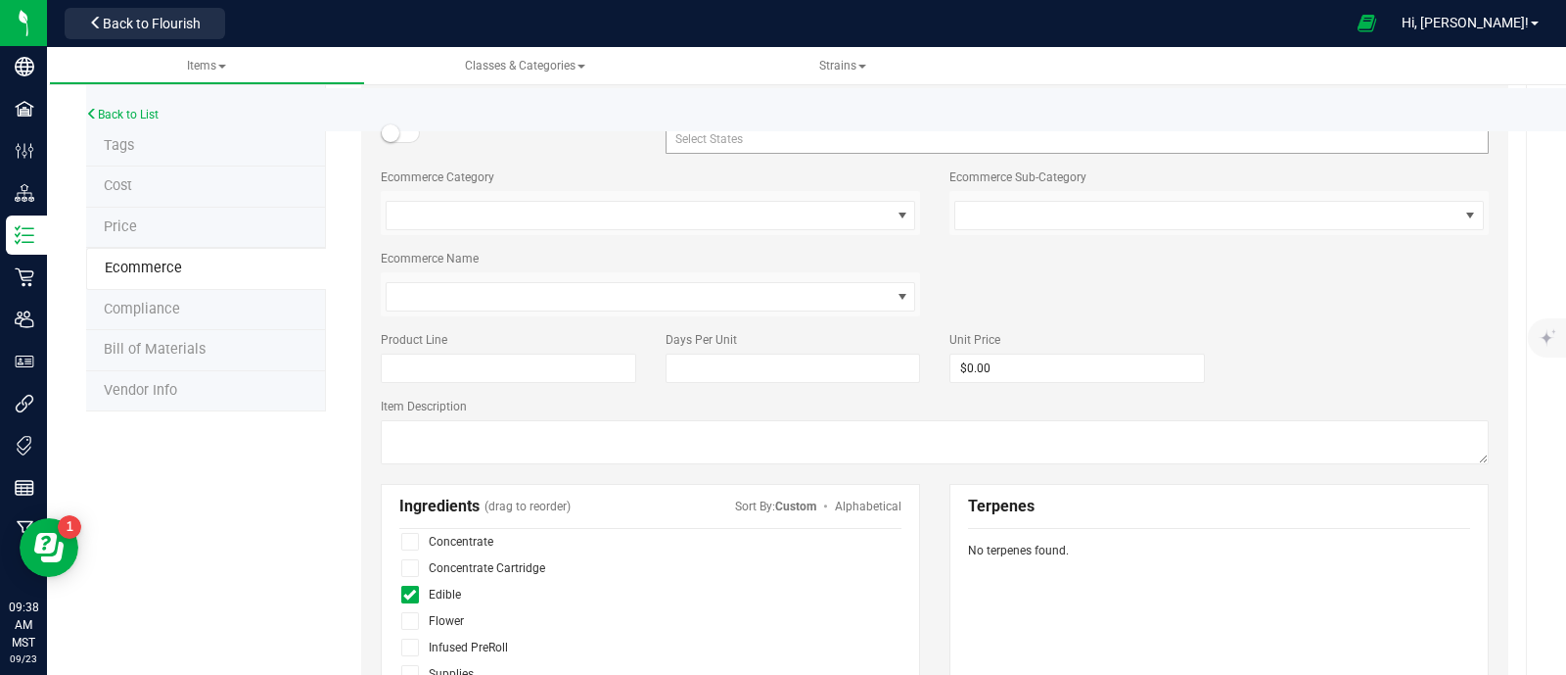
scroll to position [0, 0]
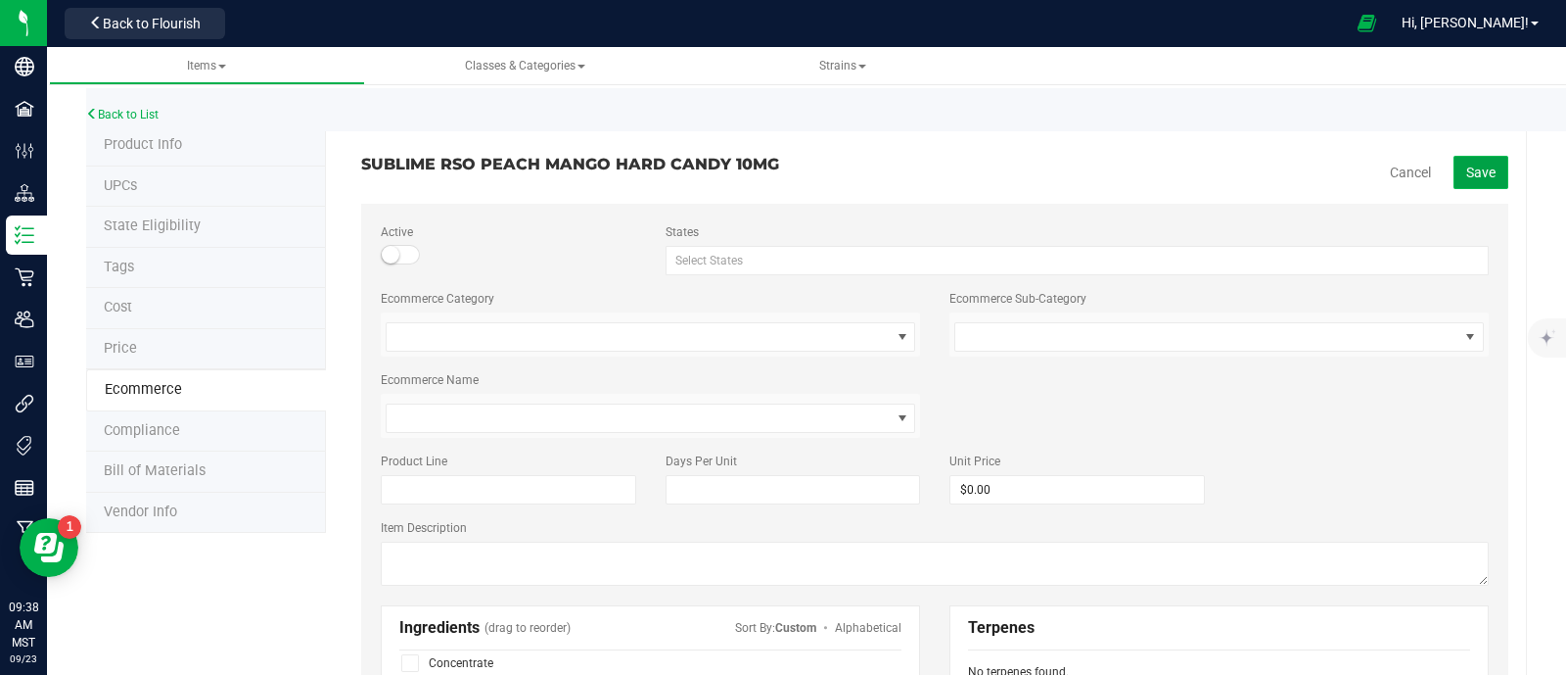
click at [1471, 173] on span "Save" at bounding box center [1481, 172] width 29 height 16
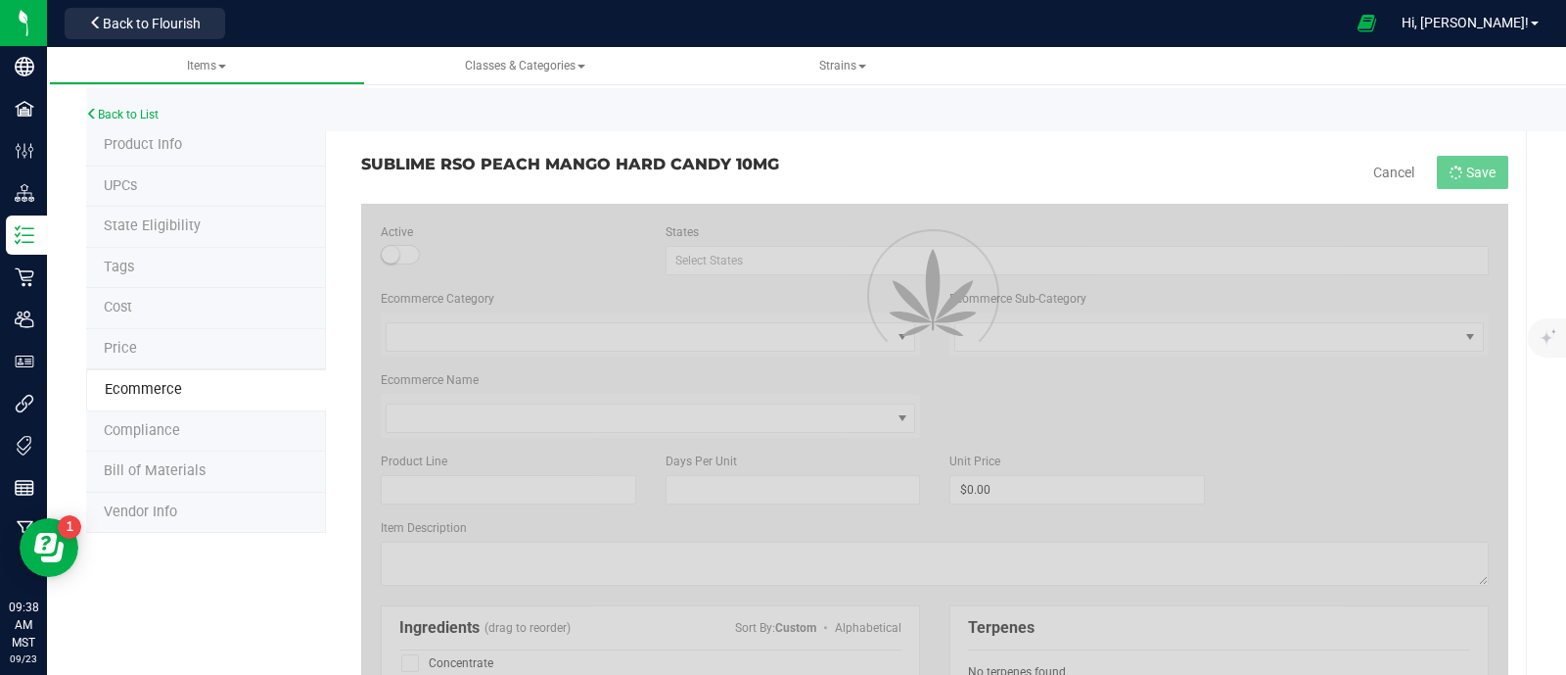
scroll to position [66, 0]
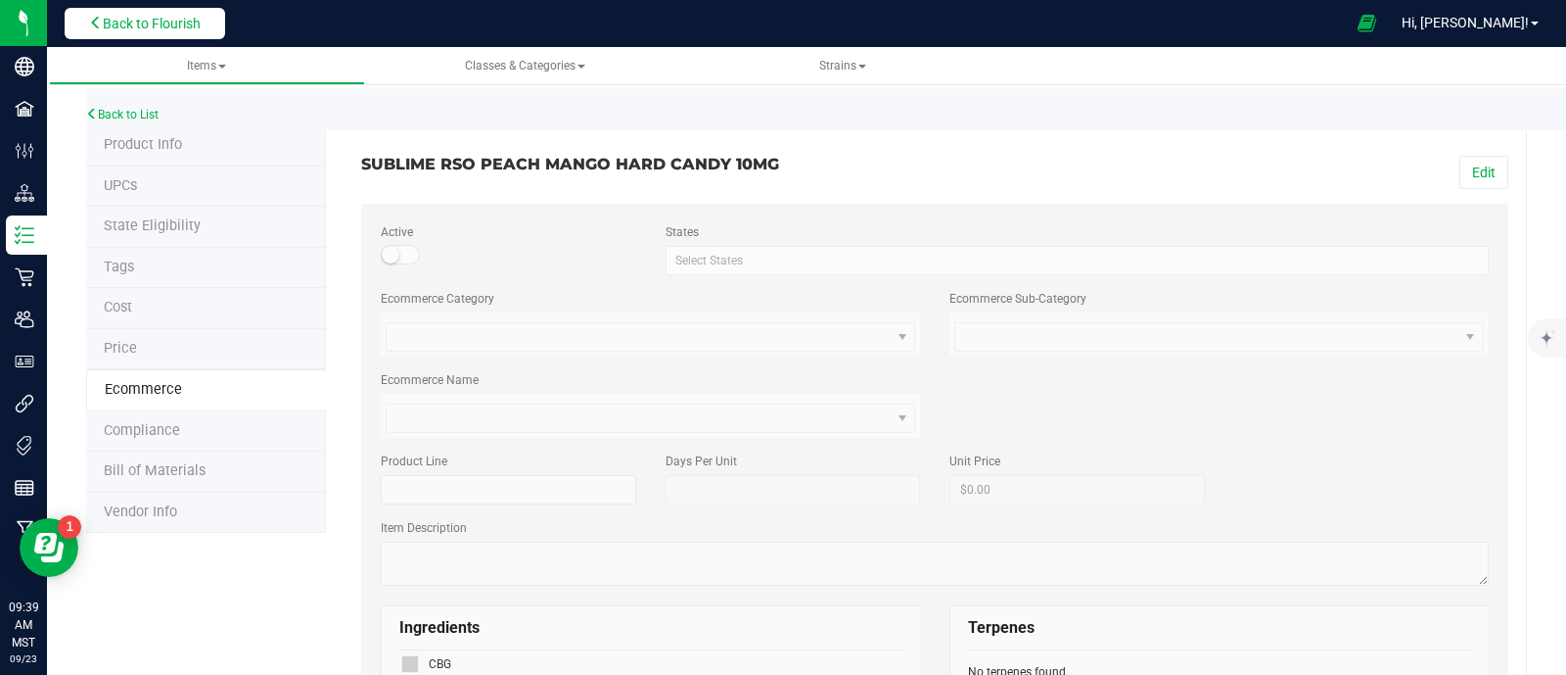
drag, startPoint x: 128, startPoint y: 24, endPoint x: 152, endPoint y: 31, distance: 24.5
click at [128, 25] on span "Back to Flourish" at bounding box center [152, 24] width 98 height 16
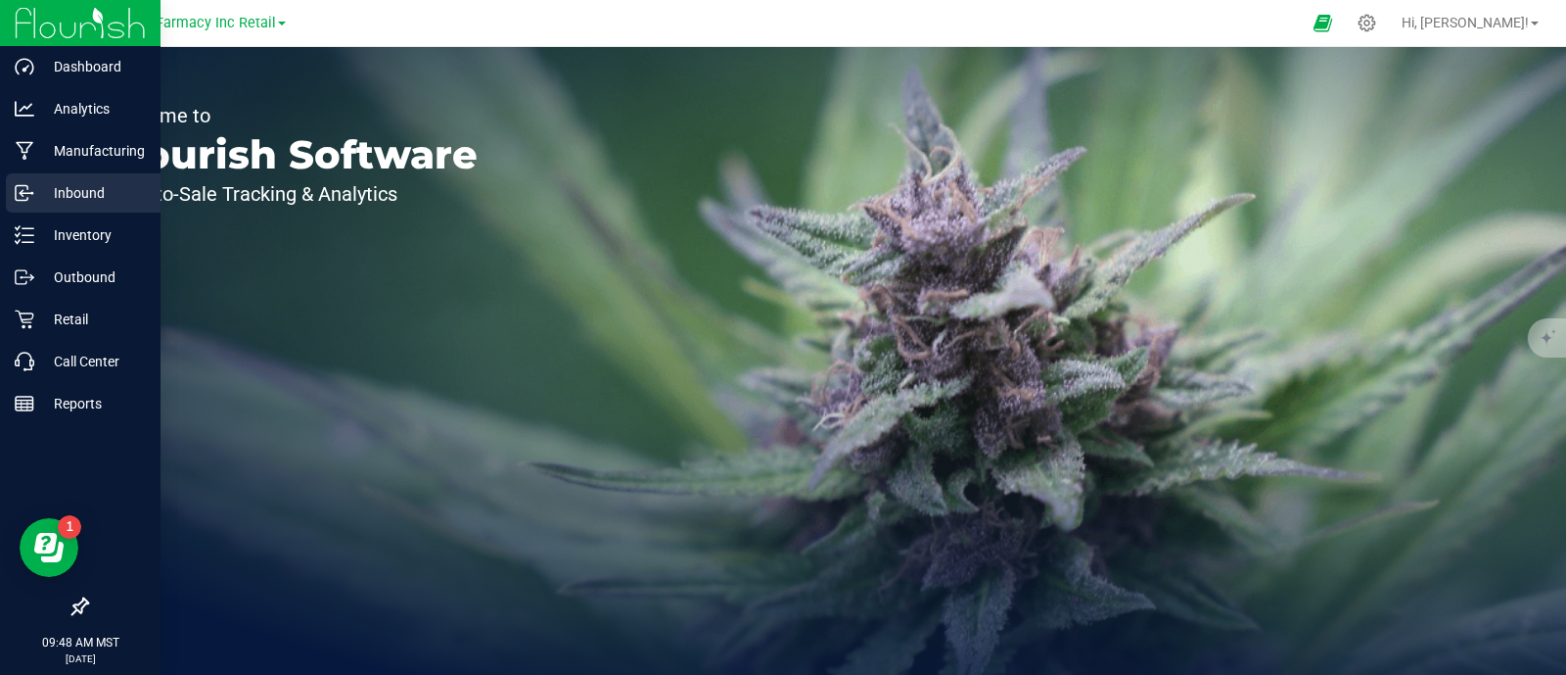
click at [39, 205] on div "Inbound" at bounding box center [83, 192] width 155 height 39
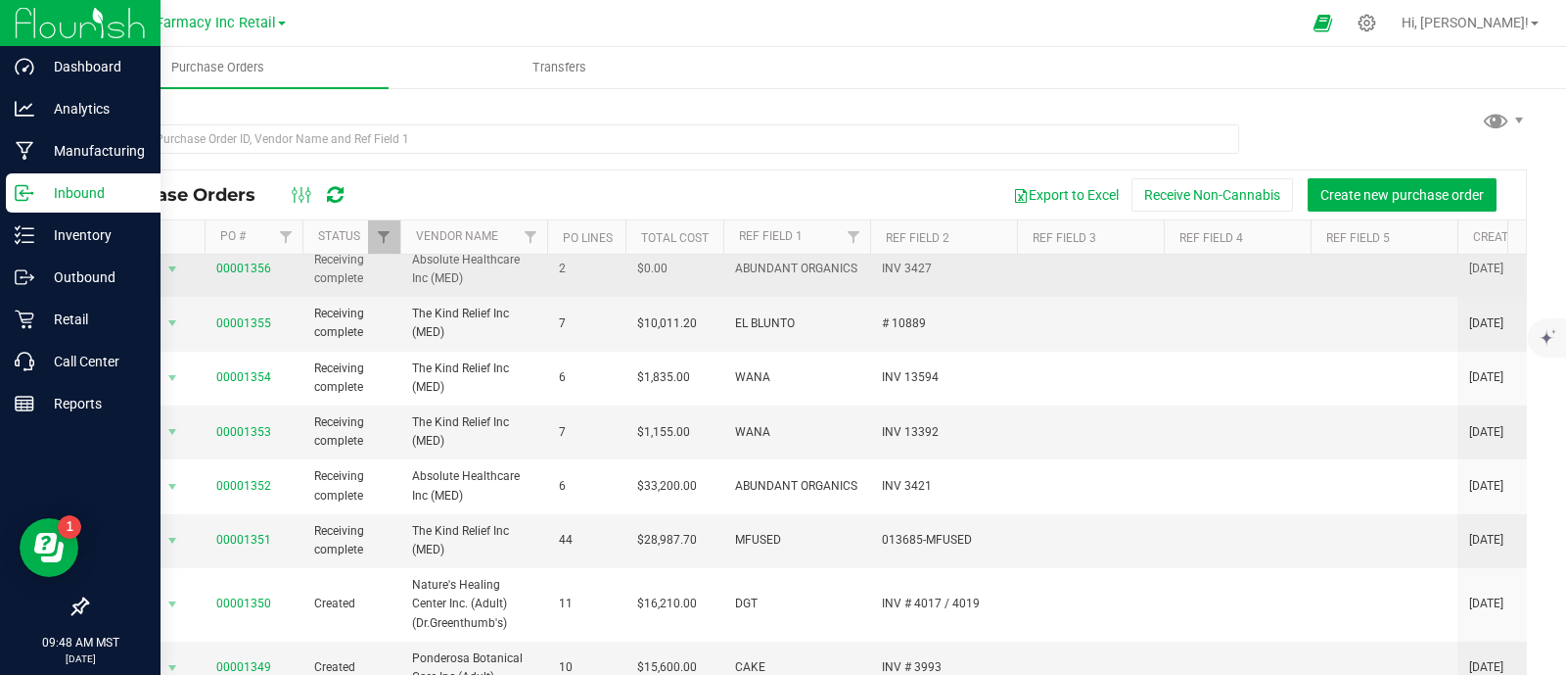
scroll to position [121, 0]
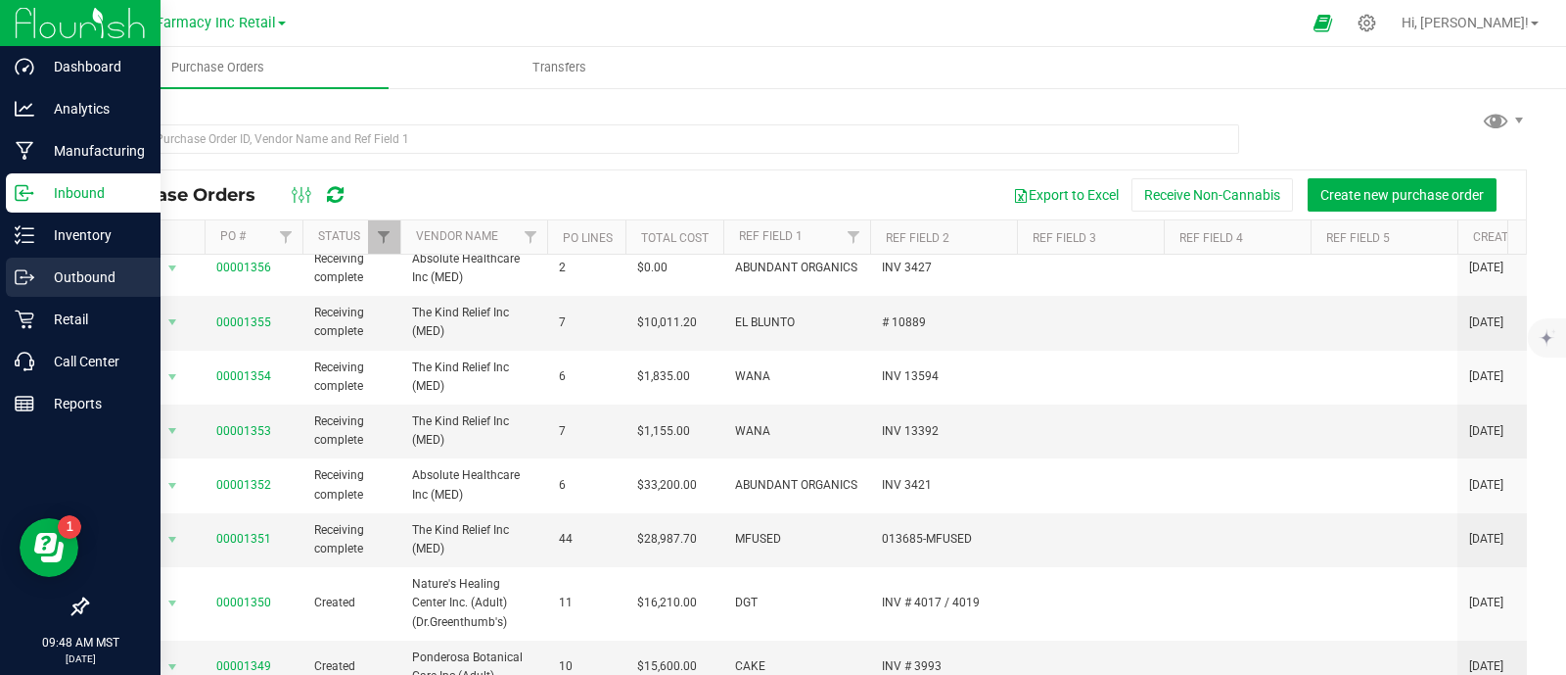
click at [29, 269] on icon at bounding box center [25, 277] width 20 height 20
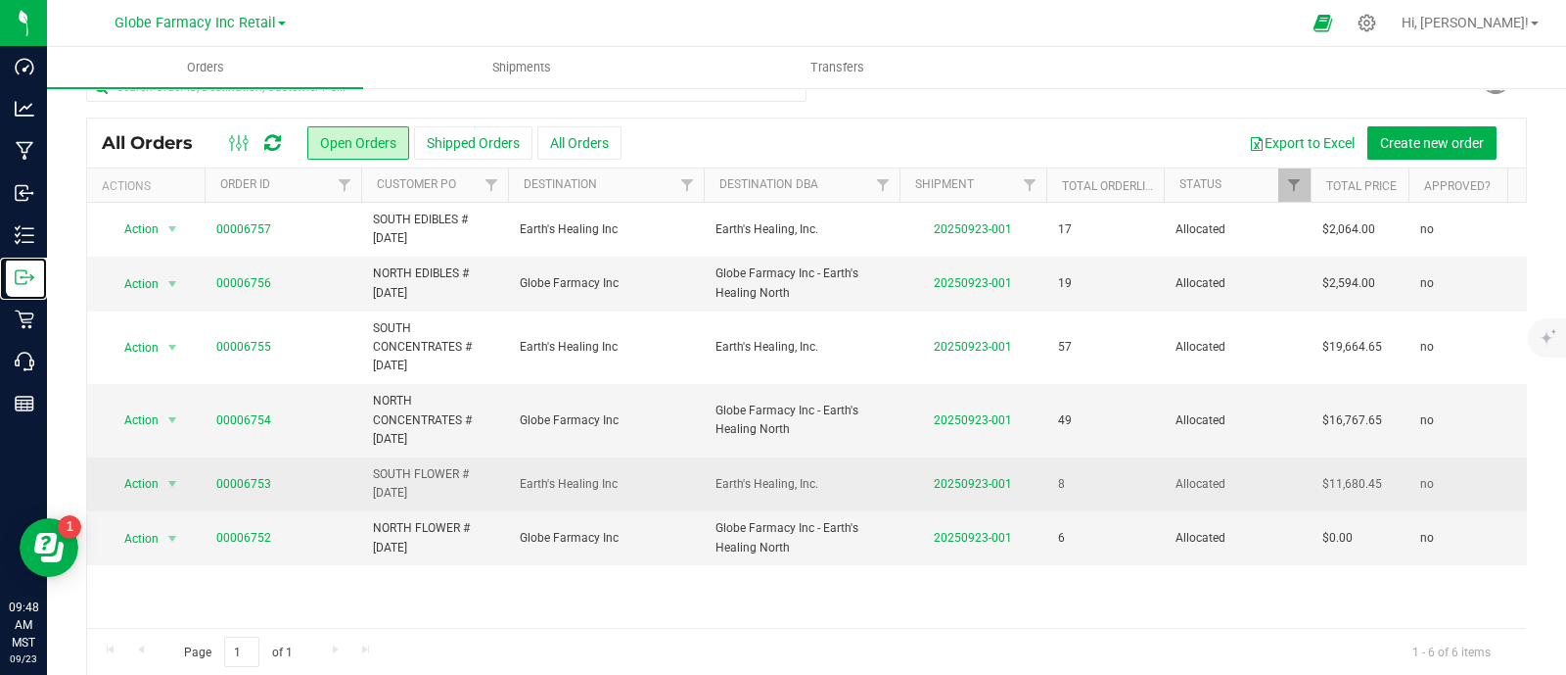
scroll to position [53, 0]
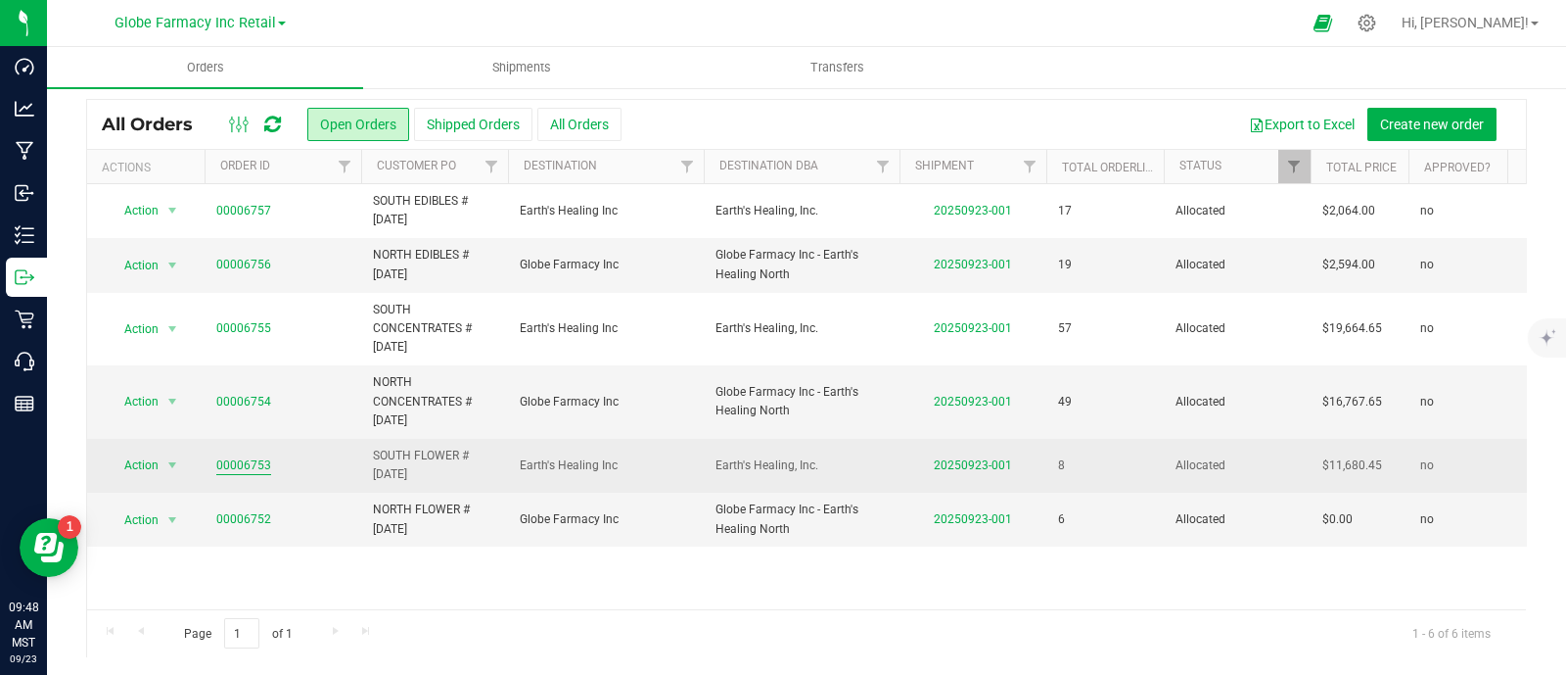
click at [264, 459] on link "00006753" at bounding box center [243, 465] width 55 height 19
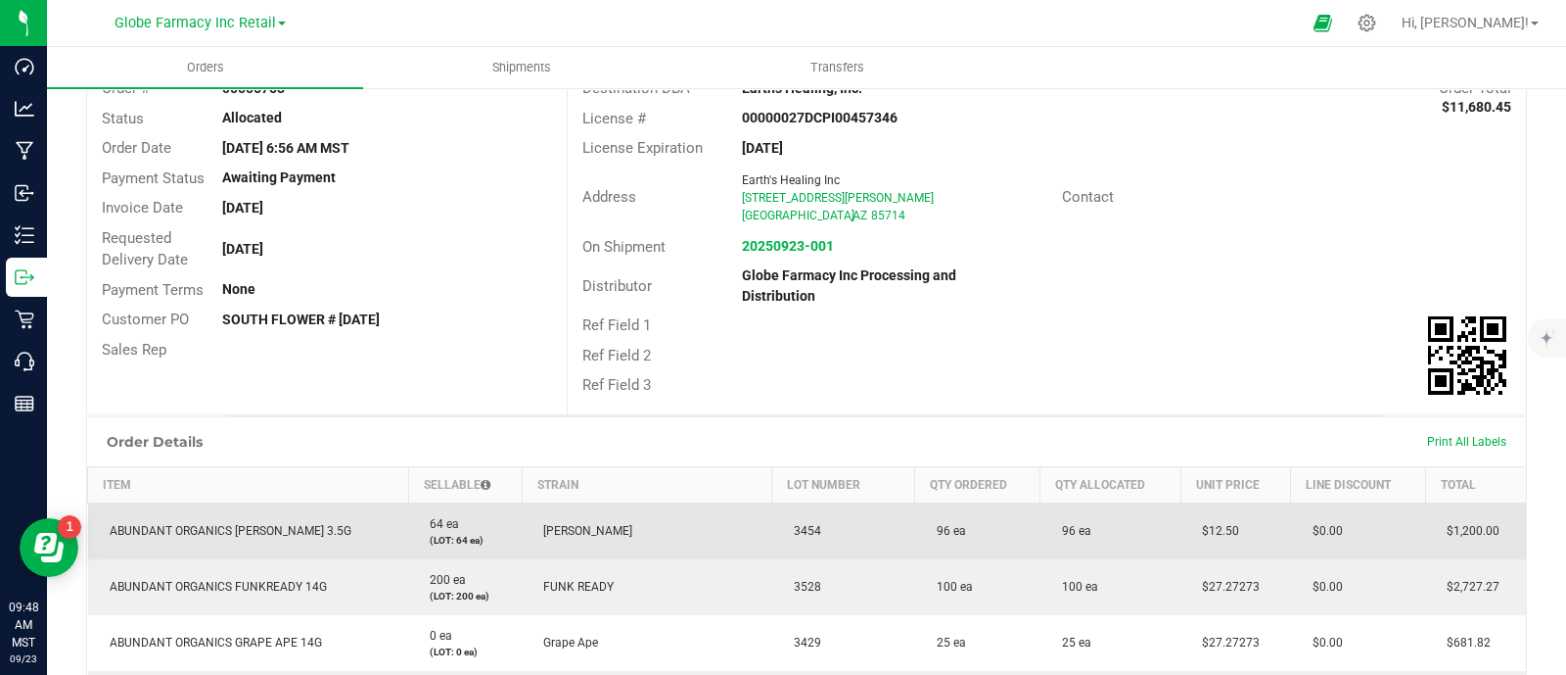
scroll to position [176, 0]
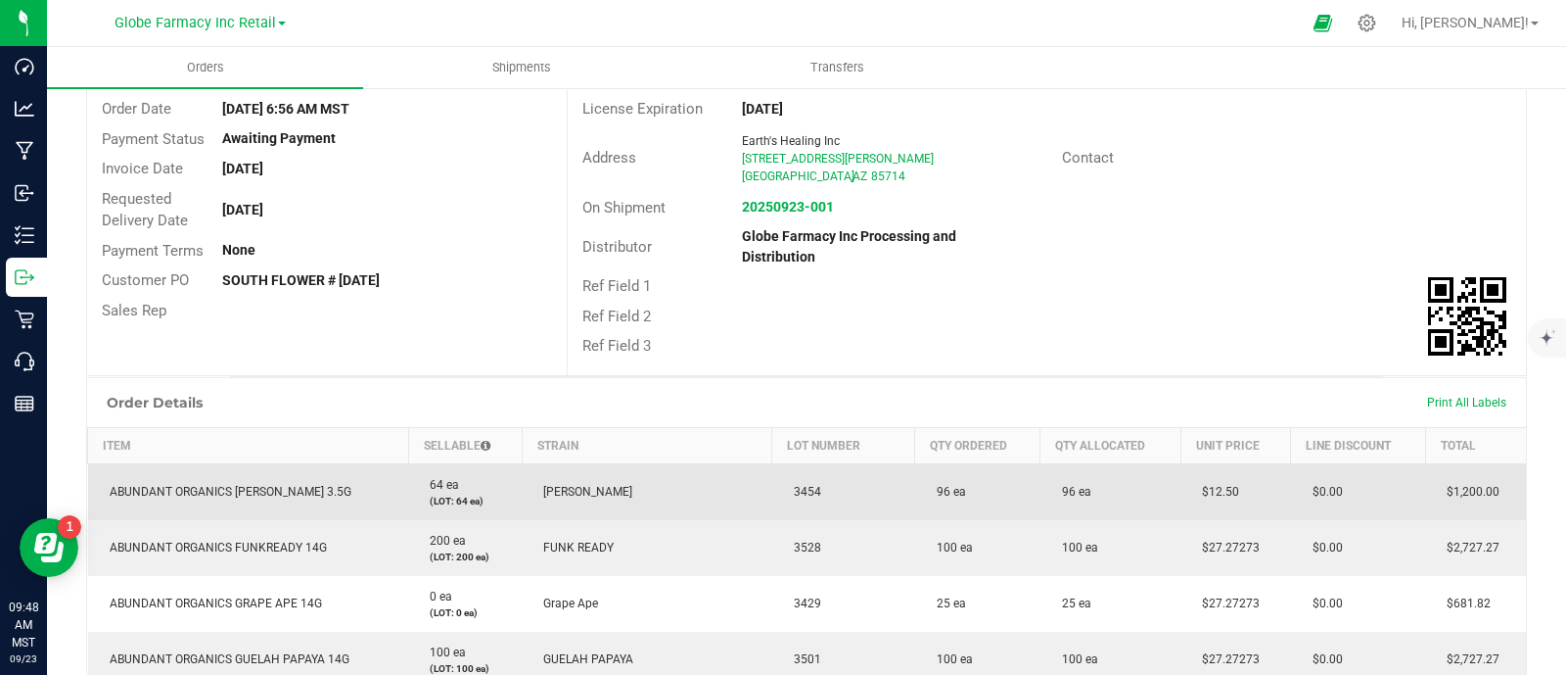
drag, startPoint x: 1214, startPoint y: 478, endPoint x: 1160, endPoint y: 486, distance: 54.4
click at [1181, 486] on td "$12.50" at bounding box center [1236, 491] width 110 height 57
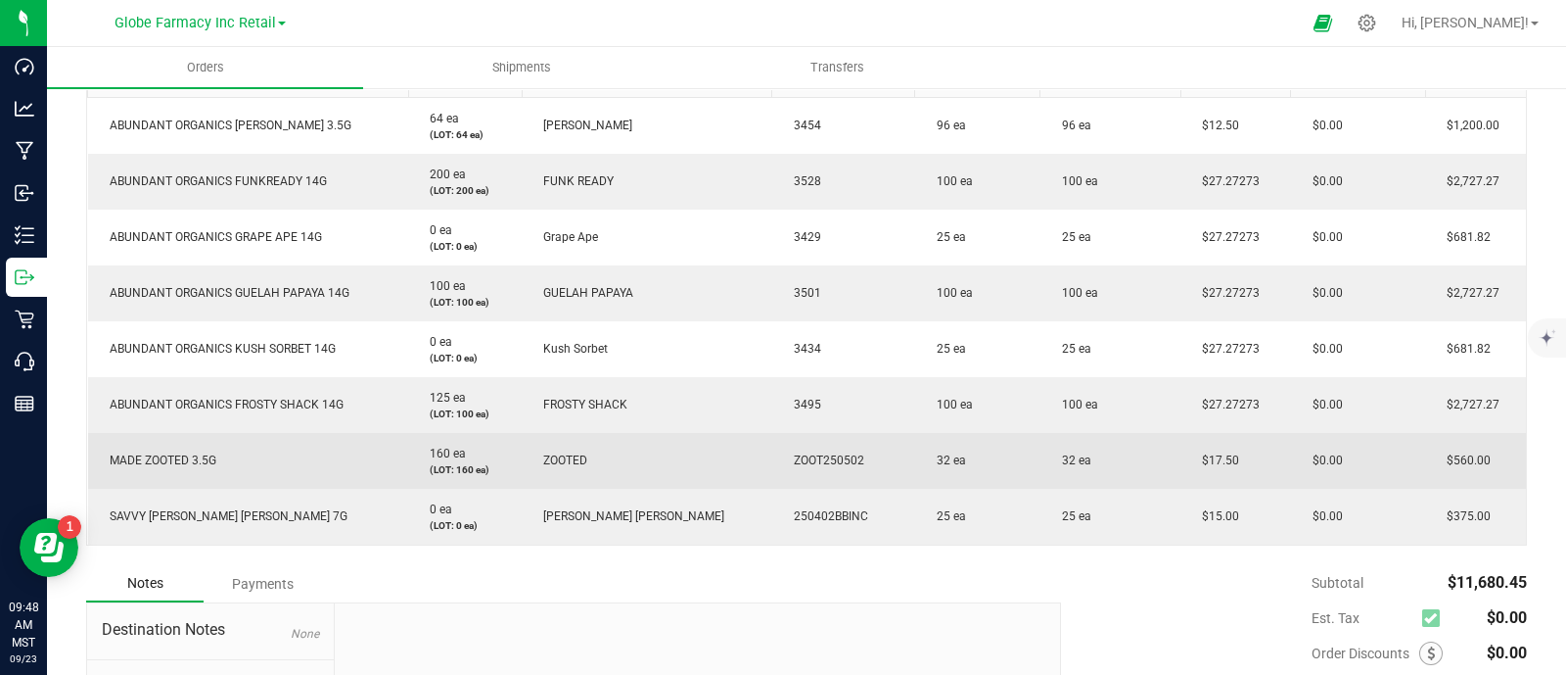
scroll to position [543, 0]
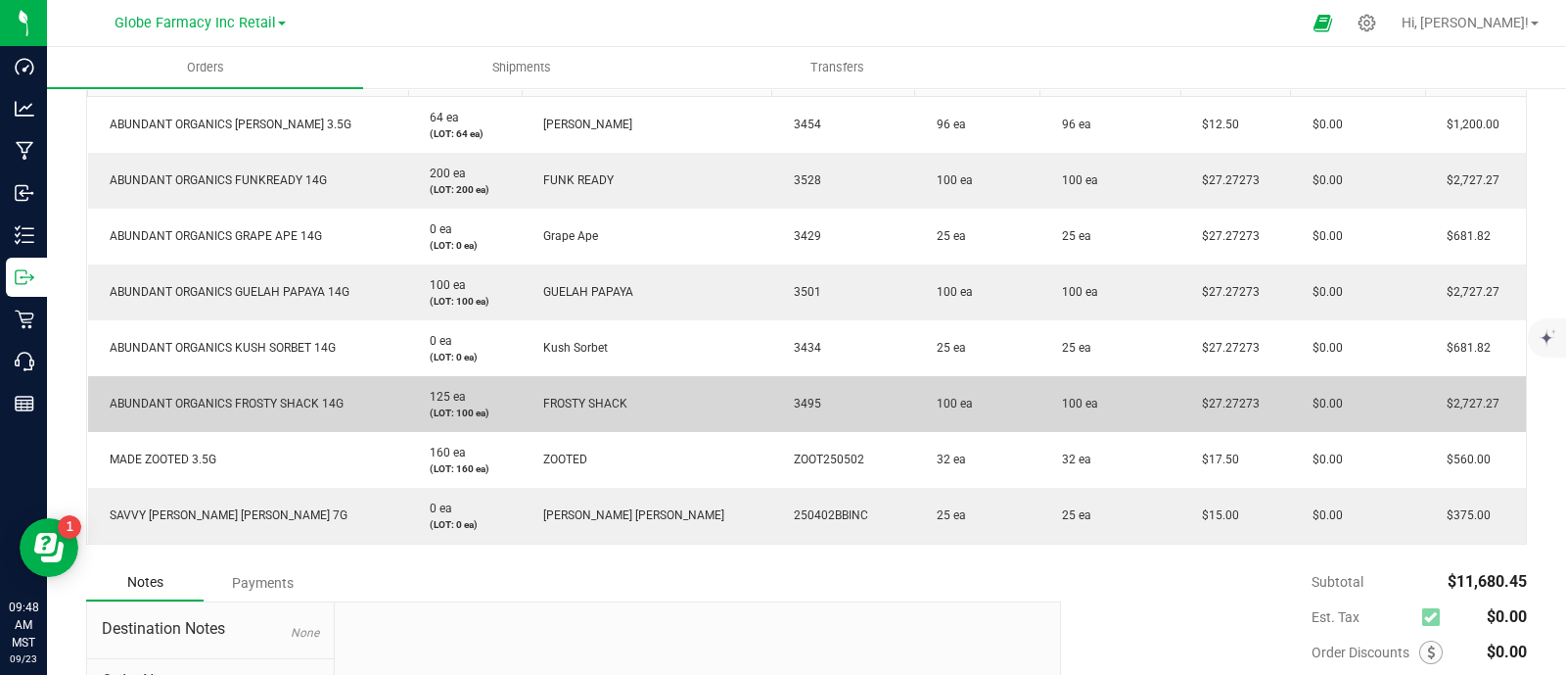
drag, startPoint x: 1226, startPoint y: 389, endPoint x: 1128, endPoint y: 395, distance: 98.1
click at [1128, 395] on outbound-order-line-row "ABUNDANT ORGANICS FROSTY SHACK 14G 125 ea (LOT: 100 ea) FROSTY SHACK 3495 100 e…" at bounding box center [807, 404] width 1439 height 56
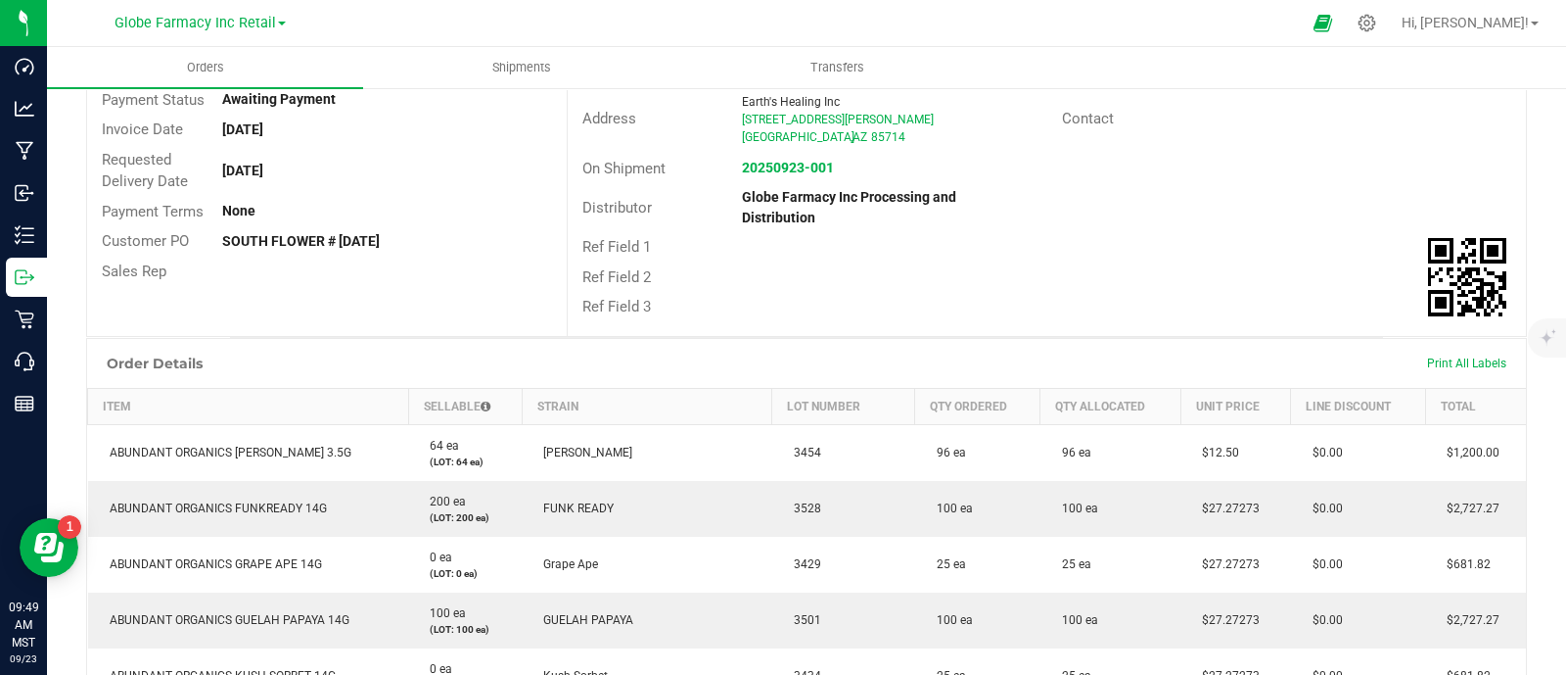
scroll to position [0, 0]
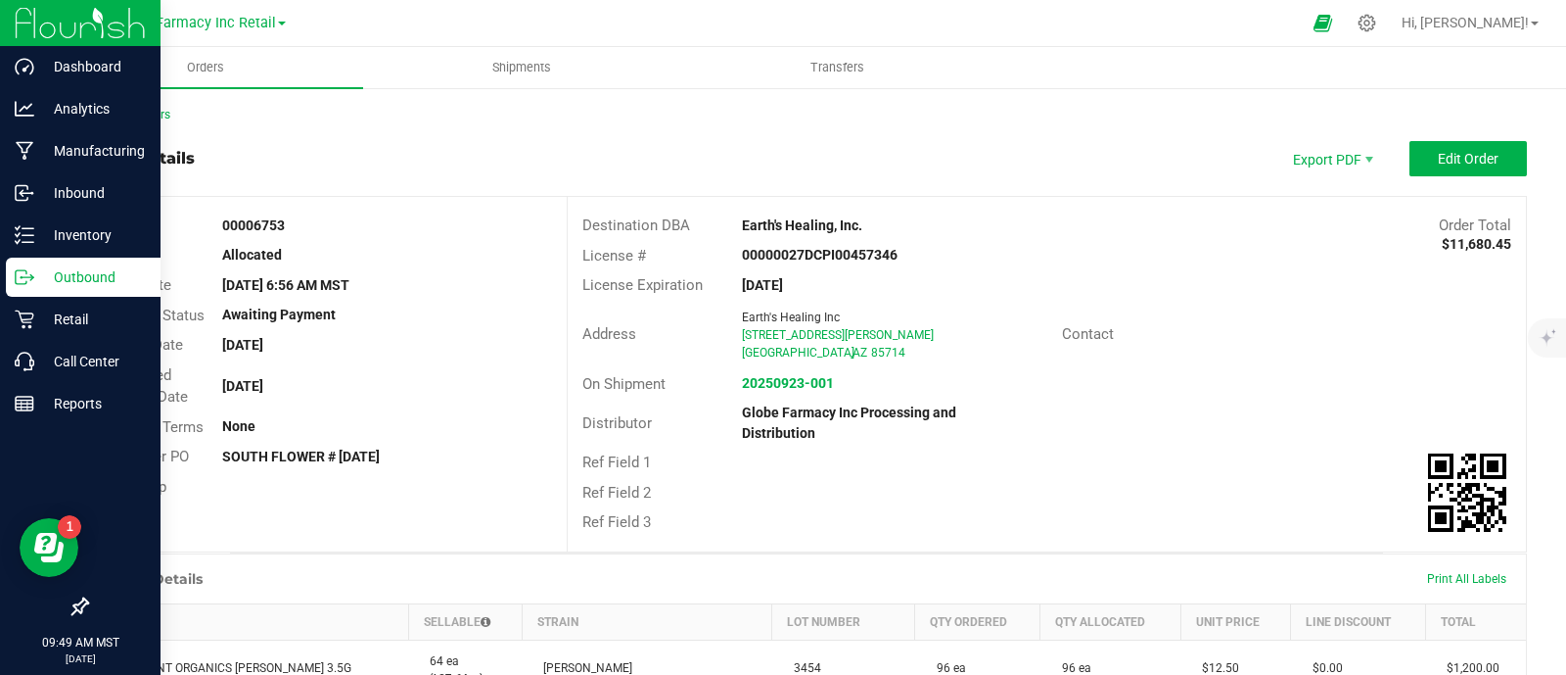
click at [34, 286] on p "Outbound" at bounding box center [92, 276] width 117 height 23
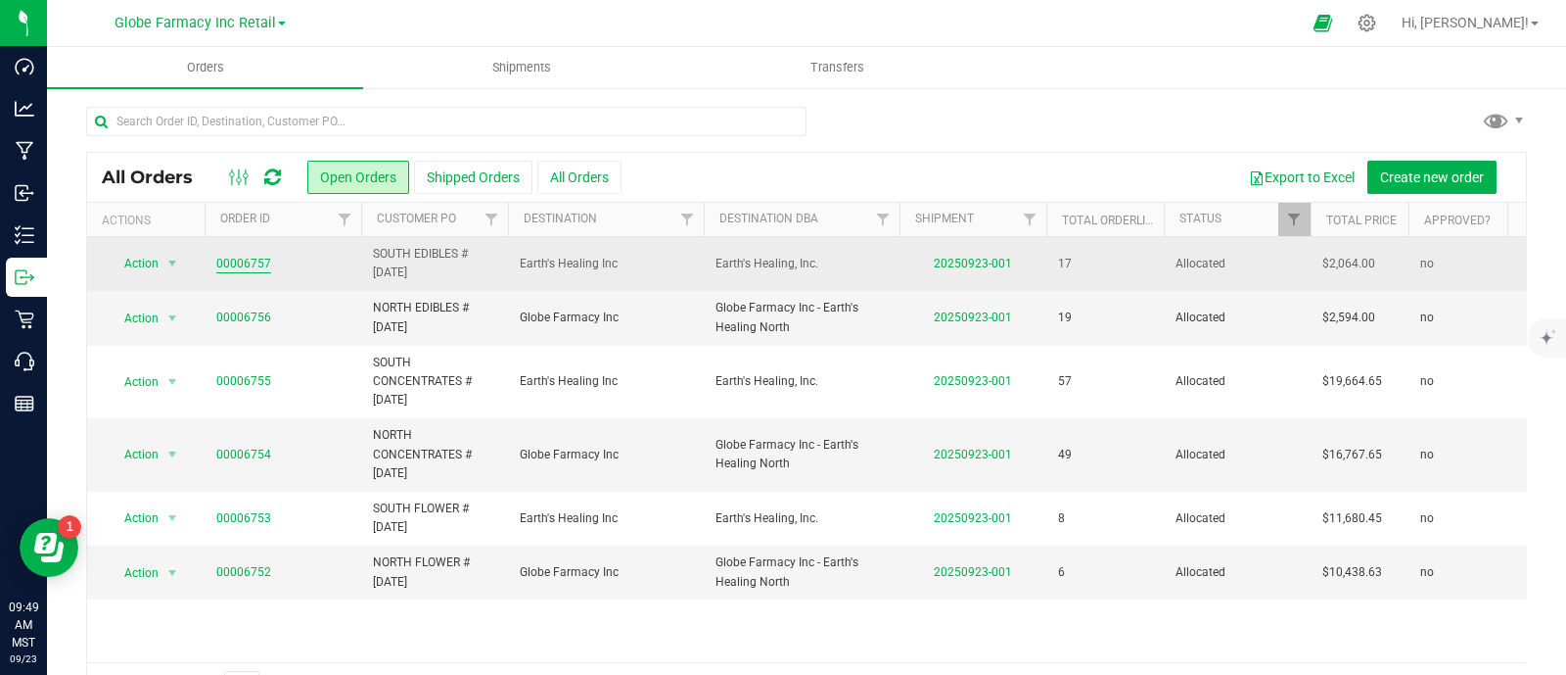
click at [250, 261] on link "00006757" at bounding box center [243, 264] width 55 height 19
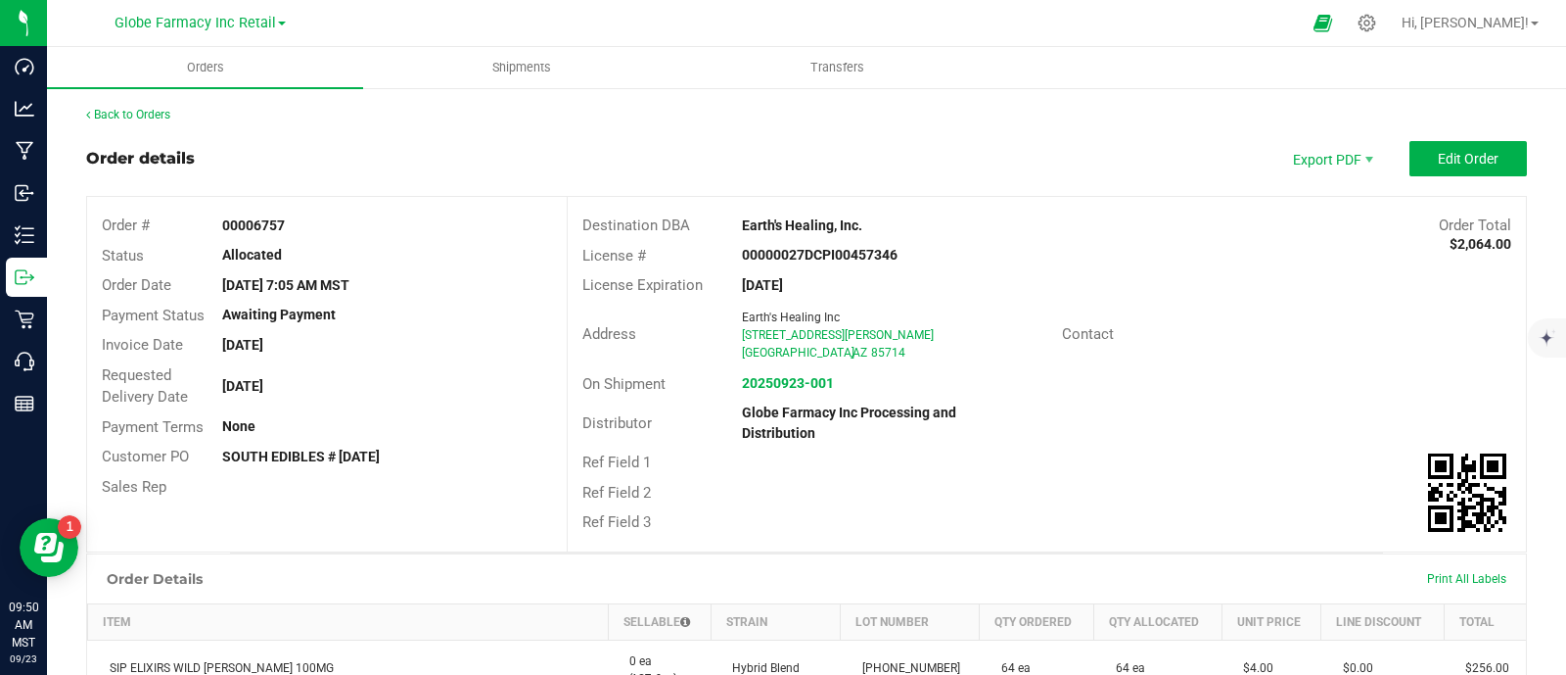
scroll to position [489, 0]
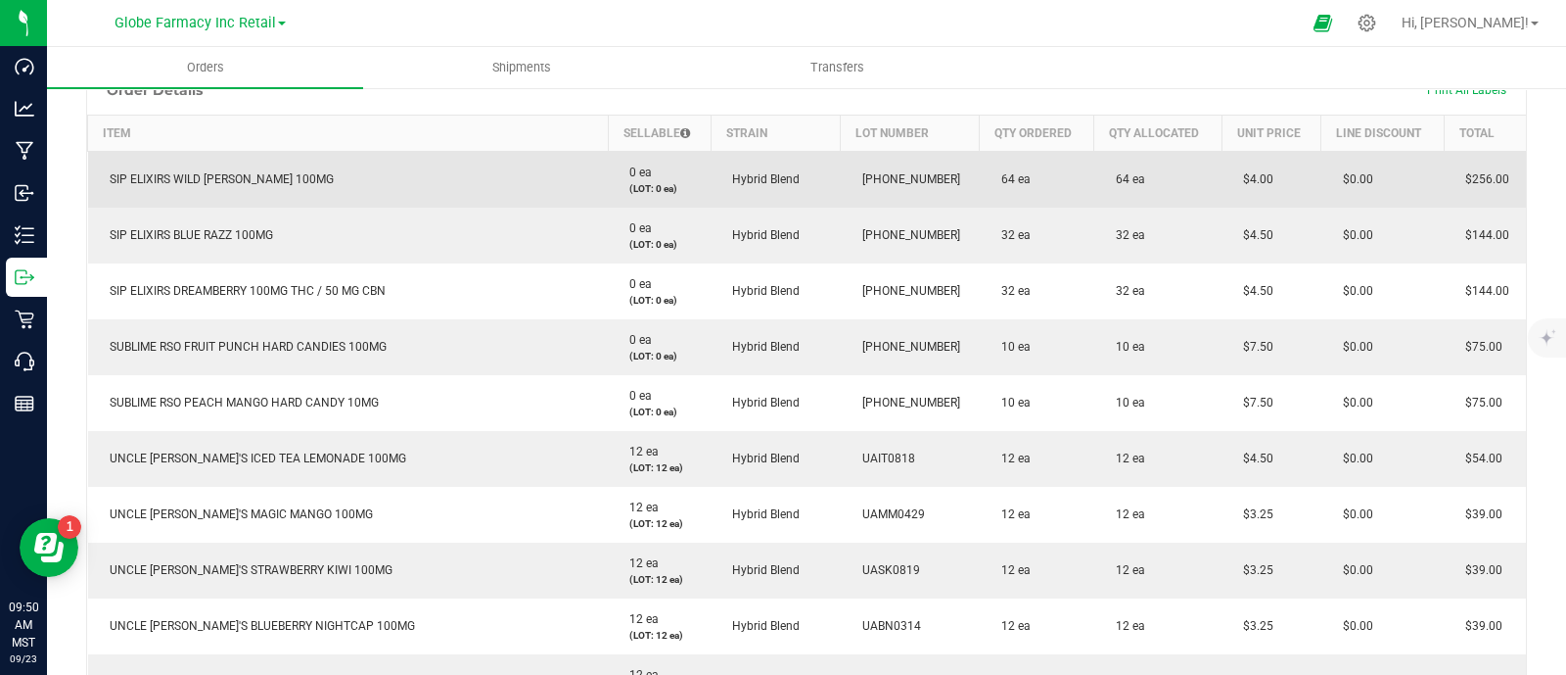
click at [183, 164] on td "SIP ELIXIRS WILD [PERSON_NAME] 100MG" at bounding box center [348, 179] width 521 height 57
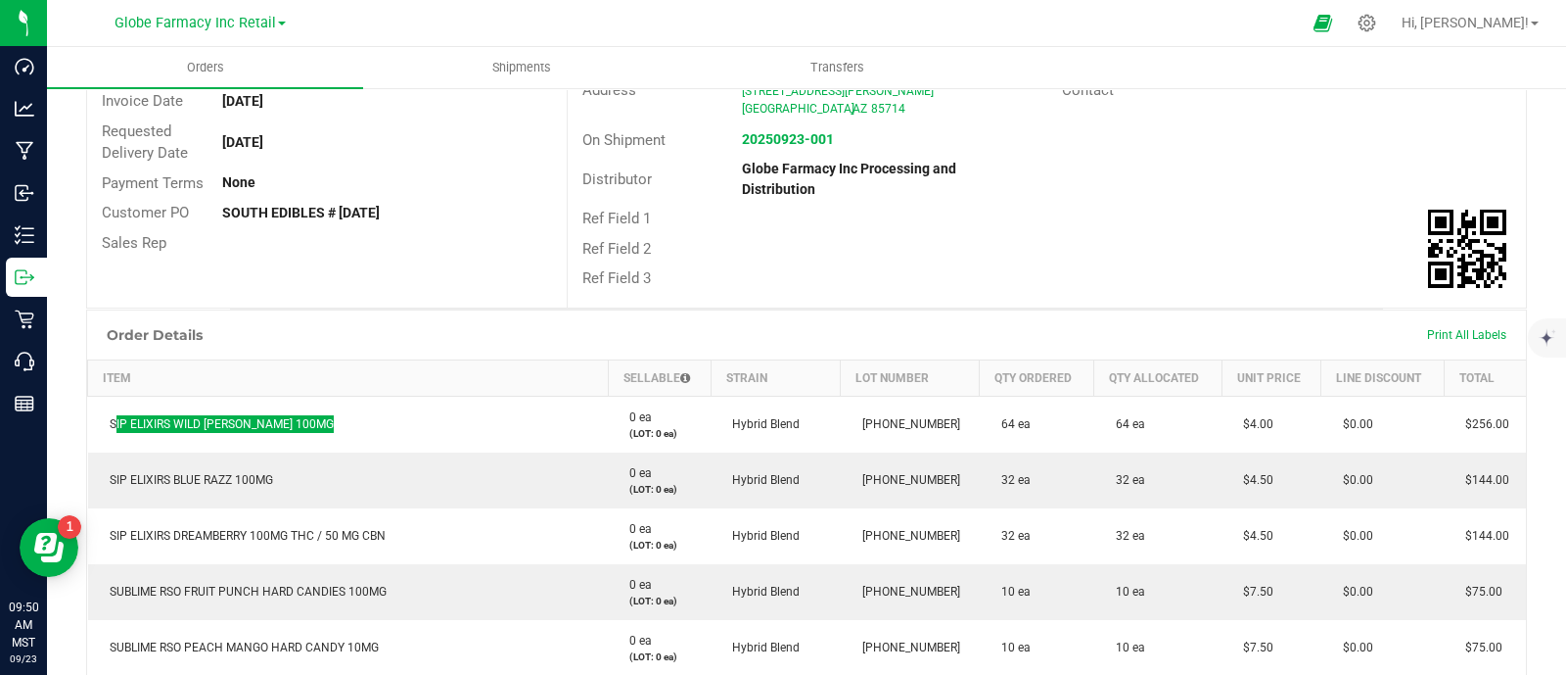
scroll to position [244, 0]
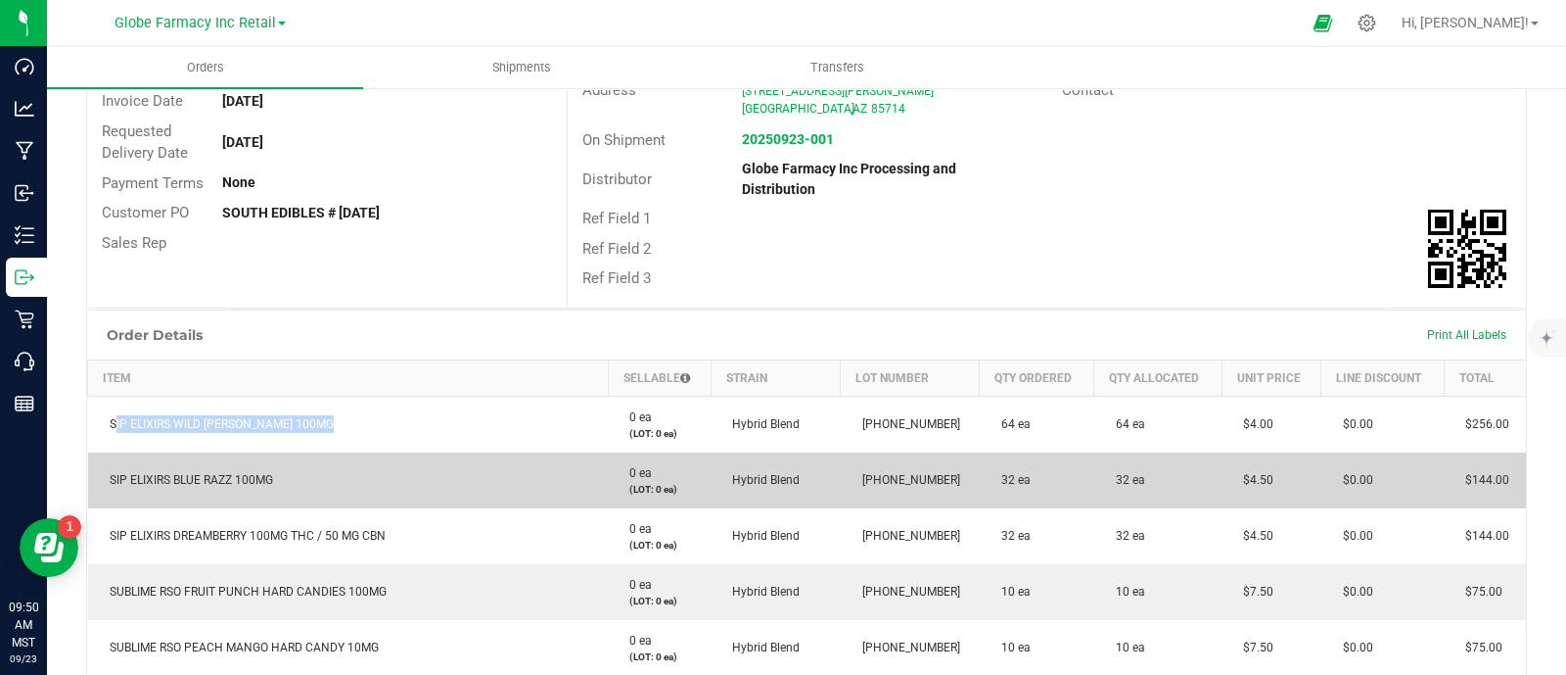
click at [205, 473] on span "SIP ELIXIRS BLUE RAZZ 100MG" at bounding box center [186, 480] width 173 height 14
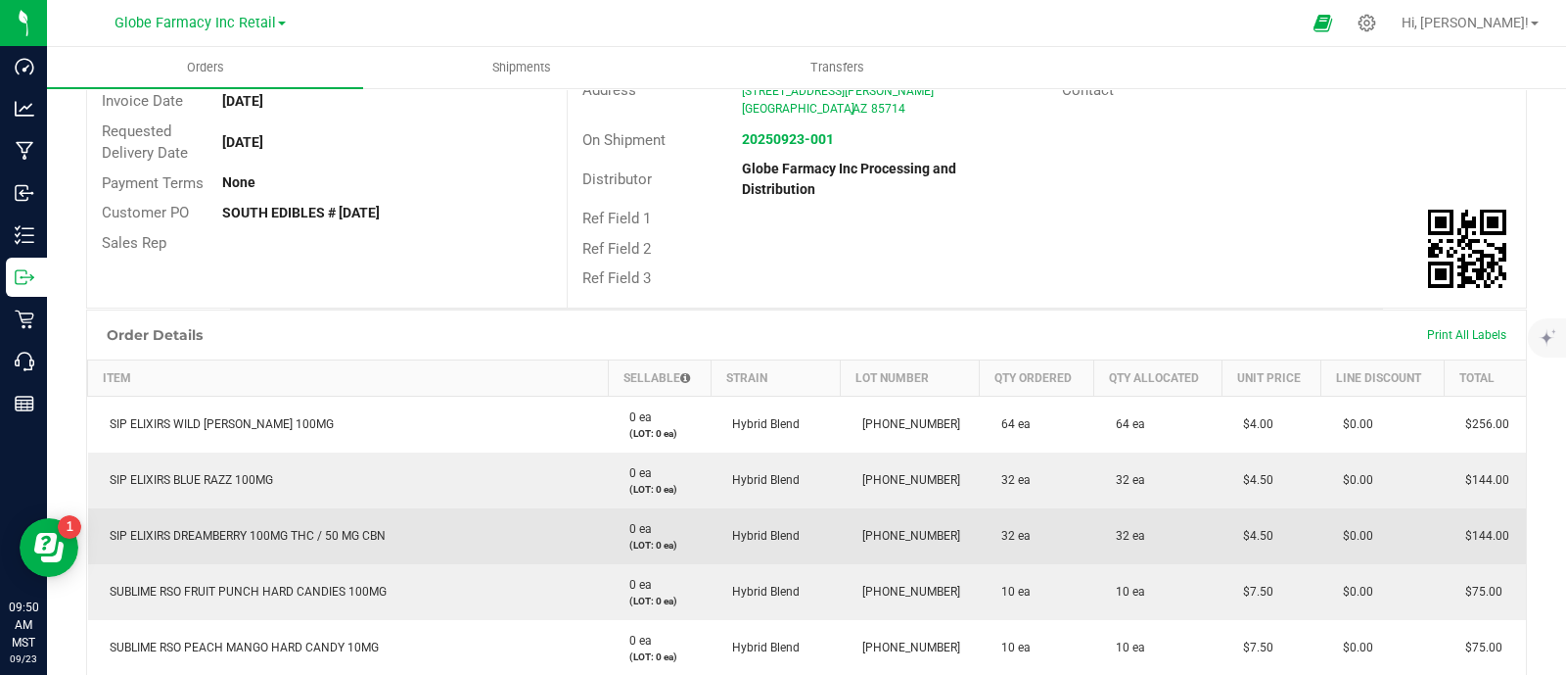
click at [251, 536] on span "SIP ELIXIRS DREAMBERRY 100MG THC / 50 MG CBN" at bounding box center [243, 536] width 286 height 14
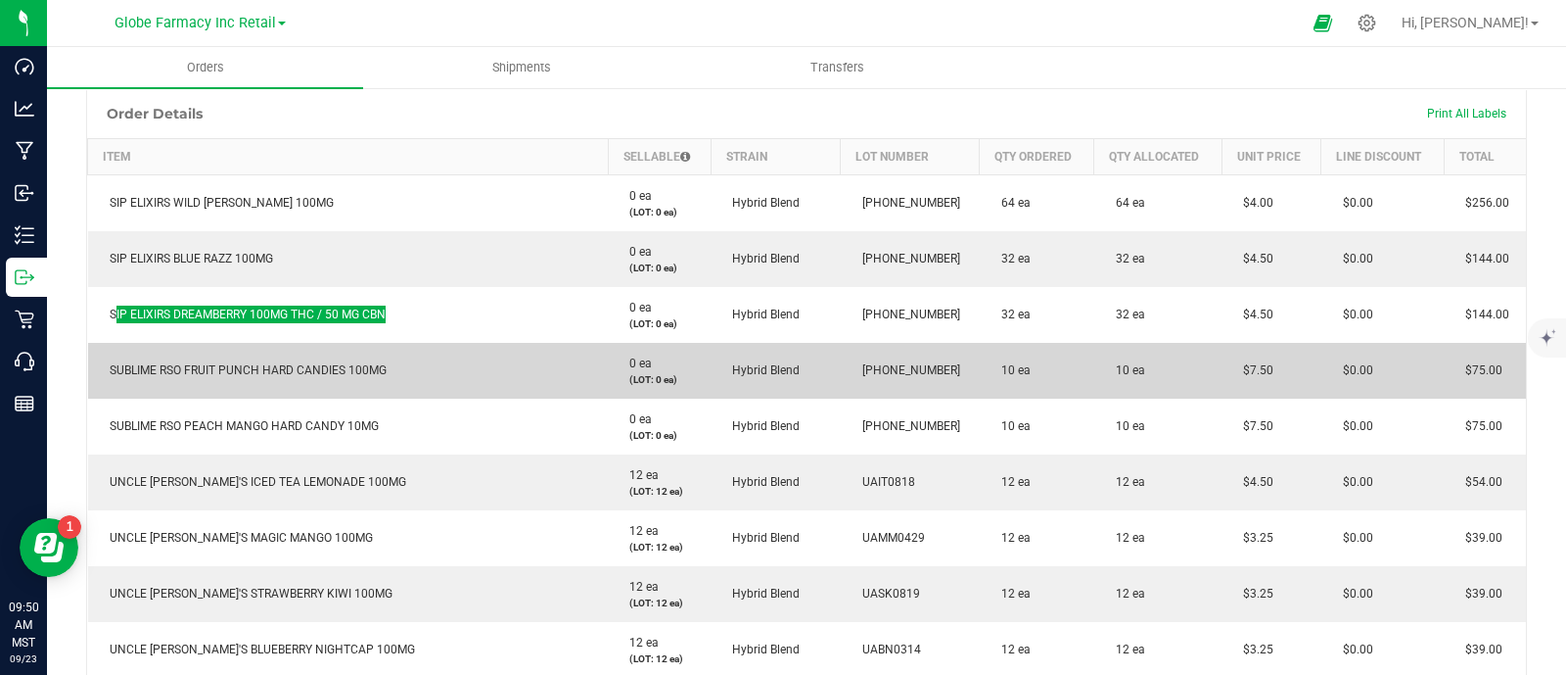
scroll to position [489, 0]
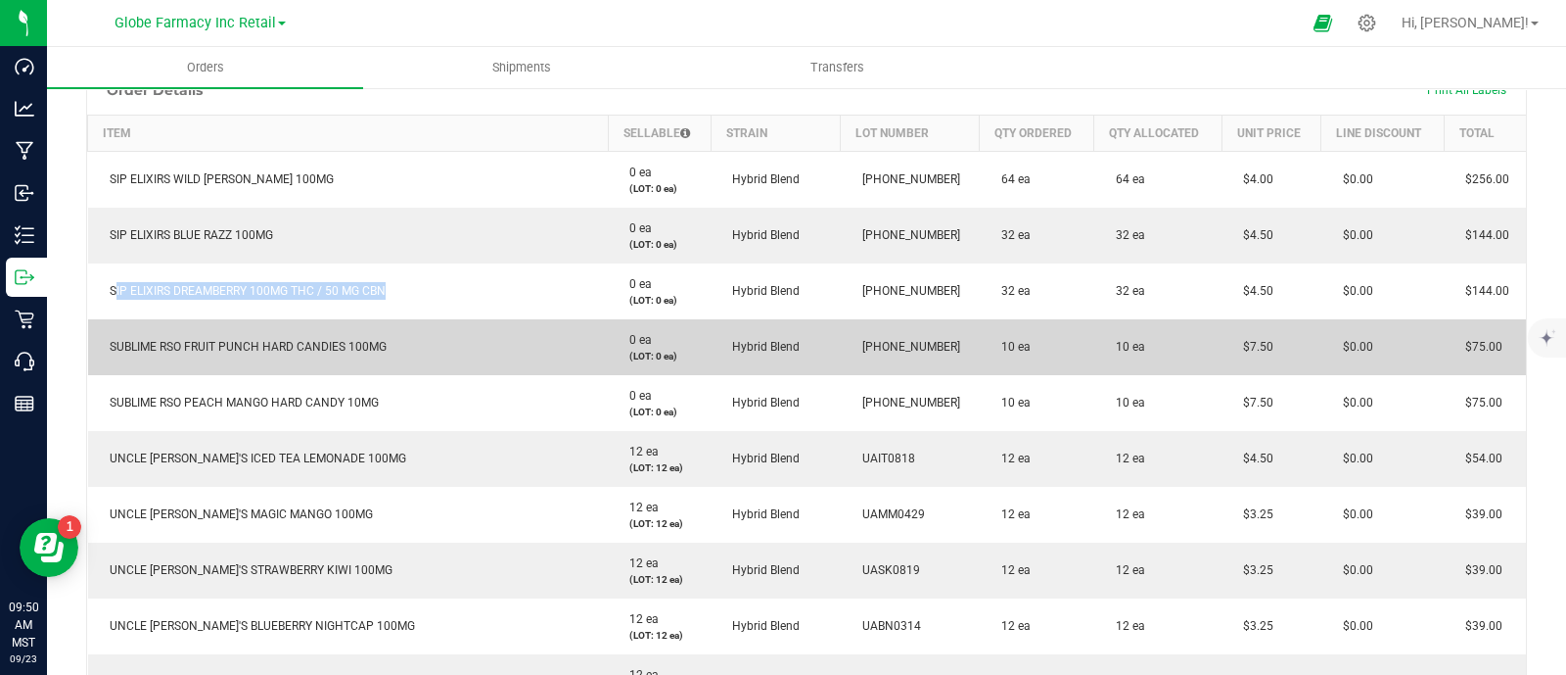
click at [186, 340] on span "SUBLIME RSO FRUIT PUNCH HARD CANDIES 100MG" at bounding box center [243, 347] width 287 height 14
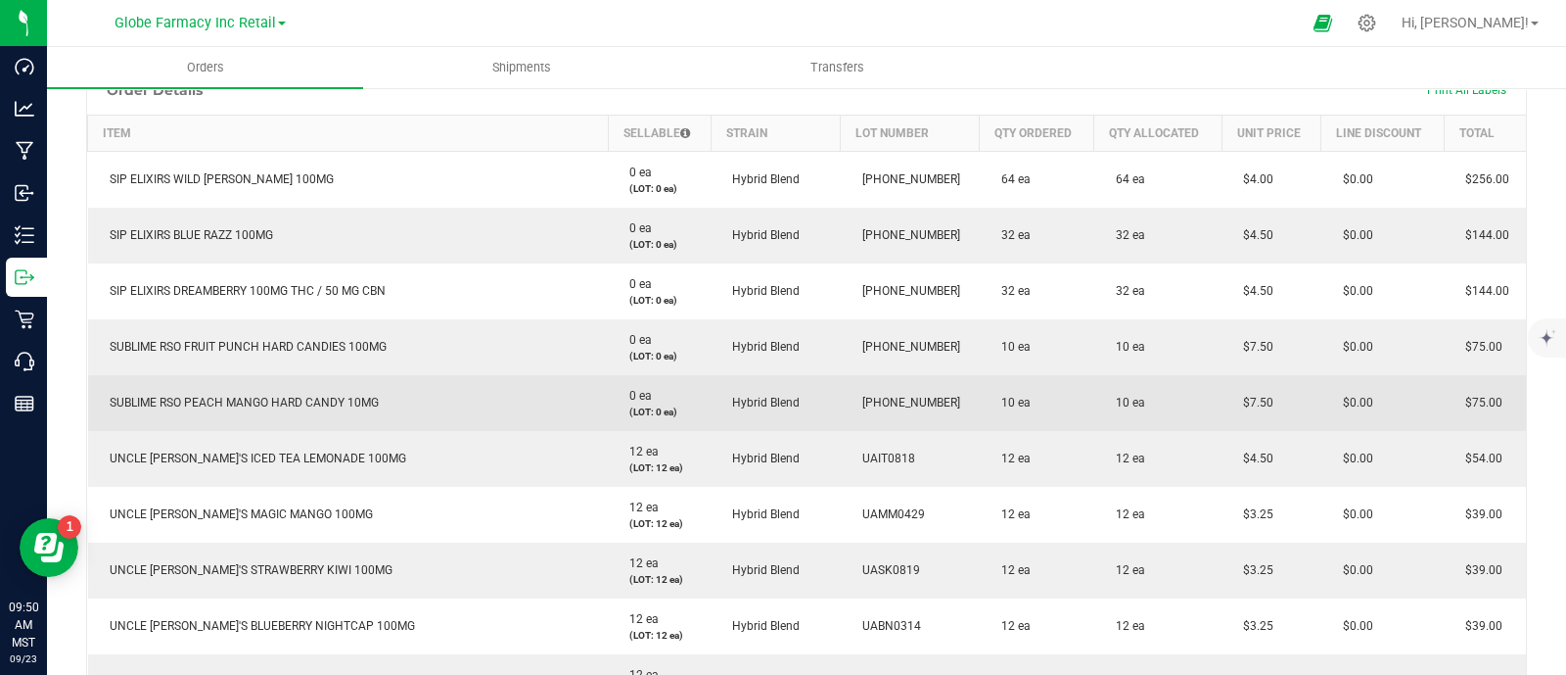
click at [263, 397] on span "SUBLIME RSO PEACH MANGO HARD CANDY 10MG" at bounding box center [239, 403] width 279 height 14
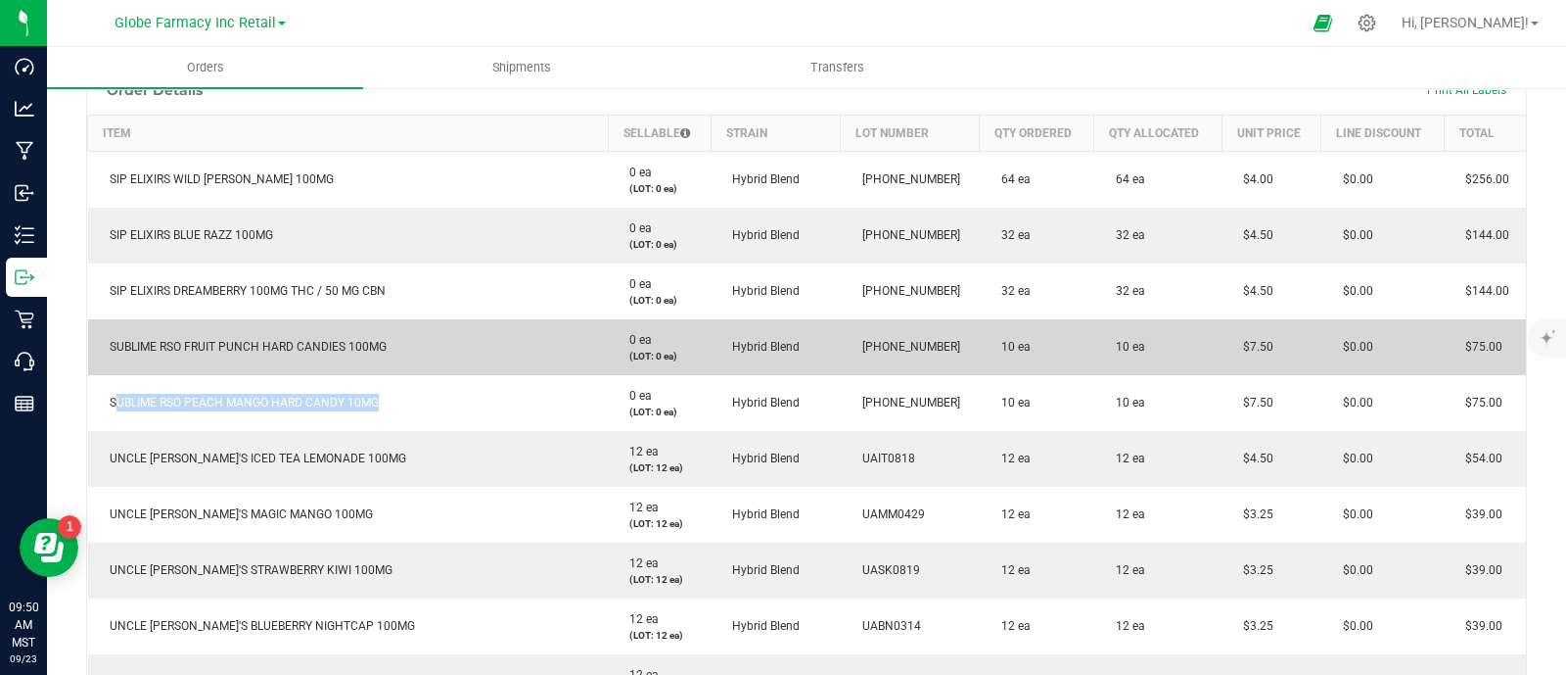
drag, startPoint x: 1269, startPoint y: 344, endPoint x: 1217, endPoint y: 342, distance: 51.9
click at [1222, 342] on td "$7.50" at bounding box center [1272, 347] width 100 height 56
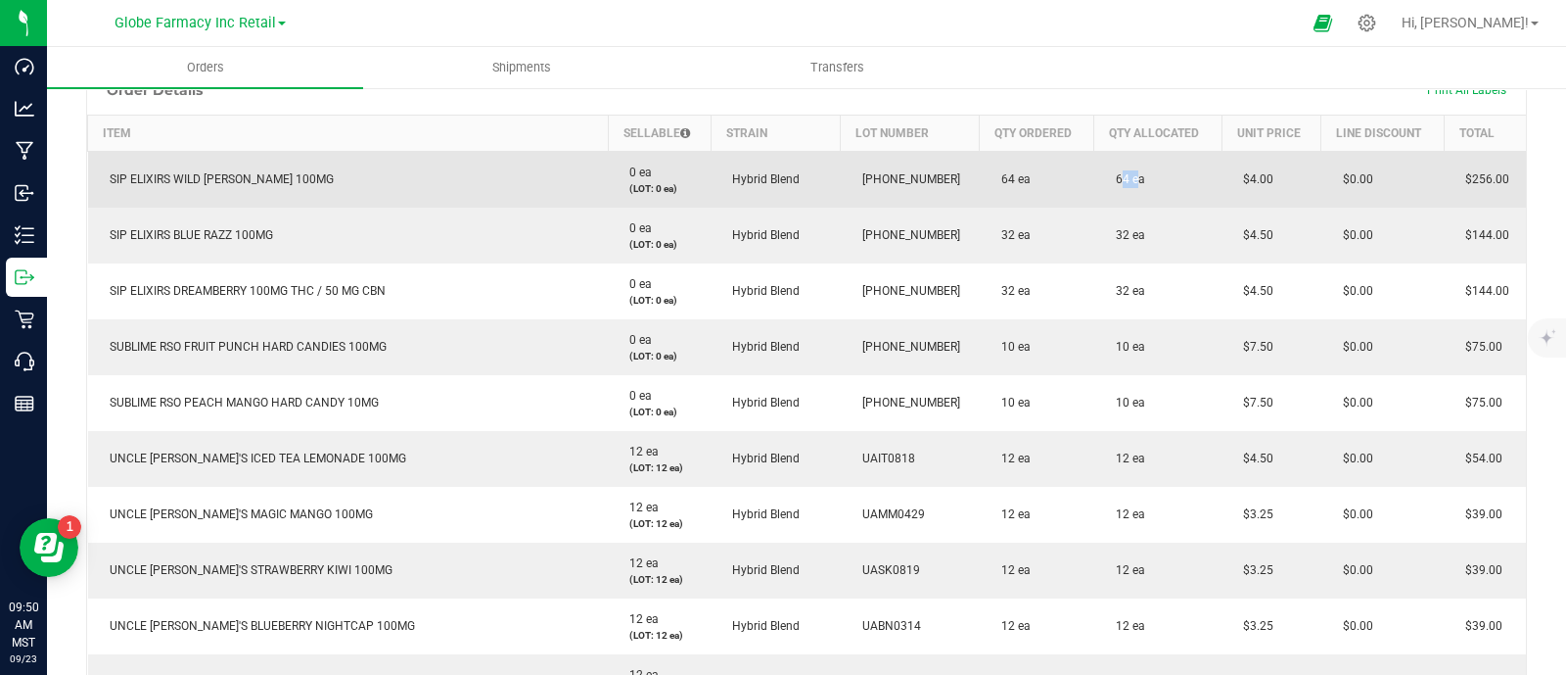
drag, startPoint x: 1108, startPoint y: 178, endPoint x: 1097, endPoint y: 181, distance: 12.1
click at [1106, 181] on span "64 ea" at bounding box center [1125, 179] width 39 height 14
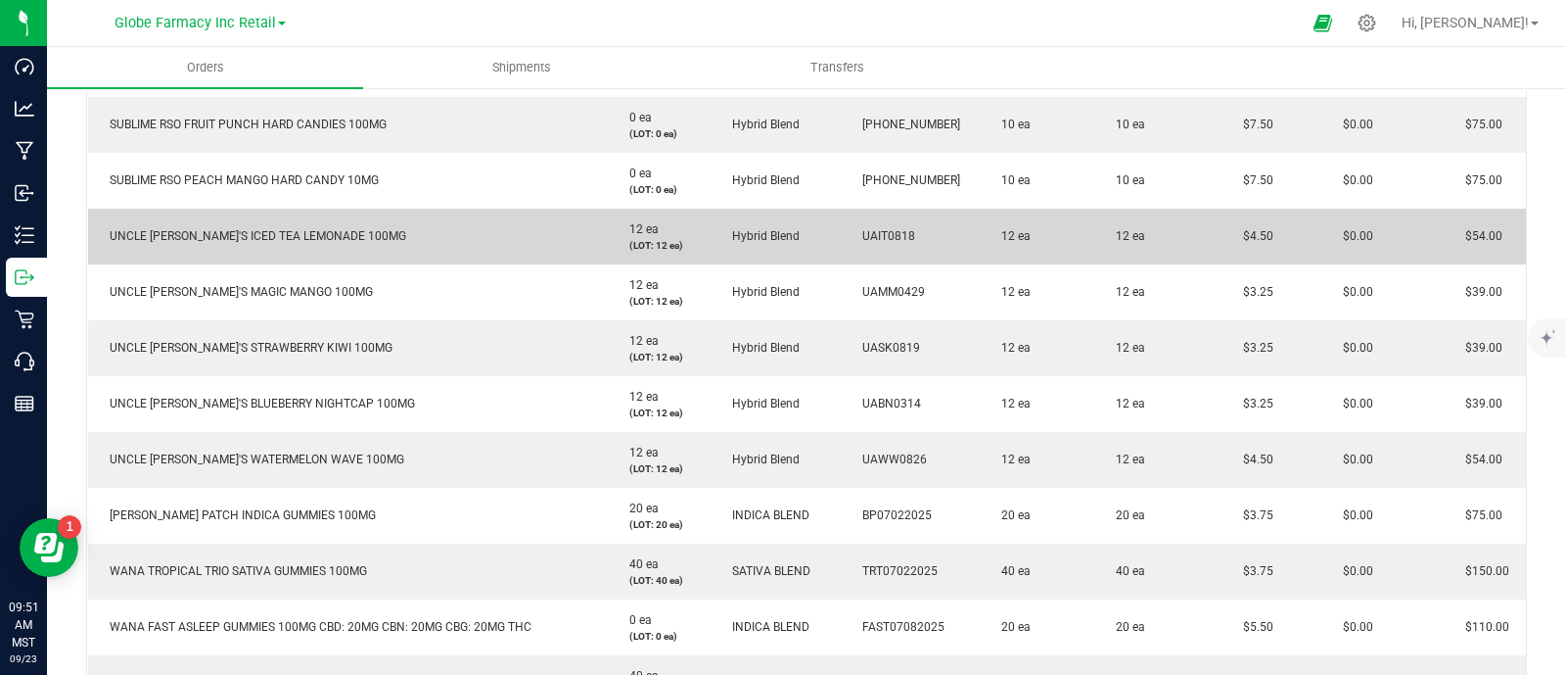
scroll to position [734, 0]
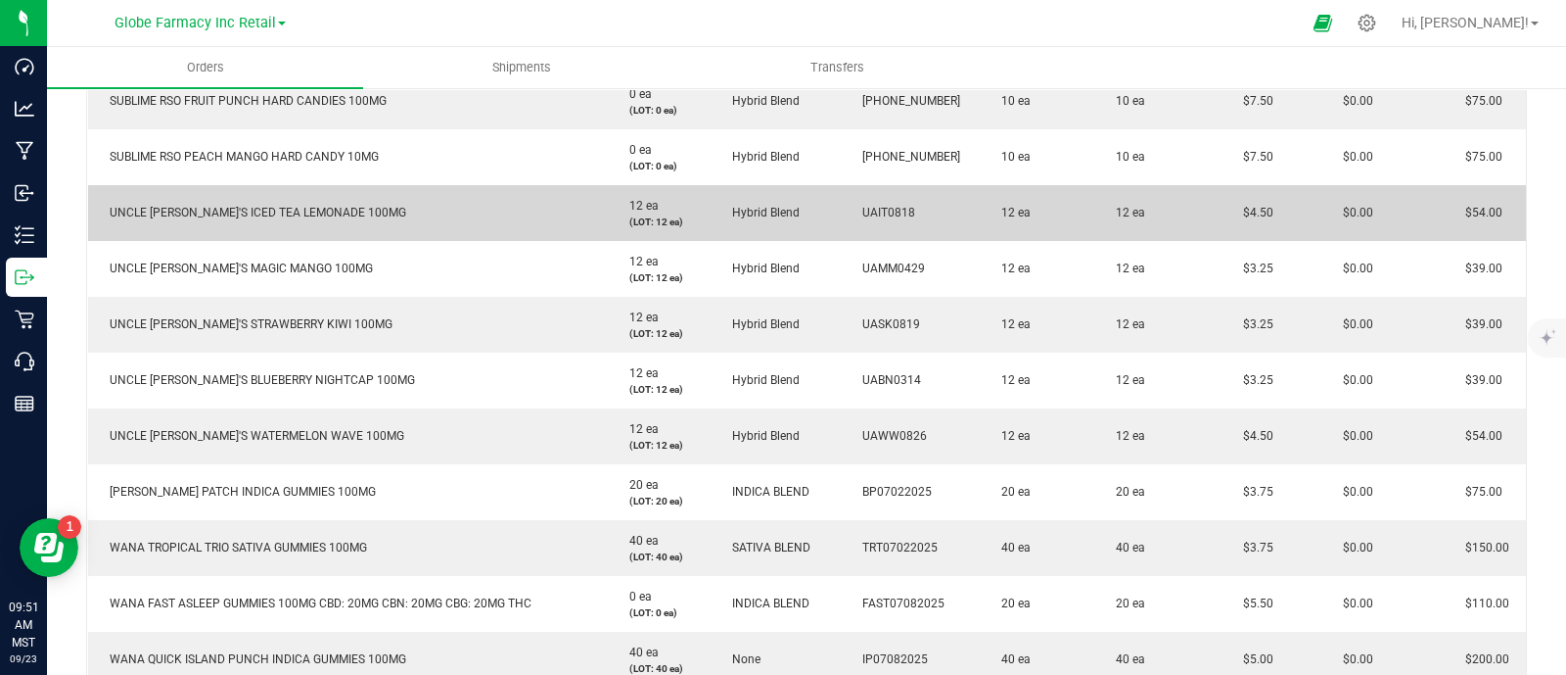
click at [181, 207] on span "UNCLE [PERSON_NAME]'S ICED TEA LEMONADE 100MG" at bounding box center [253, 213] width 306 height 14
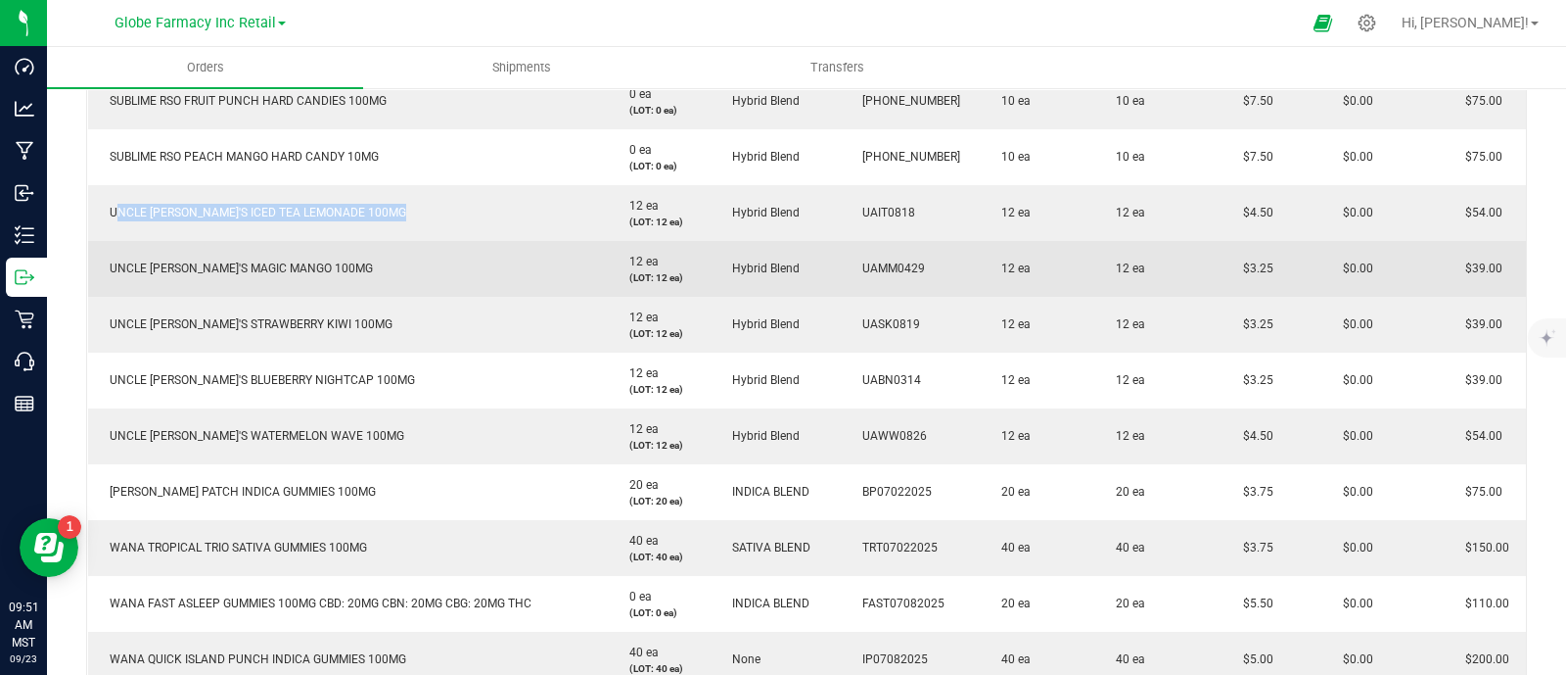
click at [239, 267] on span "UNCLE [PERSON_NAME]'S MAGIC MANGO 100MG" at bounding box center [236, 268] width 273 height 14
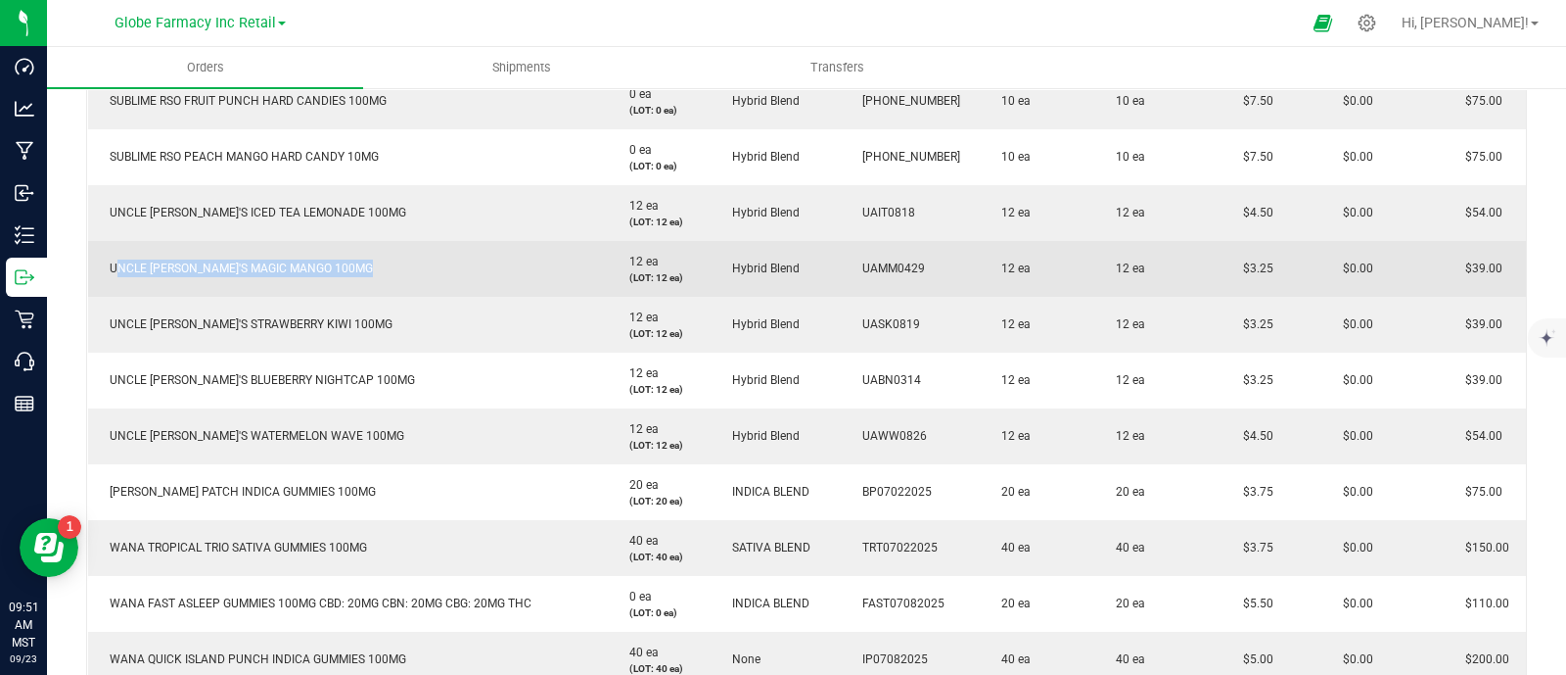
click at [239, 267] on span "UNCLE [PERSON_NAME]'S MAGIC MANGO 100MG" at bounding box center [236, 268] width 273 height 14
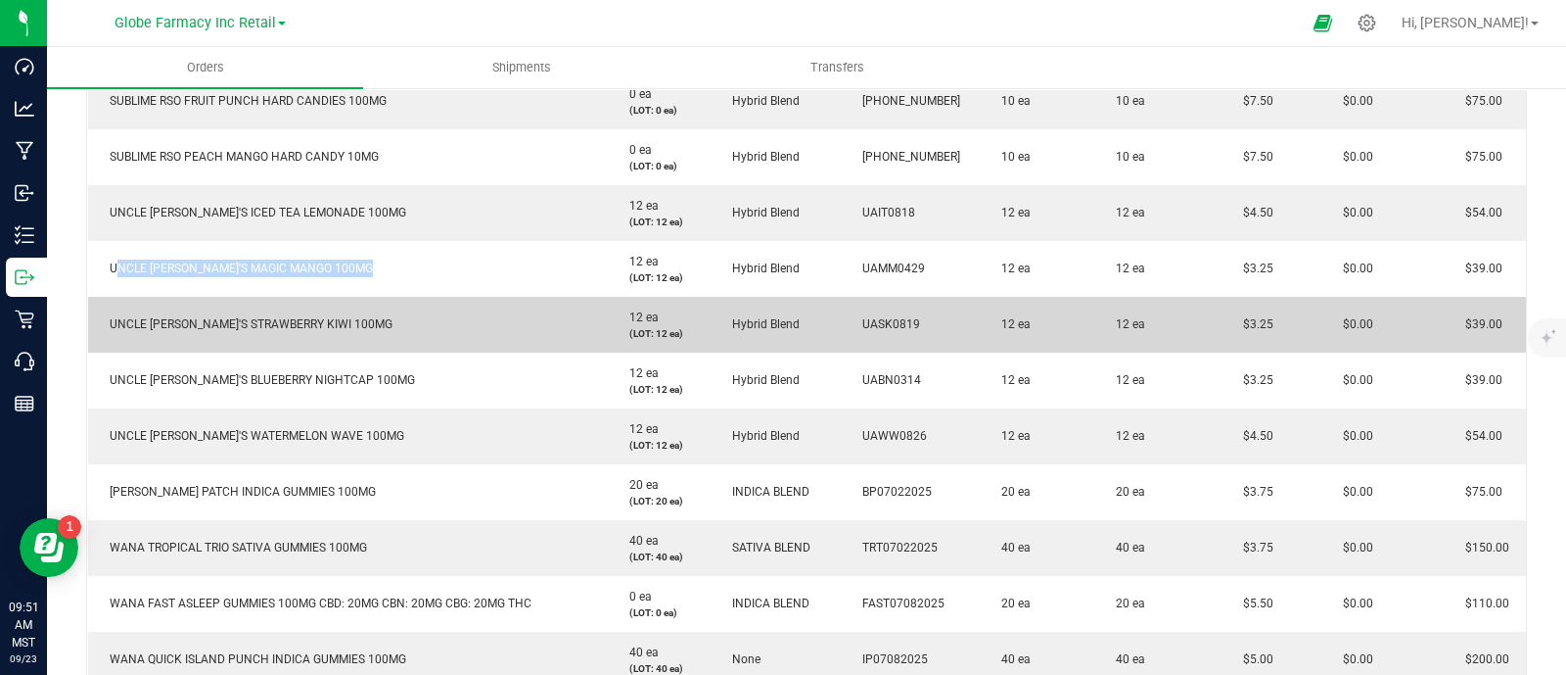
click at [251, 320] on span "UNCLE [PERSON_NAME]'S STRAWBERRY KIWI 100MG" at bounding box center [246, 324] width 293 height 14
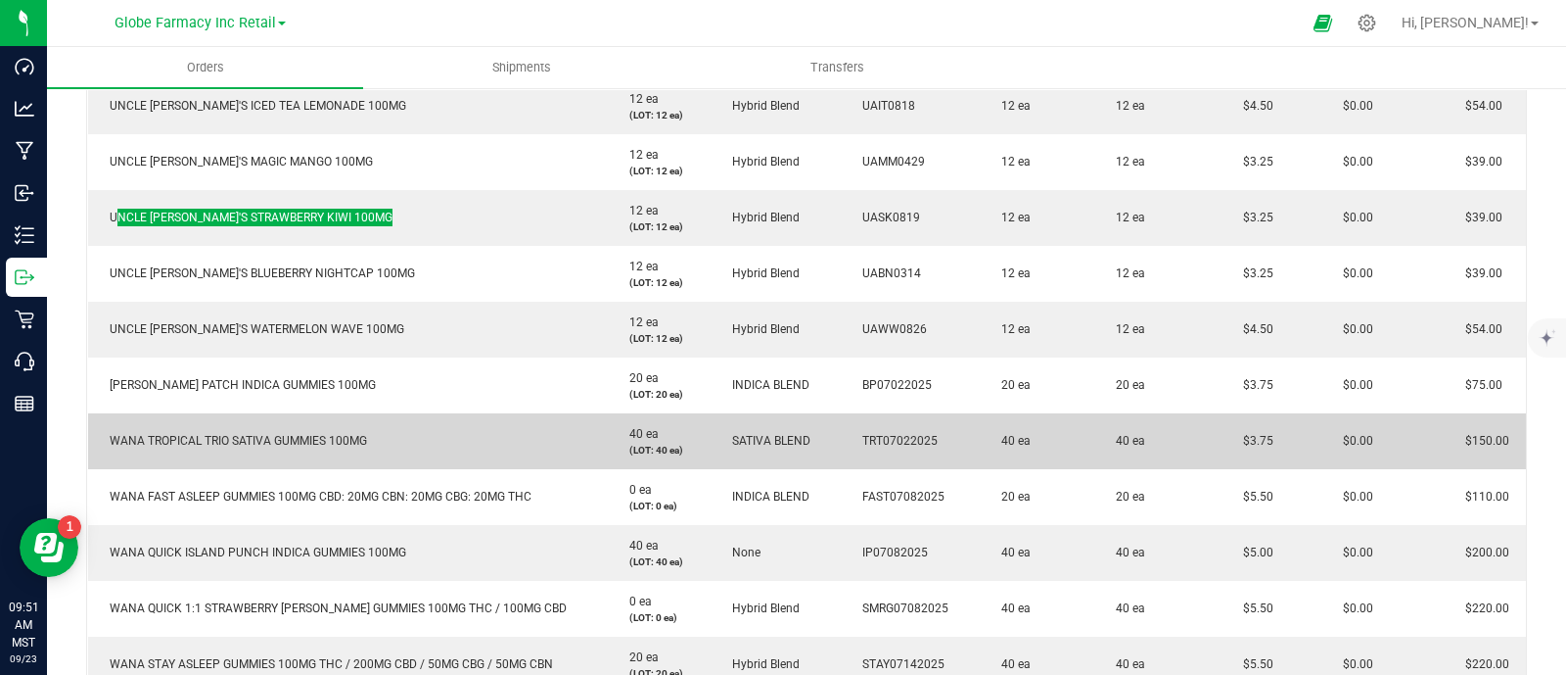
scroll to position [978, 0]
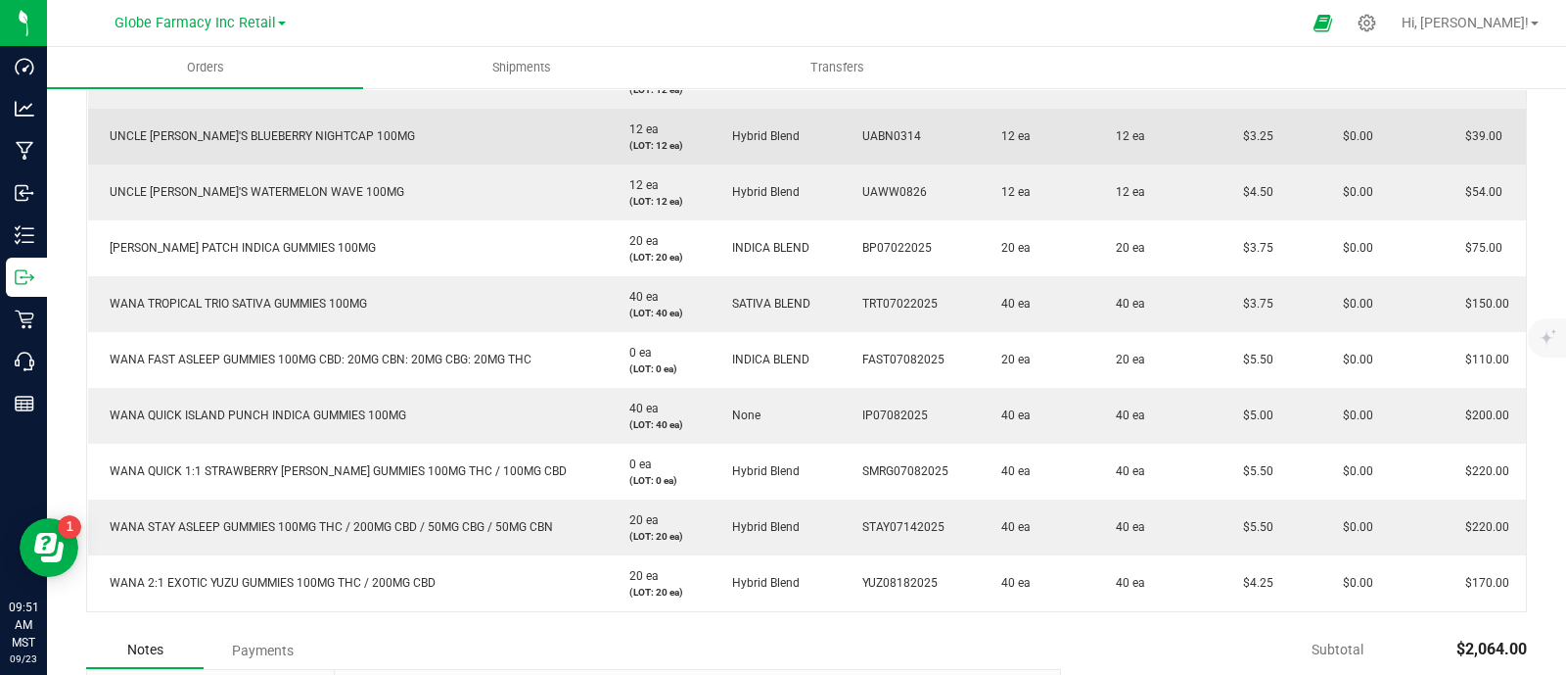
click at [166, 137] on span "UNCLE [PERSON_NAME]'S BLUEBERRY NIGHTCAP 100MG" at bounding box center [257, 136] width 315 height 14
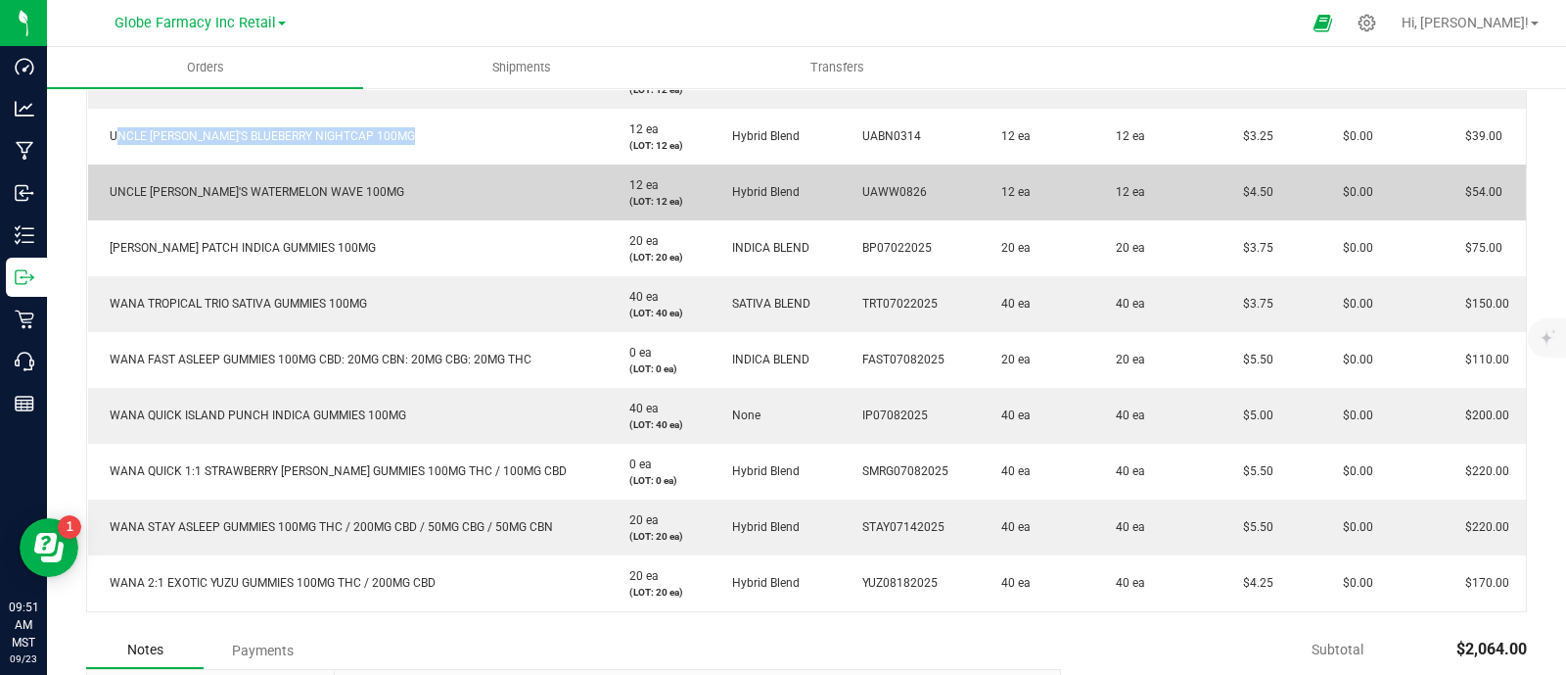
click at [223, 178] on td "UNCLE [PERSON_NAME]'S WATERMELON WAVE 100MG" at bounding box center [348, 192] width 521 height 56
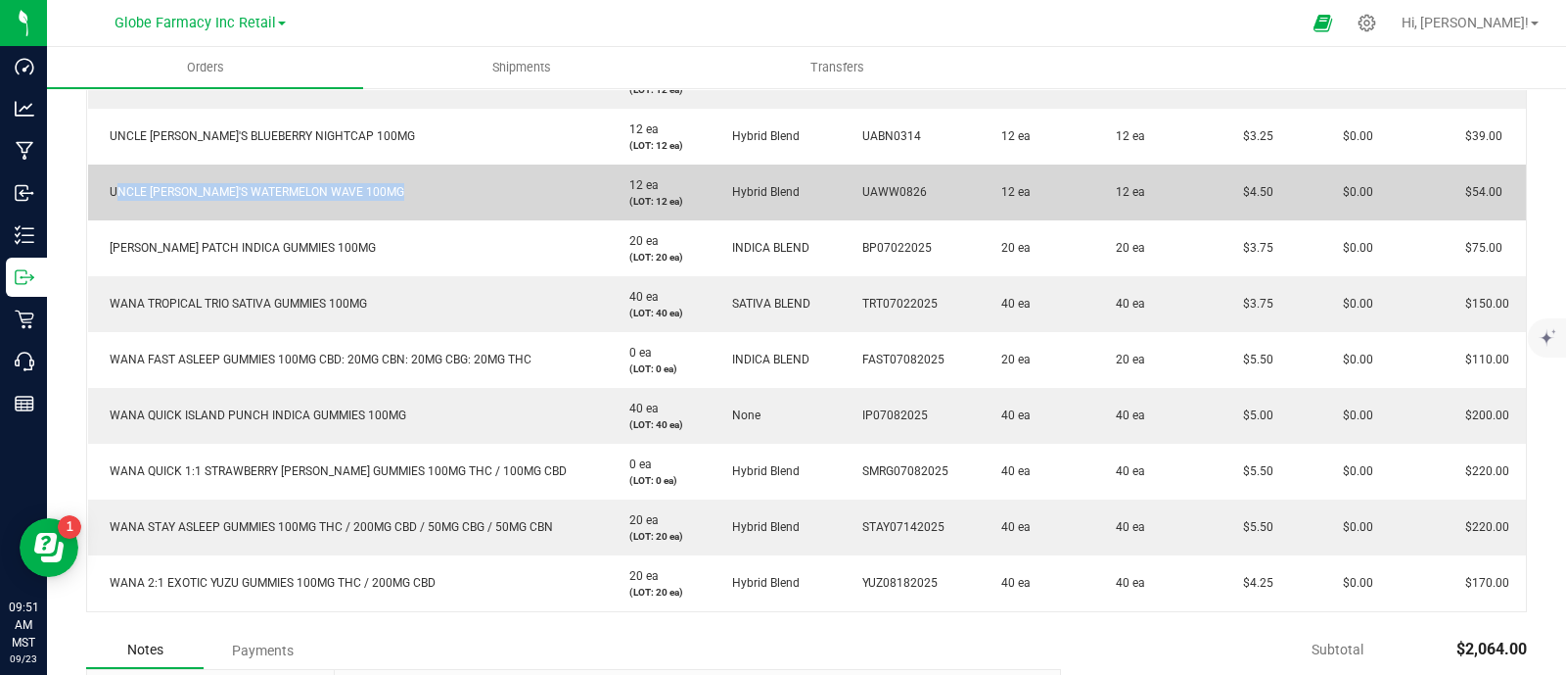
click at [223, 178] on td "UNCLE [PERSON_NAME]'S WATERMELON WAVE 100MG" at bounding box center [348, 192] width 521 height 56
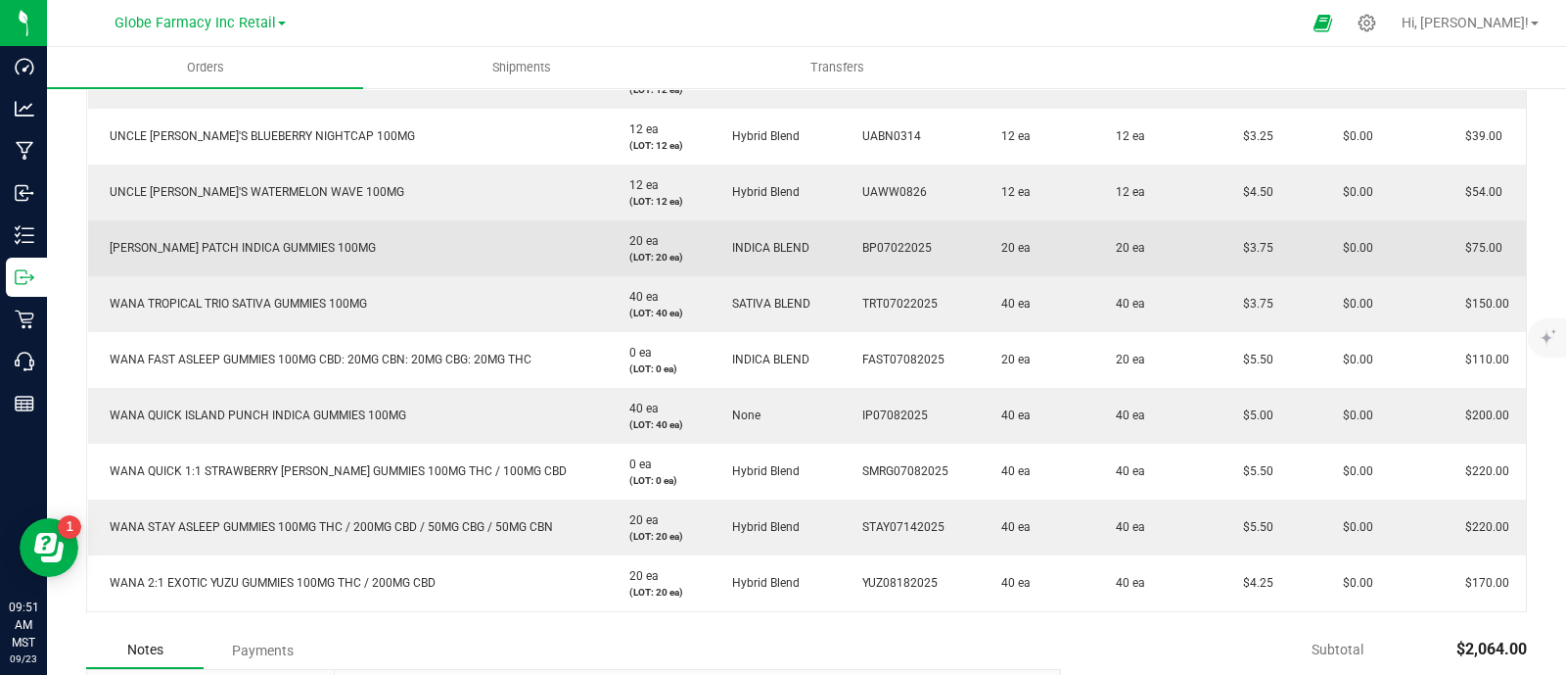
click at [300, 252] on span "[PERSON_NAME] PATCH INDICA GUMMIES 100MG" at bounding box center [238, 248] width 276 height 14
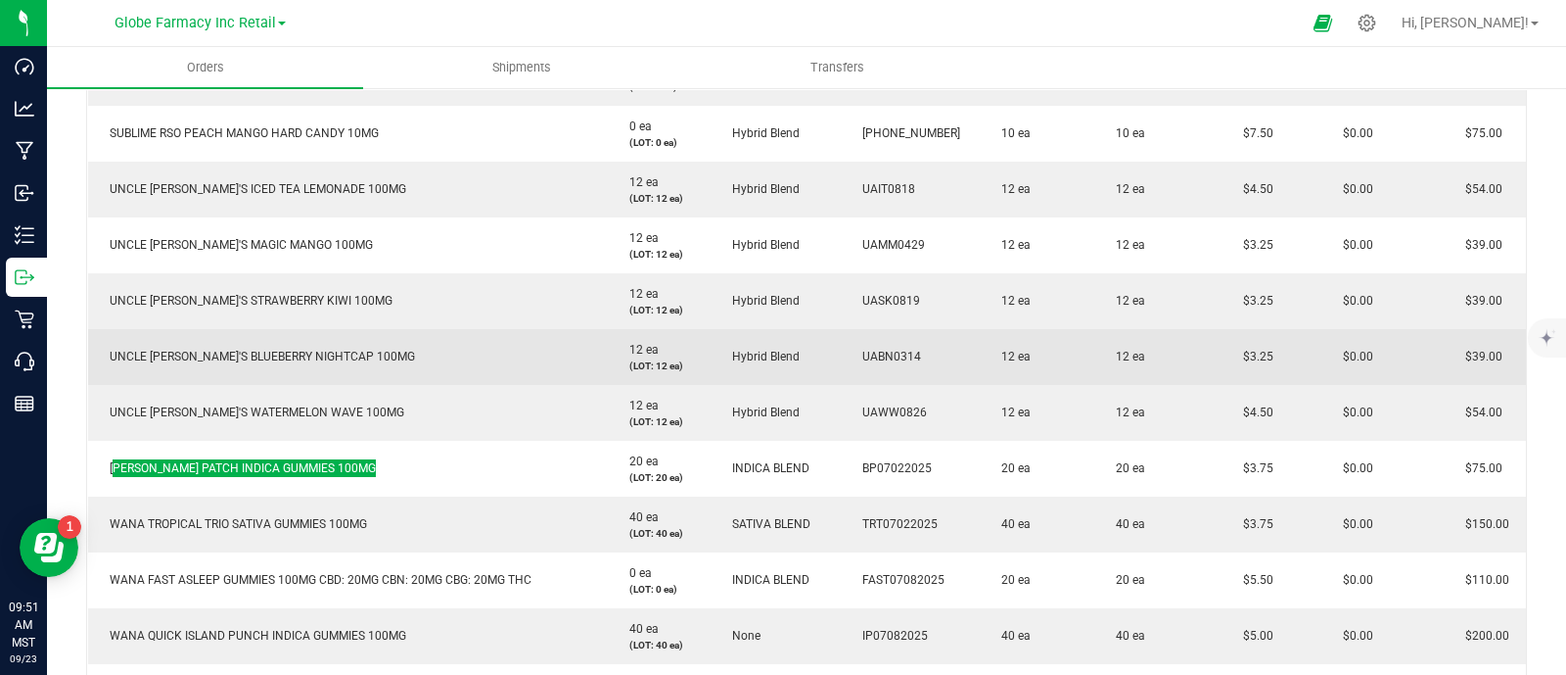
scroll to position [734, 0]
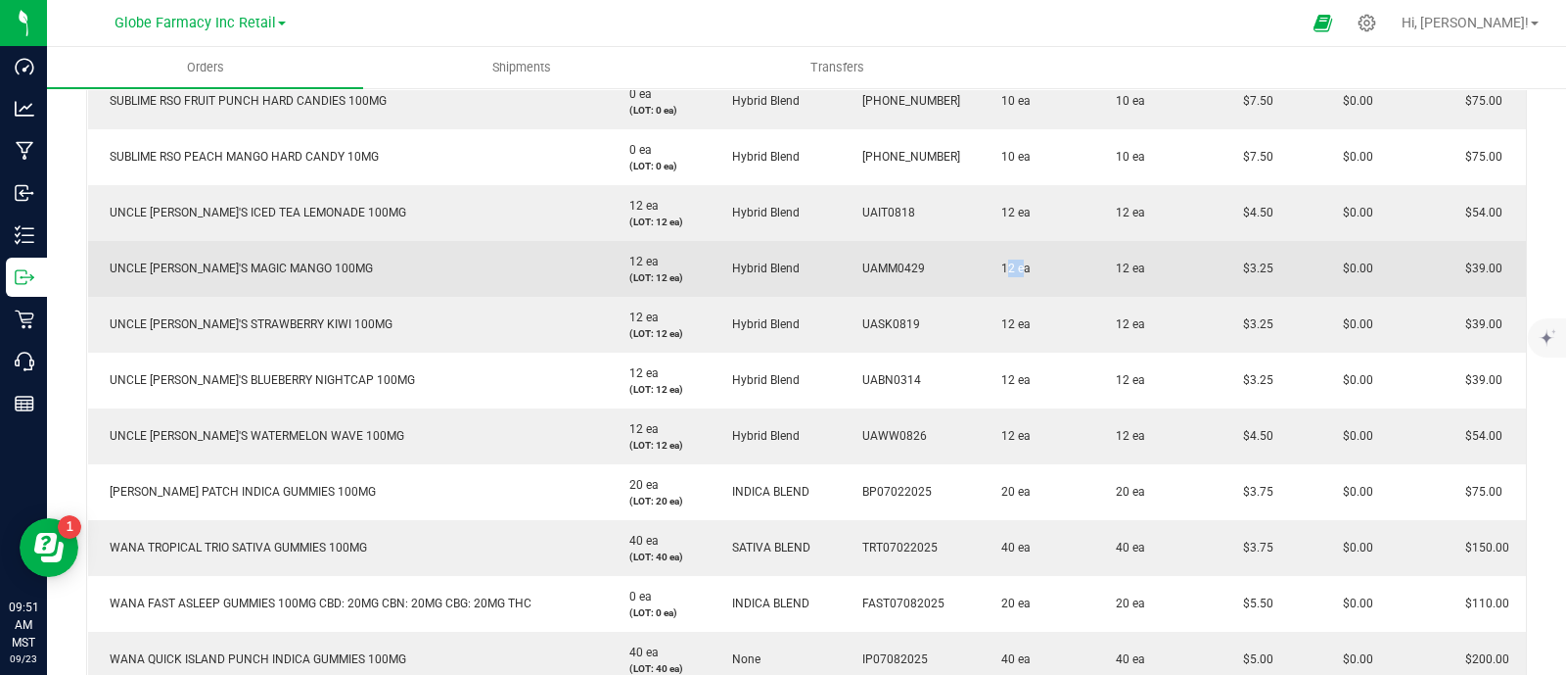
drag, startPoint x: 999, startPoint y: 266, endPoint x: 974, endPoint y: 266, distance: 24.5
click at [992, 266] on span "12 ea" at bounding box center [1011, 268] width 39 height 14
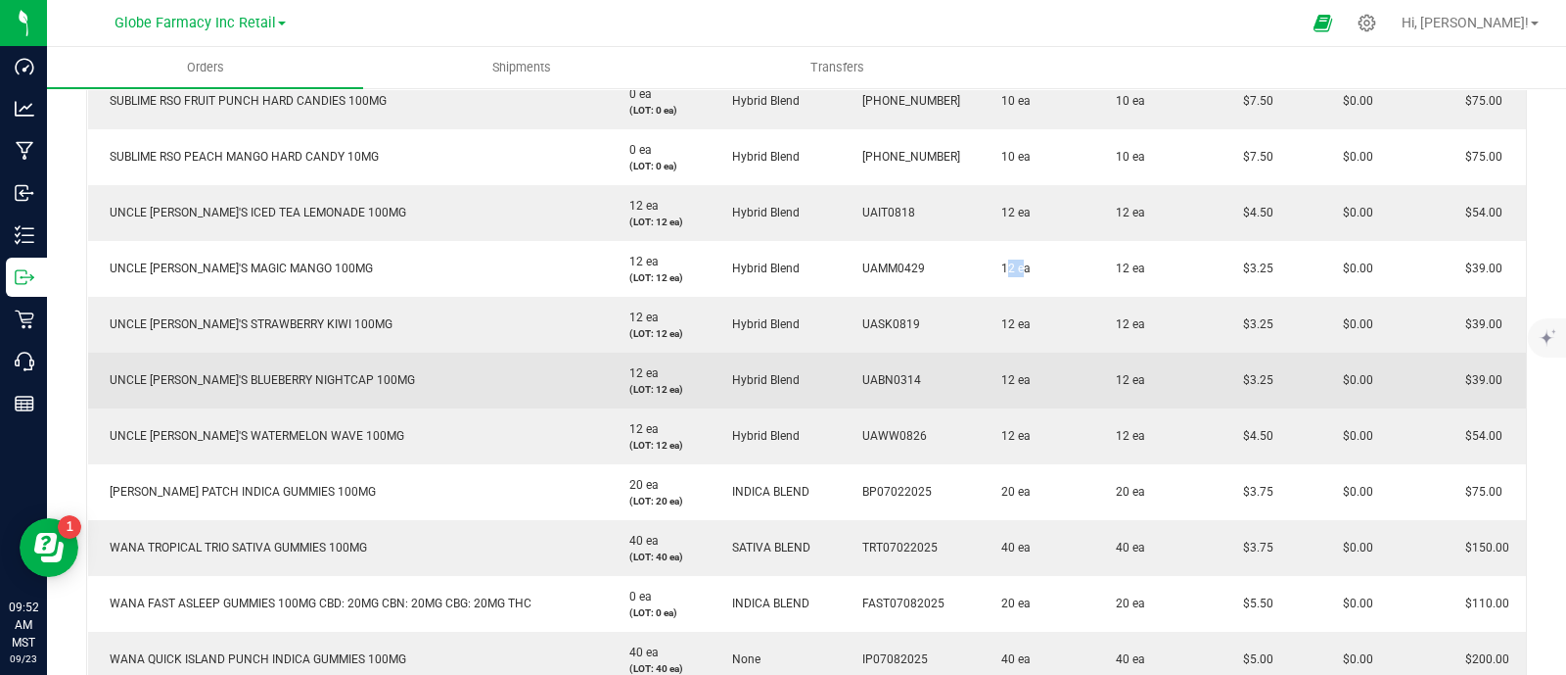
drag, startPoint x: 1261, startPoint y: 378, endPoint x: 1215, endPoint y: 380, distance: 46.1
click at [1222, 380] on td "$3.25" at bounding box center [1272, 380] width 100 height 56
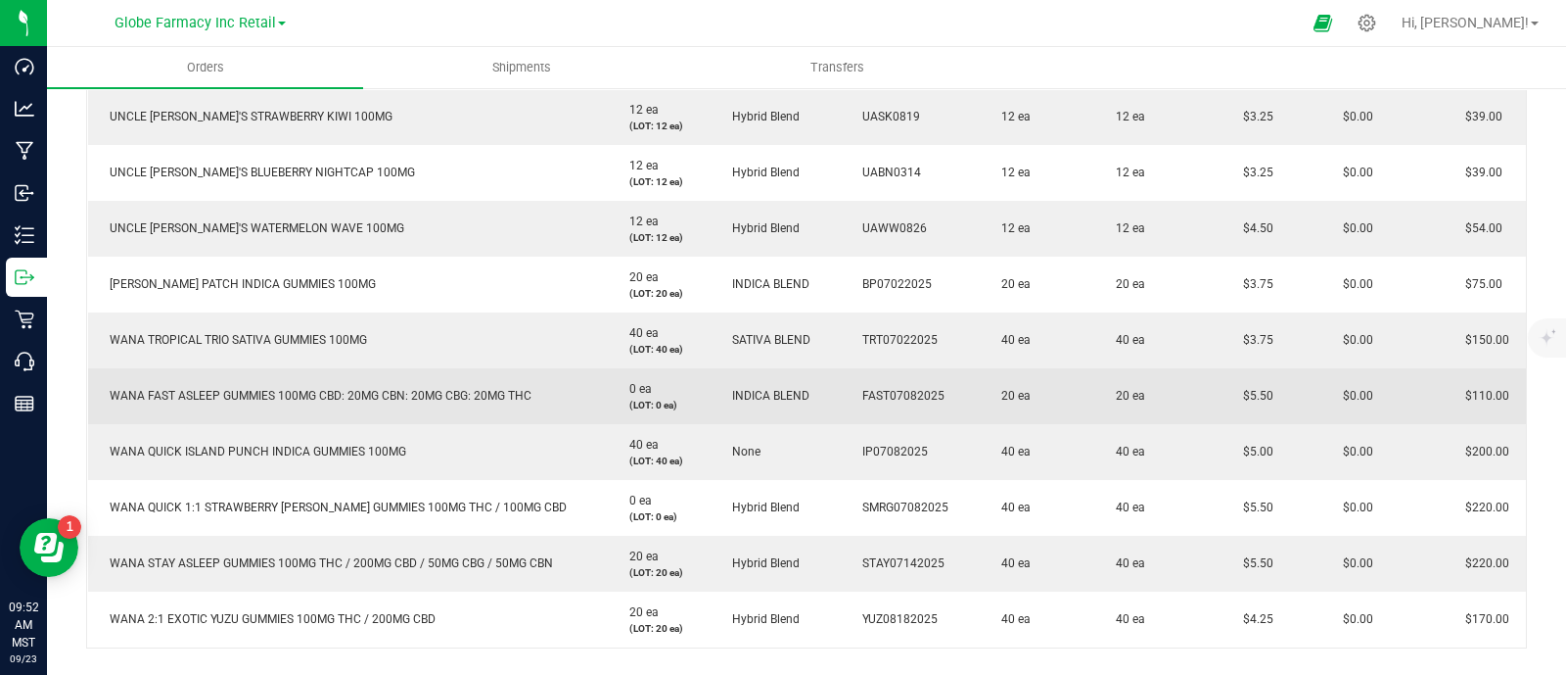
scroll to position [978, 0]
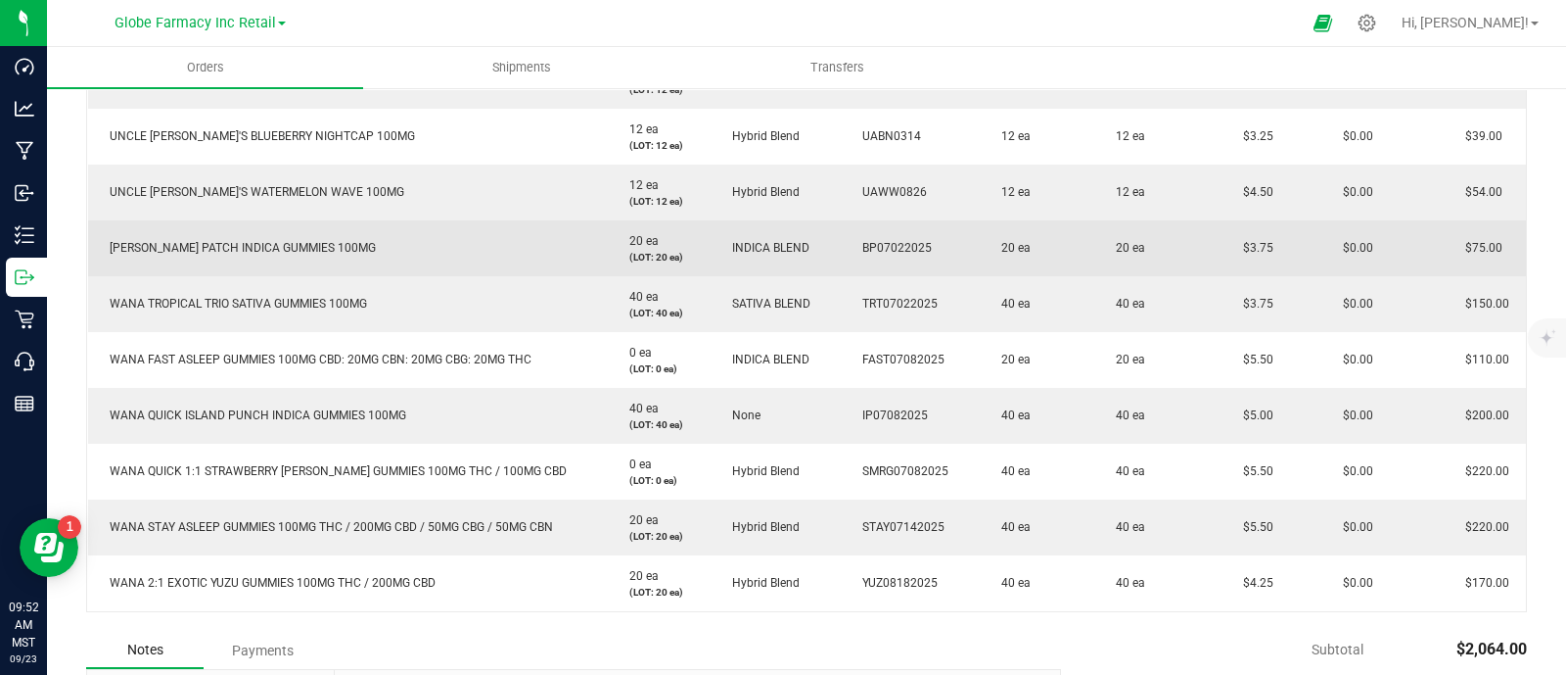
click at [204, 252] on span "[PERSON_NAME] PATCH INDICA GUMMIES 100MG" at bounding box center [238, 248] width 276 height 14
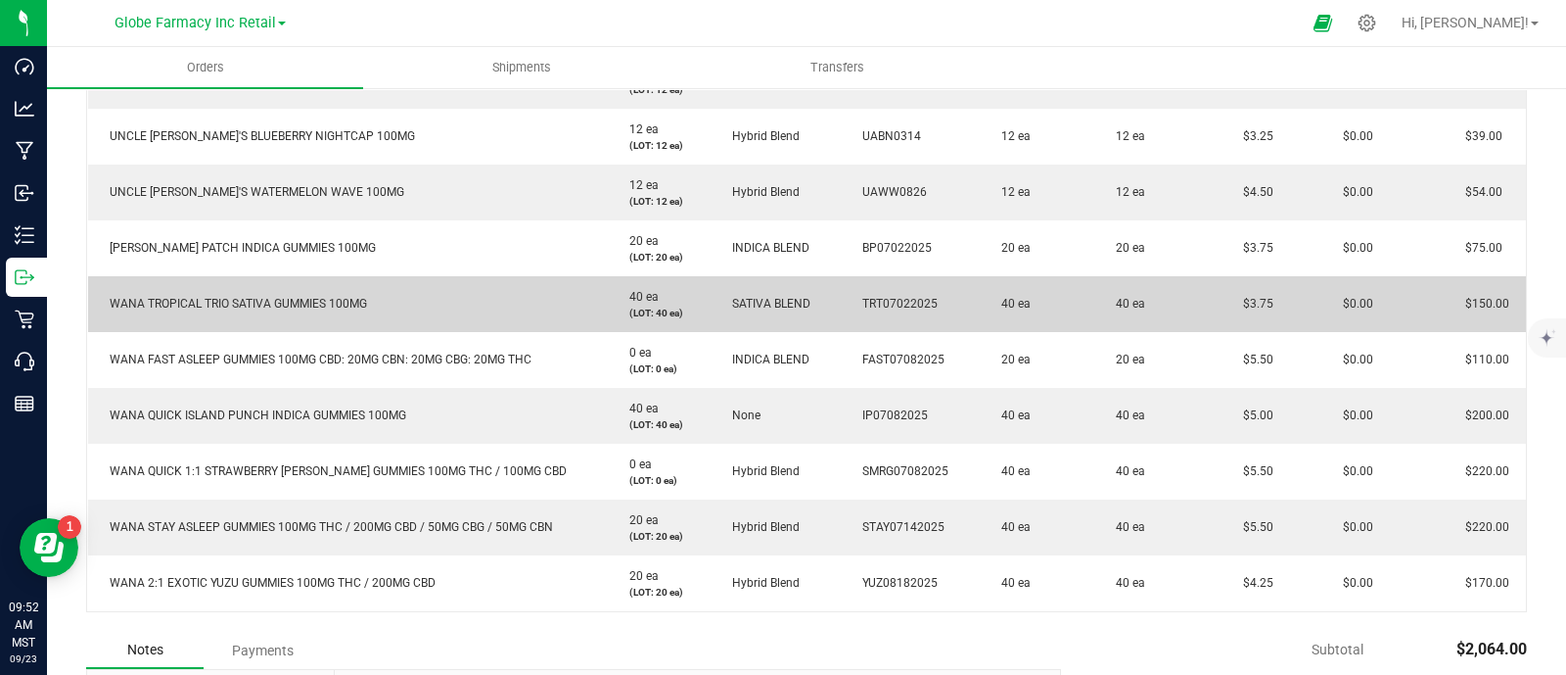
click at [274, 297] on span "WANA TROPICAL TRIO SATIVA GUMMIES 100MG" at bounding box center [233, 304] width 267 height 14
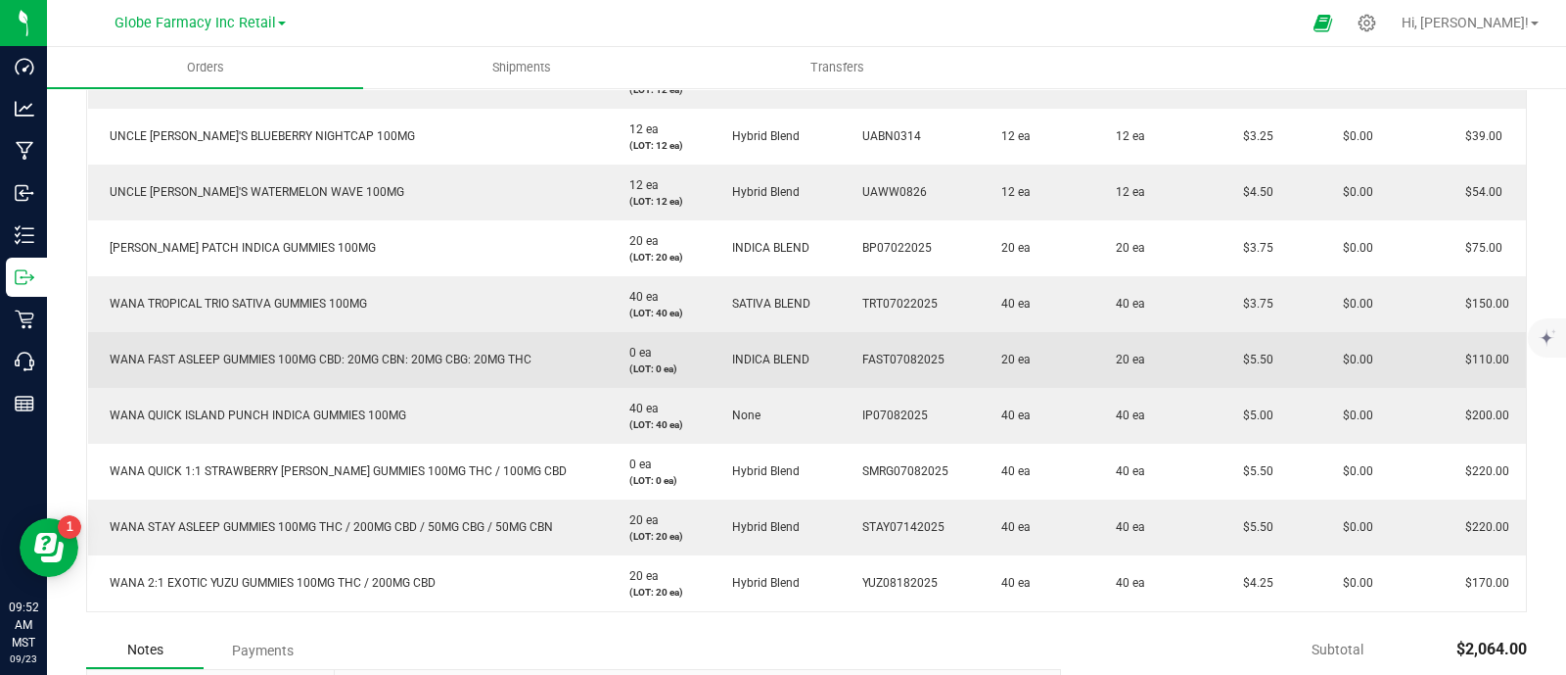
click at [307, 359] on span "WANA FAST ASLEEP GUMMIES 100MG CBD: 20MG CBN: 20MG CBG: 20MG THC" at bounding box center [316, 359] width 432 height 14
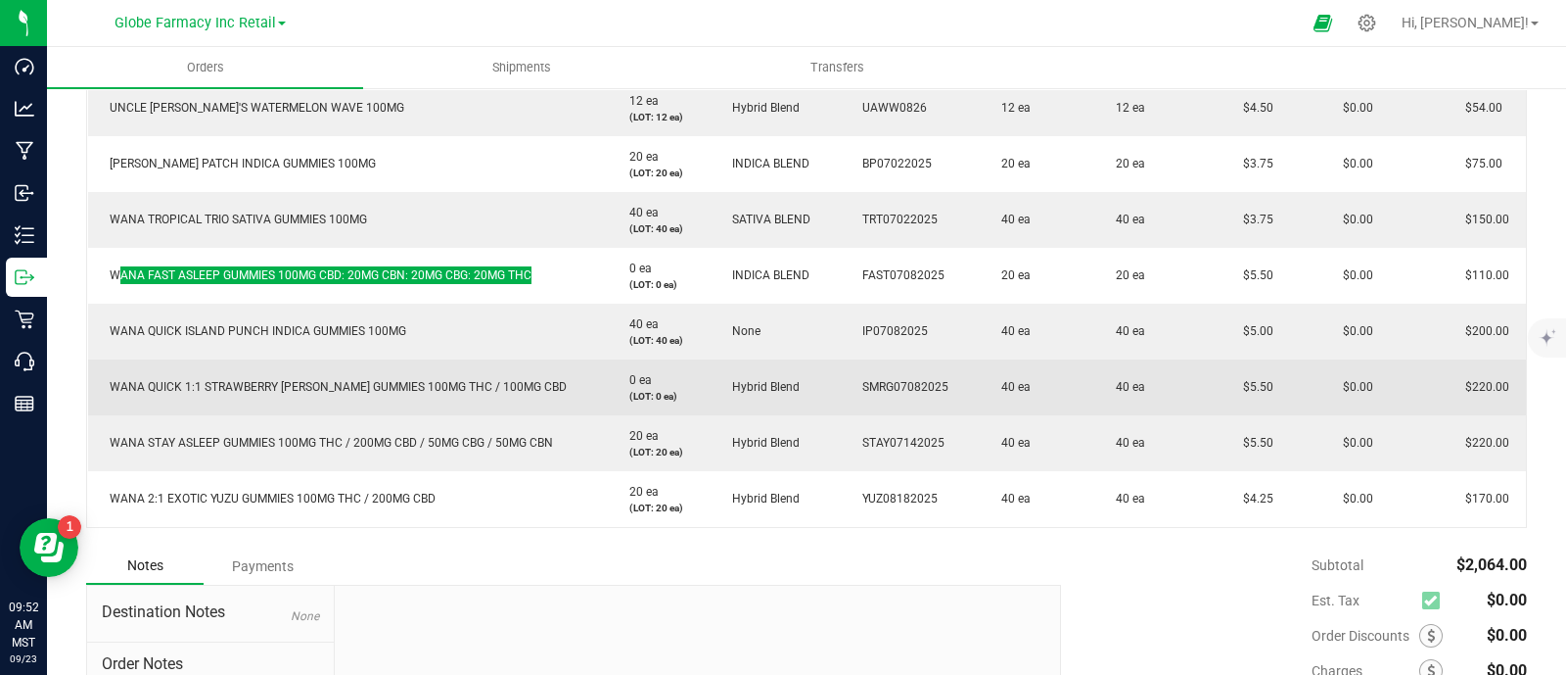
scroll to position [1101, 0]
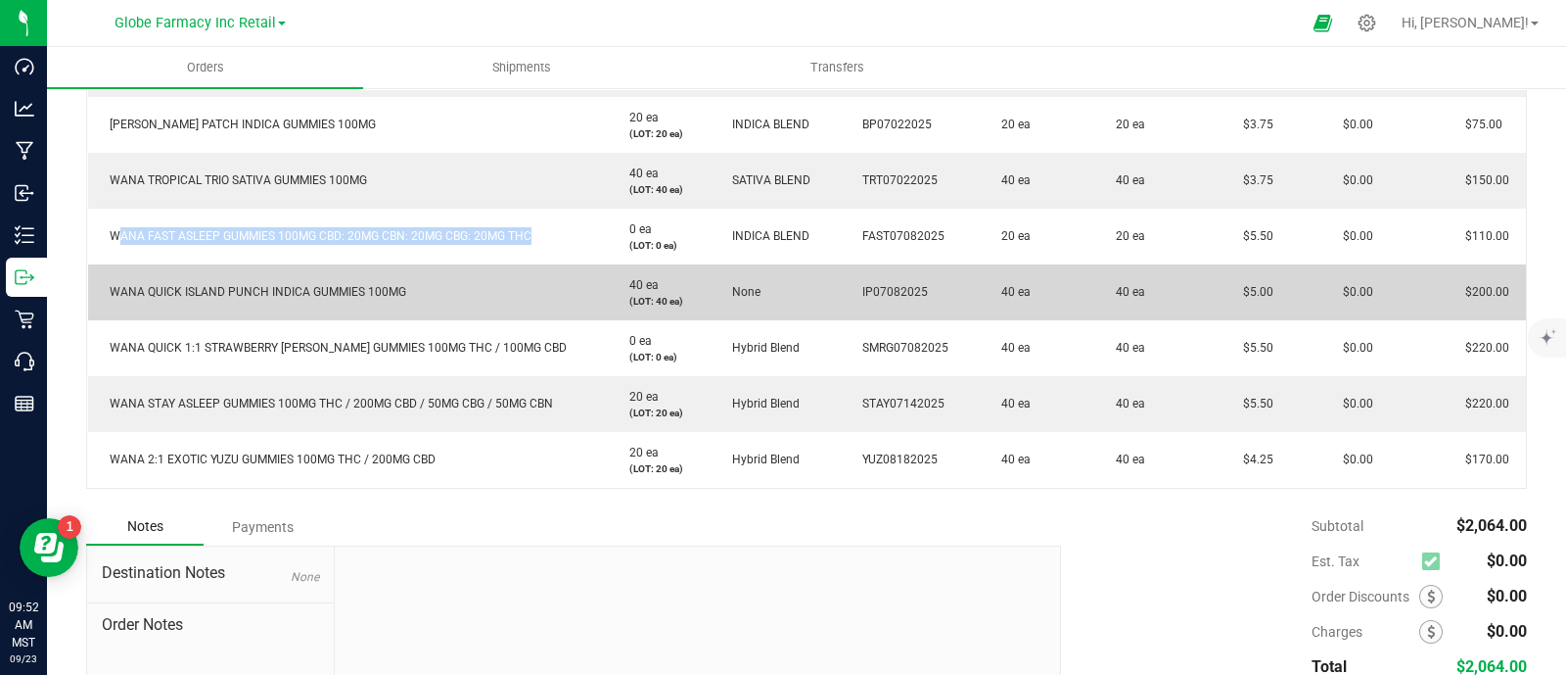
click at [223, 290] on span "WANA QUICK ISLAND PUNCH INDICA GUMMIES 100MG" at bounding box center [253, 292] width 306 height 14
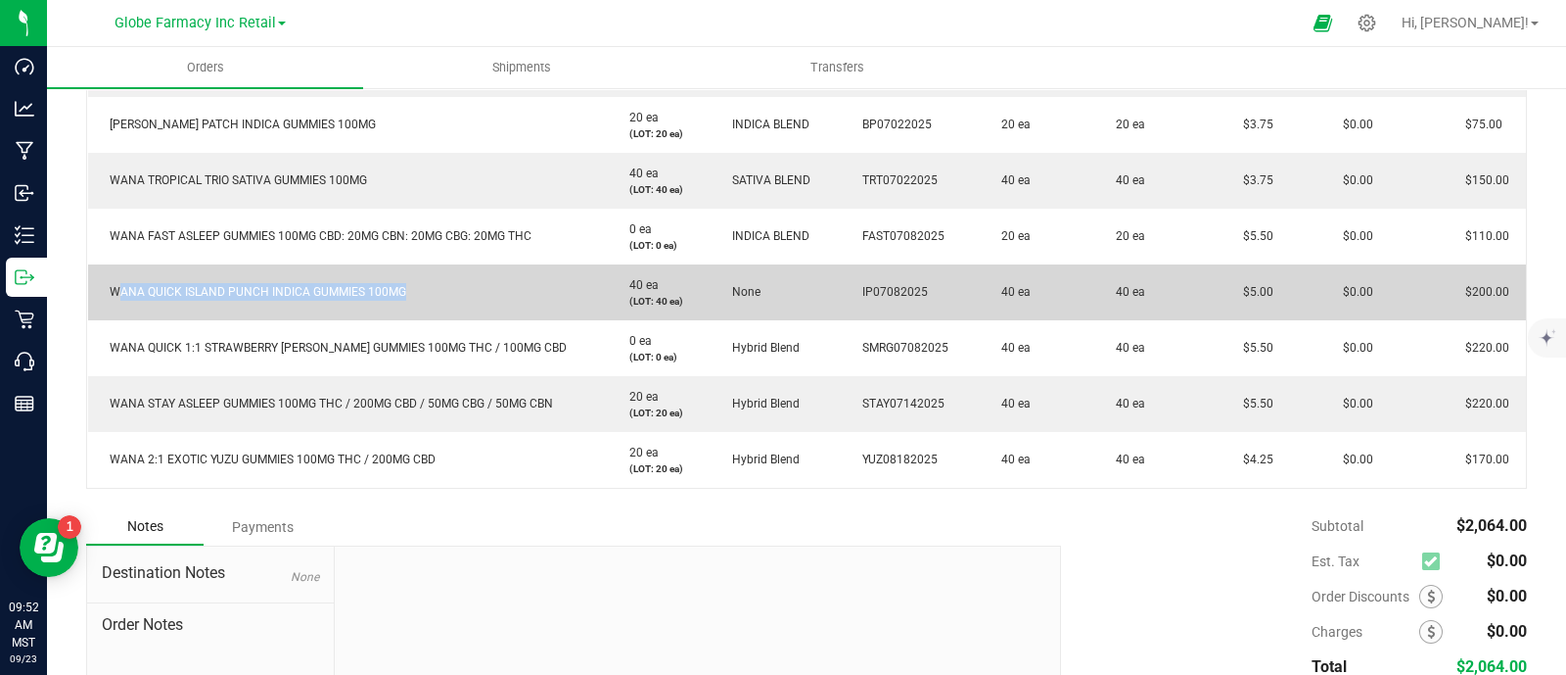
click at [223, 290] on span "WANA QUICK ISLAND PUNCH INDICA GUMMIES 100MG" at bounding box center [253, 292] width 306 height 14
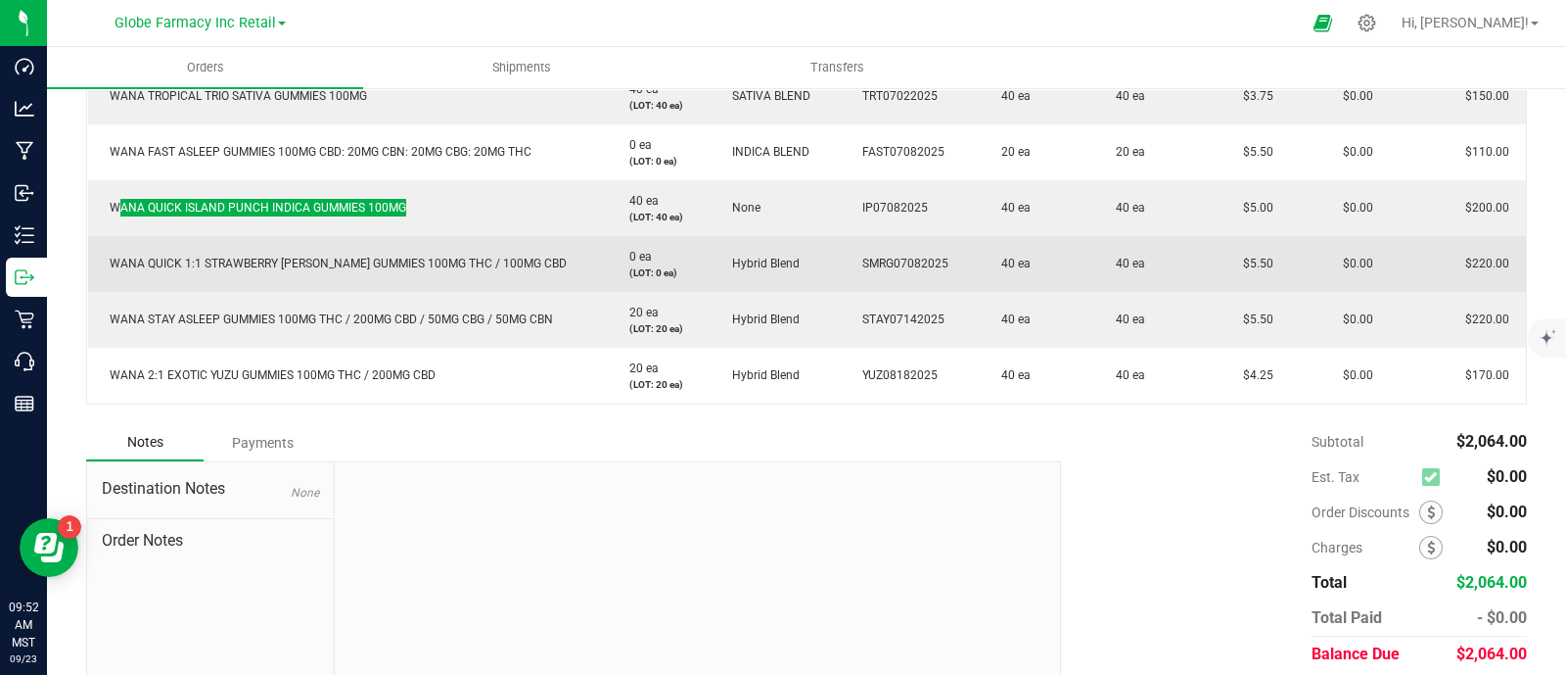
scroll to position [1224, 0]
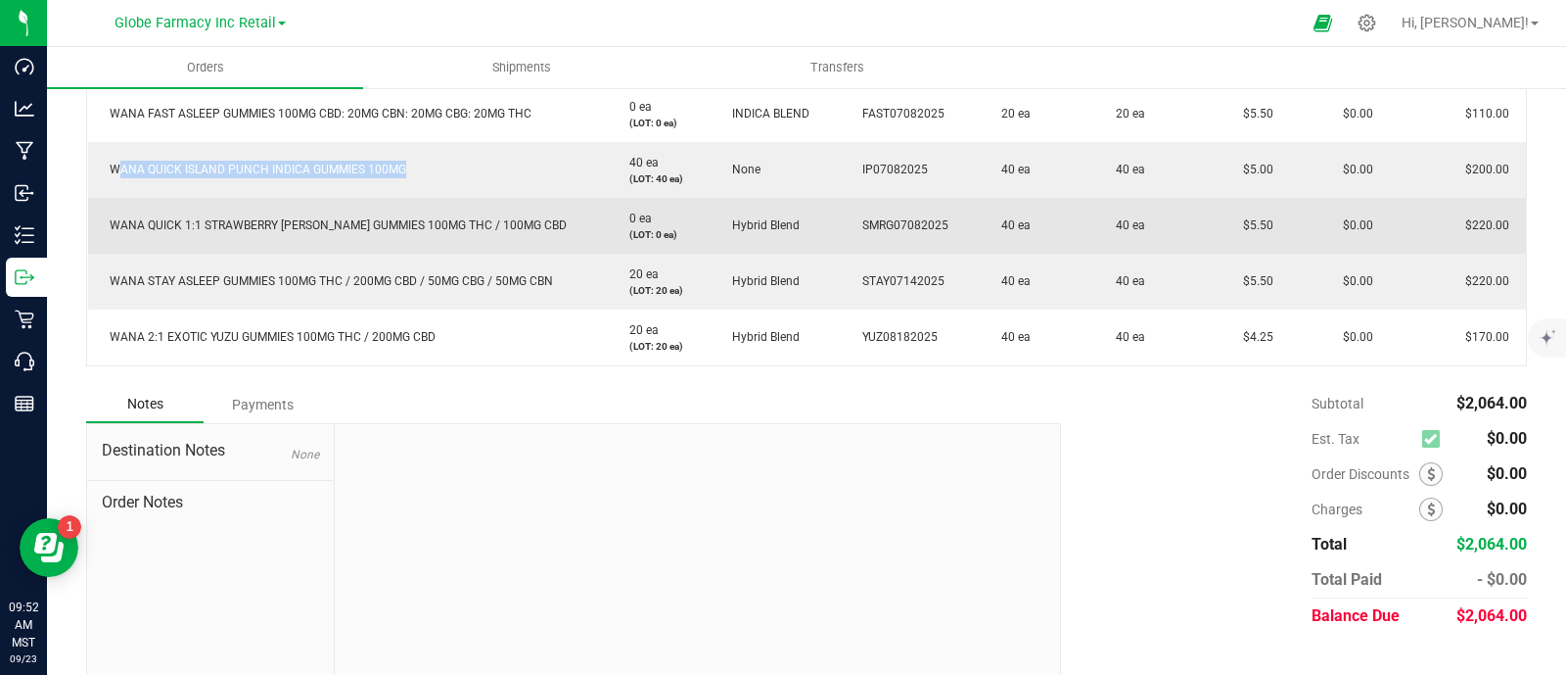
click at [234, 220] on span "WANA QUICK 1:1 STRAWBERRY [PERSON_NAME] GUMMIES 100MG THC / 100MG CBD" at bounding box center [333, 225] width 467 height 14
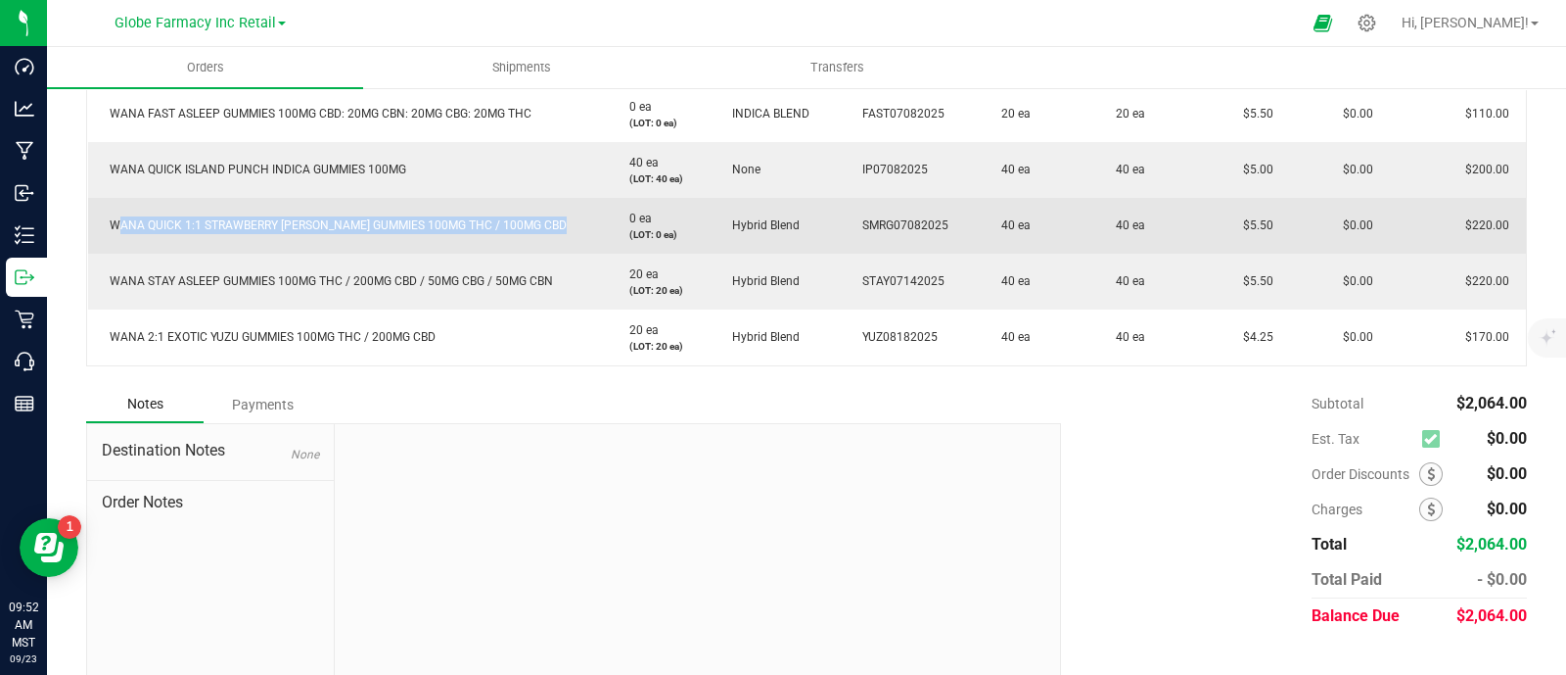
click at [234, 220] on span "WANA QUICK 1:1 STRAWBERRY [PERSON_NAME] GUMMIES 100MG THC / 100MG CBD" at bounding box center [333, 225] width 467 height 14
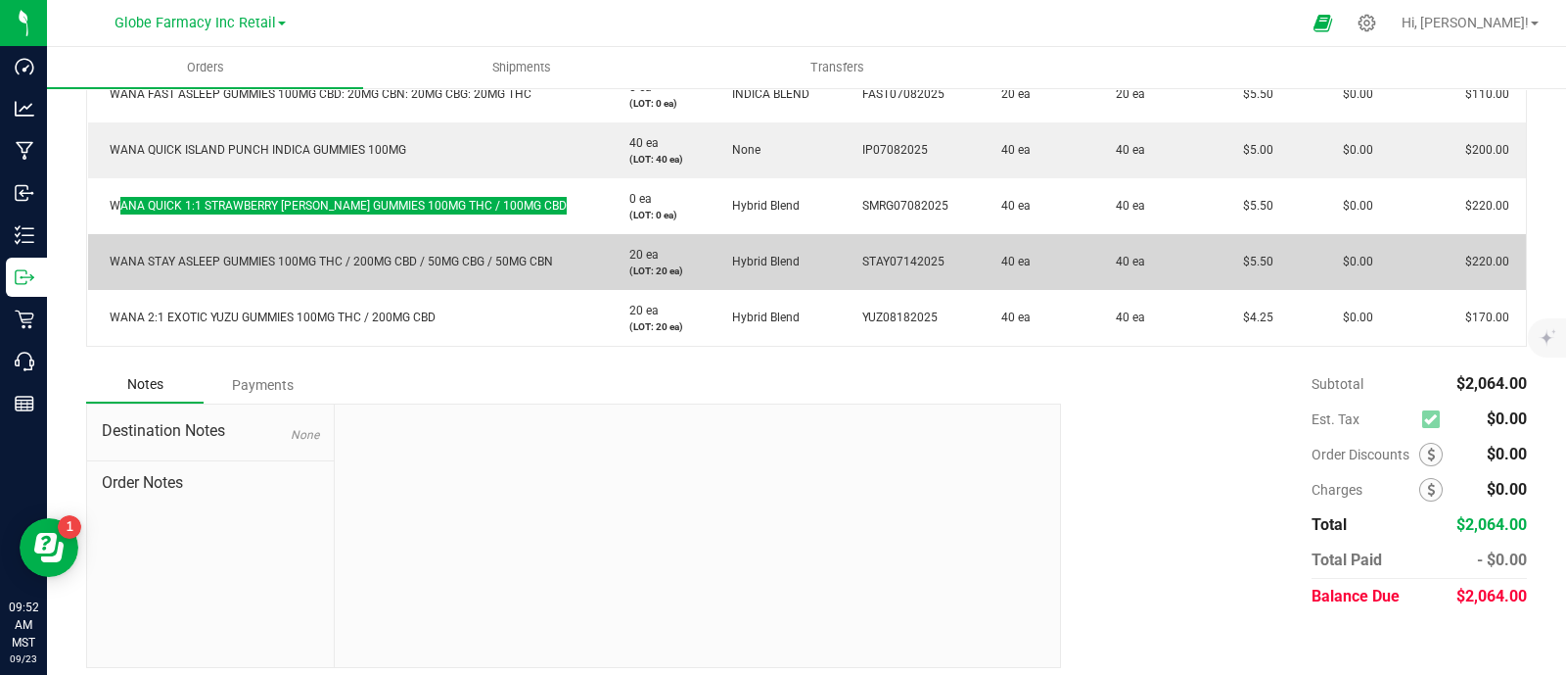
scroll to position [1253, 0]
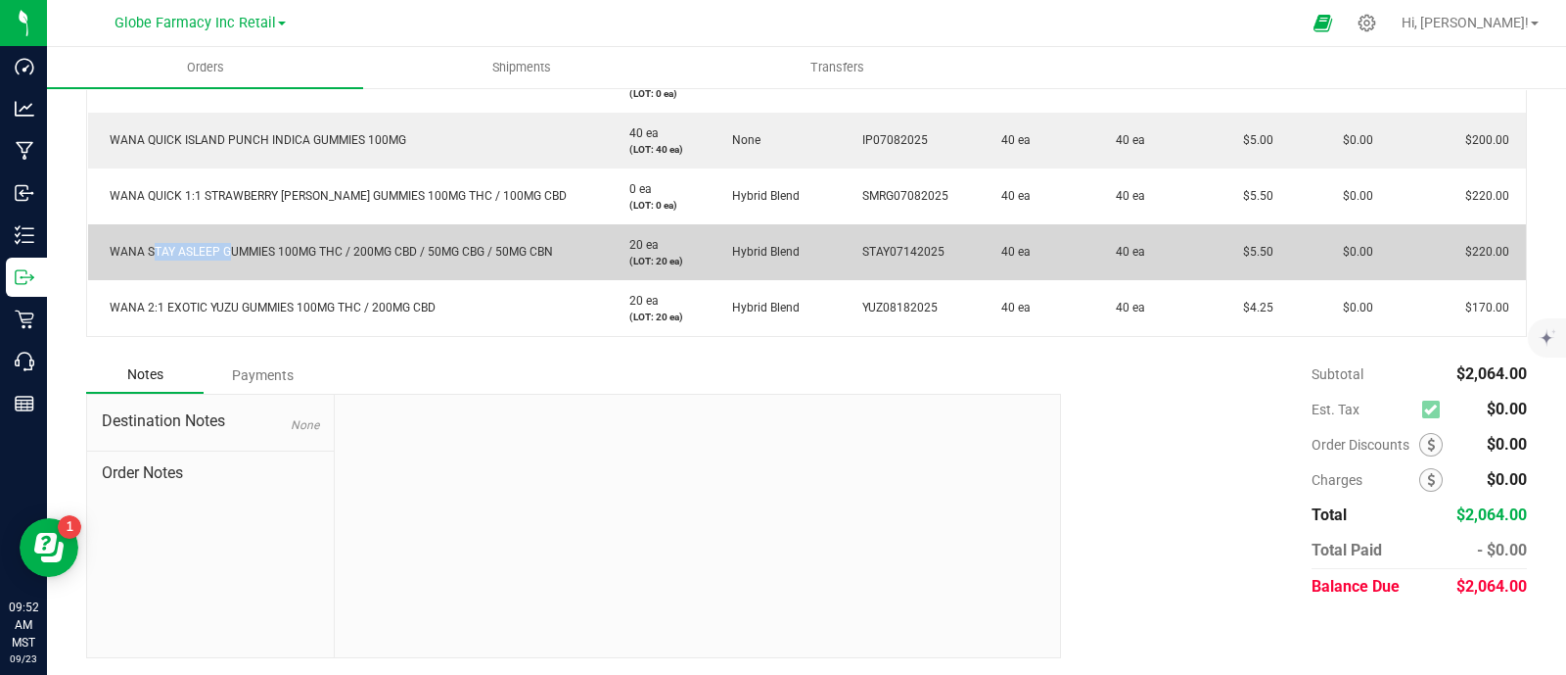
drag, startPoint x: 221, startPoint y: 248, endPoint x: 147, endPoint y: 251, distance: 74.5
click at [147, 251] on span "WANA STAY ASLEEP GUMMIES 100MG THC / 200MG CBD / 50MG CBG / 50MG CBN" at bounding box center [326, 252] width 453 height 14
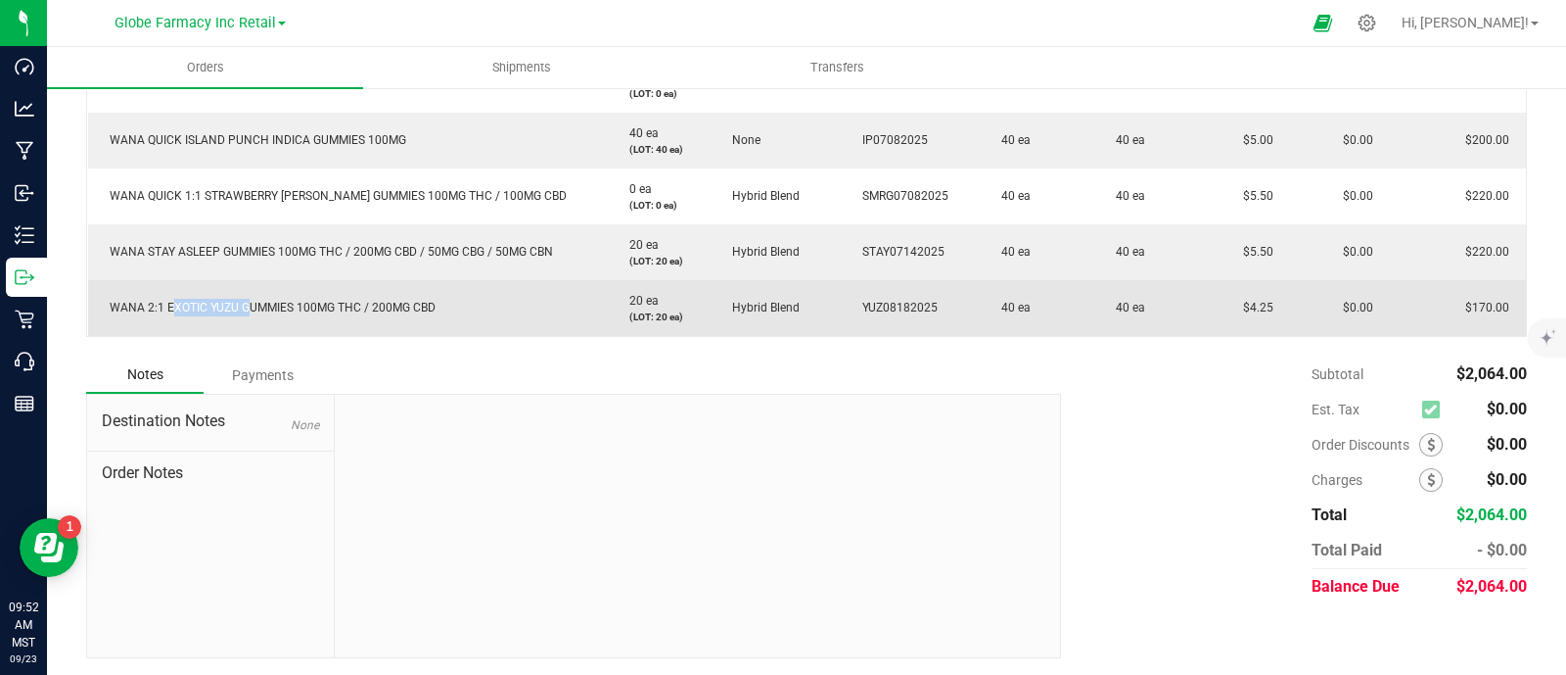
drag, startPoint x: 188, startPoint y: 305, endPoint x: 164, endPoint y: 308, distance: 24.7
click at [164, 308] on span "WANA 2:1 EXOTIC YUZU GUMMIES 100MG THC / 200MG CBD" at bounding box center [268, 308] width 336 height 14
drag, startPoint x: 1271, startPoint y: 302, endPoint x: 1228, endPoint y: 301, distance: 43.1
click at [1228, 301] on td "$4.25" at bounding box center [1272, 308] width 100 height 56
drag, startPoint x: 999, startPoint y: 305, endPoint x: 981, endPoint y: 311, distance: 18.6
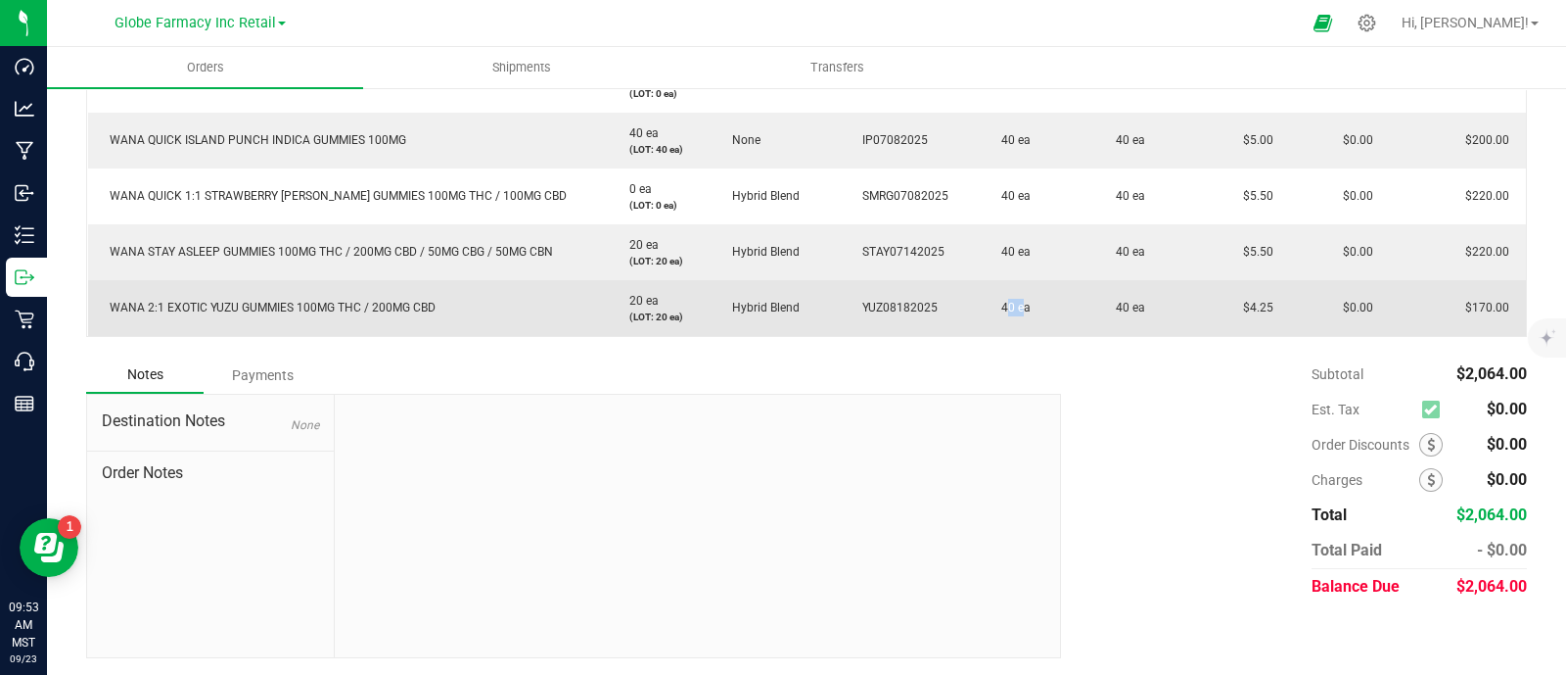
click at [992, 311] on span "40 ea" at bounding box center [1011, 308] width 39 height 14
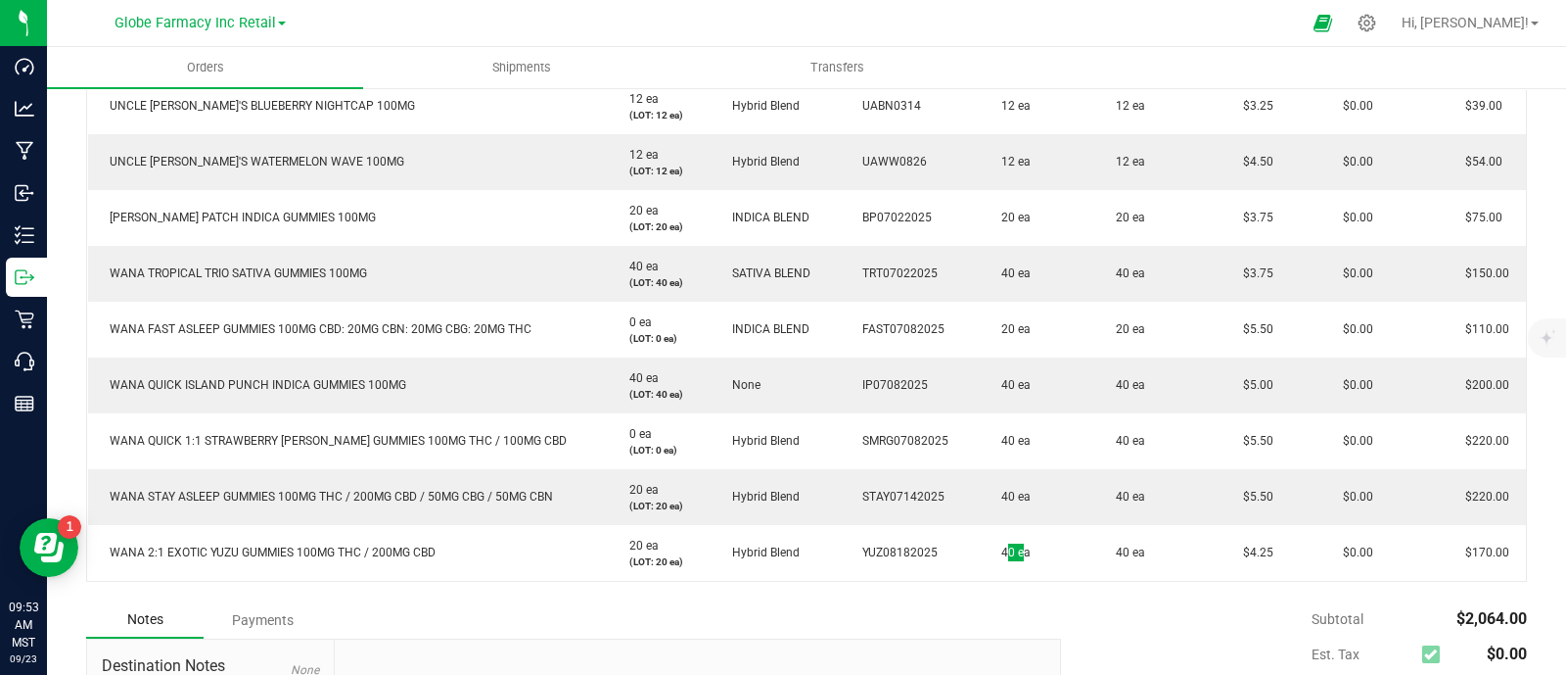
scroll to position [1131, 0]
